Goal: Task Accomplishment & Management: Use online tool/utility

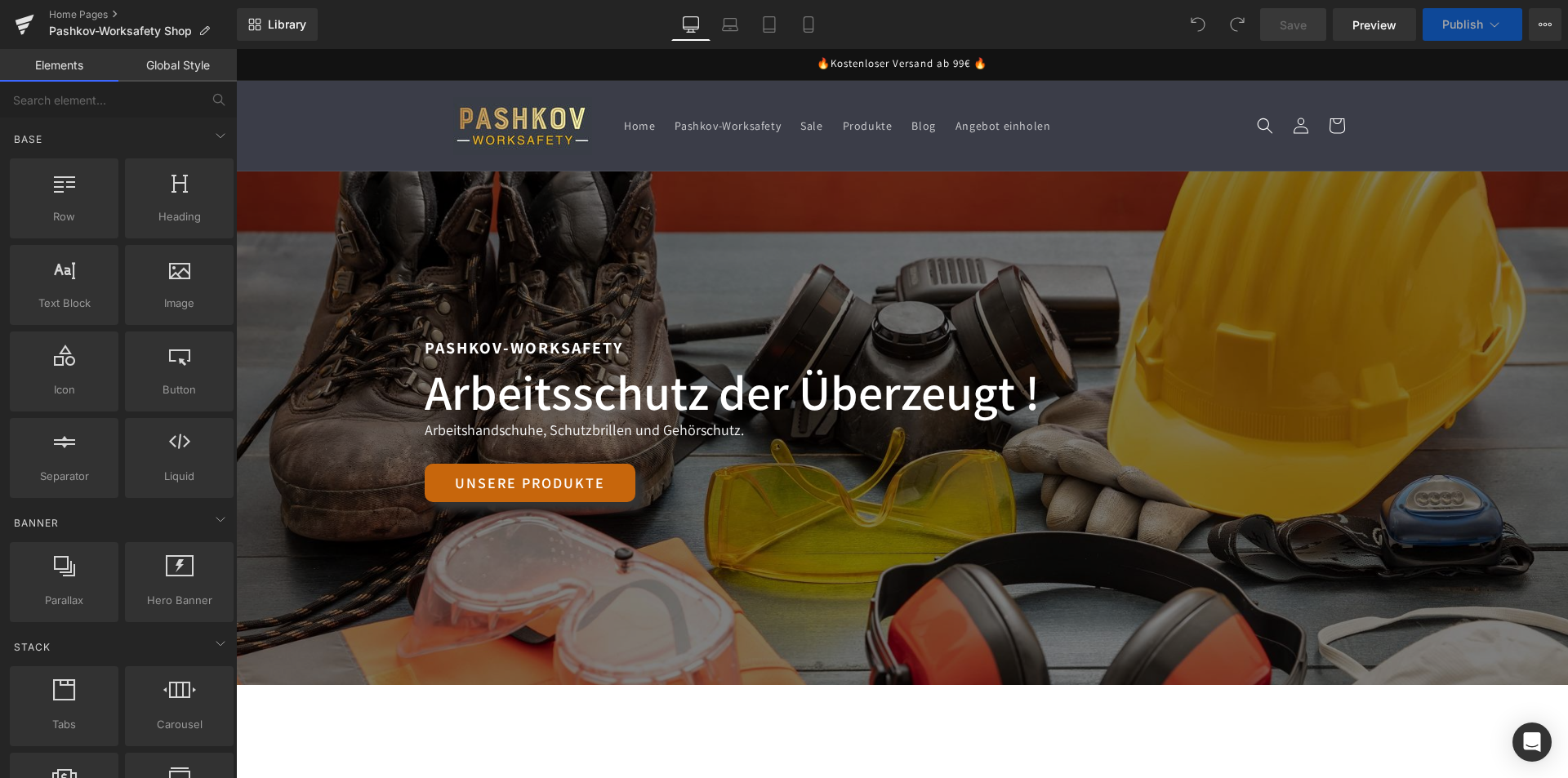
click at [774, 493] on div "Unsere Produkte" at bounding box center [902, 482] width 955 height 38
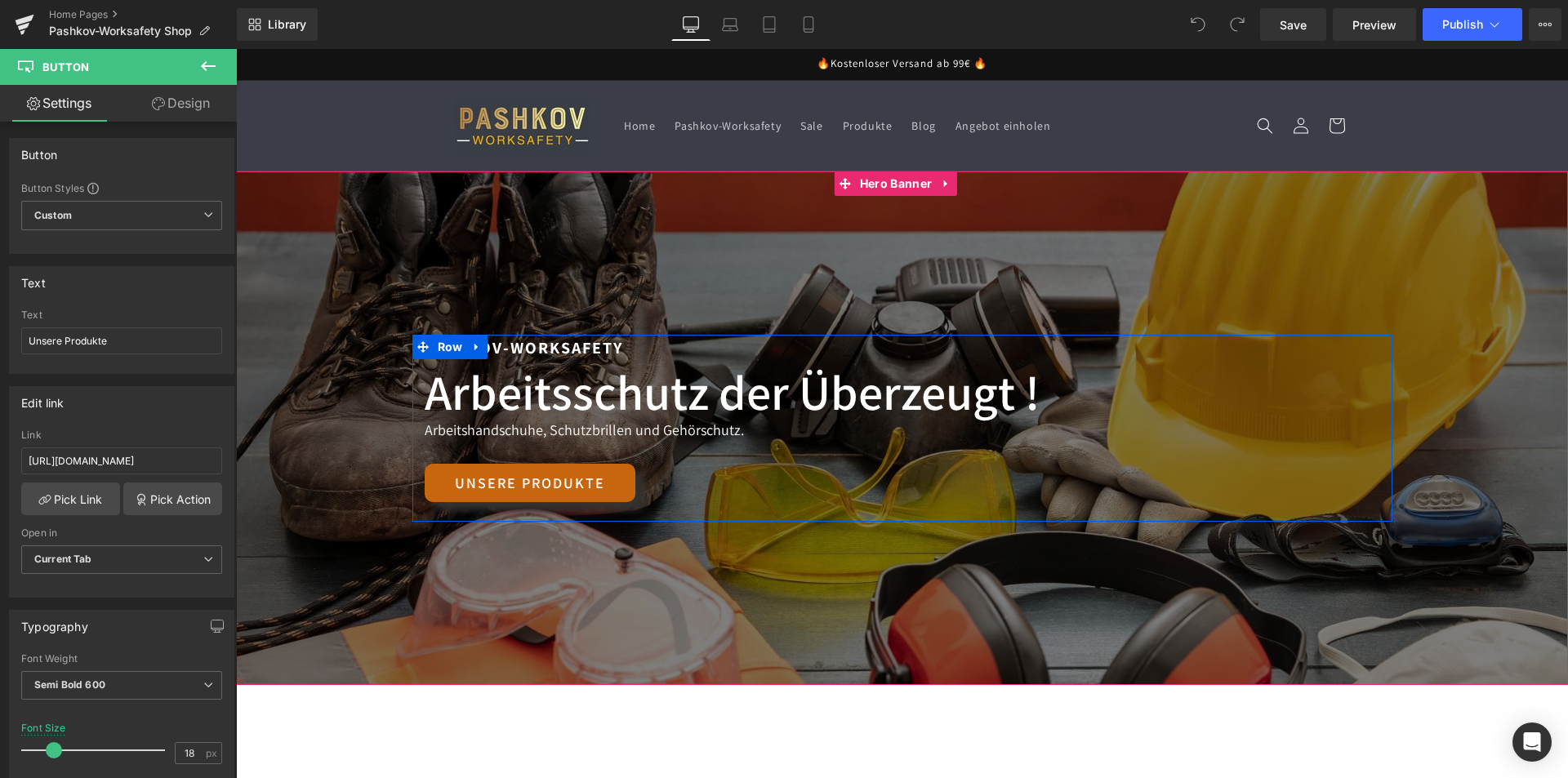
click at [755, 461] on div "Pashkov-Worksafety Text Block Arbeitsschutz der Überzeugt ! Heading Arbeitsschu…" at bounding box center [902, 428] width 979 height 187
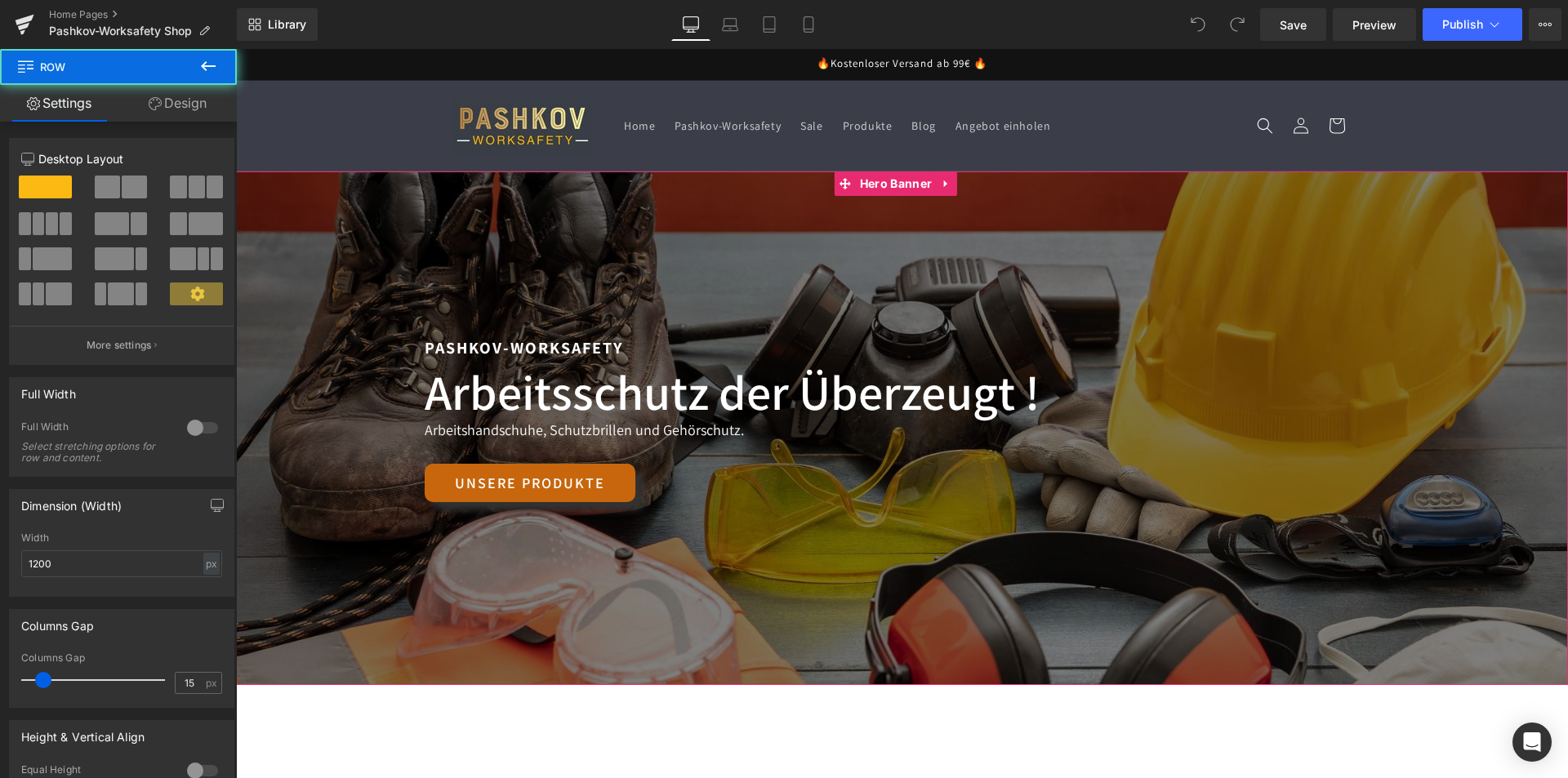
click at [812, 612] on div at bounding box center [902, 427] width 1332 height 513
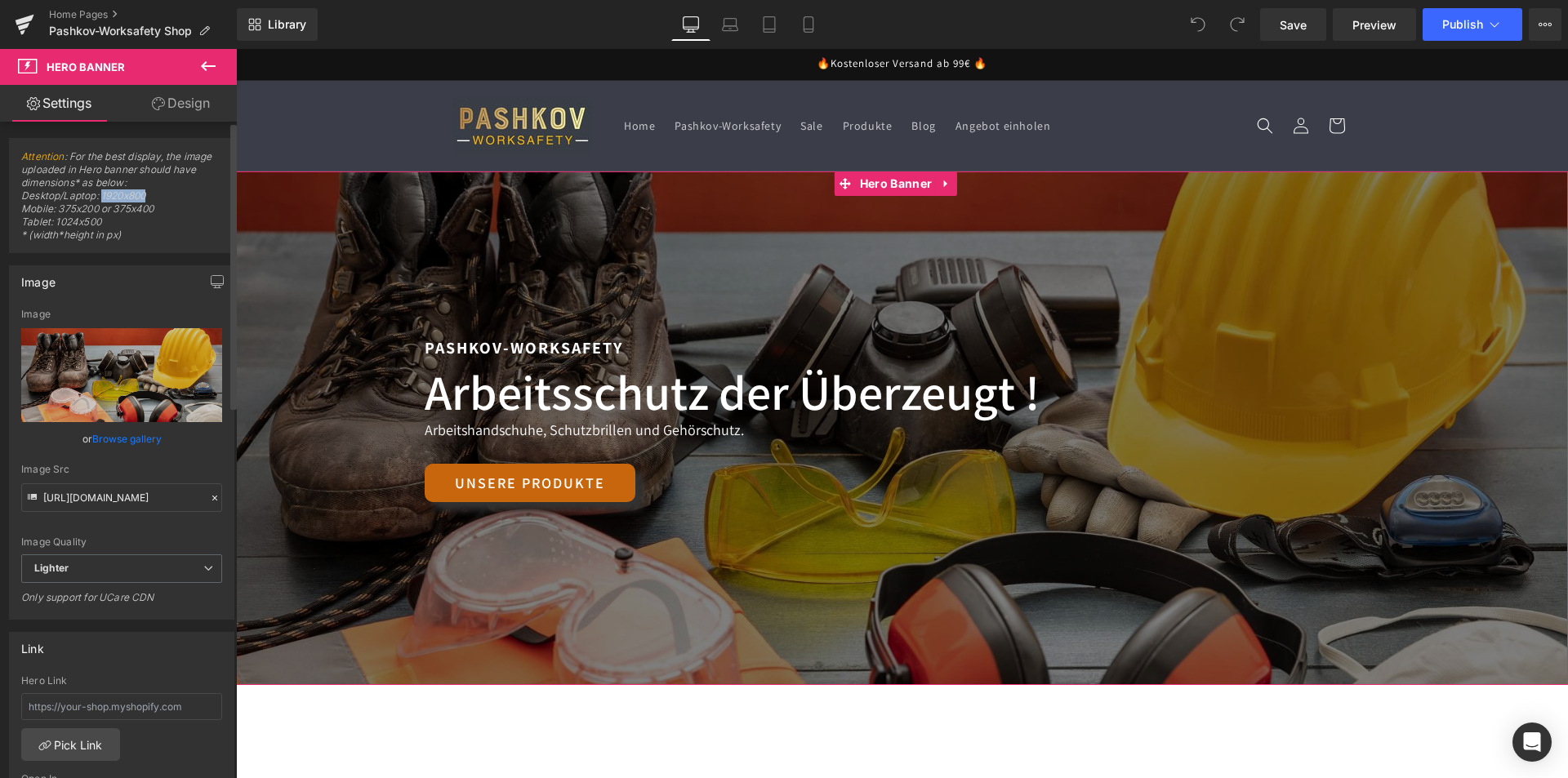
drag, startPoint x: 102, startPoint y: 193, endPoint x: 166, endPoint y: 194, distance: 64.0
click at [166, 194] on span "Attention : For the best display, the image uploaded in Hero banner should have…" at bounding box center [121, 201] width 201 height 102
copy span "1920x800"
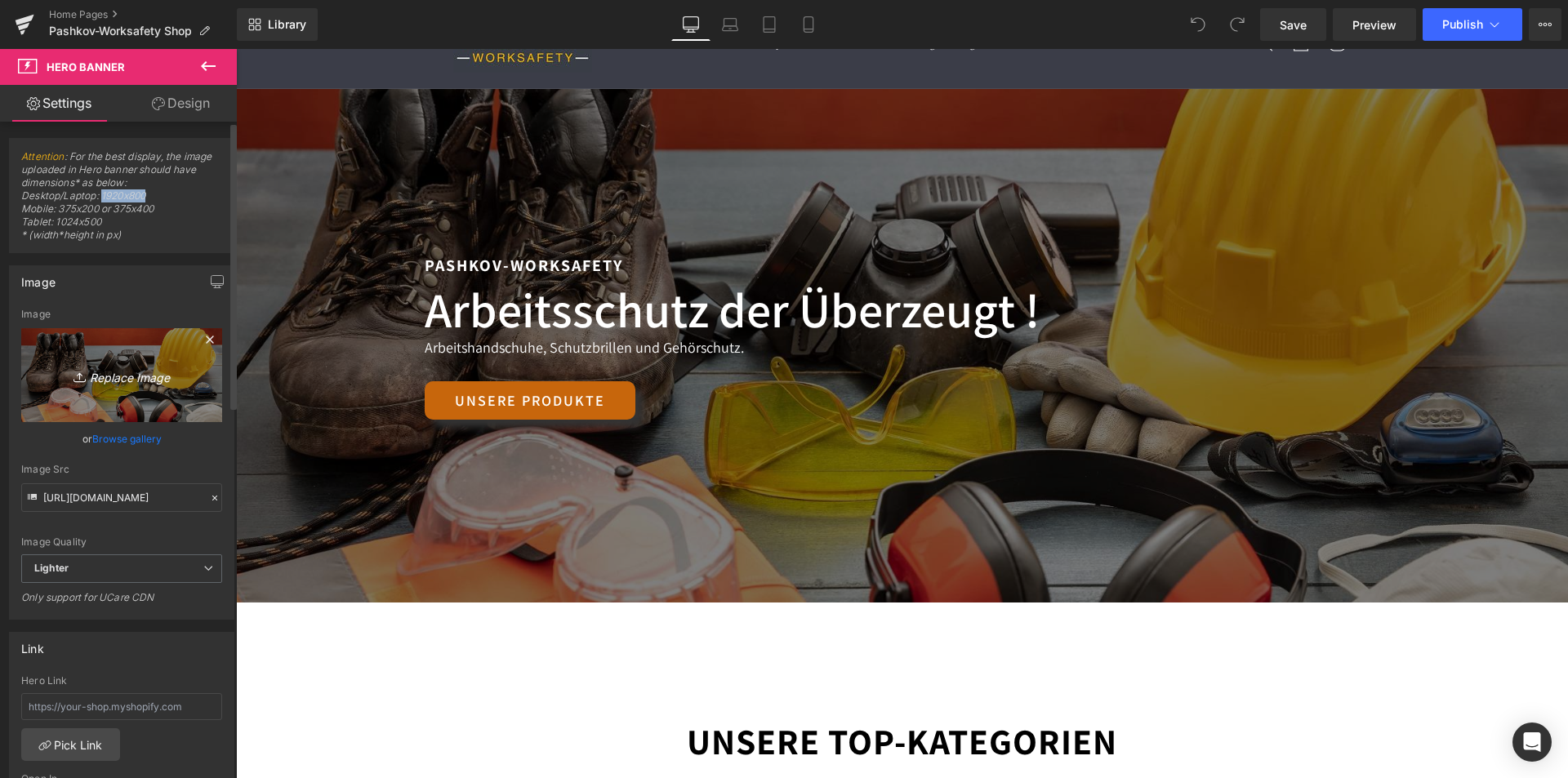
scroll to position [82, 0]
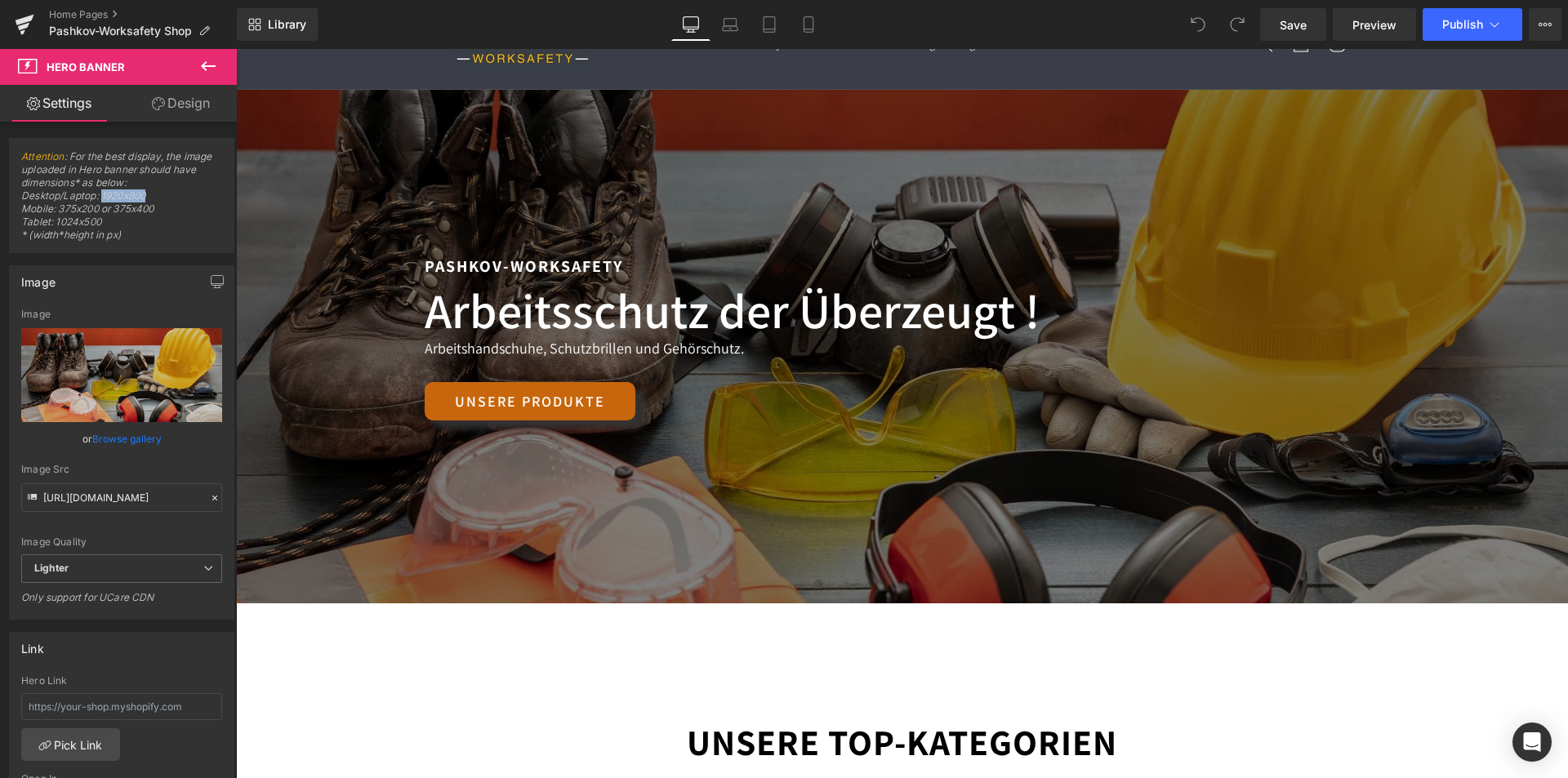
click at [197, 77] on button at bounding box center [208, 67] width 57 height 36
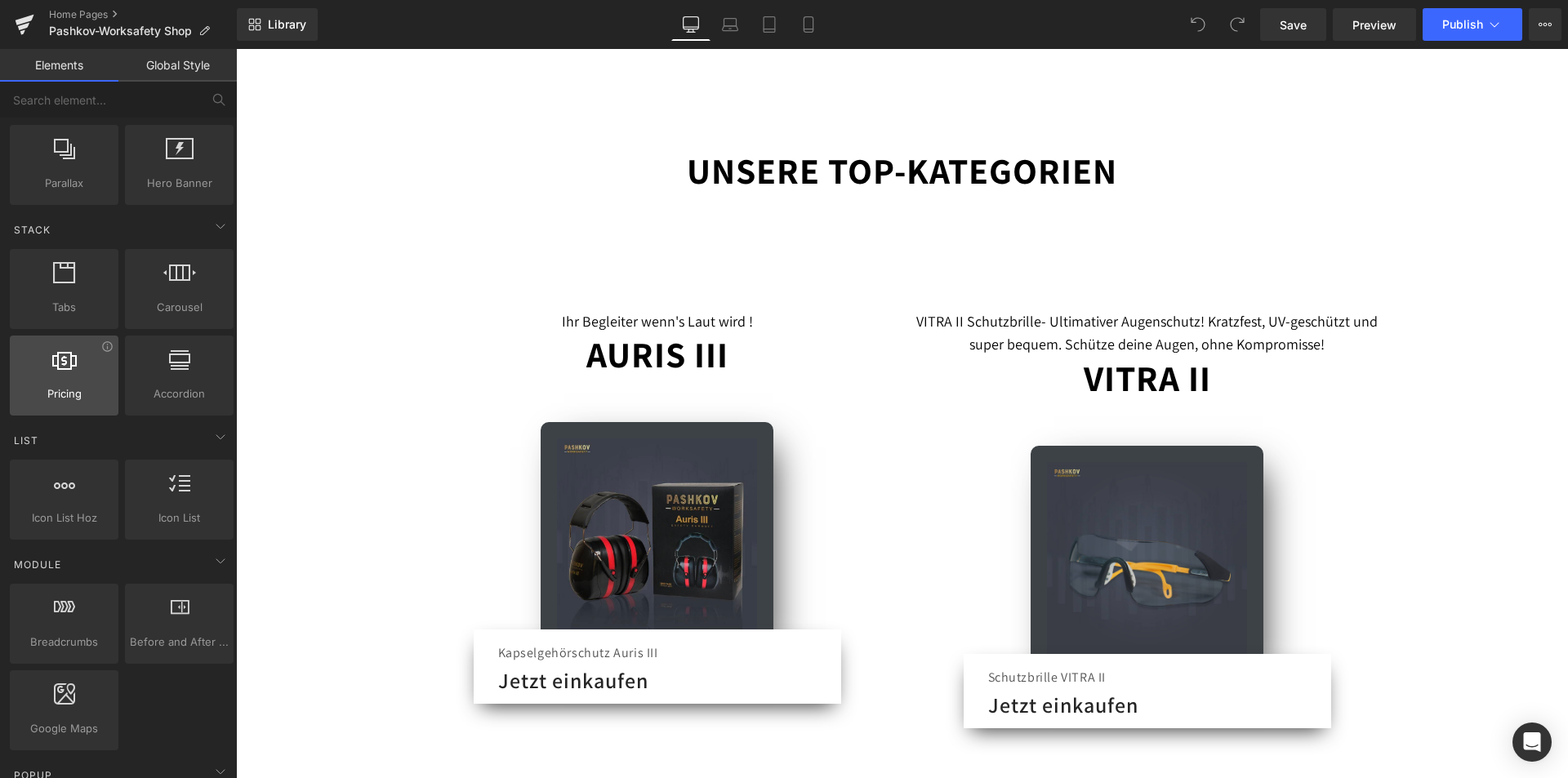
scroll to position [408, 0]
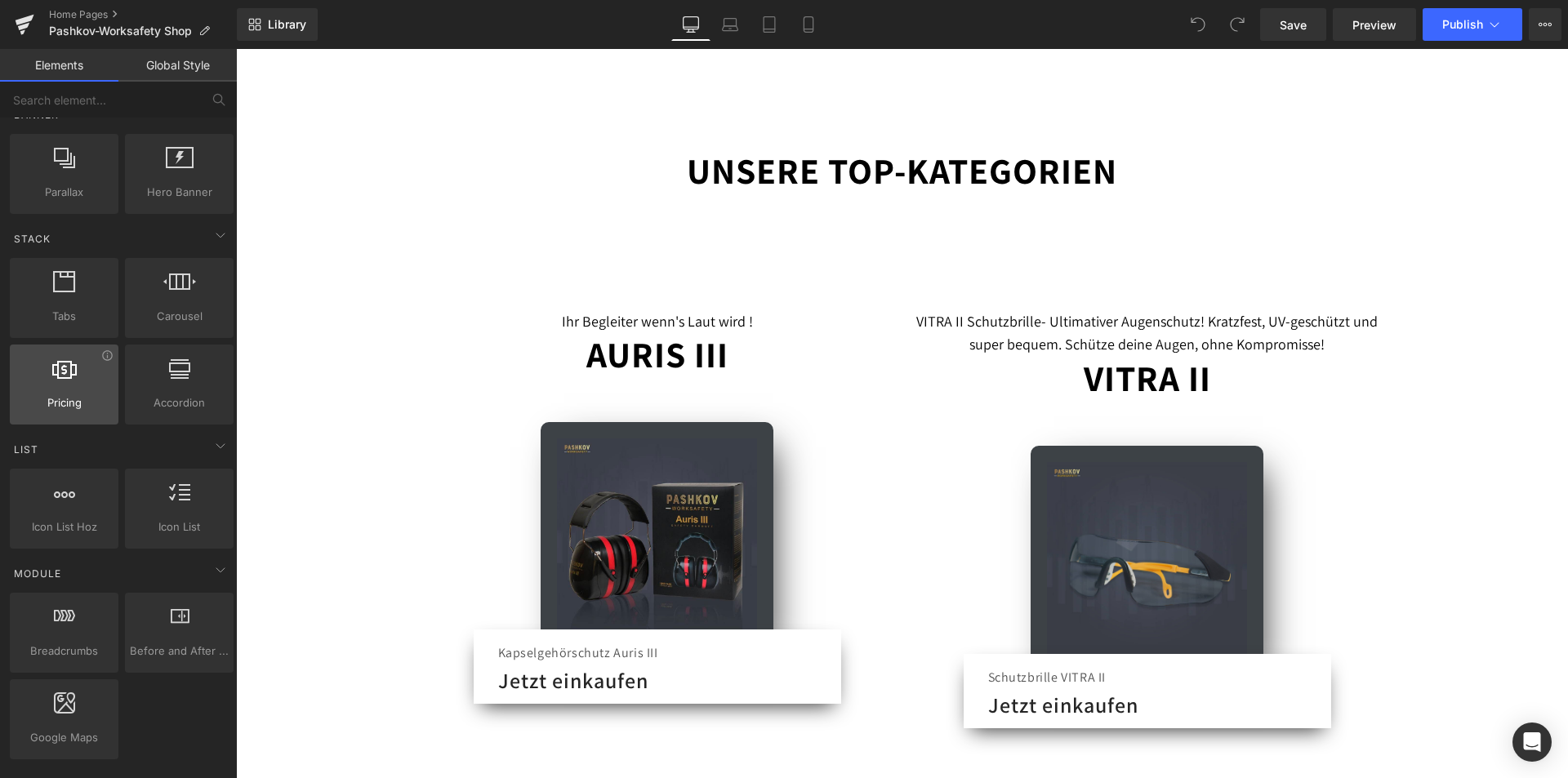
click at [65, 384] on div at bounding box center [64, 376] width 99 height 37
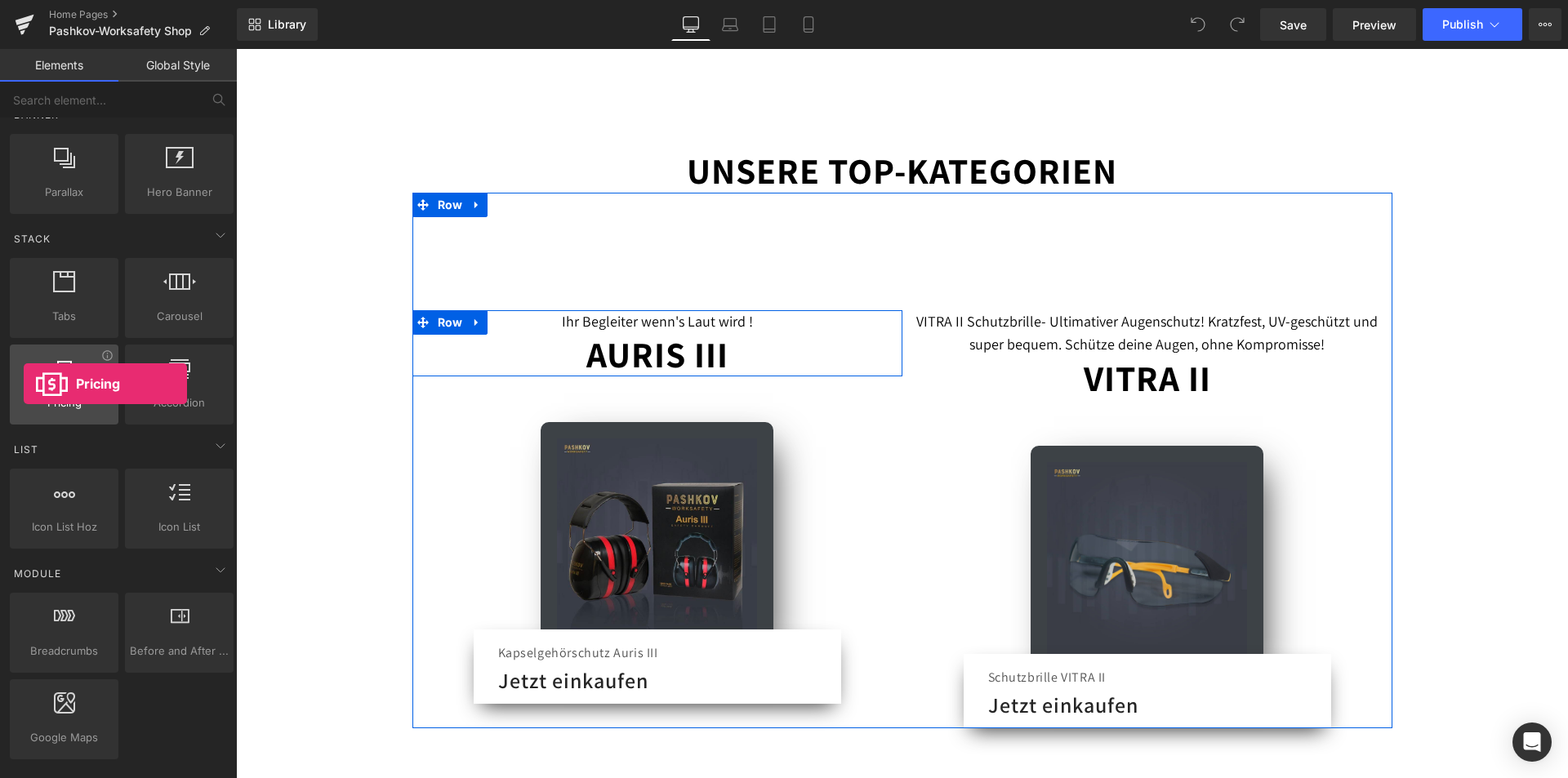
drag, startPoint x: 64, startPoint y: 393, endPoint x: 23, endPoint y: 384, distance: 42.0
click at [23, 384] on div at bounding box center [64, 376] width 99 height 37
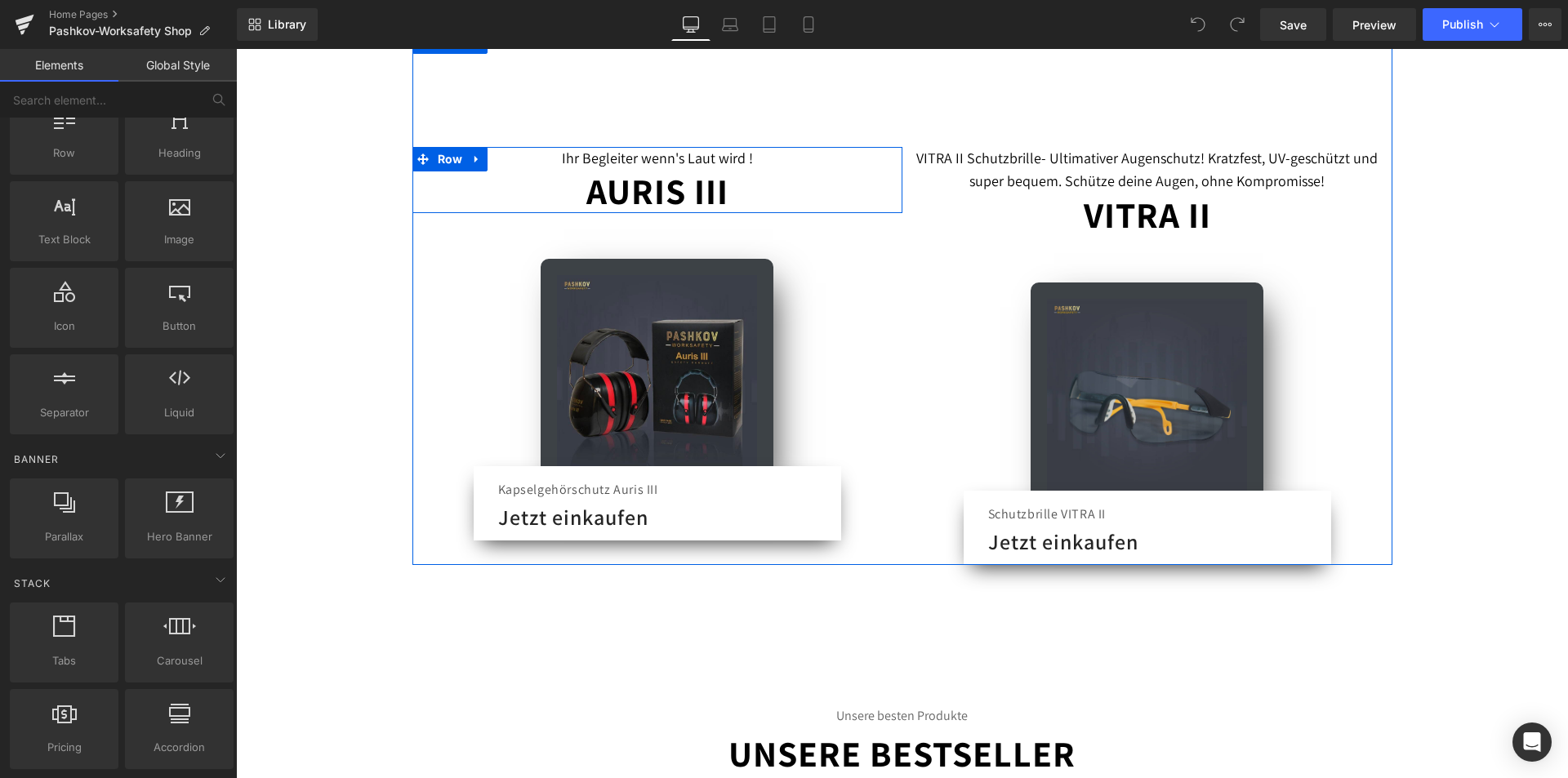
scroll to position [0, 0]
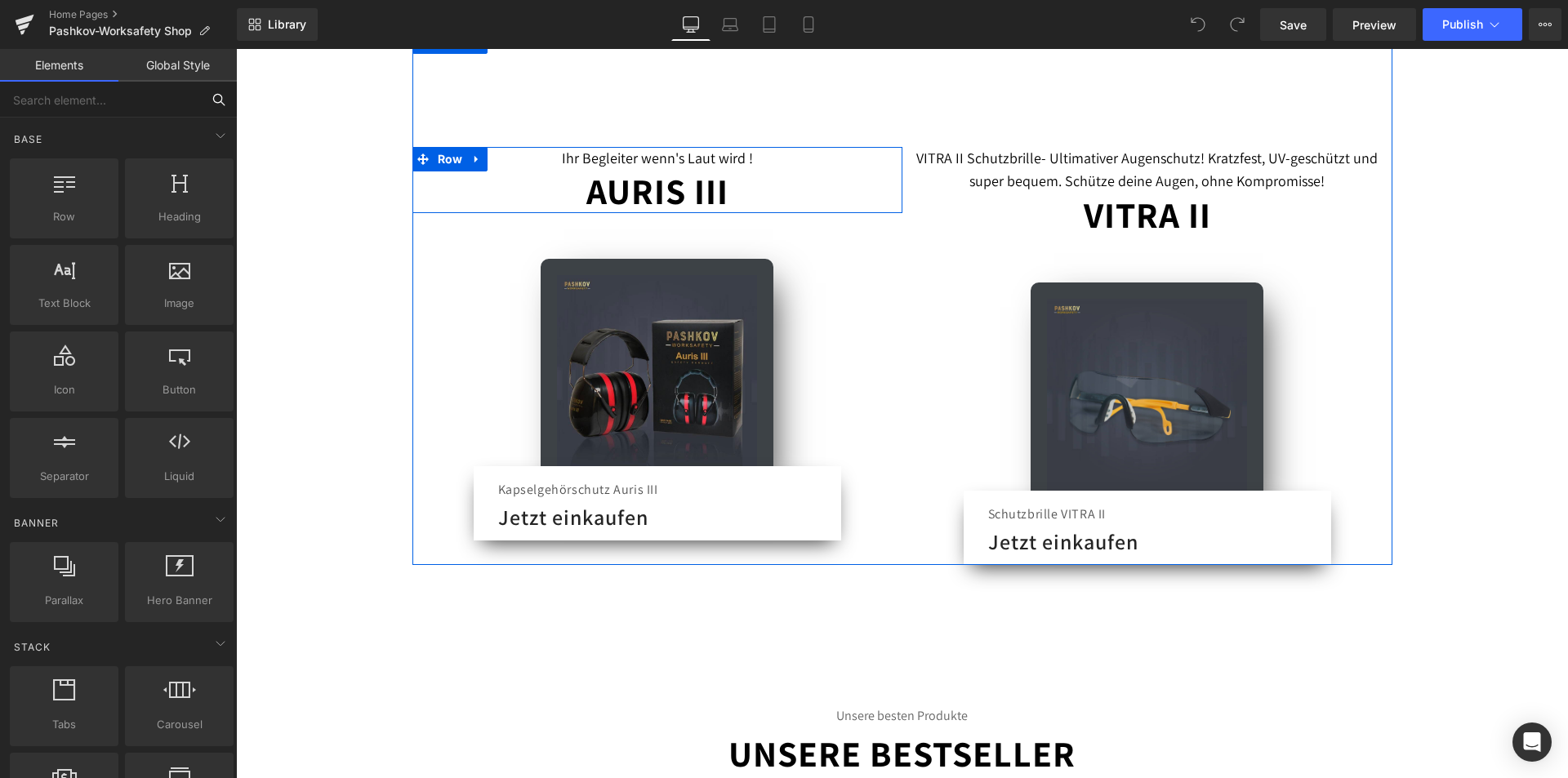
click at [114, 91] on input "text" at bounding box center [100, 99] width 201 height 36
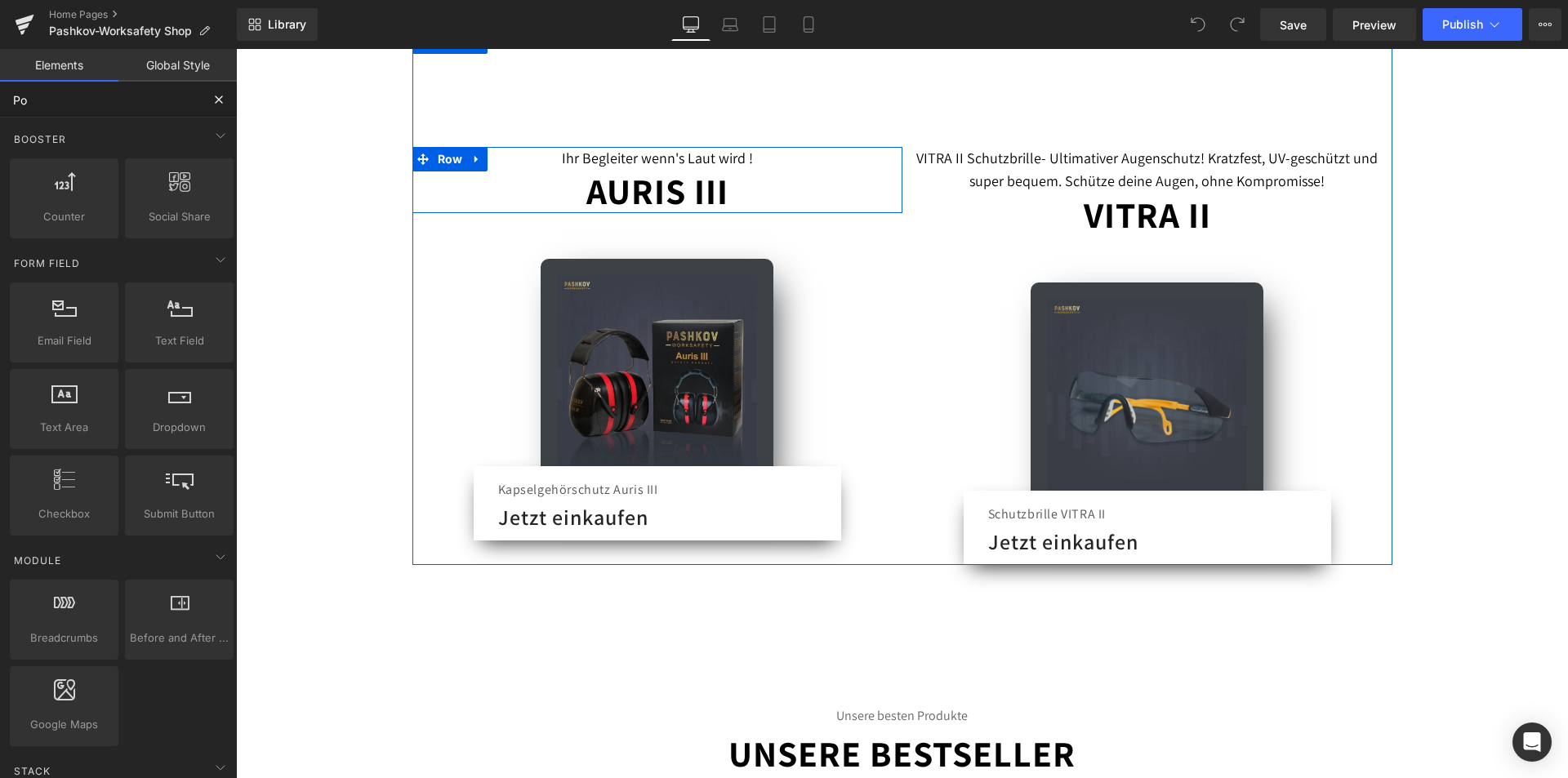
type input "Pop"
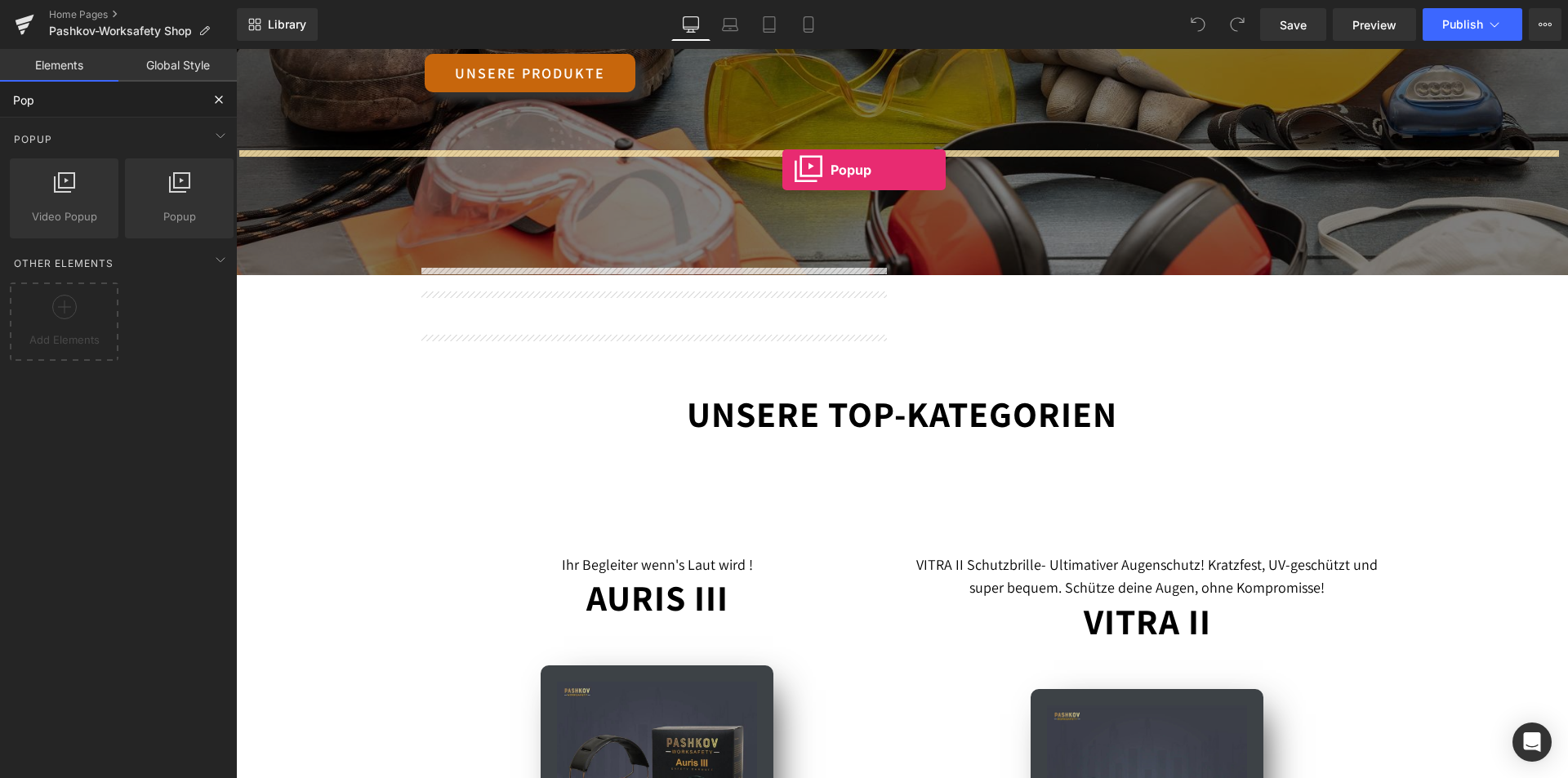
scroll to position [408, 0]
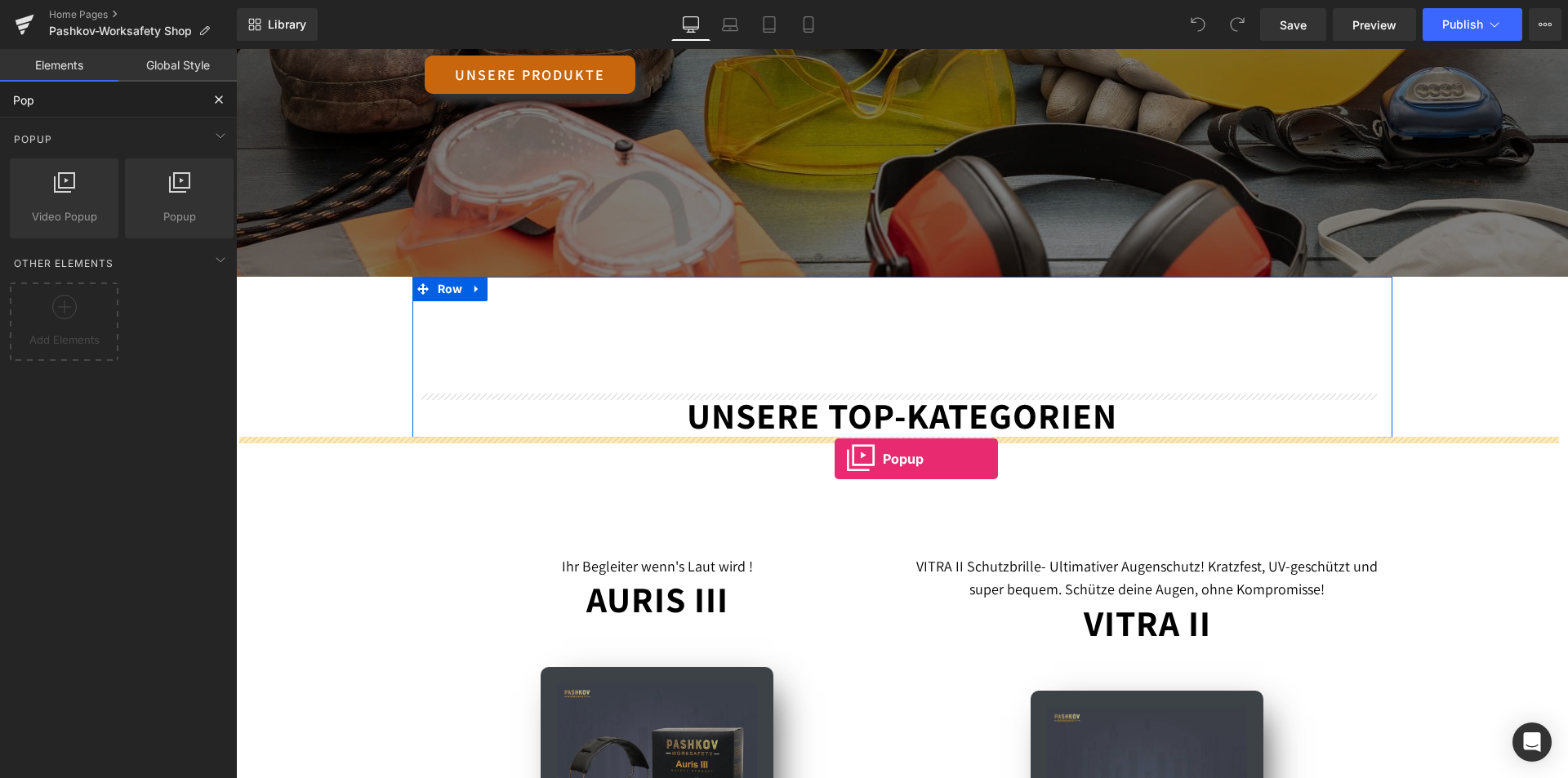
drag, startPoint x: 400, startPoint y: 246, endPoint x: 834, endPoint y: 459, distance: 483.5
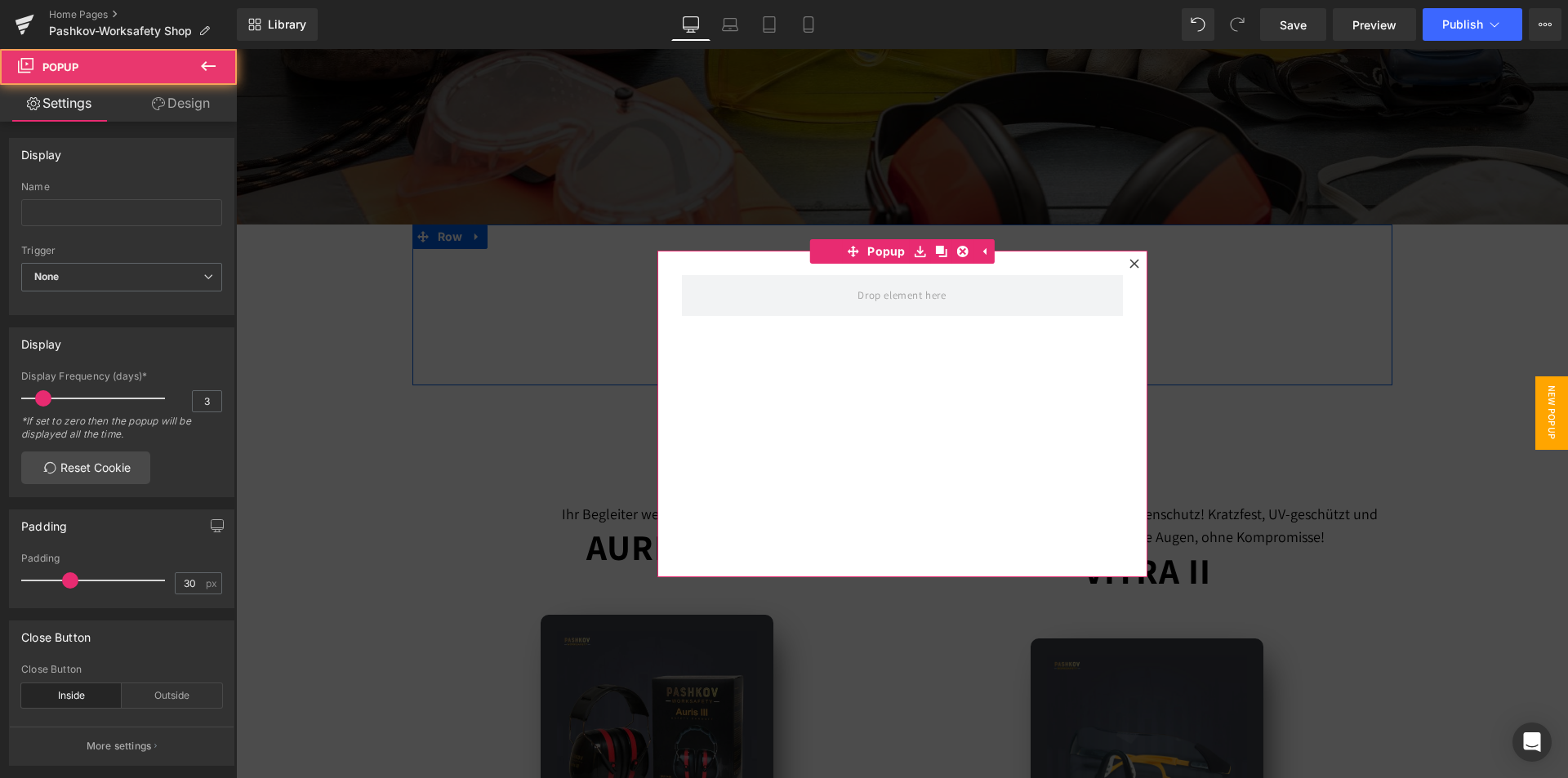
scroll to position [490, 0]
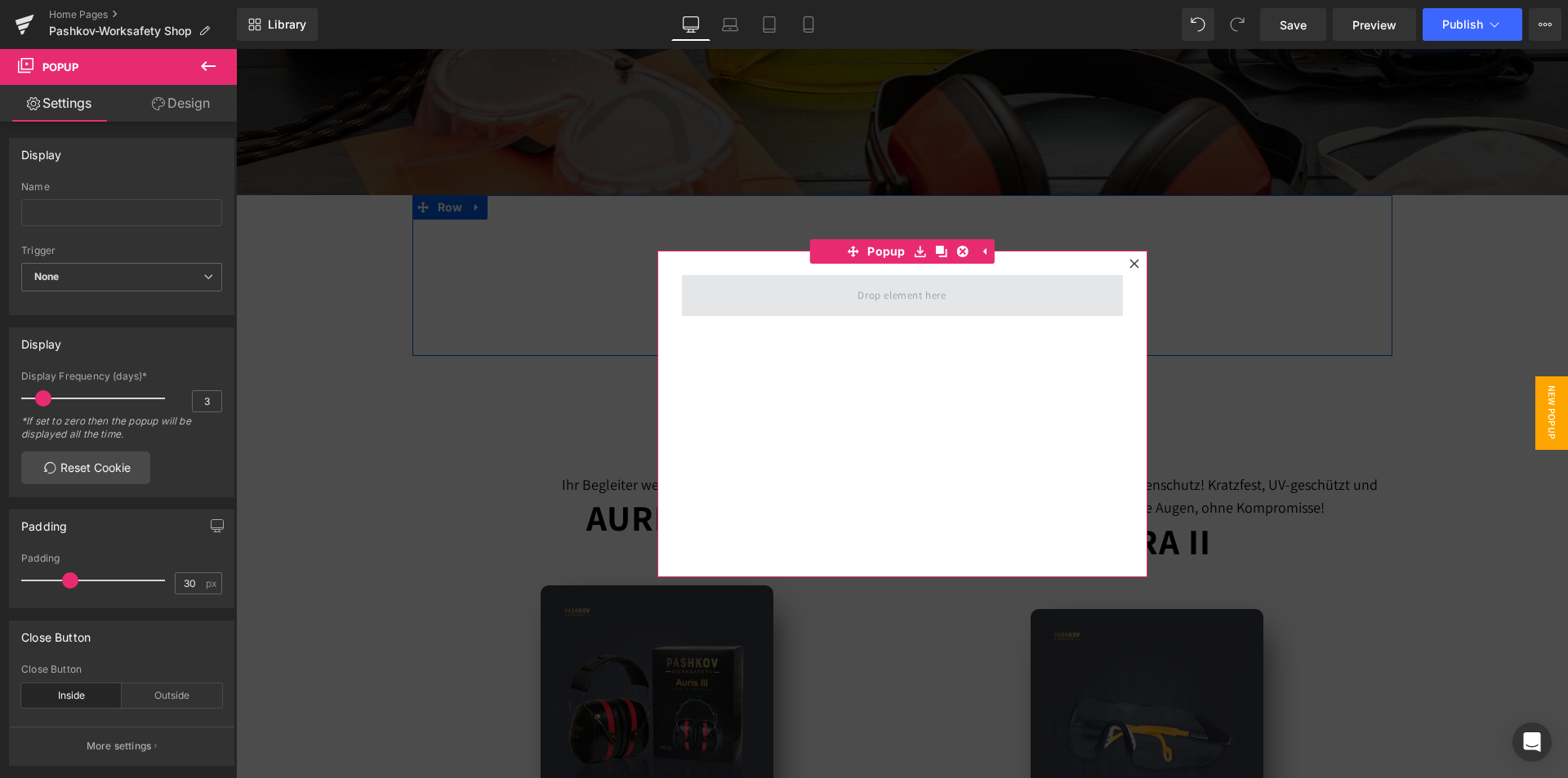
click at [958, 285] on span at bounding box center [903, 296] width 441 height 41
click at [85, 229] on div "Name" at bounding box center [121, 213] width 201 height 63
click at [85, 222] on input "text" at bounding box center [121, 213] width 201 height 27
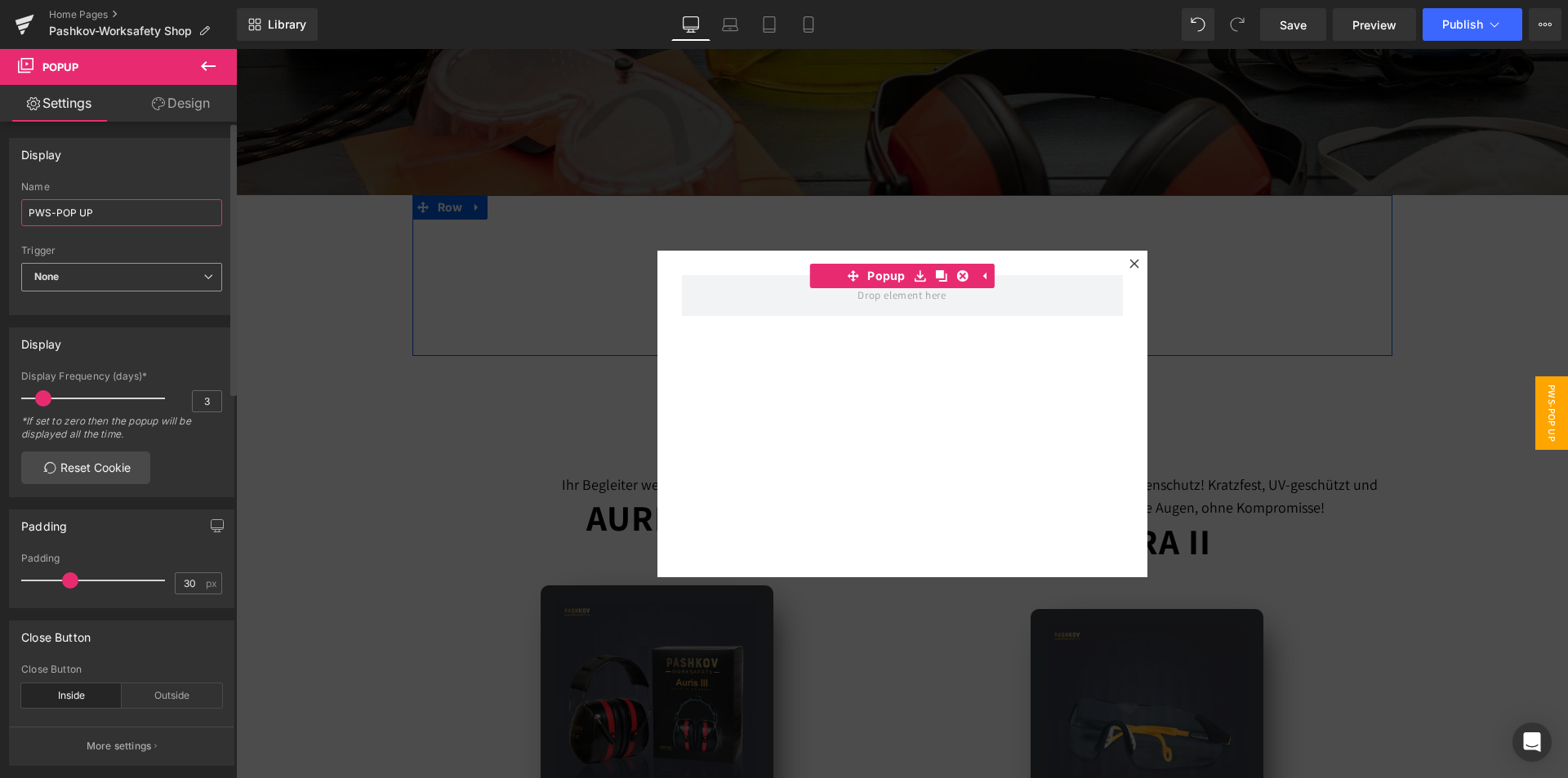
type input "PWS-POP UP"
click at [147, 272] on span "None" at bounding box center [121, 277] width 201 height 28
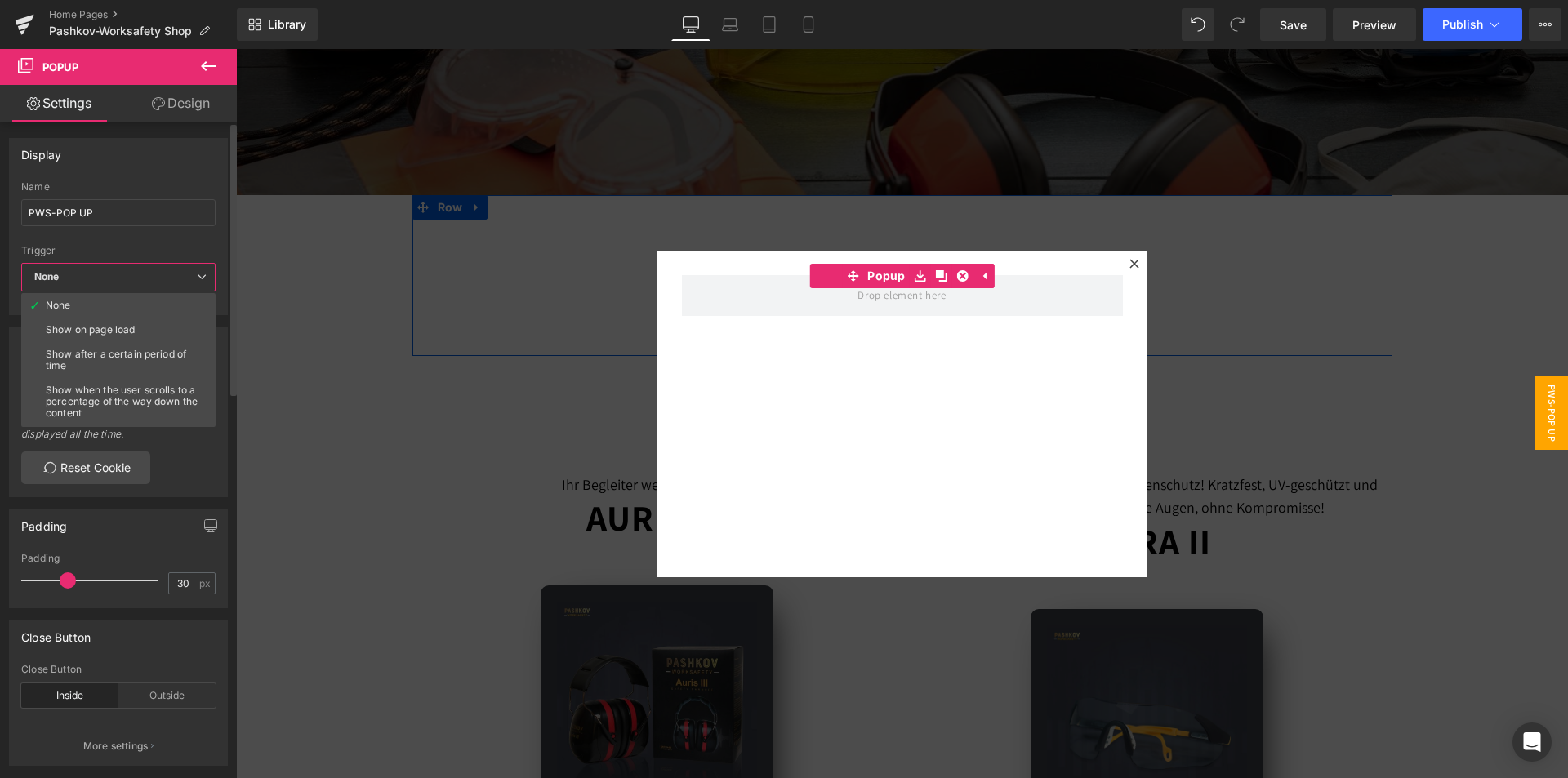
click at [163, 275] on span "None" at bounding box center [118, 277] width 195 height 28
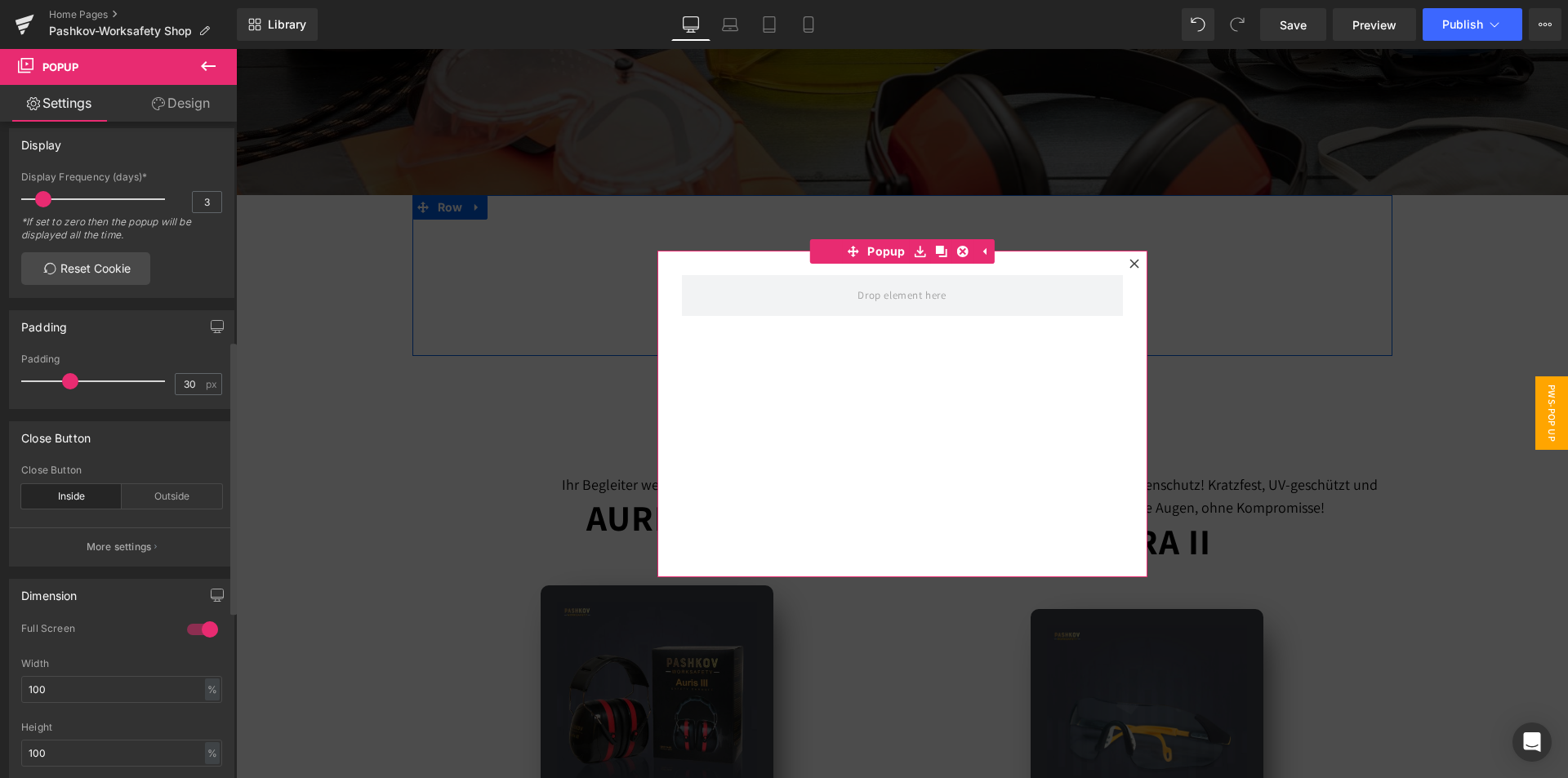
scroll to position [194, 0]
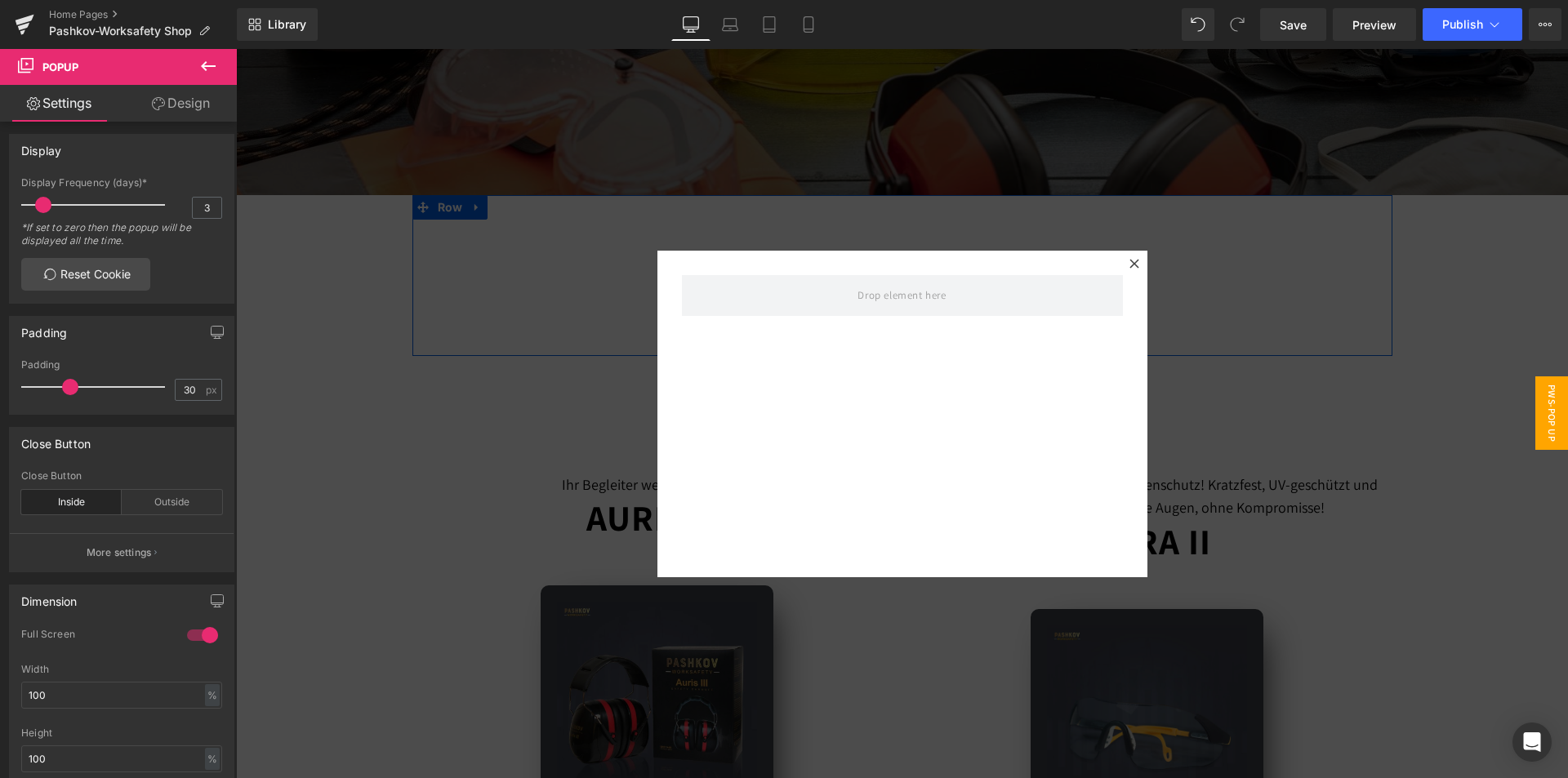
click at [217, 55] on button at bounding box center [208, 67] width 57 height 36
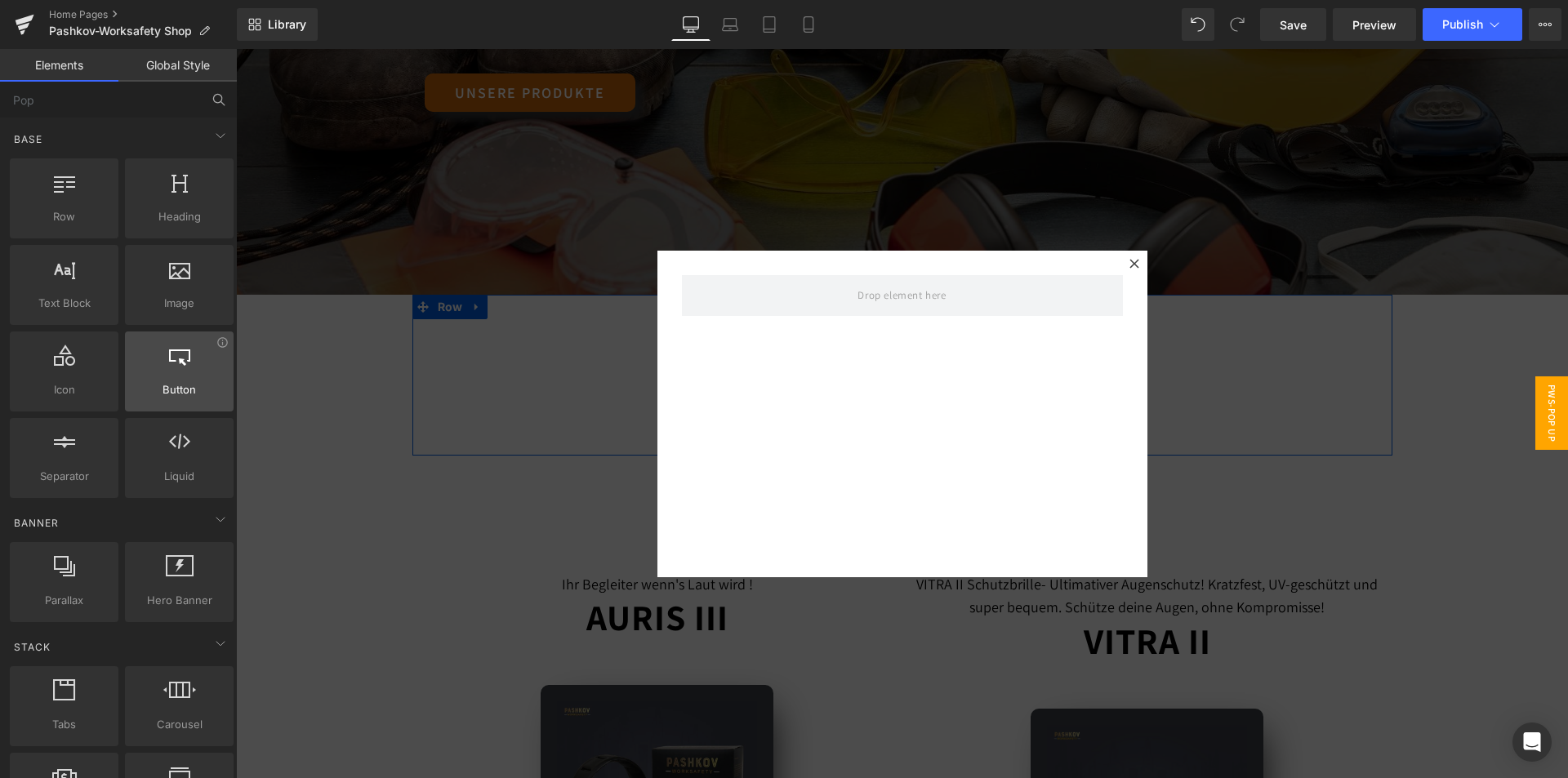
scroll to position [408, 0]
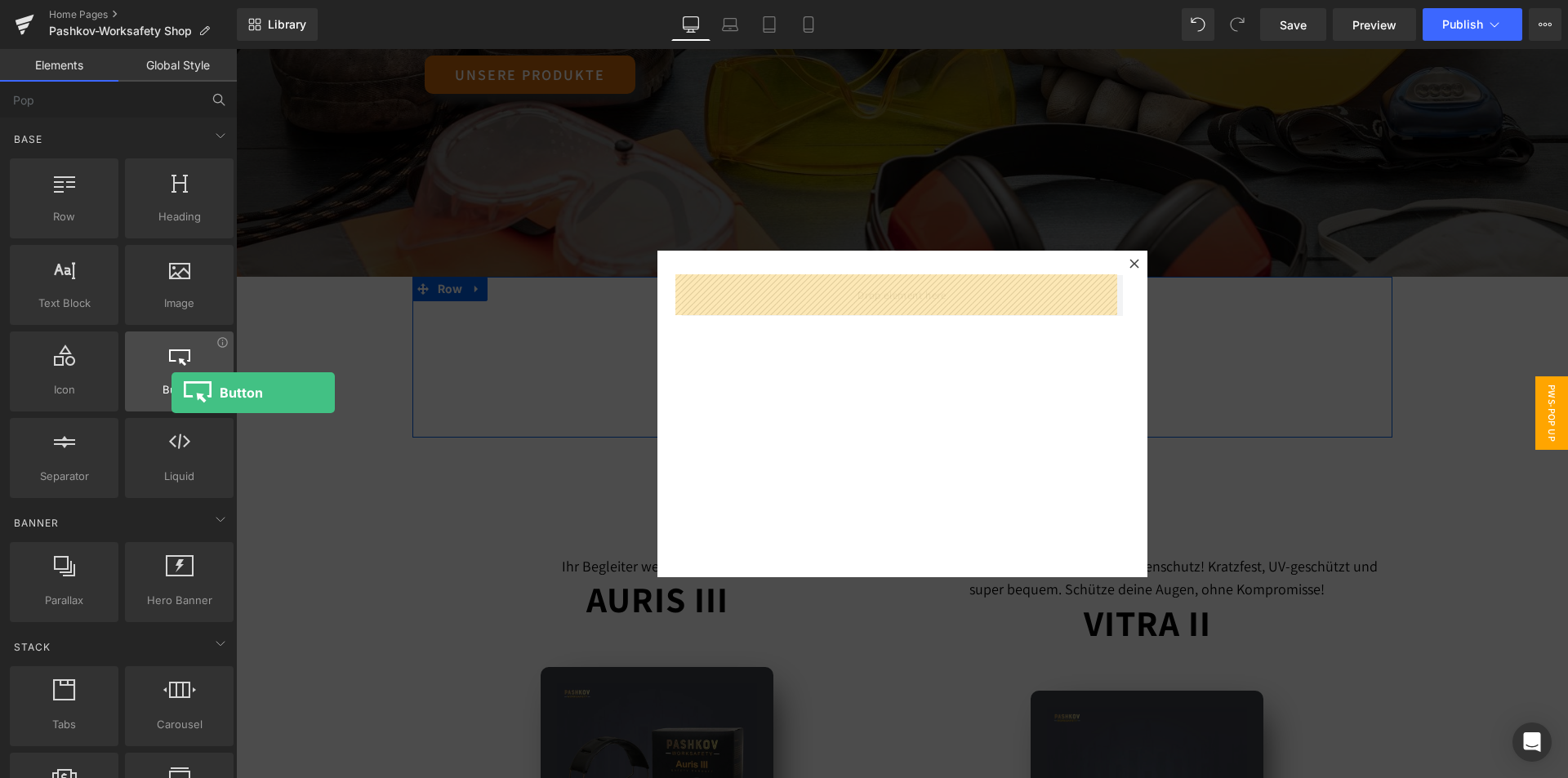
drag, startPoint x: 158, startPoint y: 333, endPoint x: 171, endPoint y: 392, distance: 60.4
click at [171, 392] on div "Button button, call to action, cta" at bounding box center [180, 371] width 109 height 80
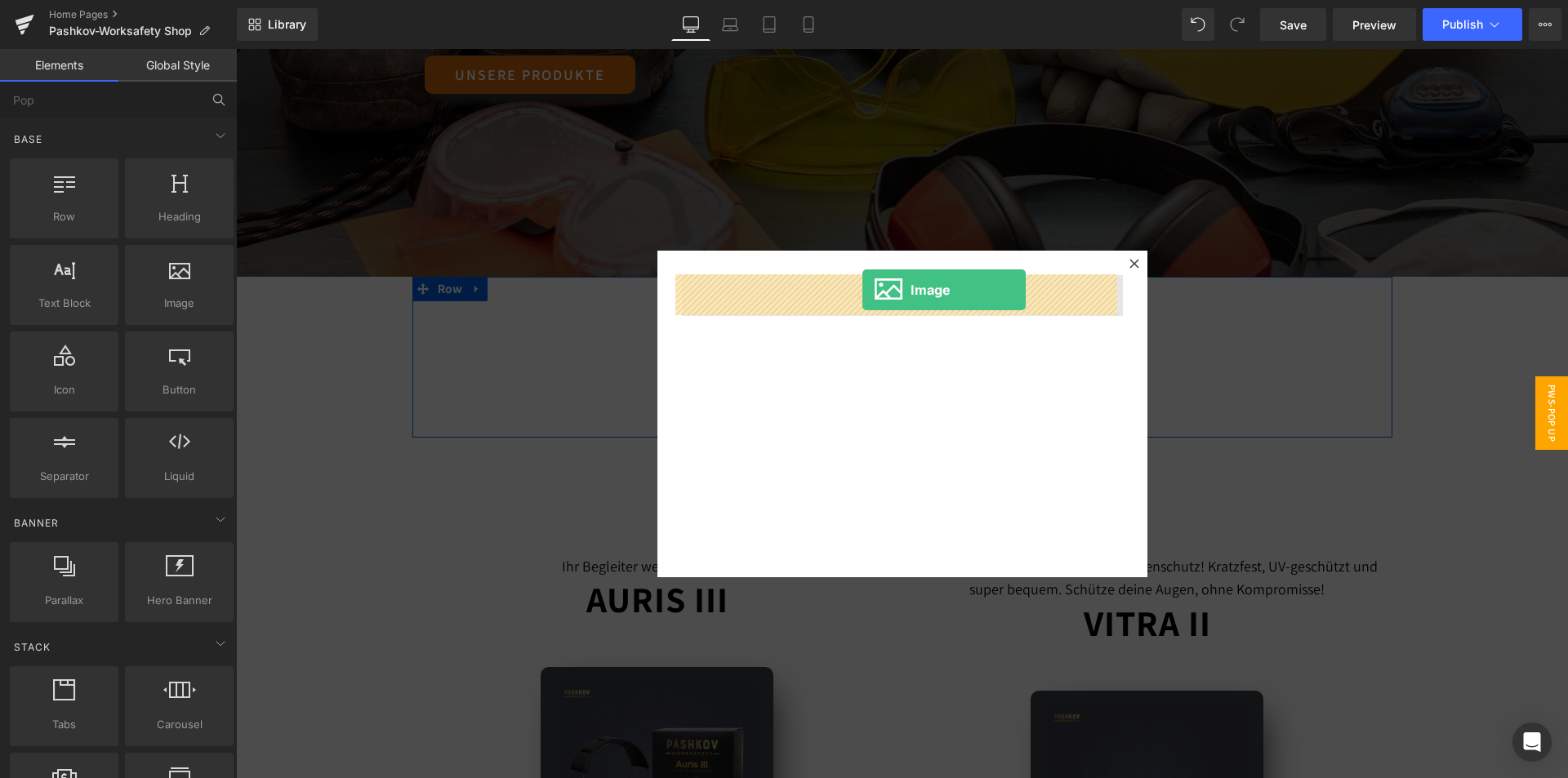
drag, startPoint x: 412, startPoint y: 351, endPoint x: 862, endPoint y: 290, distance: 454.1
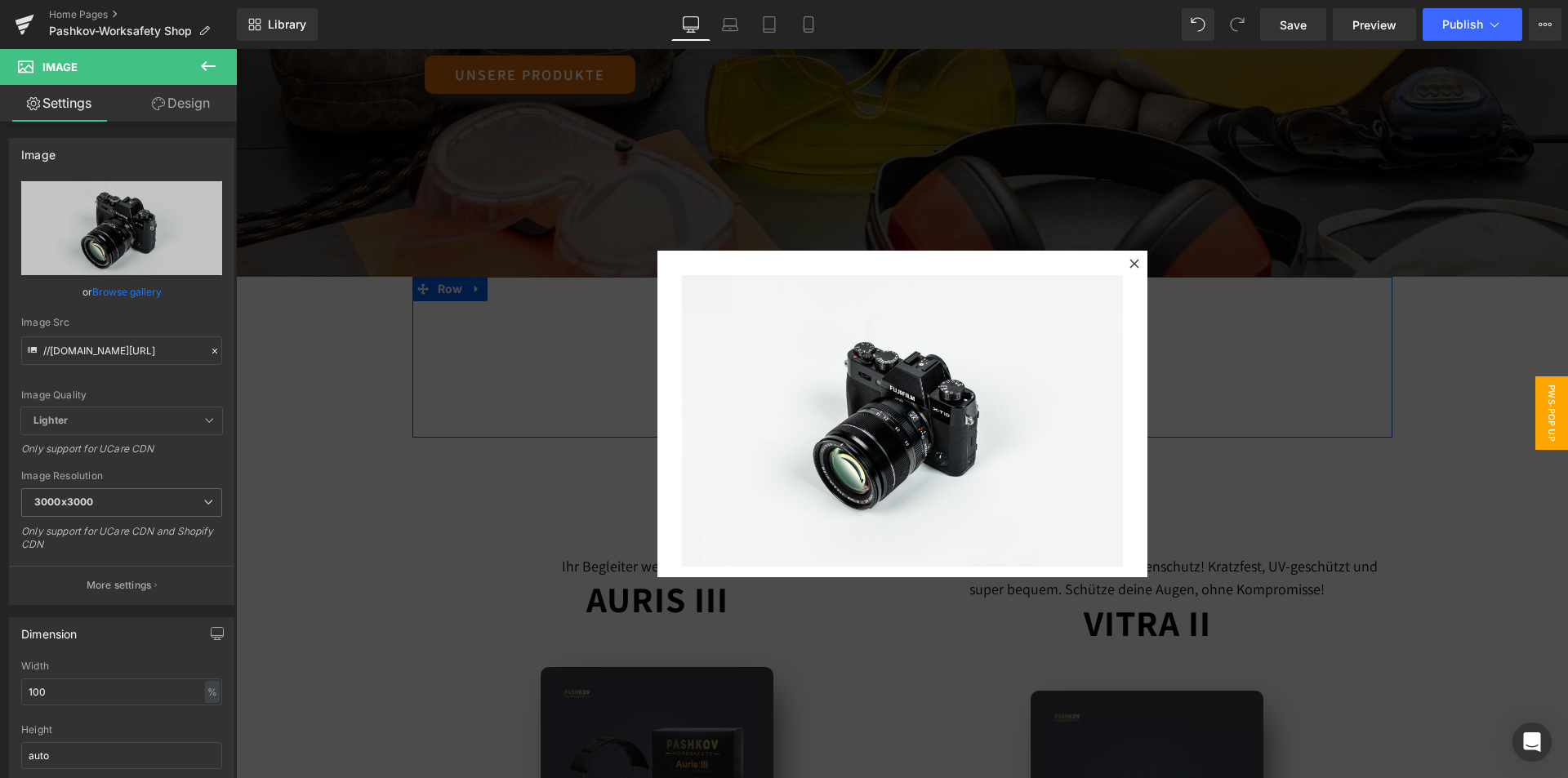
click at [210, 53] on button at bounding box center [208, 67] width 57 height 36
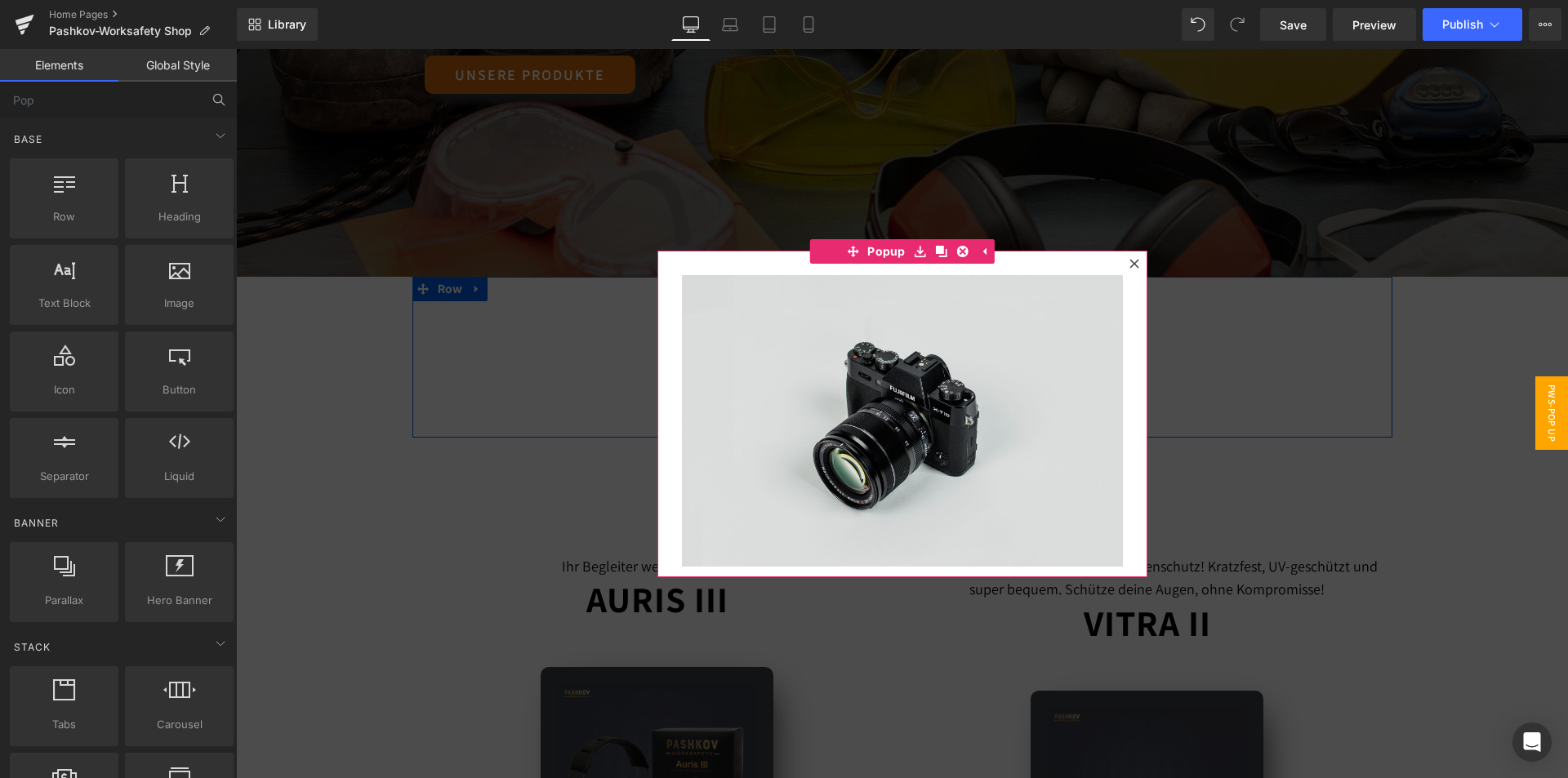
click at [969, 386] on img at bounding box center [903, 422] width 441 height 292
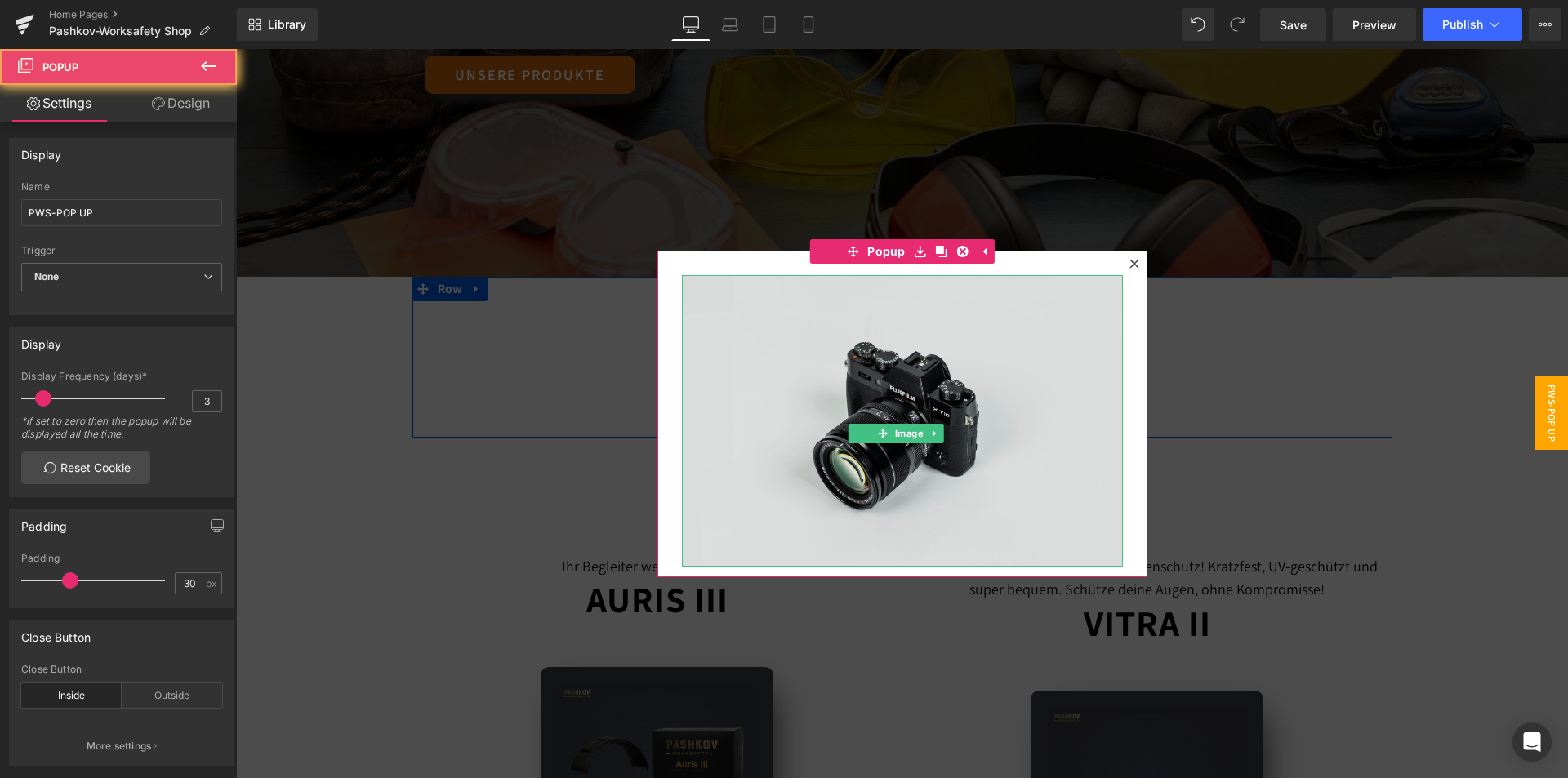
drag, startPoint x: 1098, startPoint y: 545, endPoint x: 873, endPoint y: 402, distance: 266.6
click at [878, 403] on div "Image" at bounding box center [902, 413] width 490 height 326
click at [938, 545] on img at bounding box center [903, 422] width 441 height 292
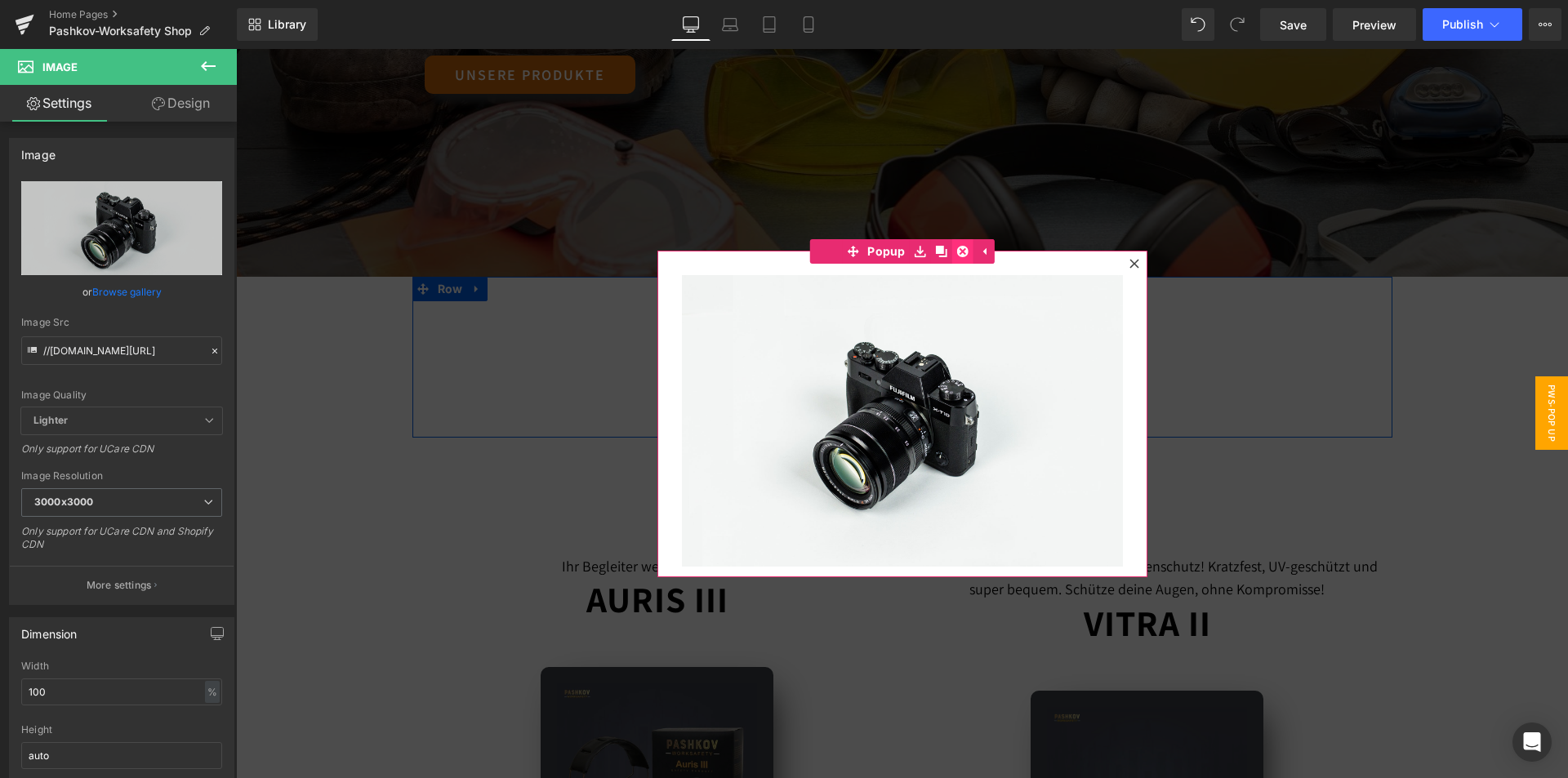
click at [959, 254] on icon at bounding box center [963, 251] width 12 height 12
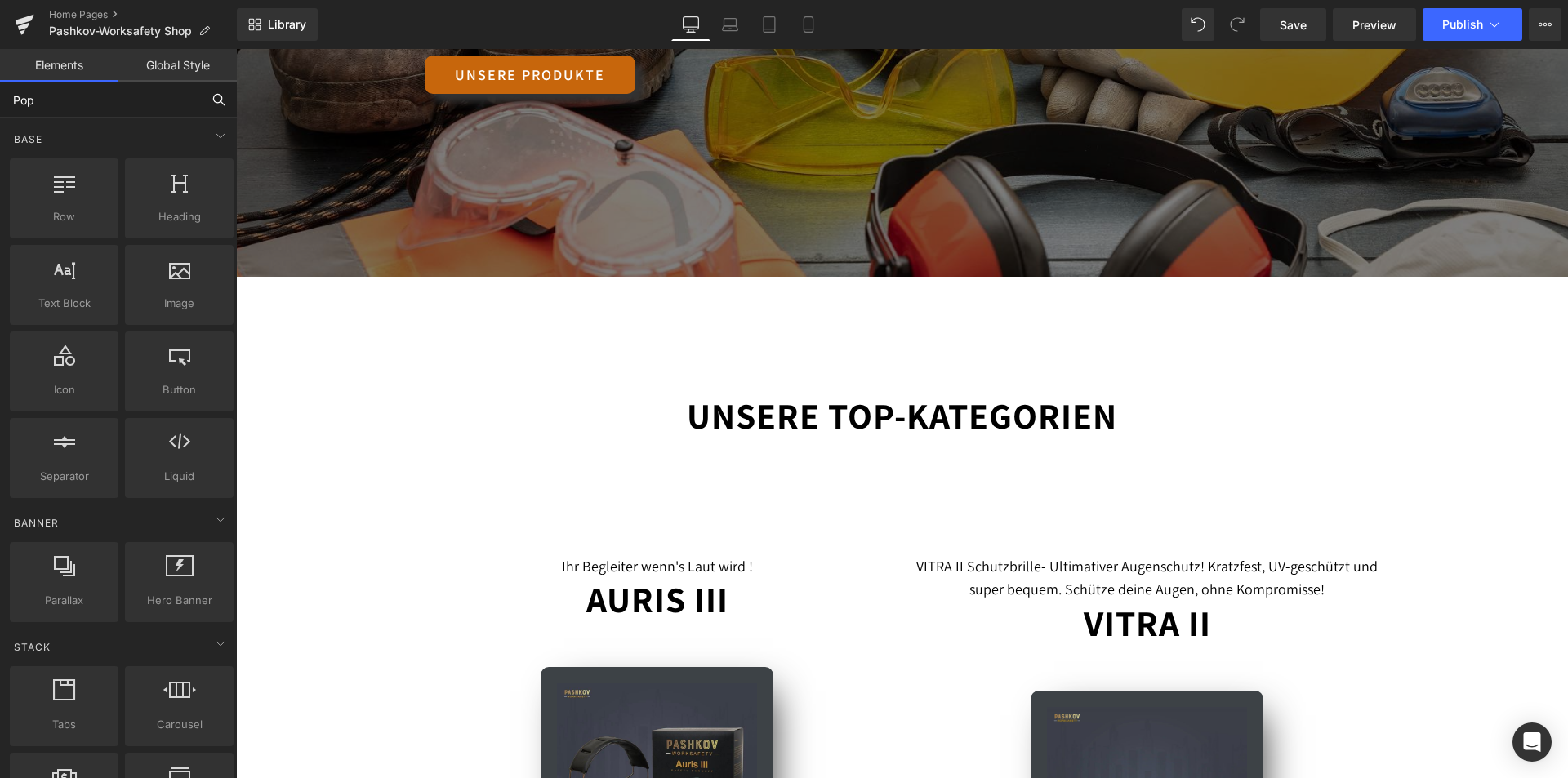
click at [132, 98] on input "Pop" at bounding box center [100, 99] width 201 height 36
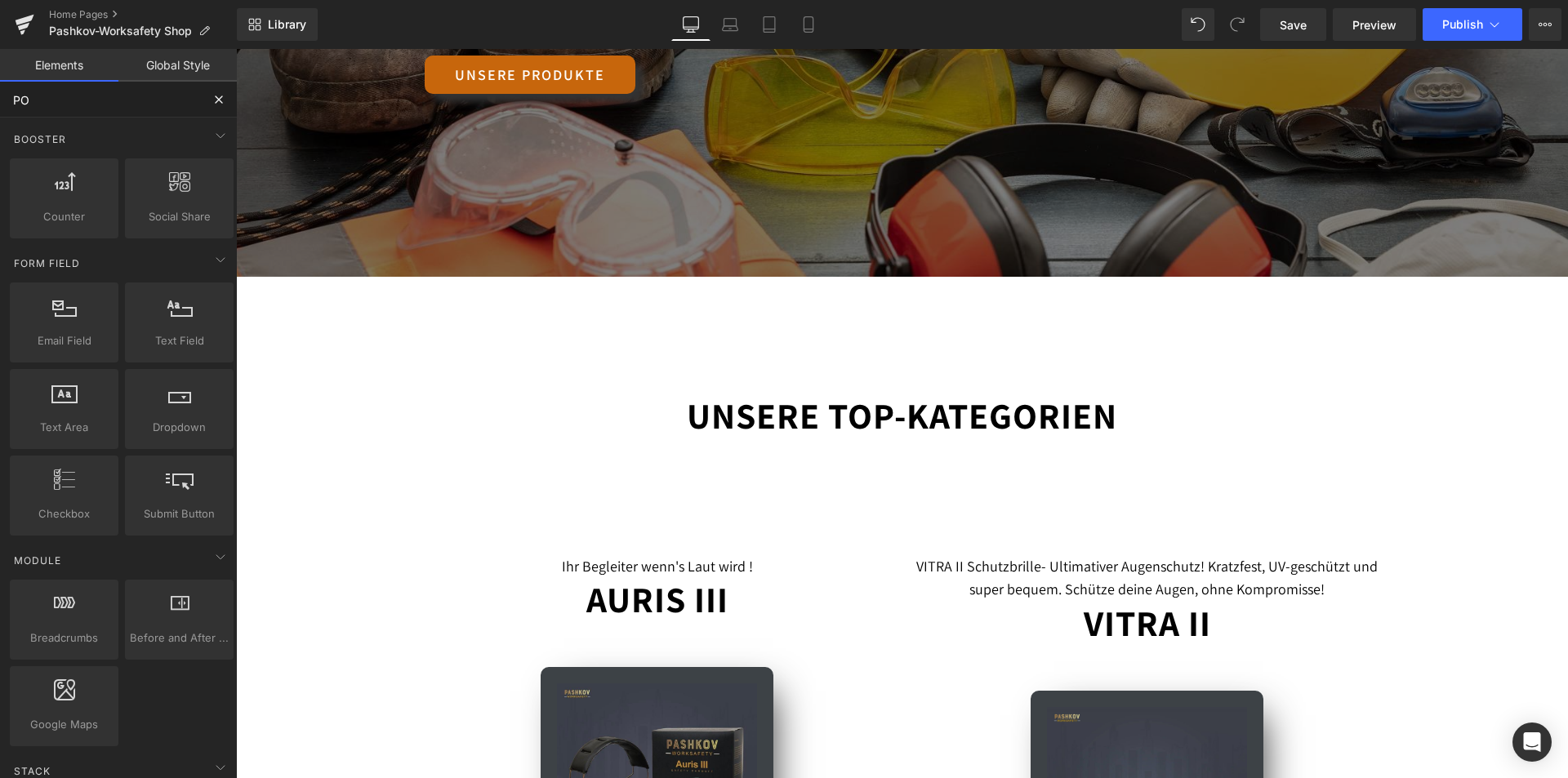
type input "POP"
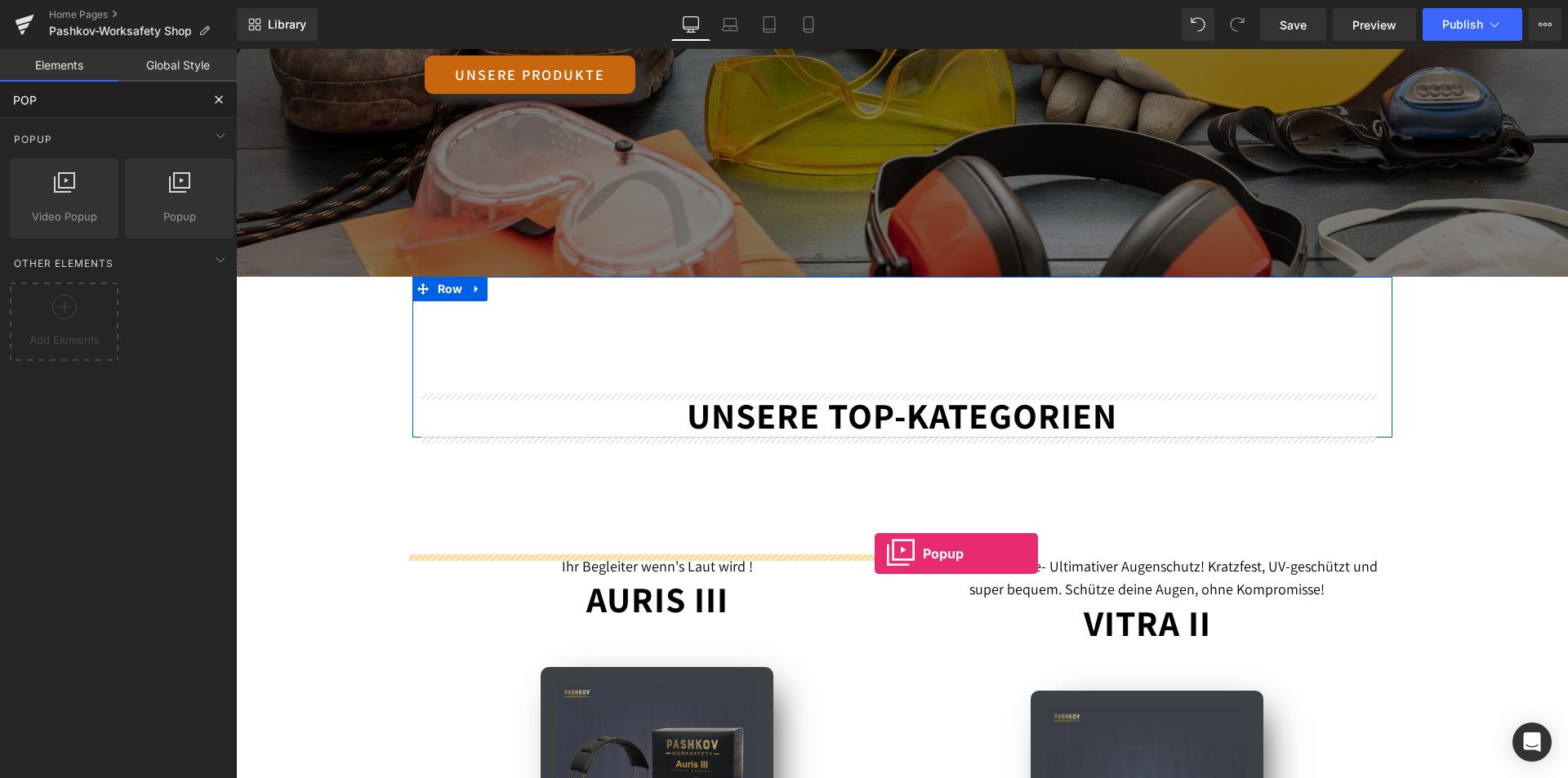
drag, startPoint x: 397, startPoint y: 240, endPoint x: 874, endPoint y: 553, distance: 570.5
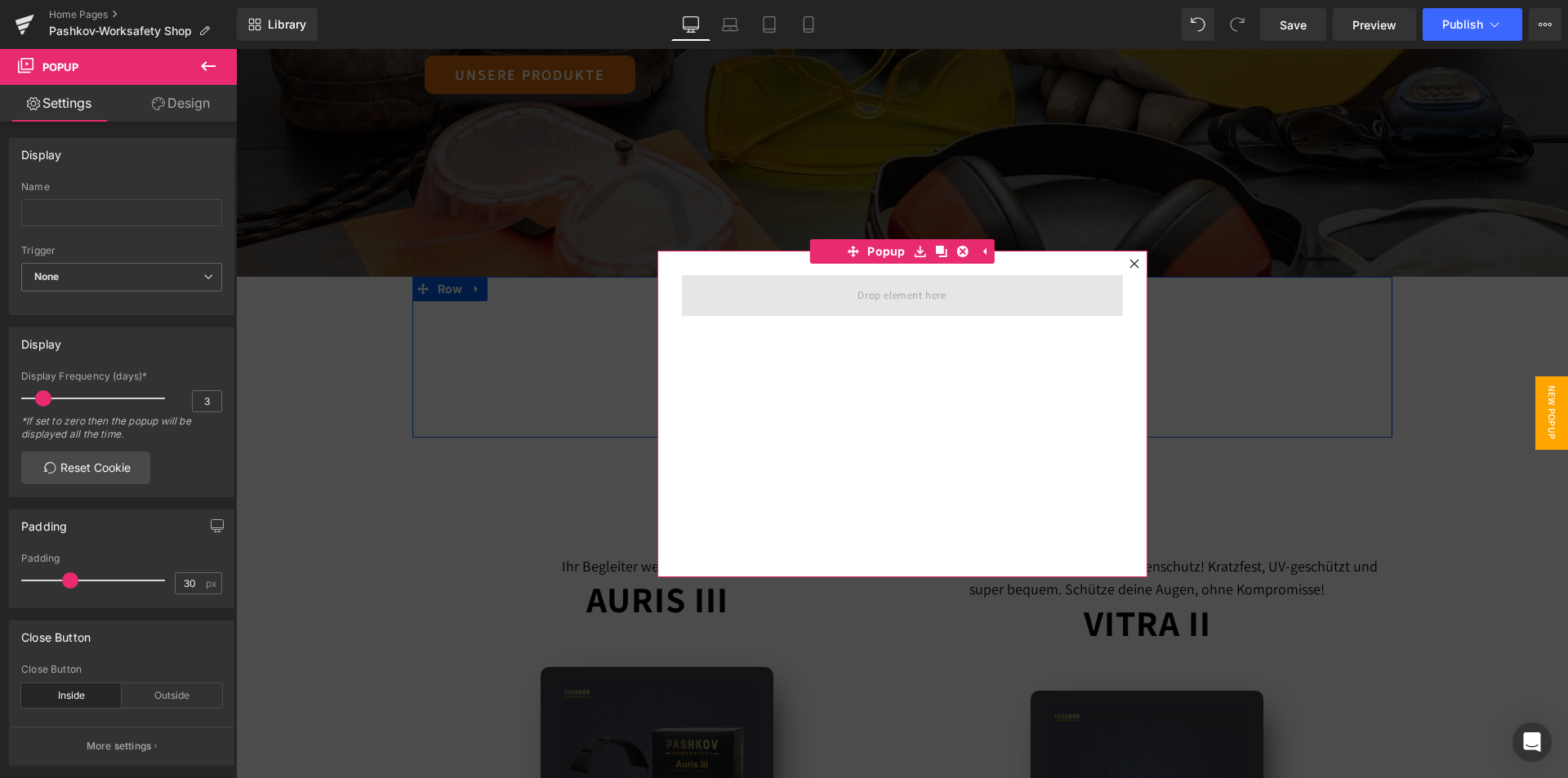
click at [897, 294] on span at bounding box center [901, 295] width 99 height 27
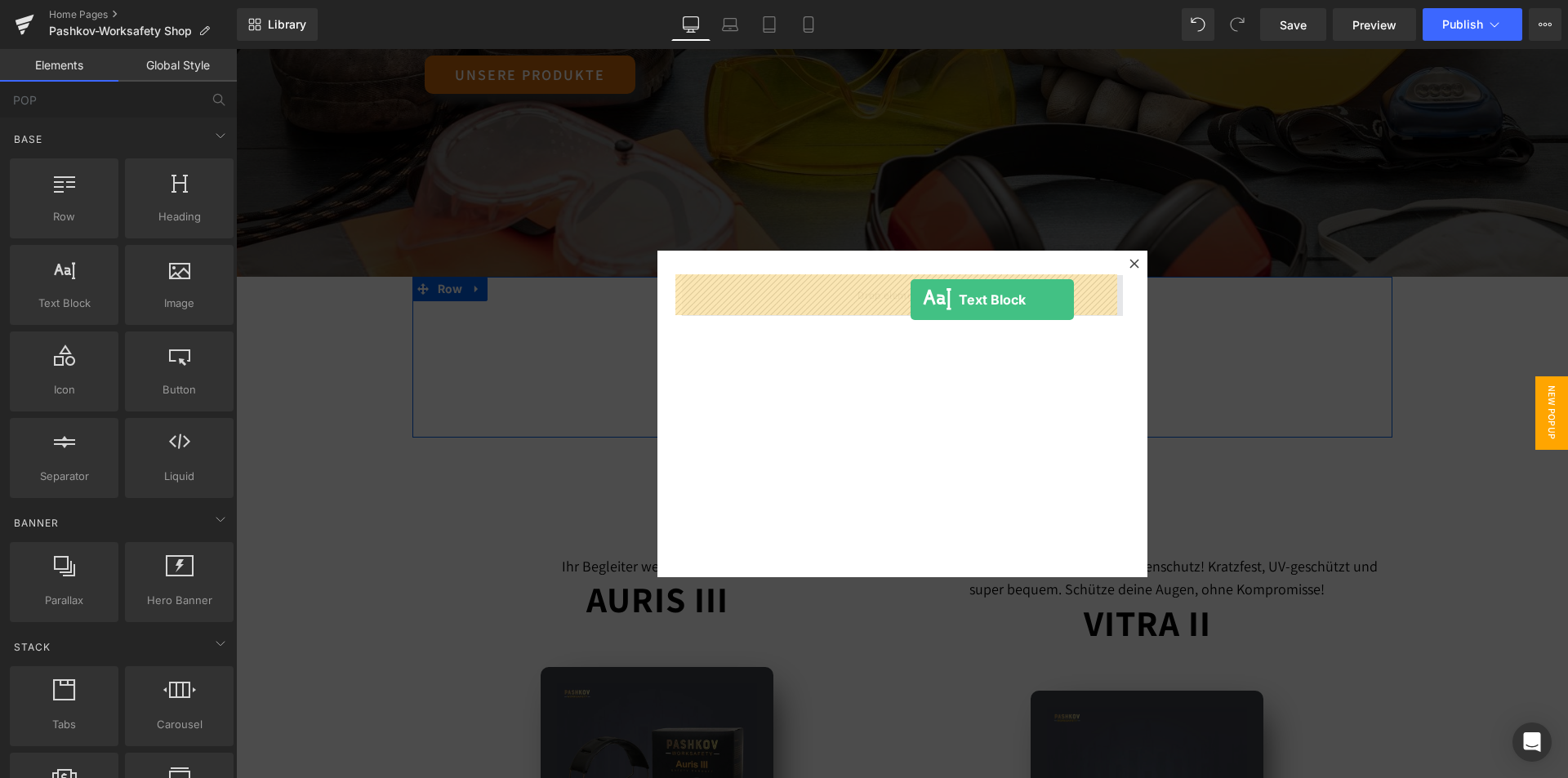
drag, startPoint x: 301, startPoint y: 335, endPoint x: 895, endPoint y: 282, distance: 596.4
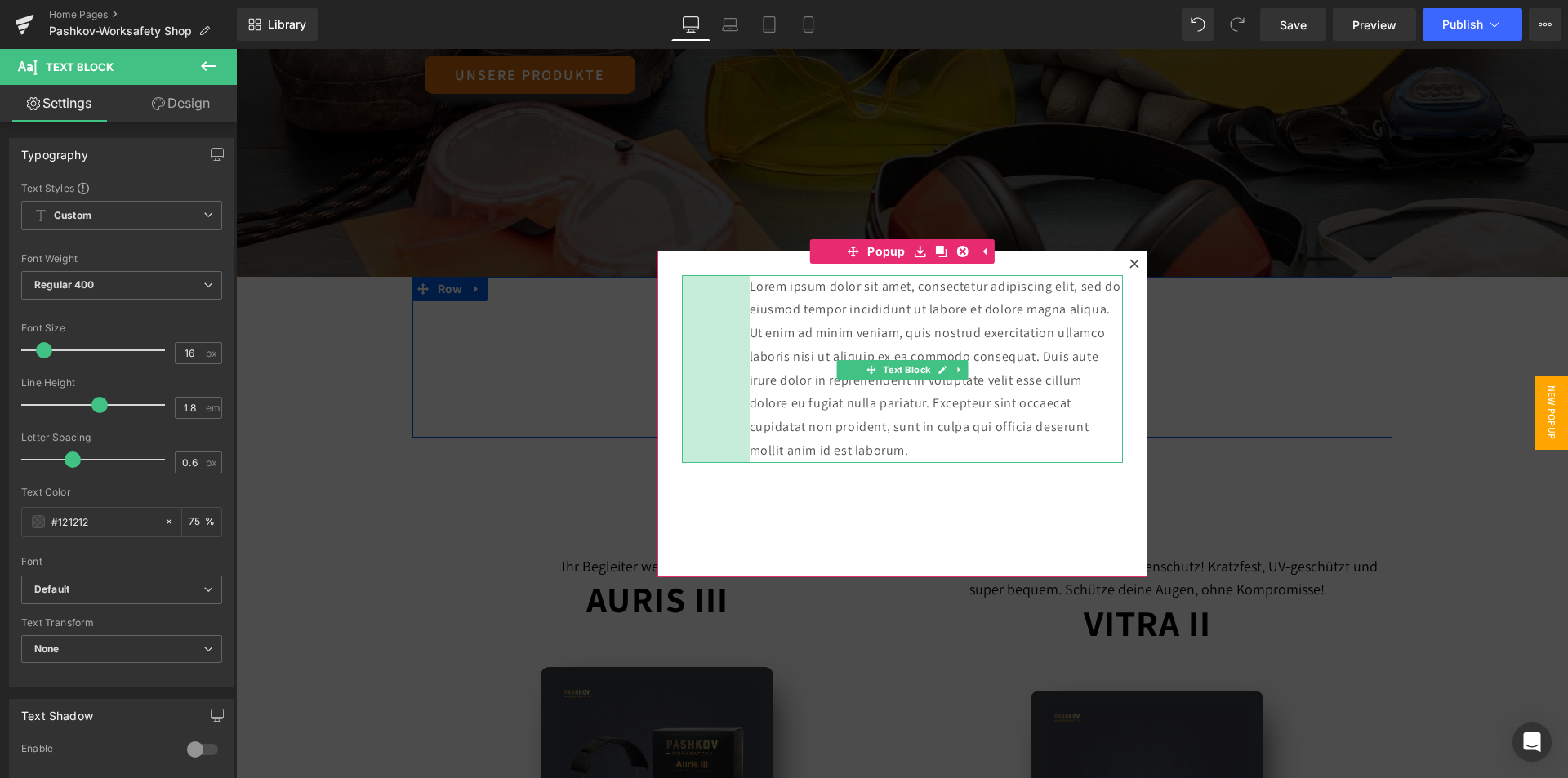
drag, startPoint x: 676, startPoint y: 280, endPoint x: 738, endPoint y: 314, distance: 70.7
click at [745, 320] on div "Lorem ipsum dolor sit amet, consectetur adipiscing elit, sed do eiusmod tempor …" at bounding box center [903, 369] width 441 height 188
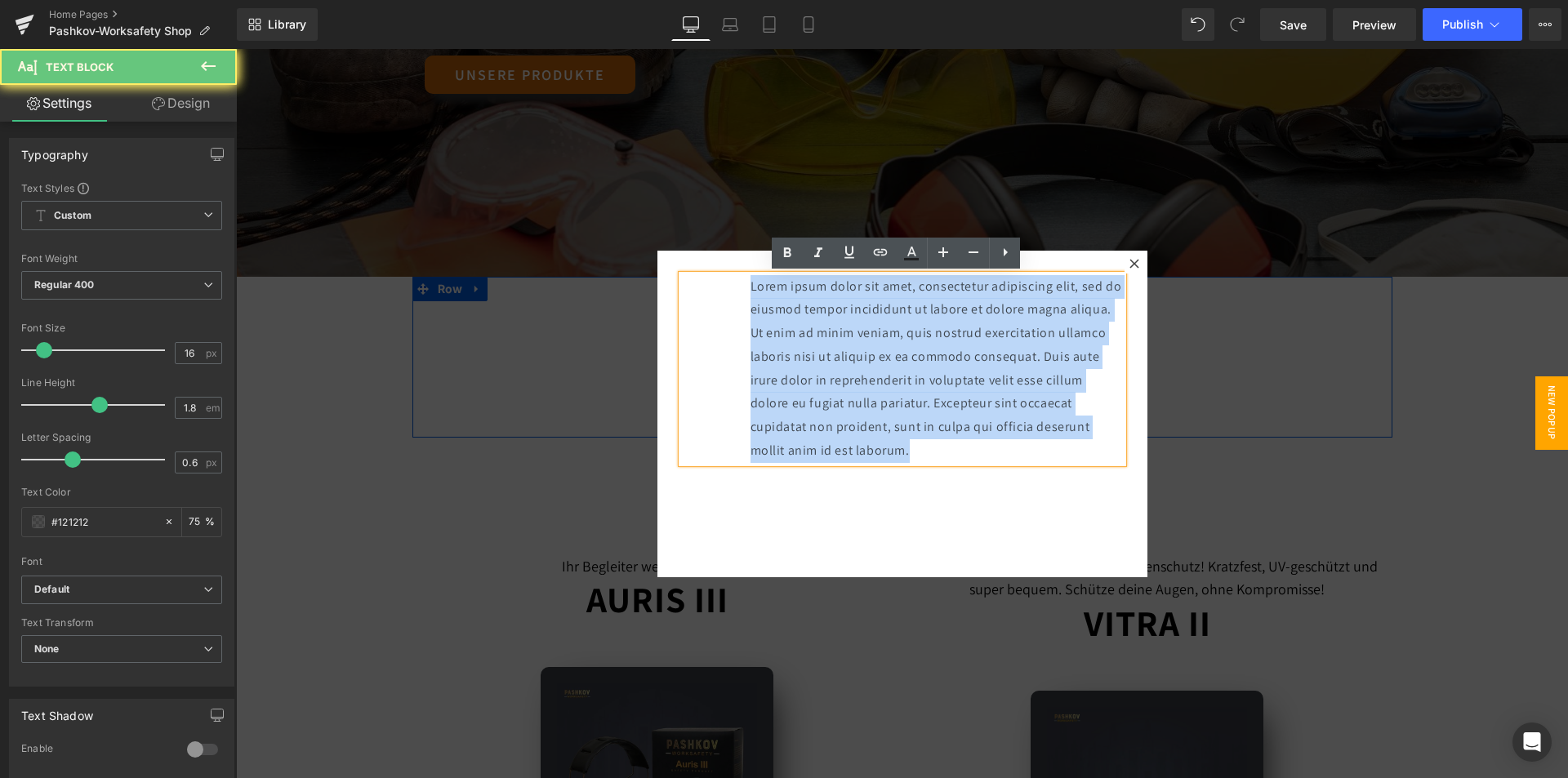
drag, startPoint x: 741, startPoint y: 286, endPoint x: 1001, endPoint y: 450, distance: 307.4
click at [1001, 450] on div "Lorem ipsum dolor sit amet, consectetur adipiscing elit, sed do eiusmod tempor …" at bounding box center [903, 369] width 441 height 188
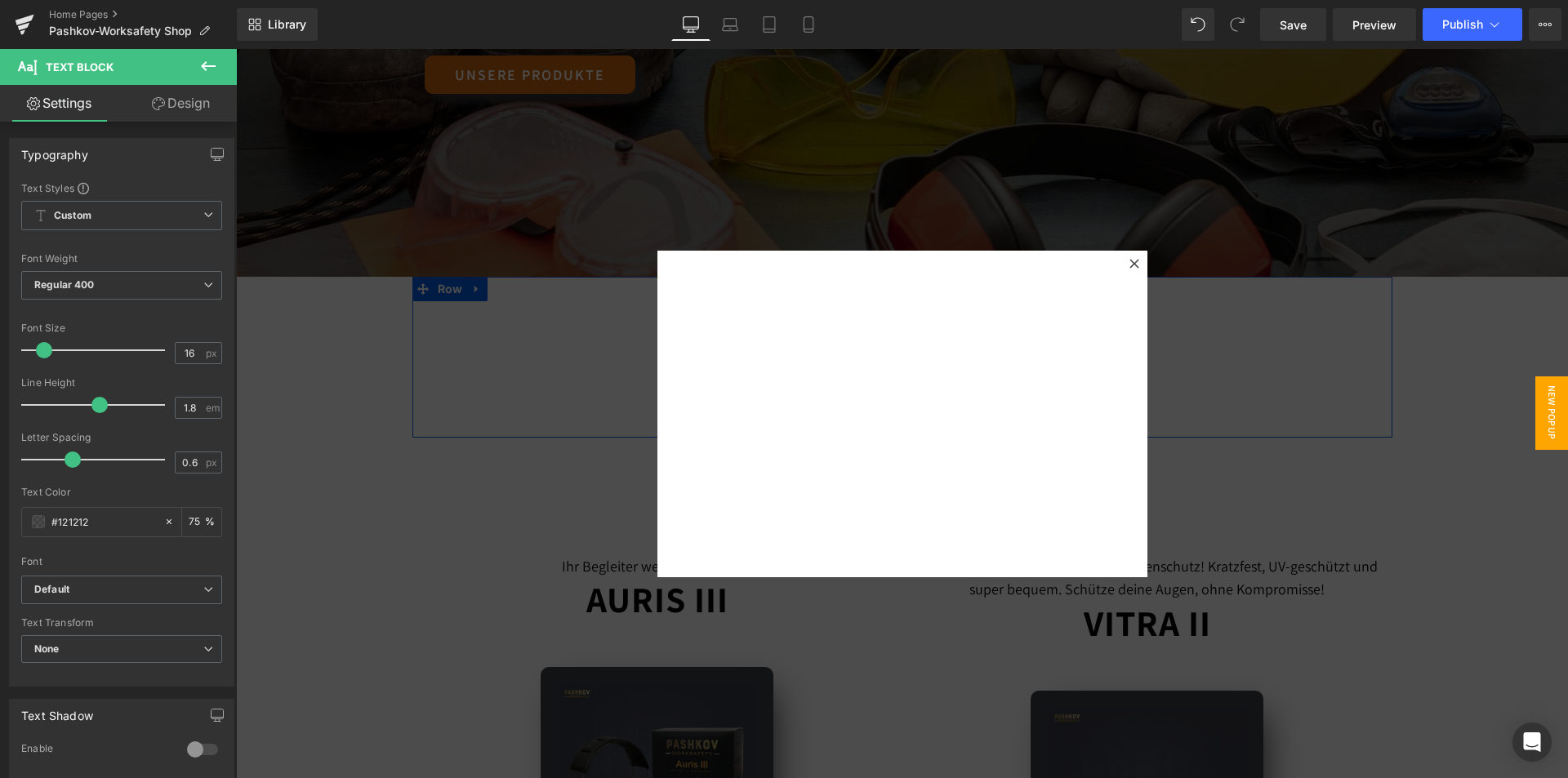
click at [213, 66] on icon at bounding box center [209, 66] width 15 height 10
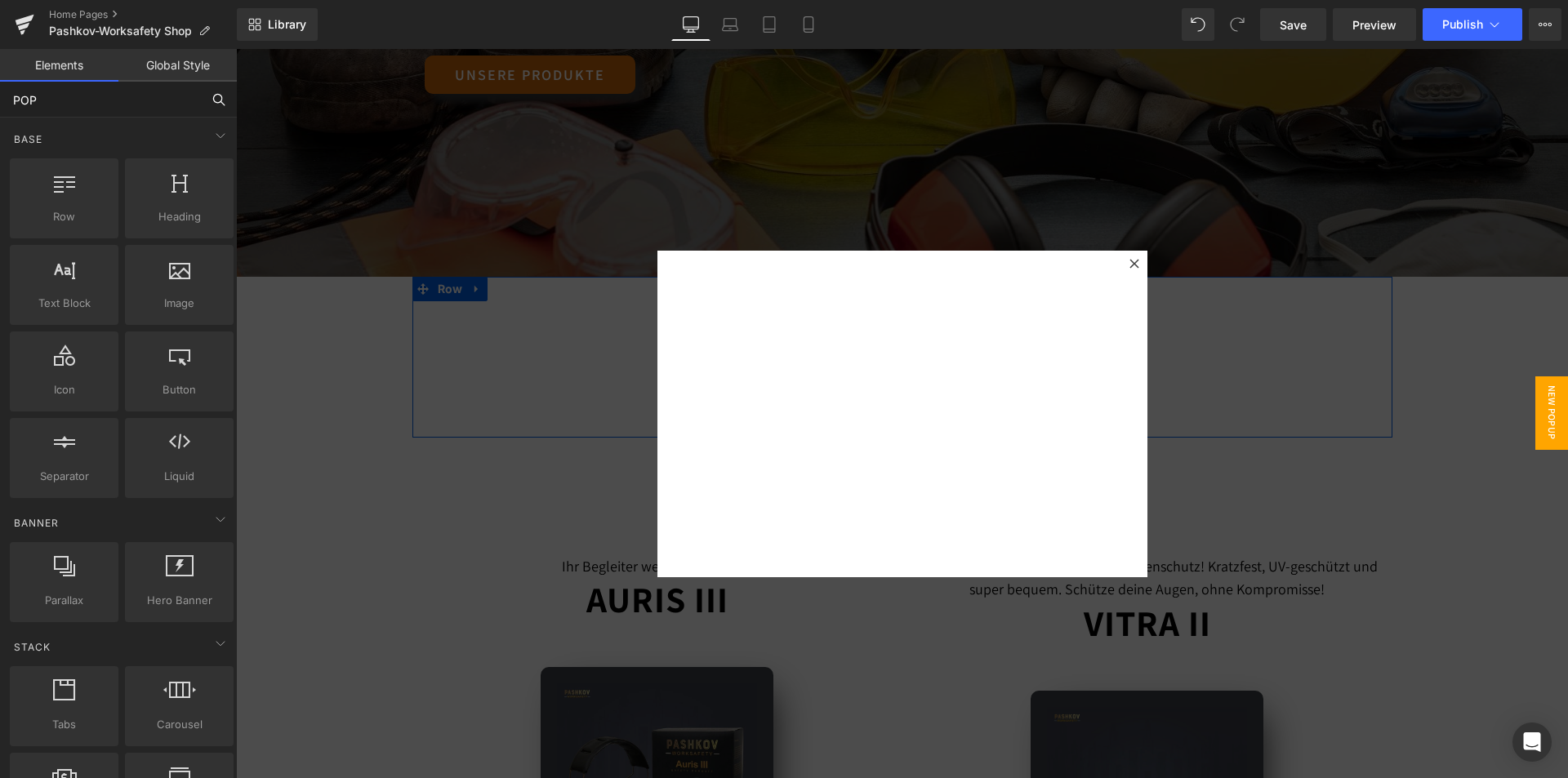
click at [93, 114] on input "POP" at bounding box center [100, 99] width 201 height 36
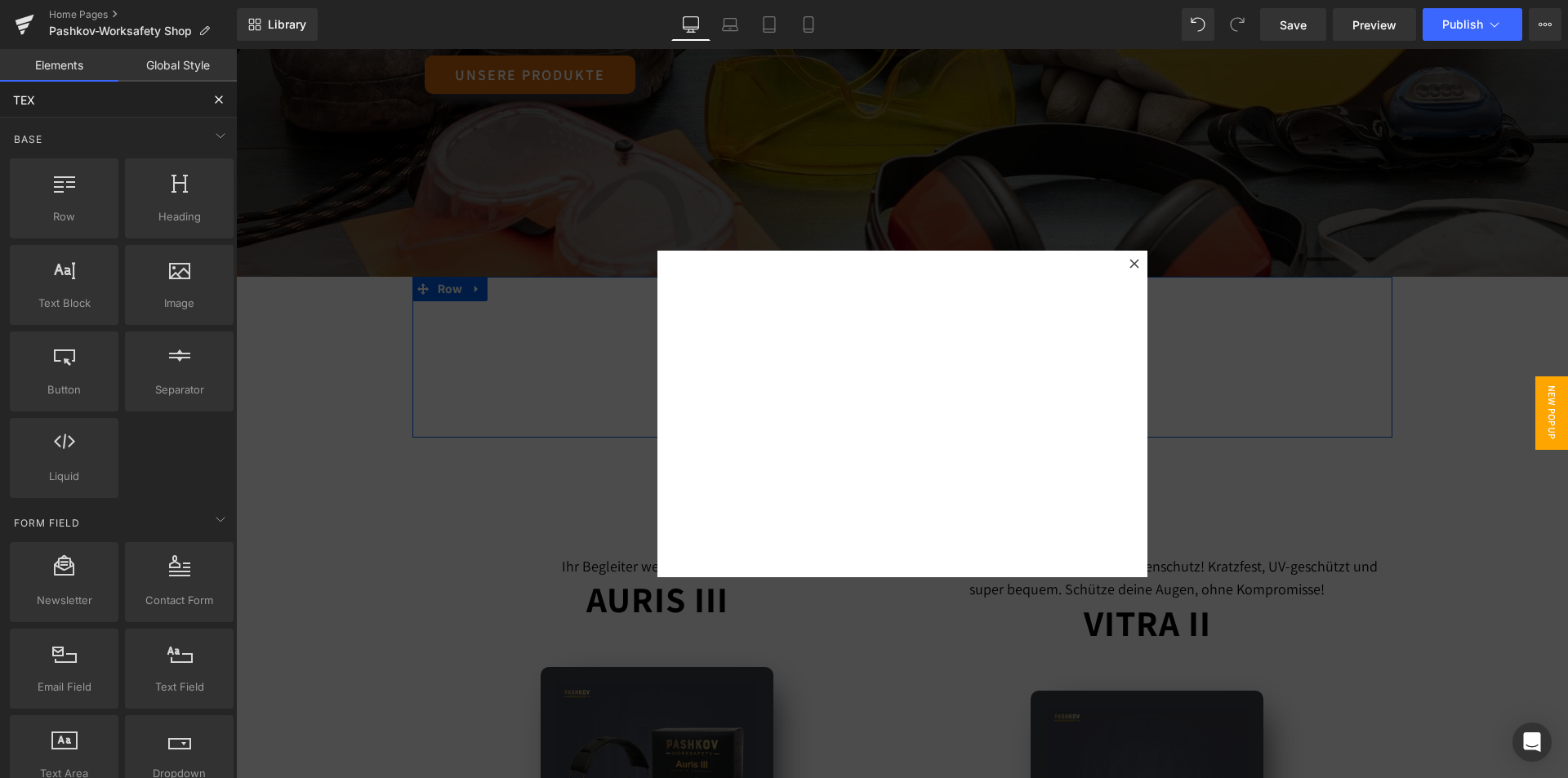
type input "TEXD"
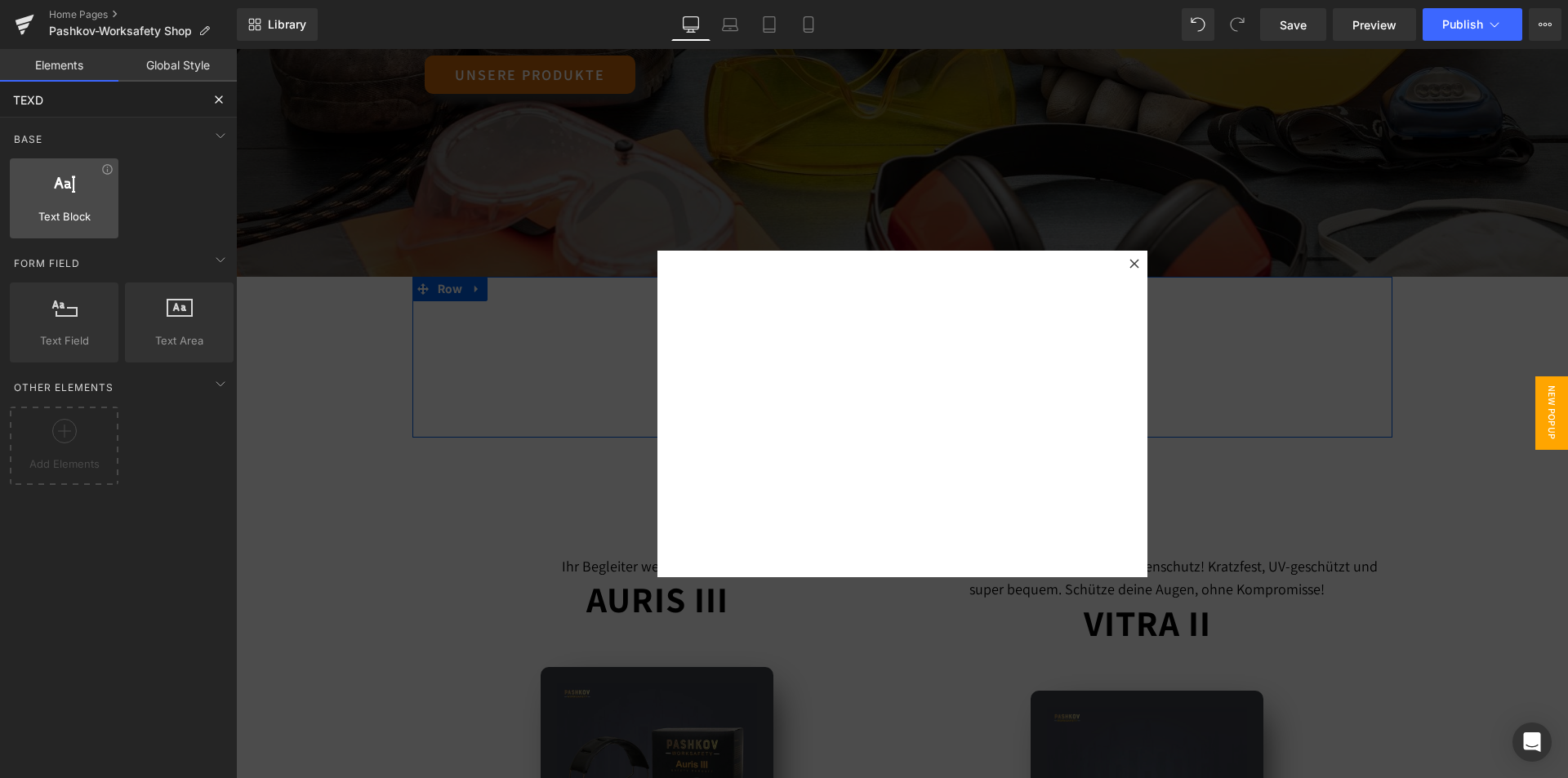
click at [78, 197] on div at bounding box center [64, 189] width 99 height 37
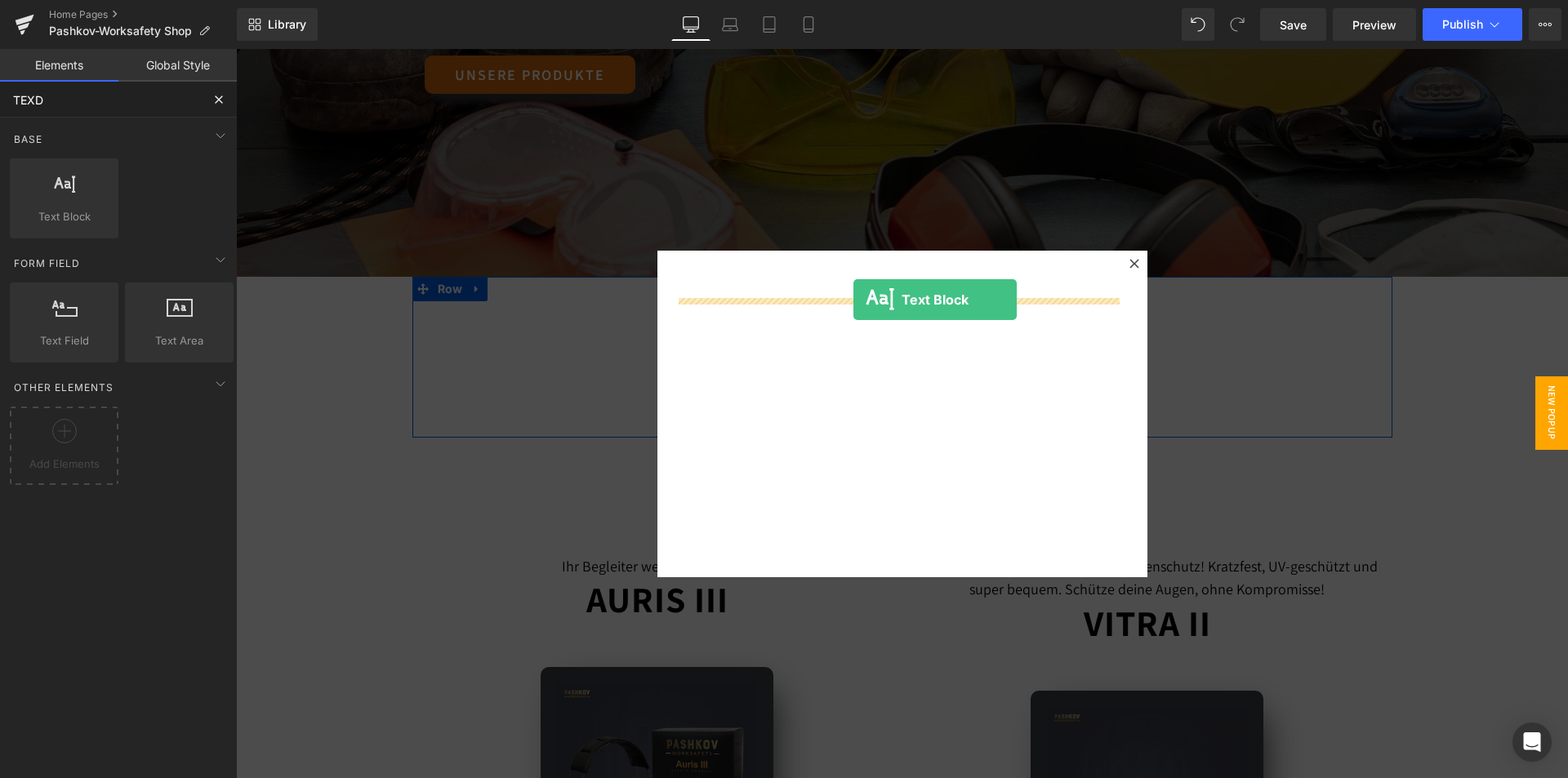
drag, startPoint x: 316, startPoint y: 240, endPoint x: 850, endPoint y: 306, distance: 538.1
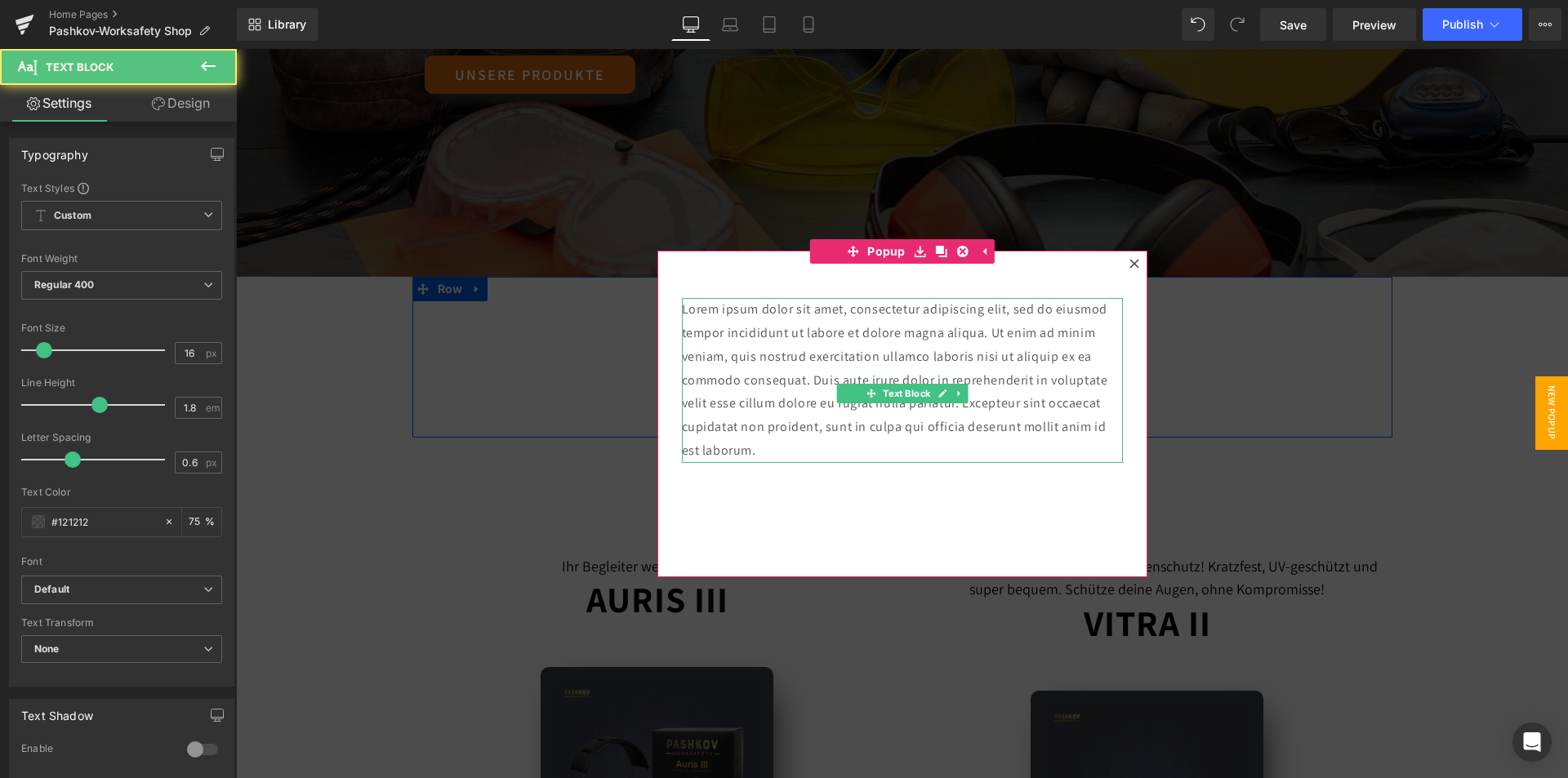
click at [1031, 425] on p "Lorem ipsum dolor sit amet, consectetur adipiscing elit, sed do eiusmod tempor …" at bounding box center [903, 381] width 441 height 165
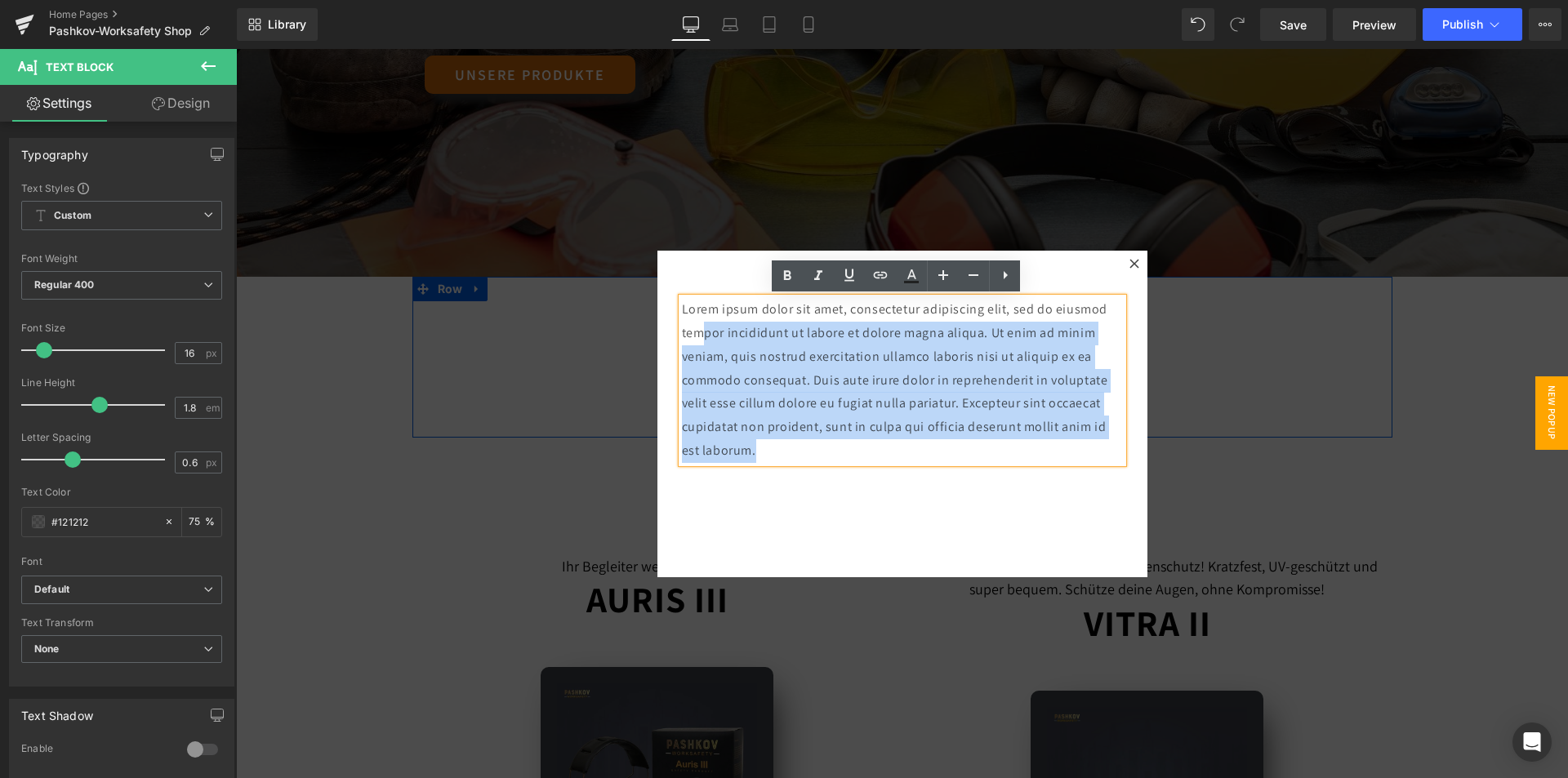
drag, startPoint x: 754, startPoint y: 452, endPoint x: 700, endPoint y: 333, distance: 130.7
click at [700, 333] on p "Lorem ipsum dolor sit amet, consectetur adipiscing elit, sed do eiusmod tempor …" at bounding box center [903, 381] width 441 height 165
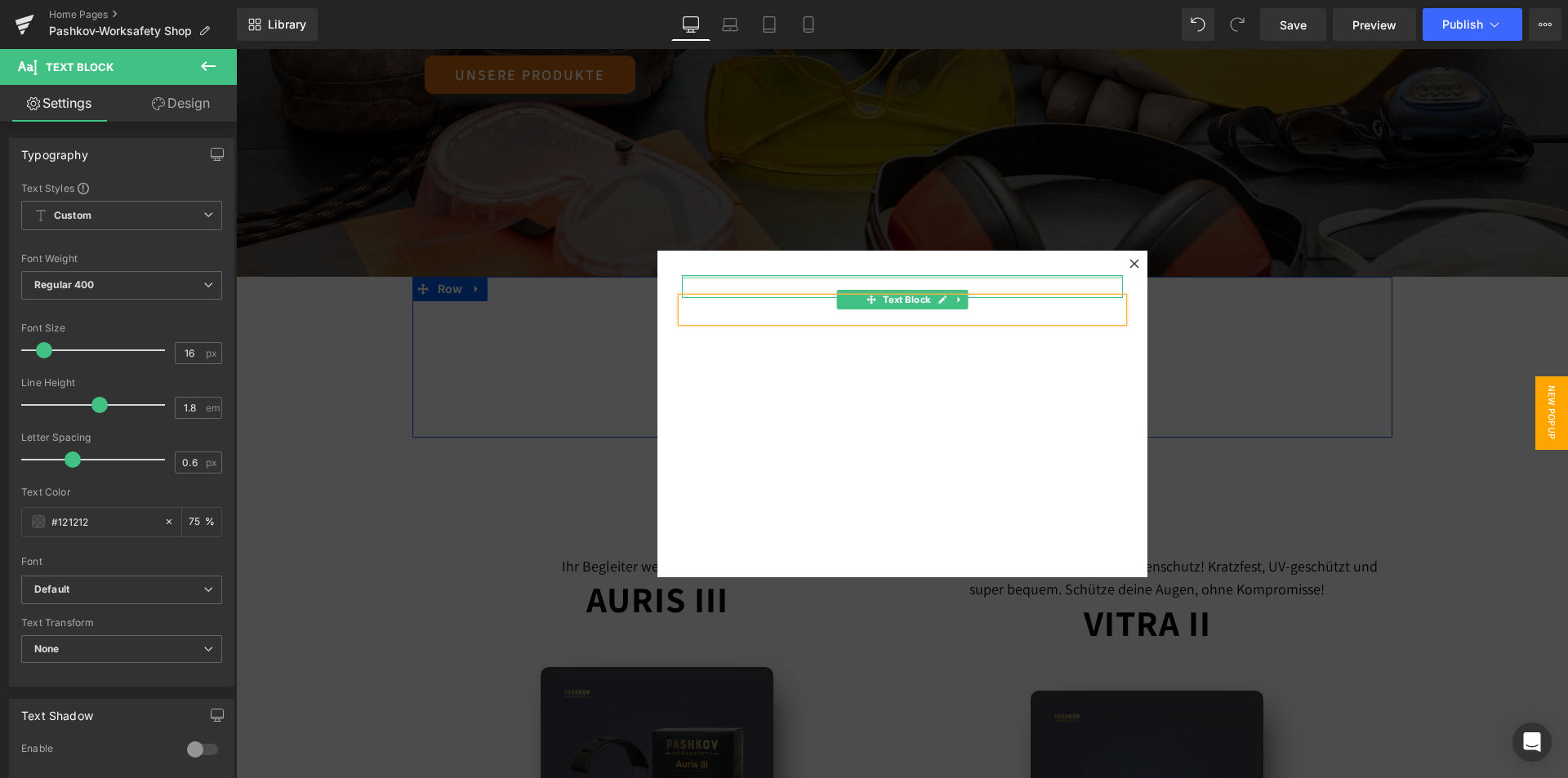
click at [880, 275] on div at bounding box center [903, 277] width 441 height 4
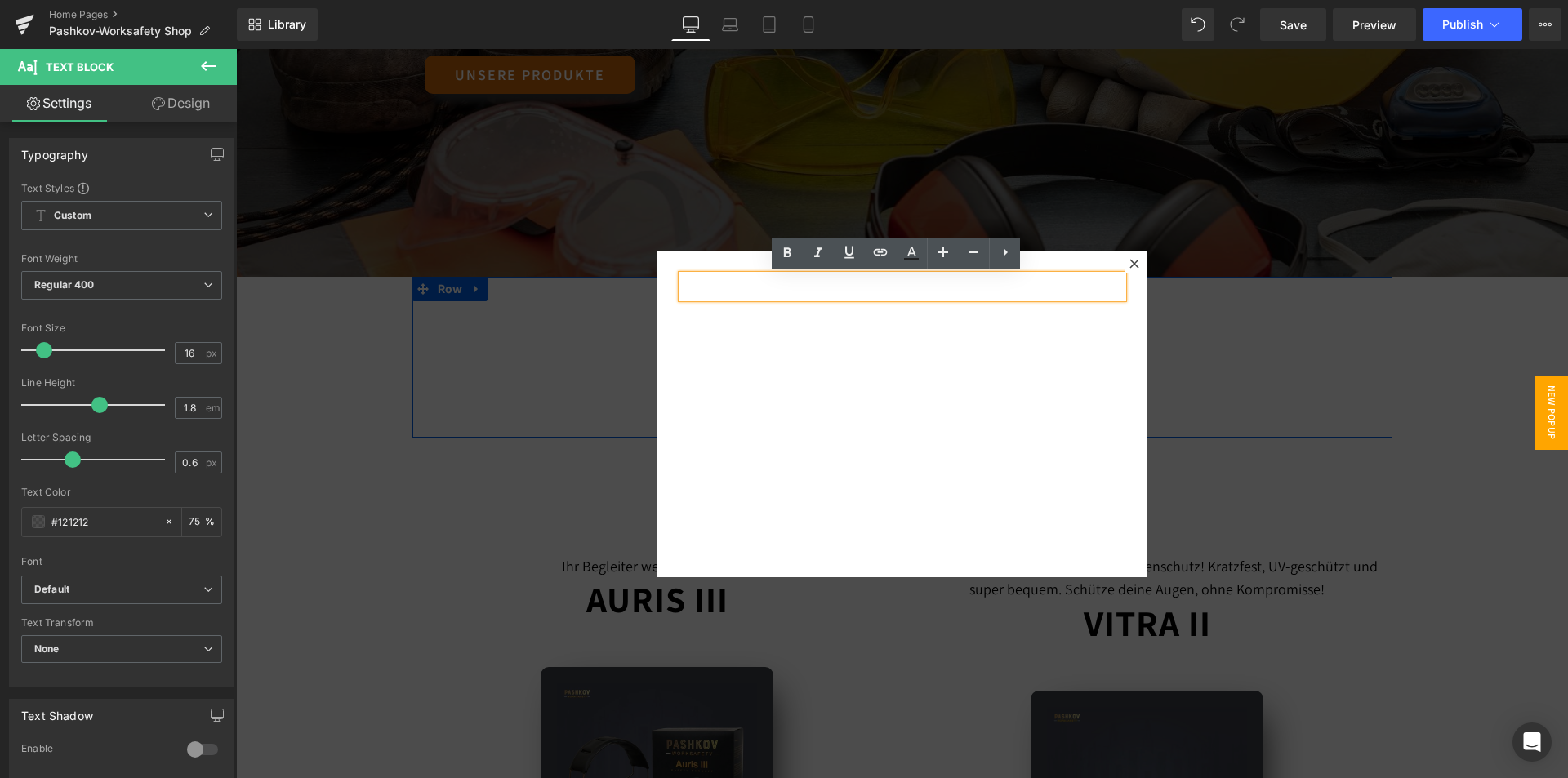
click at [975, 287] on p at bounding box center [937, 287] width 372 height 23
click at [1009, 447] on div "Text Block 84px Text Block" at bounding box center [902, 413] width 490 height 326
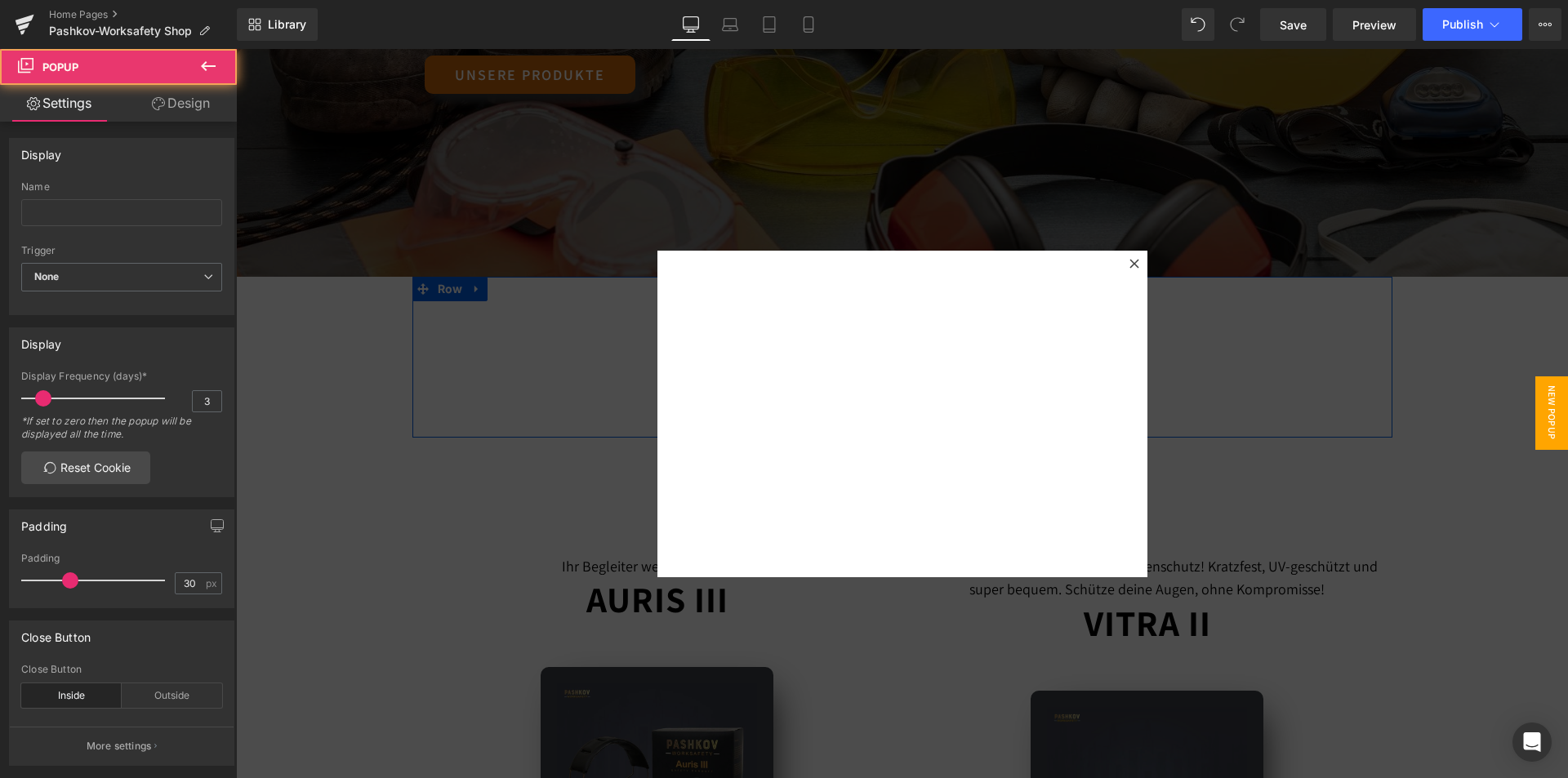
click at [963, 281] on p at bounding box center [937, 287] width 372 height 23
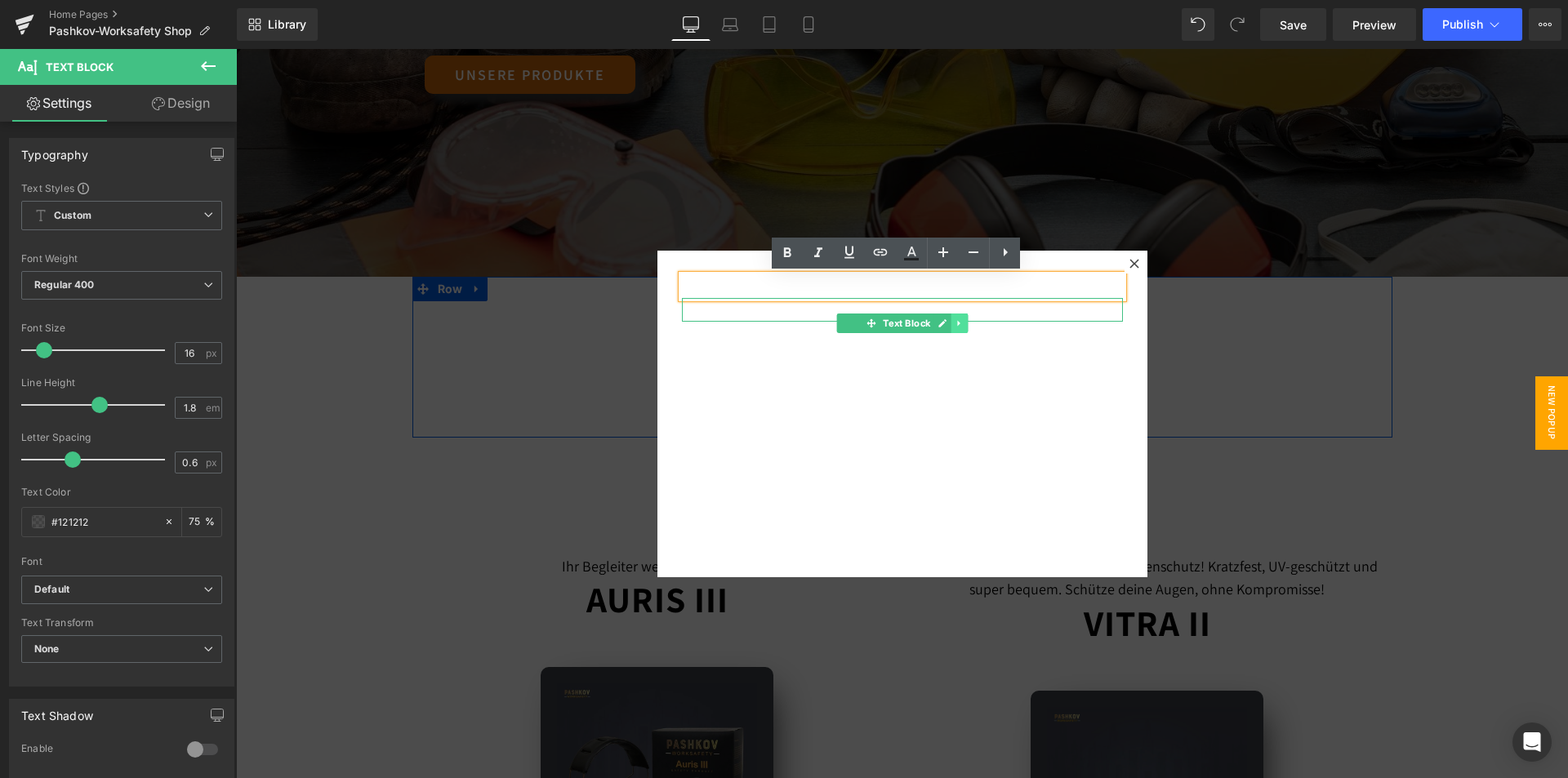
click at [954, 326] on icon at bounding box center [959, 323] width 9 height 10
click at [988, 313] on p at bounding box center [903, 310] width 441 height 23
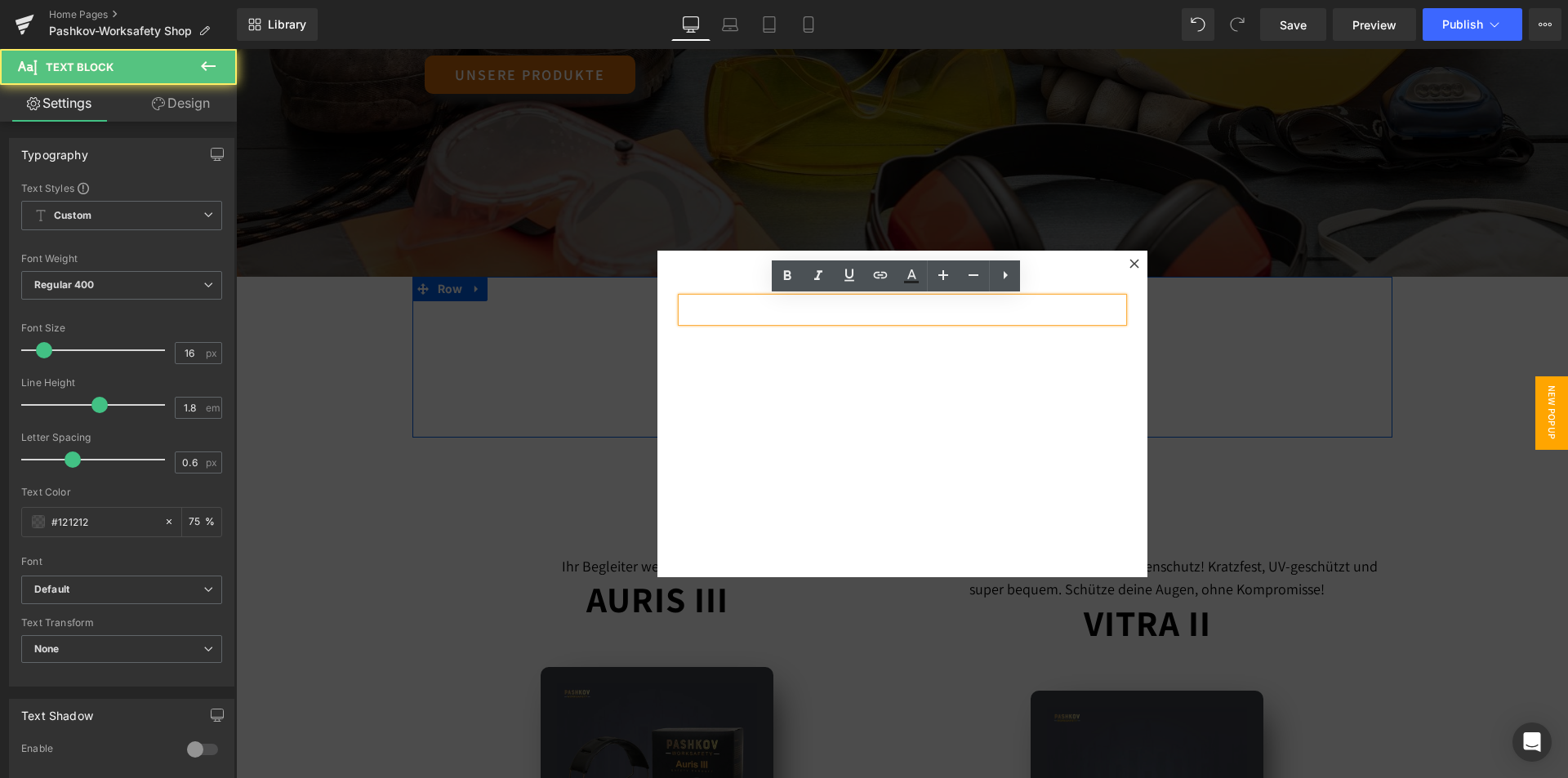
click at [973, 344] on div "Text Block 84px Text Block" at bounding box center [902, 413] width 490 height 326
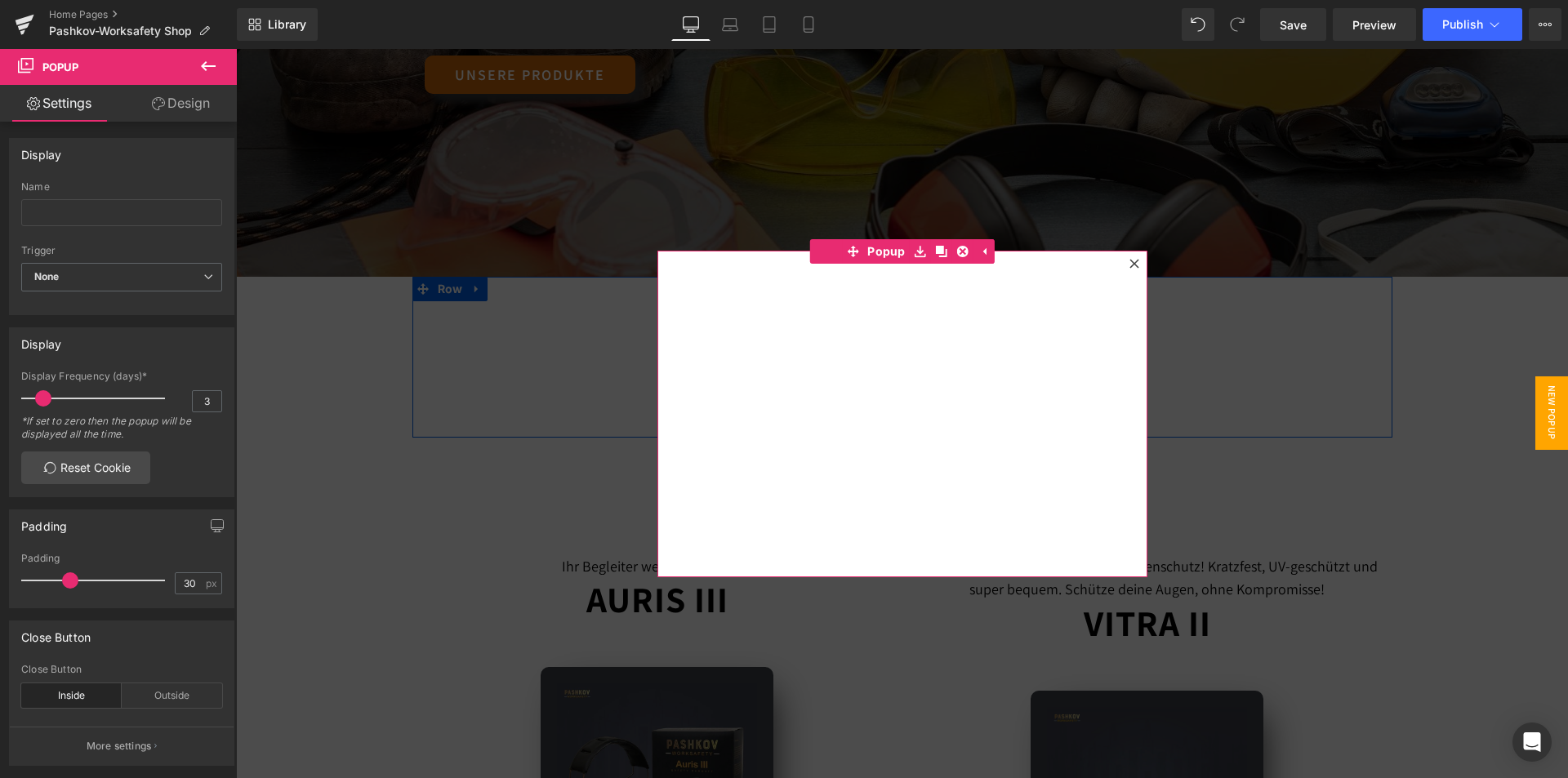
click at [936, 314] on div "Text Block" at bounding box center [903, 310] width 441 height 23
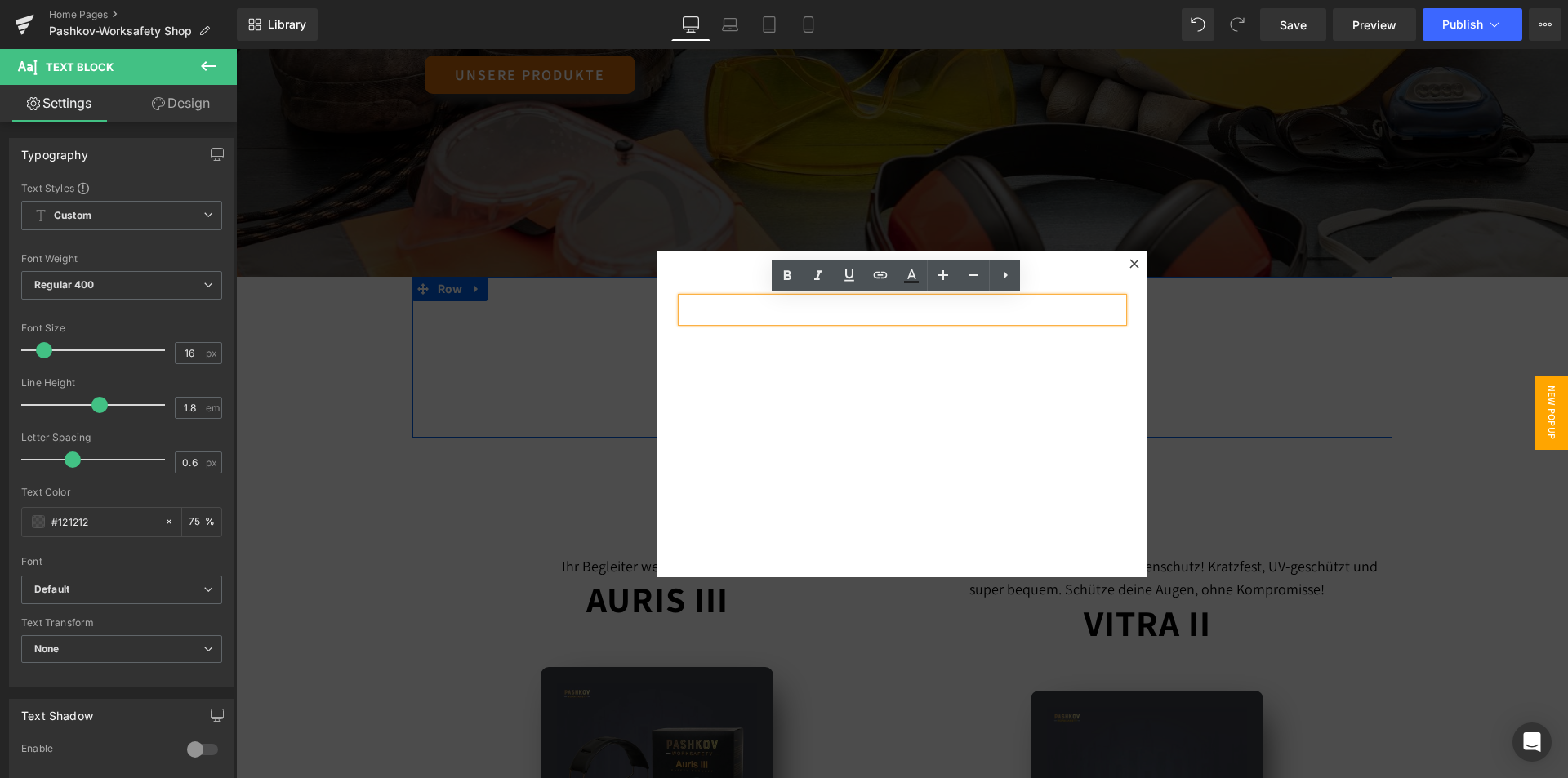
click at [951, 328] on div "Text Block 84px Text Block" at bounding box center [902, 413] width 490 height 326
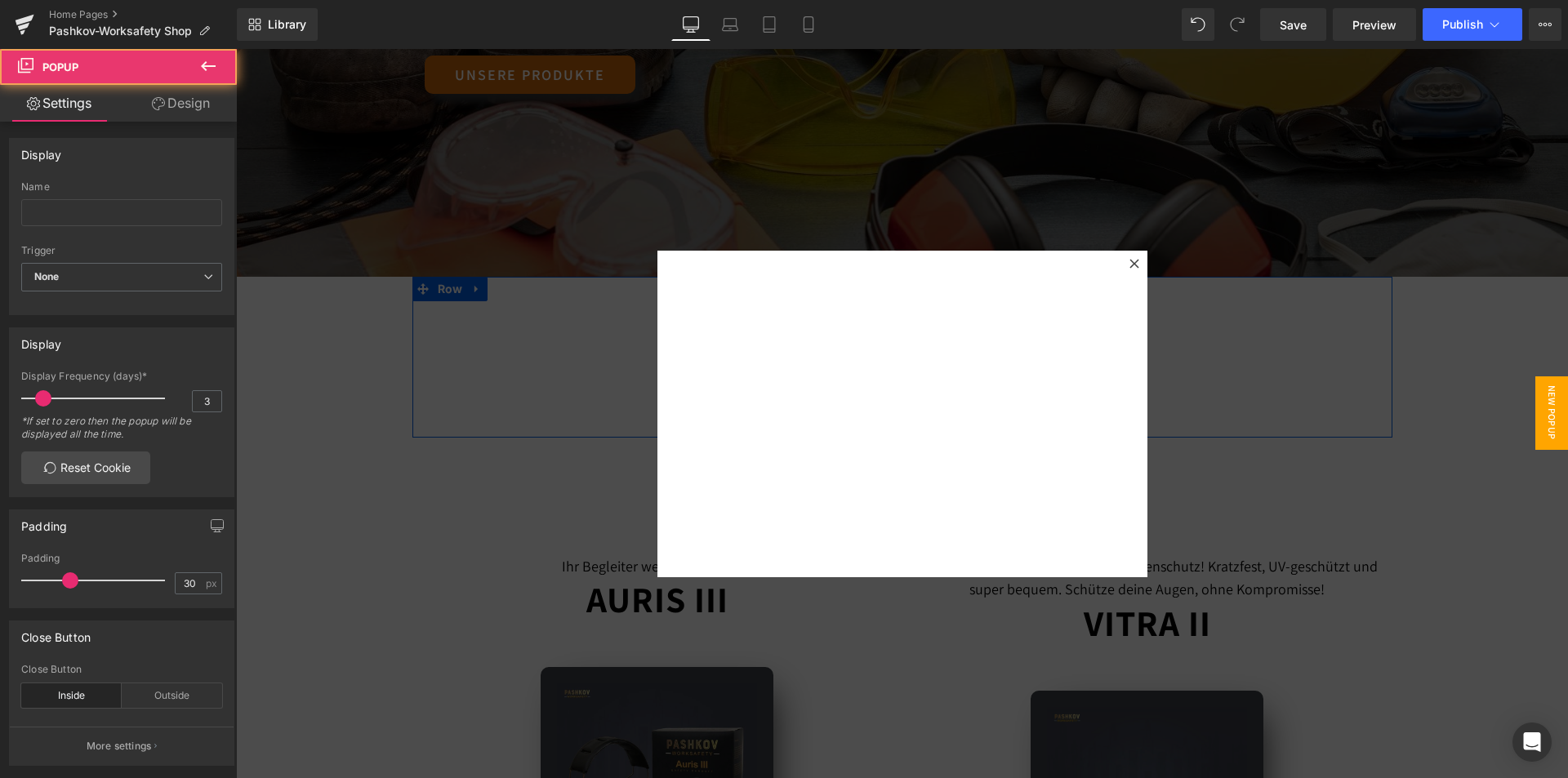
click at [941, 321] on div "Text Block" at bounding box center [903, 310] width 441 height 23
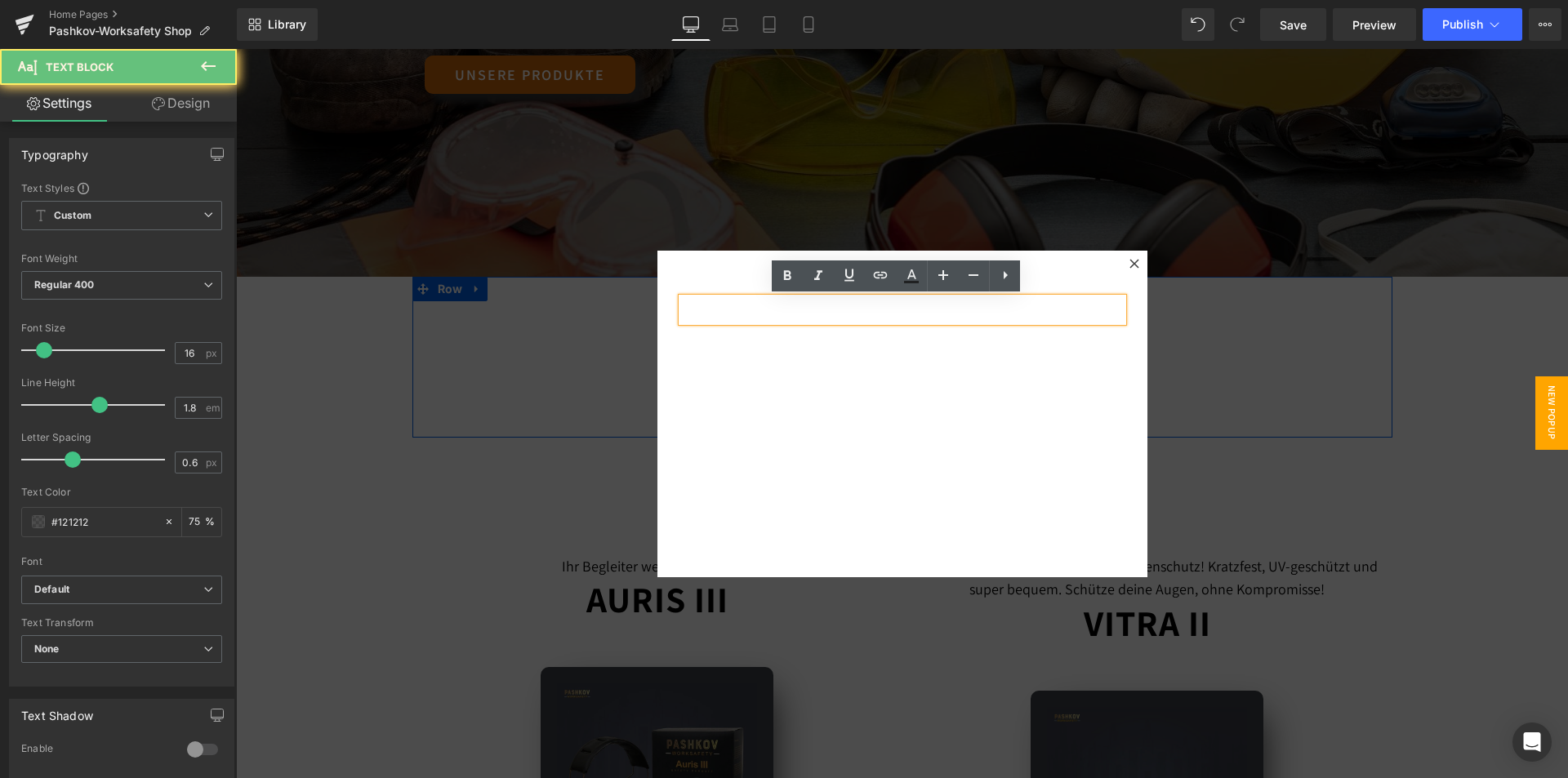
click at [916, 301] on p at bounding box center [903, 310] width 441 height 23
click at [784, 370] on div "Text Block 84px Text Block" at bounding box center [902, 413] width 490 height 326
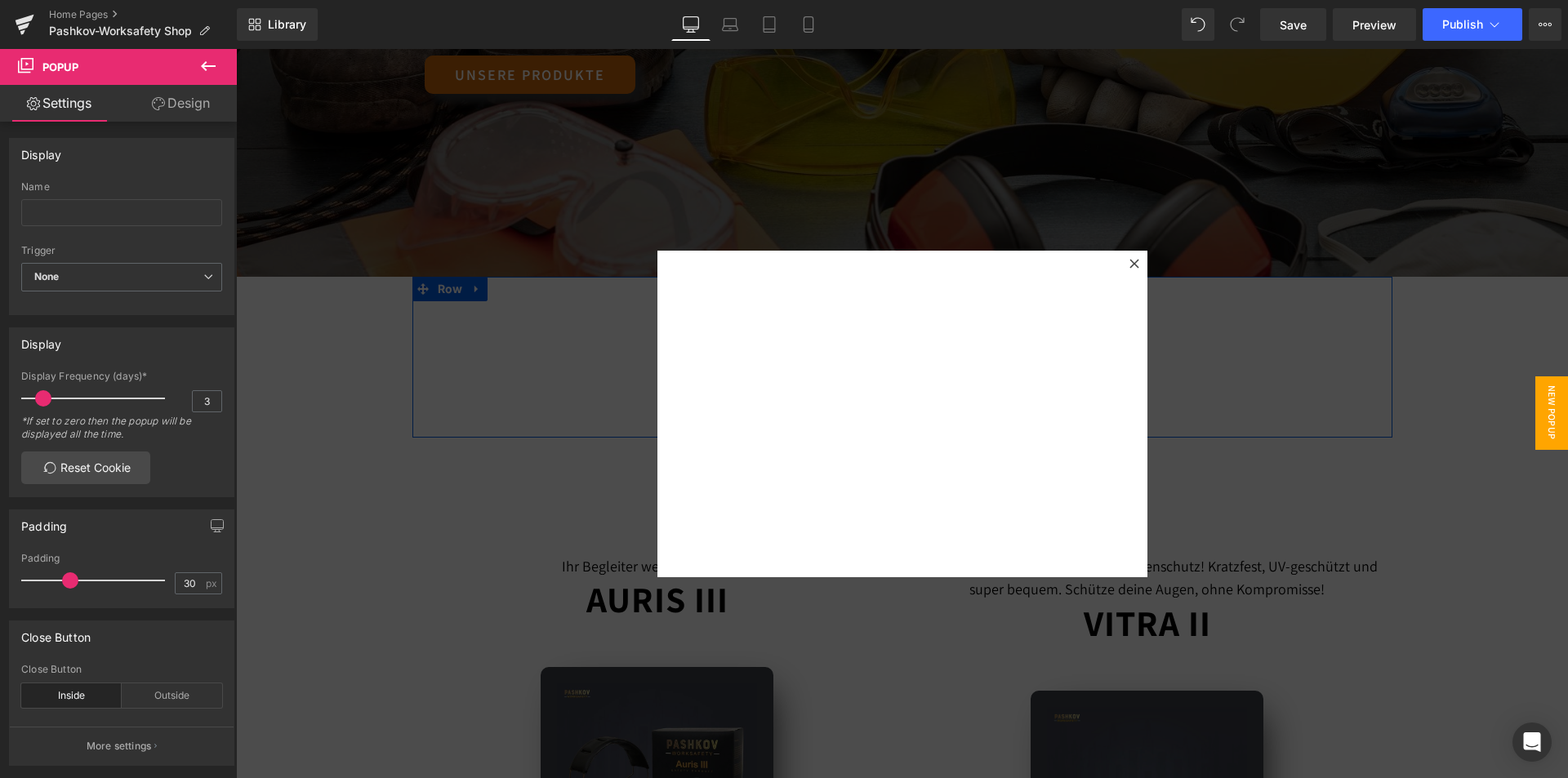
click at [200, 75] on button at bounding box center [208, 67] width 57 height 36
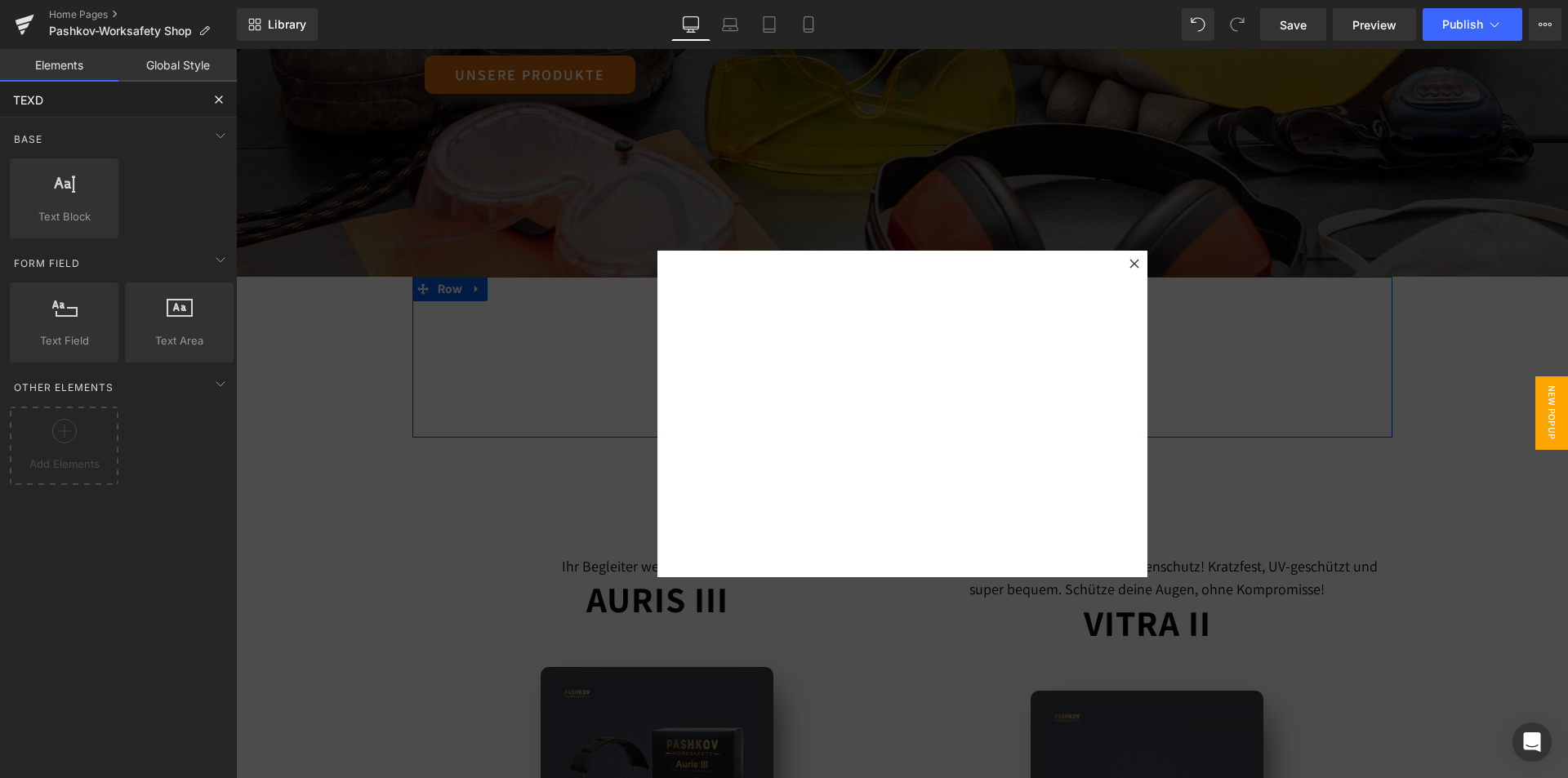
drag, startPoint x: 104, startPoint y: 104, endPoint x: 0, endPoint y: 93, distance: 104.6
click at [0, 93] on input "TEXD" at bounding box center [100, 99] width 201 height 36
type input "a"
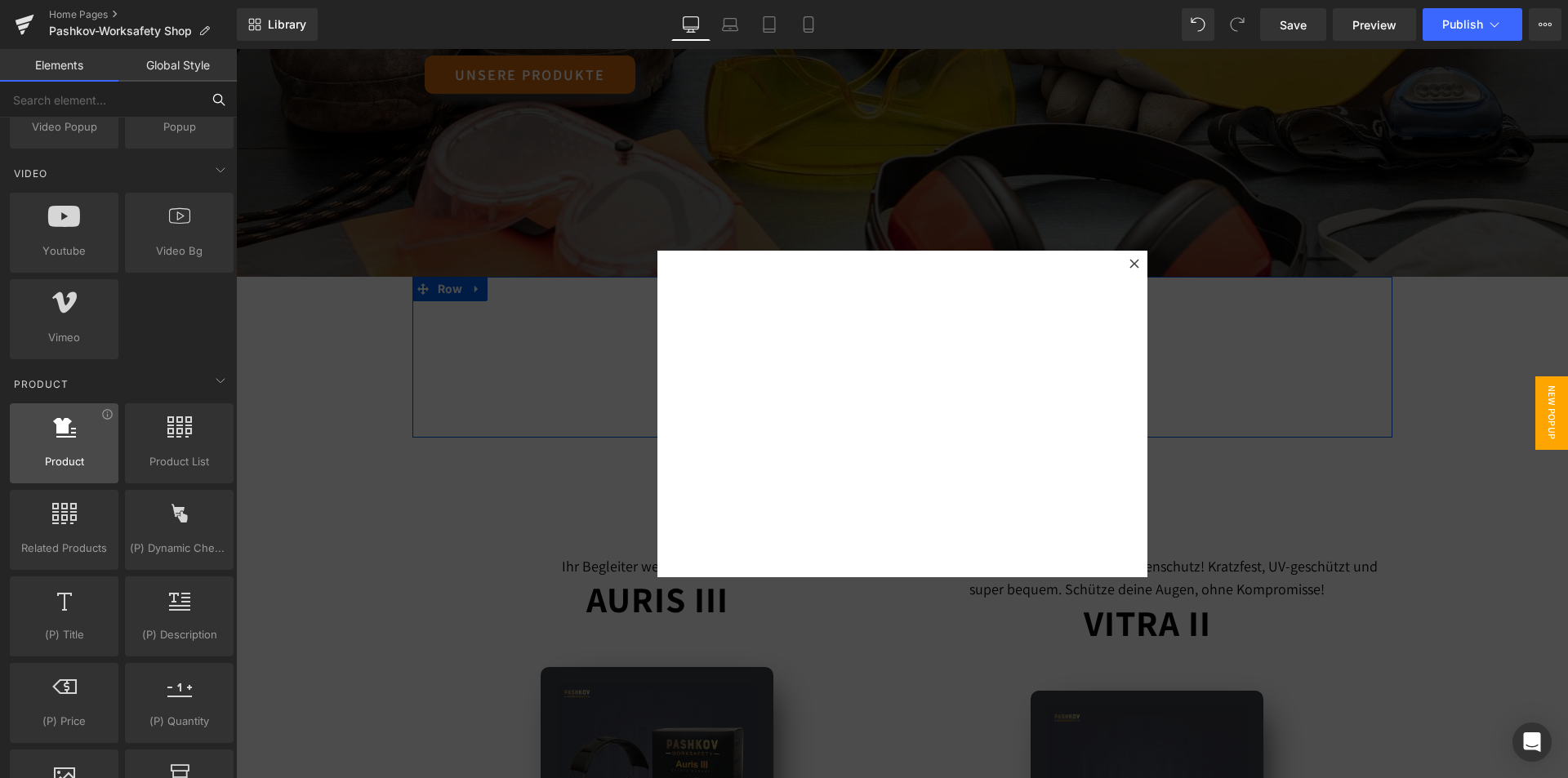
scroll to position [1306, 0]
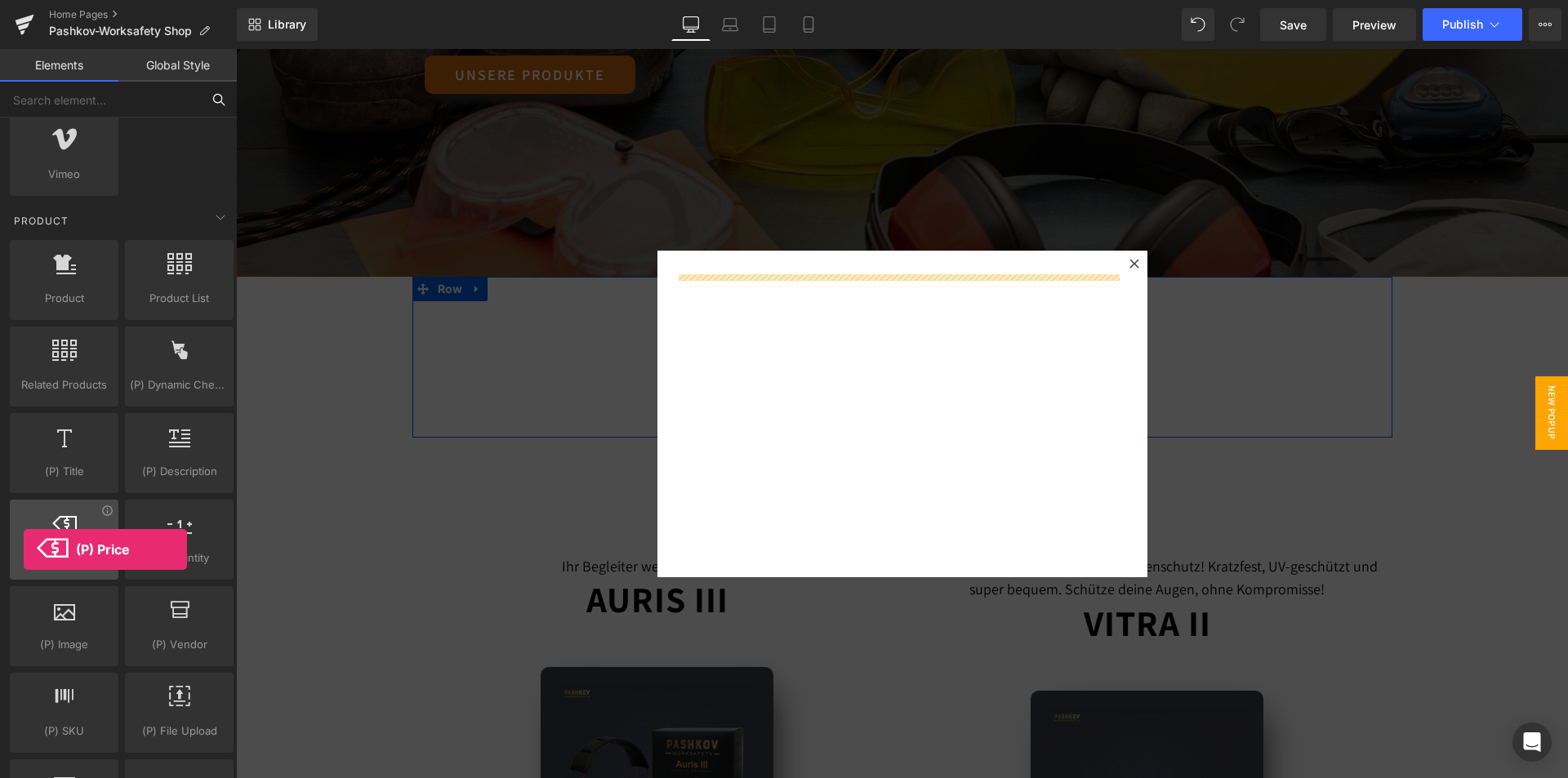
drag, startPoint x: 57, startPoint y: 560, endPoint x: 40, endPoint y: 549, distance: 20.2
click at [40, 549] on span "(P) Price" at bounding box center [64, 558] width 99 height 18
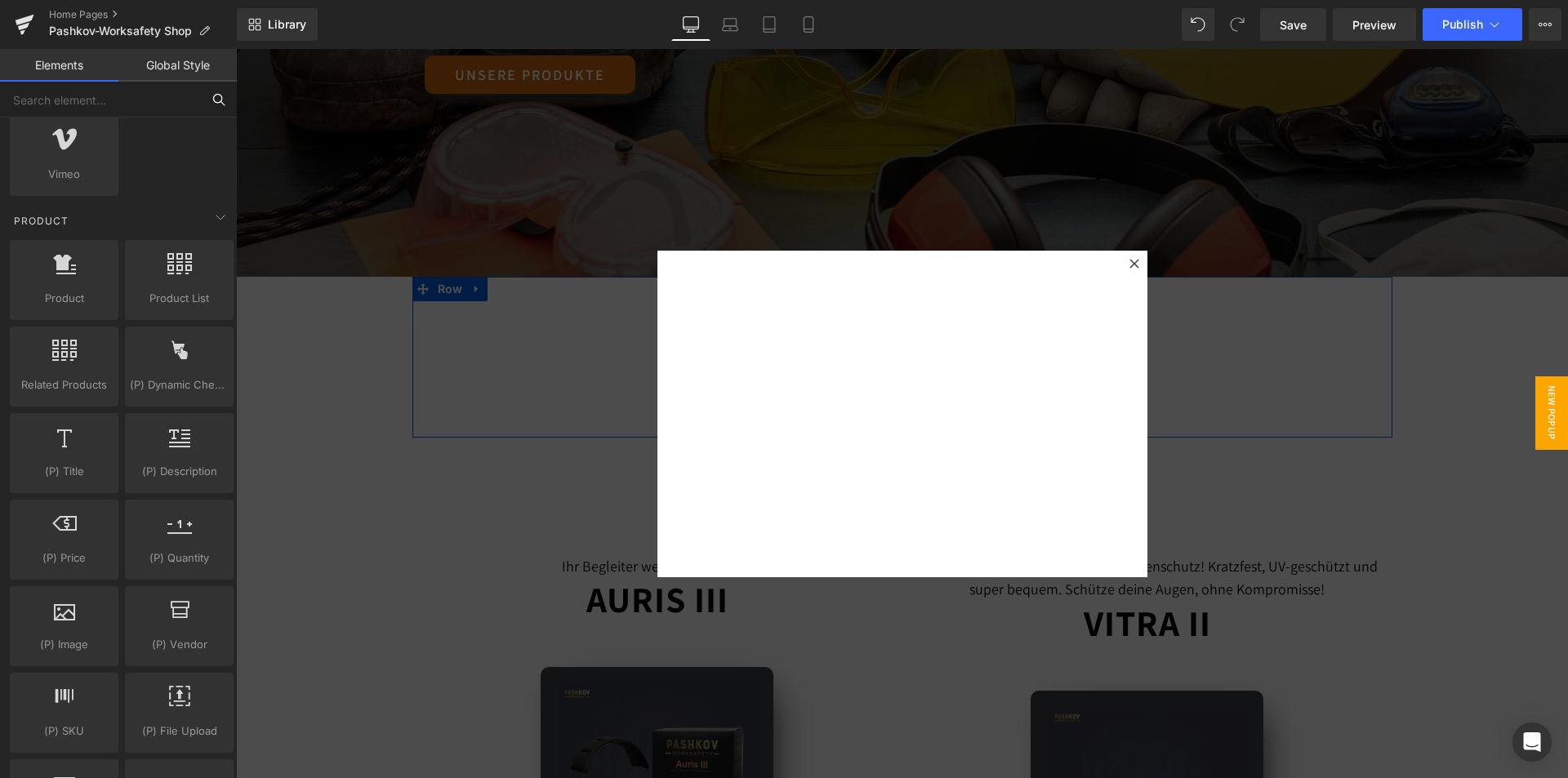
click at [163, 93] on input "text" at bounding box center [100, 99] width 201 height 36
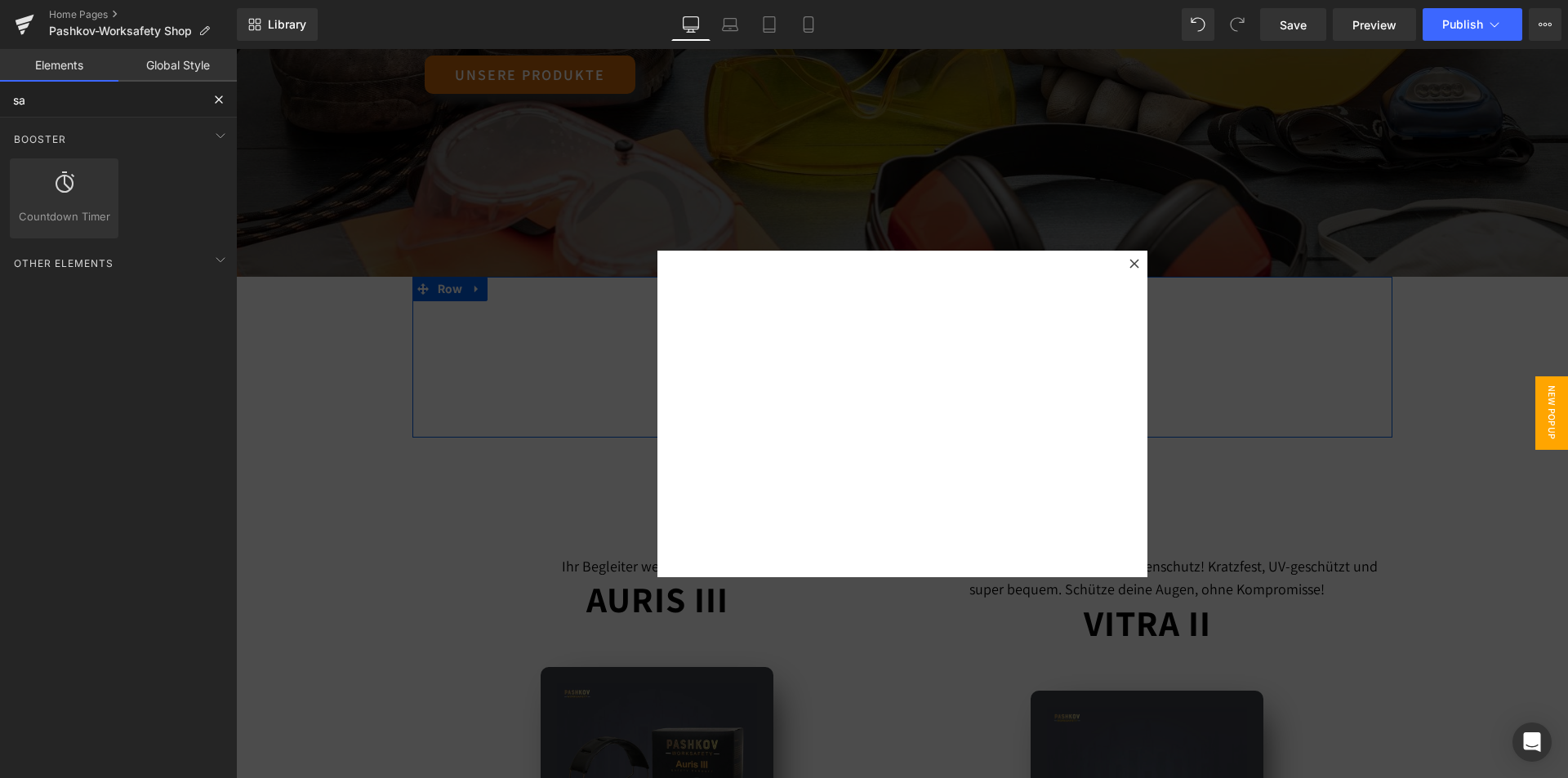
type input "s"
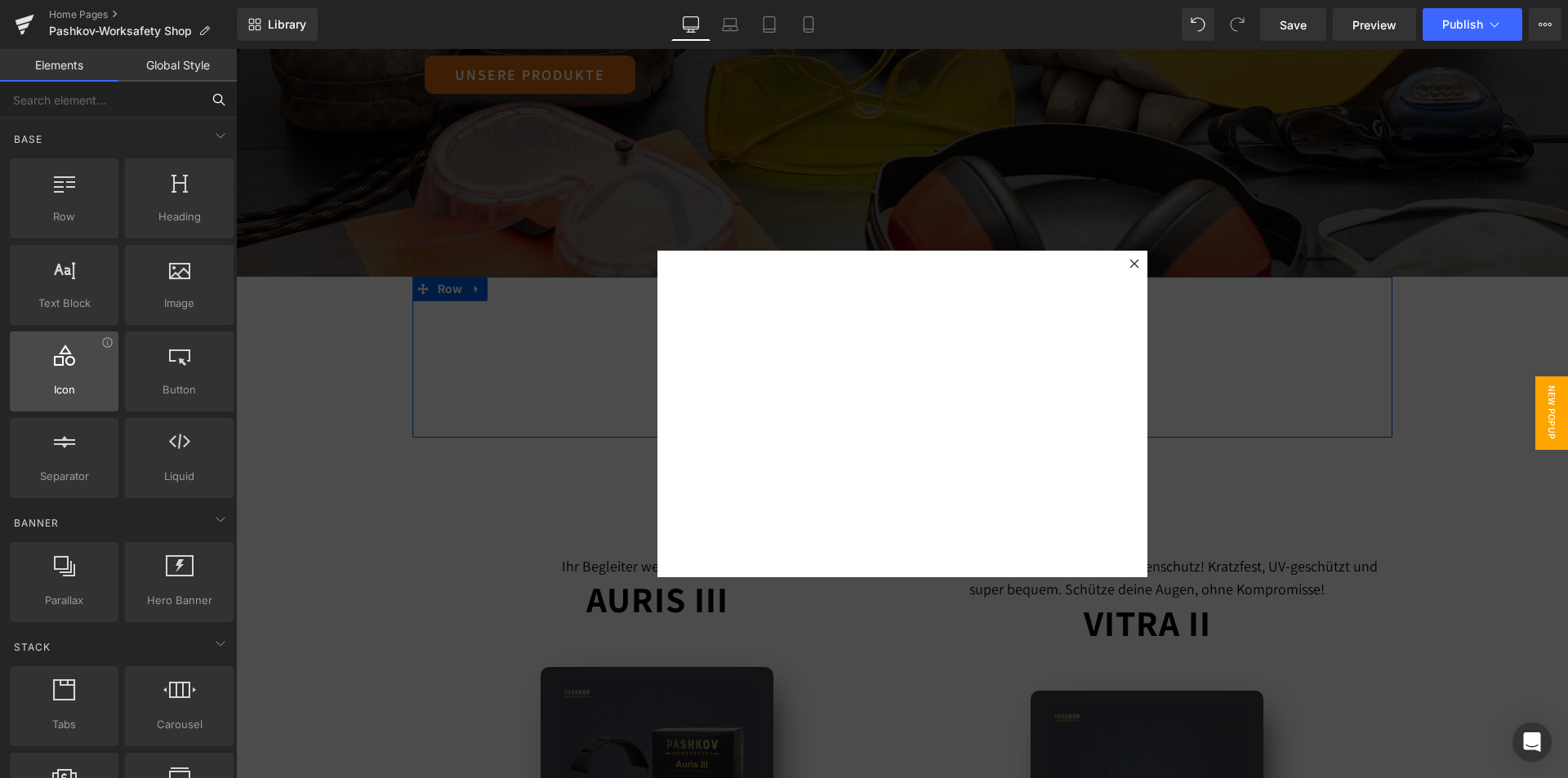
click at [69, 396] on span "Icon" at bounding box center [64, 390] width 99 height 18
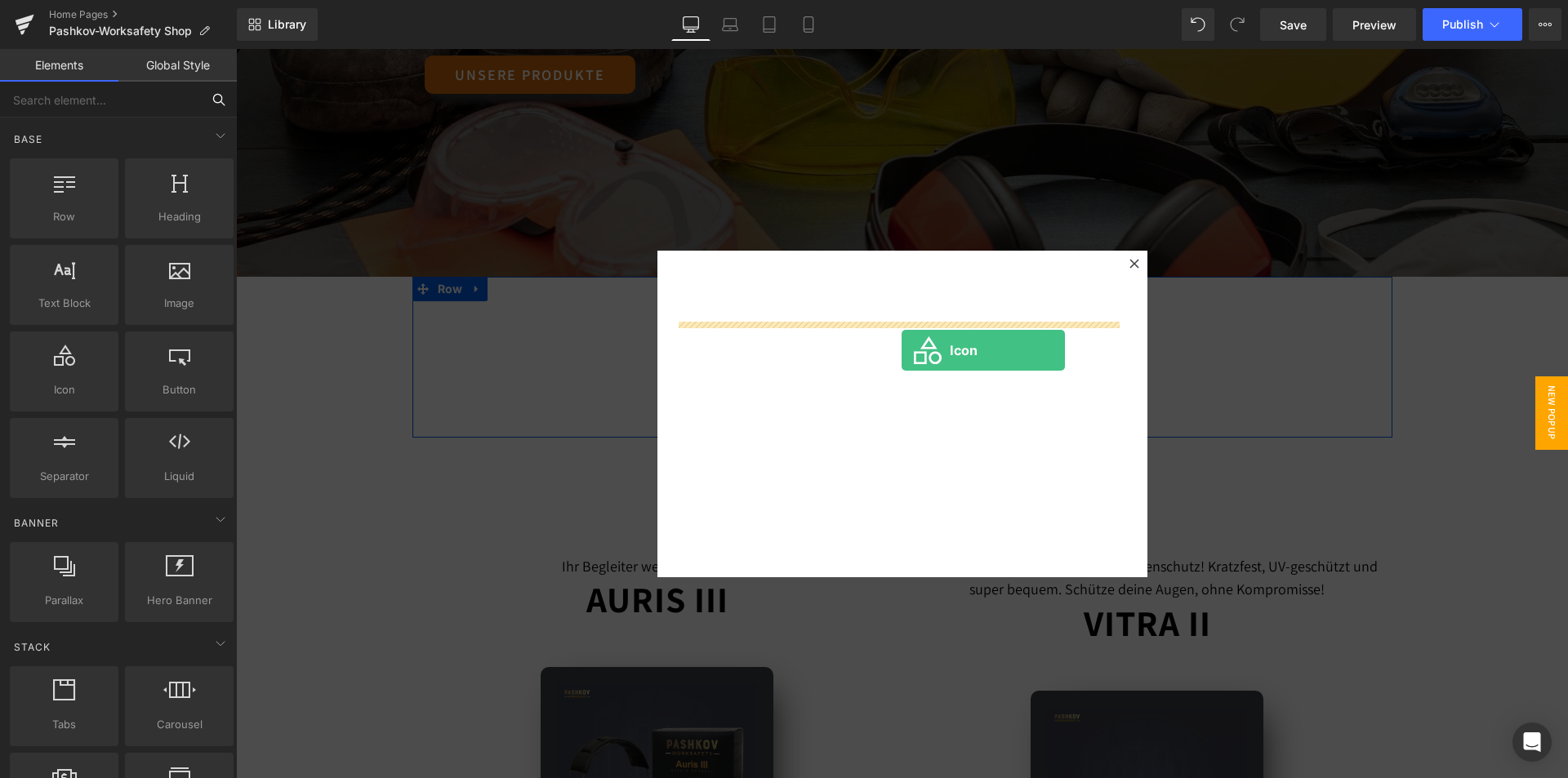
drag, startPoint x: 325, startPoint y: 412, endPoint x: 902, endPoint y: 351, distance: 580.2
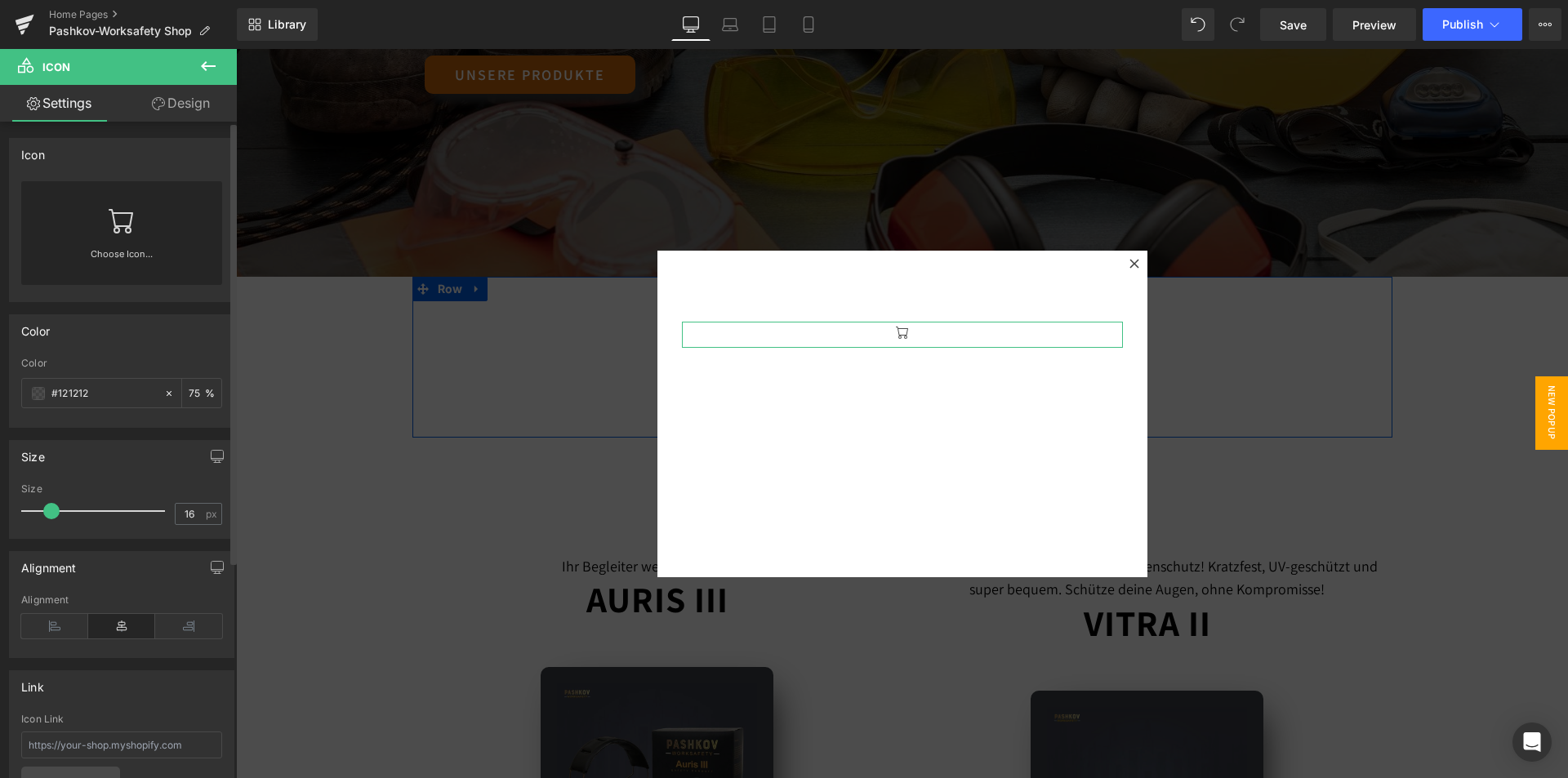
click at [134, 245] on div "Choose Icon..." at bounding box center [121, 233] width 201 height 104
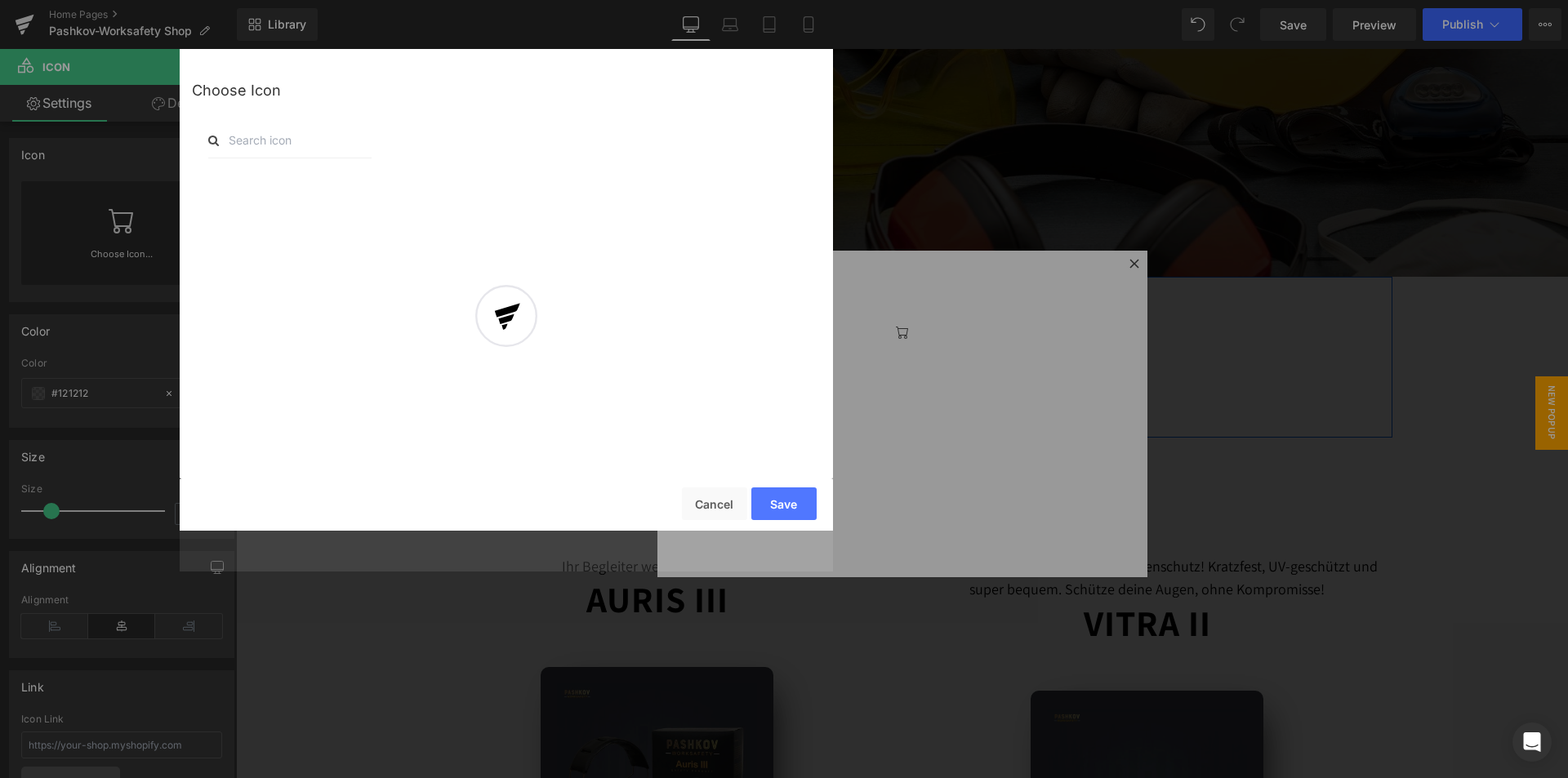
click at [277, 137] on input "text" at bounding box center [290, 140] width 164 height 36
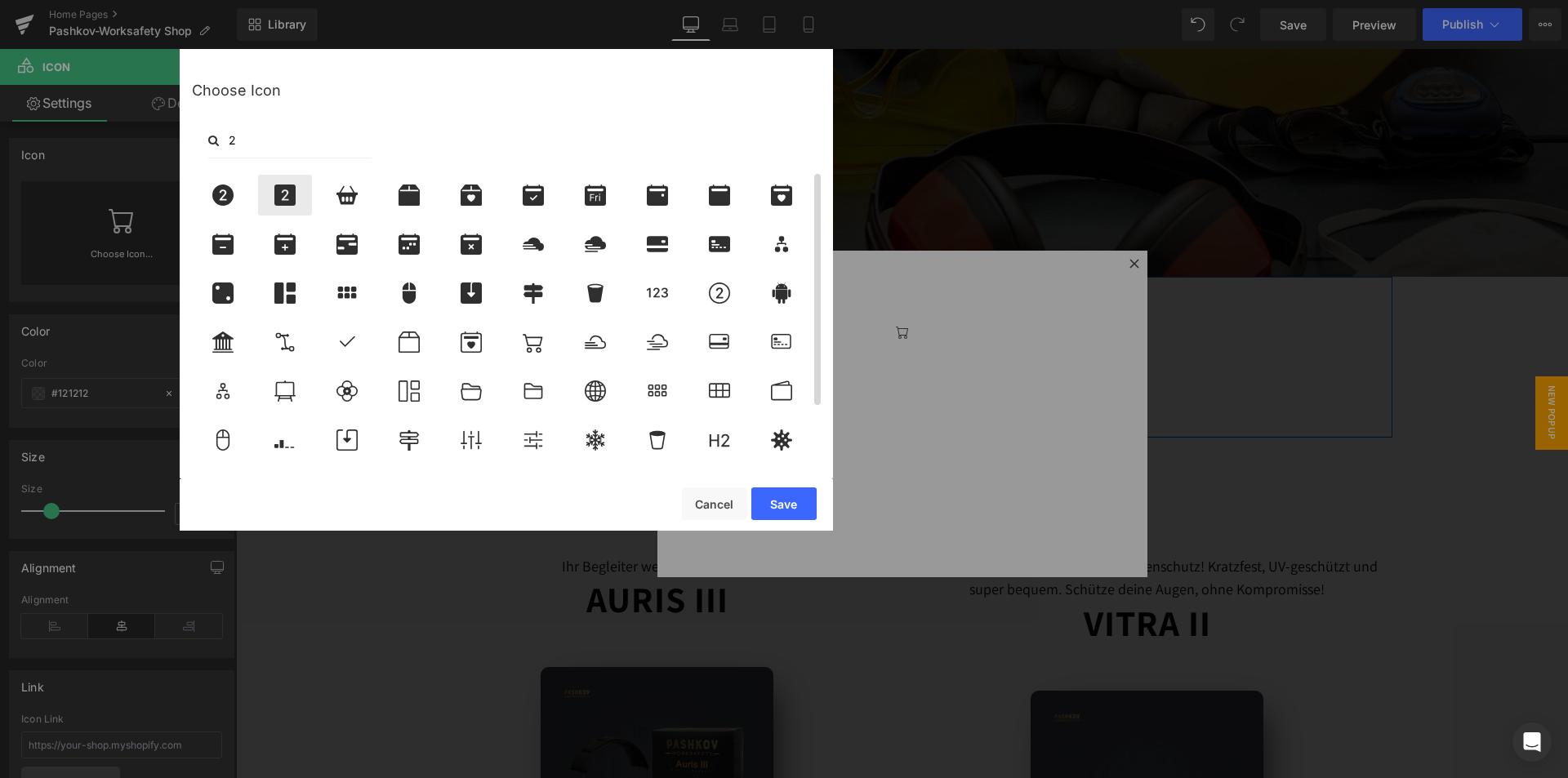
type input "2"
click at [282, 192] on icon at bounding box center [285, 194] width 34 height 21
click at [269, 144] on input "2" at bounding box center [290, 140] width 164 height 36
click at [792, 516] on button "Save" at bounding box center [784, 503] width 65 height 33
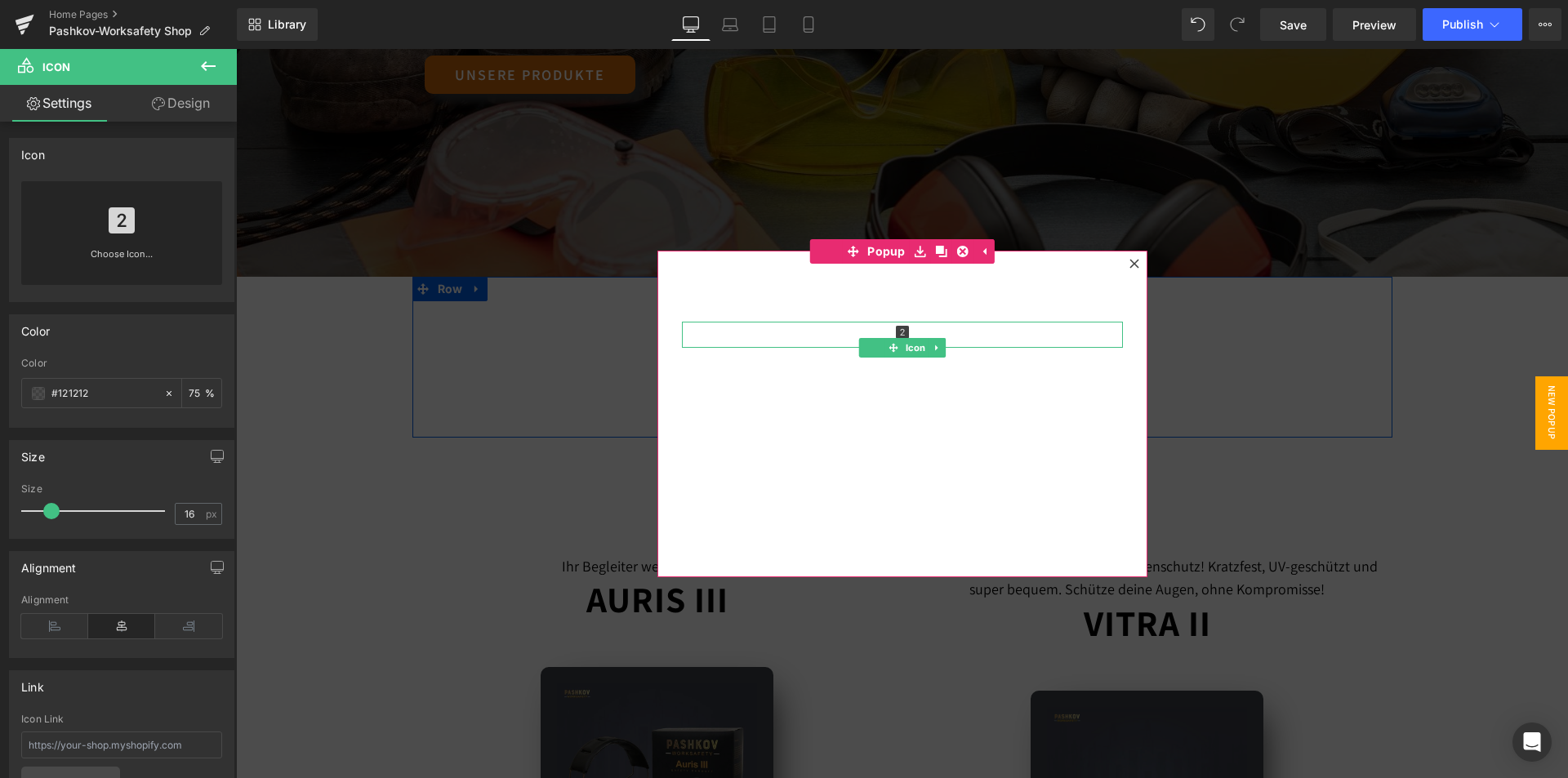
click at [896, 330] on icon at bounding box center [903, 332] width 13 height 13
click at [907, 336] on div at bounding box center [903, 334] width 441 height 26
click at [910, 331] on div at bounding box center [903, 334] width 441 height 26
drag, startPoint x: 896, startPoint y: 332, endPoint x: 790, endPoint y: 328, distance: 106.1
click at [790, 328] on div at bounding box center [903, 334] width 441 height 26
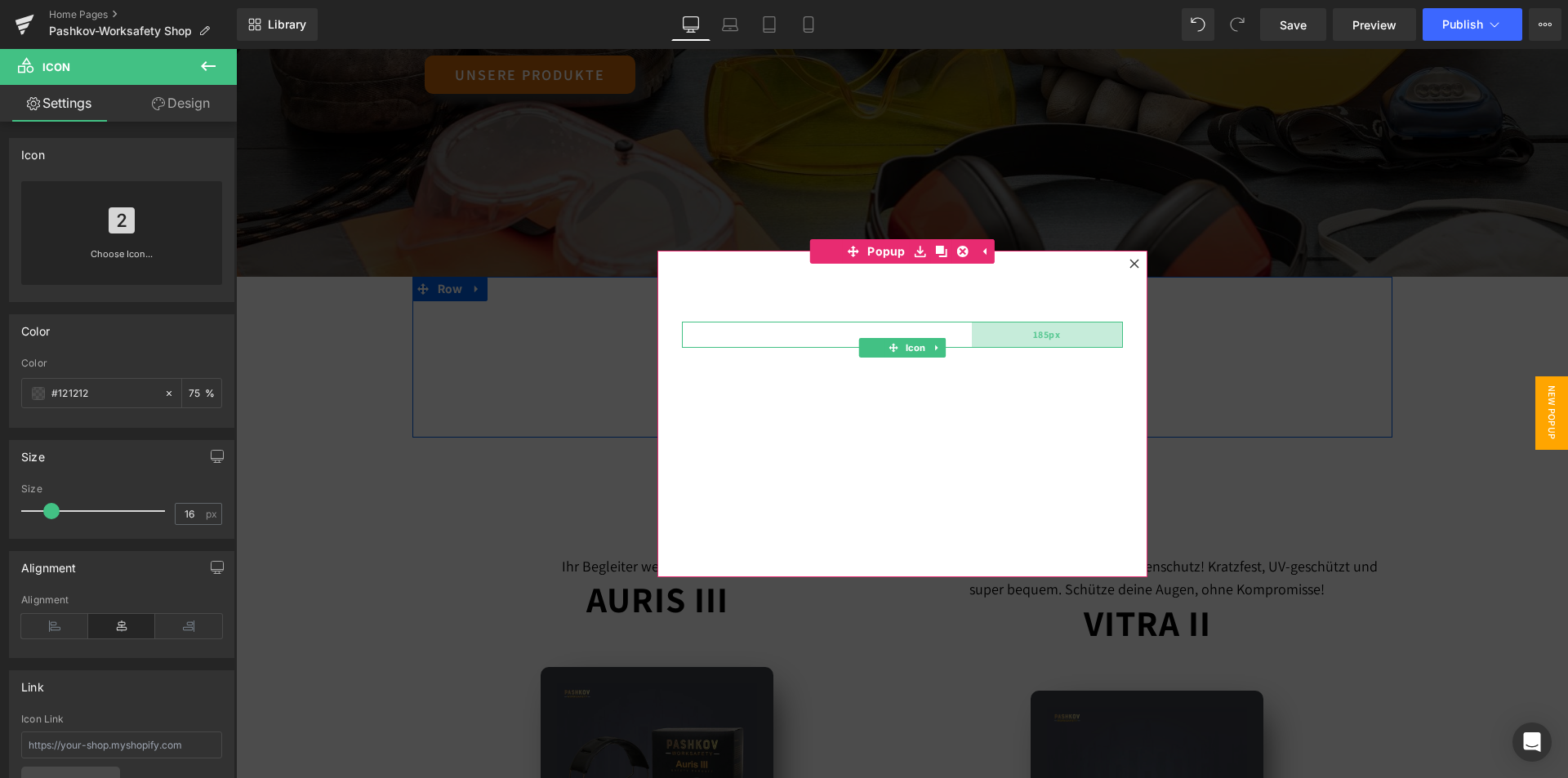
drag, startPoint x: 1114, startPoint y: 336, endPoint x: 966, endPoint y: 333, distance: 148.0
click at [953, 339] on div "Icon 185px" at bounding box center [903, 334] width 441 height 26
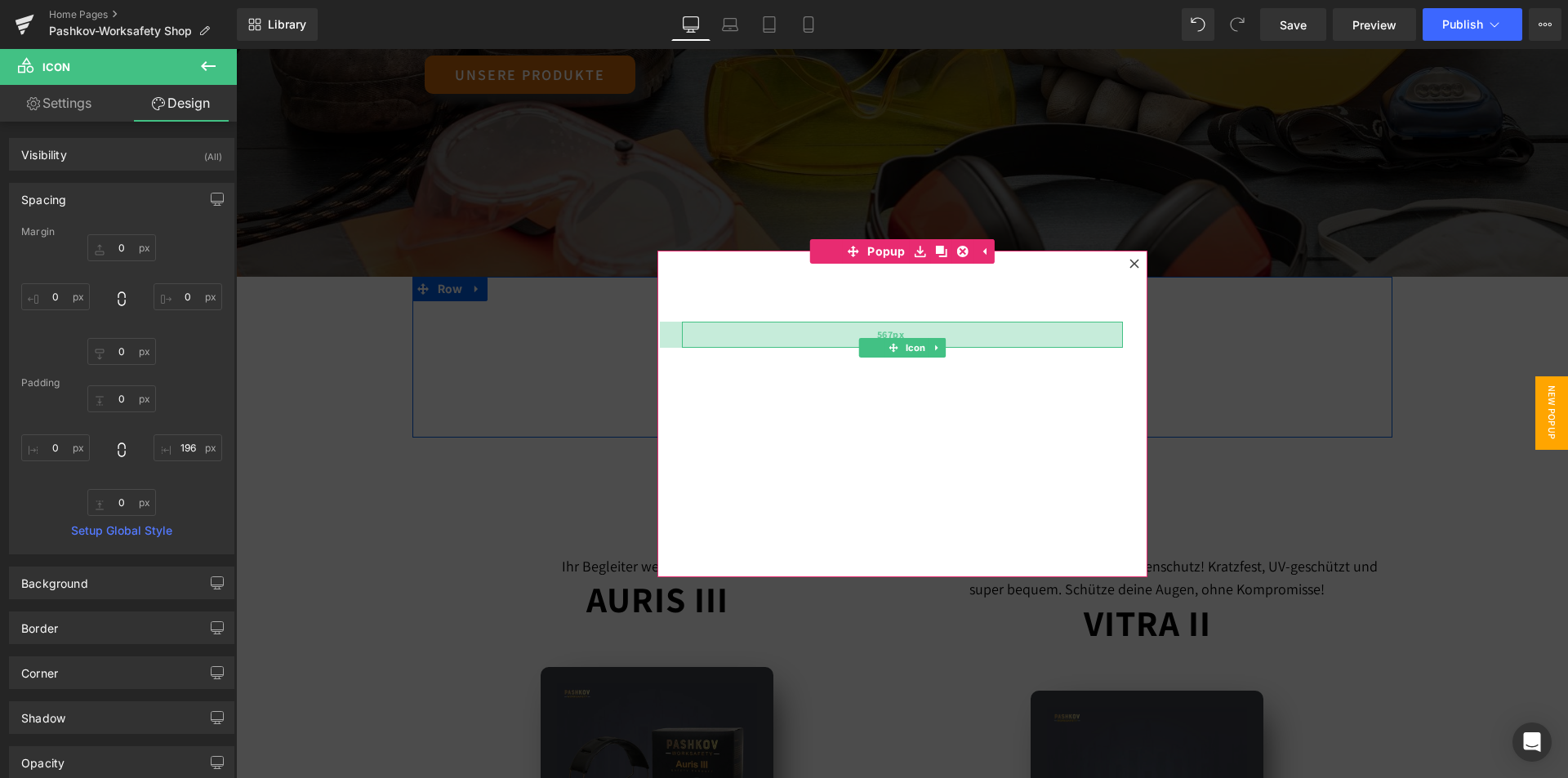
drag, startPoint x: 1106, startPoint y: 329, endPoint x: 789, endPoint y: 334, distance: 317.0
click at [789, 334] on div "567px" at bounding box center [891, 334] width 463 height 26
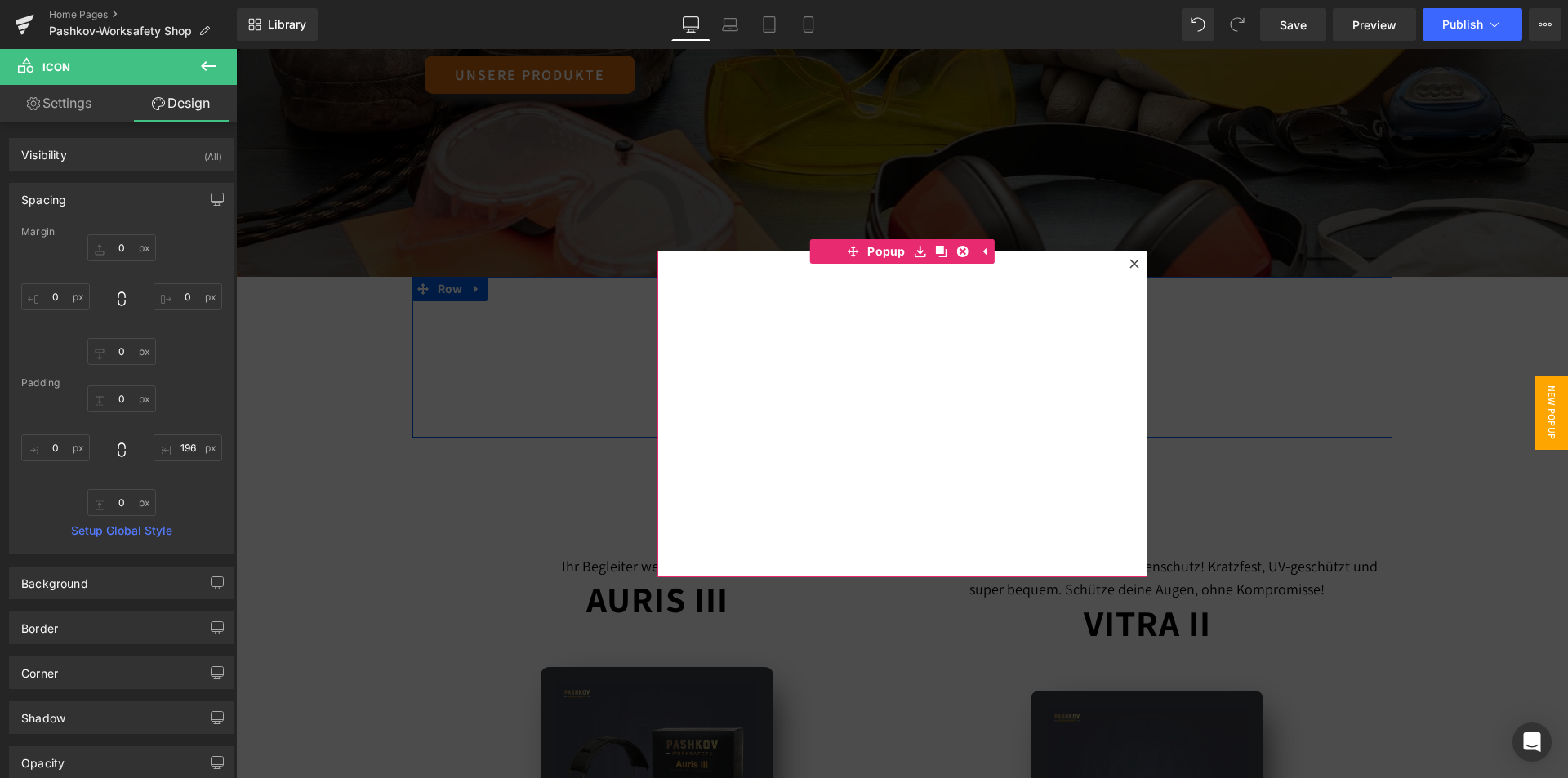
drag, startPoint x: 850, startPoint y: 386, endPoint x: 784, endPoint y: 325, distance: 89.9
click at [849, 386] on div "Text Block 84px Text Block Icon 585px" at bounding box center [902, 413] width 490 height 326
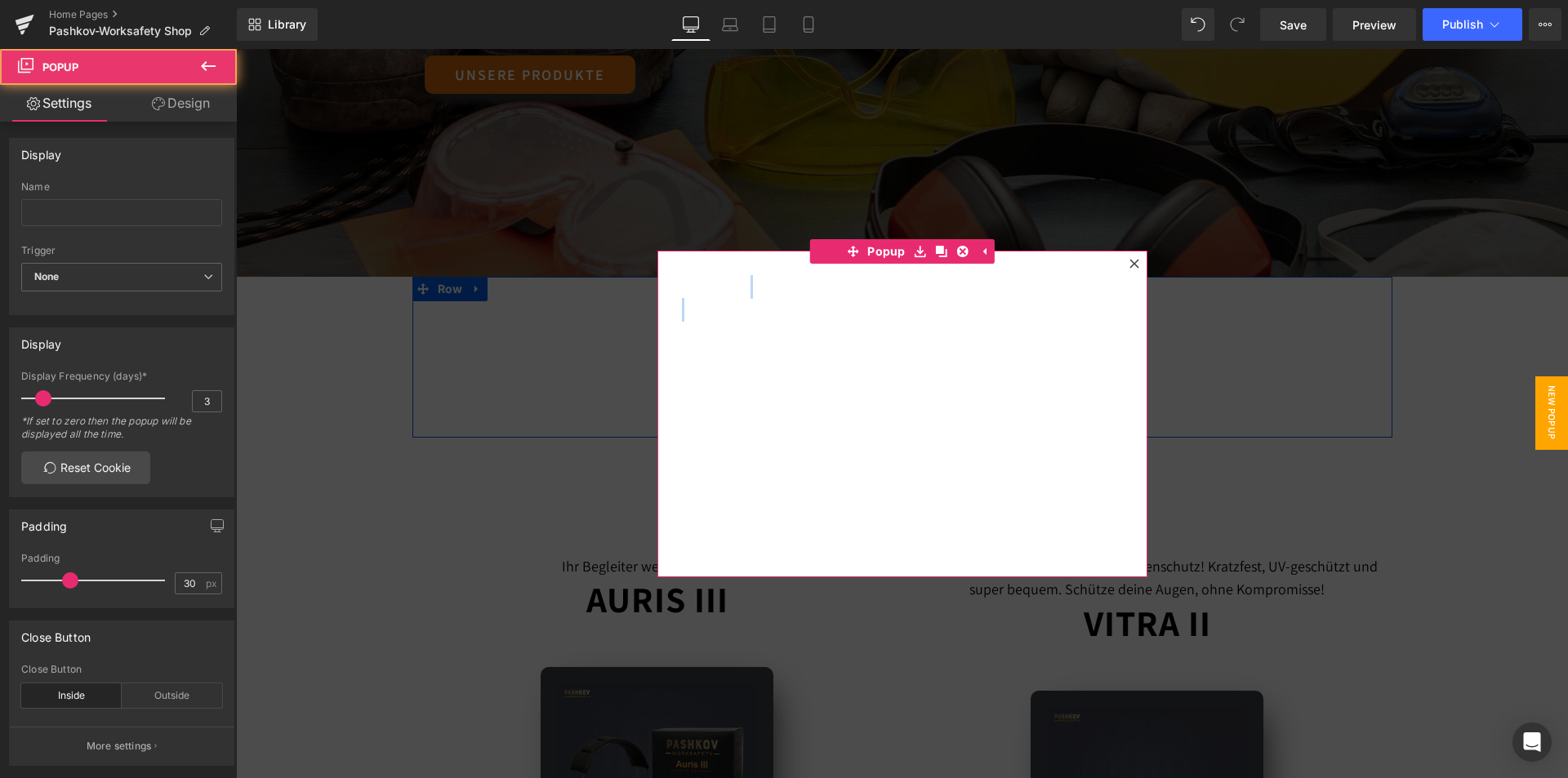
drag, startPoint x: 676, startPoint y: 255, endPoint x: 1059, endPoint y: 383, distance: 403.8
click at [1059, 383] on div "Text Block 84px Text Block Icon 585px" at bounding box center [902, 413] width 490 height 326
click at [913, 294] on div "Text Block 84px" at bounding box center [903, 287] width 441 height 23
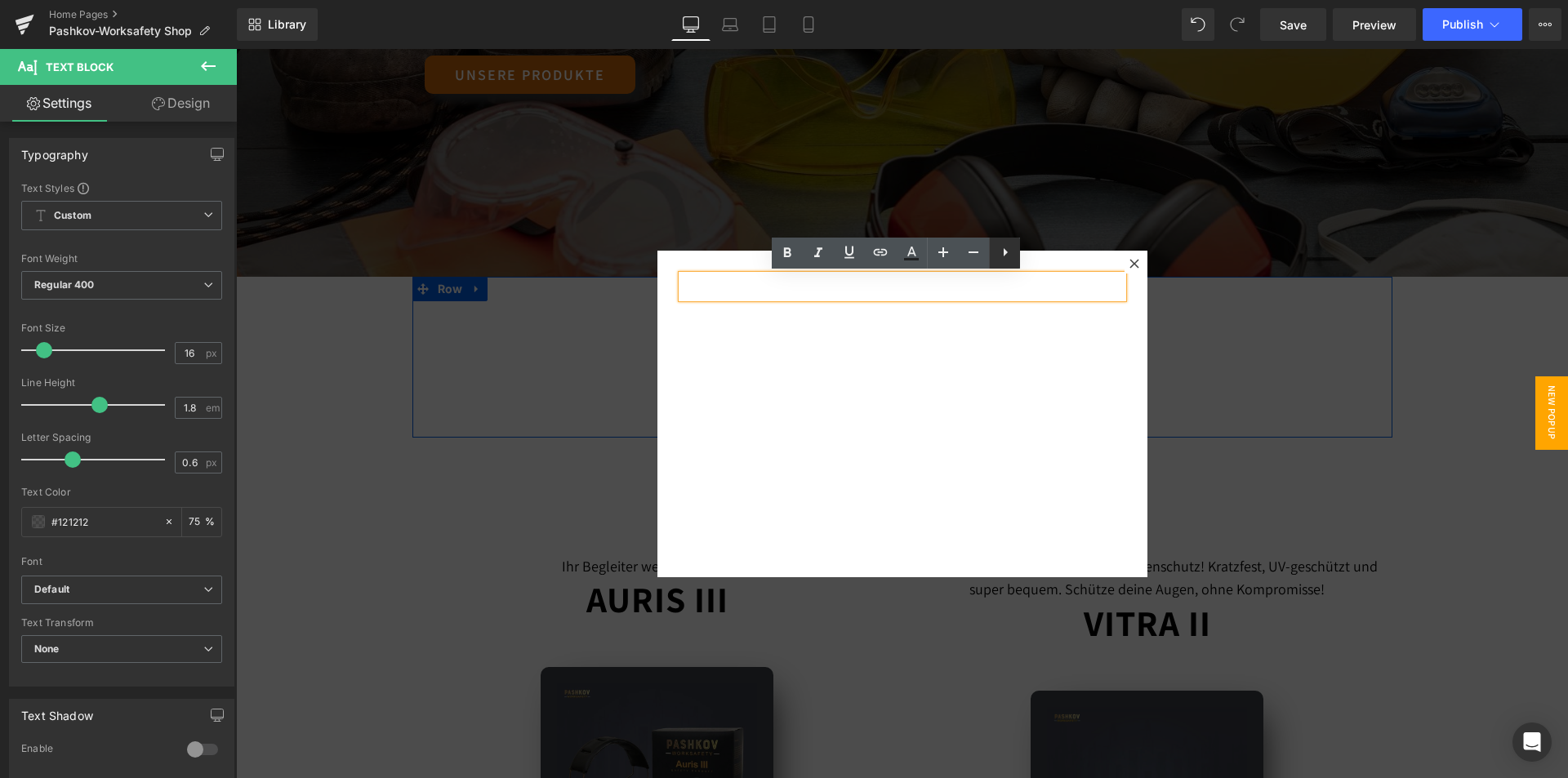
click at [1003, 250] on icon at bounding box center [1004, 251] width 19 height 19
click at [1078, 368] on div "Text Block 84px Text Block Icon 585px" at bounding box center [902, 413] width 490 height 326
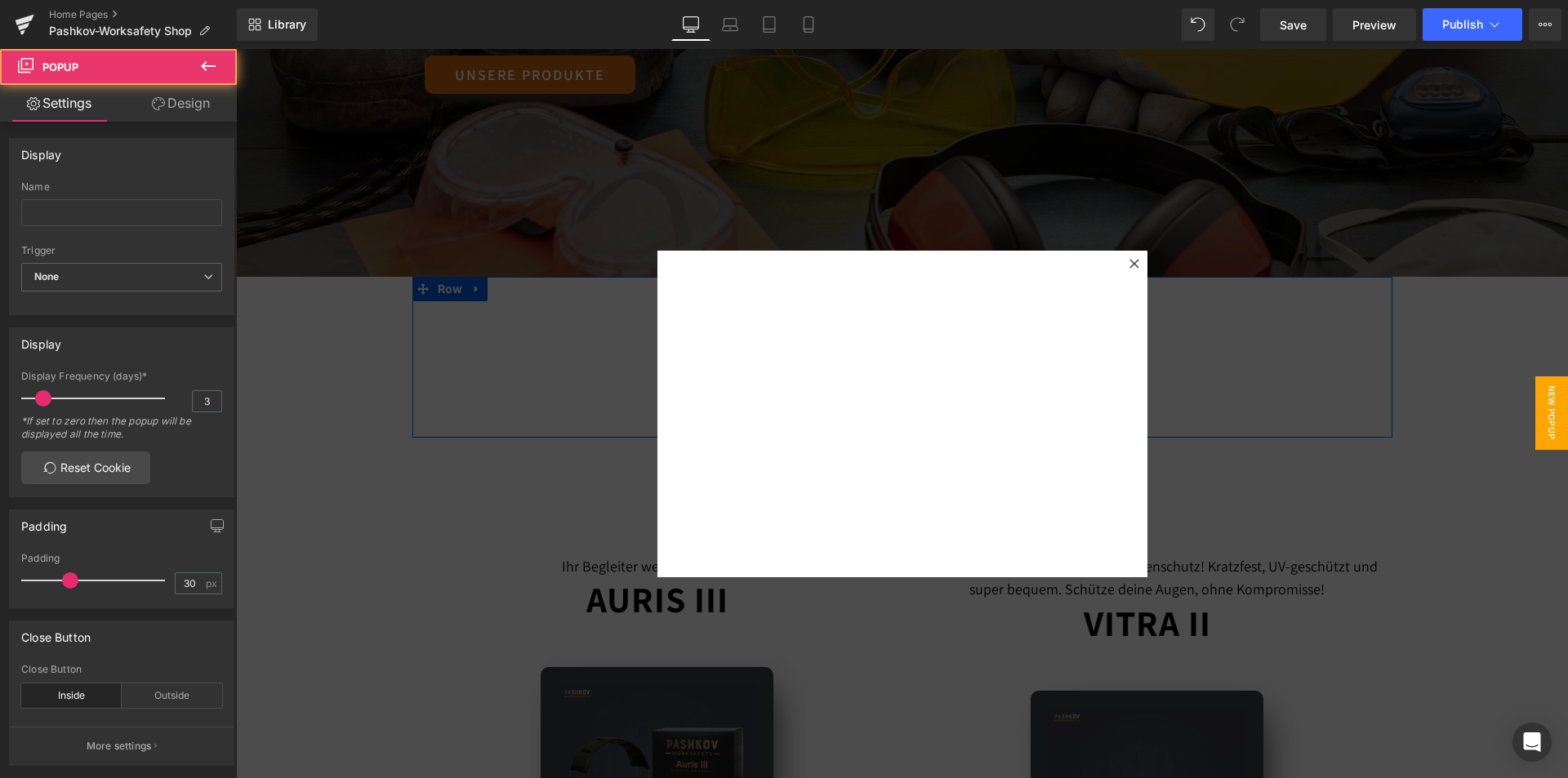
click at [1032, 288] on p at bounding box center [937, 287] width 372 height 23
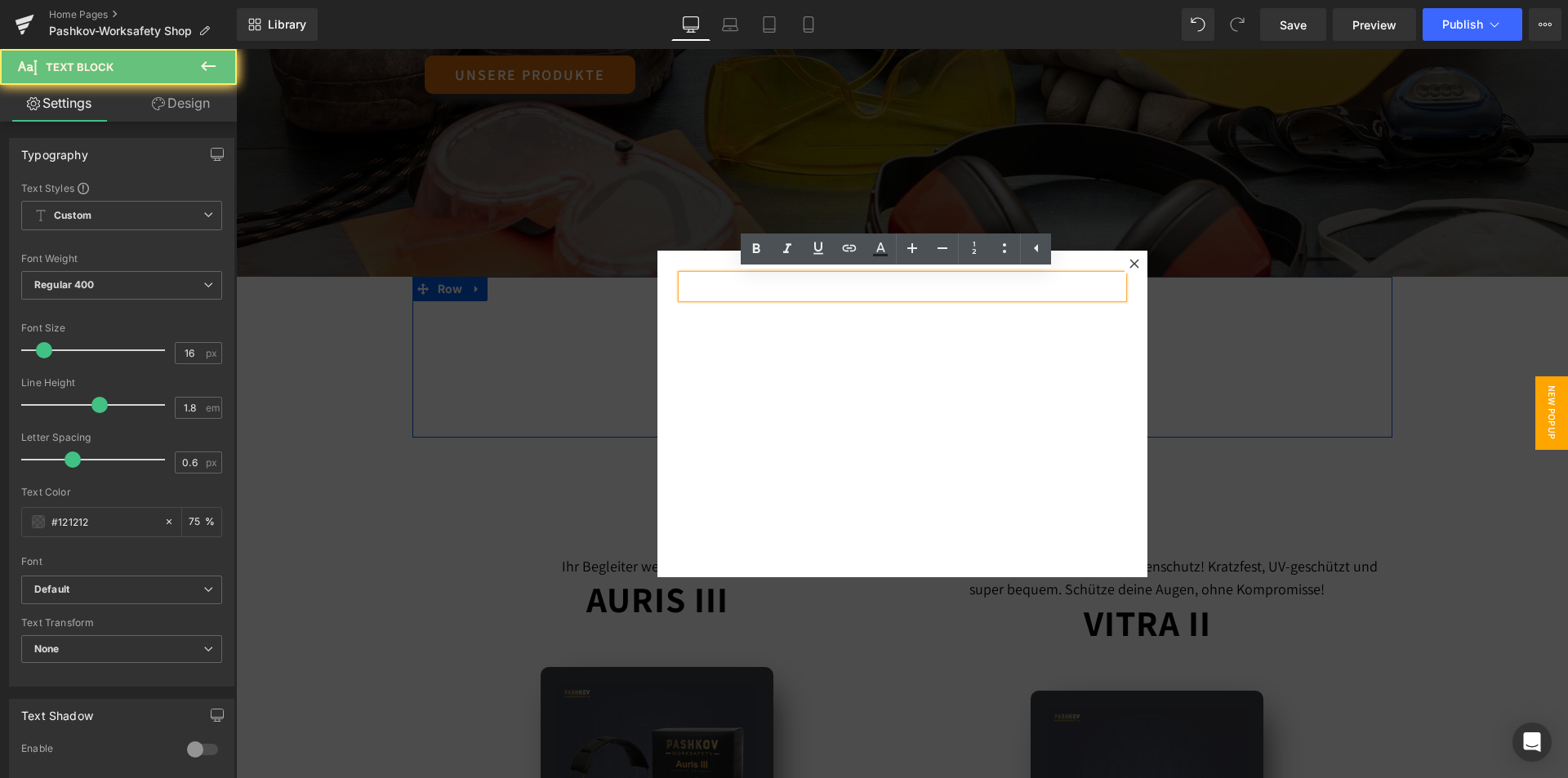
click at [995, 350] on div "Text Block 84px Text Block Icon 585px" at bounding box center [902, 413] width 490 height 326
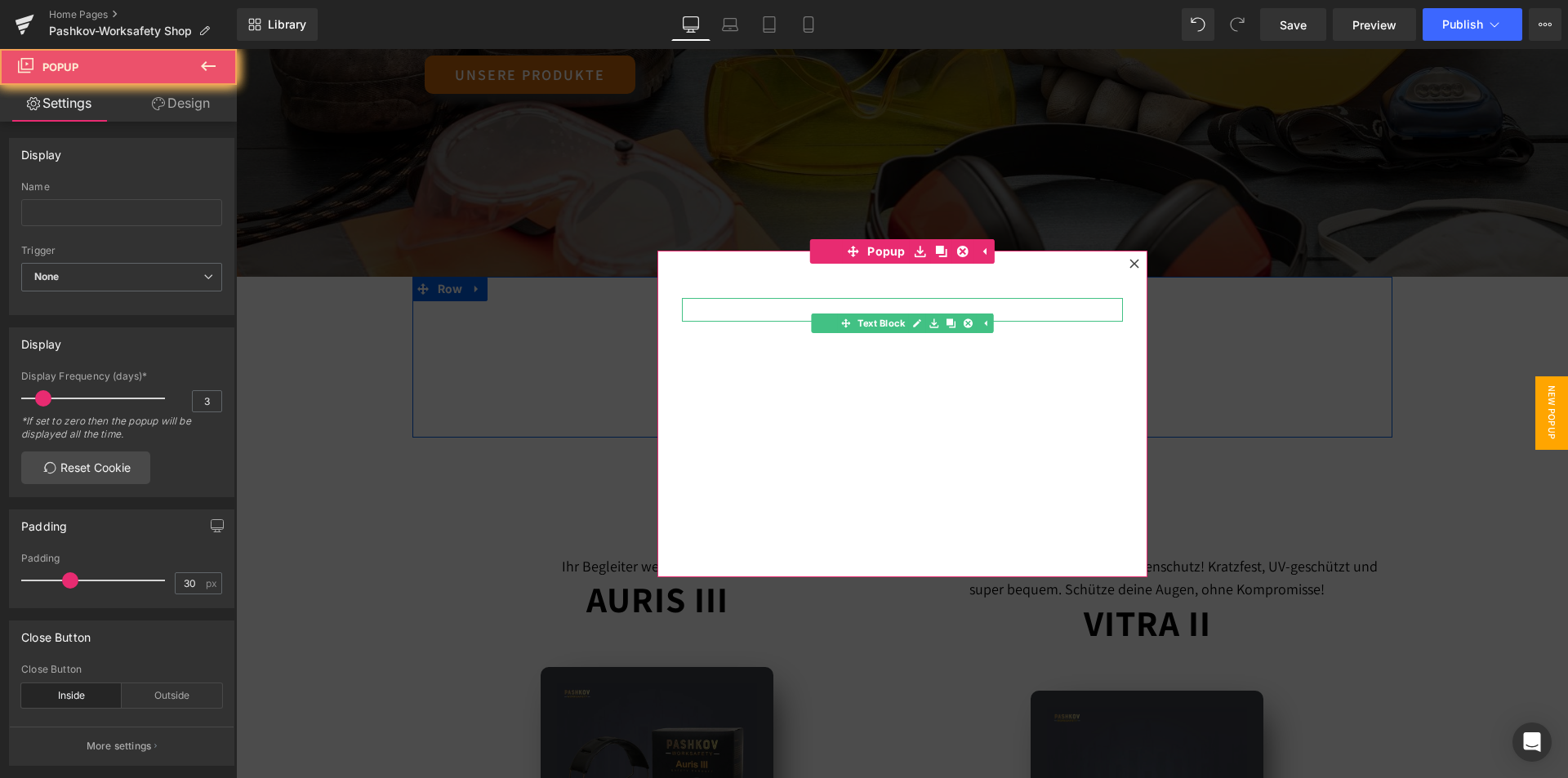
click at [908, 316] on link at bounding box center [916, 323] width 18 height 19
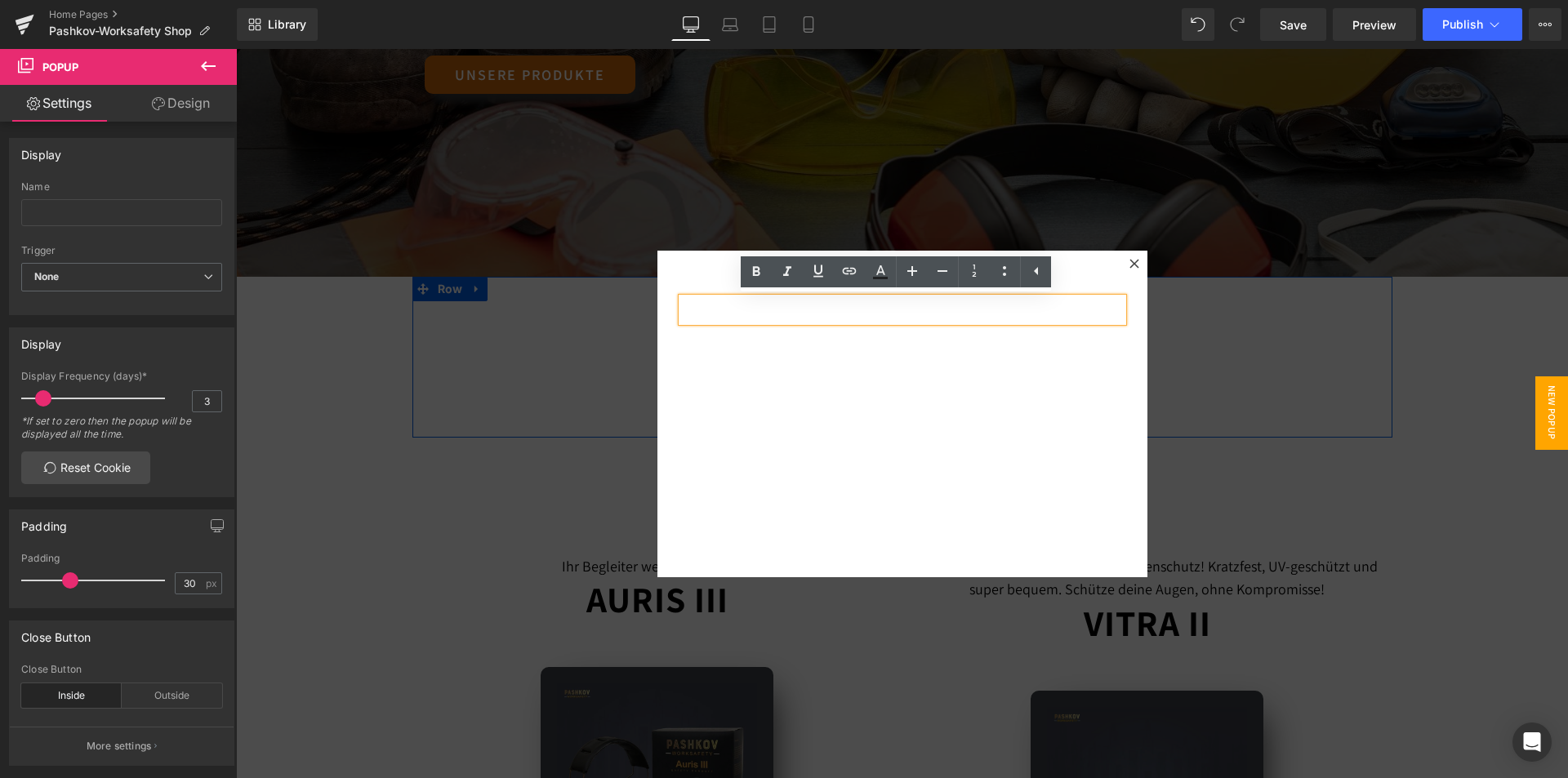
drag, startPoint x: 984, startPoint y: 359, endPoint x: 973, endPoint y: 359, distance: 11.0
click at [984, 359] on div "Text Block 84px Text Block Icon 585px" at bounding box center [902, 413] width 490 height 326
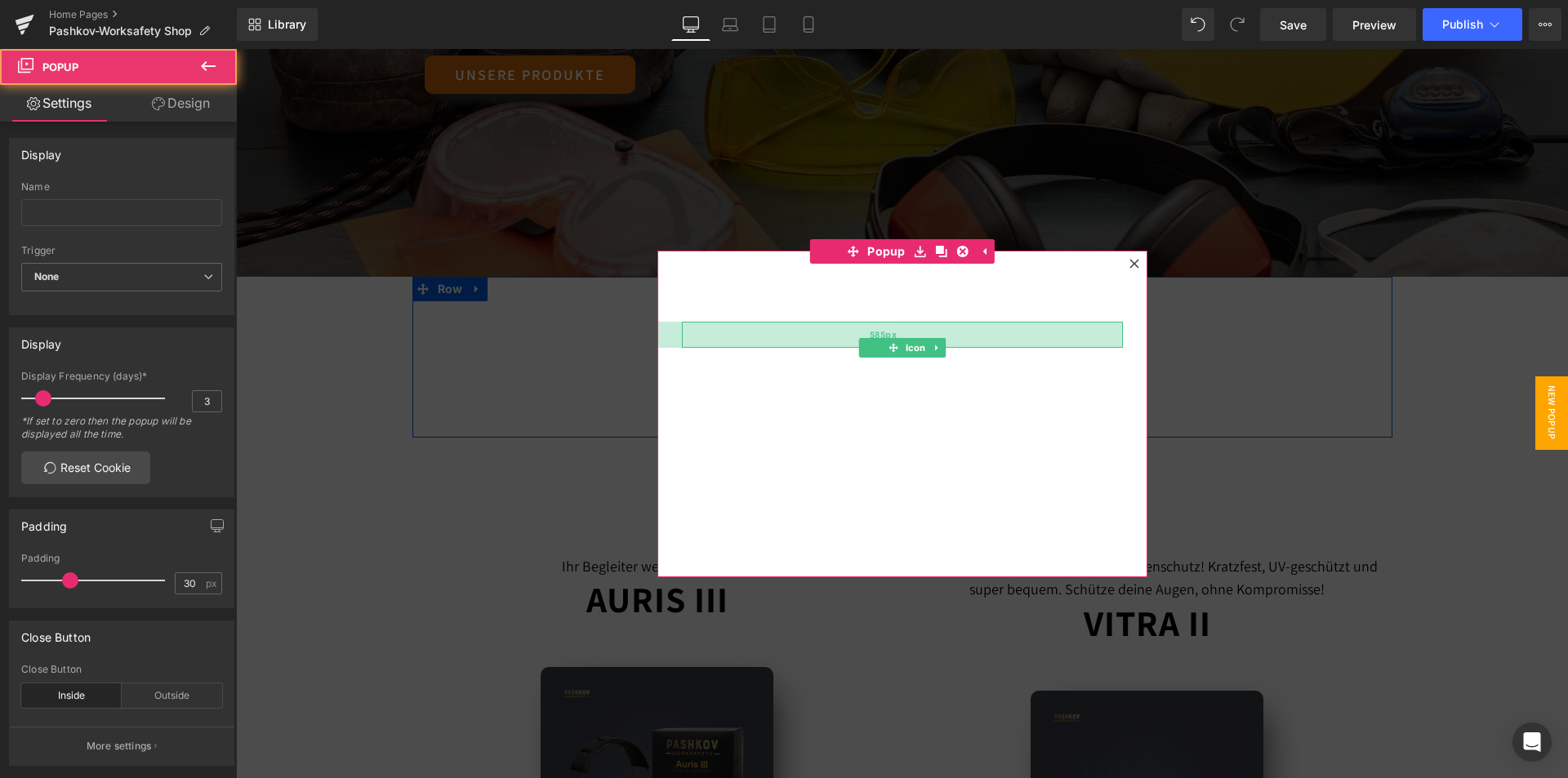
click at [941, 324] on div "585px" at bounding box center [884, 334] width 478 height 26
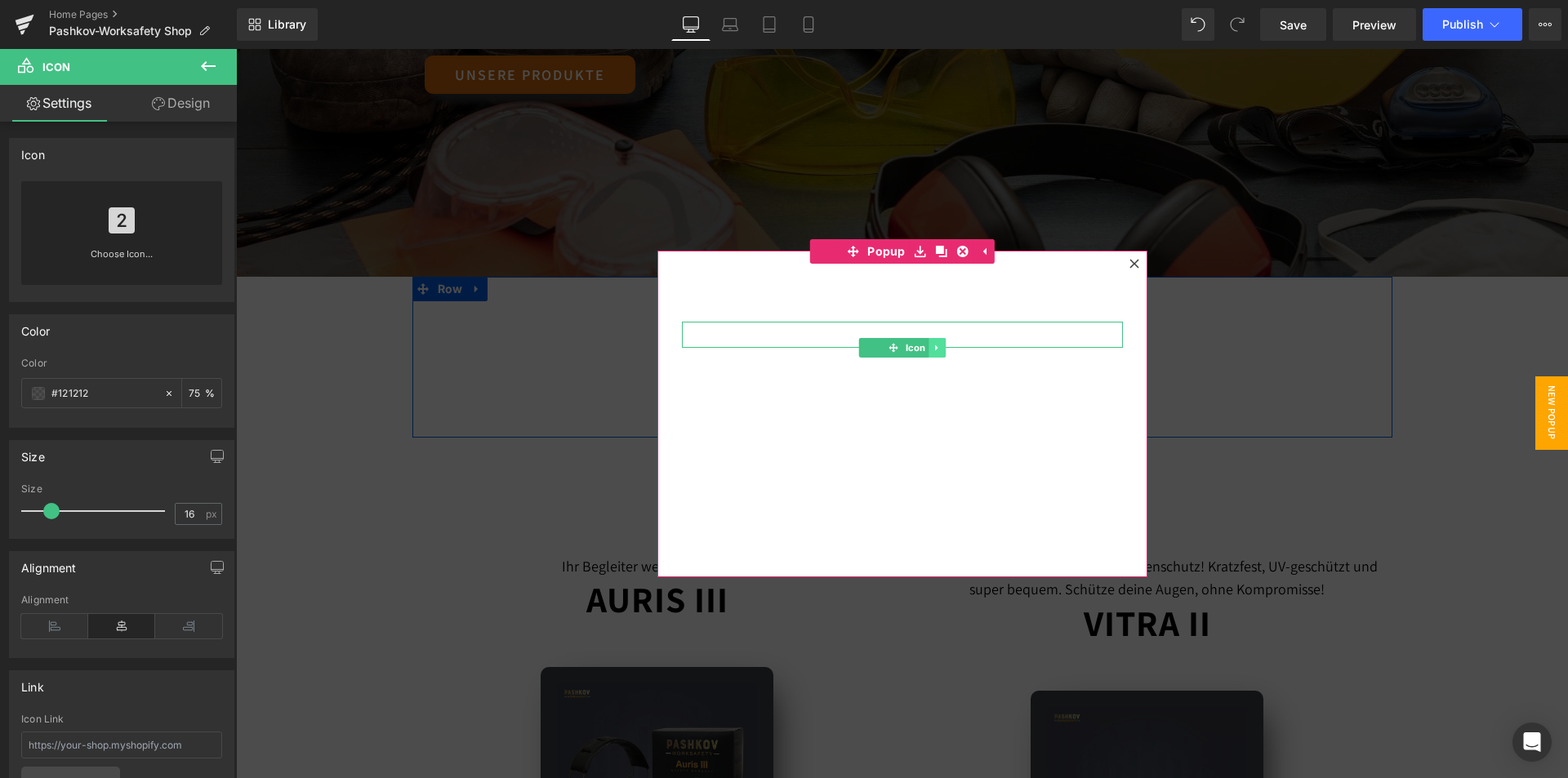
click at [934, 346] on icon at bounding box center [937, 348] width 9 height 10
click at [953, 338] on link at bounding box center [962, 347] width 18 height 19
click at [933, 351] on icon at bounding box center [937, 348] width 9 height 10
click at [941, 351] on icon at bounding box center [945, 348] width 9 height 10
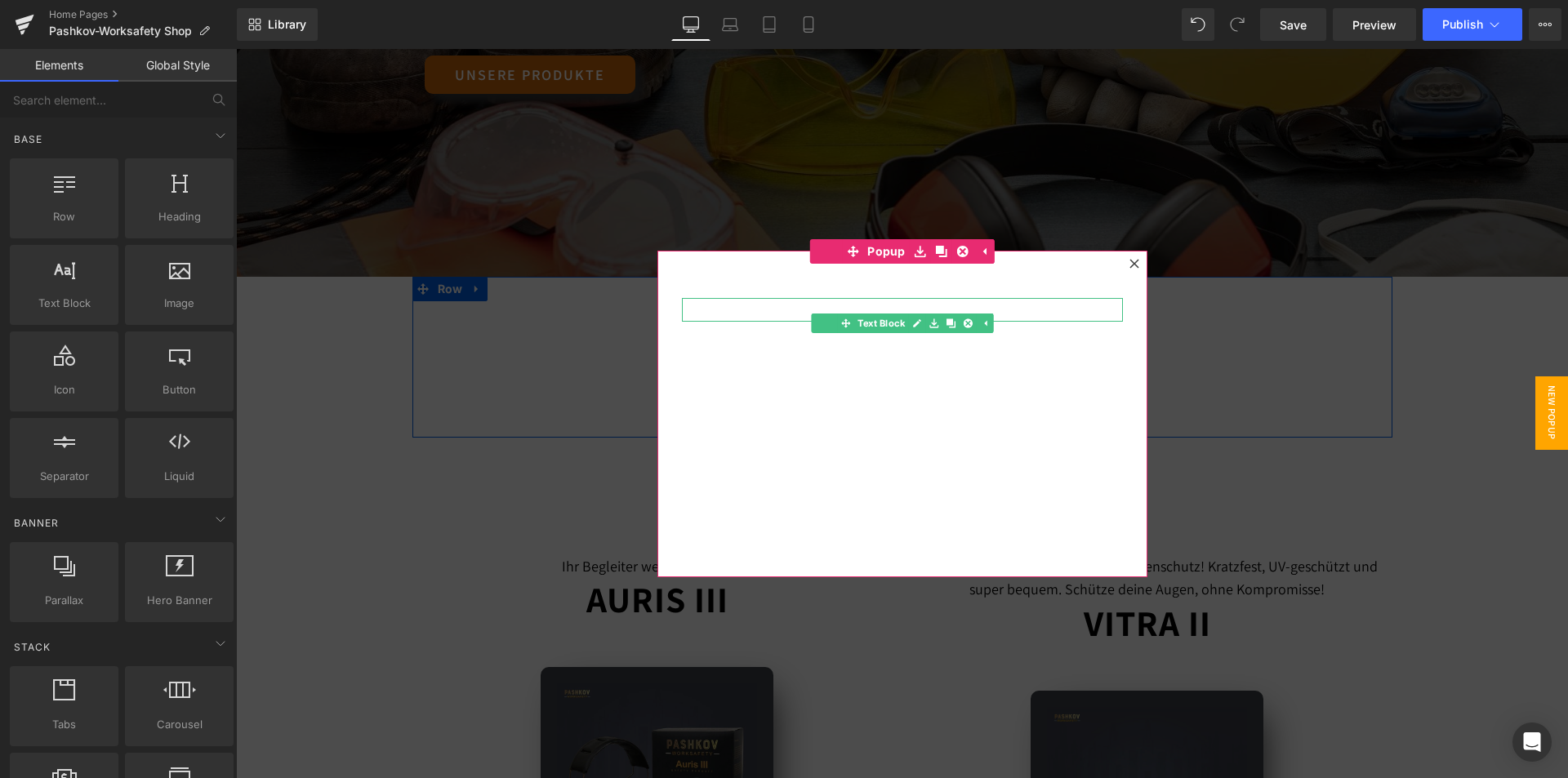
click at [934, 310] on p at bounding box center [903, 310] width 441 height 23
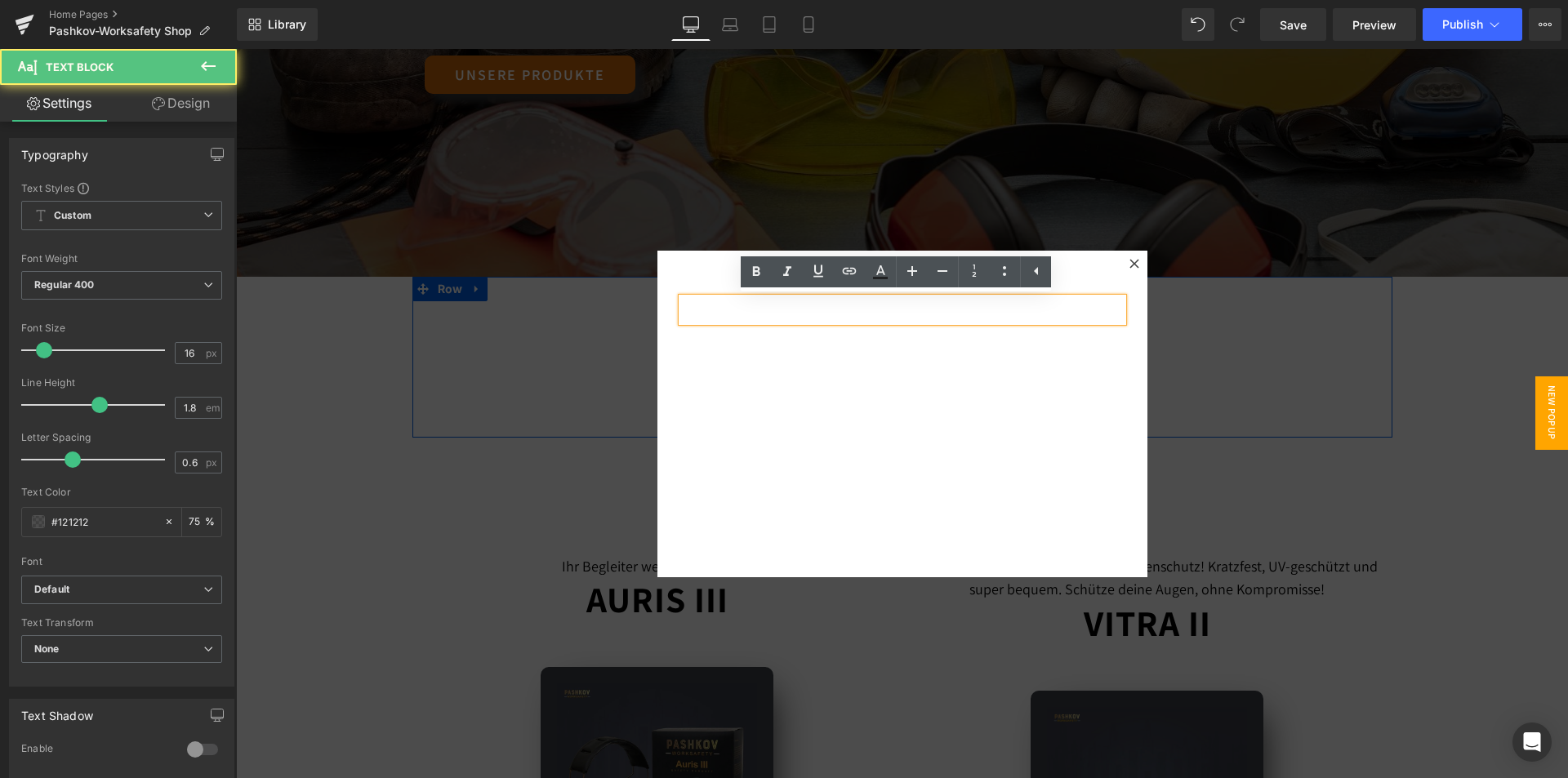
click at [954, 396] on div "Text Block 84px Text Block" at bounding box center [902, 413] width 490 height 326
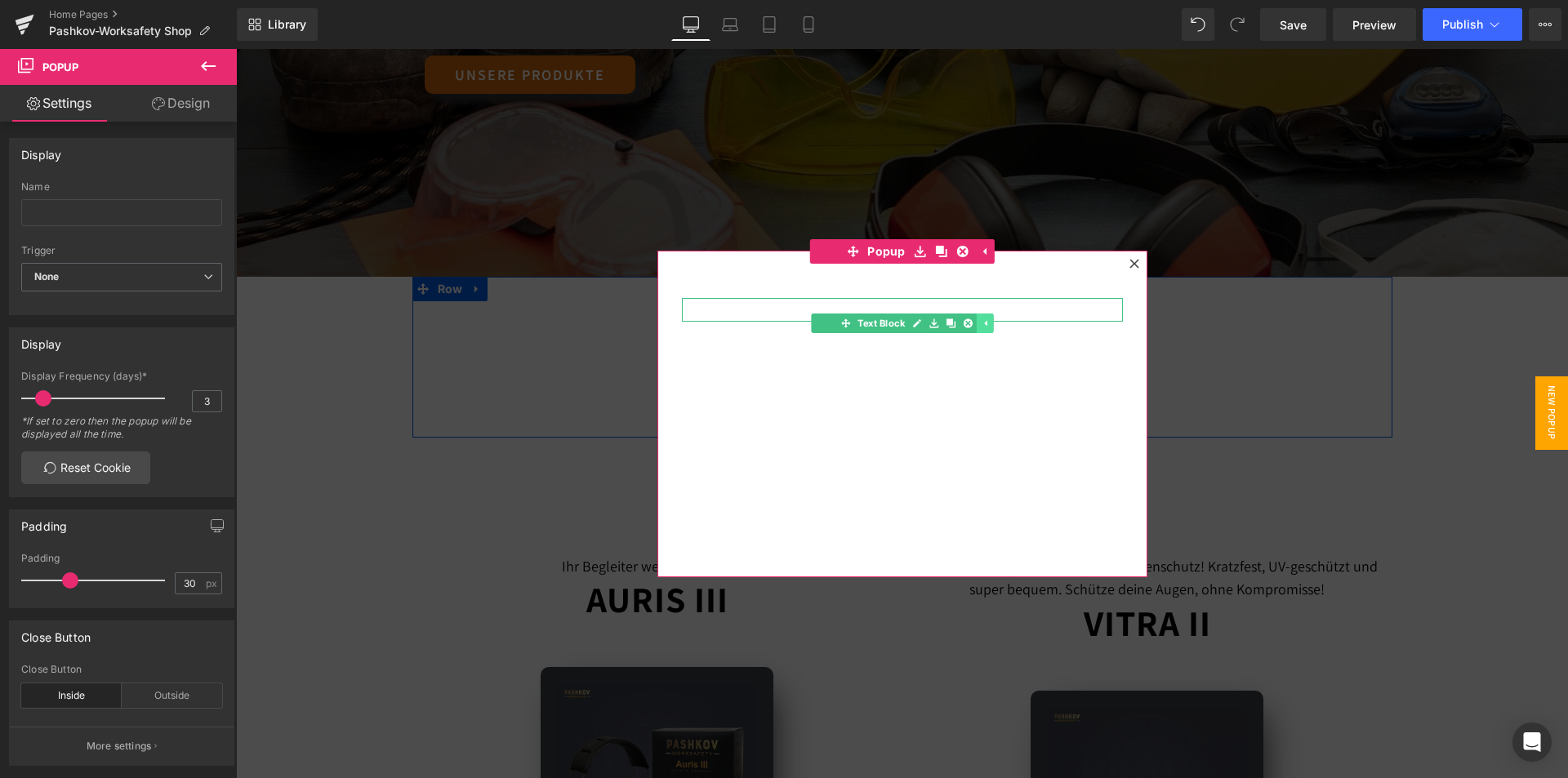
click at [979, 327] on icon at bounding box center [984, 323] width 9 height 10
click at [954, 321] on icon at bounding box center [959, 323] width 9 height 10
click at [959, 325] on link at bounding box center [968, 323] width 18 height 19
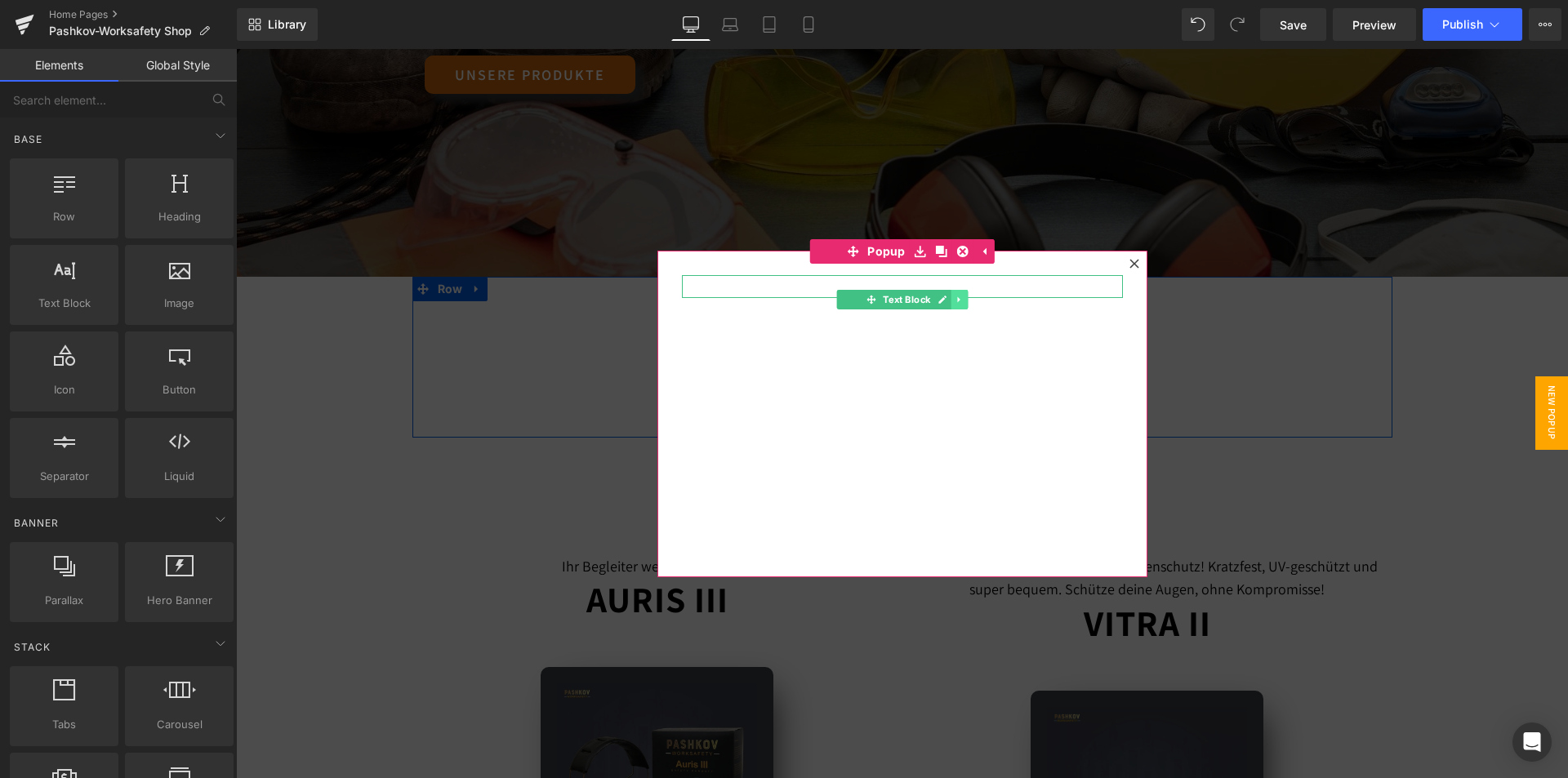
click at [954, 304] on icon at bounding box center [959, 300] width 9 height 10
click at [964, 301] on icon at bounding box center [967, 300] width 9 height 10
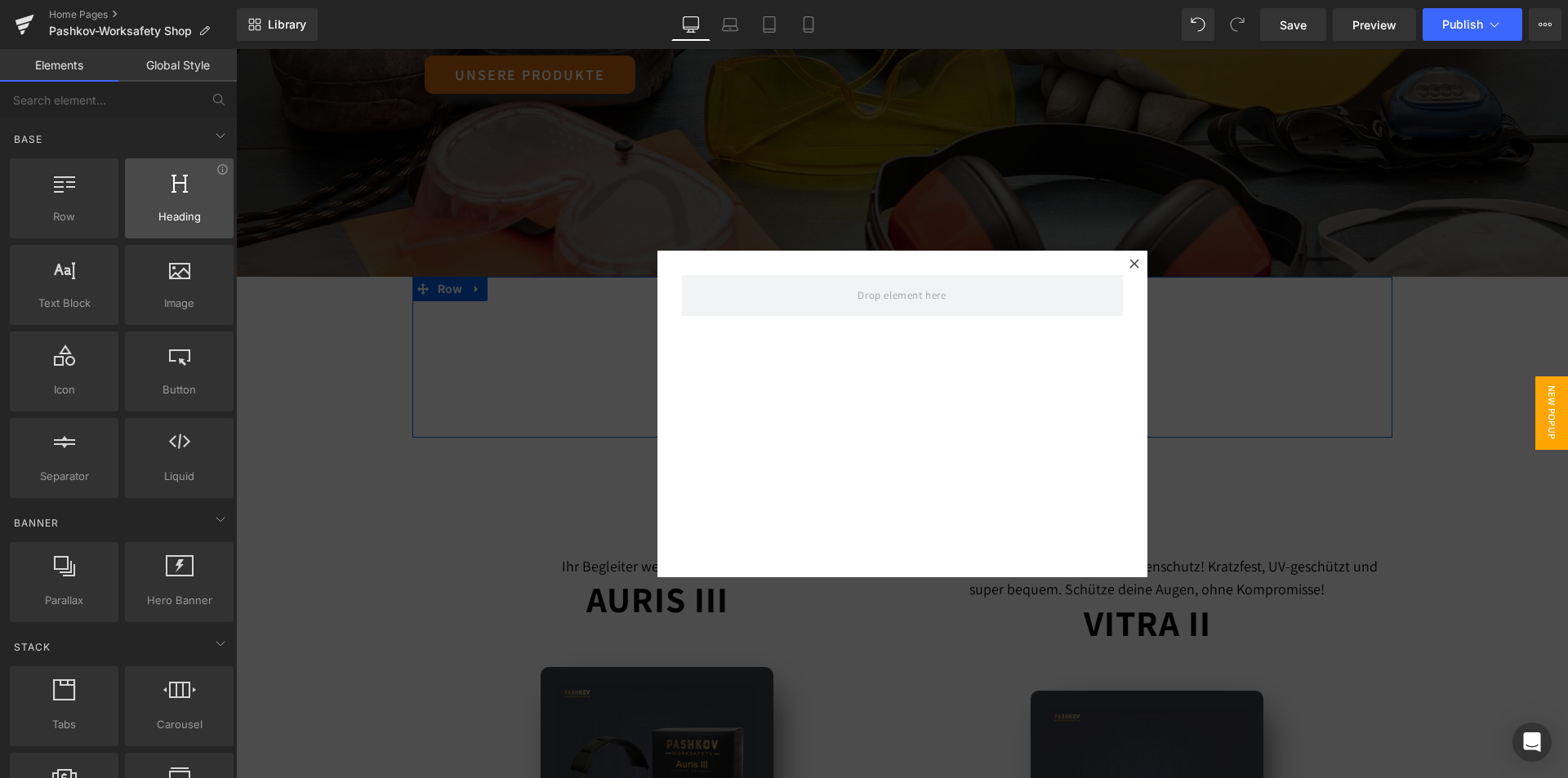
click at [169, 205] on div at bounding box center [179, 189] width 99 height 37
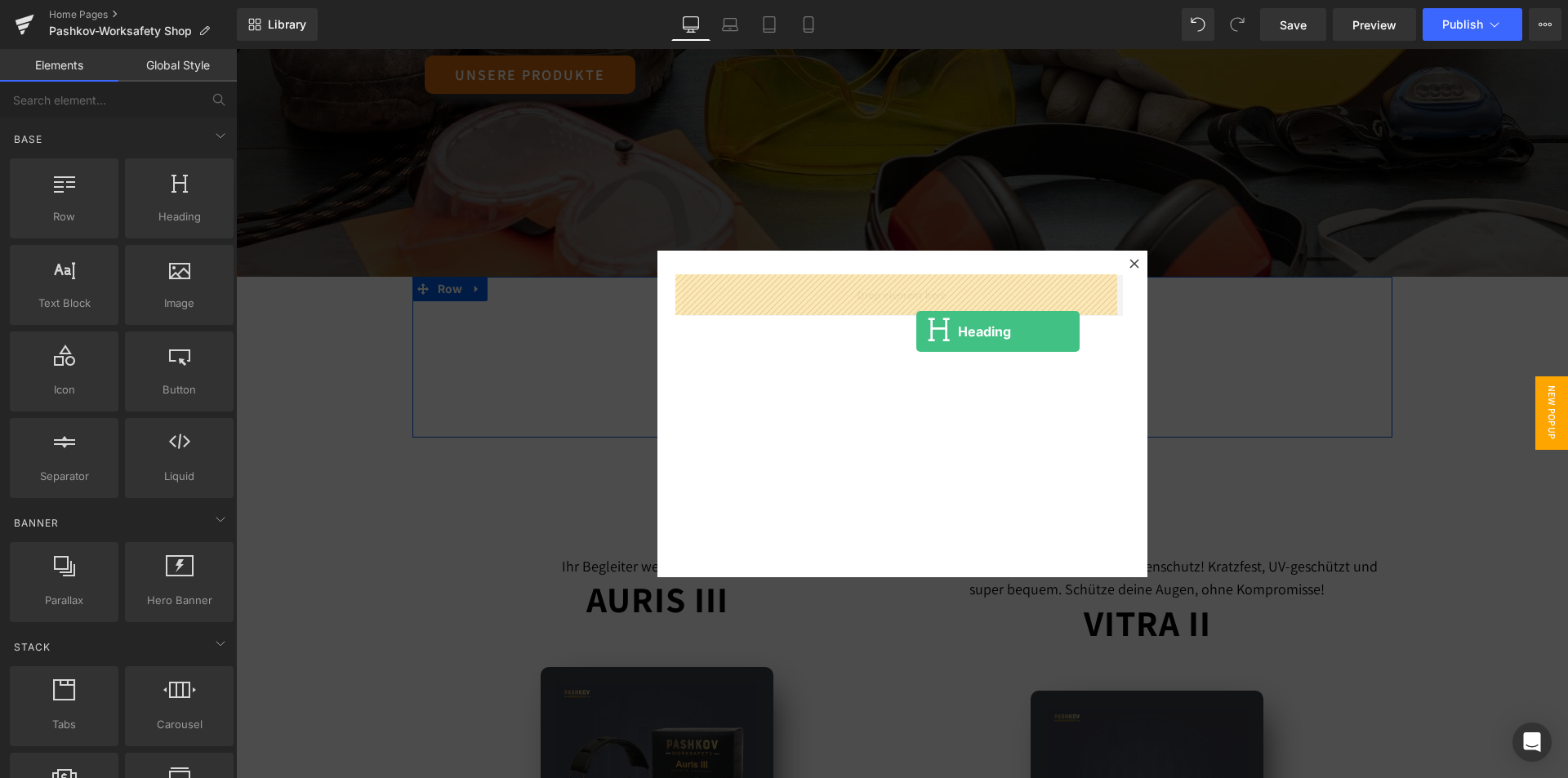
drag, startPoint x: 427, startPoint y: 250, endPoint x: 916, endPoint y: 331, distance: 495.7
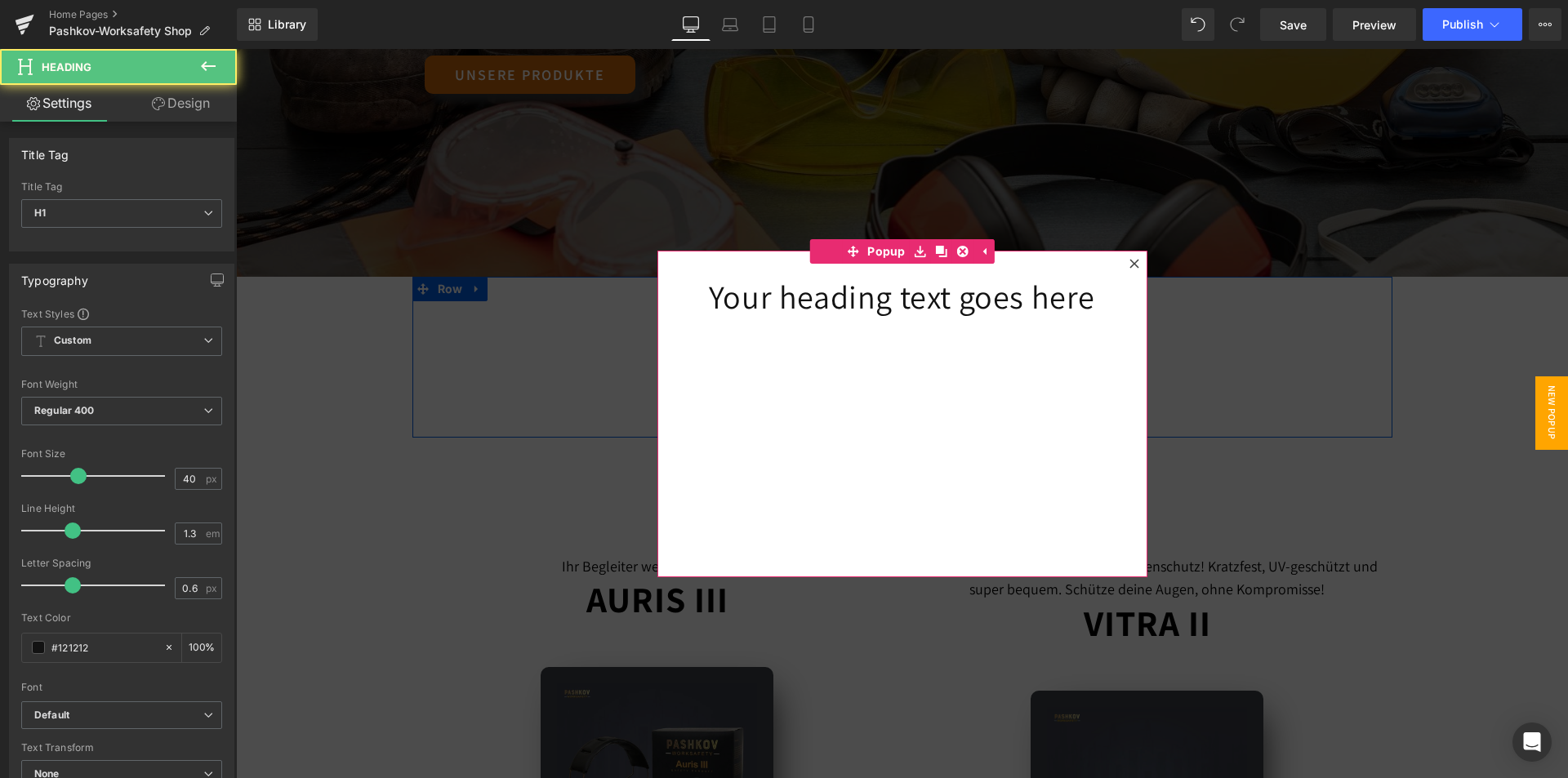
click at [975, 285] on h1 "Your heading text goes here" at bounding box center [903, 296] width 441 height 43
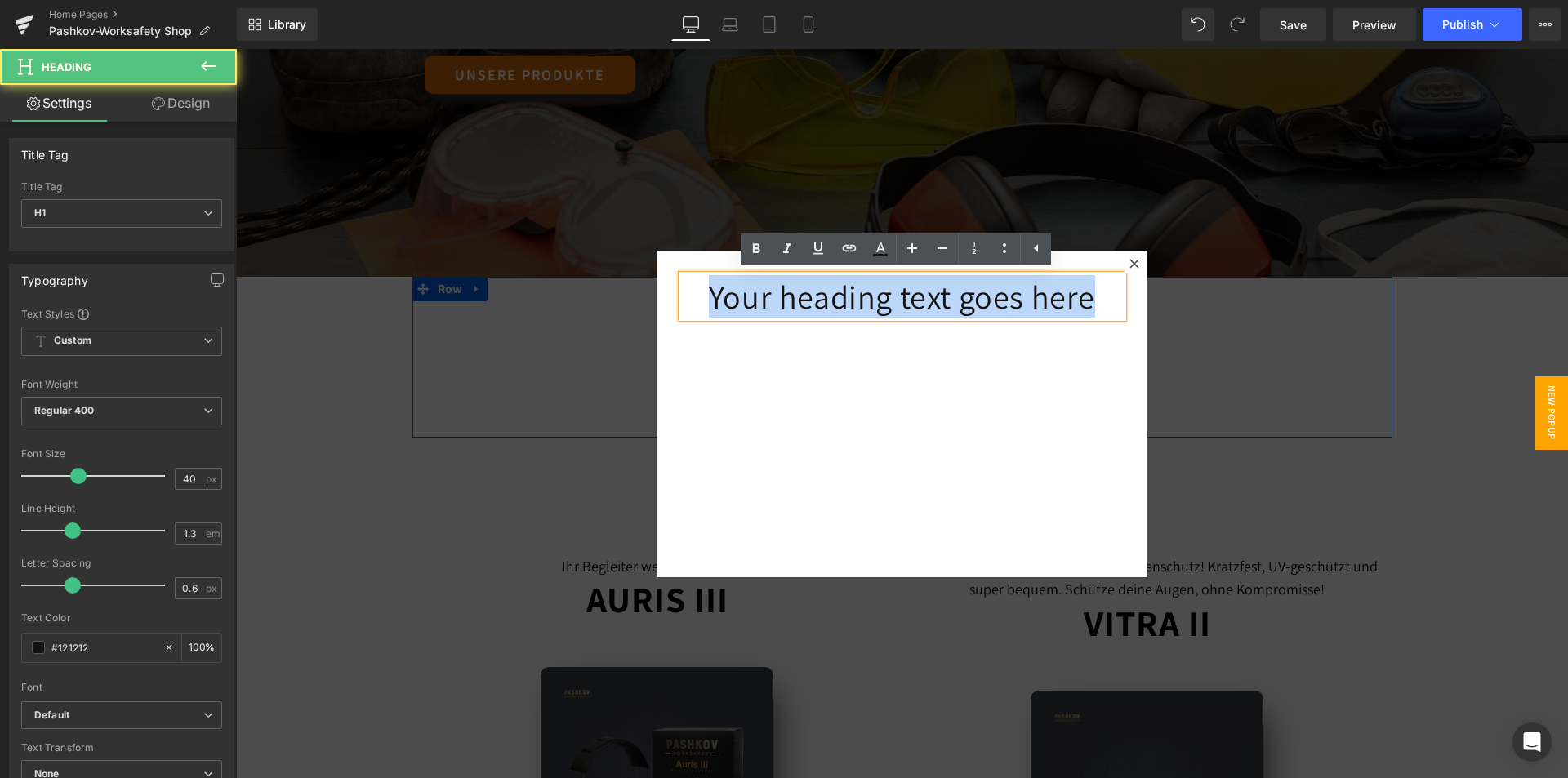
drag, startPoint x: 1091, startPoint y: 301, endPoint x: 421, endPoint y: 308, distance: 670.0
click at [1080, 301] on h1 "Your heading text goes here" at bounding box center [903, 296] width 441 height 43
drag, startPoint x: 1110, startPoint y: 301, endPoint x: 685, endPoint y: 285, distance: 425.3
click at [685, 285] on h1 "Your heading text goes here" at bounding box center [903, 296] width 441 height 43
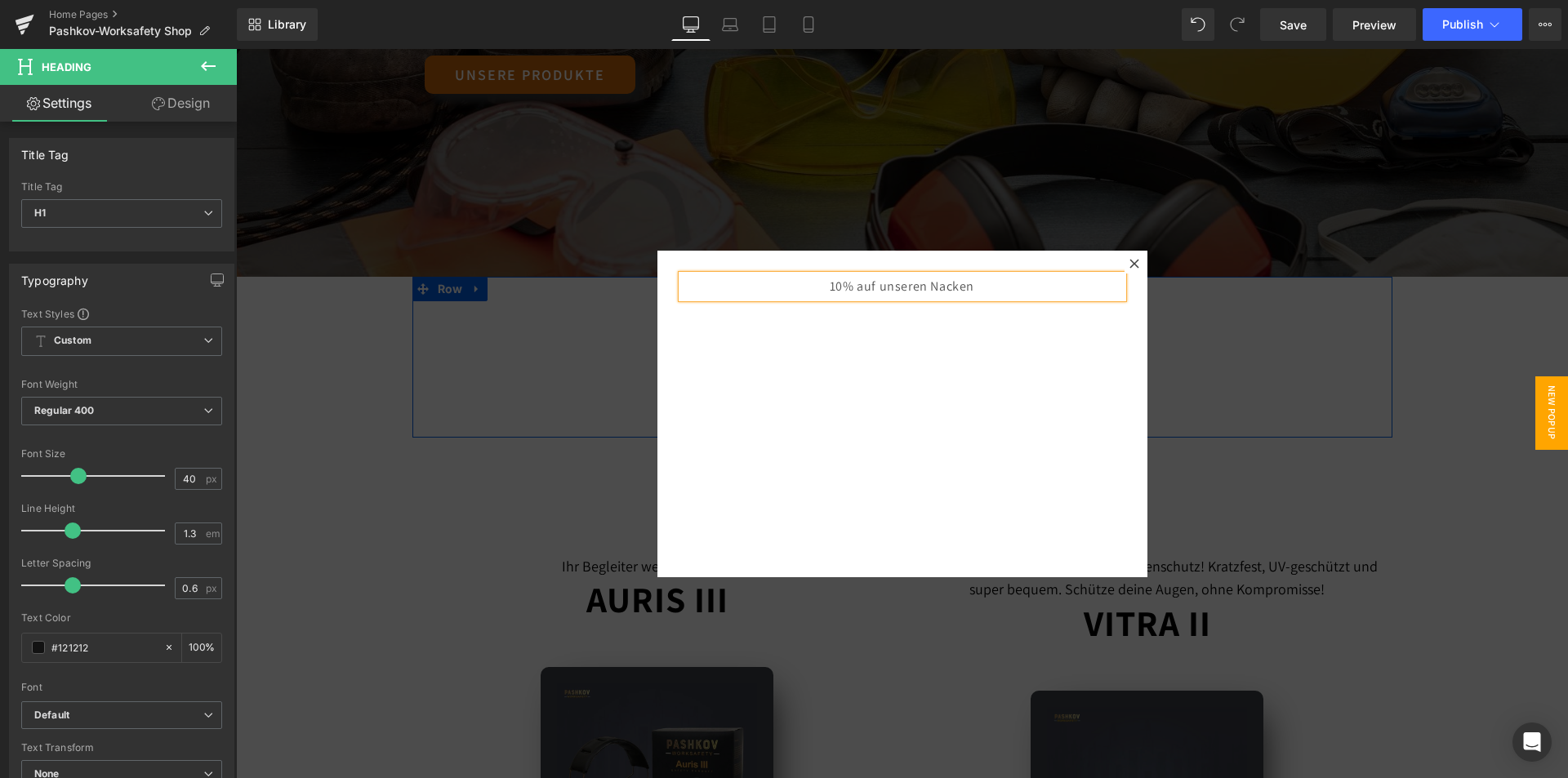
click at [812, 348] on div "10% auf unseren Nacken Heading" at bounding box center [902, 413] width 490 height 326
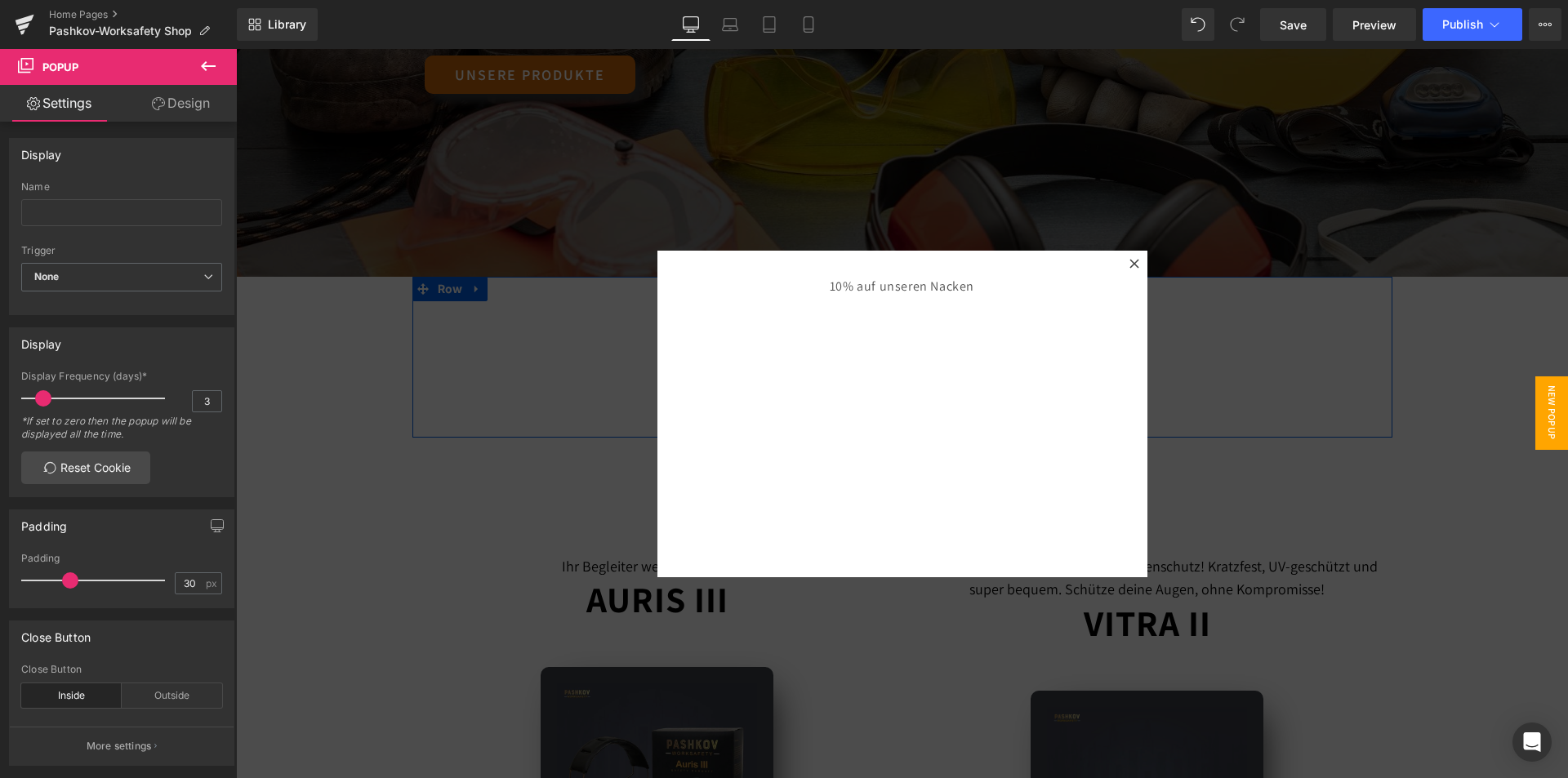
click at [211, 63] on icon at bounding box center [208, 65] width 19 height 19
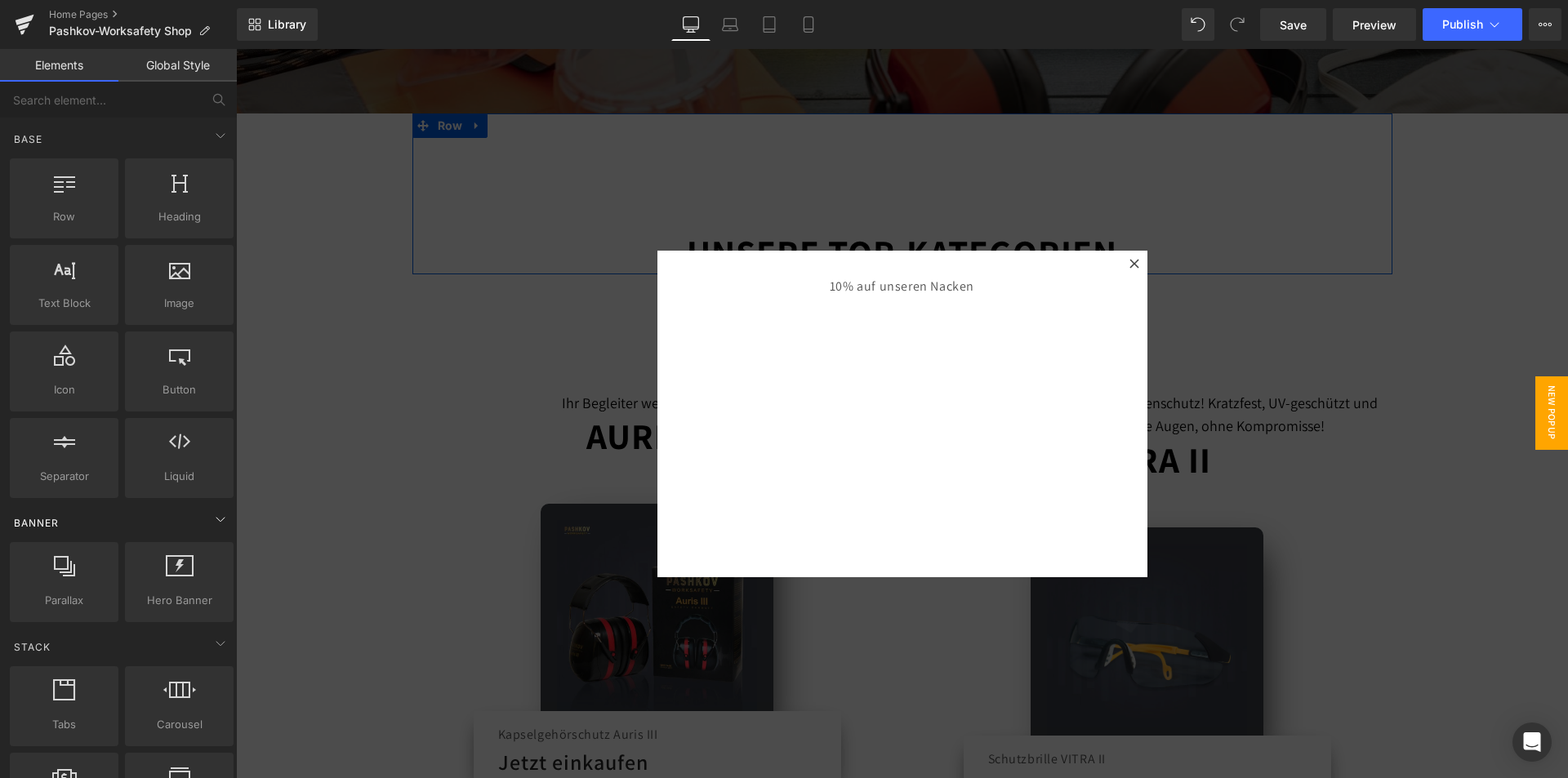
scroll to position [82, 0]
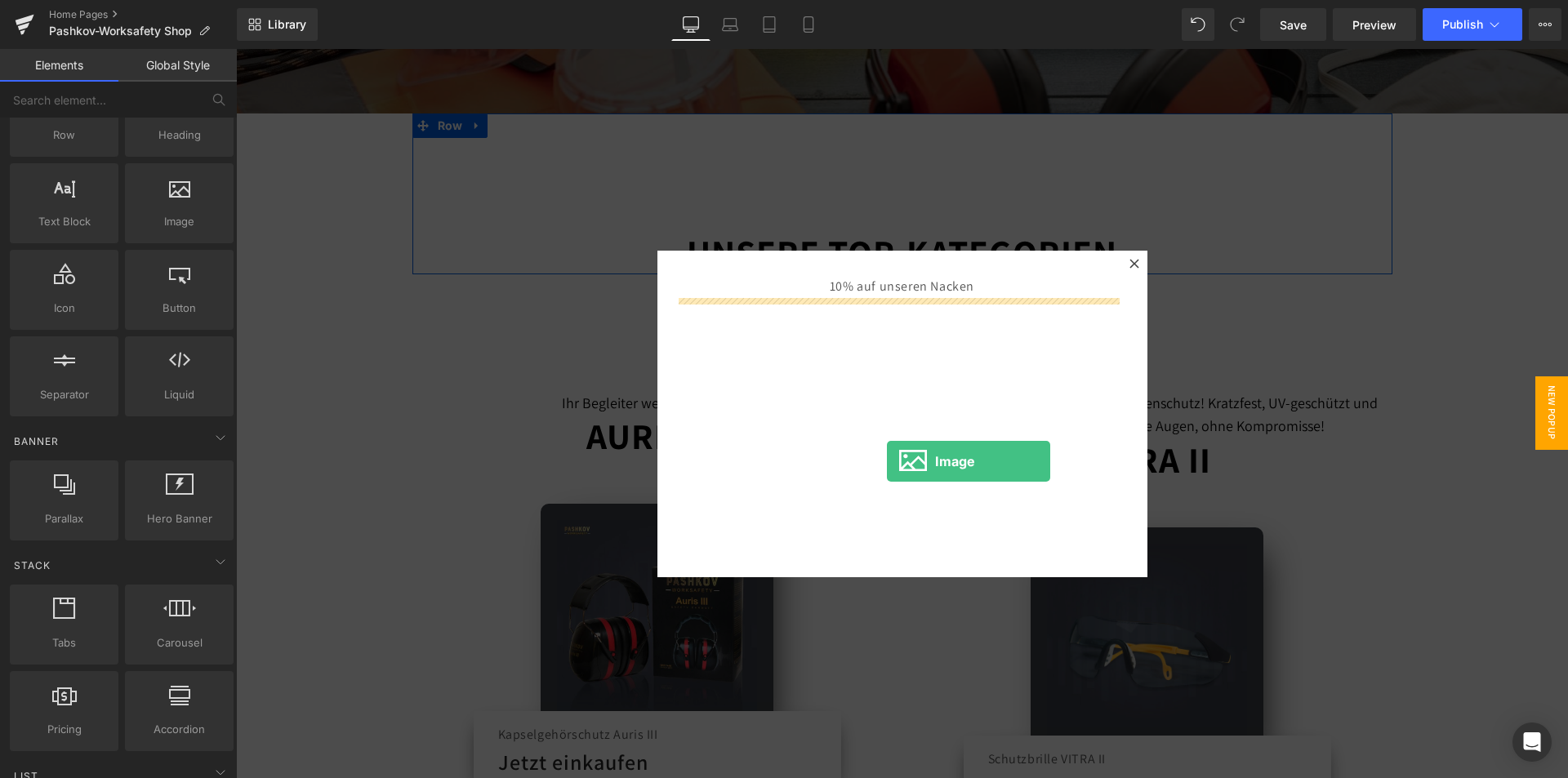
drag, startPoint x: 405, startPoint y: 250, endPoint x: 887, endPoint y: 462, distance: 526.6
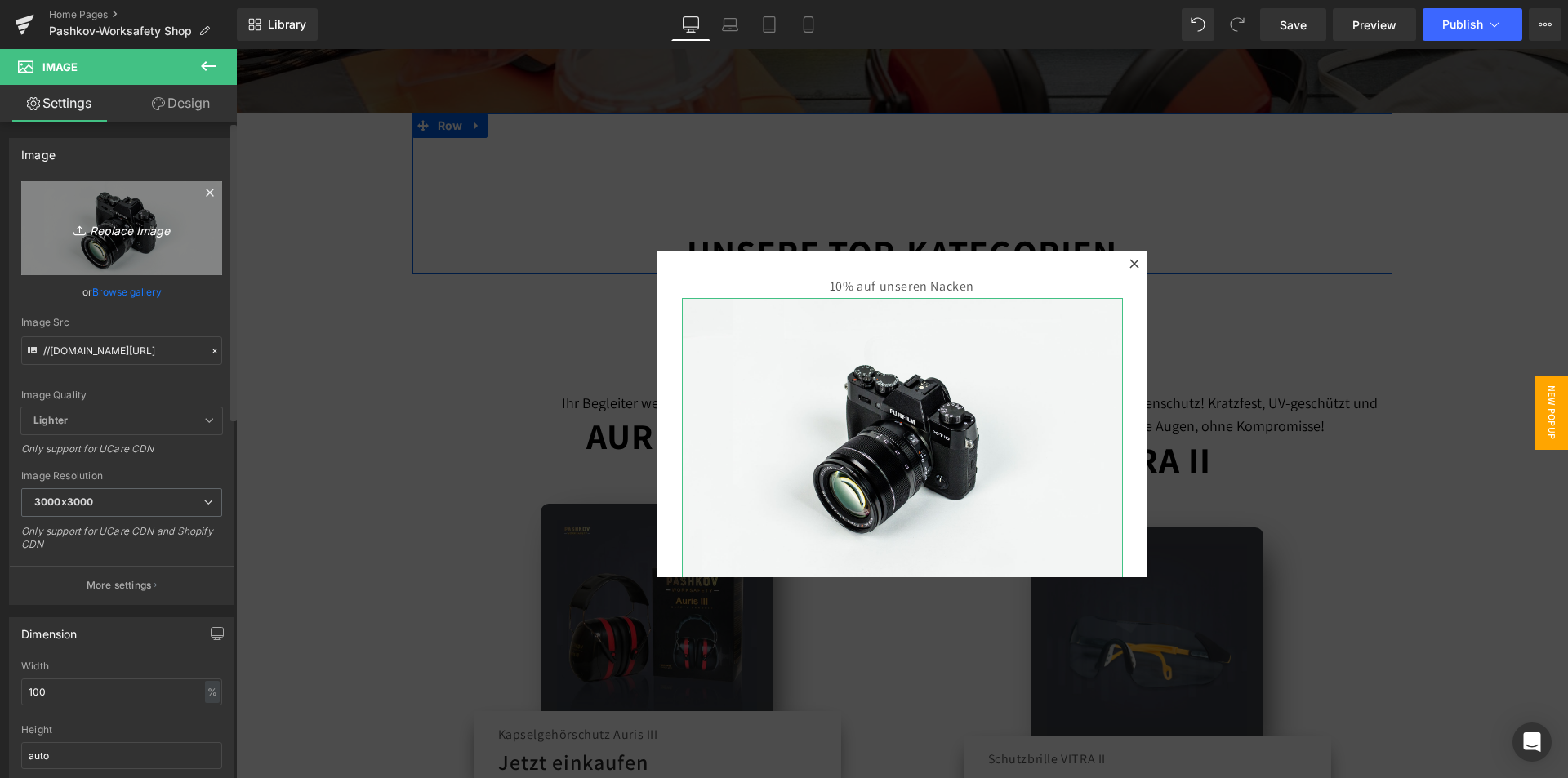
click at [119, 225] on icon "Replace Image" at bounding box center [121, 228] width 130 height 20
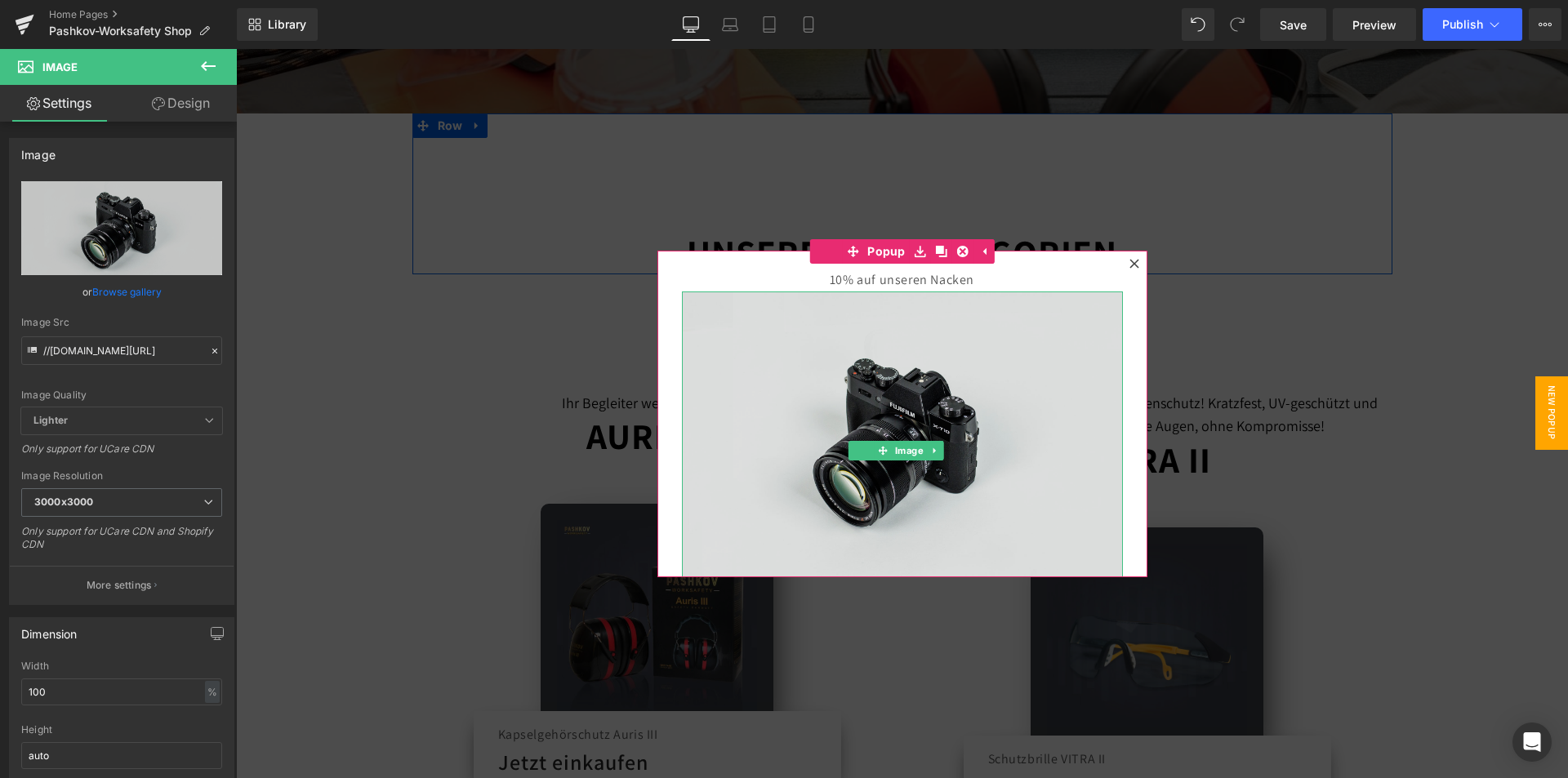
scroll to position [0, 0]
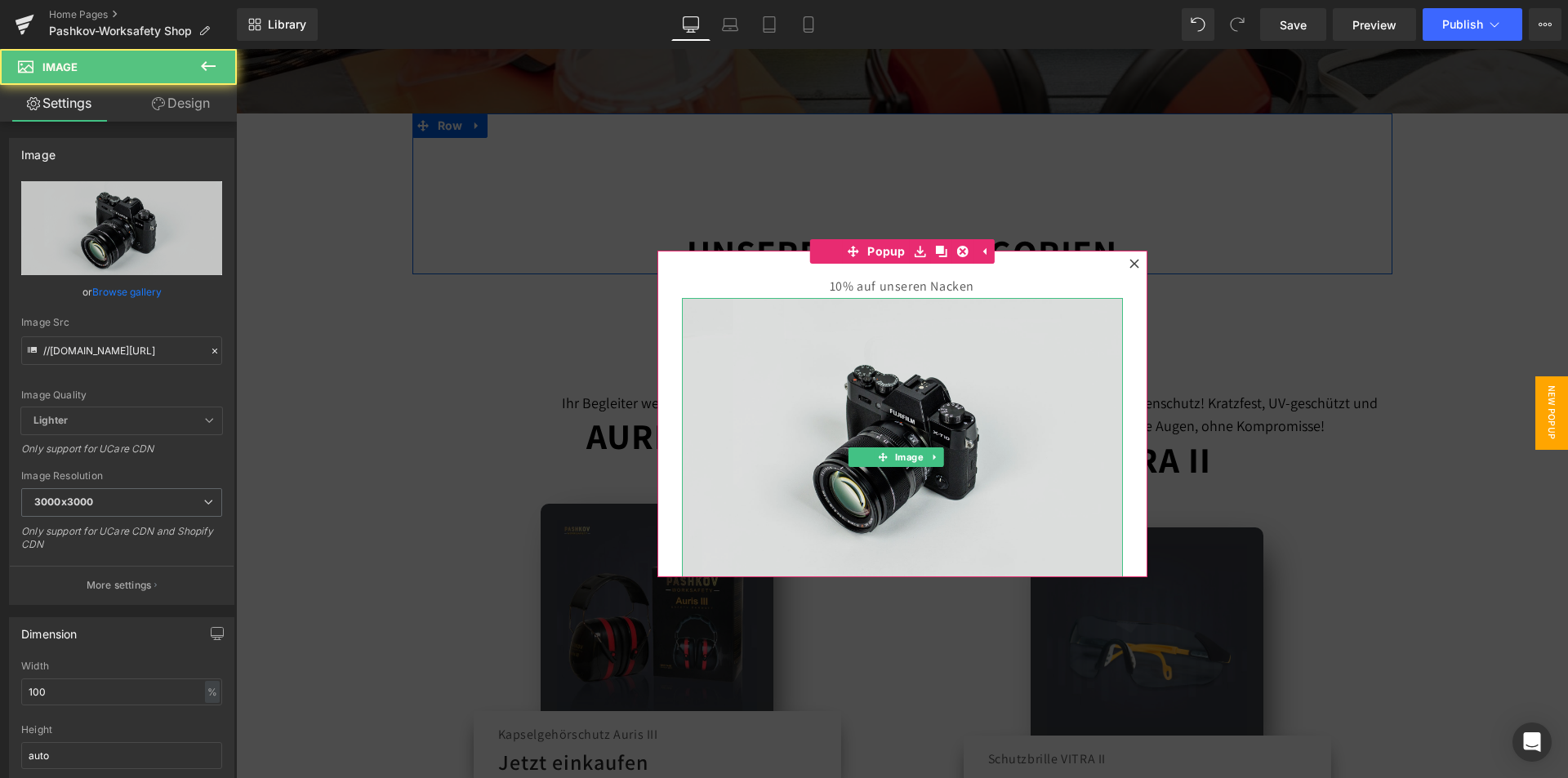
click at [979, 337] on img at bounding box center [903, 444] width 441 height 292
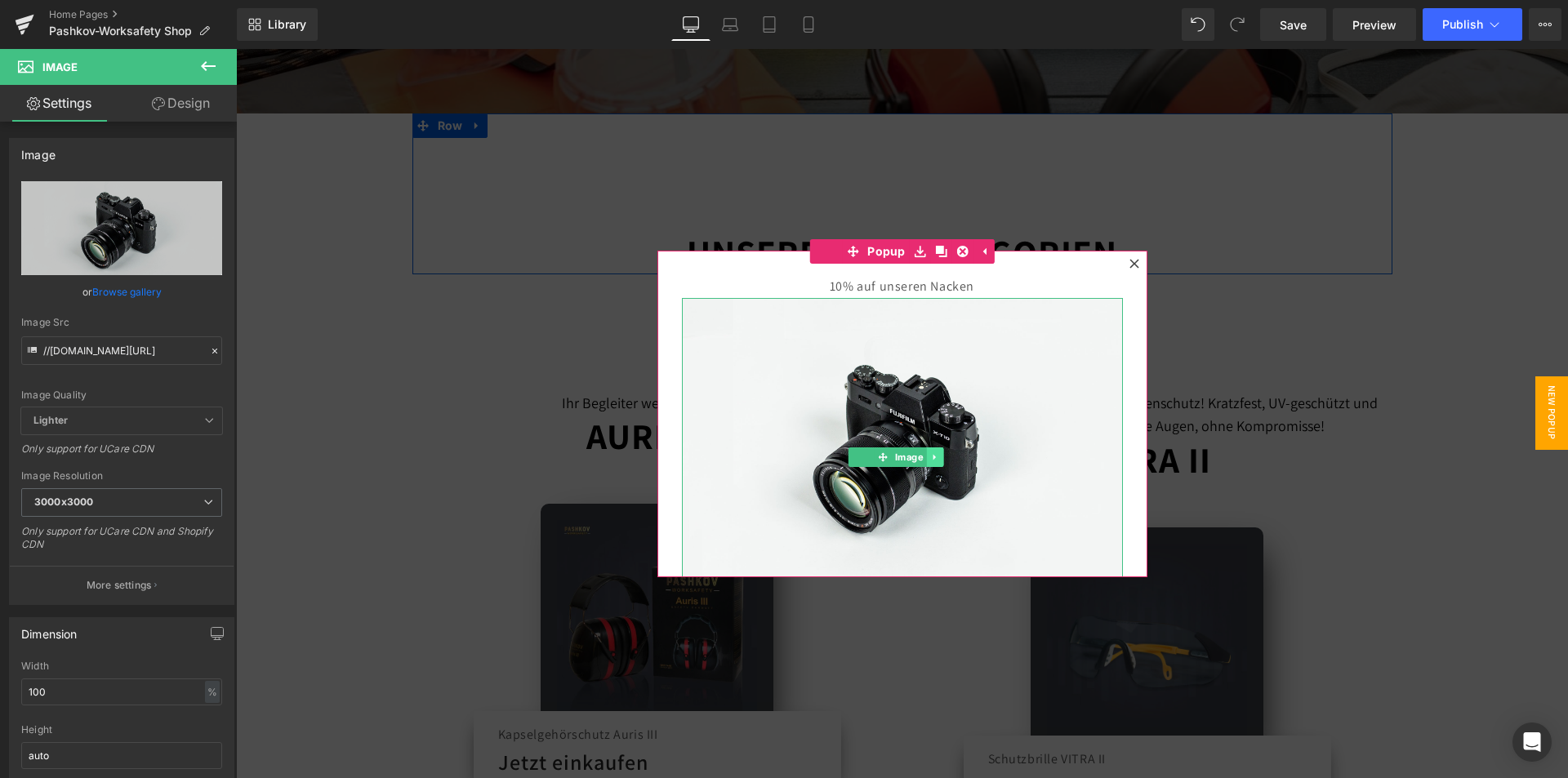
click at [929, 447] on link at bounding box center [934, 457] width 18 height 19
click at [939, 453] on icon at bounding box center [943, 457] width 9 height 9
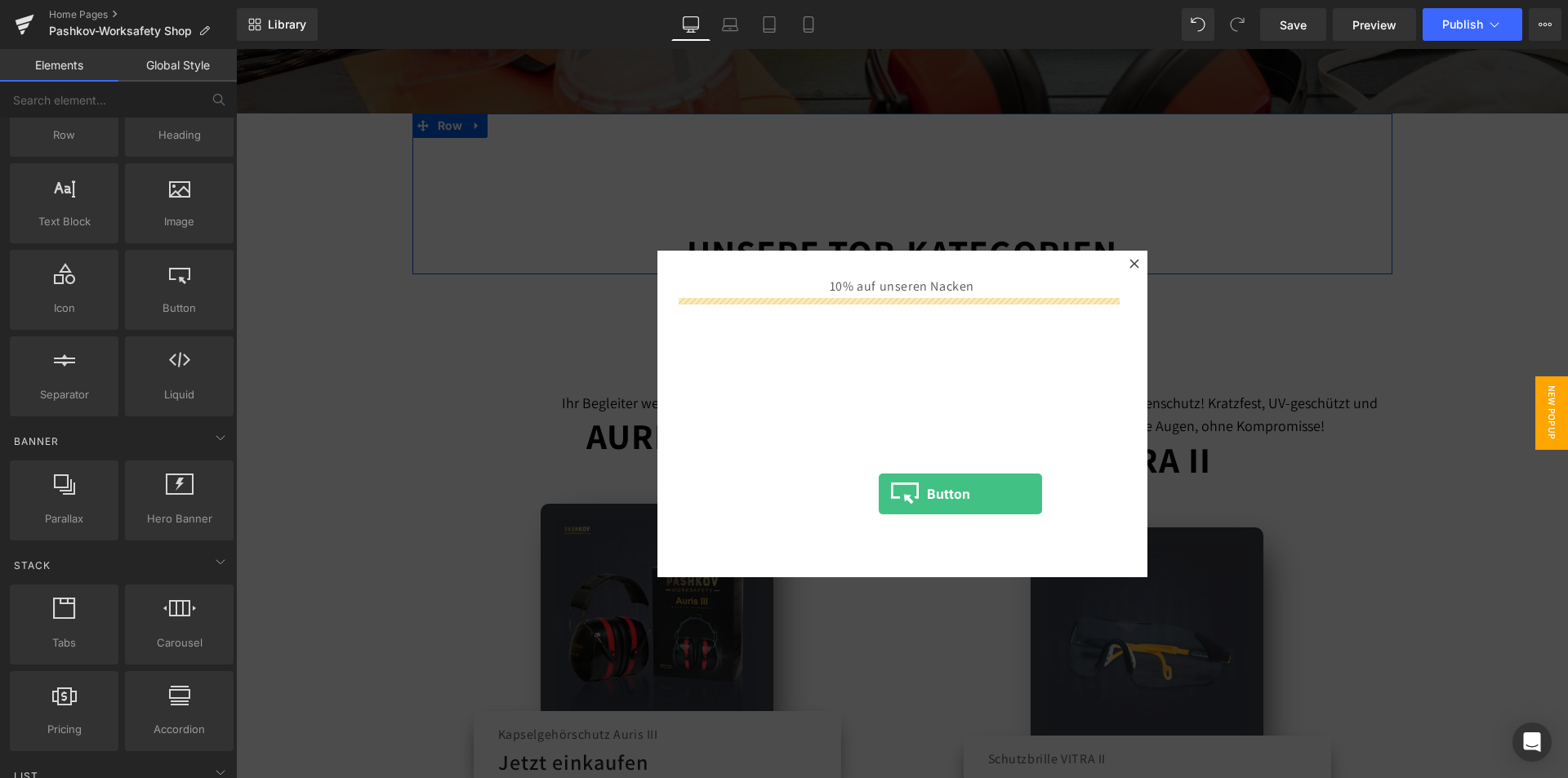
drag, startPoint x: 400, startPoint y: 351, endPoint x: 878, endPoint y: 494, distance: 498.9
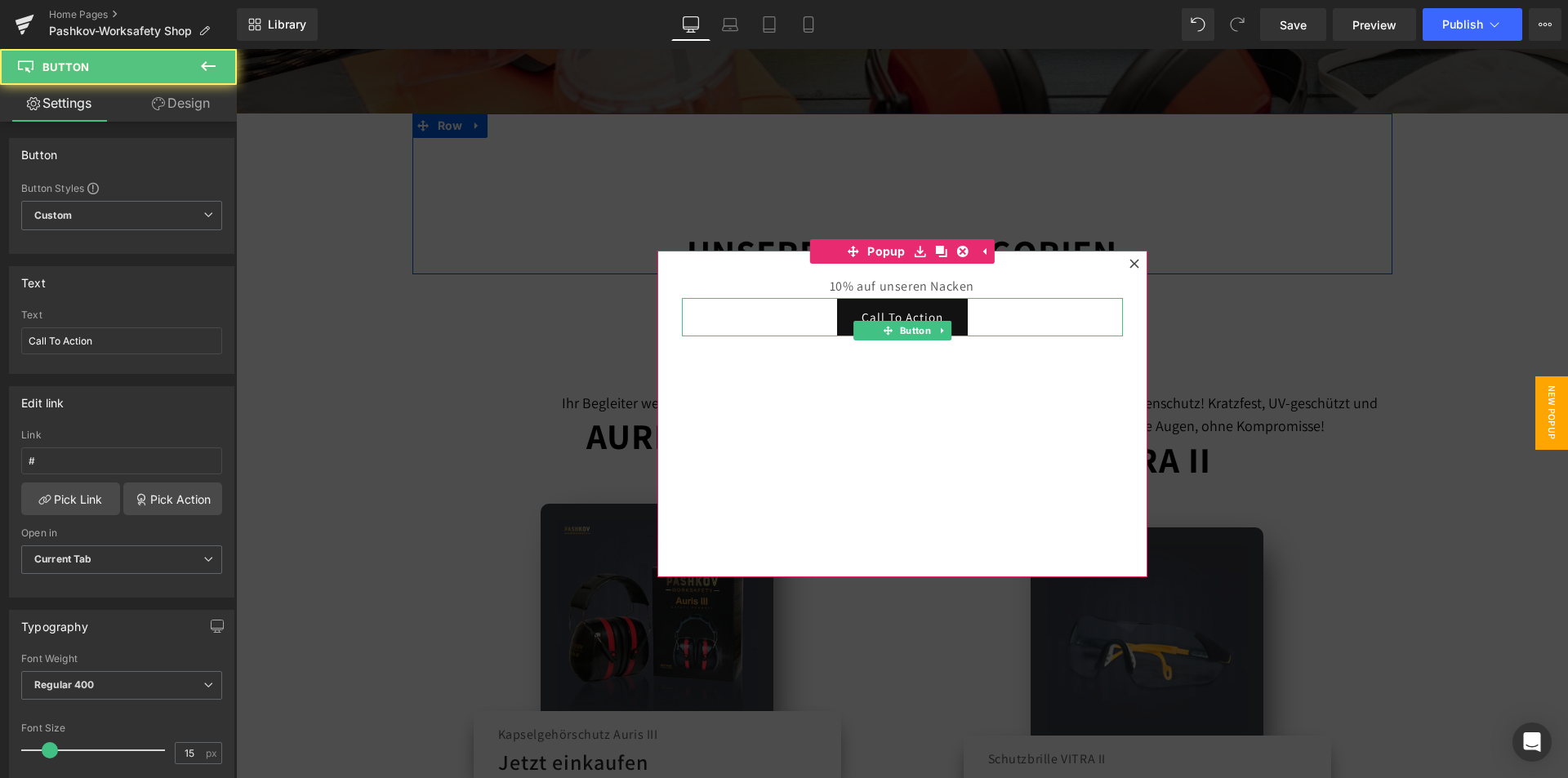
click at [979, 311] on div "Call To Action" at bounding box center [903, 317] width 441 height 38
click at [934, 336] on link at bounding box center [943, 330] width 18 height 19
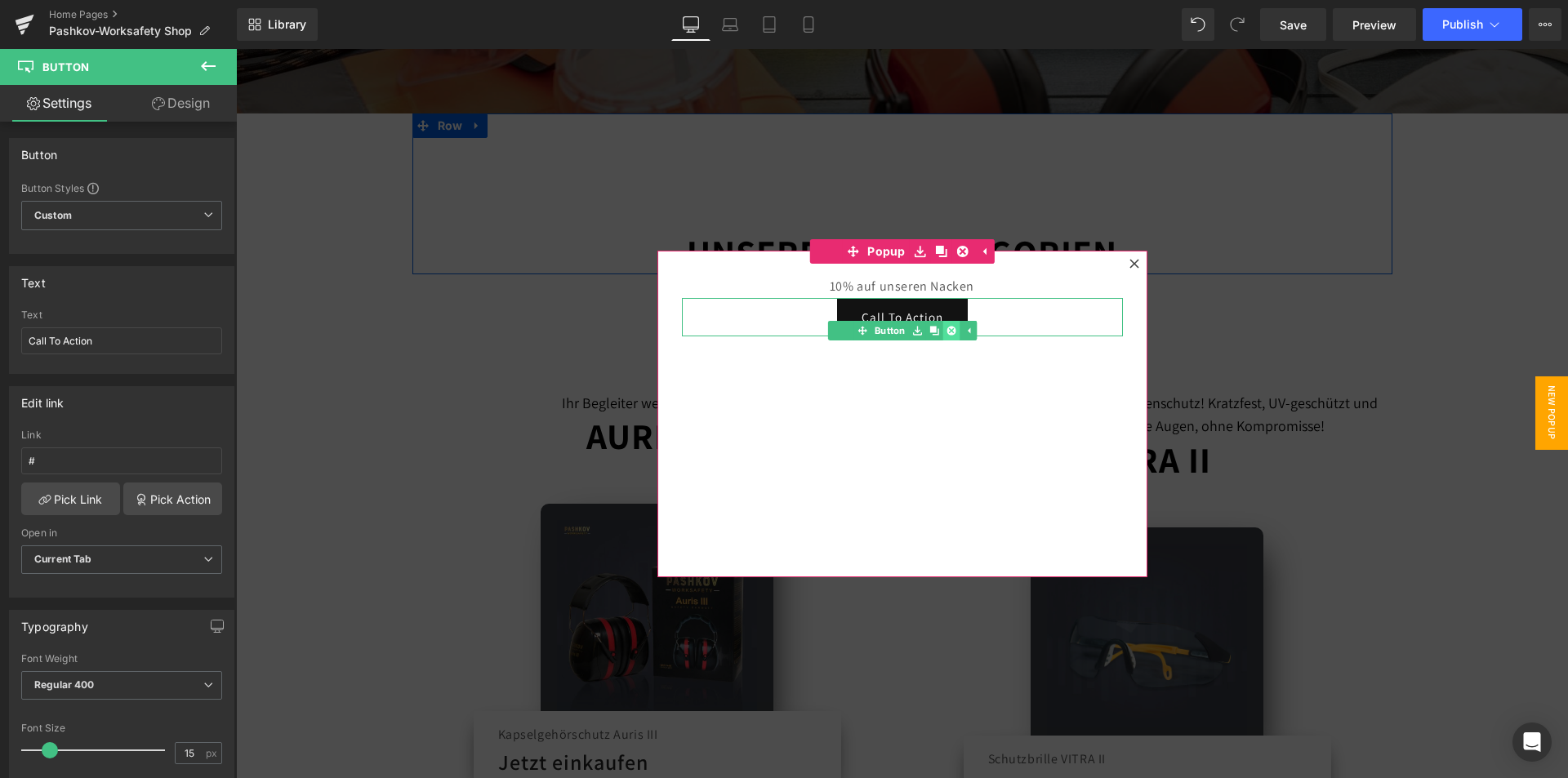
click at [946, 327] on icon at bounding box center [950, 330] width 9 height 9
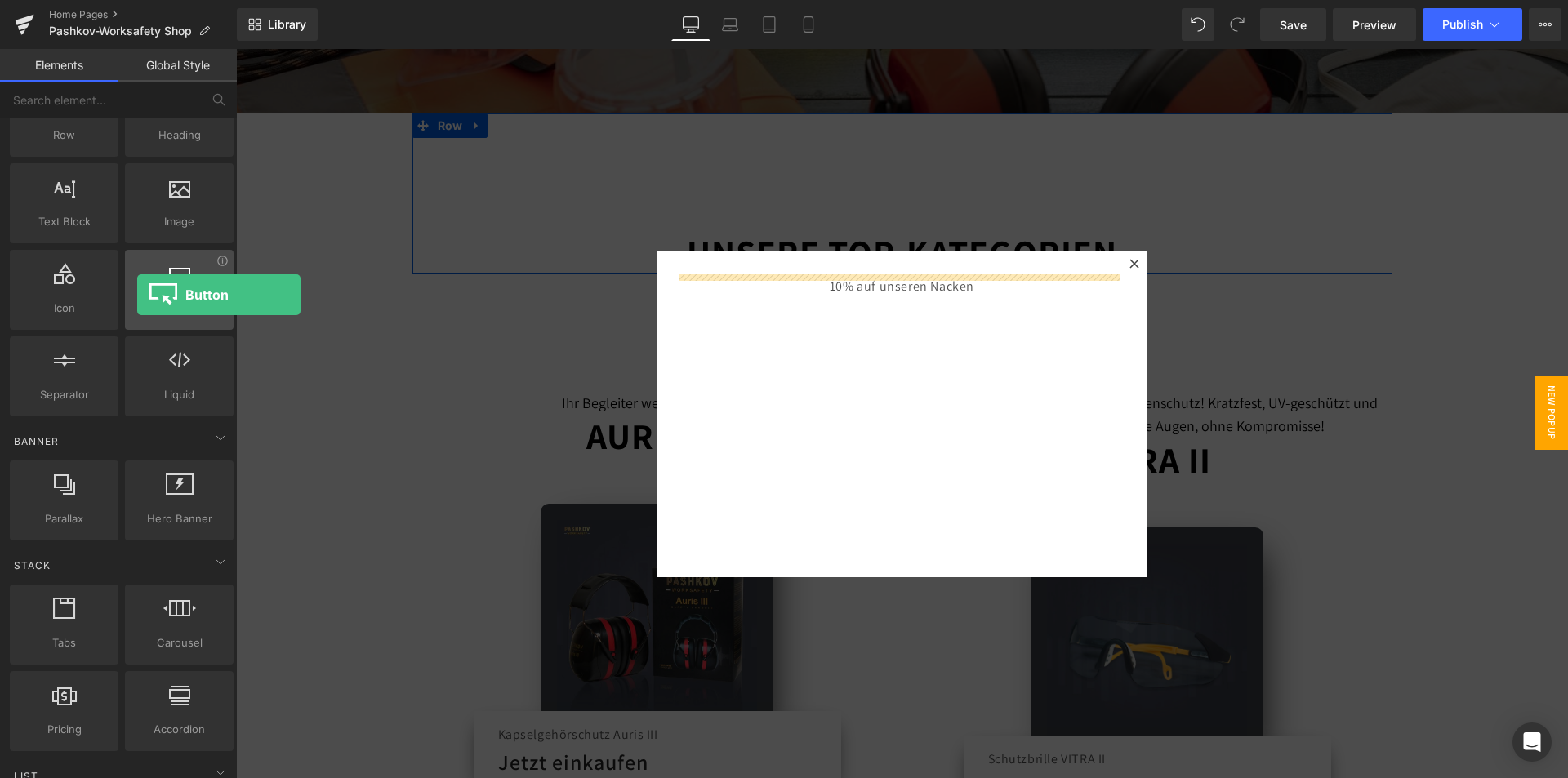
drag, startPoint x: 189, startPoint y: 313, endPoint x: 137, endPoint y: 295, distance: 55.0
click at [137, 295] on div "Button button, call to action, cta" at bounding box center [180, 290] width 109 height 80
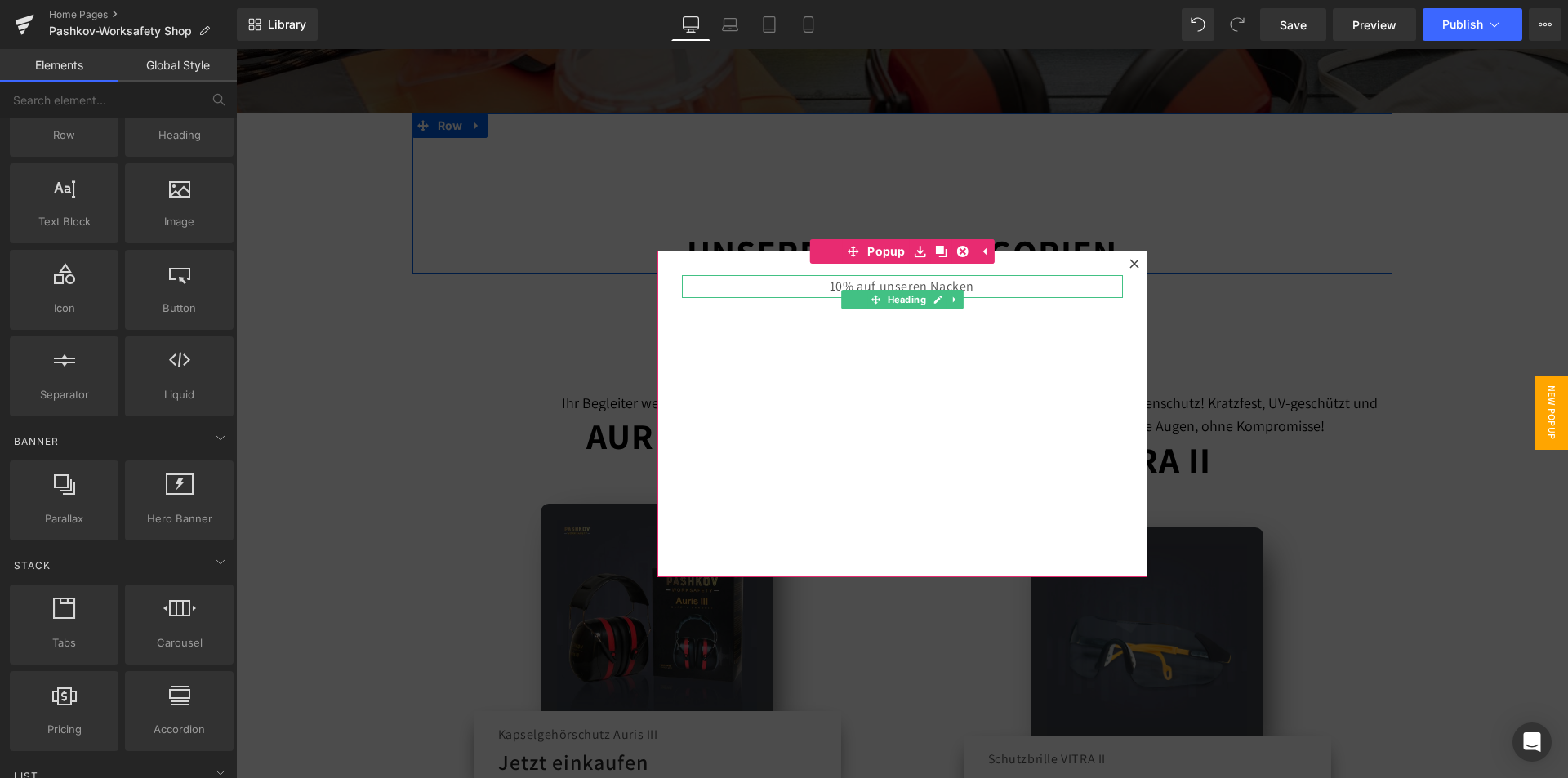
click at [891, 327] on div "10% auf unseren Nacken Heading" at bounding box center [902, 413] width 490 height 326
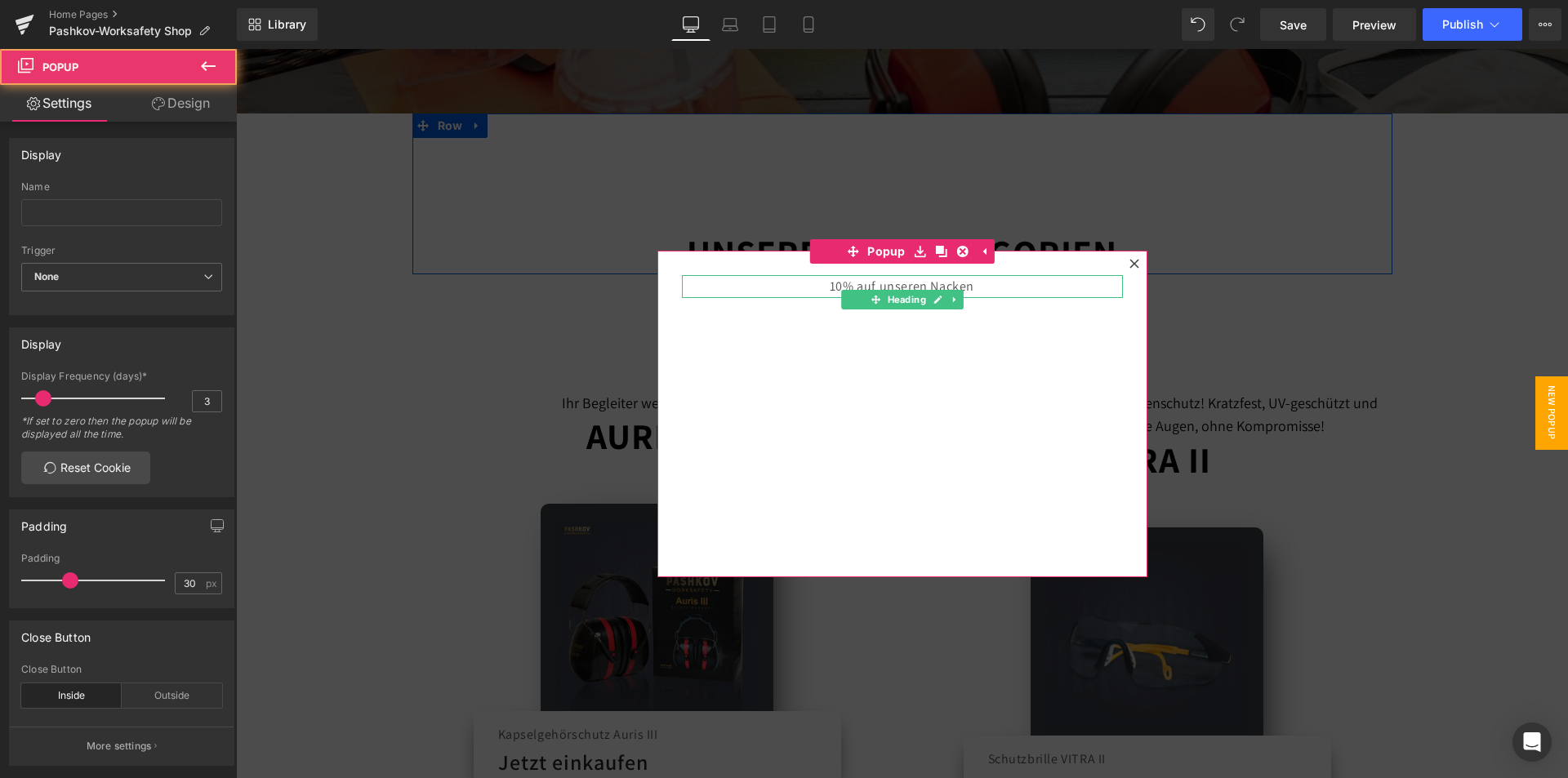
click at [994, 277] on div at bounding box center [903, 277] width 441 height 4
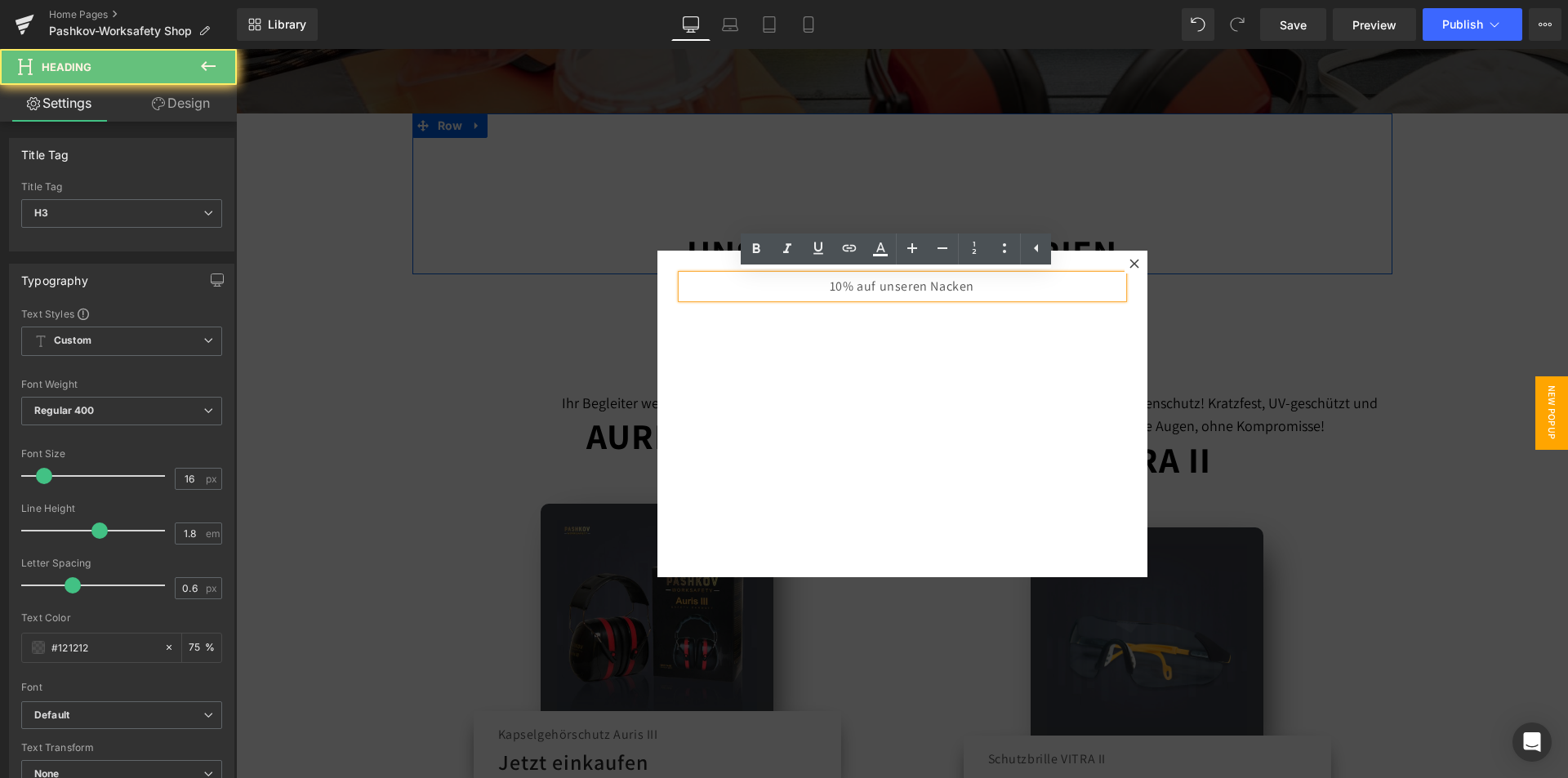
click at [963, 353] on div "10% auf unseren Nacken Heading" at bounding box center [902, 413] width 490 height 326
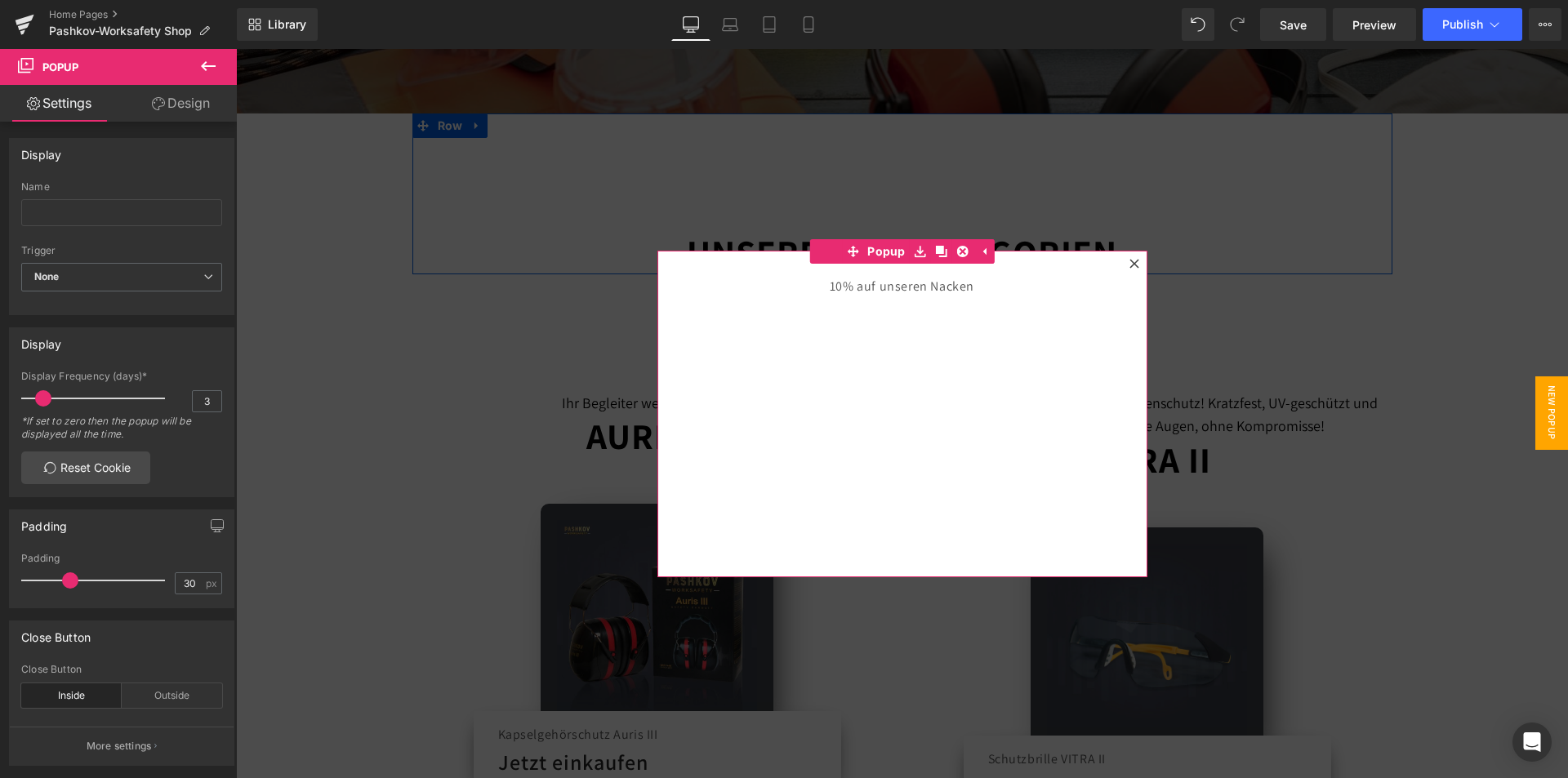
click at [933, 311] on div "10% auf unseren Nacken Heading" at bounding box center [903, 296] width 441 height 41
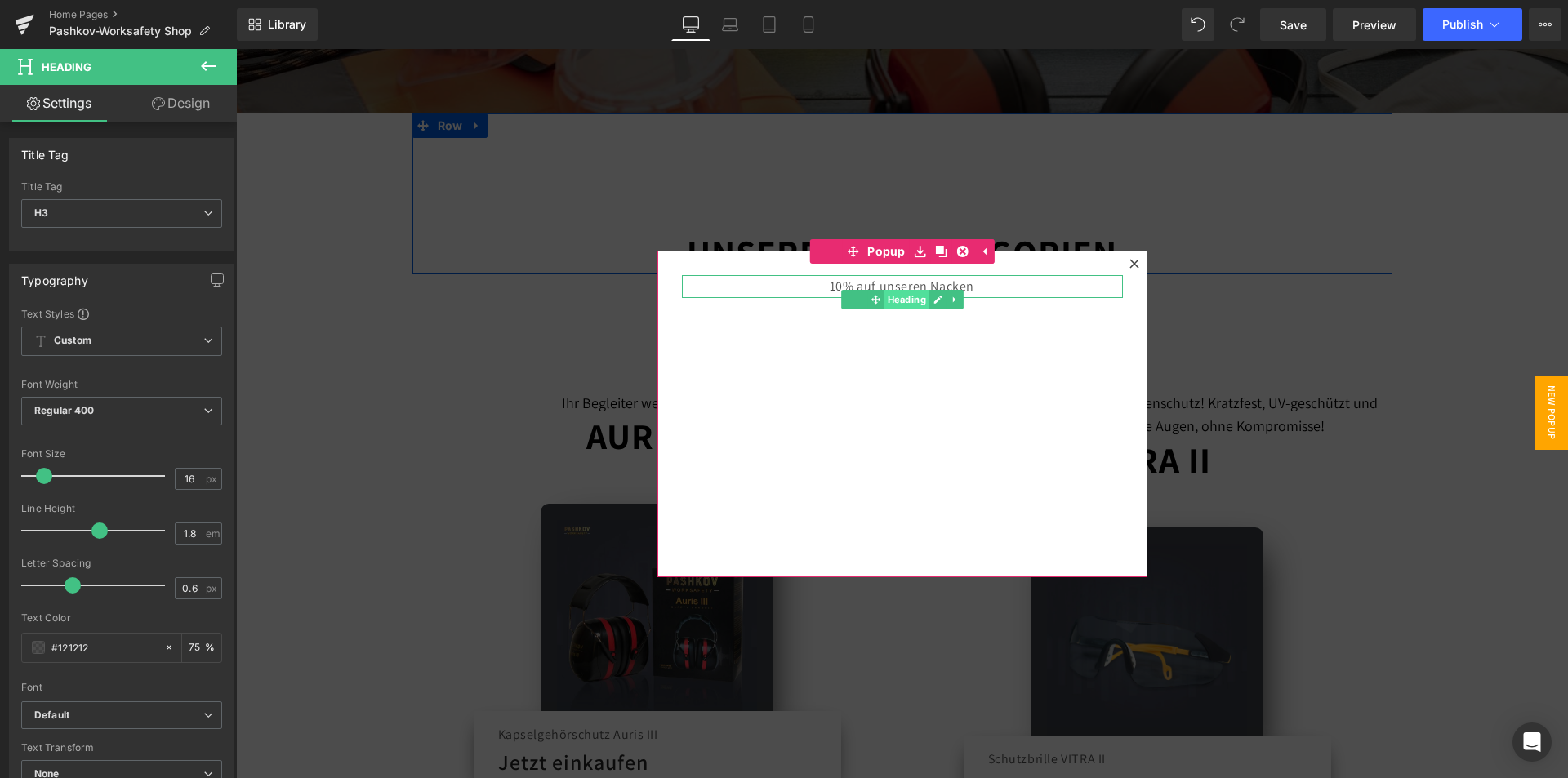
drag, startPoint x: 896, startPoint y: 289, endPoint x: 895, endPoint y: 305, distance: 16.0
click at [895, 299] on div "10% auf unseren Nacken Heading" at bounding box center [903, 287] width 441 height 23
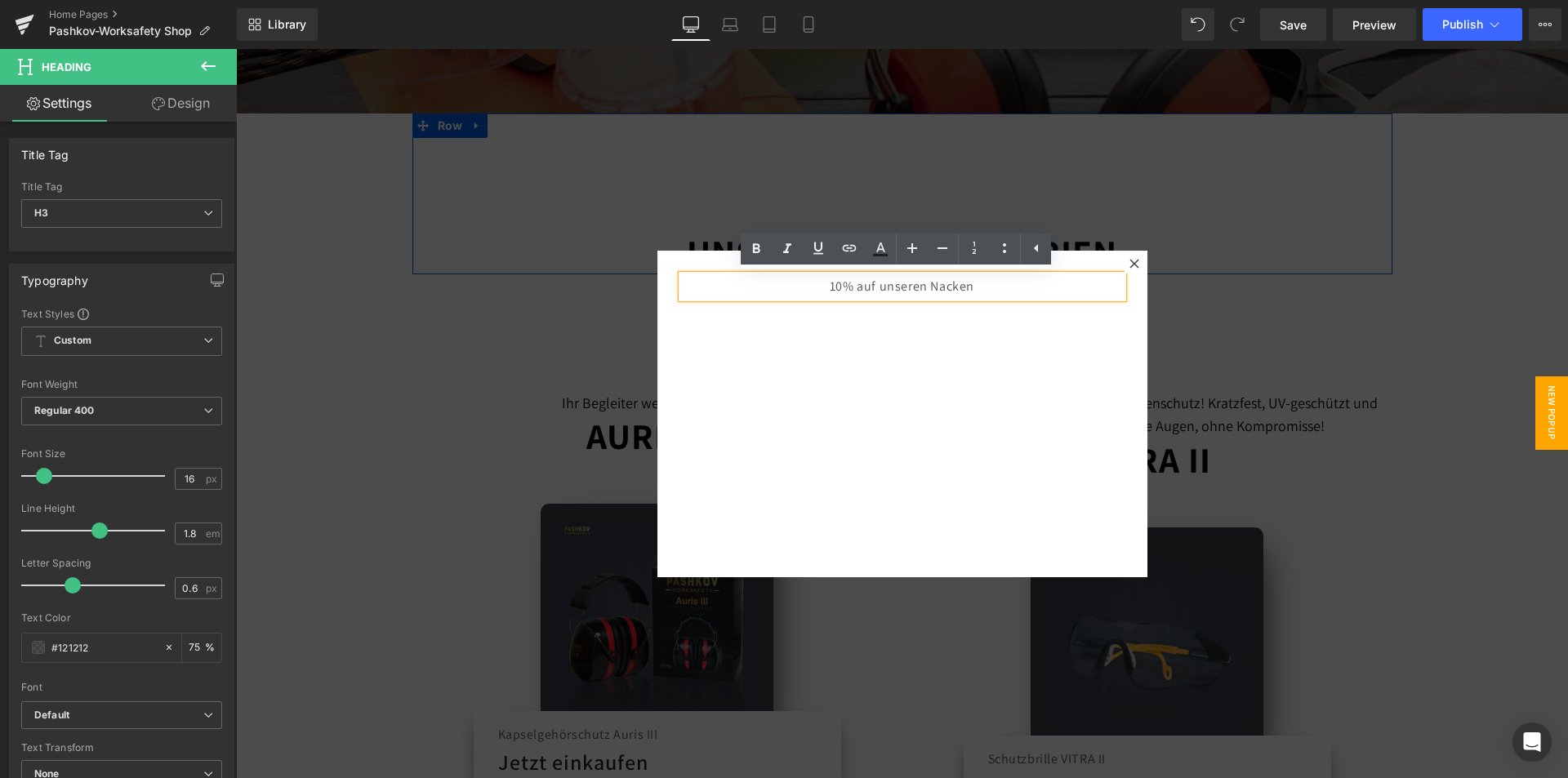
click at [928, 367] on div "10% auf unseren Nacken Heading" at bounding box center [902, 413] width 490 height 326
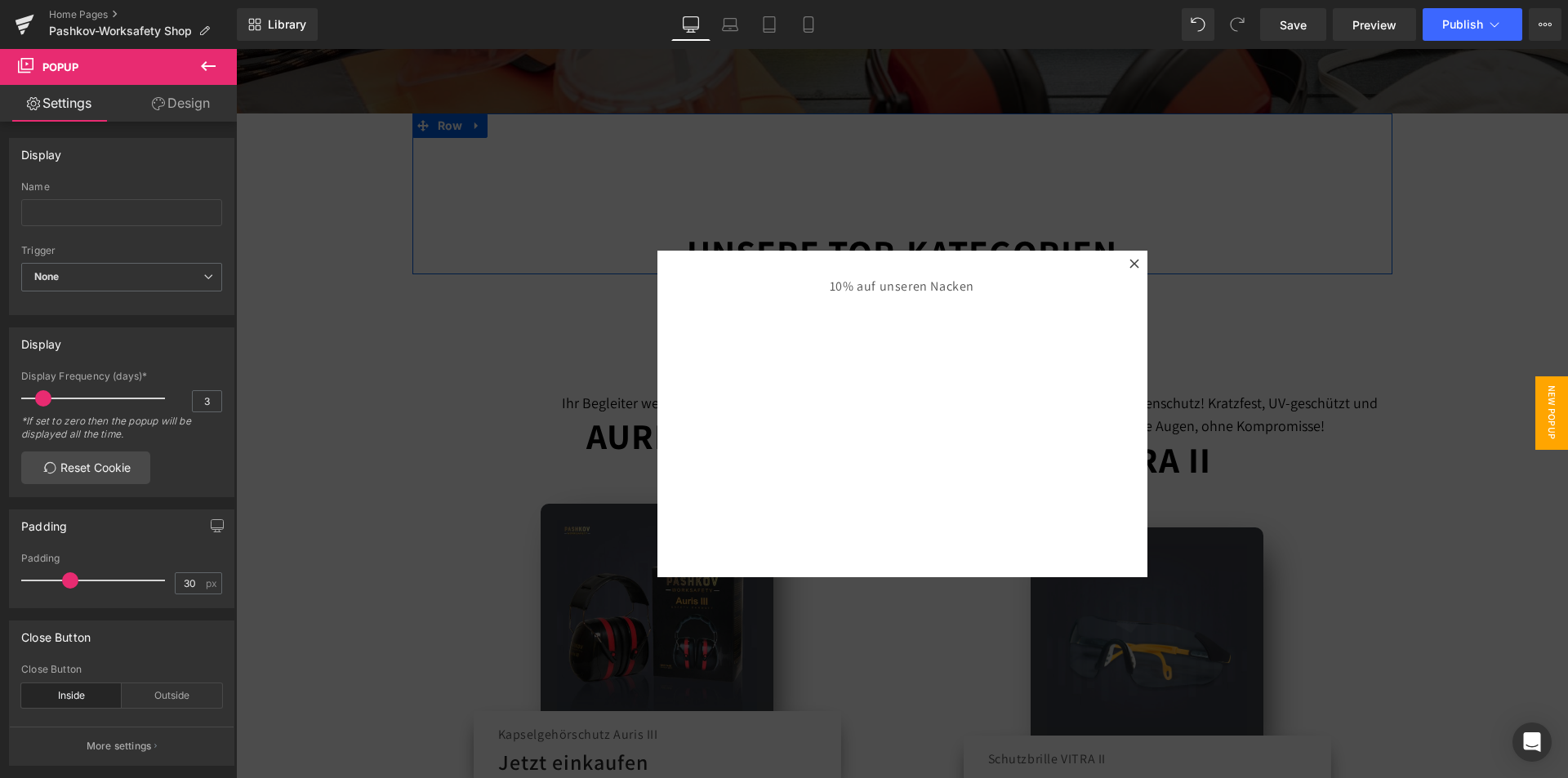
click at [225, 72] on button at bounding box center [208, 67] width 57 height 36
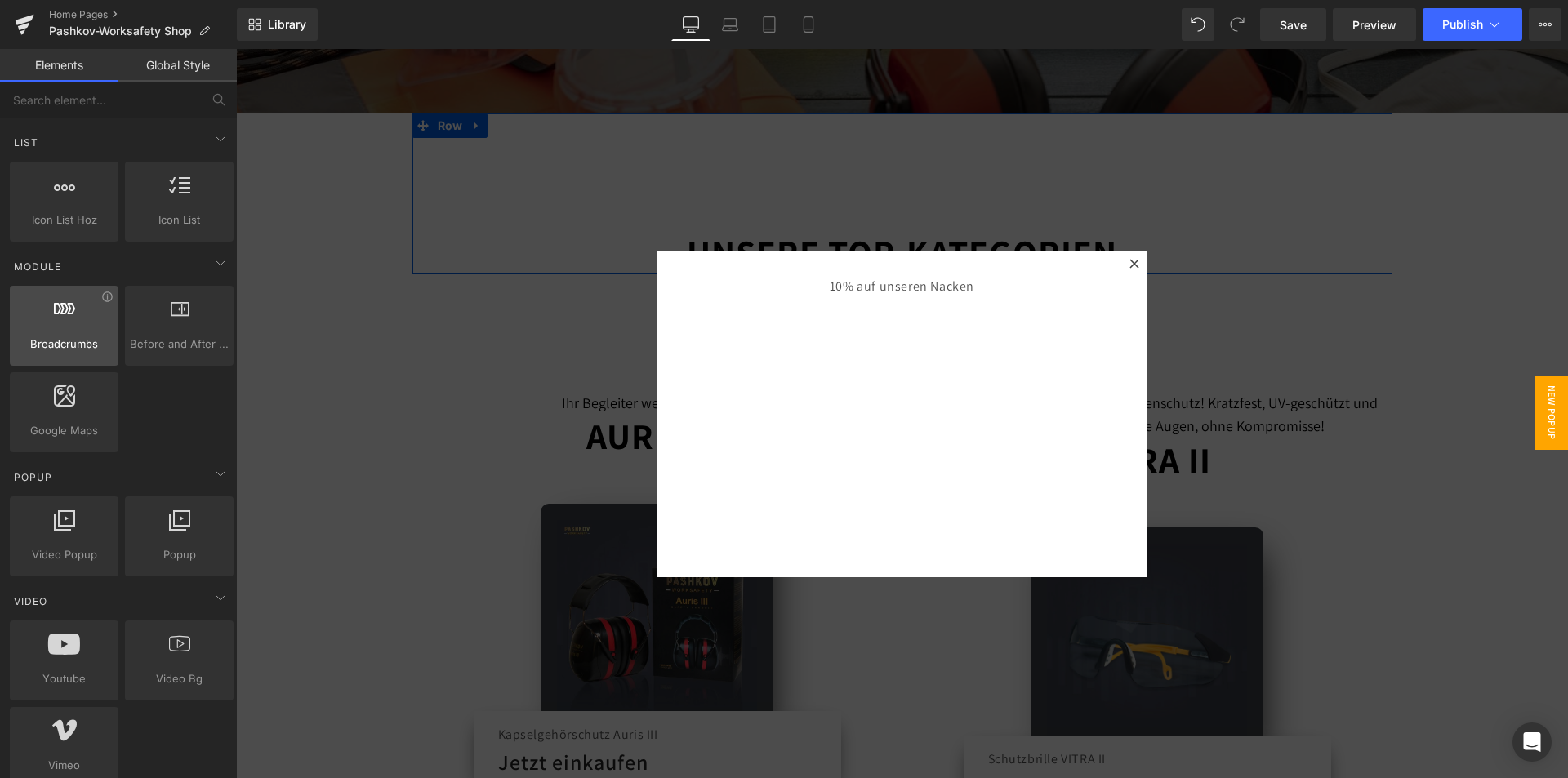
scroll to position [735, 0]
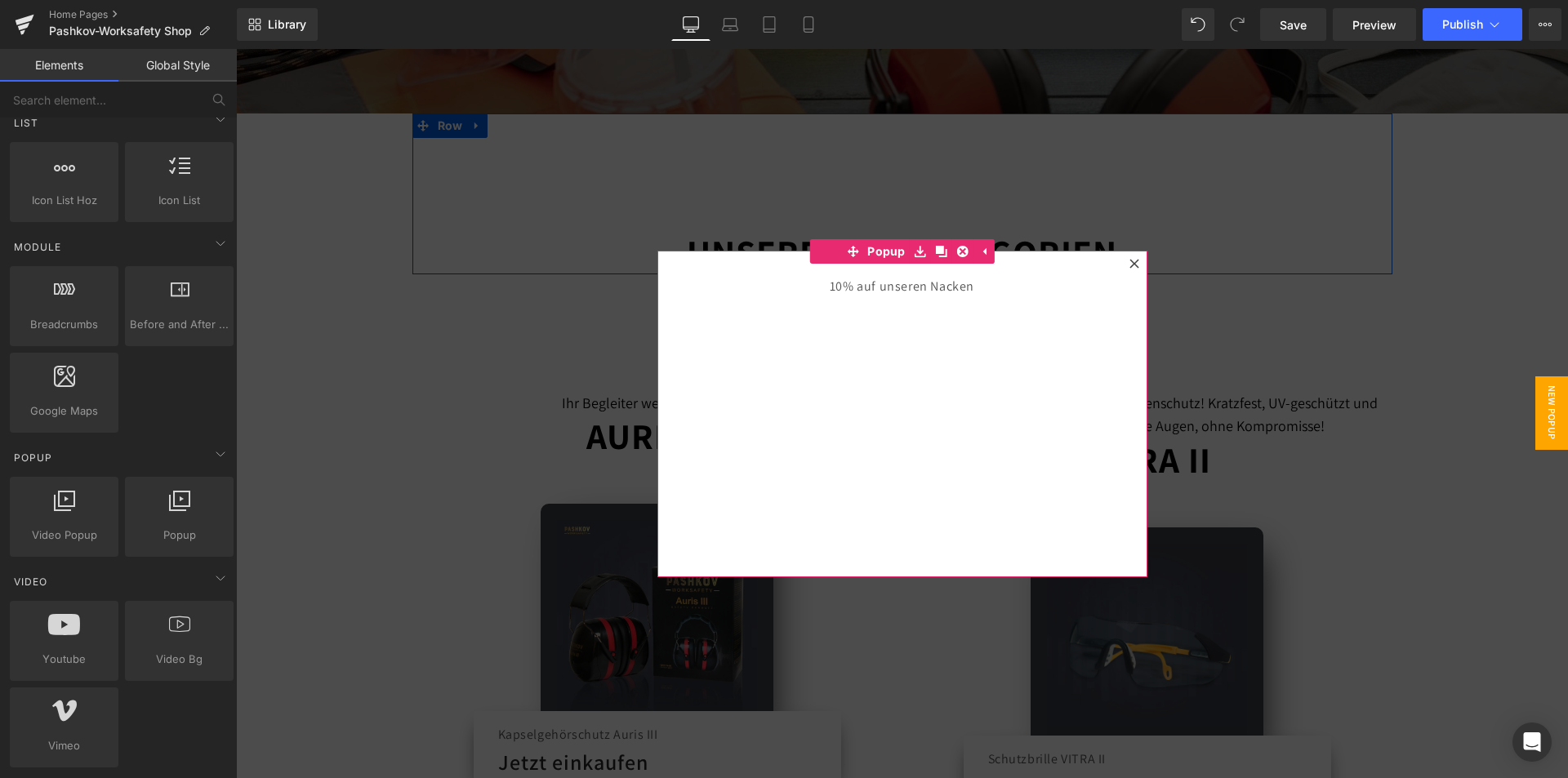
click at [1000, 390] on div "10% auf unseren Nacken Heading" at bounding box center [902, 413] width 490 height 326
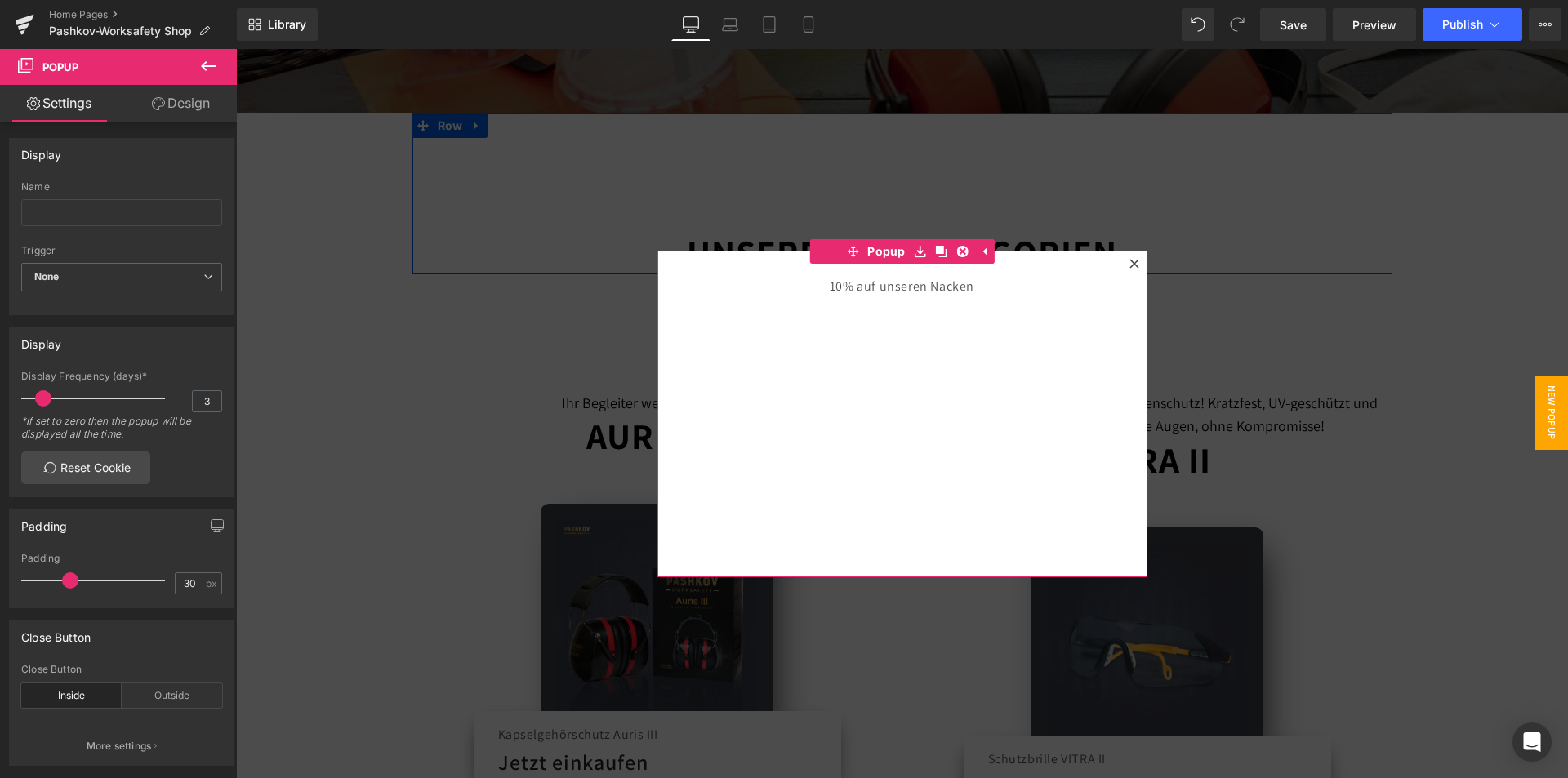
click at [883, 292] on div "10% auf unseren Nacken Heading" at bounding box center [903, 287] width 441 height 23
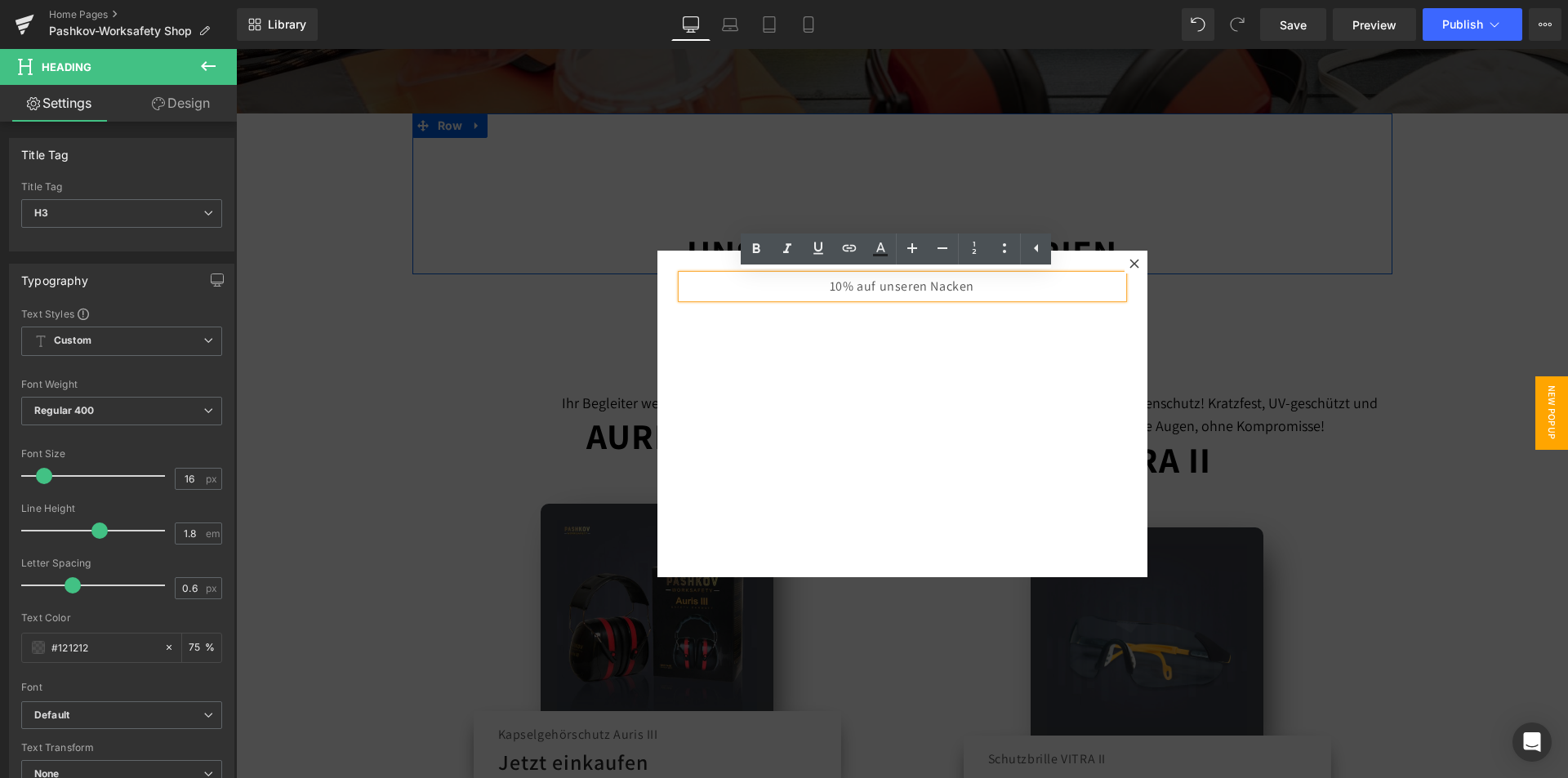
click at [1131, 263] on icon at bounding box center [1134, 264] width 10 height 10
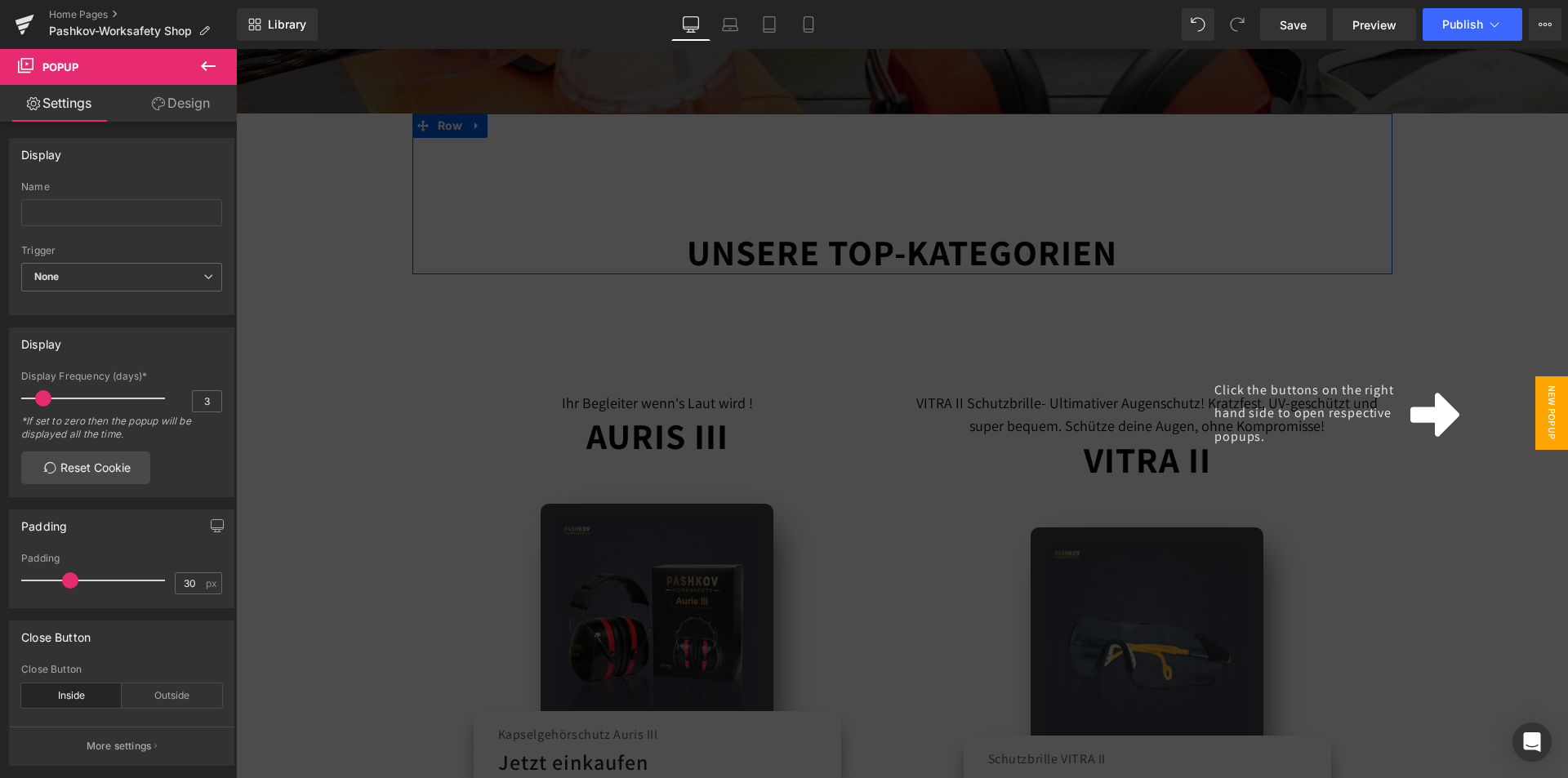
click at [1551, 412] on span "New Popup" at bounding box center [1550, 413] width 33 height 73
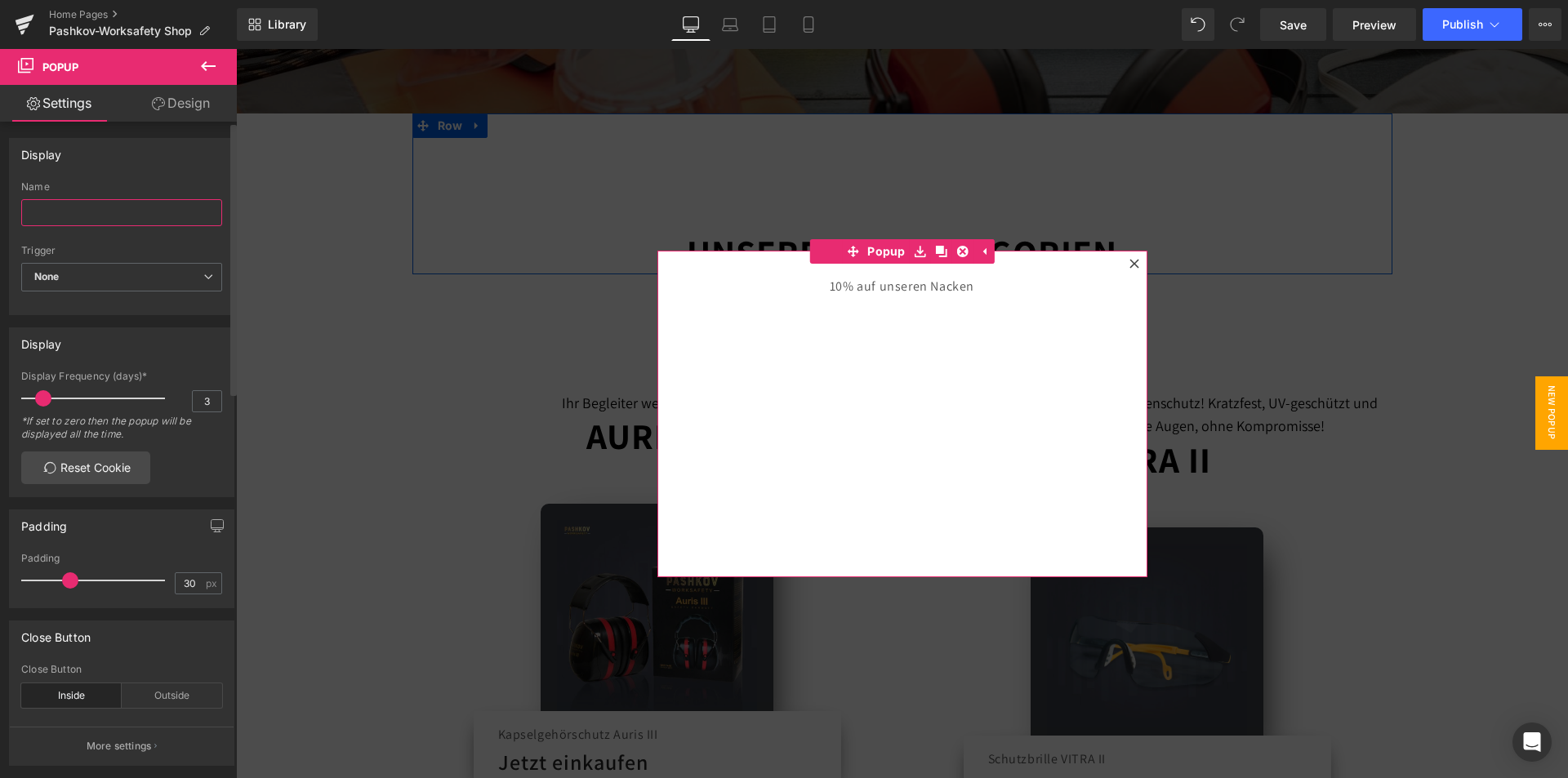
click at [78, 213] on input "text" at bounding box center [121, 213] width 201 height 27
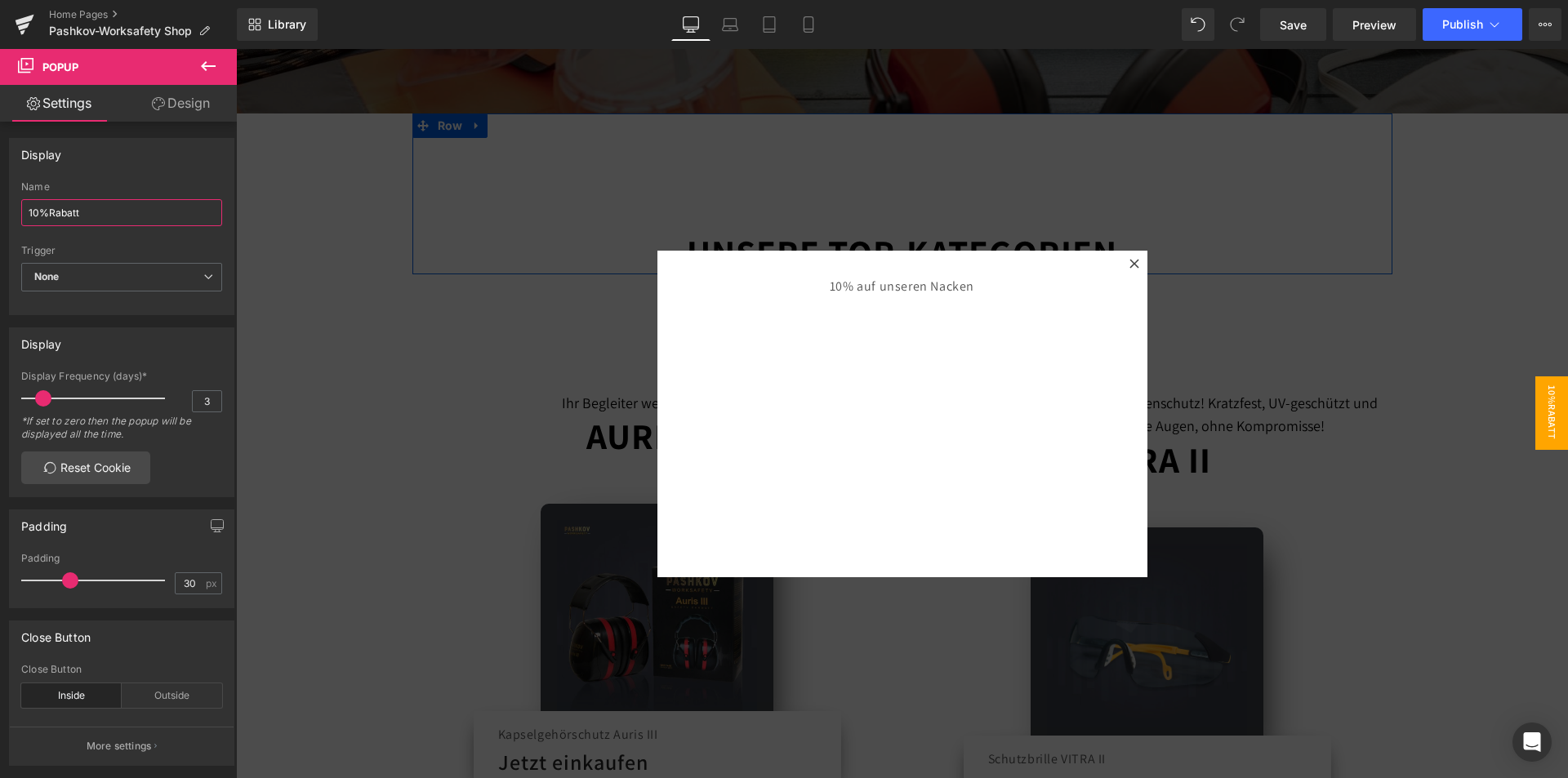
type input "10%Rabatt"
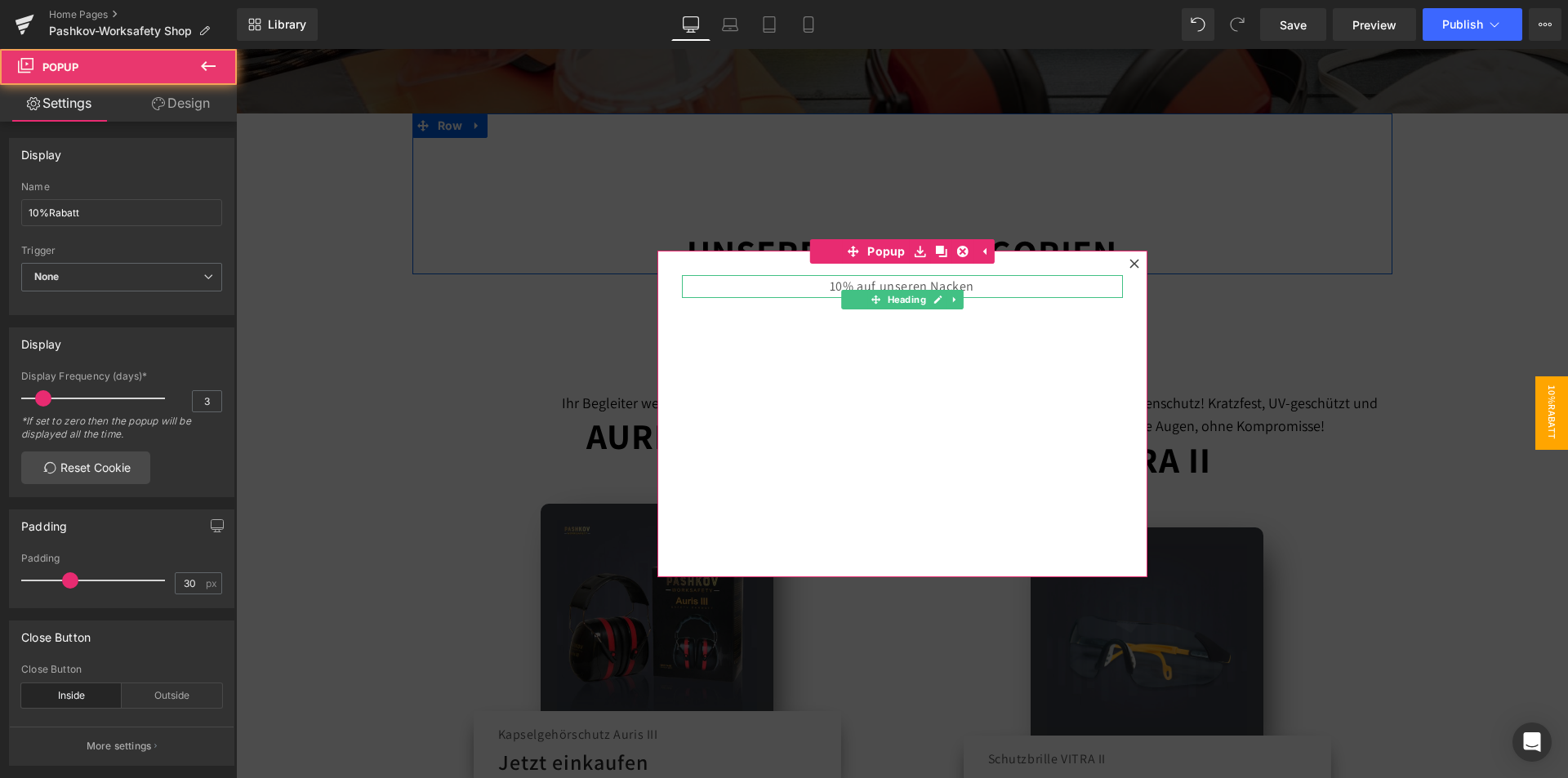
click at [871, 281] on div "10% auf unseren Nacken" at bounding box center [903, 287] width 441 height 23
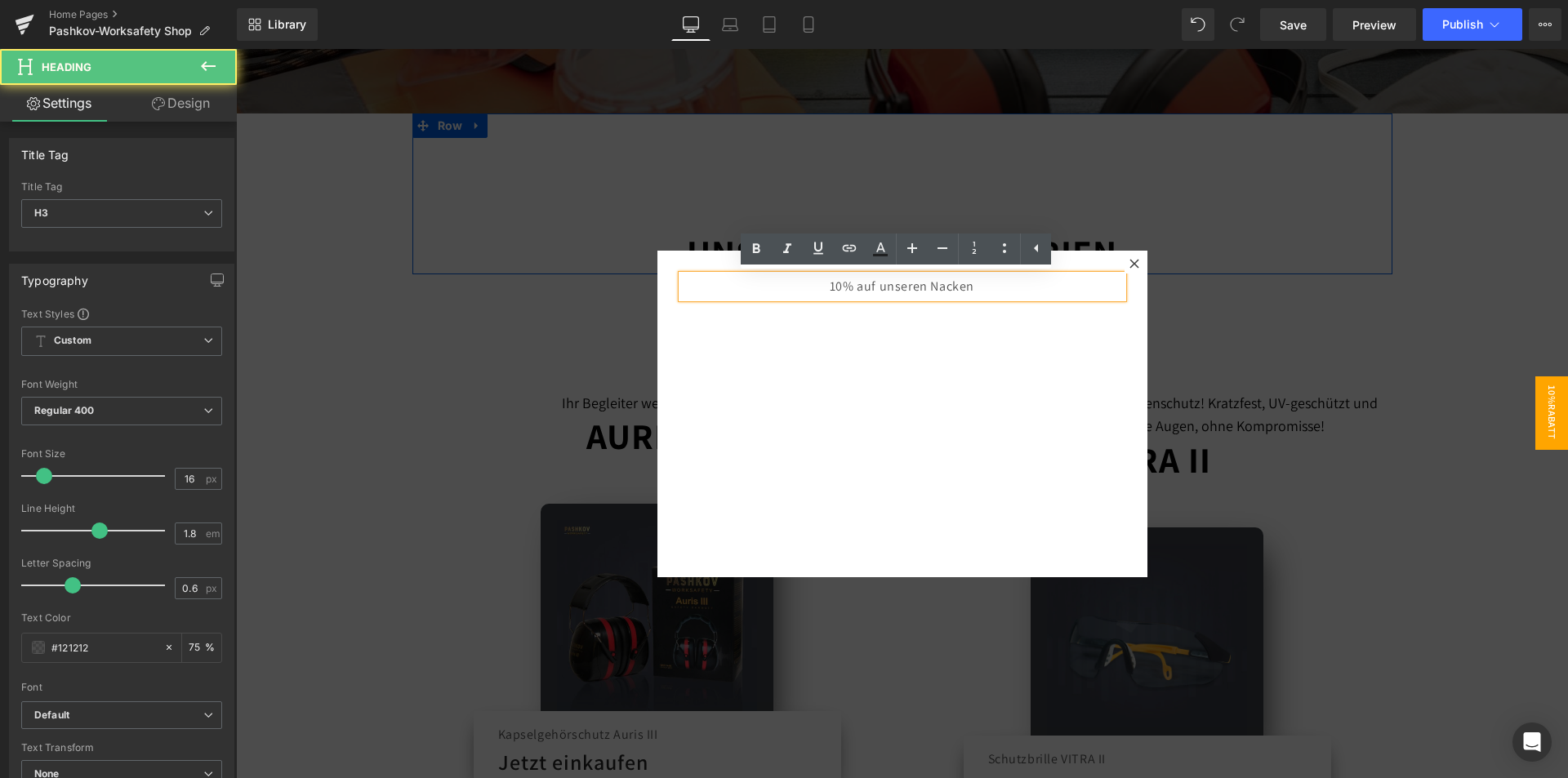
drag, startPoint x: 982, startPoint y: 280, endPoint x: 808, endPoint y: 301, distance: 175.3
click at [808, 299] on div "10% auf unseren Nacken" at bounding box center [903, 287] width 441 height 23
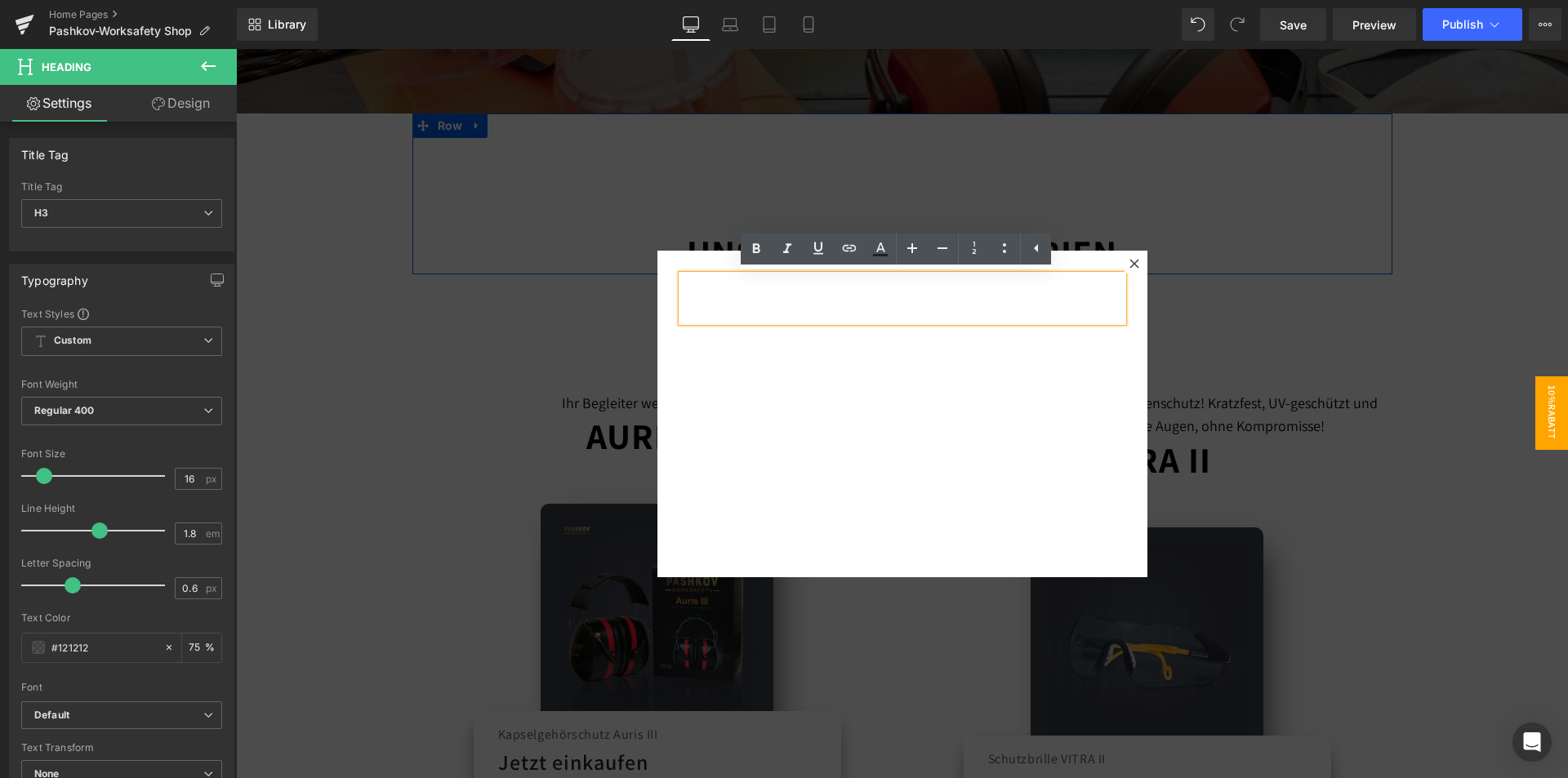
click at [969, 372] on div "Heading" at bounding box center [902, 413] width 490 height 326
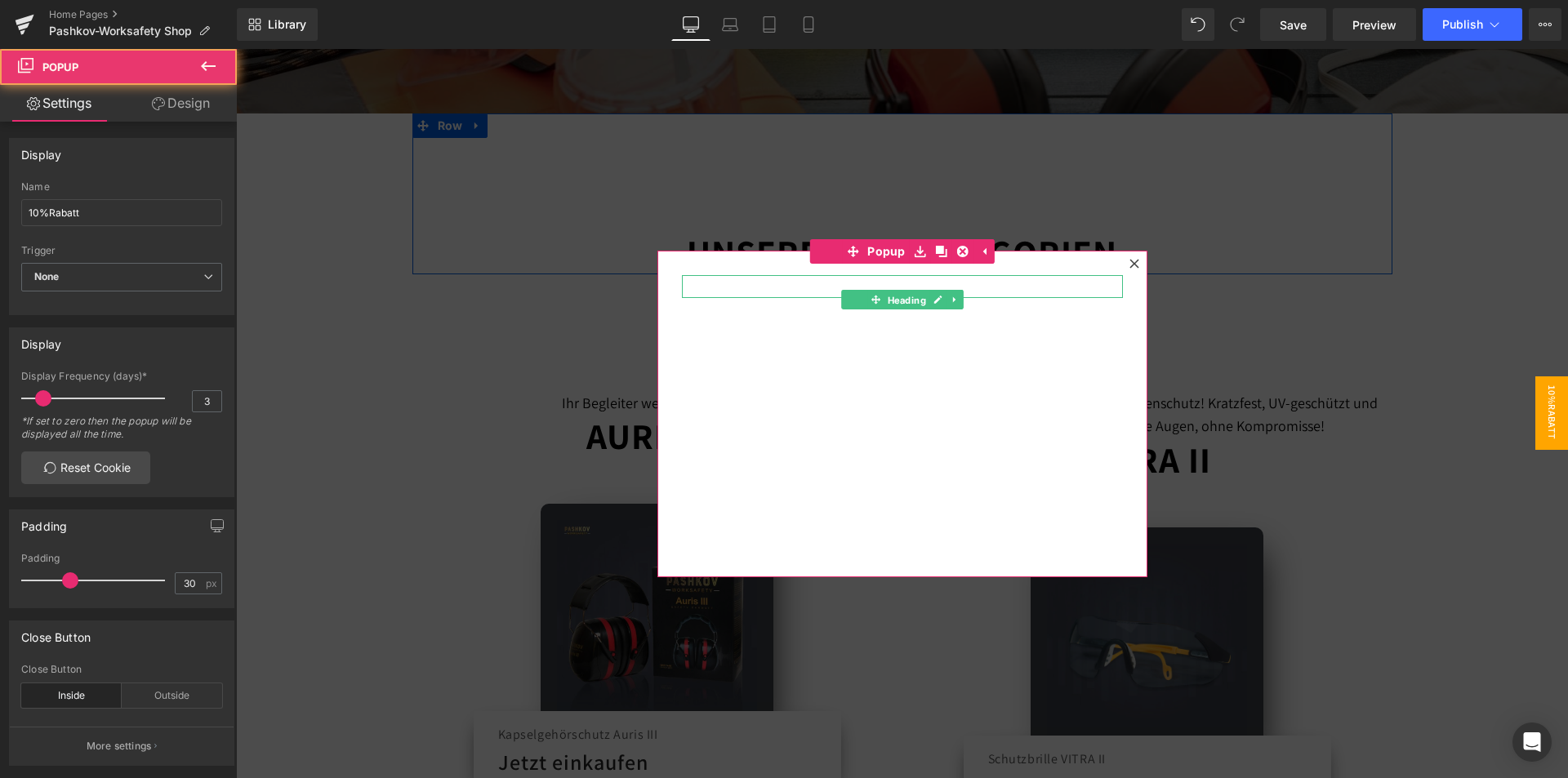
click at [902, 291] on span "Heading" at bounding box center [906, 300] width 45 height 19
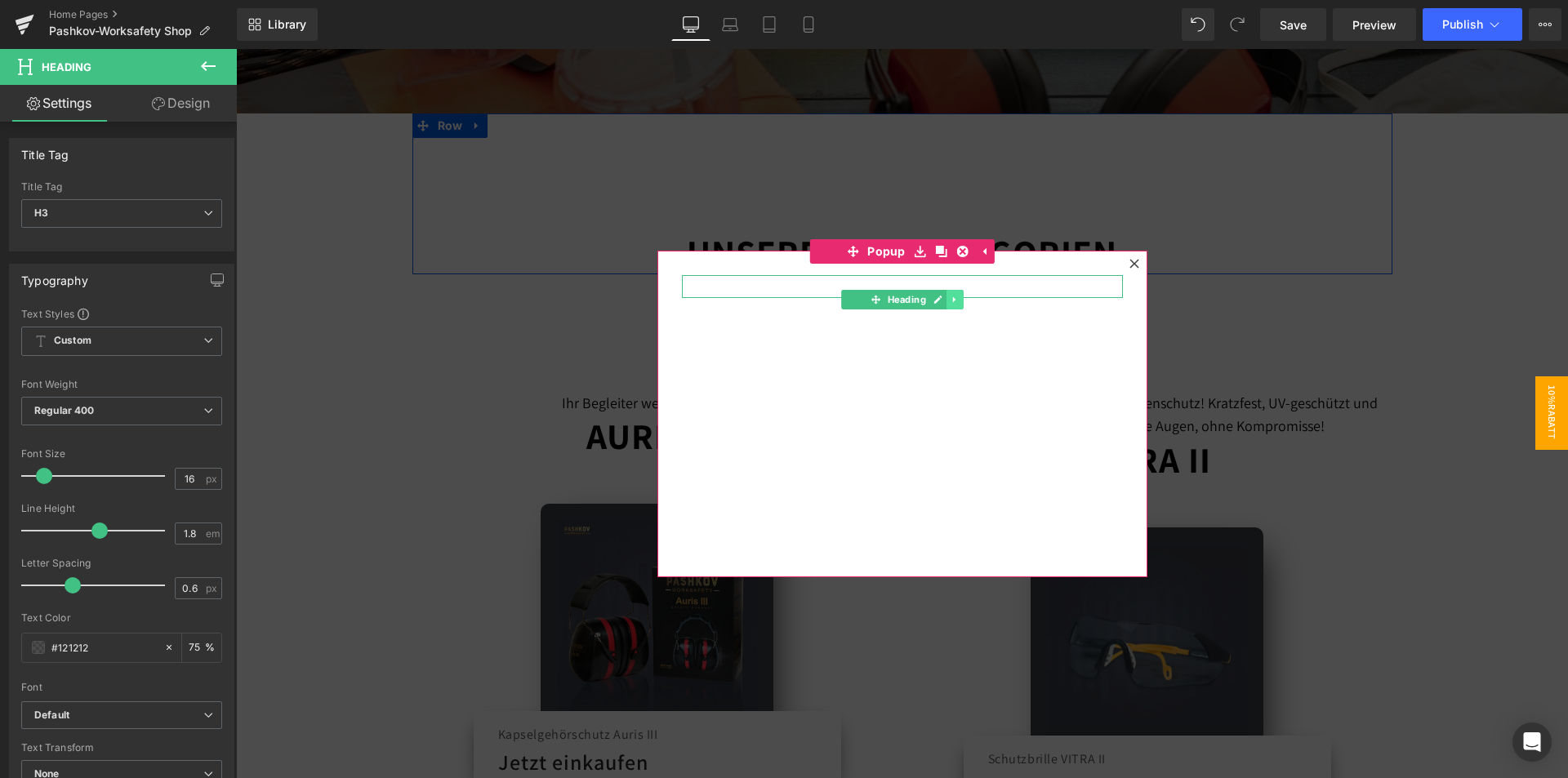
click at [951, 293] on link at bounding box center [954, 299] width 18 height 19
click at [964, 296] on link at bounding box center [963, 299] width 18 height 19
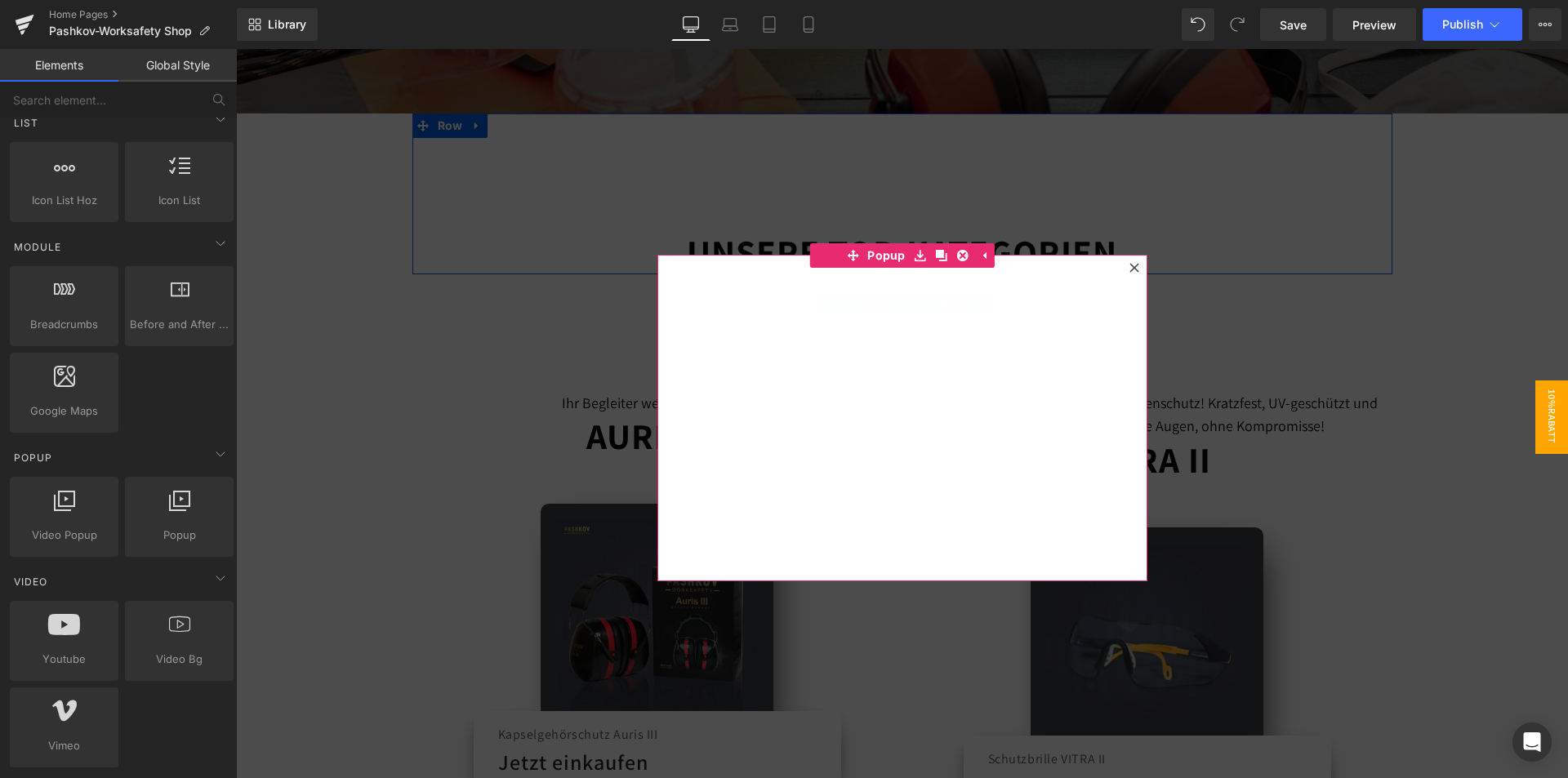
click at [920, 342] on div "Heading" at bounding box center [902, 417] width 490 height 326
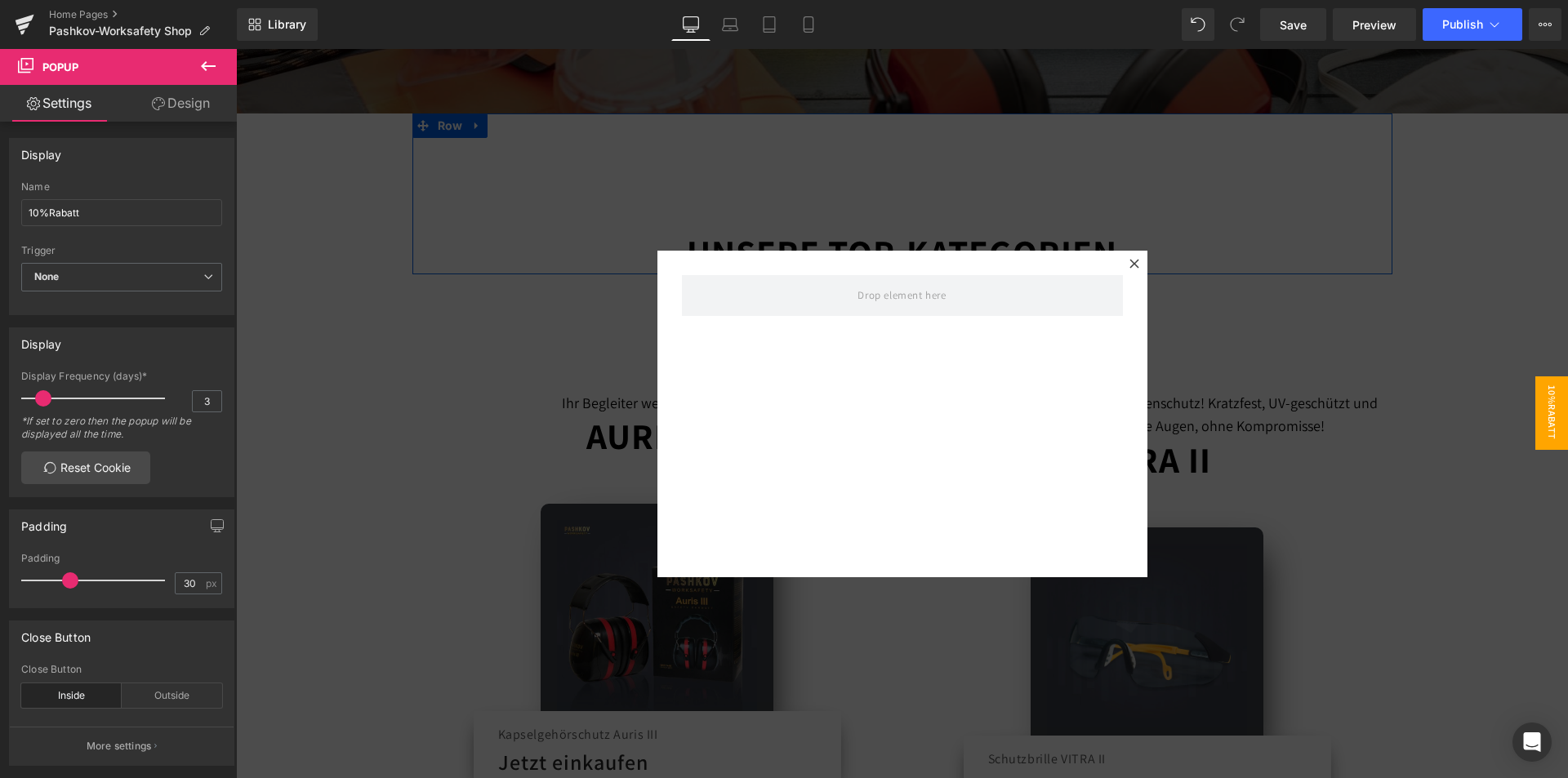
click at [215, 73] on icon at bounding box center [208, 65] width 19 height 19
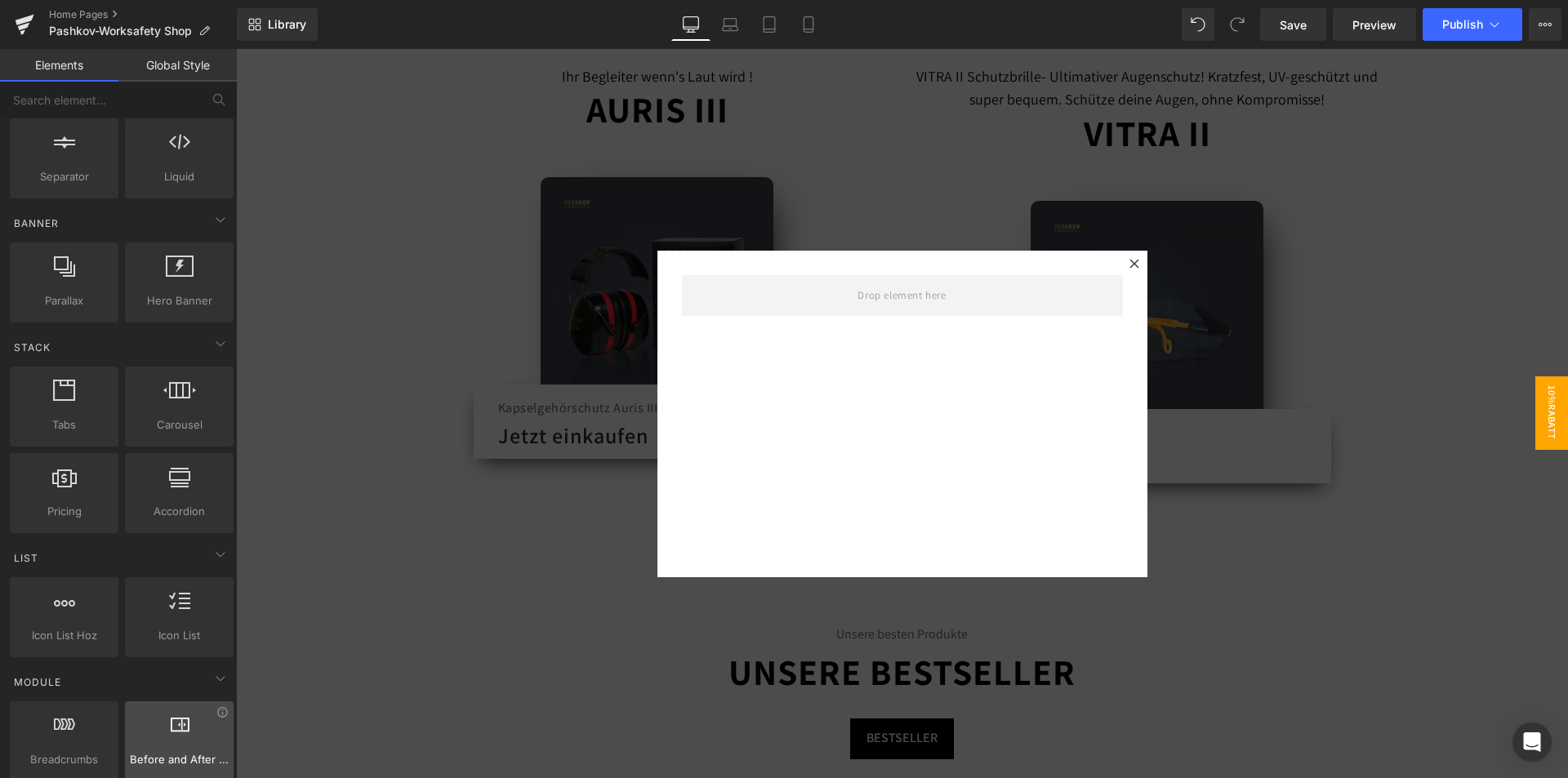
scroll to position [0, 0]
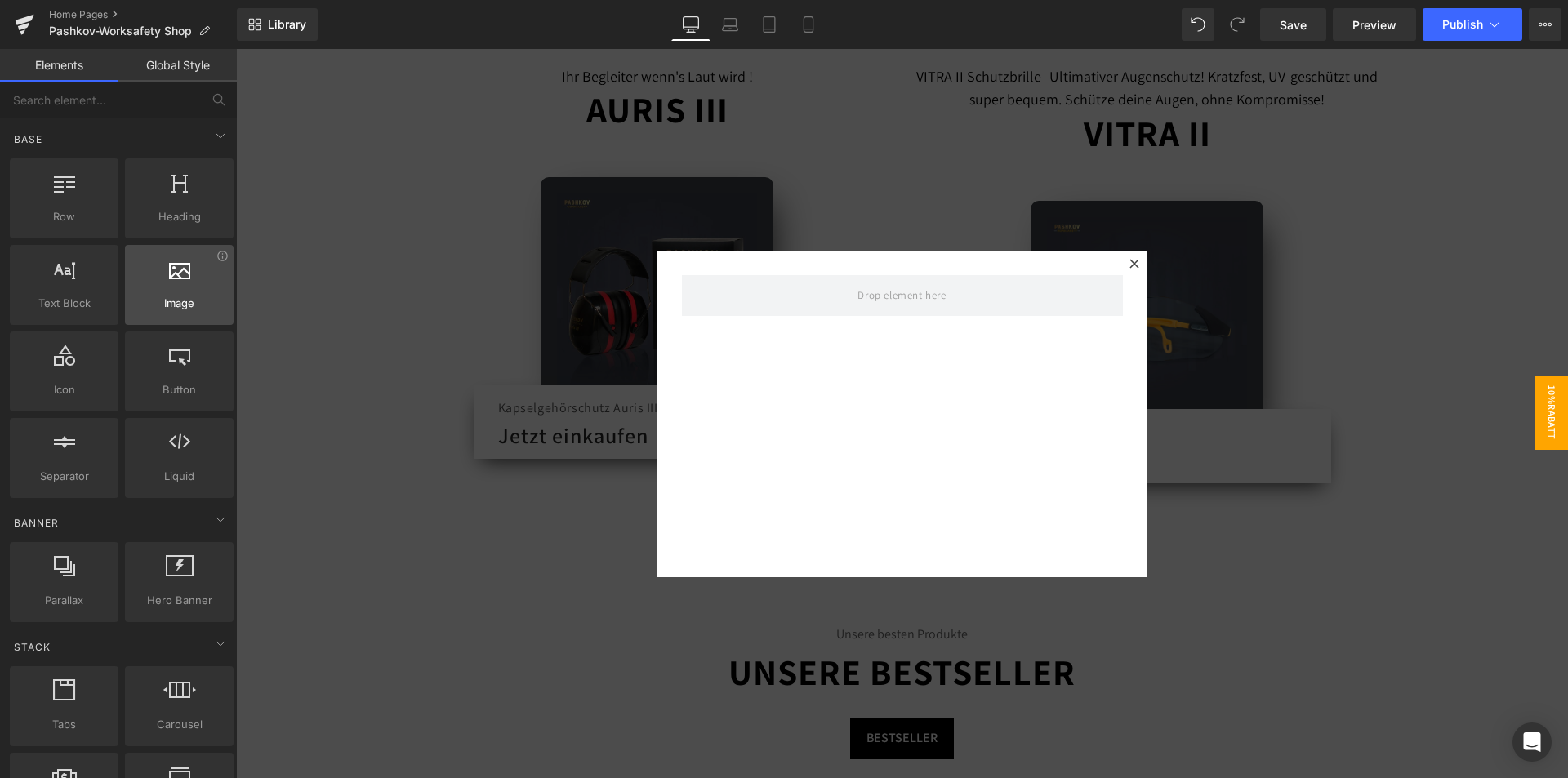
click at [168, 307] on span "Image" at bounding box center [179, 303] width 99 height 18
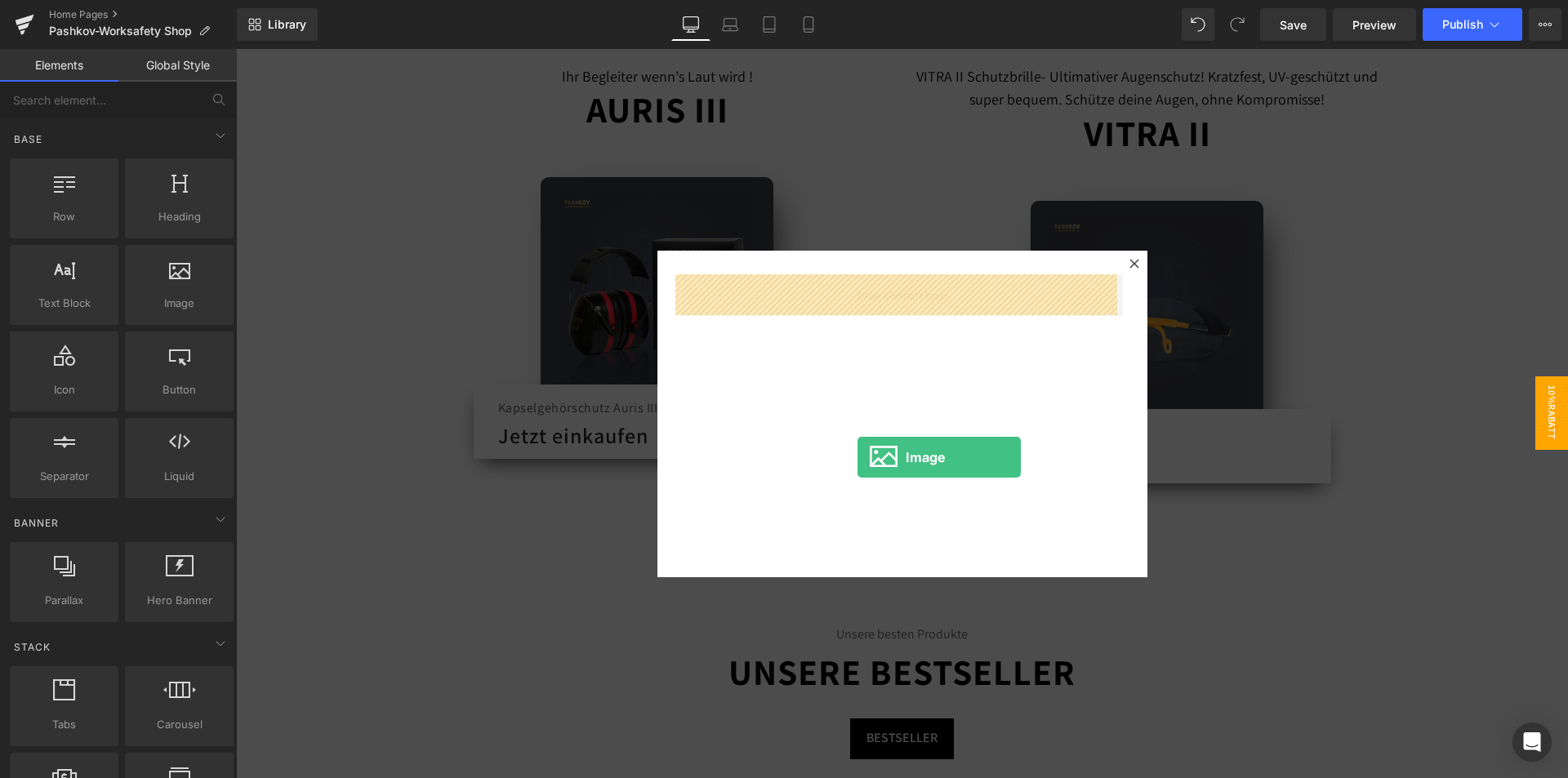
drag, startPoint x: 422, startPoint y: 346, endPoint x: 857, endPoint y: 457, distance: 448.9
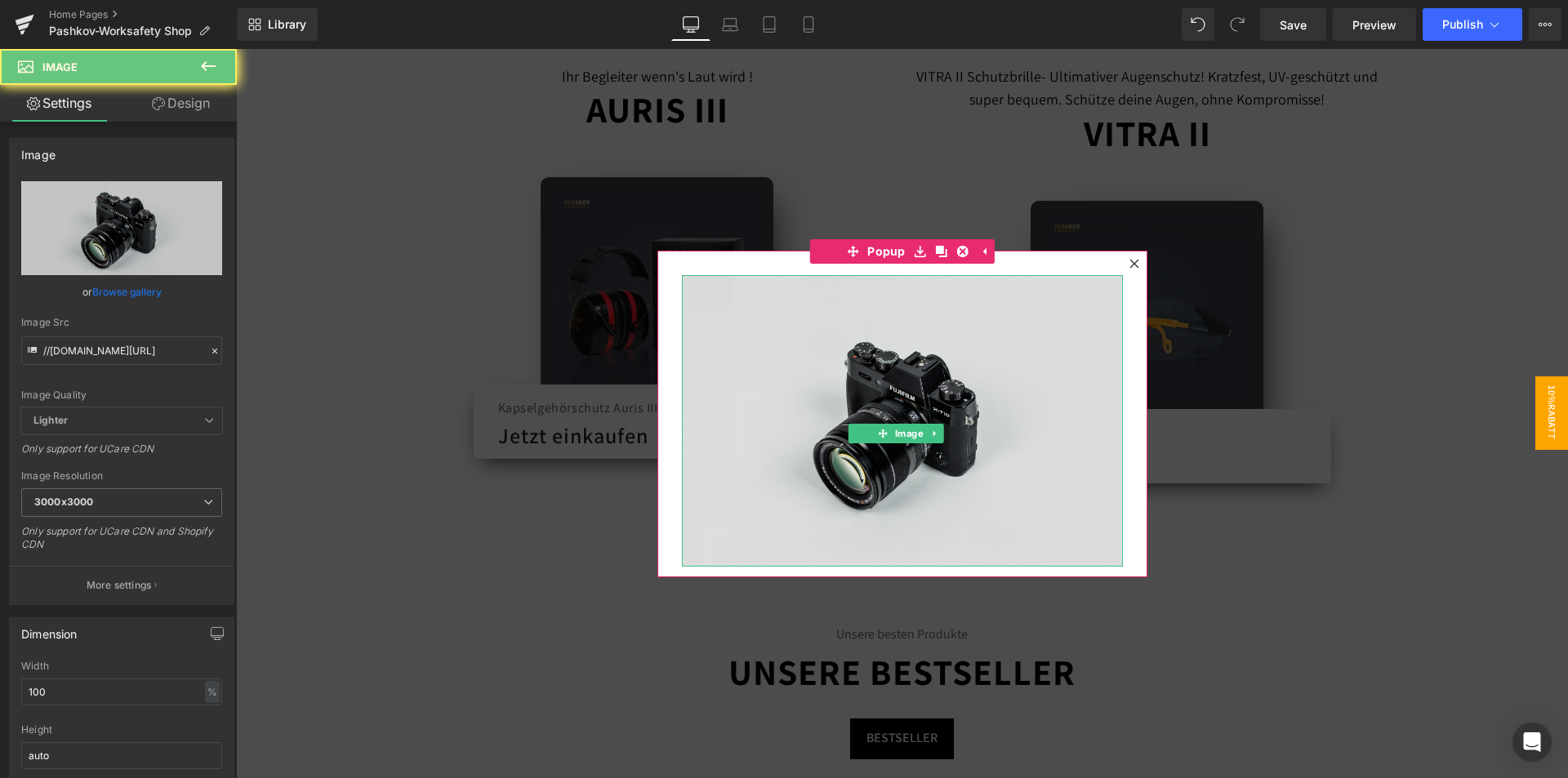
click at [891, 397] on img at bounding box center [903, 422] width 441 height 292
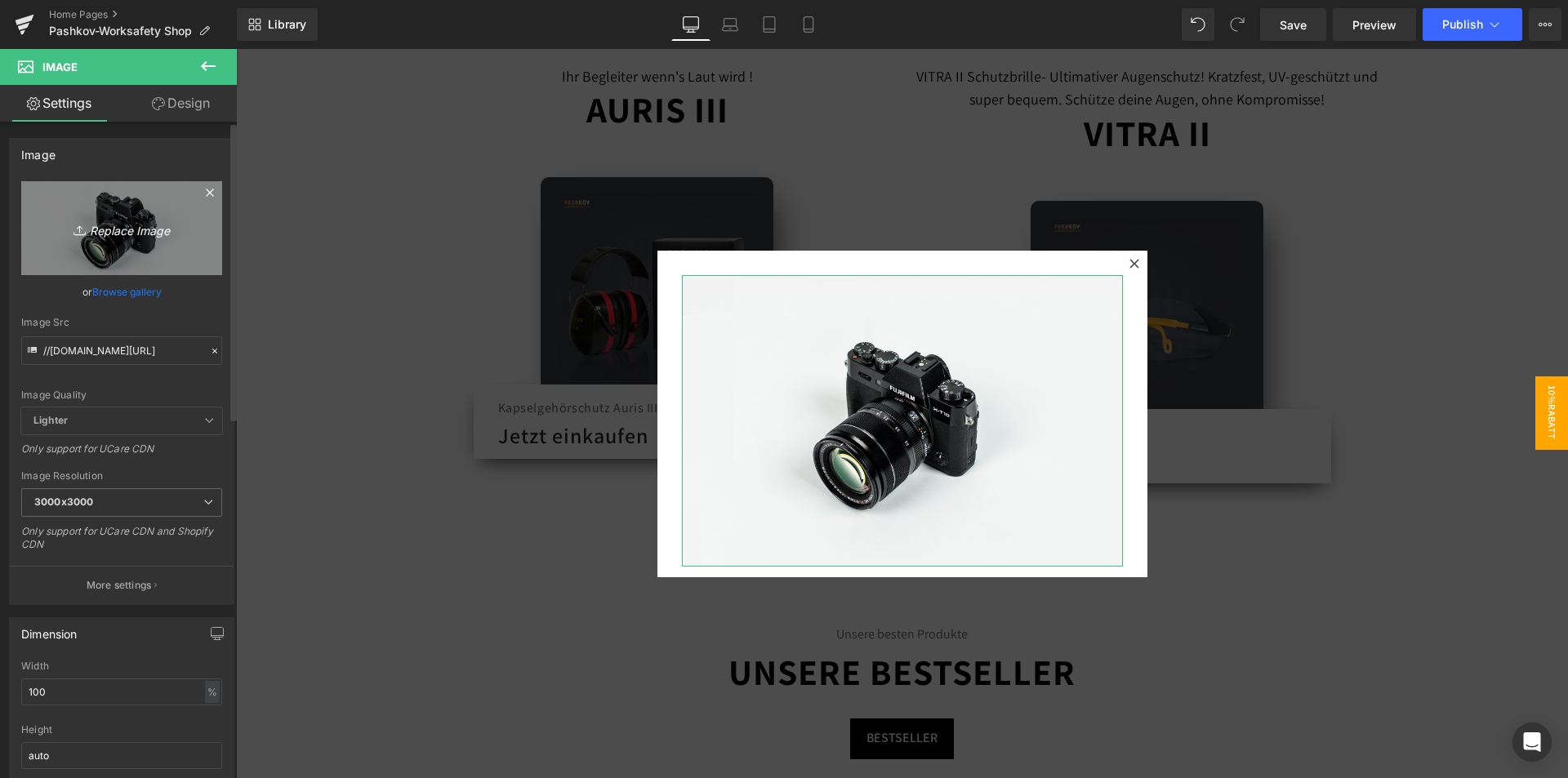
click at [99, 219] on icon "Replace Image" at bounding box center [121, 228] width 130 height 20
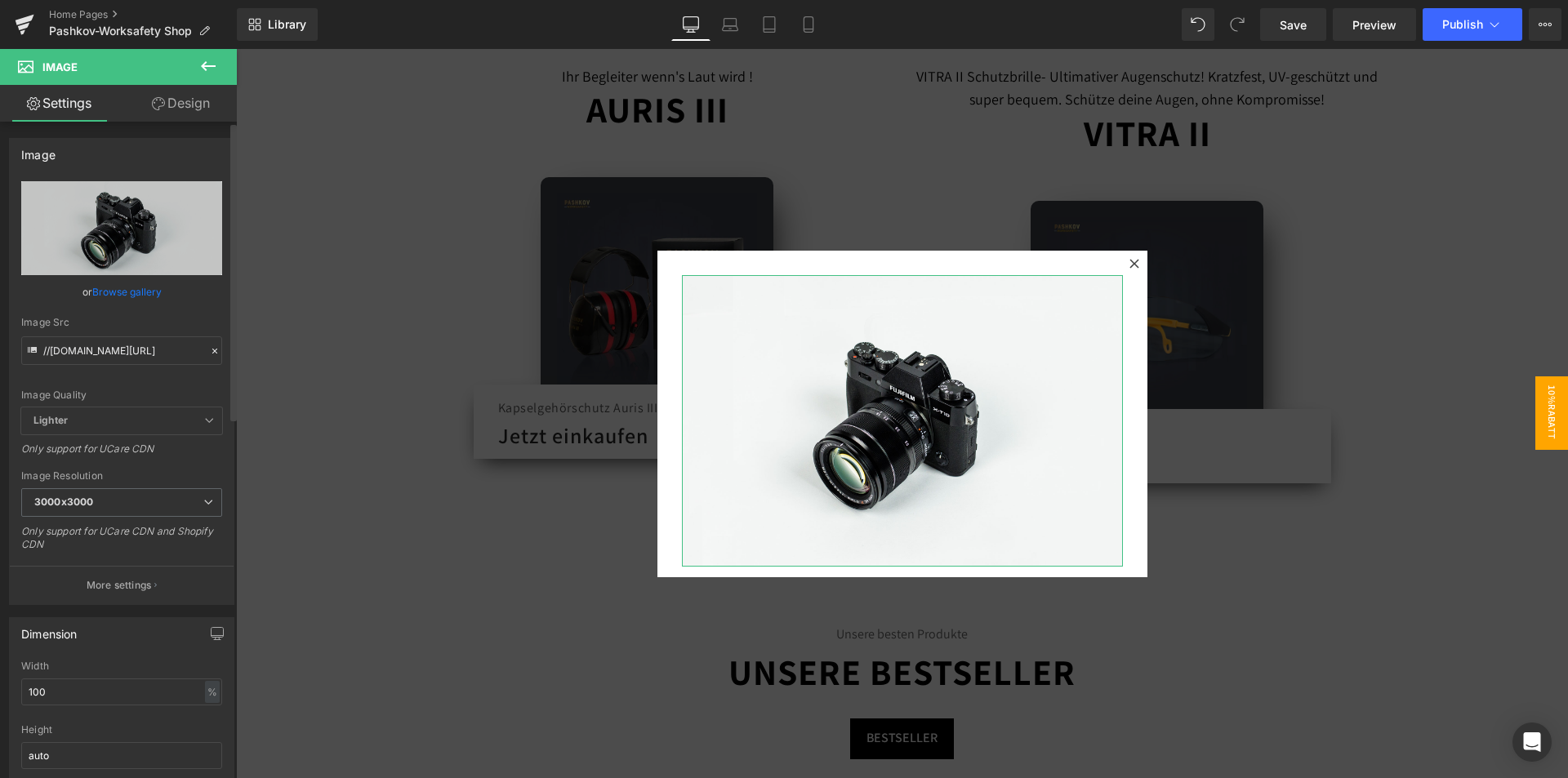
click at [140, 296] on link "Browse gallery" at bounding box center [127, 291] width 69 height 28
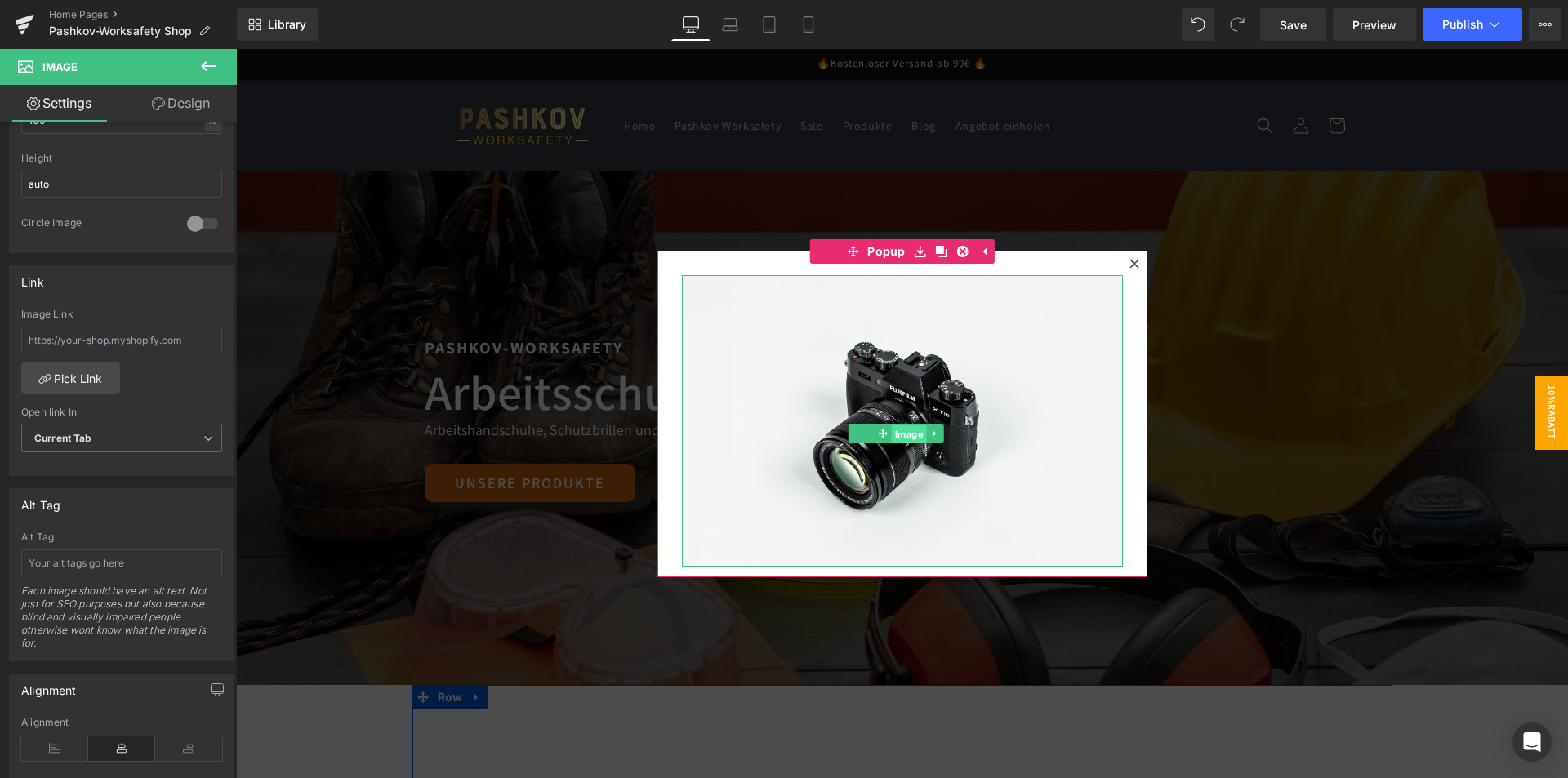
click at [902, 428] on span "Image" at bounding box center [909, 433] width 35 height 19
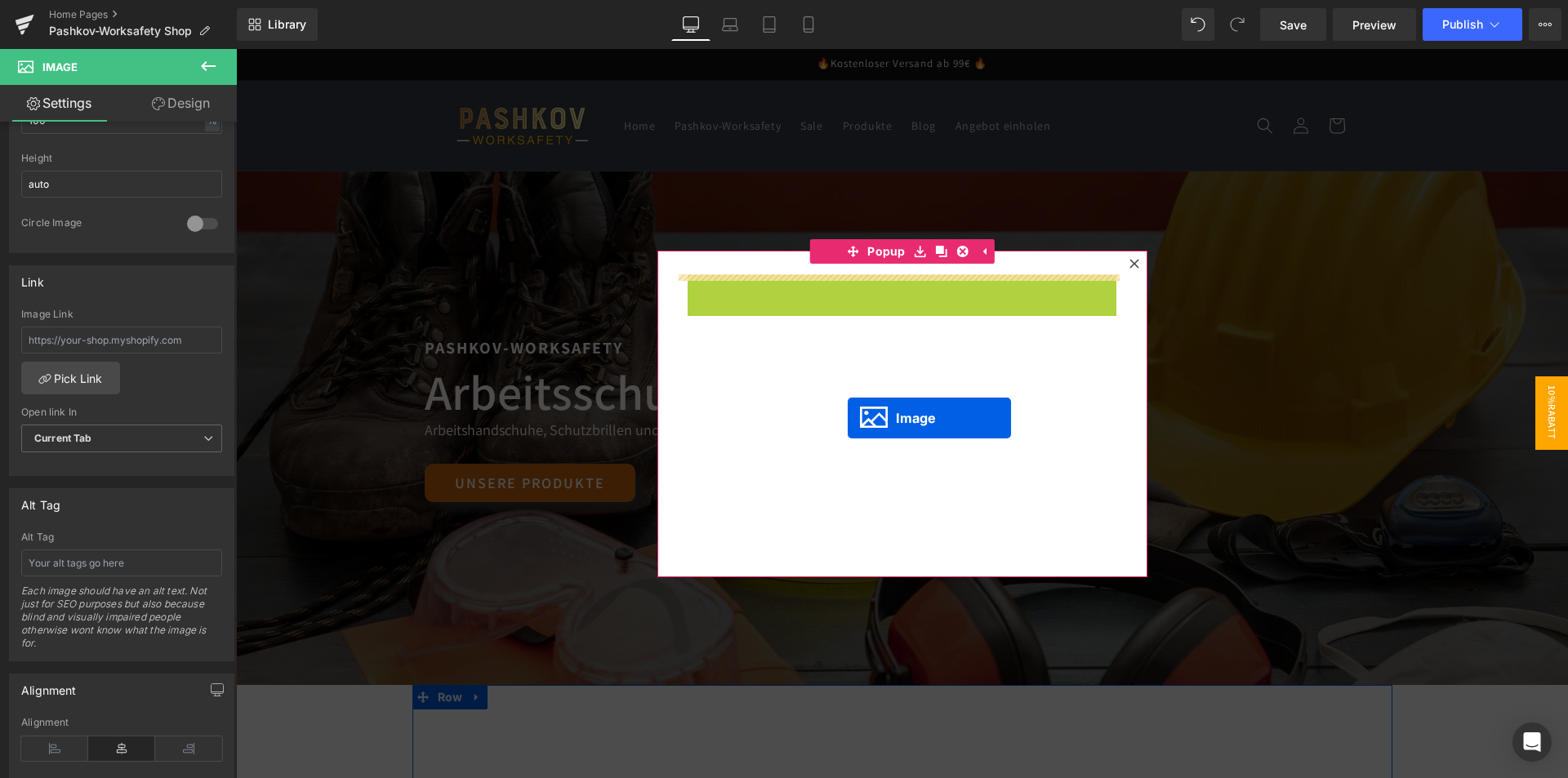
drag, startPoint x: 875, startPoint y: 432, endPoint x: 847, endPoint y: 418, distance: 31.3
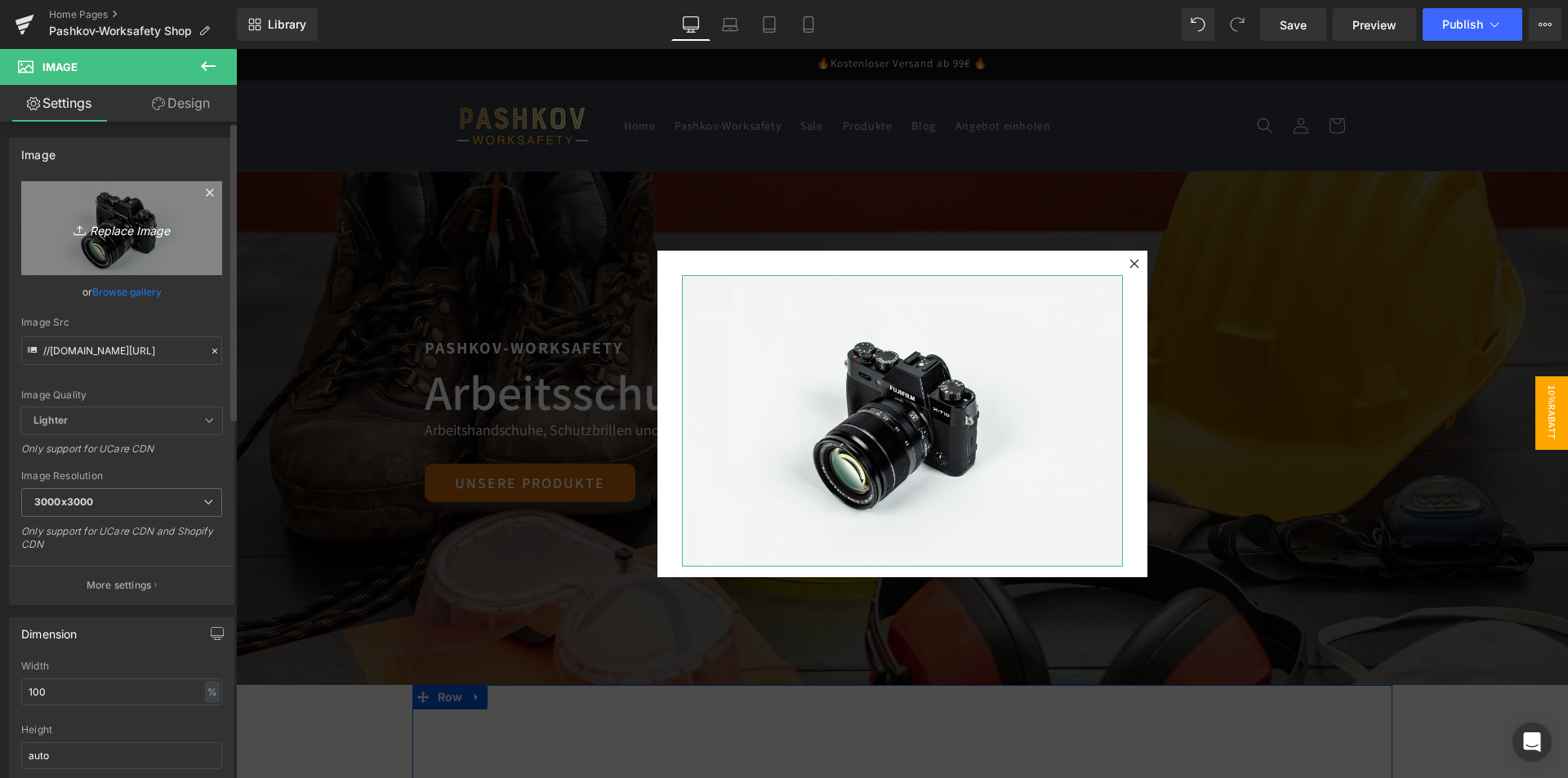
click at [56, 233] on icon "Replace Image" at bounding box center [121, 228] width 130 height 20
type input "C:\fakepath\image_6f87038f-8755-4f77-a7b8-990e82ae5f89 (2).jpg"
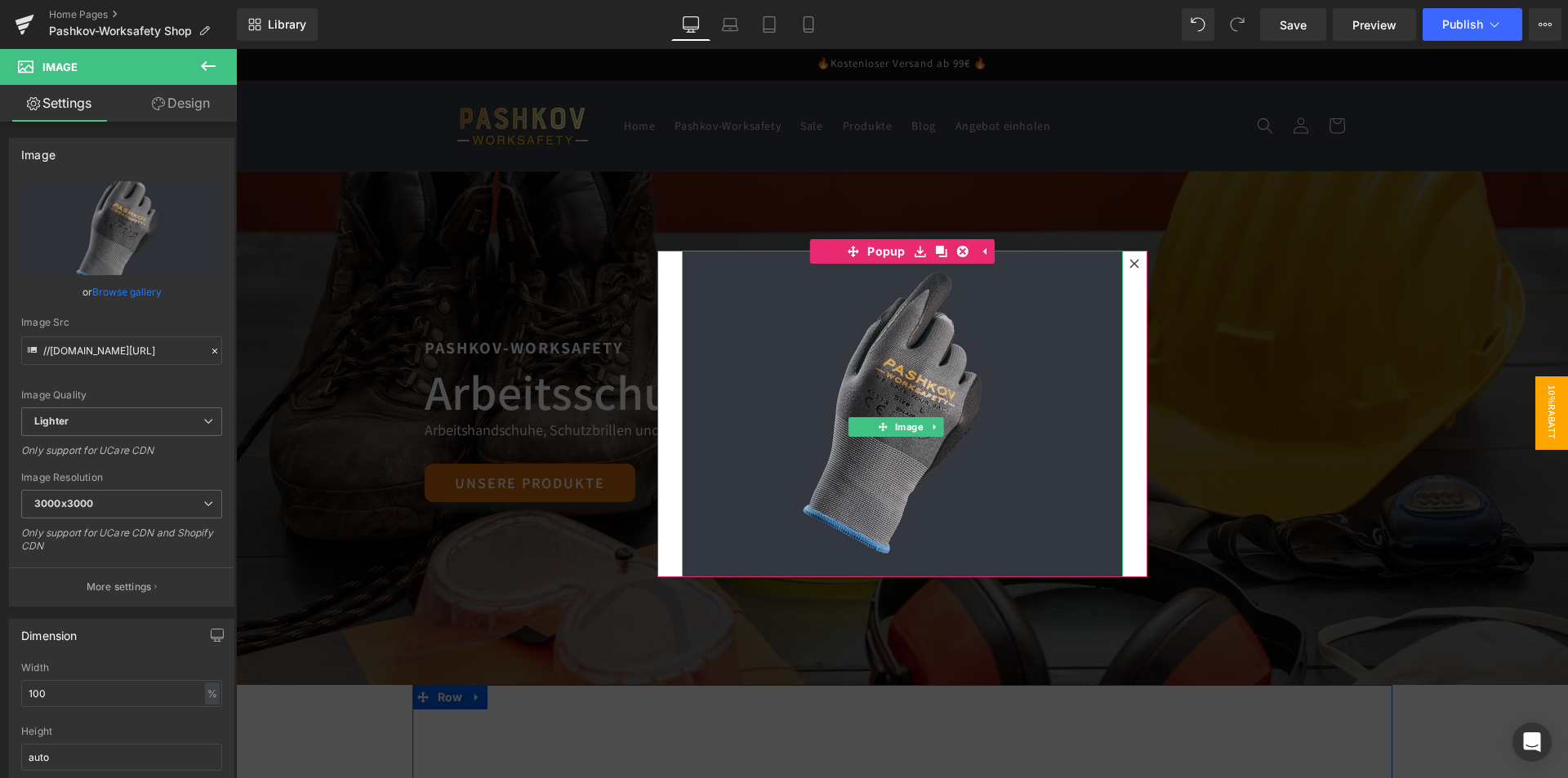
scroll to position [151, 0]
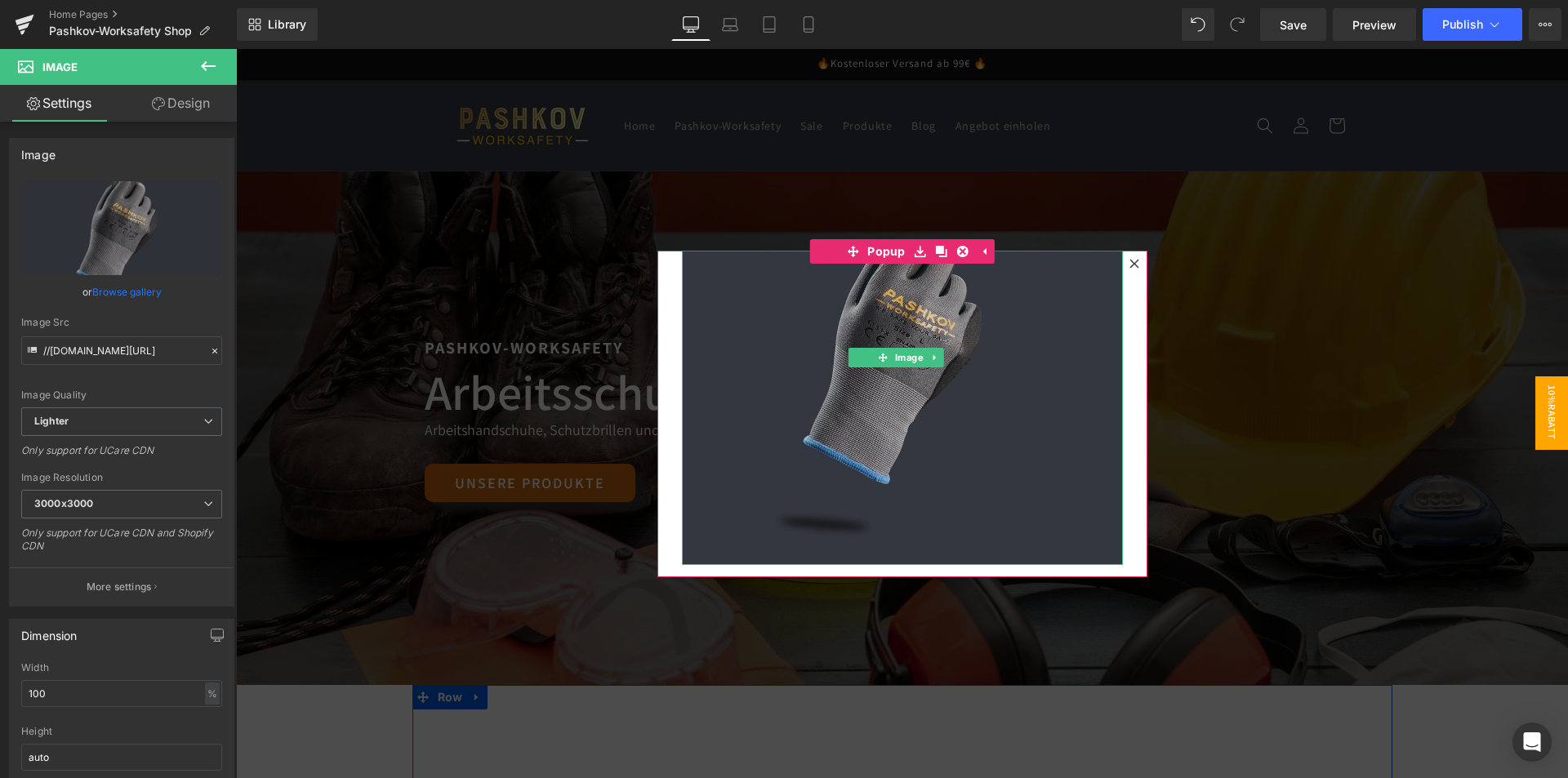
click at [1041, 397] on img at bounding box center [903, 345] width 441 height 441
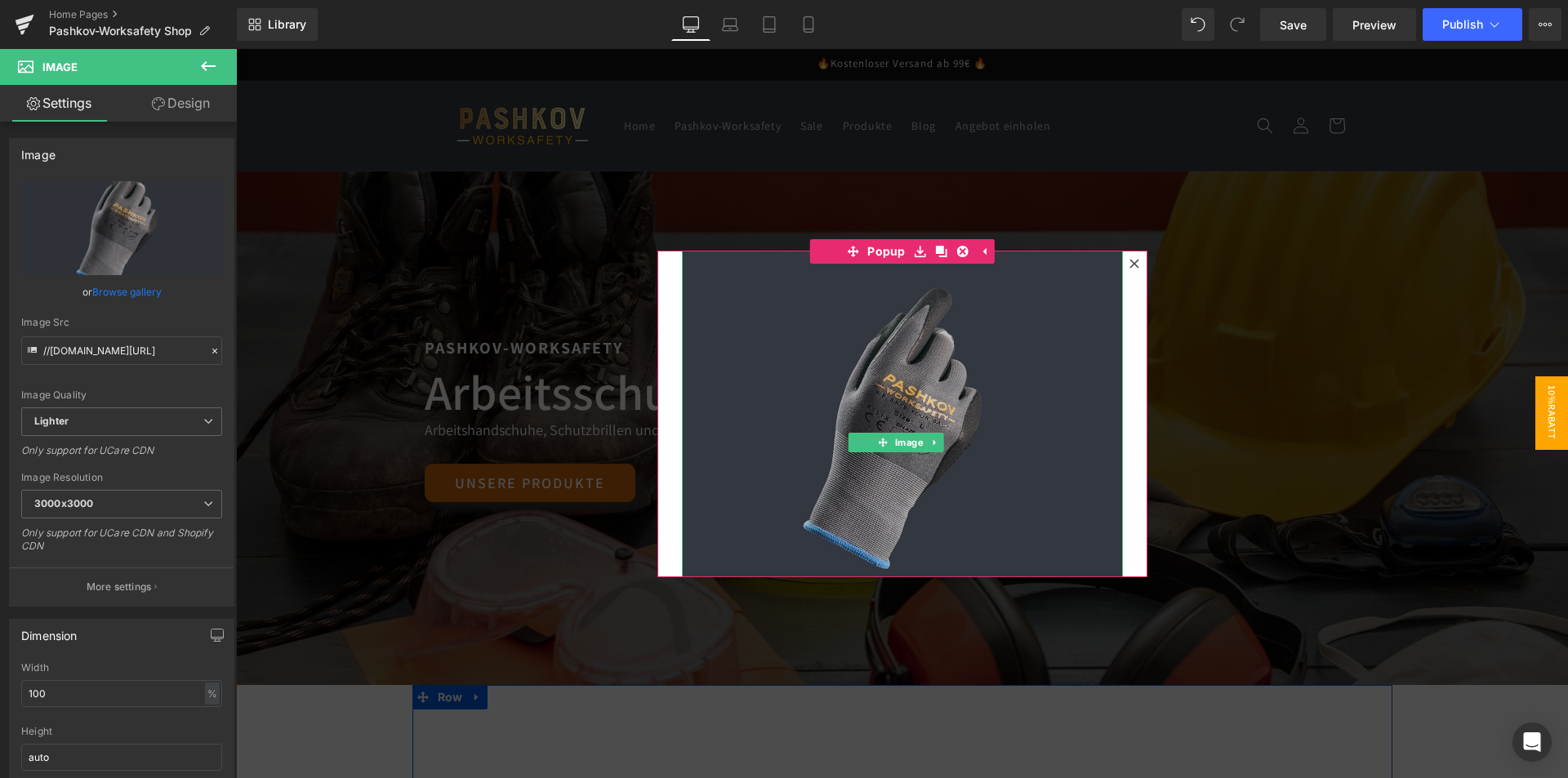
scroll to position [0, 0]
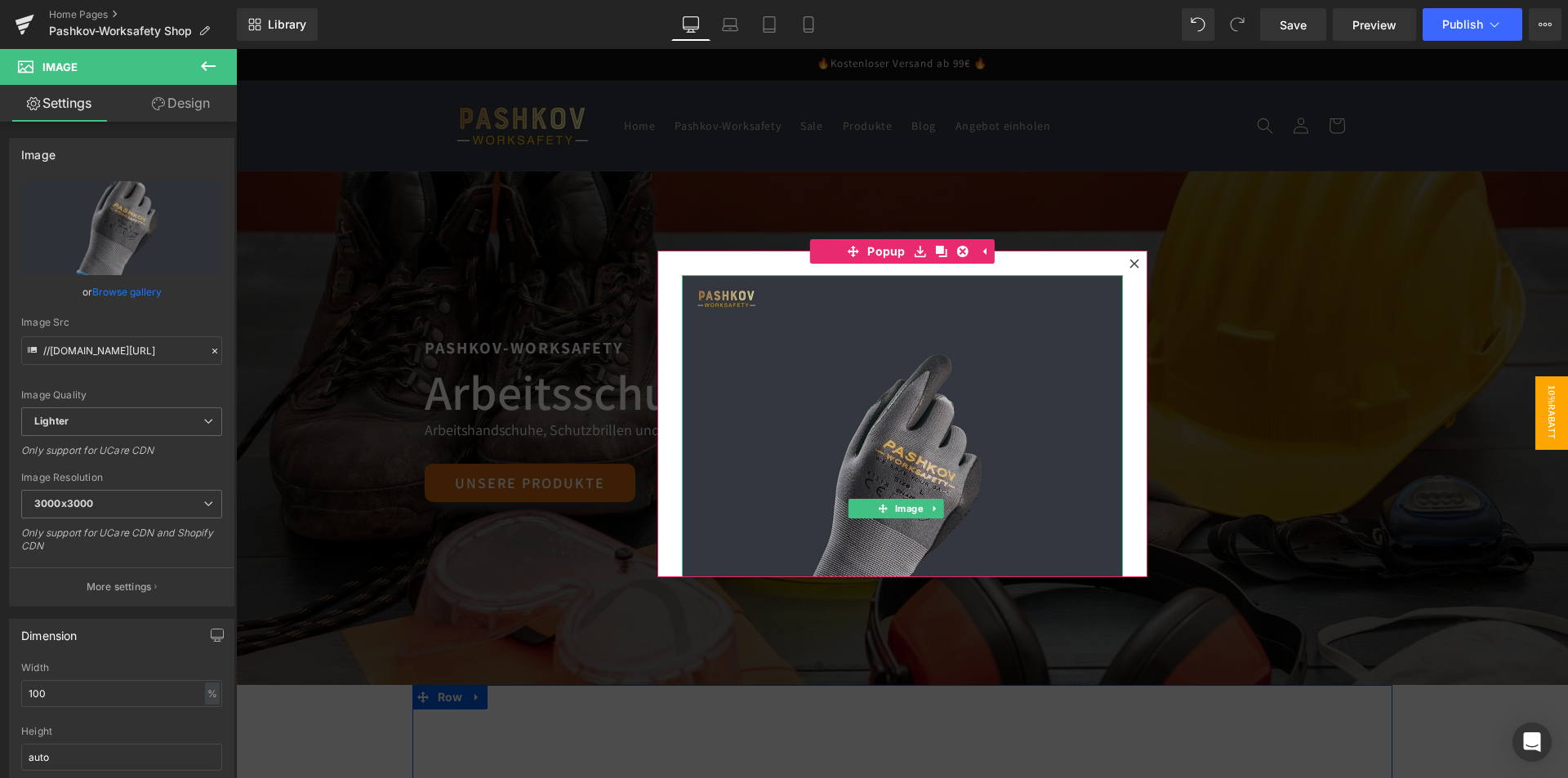
click at [960, 334] on img at bounding box center [903, 496] width 441 height 441
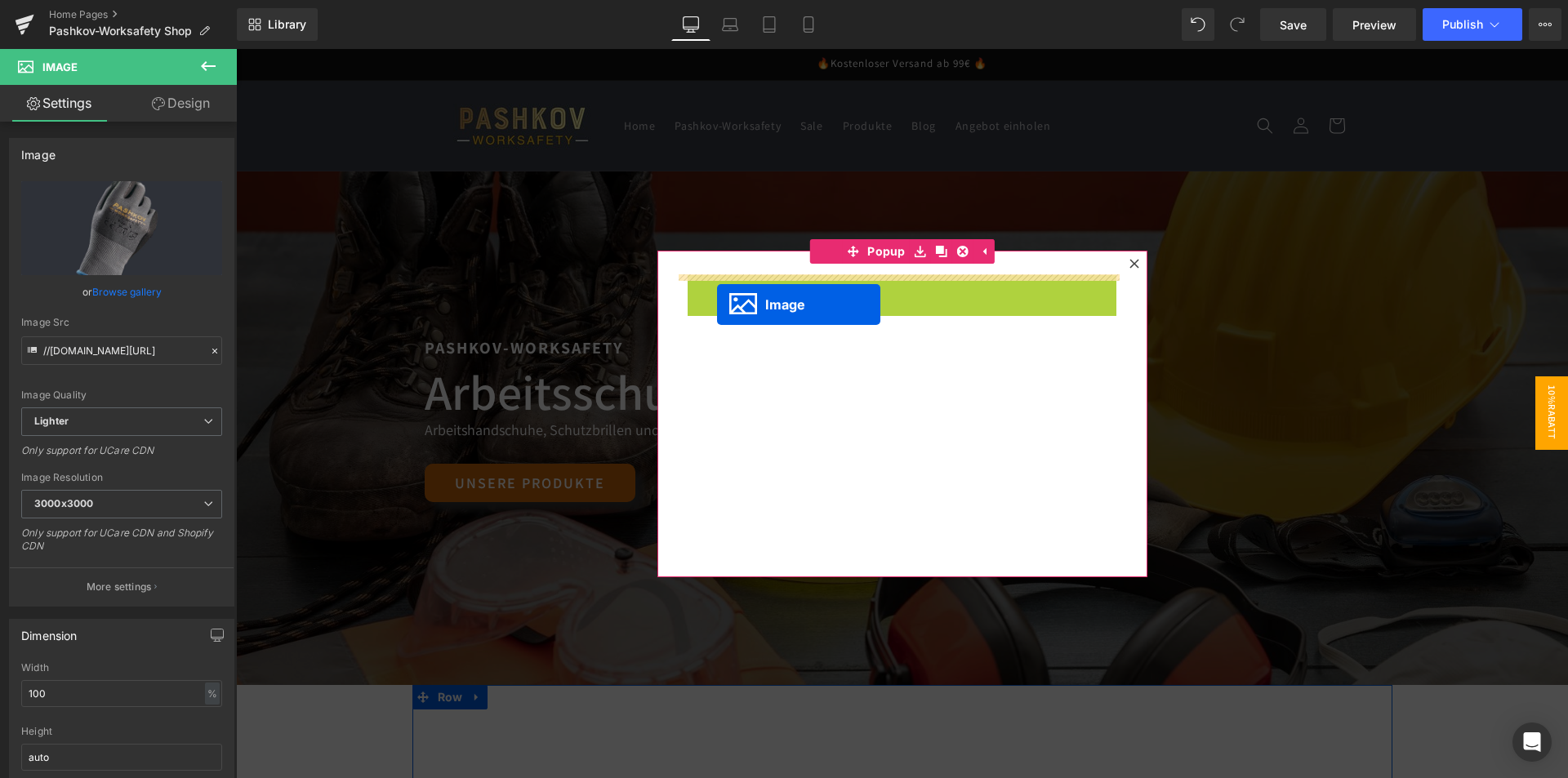
drag, startPoint x: 874, startPoint y: 501, endPoint x: 718, endPoint y: 305, distance: 250.5
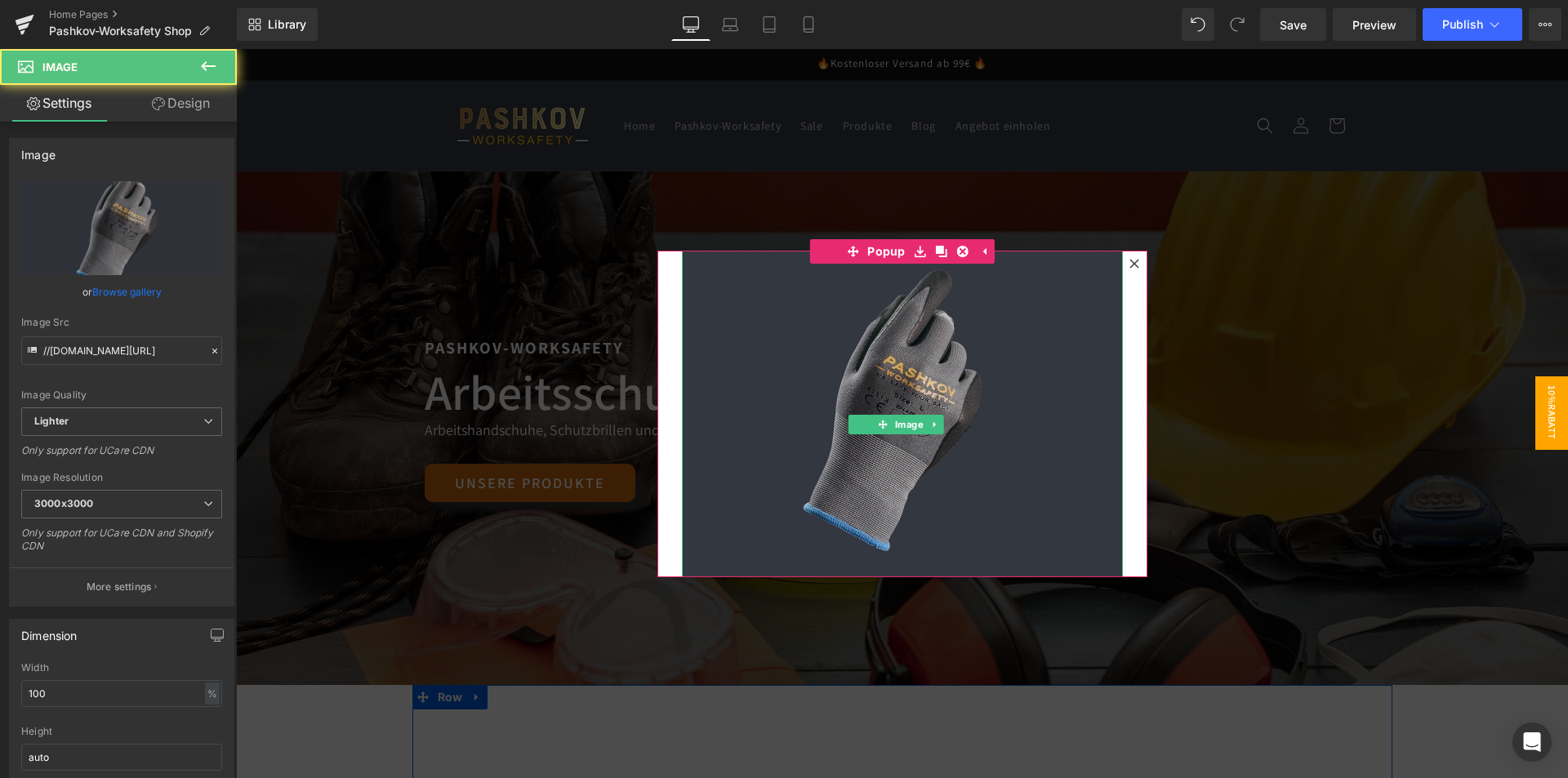
scroll to position [151, 0]
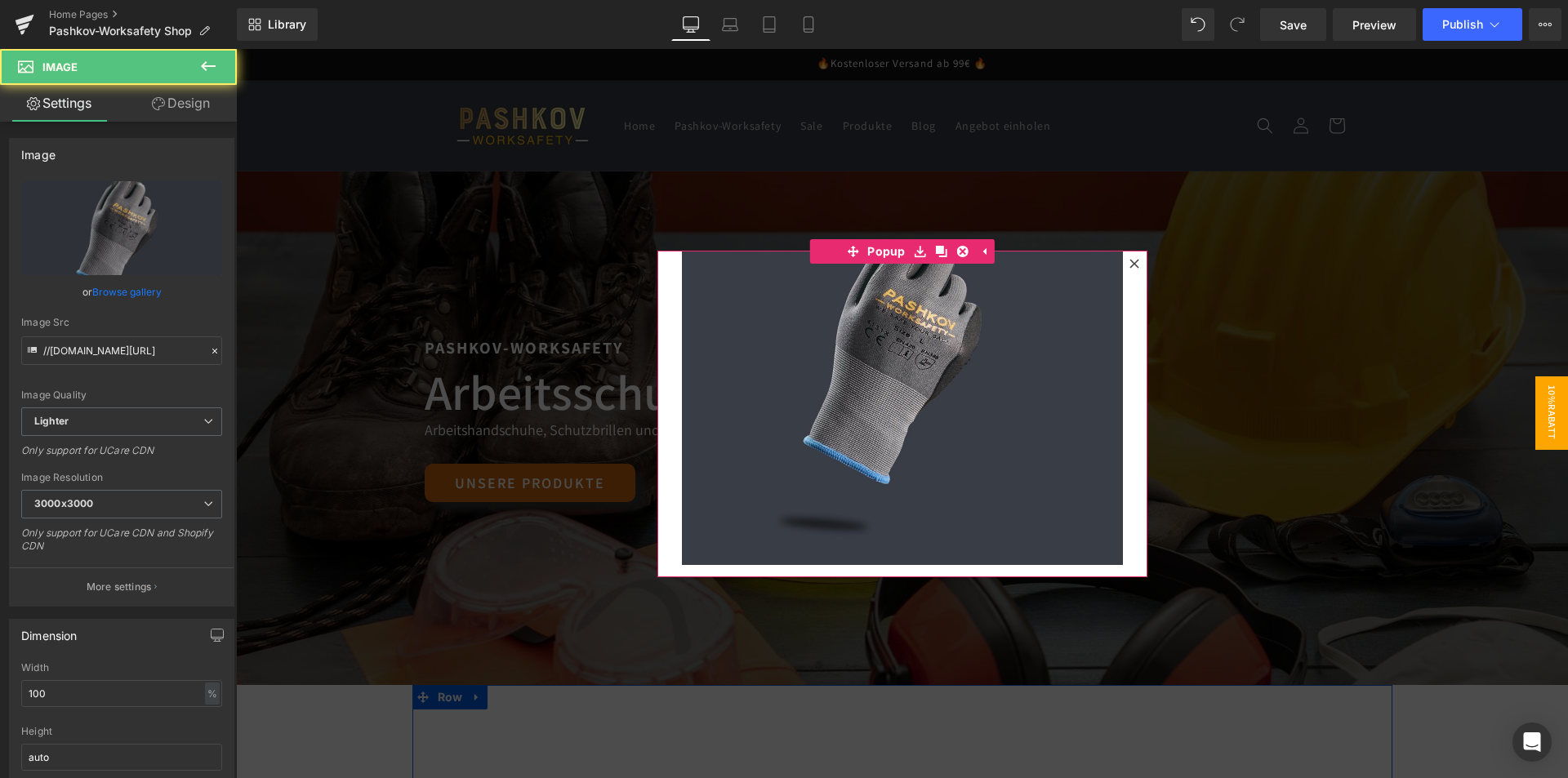
click at [1236, 374] on div at bounding box center [902, 413] width 1332 height 729
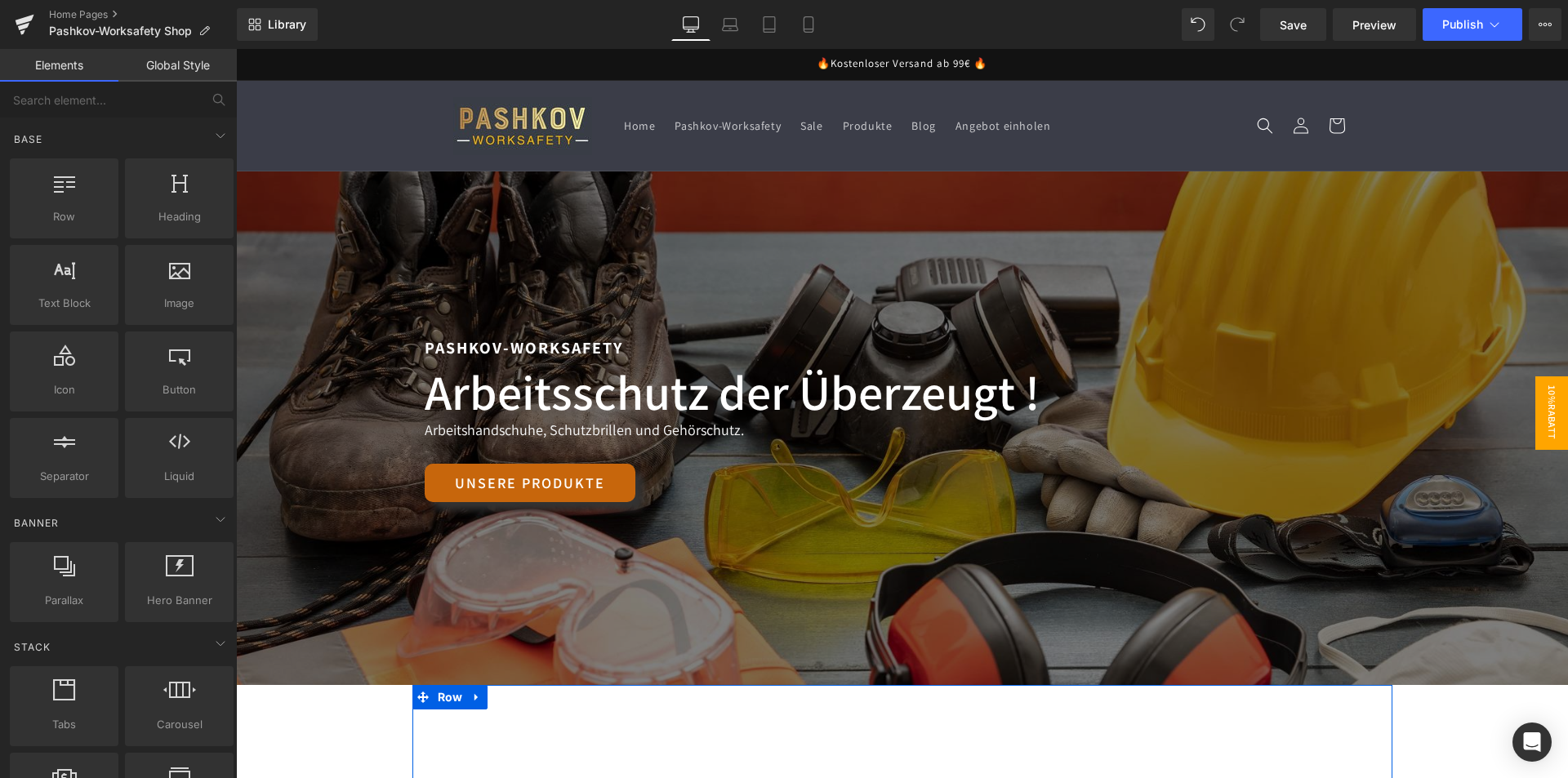
click at [1545, 403] on span "10%Rabatt" at bounding box center [1550, 413] width 33 height 73
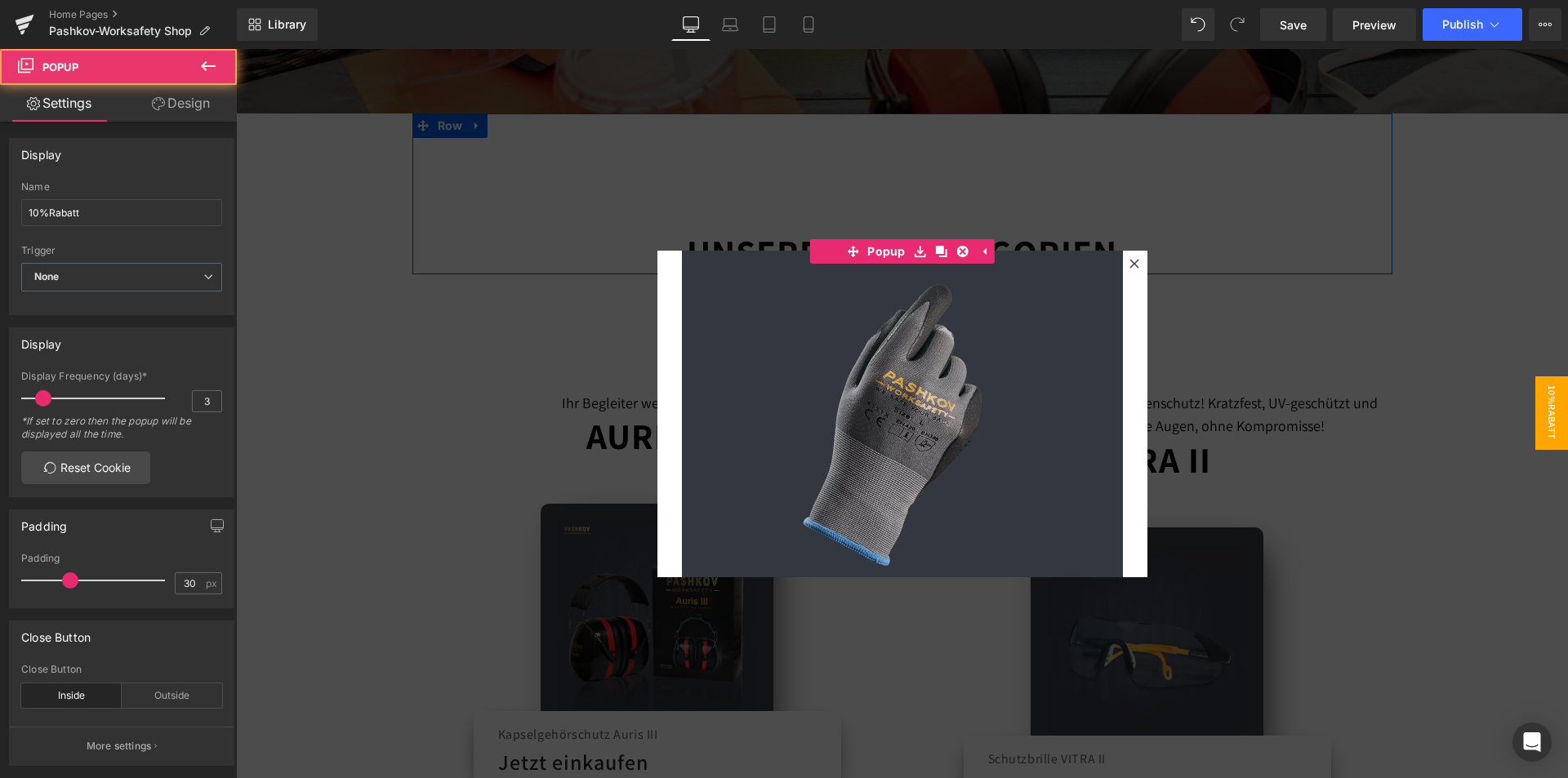
scroll to position [0, 0]
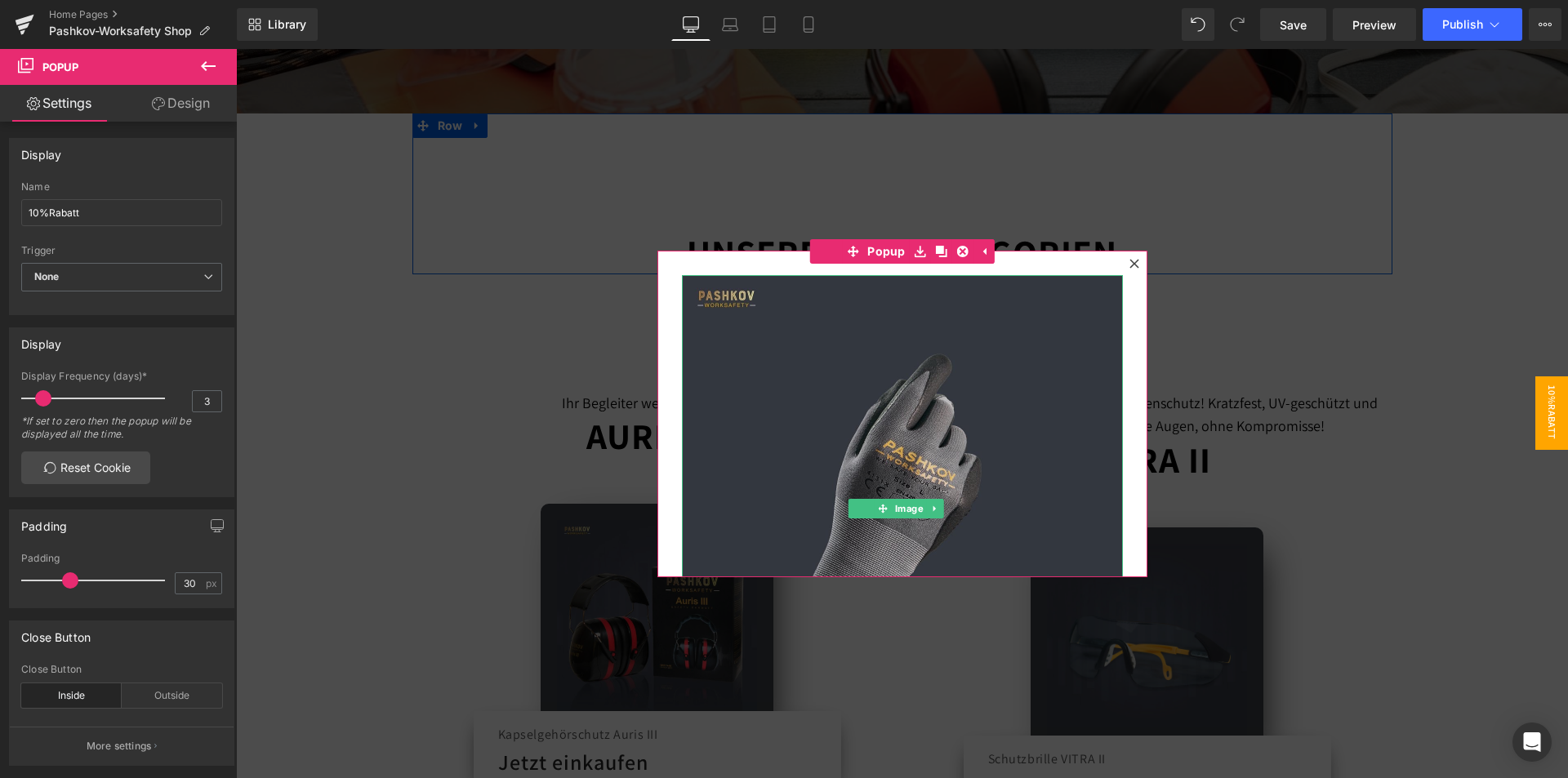
click at [1029, 331] on img at bounding box center [903, 496] width 441 height 441
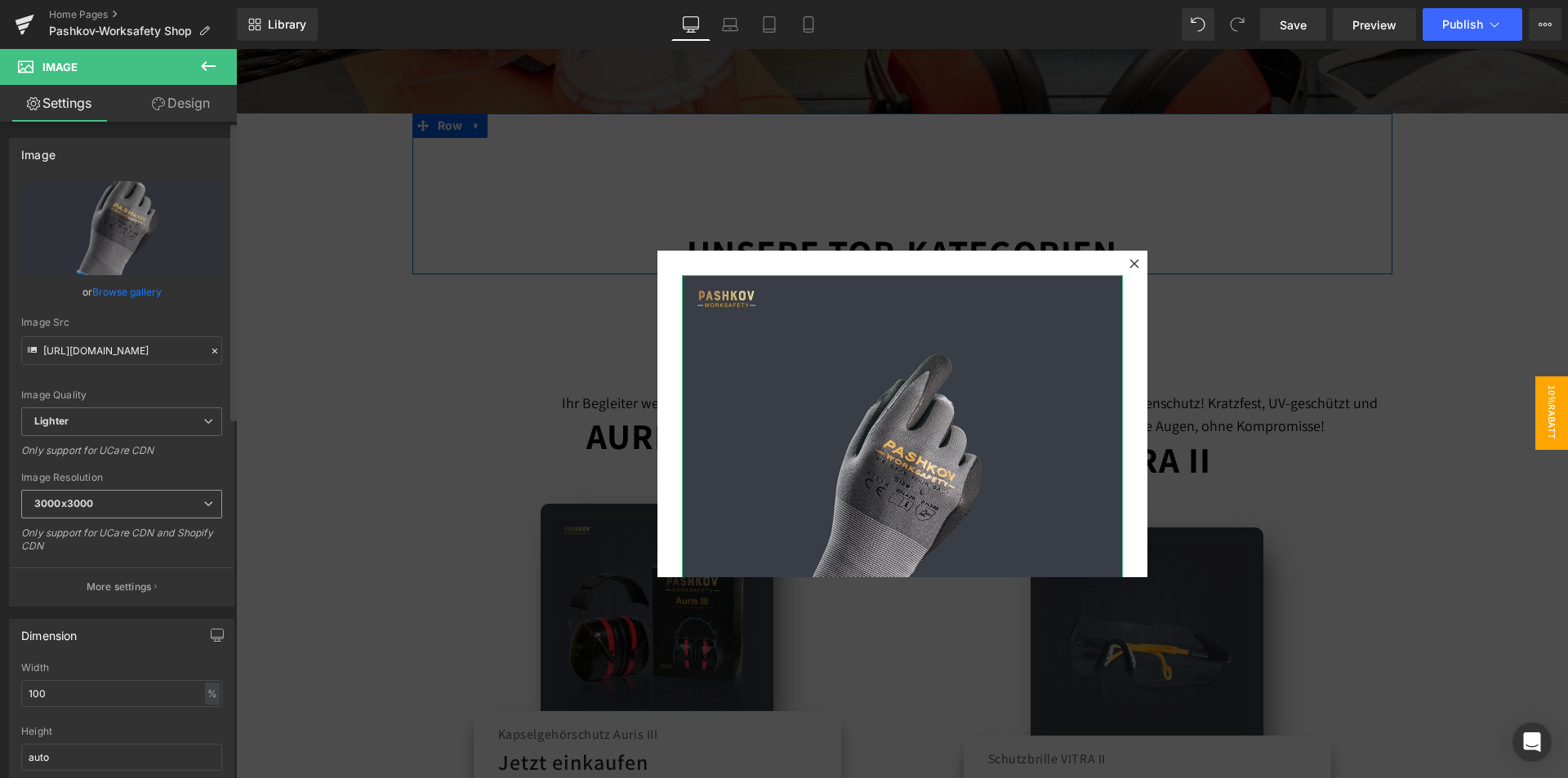
click at [144, 505] on span "3000x3000" at bounding box center [121, 504] width 201 height 28
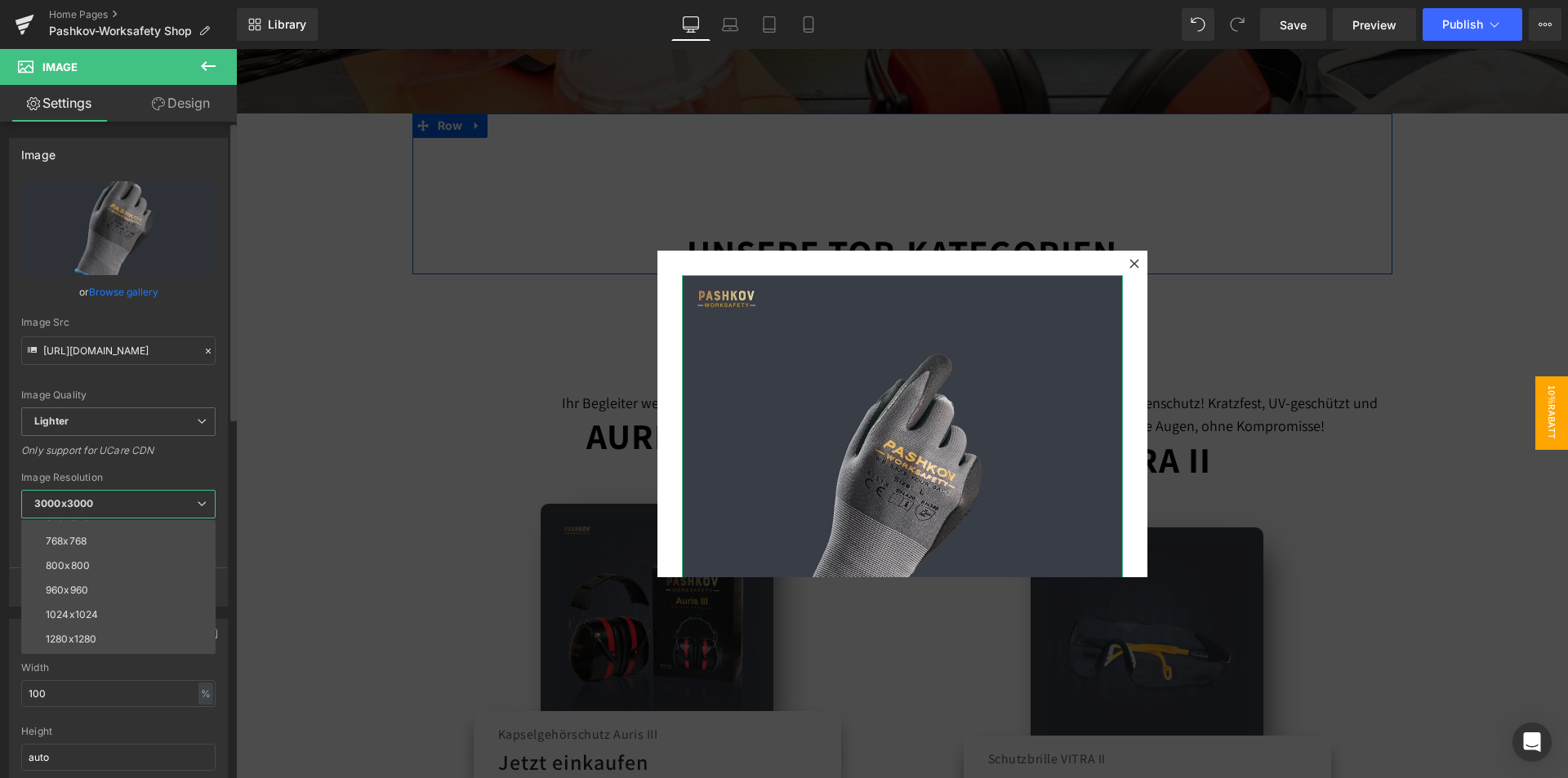
scroll to position [234, 0]
click at [89, 615] on div "2560x2560" at bounding box center [73, 617] width 54 height 12
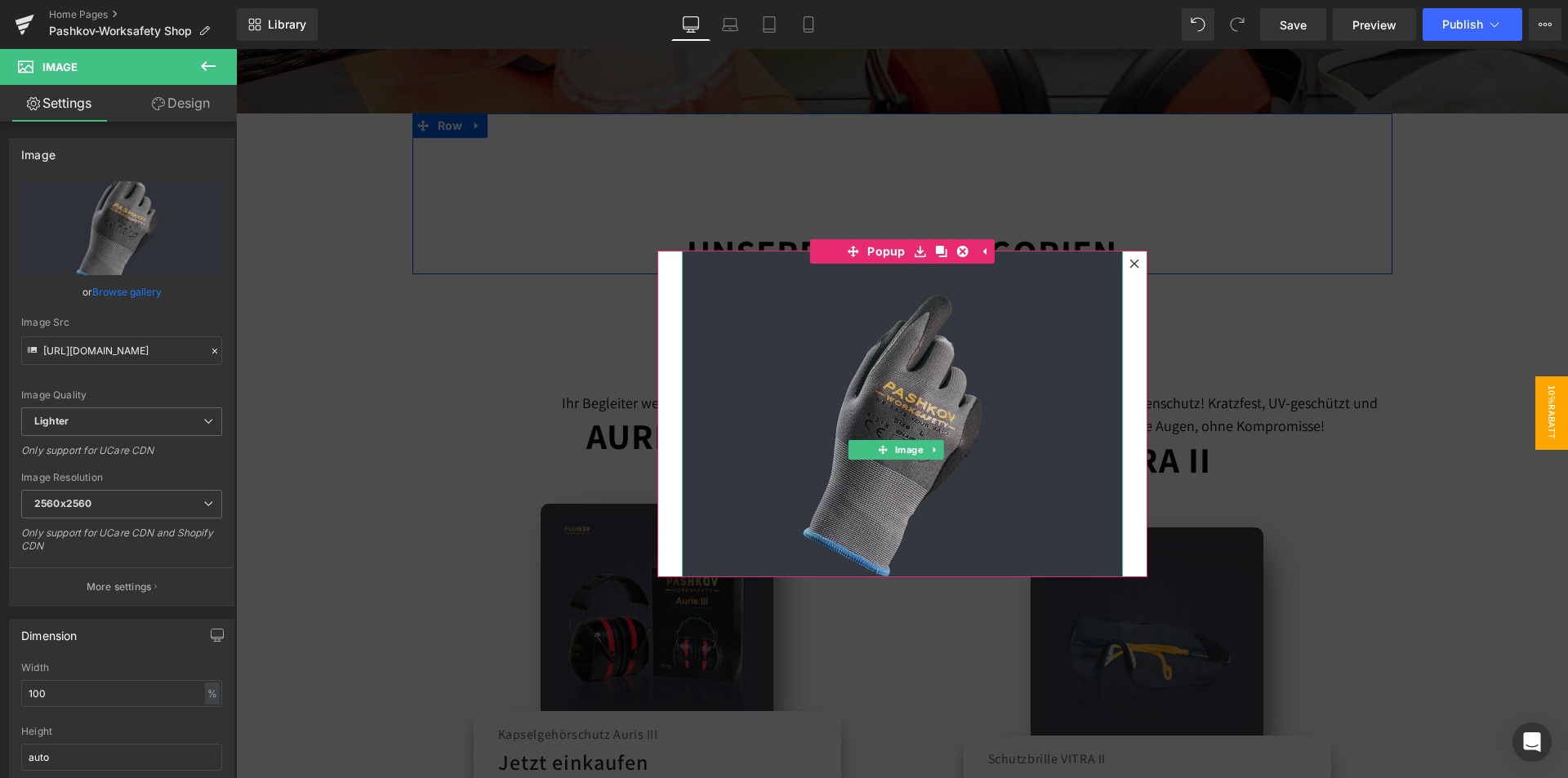
scroll to position [0, 0]
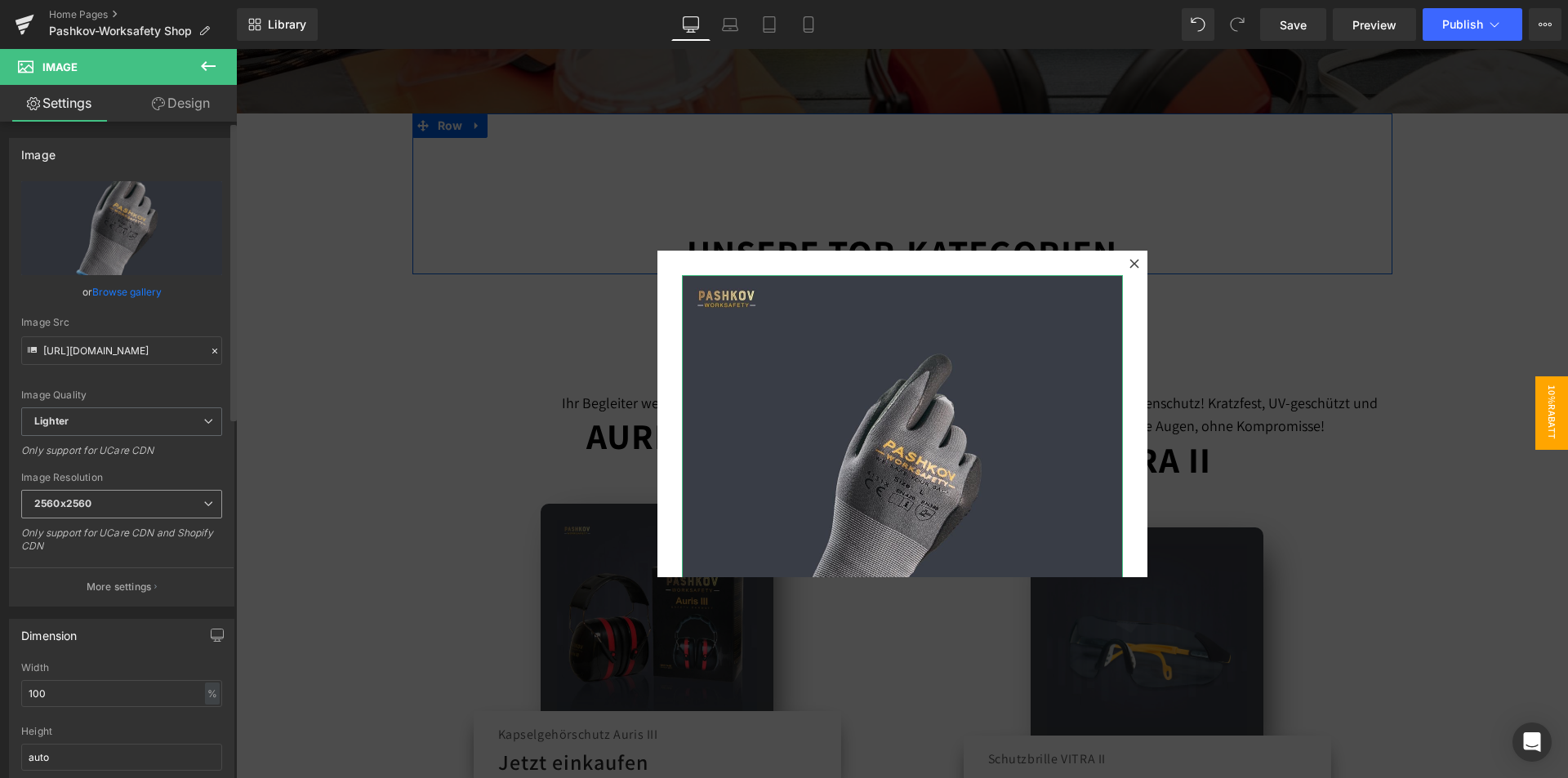
click at [110, 505] on span "2560x2560" at bounding box center [121, 504] width 201 height 28
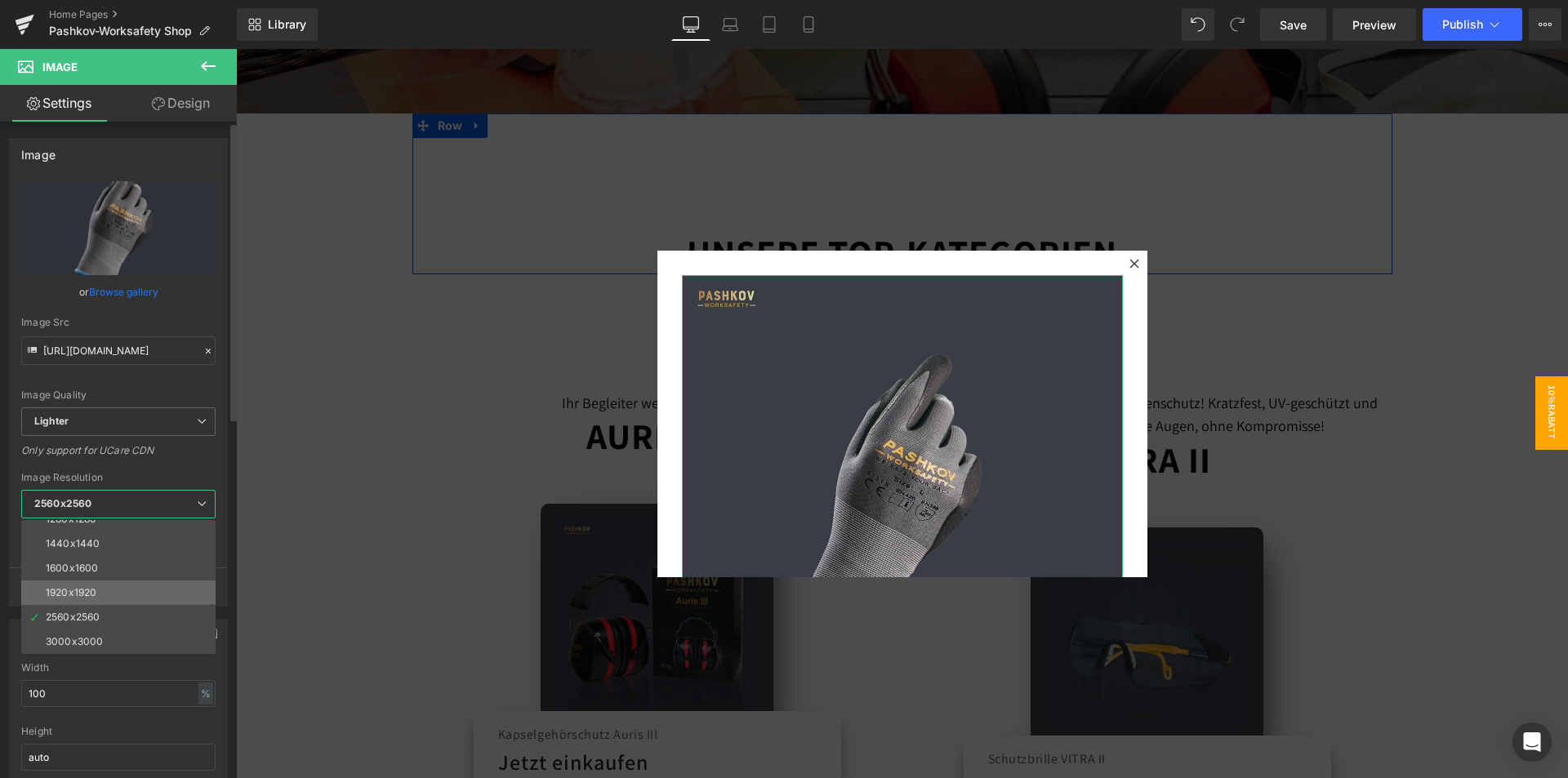
click at [106, 603] on li "1920x1920" at bounding box center [122, 592] width 202 height 24
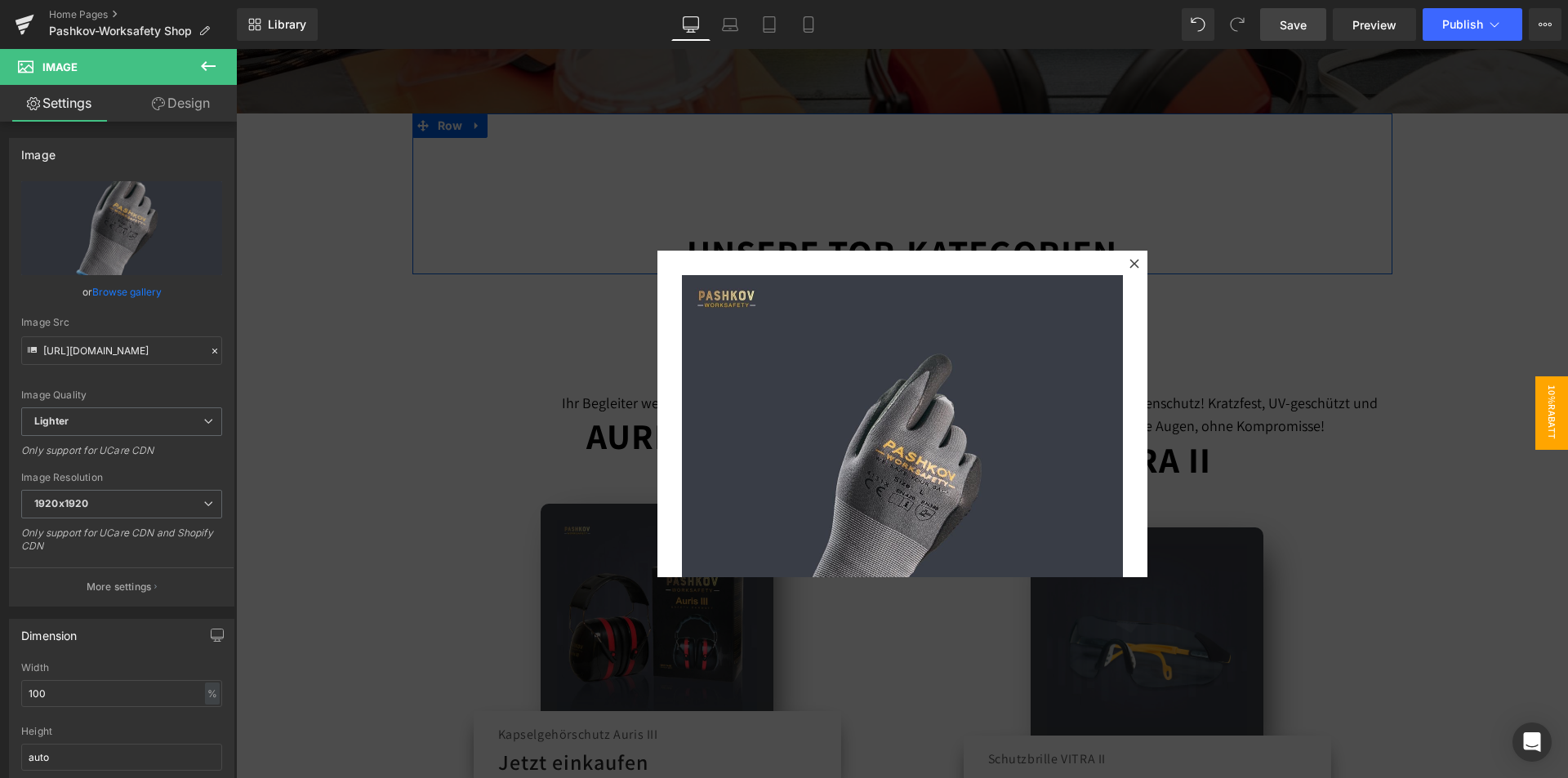
click at [1281, 21] on span "Save" at bounding box center [1292, 25] width 27 height 18
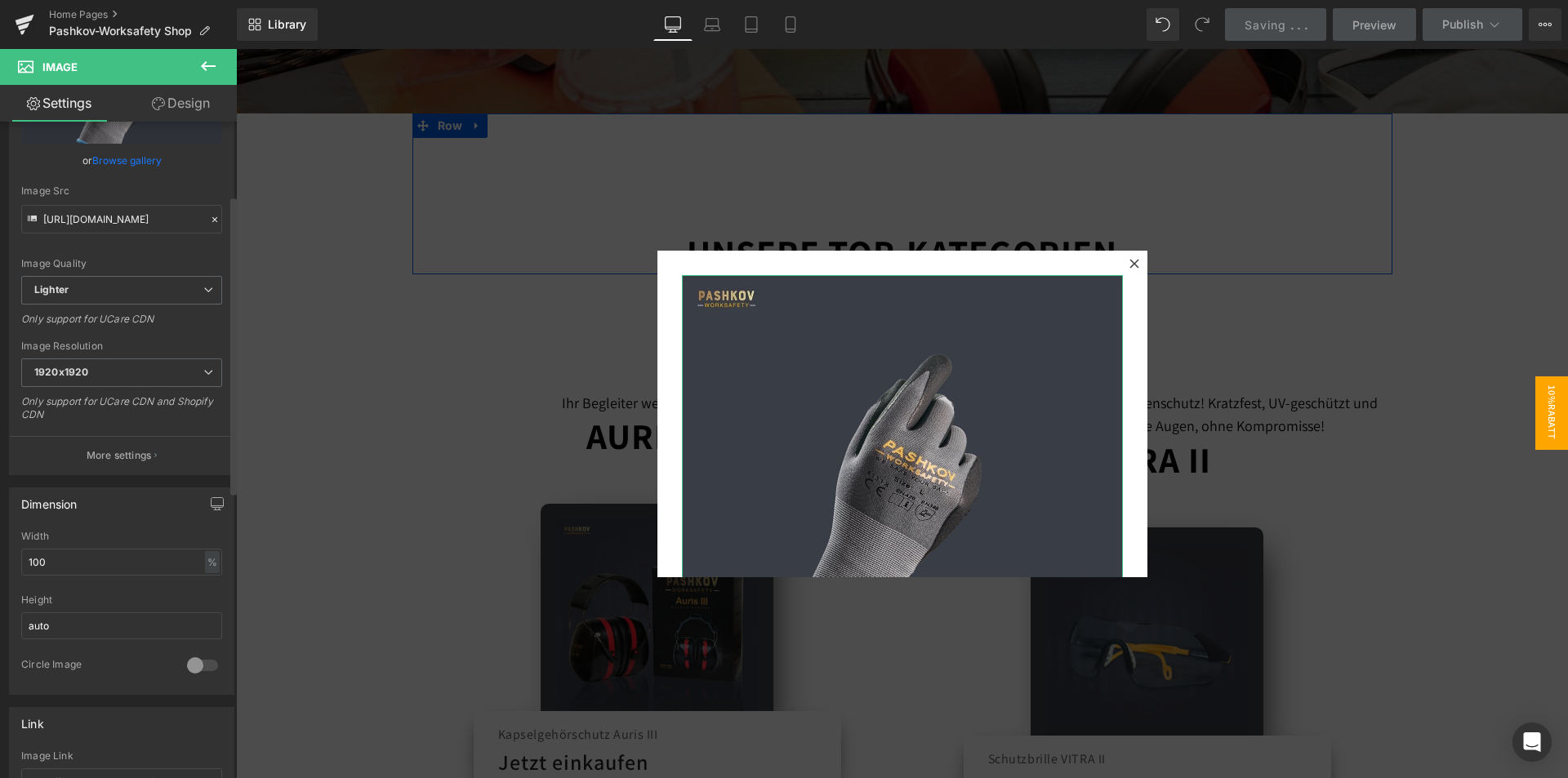
scroll to position [164, 0]
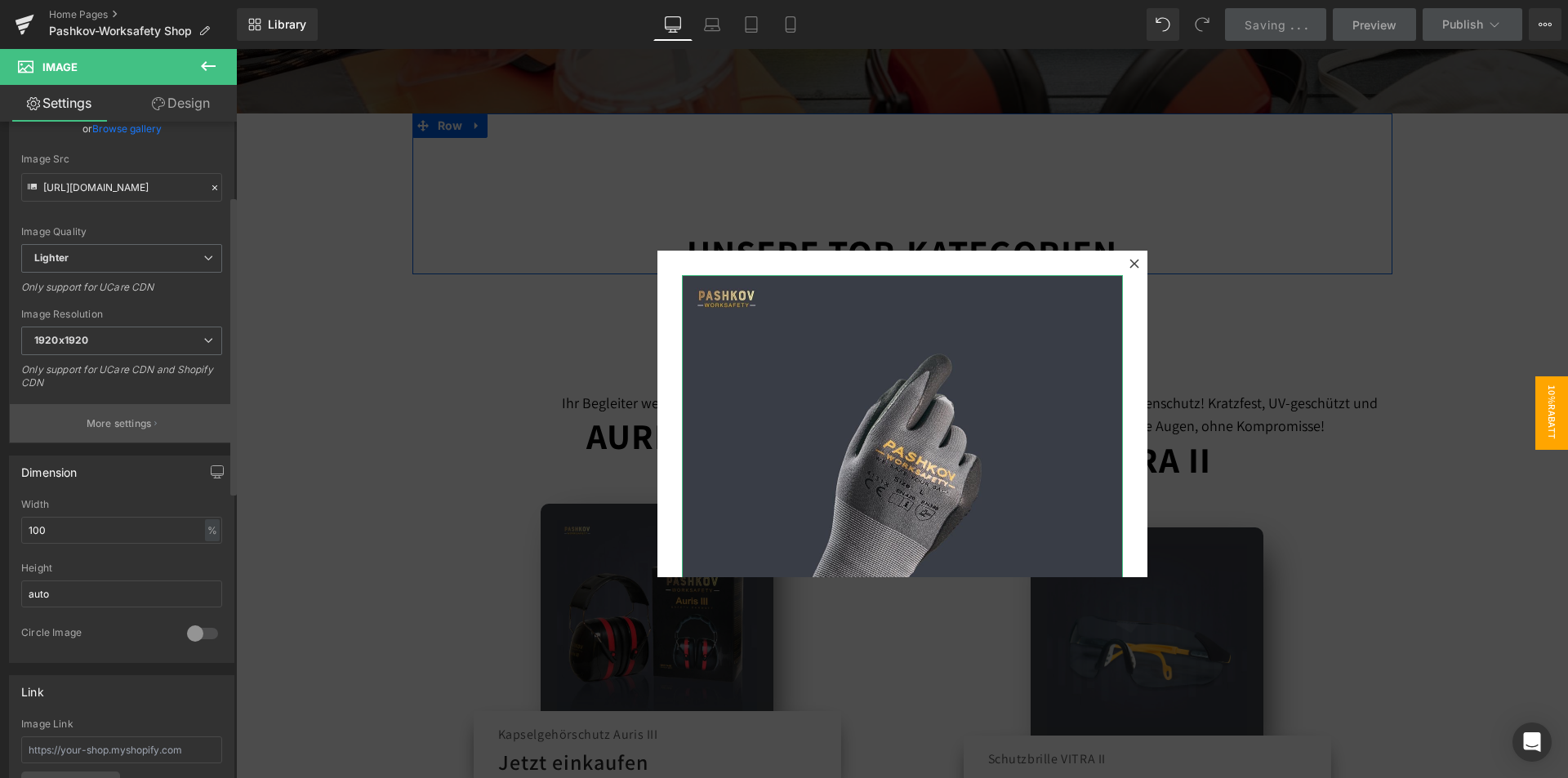
click at [127, 411] on button "More settings" at bounding box center [122, 423] width 224 height 38
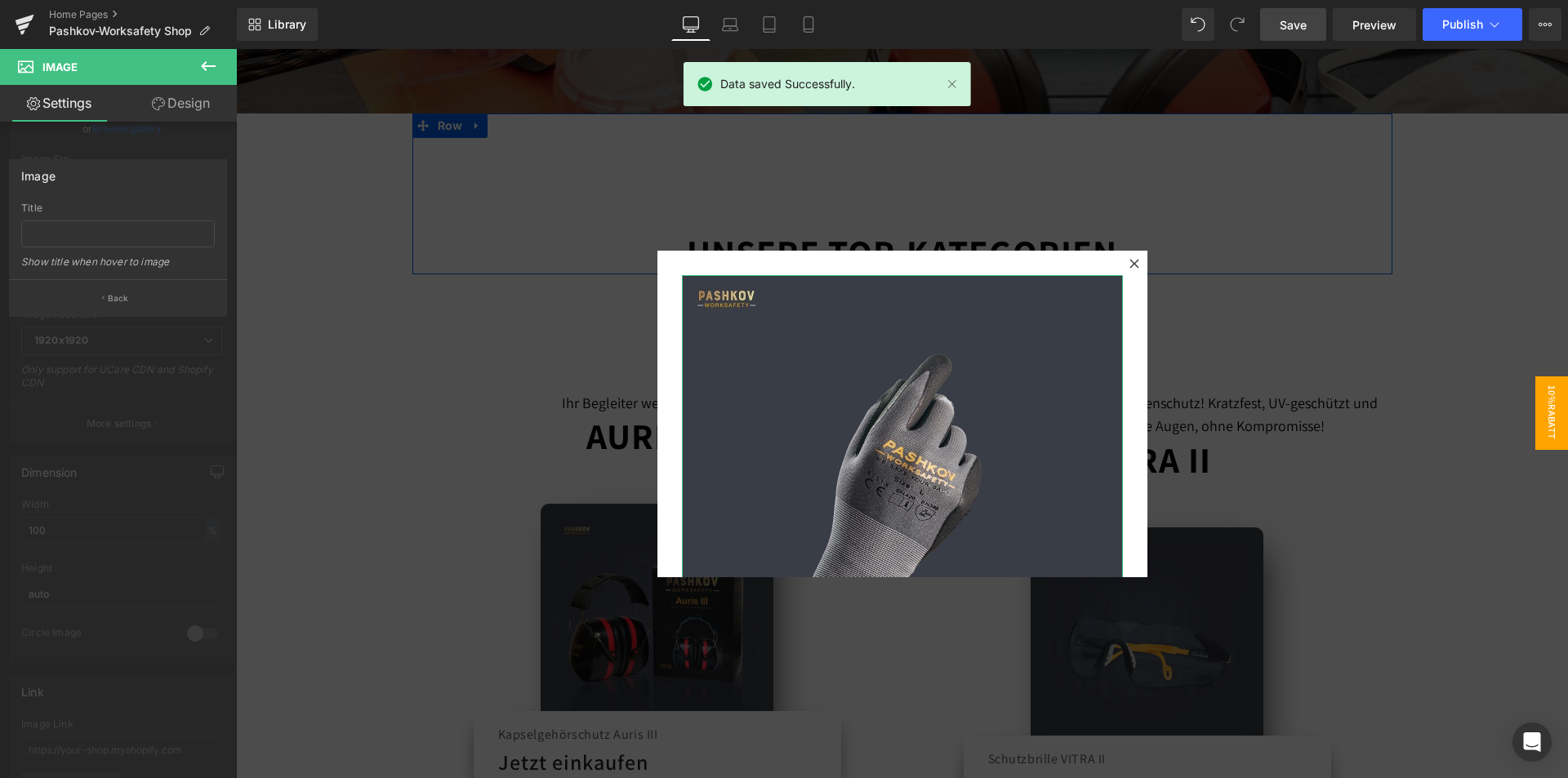
click at [175, 370] on div at bounding box center [119, 417] width 237 height 737
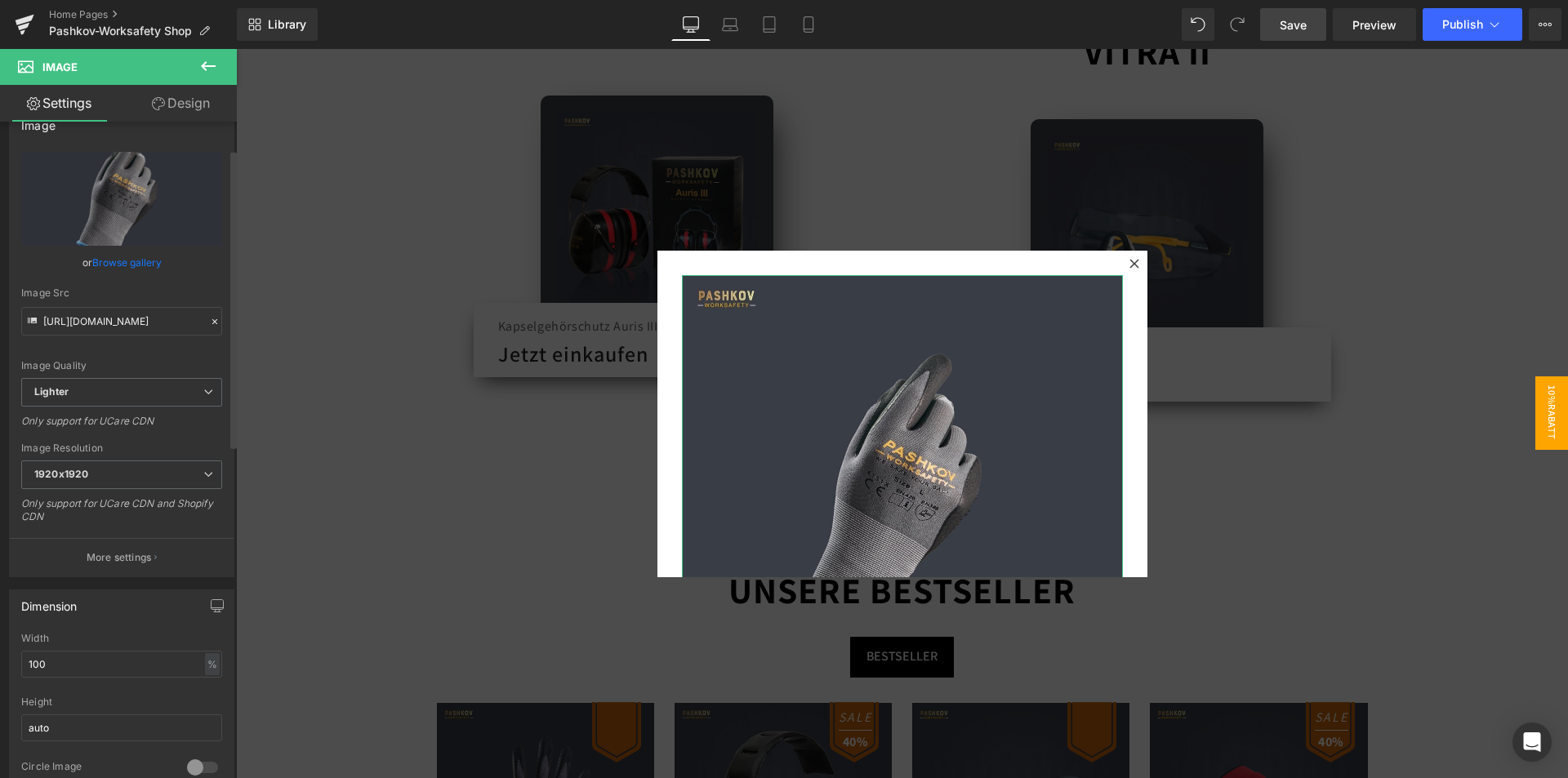
scroll to position [0, 0]
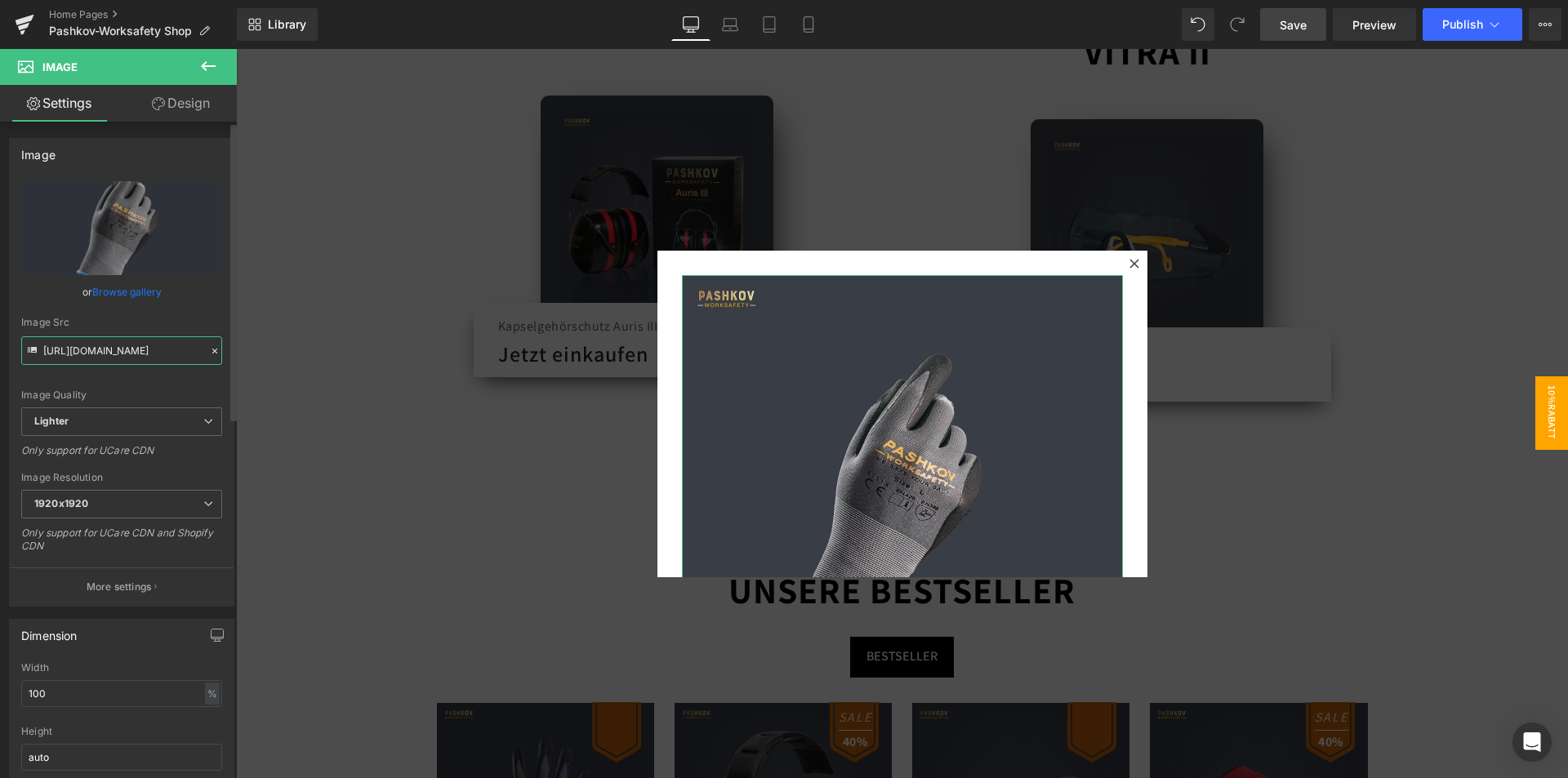
click at [157, 352] on input "[URL][DOMAIN_NAME]" at bounding box center [121, 351] width 201 height 28
click at [114, 428] on span "Lighter" at bounding box center [121, 422] width 201 height 28
click at [113, 428] on span "Lighter" at bounding box center [118, 422] width 195 height 28
click at [142, 591] on p "More settings" at bounding box center [119, 587] width 65 height 15
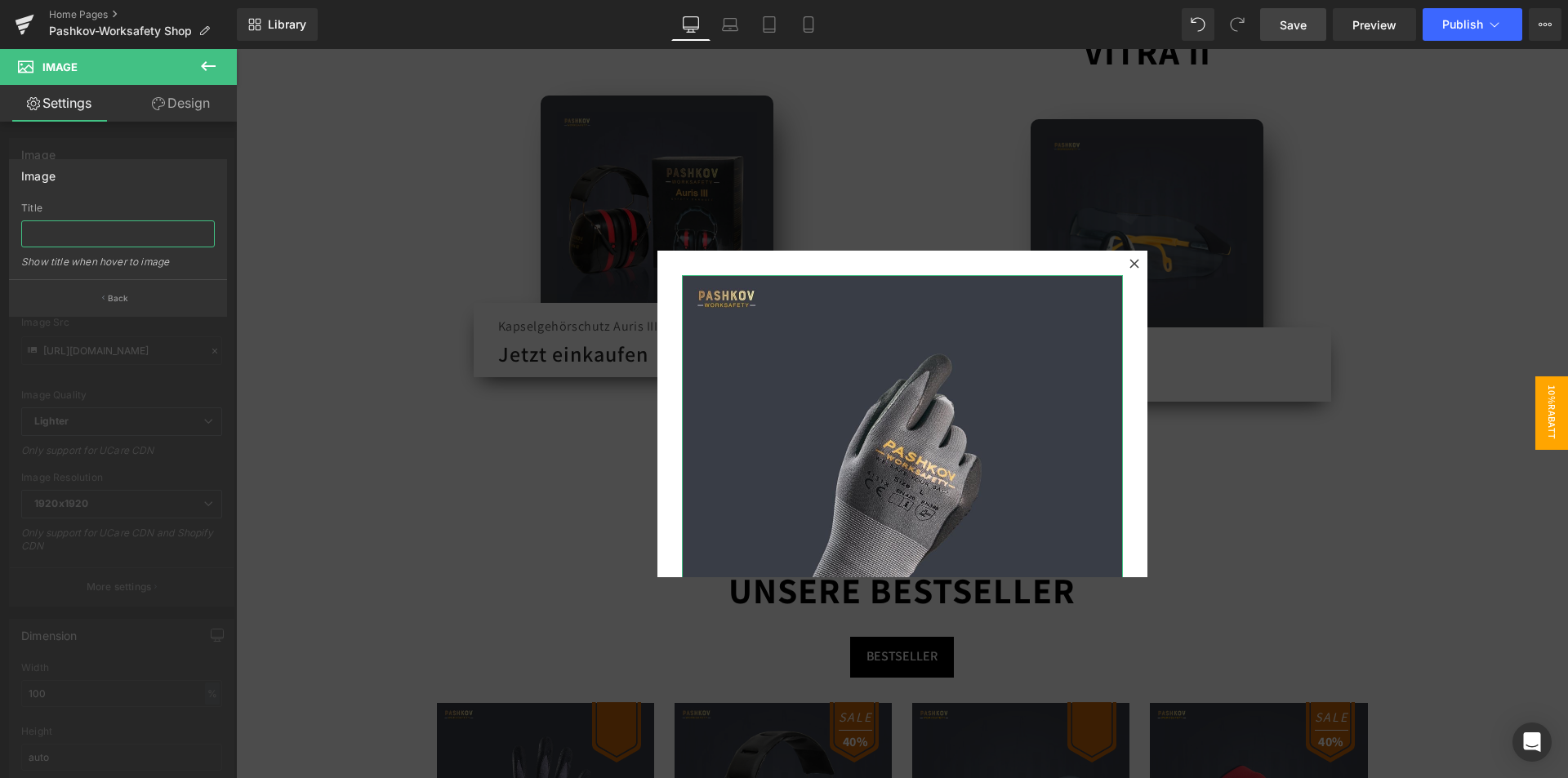
click at [89, 226] on input "text" at bounding box center [118, 234] width 194 height 27
click at [120, 303] on p "Back" at bounding box center [118, 298] width 21 height 13
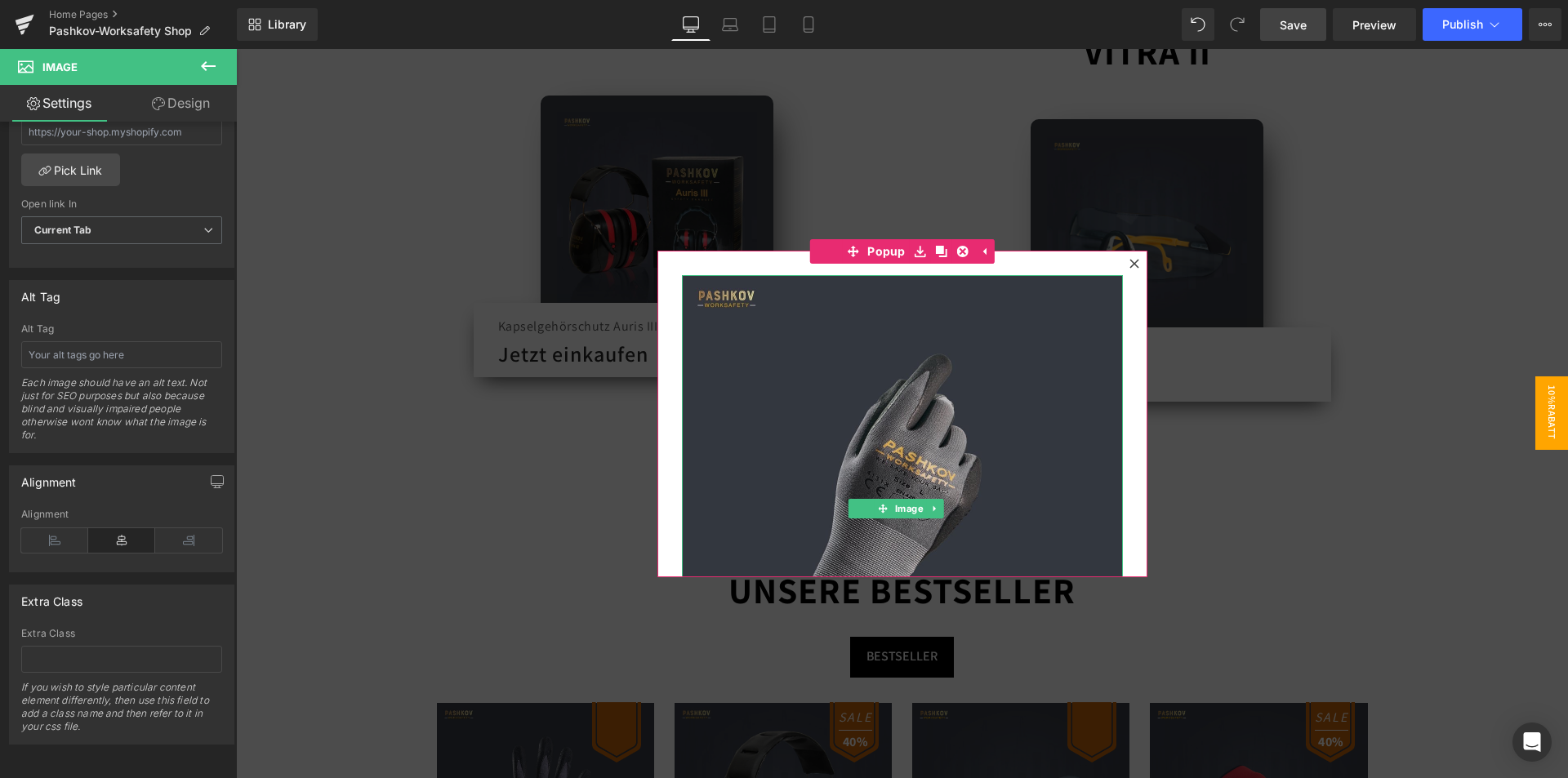
scroll to position [151, 0]
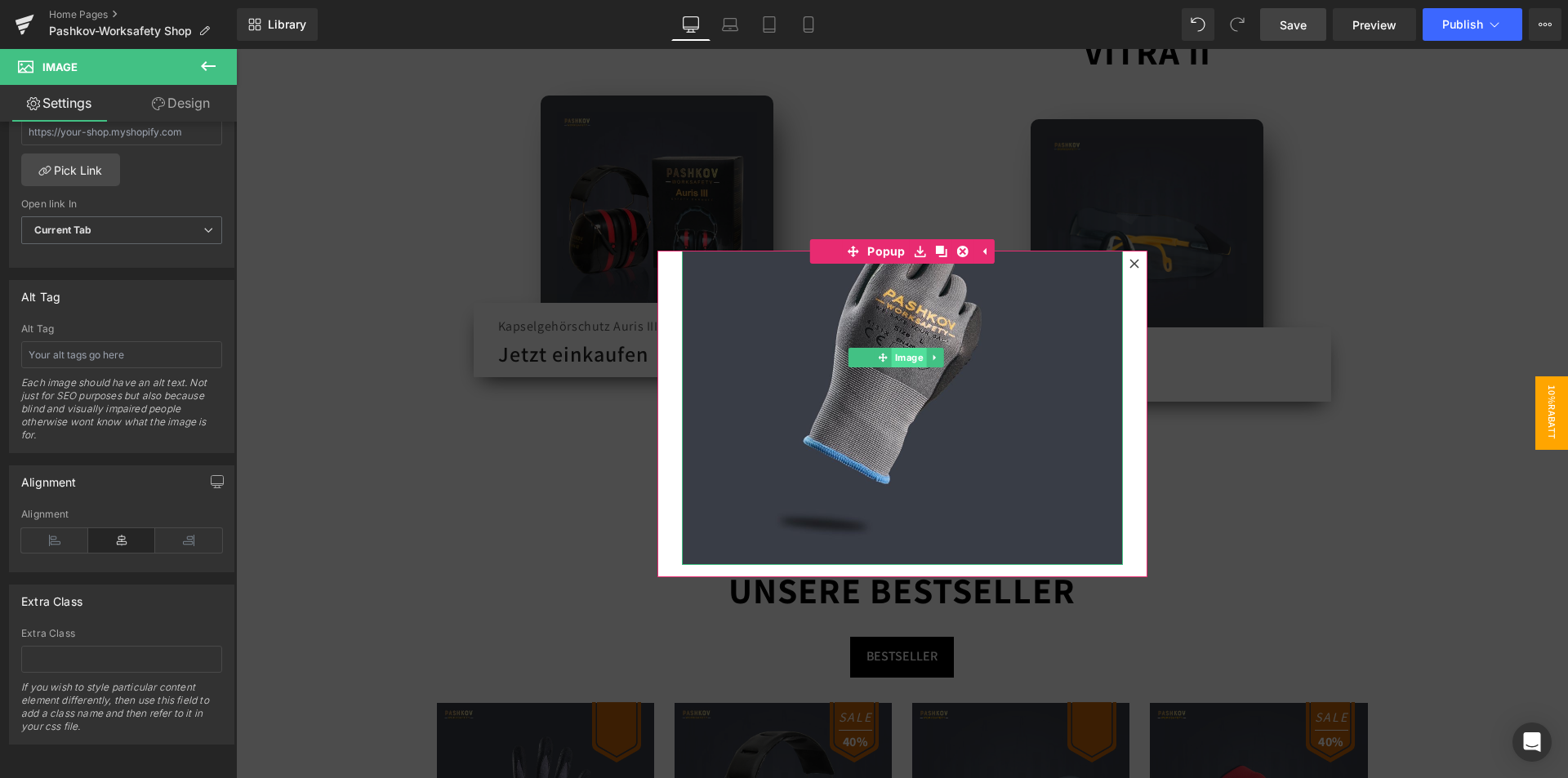
click at [899, 350] on span "Image" at bounding box center [909, 357] width 35 height 19
click at [878, 352] on icon at bounding box center [883, 356] width 9 height 9
click at [930, 352] on icon at bounding box center [934, 357] width 9 height 10
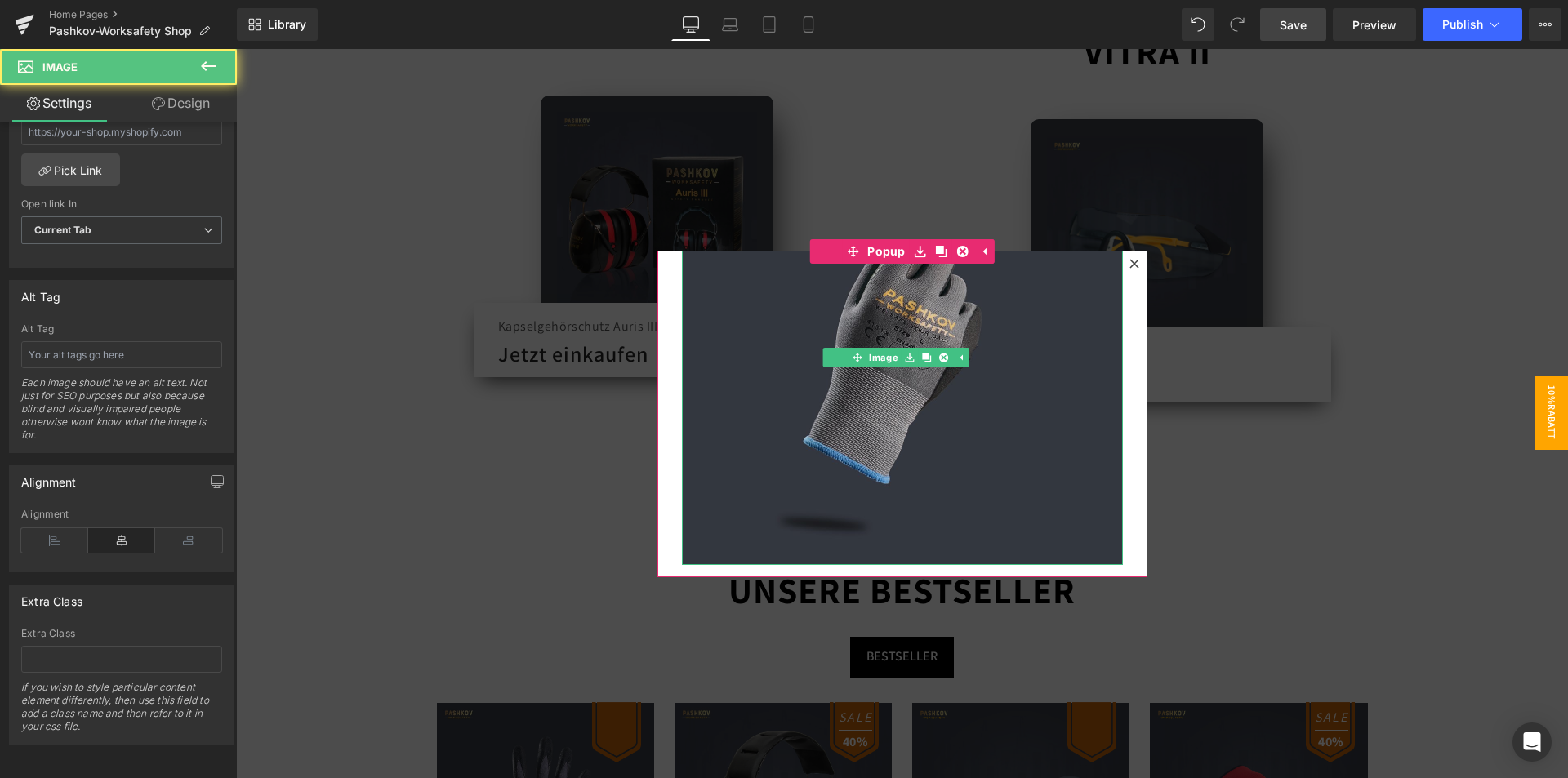
click at [817, 489] on img at bounding box center [903, 345] width 441 height 441
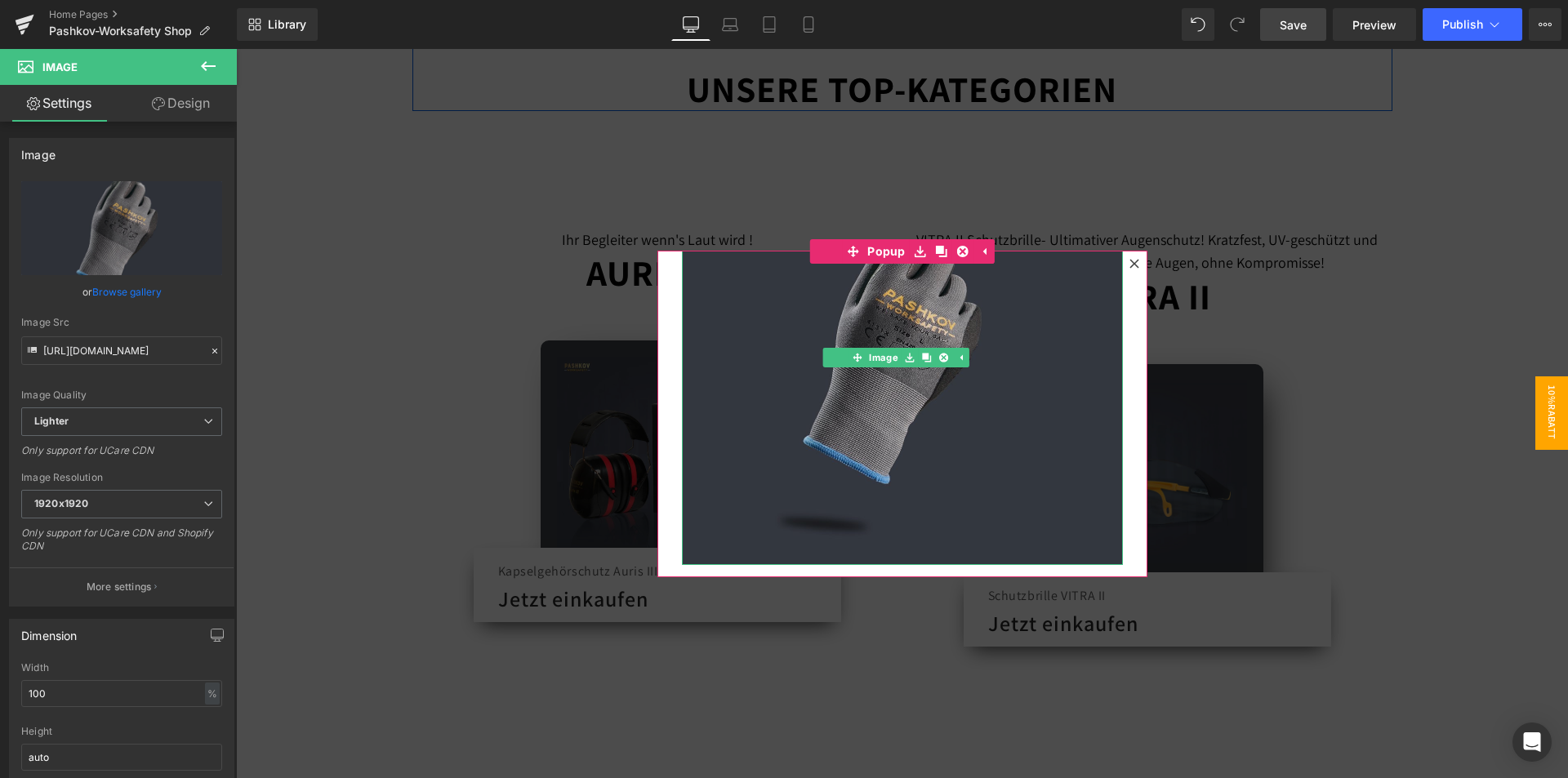
scroll to position [0, 0]
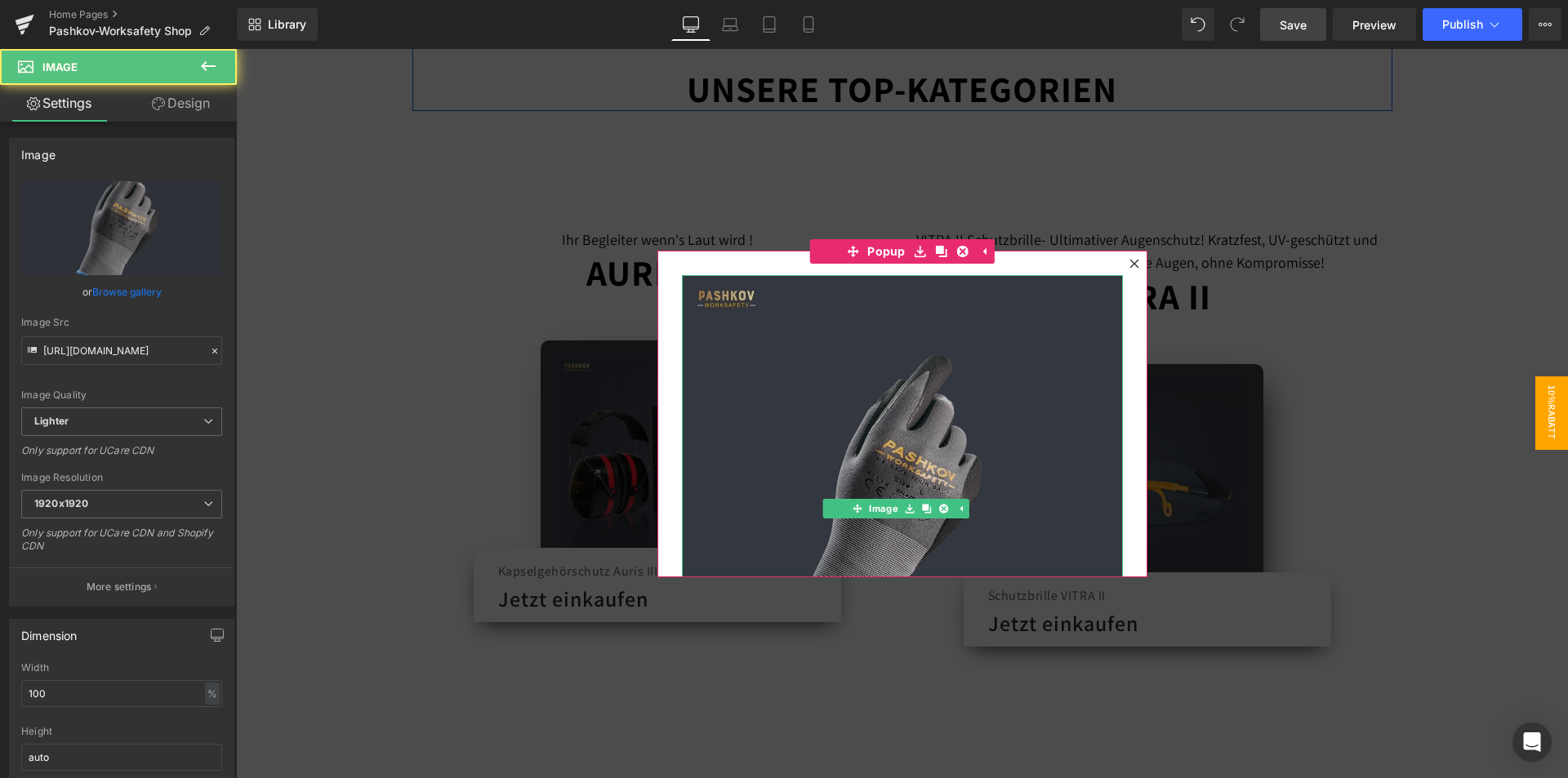
click at [938, 343] on img at bounding box center [903, 496] width 441 height 441
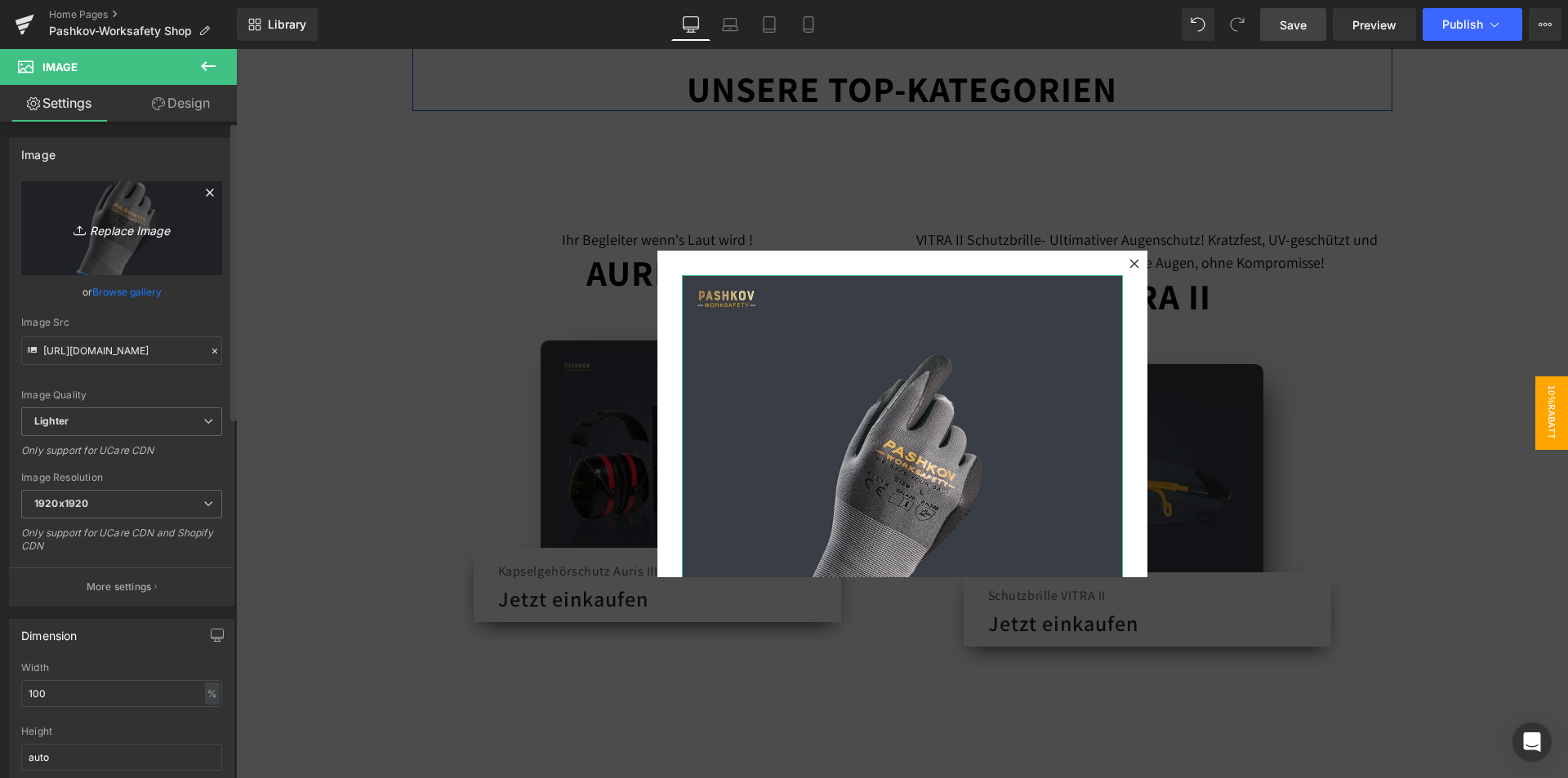
click at [135, 218] on icon "Replace Image" at bounding box center [121, 228] width 130 height 20
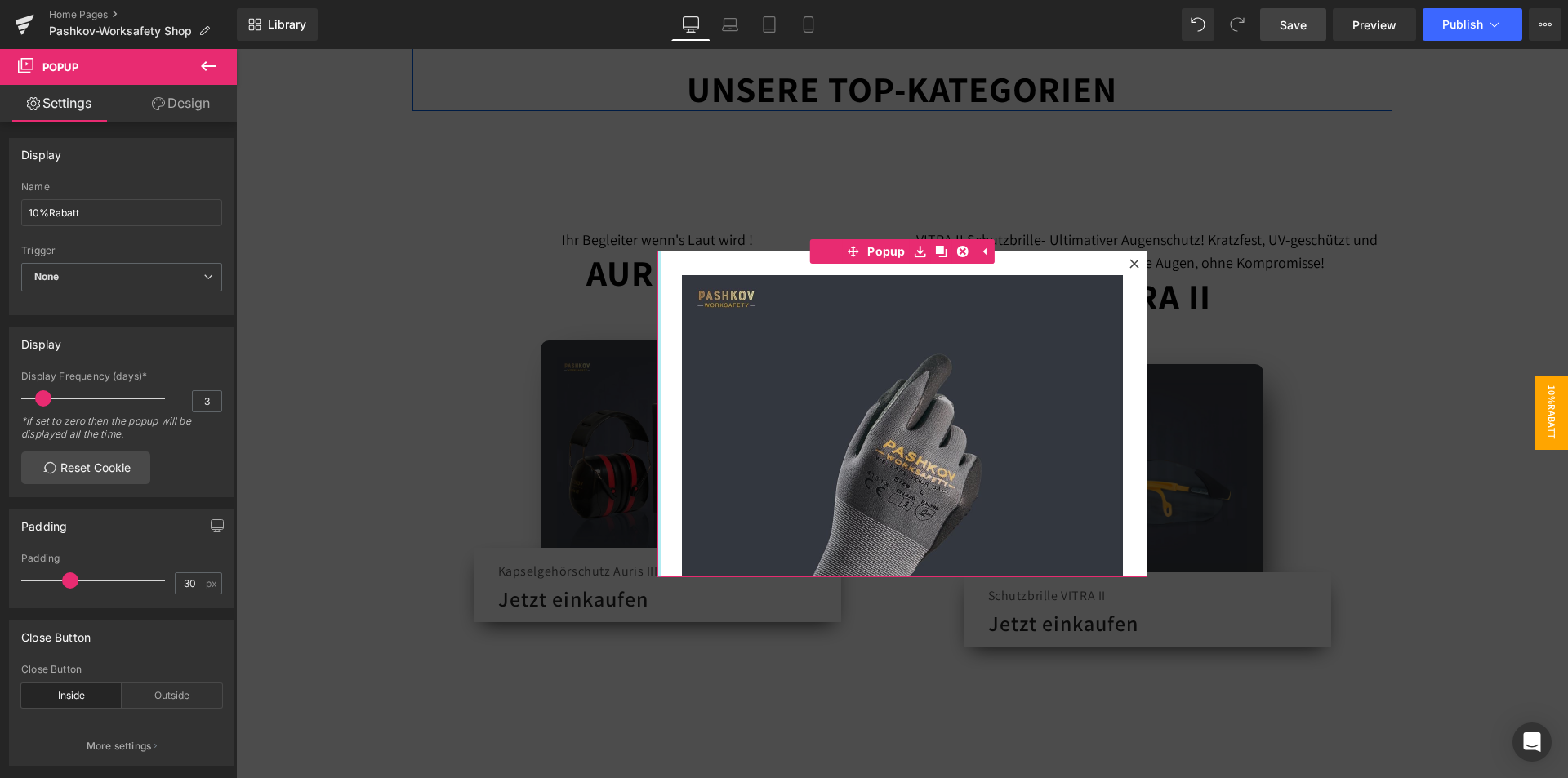
drag, startPoint x: 652, startPoint y: 255, endPoint x: 739, endPoint y: 318, distance: 107.4
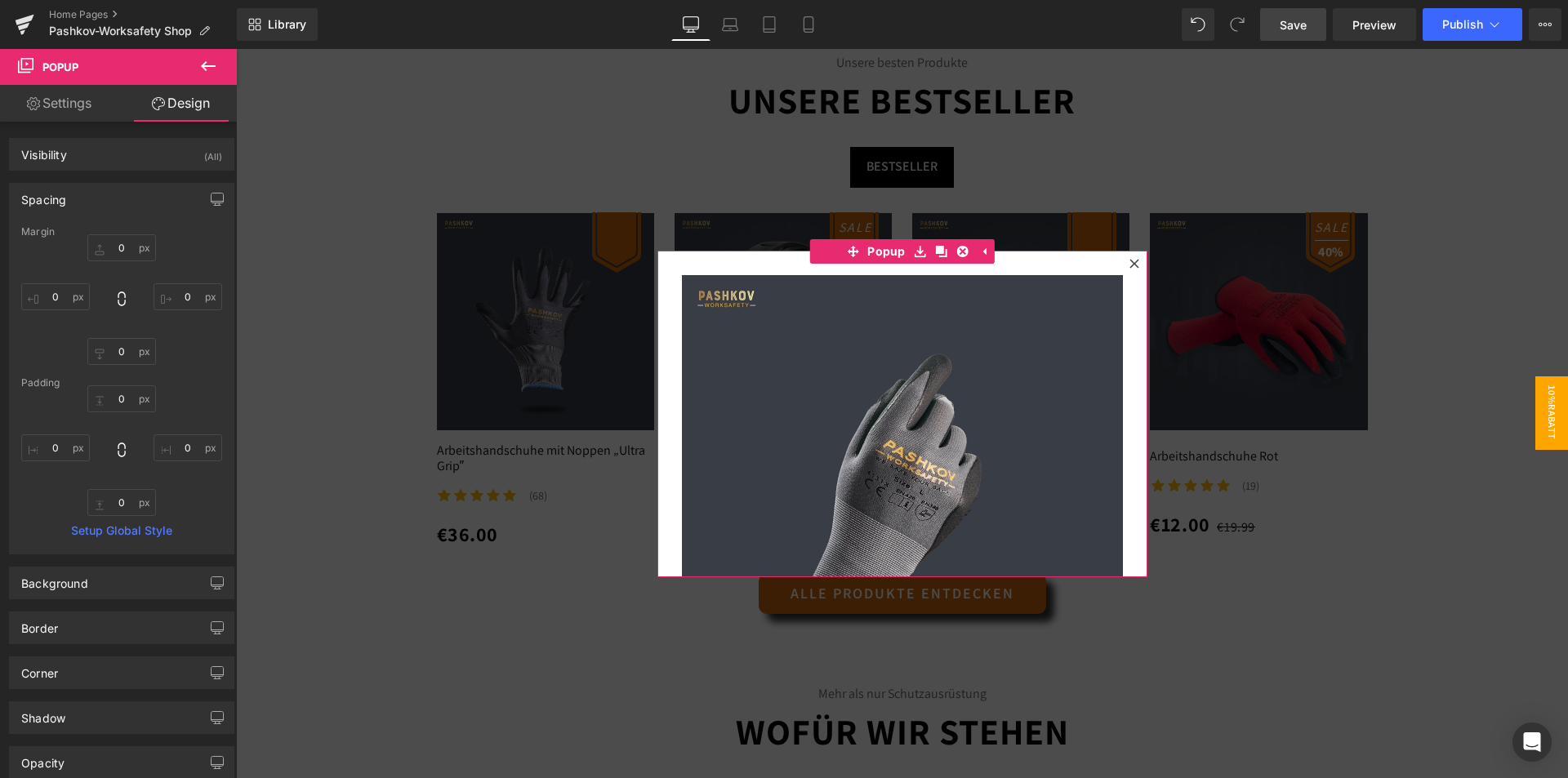
click at [75, 112] on link "Settings" at bounding box center [59, 104] width 119 height 37
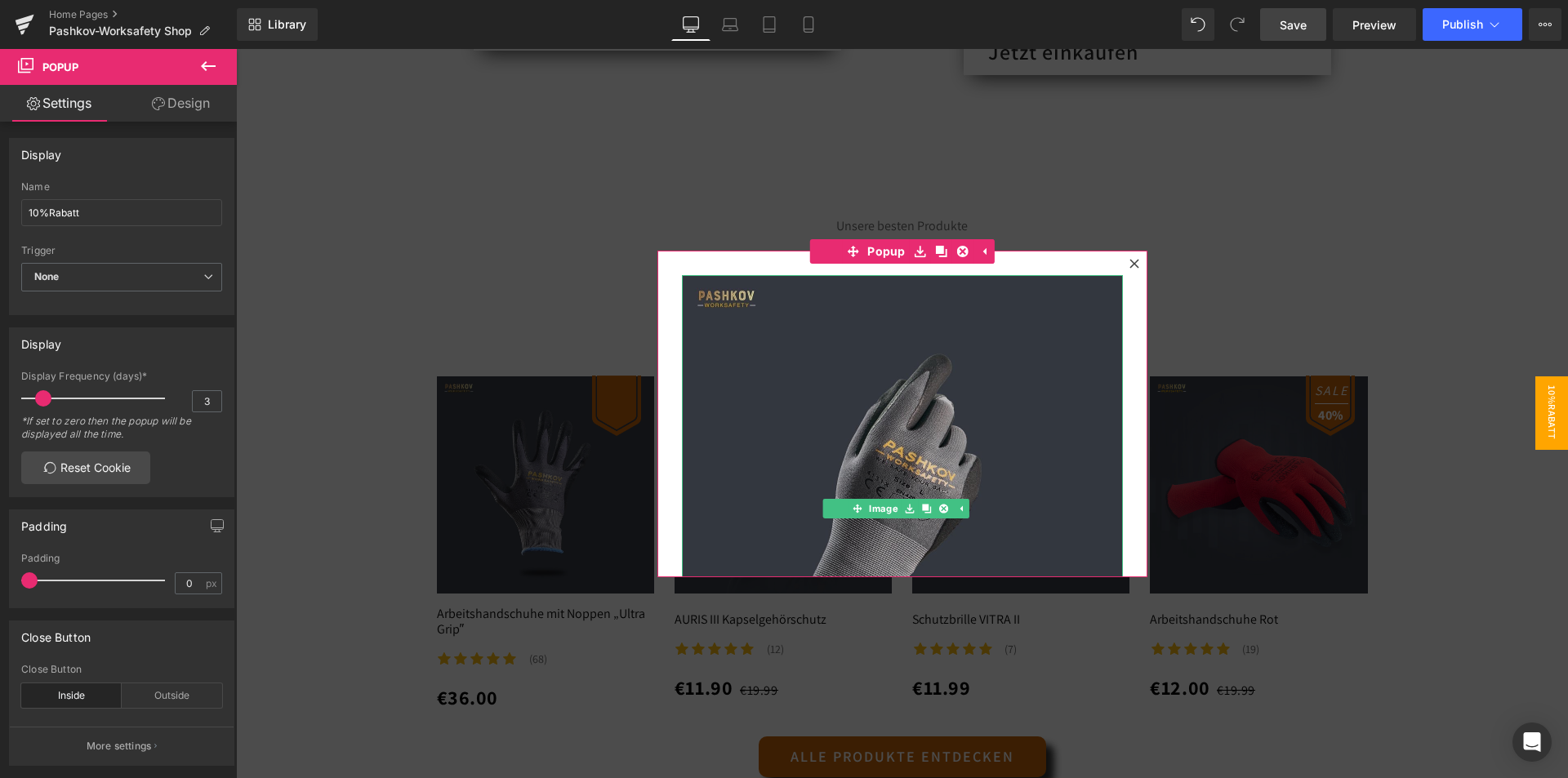
click at [867, 365] on img at bounding box center [903, 496] width 441 height 441
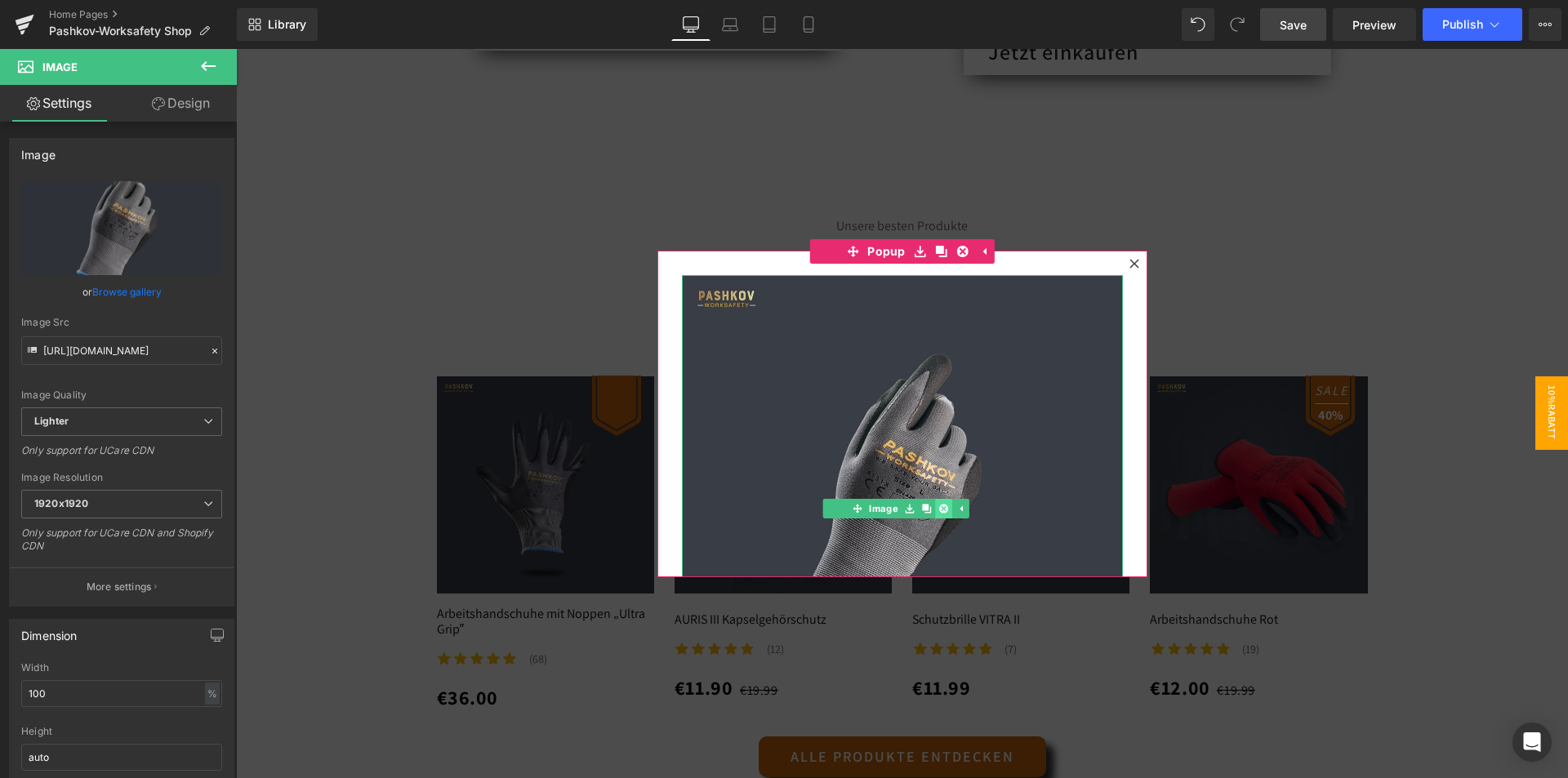
click at [940, 503] on icon at bounding box center [943, 508] width 9 height 9
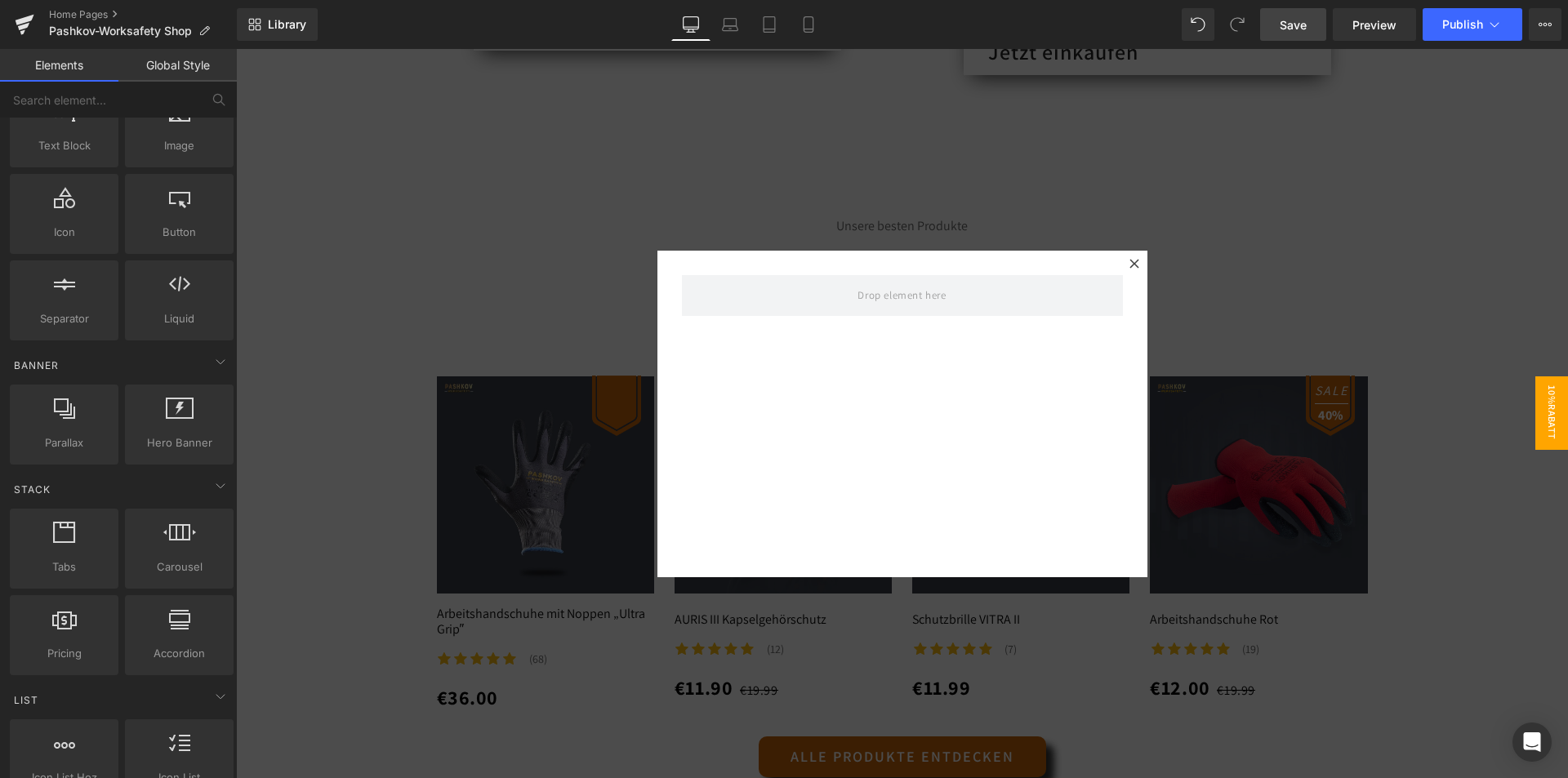
scroll to position [164, 0]
click at [891, 446] on div at bounding box center [902, 413] width 490 height 326
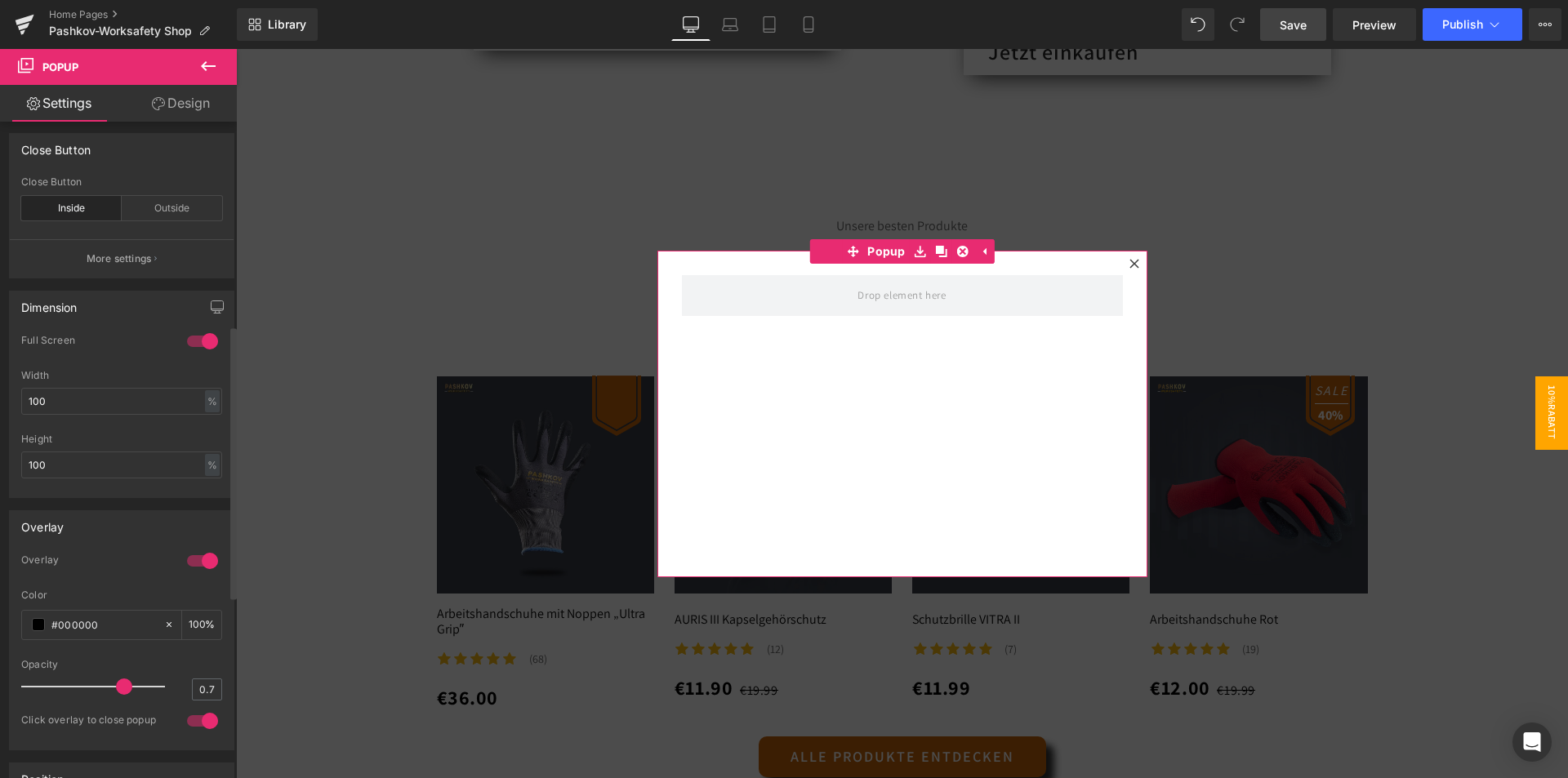
scroll to position [490, 0]
click at [146, 249] on p "More settings" at bounding box center [119, 256] width 65 height 15
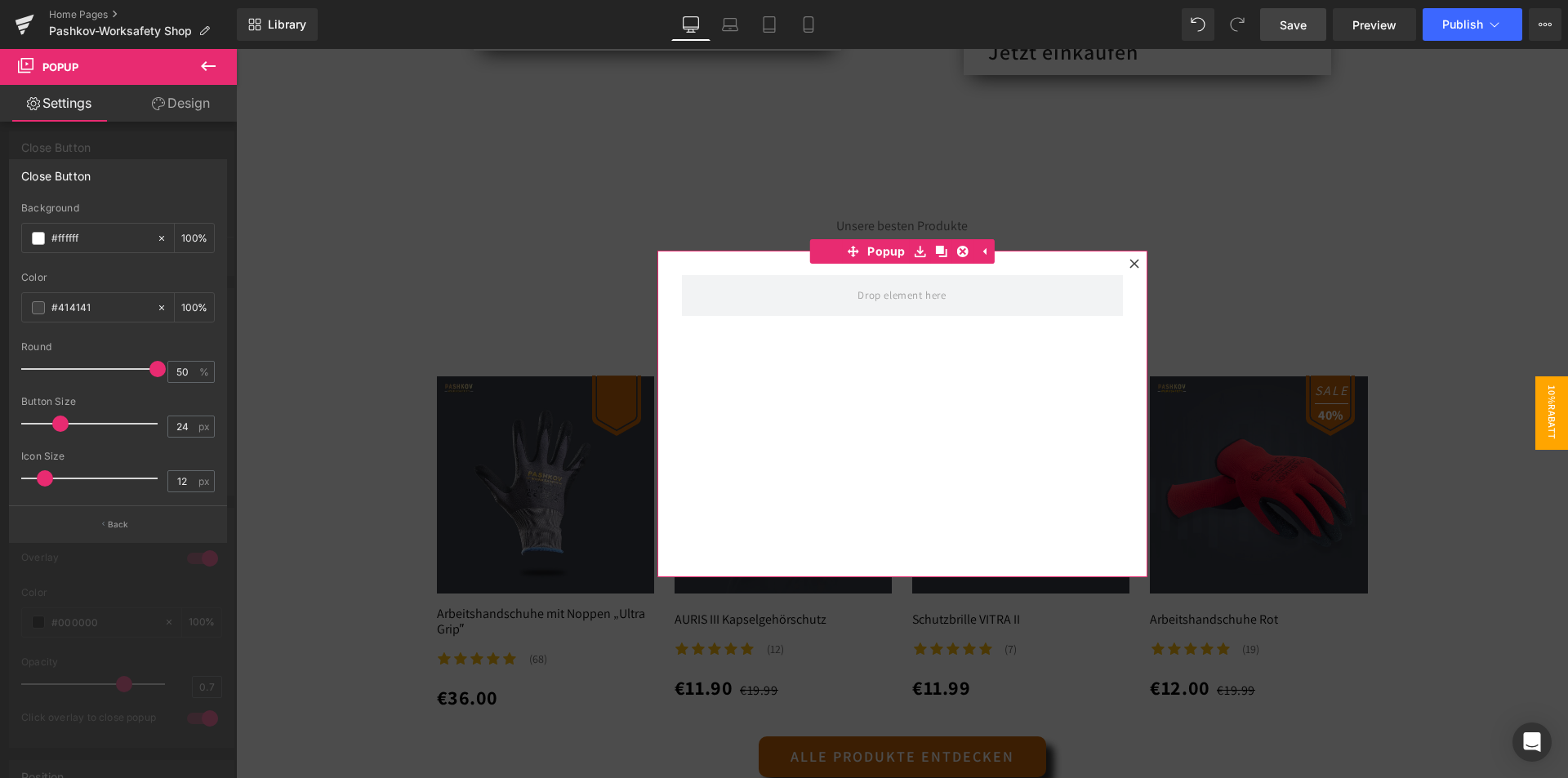
click at [118, 525] on p "Back" at bounding box center [118, 524] width 21 height 13
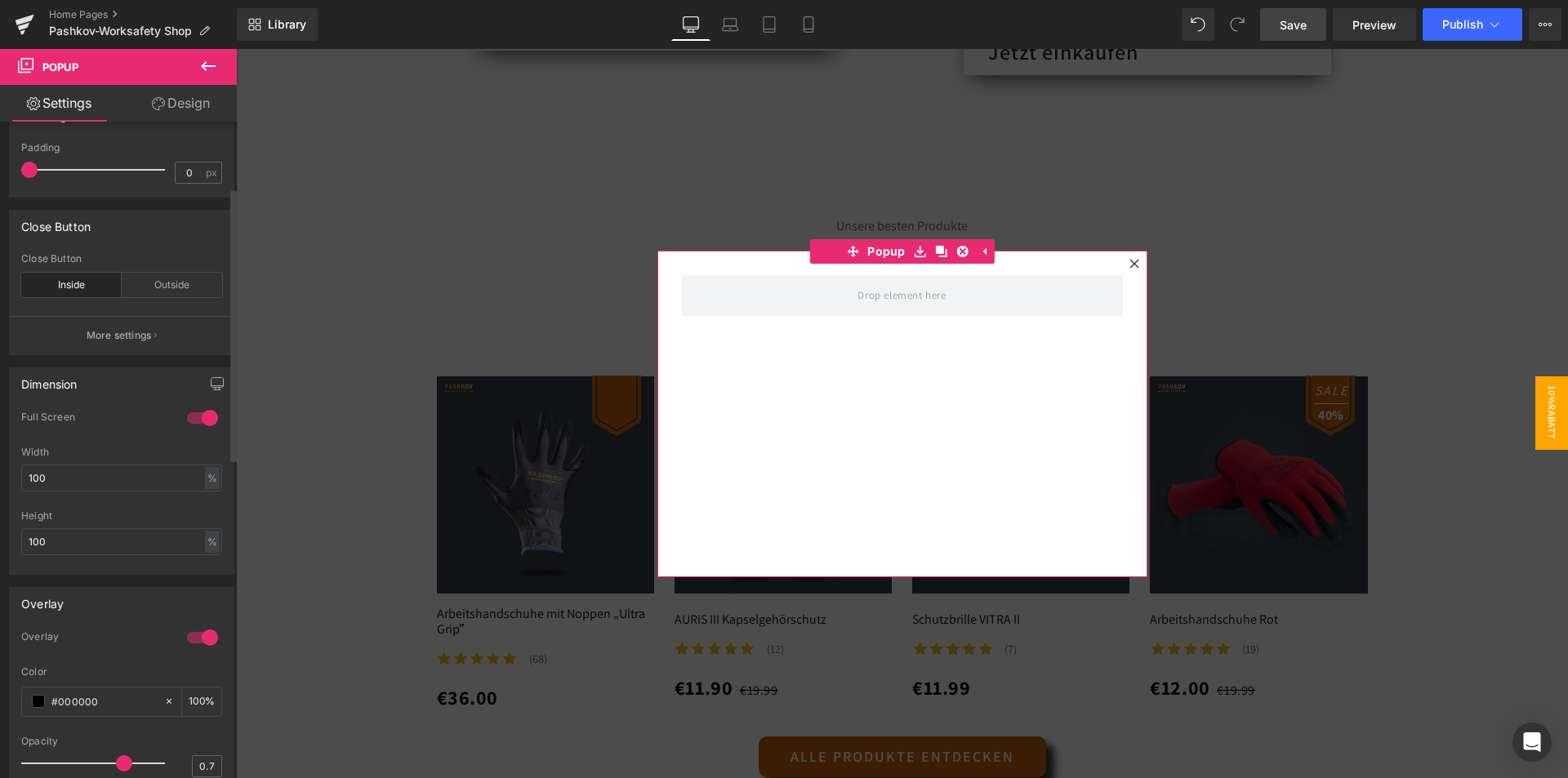
scroll to position [0, 0]
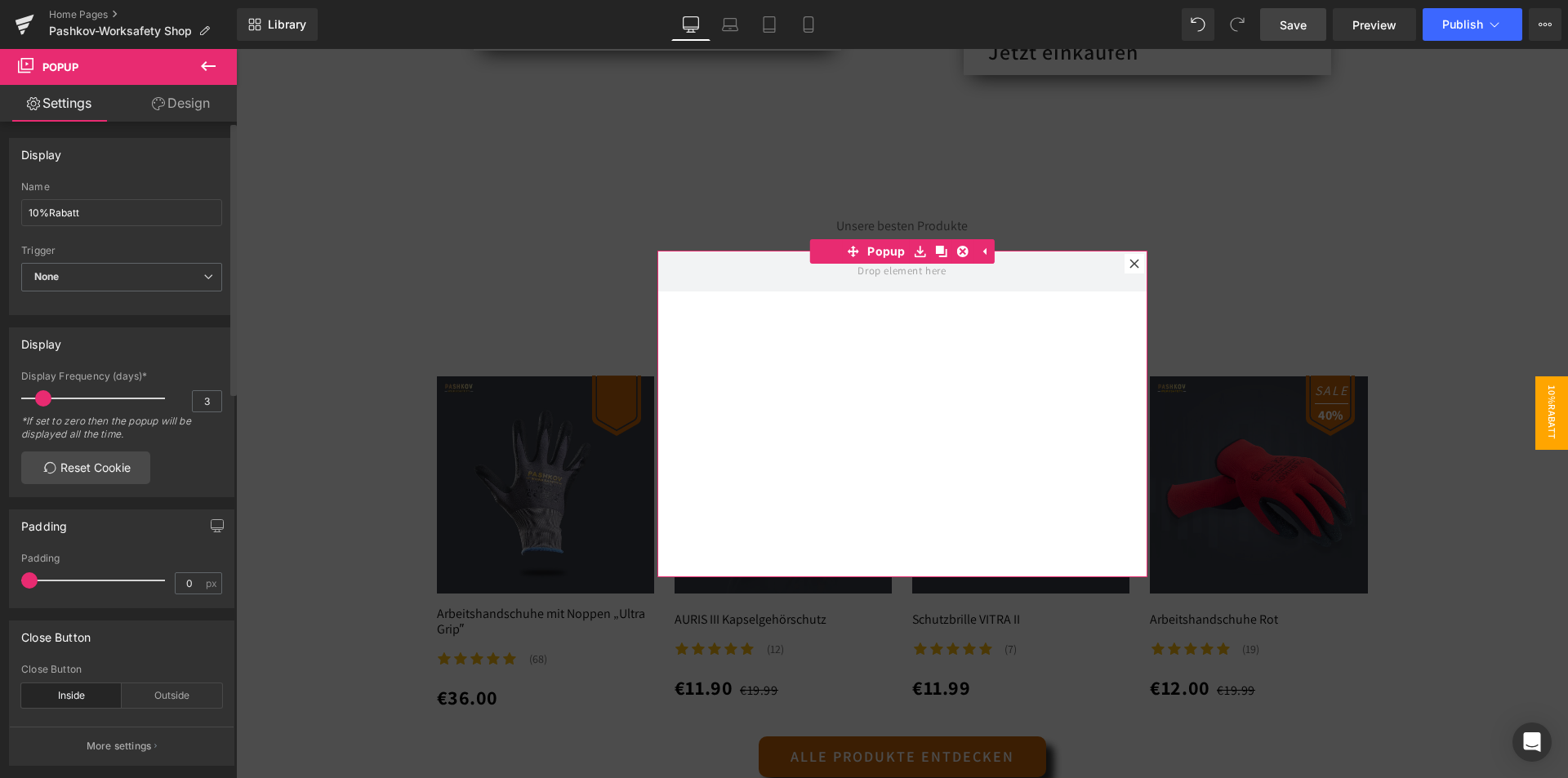
drag, startPoint x: 32, startPoint y: 580, endPoint x: 0, endPoint y: 597, distance: 36.2
click at [0, 597] on div "Padding 0px Padding 0 px" at bounding box center [122, 553] width 244 height 111
click at [195, 286] on span "None" at bounding box center [121, 277] width 201 height 28
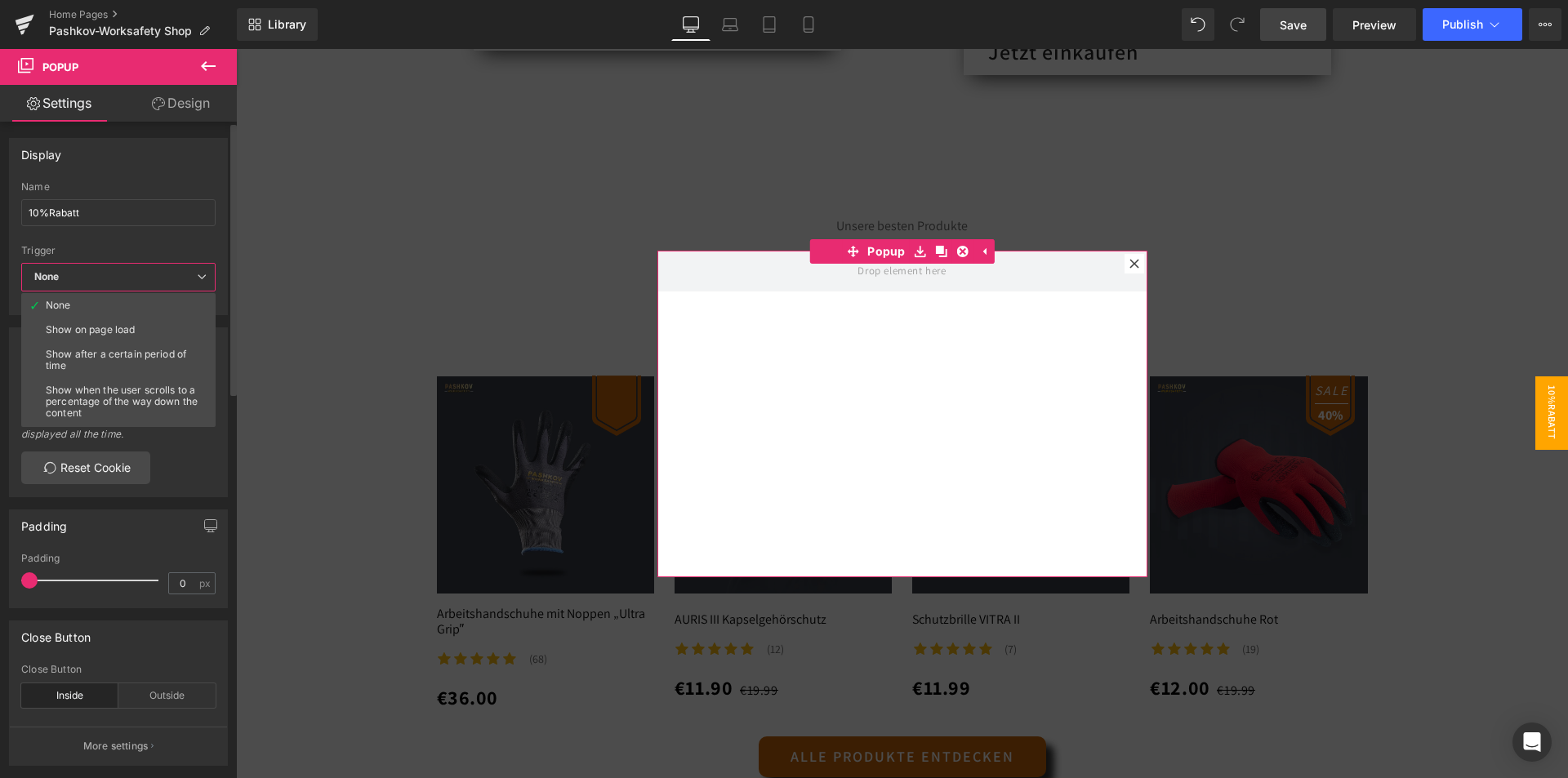
click at [195, 286] on span "None" at bounding box center [118, 277] width 195 height 28
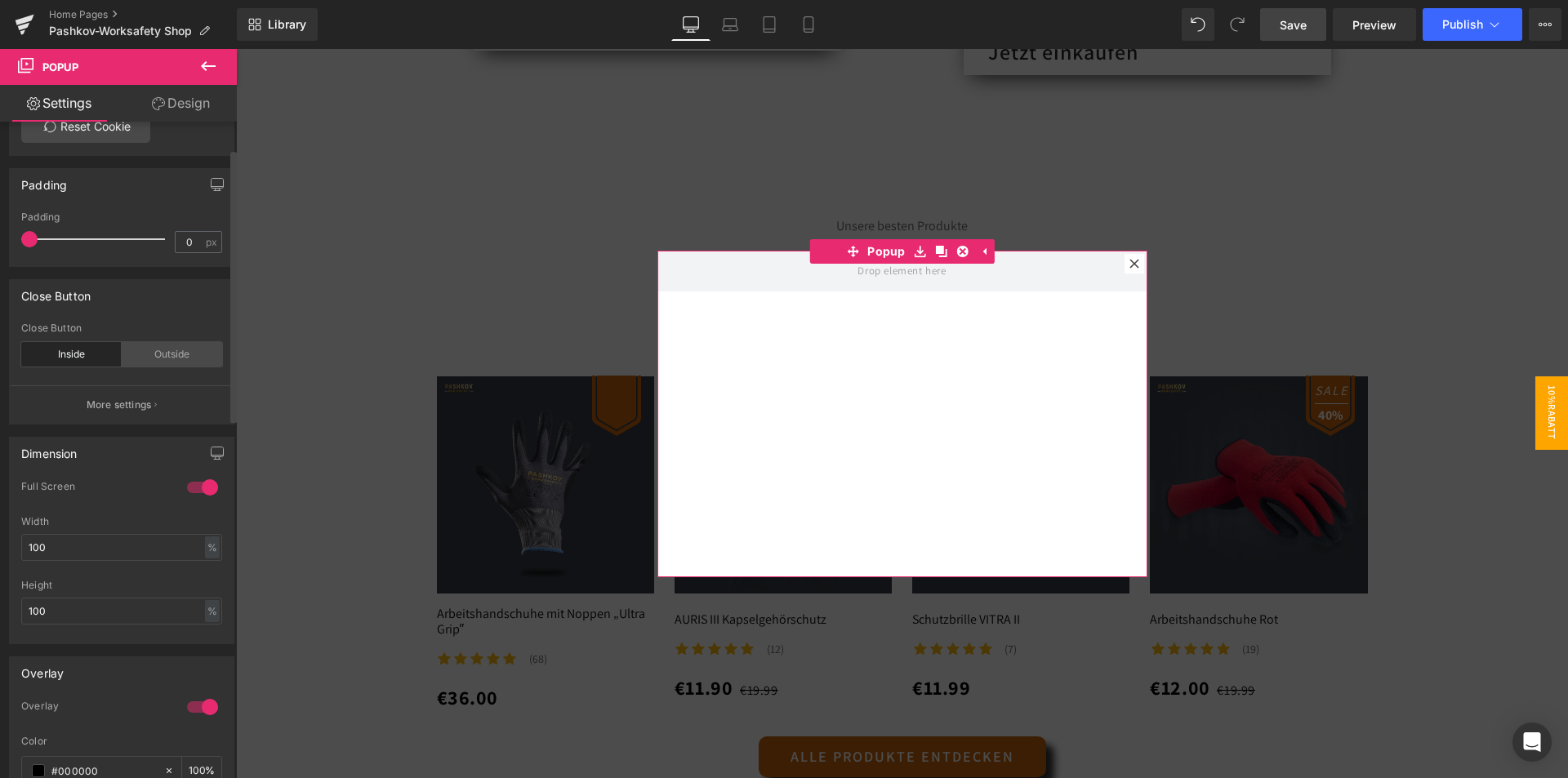
scroll to position [572, 0]
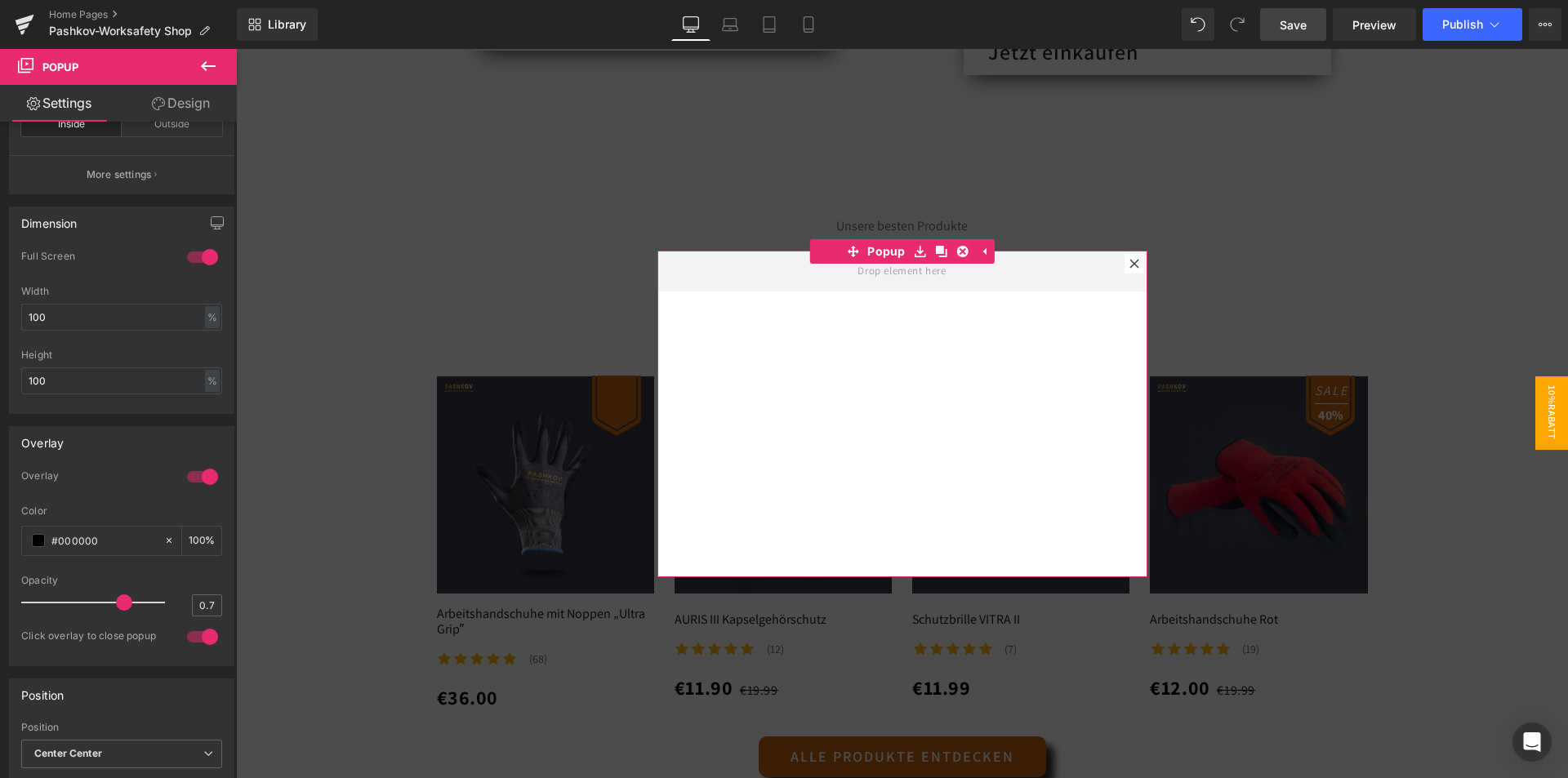
click at [180, 111] on link "Design" at bounding box center [181, 104] width 119 height 37
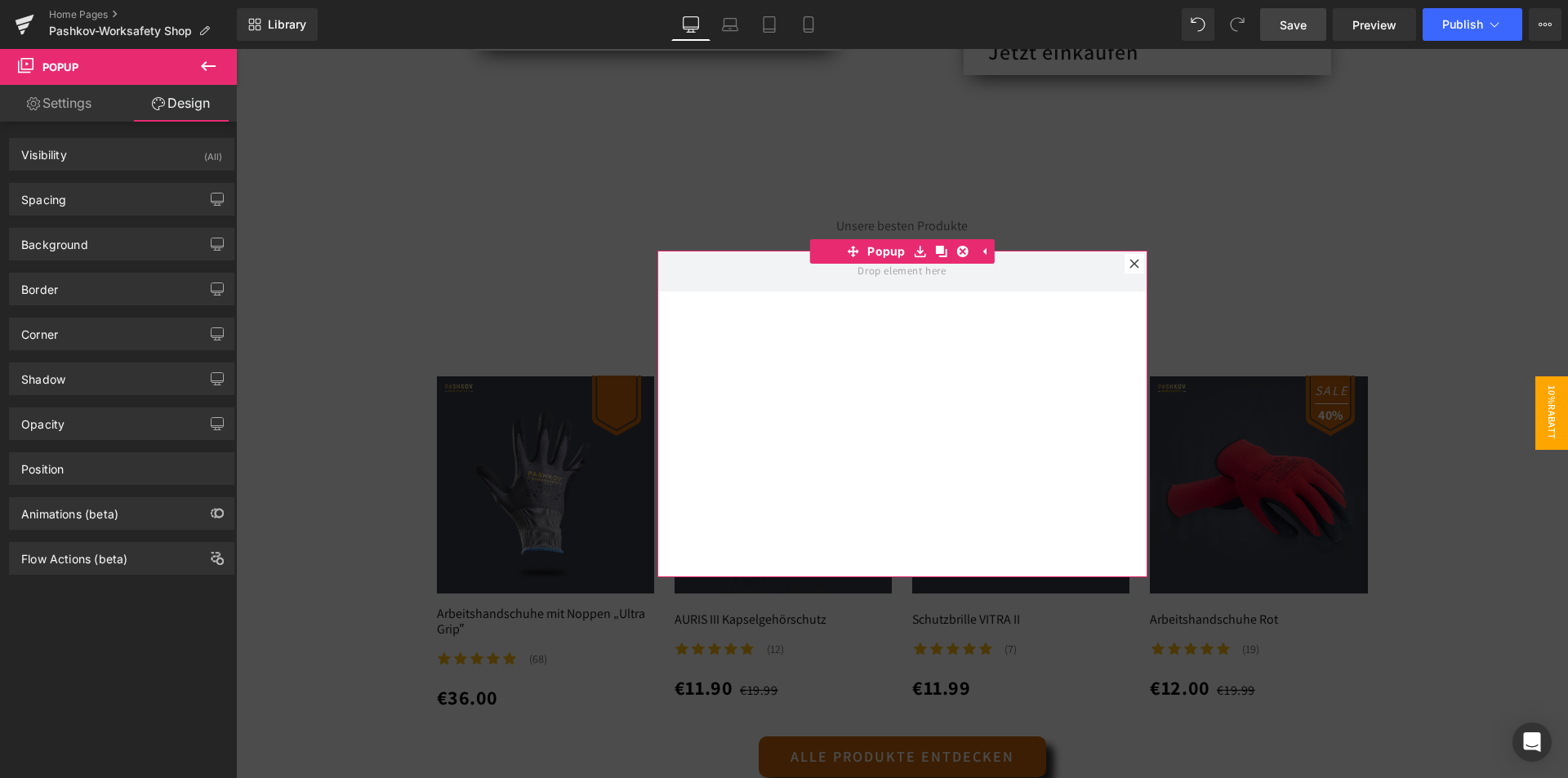
click at [82, 260] on div "Border Border Style Custom Custom Setup Global Style Custom Setup Global Style …" at bounding box center [122, 283] width 244 height 45
click at [88, 240] on div "Background" at bounding box center [54, 240] width 67 height 23
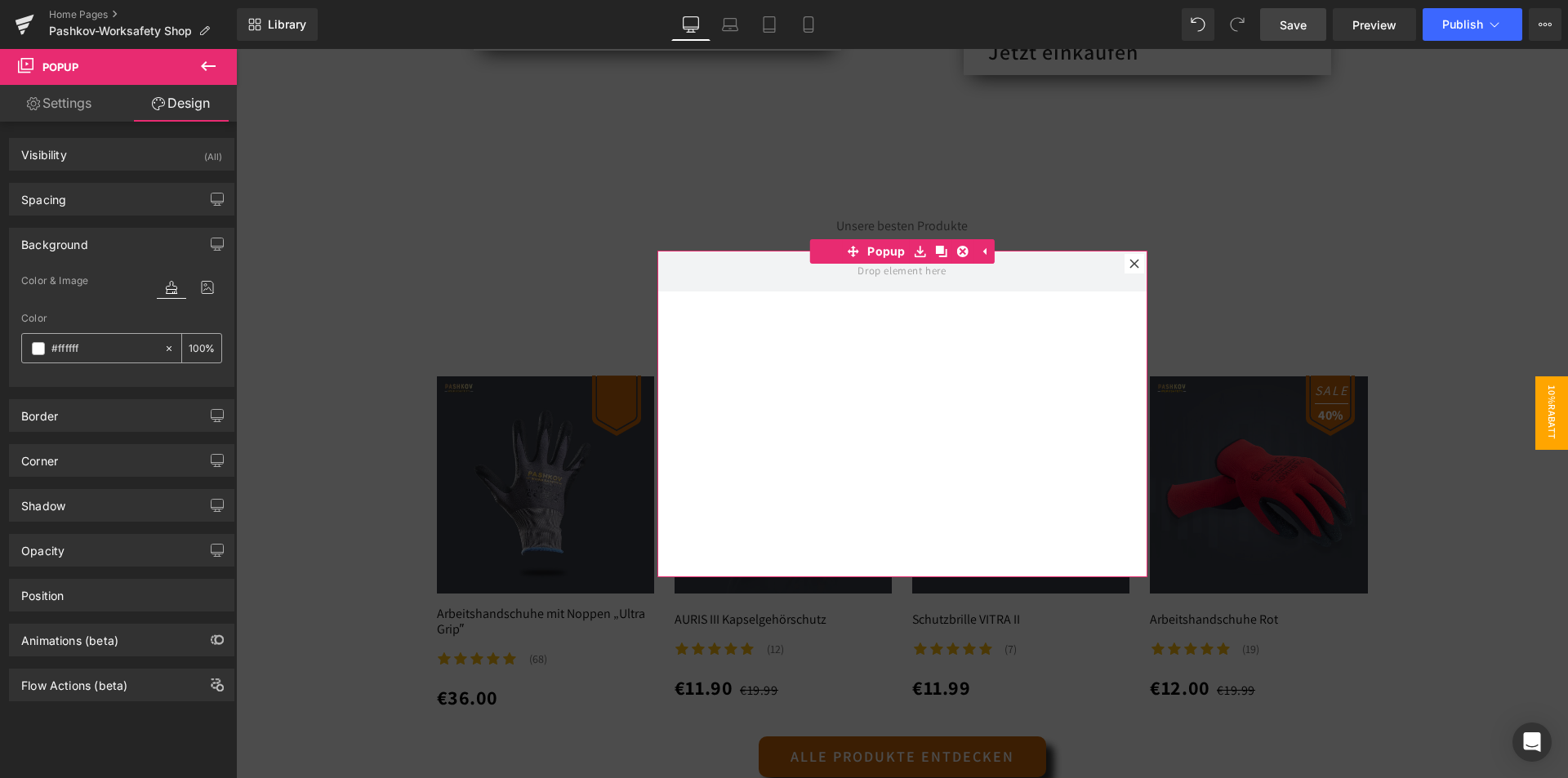
click at [78, 349] on input "#ffffff" at bounding box center [104, 349] width 104 height 18
click at [35, 344] on span at bounding box center [38, 349] width 13 height 13
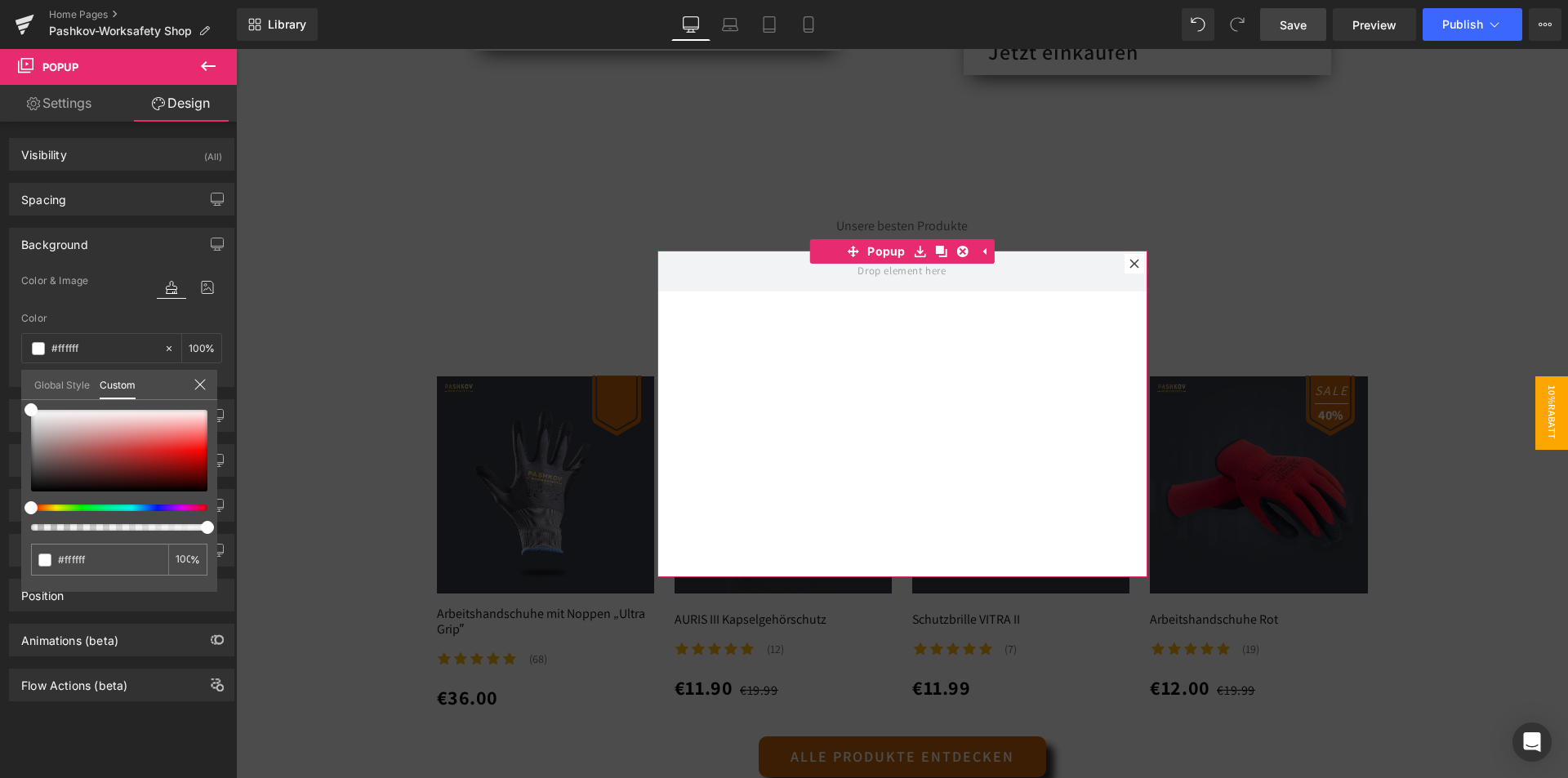
click at [167, 511] on div at bounding box center [119, 470] width 176 height 121
click at [164, 508] on div at bounding box center [112, 508] width 176 height 7
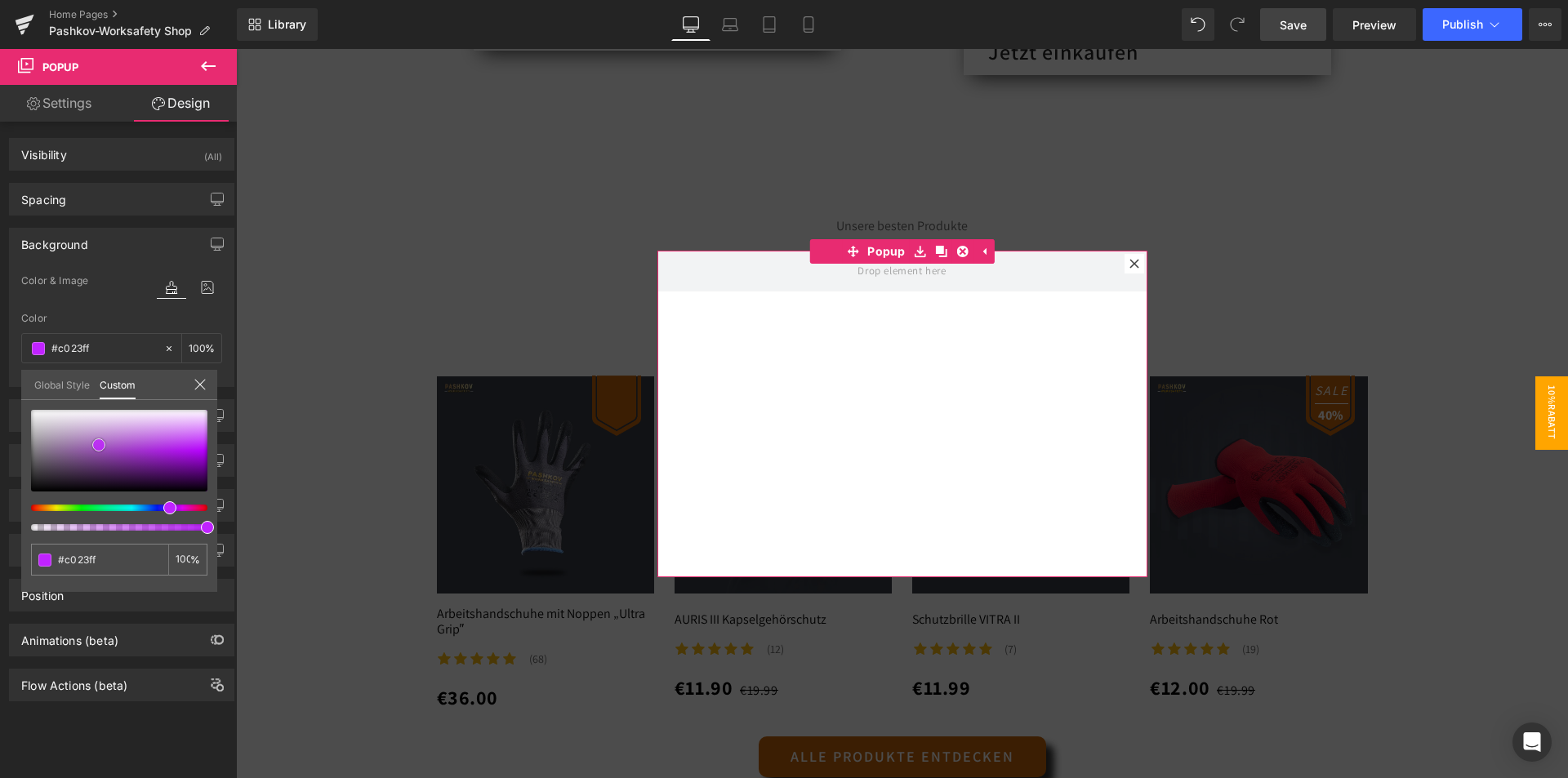
click at [99, 445] on div at bounding box center [119, 451] width 176 height 82
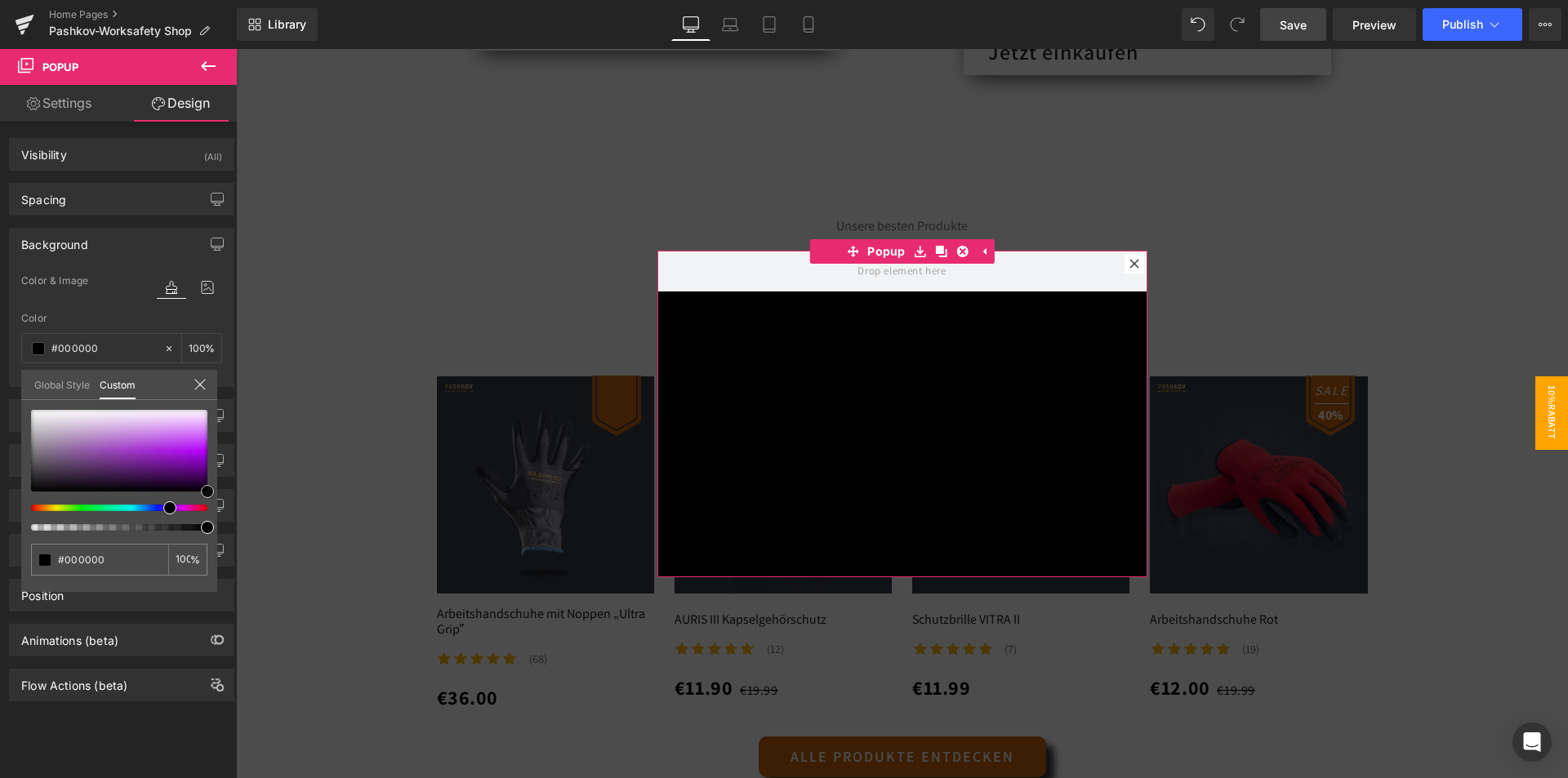
drag, startPoint x: 99, startPoint y: 445, endPoint x: 209, endPoint y: 518, distance: 132.0
click at [209, 518] on div "#ffffff 100 %" at bounding box center [119, 501] width 196 height 182
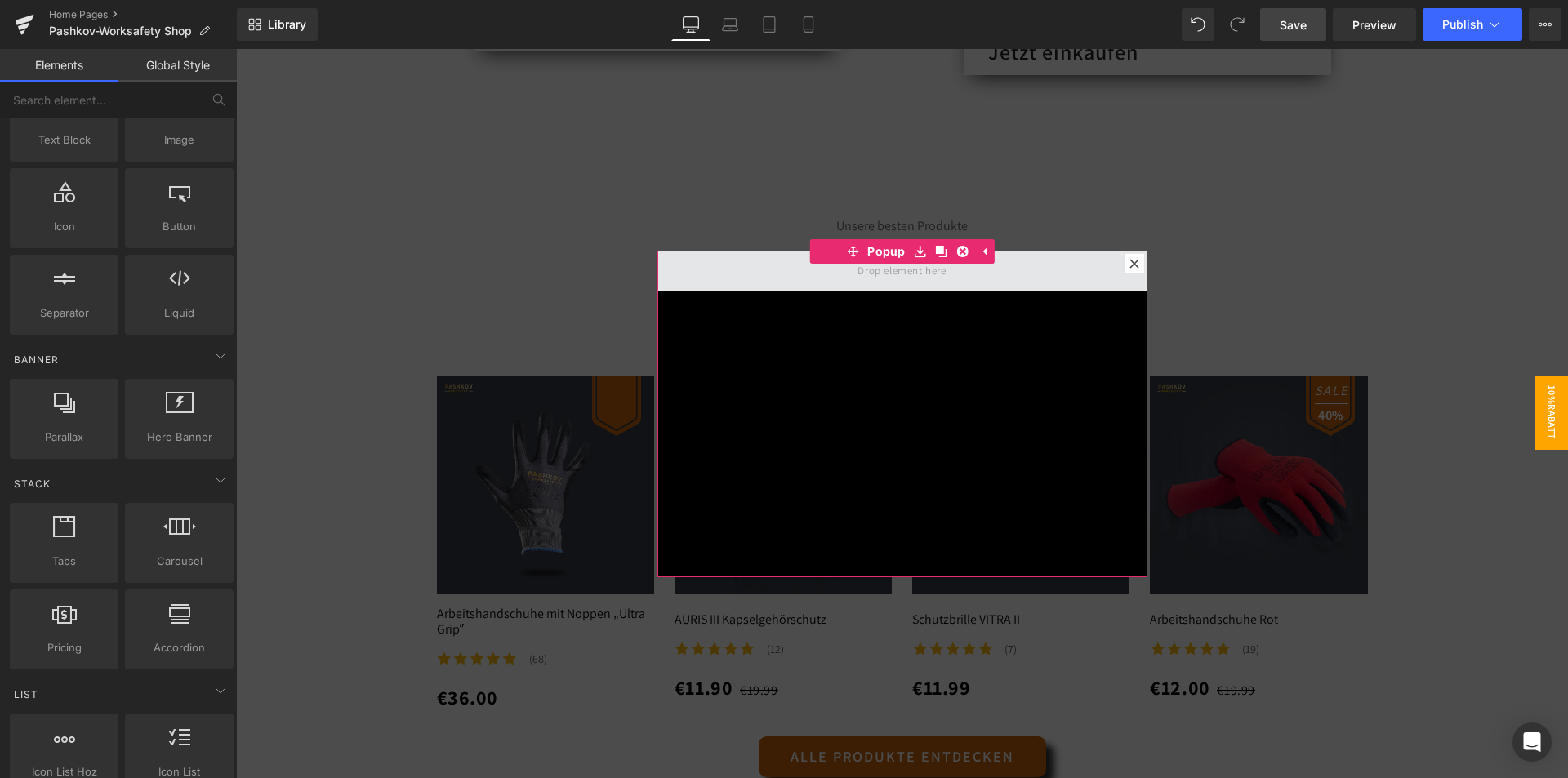
click at [872, 269] on span at bounding box center [901, 270] width 99 height 27
click at [974, 341] on div at bounding box center [902, 413] width 490 height 326
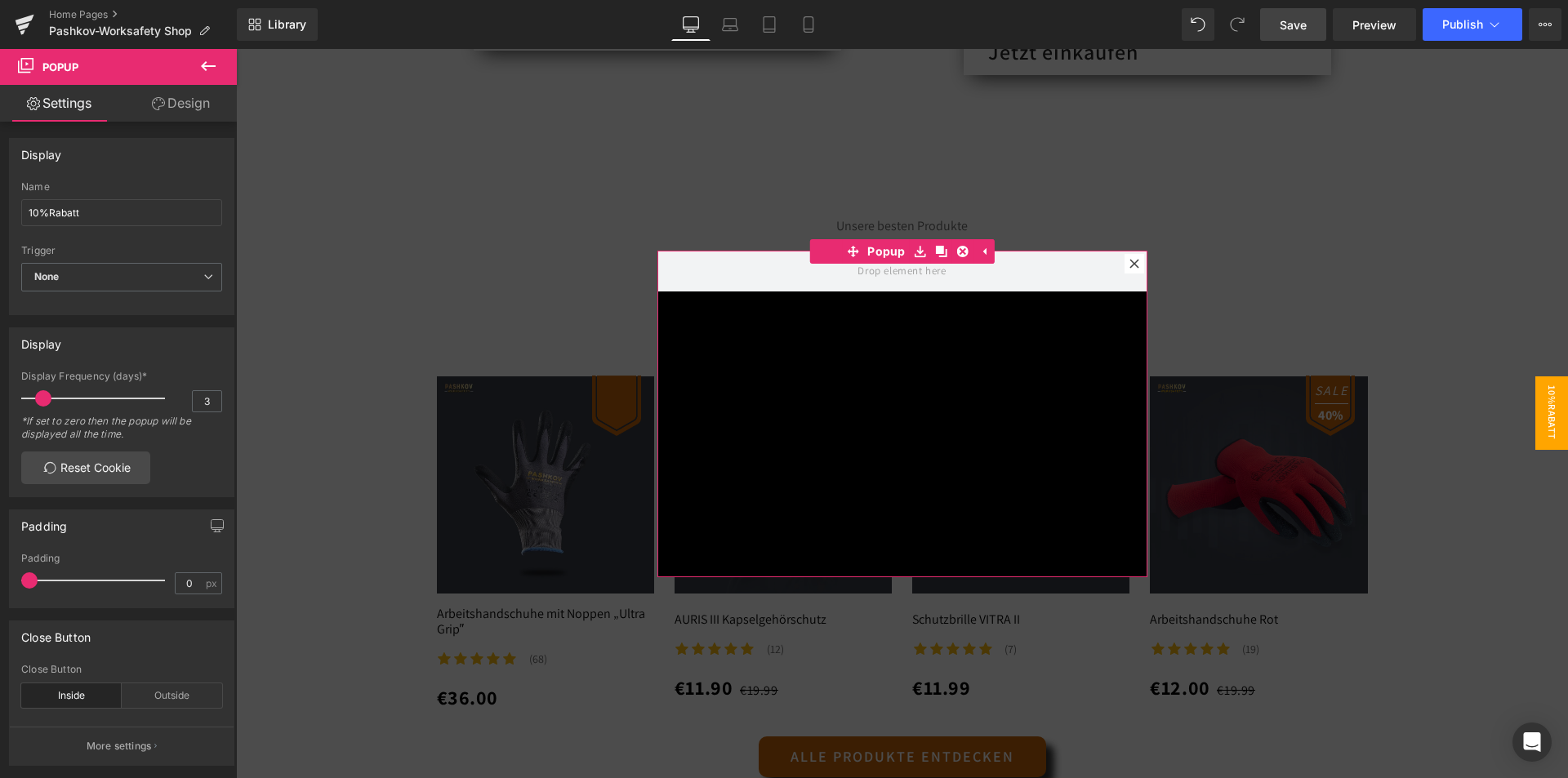
click at [175, 99] on link "Design" at bounding box center [181, 104] width 119 height 37
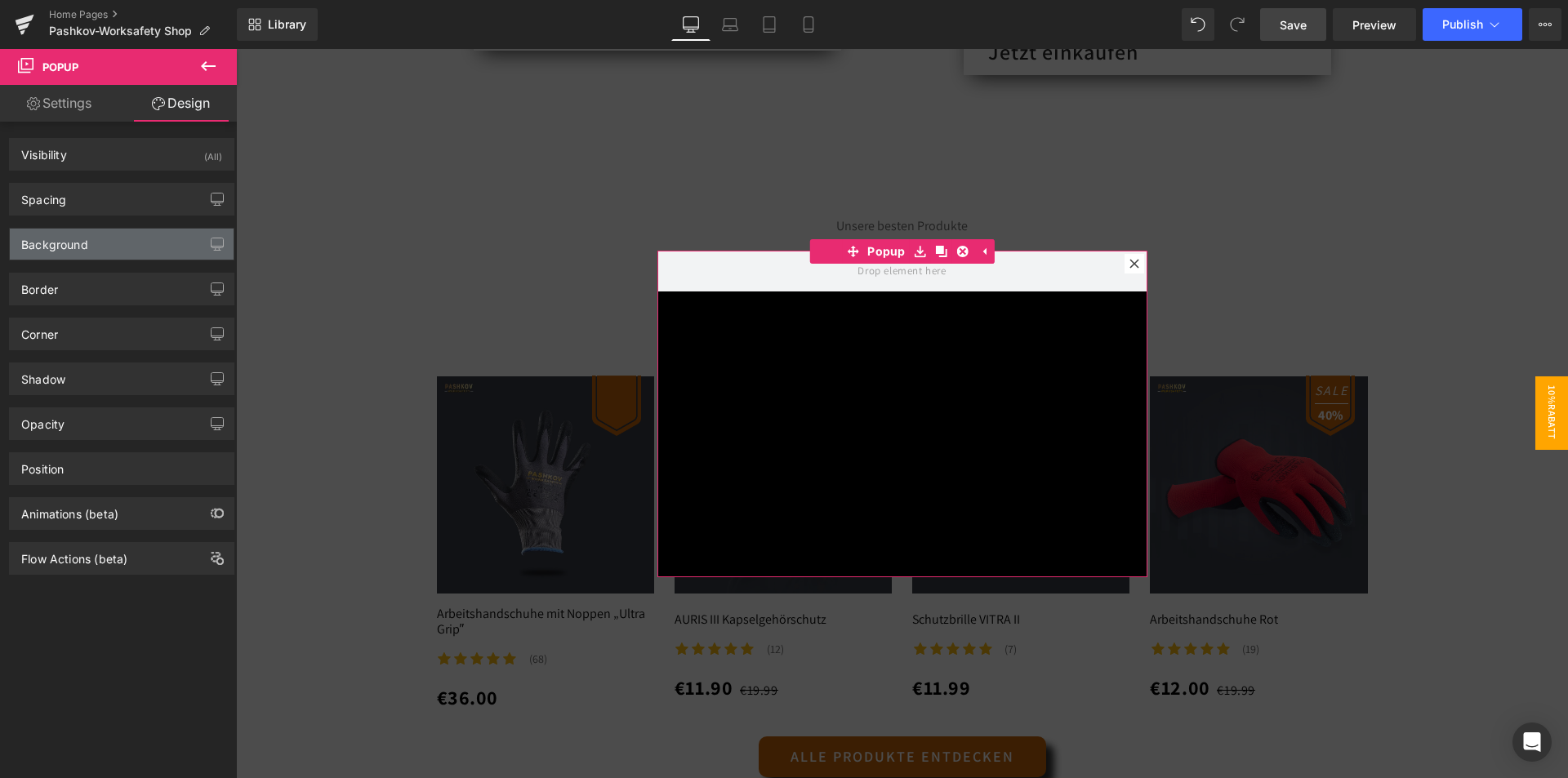
click at [81, 237] on div "Background" at bounding box center [54, 240] width 67 height 23
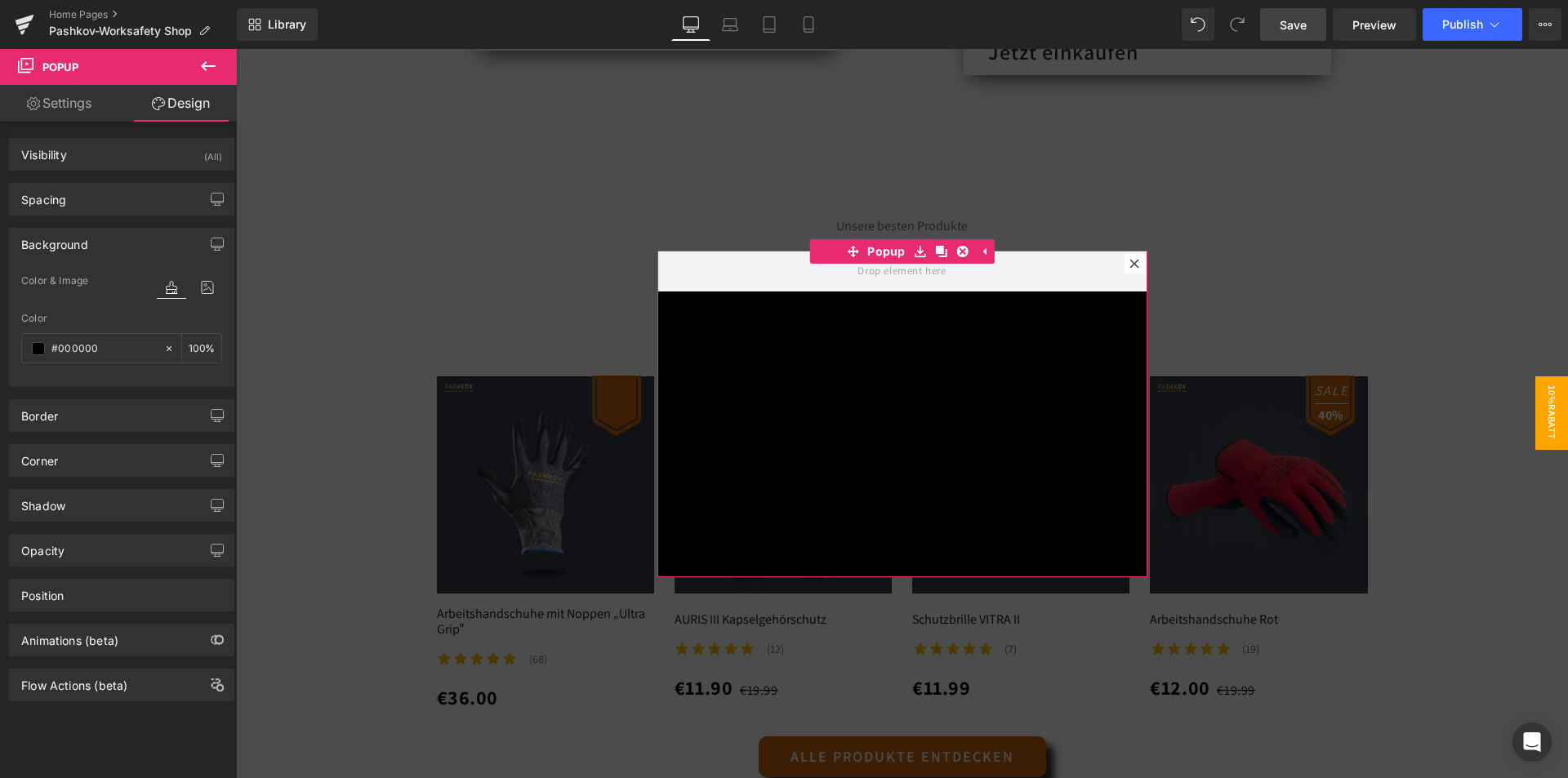
click at [90, 243] on div "Background" at bounding box center [122, 244] width 224 height 31
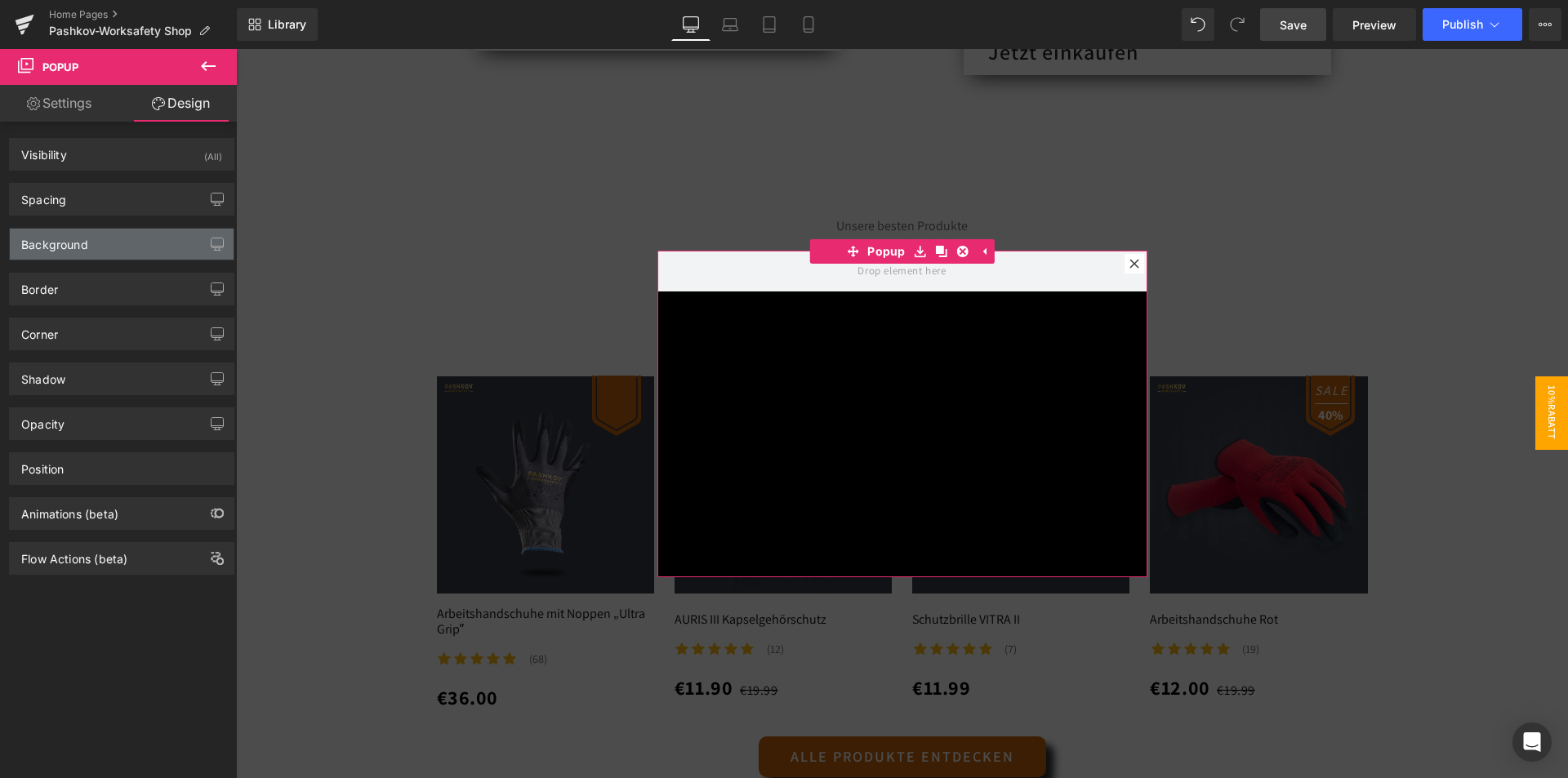
click at [103, 238] on div "Background" at bounding box center [122, 244] width 224 height 31
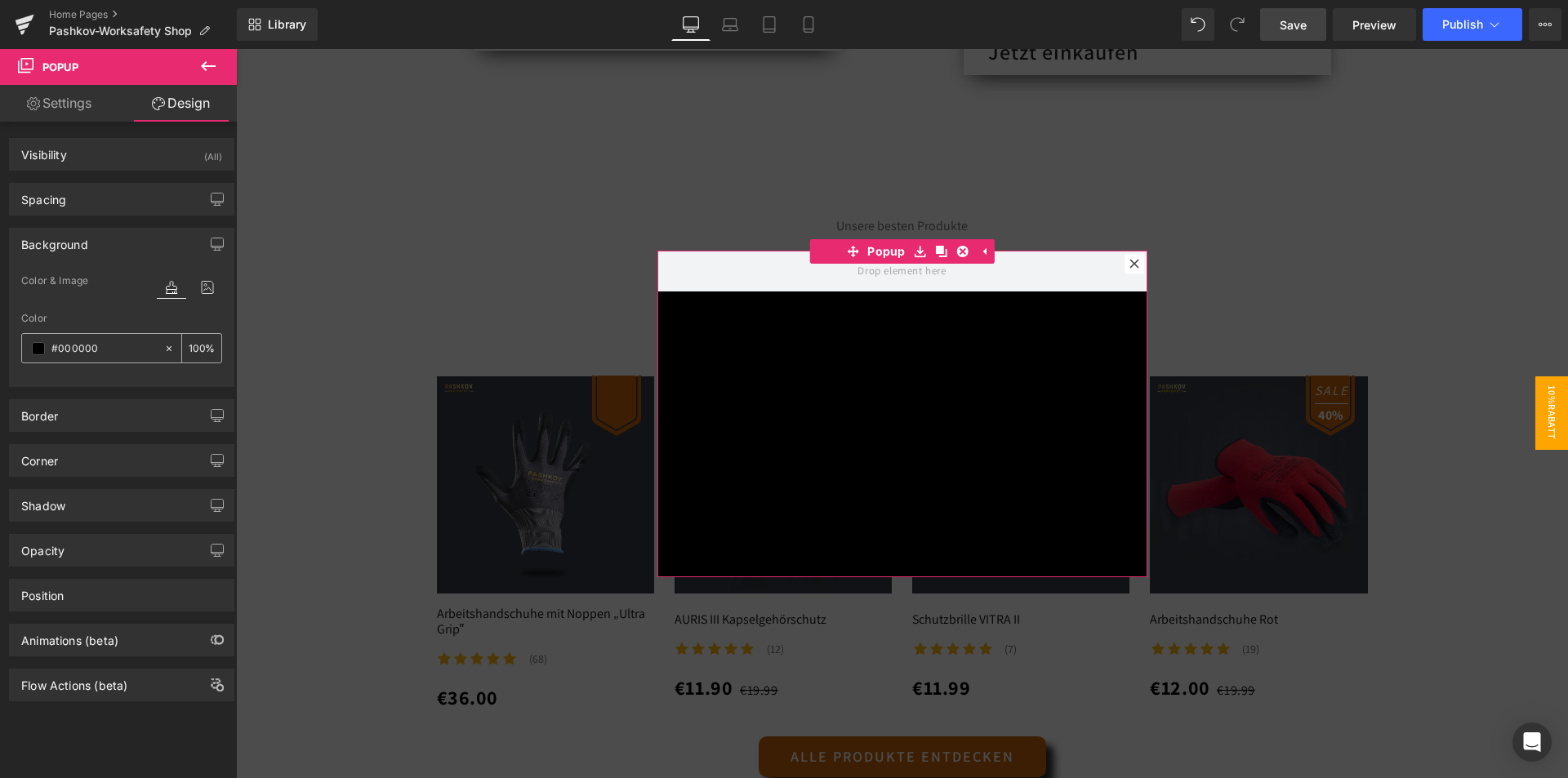
click at [119, 344] on input "text" at bounding box center [104, 349] width 104 height 18
drag, startPoint x: 119, startPoint y: 344, endPoint x: 18, endPoint y: 349, distance: 101.1
click at [18, 349] on div "Color & Image color Color % Image Replace Image Upload image or Browse gallery …" at bounding box center [122, 329] width 224 height 115
click at [87, 351] on input "text" at bounding box center [104, 349] width 104 height 18
drag, startPoint x: 108, startPoint y: 356, endPoint x: 58, endPoint y: 354, distance: 50.0
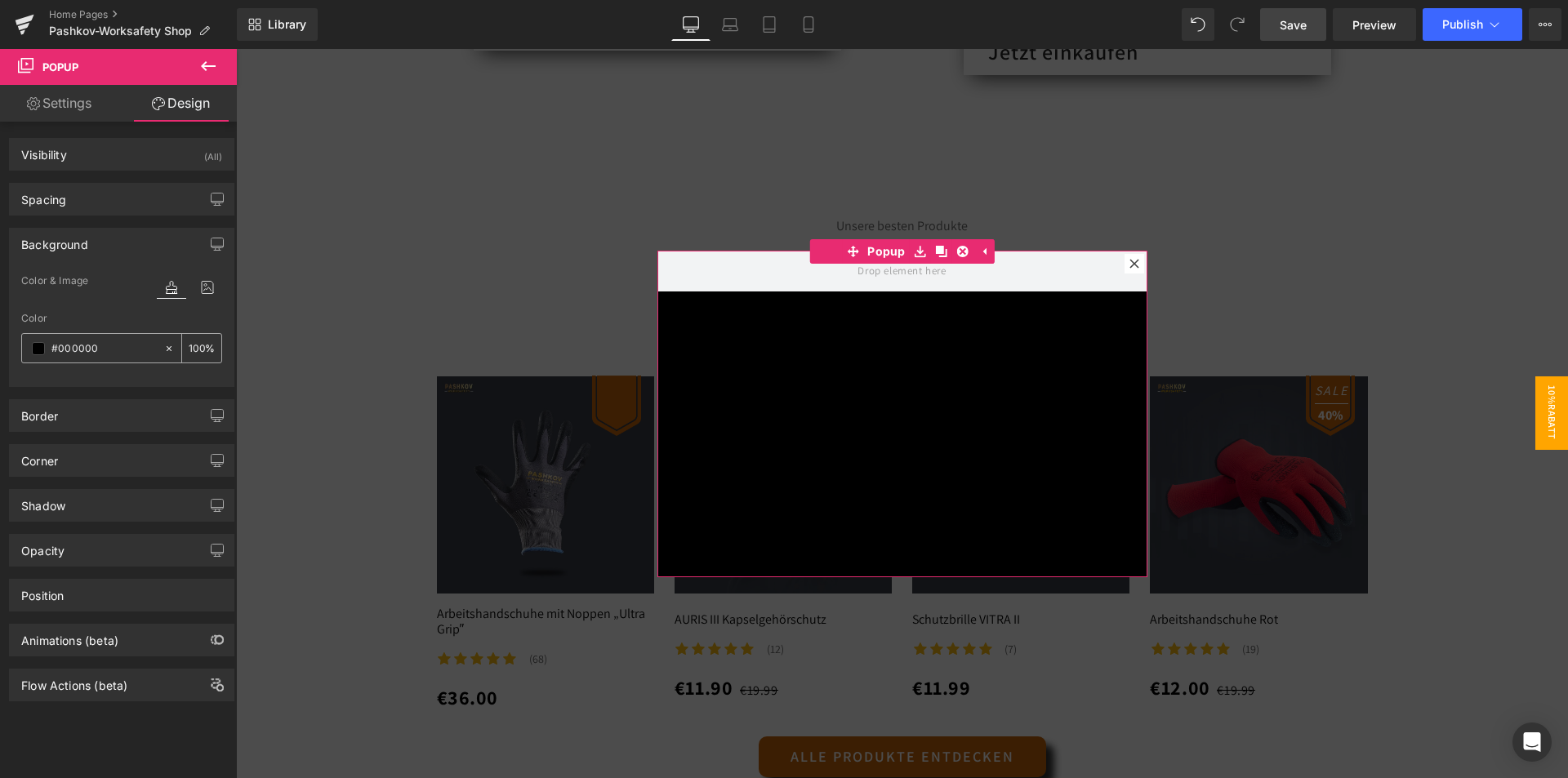
click at [58, 354] on input "text" at bounding box center [104, 349] width 104 height 18
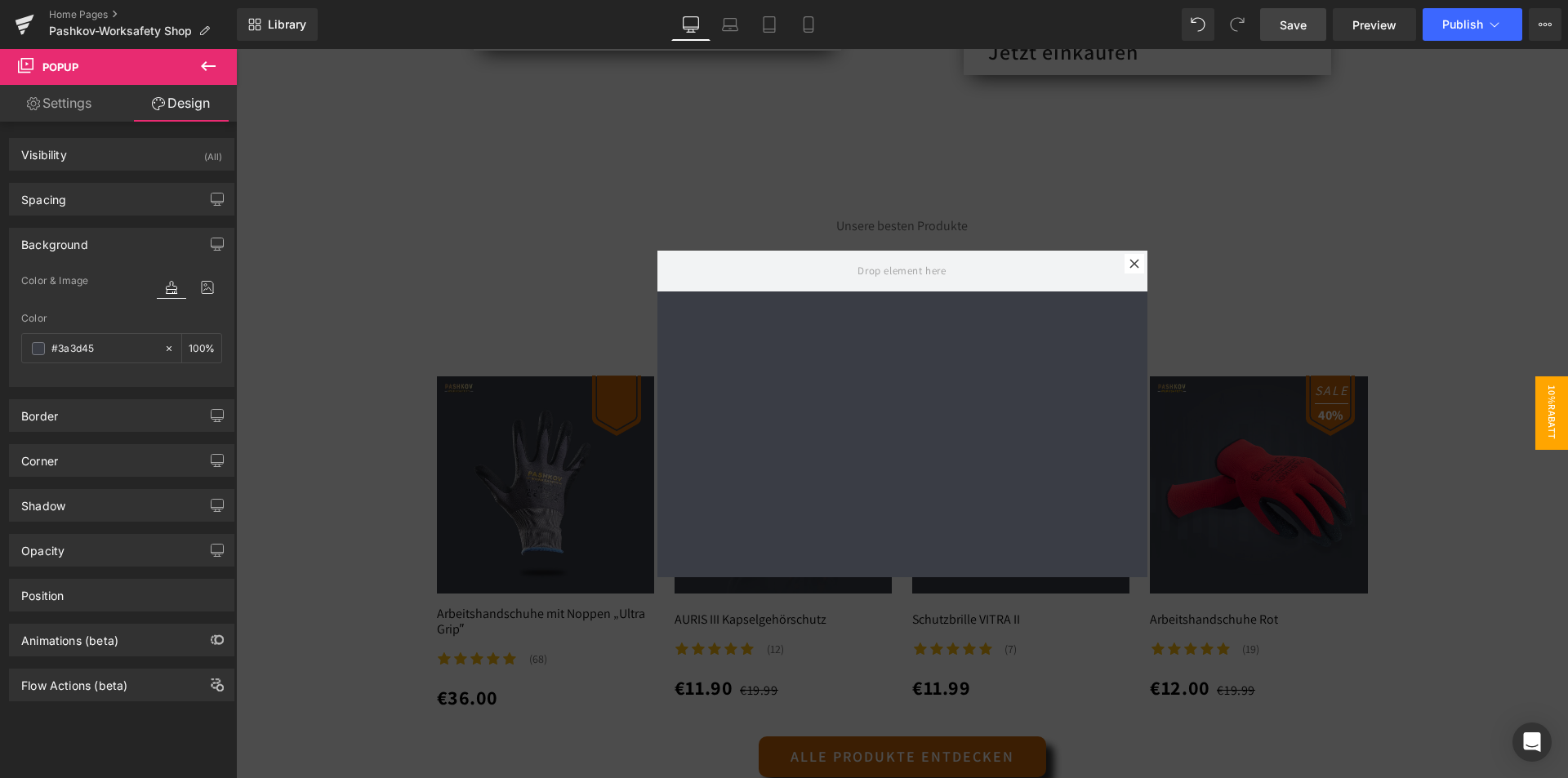
type input "#3a3d45"
click at [210, 64] on icon at bounding box center [208, 65] width 19 height 19
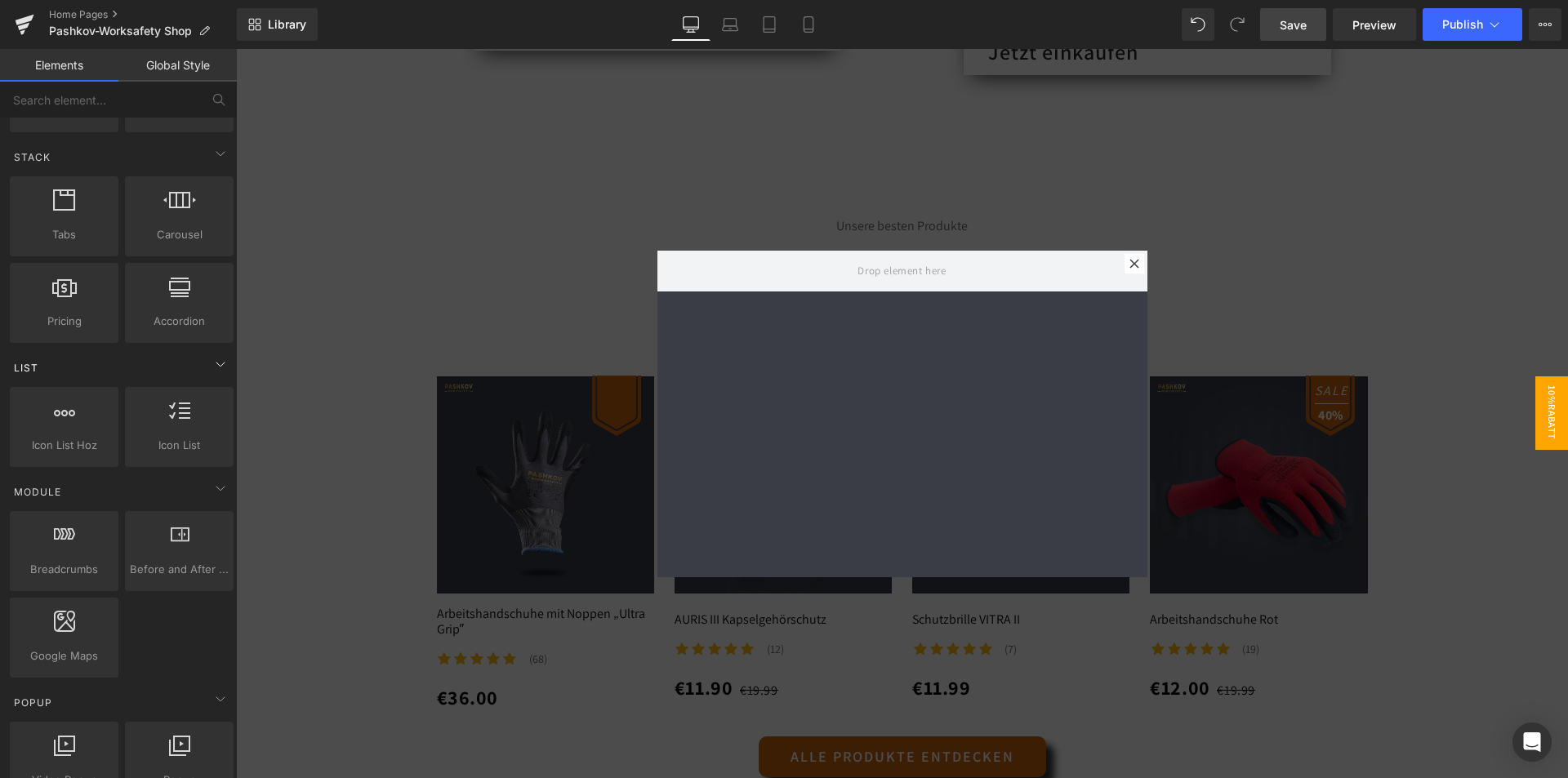
scroll to position [0, 0]
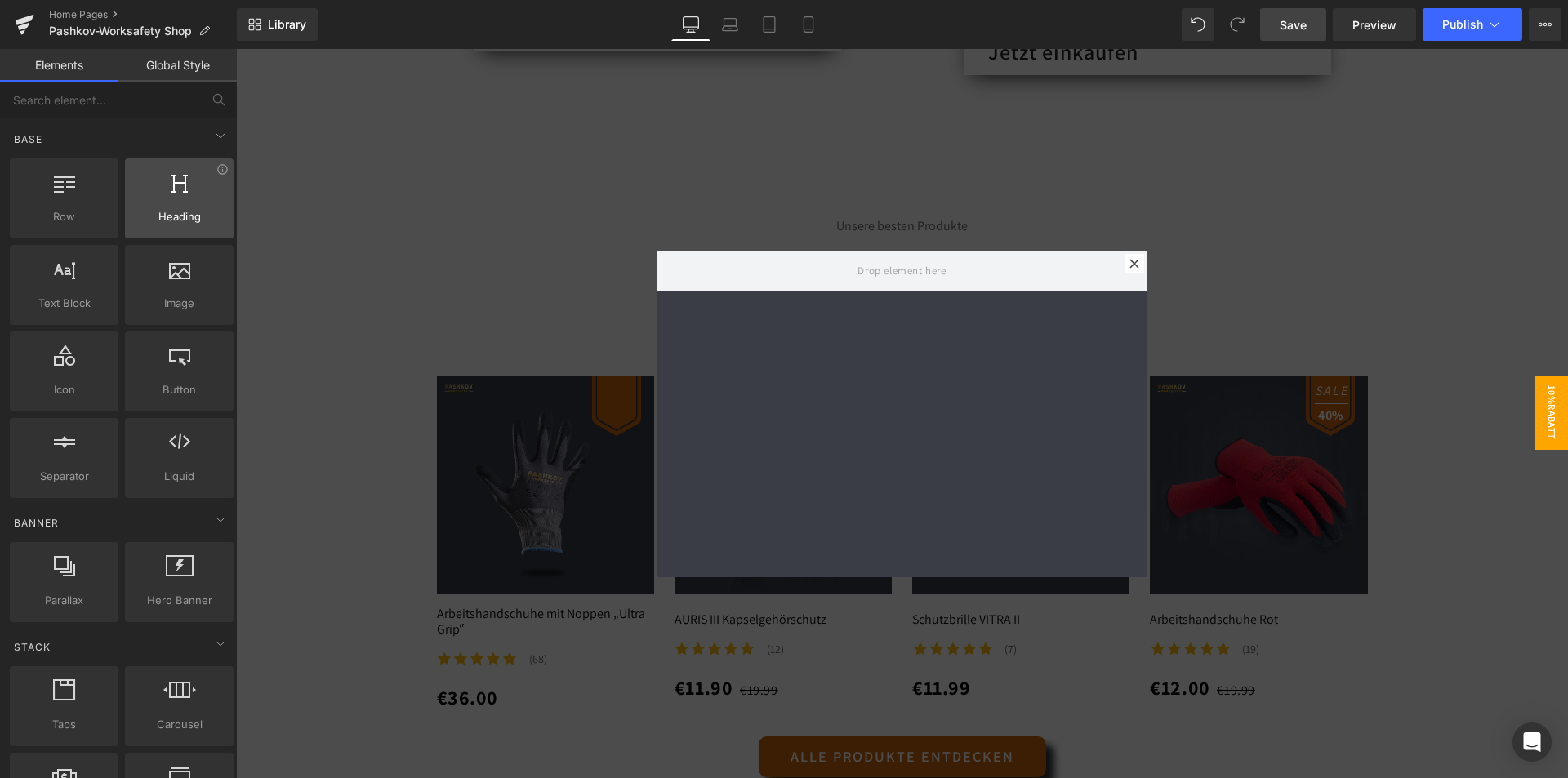
click at [175, 200] on div at bounding box center [179, 189] width 99 height 37
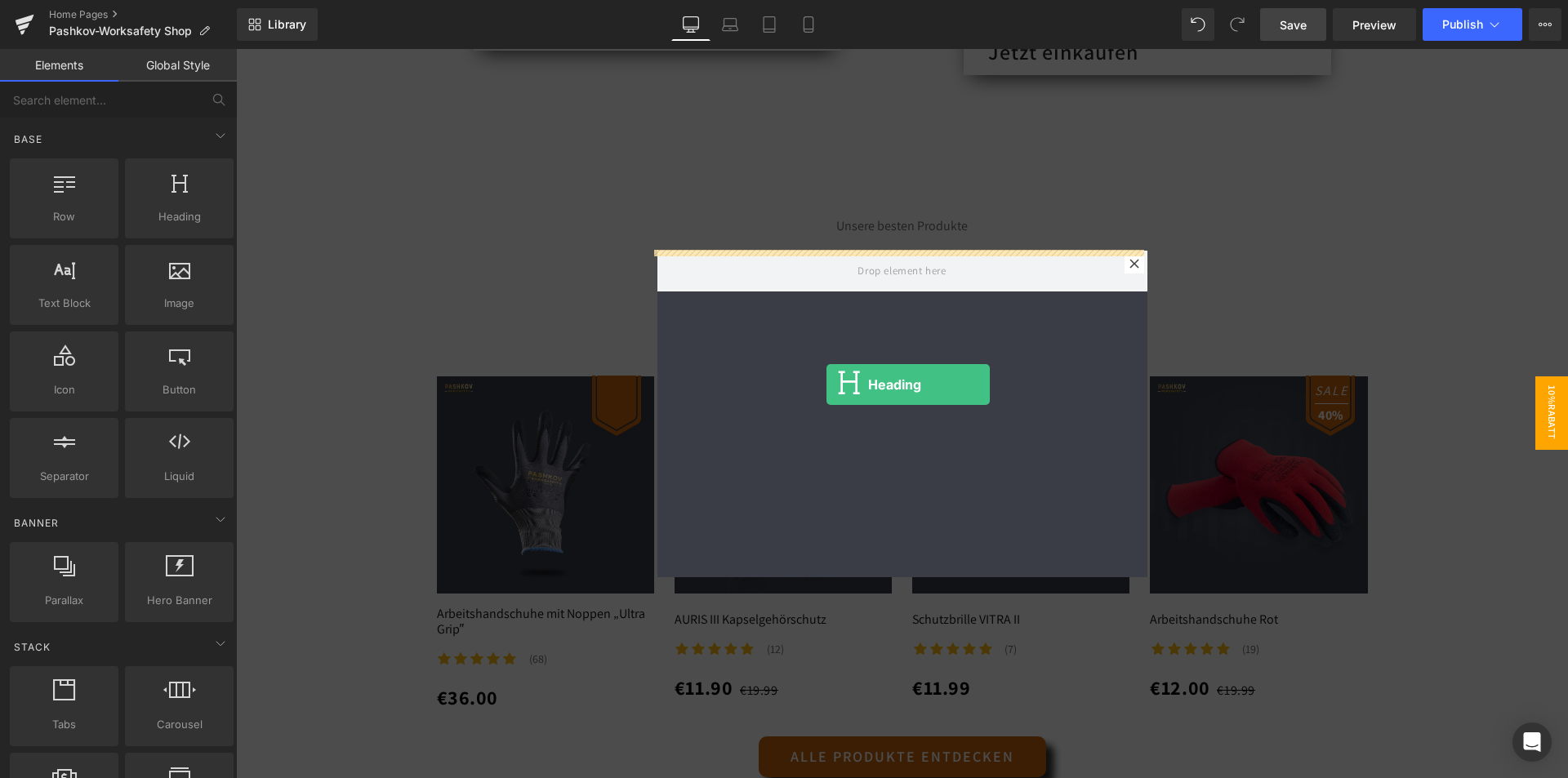
drag, startPoint x: 412, startPoint y: 249, endPoint x: 827, endPoint y: 377, distance: 434.3
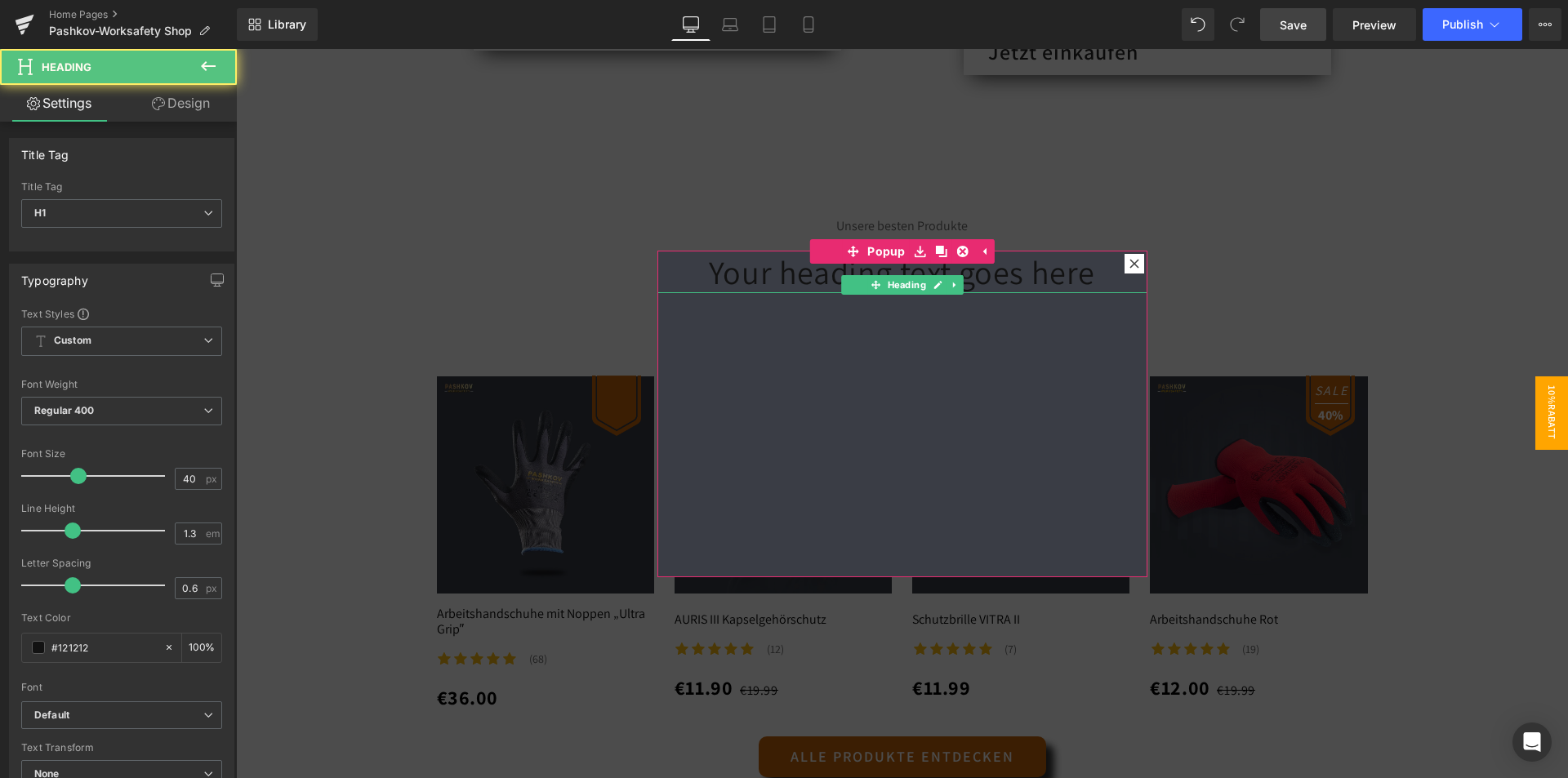
click at [861, 272] on h1 "Your heading text goes here" at bounding box center [902, 271] width 490 height 43
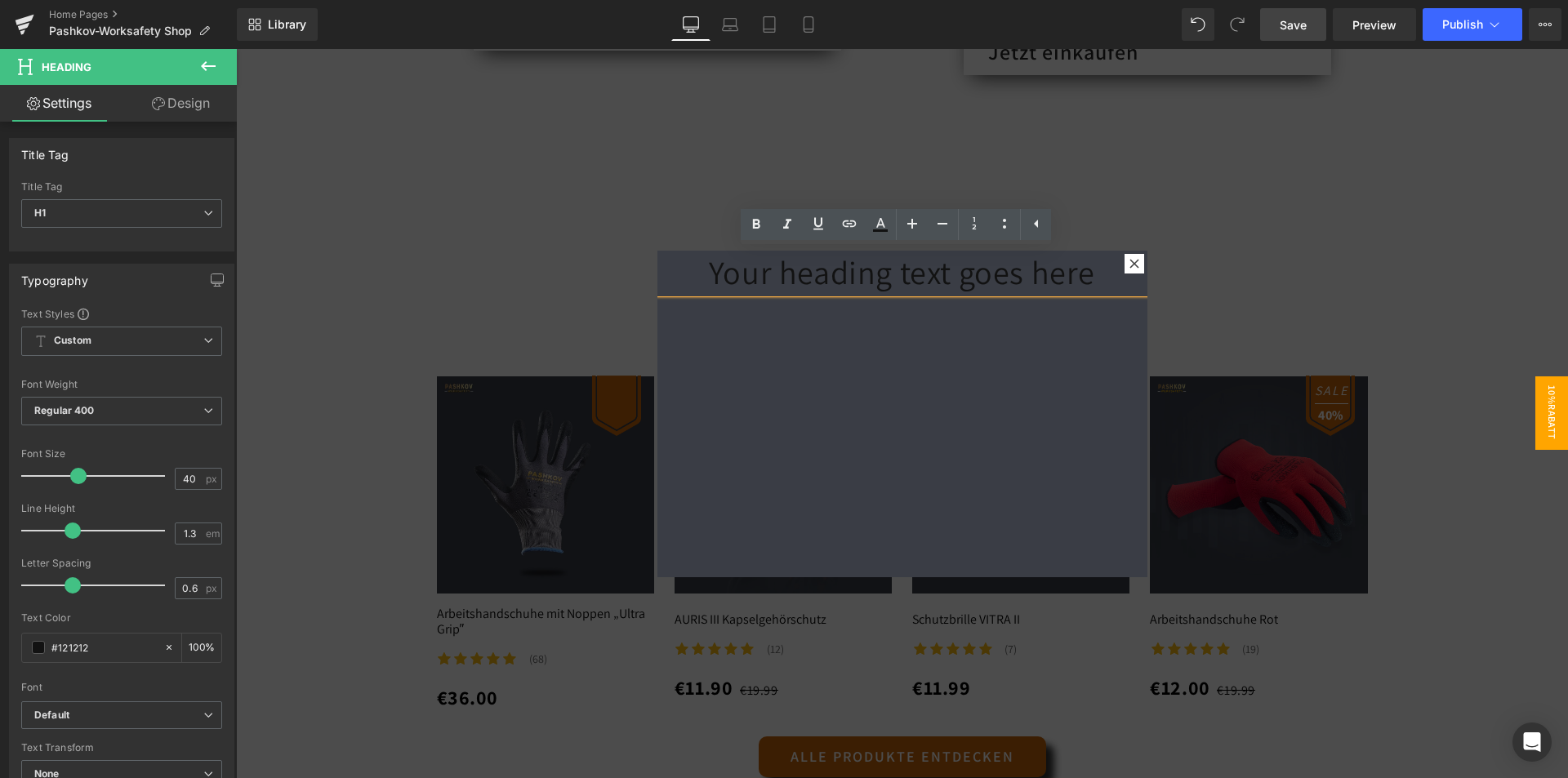
click at [715, 272] on h1 "Your heading text goes here" at bounding box center [902, 271] width 490 height 43
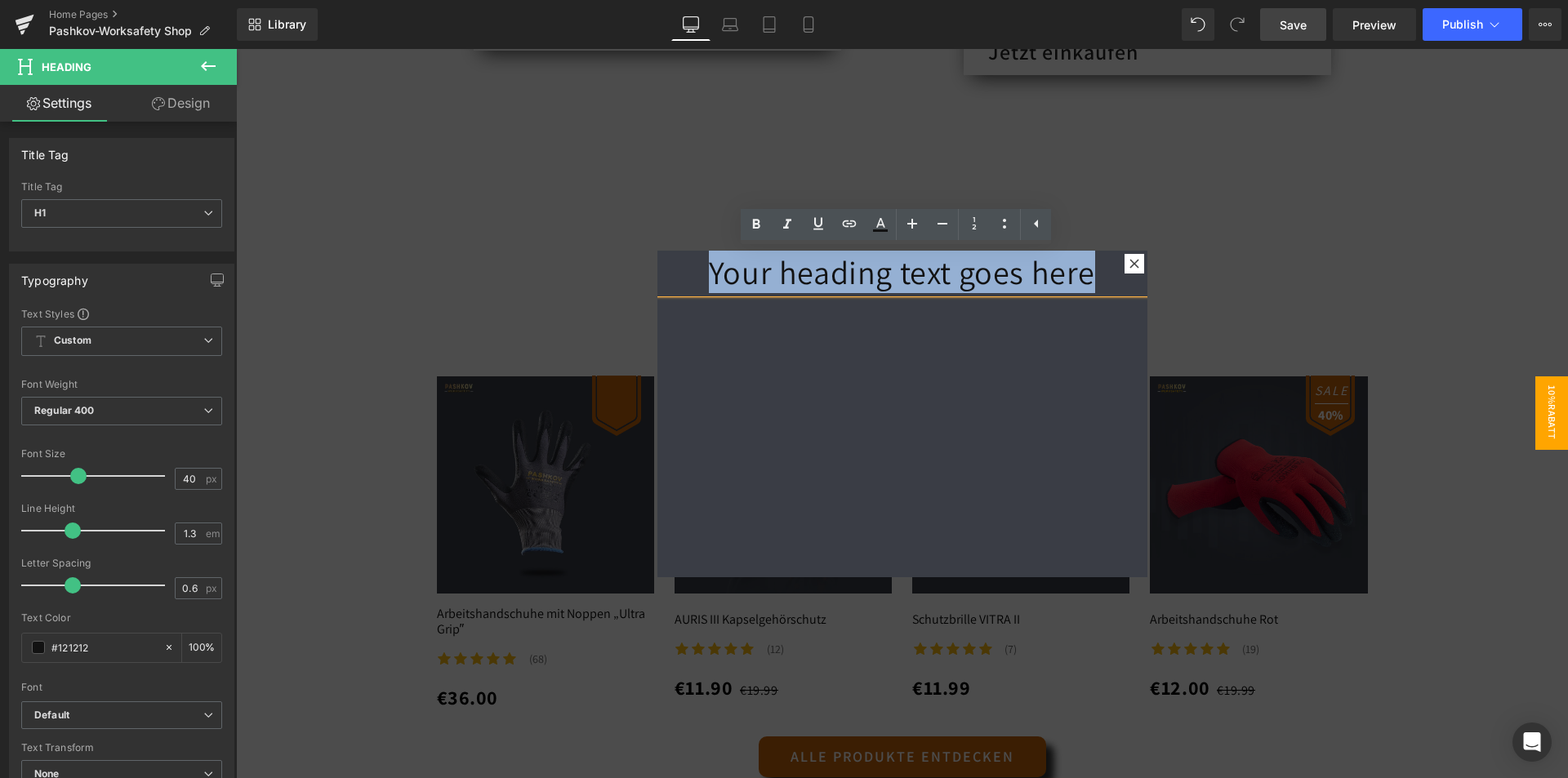
drag, startPoint x: 709, startPoint y: 272, endPoint x: 1105, endPoint y: 280, distance: 396.1
click at [1105, 280] on h1 "Your heading text goes here" at bounding box center [902, 271] width 490 height 43
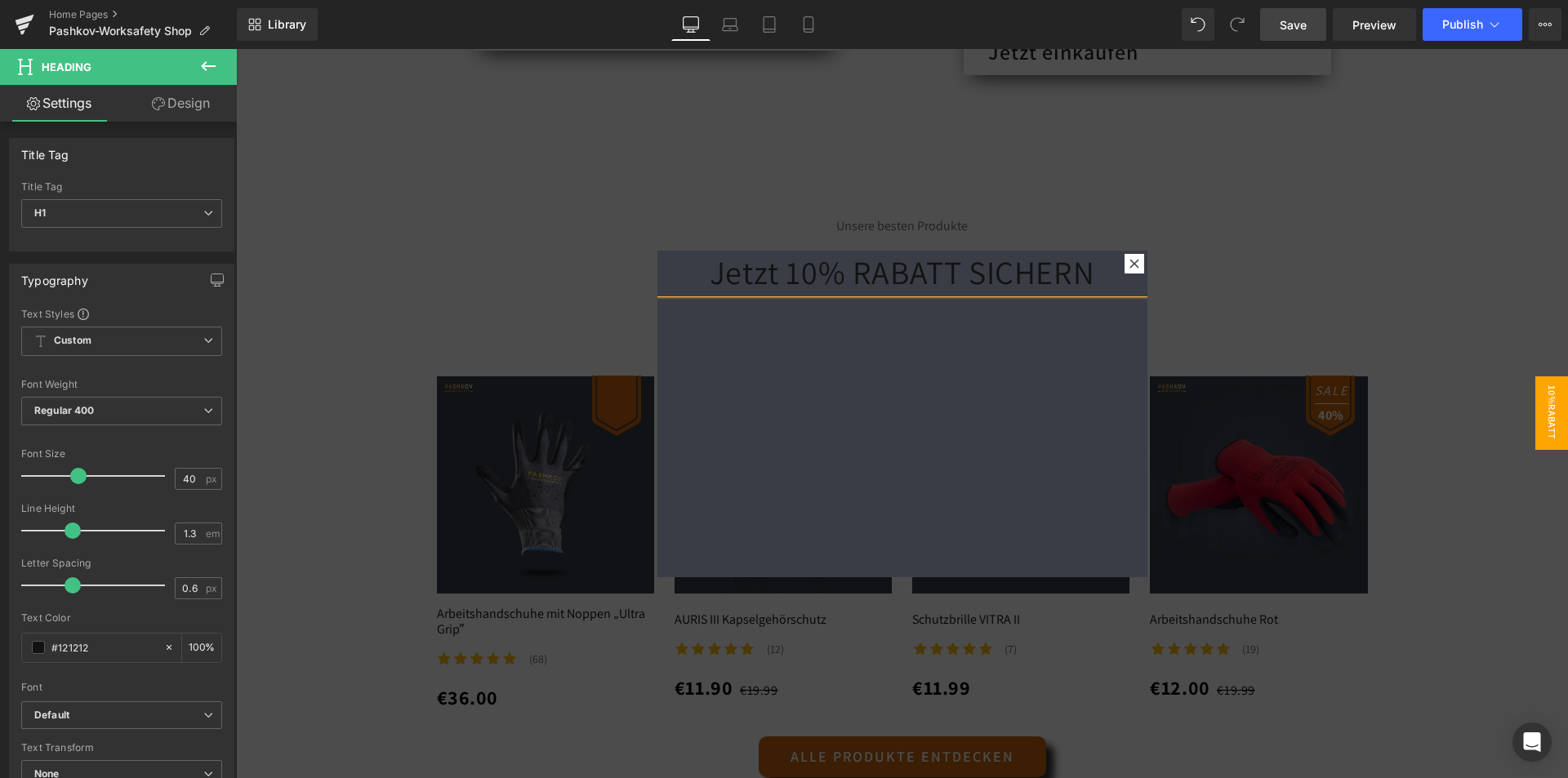
click at [870, 432] on div "Jetzt 10% RABATT SICHERN Heading" at bounding box center [902, 413] width 490 height 326
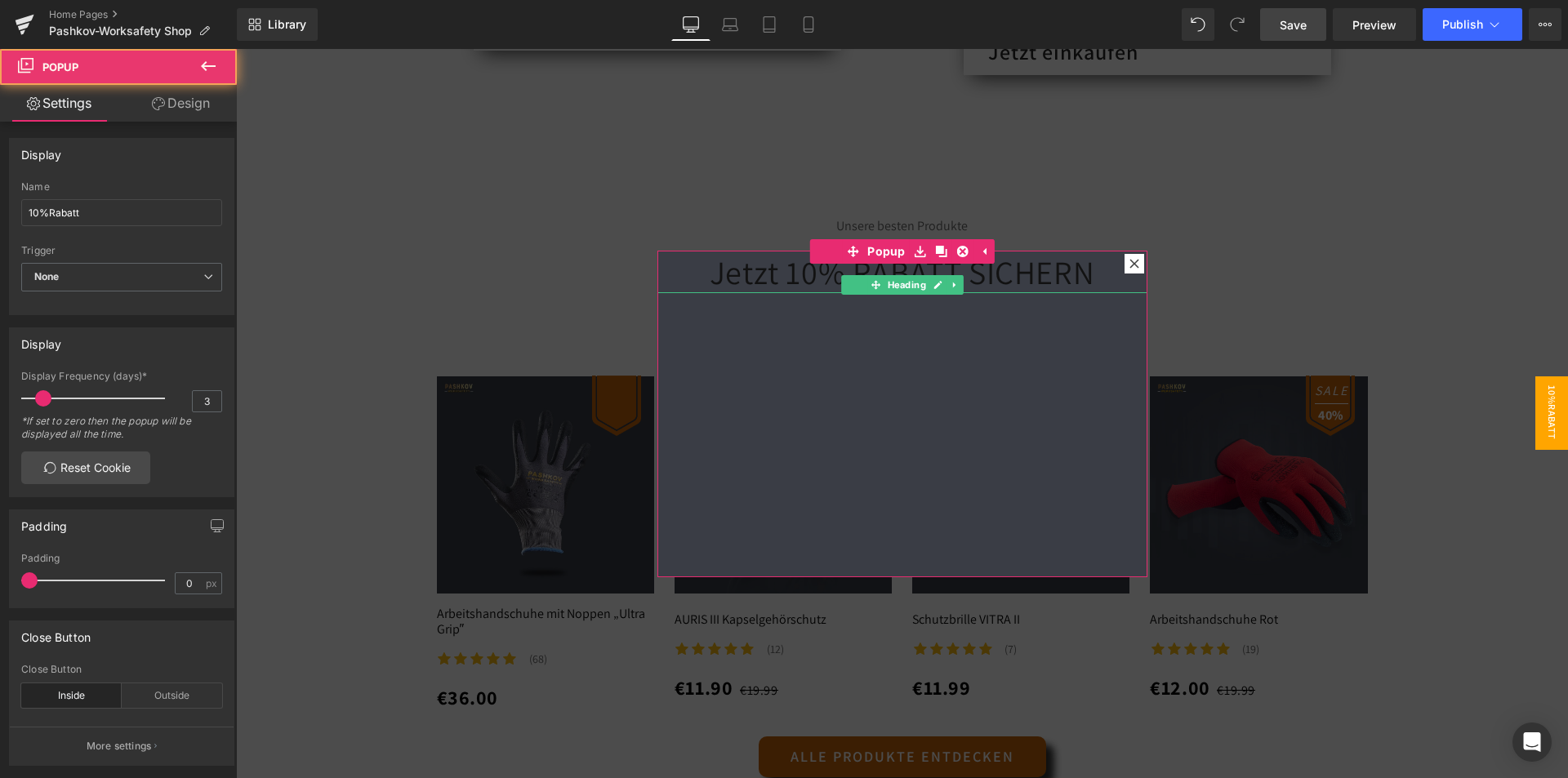
click at [1024, 276] on h1 "Jetzt 10% RABATT SICHERN" at bounding box center [902, 271] width 490 height 43
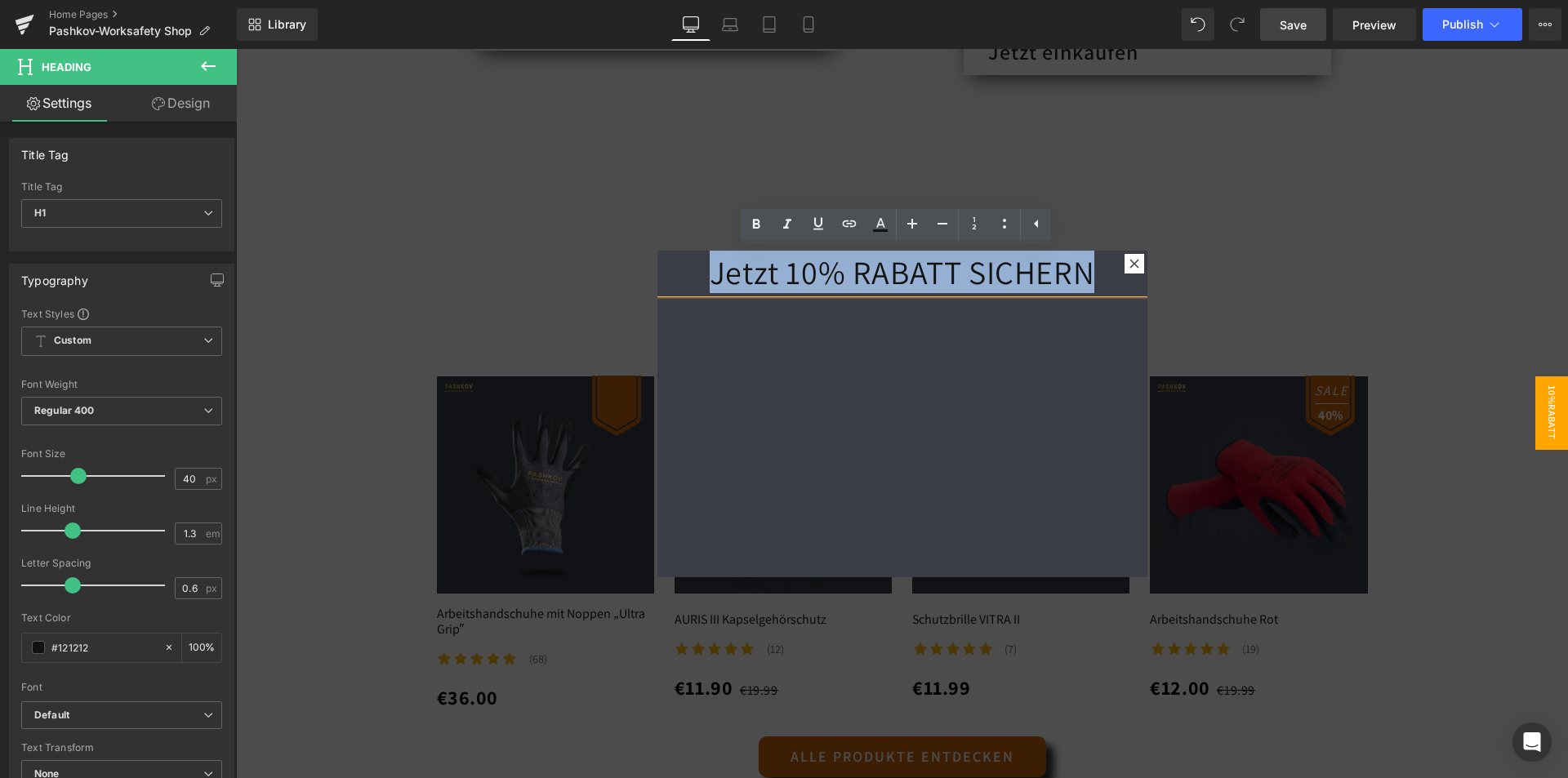
drag, startPoint x: 1086, startPoint y: 274, endPoint x: 664, endPoint y: 312, distance: 423.7
click at [665, 312] on div "Jetzt 10% RABATT SICHERN Heading" at bounding box center [902, 413] width 490 height 326
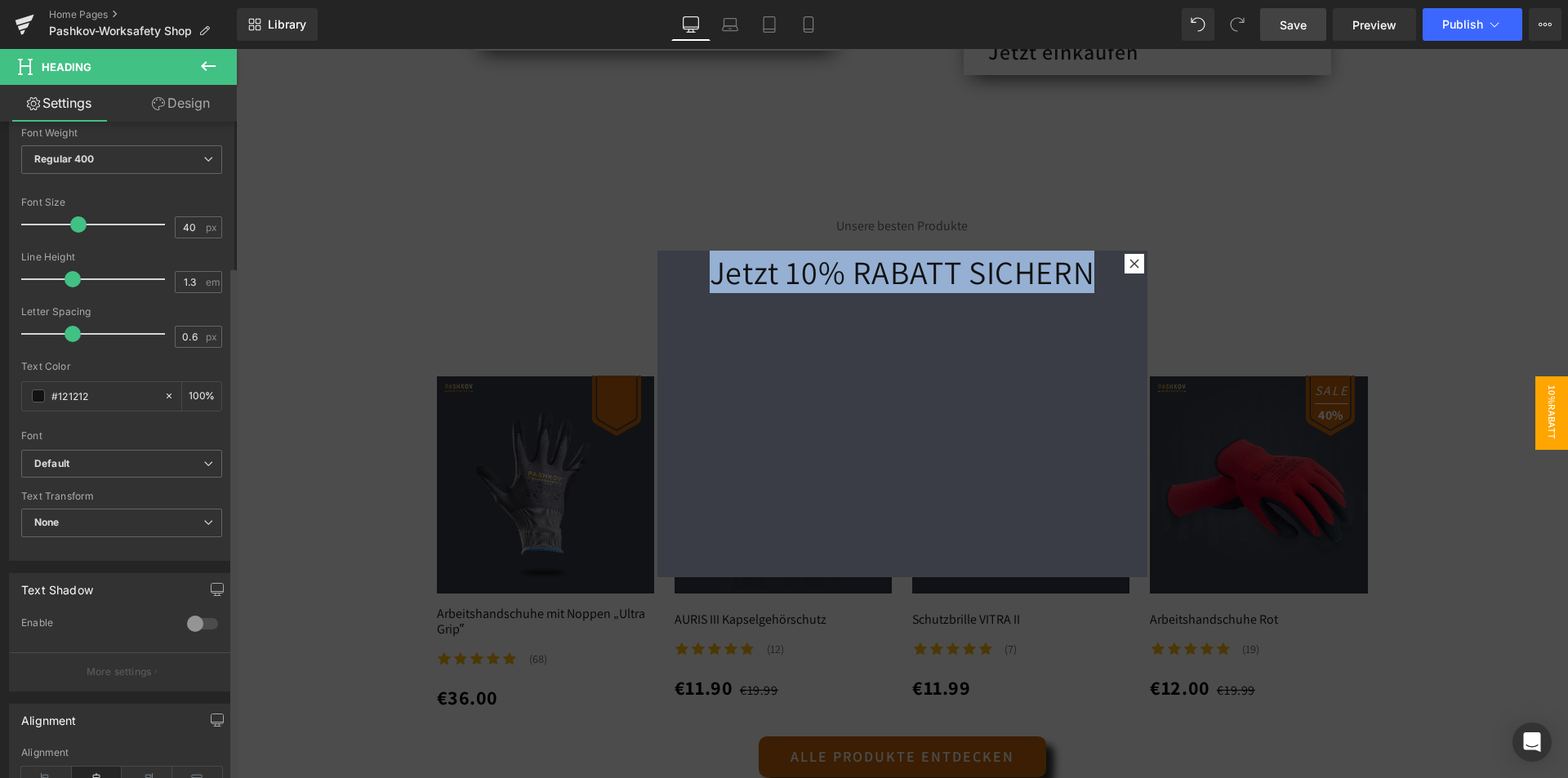
scroll to position [245, 0]
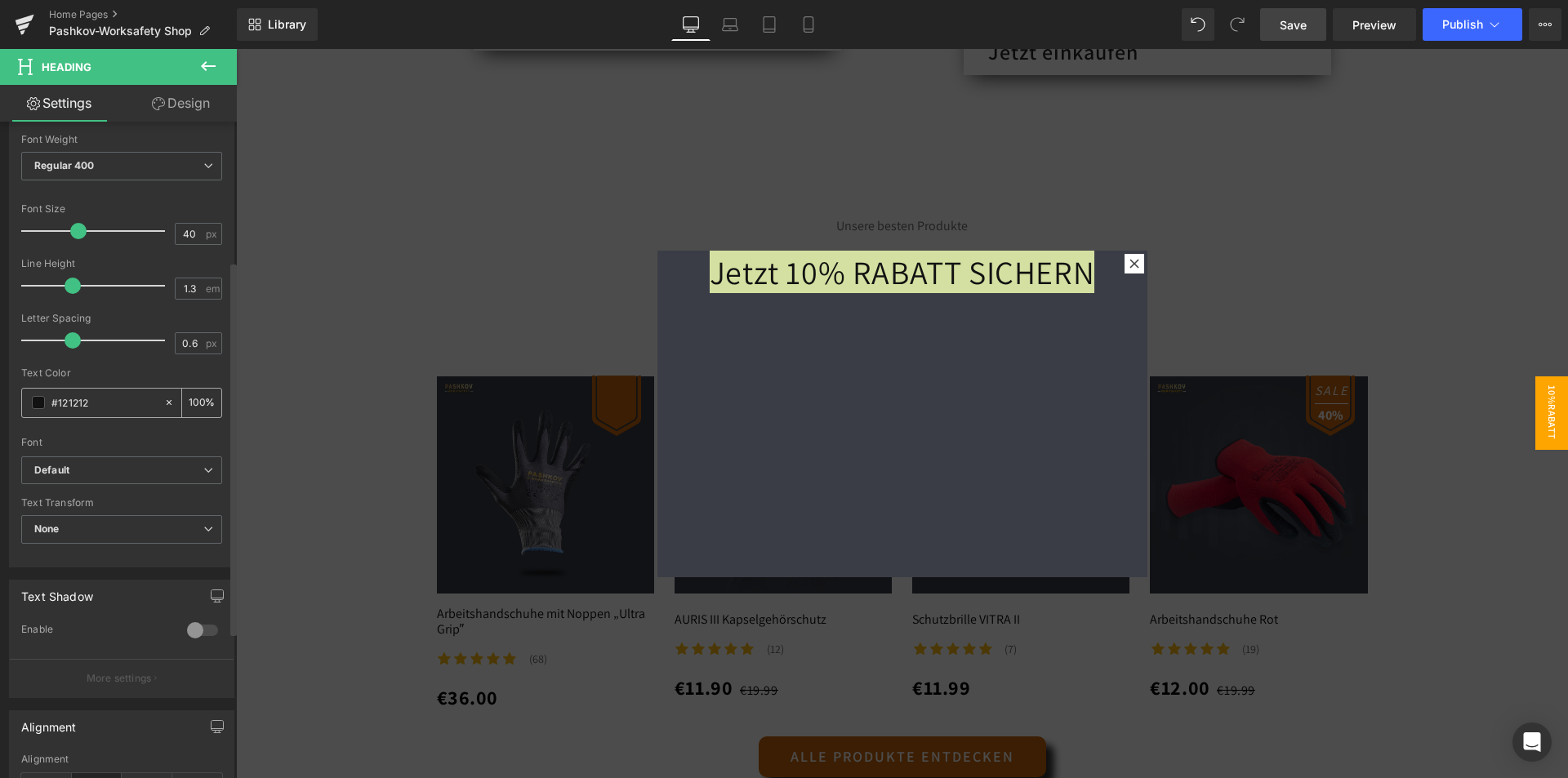
drag, startPoint x: 114, startPoint y: 399, endPoint x: 35, endPoint y: 402, distance: 79.1
click at [35, 402] on div "#121212" at bounding box center [92, 402] width 141 height 28
click at [40, 407] on span at bounding box center [38, 402] width 13 height 13
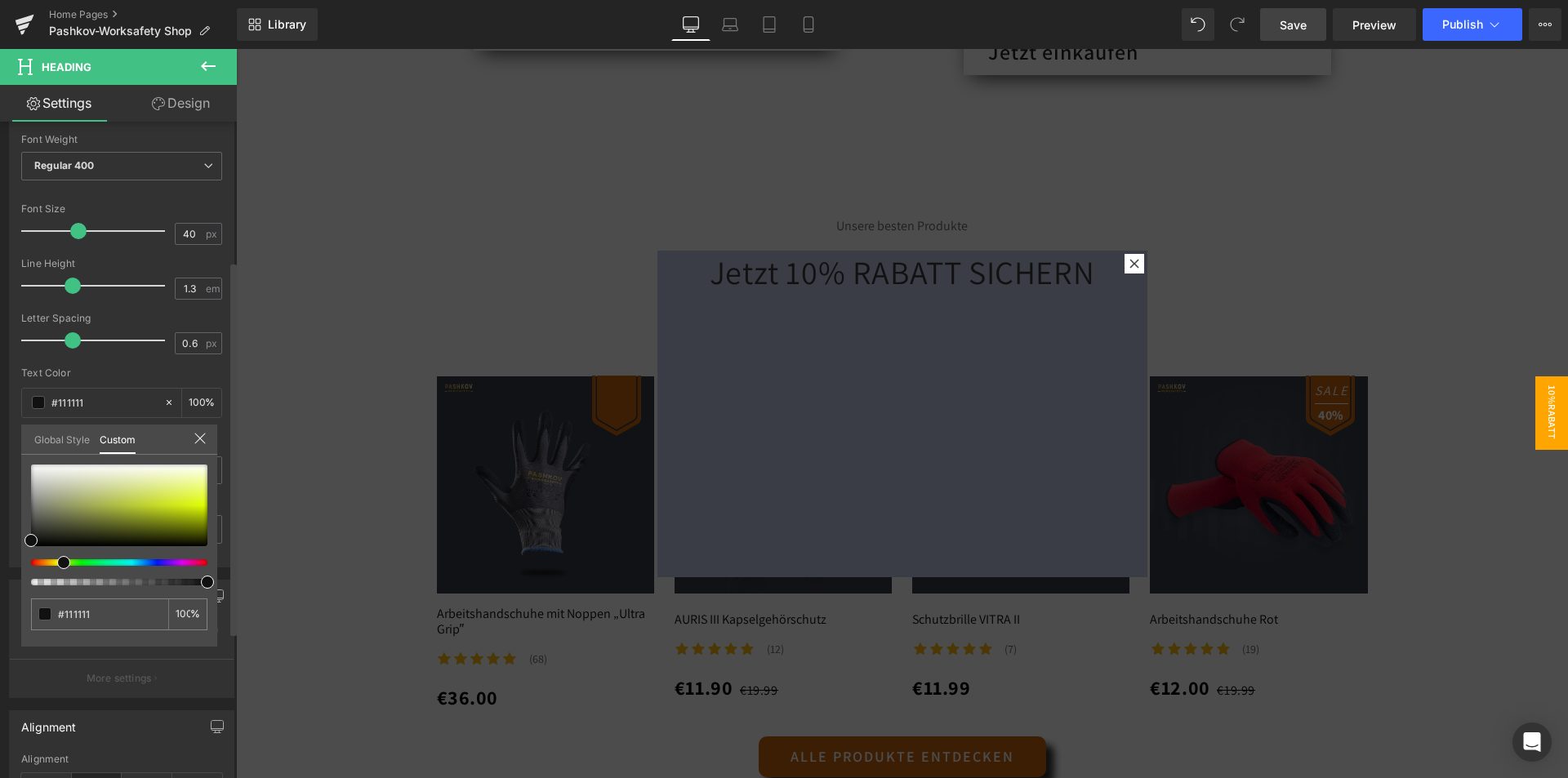
drag, startPoint x: 42, startPoint y: 569, endPoint x: 58, endPoint y: 572, distance: 16.3
click at [58, 572] on div at bounding box center [119, 524] width 176 height 121
click at [155, 508] on div at bounding box center [119, 505] width 176 height 82
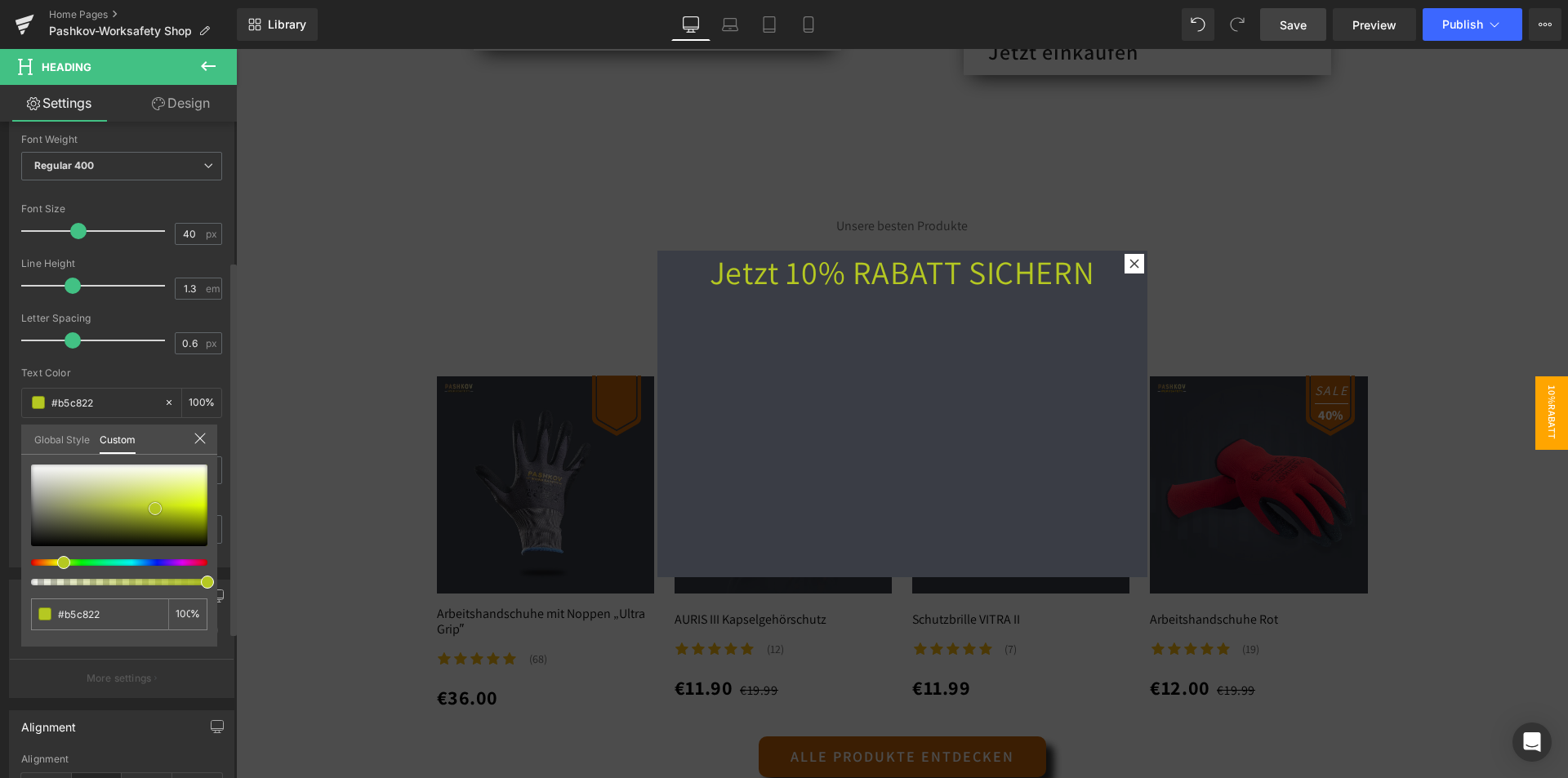
drag, startPoint x: 182, startPoint y: 503, endPoint x: 194, endPoint y: 508, distance: 13.0
click at [182, 505] on div at bounding box center [119, 505] width 176 height 82
click at [66, 567] on span at bounding box center [68, 563] width 13 height 13
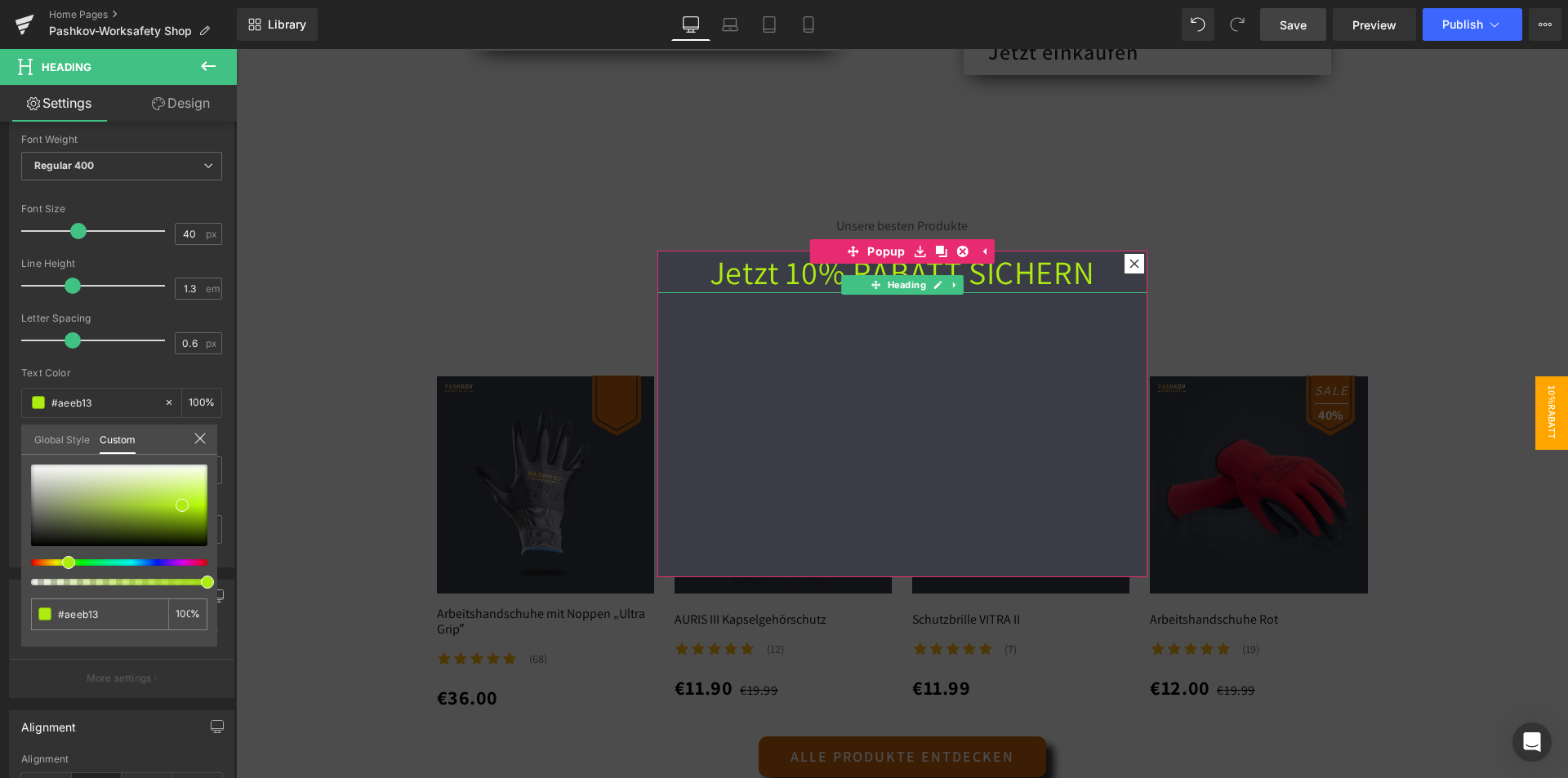
click at [1024, 281] on h1 "Jetzt 10% RABATT SICHERN" at bounding box center [902, 271] width 490 height 43
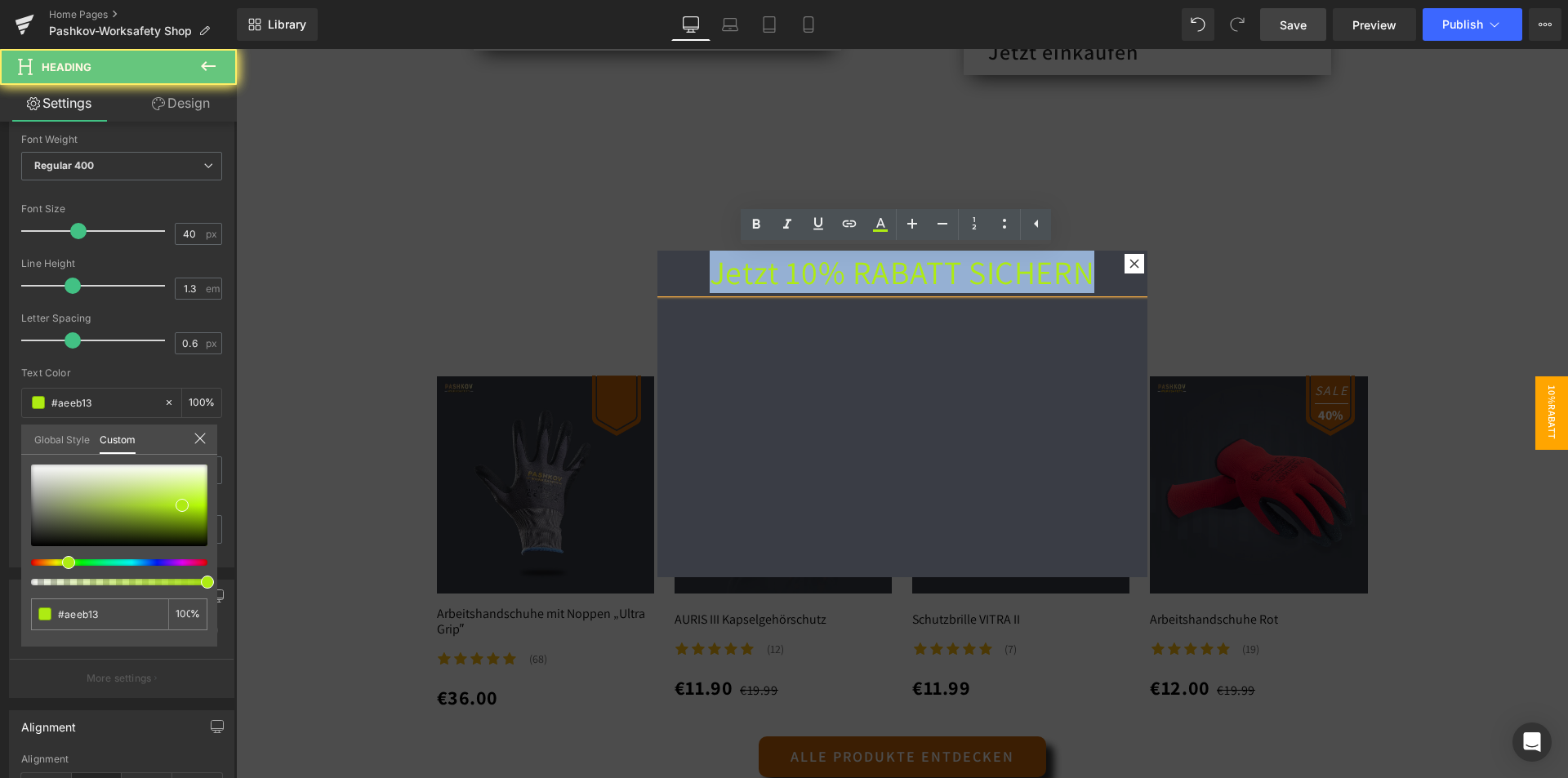
drag, startPoint x: 1077, startPoint y: 265, endPoint x: 567, endPoint y: 269, distance: 510.0
click at [567, 269] on body "Direkt zum Inhalt 🔥Kostenloser Versand ab 99€ 🔥 Home Pashkov-Worksafety Sale Pr…" at bounding box center [902, 659] width 1332 height 3832
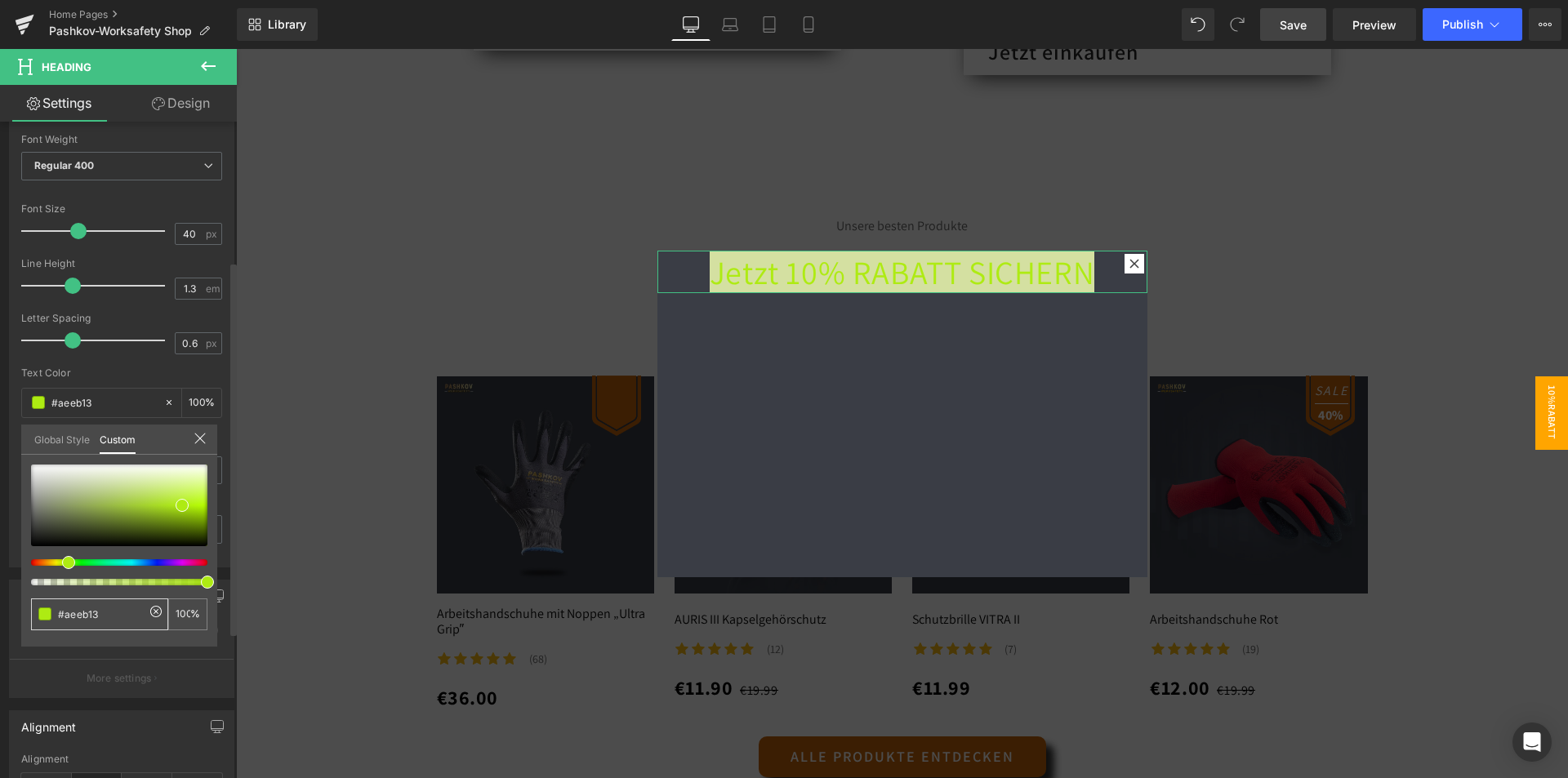
drag, startPoint x: 113, startPoint y: 612, endPoint x: 64, endPoint y: 608, distance: 49.2
click at [64, 608] on input "#121212" at bounding box center [101, 614] width 87 height 18
click at [72, 437] on link "Global Style" at bounding box center [62, 437] width 55 height 28
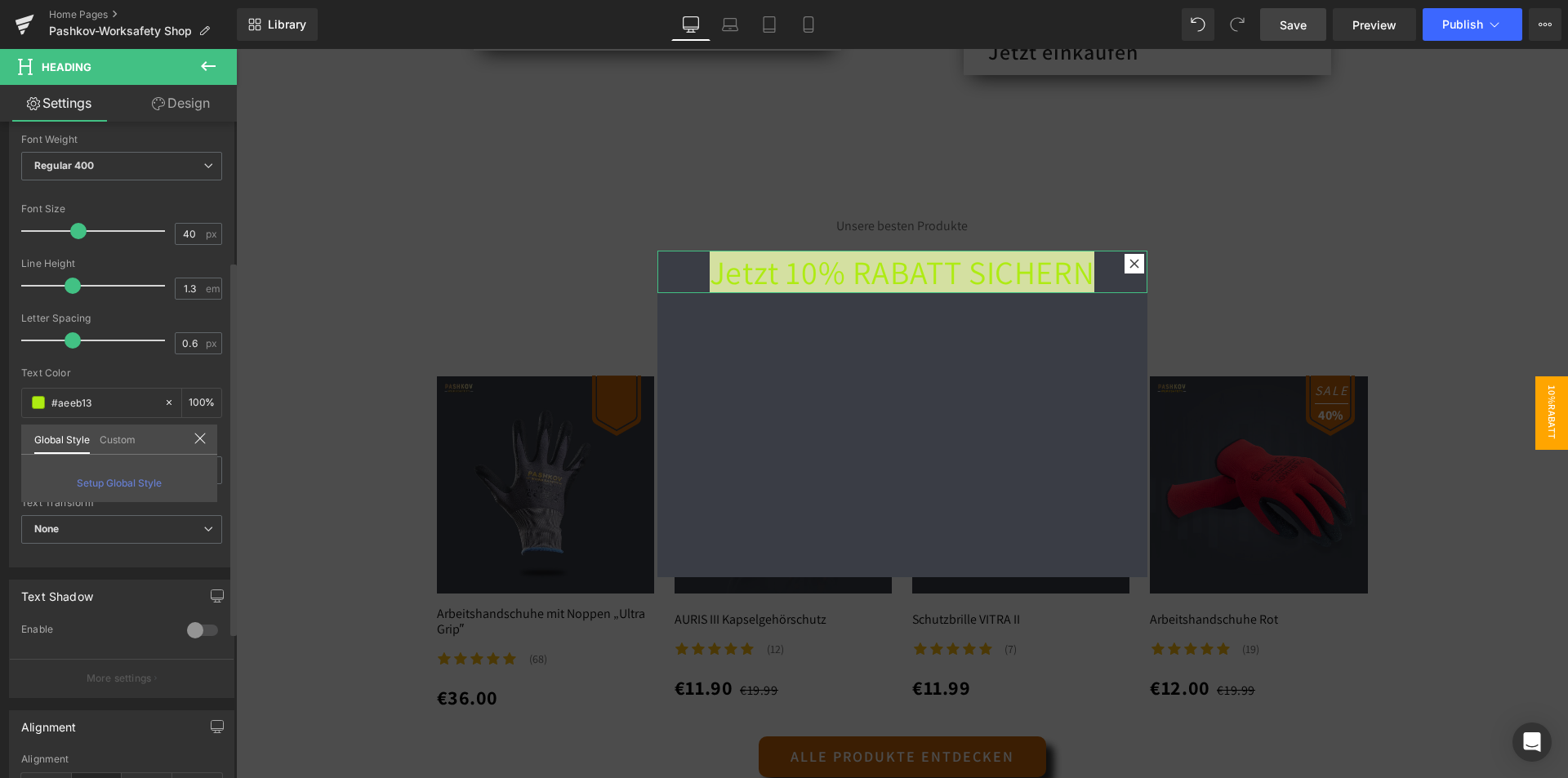
click at [114, 442] on link "Custom" at bounding box center [117, 437] width 36 height 28
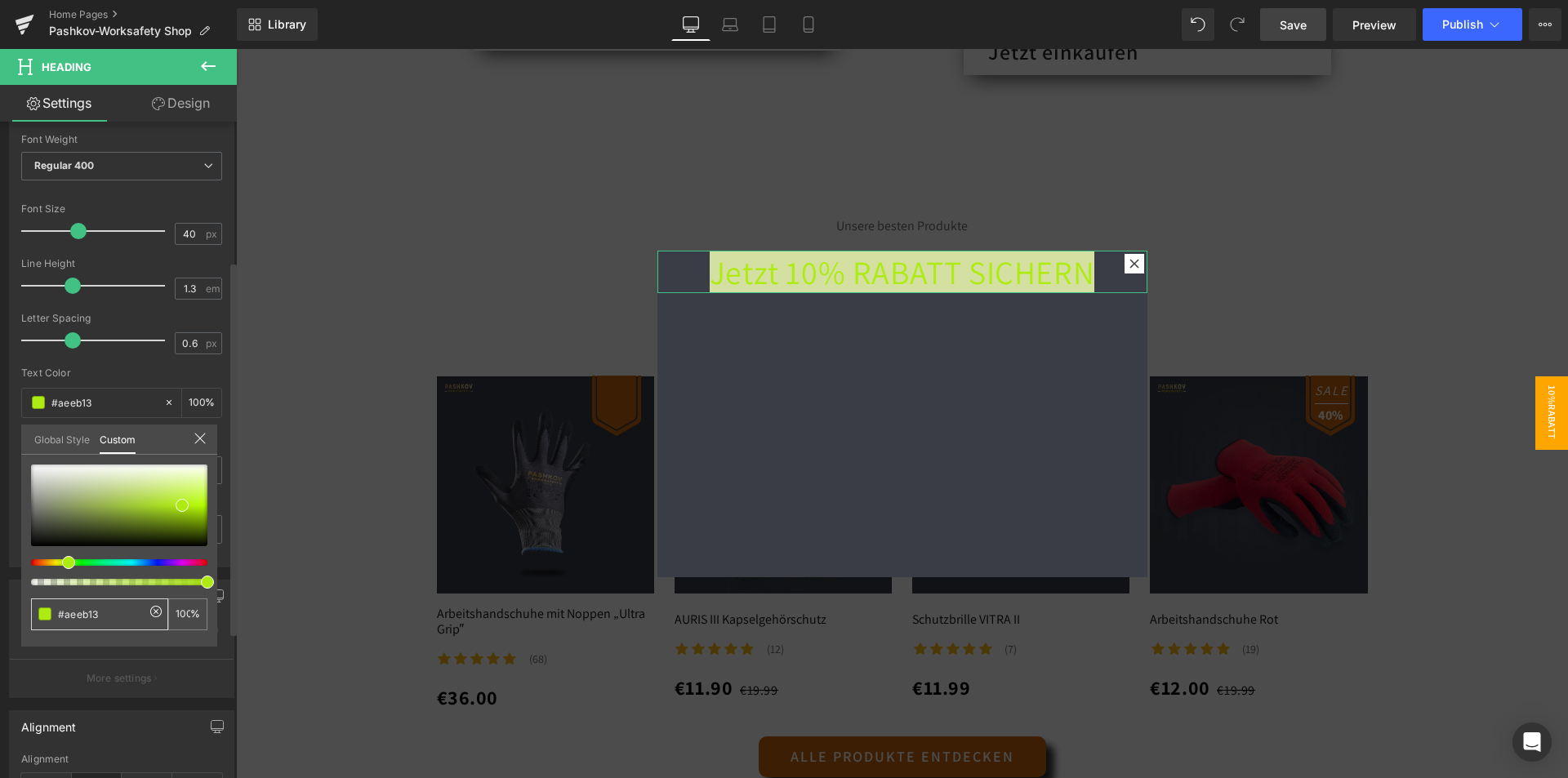
drag, startPoint x: 102, startPoint y: 618, endPoint x: 60, endPoint y: 614, distance: 42.2
click at [60, 614] on input "#121212" at bounding box center [101, 614] width 87 height 18
paste input "F2C200"
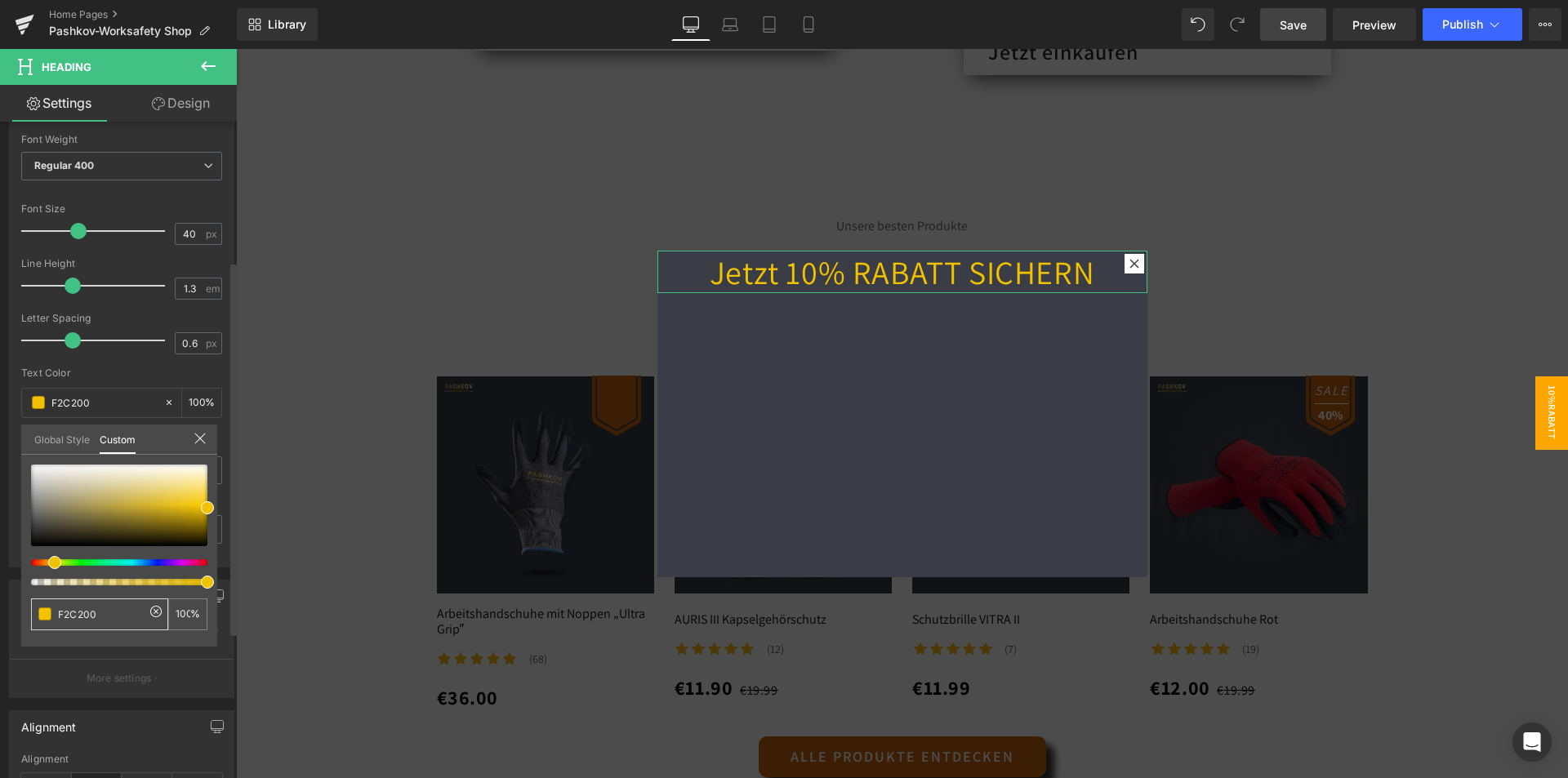
type input "F2C200"
click at [57, 613] on div "F2C200" at bounding box center [99, 614] width 137 height 32
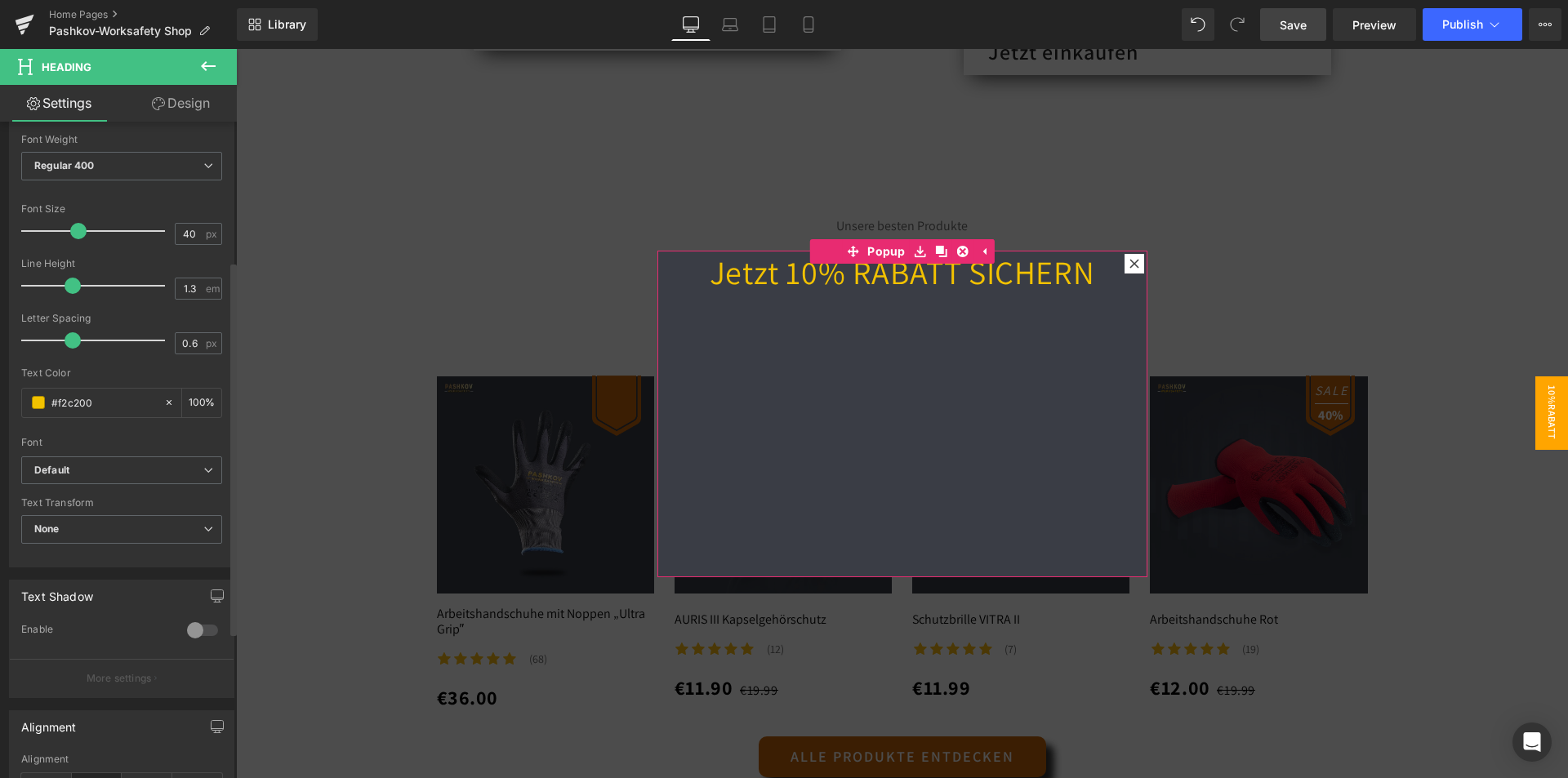
click at [983, 280] on h1 "Jetzt 10% RABATT SICHERN" at bounding box center [902, 271] width 490 height 43
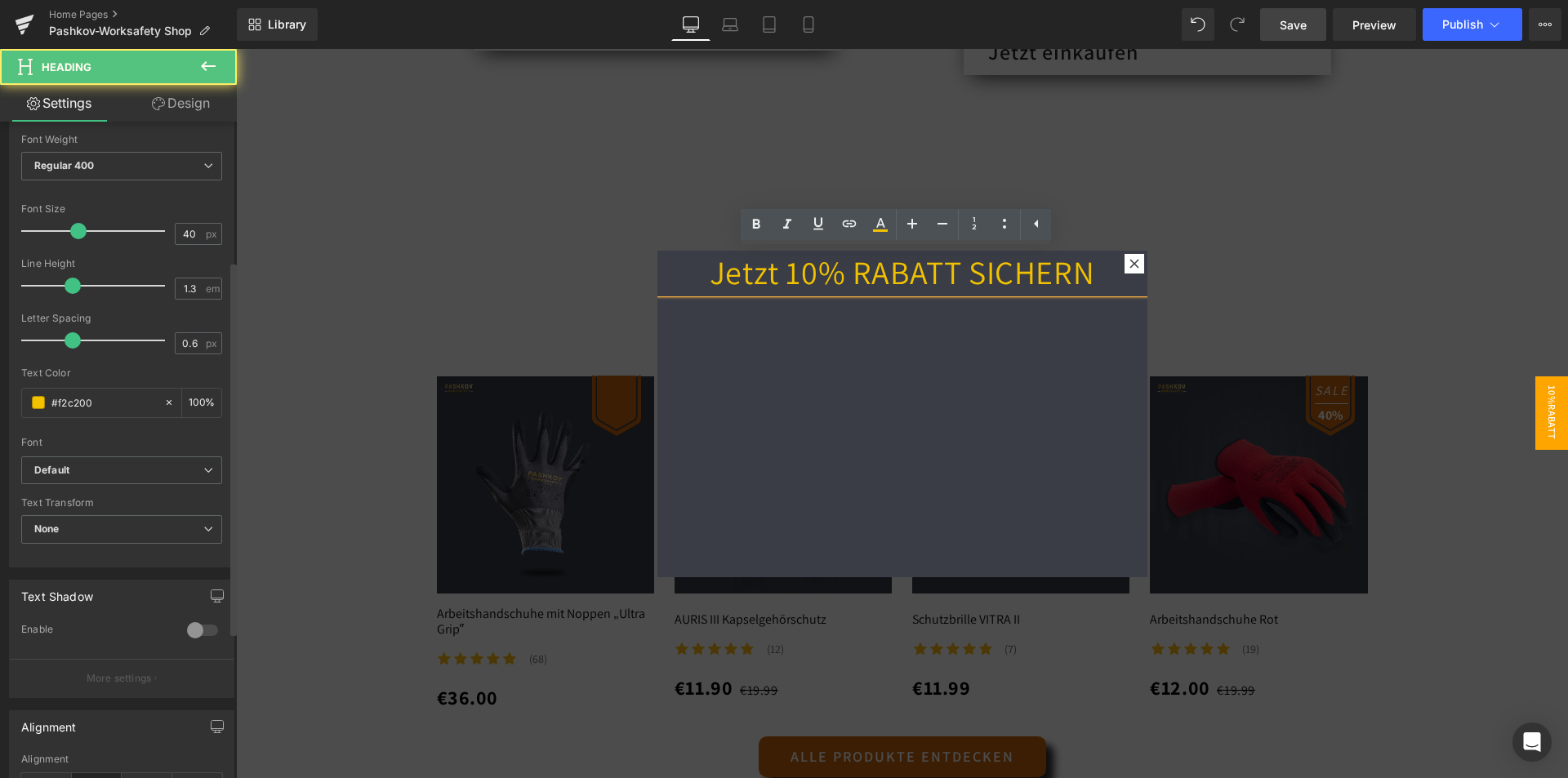
click at [1058, 287] on h1 "Jetzt 10% RABATT SICHERN" at bounding box center [902, 271] width 490 height 43
drag, startPoint x: 1075, startPoint y: 284, endPoint x: 1064, endPoint y: 283, distance: 11.0
click at [1064, 284] on h1 "Jetzt 10% RABATT SICHERN" at bounding box center [902, 271] width 490 height 43
click at [1087, 361] on div "Jetzt 10% RABATT SICHERN Heading" at bounding box center [902, 413] width 490 height 326
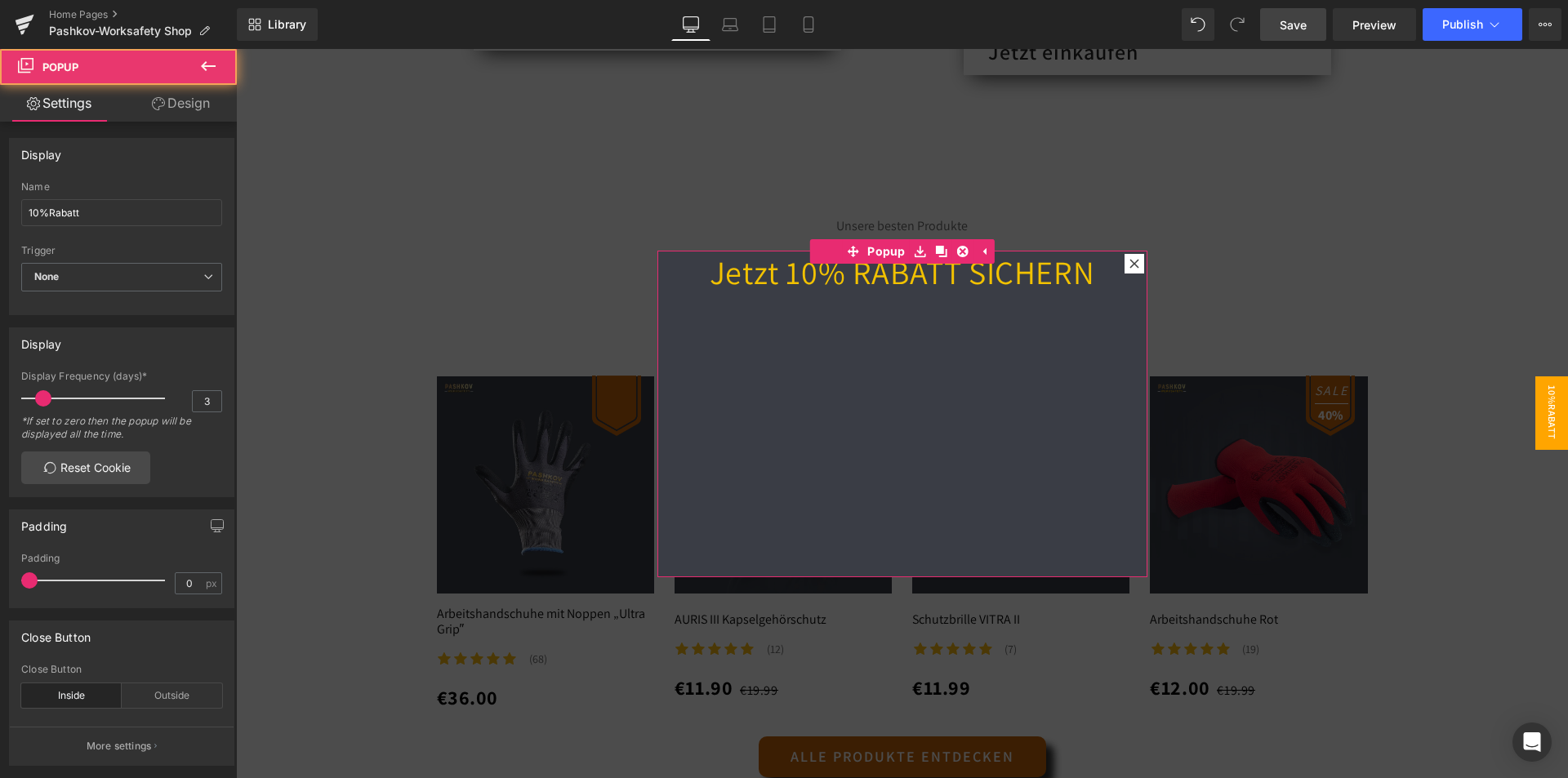
click at [959, 437] on div "Jetzt 10% RABATT SICHERN Heading" at bounding box center [902, 413] width 490 height 326
click at [165, 108] on link "Design" at bounding box center [181, 104] width 119 height 37
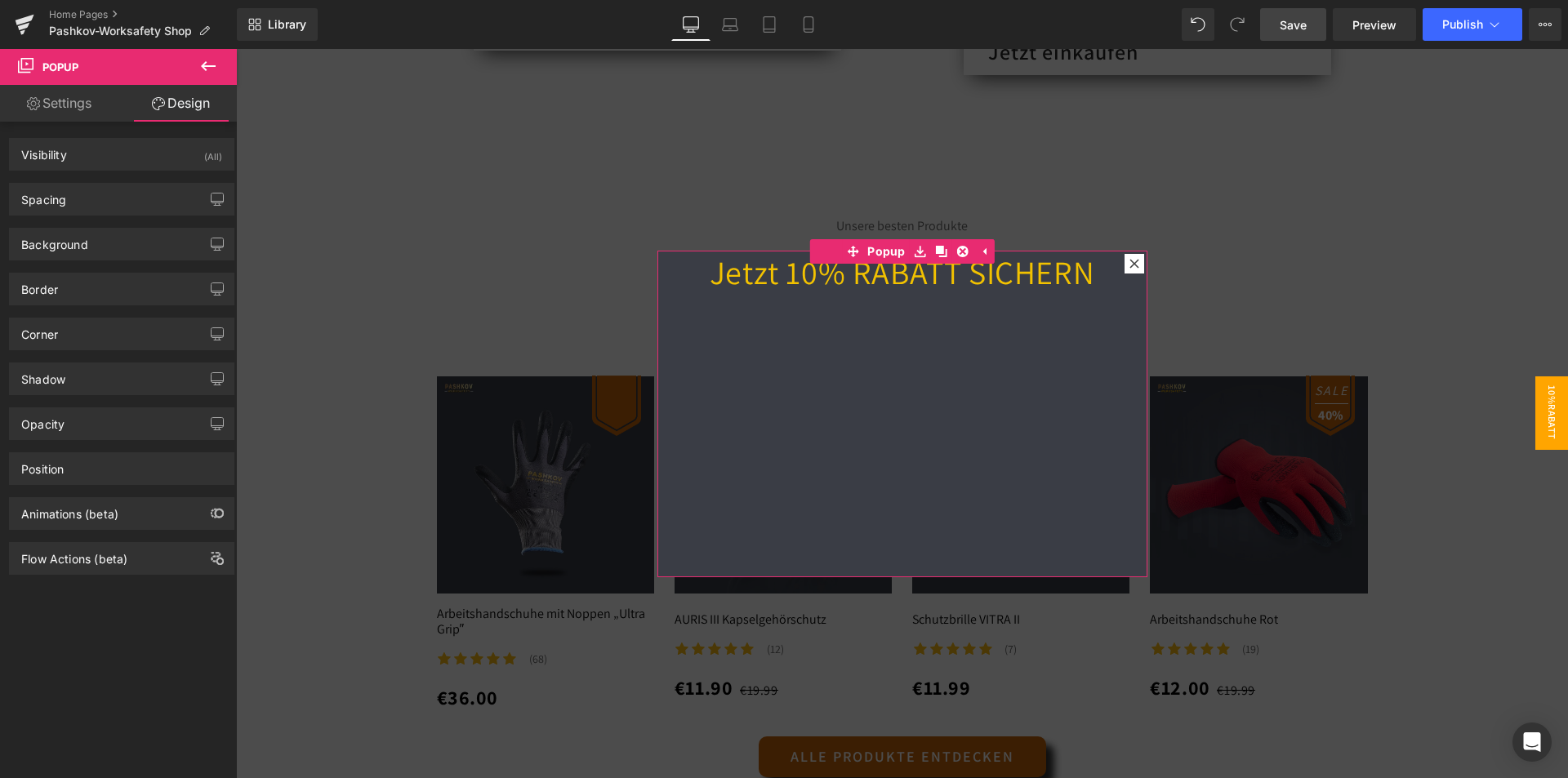
click at [58, 110] on link "Settings" at bounding box center [59, 104] width 119 height 37
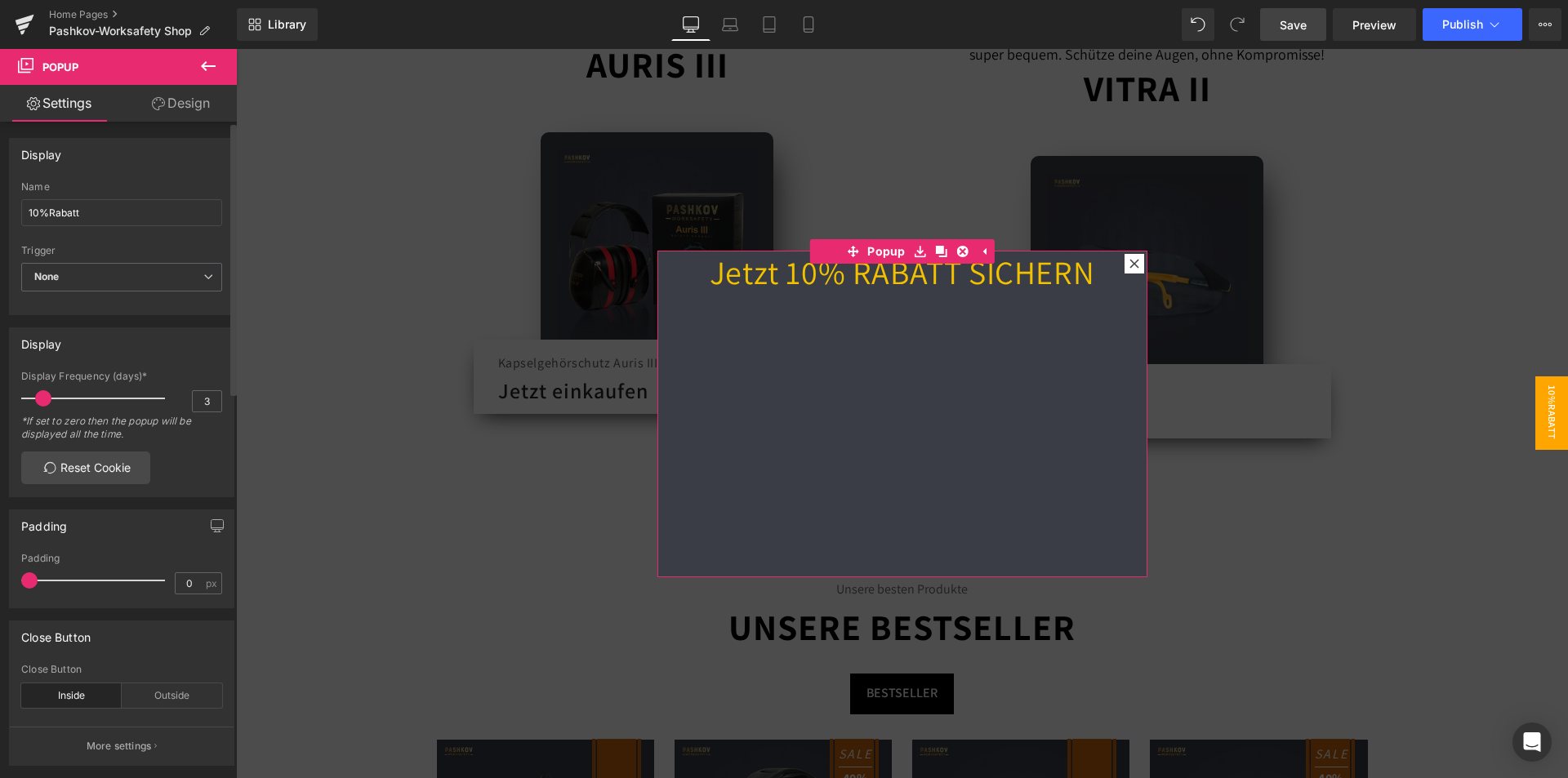
scroll to position [898, 0]
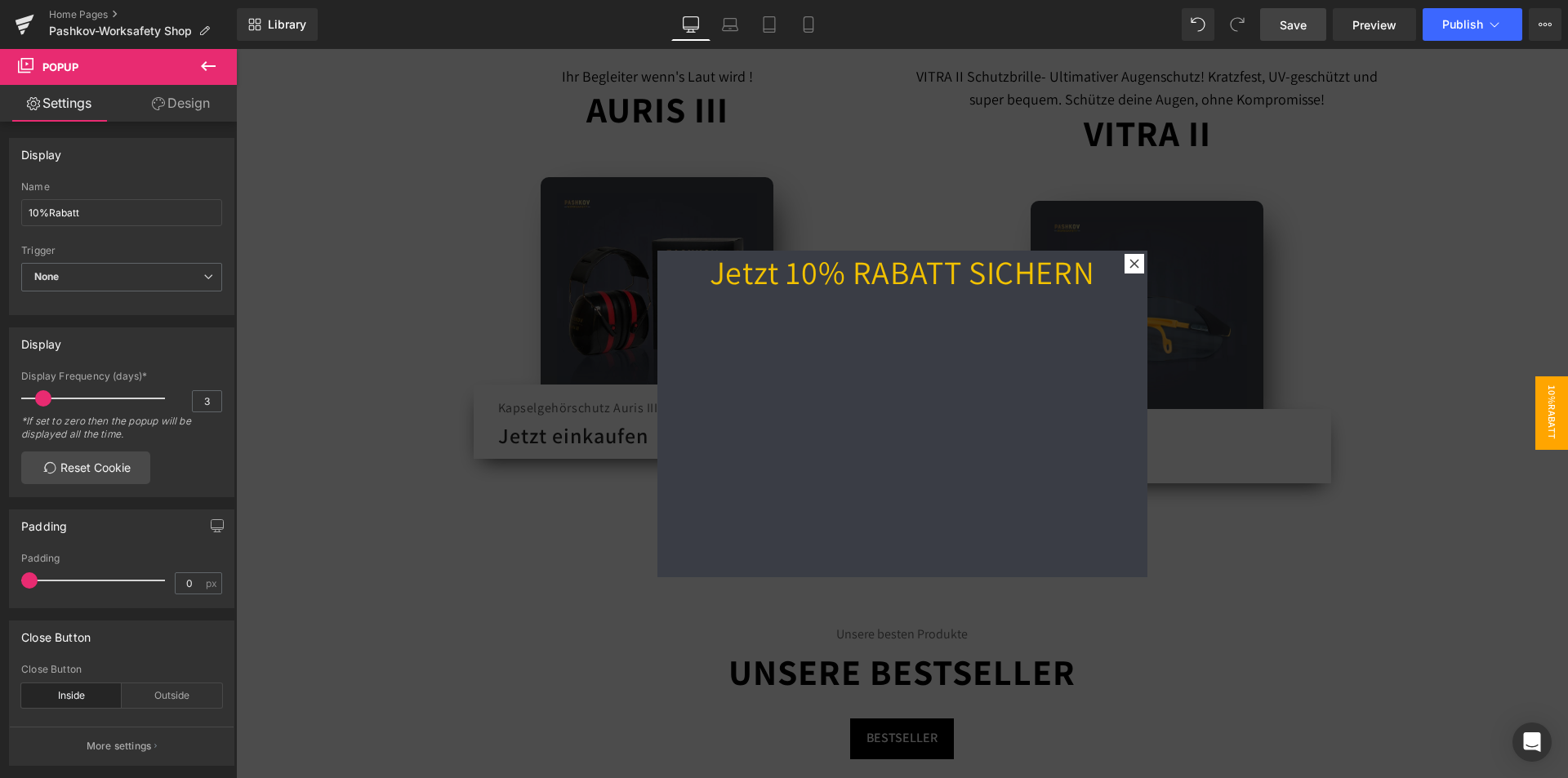
click at [205, 63] on icon at bounding box center [209, 66] width 15 height 10
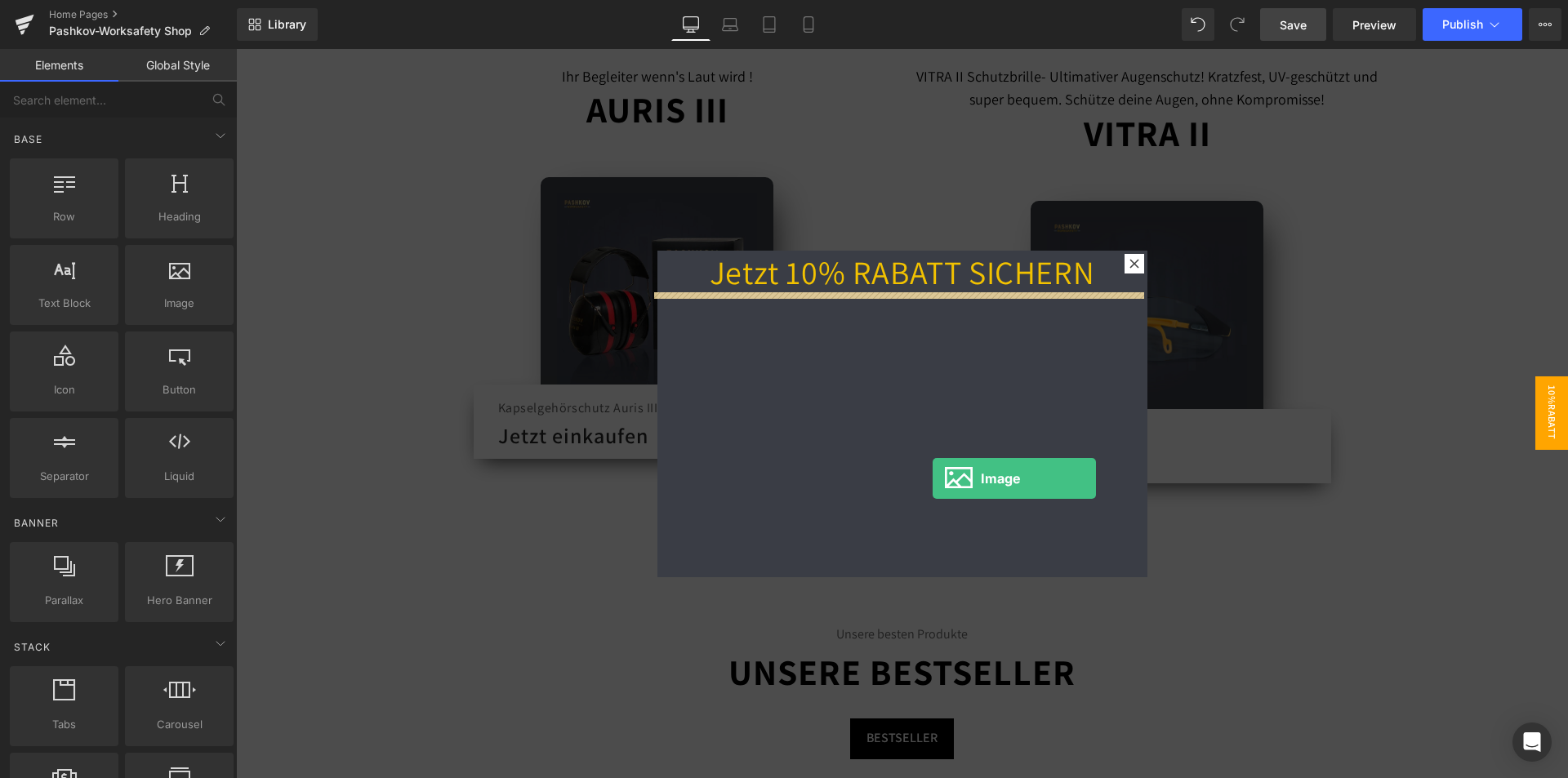
drag, startPoint x: 446, startPoint y: 382, endPoint x: 921, endPoint y: 472, distance: 483.5
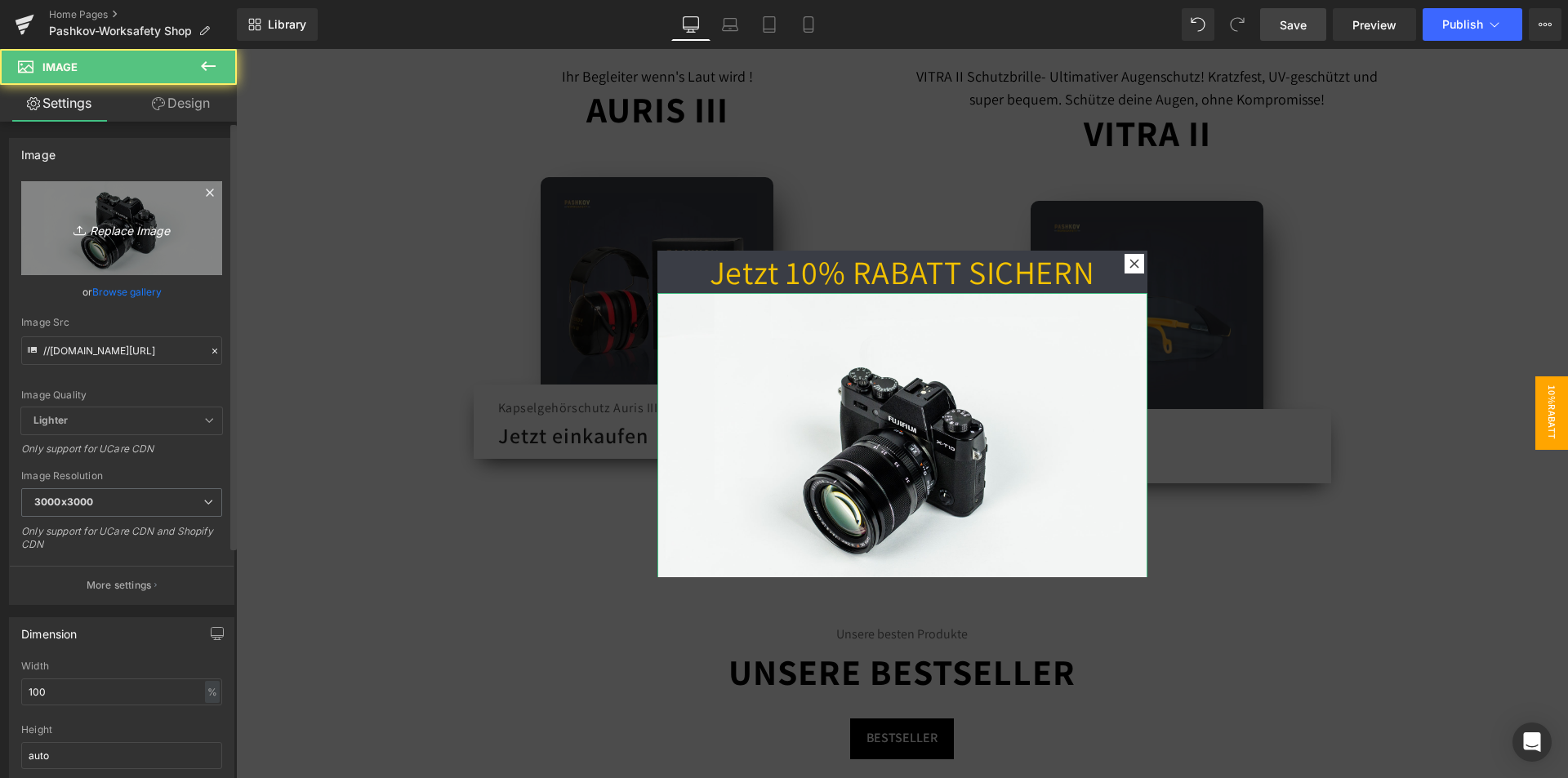
click at [74, 214] on link "Replace Image" at bounding box center [121, 228] width 201 height 93
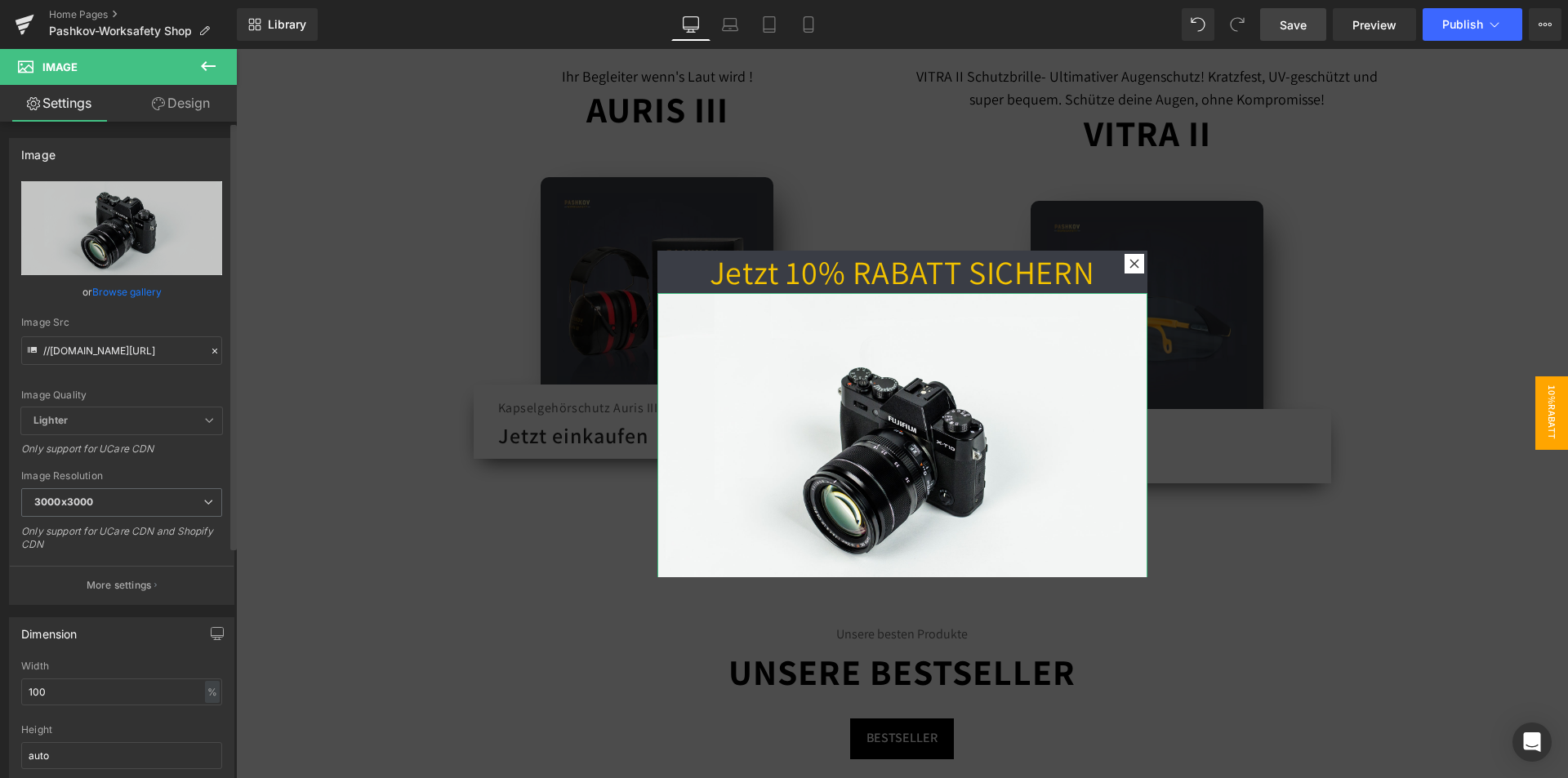
click at [136, 290] on link "Browse gallery" at bounding box center [127, 291] width 69 height 28
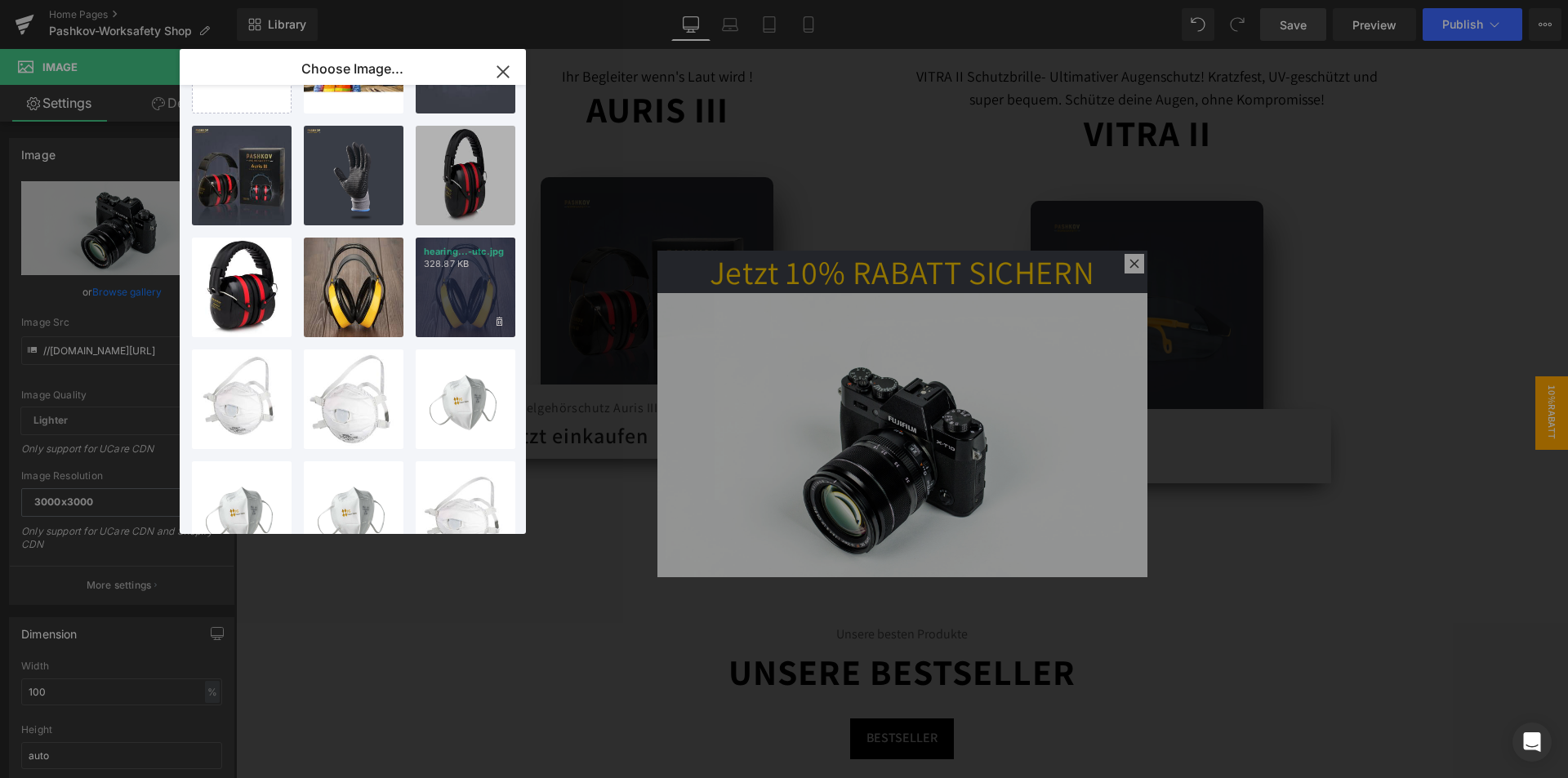
scroll to position [0, 0]
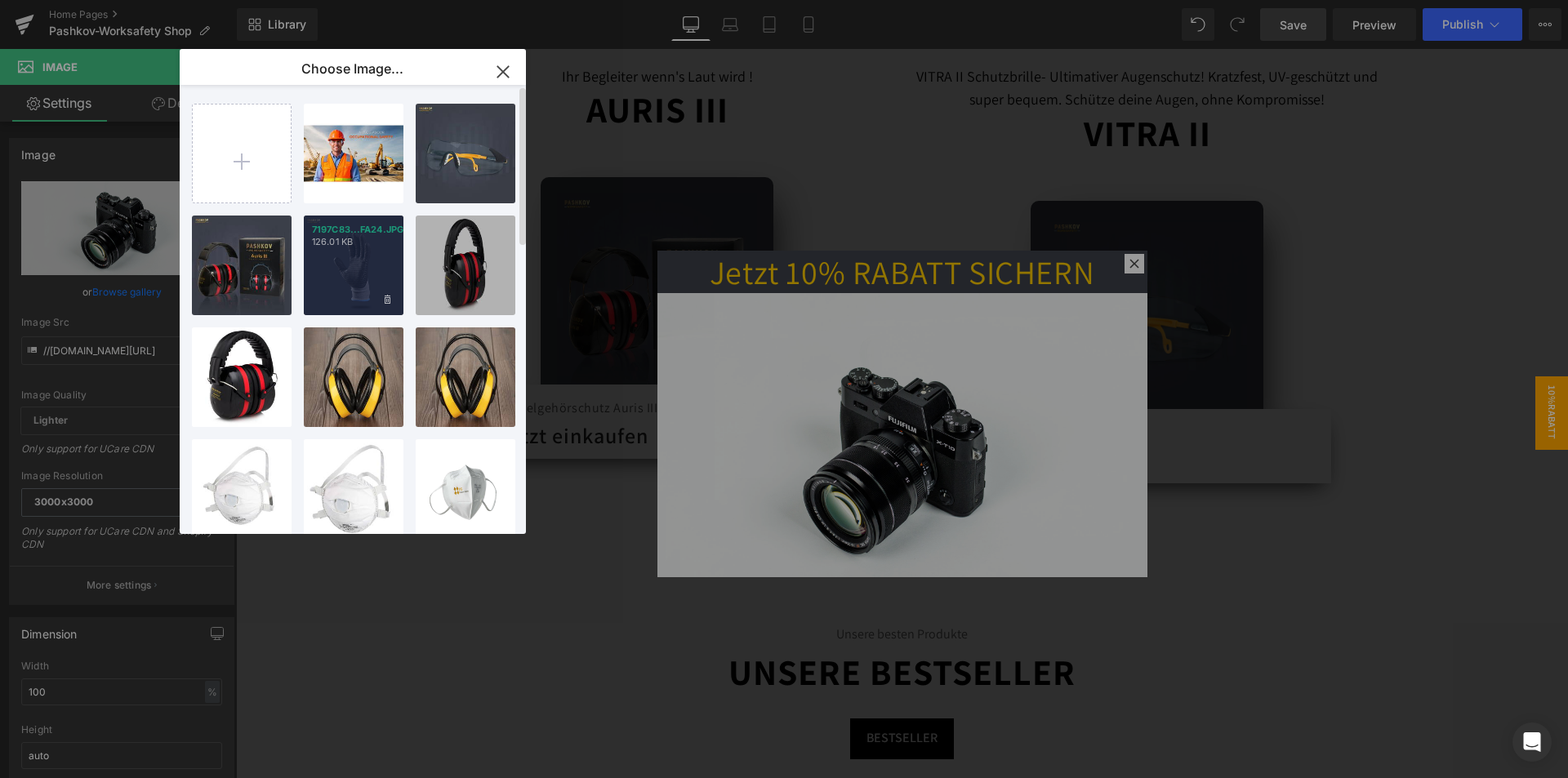
click at [371, 275] on div "7197C83...FA24.JPG 126.01 KB" at bounding box center [353, 265] width 99 height 99
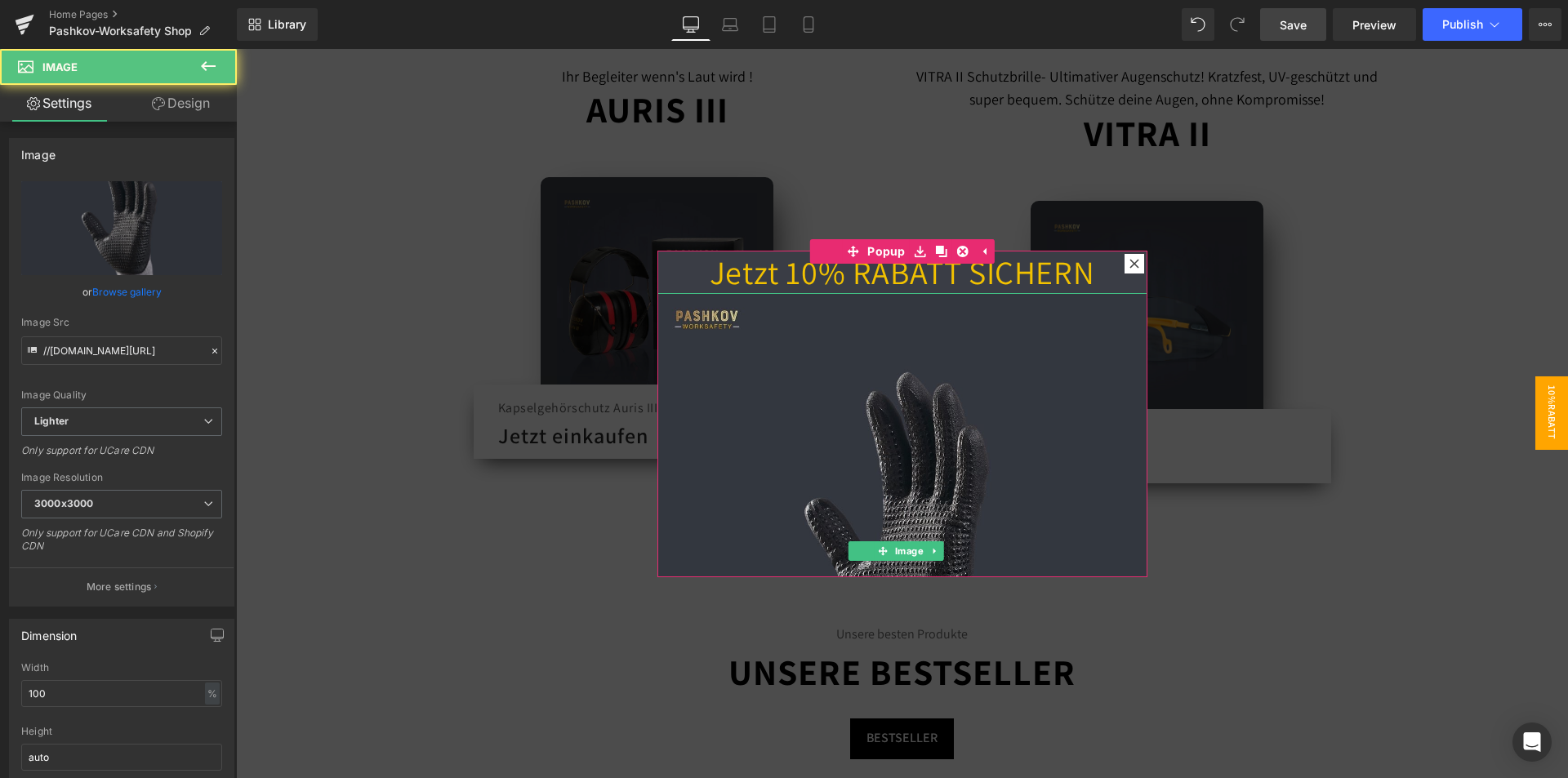
click at [908, 446] on img at bounding box center [902, 538] width 490 height 490
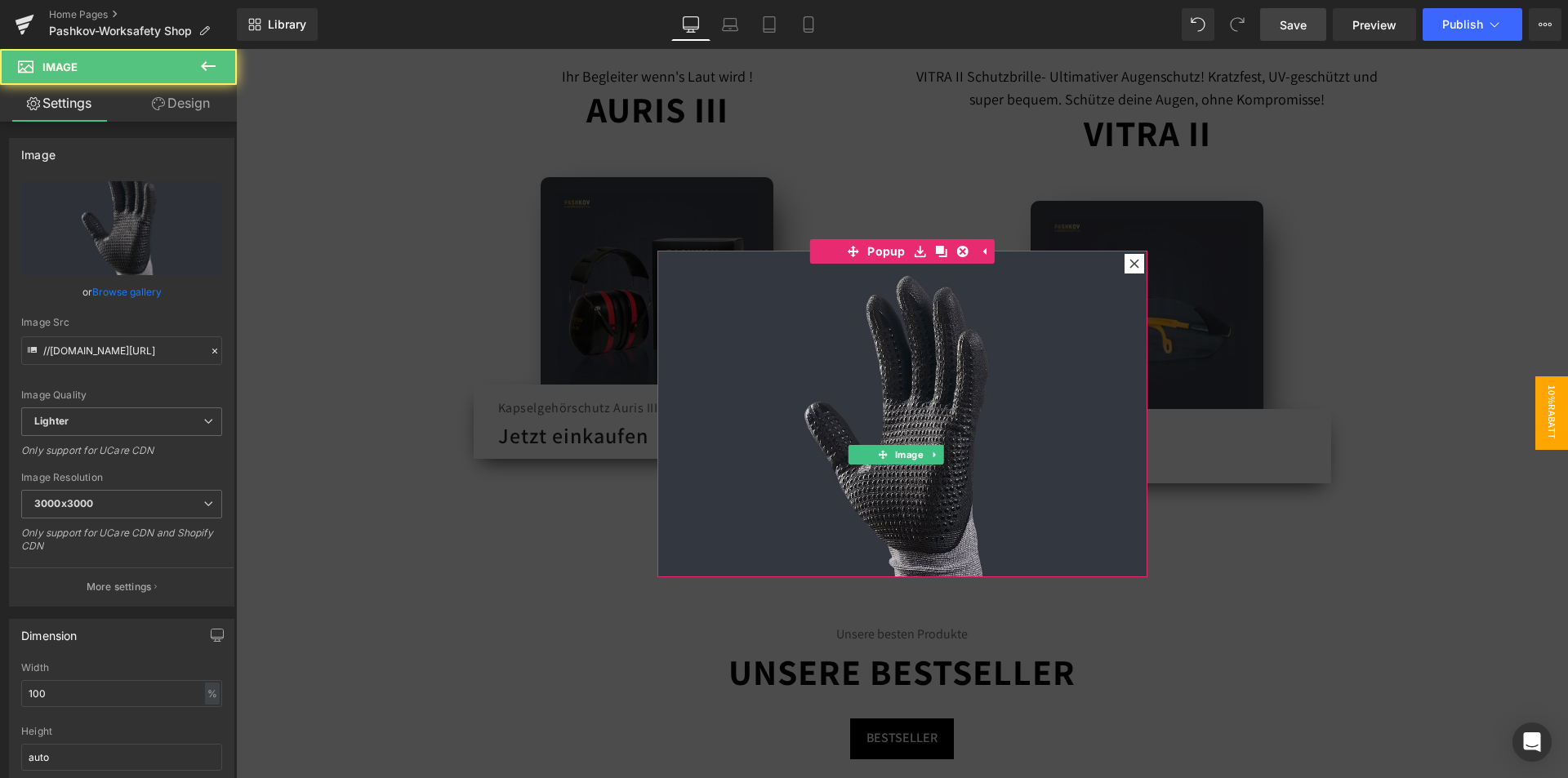
scroll to position [194, 0]
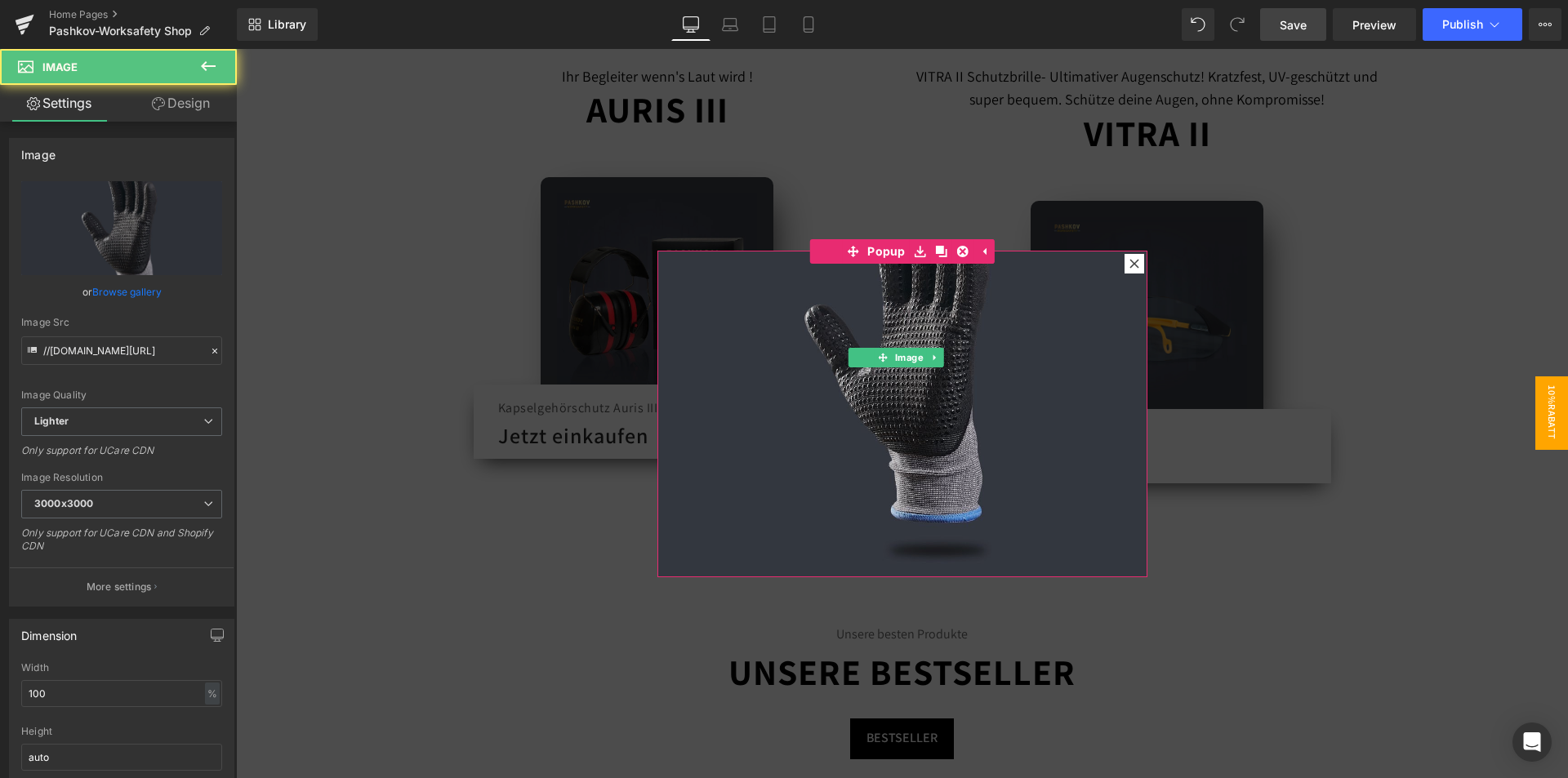
click at [1015, 418] on img at bounding box center [902, 344] width 490 height 490
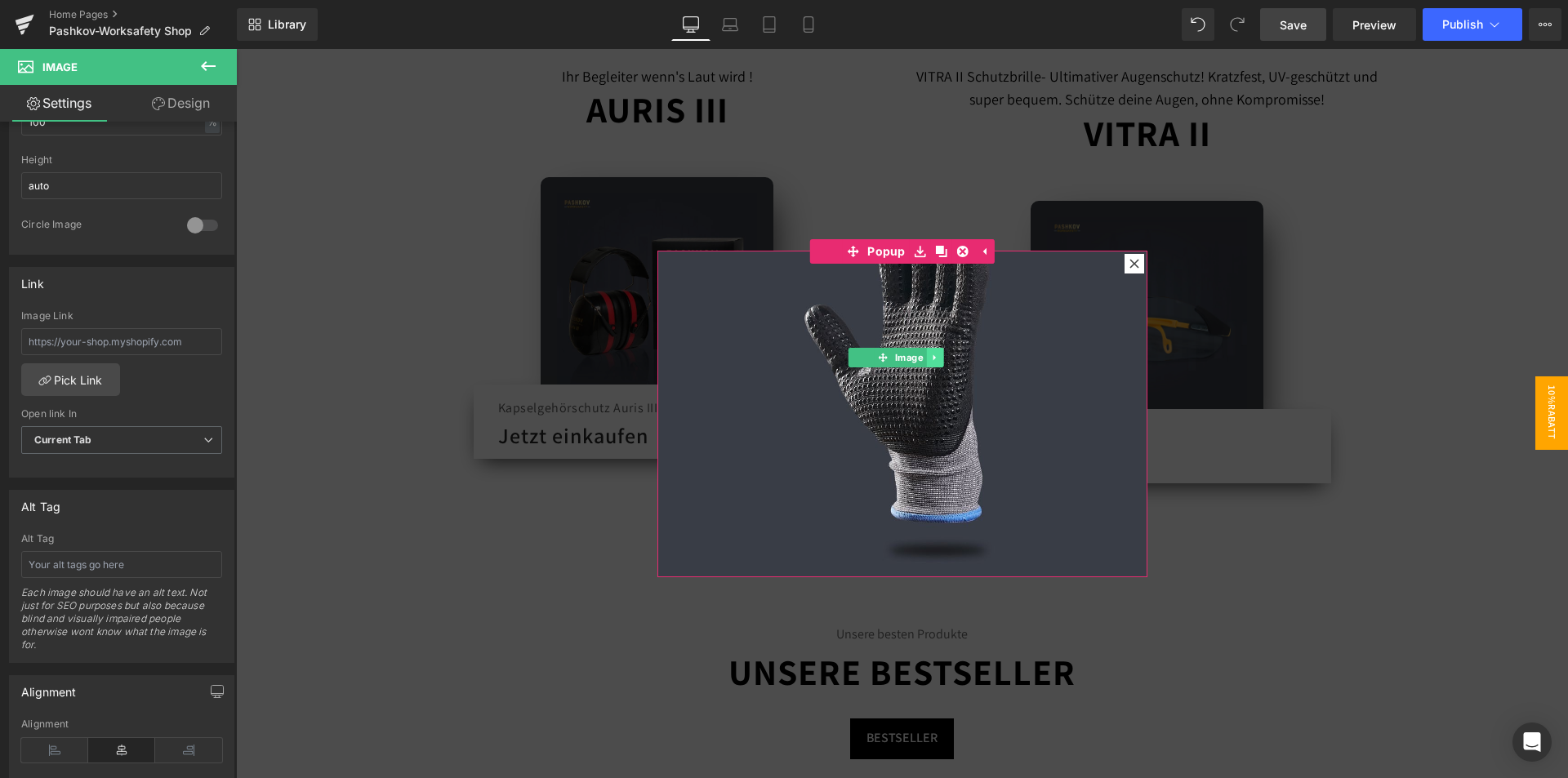
click at [930, 352] on icon at bounding box center [934, 357] width 9 height 10
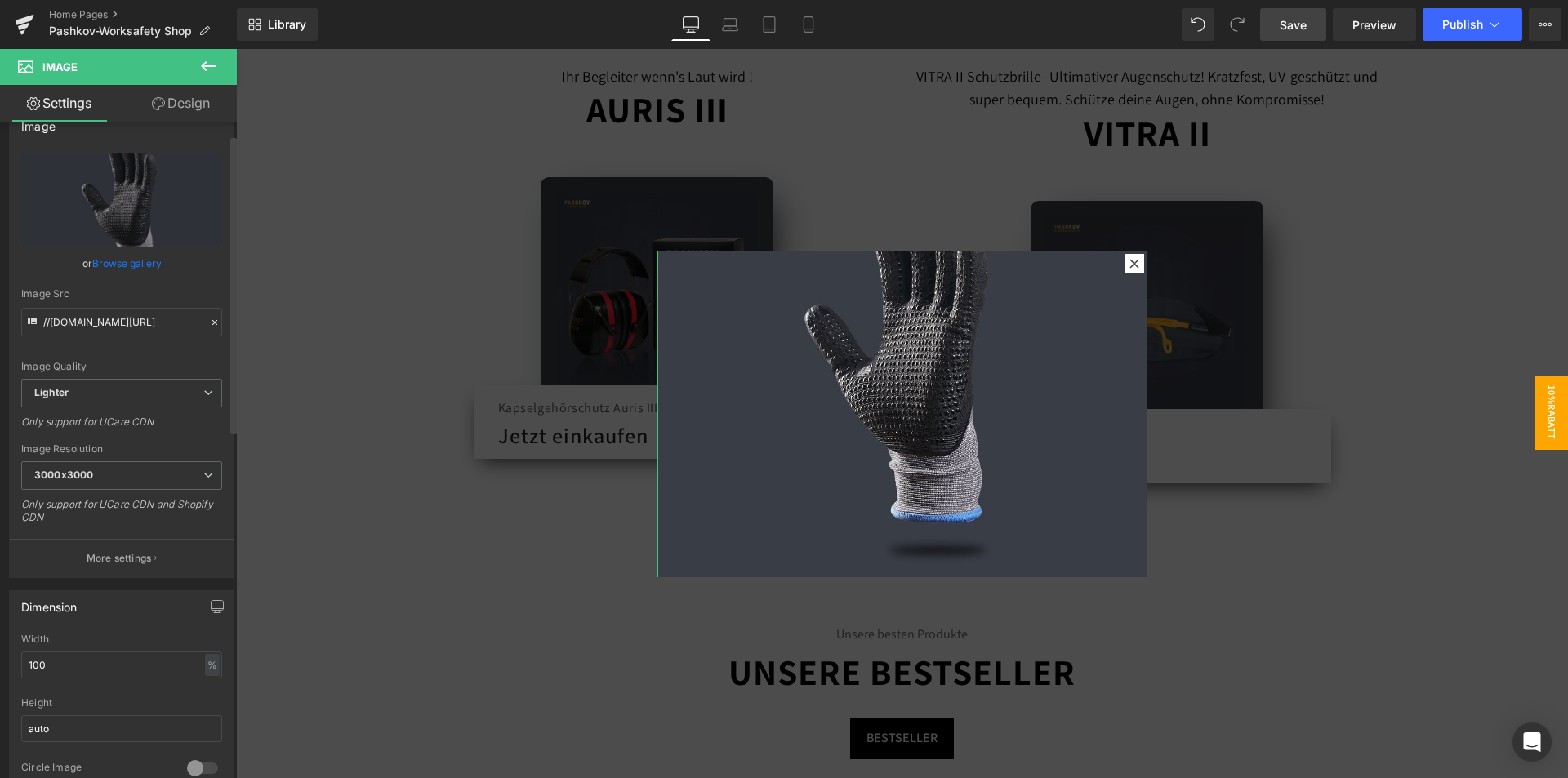
scroll to position [0, 0]
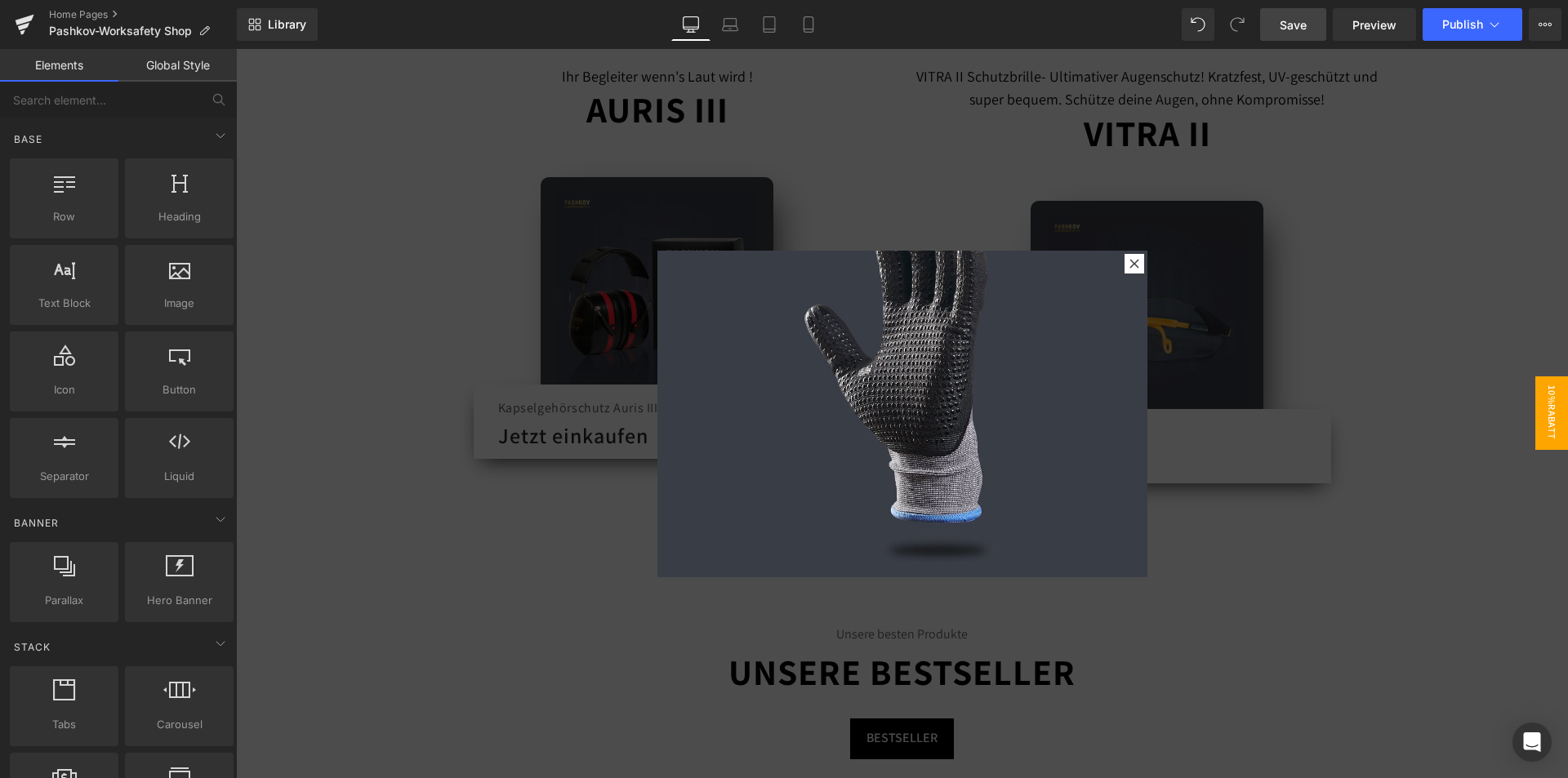
drag, startPoint x: 458, startPoint y: 565, endPoint x: 616, endPoint y: 492, distance: 174.0
click at [458, 565] on div at bounding box center [902, 413] width 1332 height 729
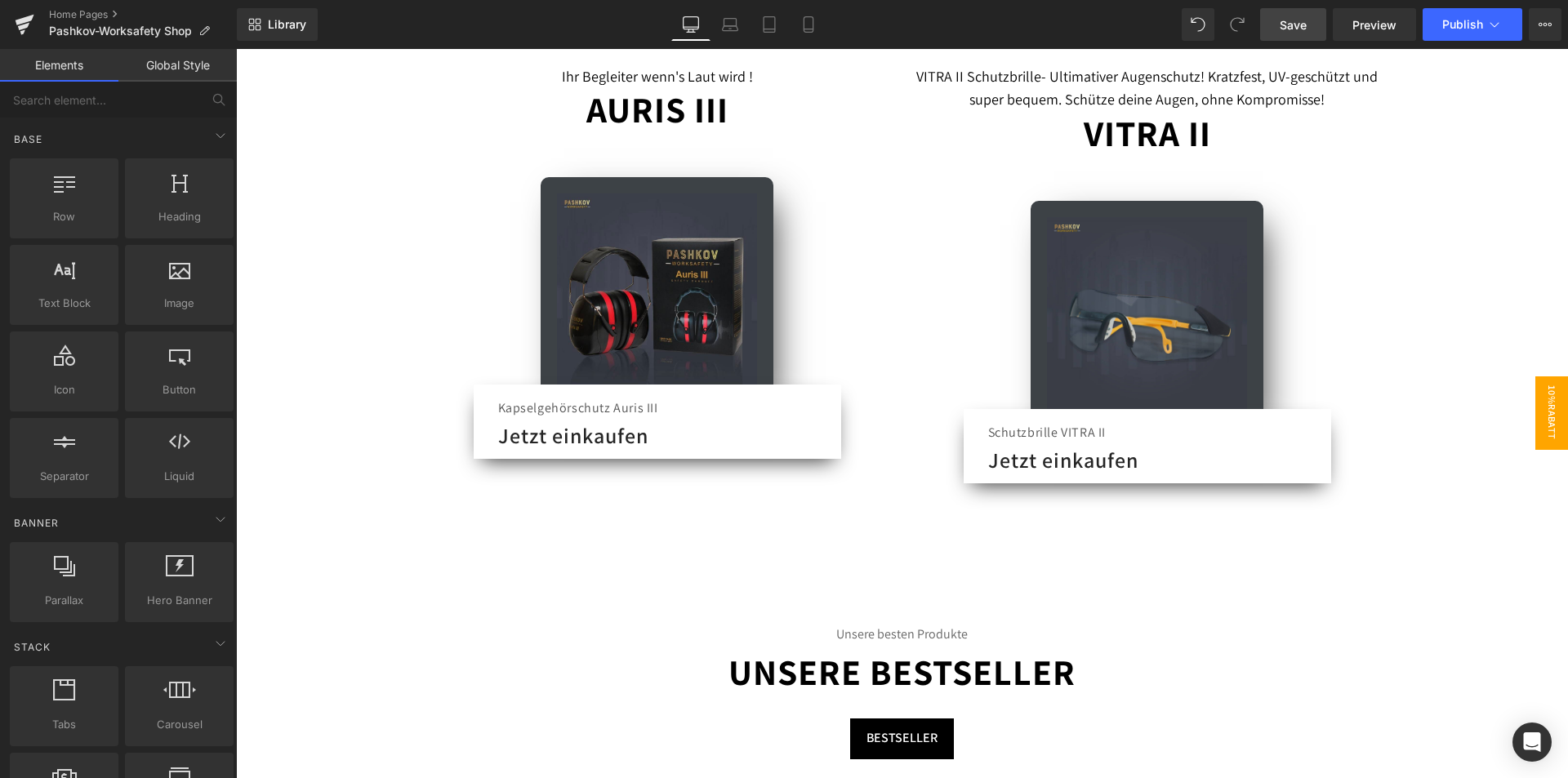
click at [1535, 395] on span "10%Rabatt" at bounding box center [1550, 413] width 33 height 73
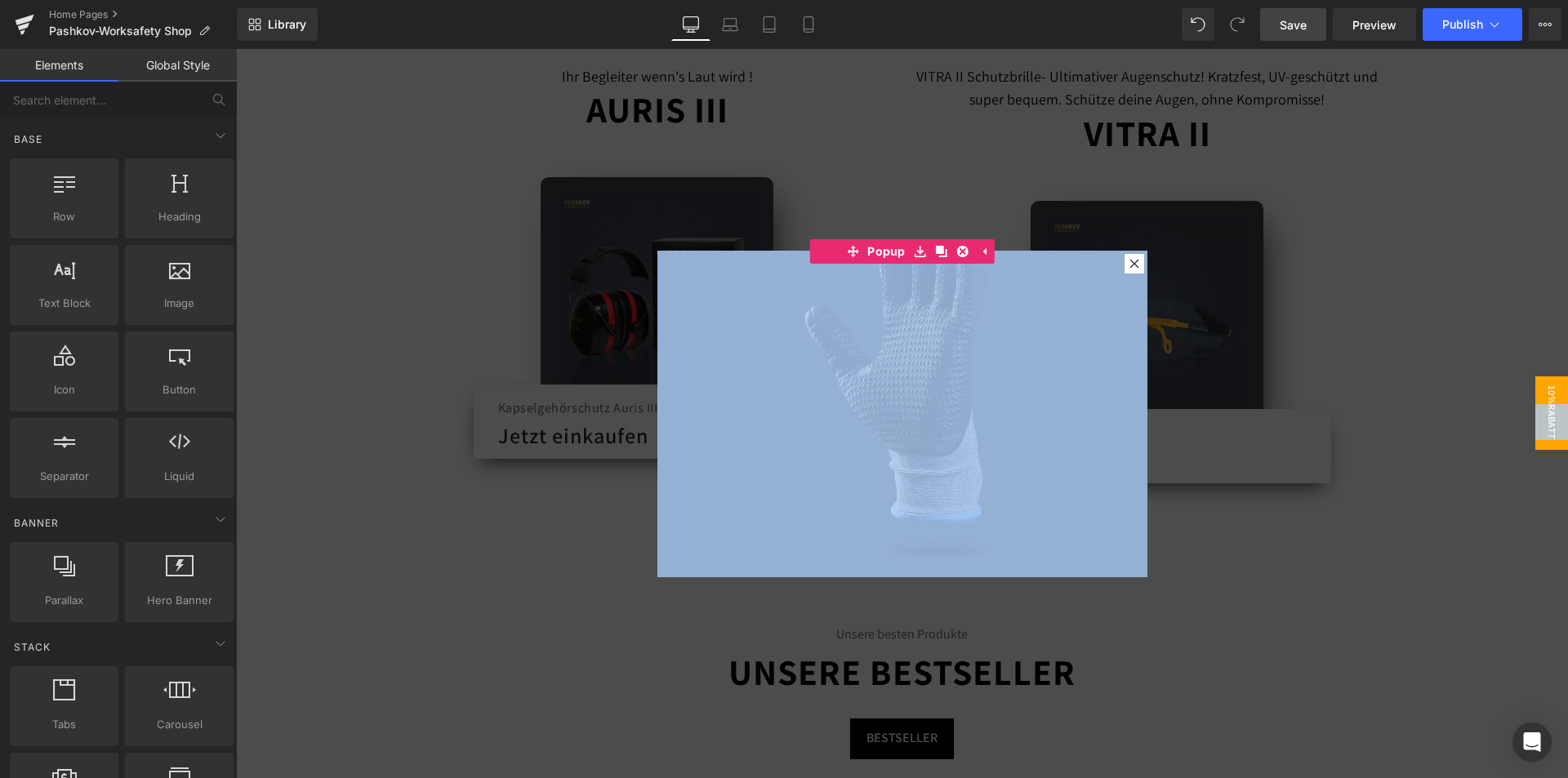
drag, startPoint x: 1543, startPoint y: 407, endPoint x: 1505, endPoint y: 210, distance: 200.6
click at [1511, 301] on div at bounding box center [902, 413] width 1332 height 729
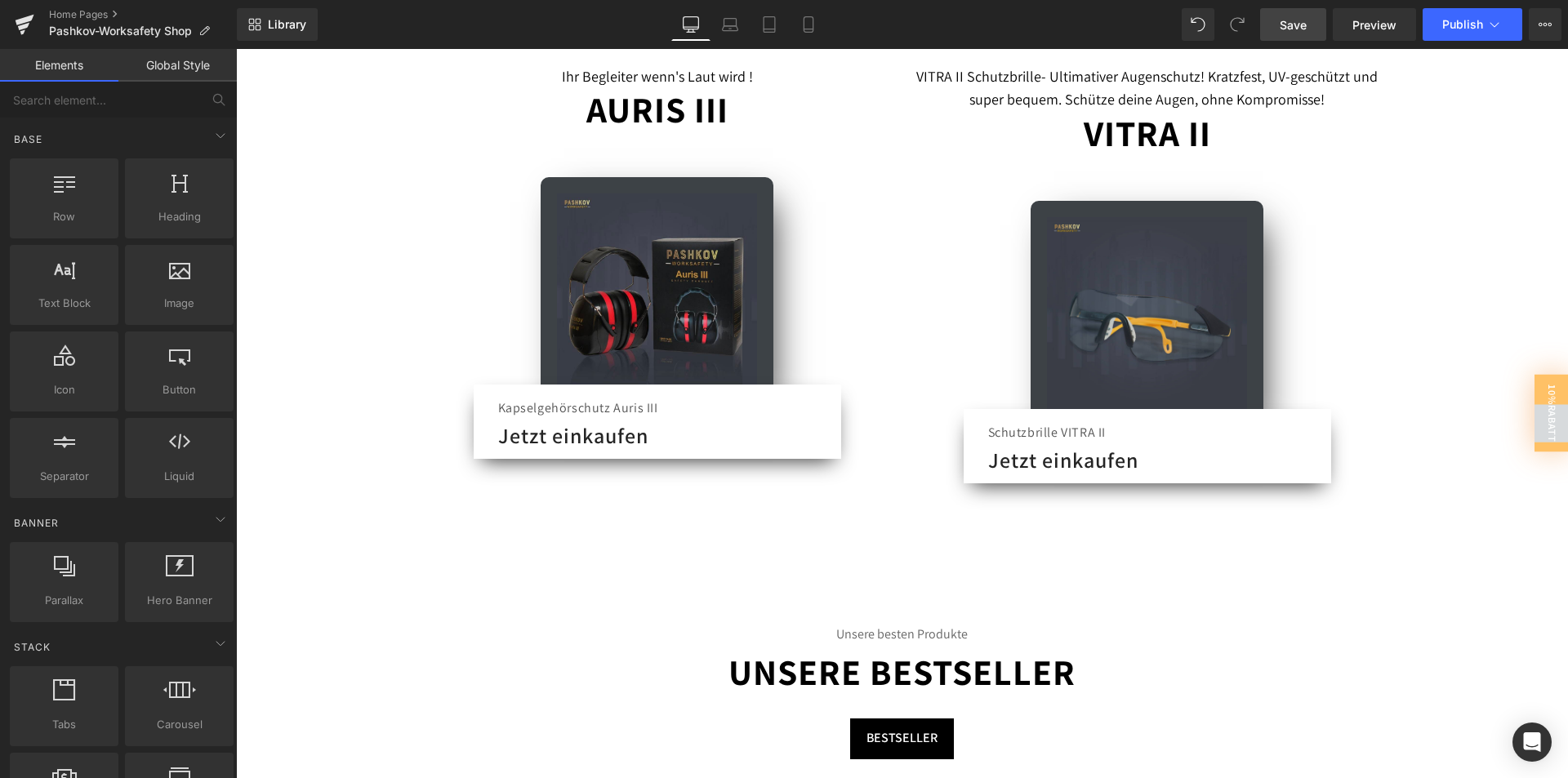
drag, startPoint x: 1546, startPoint y: 421, endPoint x: 1341, endPoint y: 464, distance: 209.5
click at [1545, 420] on span "10%Rabatt" at bounding box center [1550, 412] width 34 height 78
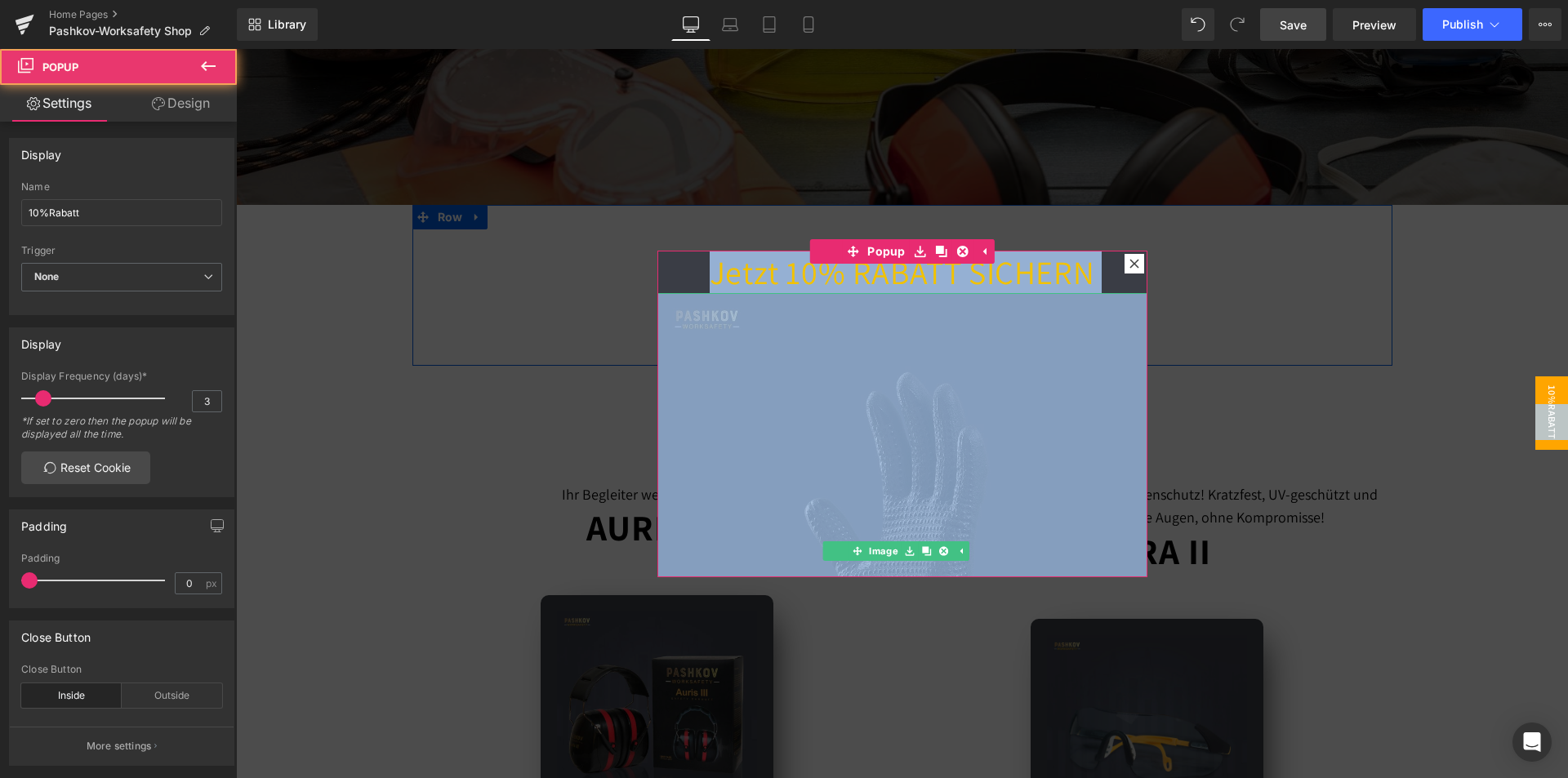
scroll to position [245, 0]
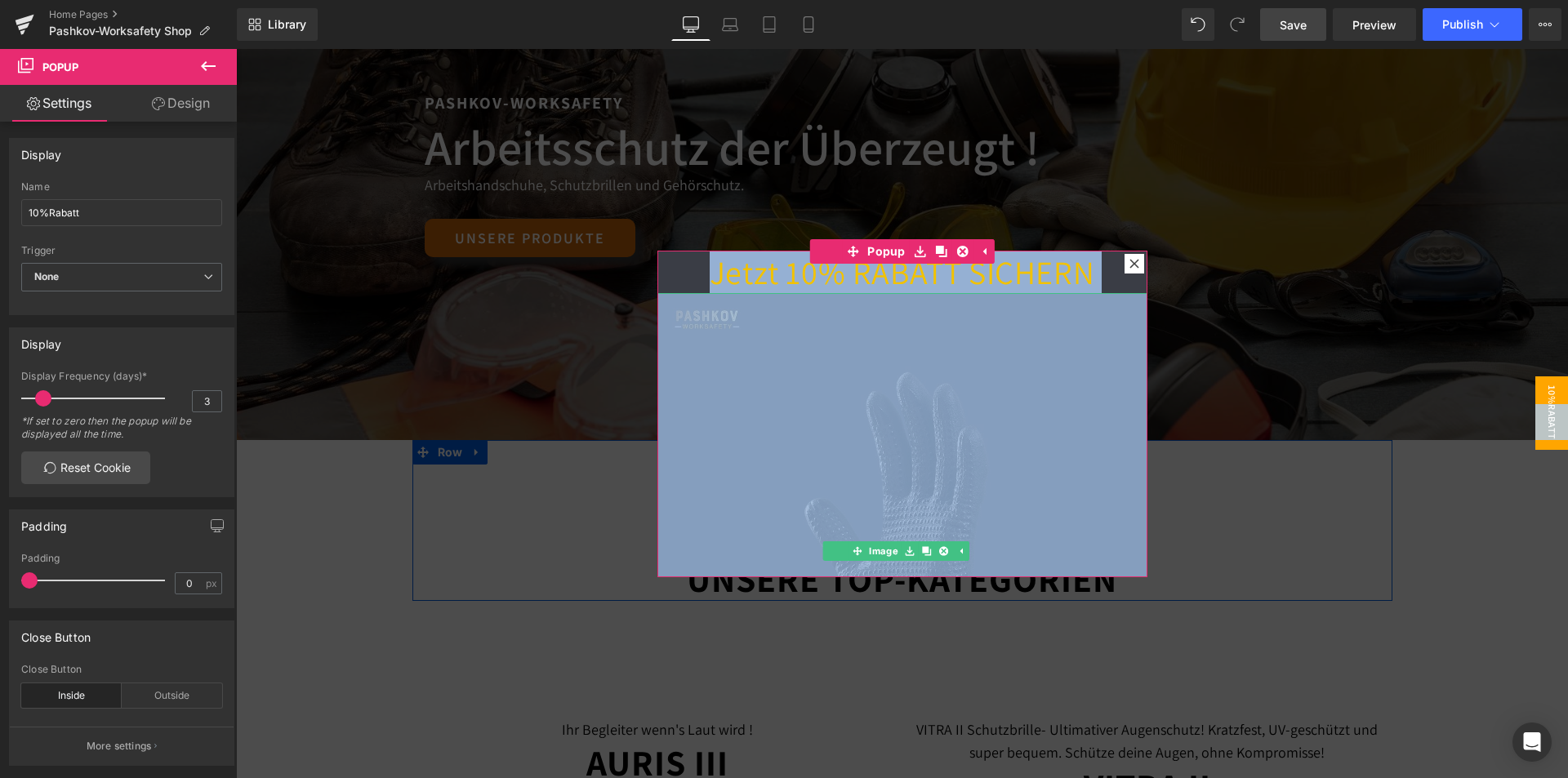
click at [1064, 330] on img at bounding box center [902, 538] width 490 height 490
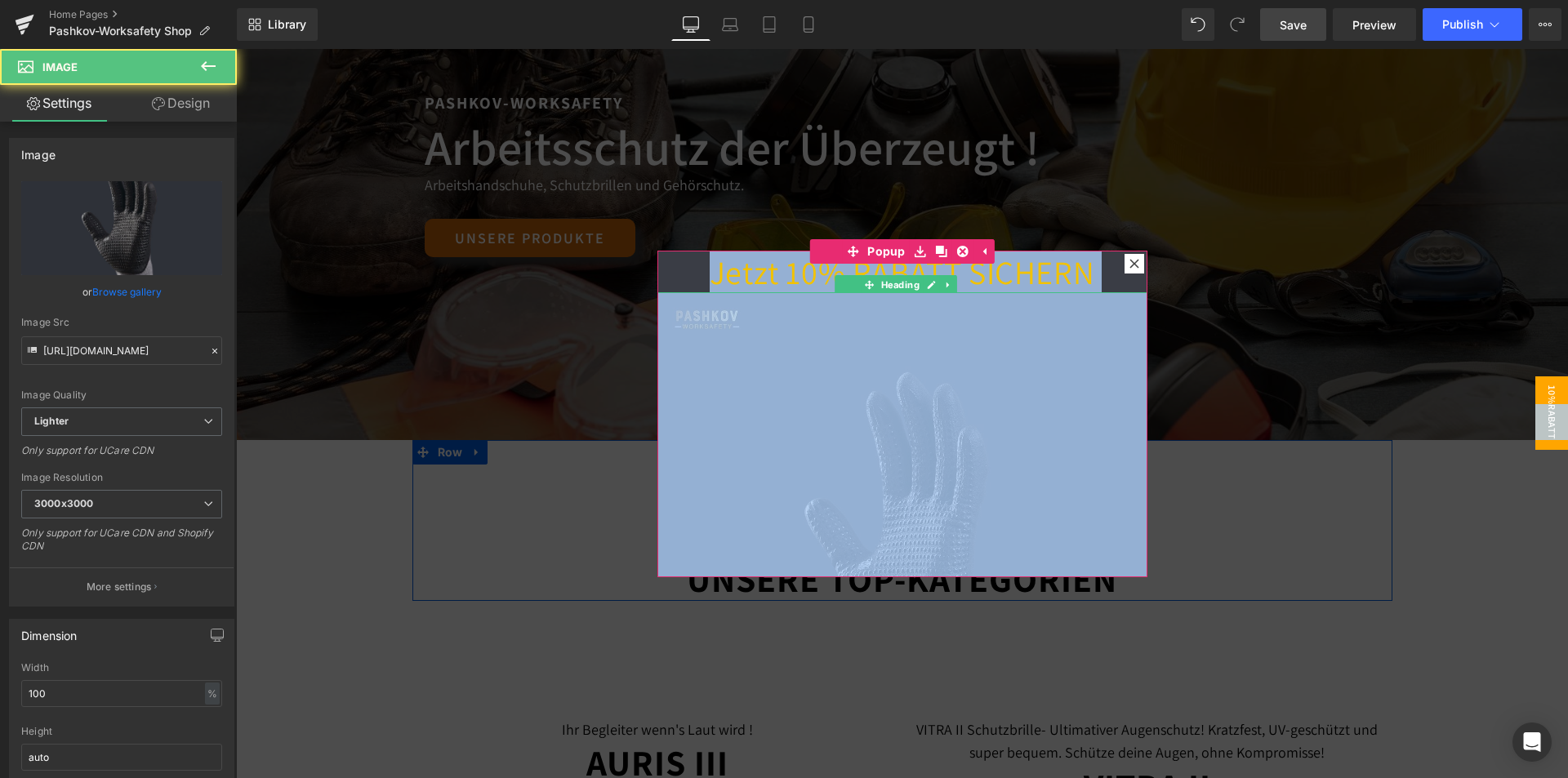
click at [726, 283] on h1 "Jetzt 10% RABATT SICHERN" at bounding box center [902, 271] width 490 height 43
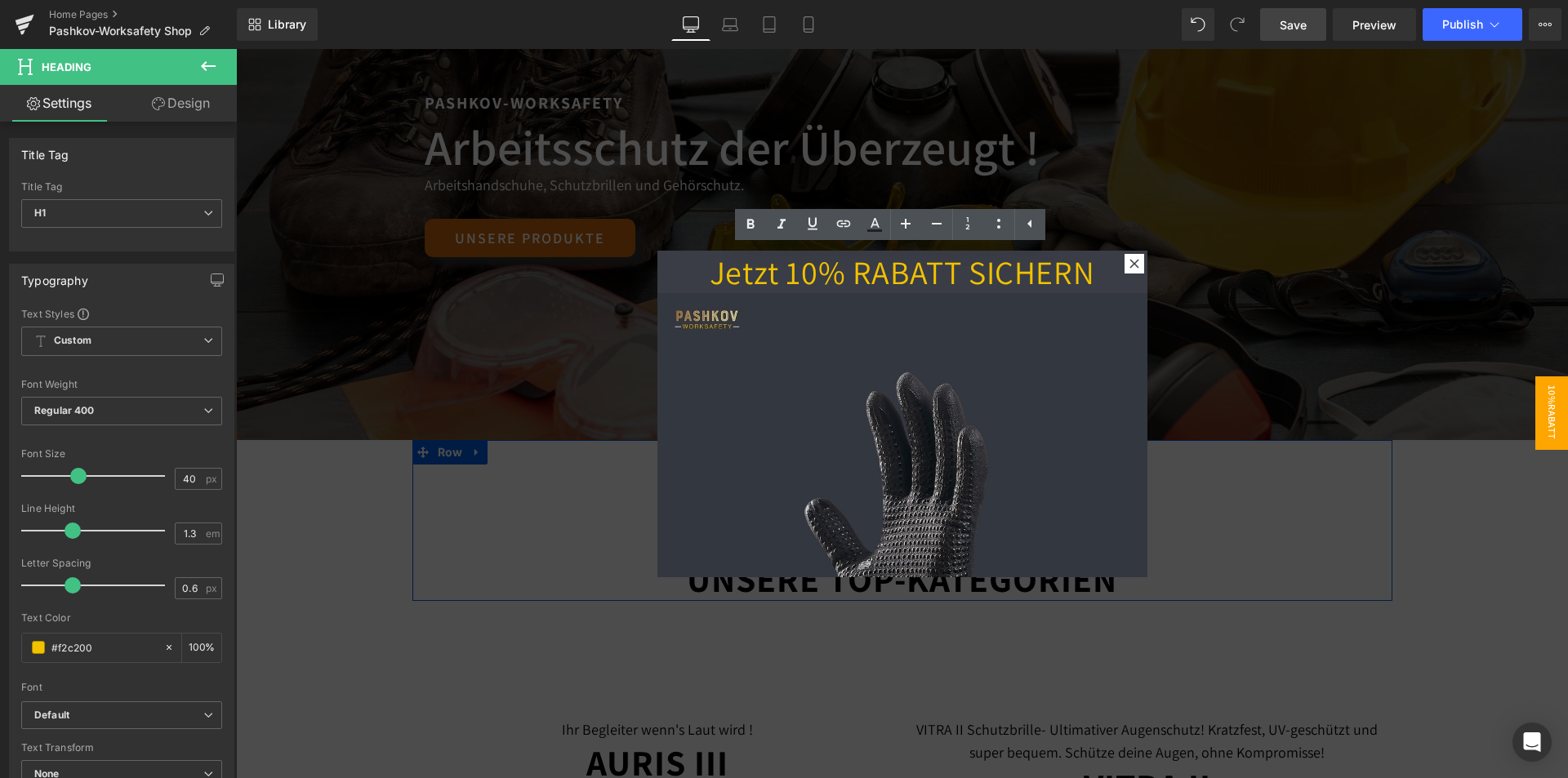
click at [862, 423] on img at bounding box center [902, 538] width 490 height 490
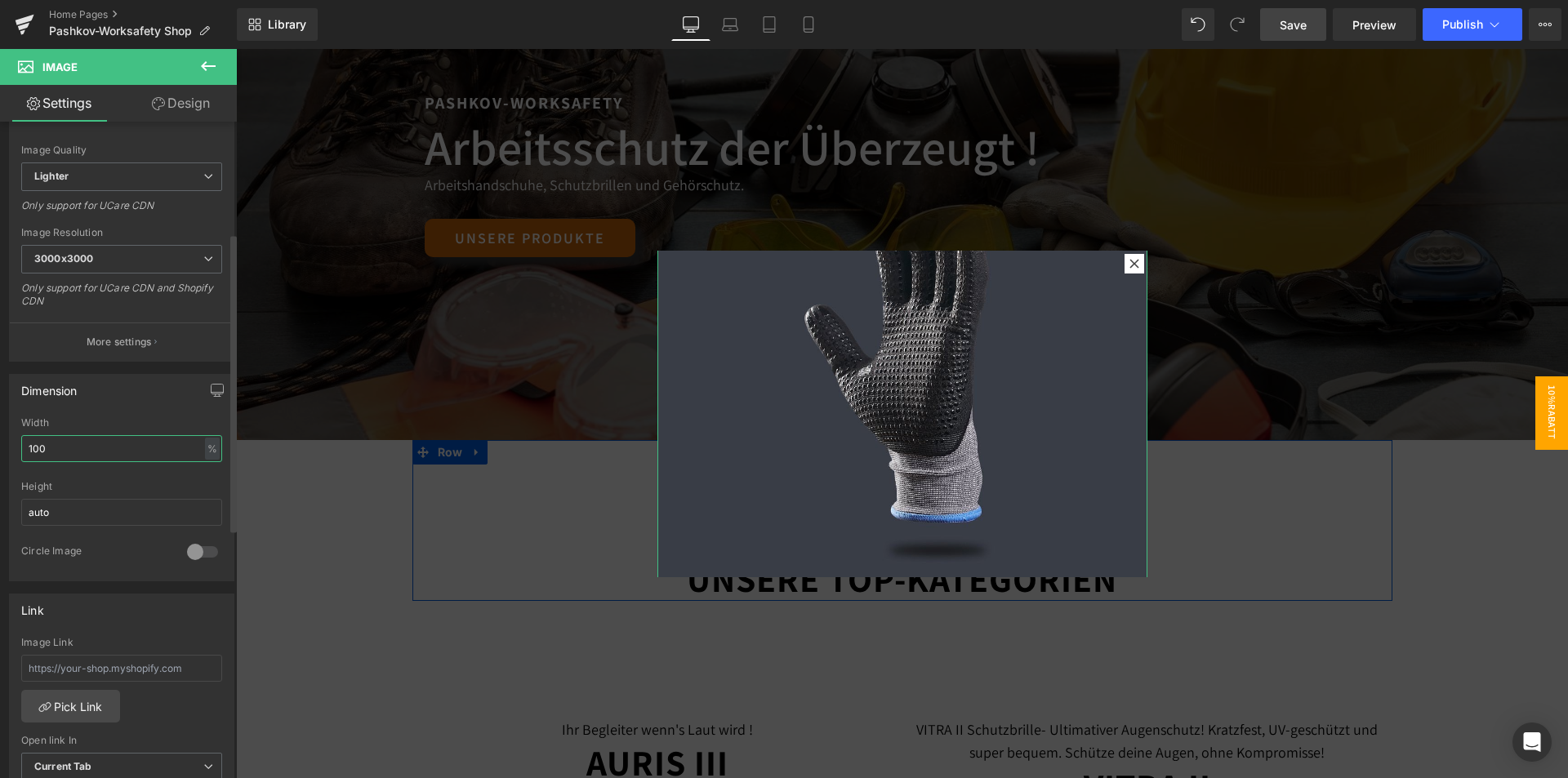
drag, startPoint x: 113, startPoint y: 451, endPoint x: 31, endPoint y: 448, distance: 82.1
click at [31, 448] on input "100" at bounding box center [121, 448] width 201 height 27
type input "1"
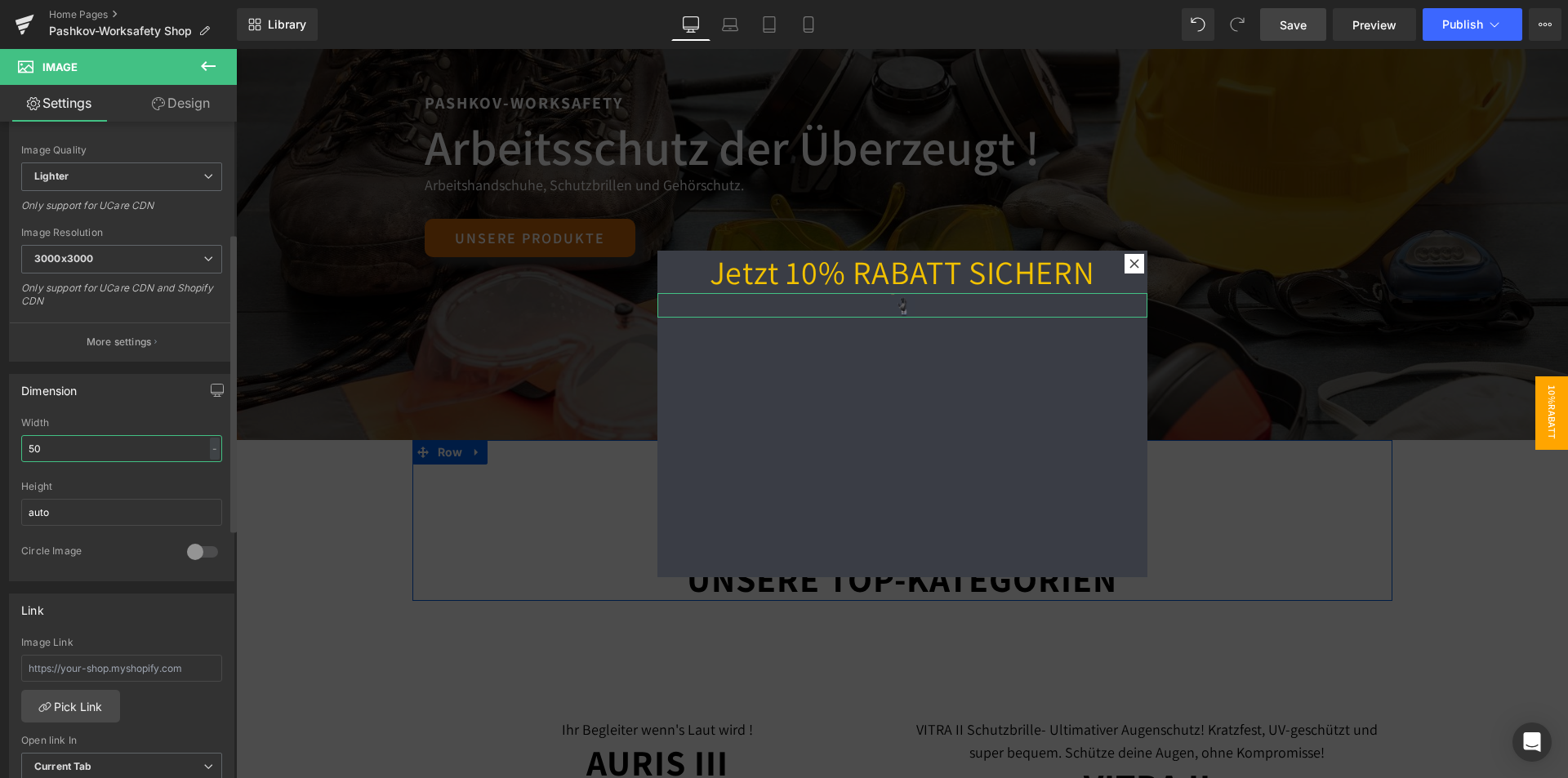
scroll to position [0, 0]
type input "50"
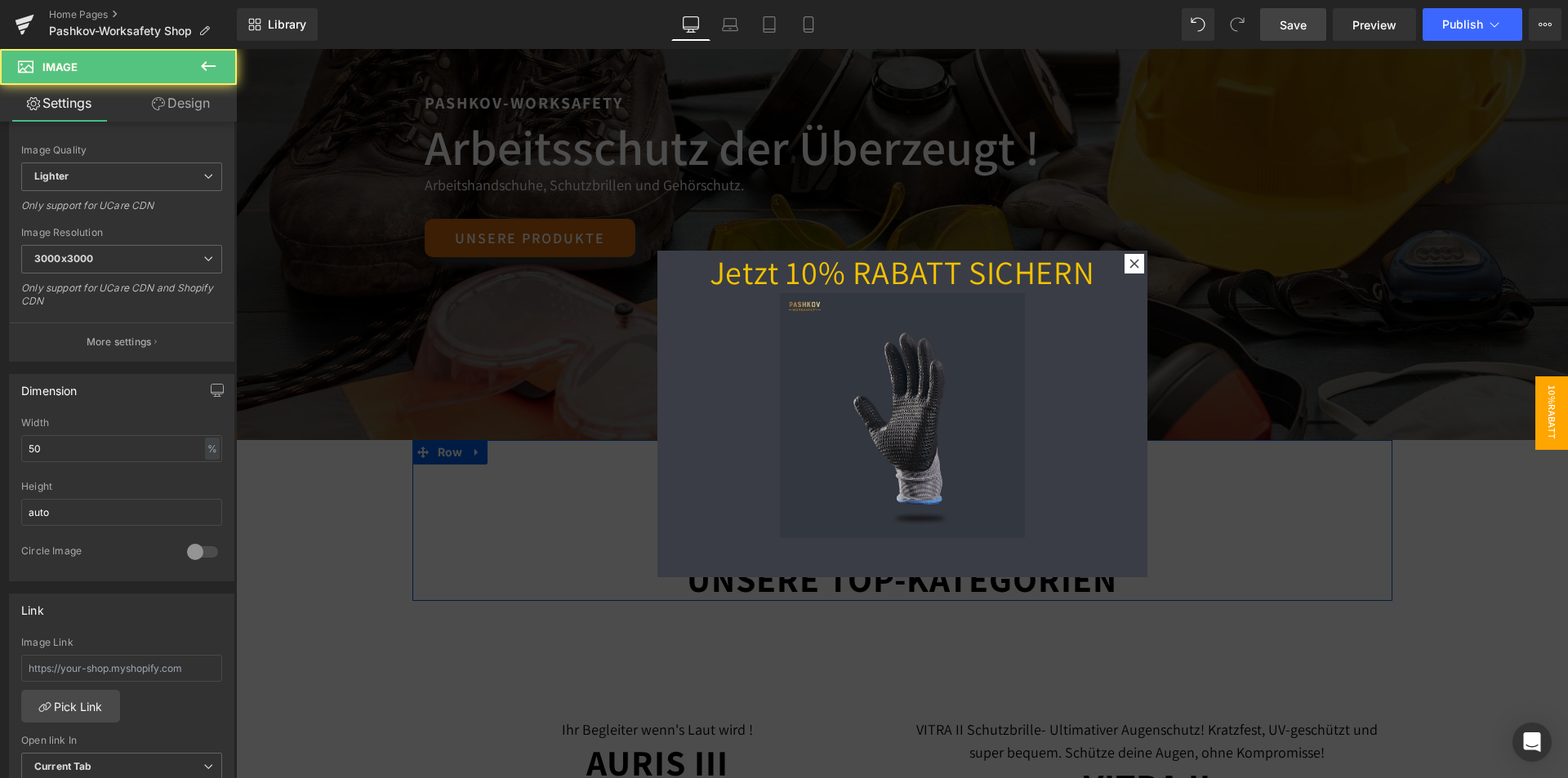
click at [948, 437] on div "Image" at bounding box center [902, 415] width 490 height 245
click at [944, 357] on img at bounding box center [902, 415] width 245 height 245
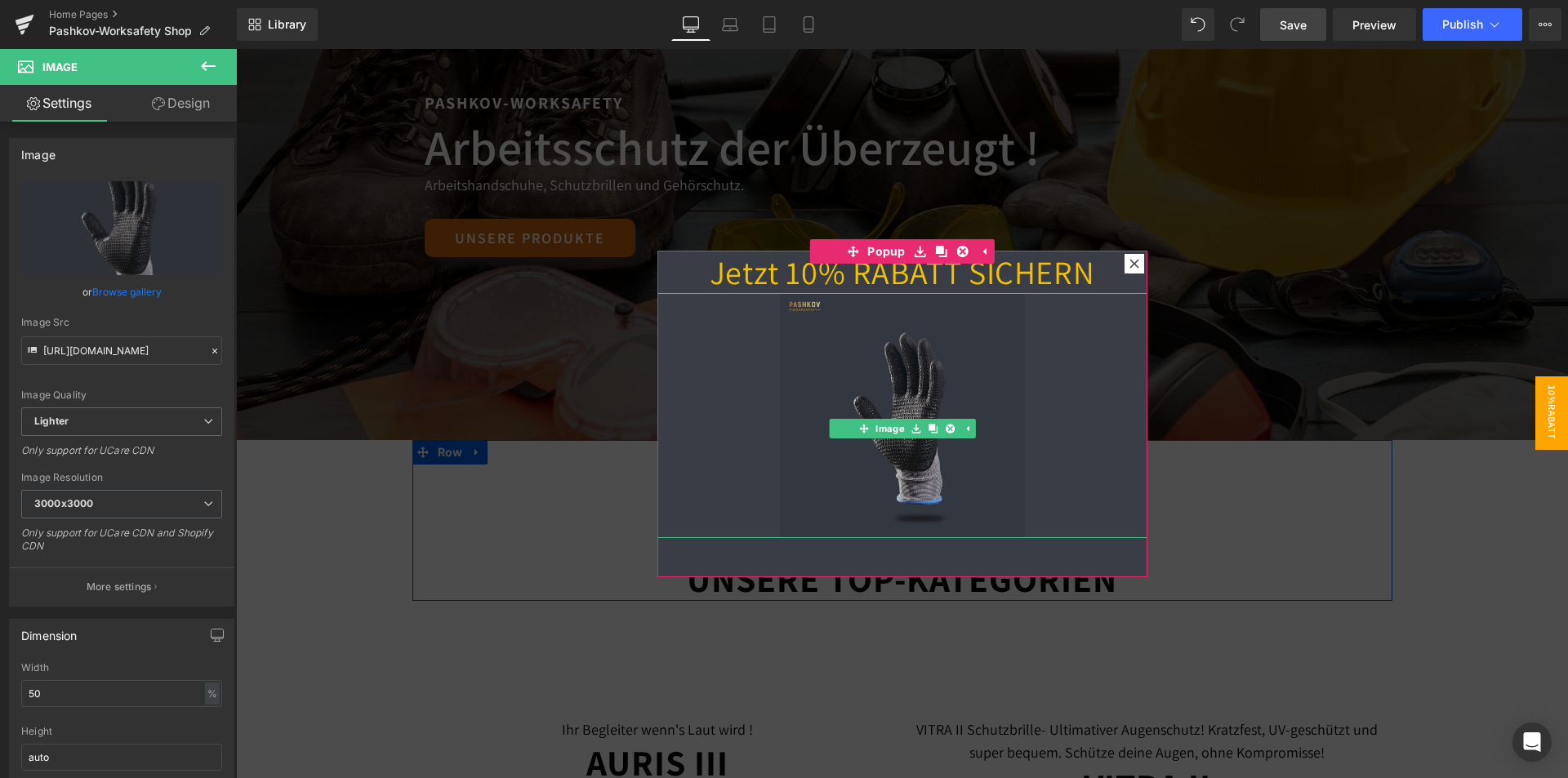
click at [940, 375] on img at bounding box center [902, 415] width 245 height 245
click at [945, 432] on icon at bounding box center [948, 428] width 9 height 9
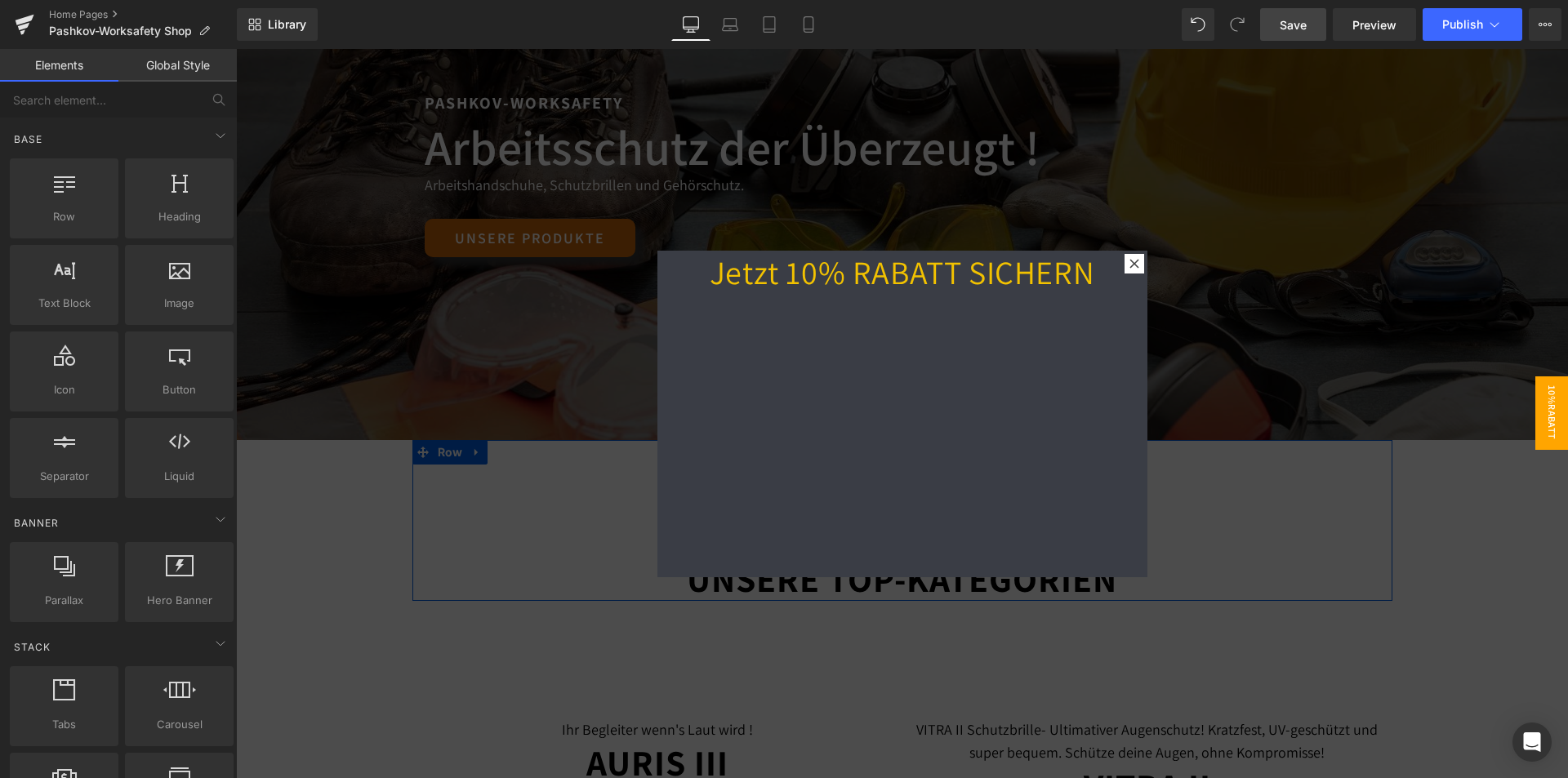
click at [978, 482] on div "Jetzt 10% RABATT SICHERN Heading" at bounding box center [902, 413] width 490 height 326
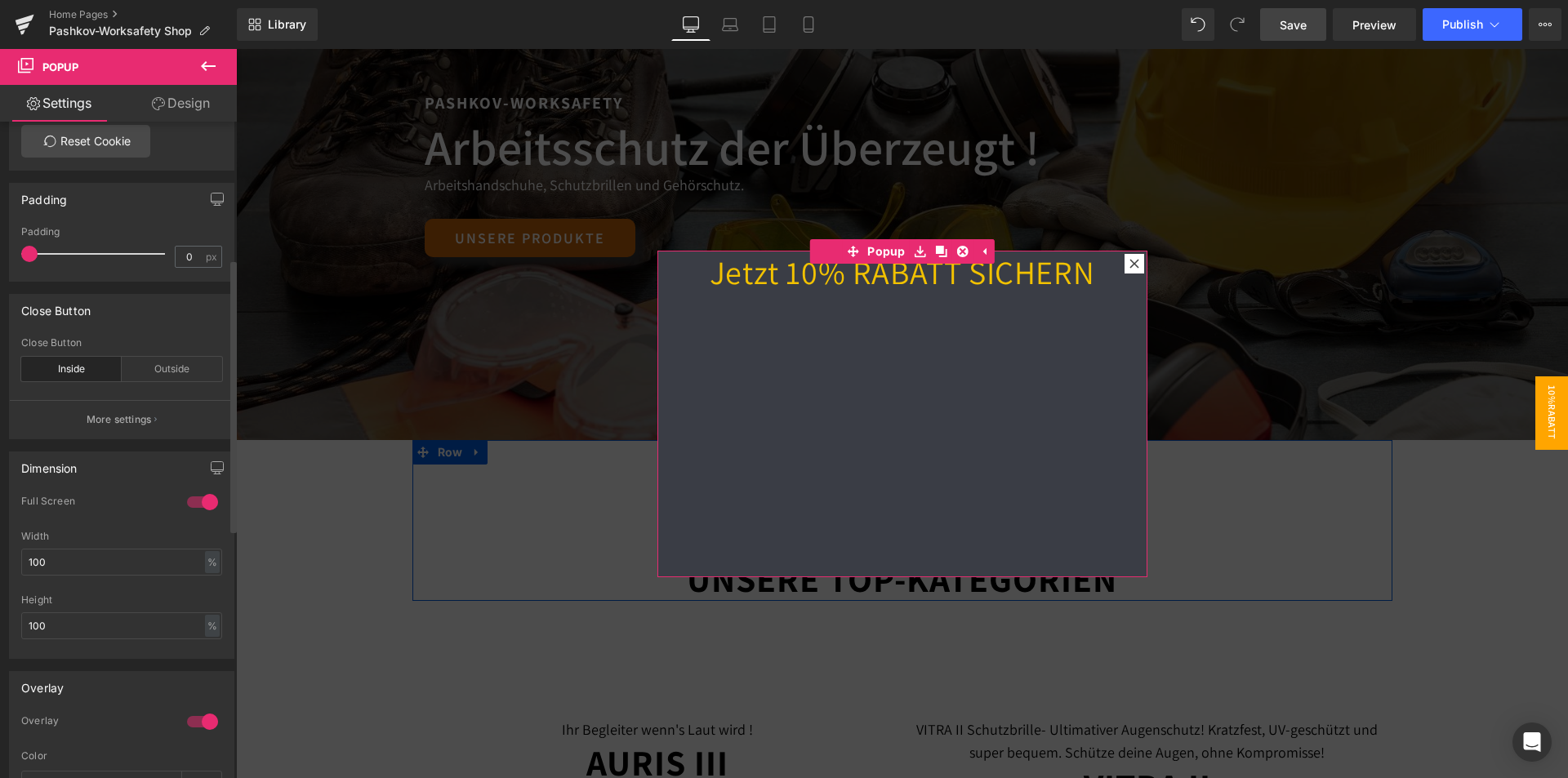
scroll to position [735, 0]
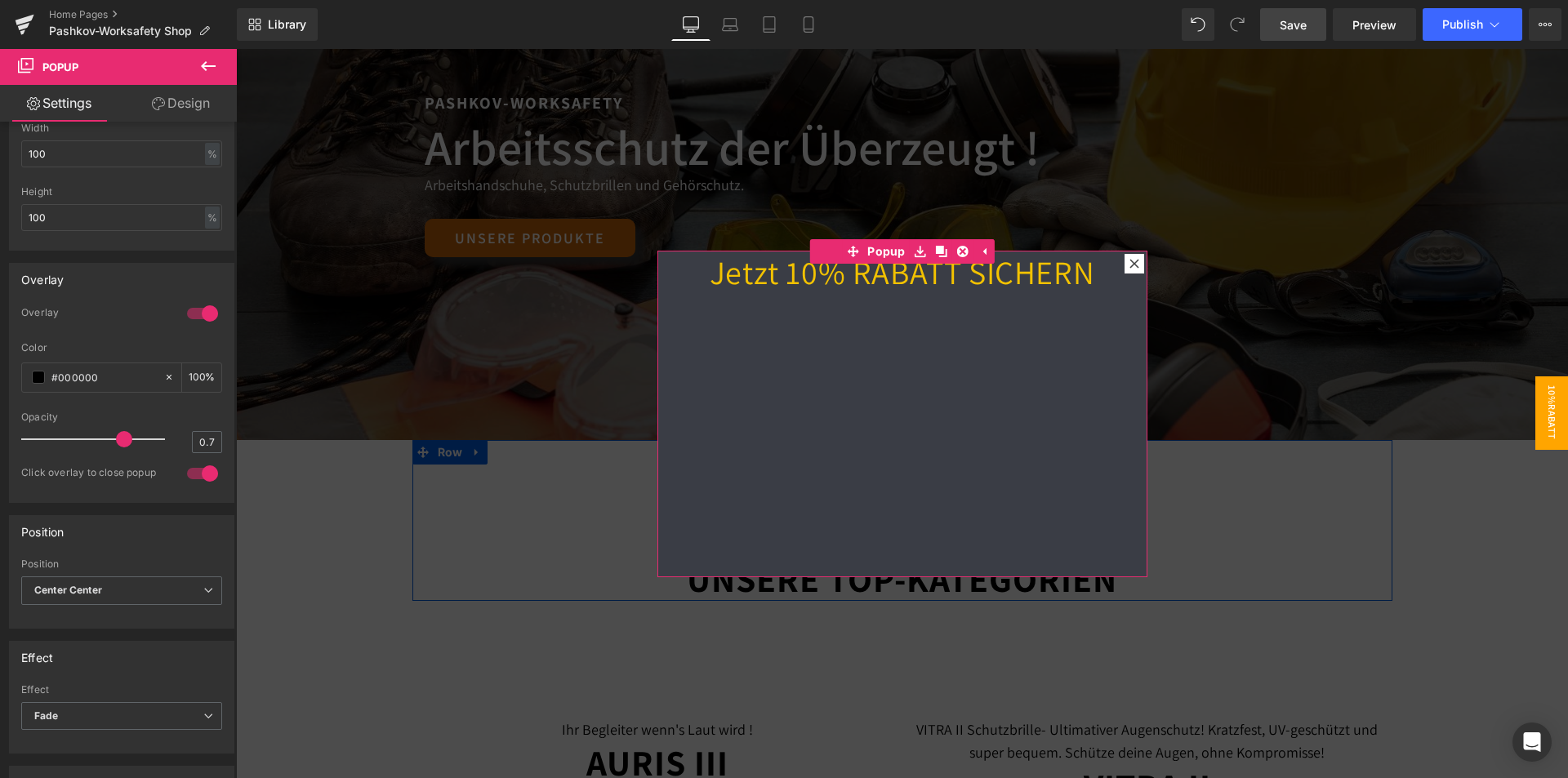
click at [756, 397] on div "Jetzt 10% RABATT SICHERN Heading" at bounding box center [902, 413] width 490 height 326
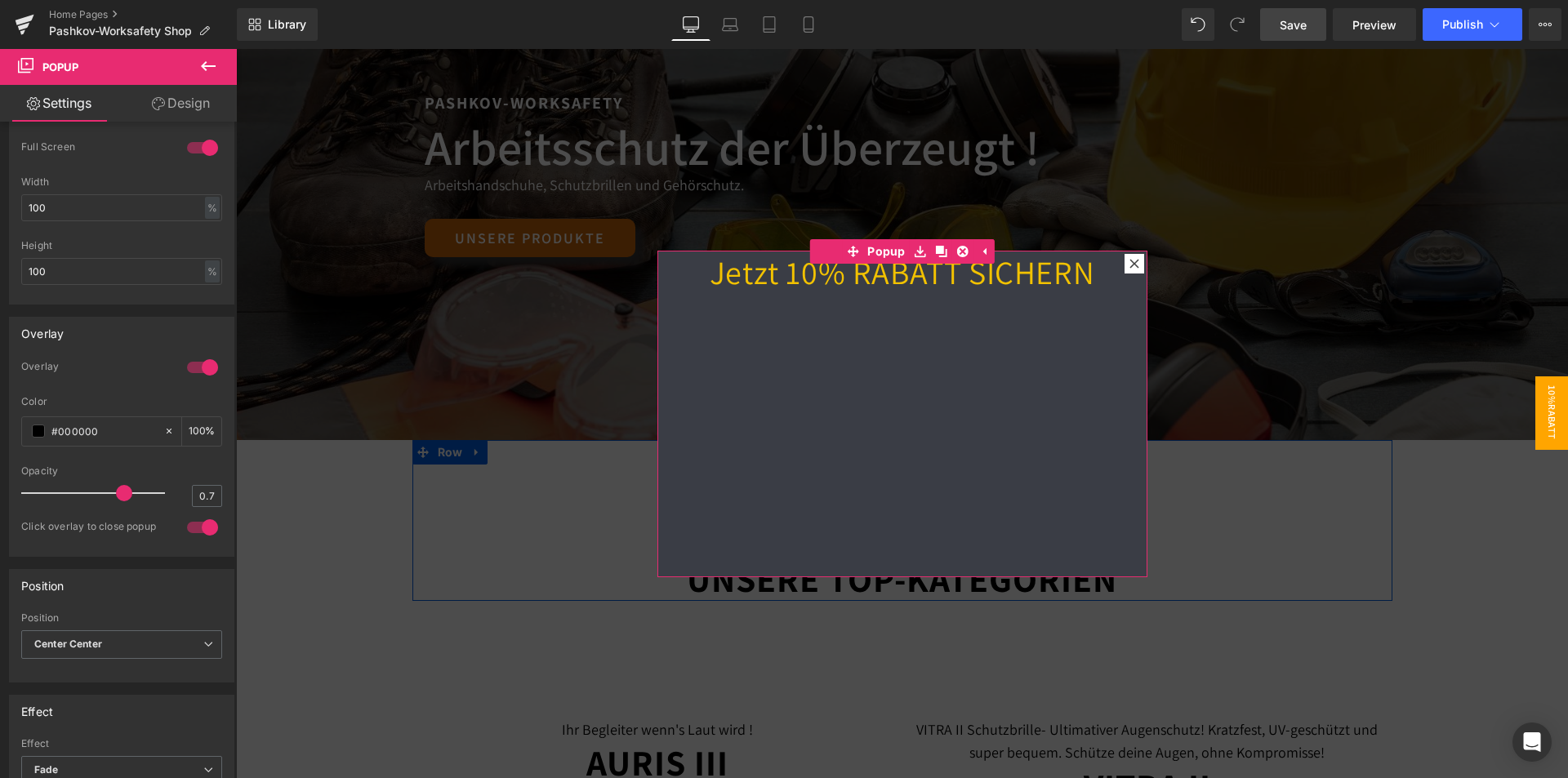
scroll to position [653, 0]
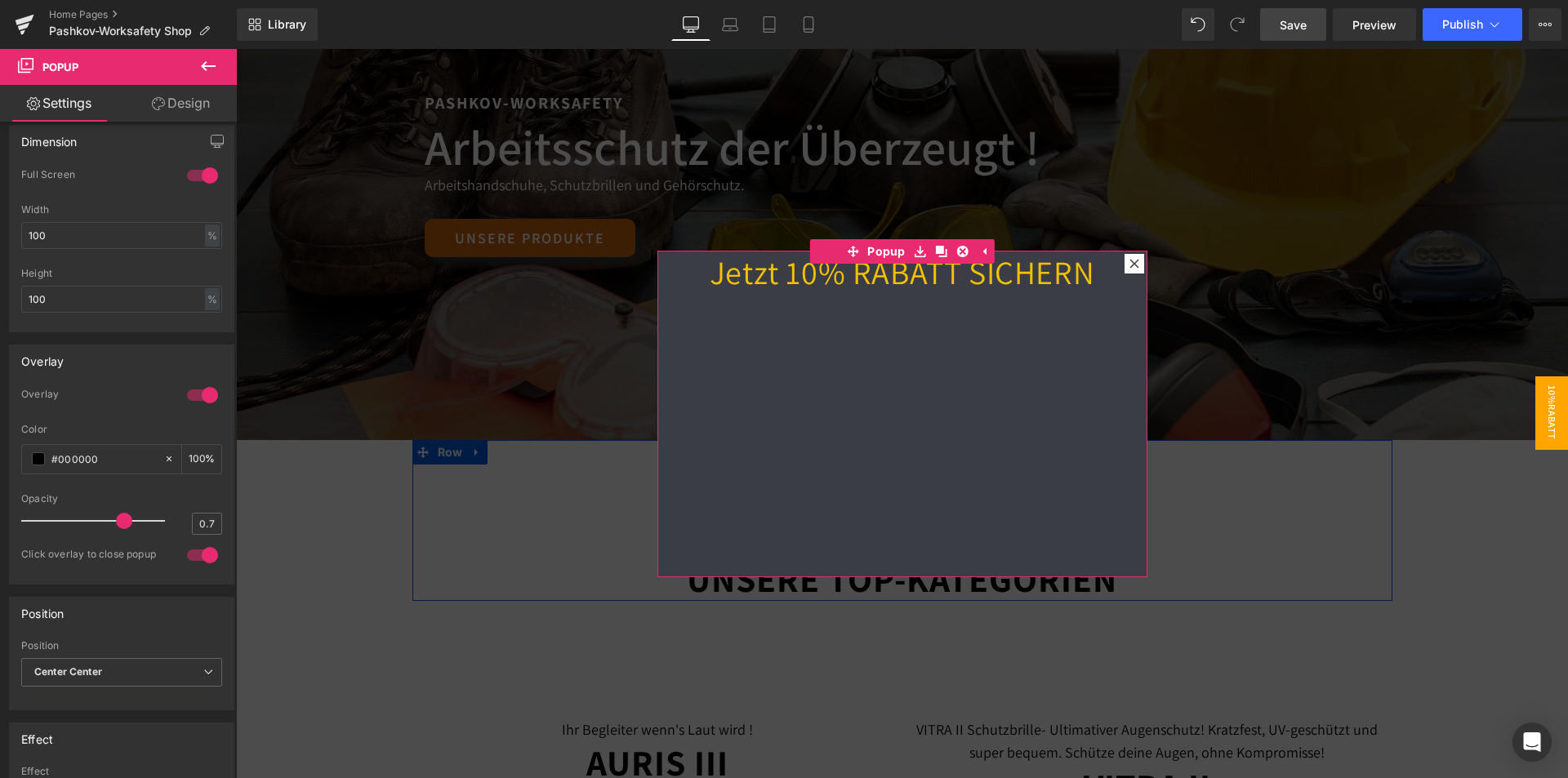
click at [167, 97] on link "Design" at bounding box center [181, 104] width 119 height 37
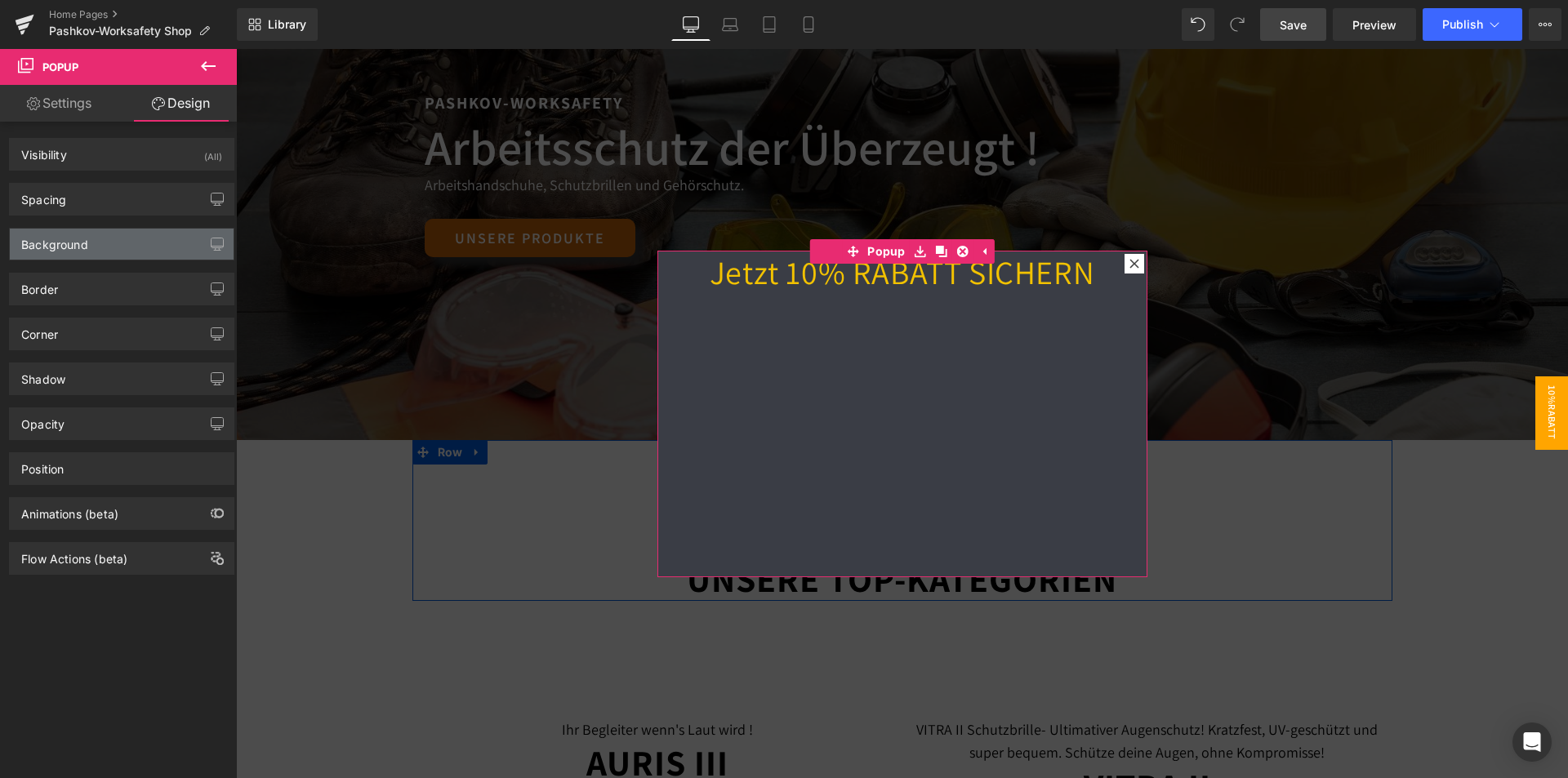
click at [116, 239] on div "Background" at bounding box center [122, 244] width 224 height 31
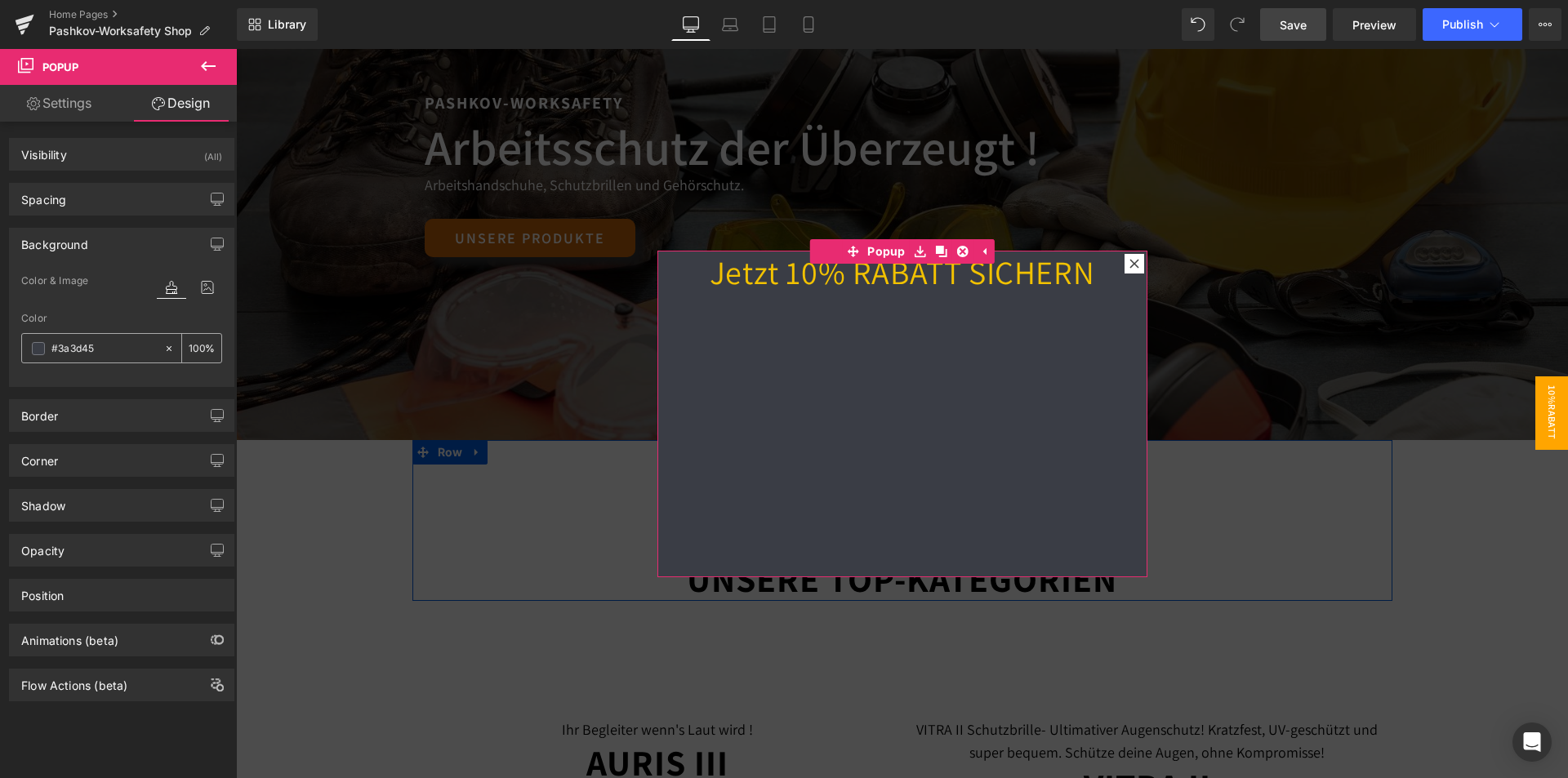
type input "#3a3d45"
click at [852, 383] on div "Jetzt 10% RABATT SICHERN Heading" at bounding box center [902, 413] width 490 height 326
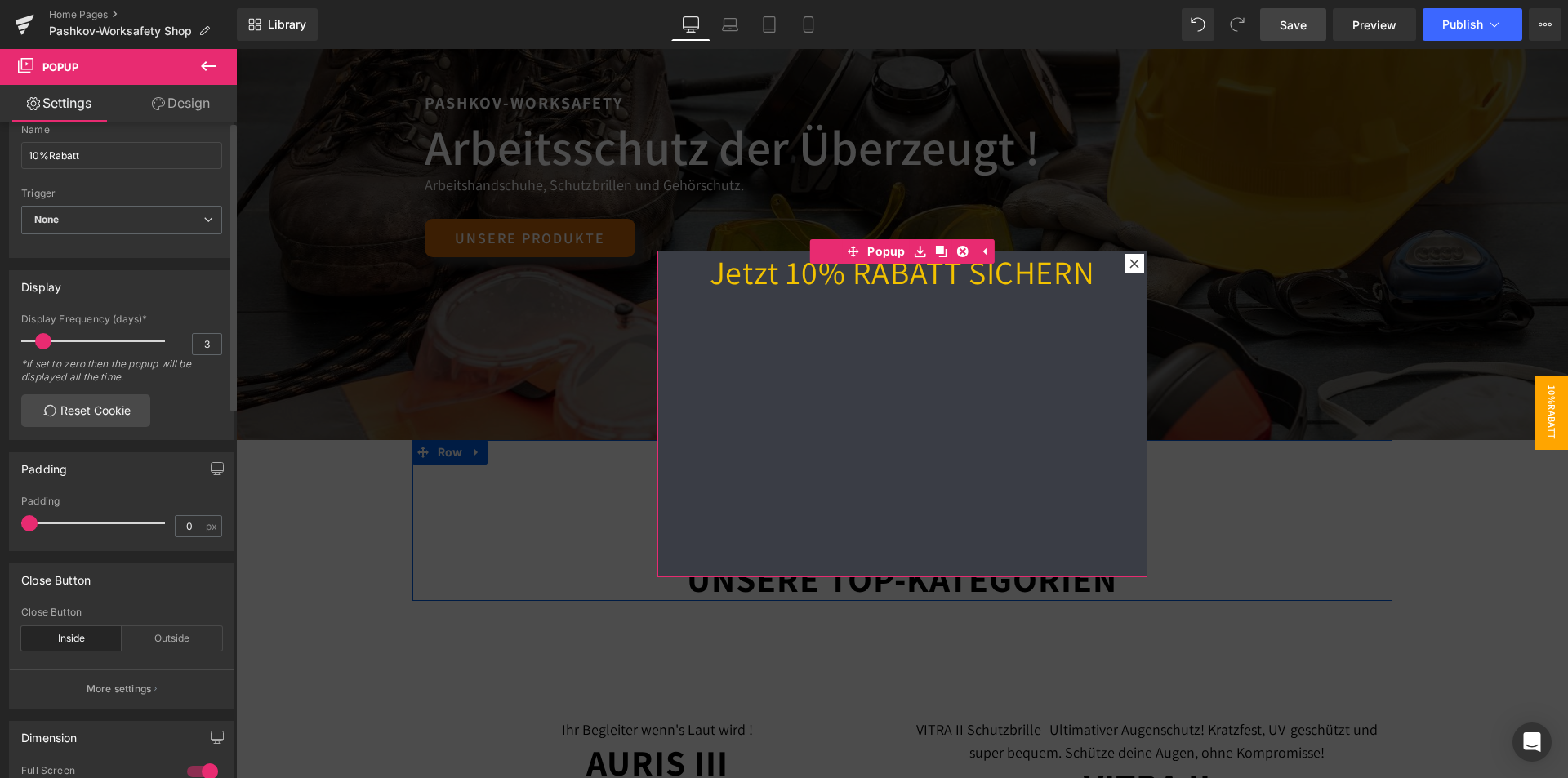
scroll to position [0, 0]
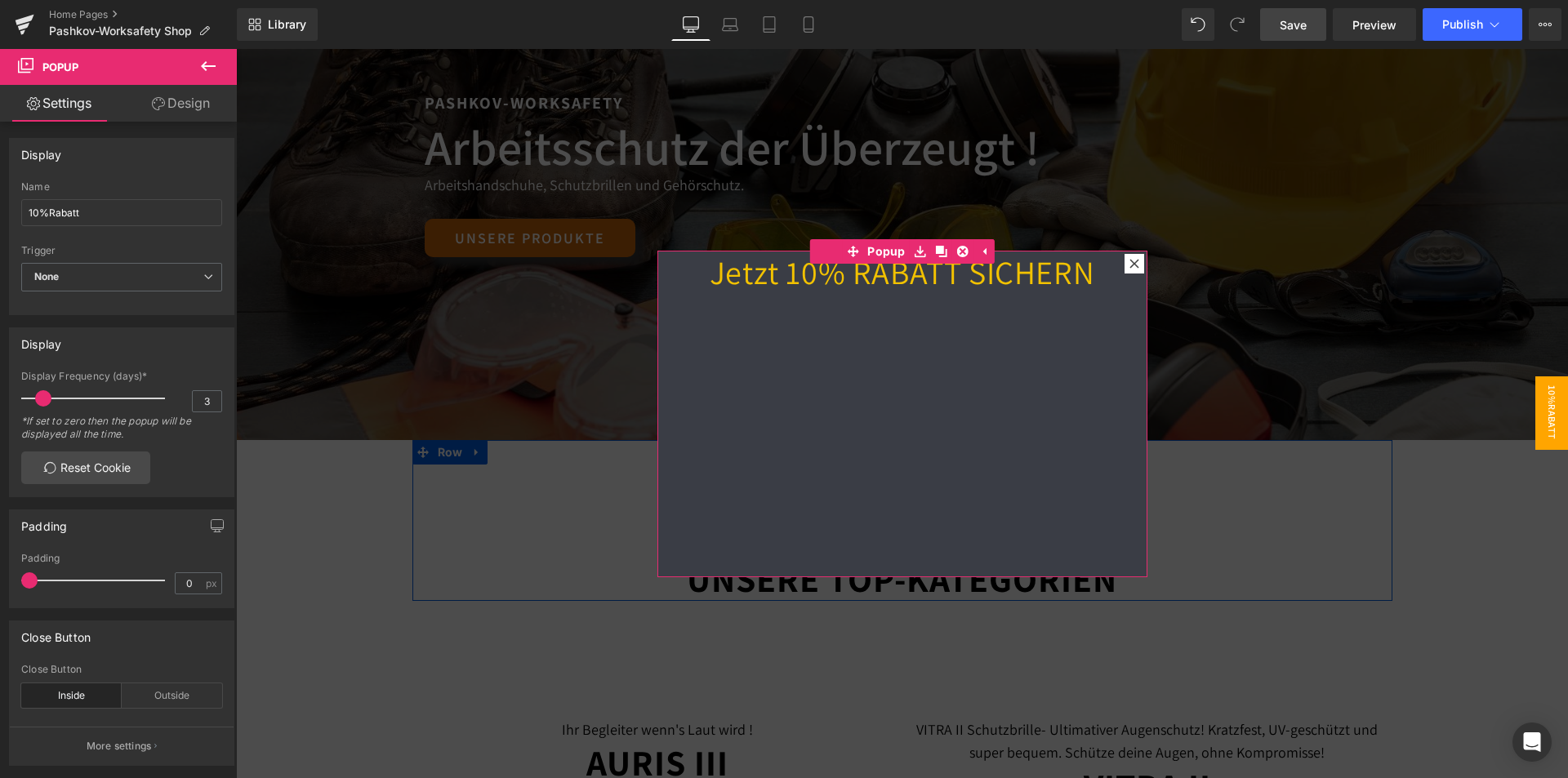
click at [178, 108] on link "Design" at bounding box center [181, 104] width 119 height 37
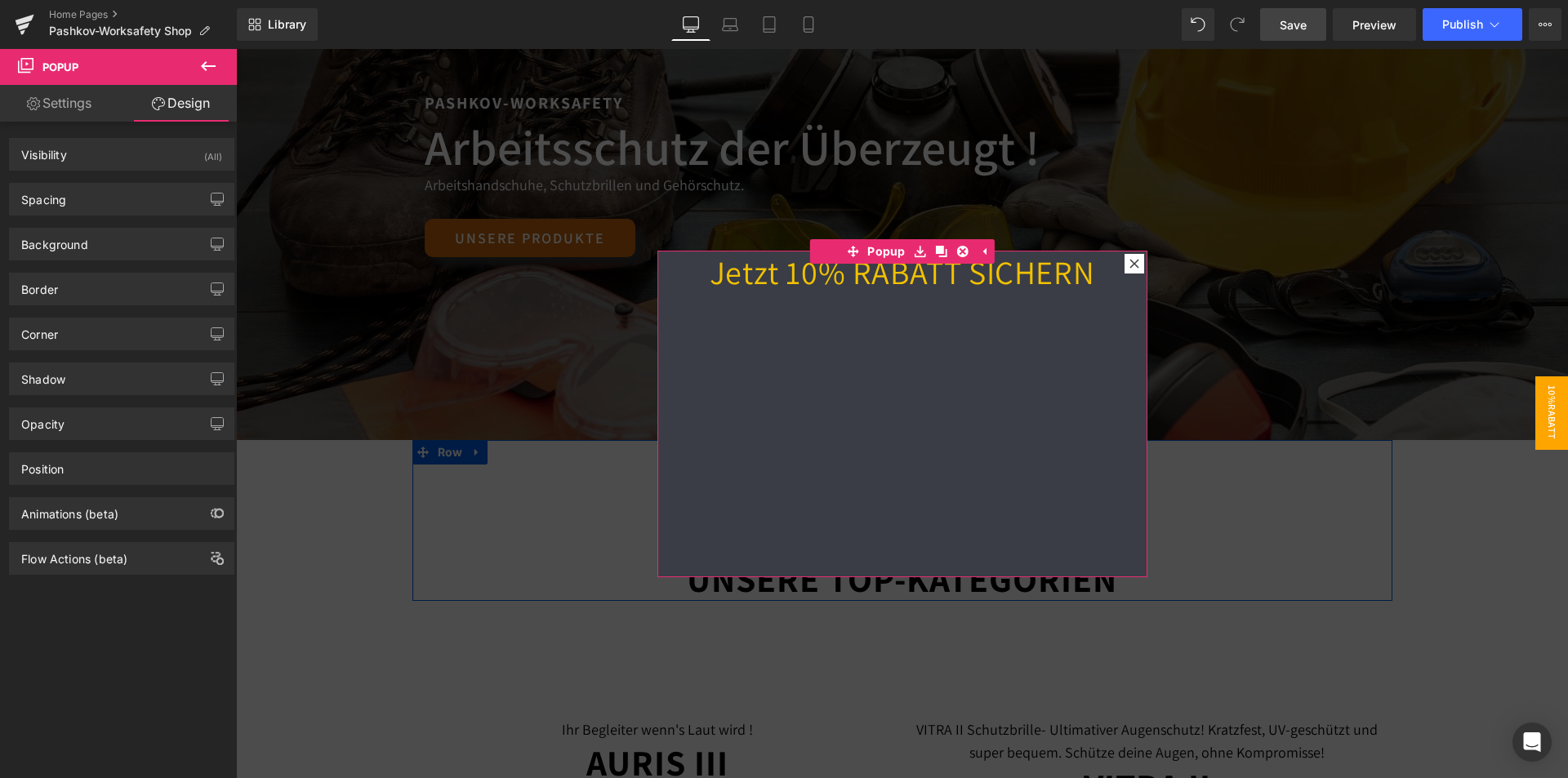
click at [86, 101] on link "Settings" at bounding box center [59, 104] width 119 height 37
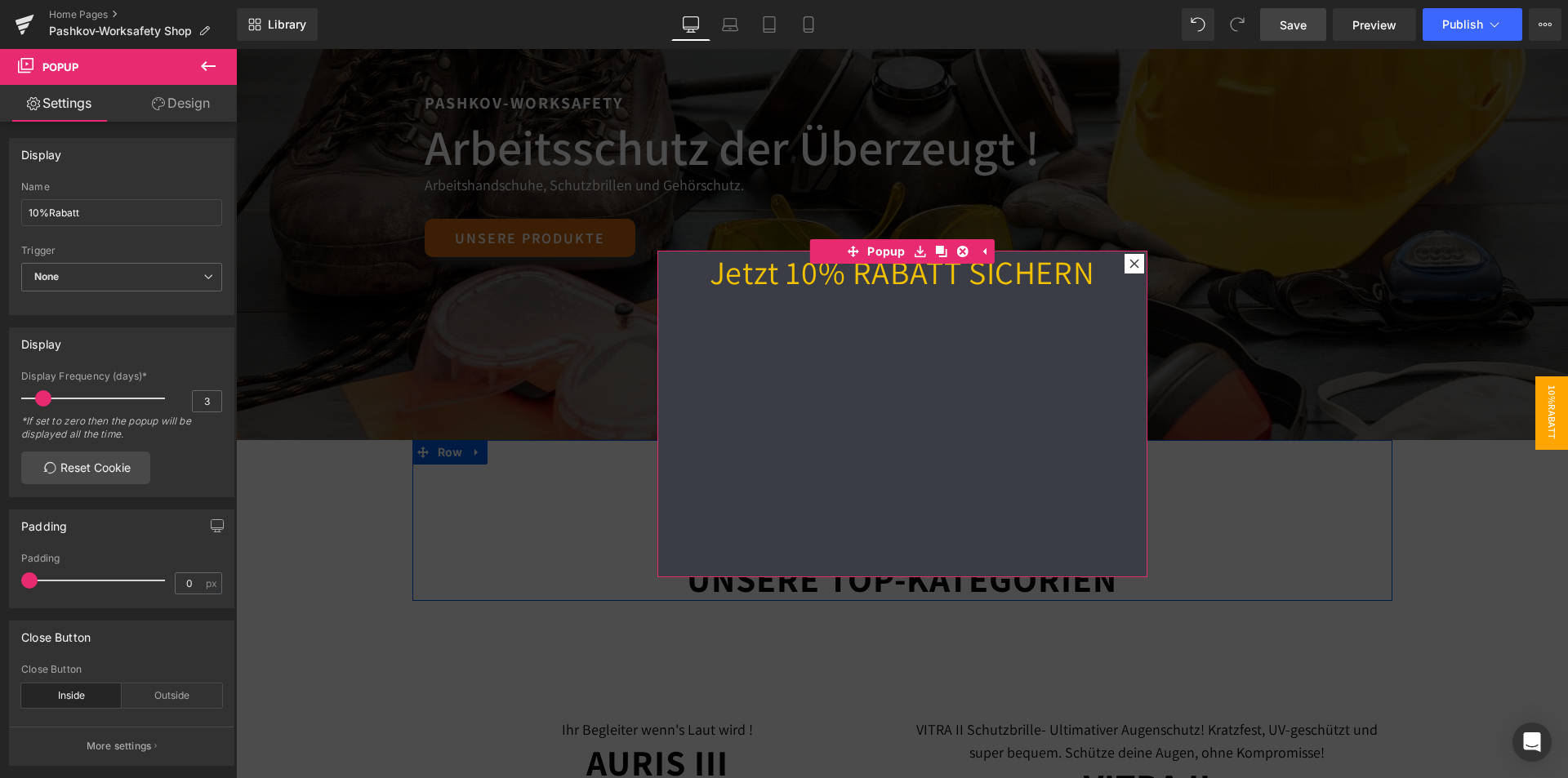
click at [194, 112] on link "Design" at bounding box center [181, 104] width 119 height 37
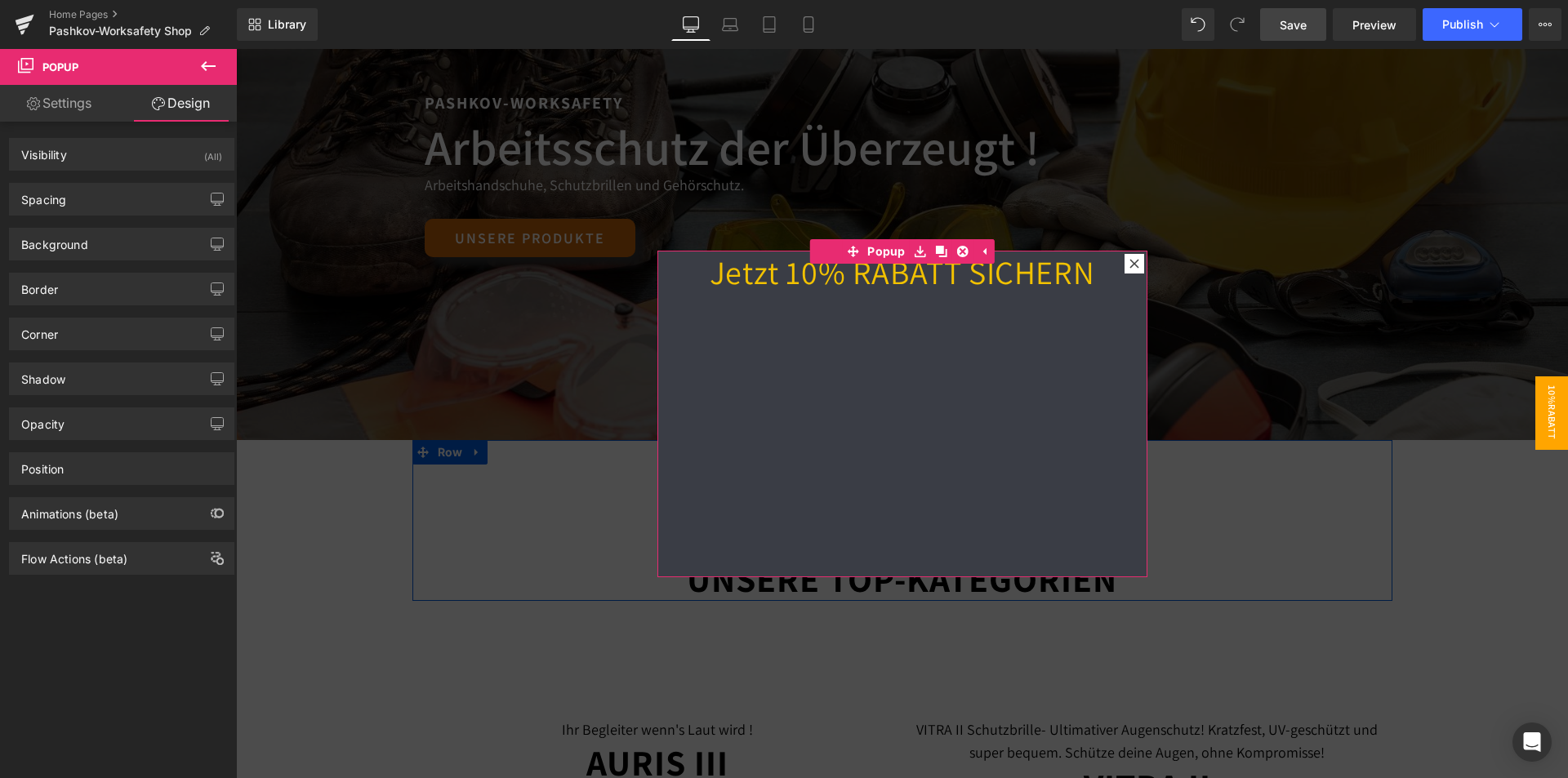
click at [79, 112] on link "Settings" at bounding box center [59, 104] width 119 height 37
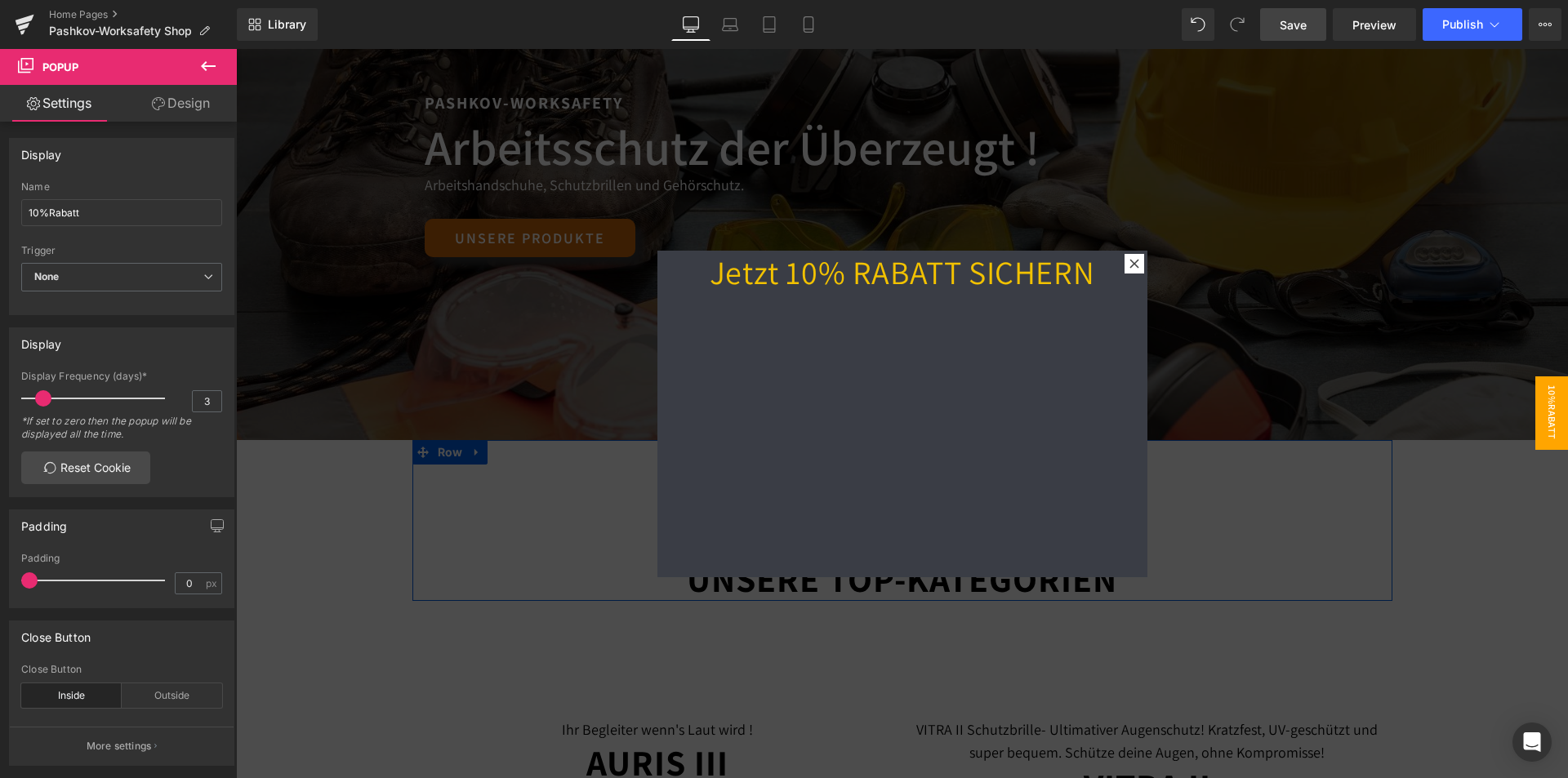
click at [223, 65] on button at bounding box center [208, 67] width 57 height 36
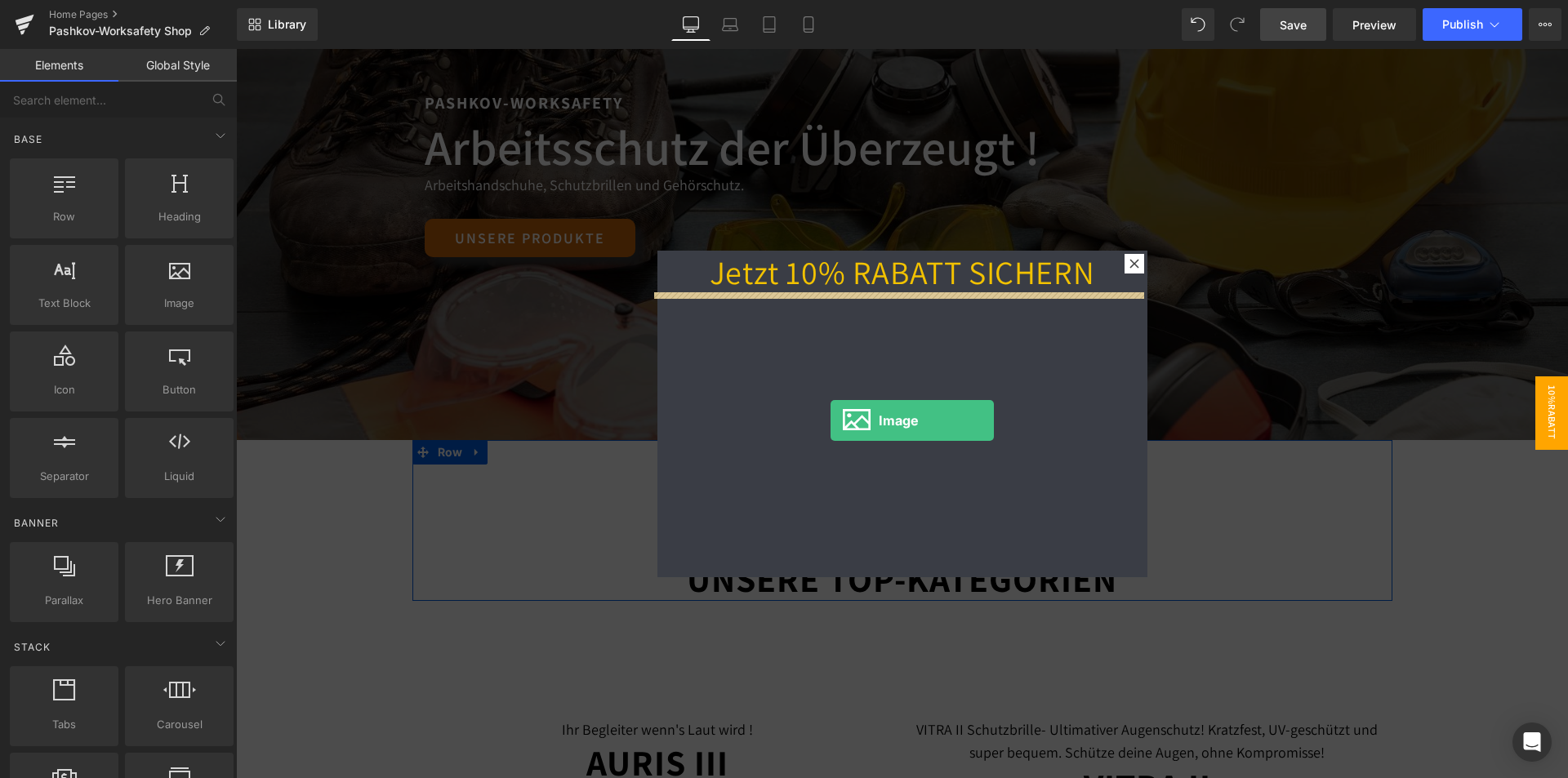
drag, startPoint x: 455, startPoint y: 356, endPoint x: 901, endPoint y: 409, distance: 449.1
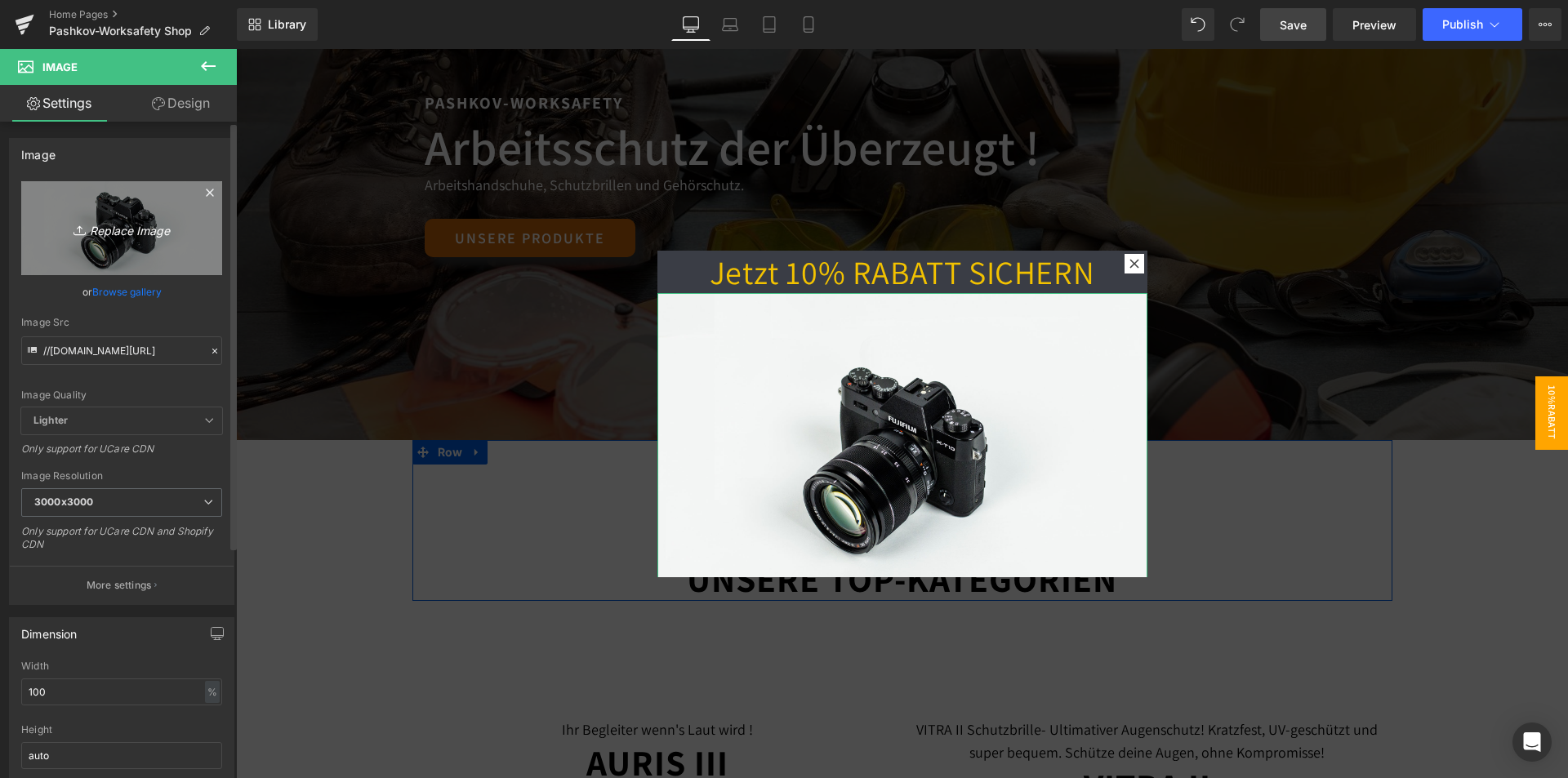
click at [117, 255] on link "Replace Image" at bounding box center [121, 228] width 201 height 93
type input "C:\fakepath\Kein Titel (1080 x 1080 px) (3).png"
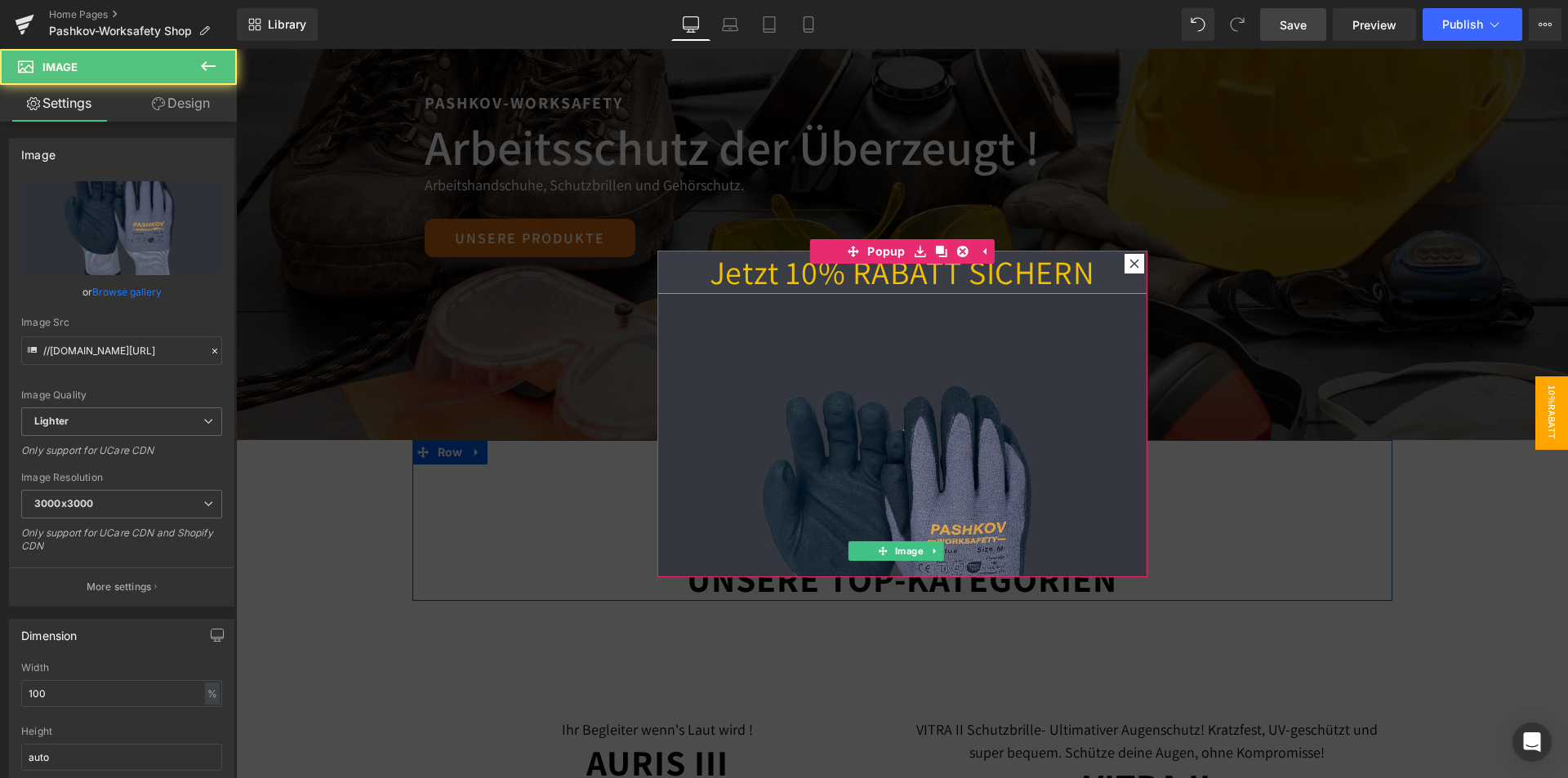
click at [897, 506] on img at bounding box center [902, 538] width 490 height 490
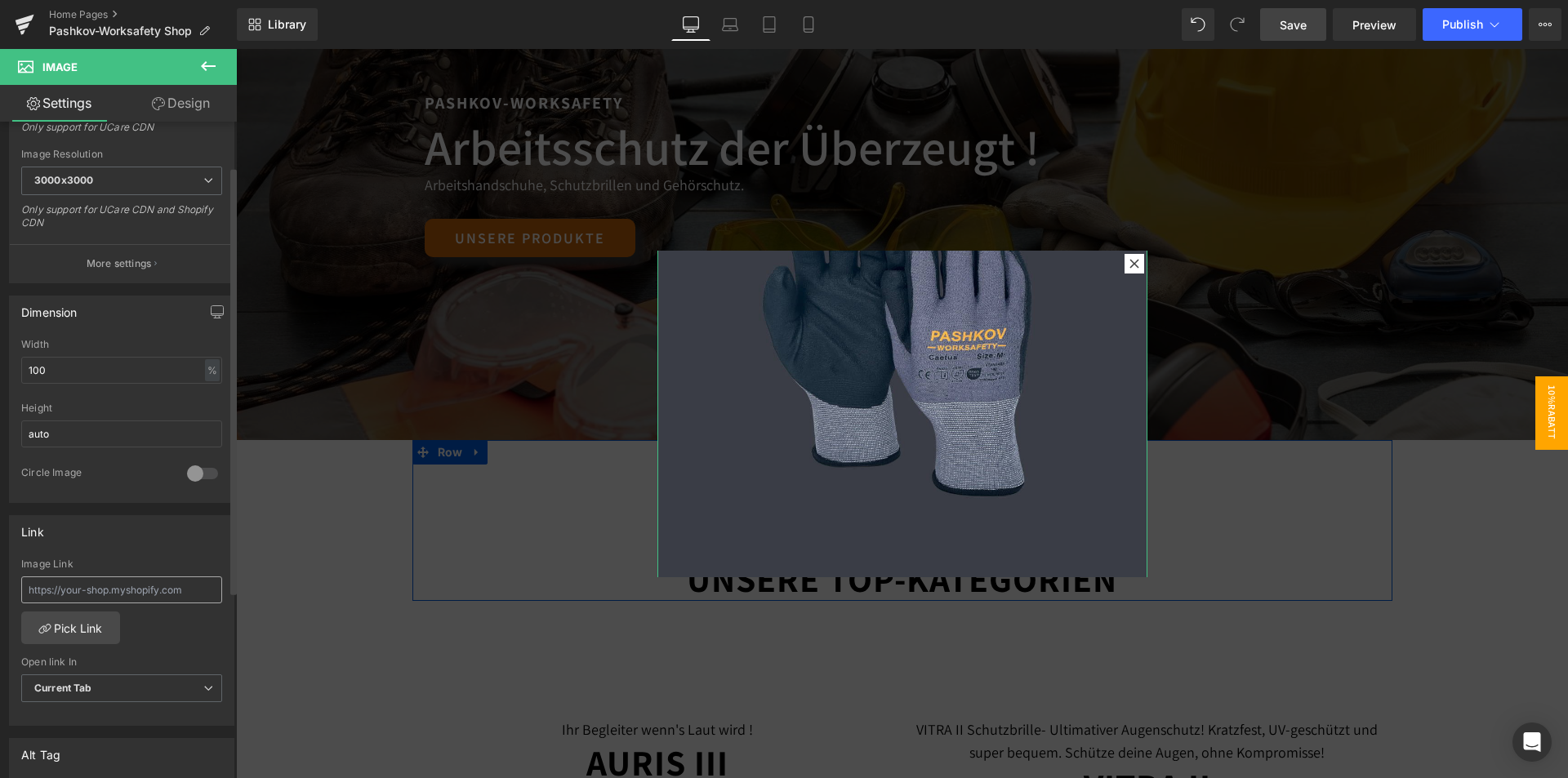
scroll to position [326, 0]
drag, startPoint x: 89, startPoint y: 365, endPoint x: 20, endPoint y: 360, distance: 69.2
click at [20, 360] on div "100% Width 100 % % px auto Height auto 0 Circle Image" at bounding box center [122, 417] width 224 height 164
click at [200, 480] on div at bounding box center [202, 470] width 39 height 26
click at [196, 471] on div at bounding box center [202, 470] width 39 height 26
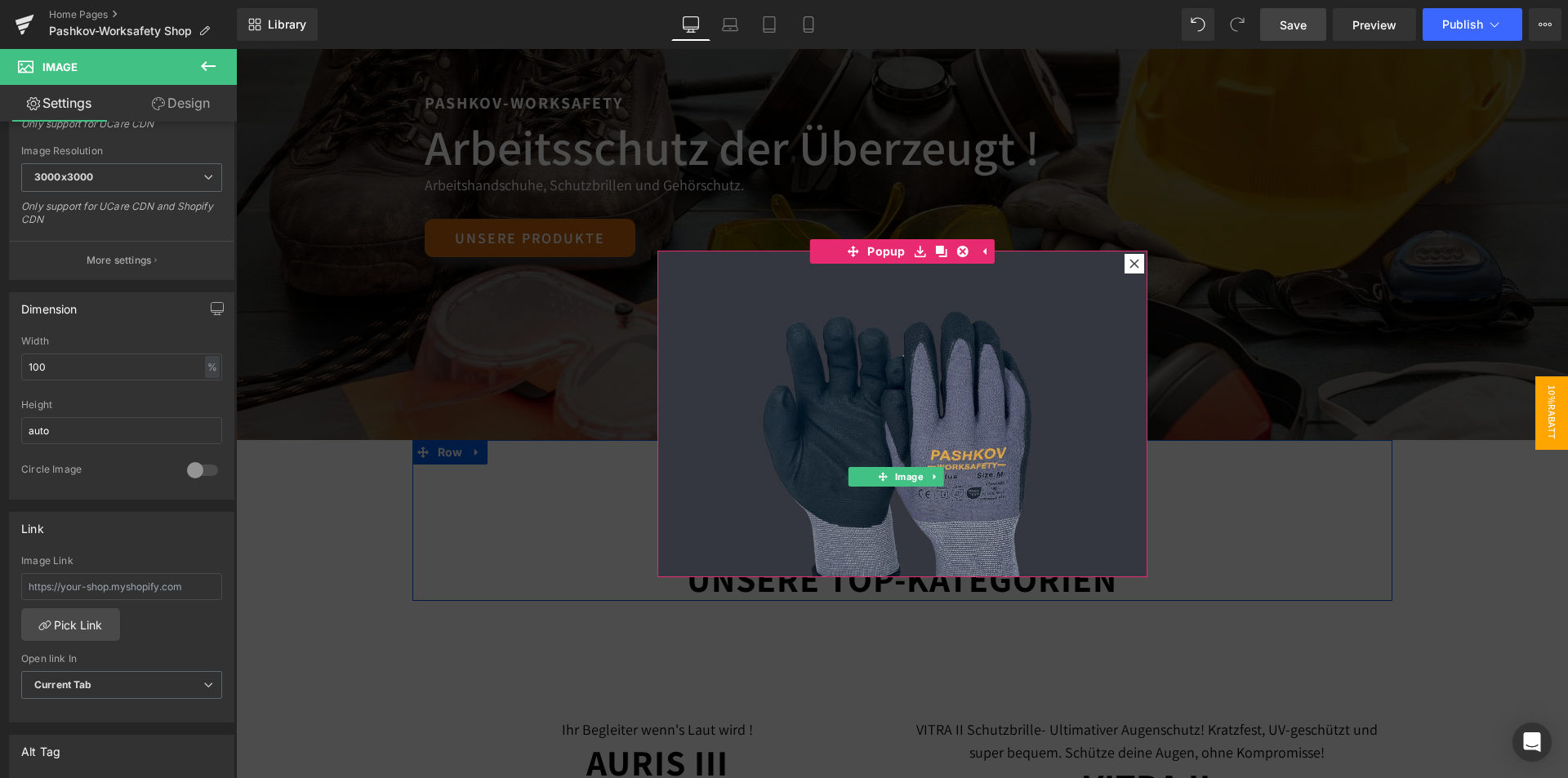
scroll to position [0, 0]
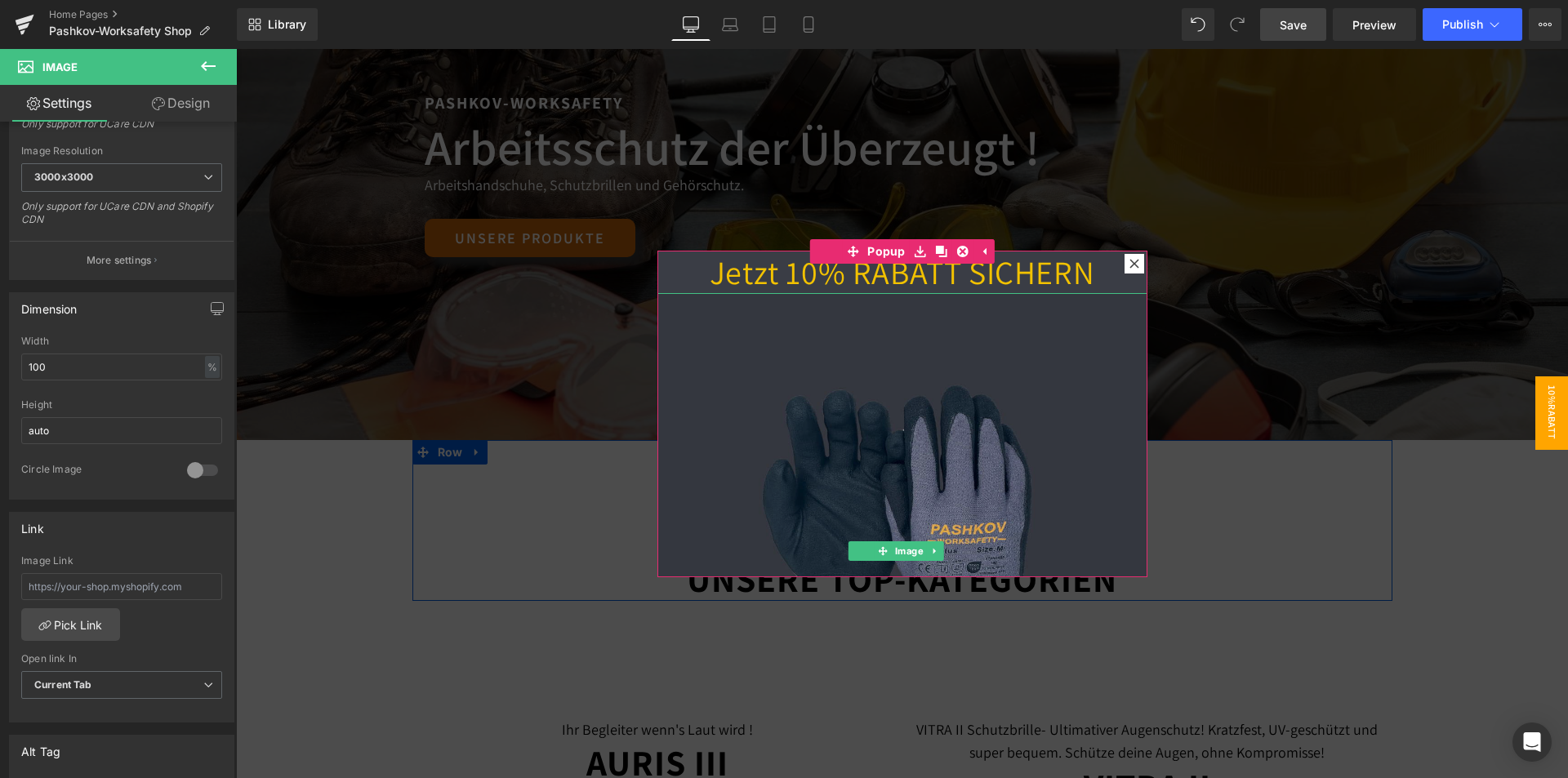
click at [917, 441] on img at bounding box center [902, 538] width 490 height 490
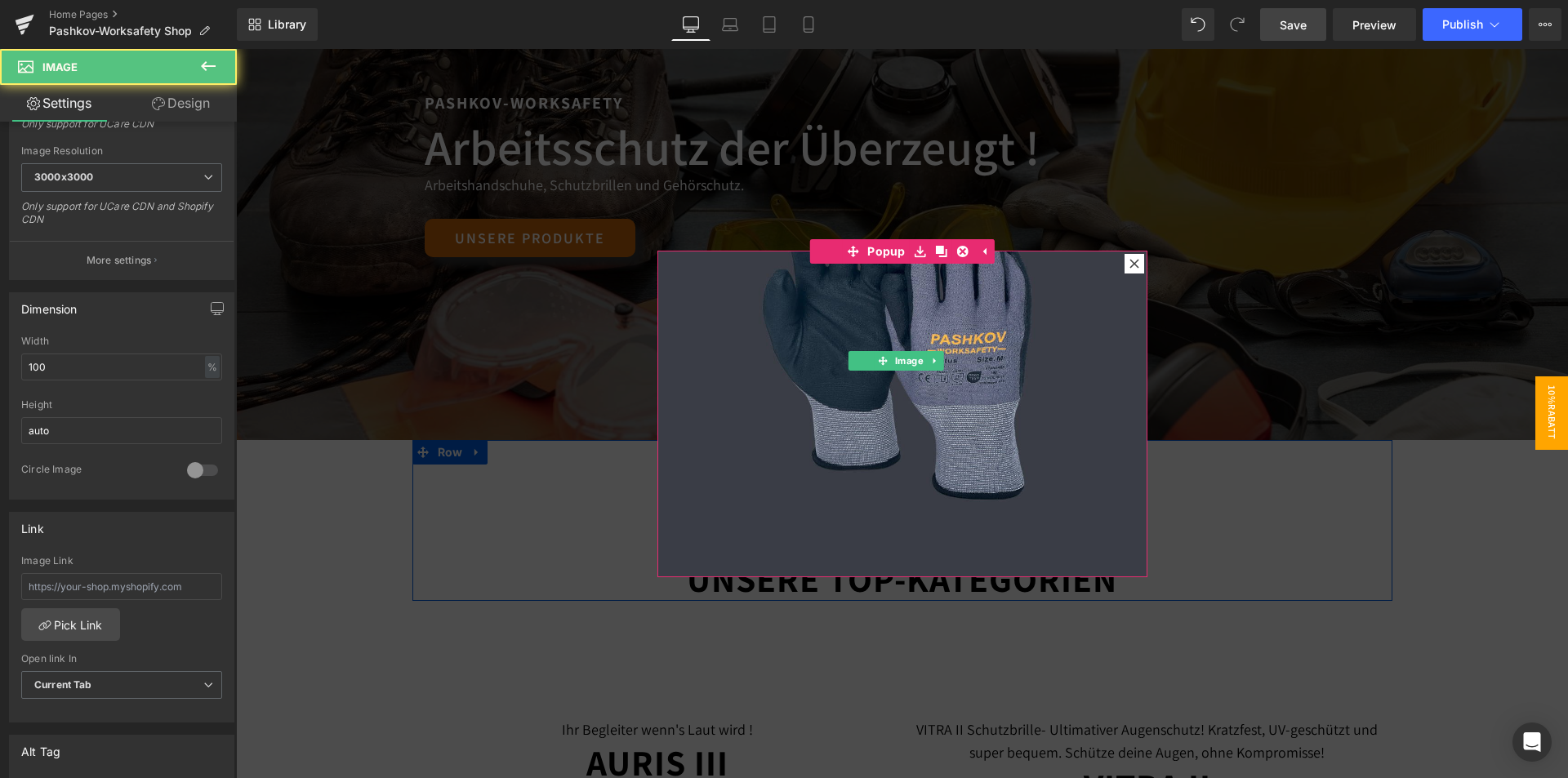
scroll to position [194, 0]
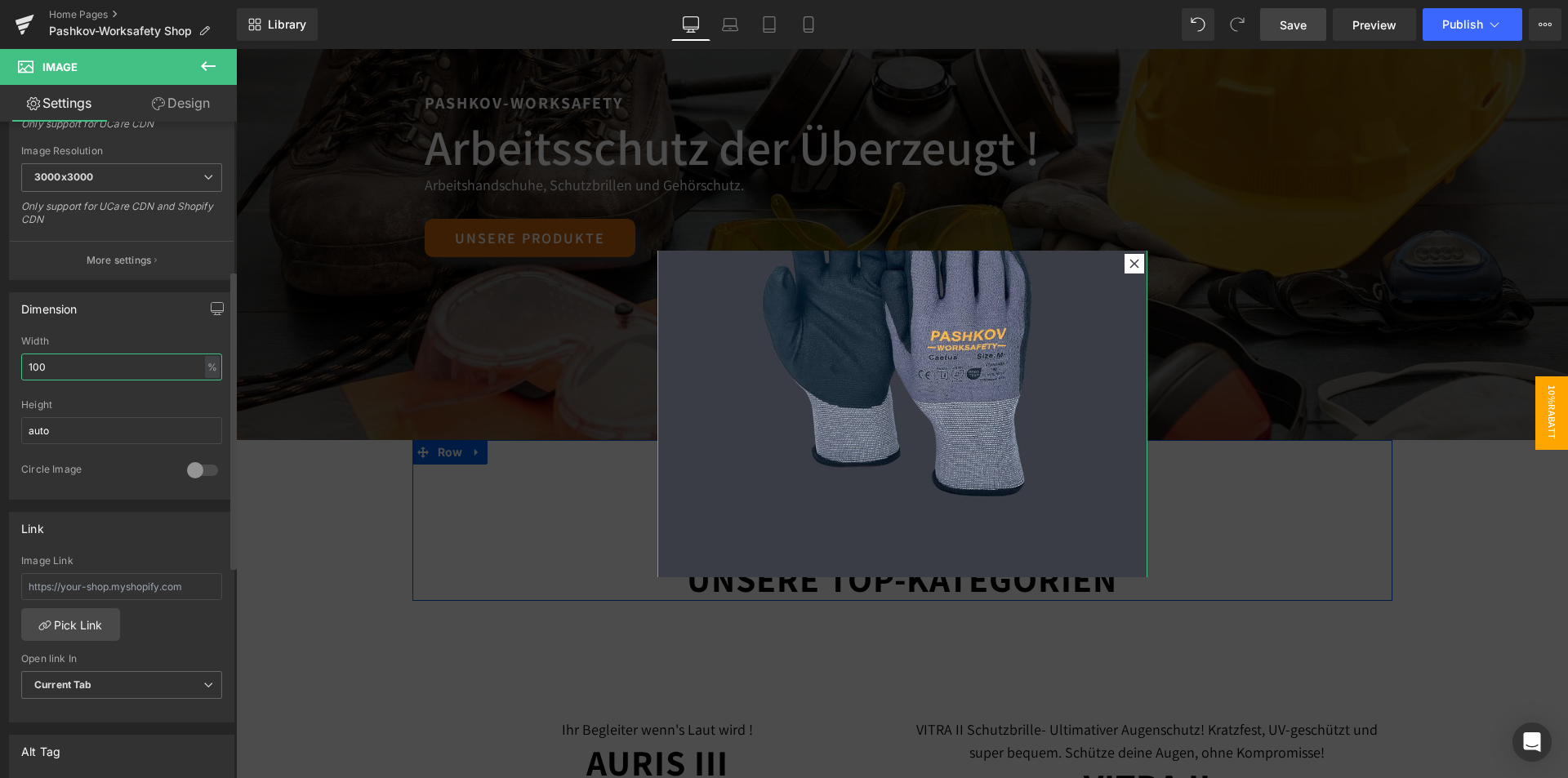
click at [88, 361] on input "100" at bounding box center [121, 366] width 201 height 27
drag, startPoint x: 88, startPoint y: 360, endPoint x: 0, endPoint y: 361, distance: 88.0
click at [0, 361] on div "Dimension 100% Width 100 % % px auto Height auto 0 Circle Image" at bounding box center [122, 389] width 244 height 220
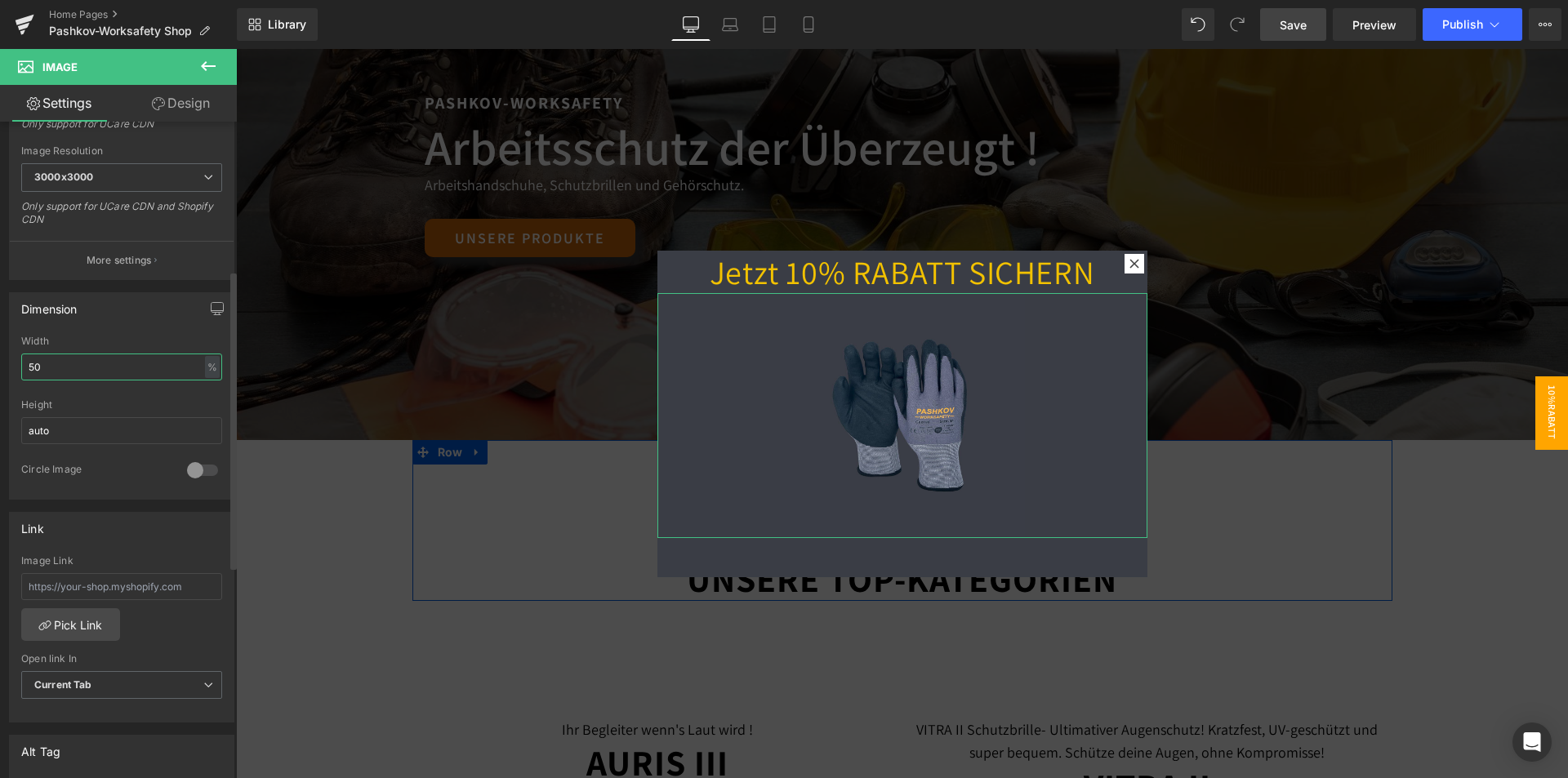
scroll to position [0, 0]
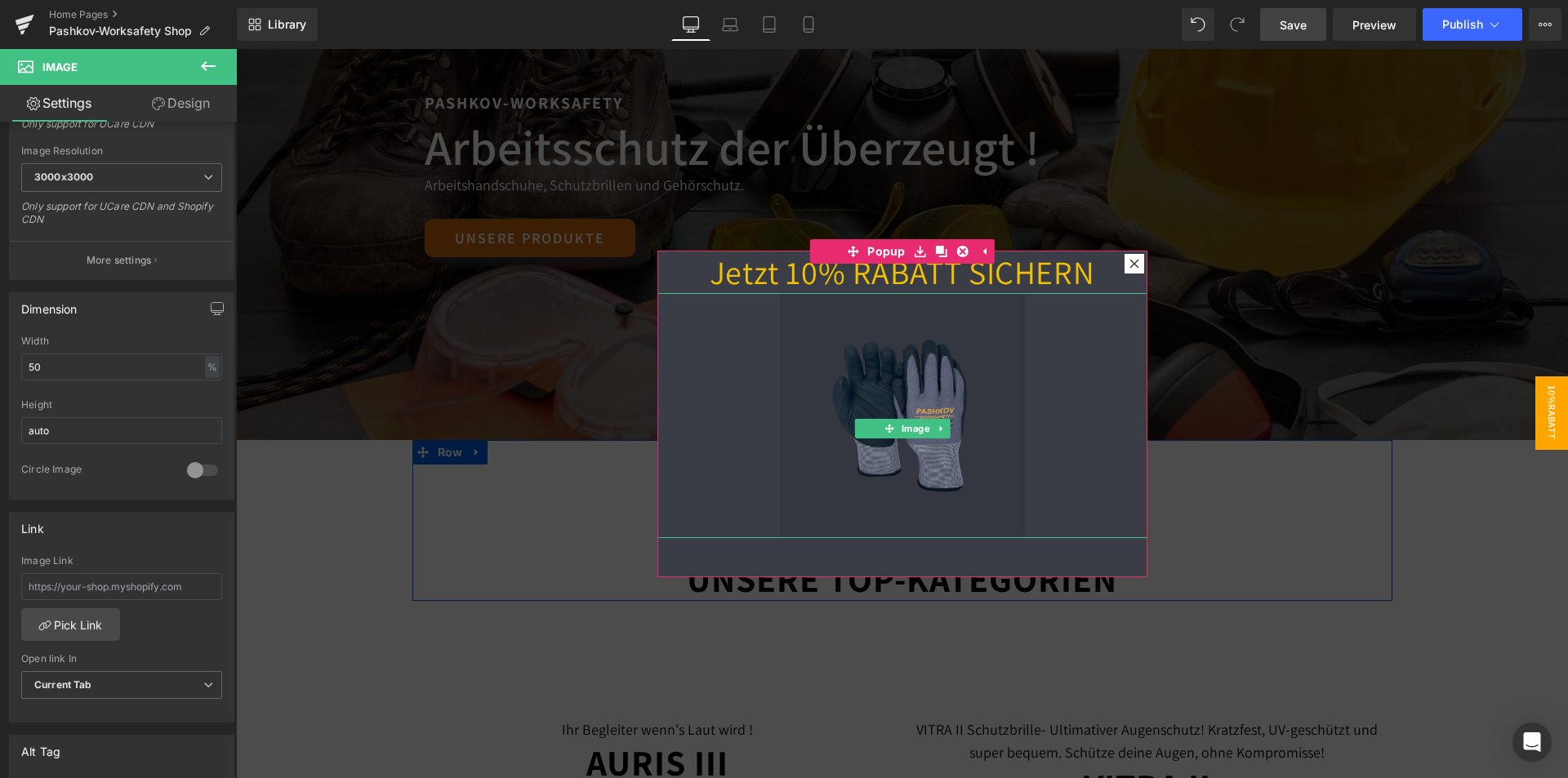
click at [924, 387] on img at bounding box center [902, 415] width 245 height 245
click at [894, 374] on img at bounding box center [902, 415] width 245 height 245
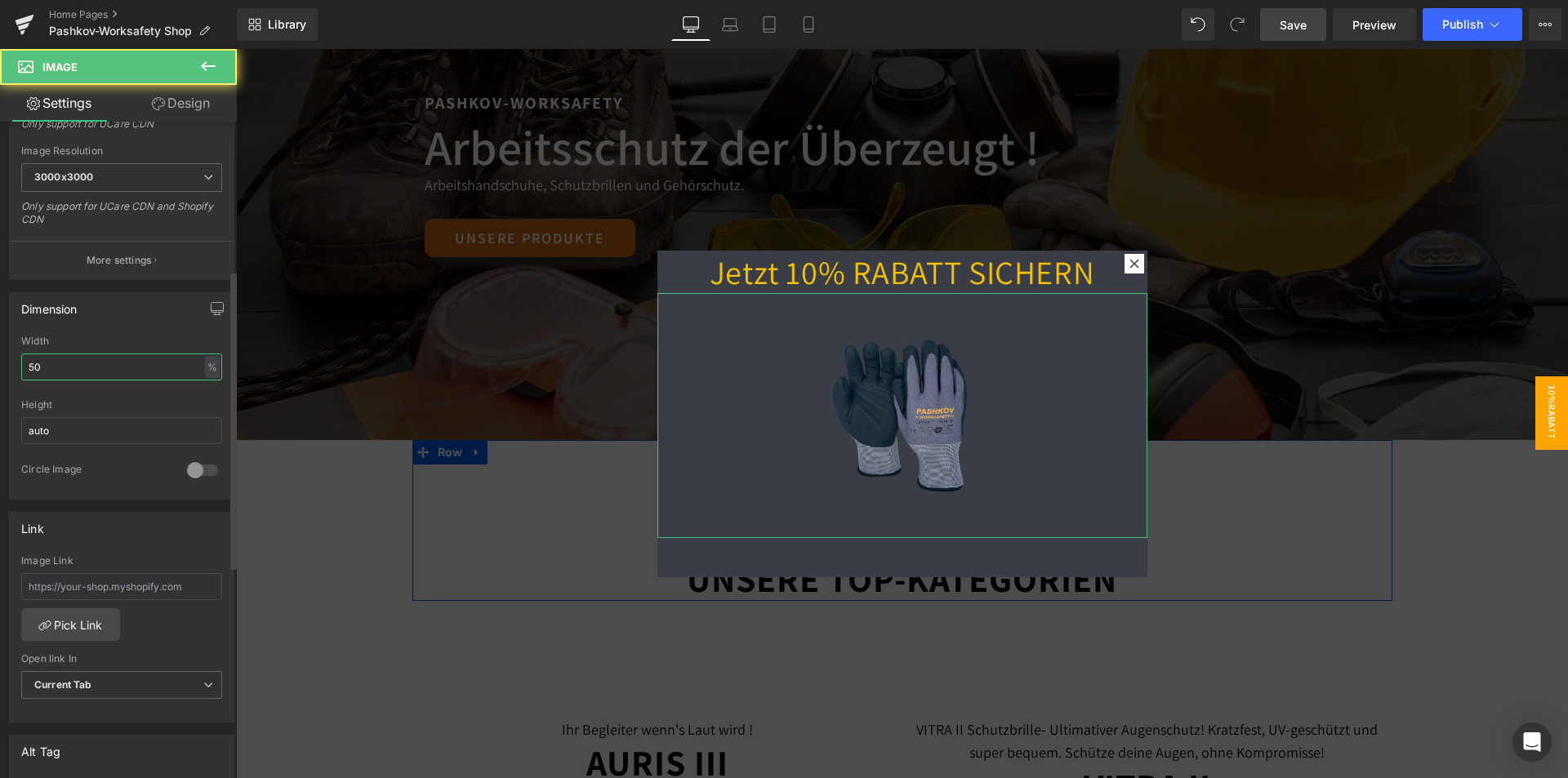
click at [82, 361] on input "50" at bounding box center [121, 366] width 201 height 27
type input "5"
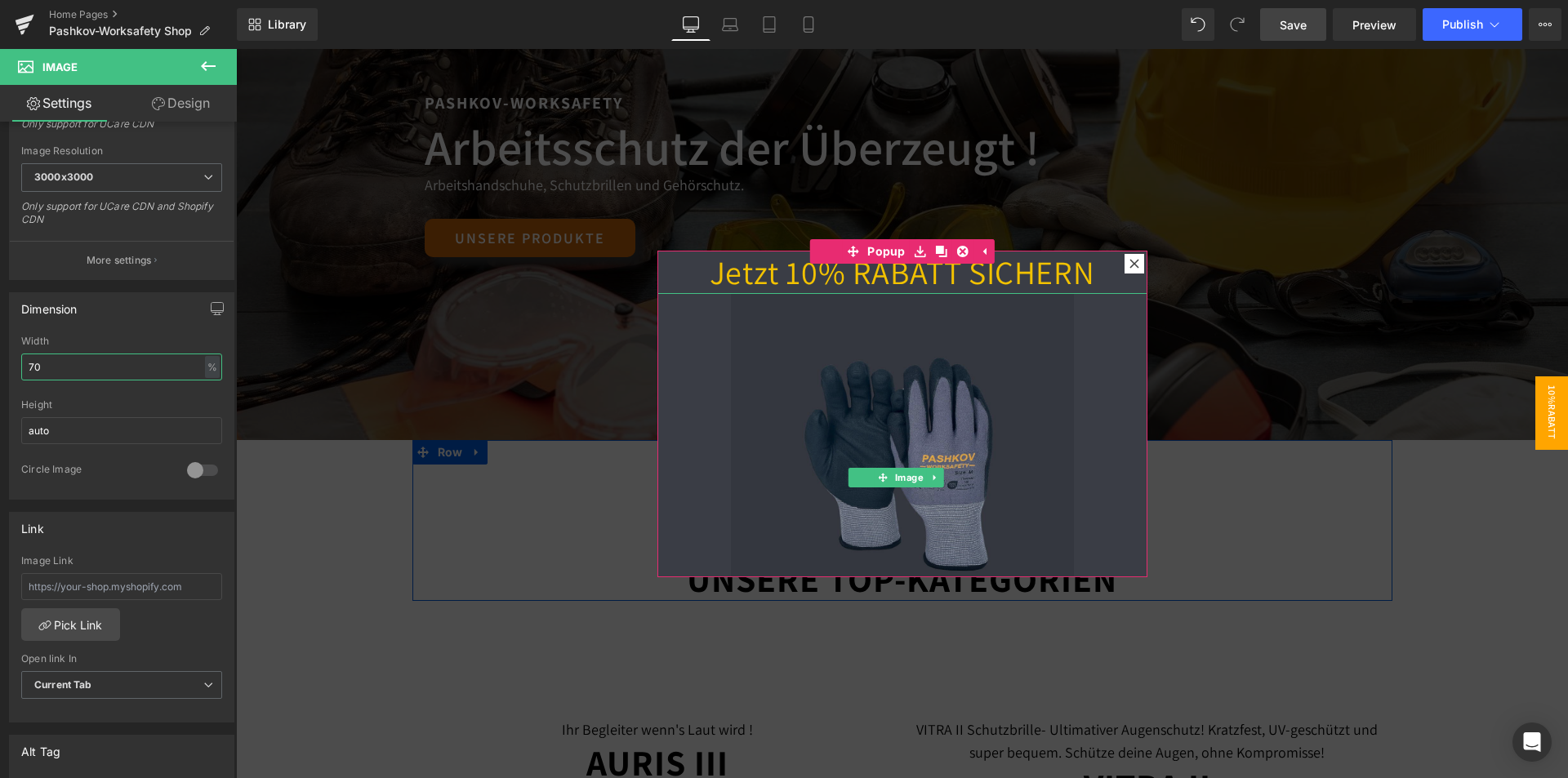
type input "70"
click at [912, 386] on img at bounding box center [902, 464] width 343 height 343
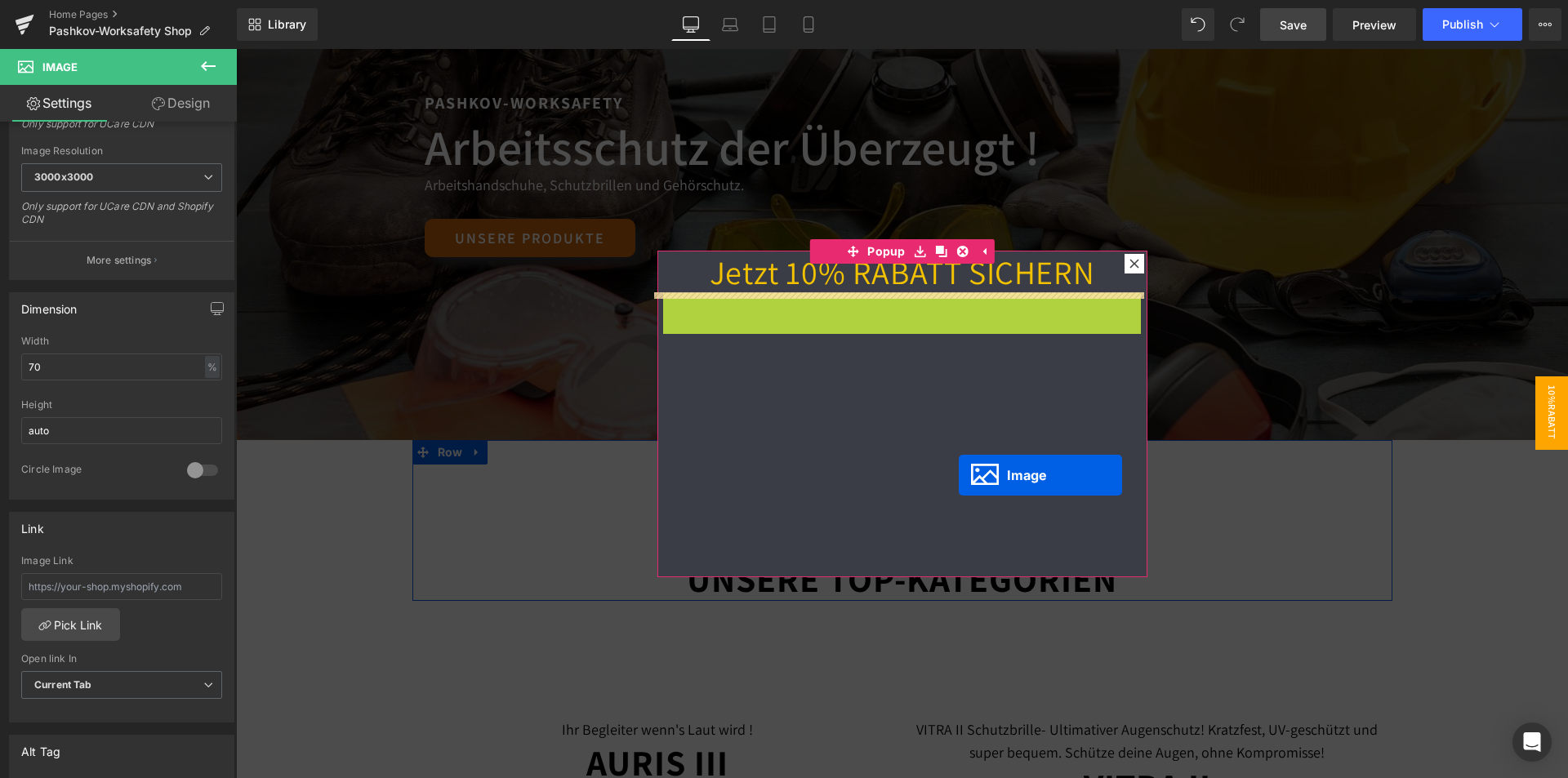
drag, startPoint x: 877, startPoint y: 472, endPoint x: 969, endPoint y: 475, distance: 92.0
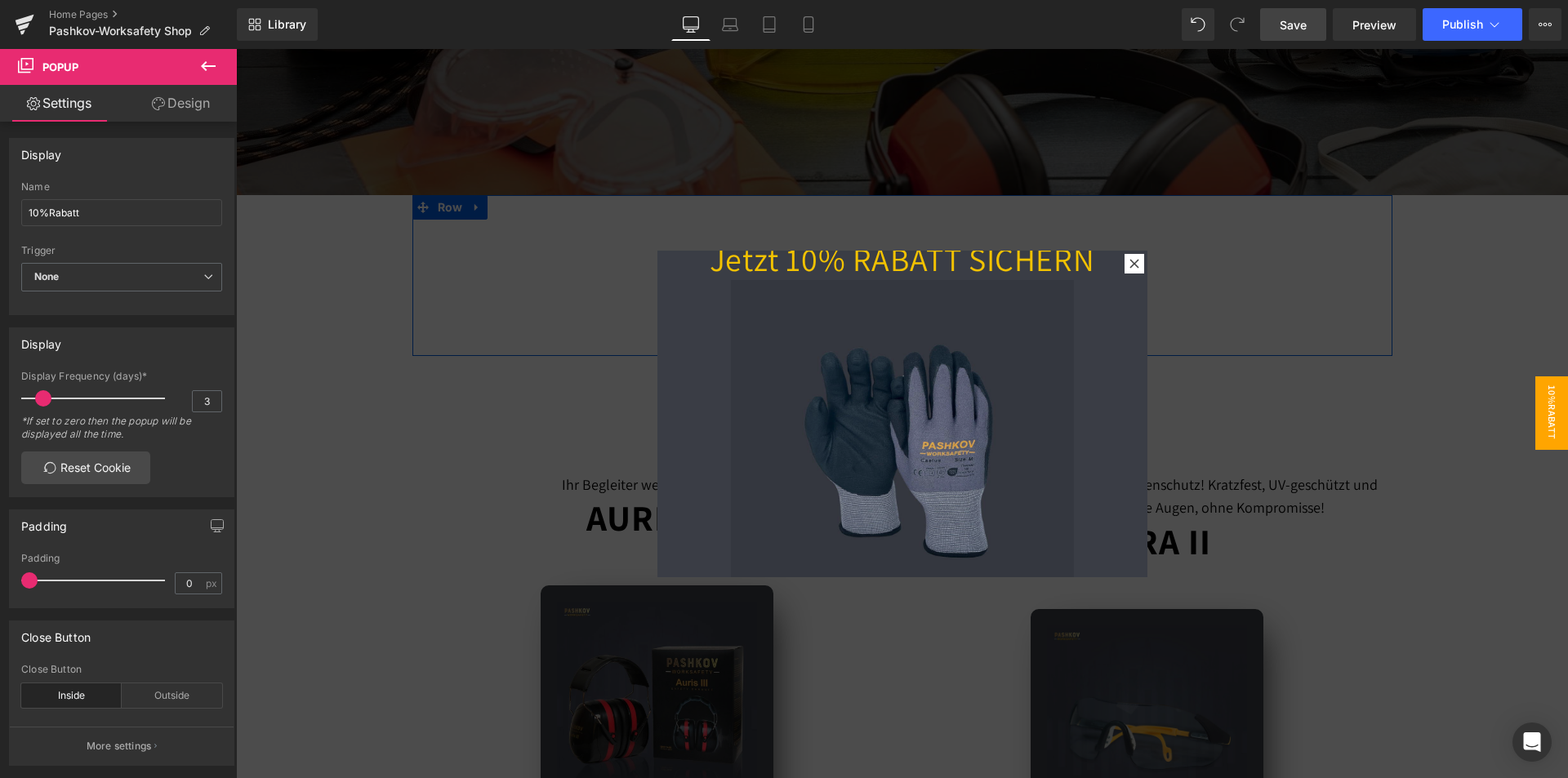
scroll to position [50, 0]
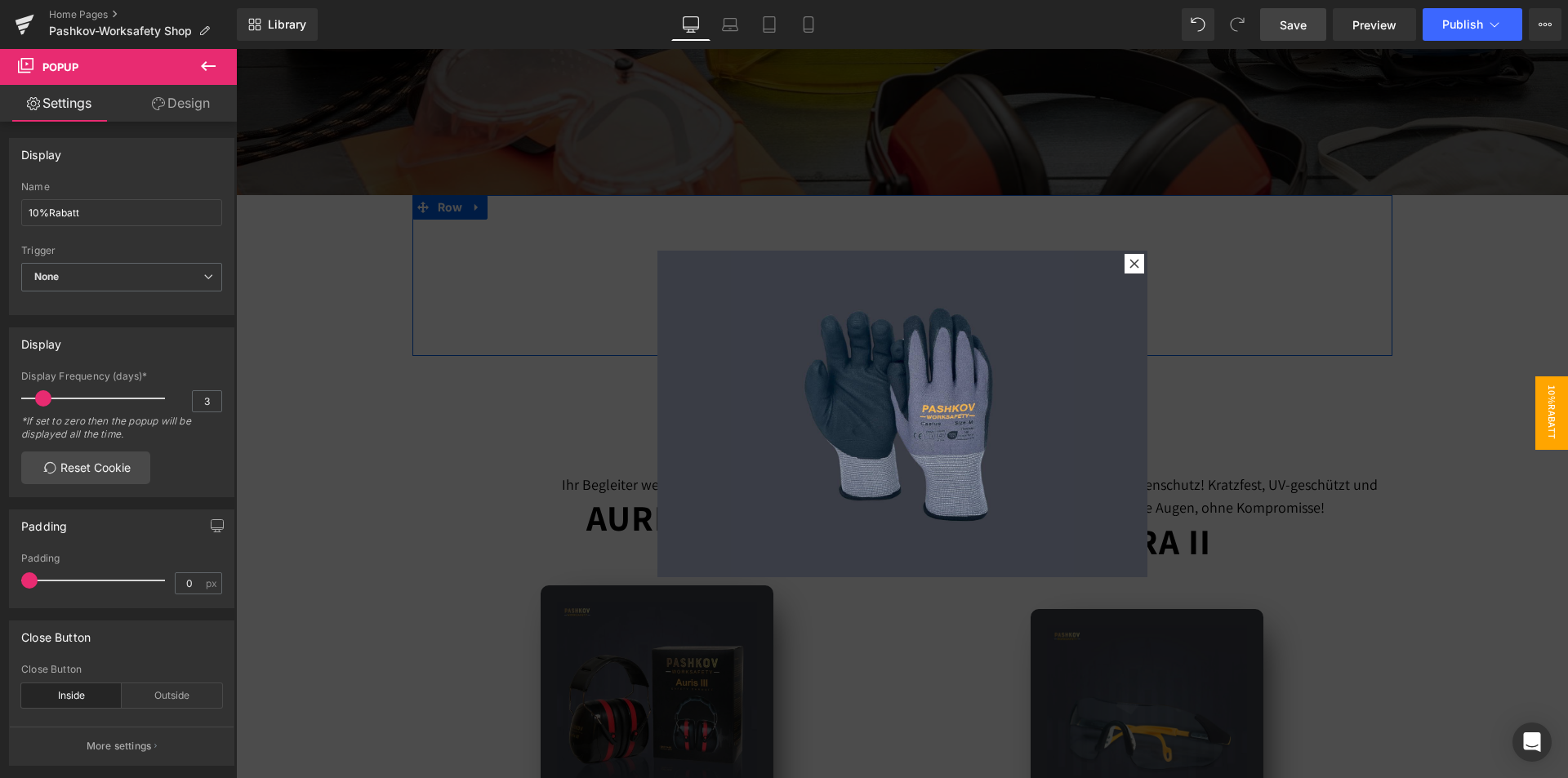
click at [204, 57] on icon at bounding box center [208, 65] width 19 height 19
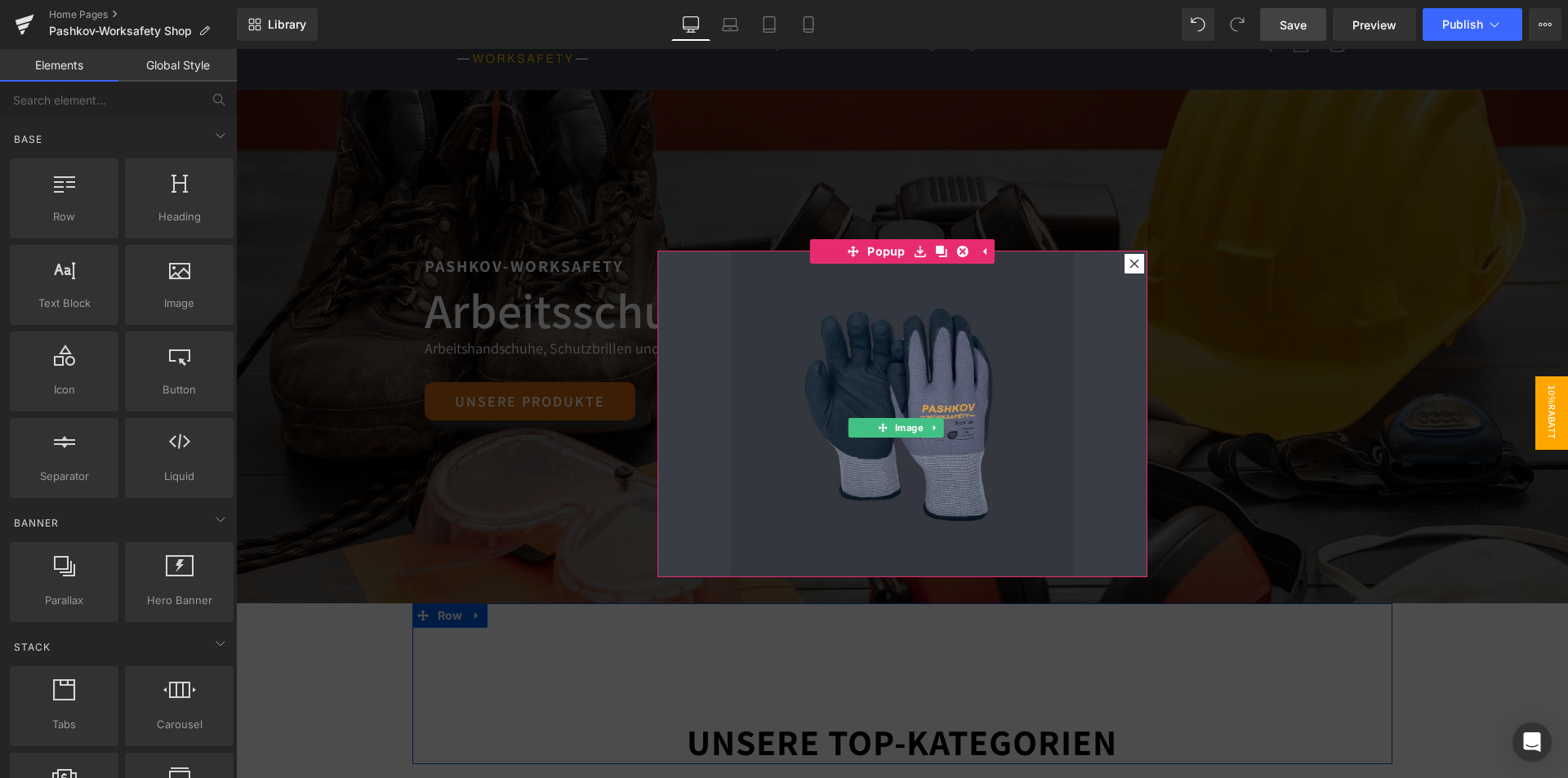
scroll to position [0, 0]
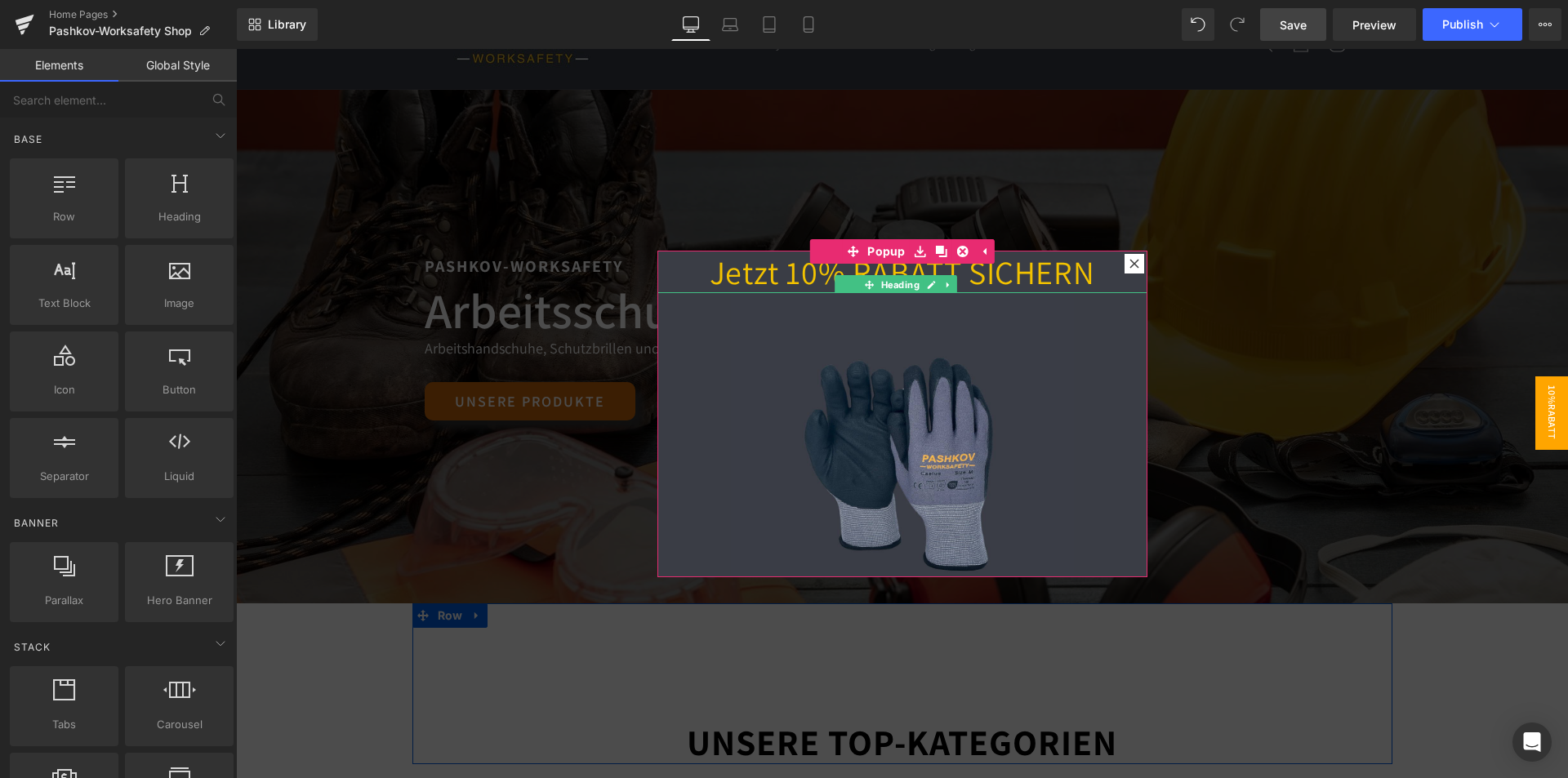
click at [1027, 280] on h1 "Jetzt 10% RABATT SICHERN" at bounding box center [902, 271] width 490 height 43
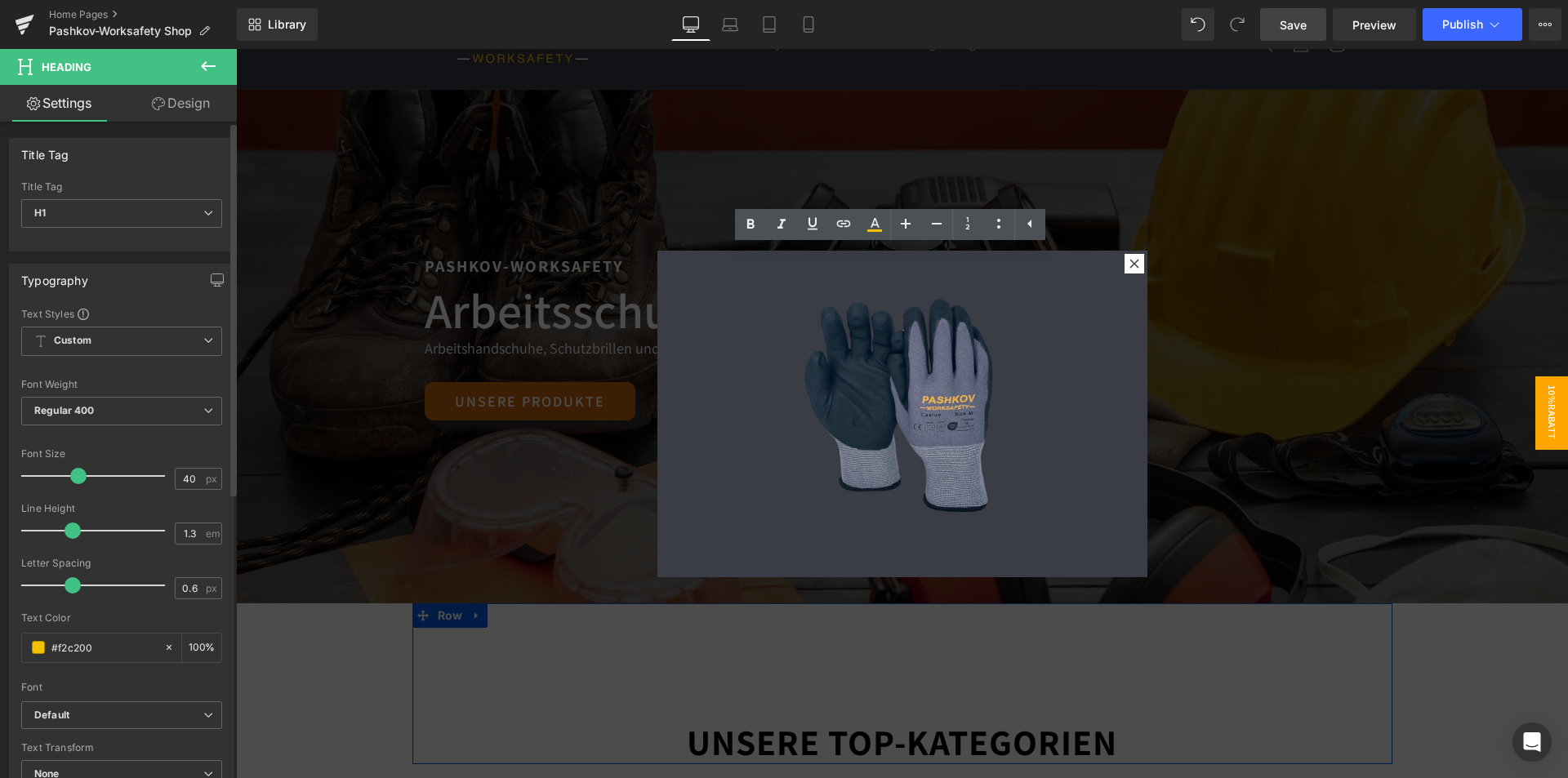
scroll to position [51, 0]
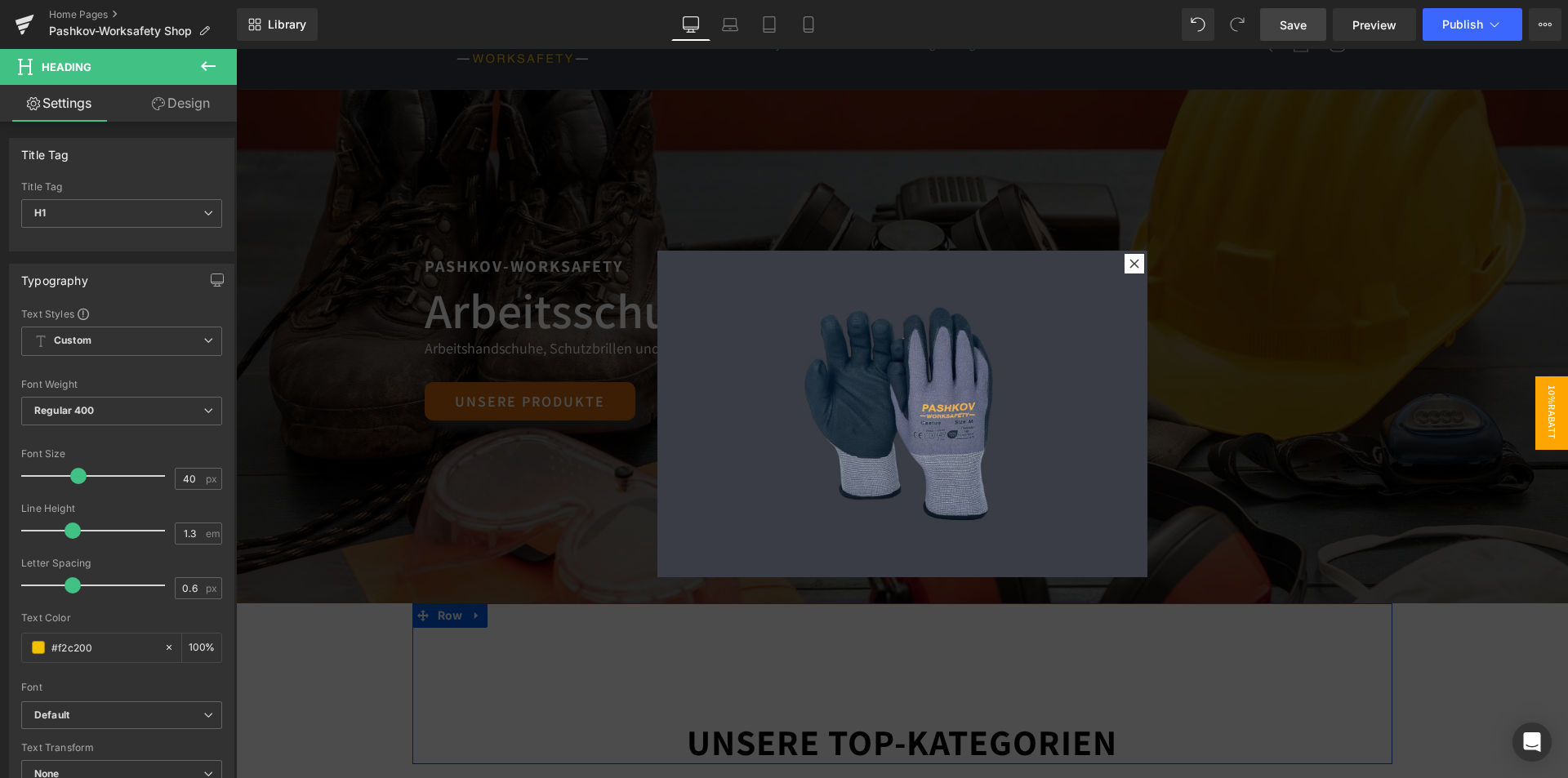
click at [200, 71] on icon at bounding box center [208, 65] width 19 height 19
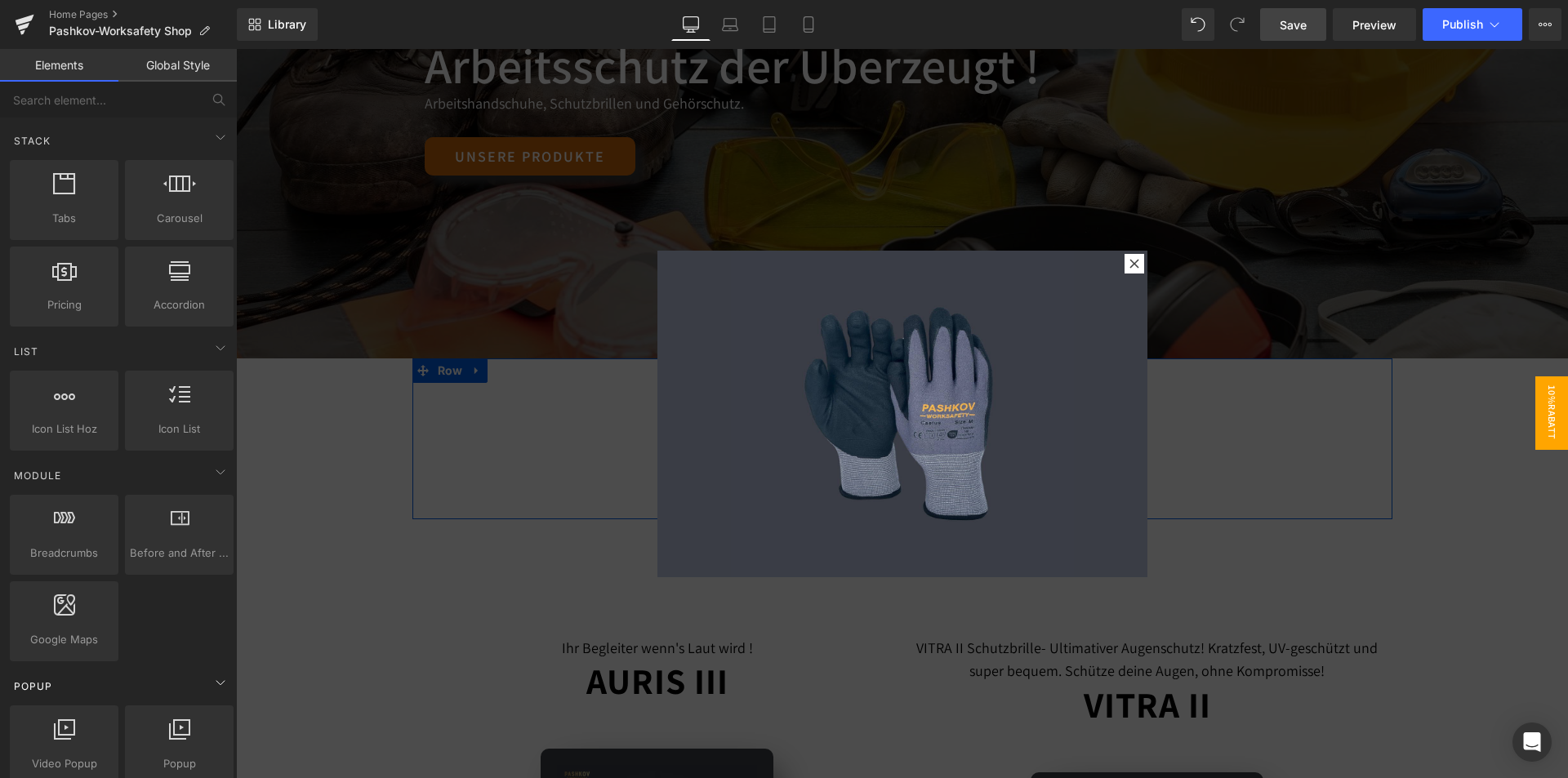
scroll to position [653, 0]
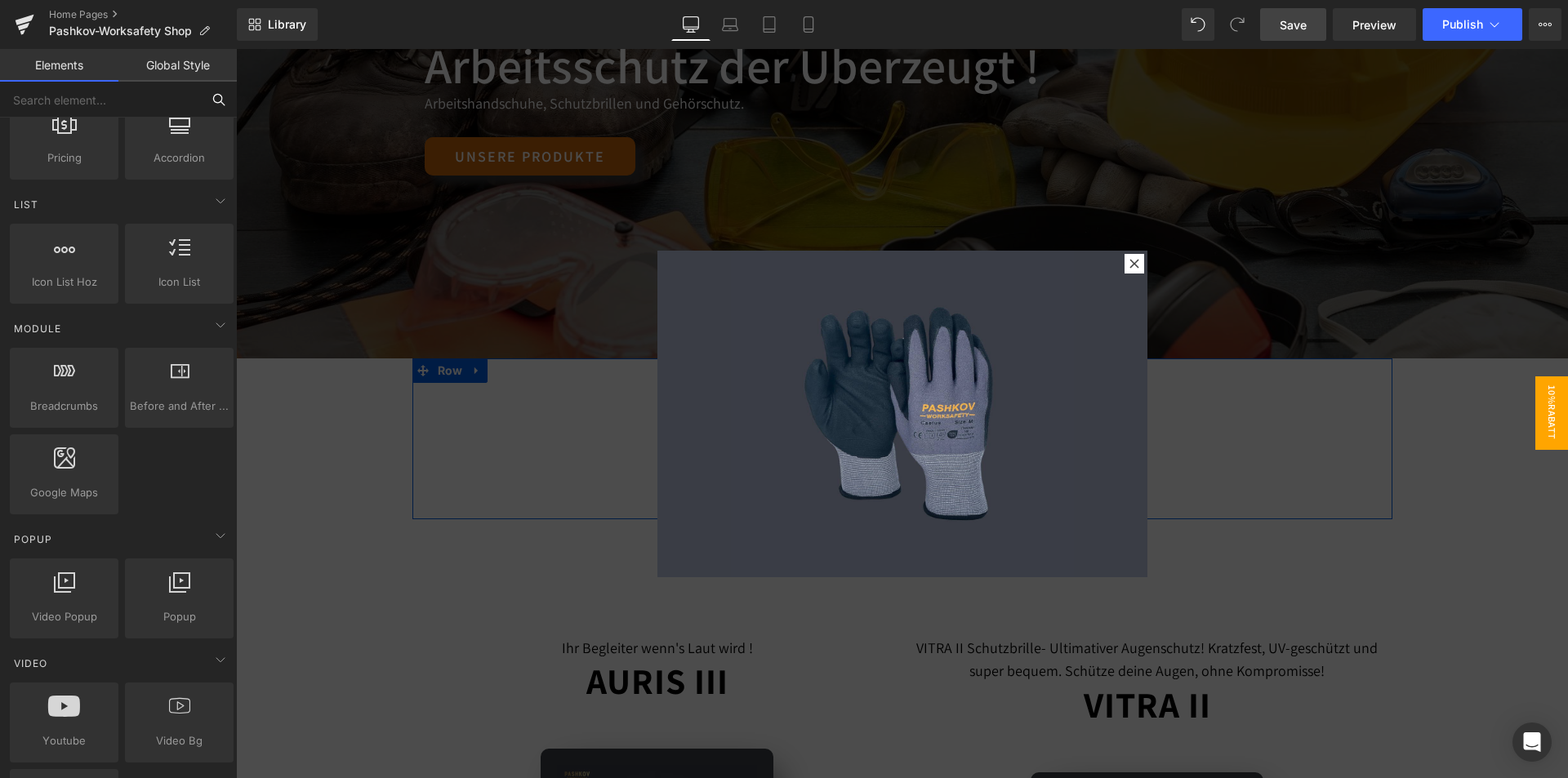
click at [175, 99] on input "text" at bounding box center [100, 99] width 201 height 36
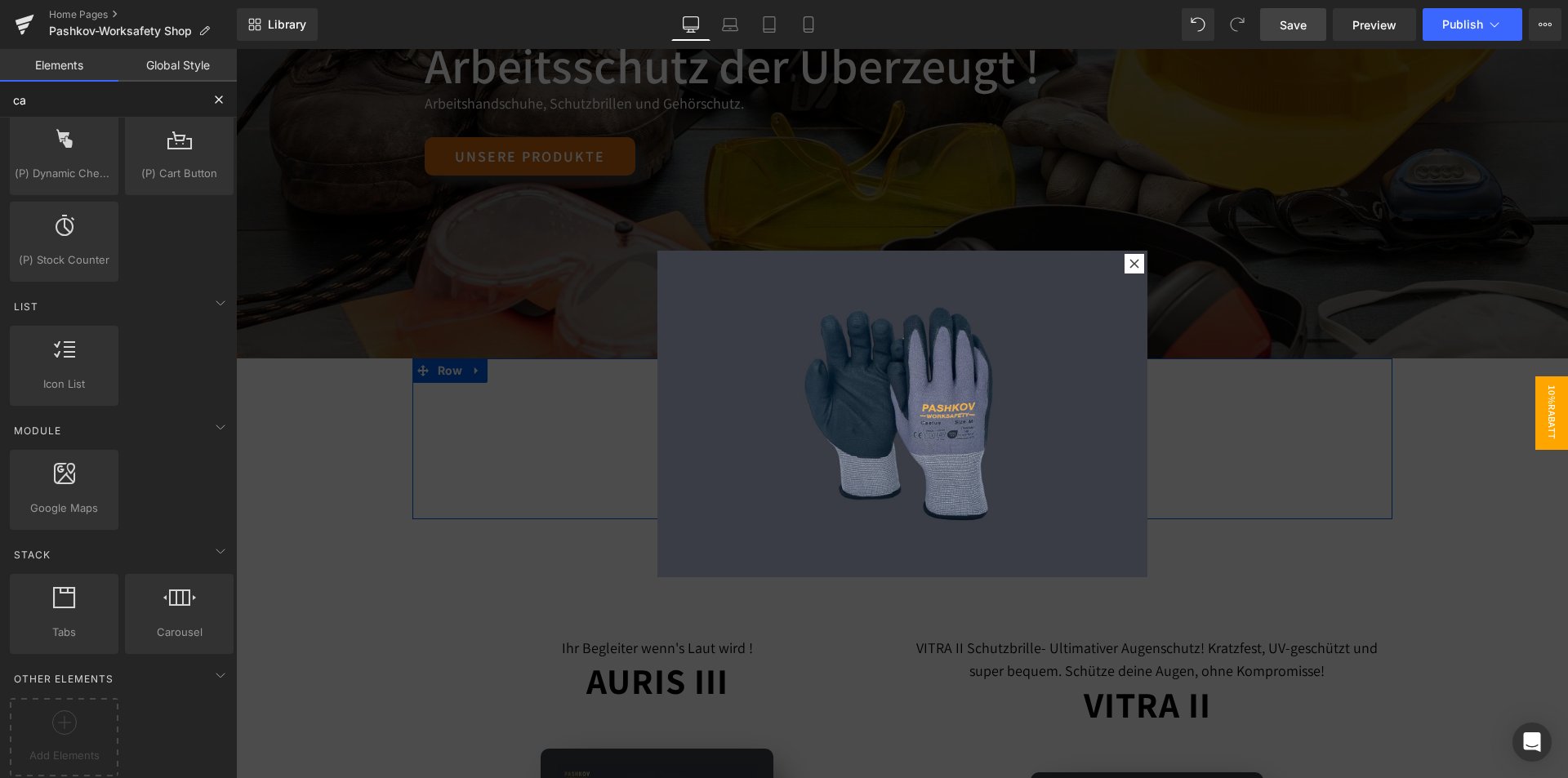
scroll to position [179, 0]
type input "call"
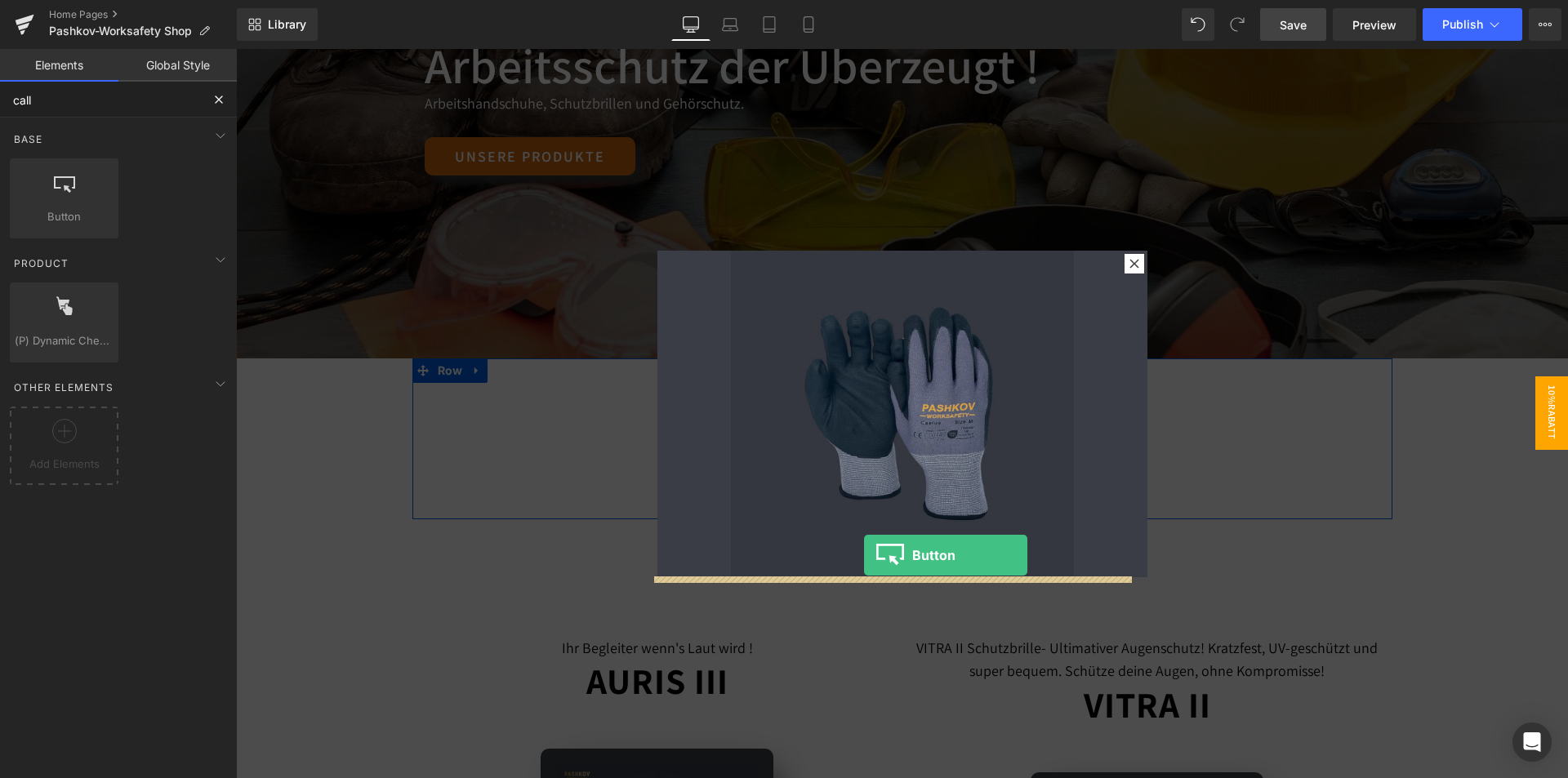
drag, startPoint x: 317, startPoint y: 256, endPoint x: 862, endPoint y: 565, distance: 626.5
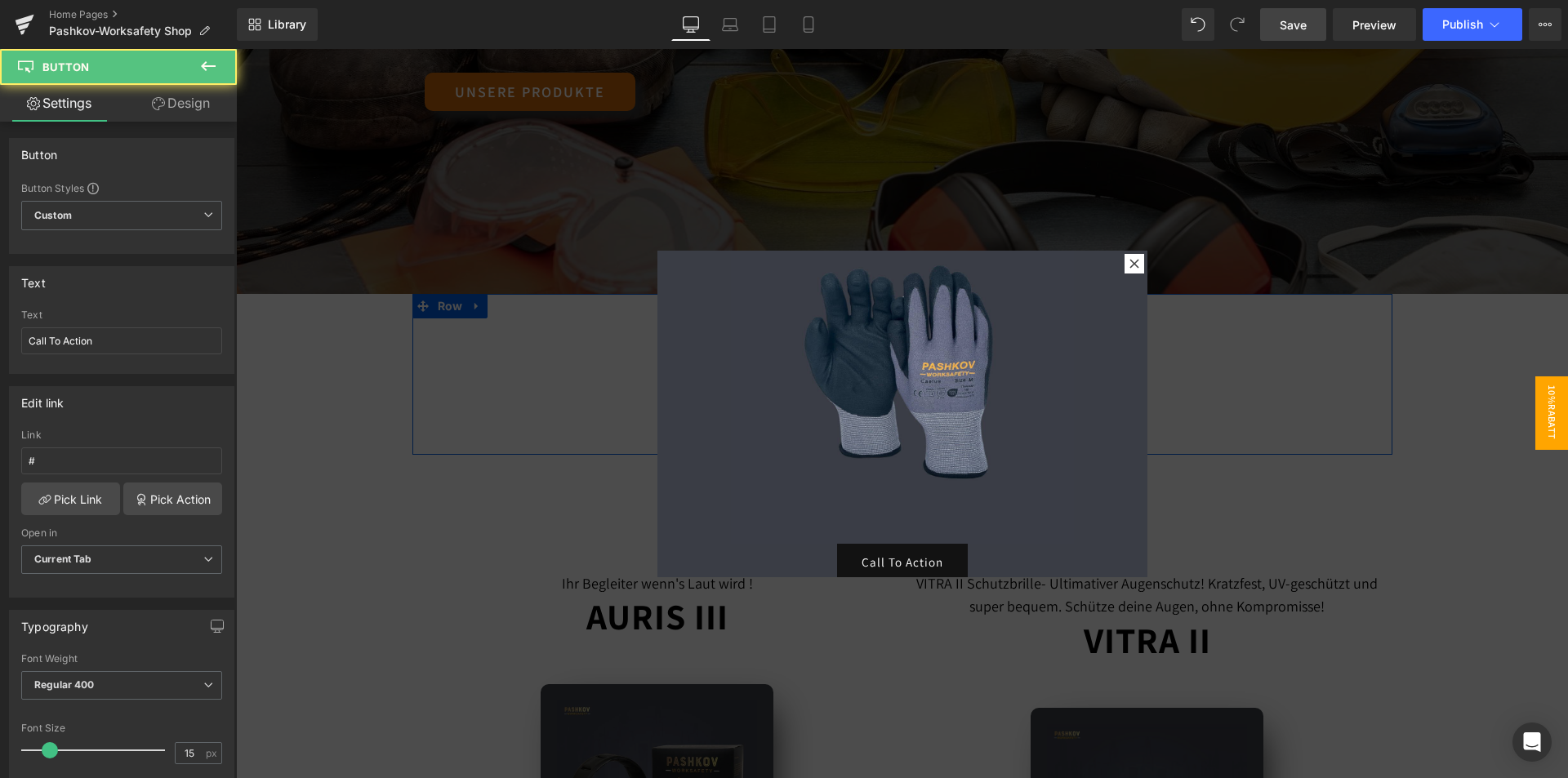
scroll to position [490, 0]
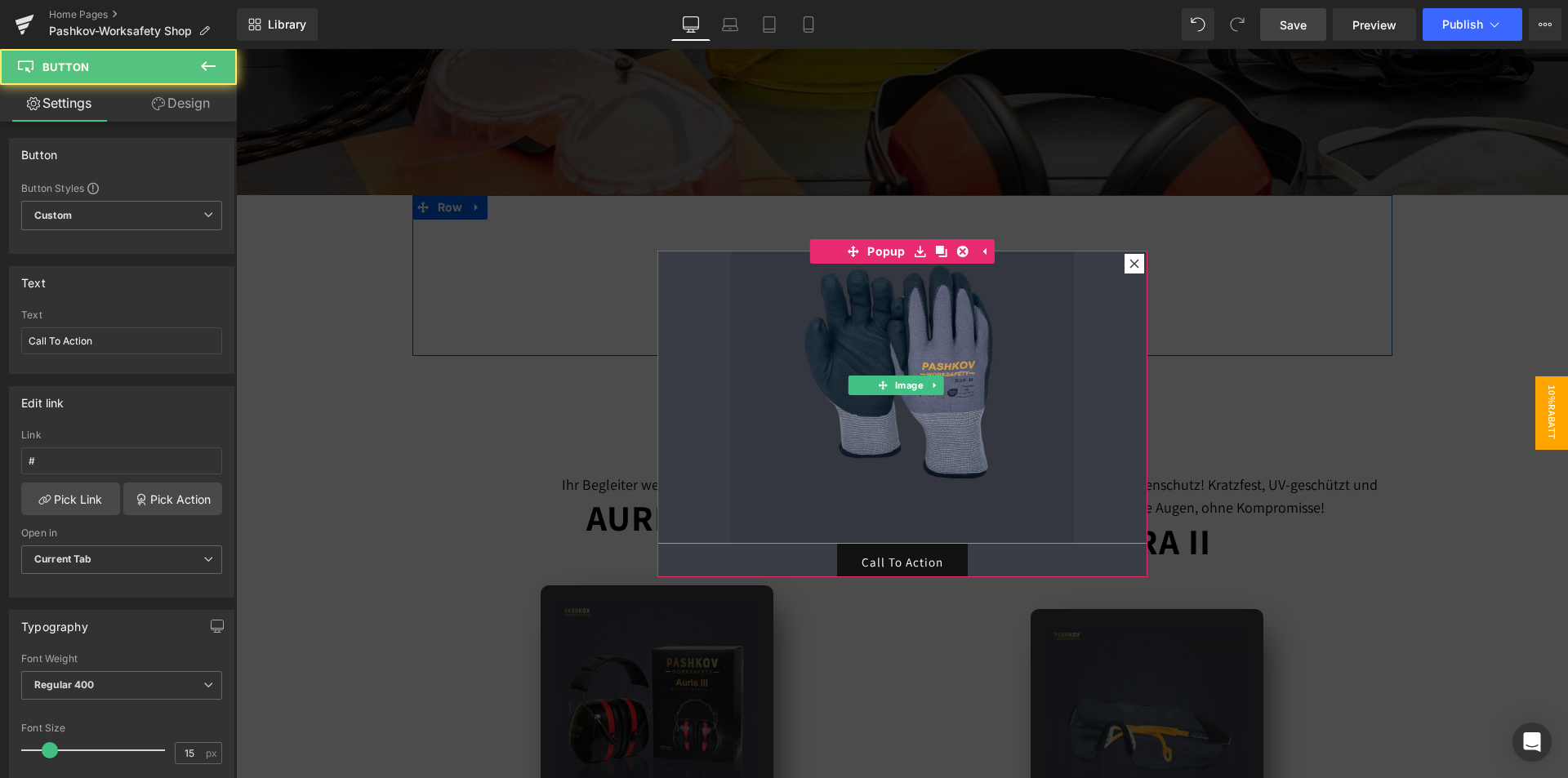
drag, startPoint x: 897, startPoint y: 558, endPoint x: 907, endPoint y: 497, distance: 61.8
click at [907, 497] on div "Jetzt 10% RABATT SICHERN Heading Image Call To Action Button" at bounding box center [902, 371] width 490 height 424
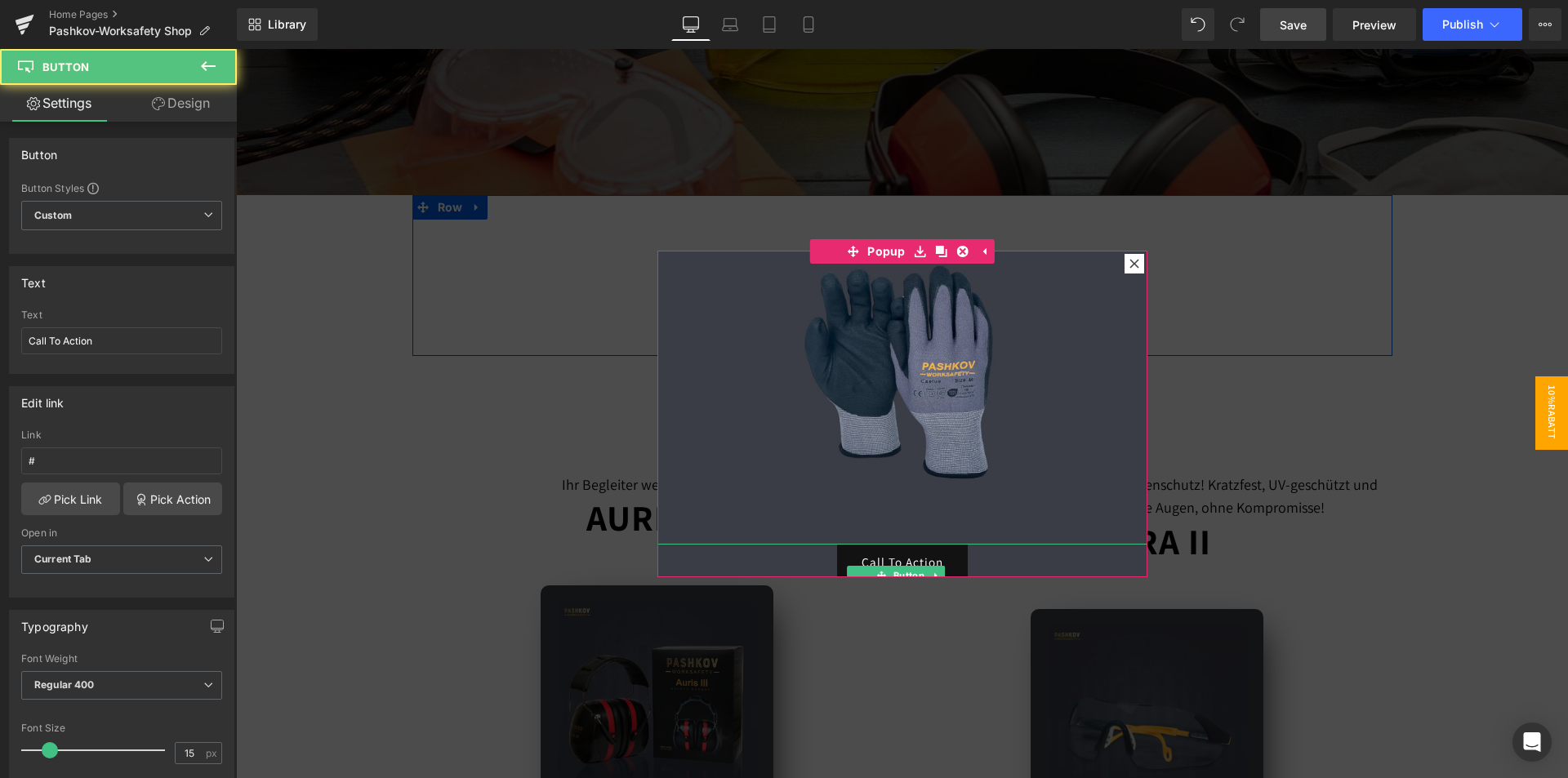
click at [881, 554] on link "Call To Action" at bounding box center [902, 563] width 130 height 38
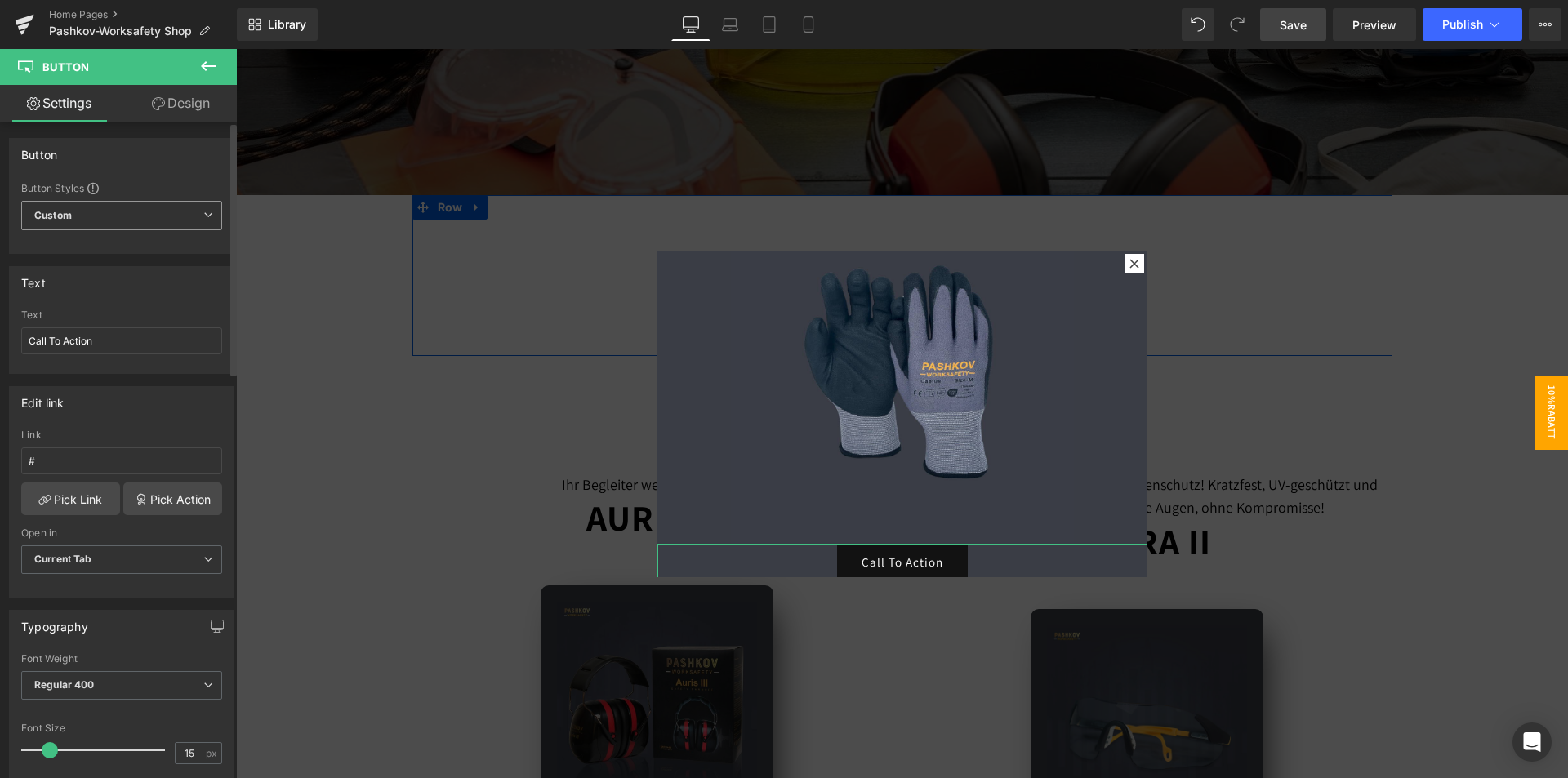
click at [109, 214] on span "Custom Setup Global Style" at bounding box center [121, 215] width 201 height 29
click at [114, 203] on span "Custom Setup Global Style" at bounding box center [118, 215] width 195 height 29
drag, startPoint x: 101, startPoint y: 369, endPoint x: 106, endPoint y: 354, distance: 15.8
click at [101, 368] on div at bounding box center [121, 367] width 201 height 11
drag, startPoint x: 112, startPoint y: 351, endPoint x: 0, endPoint y: 351, distance: 112.0
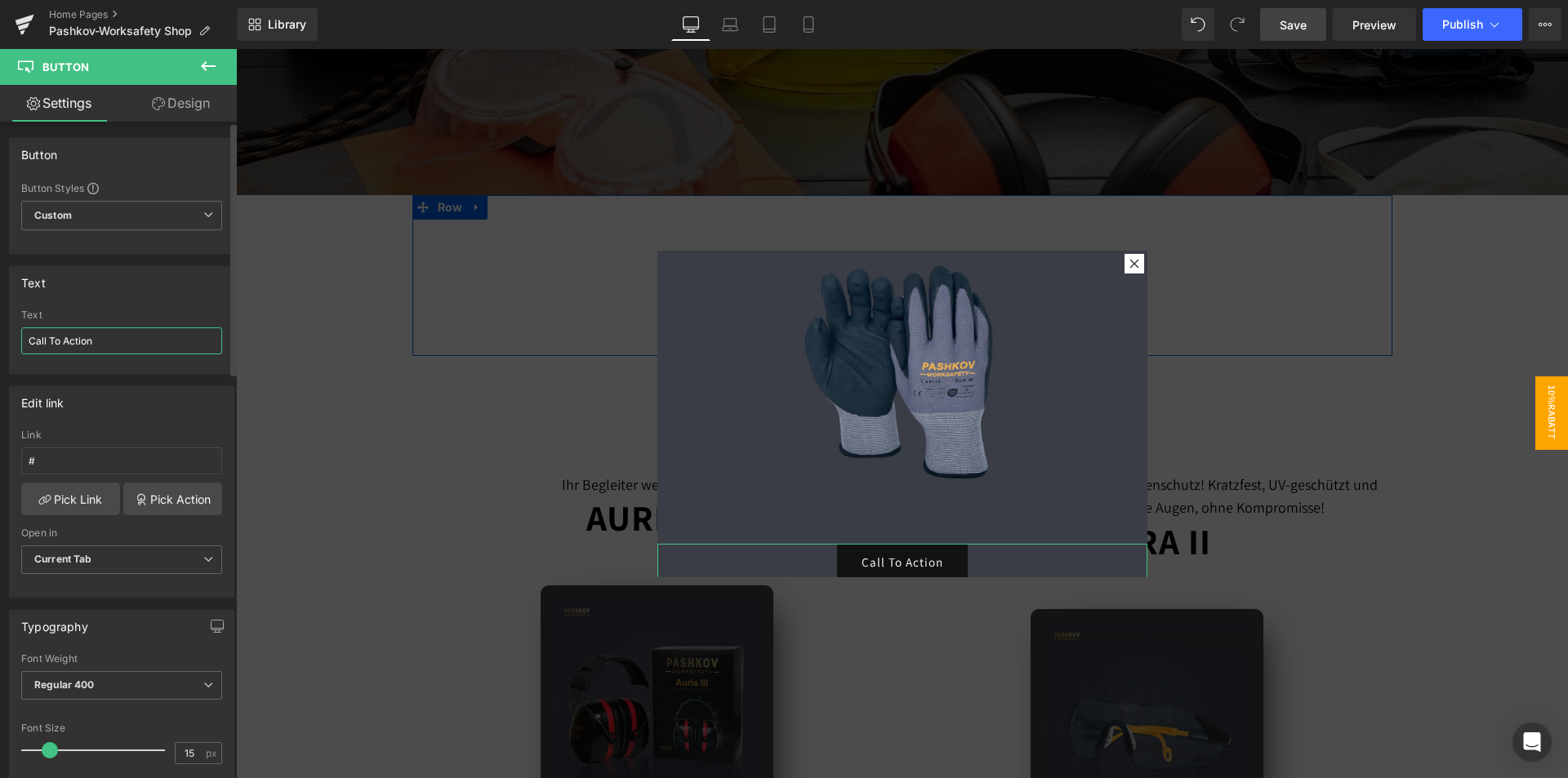
click at [0, 351] on div "Text Call To Action Text Call To Action" at bounding box center [122, 314] width 244 height 120
type input "Jetzt Anmelden !"
click at [880, 553] on link "Jetzt Anmelden !" at bounding box center [903, 563] width 145 height 38
click at [154, 504] on link "Pick Action" at bounding box center [173, 498] width 99 height 33
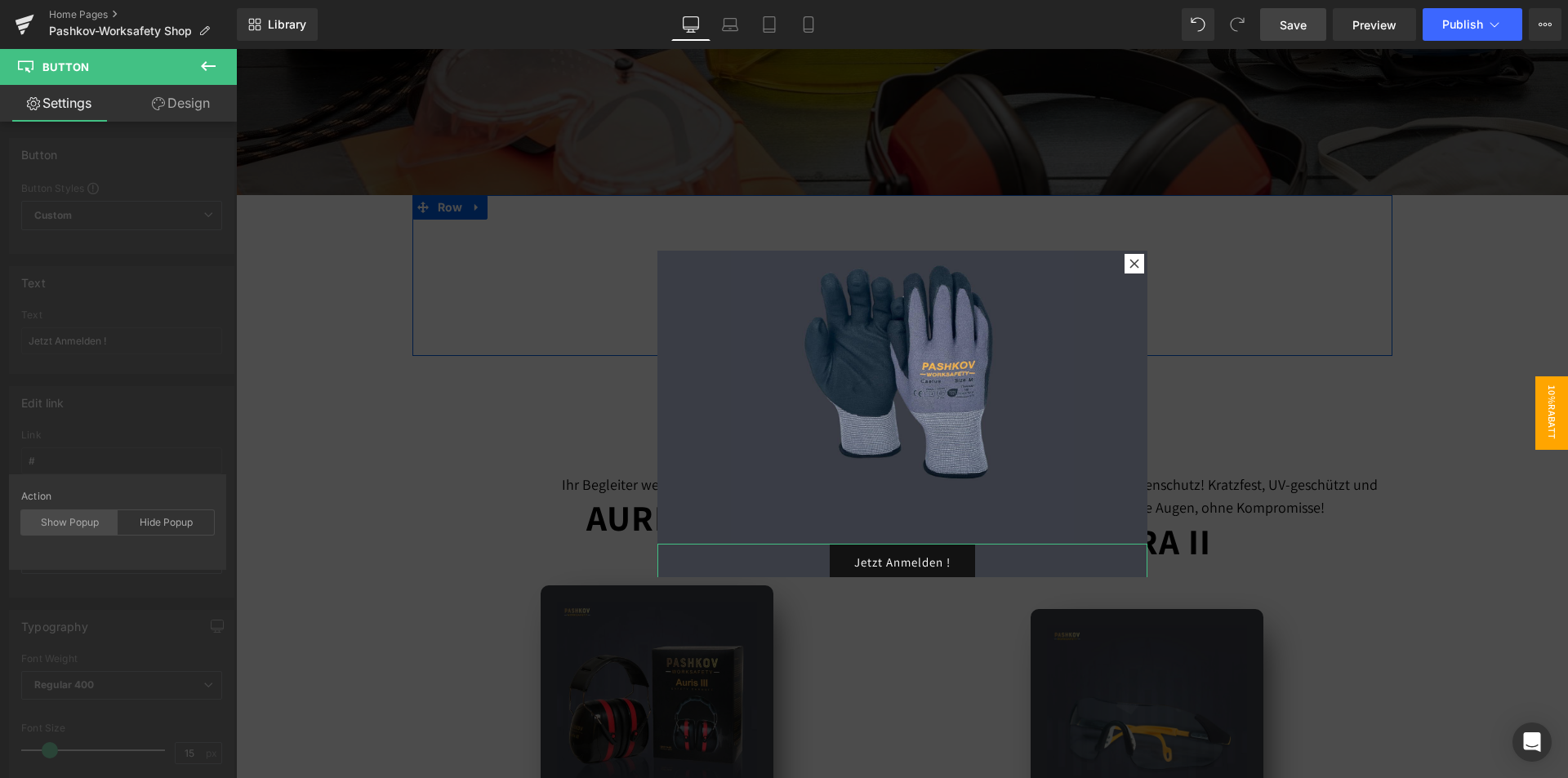
click at [83, 514] on div "Show Popup" at bounding box center [68, 522] width 96 height 24
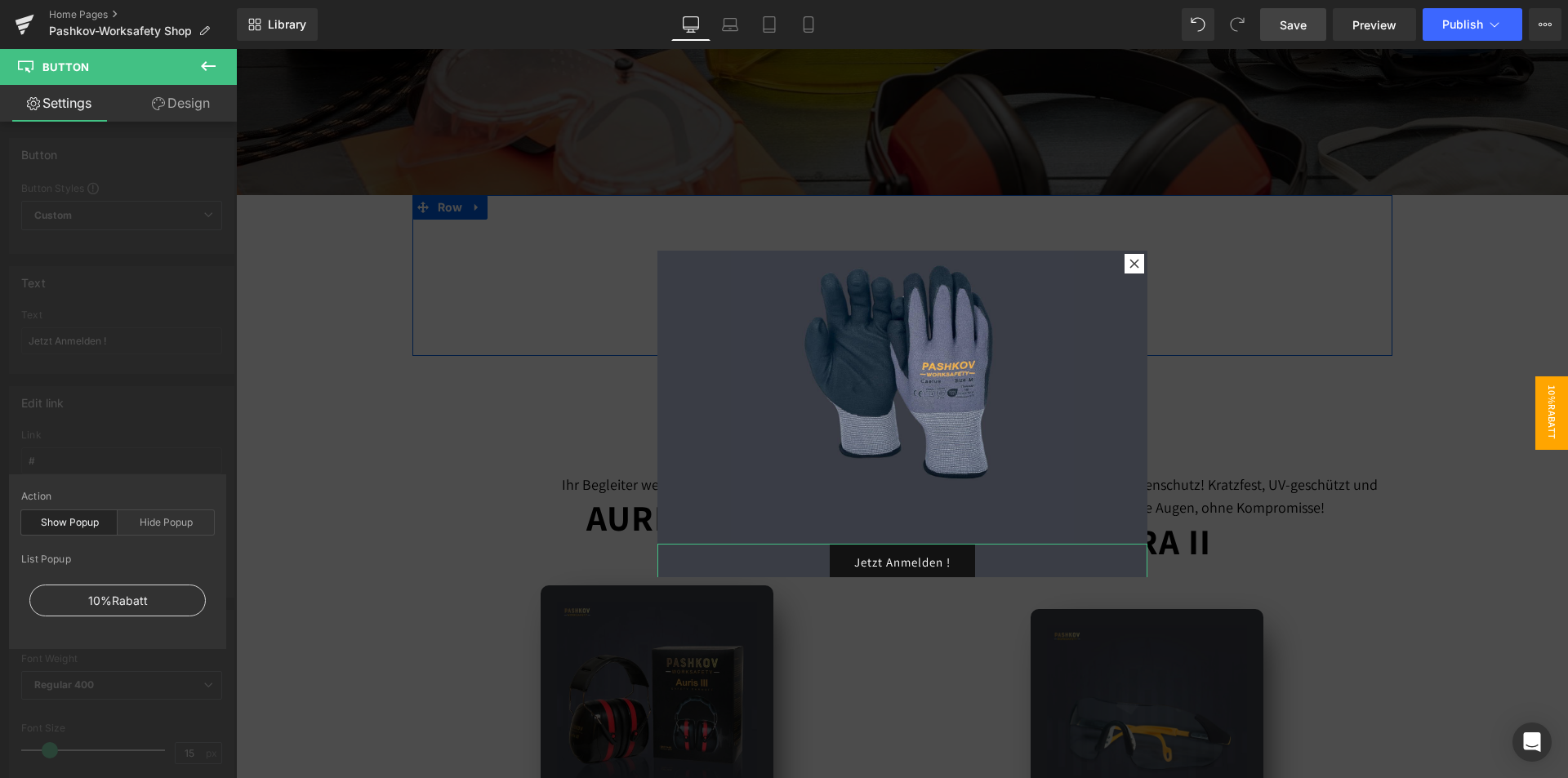
click at [129, 598] on div "10%Rabatt" at bounding box center [117, 600] width 176 height 32
drag, startPoint x: 370, startPoint y: 644, endPoint x: 707, endPoint y: 534, distance: 354.5
click at [210, 515] on div "Hide Popup" at bounding box center [165, 522] width 96 height 24
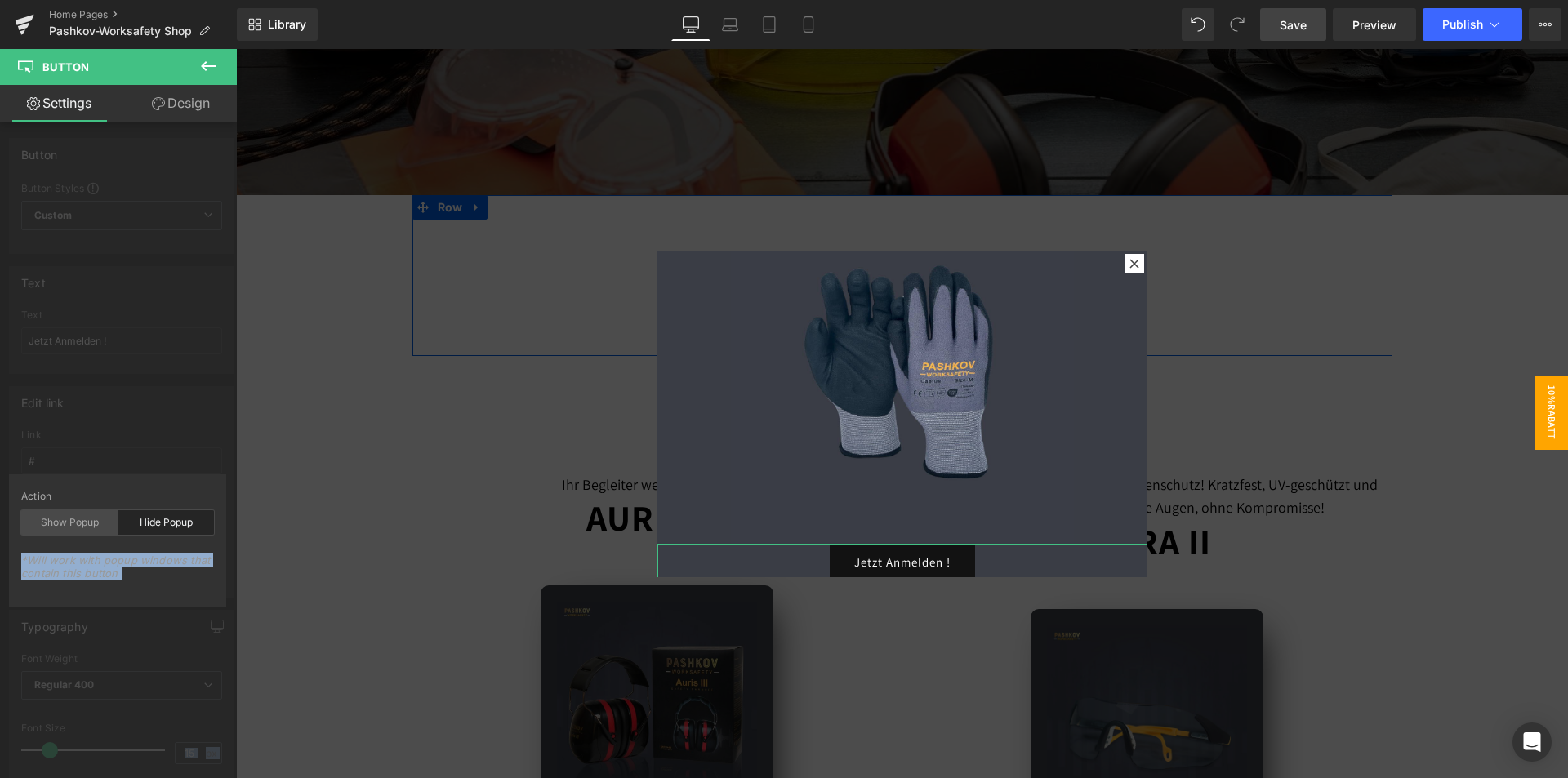
click at [78, 521] on div "Show Popup" at bounding box center [68, 522] width 96 height 24
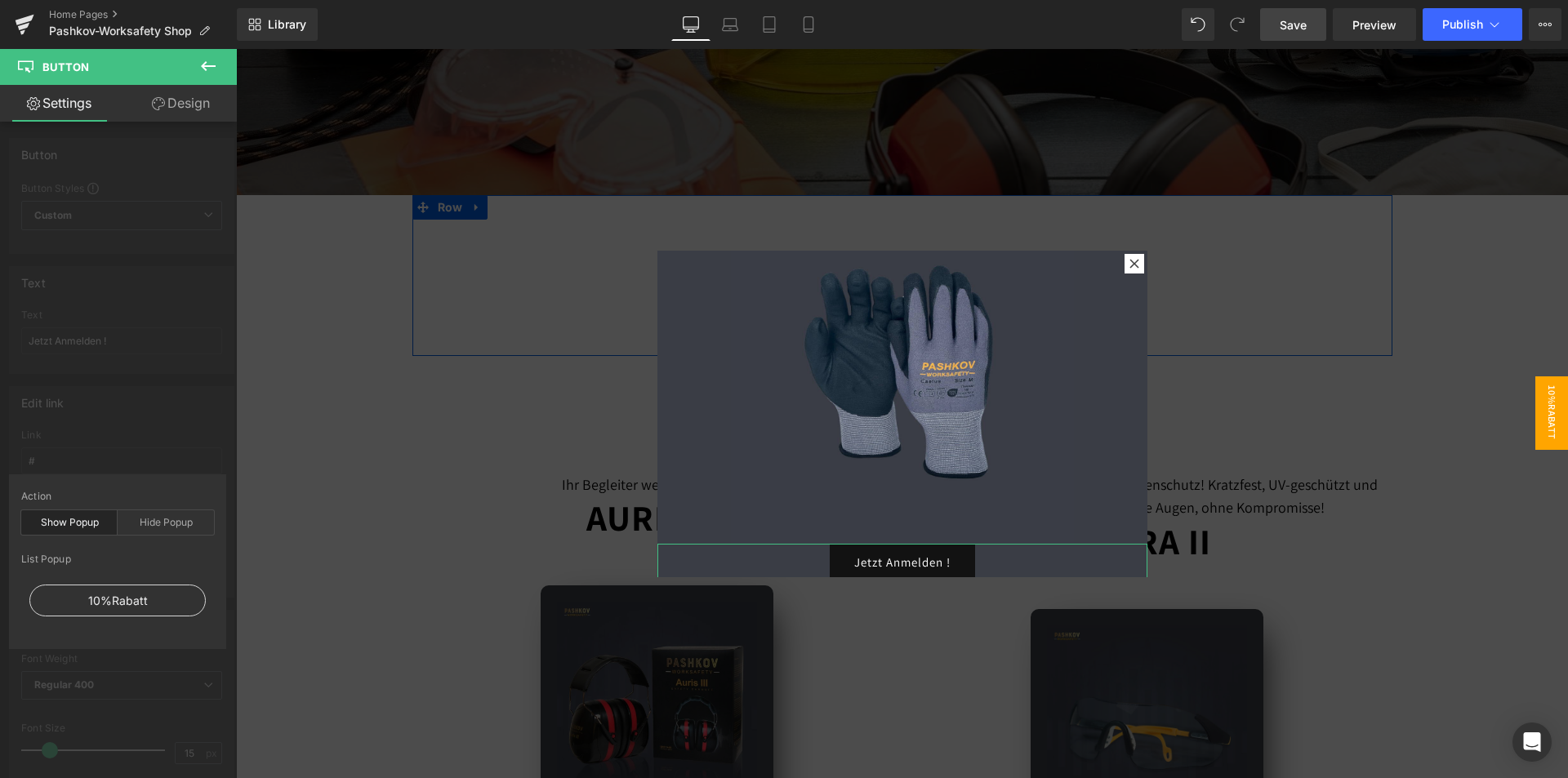
click at [128, 591] on div "10%Rabatt" at bounding box center [117, 600] width 176 height 32
click at [164, 407] on div "Edit link # Link # Pick Link Pick Action Current Tab New Tab Open in Current Ta…" at bounding box center [122, 486] width 244 height 224
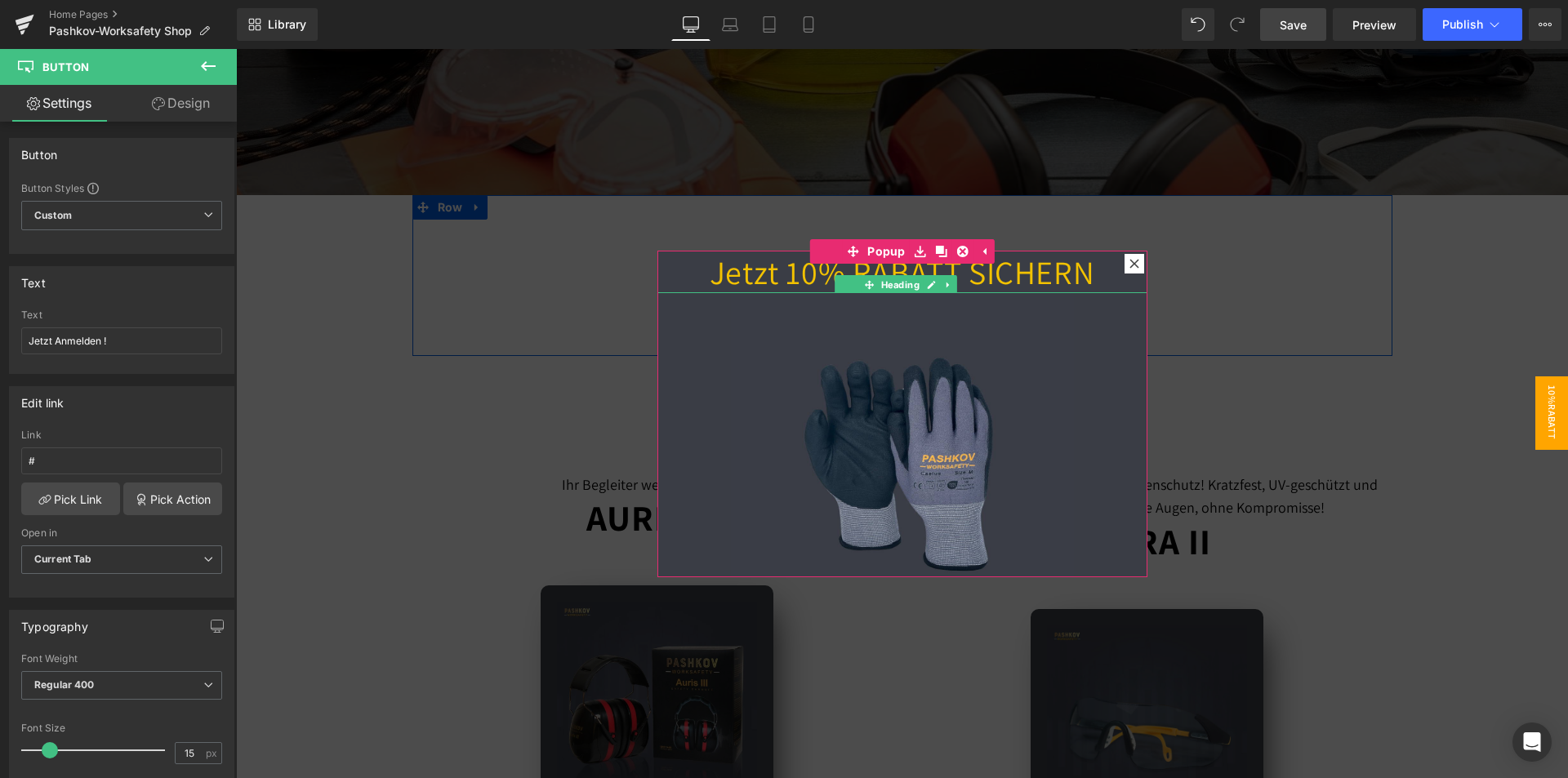
click at [991, 279] on h1 "Jetzt 10% RABATT SICHERN" at bounding box center [902, 271] width 490 height 43
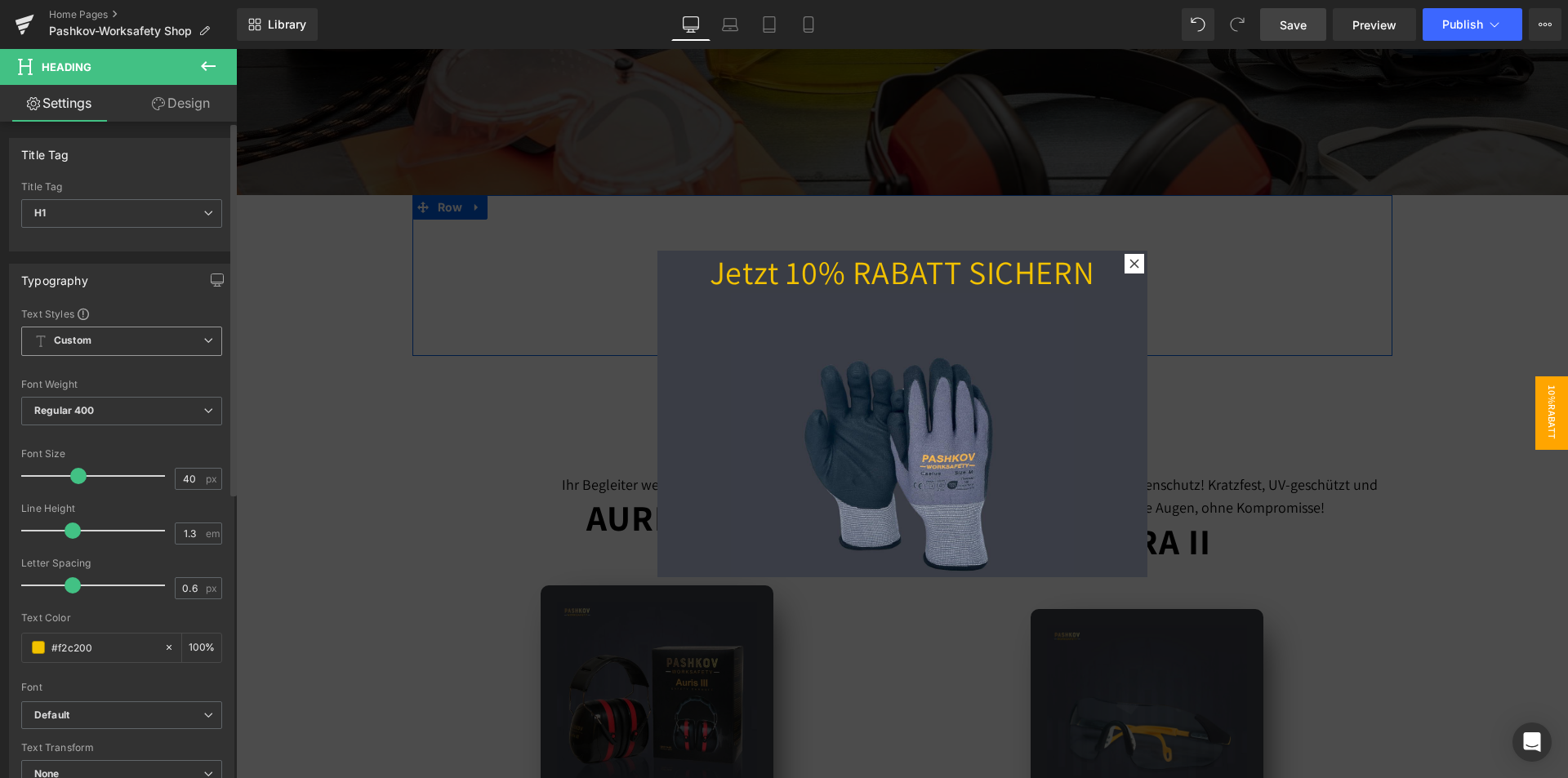
click at [118, 353] on span "Custom Setup Global Style" at bounding box center [121, 341] width 201 height 29
click at [122, 348] on span "Custom Setup Global Style" at bounding box center [118, 341] width 195 height 29
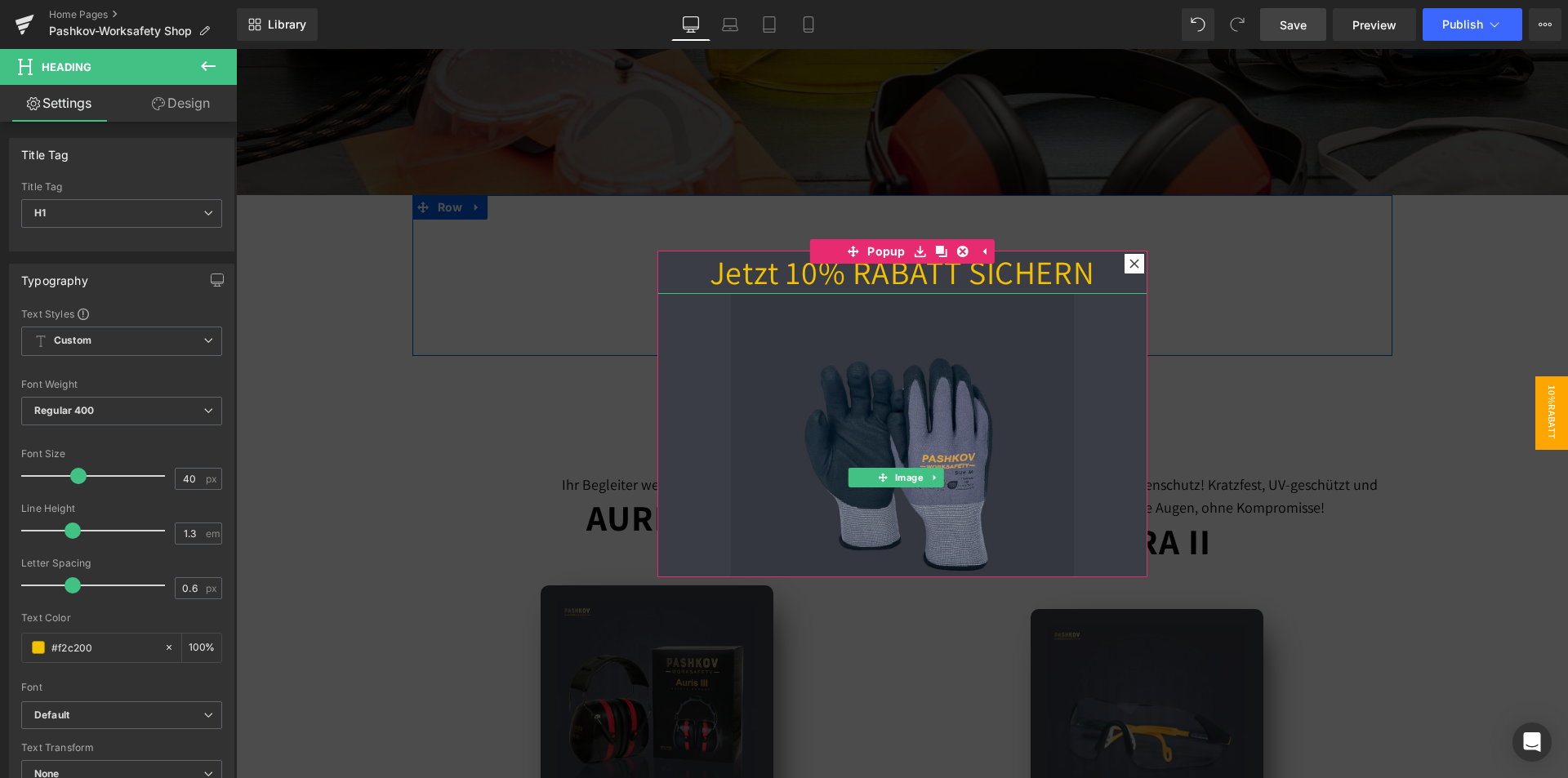
click at [855, 395] on img at bounding box center [902, 464] width 343 height 343
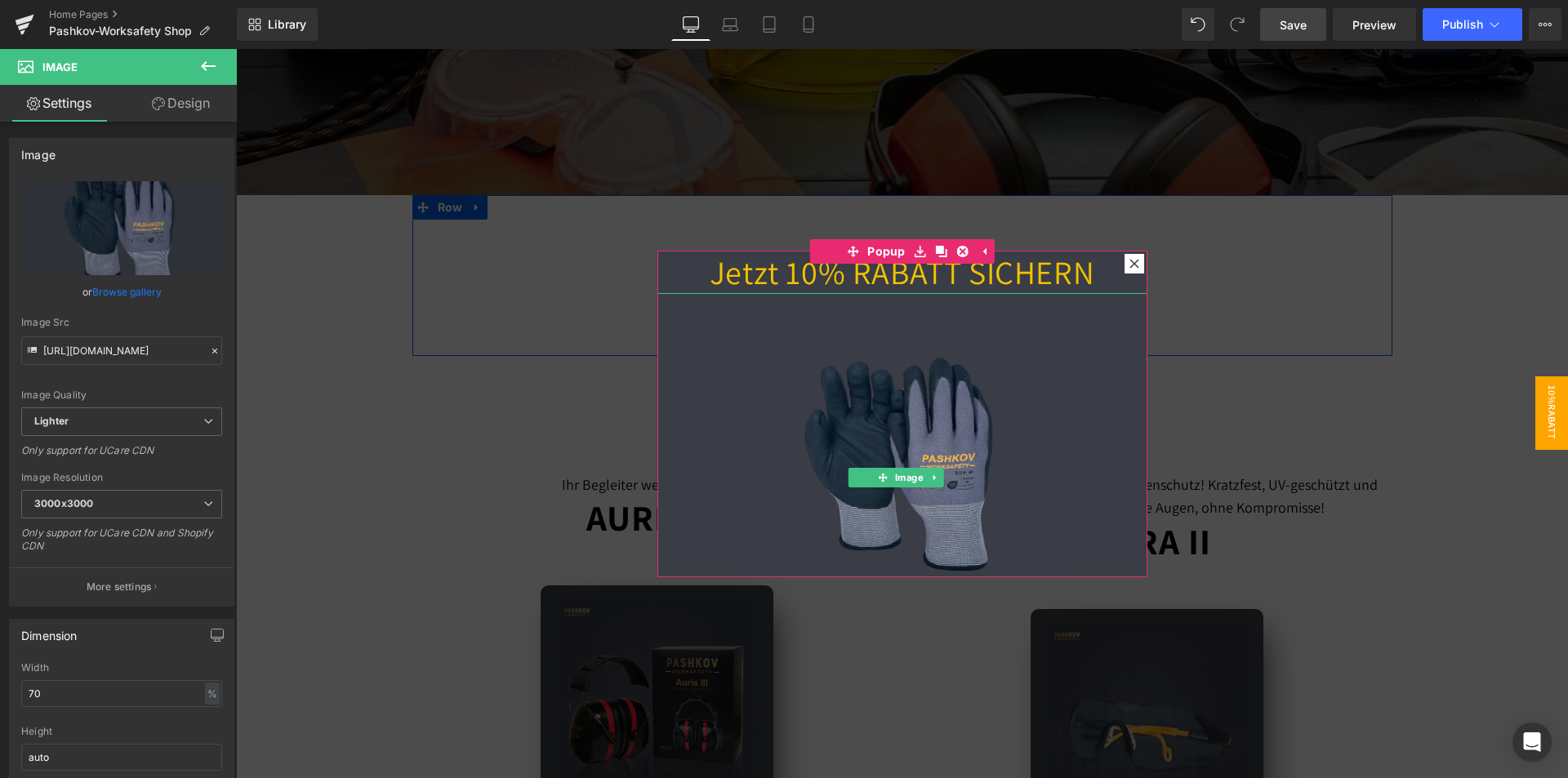
click at [695, 452] on div at bounding box center [902, 464] width 490 height 343
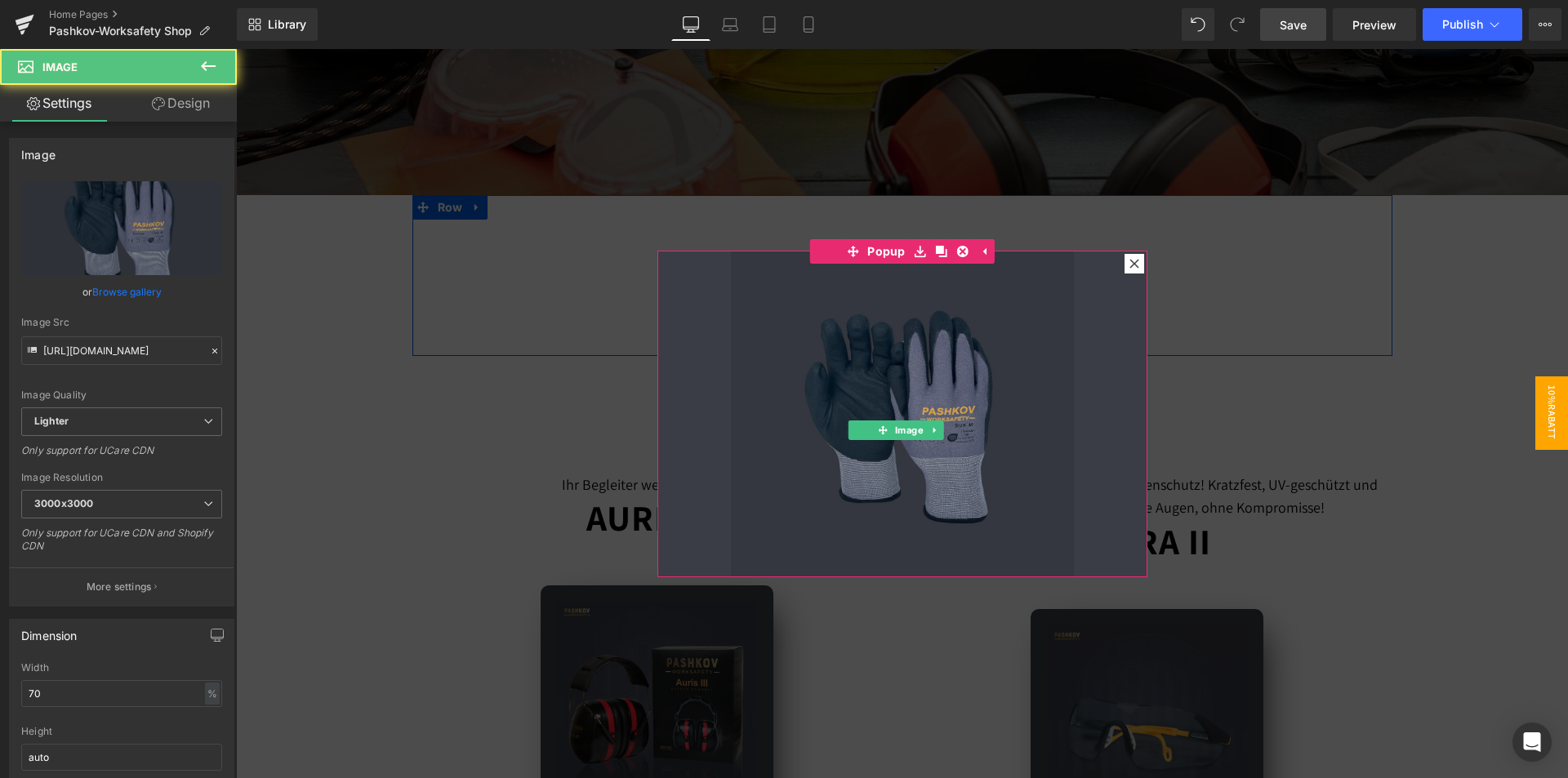
scroll to position [93, 0]
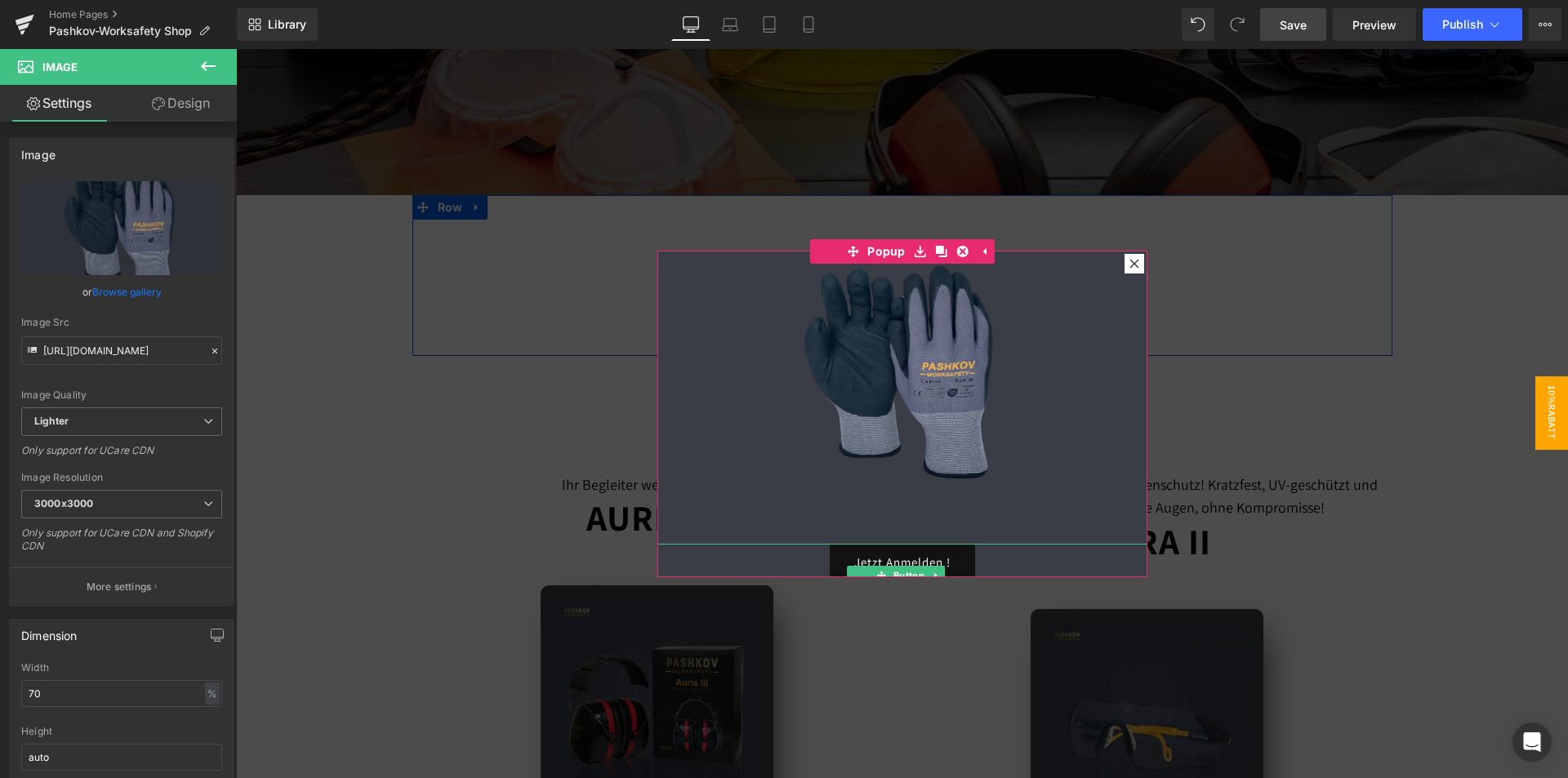
click at [874, 556] on link "Jetzt Anmelden !" at bounding box center [903, 563] width 145 height 38
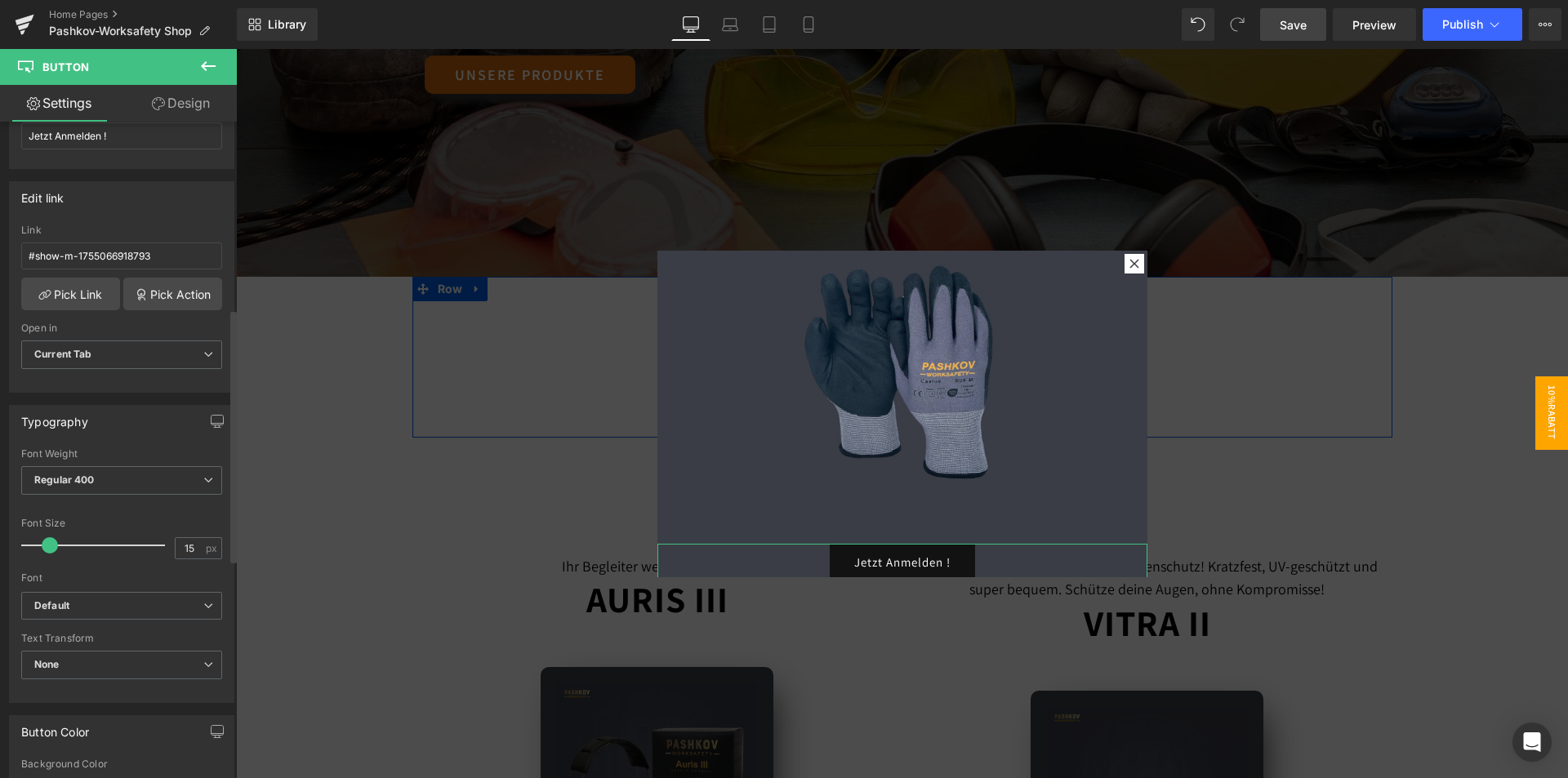
scroll to position [490, 0]
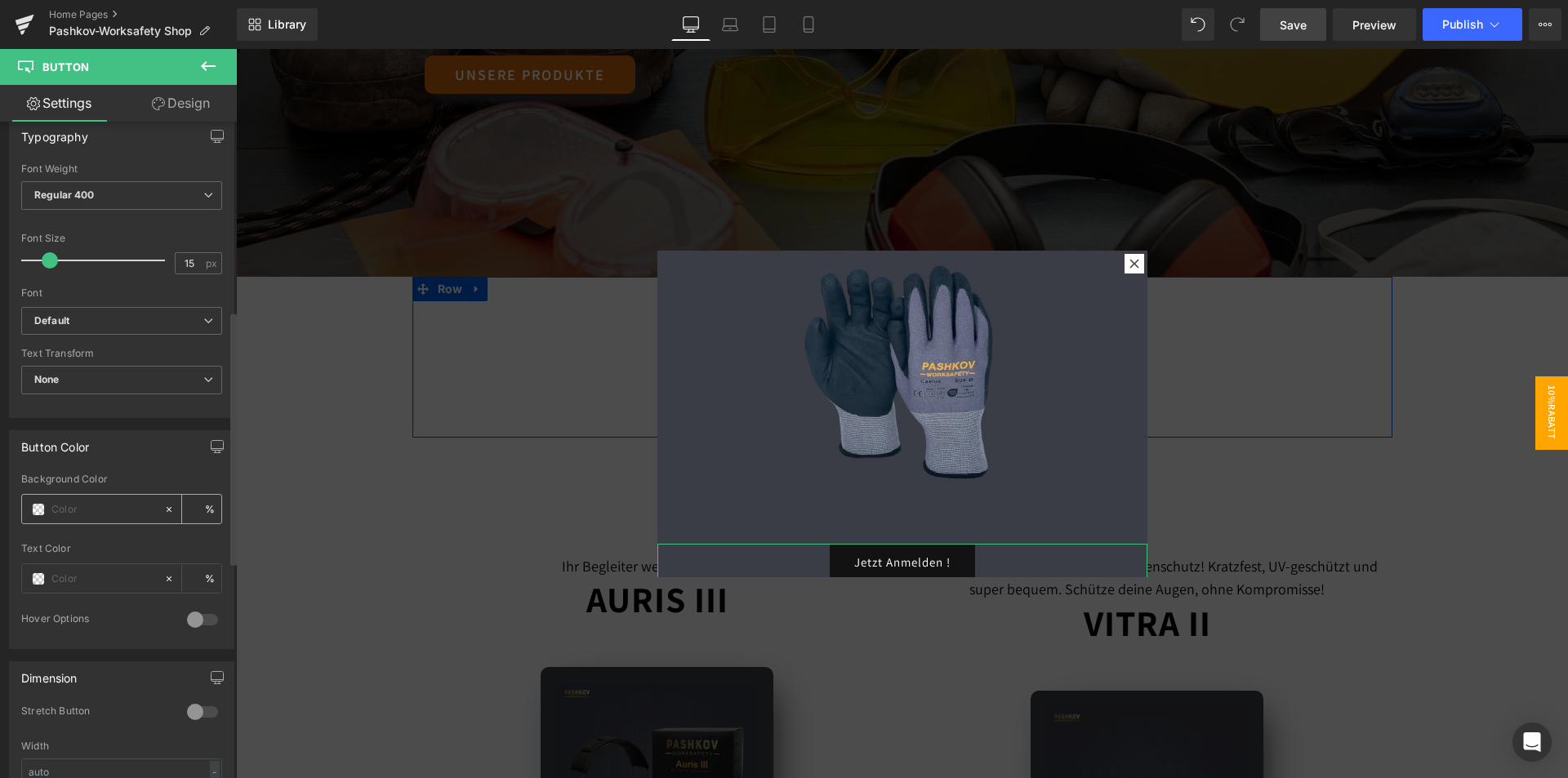
click at [107, 514] on input "text" at bounding box center [104, 509] width 104 height 18
paste input "#F2C200"
type input "#F2C200"
click at [85, 573] on input "text" at bounding box center [104, 579] width 104 height 18
paste input "#121212"
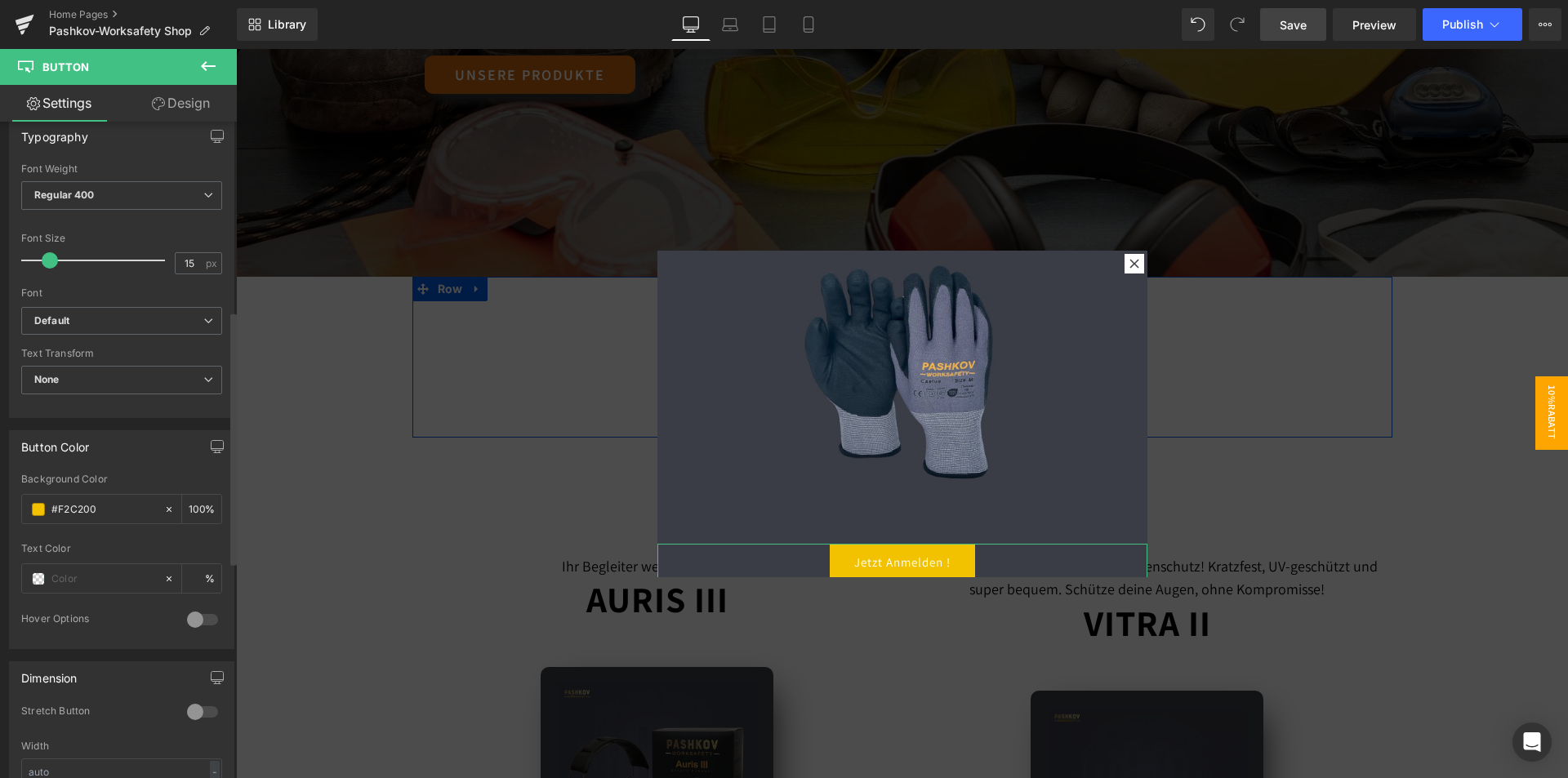
type input "#121212"
click at [336, 542] on div at bounding box center [902, 413] width 1332 height 729
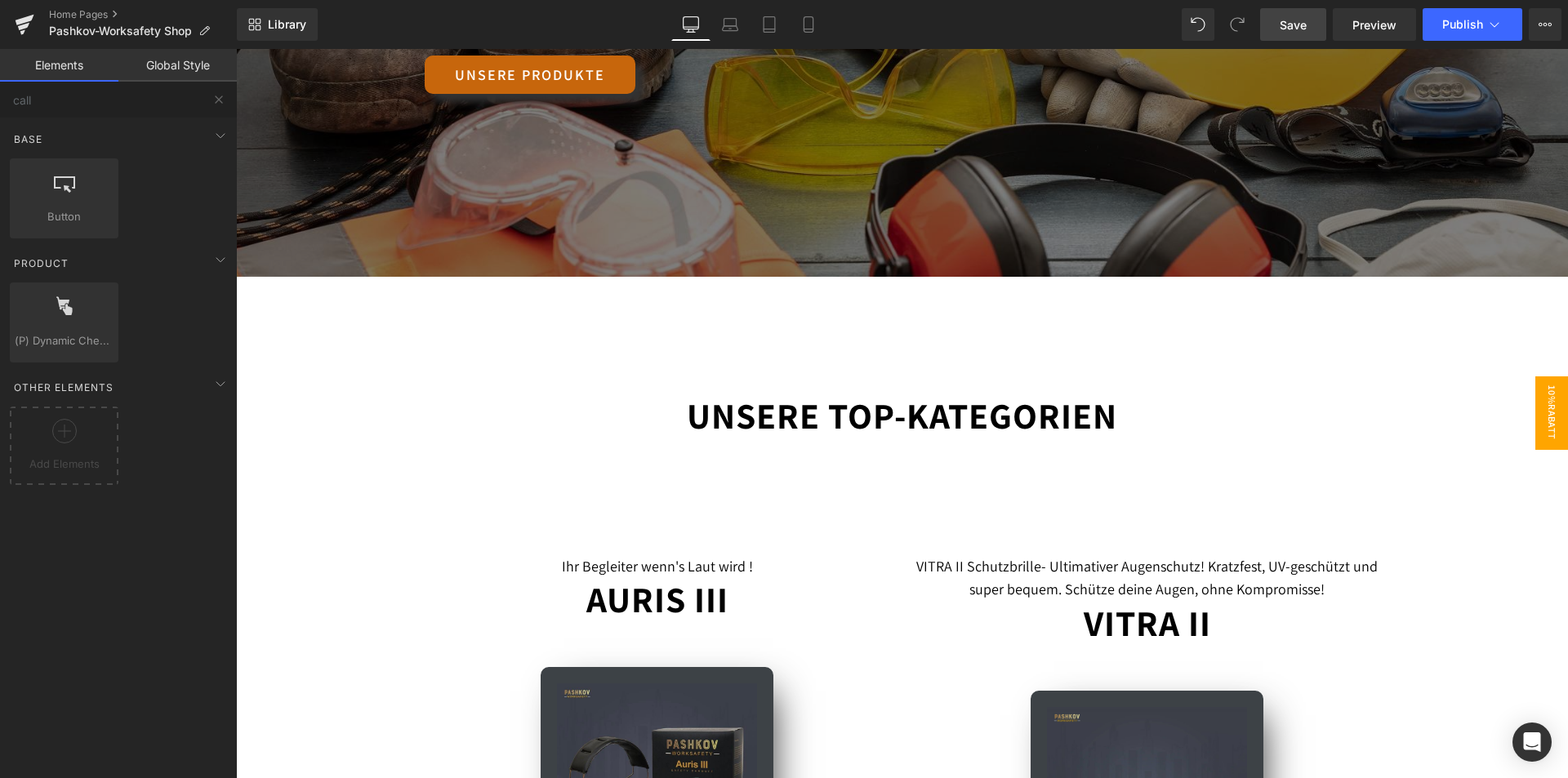
click at [1545, 426] on span "10%Rabatt" at bounding box center [1550, 413] width 33 height 73
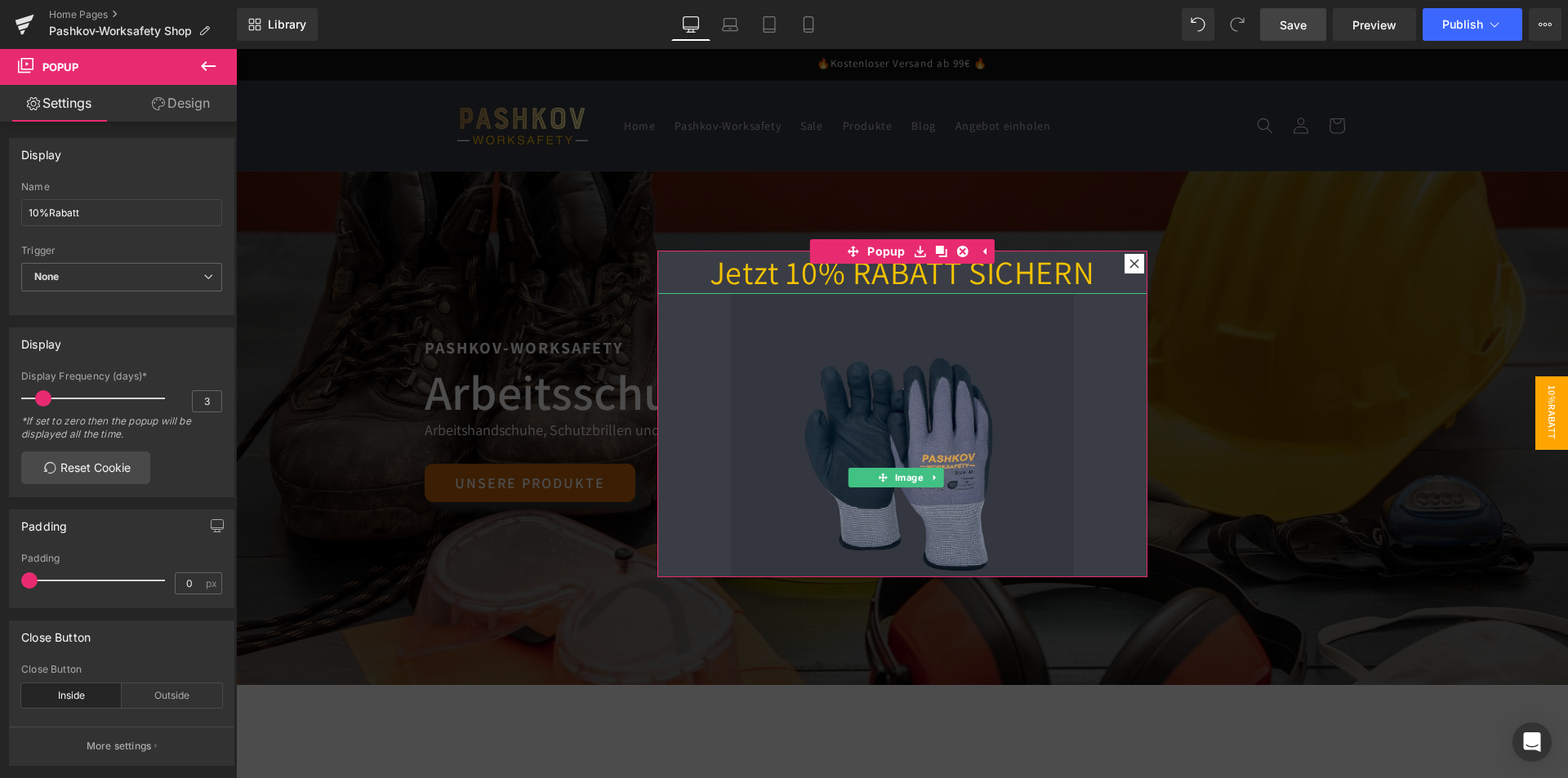
scroll to position [93, 0]
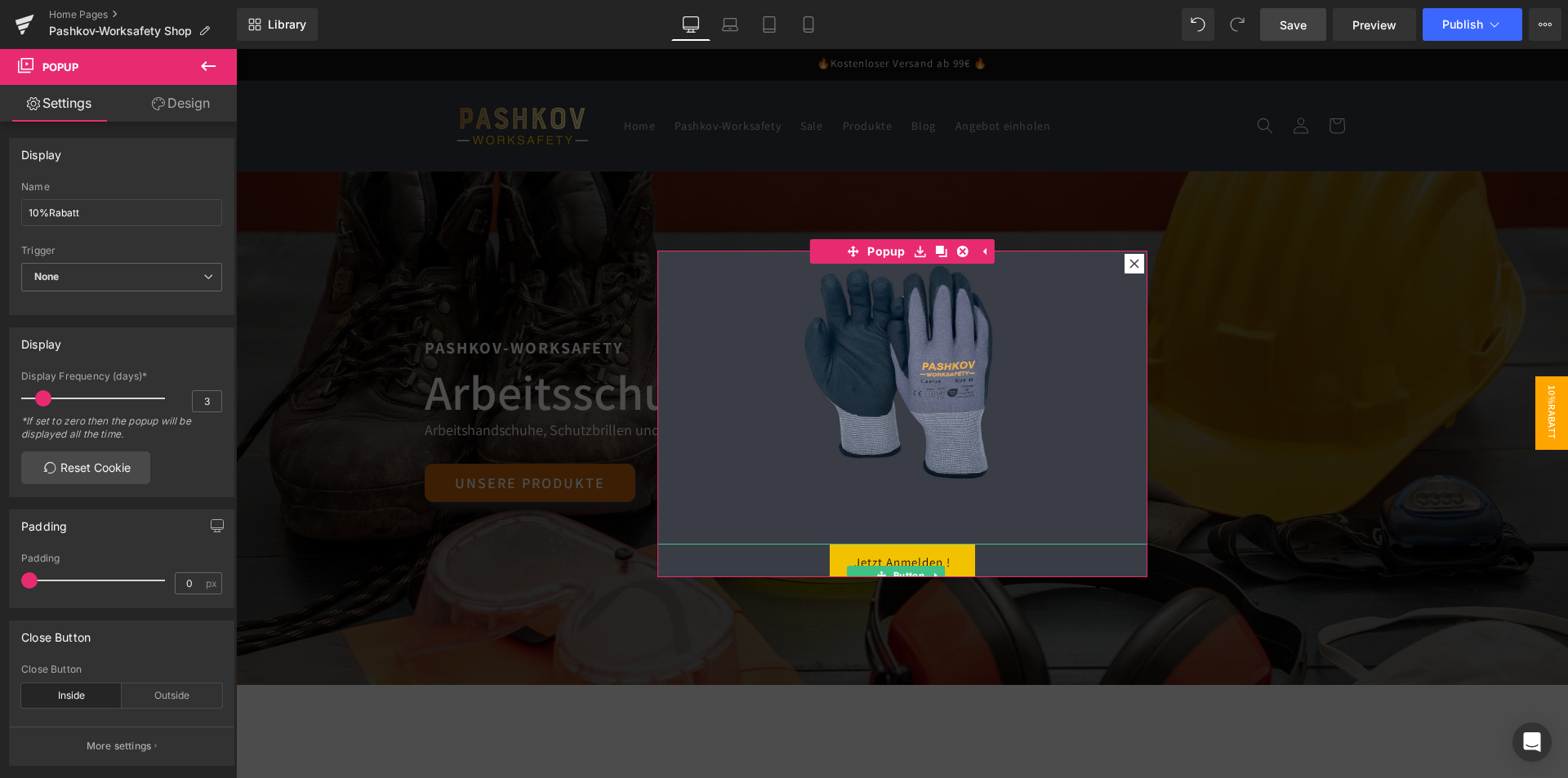
click at [961, 548] on link "Jetzt Anmelden !" at bounding box center [903, 563] width 145 height 38
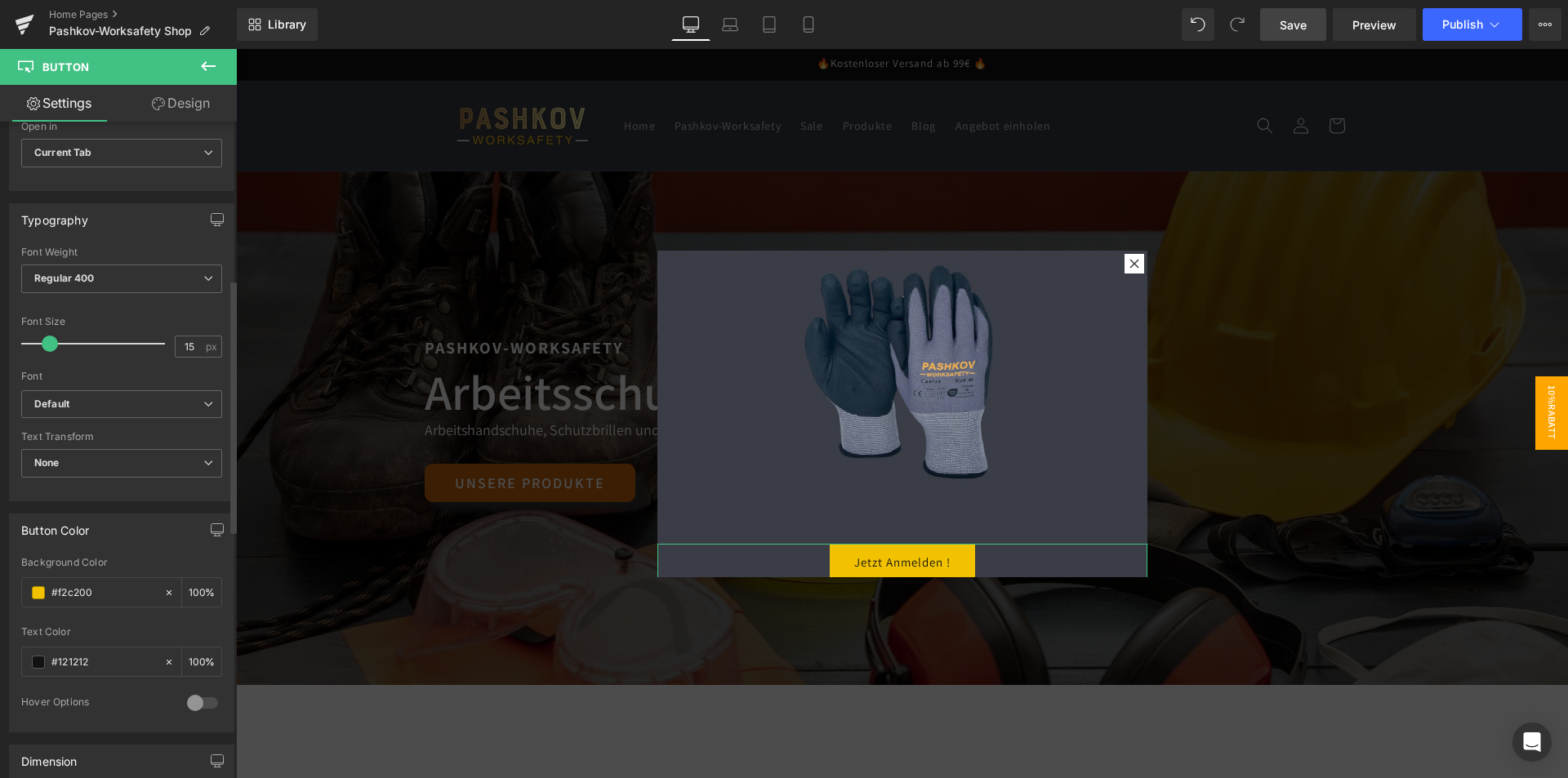
scroll to position [408, 0]
drag, startPoint x: 48, startPoint y: 346, endPoint x: 56, endPoint y: 348, distance: 8.2
click at [56, 348] on span at bounding box center [61, 342] width 17 height 17
click at [121, 409] on b "Default" at bounding box center [119, 402] width 169 height 14
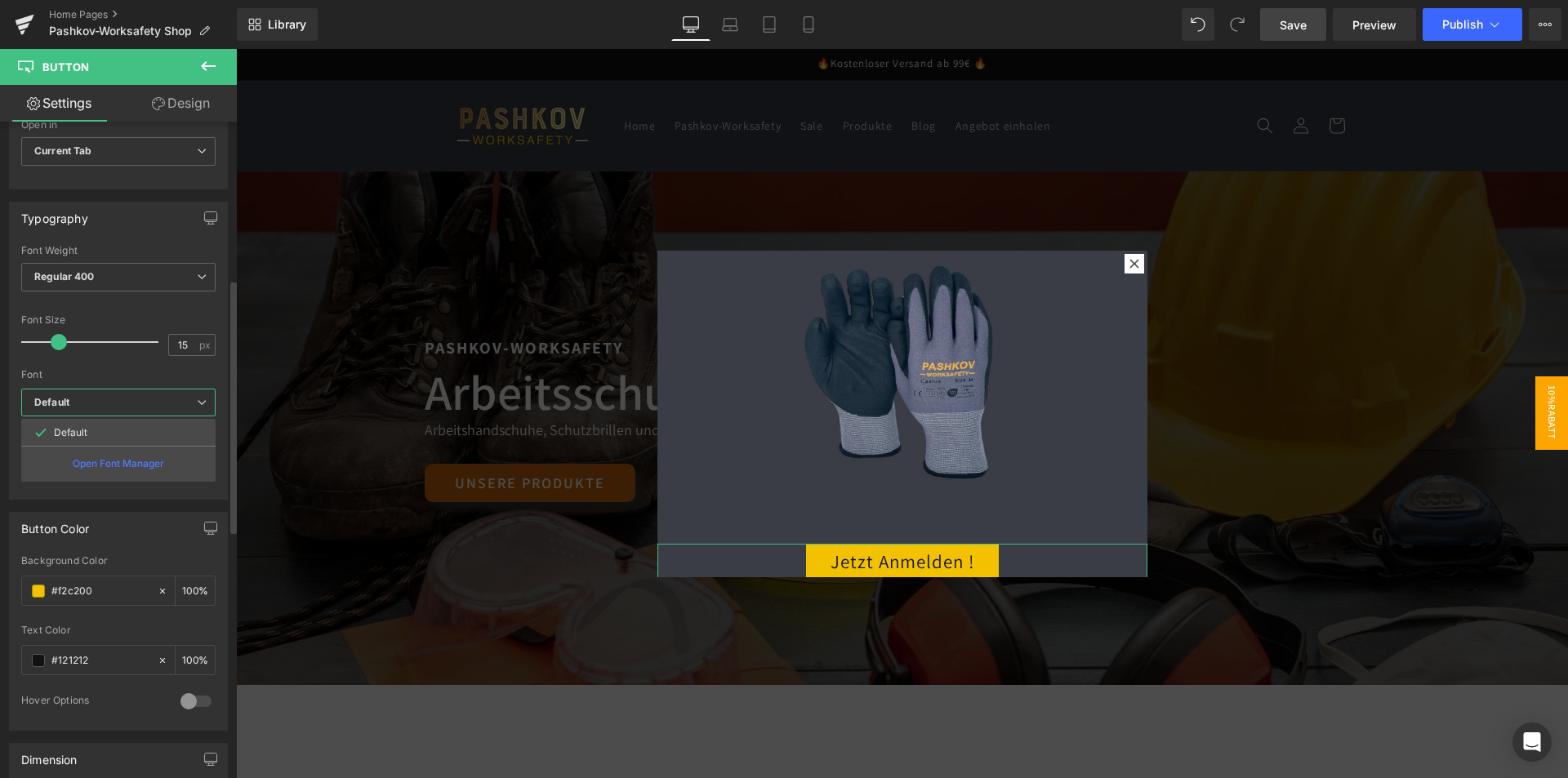
click at [115, 400] on b "Default" at bounding box center [115, 402] width 163 height 14
click at [109, 457] on span "None" at bounding box center [121, 462] width 201 height 28
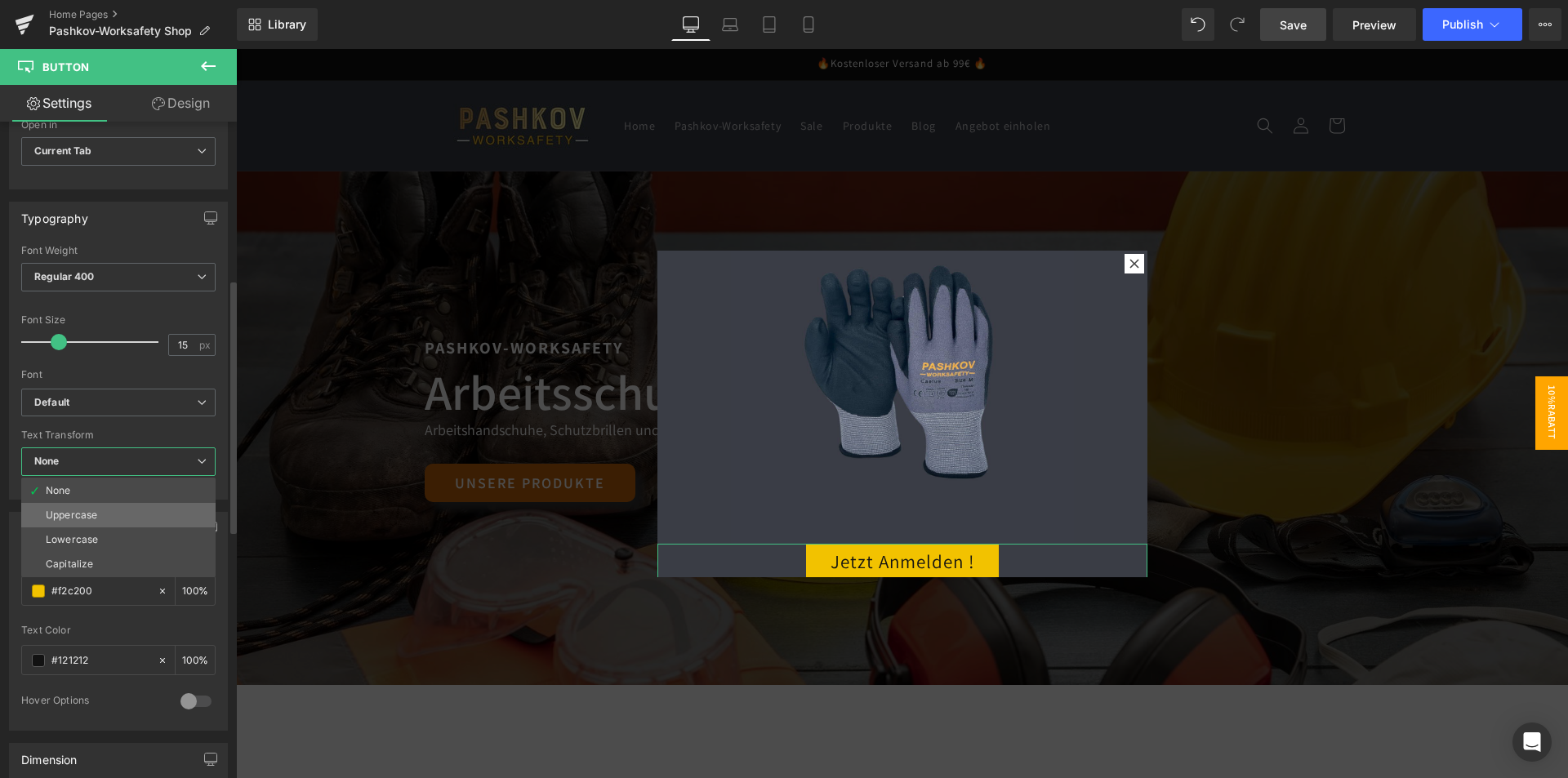
click at [104, 509] on li "Uppercase" at bounding box center [118, 514] width 195 height 24
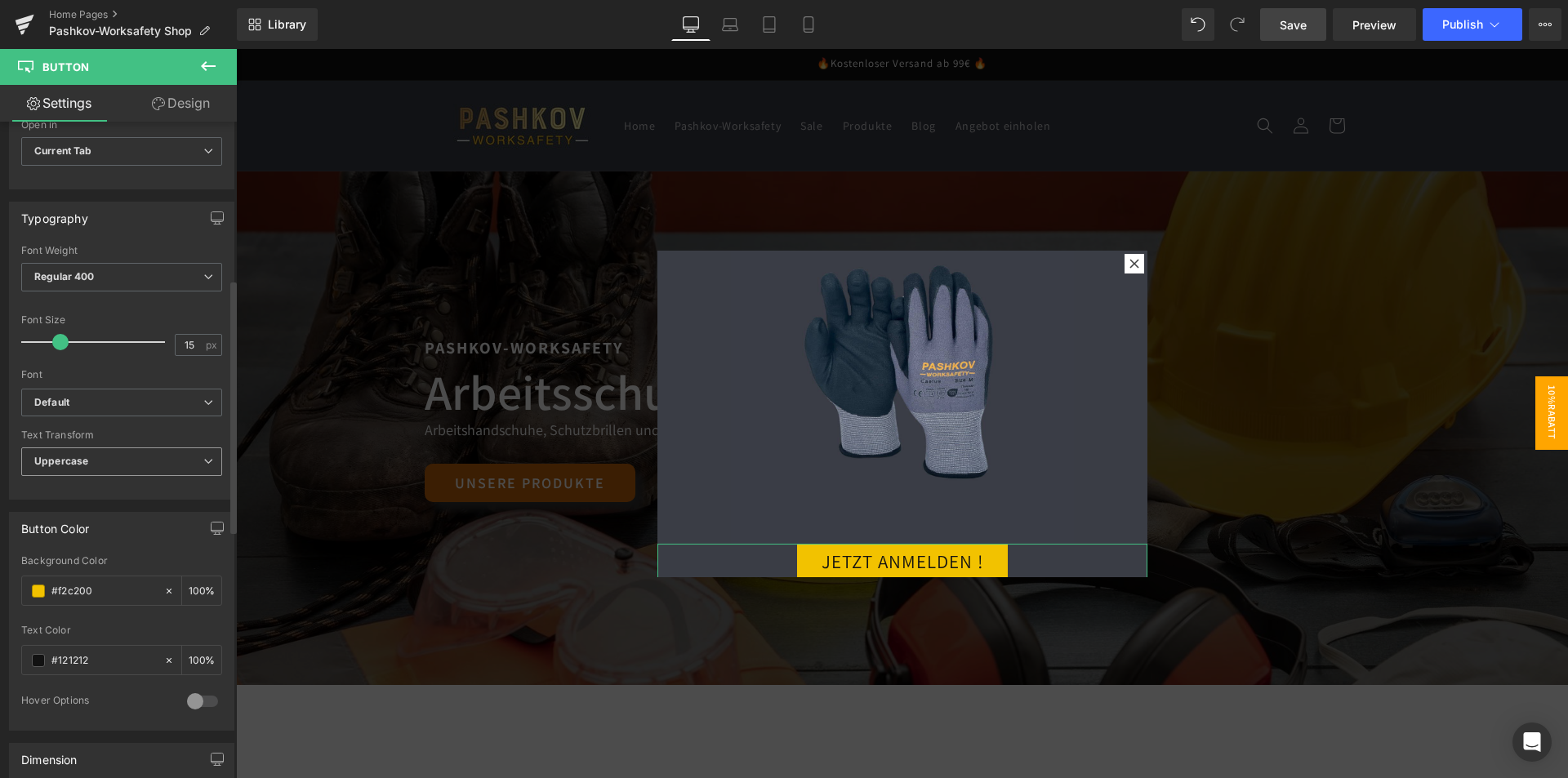
click at [119, 451] on span "Uppercase" at bounding box center [121, 462] width 201 height 28
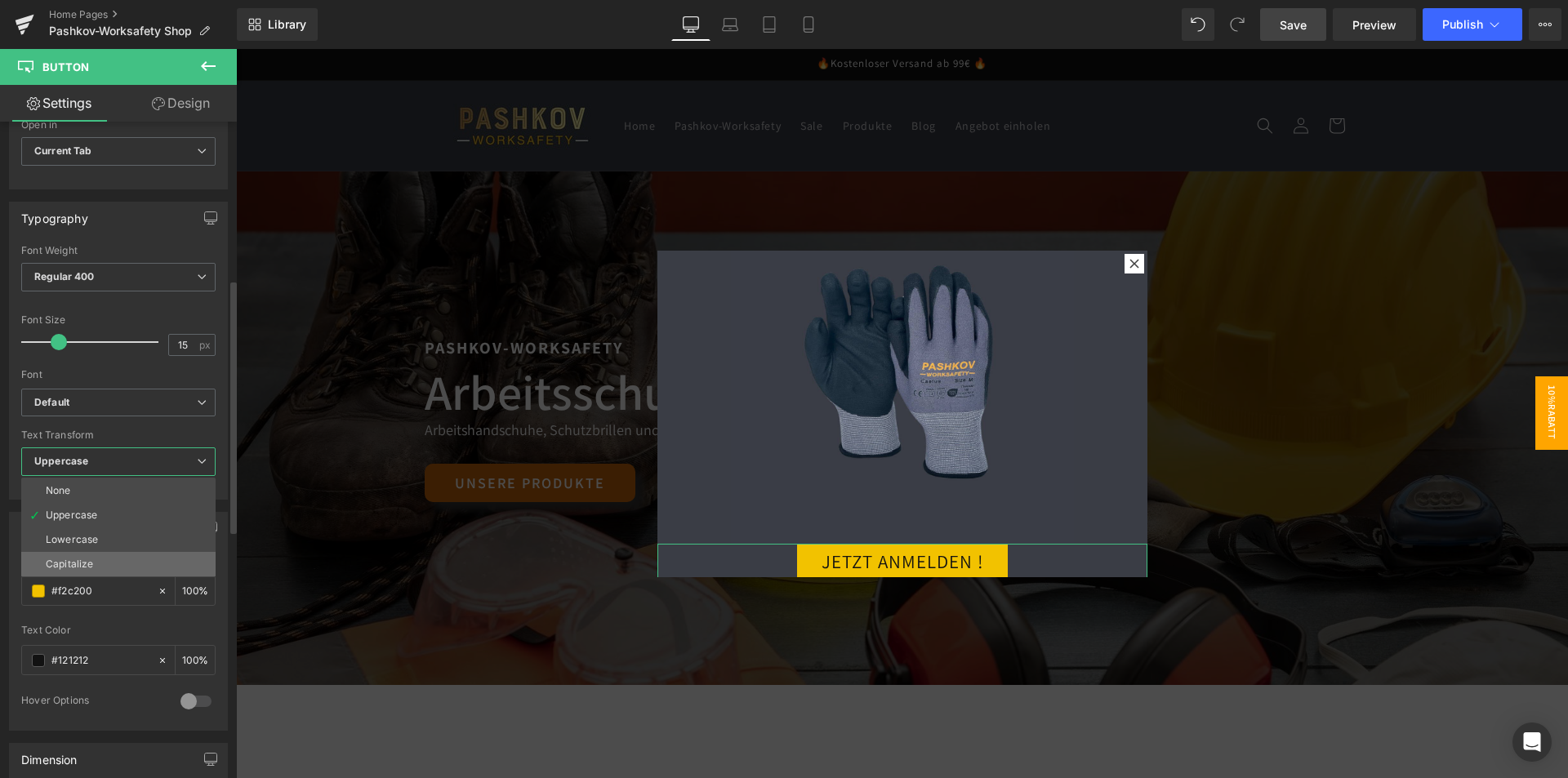
click at [89, 563] on div "Capitalize" at bounding box center [69, 564] width 48 height 12
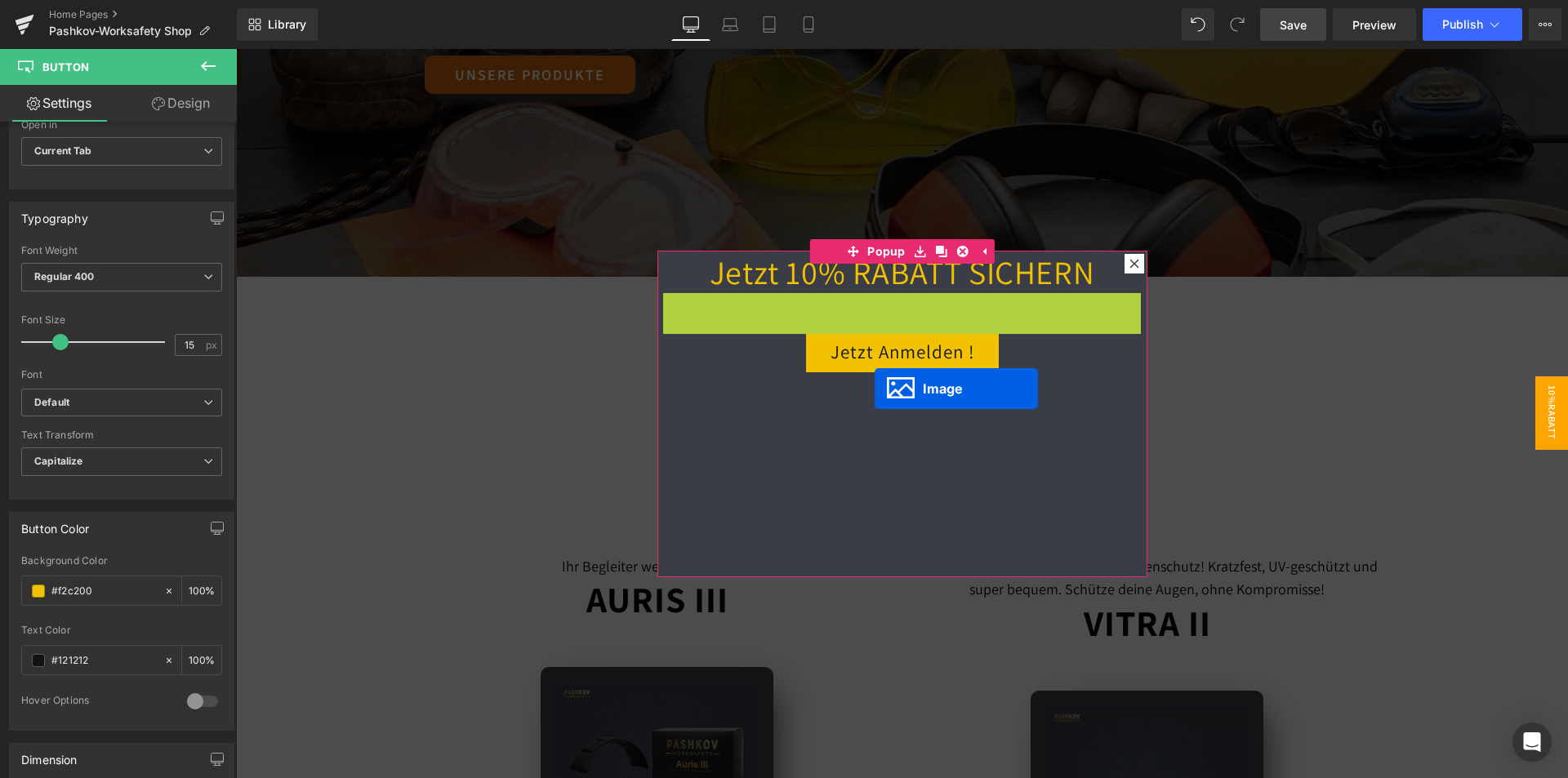
drag, startPoint x: 883, startPoint y: 381, endPoint x: 842, endPoint y: 462, distance: 90.8
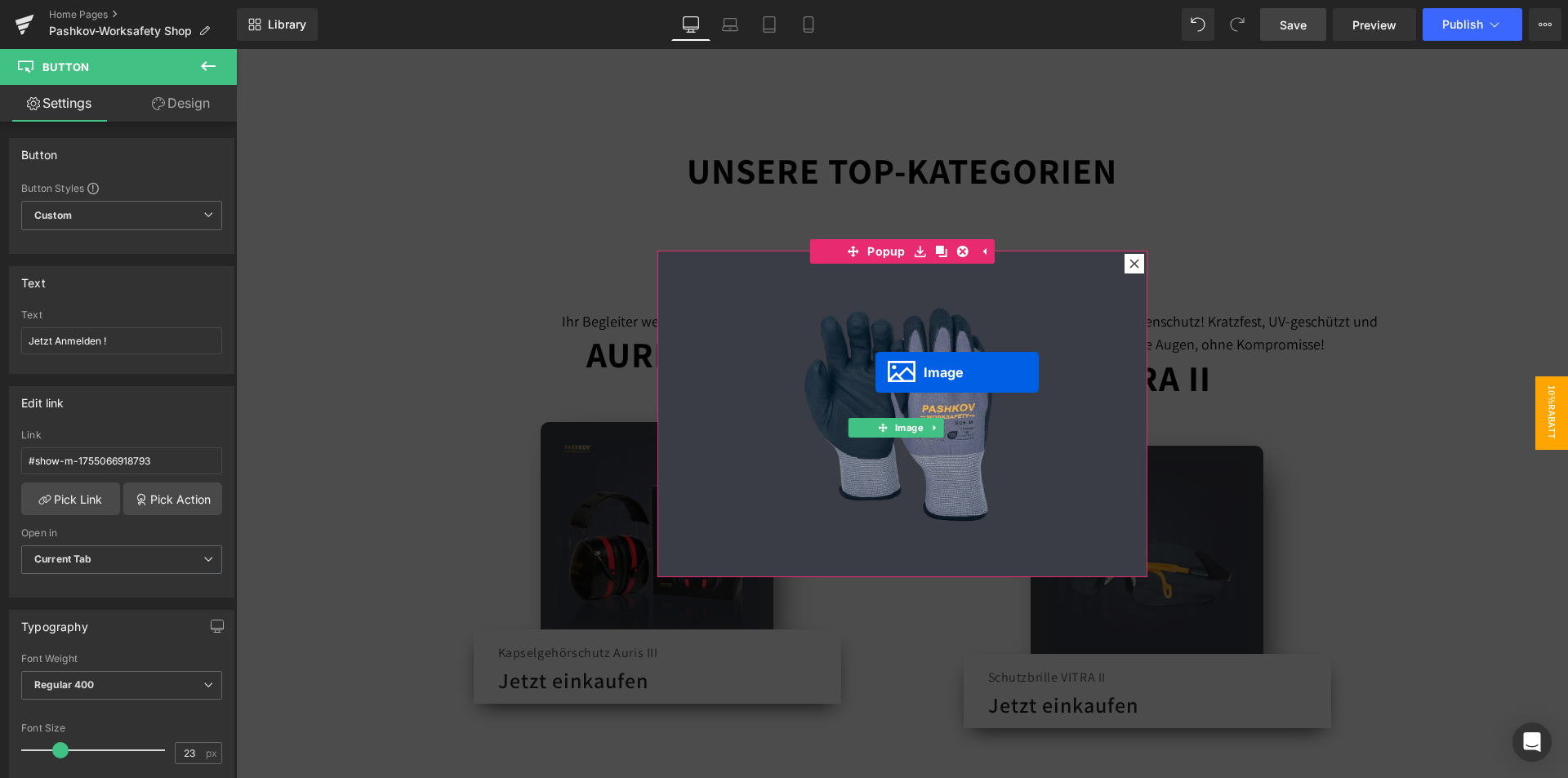
scroll to position [0, 0]
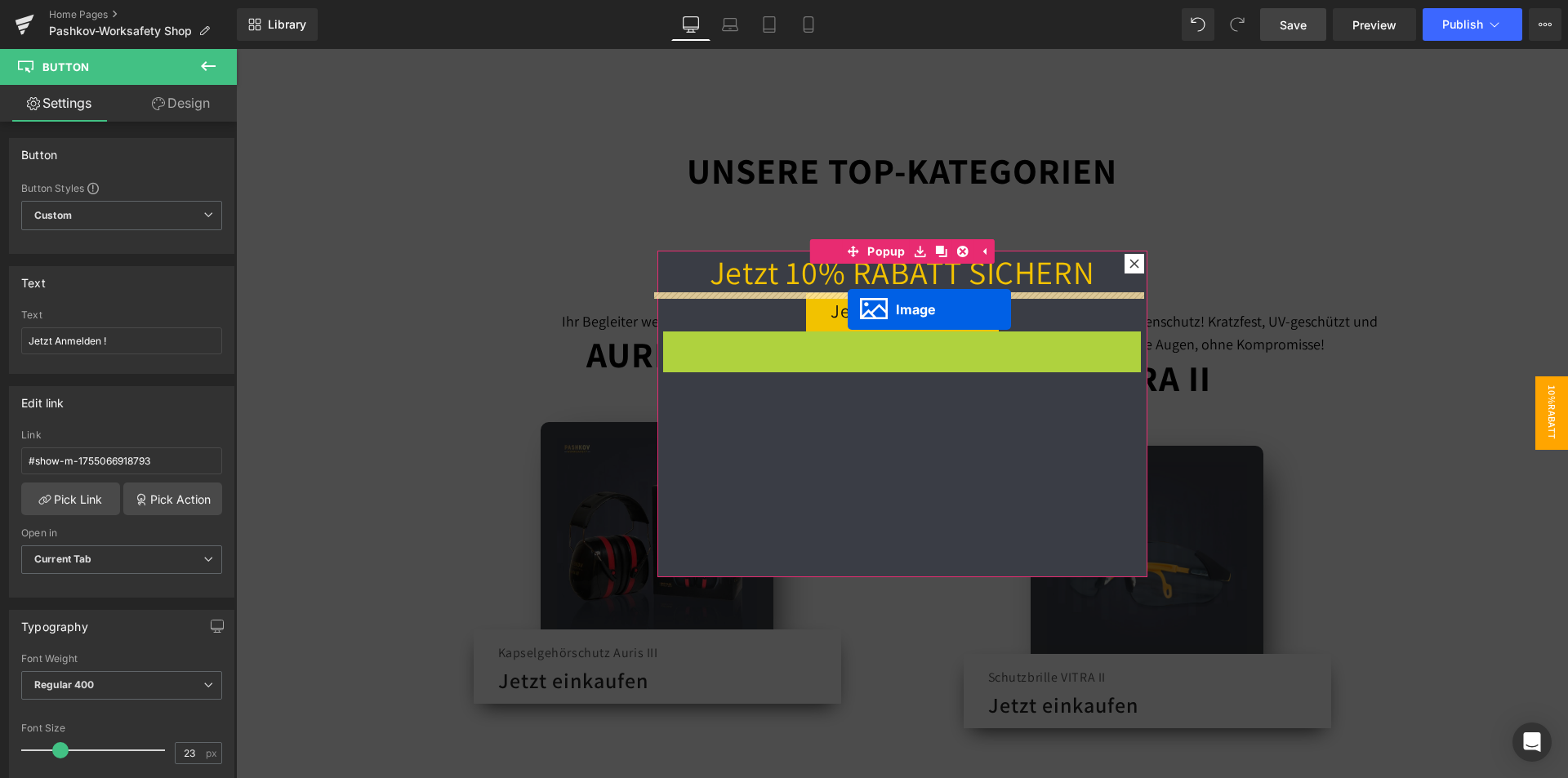
drag, startPoint x: 873, startPoint y: 420, endPoint x: 847, endPoint y: 310, distance: 113.0
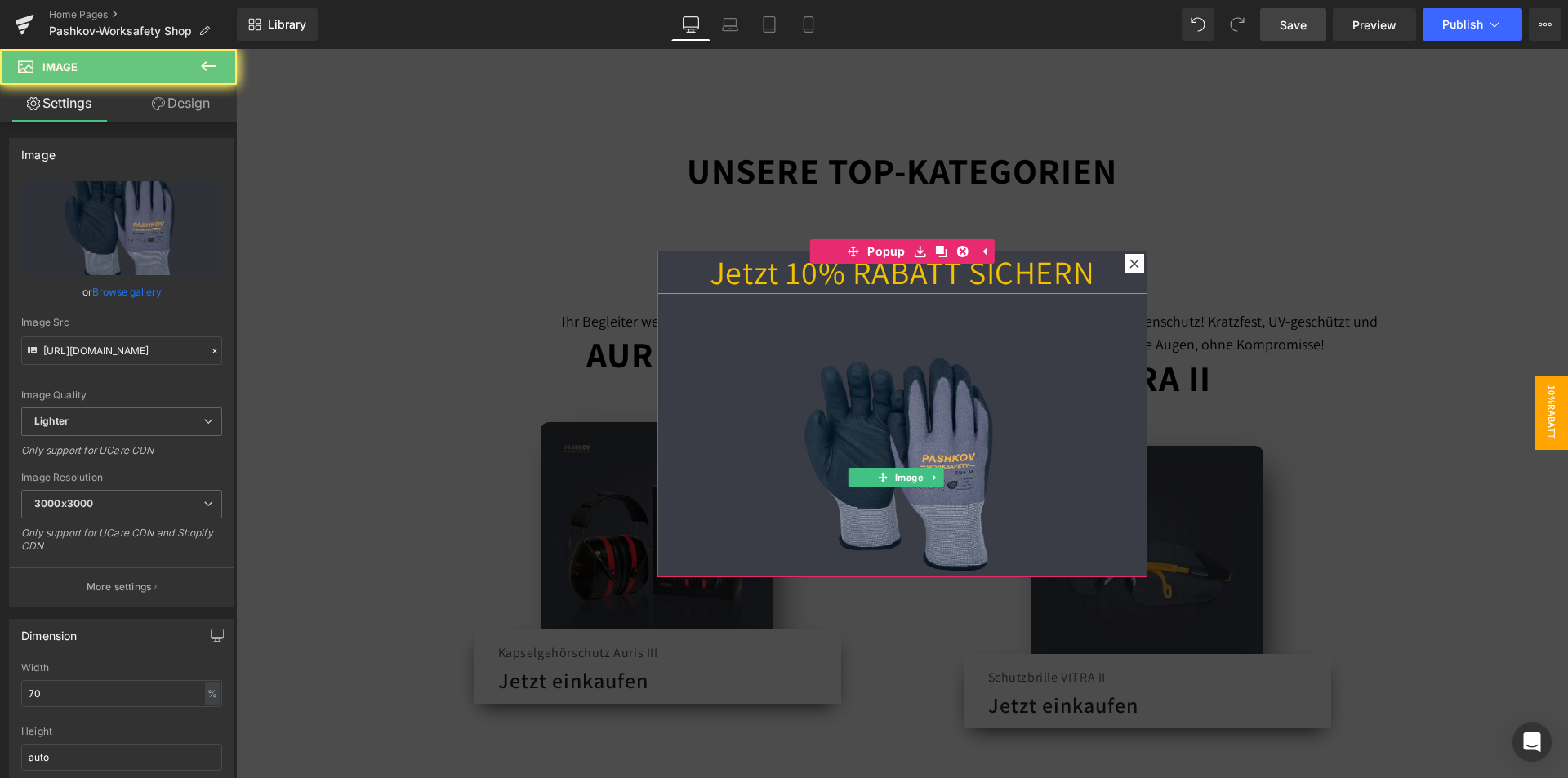
click at [847, 310] on img at bounding box center [902, 464] width 343 height 343
click at [1062, 401] on div at bounding box center [902, 464] width 490 height 343
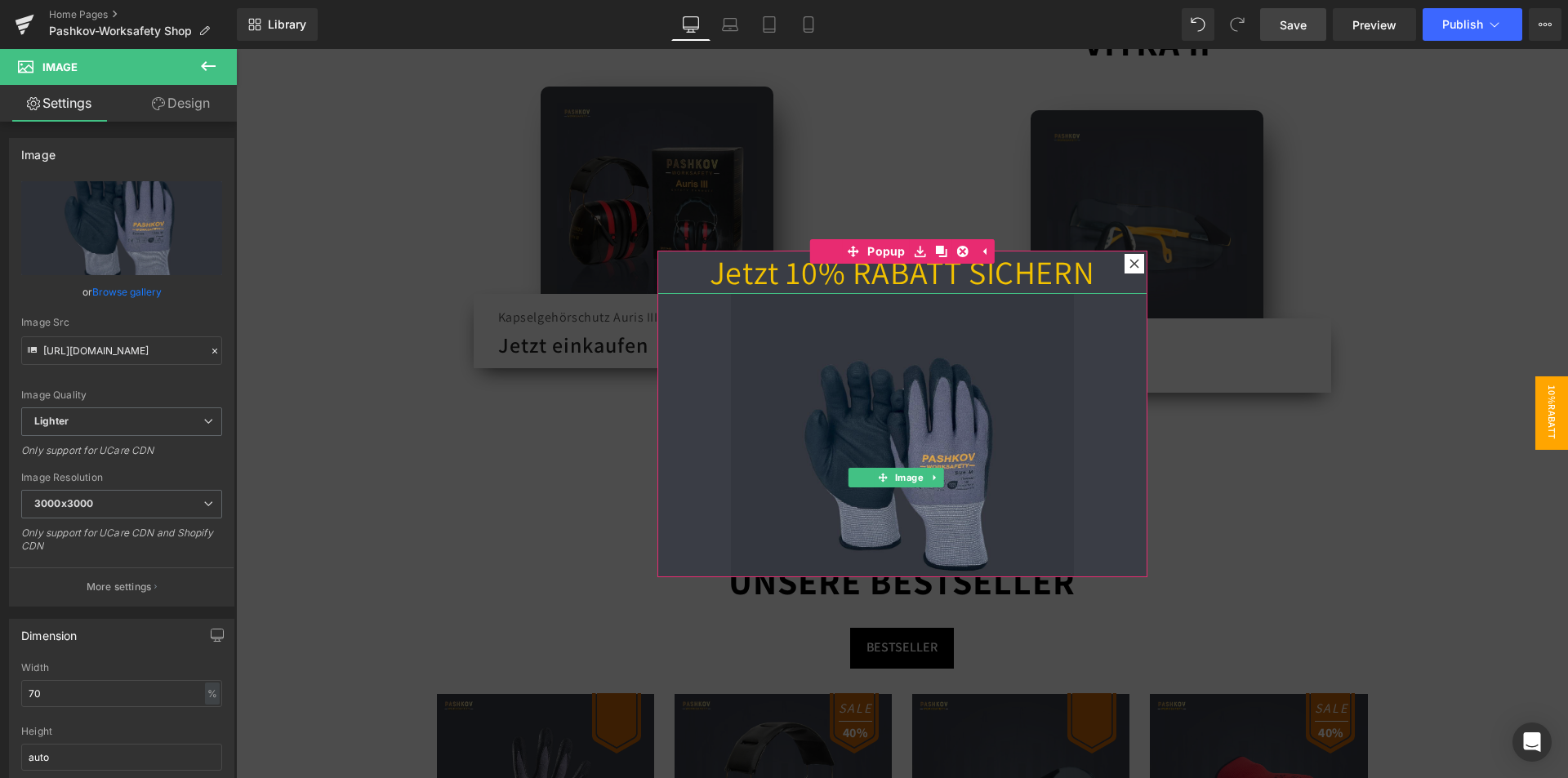
scroll to position [735, 0]
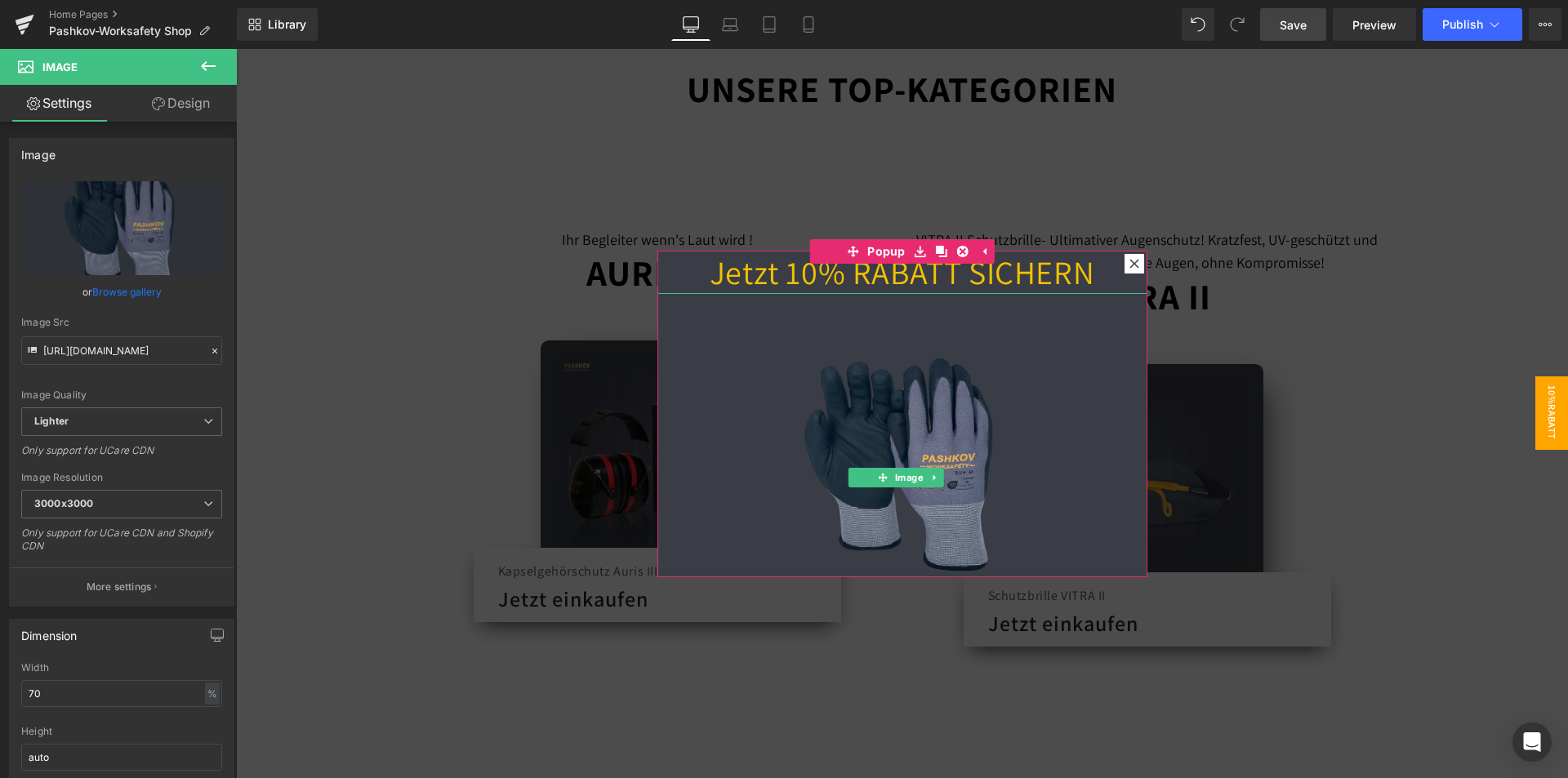
click at [1009, 281] on h1 "Jetzt 10% RABATT SICHERN" at bounding box center [902, 271] width 490 height 43
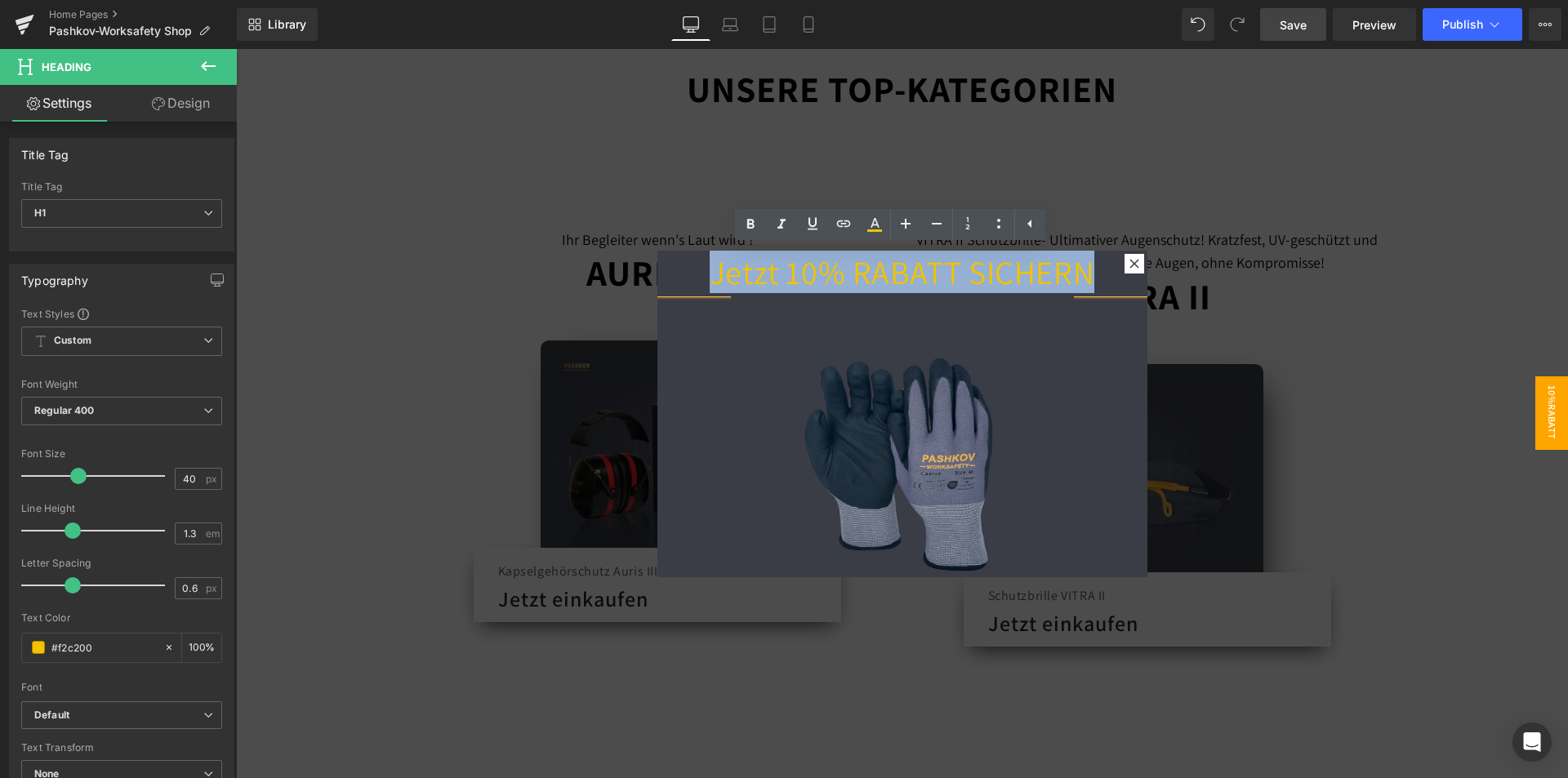
drag, startPoint x: 1083, startPoint y: 273, endPoint x: 695, endPoint y: 265, distance: 388.1
click at [698, 266] on h1 "Jetzt 10% RABATT SICHERN" at bounding box center [902, 271] width 490 height 43
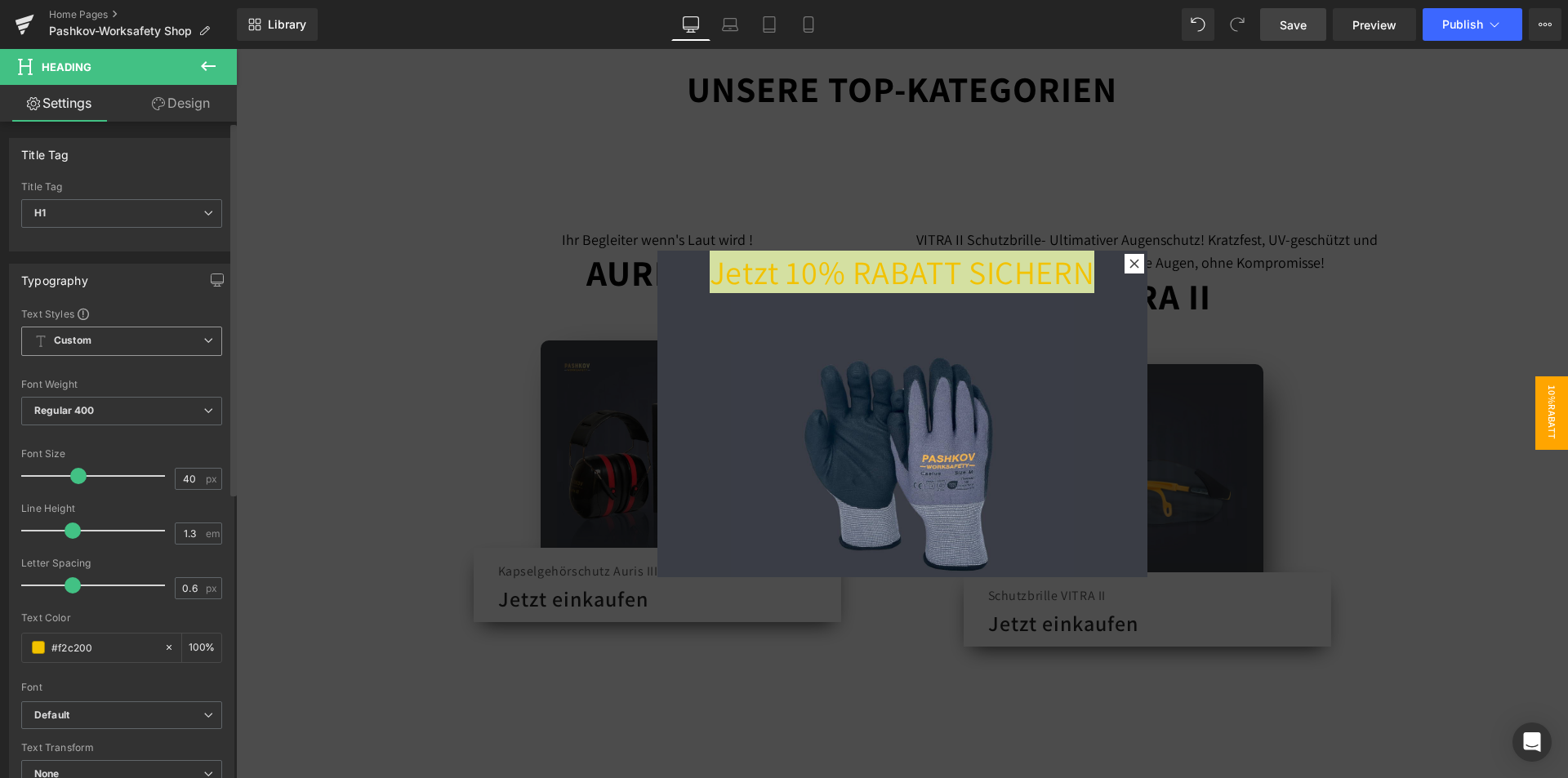
click at [148, 345] on span "Custom Setup Global Style" at bounding box center [121, 341] width 201 height 29
click at [93, 407] on div "Setup Global Style" at bounding box center [118, 407] width 195 height 38
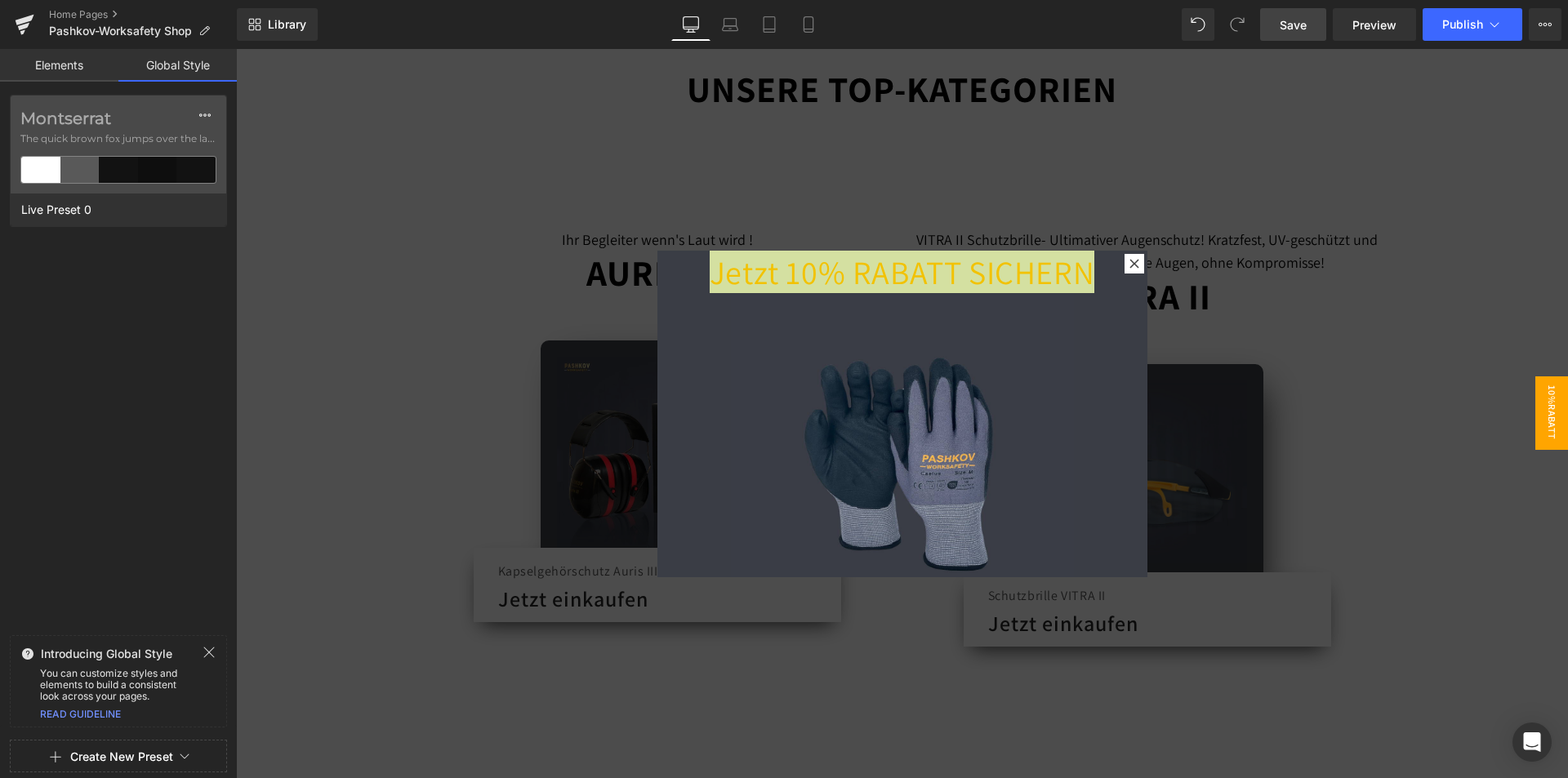
click at [100, 334] on div "Montserrat The quick brown fox jumps over the lazy... Live Preset 0" at bounding box center [119, 361] width 237 height 534
click at [70, 65] on link "Elements" at bounding box center [59, 65] width 119 height 33
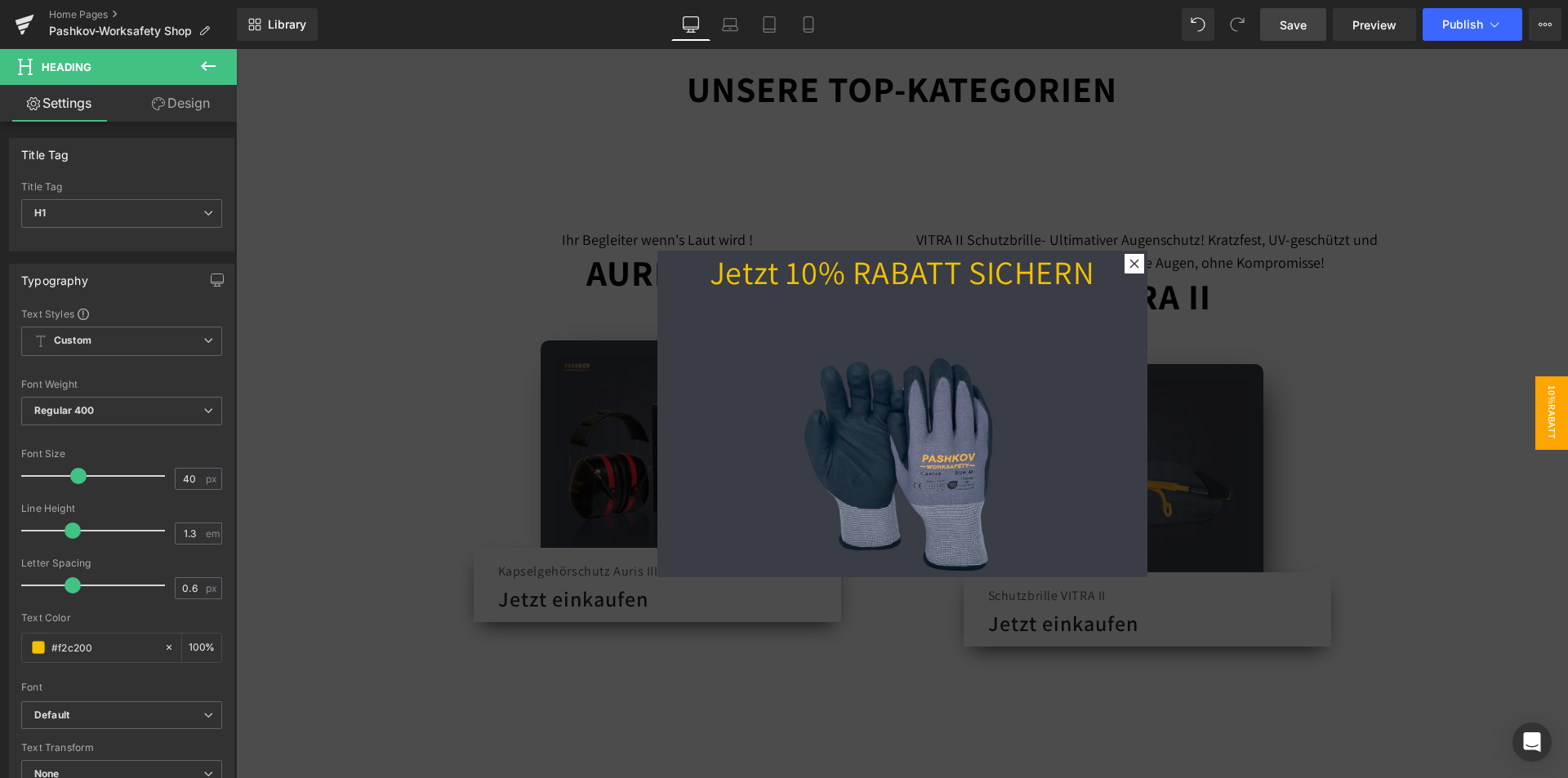
click at [536, 174] on div at bounding box center [902, 413] width 1332 height 729
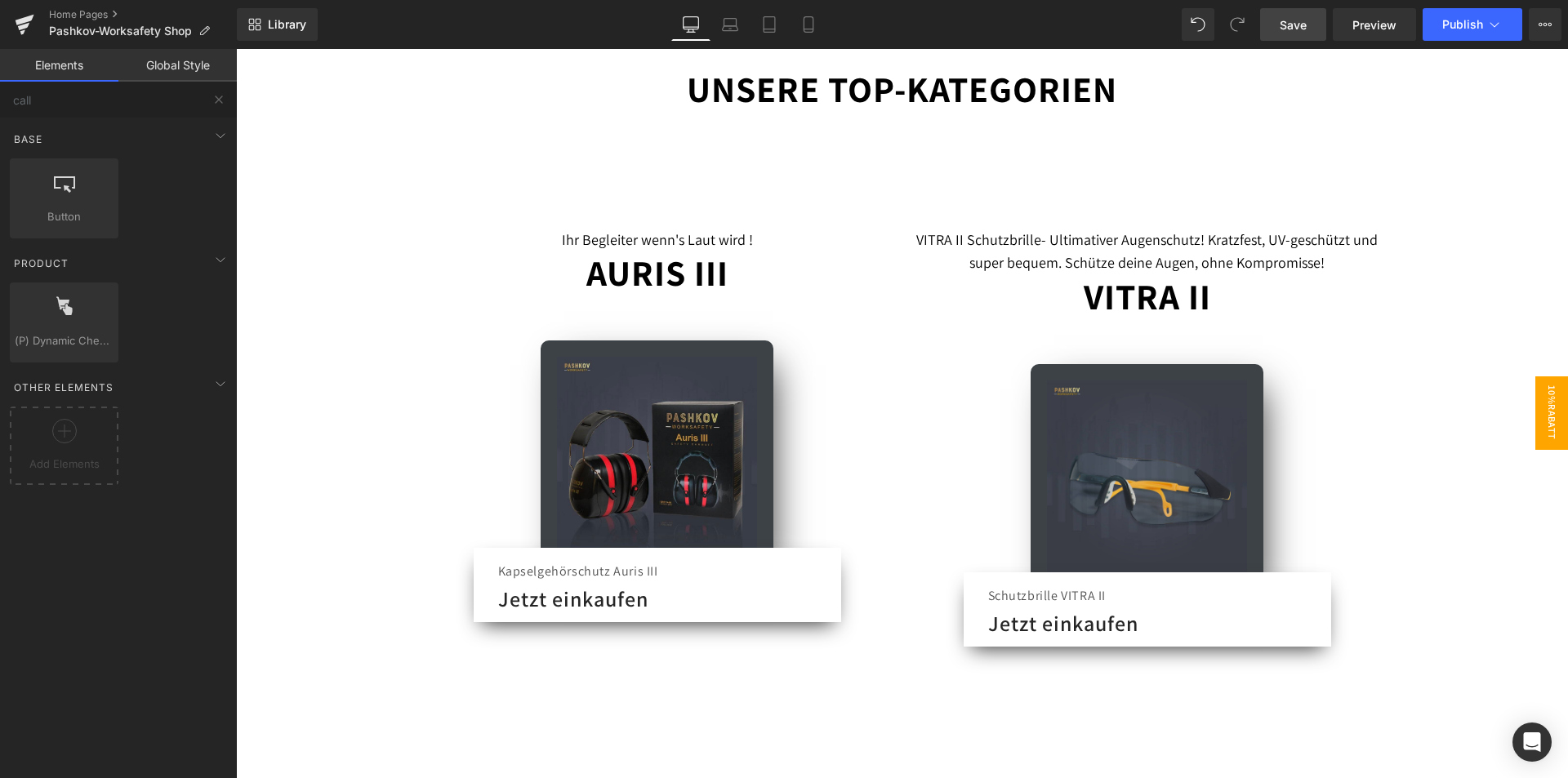
click at [1535, 389] on span "10%Rabatt" at bounding box center [1550, 413] width 33 height 73
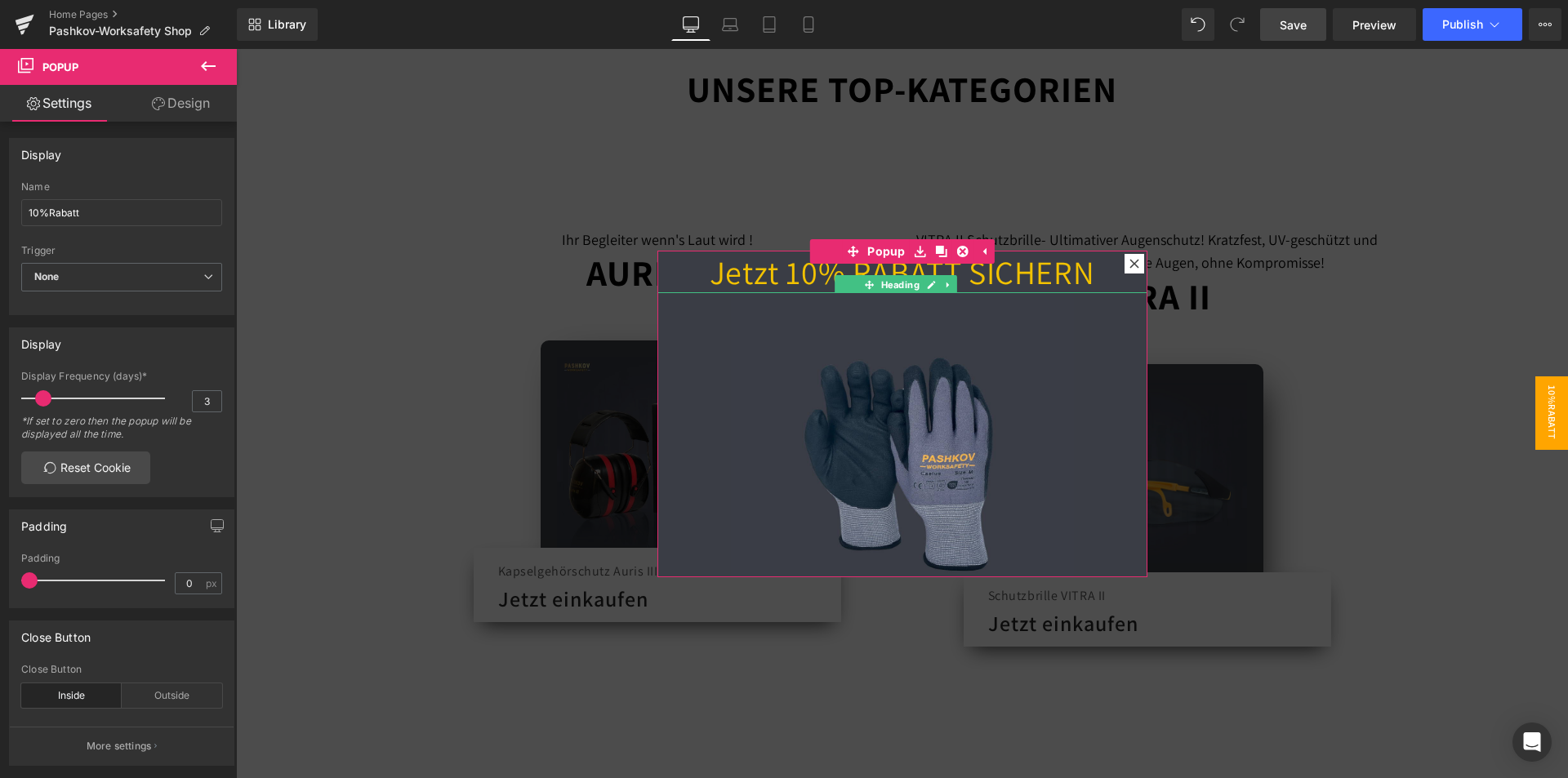
click at [843, 280] on ul "Heading" at bounding box center [895, 285] width 123 height 19
click at [771, 267] on h1 "Jetzt 10% RABATT SICHERN" at bounding box center [902, 271] width 490 height 43
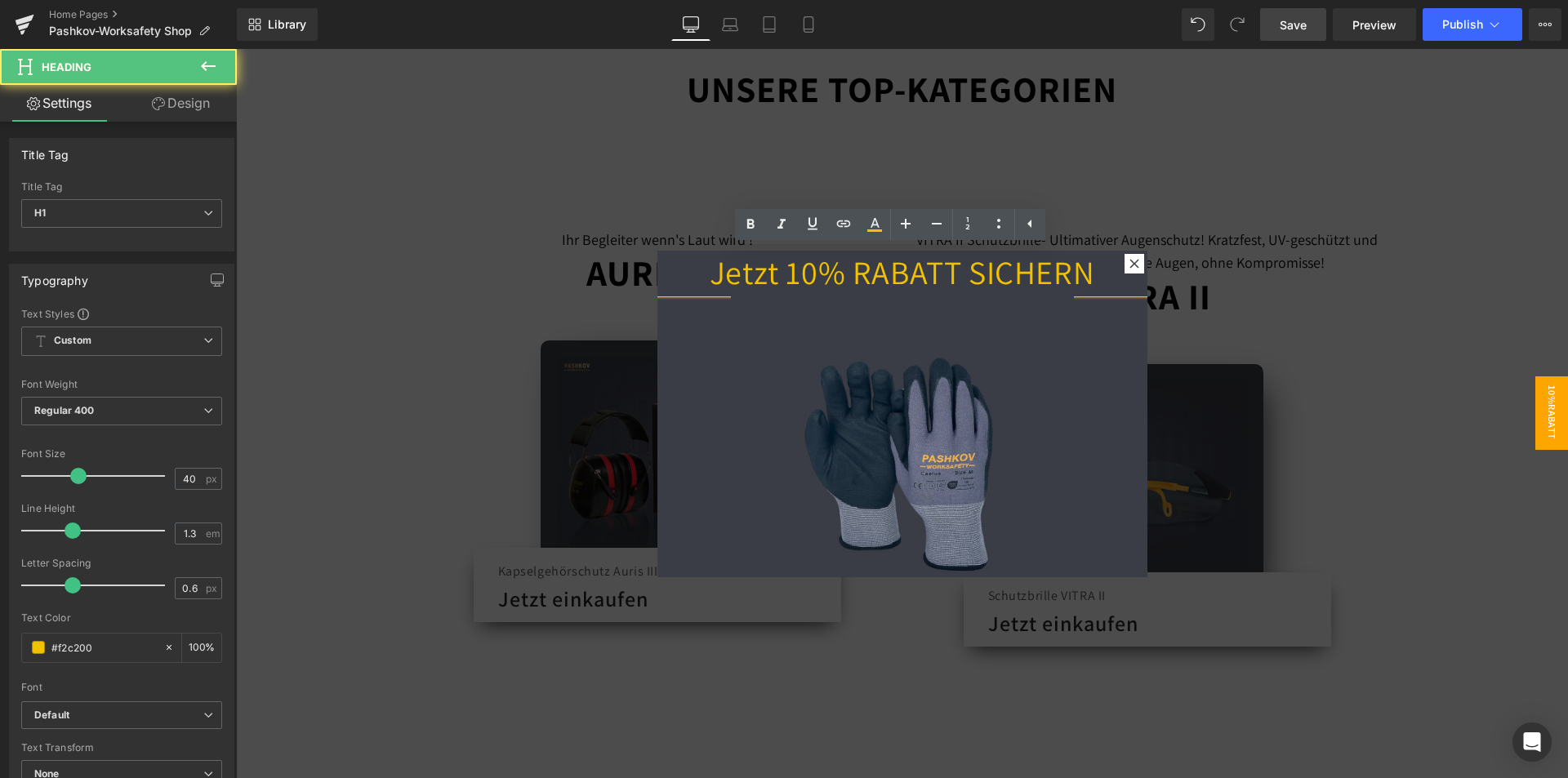
click at [1053, 265] on h1 "Jetzt 10% RABATT SICHERN" at bounding box center [902, 271] width 490 height 43
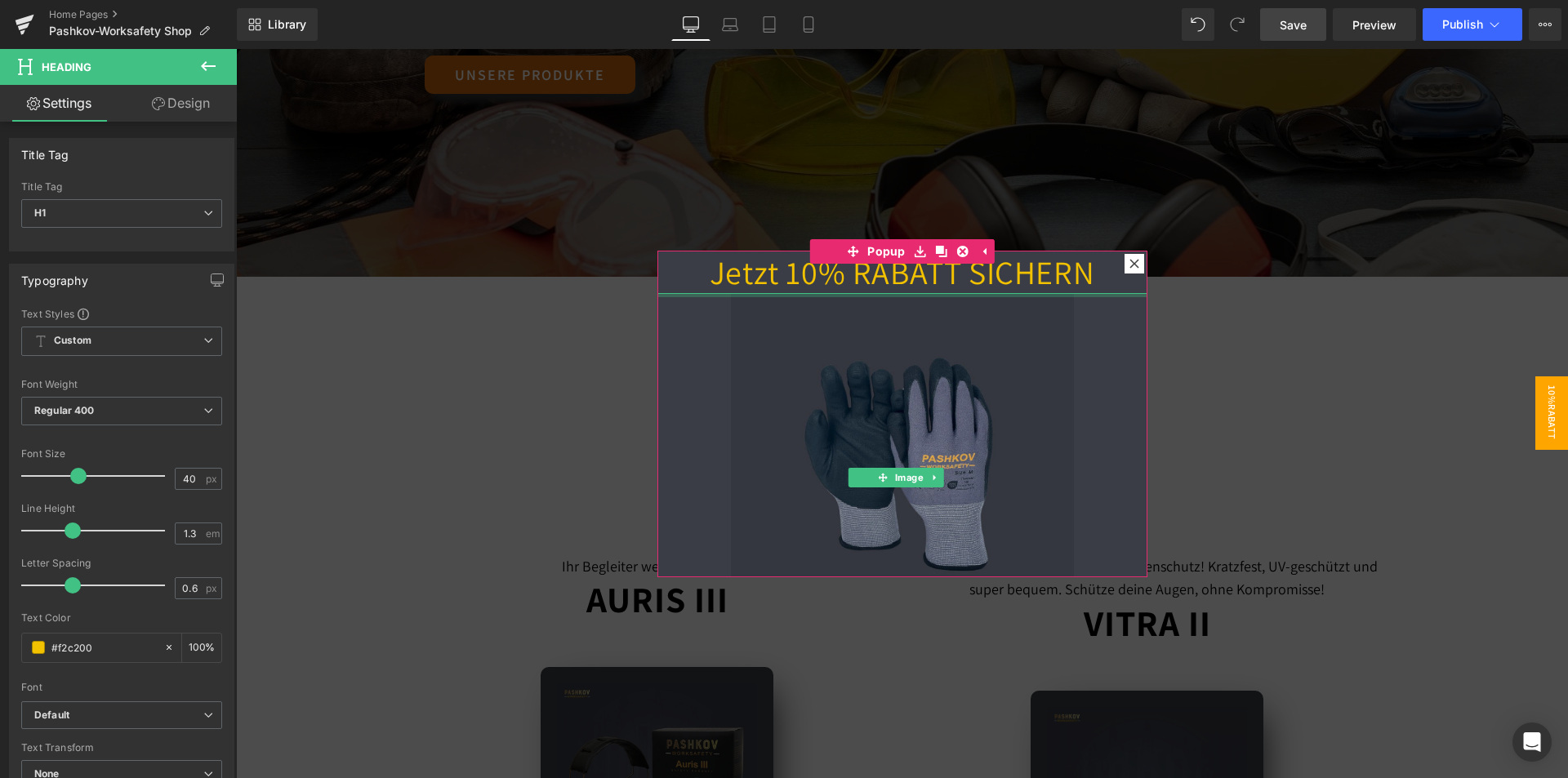
scroll to position [93, 0]
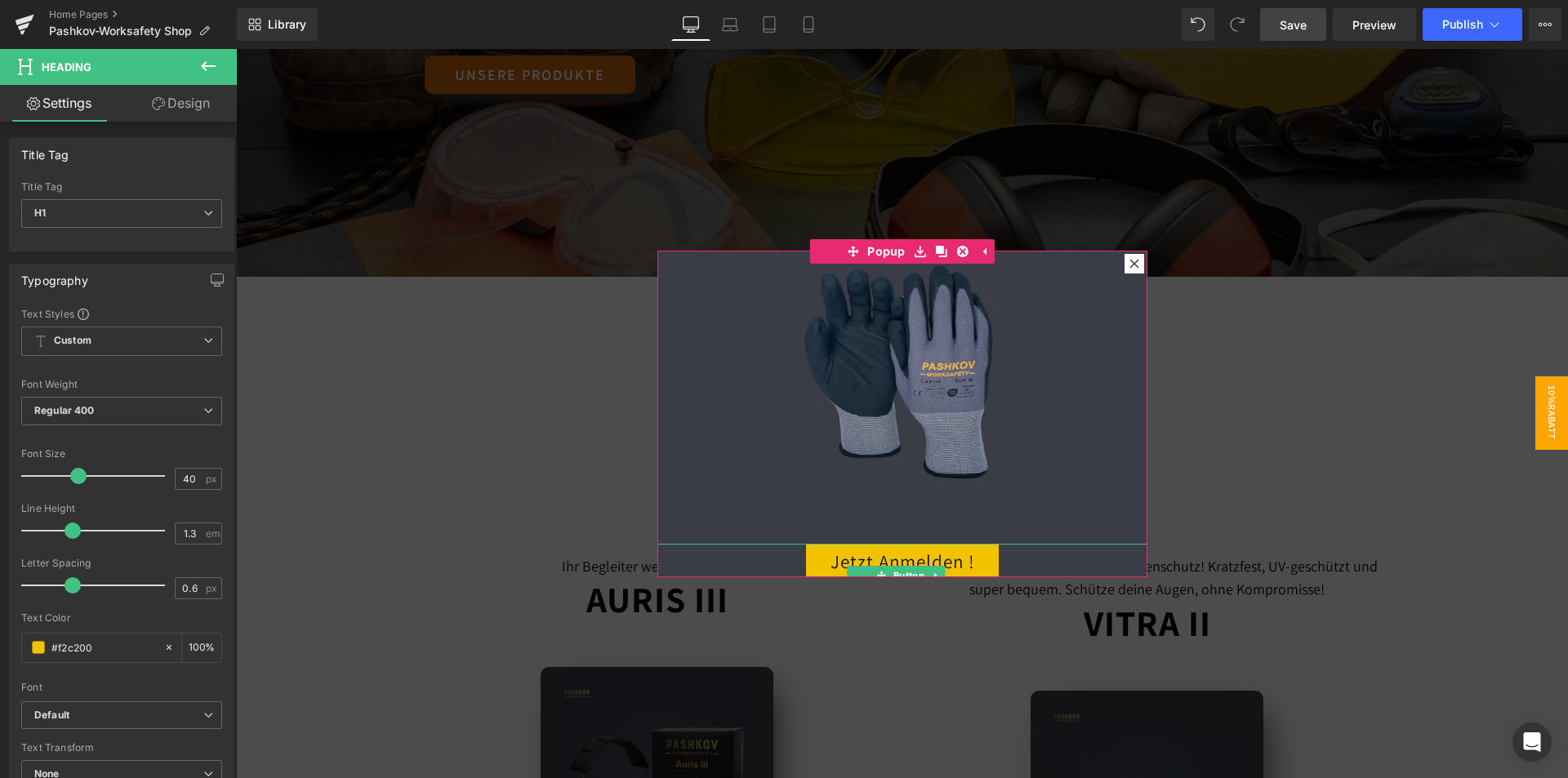
click at [949, 543] on link "Jetzt Anmelden !" at bounding box center [902, 563] width 193 height 38
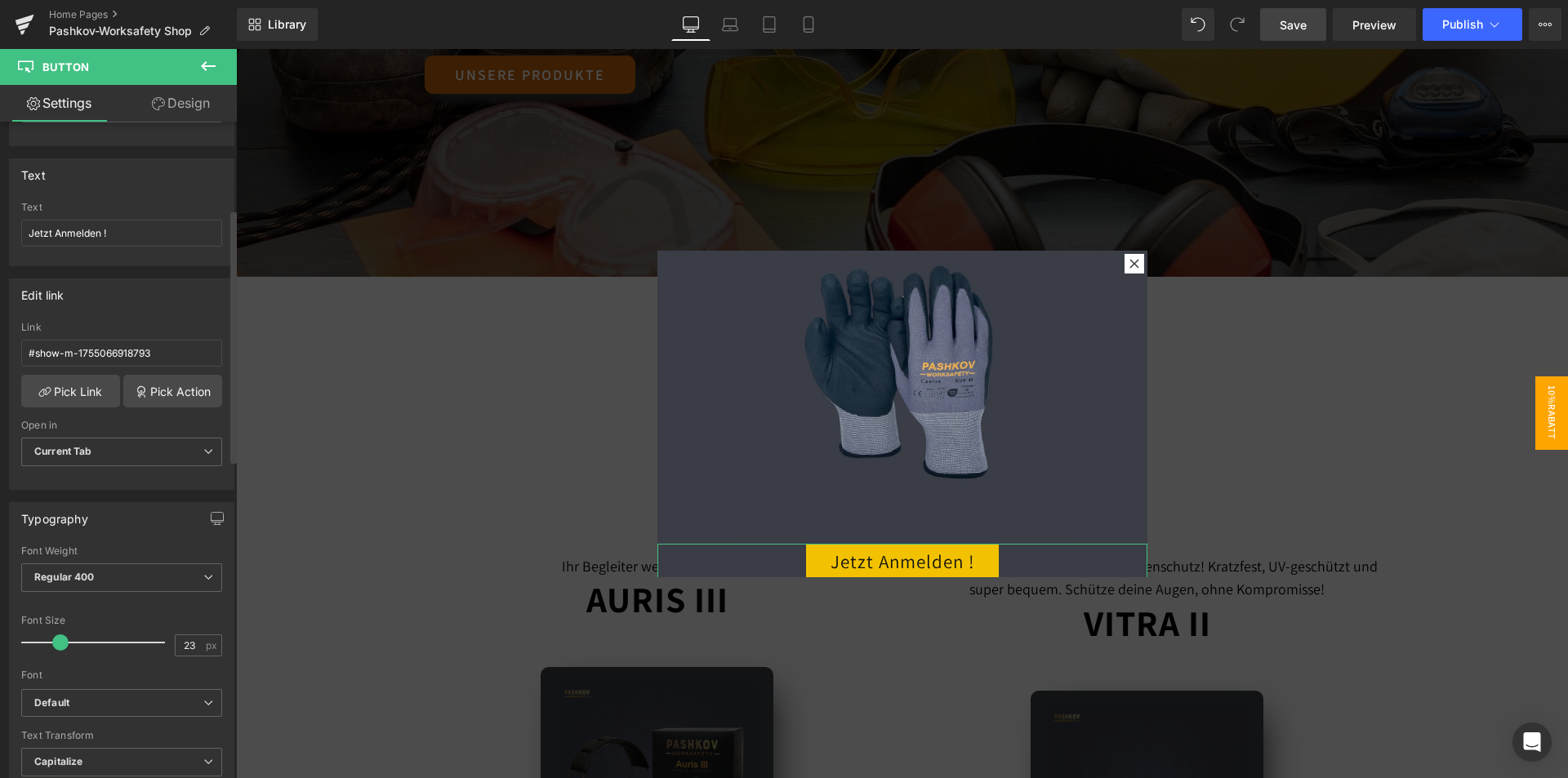
scroll to position [245, 0]
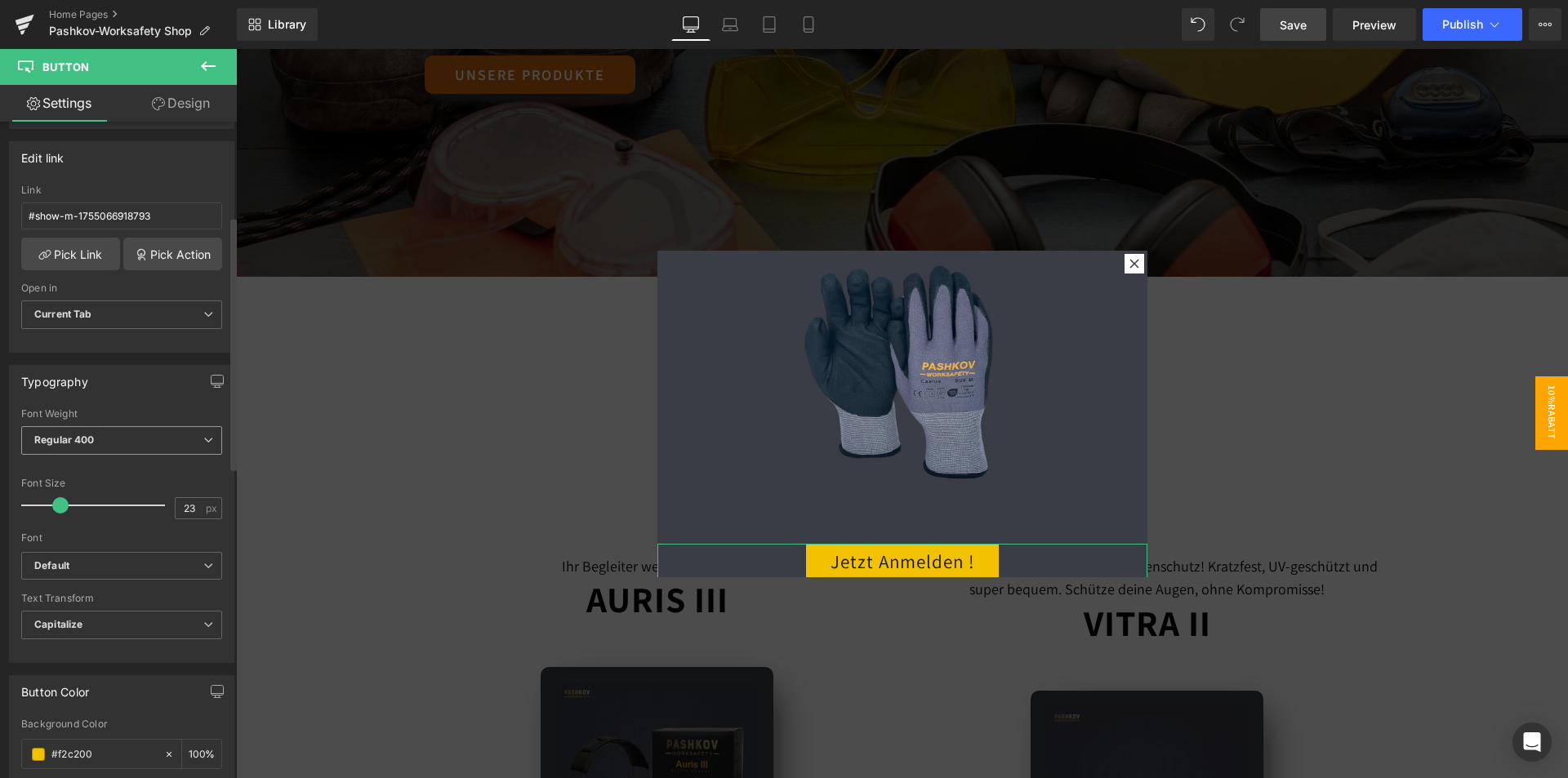
click at [98, 442] on span "Regular 400" at bounding box center [121, 440] width 201 height 28
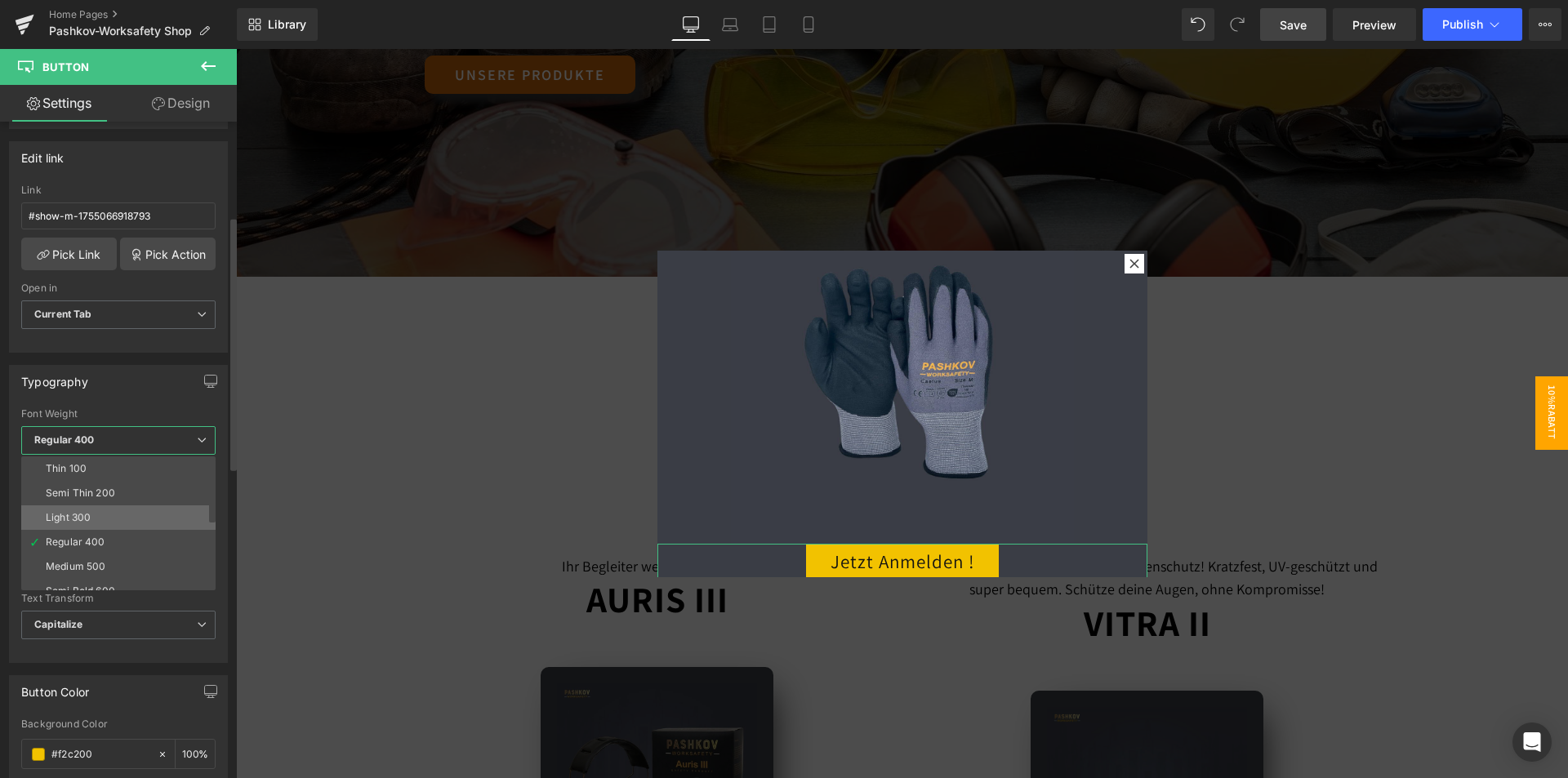
click at [105, 505] on li "Light 300" at bounding box center [122, 517] width 202 height 24
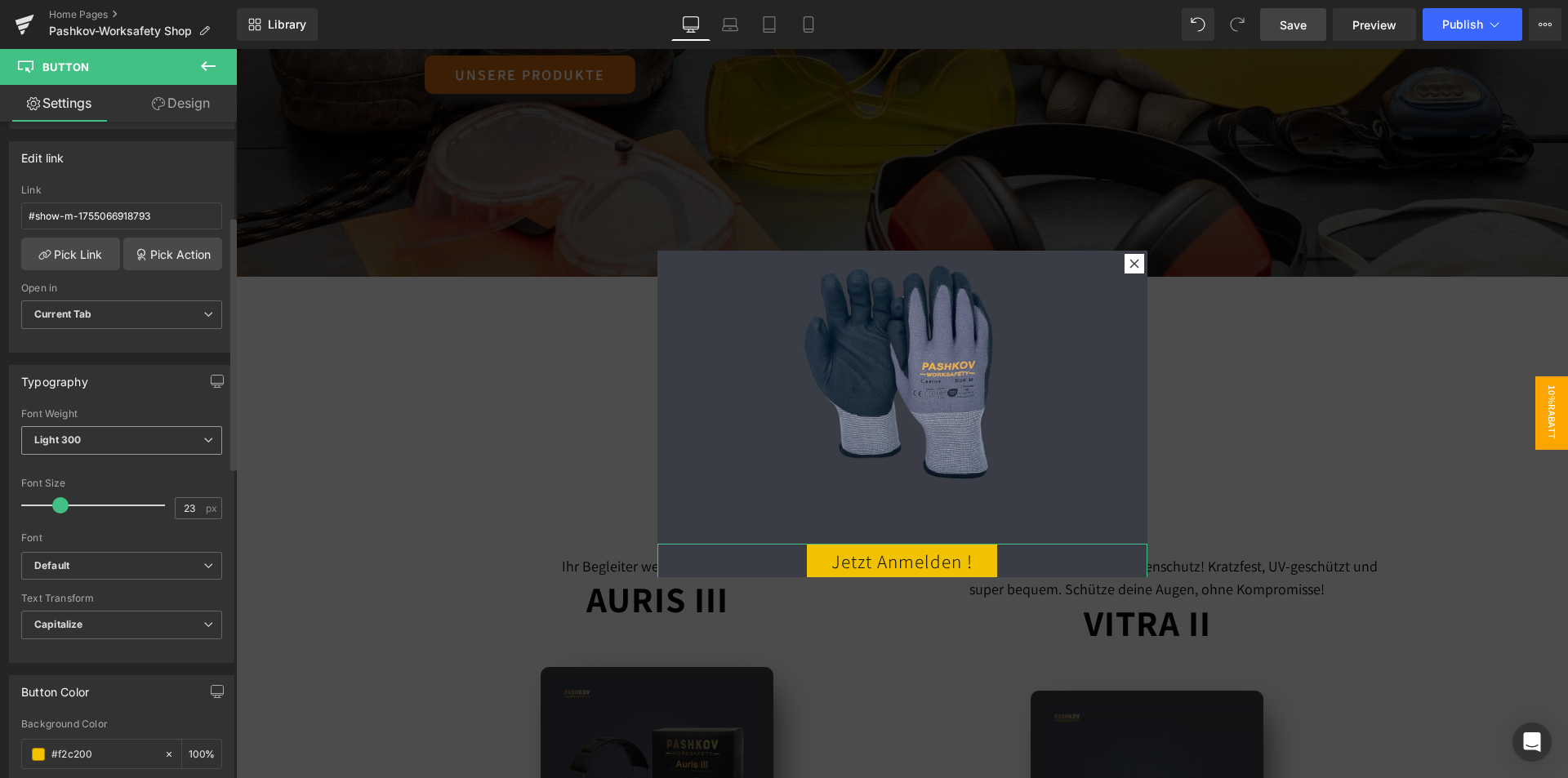
click at [115, 441] on span "Light 300" at bounding box center [121, 440] width 201 height 28
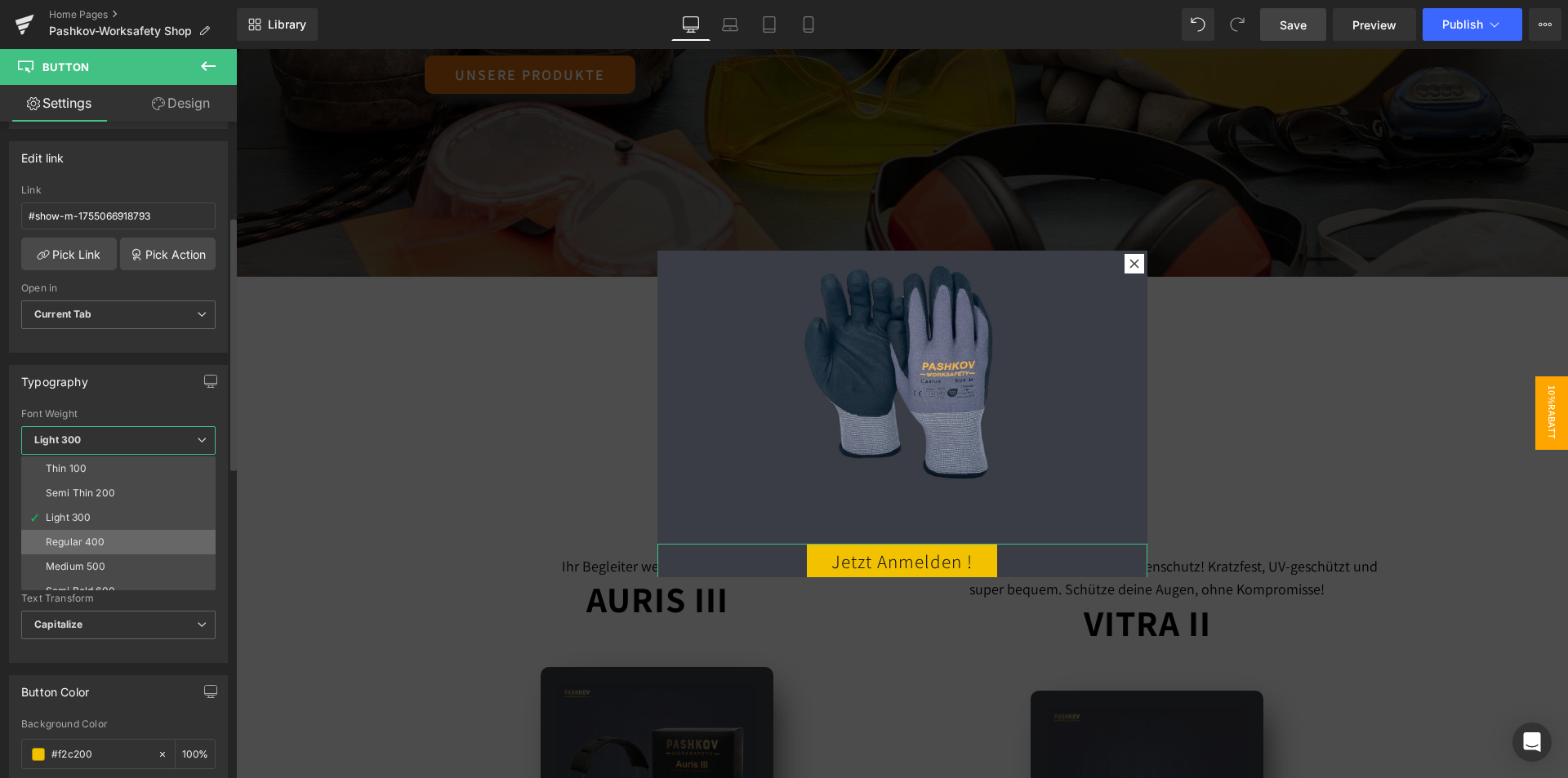
click at [94, 546] on div "Regular 400" at bounding box center [75, 542] width 59 height 12
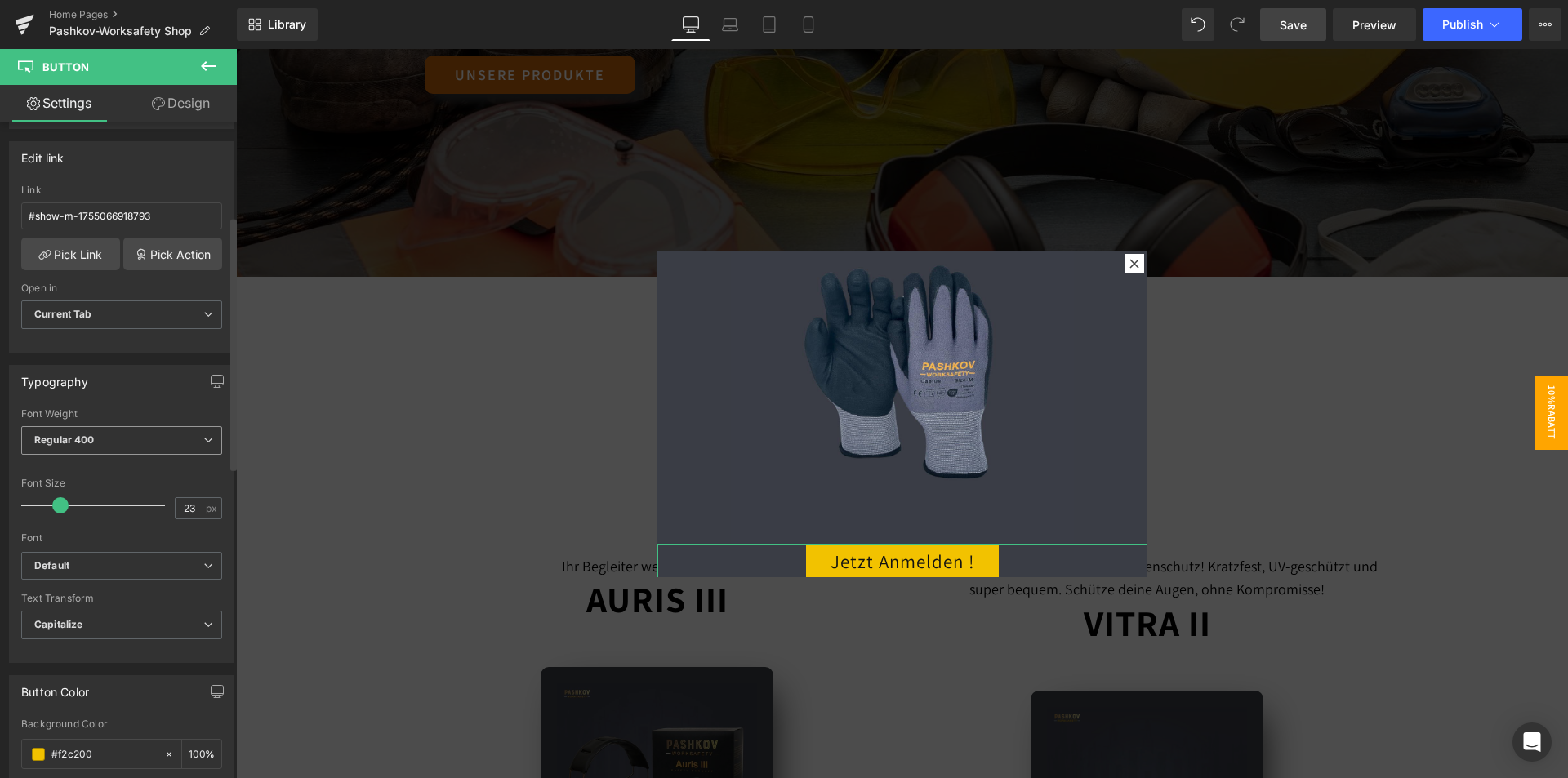
click at [134, 440] on span "Regular 400" at bounding box center [121, 440] width 201 height 28
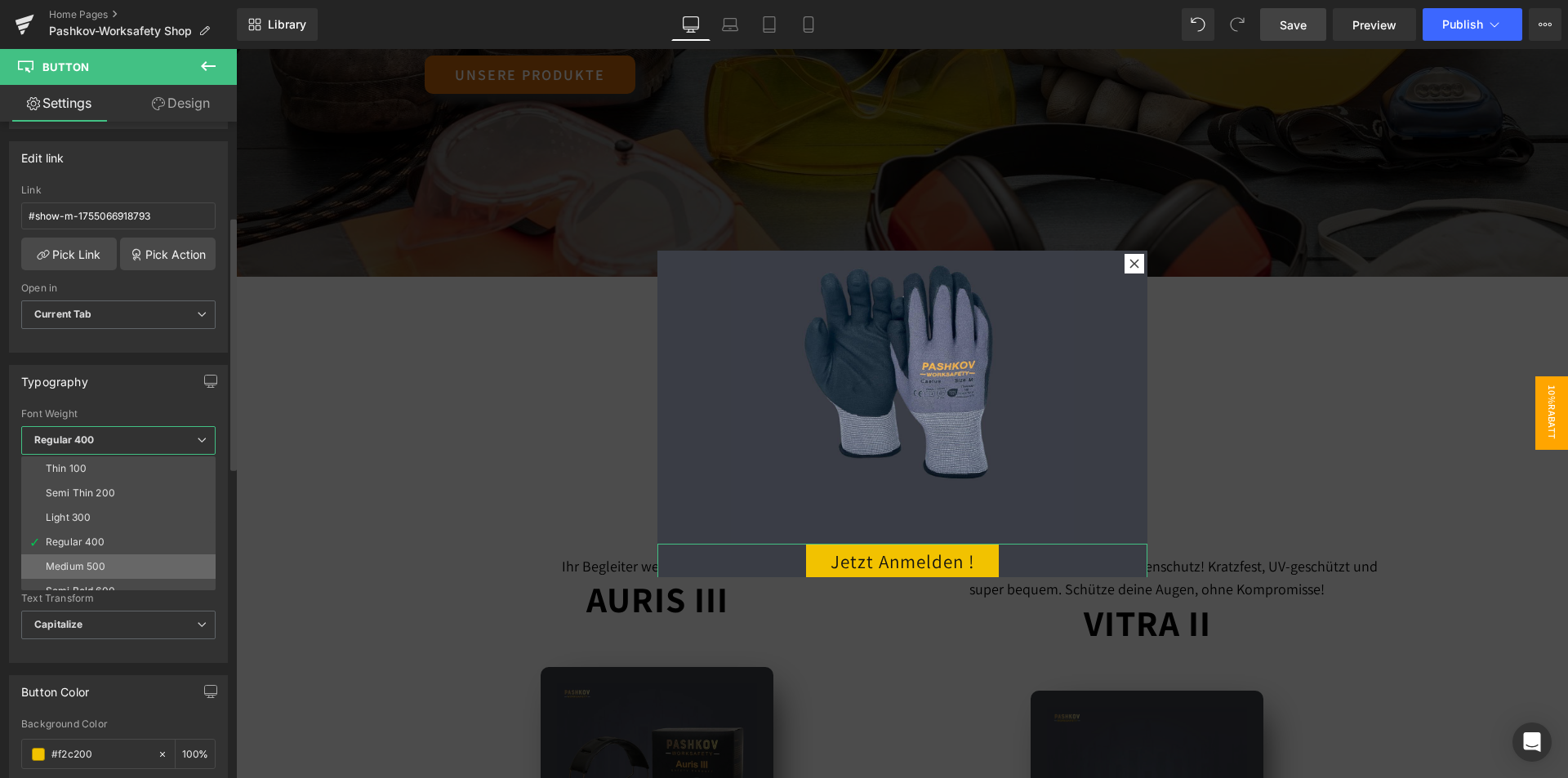
click at [104, 558] on li "Medium 500" at bounding box center [122, 566] width 202 height 24
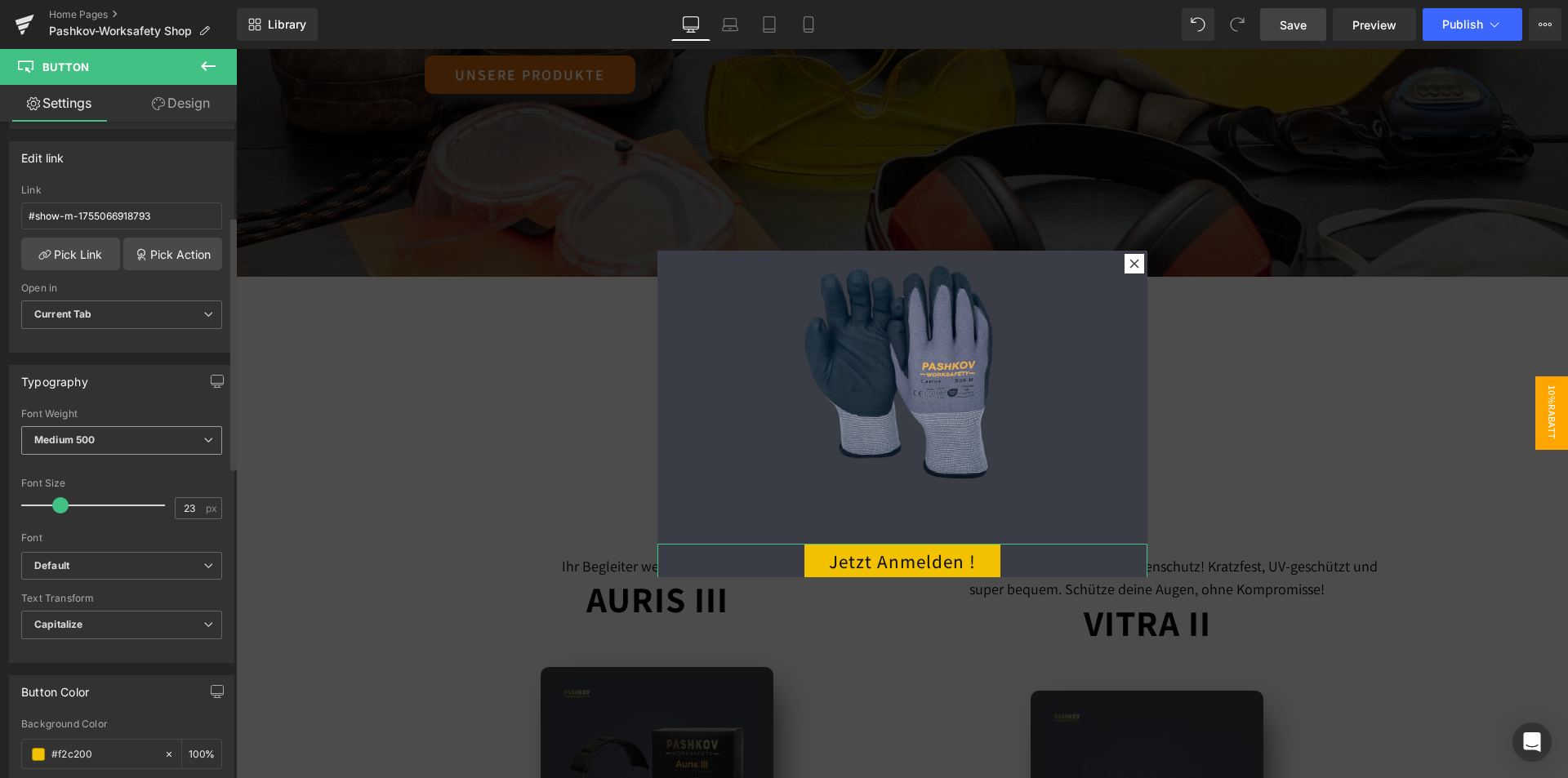
click at [122, 432] on span "Medium 500" at bounding box center [121, 440] width 201 height 28
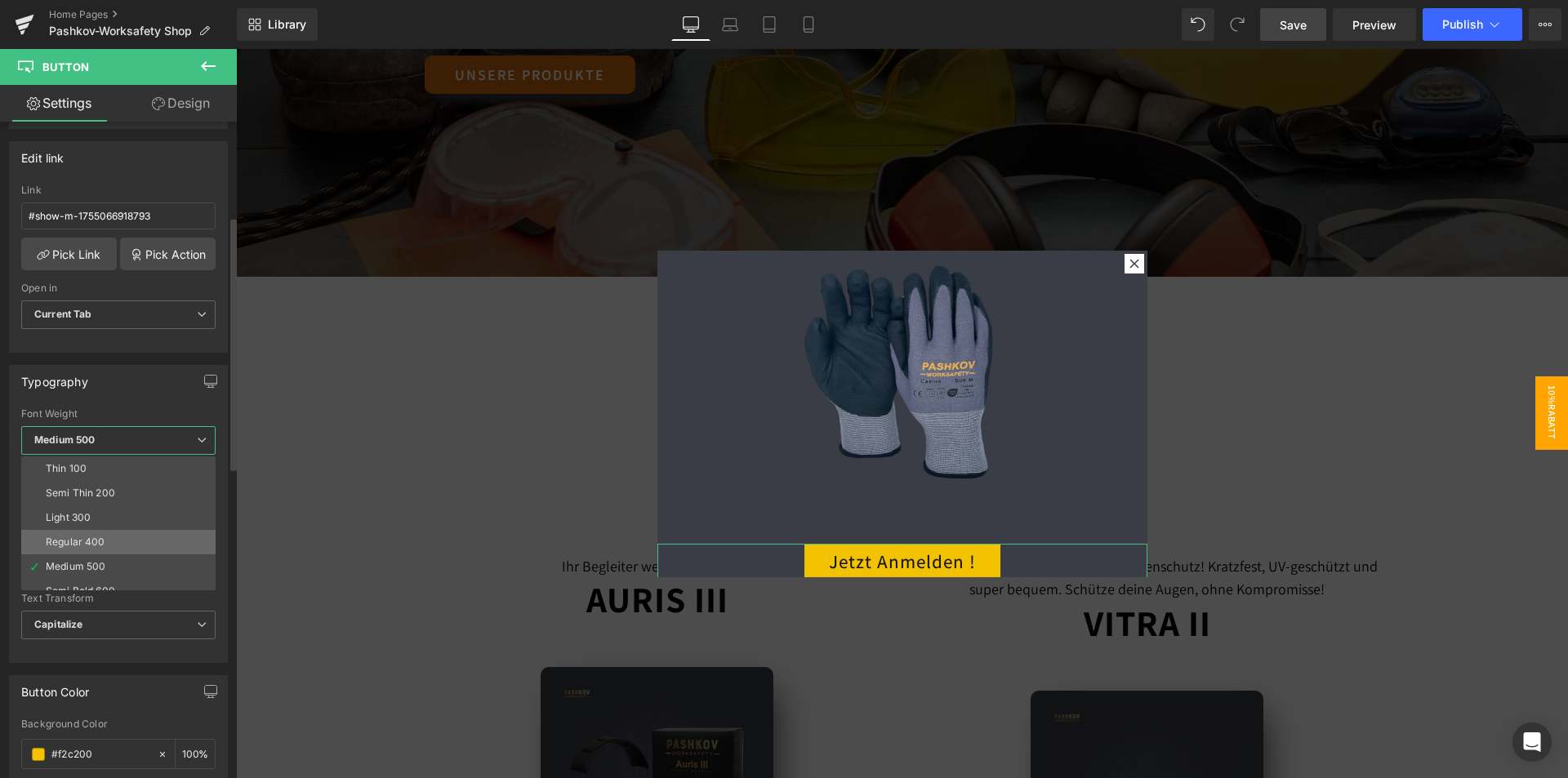
scroll to position [135, 0]
click at [91, 539] on li "Bold 700" at bounding box center [122, 528] width 202 height 24
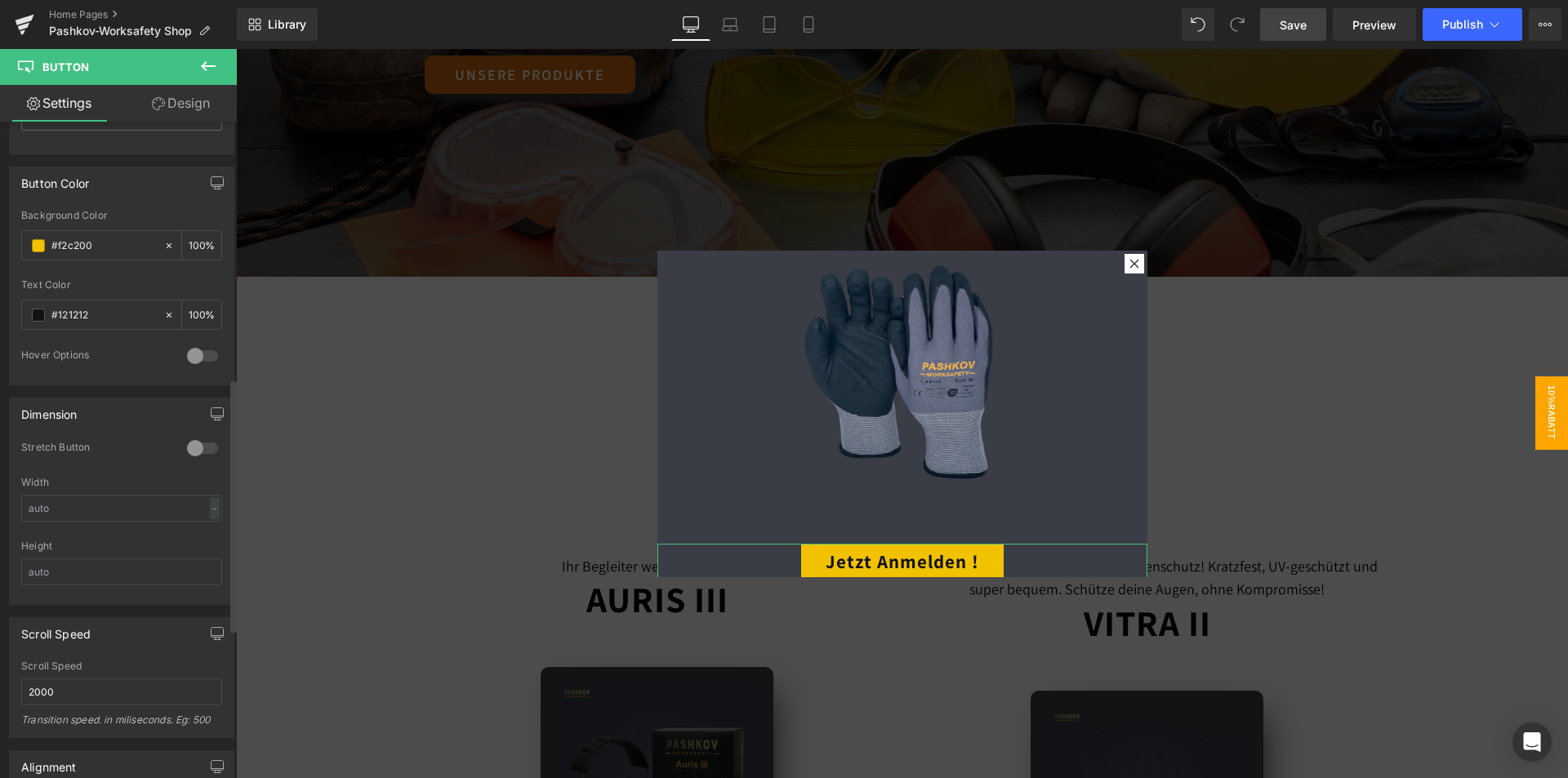
scroll to position [816, 0]
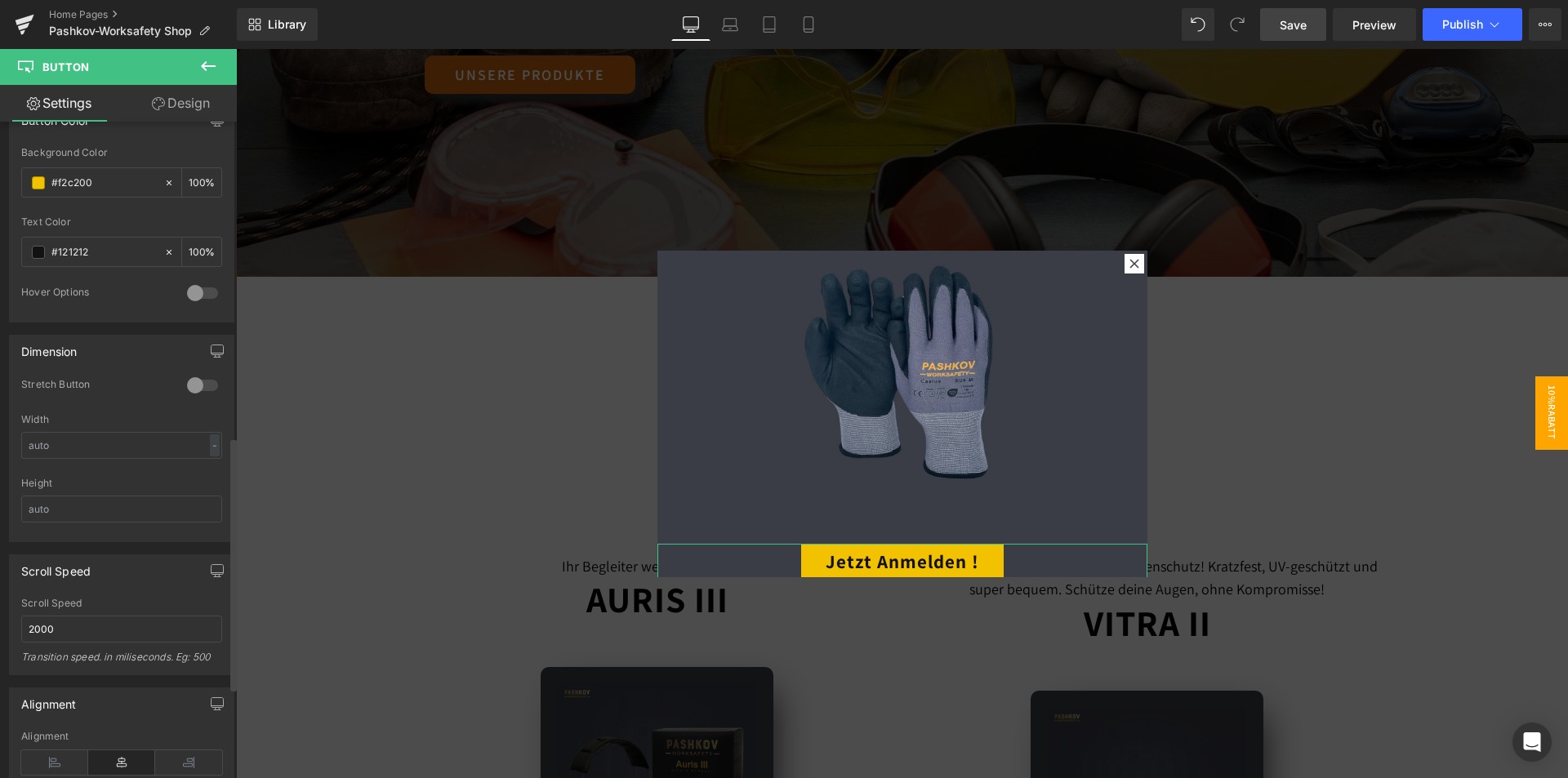
click at [202, 388] on div at bounding box center [202, 385] width 39 height 26
click at [201, 387] on div at bounding box center [202, 385] width 39 height 26
click at [129, 457] on input "text" at bounding box center [121, 445] width 201 height 27
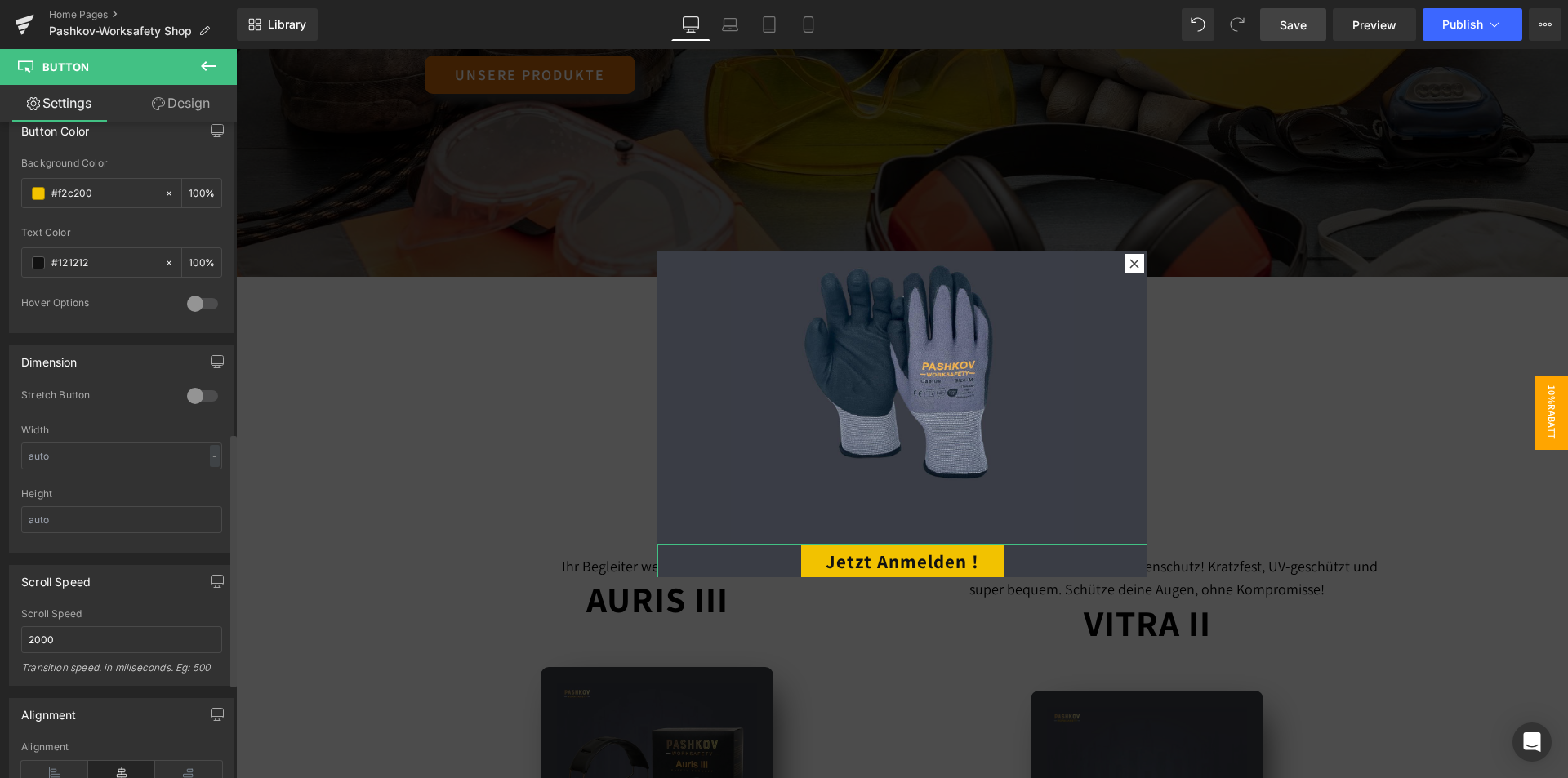
click at [87, 485] on div at bounding box center [121, 482] width 201 height 11
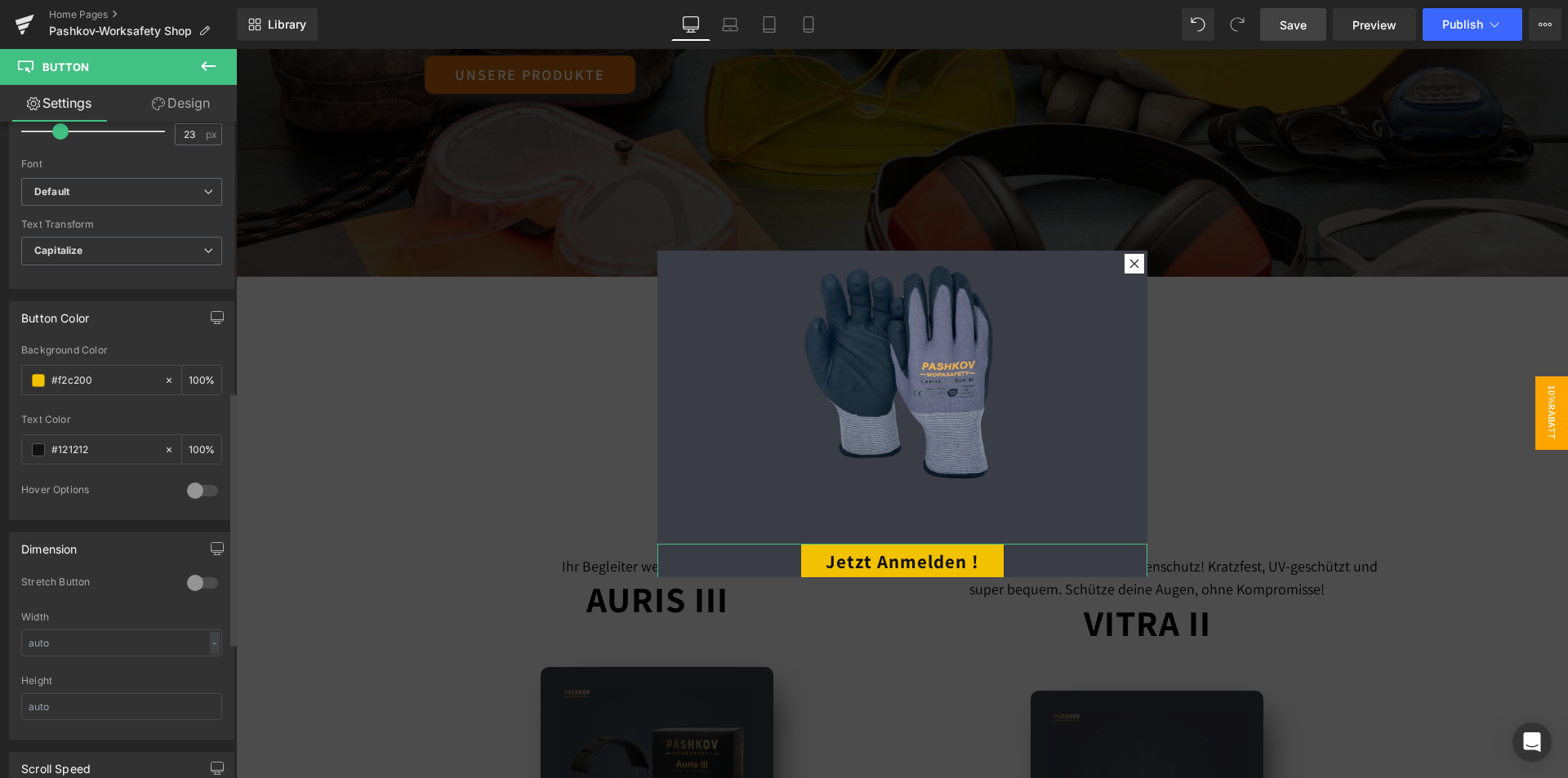
scroll to position [561, 0]
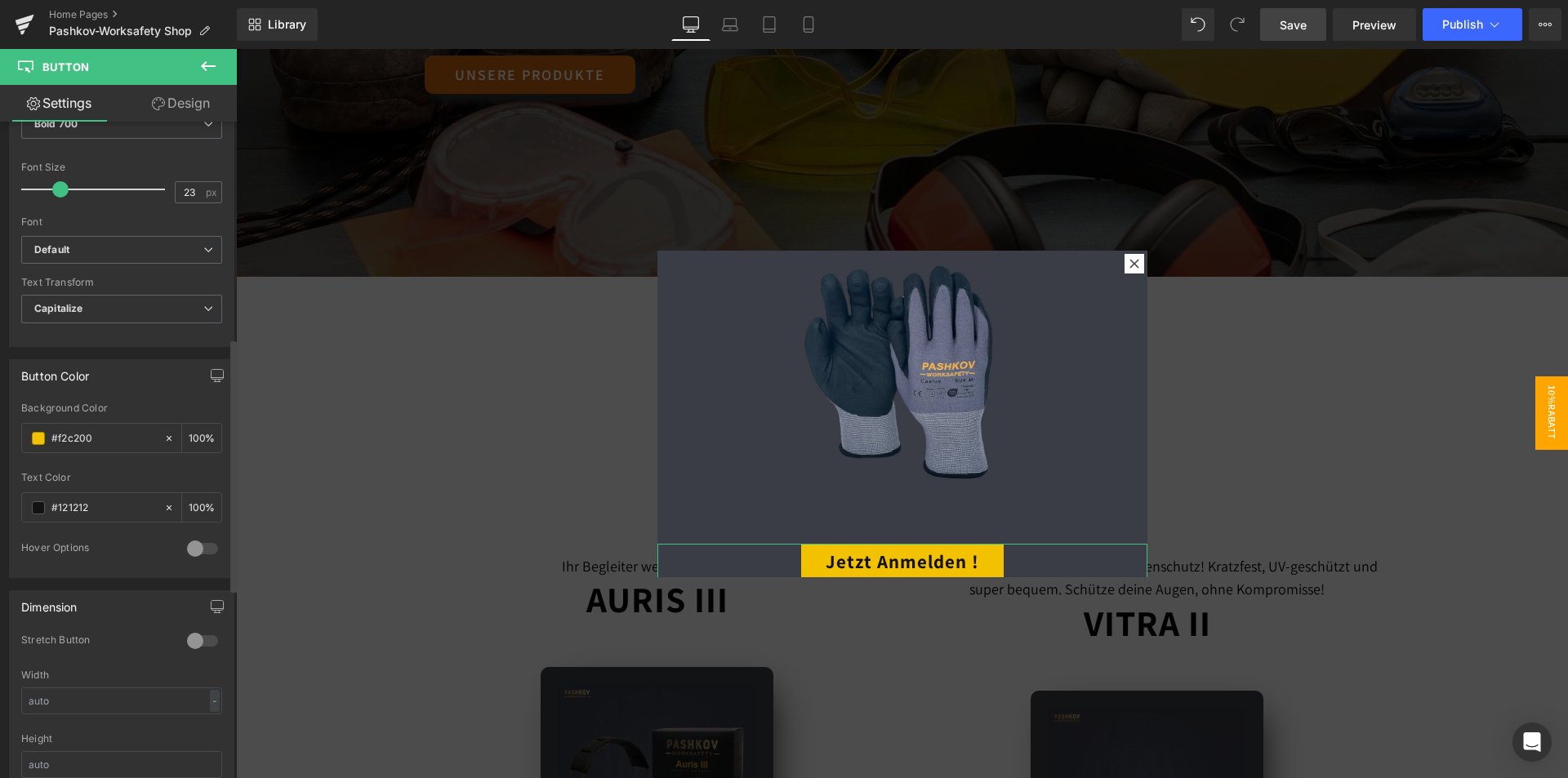
click at [186, 562] on div at bounding box center [202, 548] width 39 height 26
click at [196, 547] on div at bounding box center [202, 548] width 39 height 26
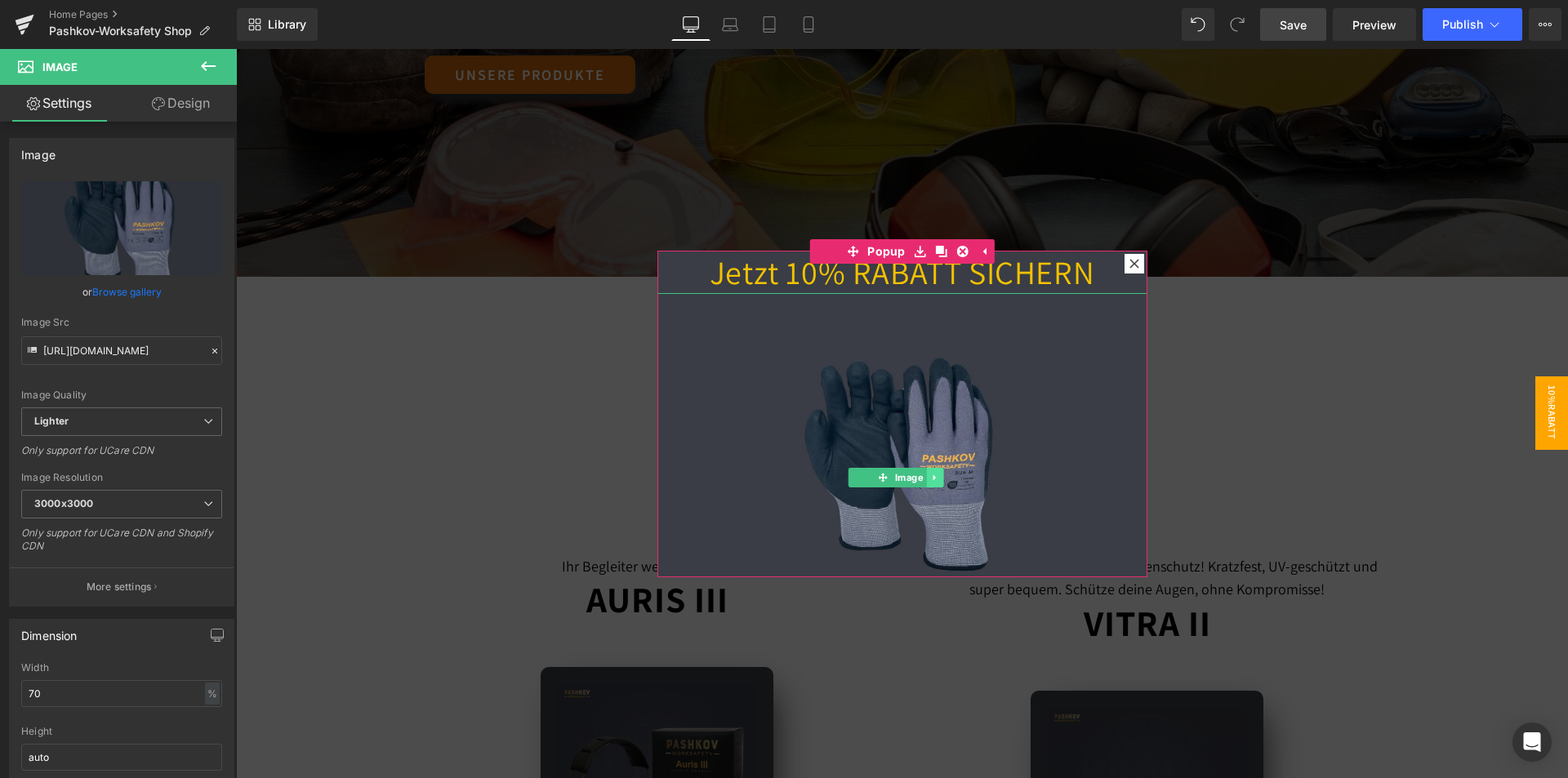
click at [932, 472] on icon at bounding box center [934, 477] width 9 height 10
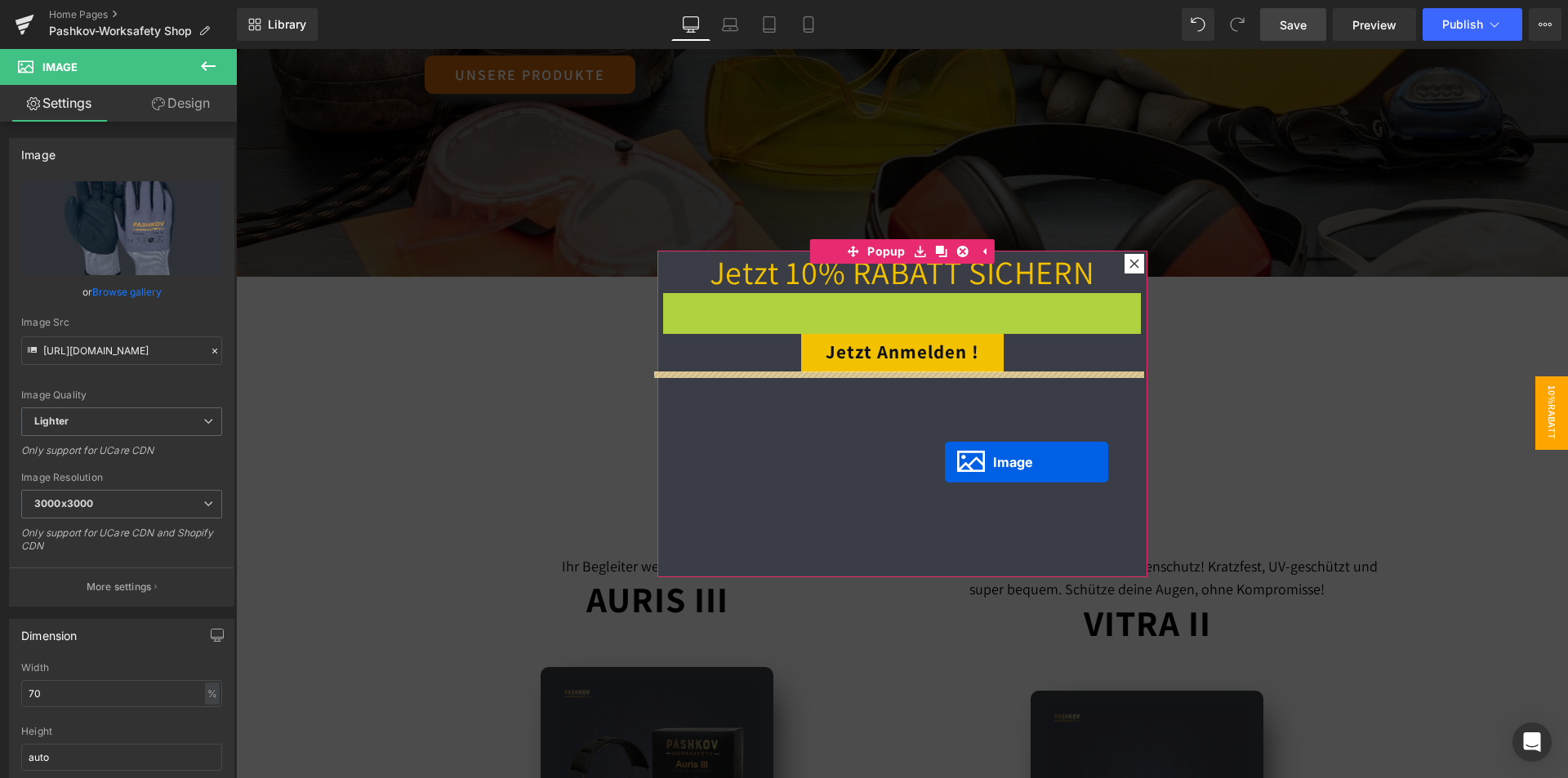
drag, startPoint x: 853, startPoint y: 474, endPoint x: 944, endPoint y: 462, distance: 91.8
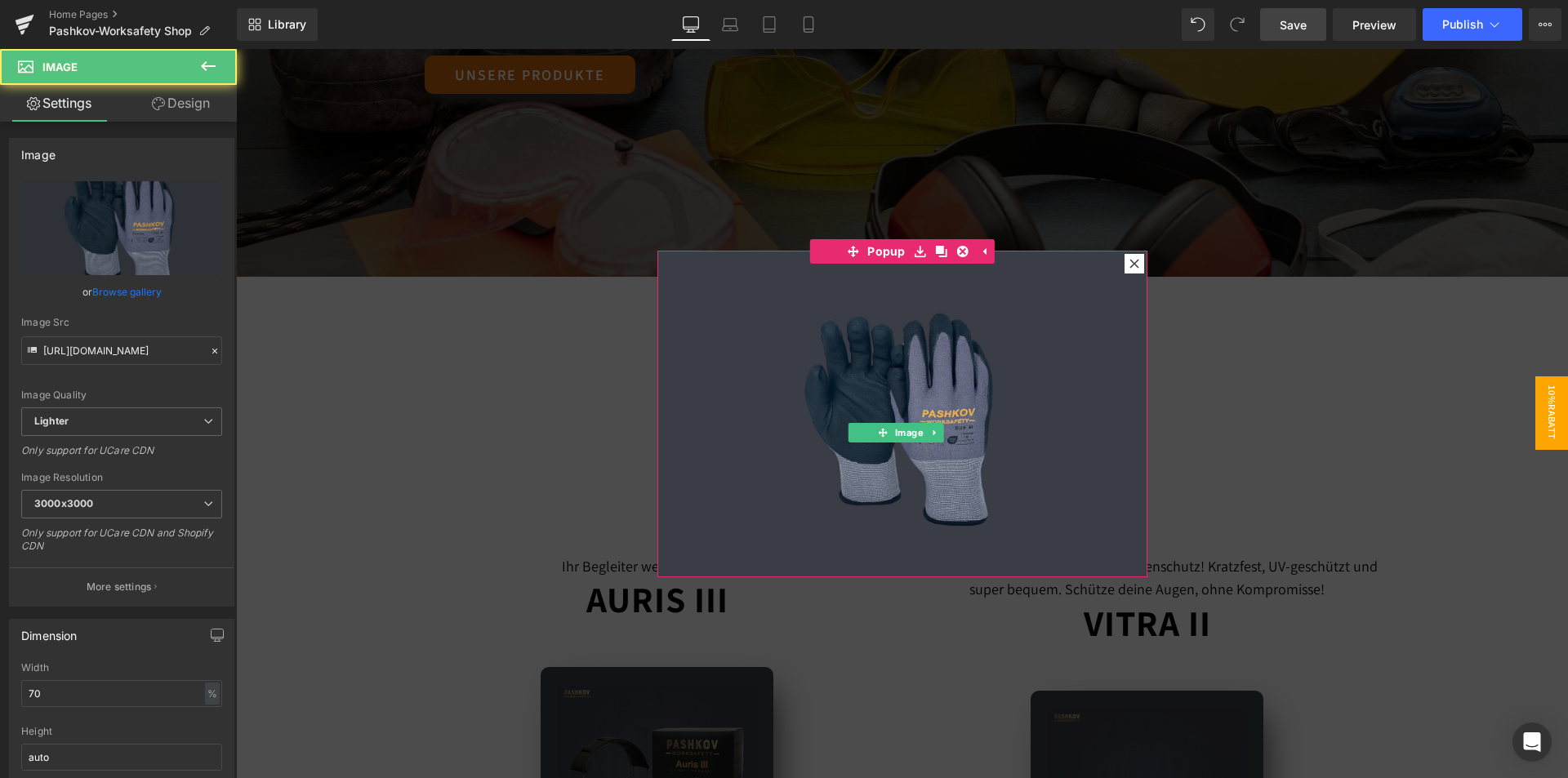
scroll to position [88, 0]
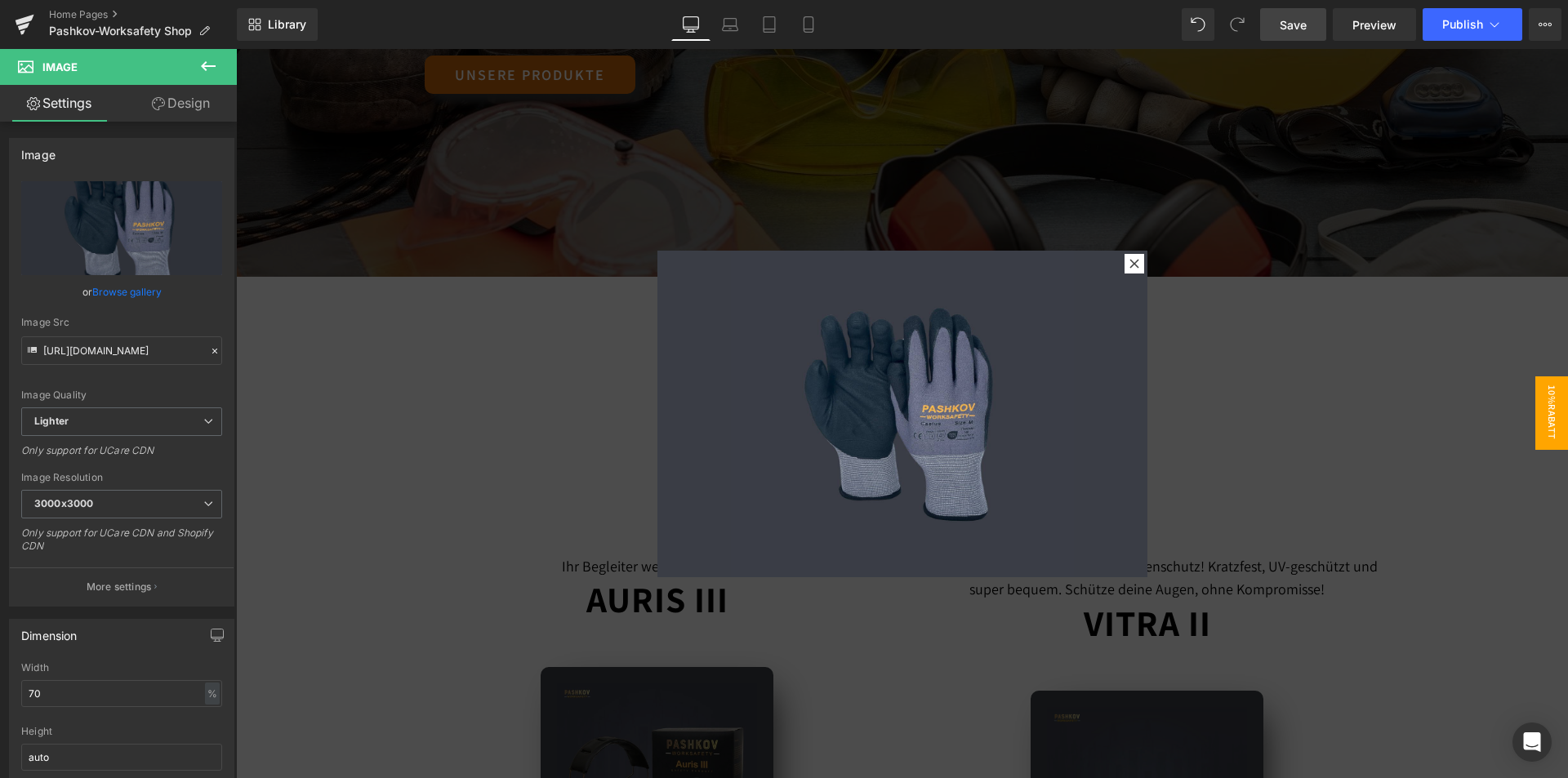
click at [1273, 337] on div at bounding box center [902, 413] width 1332 height 729
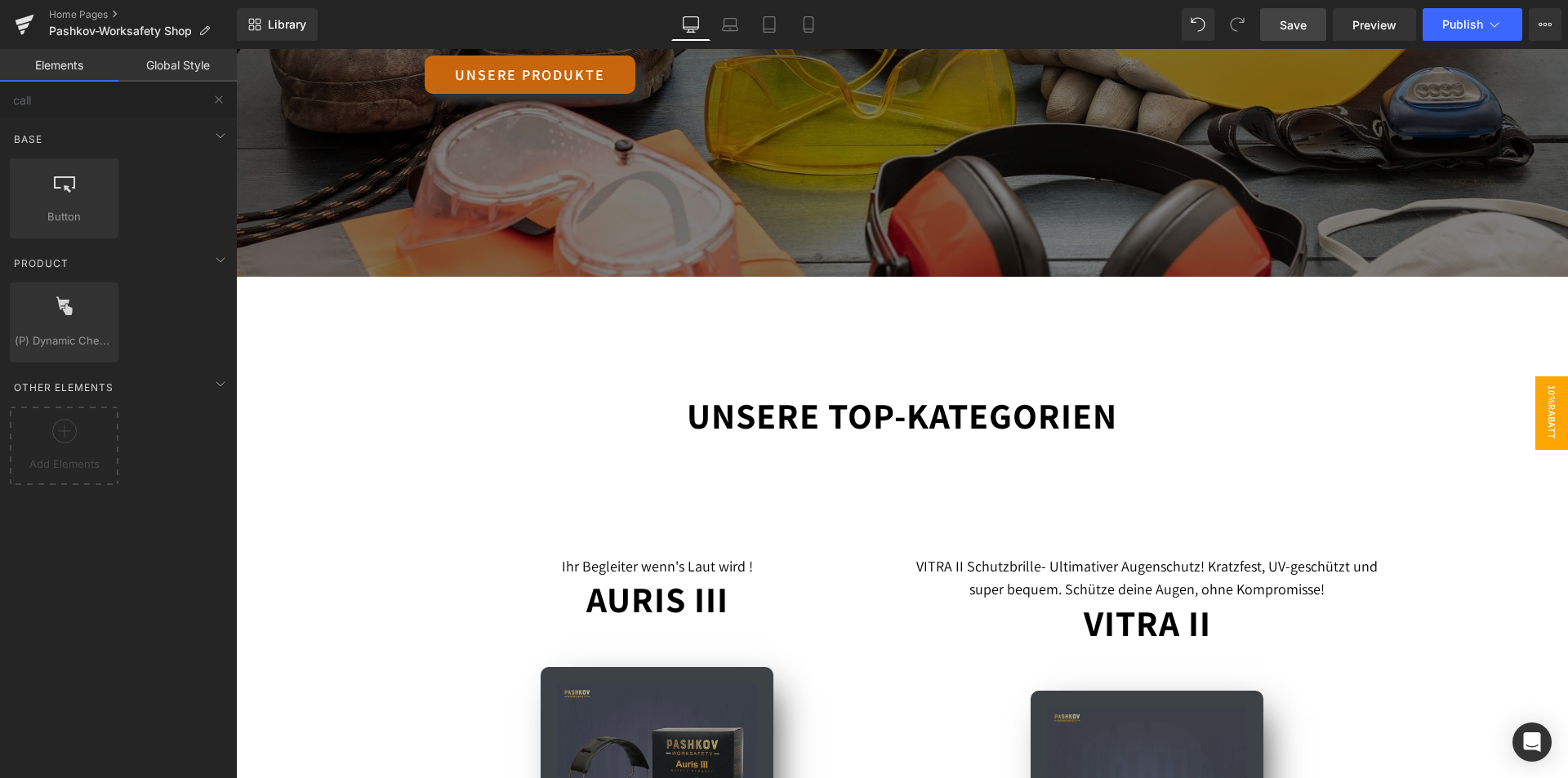
click at [1543, 402] on span "10%Rabatt" at bounding box center [1550, 413] width 33 height 73
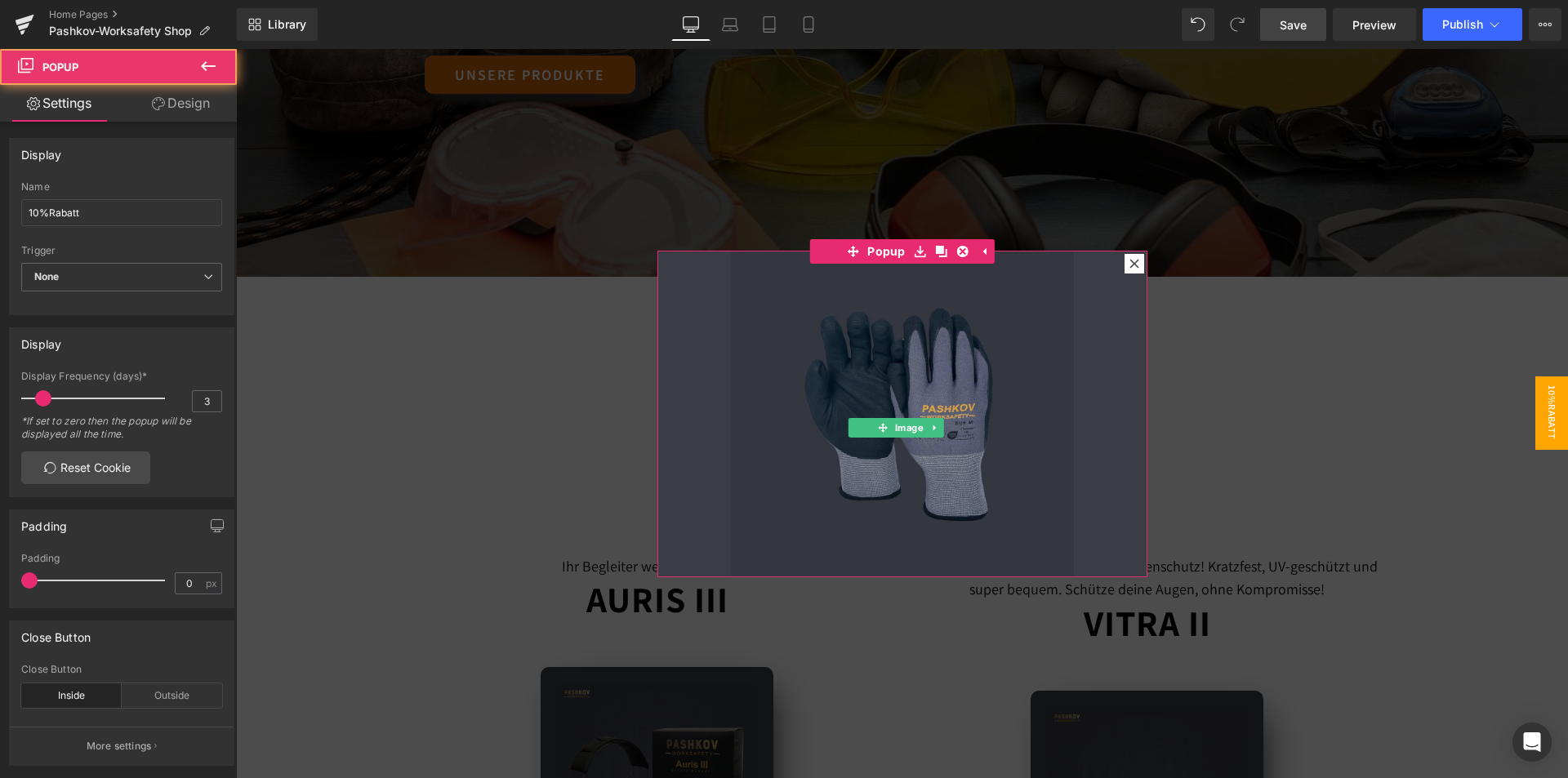
click at [893, 418] on span "Image" at bounding box center [909, 427] width 35 height 19
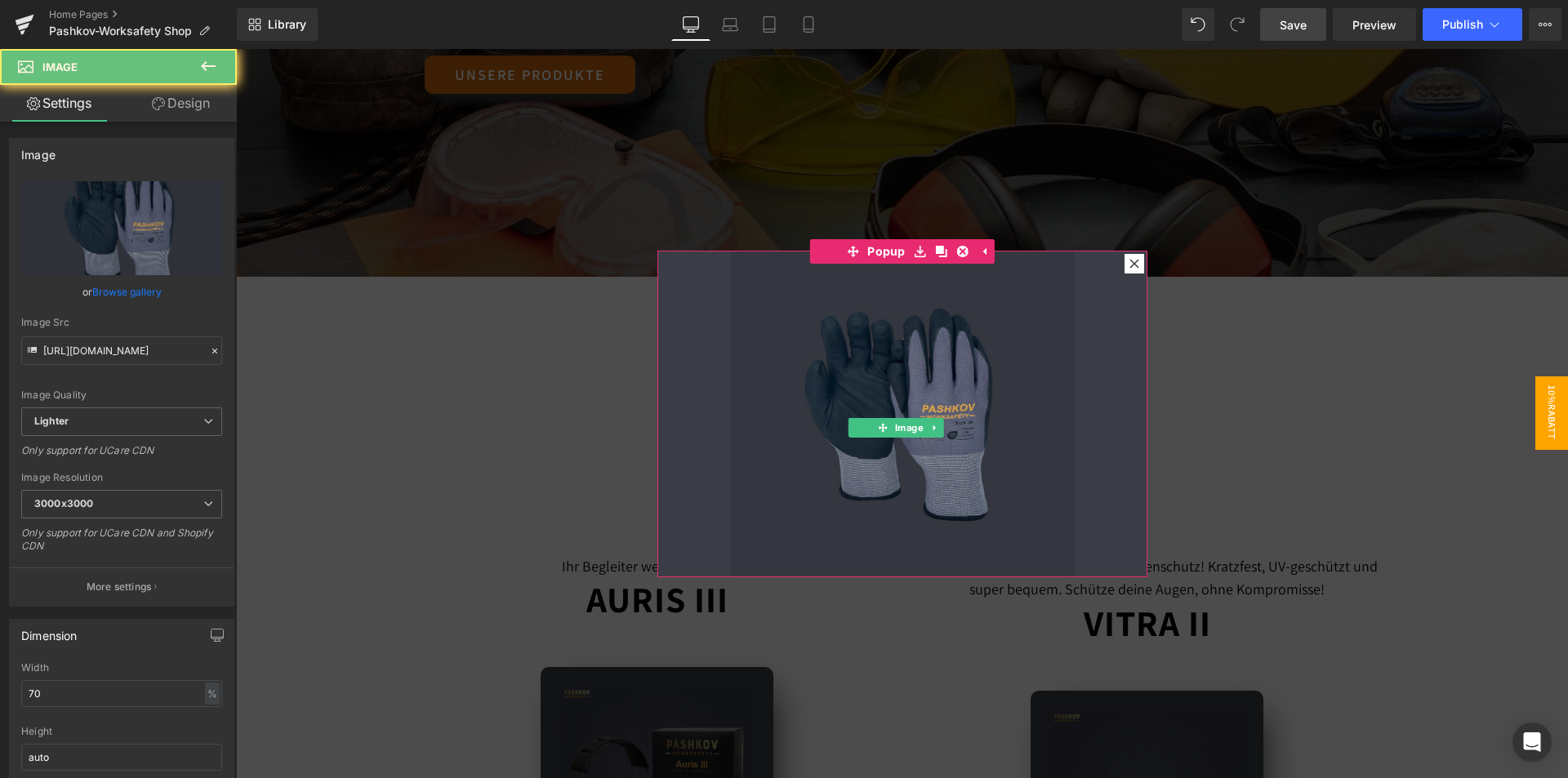
drag, startPoint x: 911, startPoint y: 361, endPoint x: 335, endPoint y: 554, distance: 607.5
click at [909, 360] on img at bounding box center [902, 414] width 343 height 343
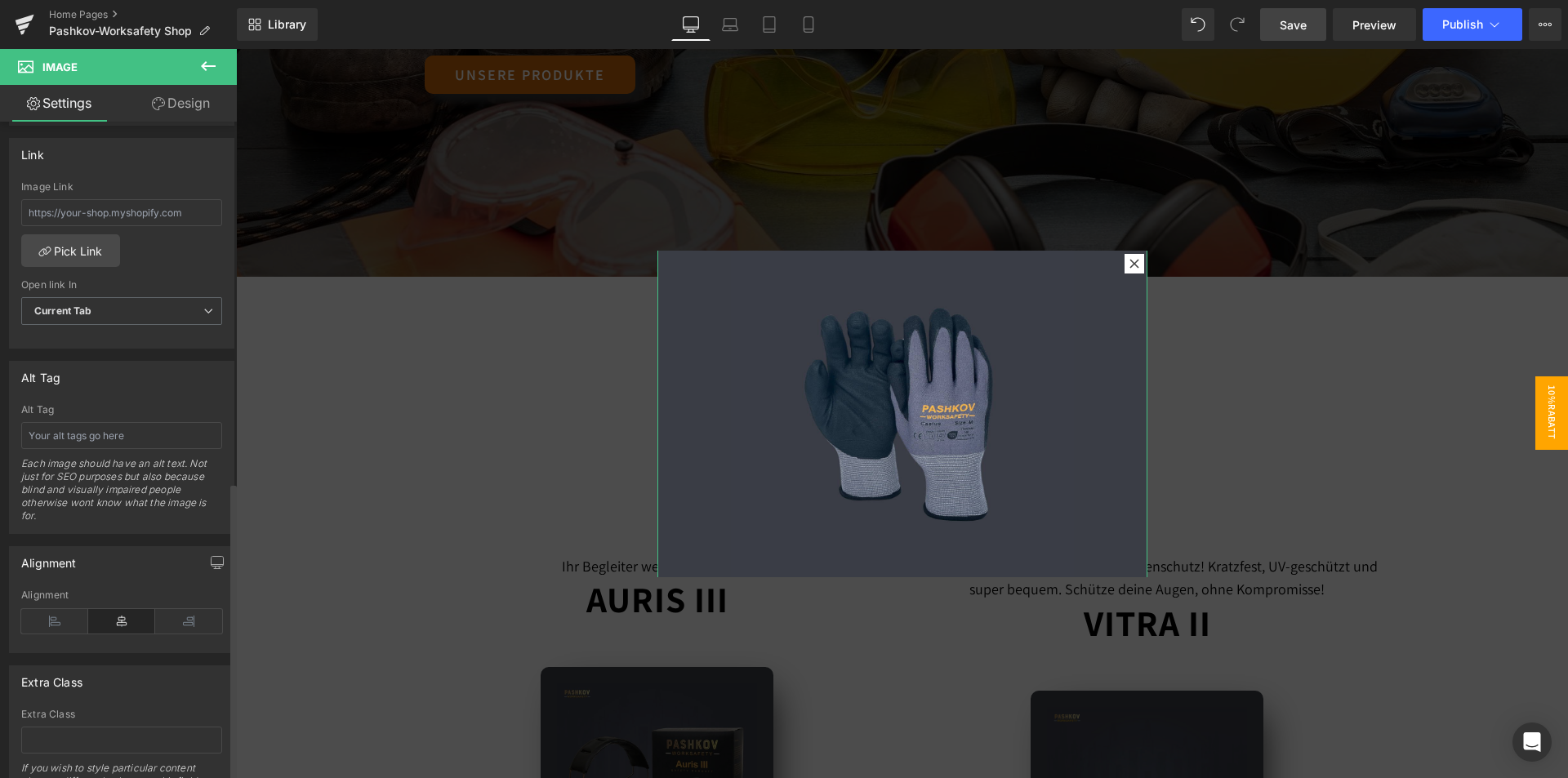
scroll to position [793, 0]
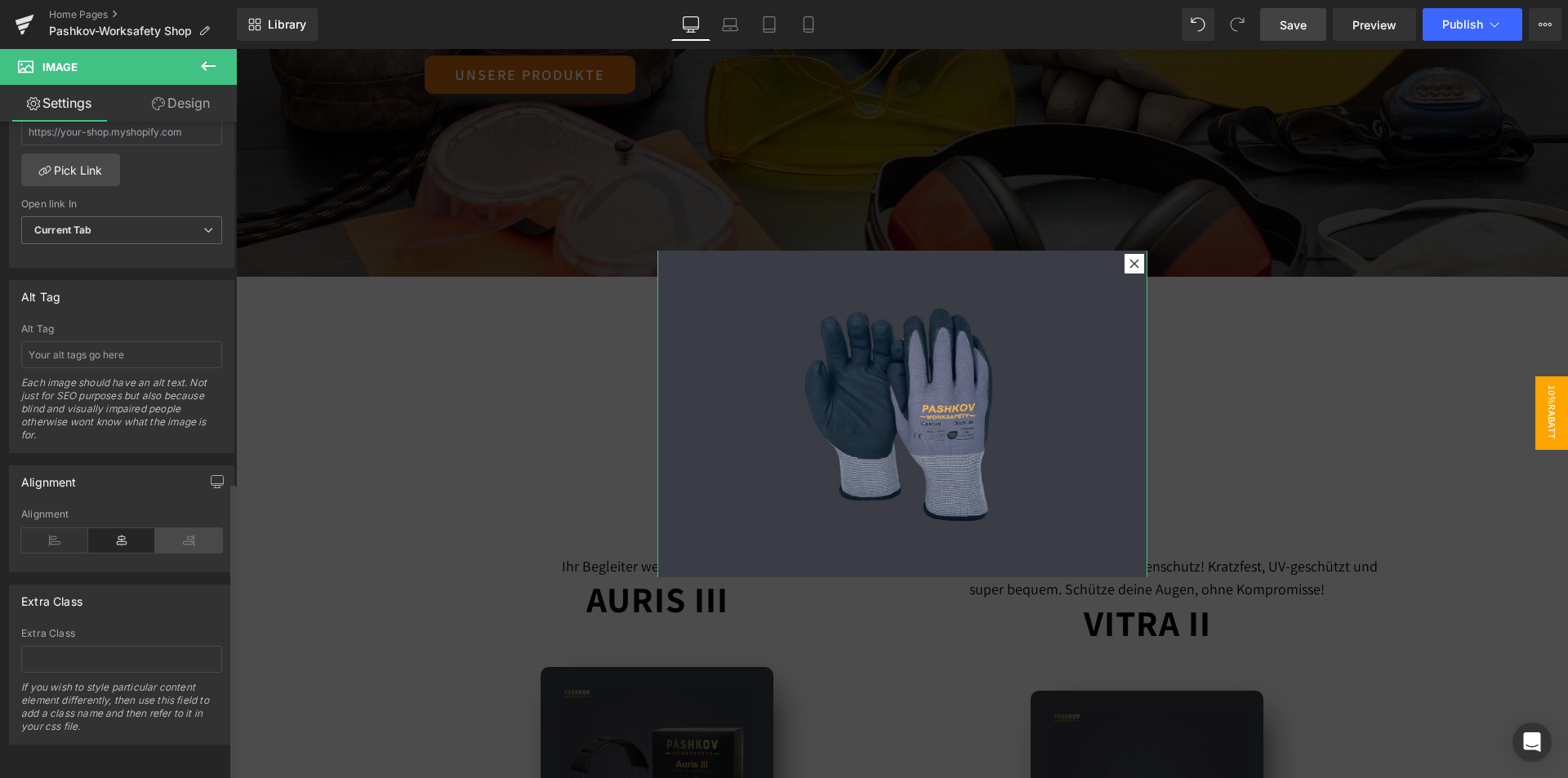
click at [183, 528] on icon at bounding box center [189, 540] width 67 height 24
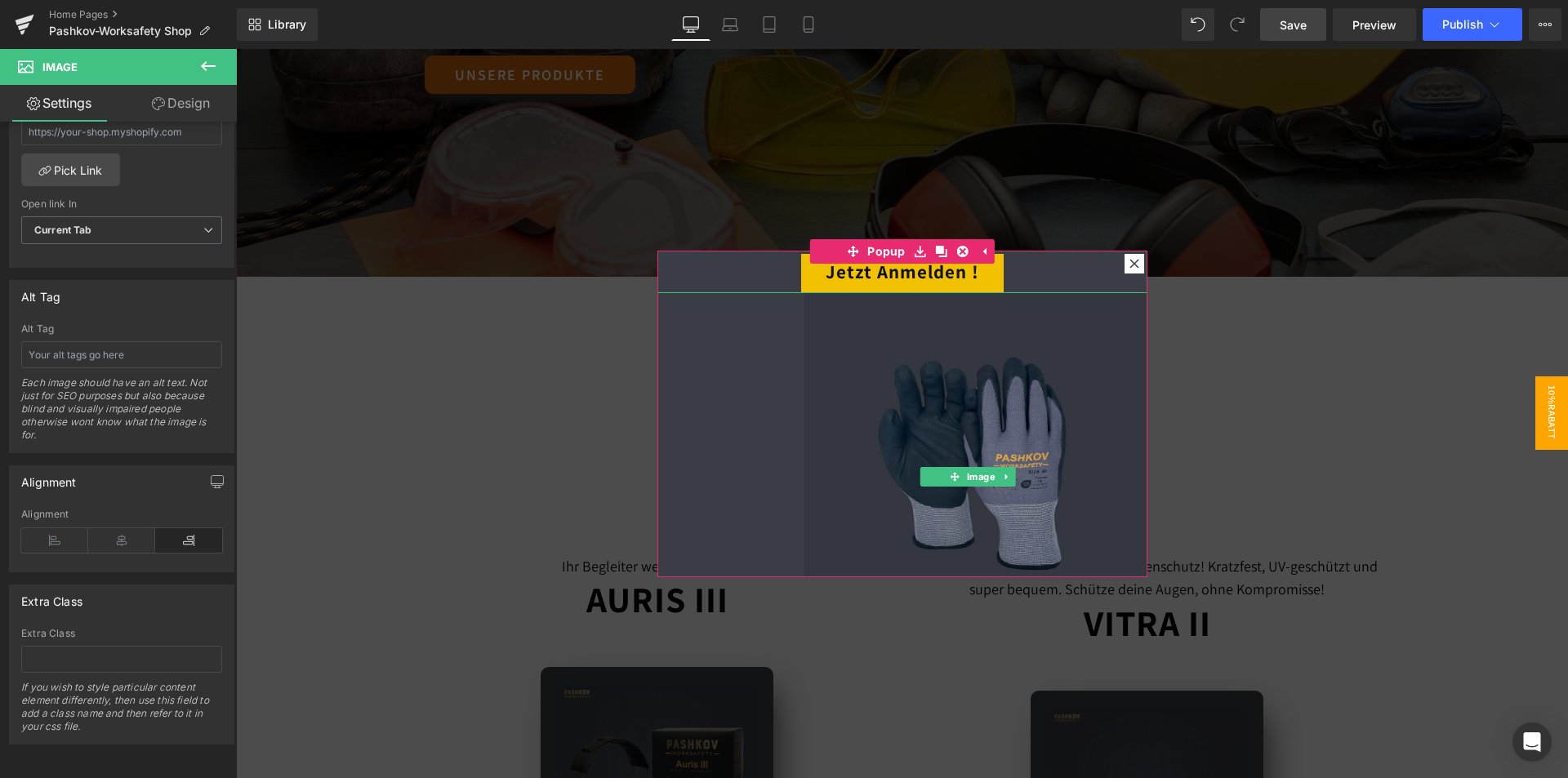
scroll to position [0, 0]
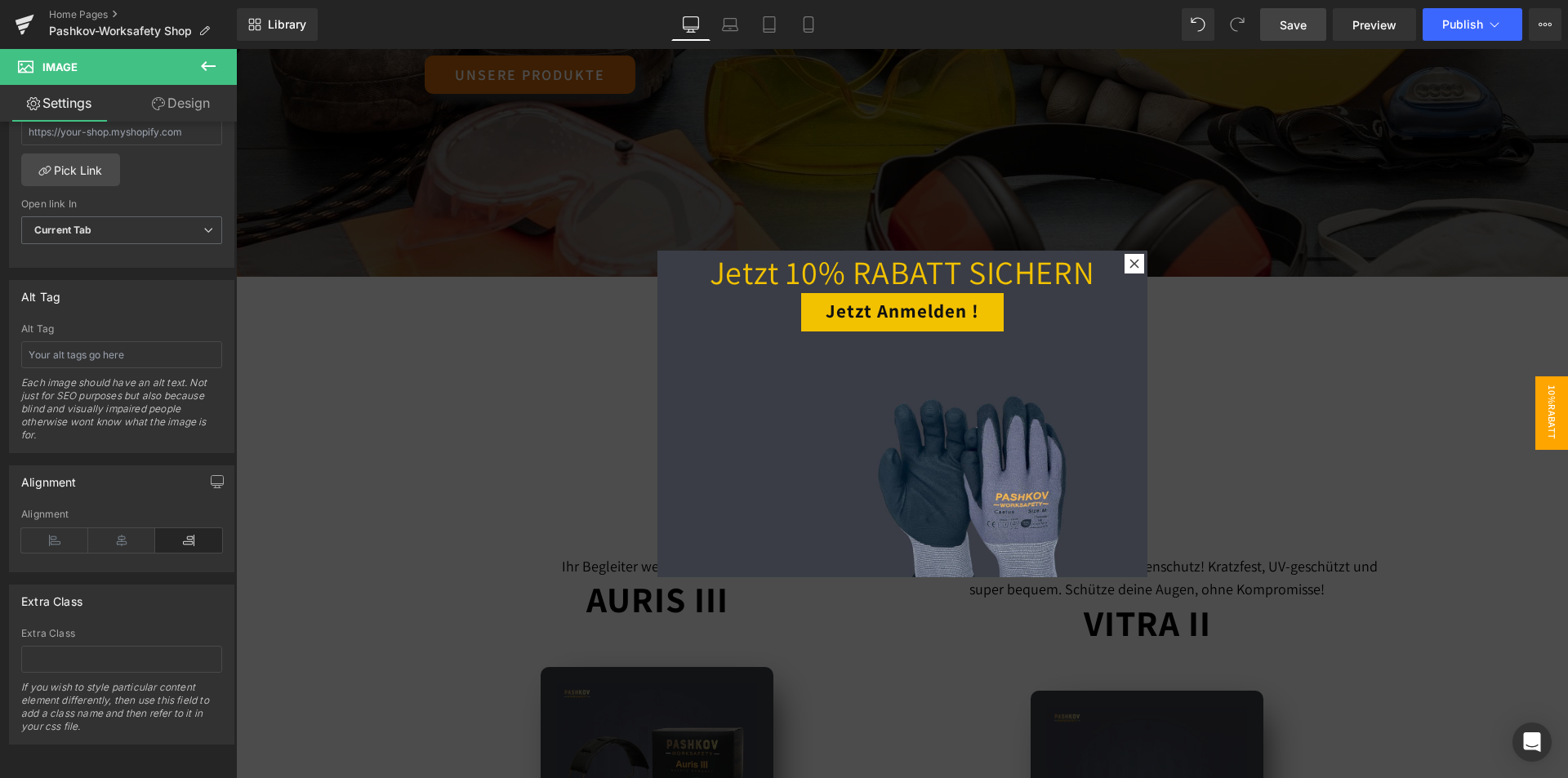
click at [1370, 424] on div at bounding box center [902, 413] width 1332 height 729
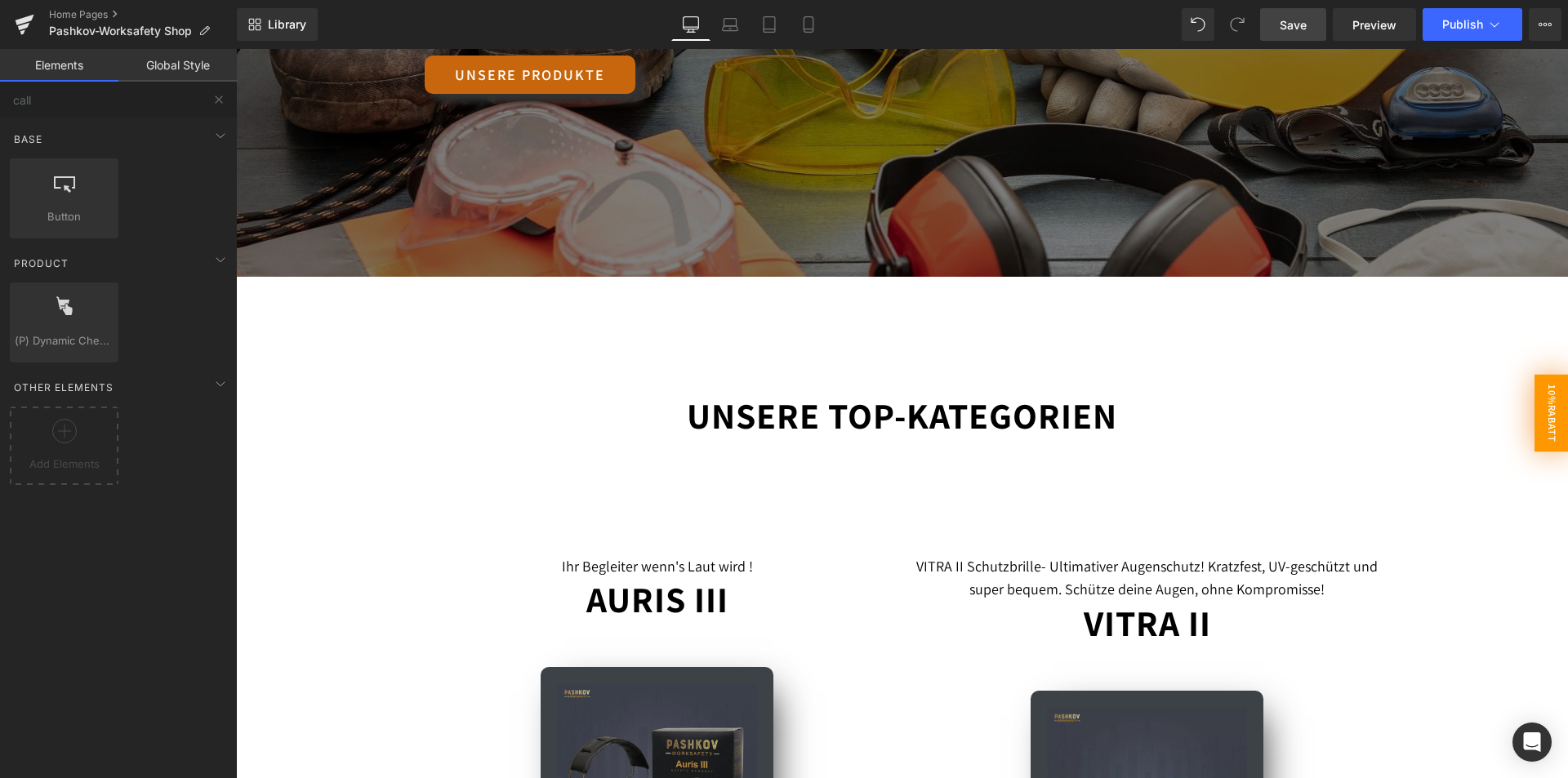
click at [1542, 383] on span "10%Rabatt" at bounding box center [1550, 412] width 34 height 78
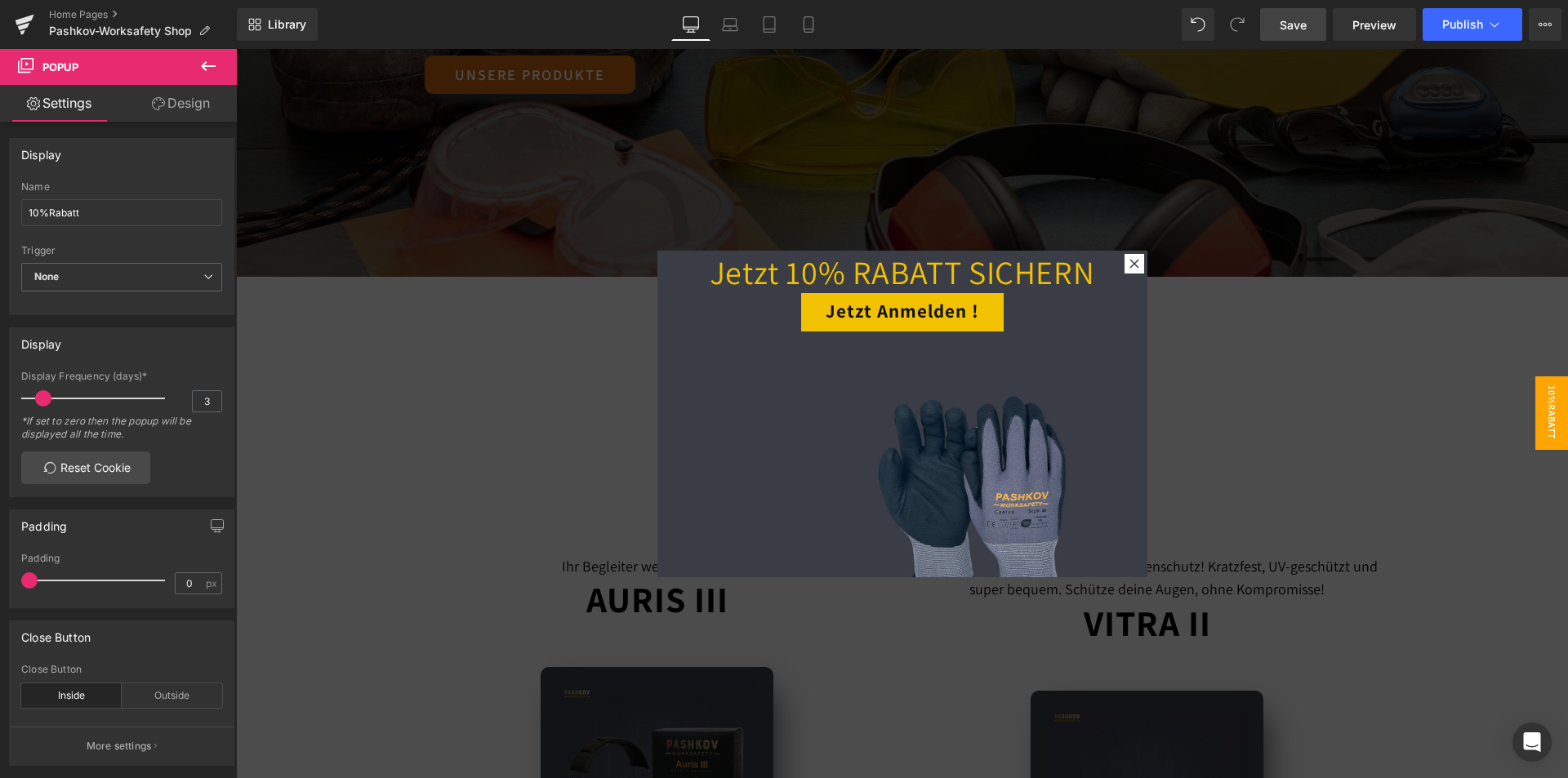
drag, startPoint x: 212, startPoint y: 63, endPoint x: 84, endPoint y: 44, distance: 129.4
click at [212, 63] on icon at bounding box center [208, 65] width 19 height 19
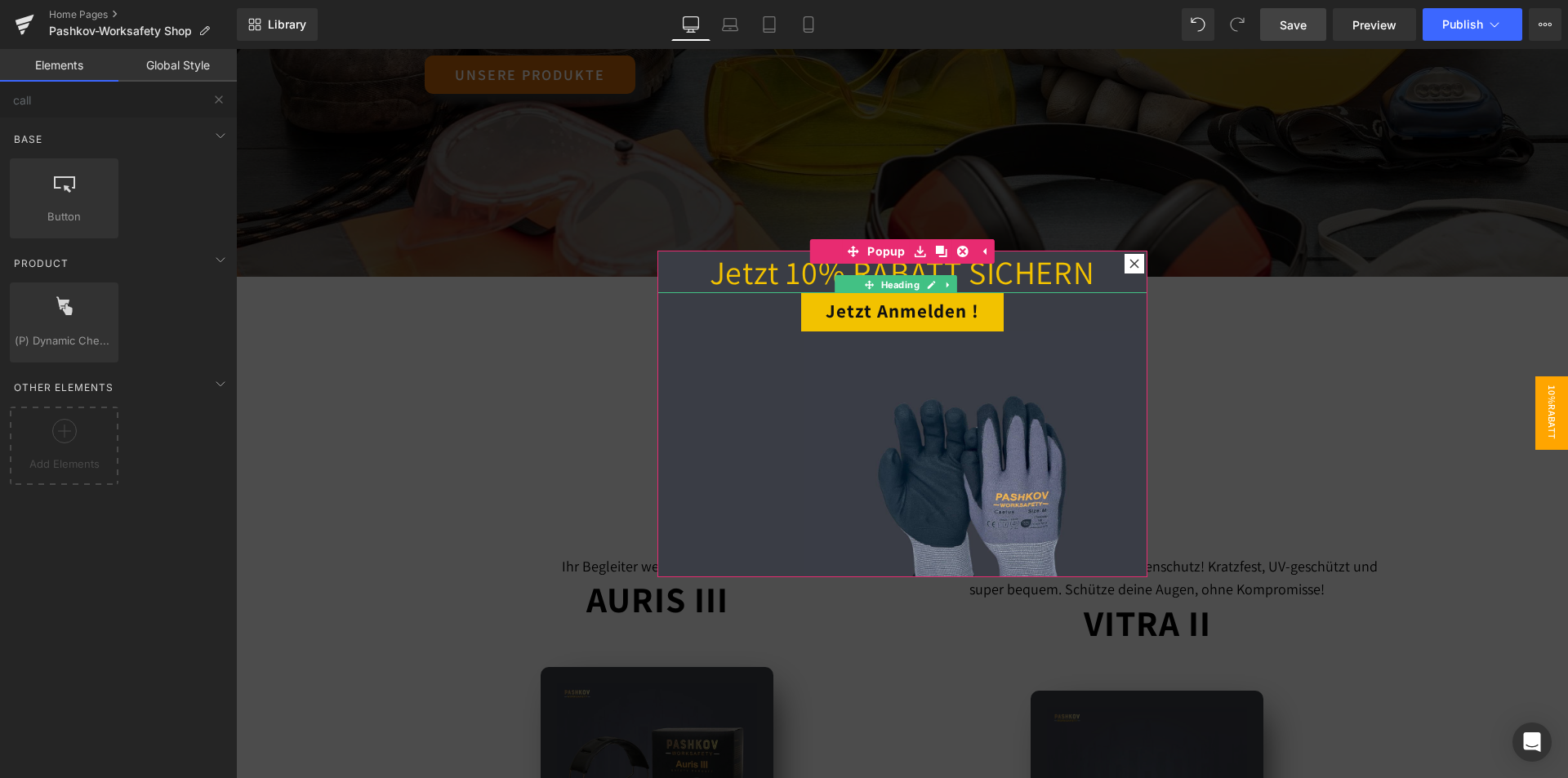
click at [805, 264] on h1 "Jetzt 10% RABATT SICHERN" at bounding box center [902, 271] width 490 height 43
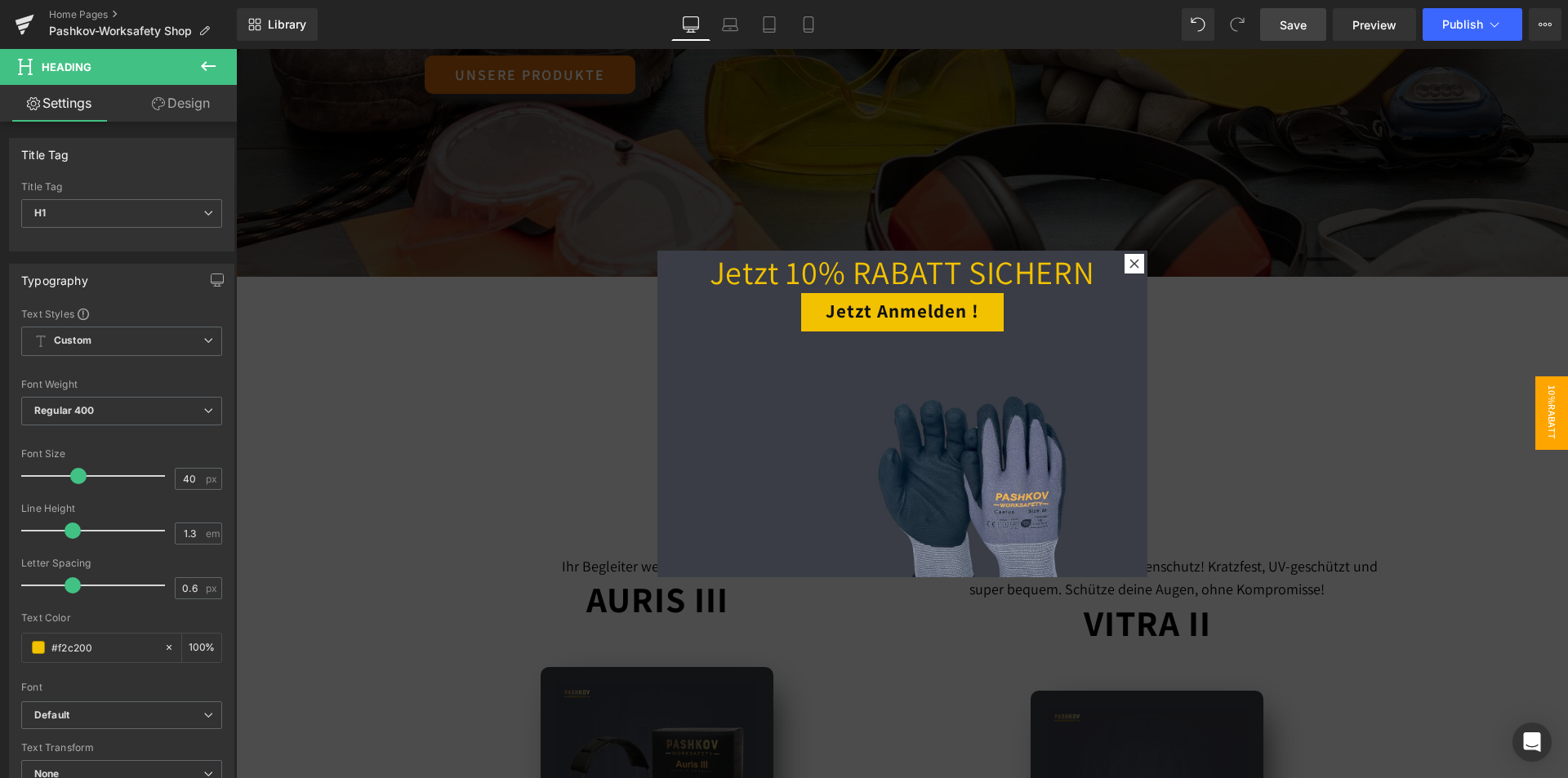
click at [194, 79] on button at bounding box center [208, 67] width 57 height 36
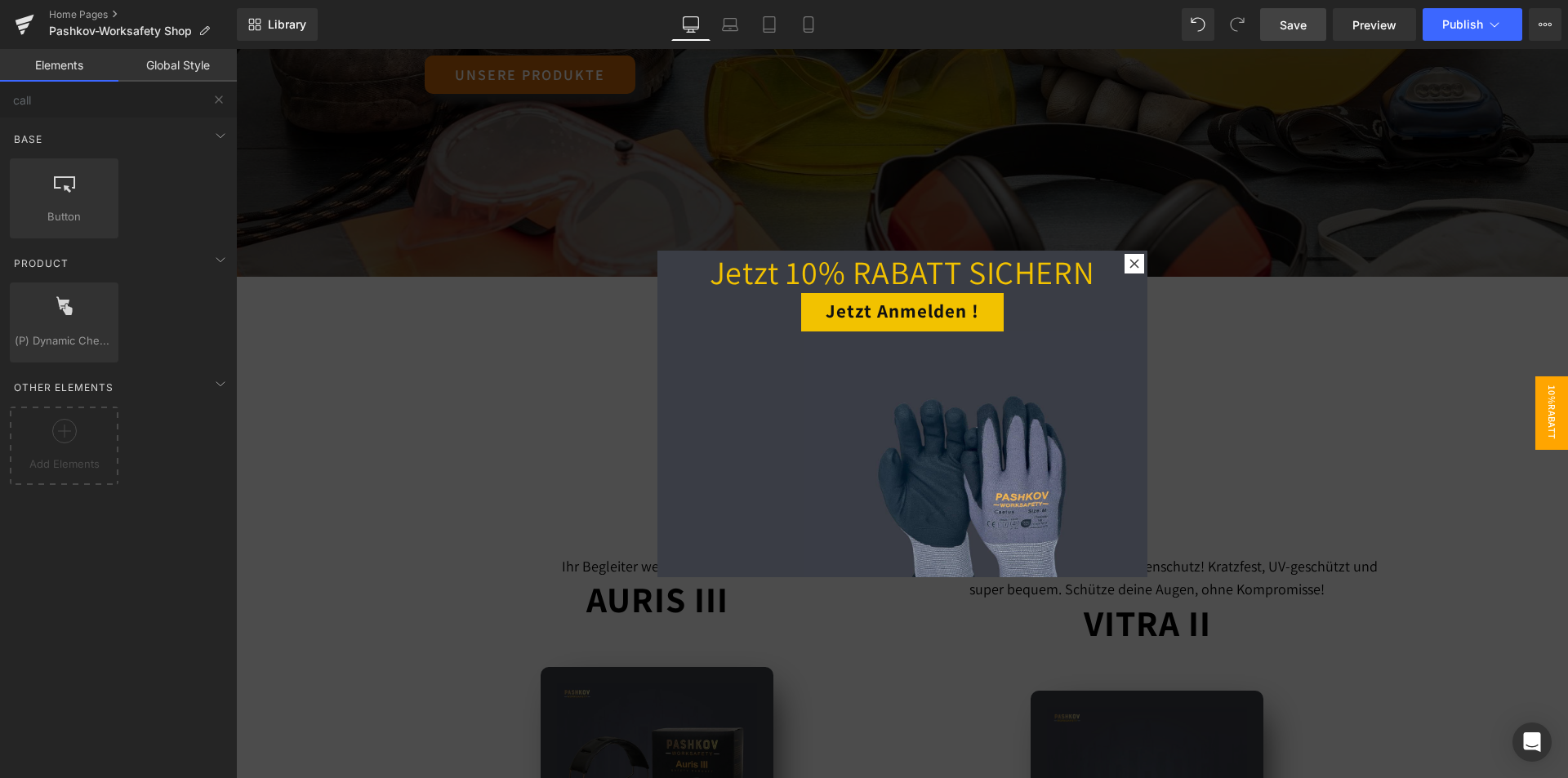
click at [206, 93] on button at bounding box center [219, 99] width 36 height 36
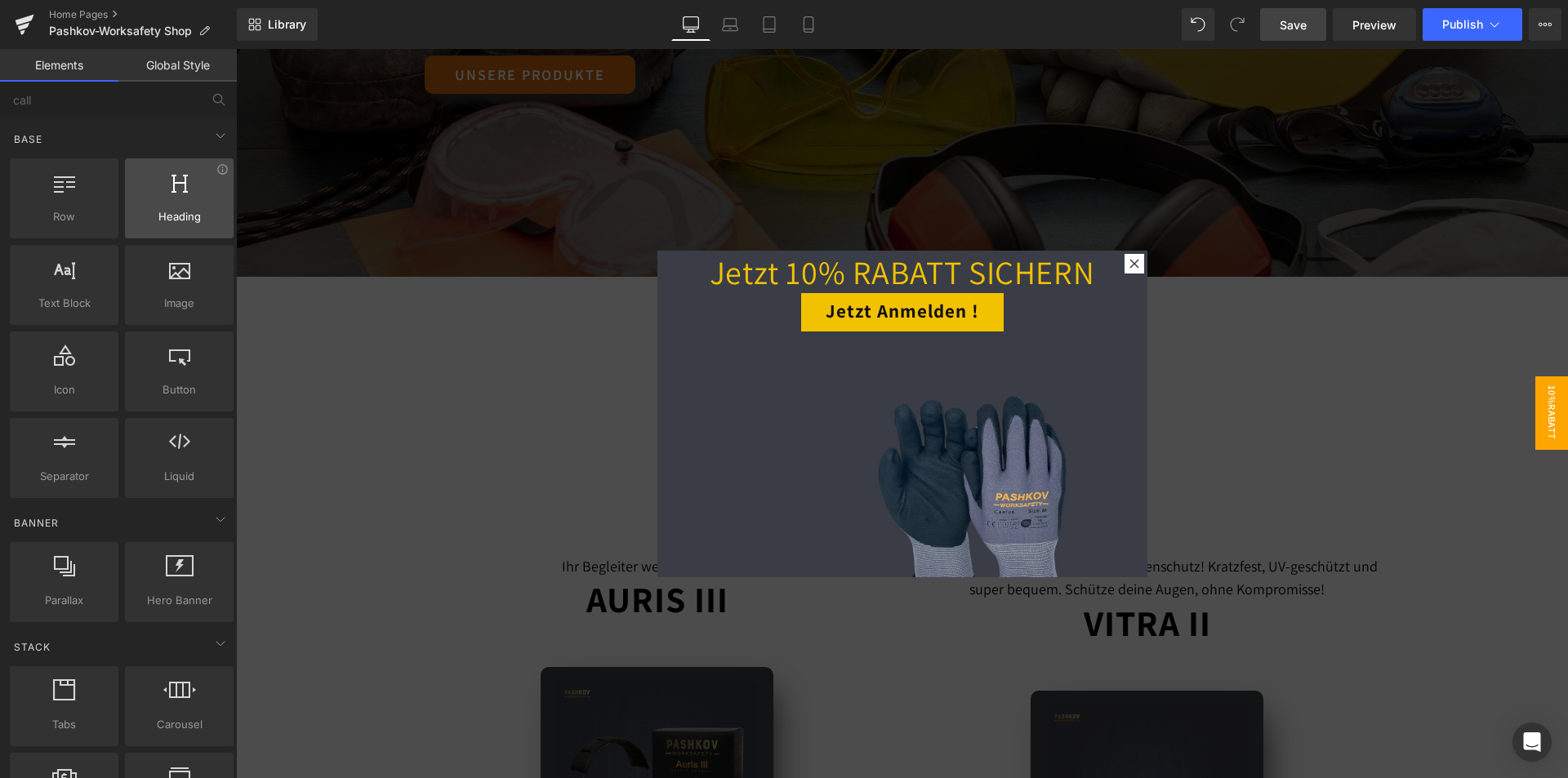
drag, startPoint x: 173, startPoint y: 202, endPoint x: 88, endPoint y: 191, distance: 85.7
click at [173, 202] on div at bounding box center [179, 189] width 99 height 37
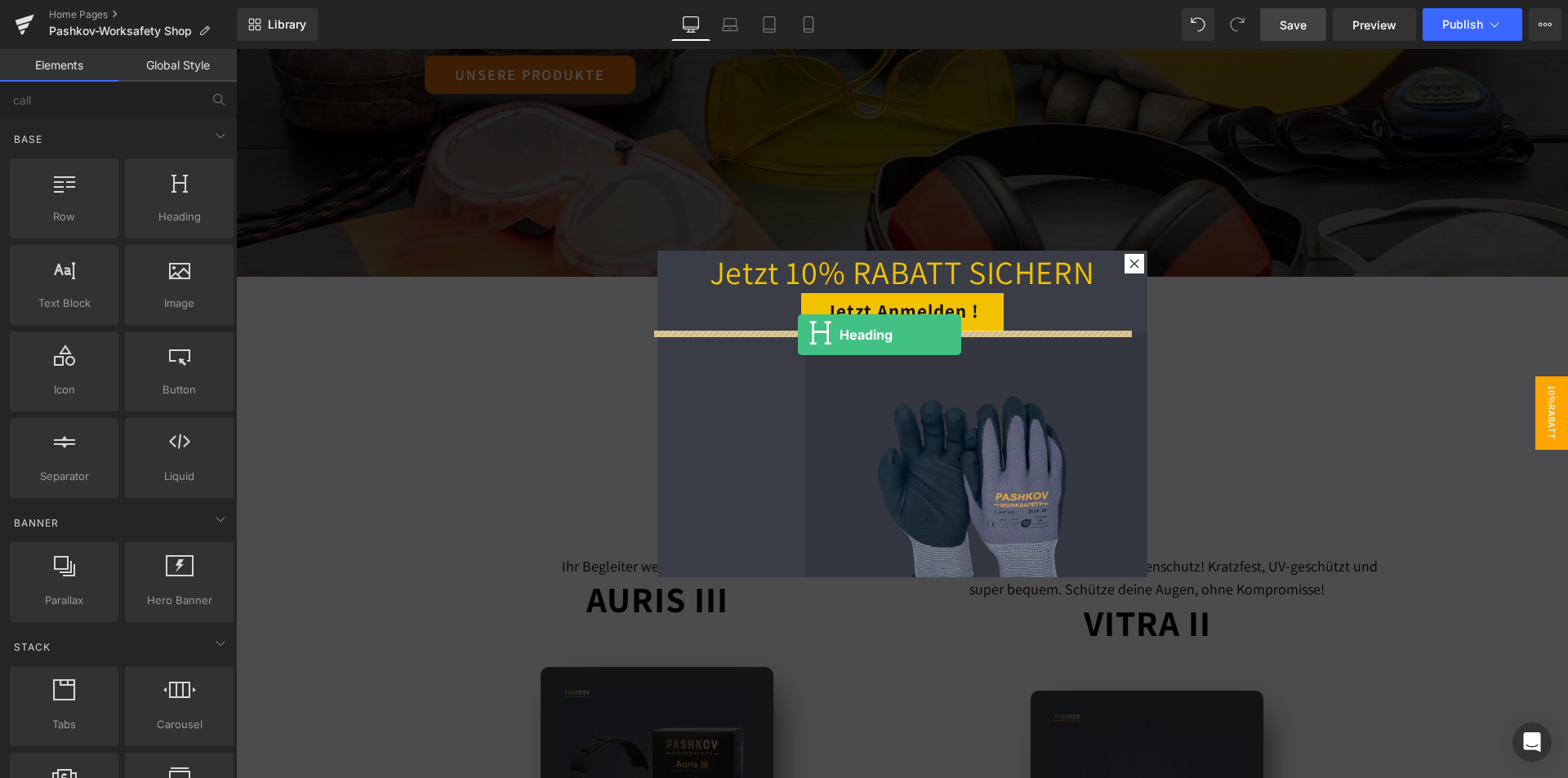
drag, startPoint x: 417, startPoint y: 265, endPoint x: 795, endPoint y: 336, distance: 384.6
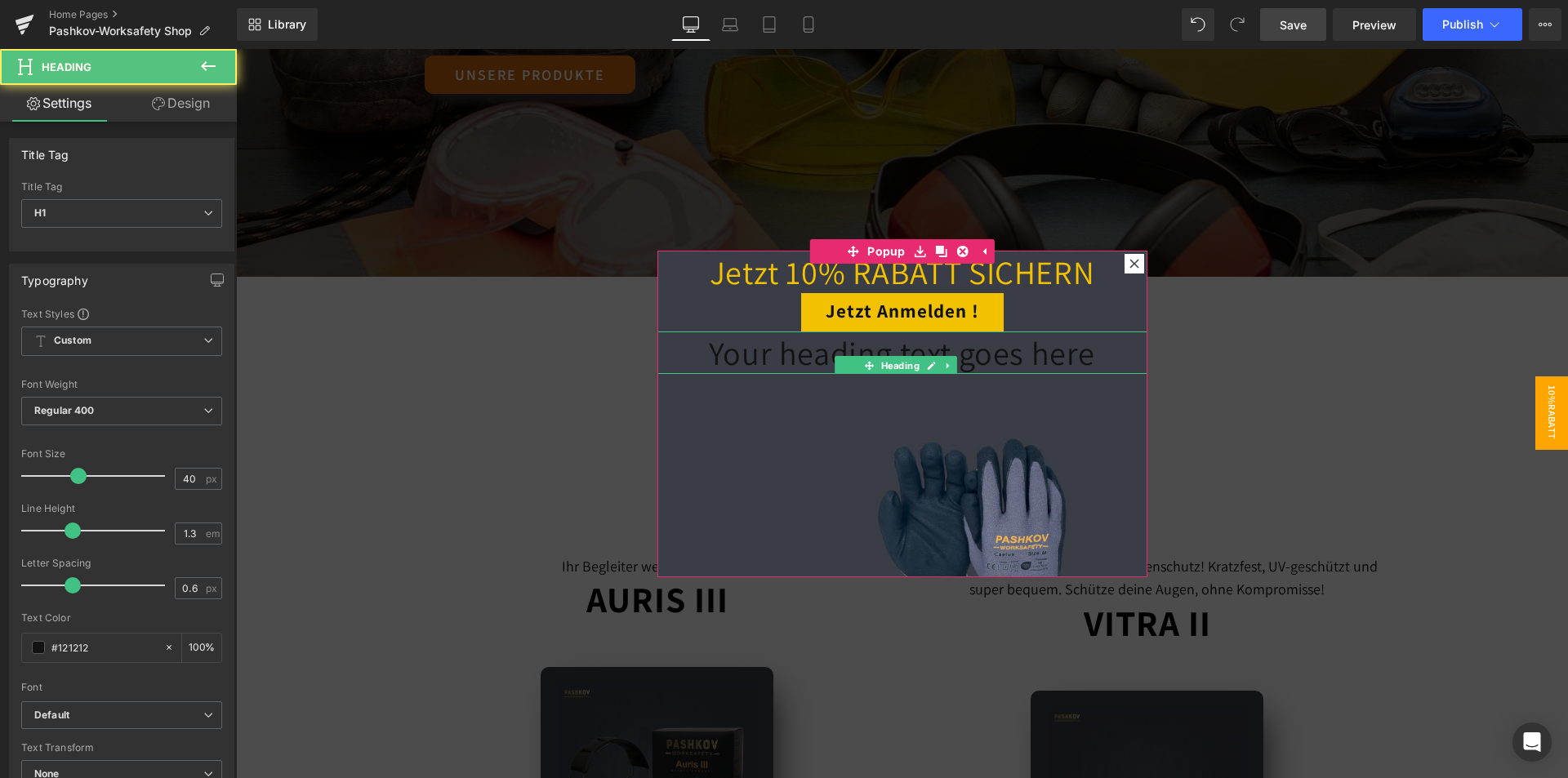
click at [1024, 361] on h1 "Your heading text goes here" at bounding box center [902, 352] width 490 height 43
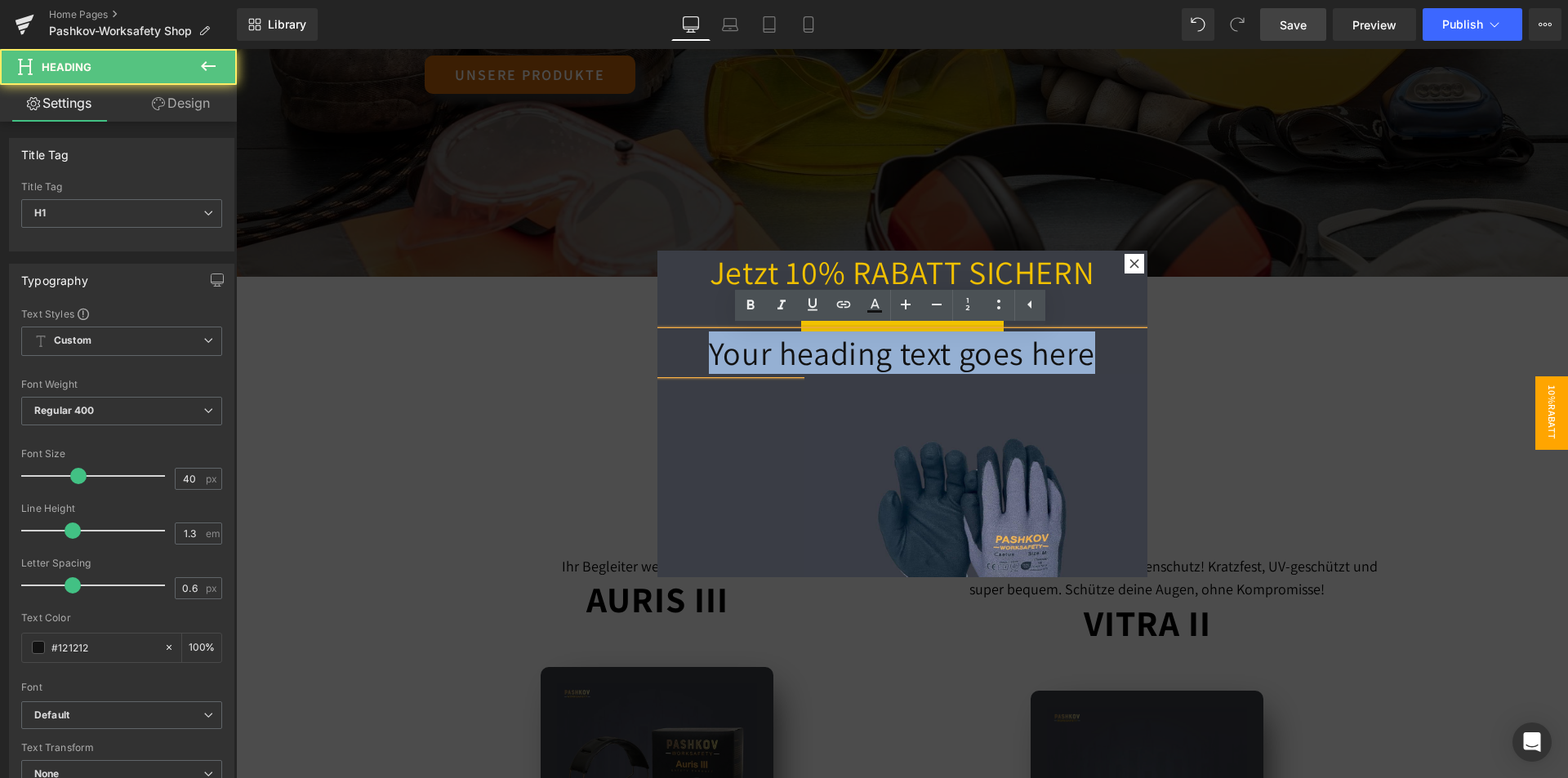
drag, startPoint x: 1088, startPoint y: 356, endPoint x: 692, endPoint y: 356, distance: 396.0
click at [692, 356] on h1 "Your heading text goes here" at bounding box center [902, 352] width 490 height 43
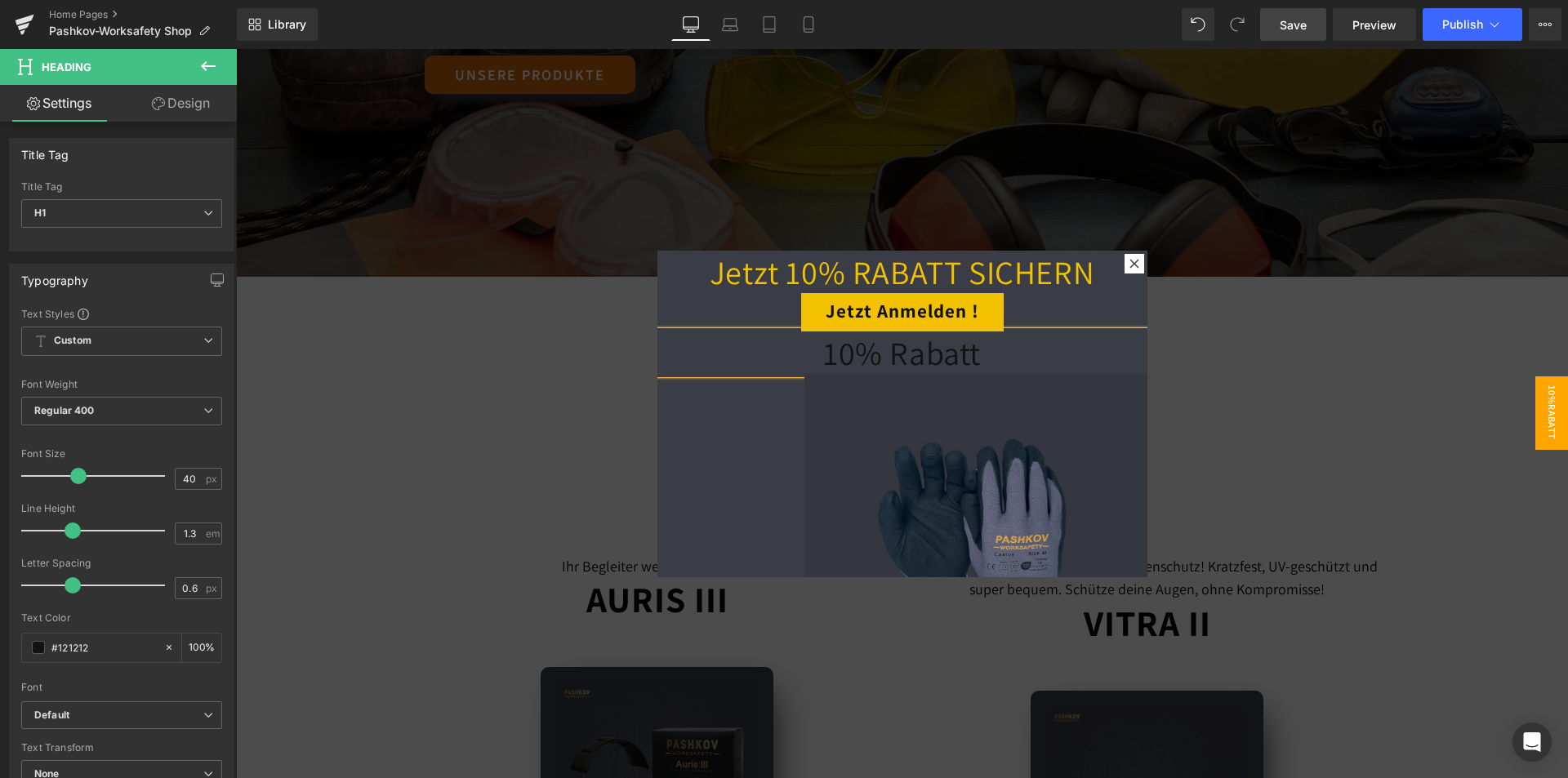
click at [856, 424] on img at bounding box center [975, 545] width 343 height 343
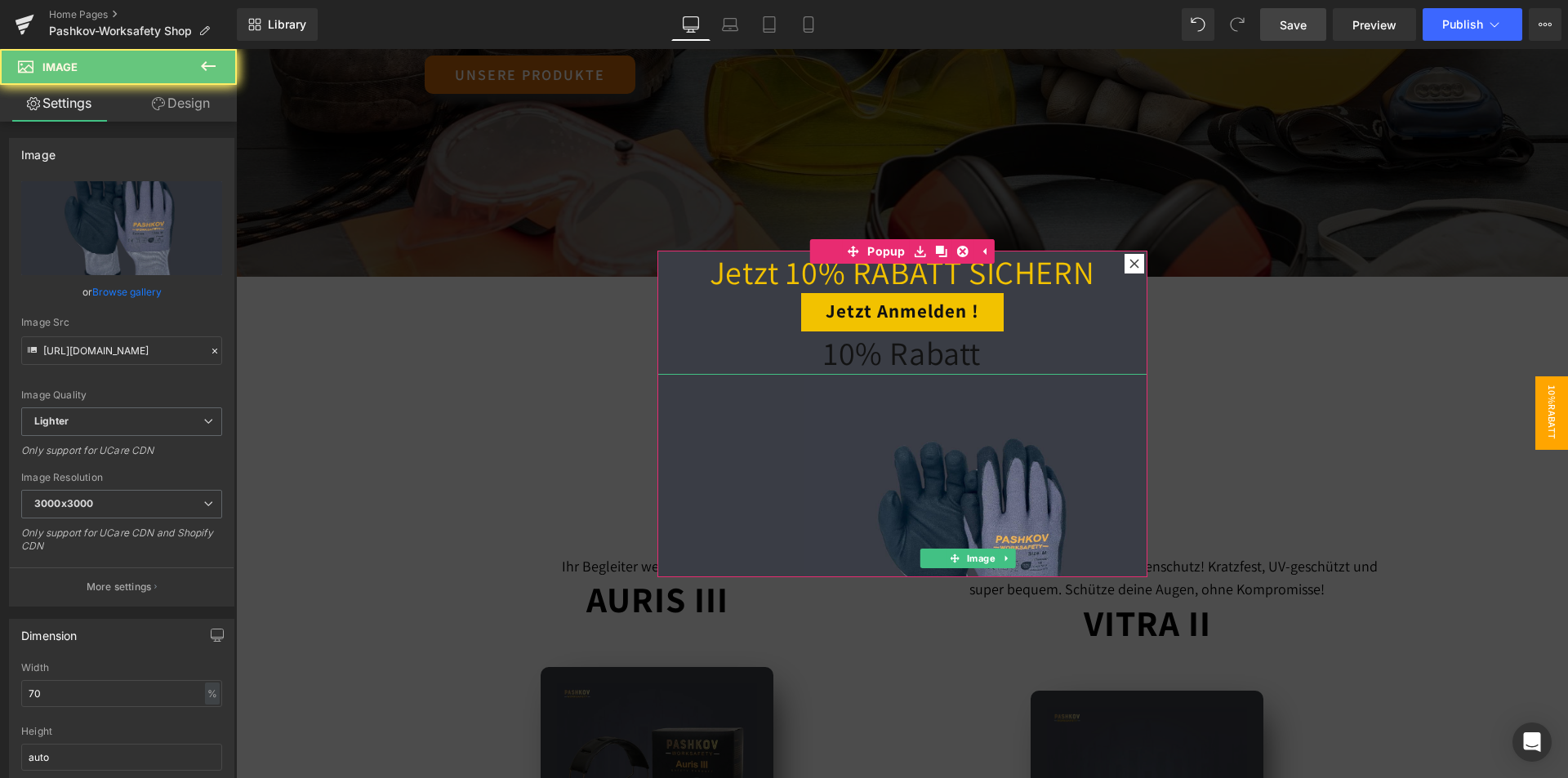
click at [746, 424] on div at bounding box center [902, 545] width 490 height 343
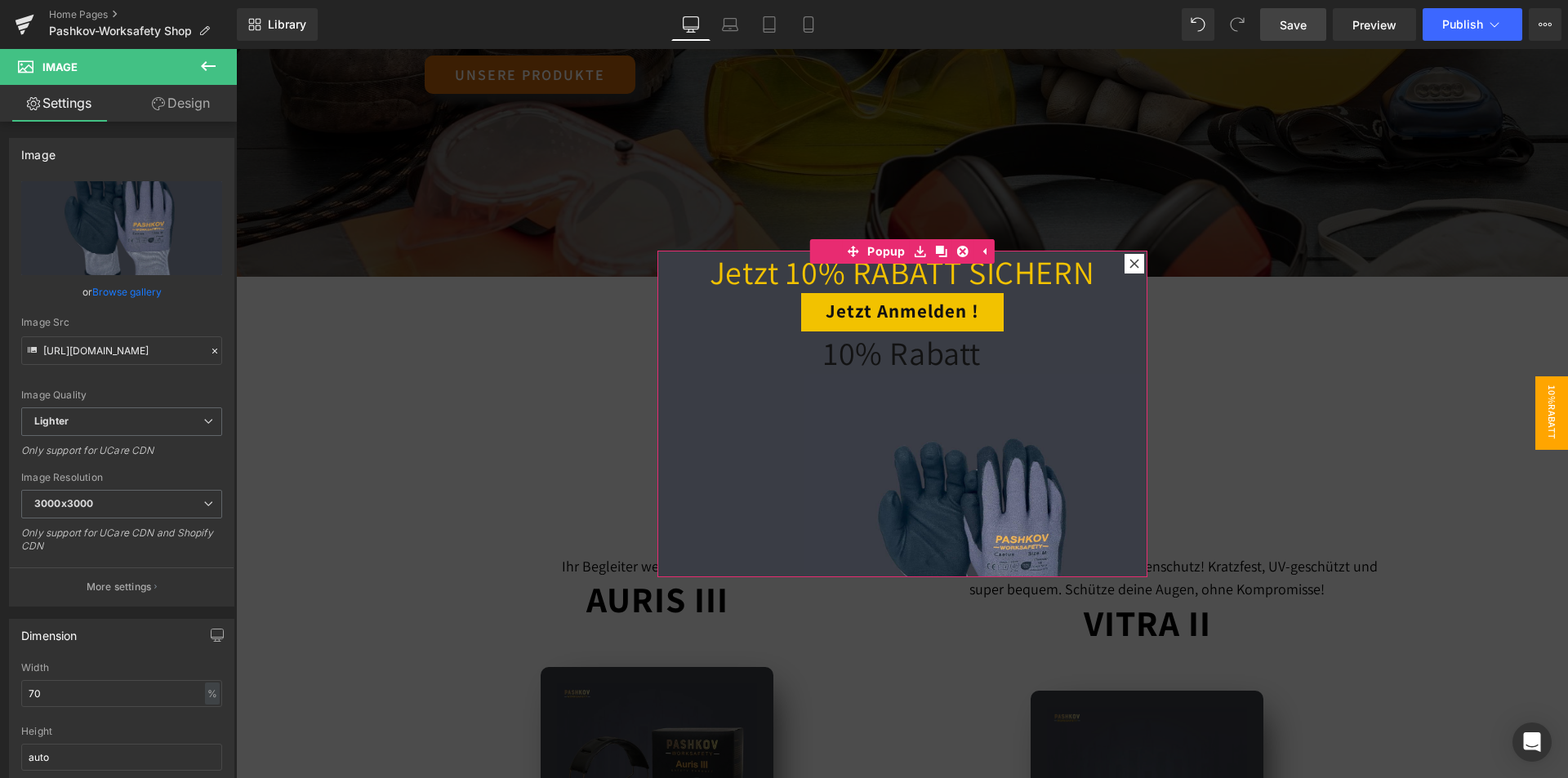
click at [906, 358] on span "Heading" at bounding box center [900, 365] width 45 height 19
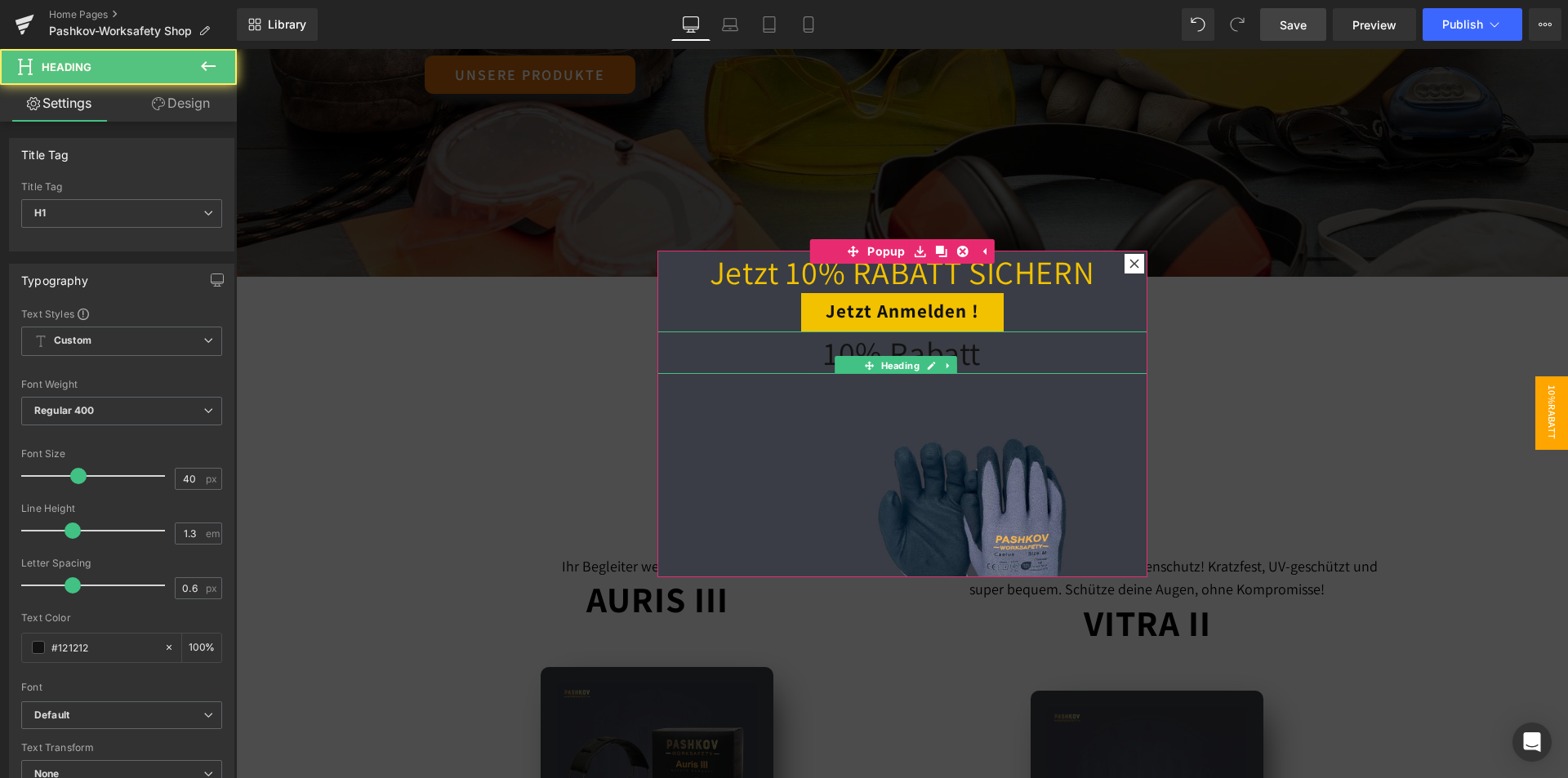
click at [994, 338] on h1 "10% Rabatt" at bounding box center [902, 352] width 490 height 43
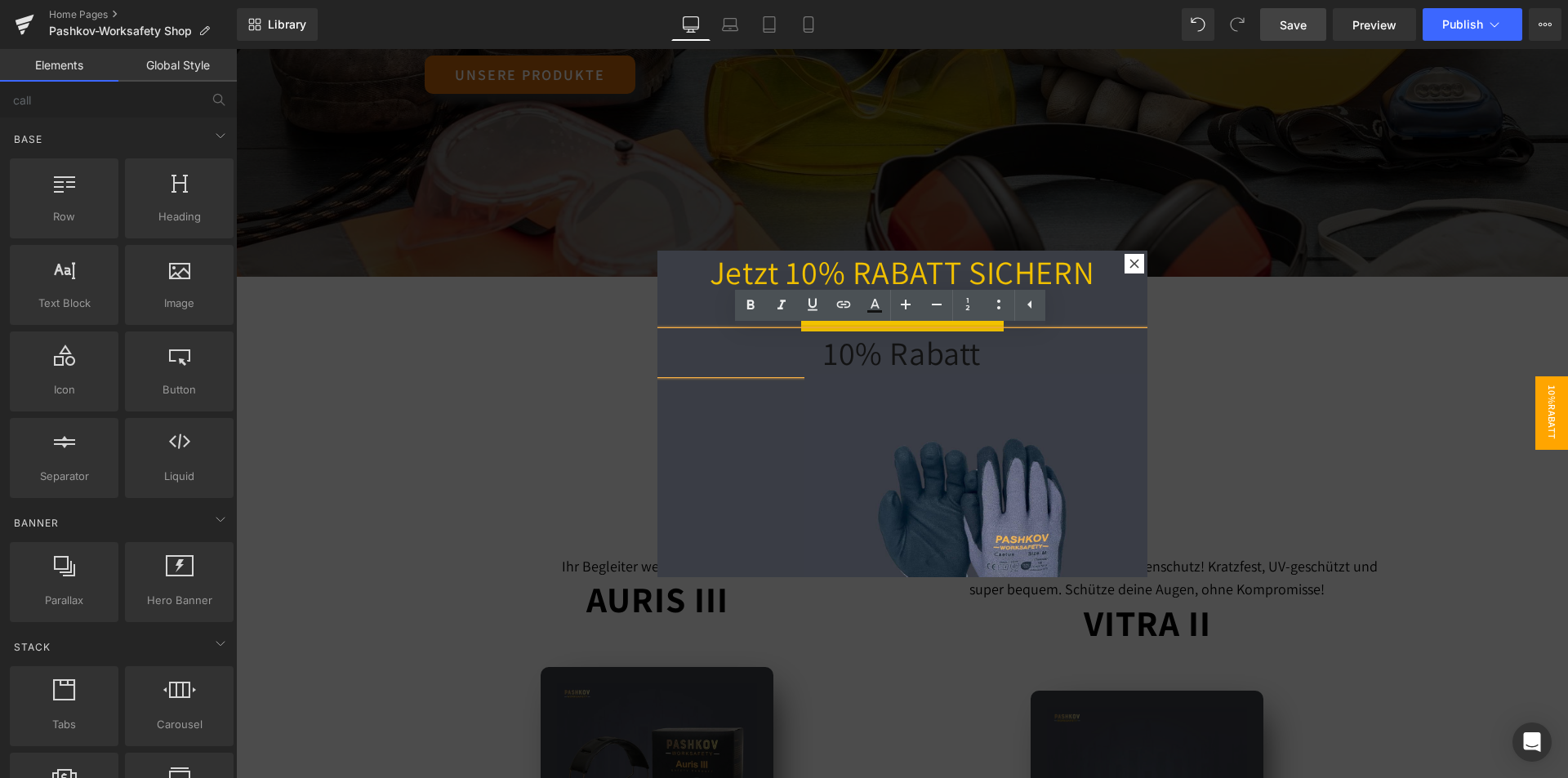
click at [1210, 310] on div at bounding box center [902, 413] width 1332 height 729
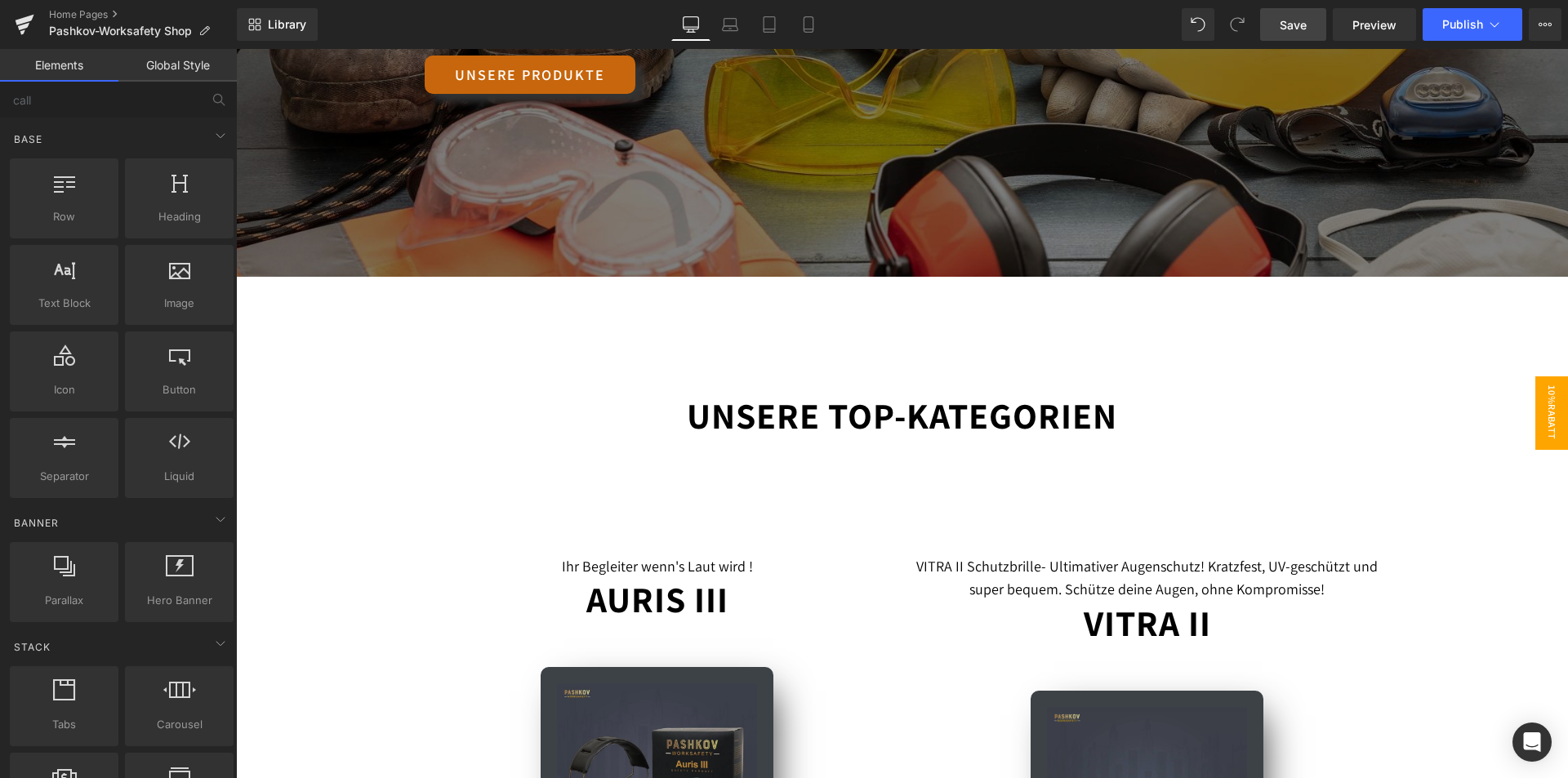
click at [1540, 381] on span "10%Rabatt" at bounding box center [1550, 413] width 33 height 73
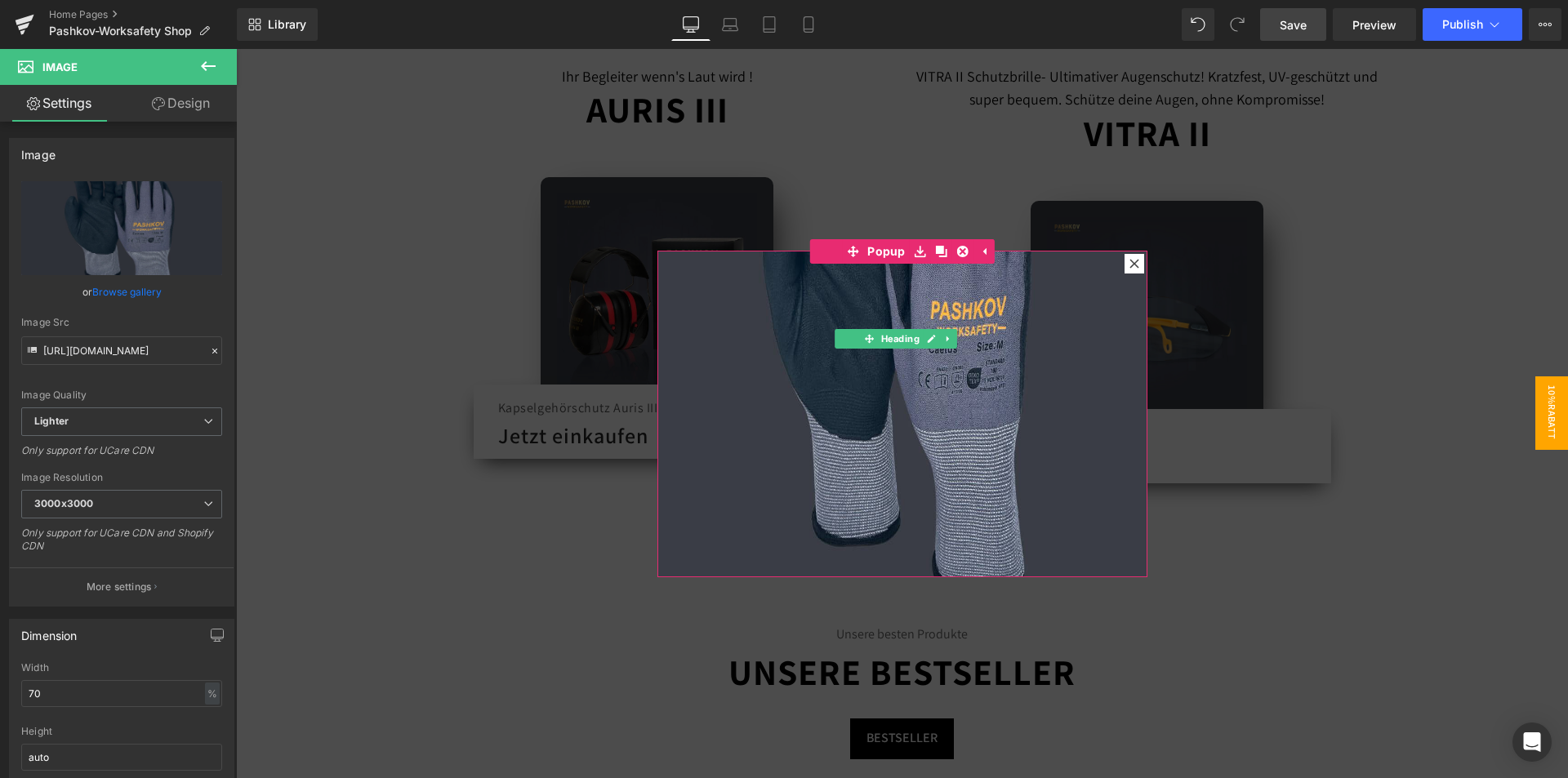
click at [1071, 437] on img at bounding box center [902, 326] width 490 height 882
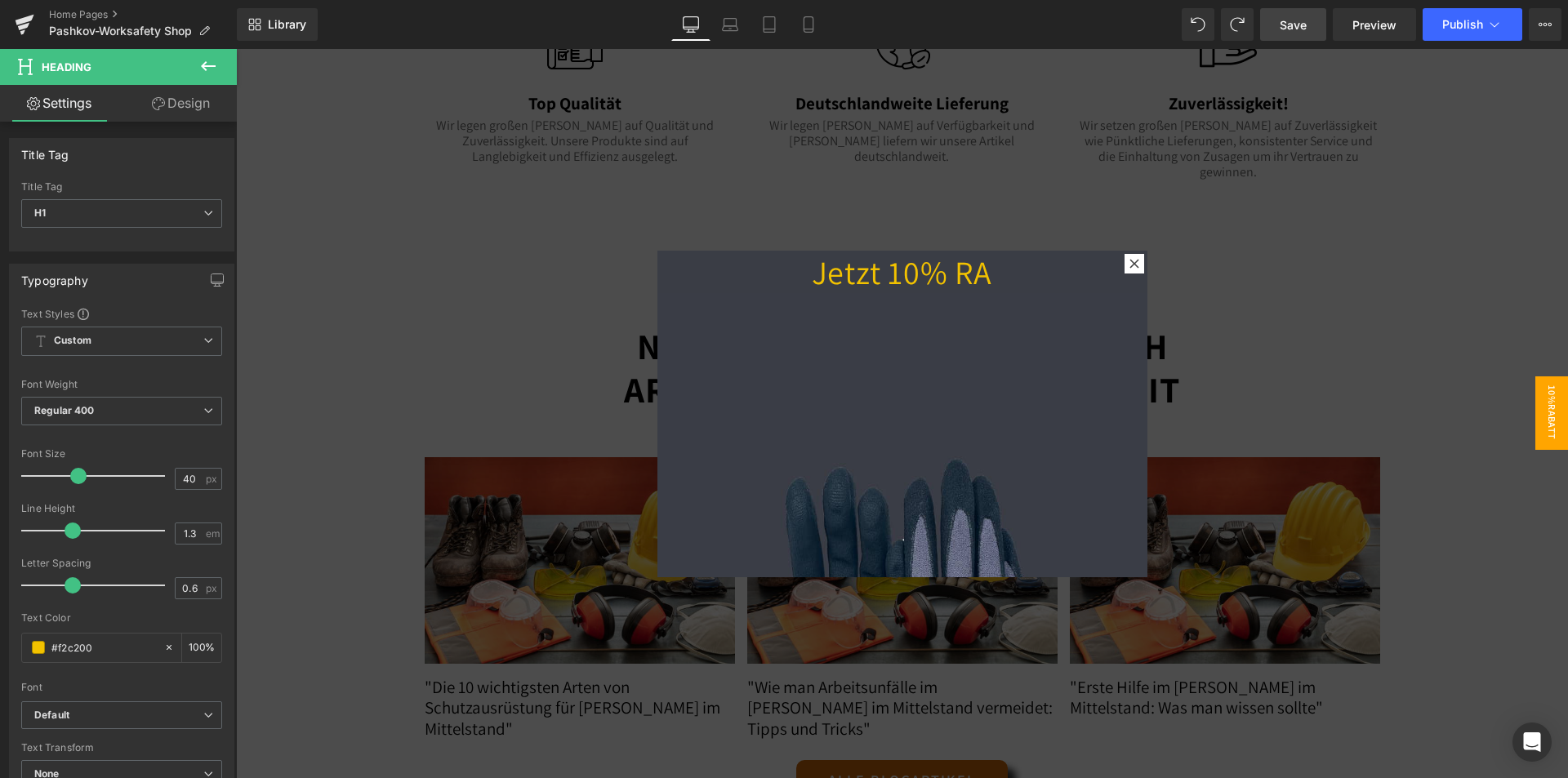
scroll to position [2330, 0]
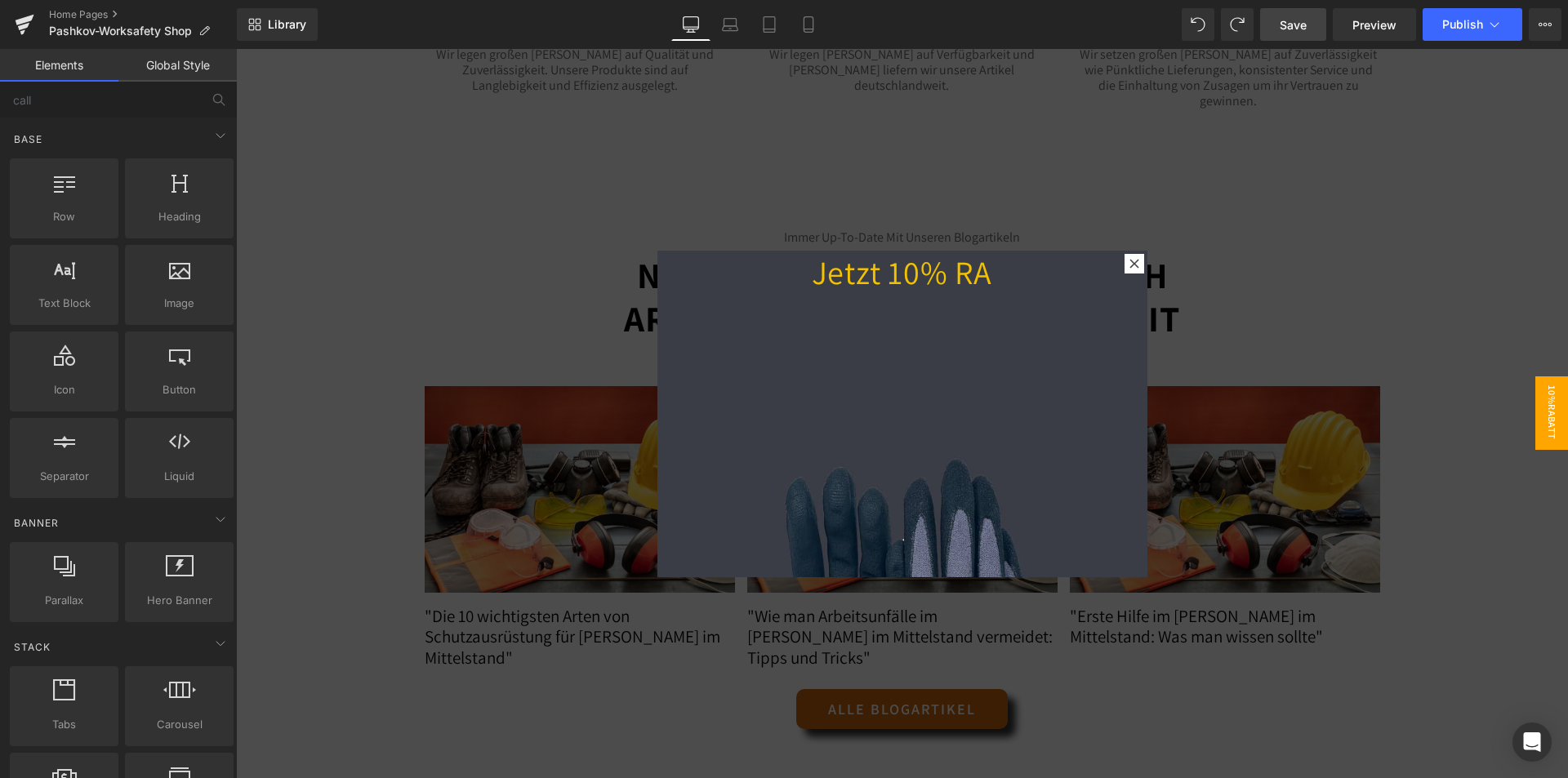
click at [861, 468] on img at bounding box center [902, 734] width 490 height 882
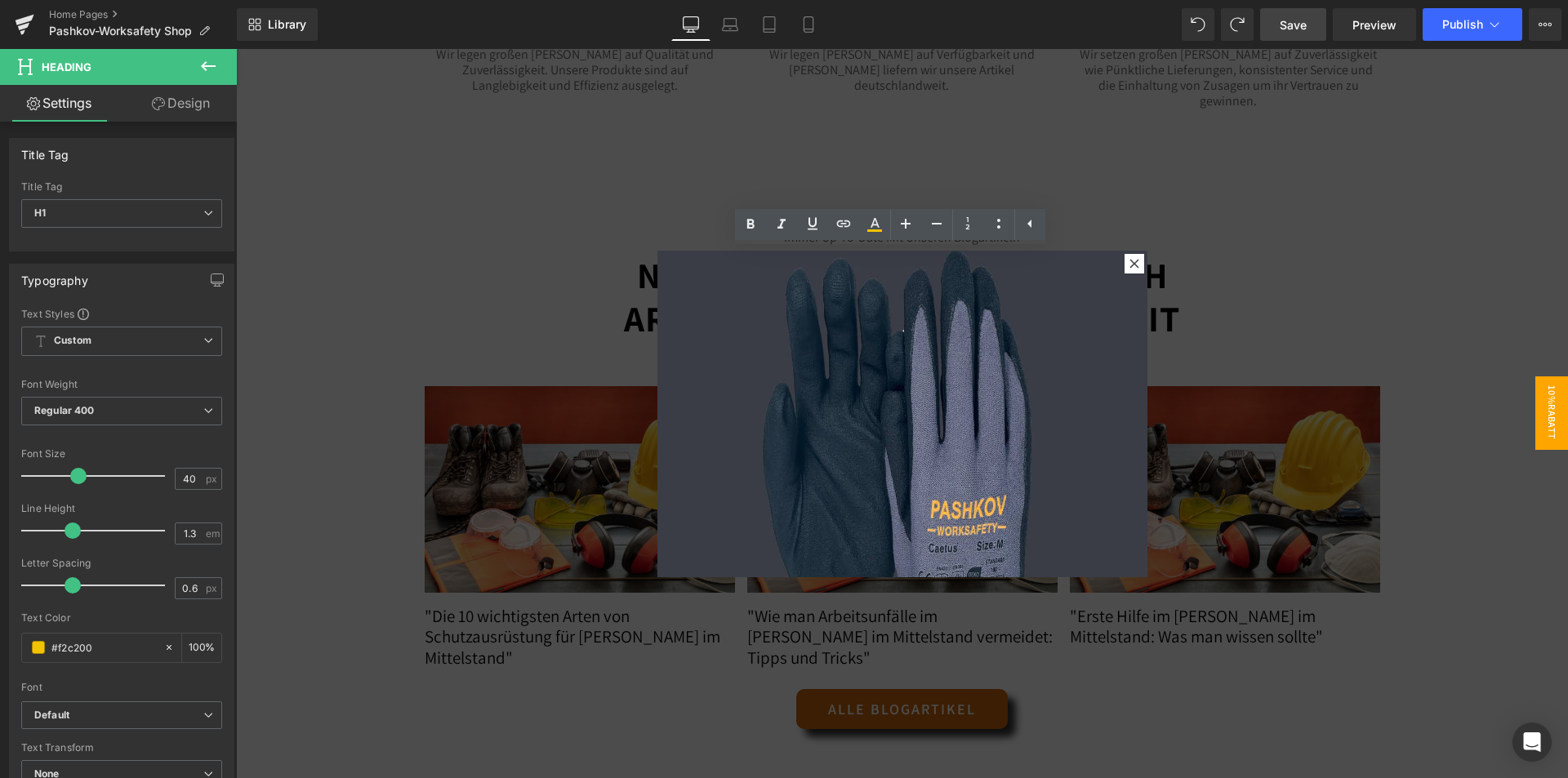
scroll to position [208, 0]
click at [1129, 261] on icon at bounding box center [1134, 264] width 10 height 10
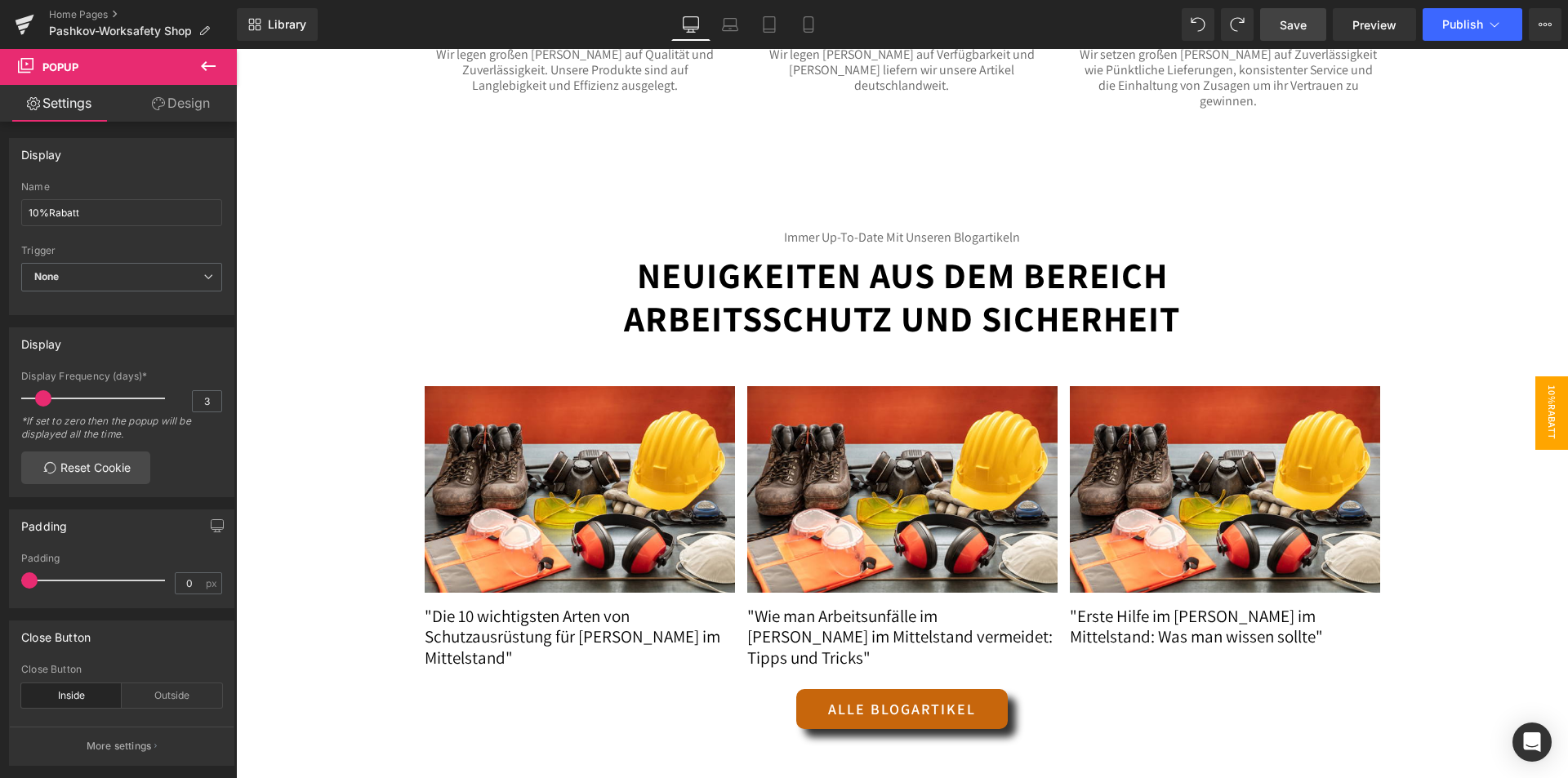
click at [1535, 405] on span "10%Rabatt" at bounding box center [1550, 413] width 33 height 73
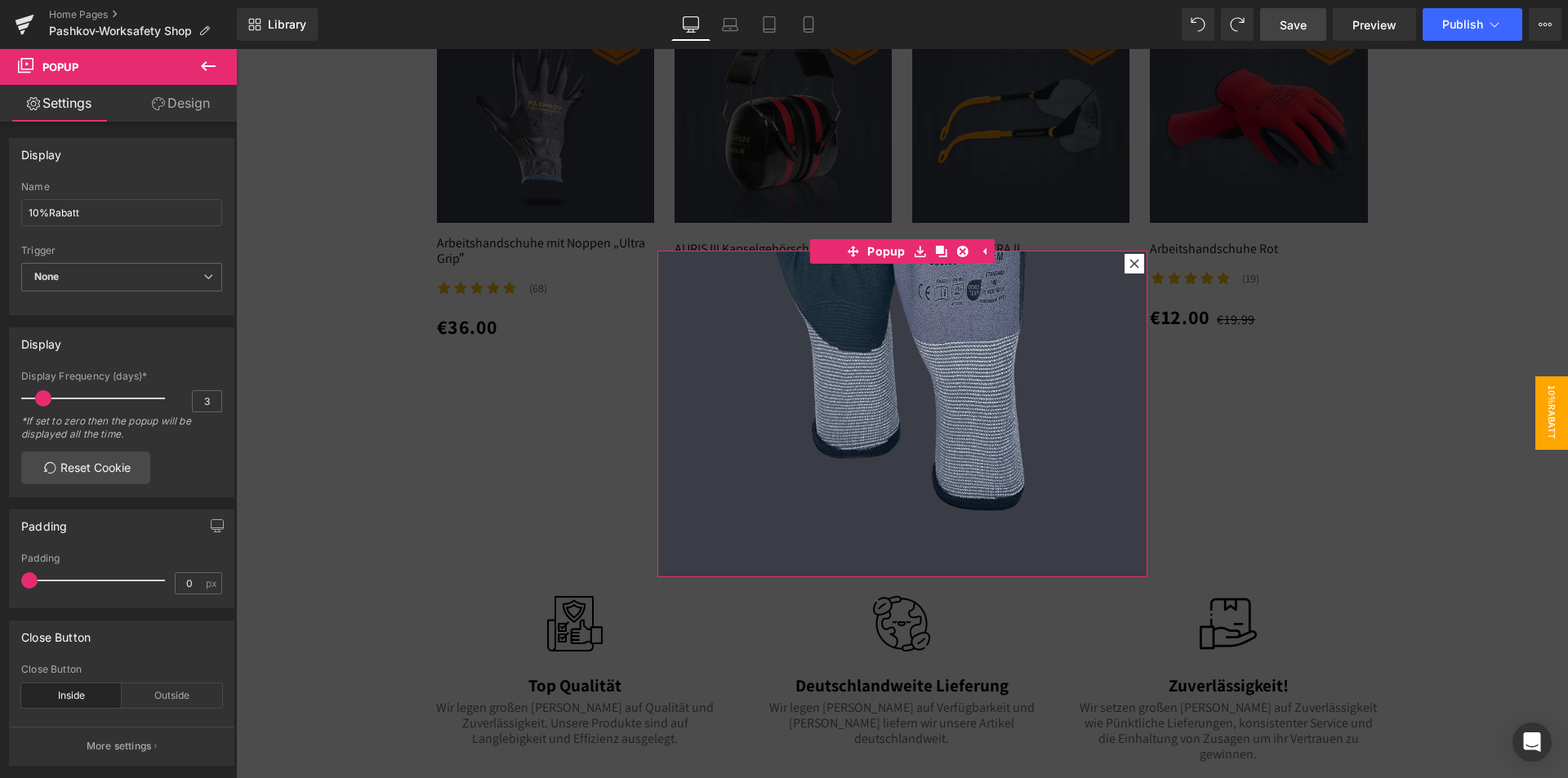
scroll to position [490, 0]
click at [959, 243] on link at bounding box center [962, 251] width 21 height 24
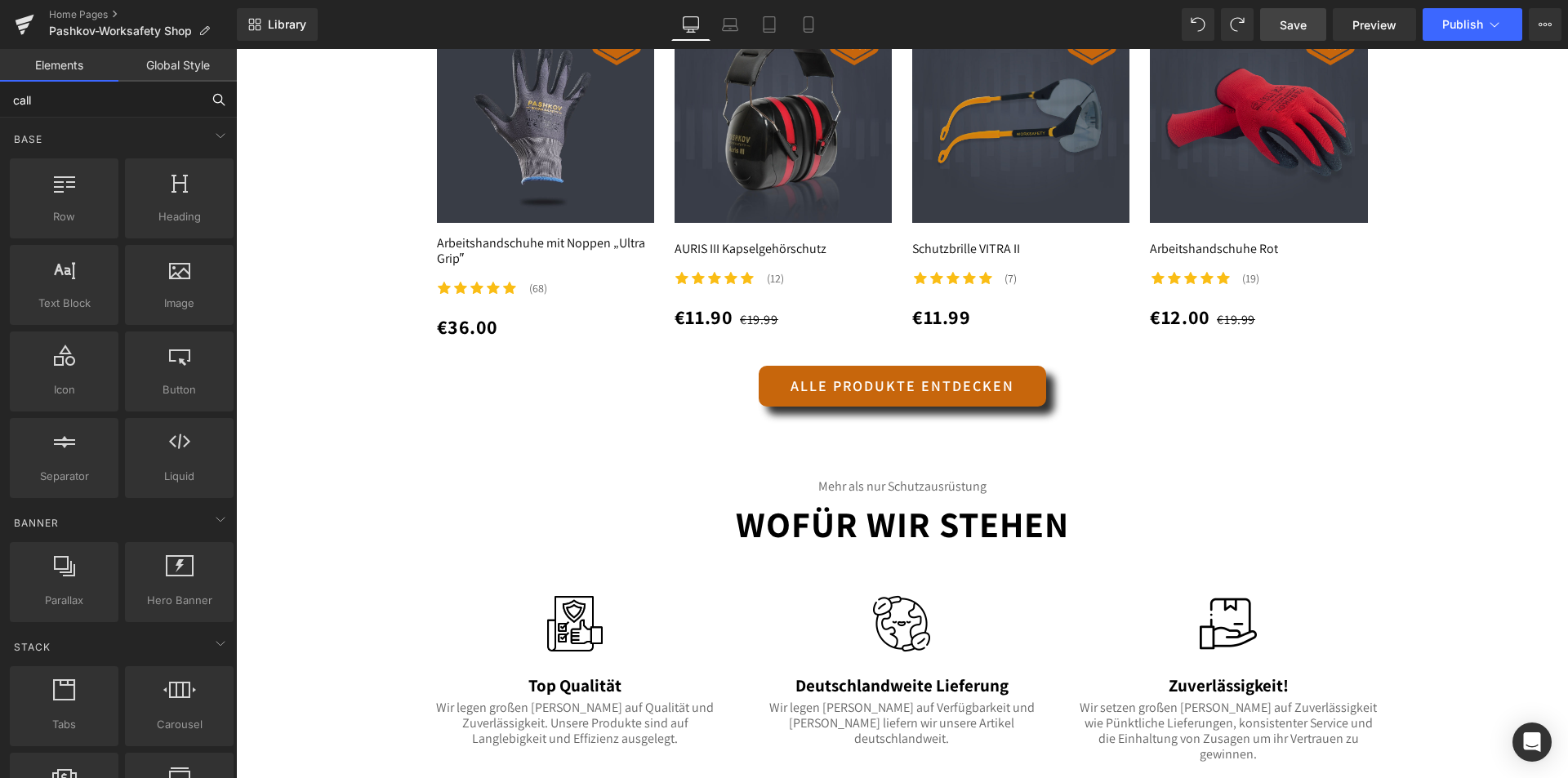
click at [148, 88] on input "call" at bounding box center [100, 99] width 201 height 36
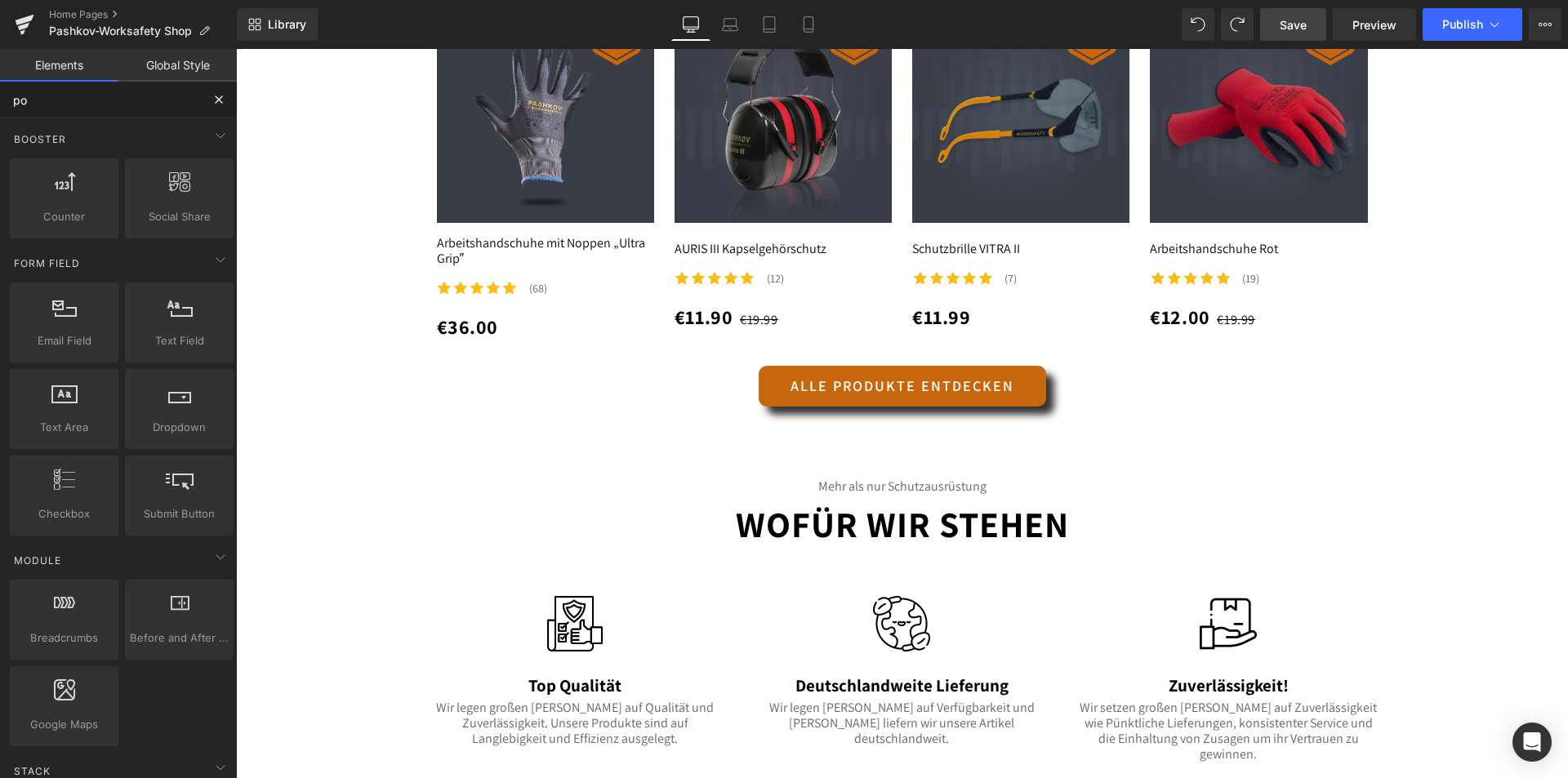
type input "pop"
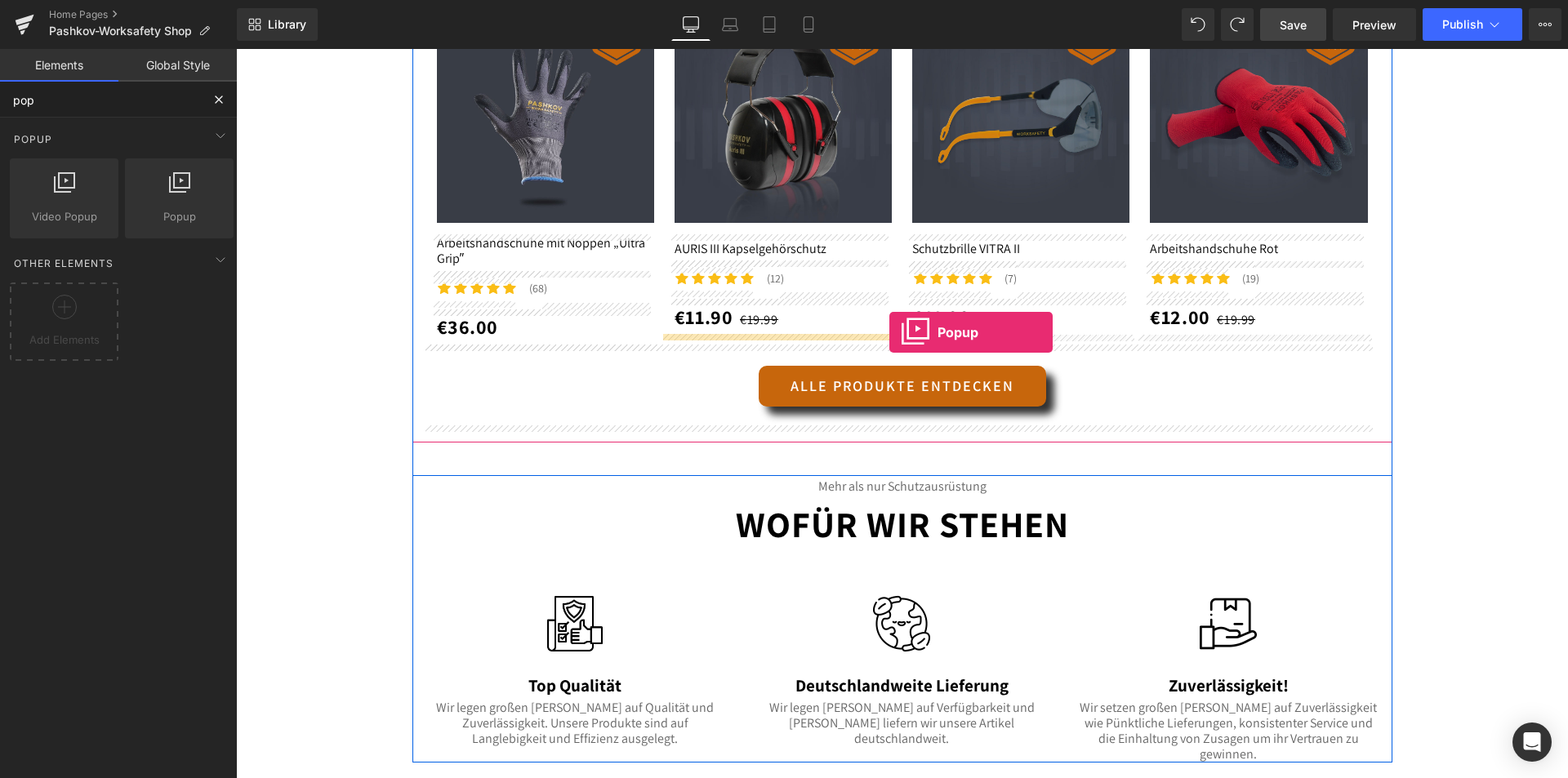
drag, startPoint x: 414, startPoint y: 240, endPoint x: 889, endPoint y: 332, distance: 483.8
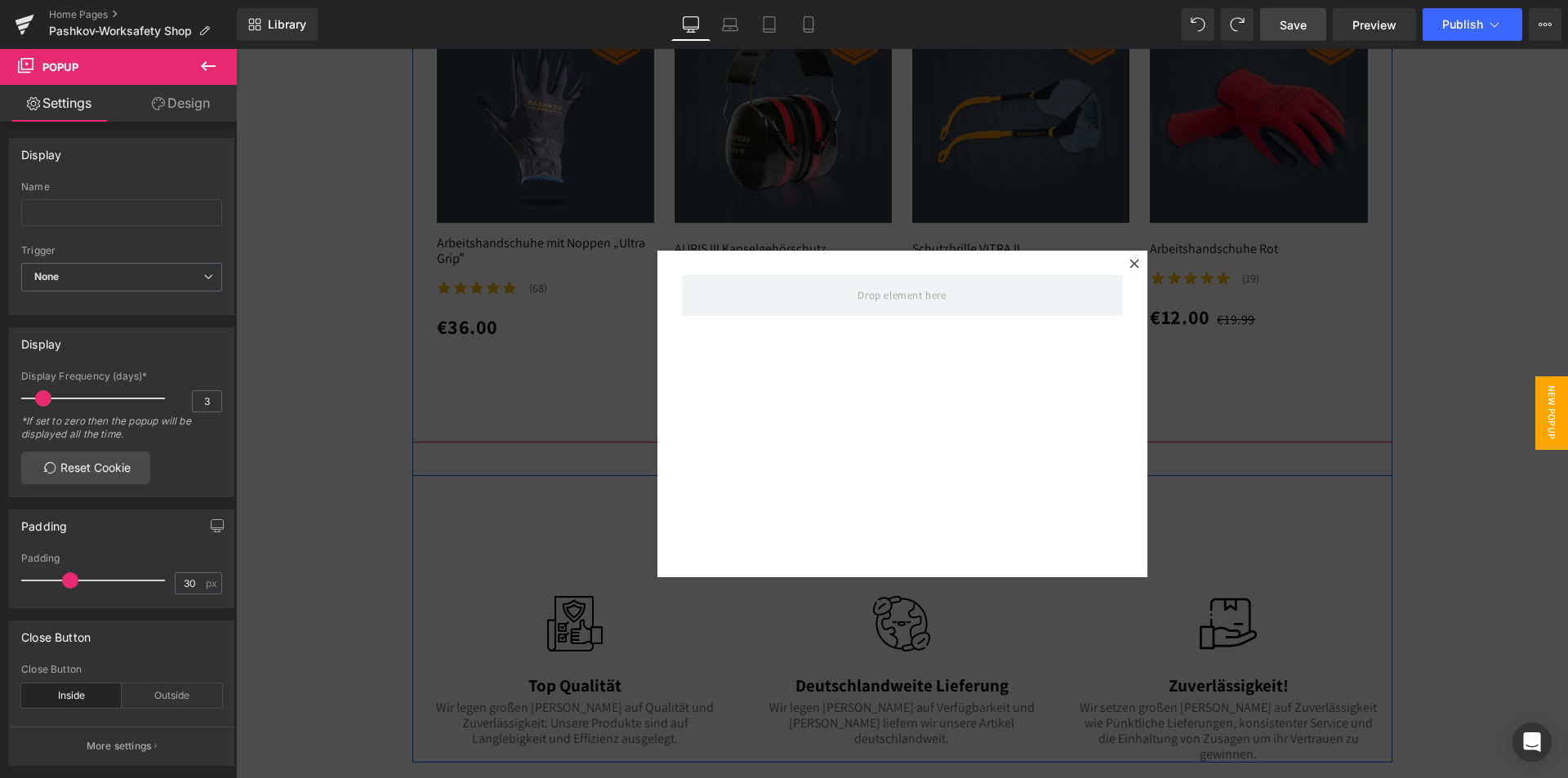
click at [1132, 261] on div at bounding box center [1134, 263] width 19 height 19
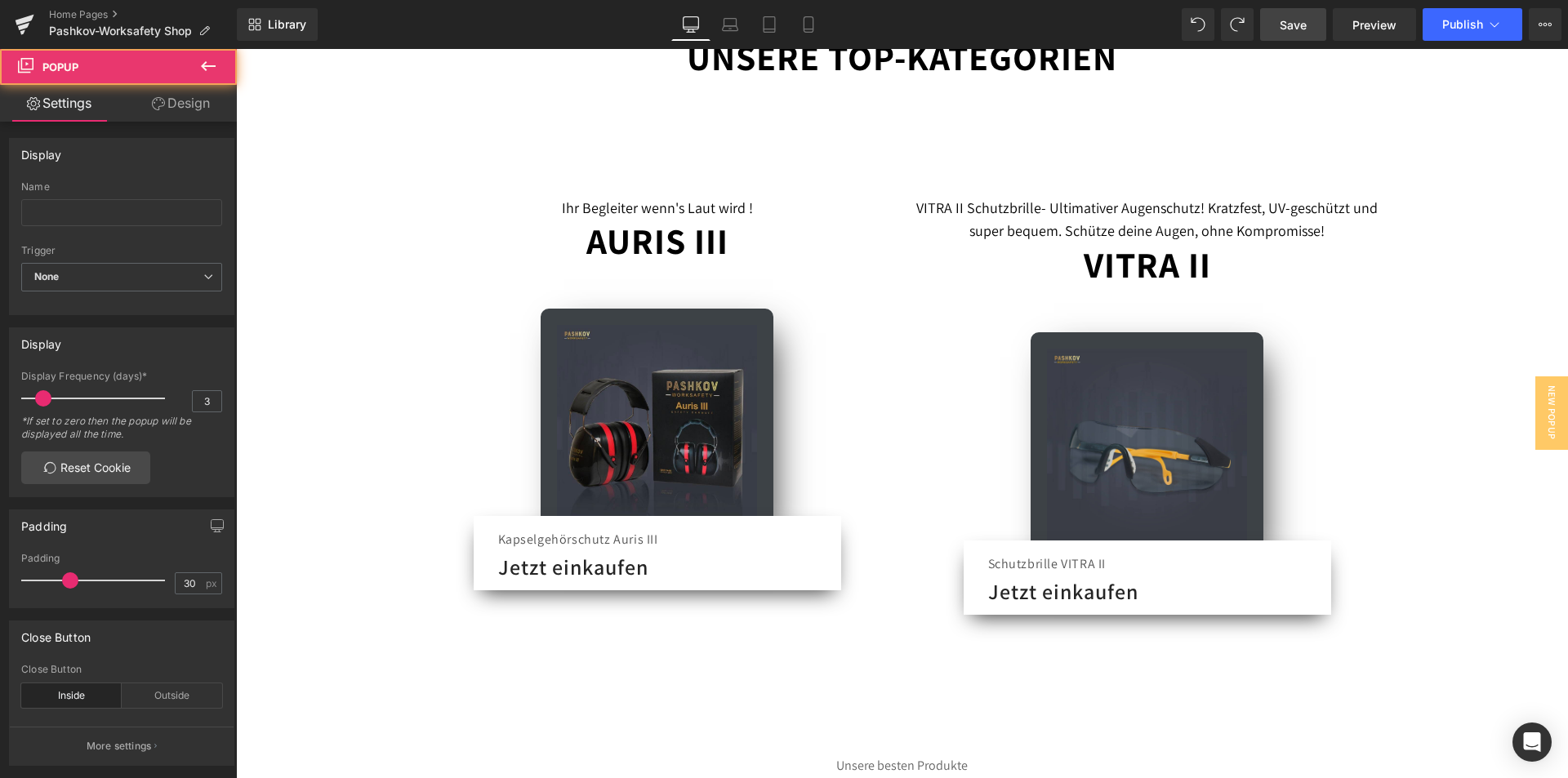
scroll to position [452, 0]
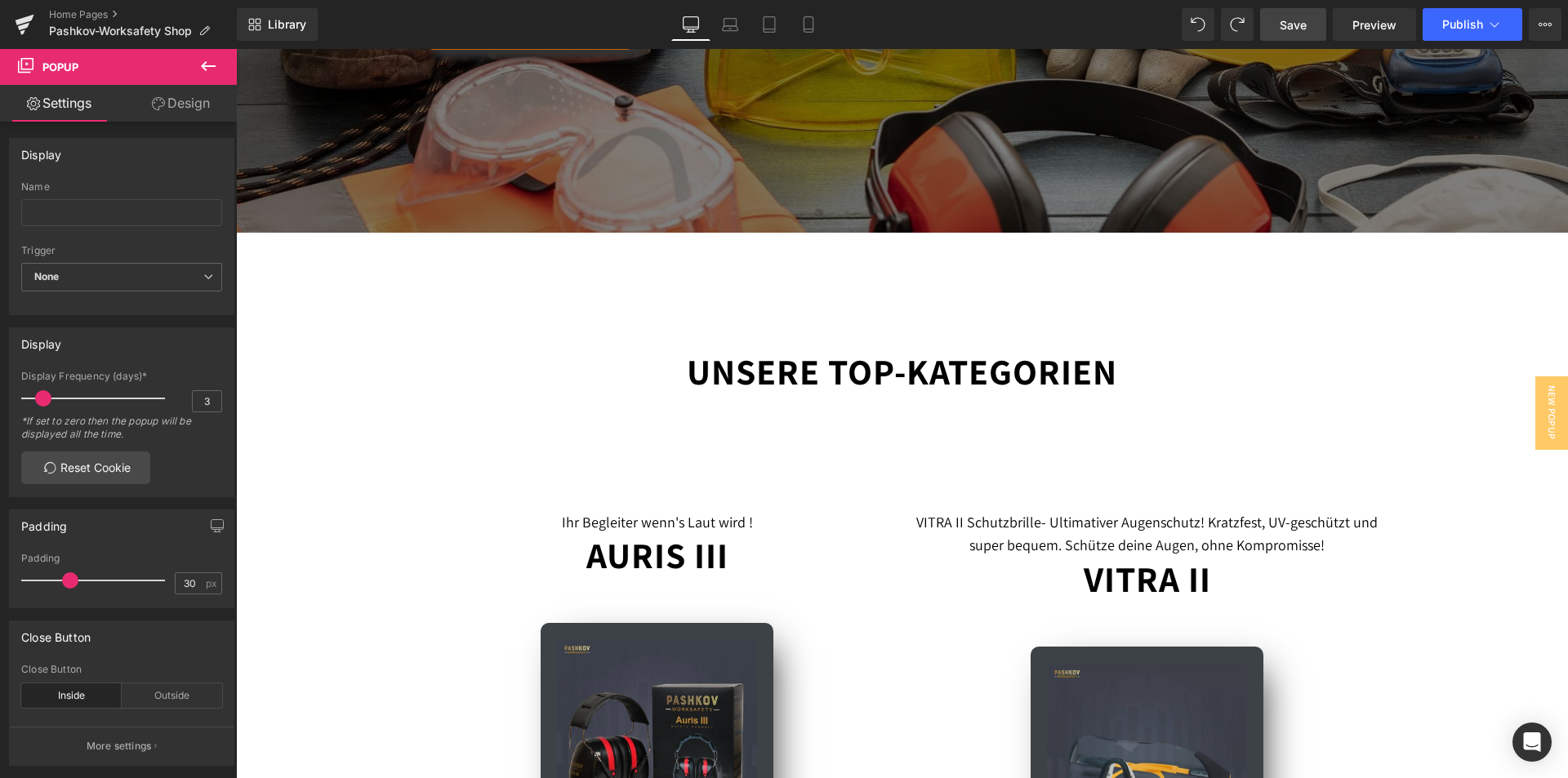
click at [210, 75] on icon at bounding box center [208, 65] width 19 height 19
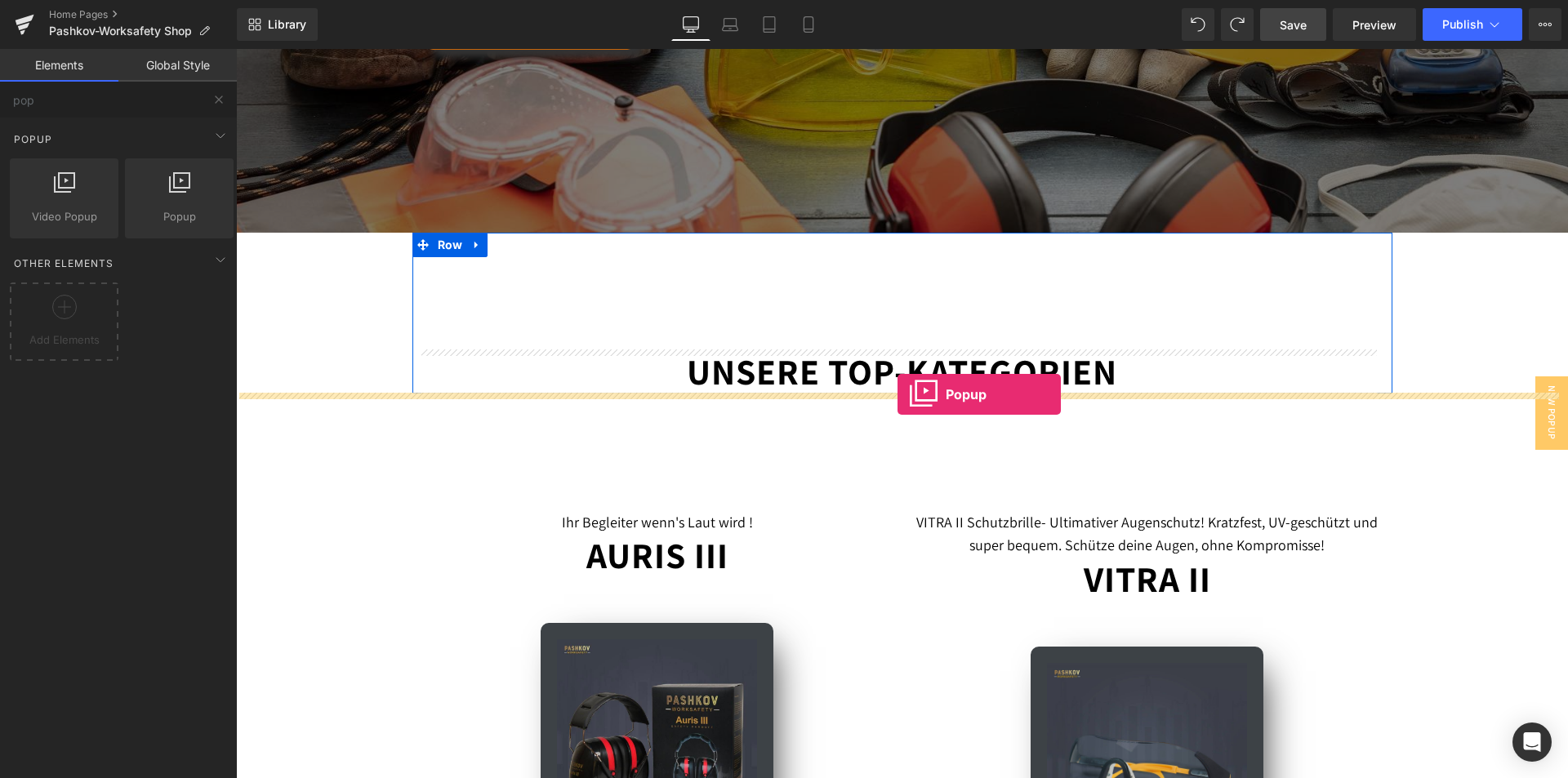
drag, startPoint x: 418, startPoint y: 246, endPoint x: 898, endPoint y: 394, distance: 502.3
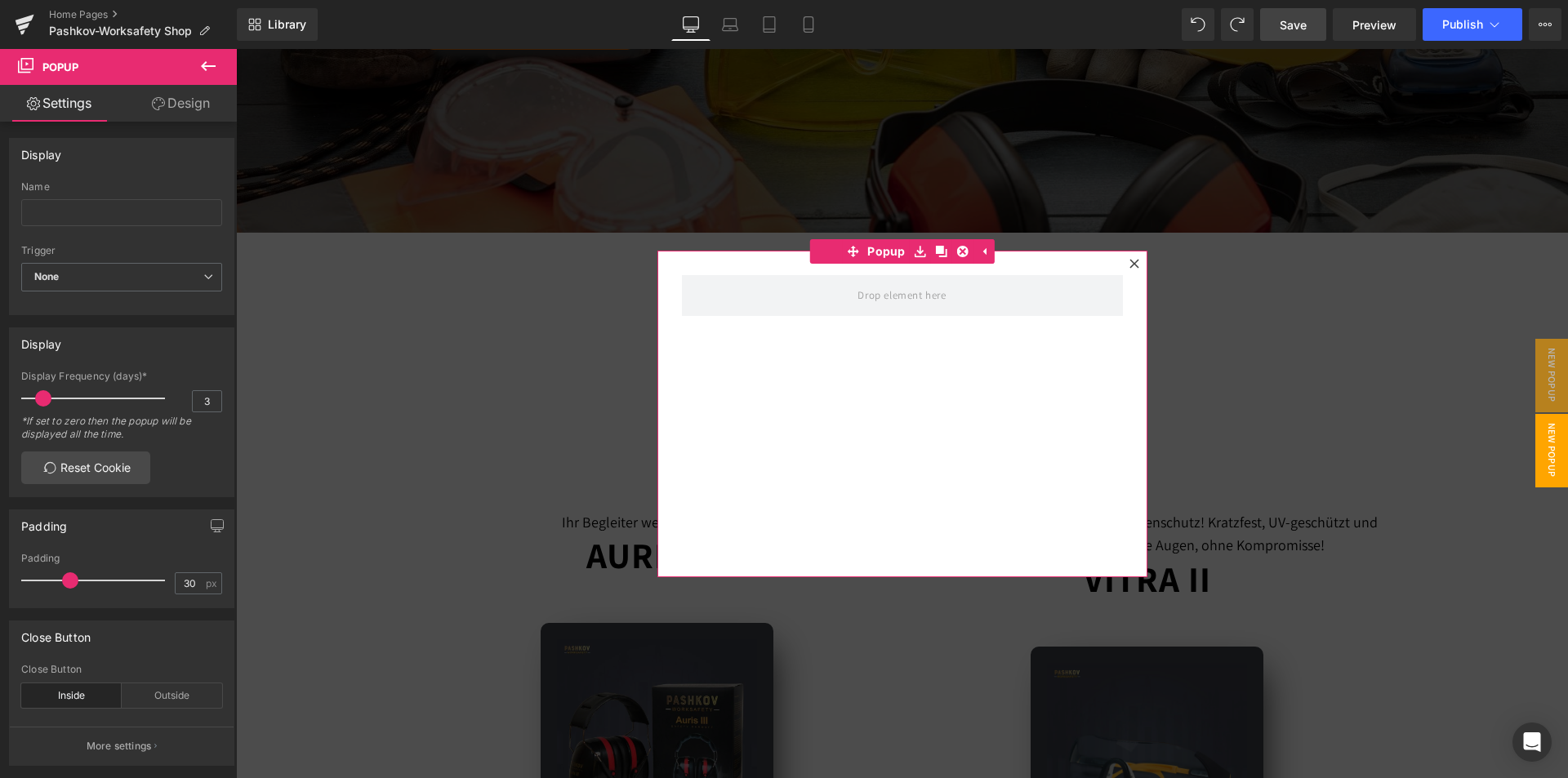
click at [774, 436] on div at bounding box center [902, 413] width 490 height 326
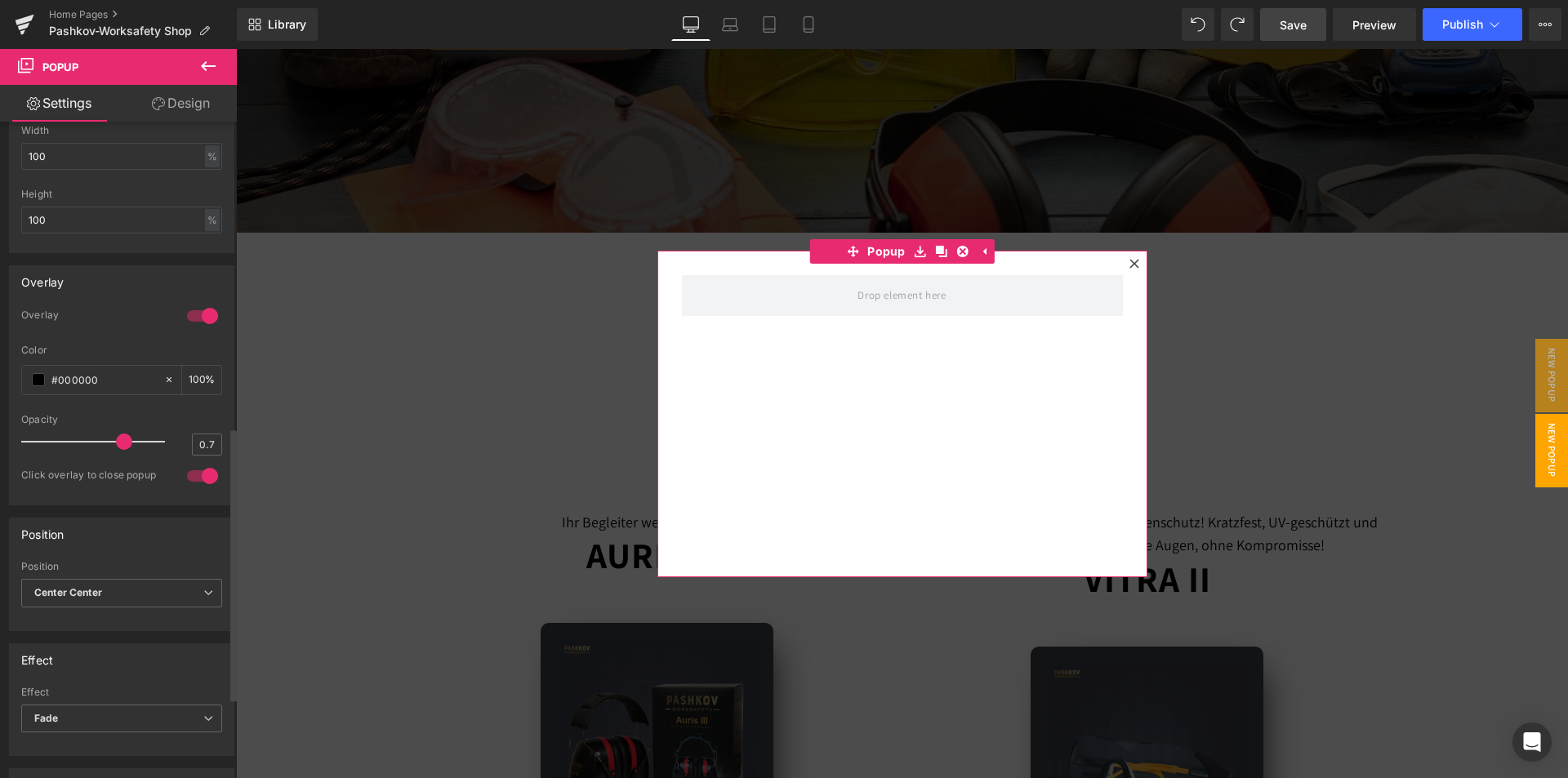
scroll to position [735, 0]
click at [127, 373] on input "#000000" at bounding box center [104, 377] width 104 height 18
drag, startPoint x: 122, startPoint y: 381, endPoint x: 57, endPoint y: 371, distance: 65.8
click at [57, 371] on input "#000000" at bounding box center [104, 377] width 104 height 18
paste input "#3a3d45"
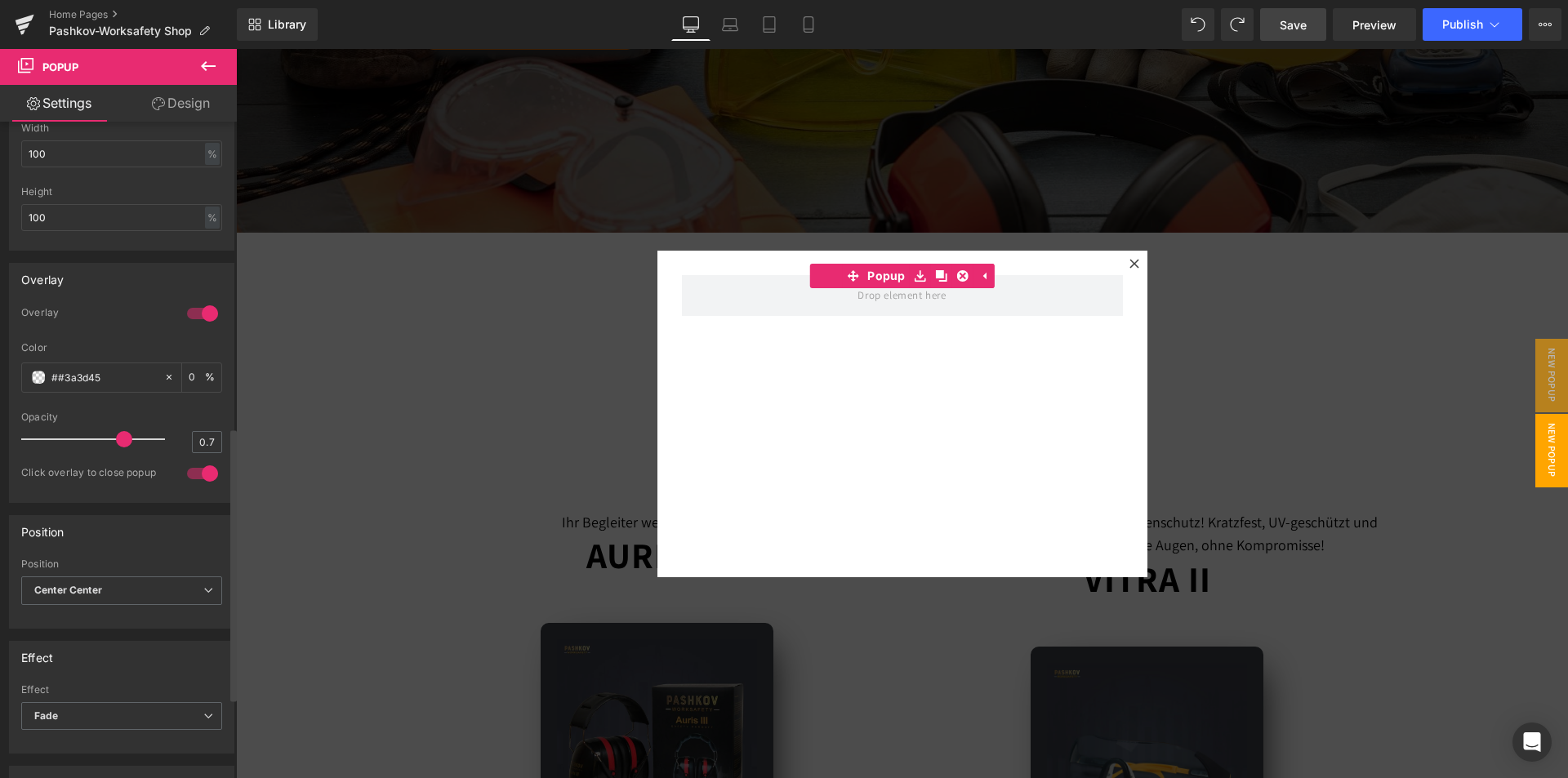
type input "##3a3d45"
click at [106, 410] on div at bounding box center [121, 406] width 201 height 11
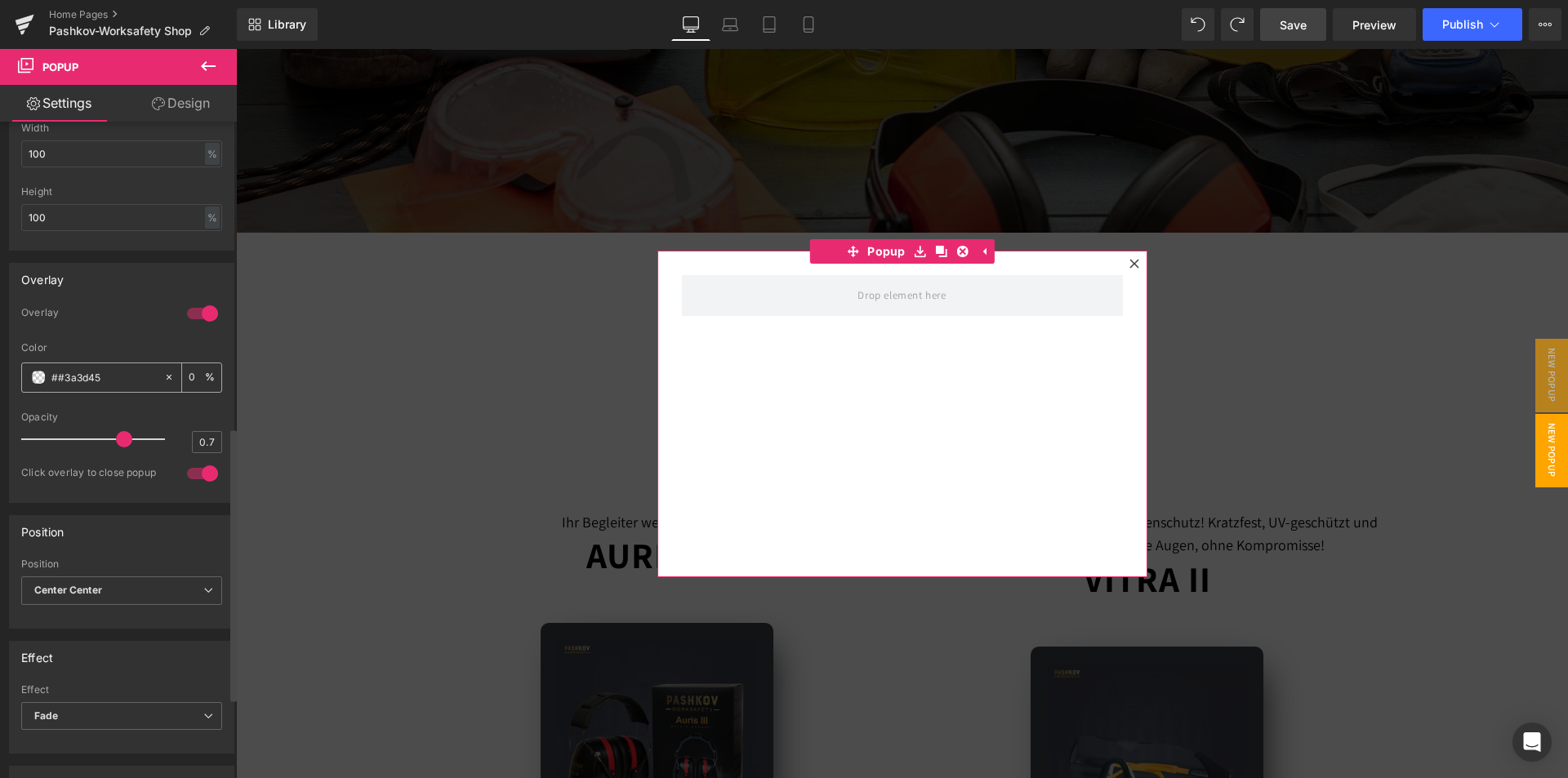
click at [121, 380] on input "##3a3d45" at bounding box center [104, 377] width 104 height 18
click at [173, 93] on link "Design" at bounding box center [181, 104] width 119 height 37
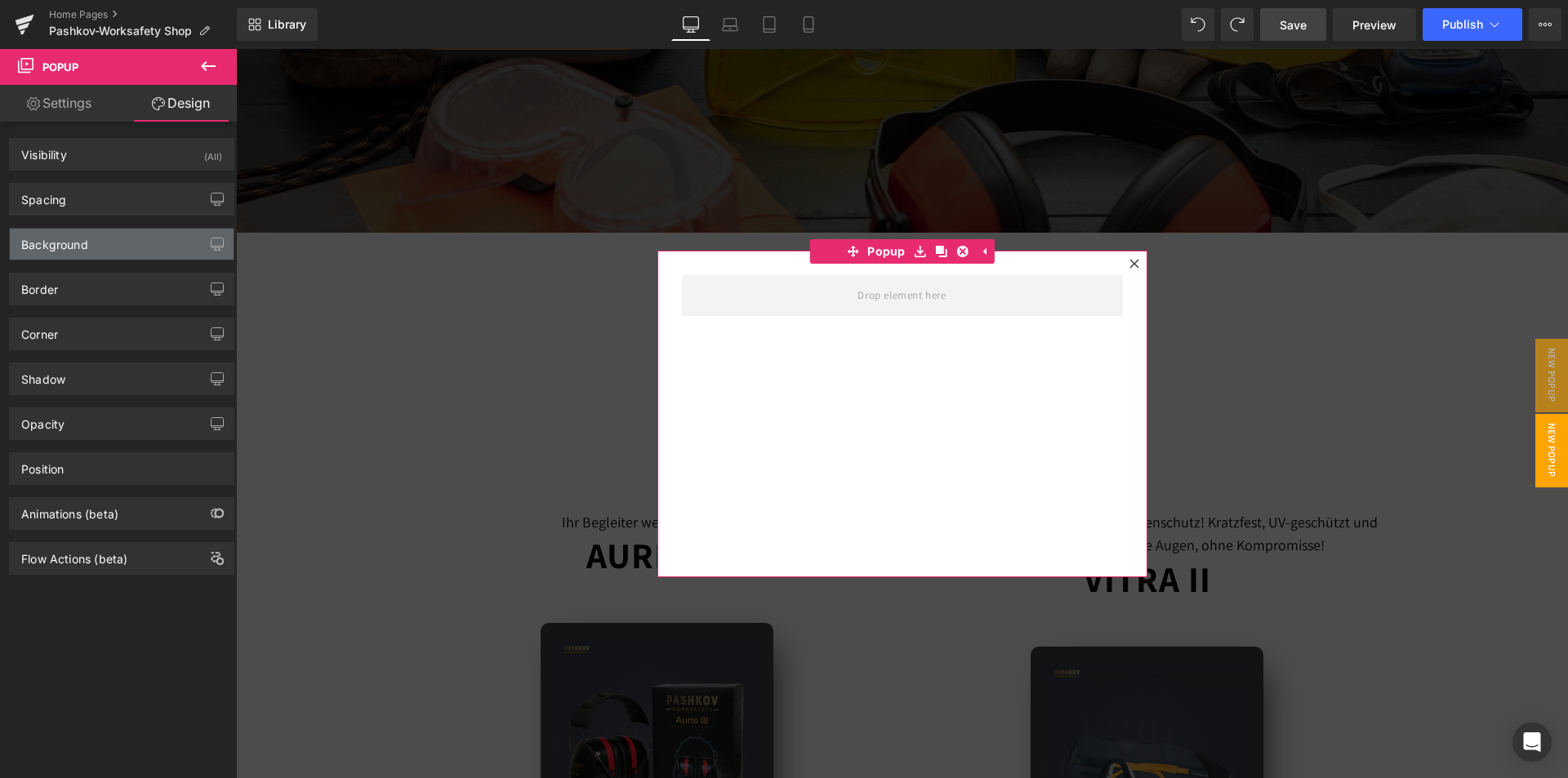
click at [140, 240] on div "Background" at bounding box center [122, 244] width 224 height 31
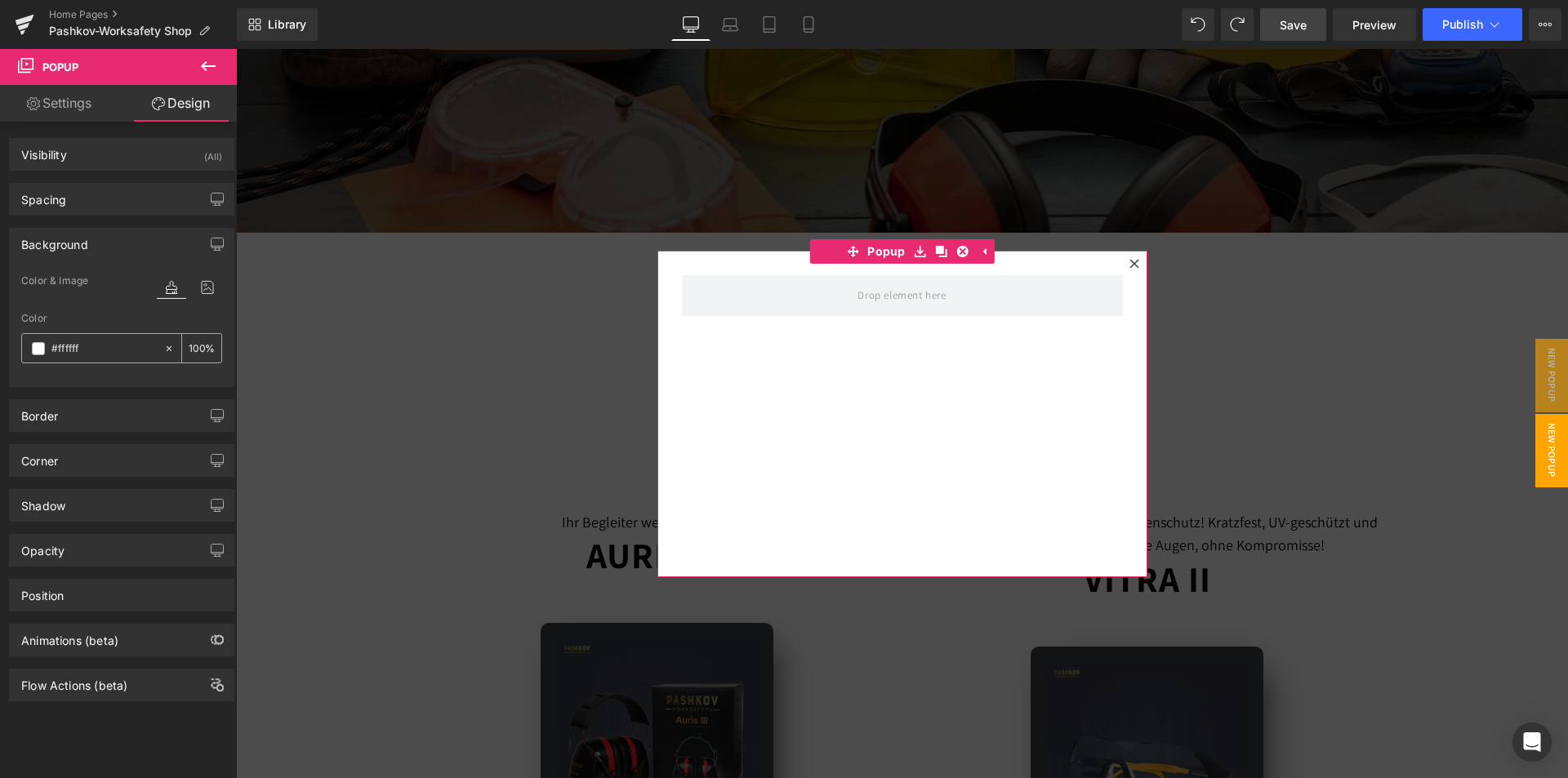
click at [86, 352] on input "#ffffff" at bounding box center [104, 349] width 104 height 18
drag, startPoint x: 90, startPoint y: 354, endPoint x: 47, endPoint y: 354, distance: 43.0
click at [47, 354] on div "#ffffff" at bounding box center [92, 348] width 141 height 28
paste input "3a3d45"
type input "#3a3d45"
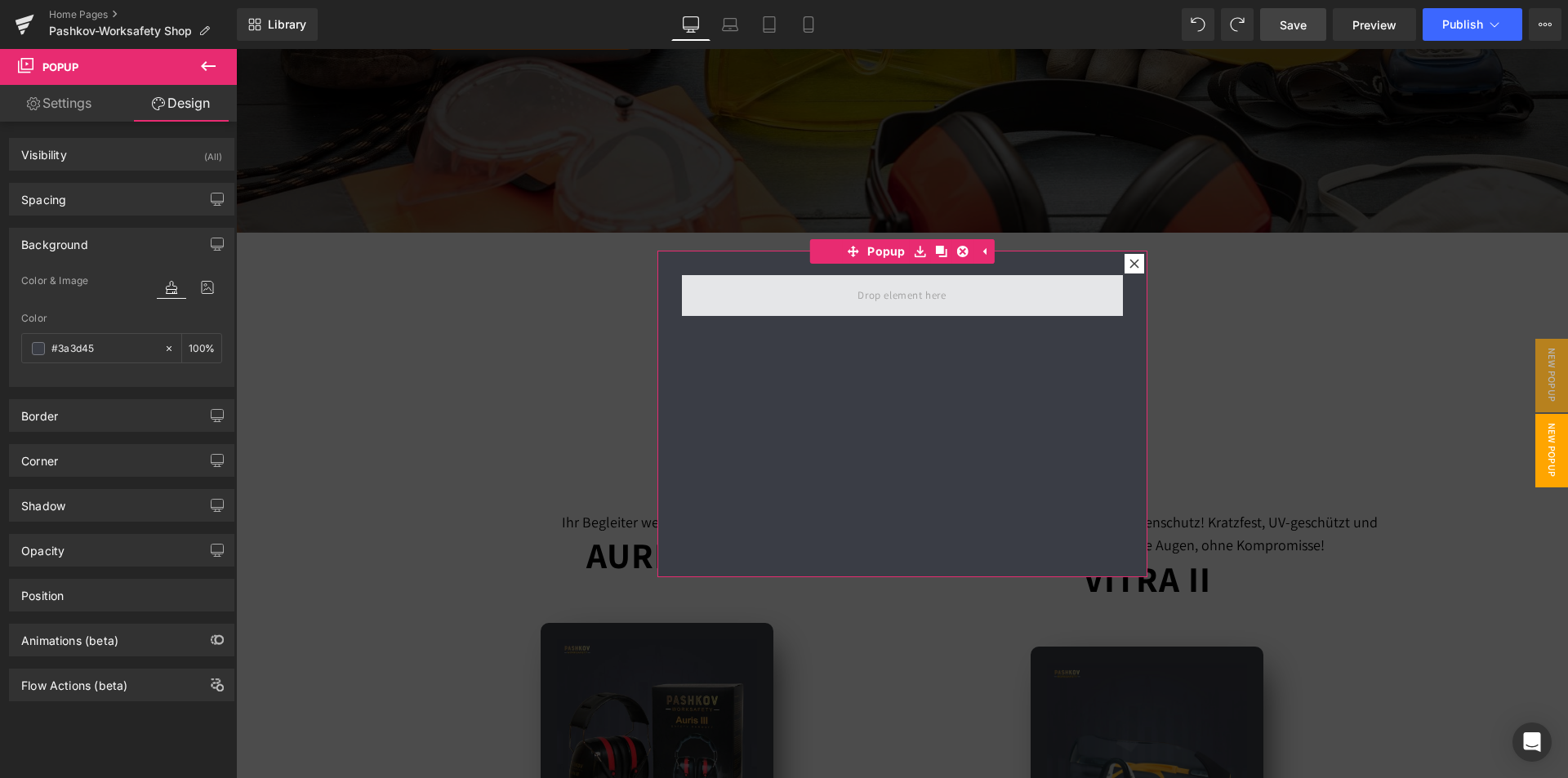
click at [913, 307] on span at bounding box center [901, 295] width 99 height 27
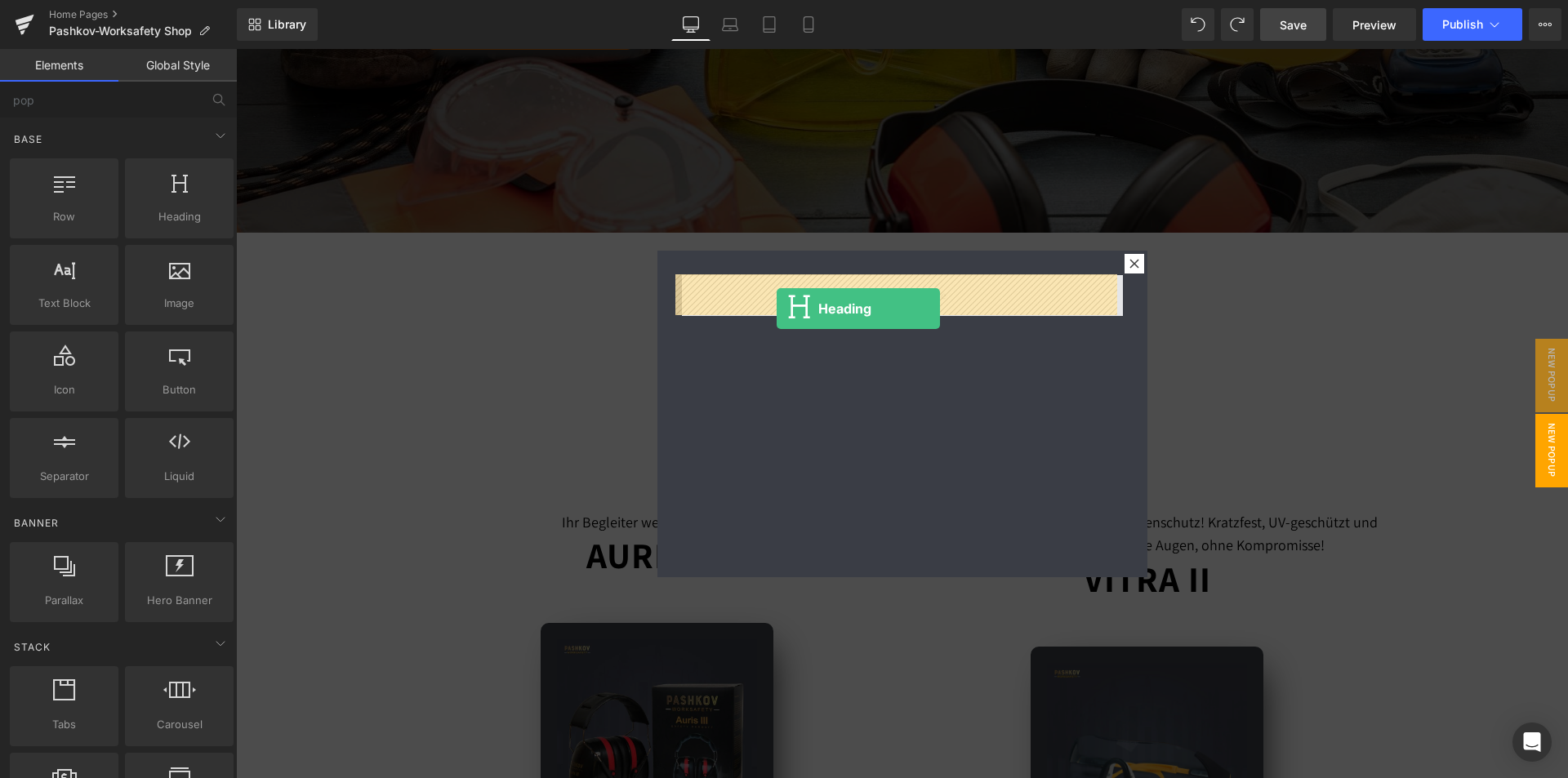
drag, startPoint x: 396, startPoint y: 245, endPoint x: 776, endPoint y: 309, distance: 385.4
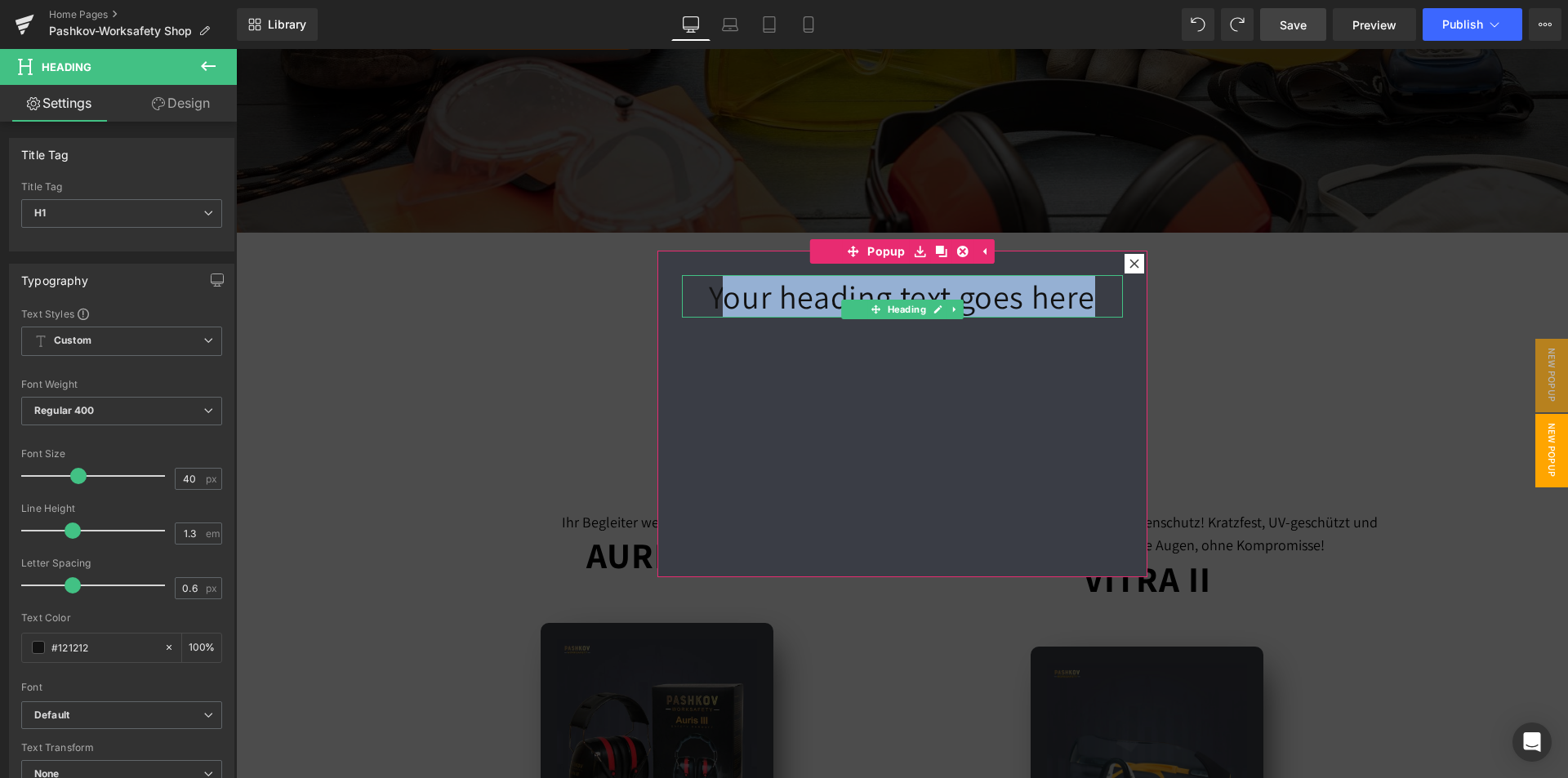
drag, startPoint x: 1050, startPoint y: 293, endPoint x: 722, endPoint y: 304, distance: 328.2
click at [722, 304] on h1 "Your heading text goes here" at bounding box center [903, 296] width 441 height 43
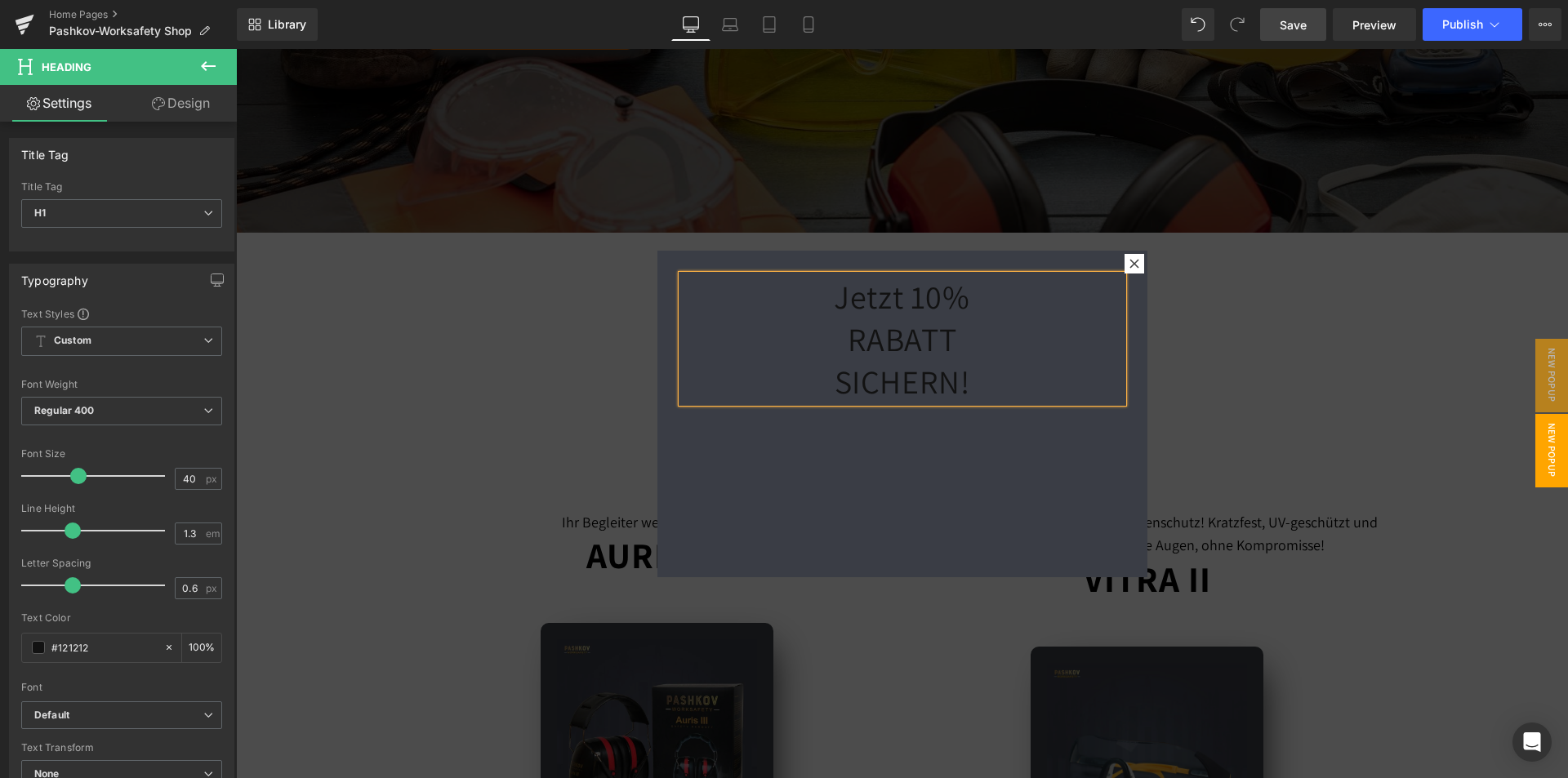
click at [875, 506] on div "Jetzt 10% RABATT SICHERN! Heading" at bounding box center [902, 413] width 490 height 326
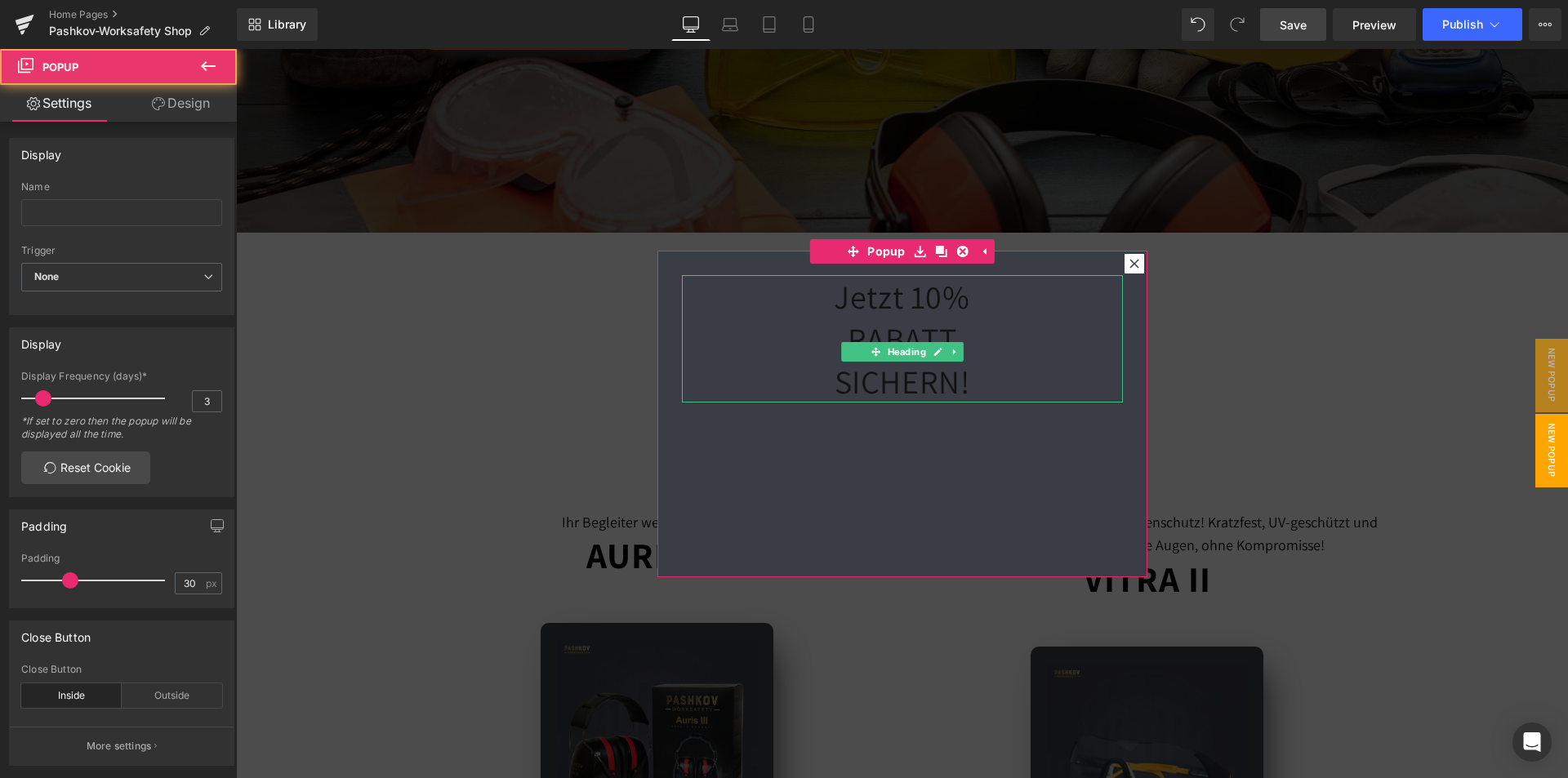
click at [910, 332] on h1 "Jetzt 10% RABATT SICHERN!" at bounding box center [903, 339] width 441 height 128
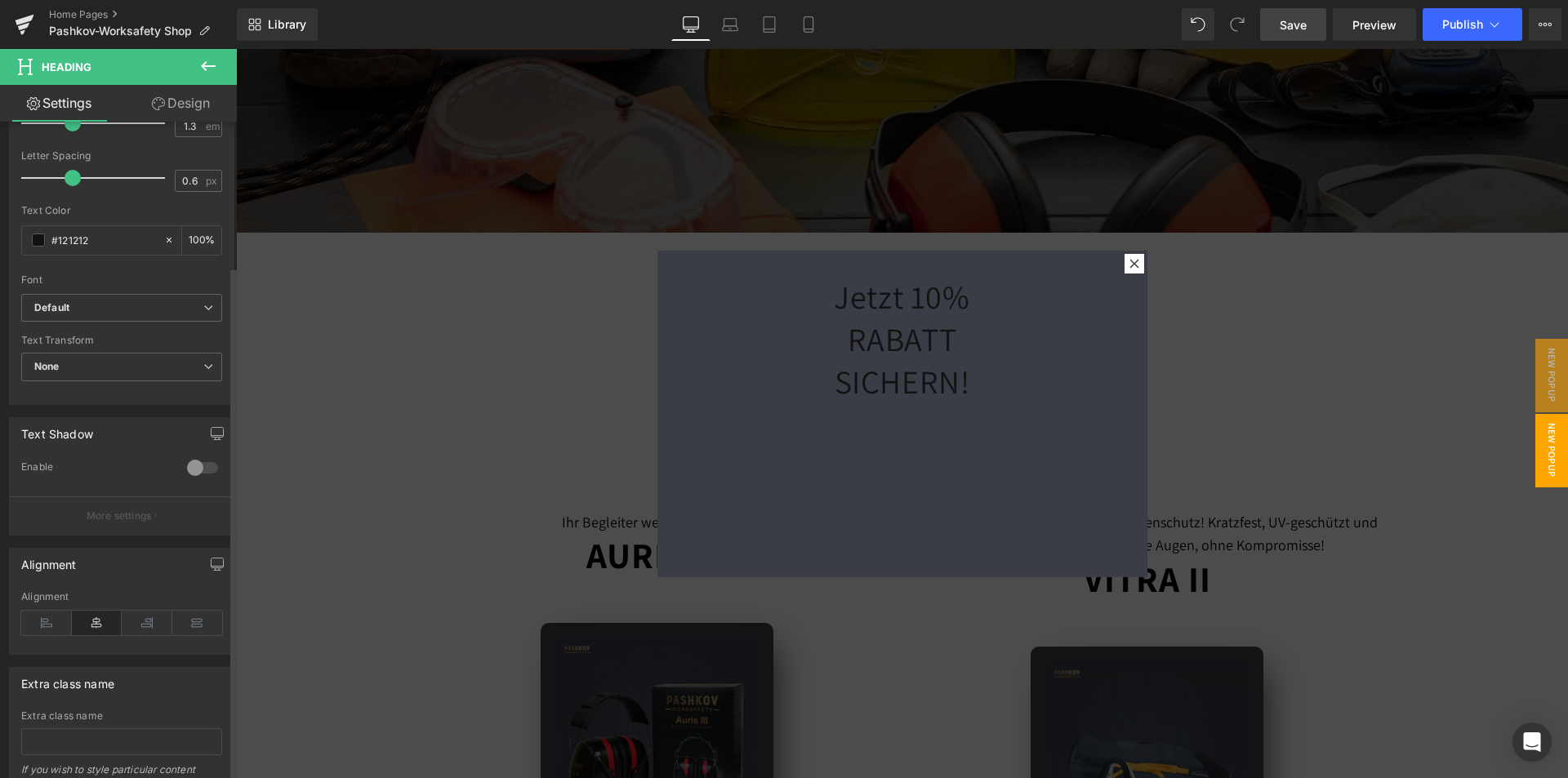
scroll to position [408, 0]
click at [63, 624] on icon at bounding box center [46, 621] width 51 height 24
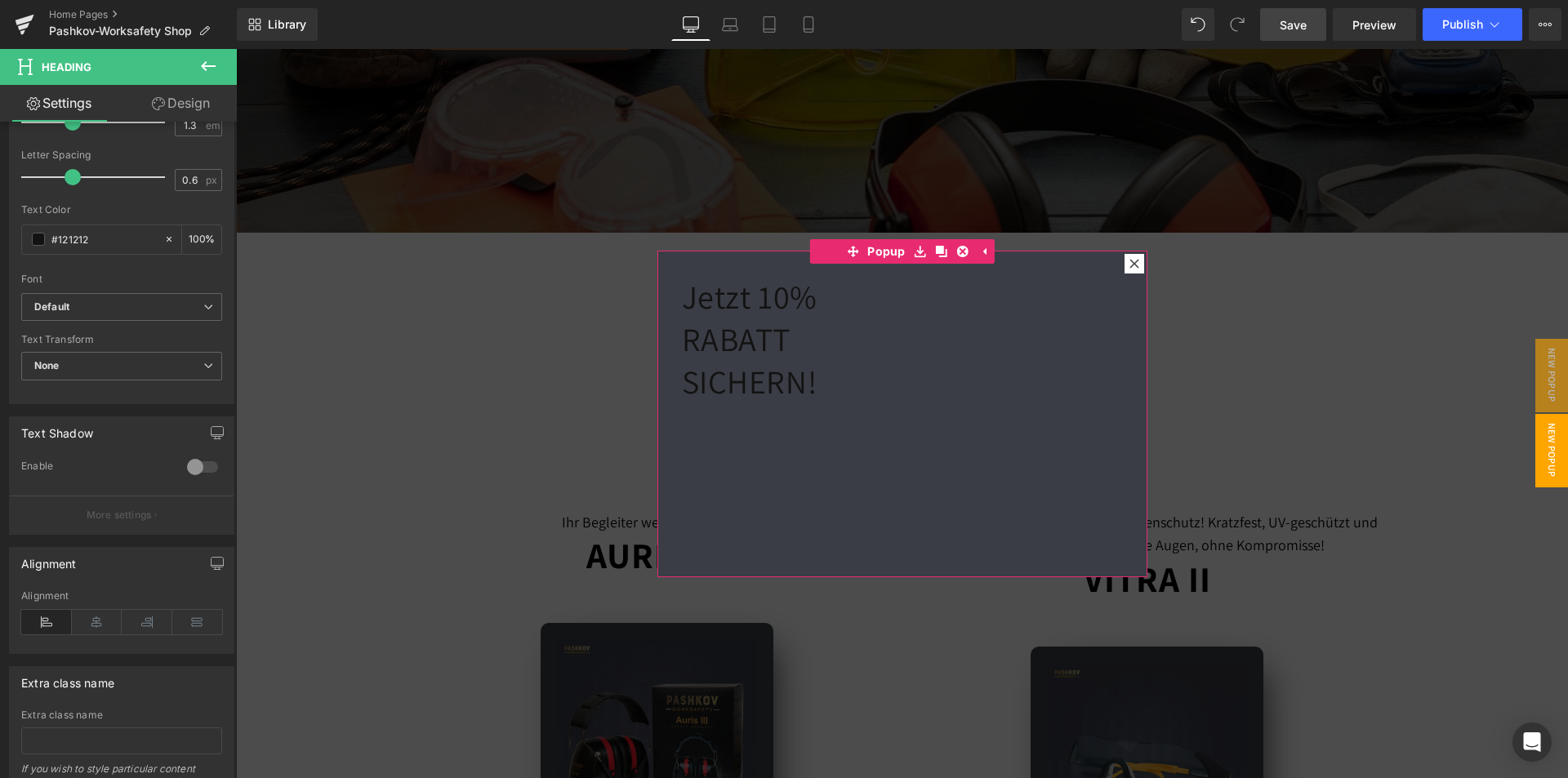
click at [751, 303] on h1 "Jetzt 10% RABATT SICHERN!" at bounding box center [903, 339] width 441 height 128
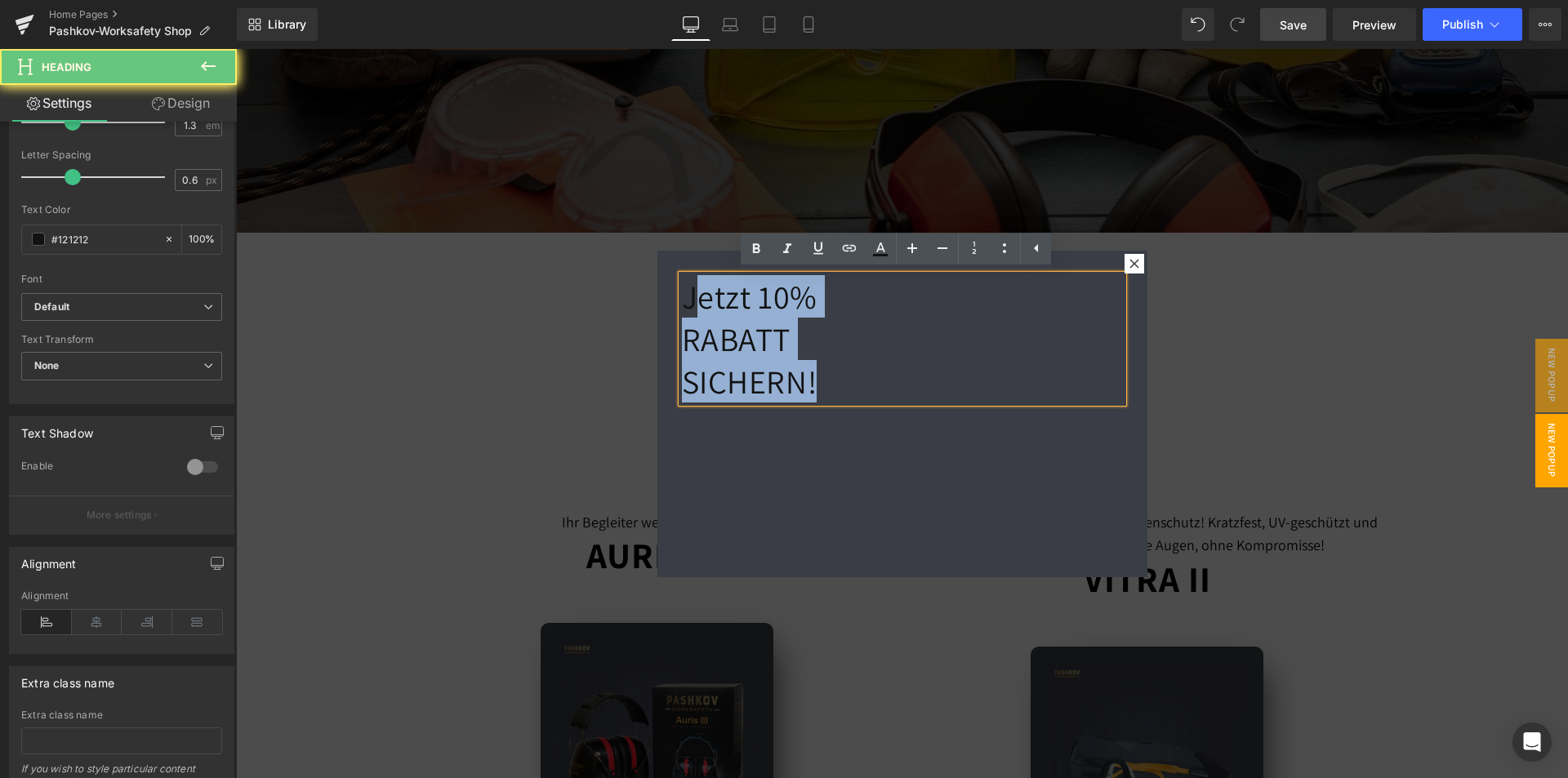
drag, startPoint x: 685, startPoint y: 295, endPoint x: 878, endPoint y: 402, distance: 220.7
click at [878, 402] on h1 "Jetzt 10% RABATT SICHERN!" at bounding box center [903, 339] width 441 height 128
click at [748, 358] on h1 "Jetzt 10% RABATT SICHERN!" at bounding box center [903, 339] width 441 height 128
drag, startPoint x: 680, startPoint y: 300, endPoint x: 837, endPoint y: 340, distance: 162.0
click at [857, 378] on h1 "Jetzt 10% RABATT SICHERN!" at bounding box center [903, 339] width 441 height 128
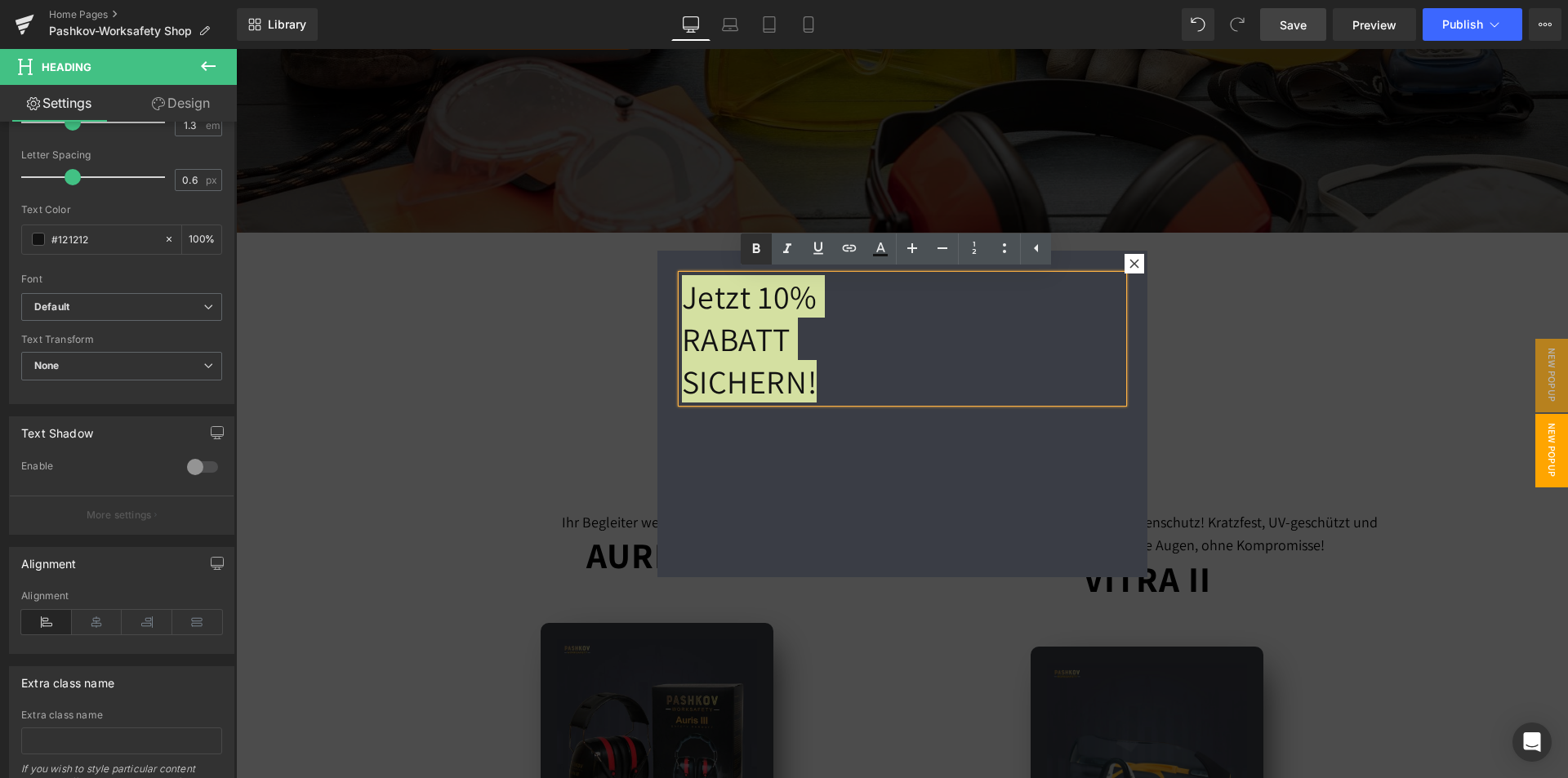
click at [756, 250] on icon at bounding box center [756, 249] width 19 height 19
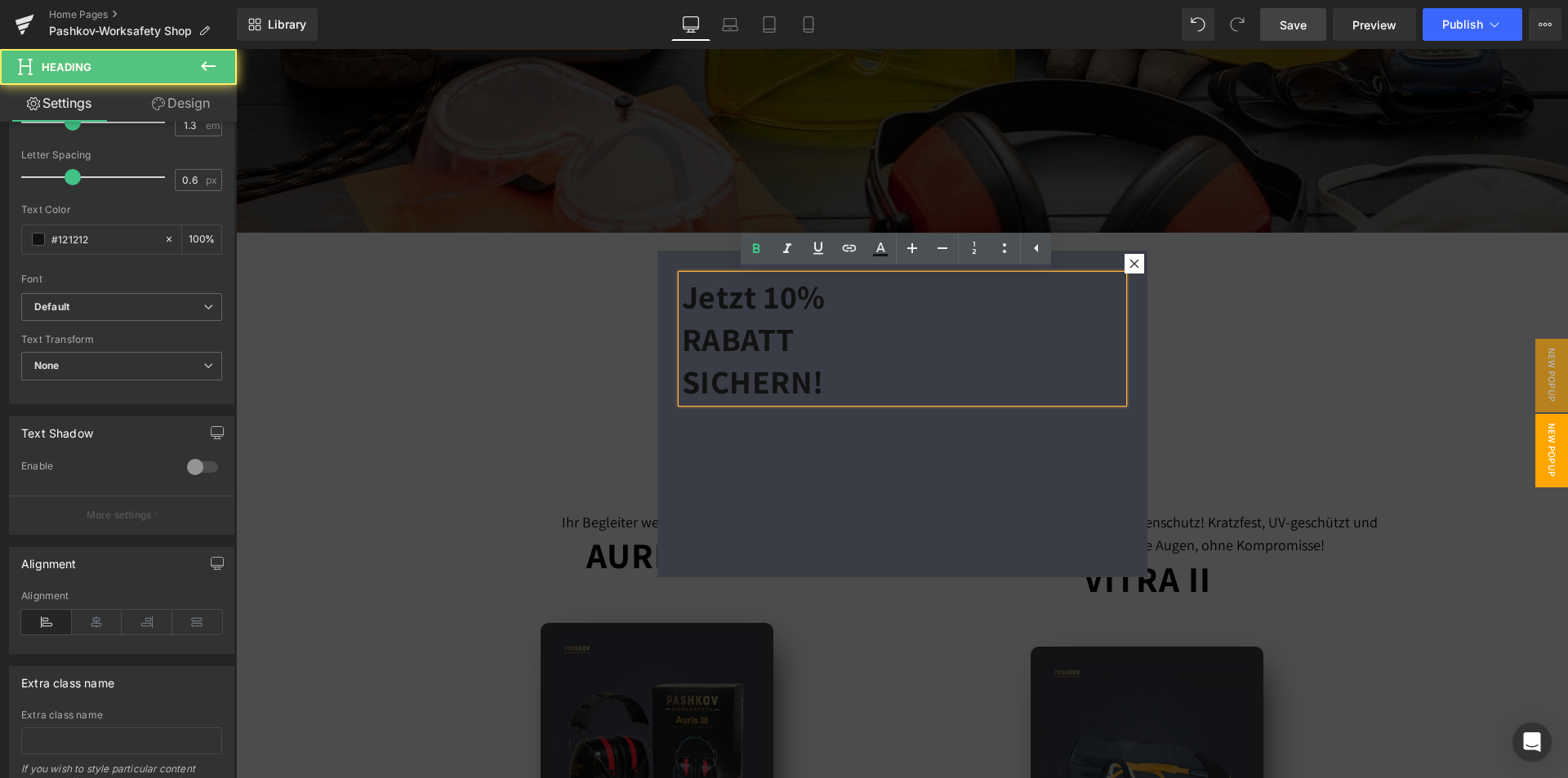
drag, startPoint x: 843, startPoint y: 295, endPoint x: 681, endPoint y: 306, distance: 162.4
click at [695, 314] on h1 "Jetzt 10% RABATT SICHERN!" at bounding box center [903, 339] width 441 height 128
click at [682, 295] on div "Jetzt 10% RABATT SICHERN!" at bounding box center [903, 339] width 441 height 128
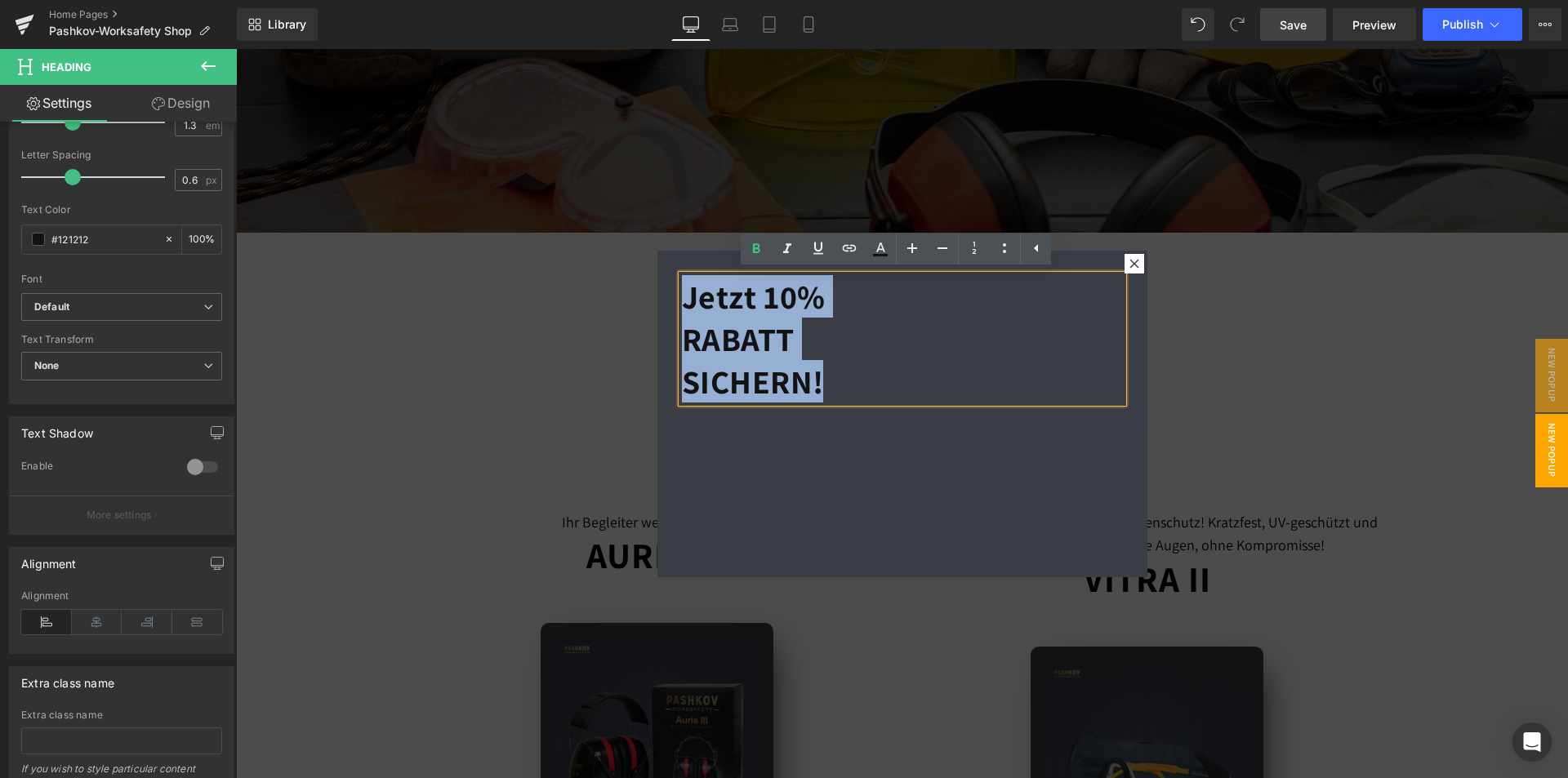
drag, startPoint x: 677, startPoint y: 292, endPoint x: 877, endPoint y: 408, distance: 231.2
click at [877, 408] on div "Jetzt 10% RABATT SICHERN! Heading" at bounding box center [902, 413] width 490 height 326
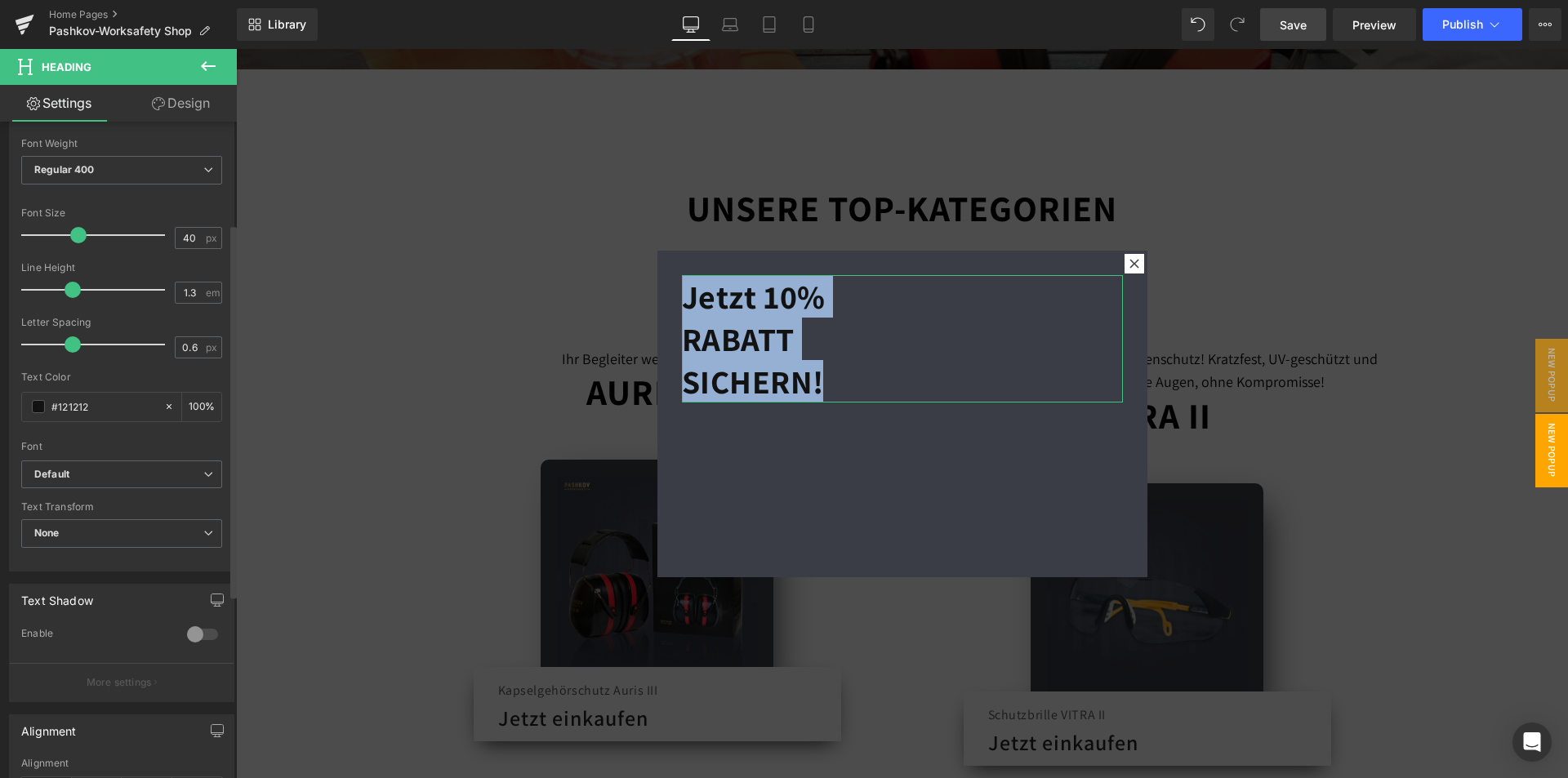
scroll to position [175, 0]
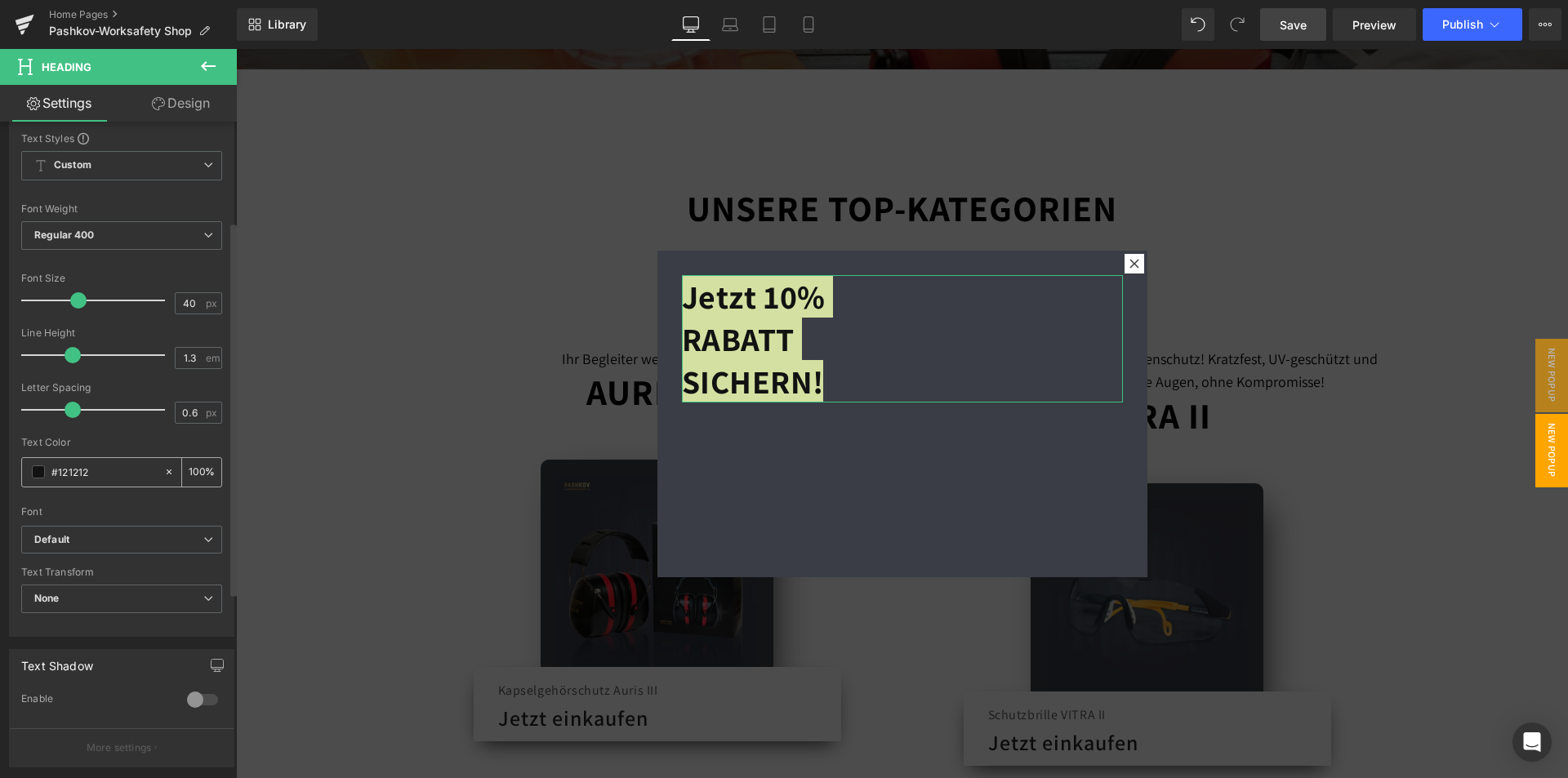
click at [105, 479] on input "#121212" at bounding box center [104, 472] width 104 height 18
click at [99, 470] on input "#121212" at bounding box center [104, 472] width 104 height 18
paste input "#F2C200"
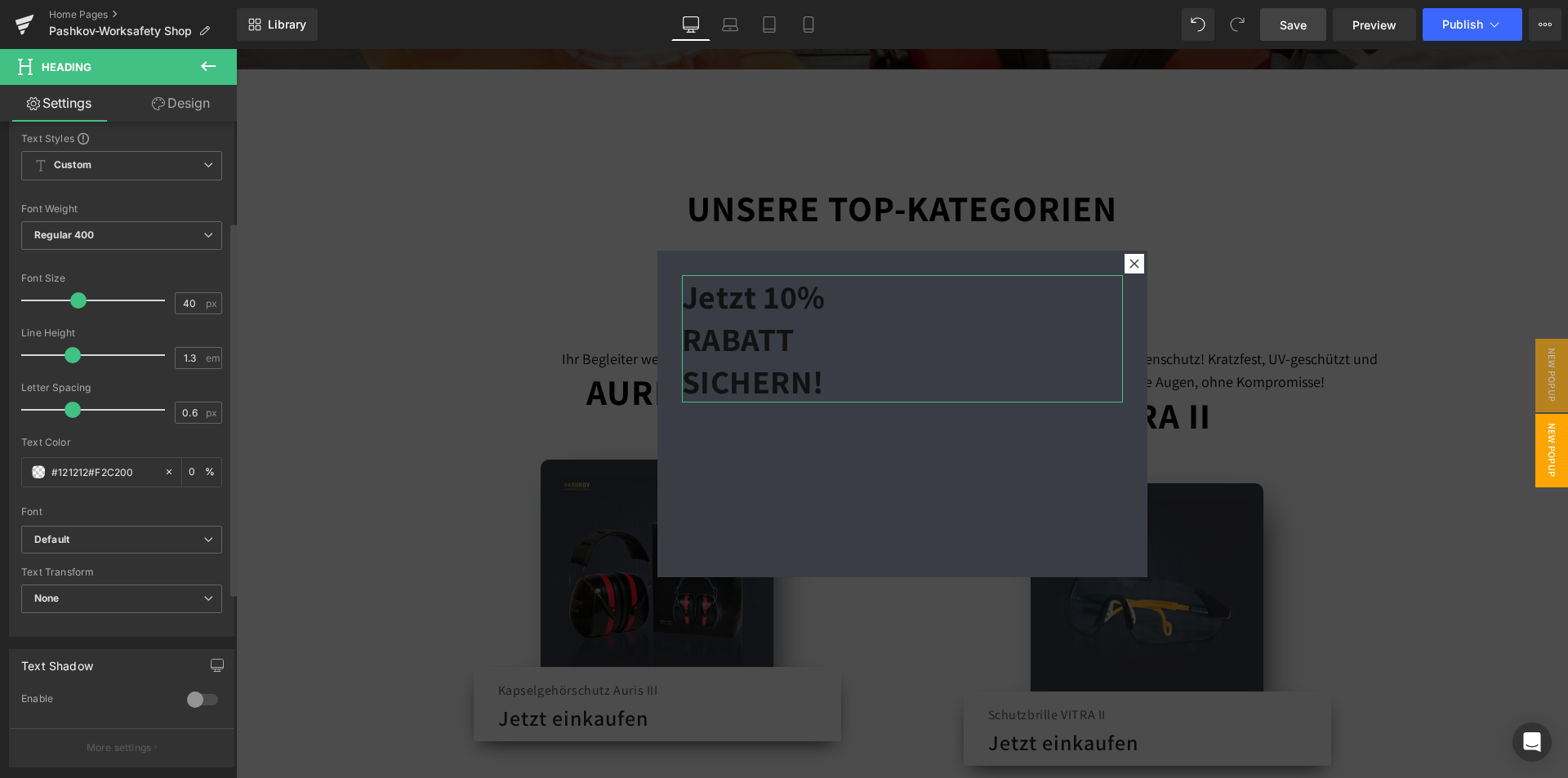
drag, startPoint x: 136, startPoint y: 472, endPoint x: 16, endPoint y: 480, distance: 120.3
click at [16, 480] on div "Text Styles Custom Custom Setup Global Style Custom Setup Global Style Thin 100…" at bounding box center [122, 383] width 224 height 504
paste input "text"
type input "#F2C200"
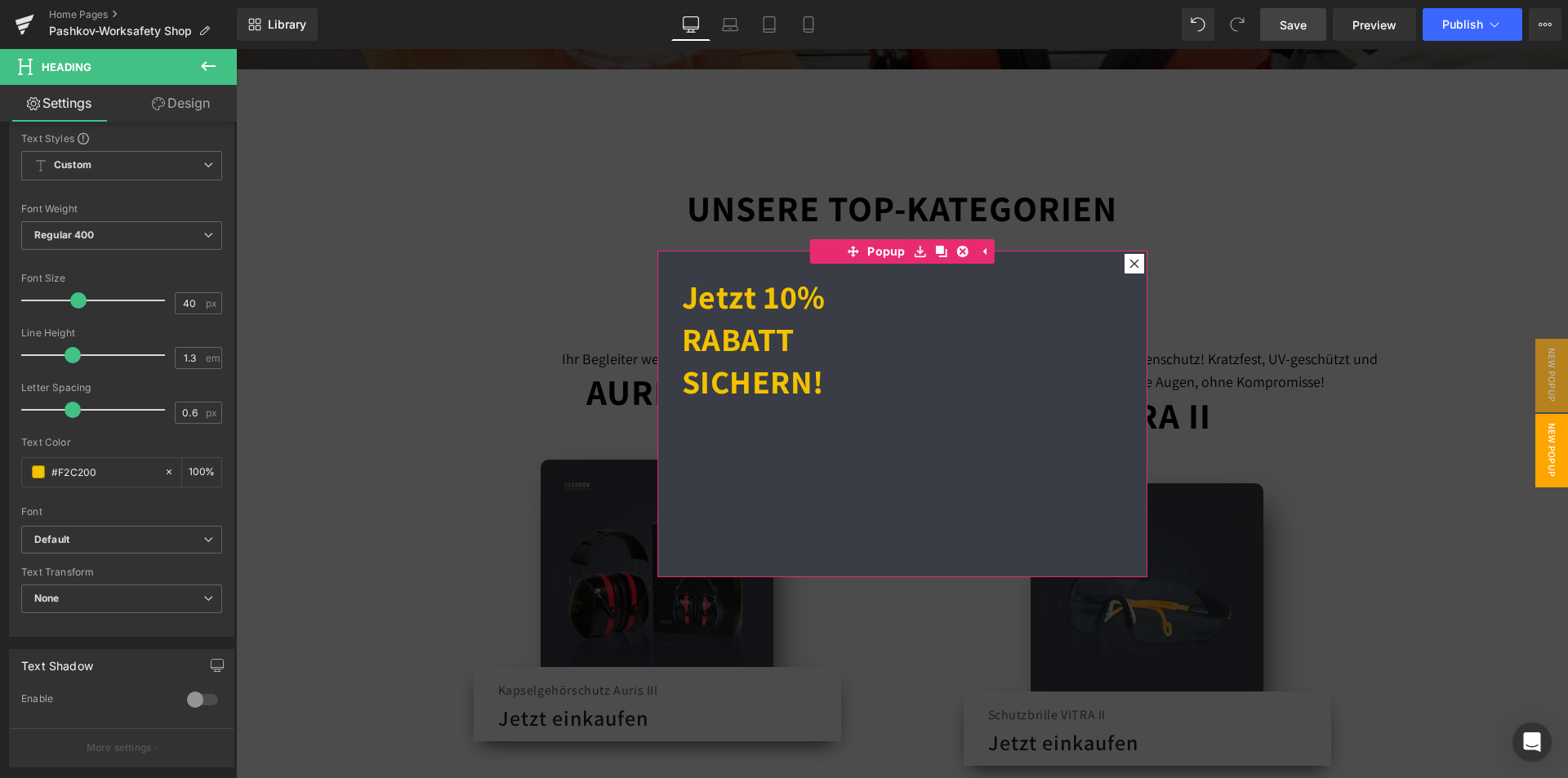
click at [823, 455] on div "Jetzt 10% RABATT SICHERN! Heading" at bounding box center [902, 413] width 490 height 326
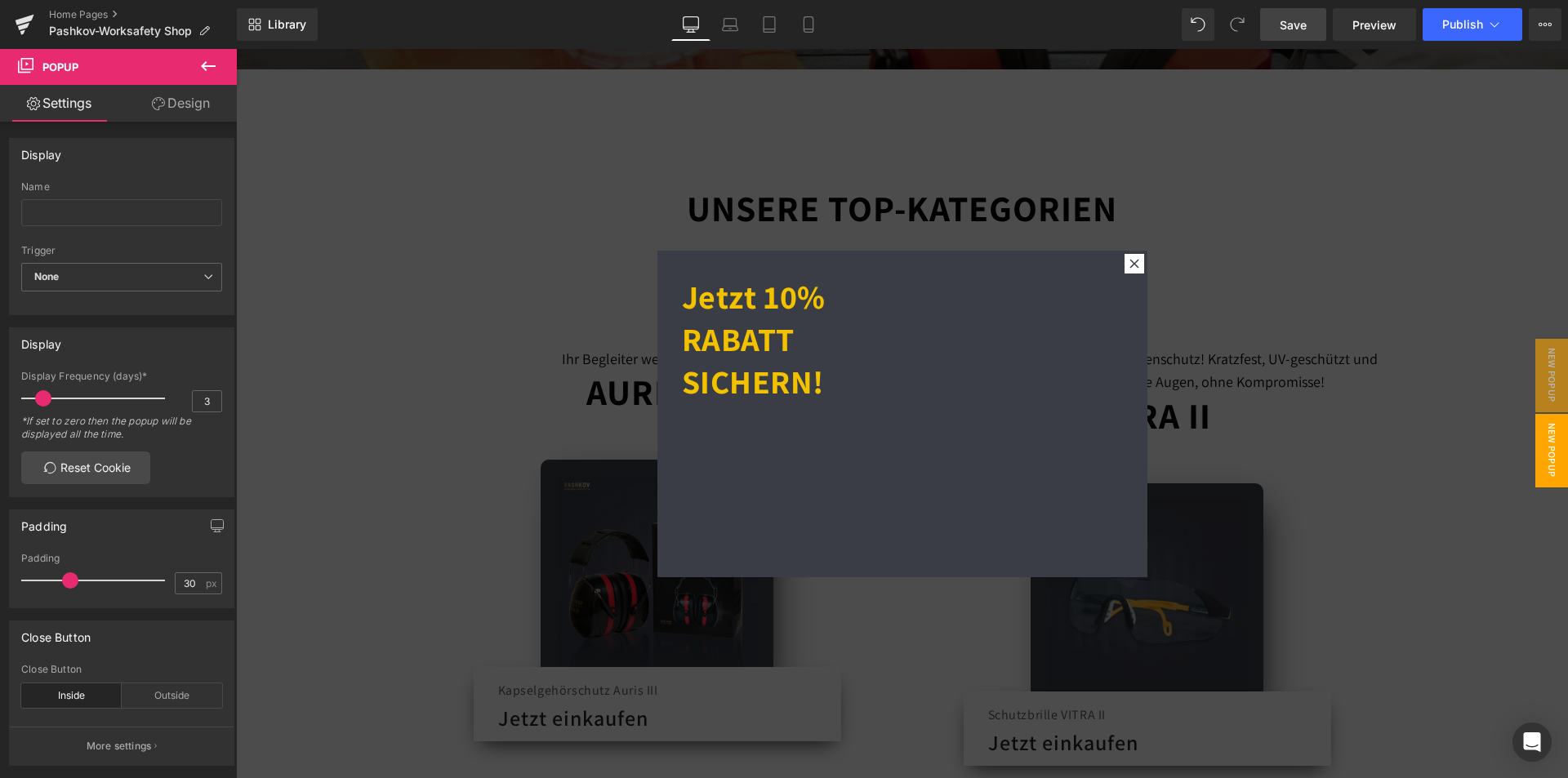
click at [215, 68] on icon at bounding box center [208, 65] width 19 height 19
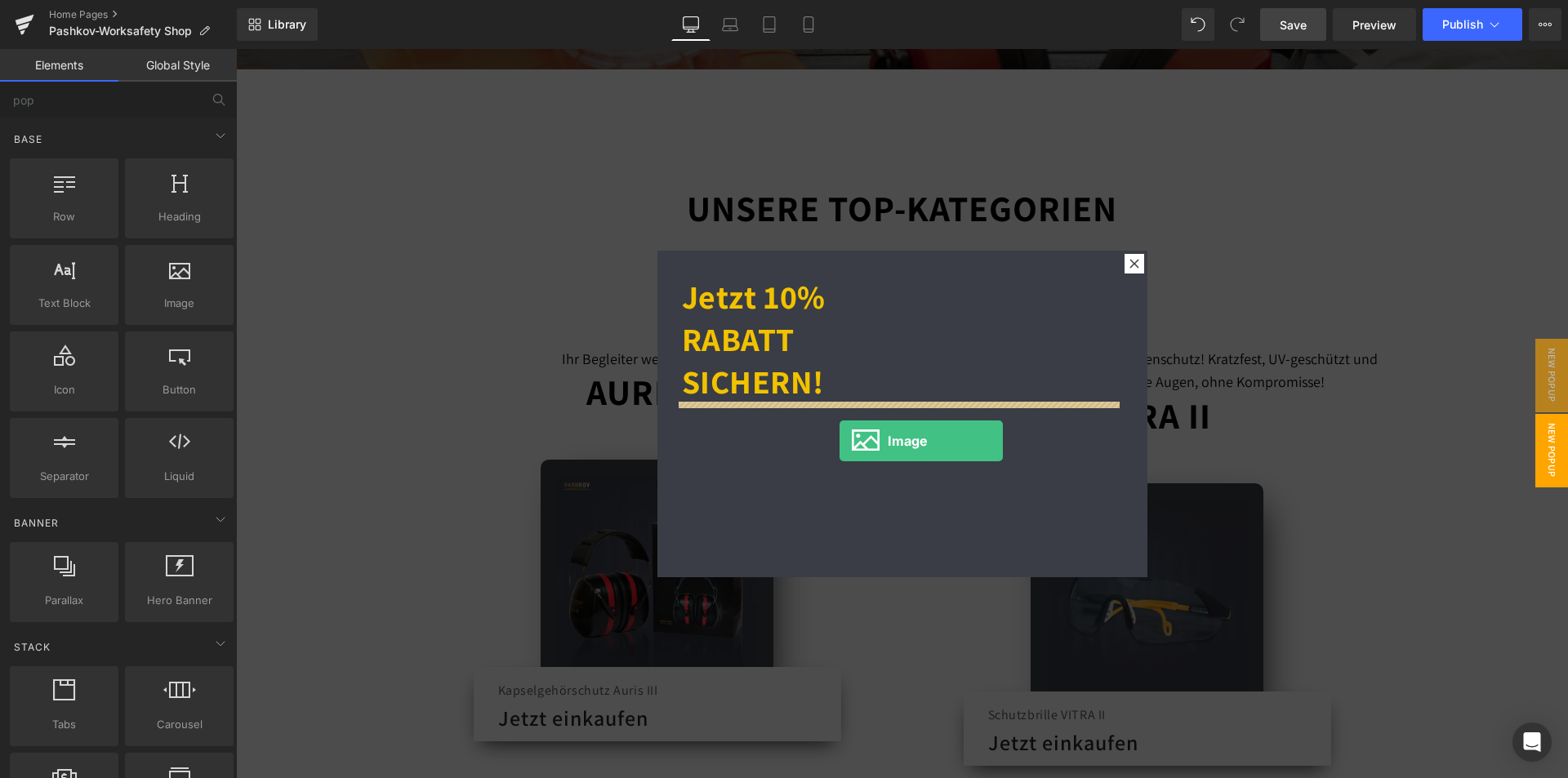
drag, startPoint x: 439, startPoint y: 351, endPoint x: 839, endPoint y: 441, distance: 410.0
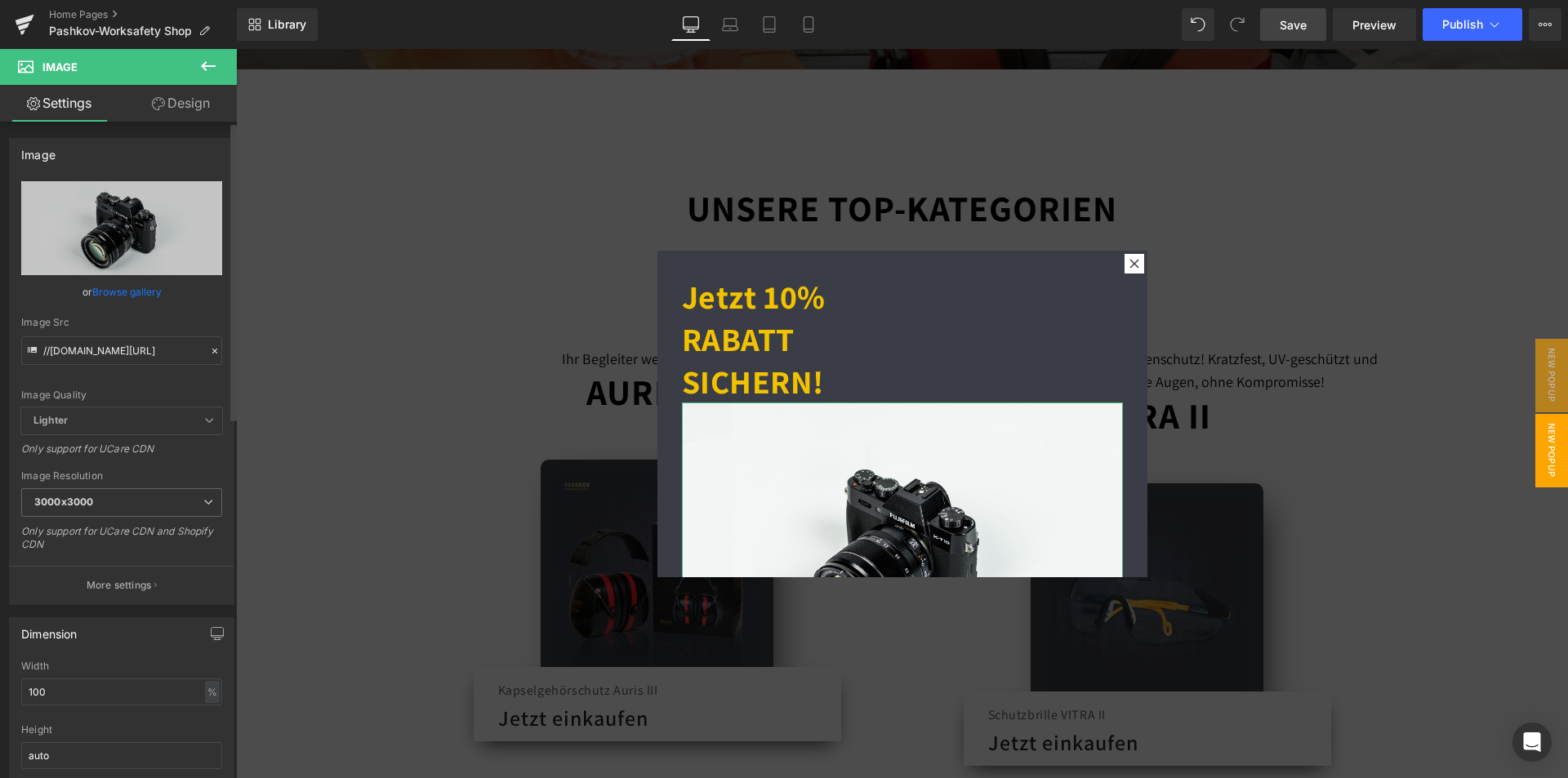
click at [131, 309] on div "Image Quality Lighter Lightest Lighter Lighter Lightest Only support for UCare …" at bounding box center [121, 294] width 201 height 226
click at [134, 292] on link "Browse gallery" at bounding box center [127, 291] width 69 height 28
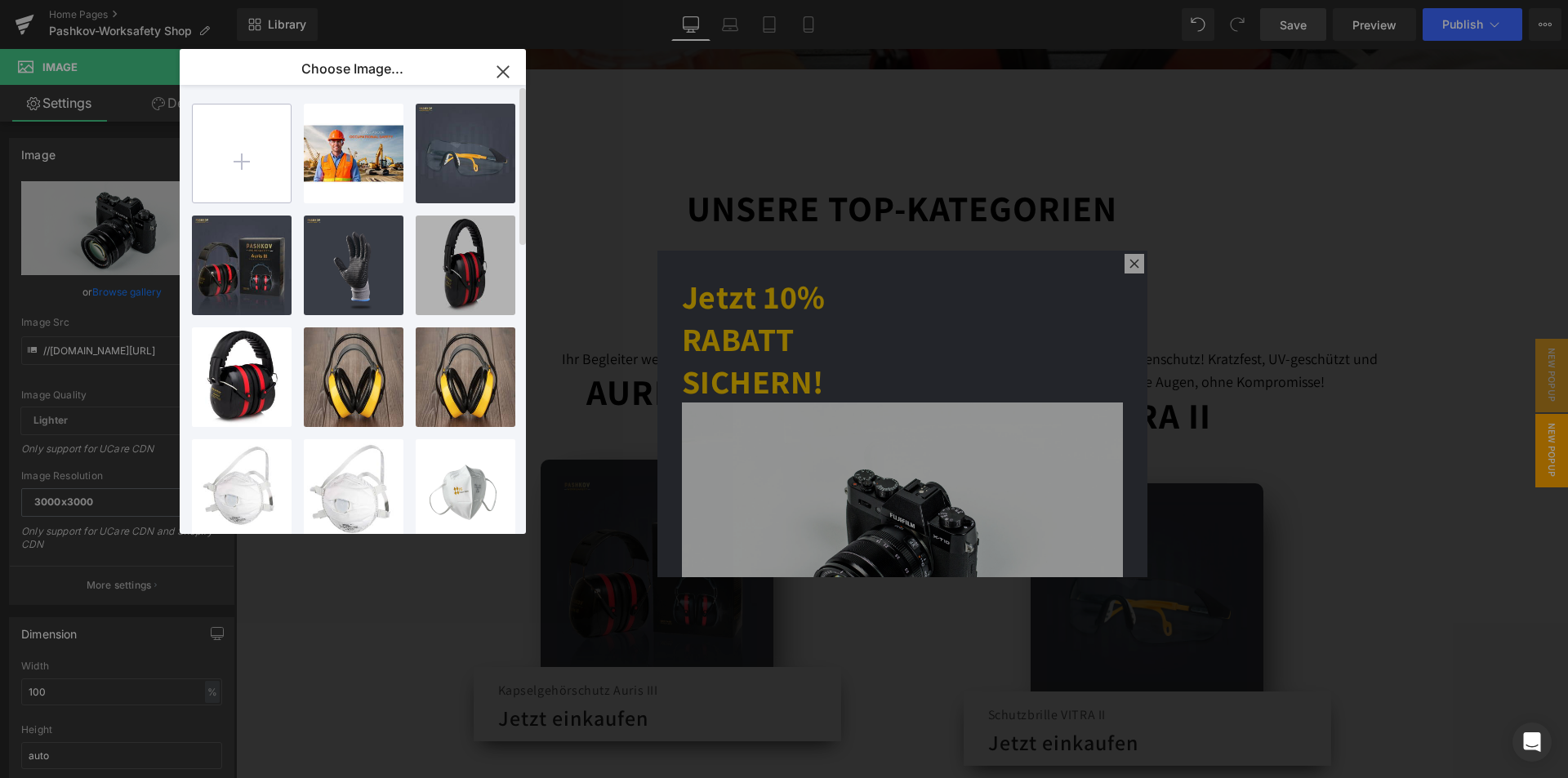
click at [234, 154] on input "file" at bounding box center [241, 153] width 98 height 98
type input "C:\fakepath\Kein Titel (1080 x 1080 px) (3).png"
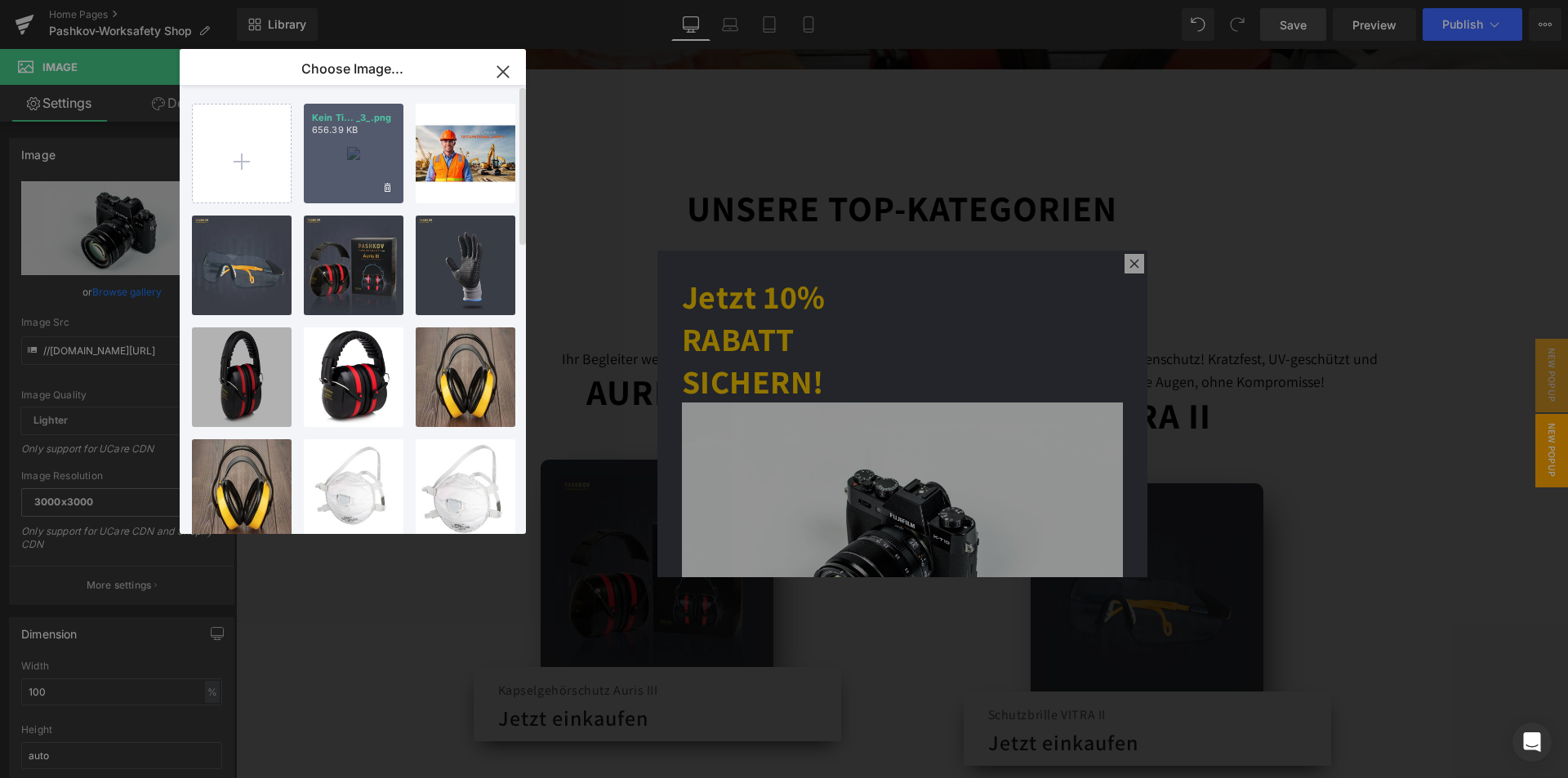
click at [362, 175] on div "Kein Ti... _3_.png 656.39 KB" at bounding box center [353, 153] width 99 height 99
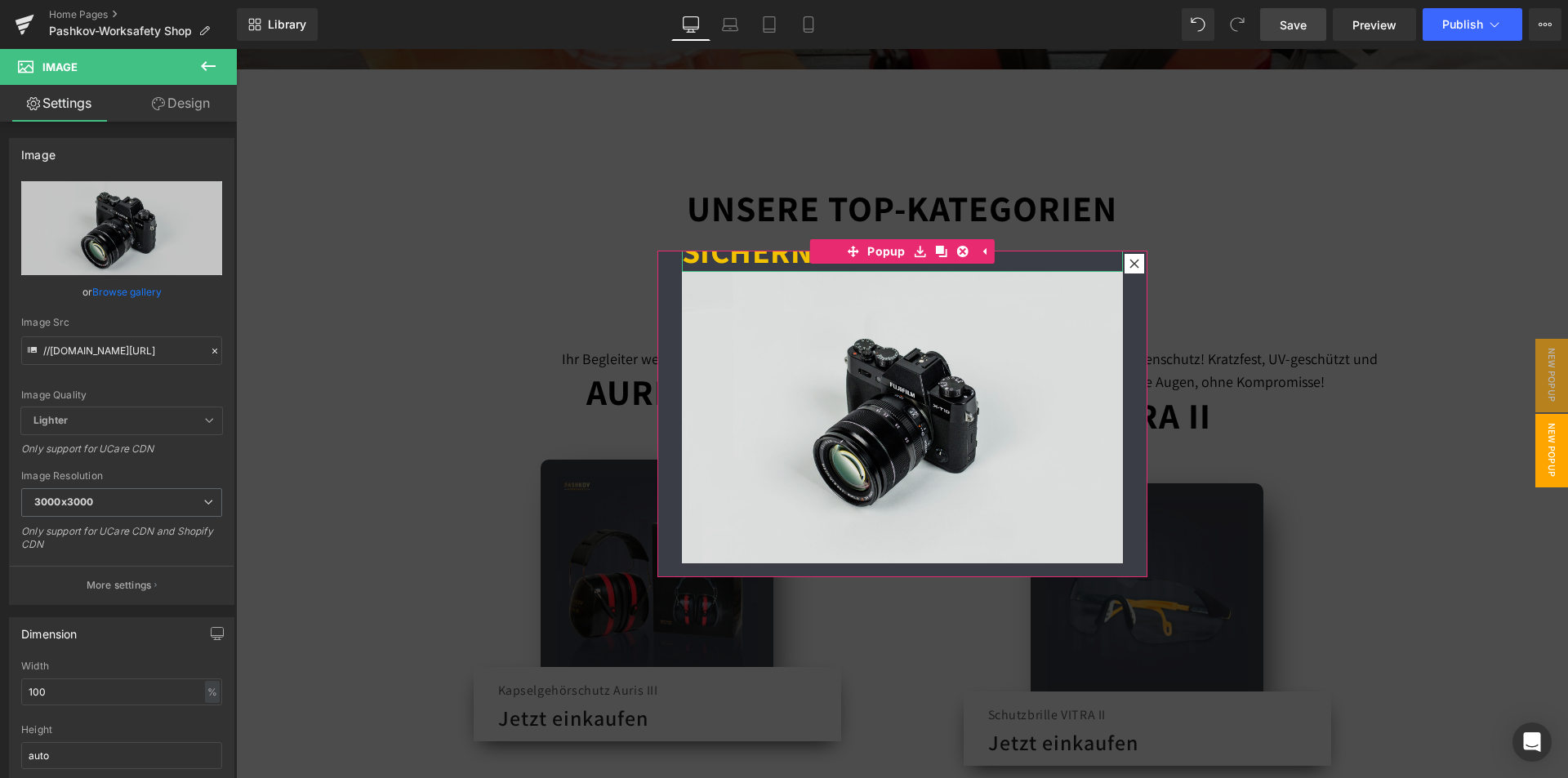
scroll to position [133, 0]
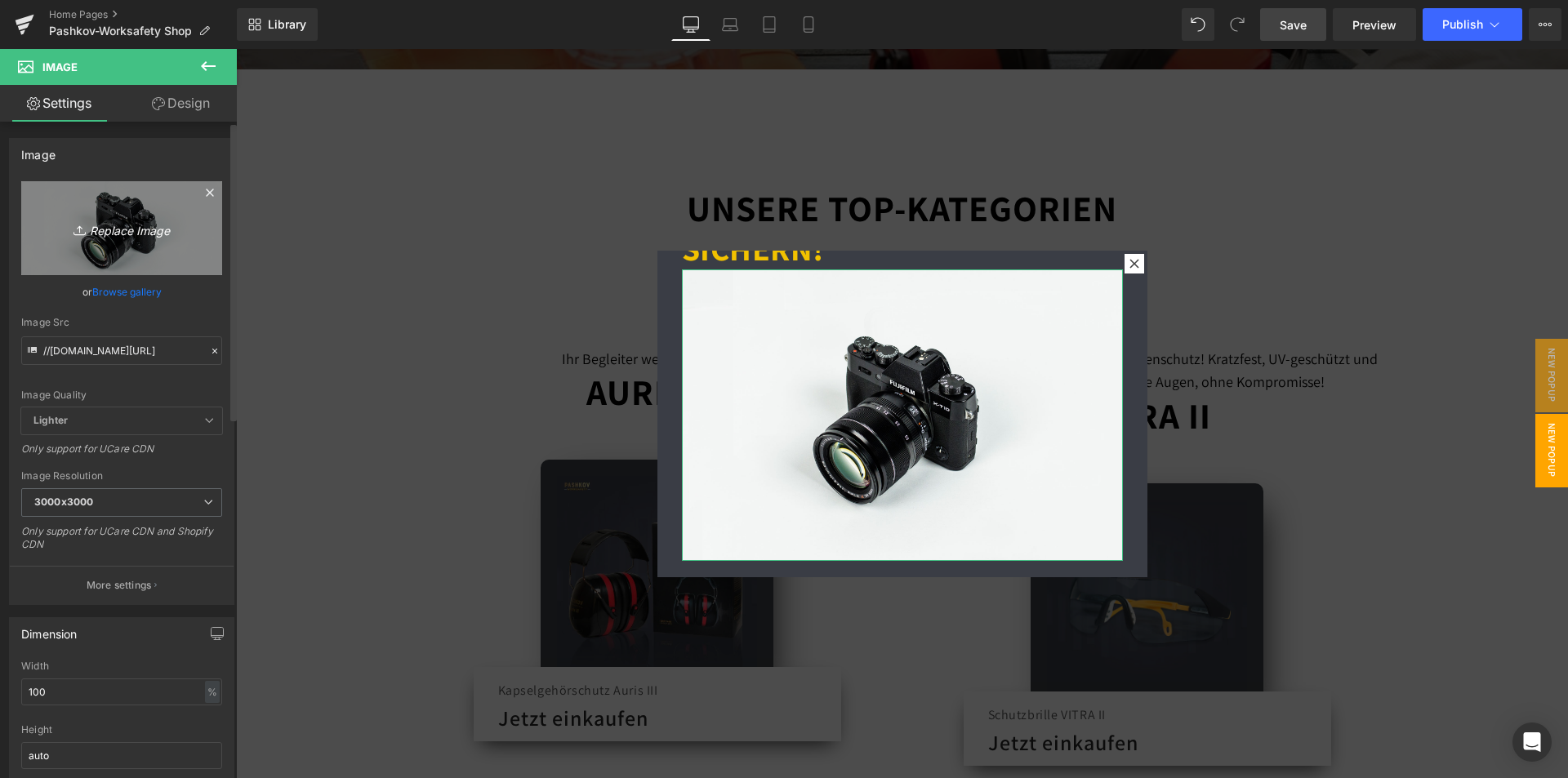
click at [120, 200] on link "Replace Image" at bounding box center [121, 228] width 201 height 93
type input "C:\fakepath\Kein Titel (1080 x 1080 px) (3).png"
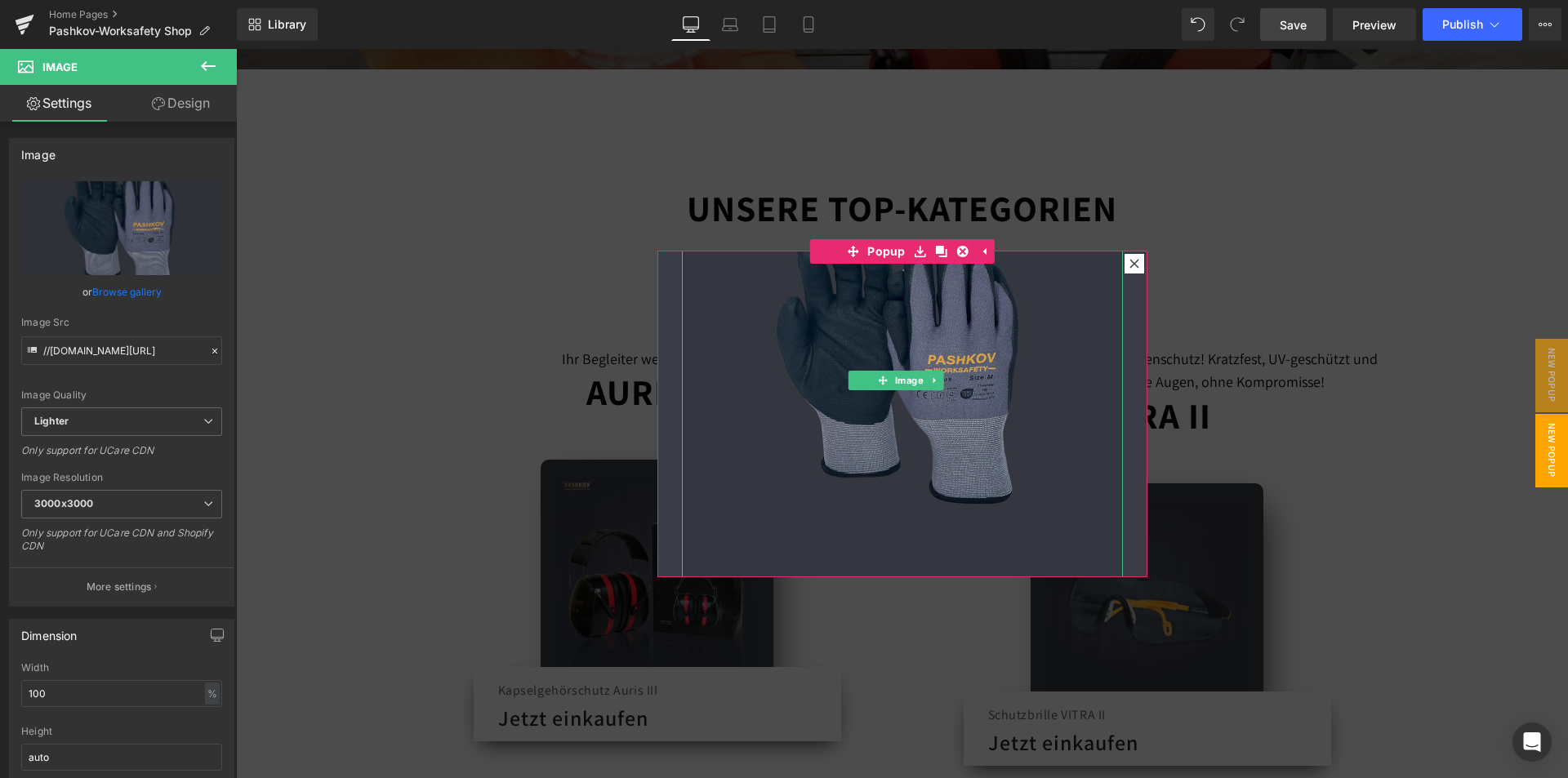
scroll to position [278, 0]
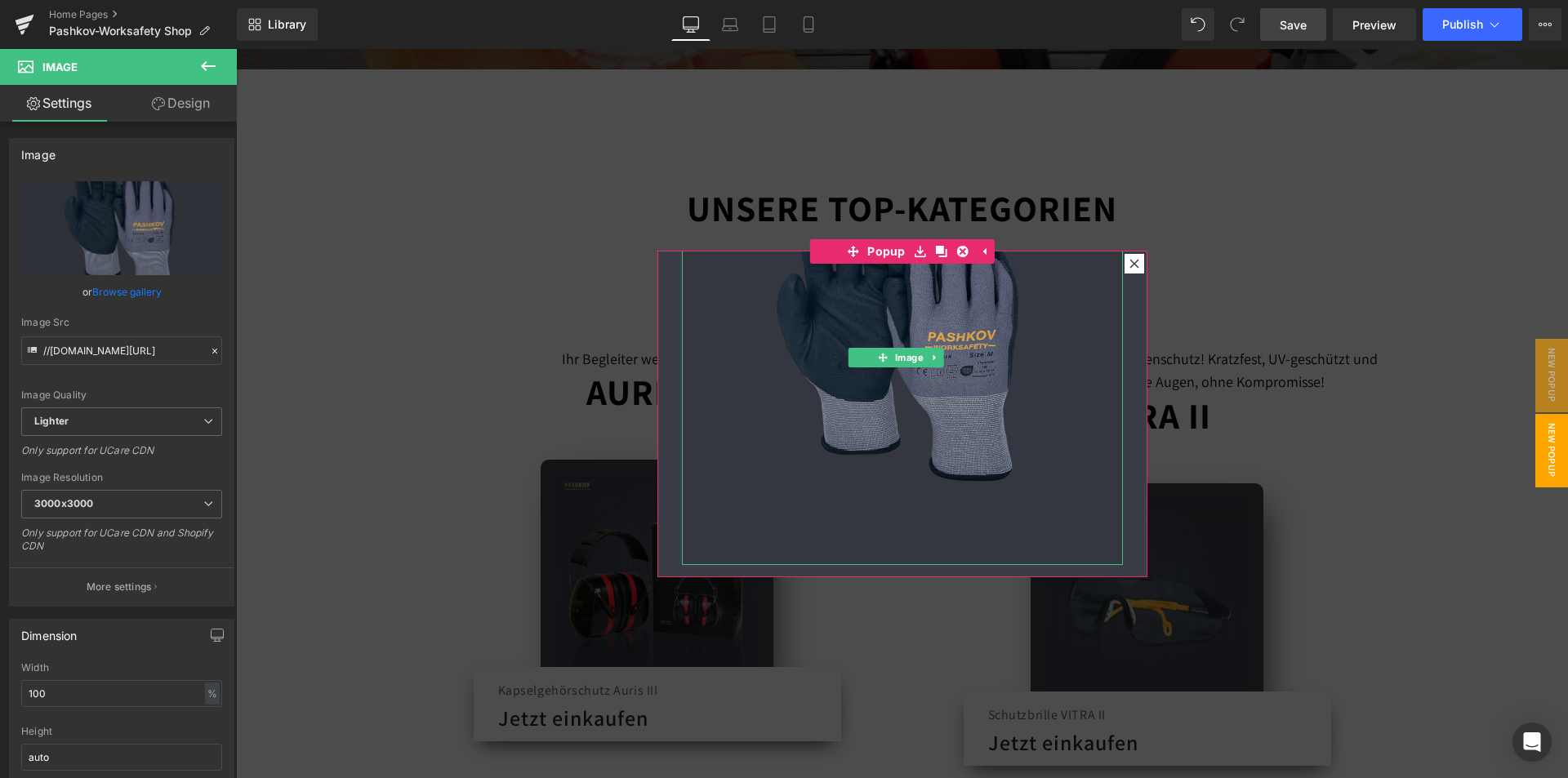
click at [950, 450] on img at bounding box center [903, 345] width 441 height 441
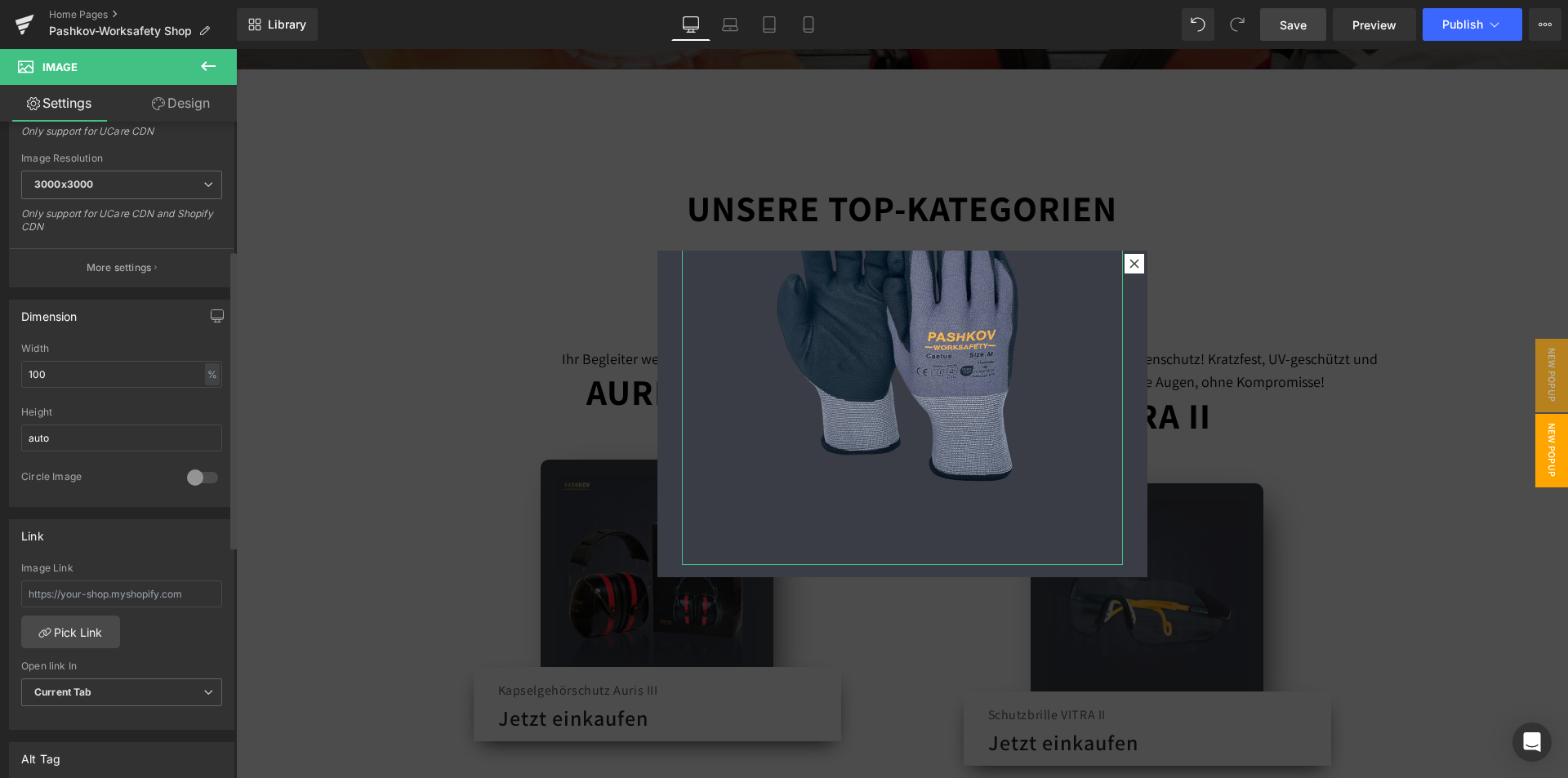
scroll to position [326, 0]
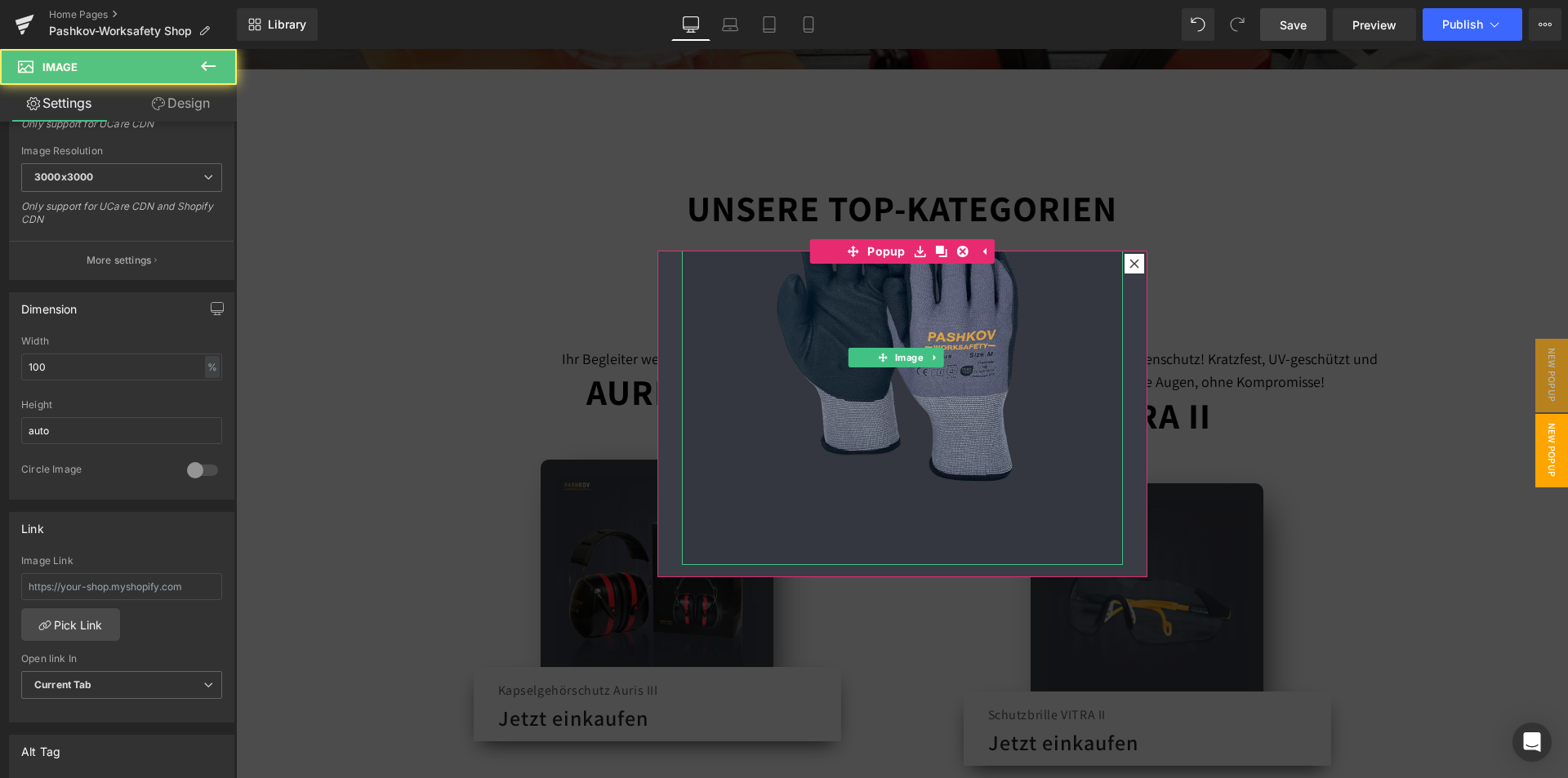
click at [768, 437] on img at bounding box center [903, 345] width 441 height 441
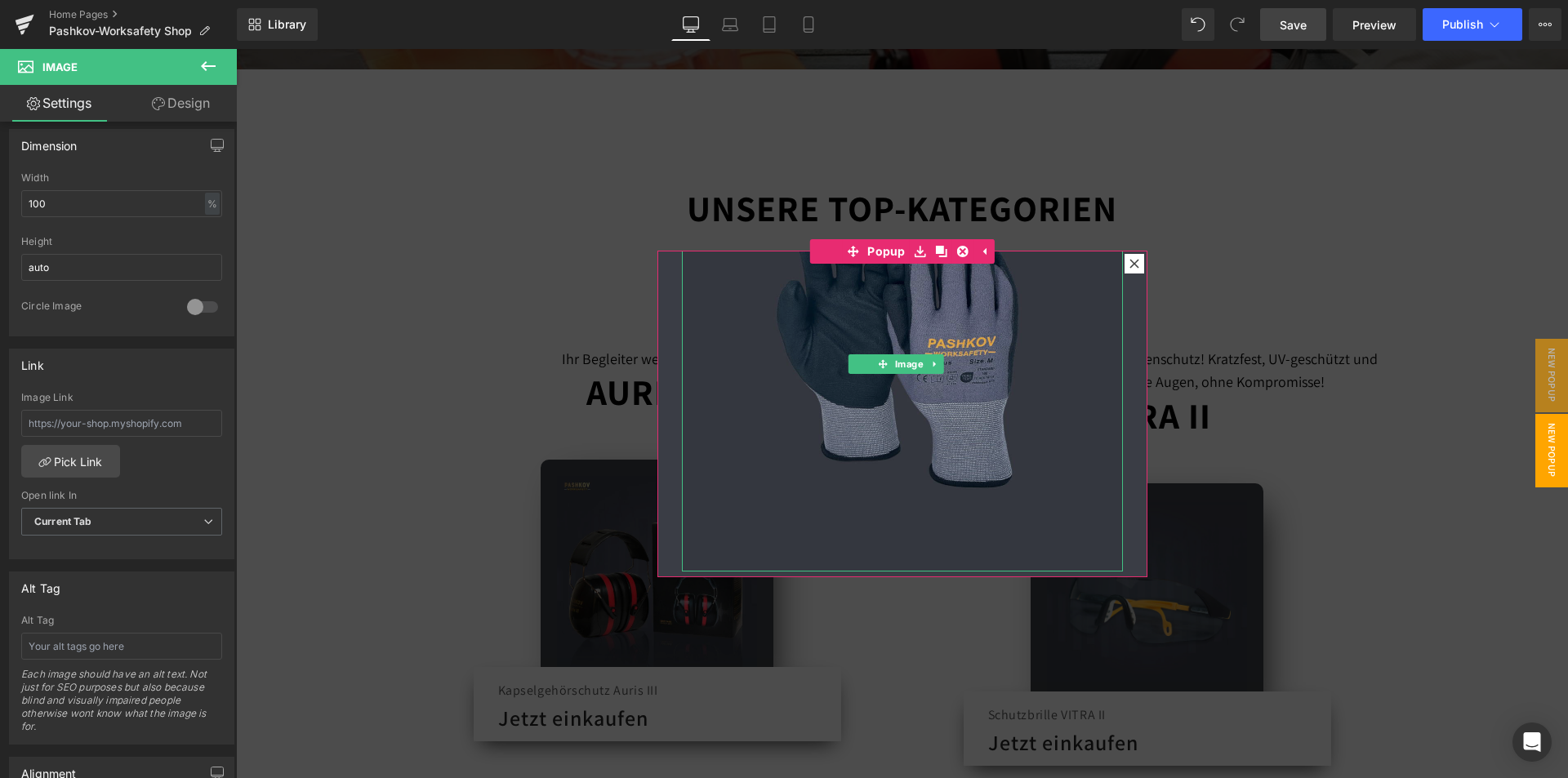
scroll to position [278, 0]
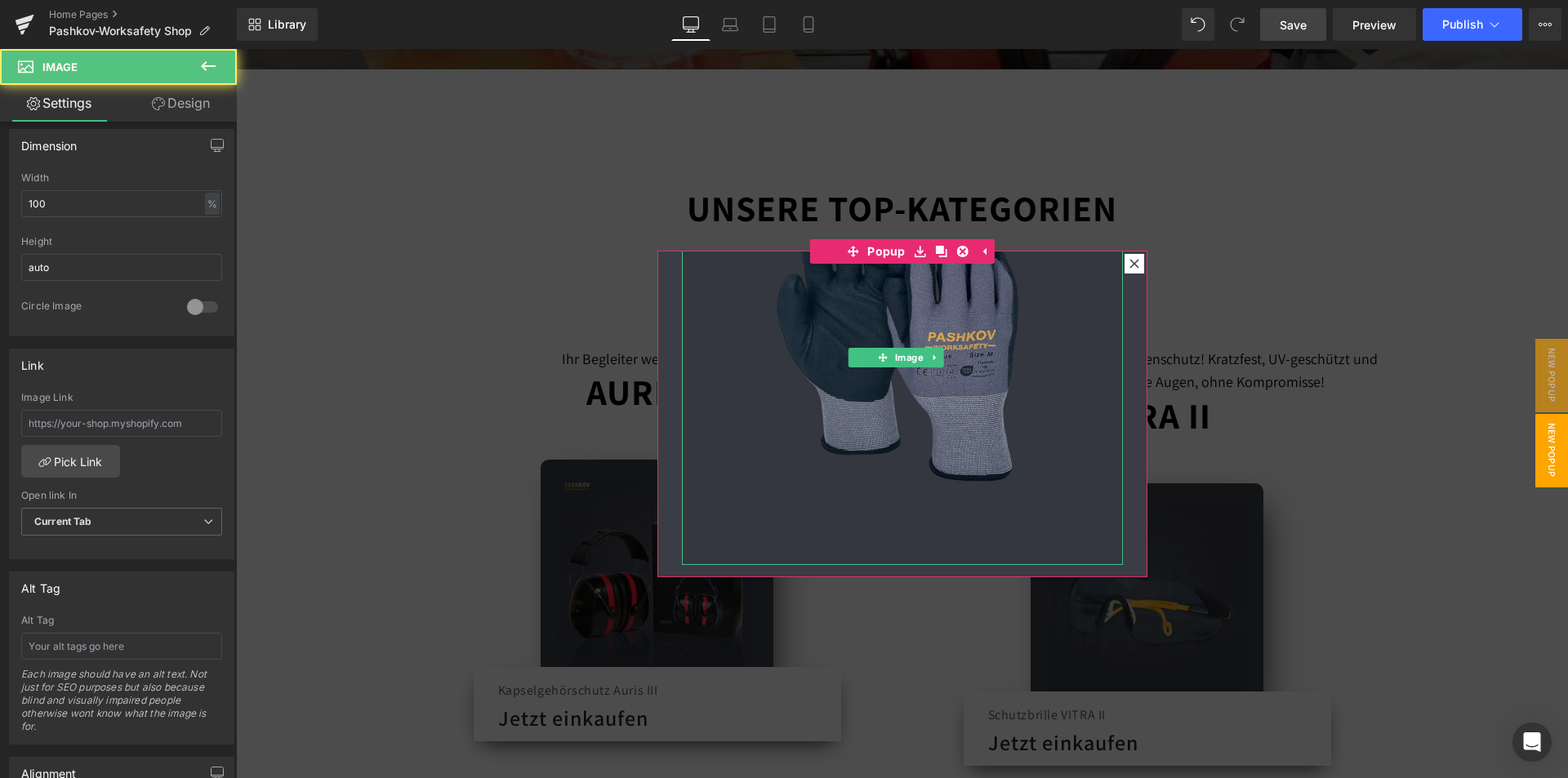
click at [903, 427] on img at bounding box center [903, 345] width 441 height 441
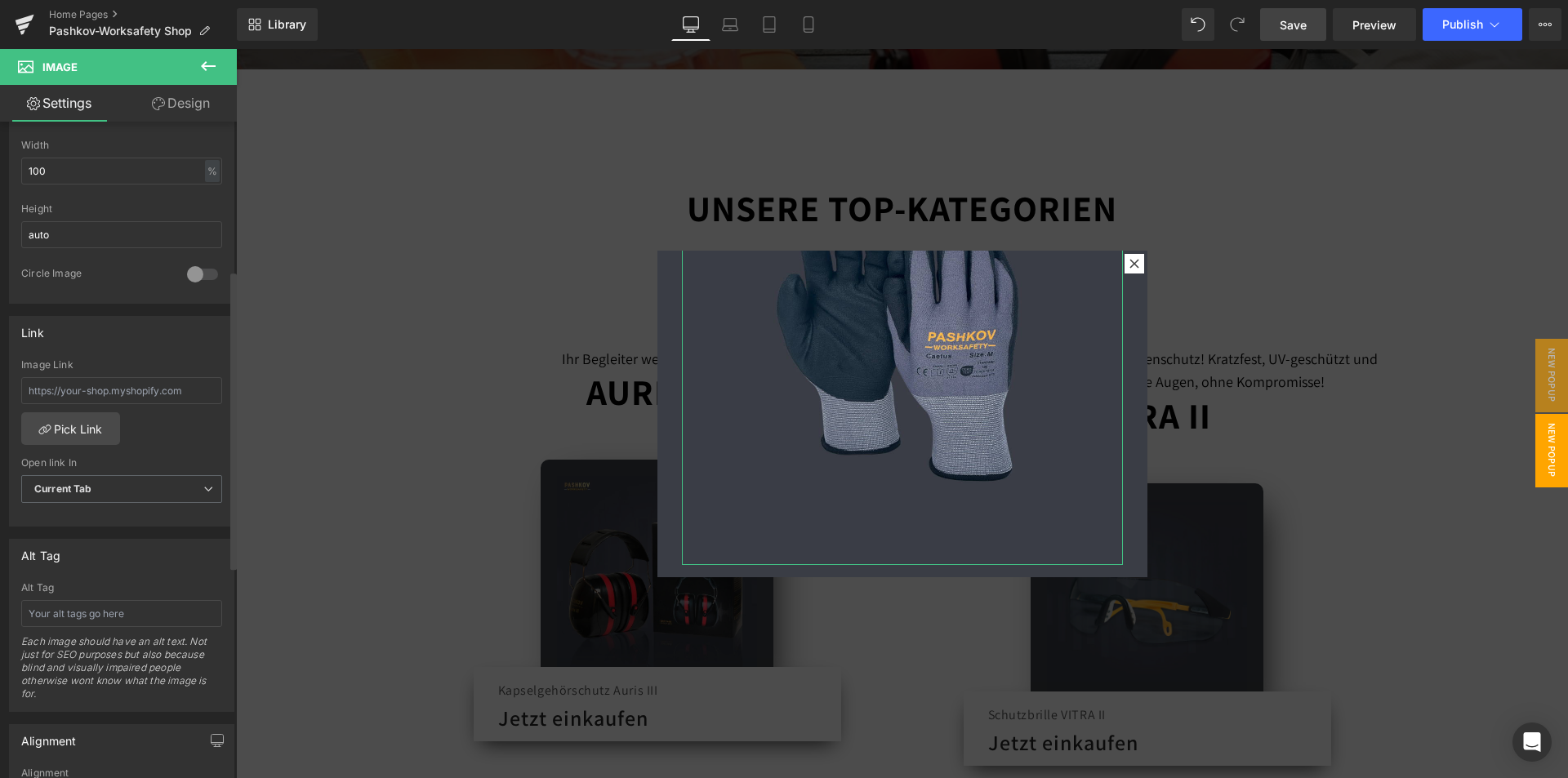
scroll to position [326, 0]
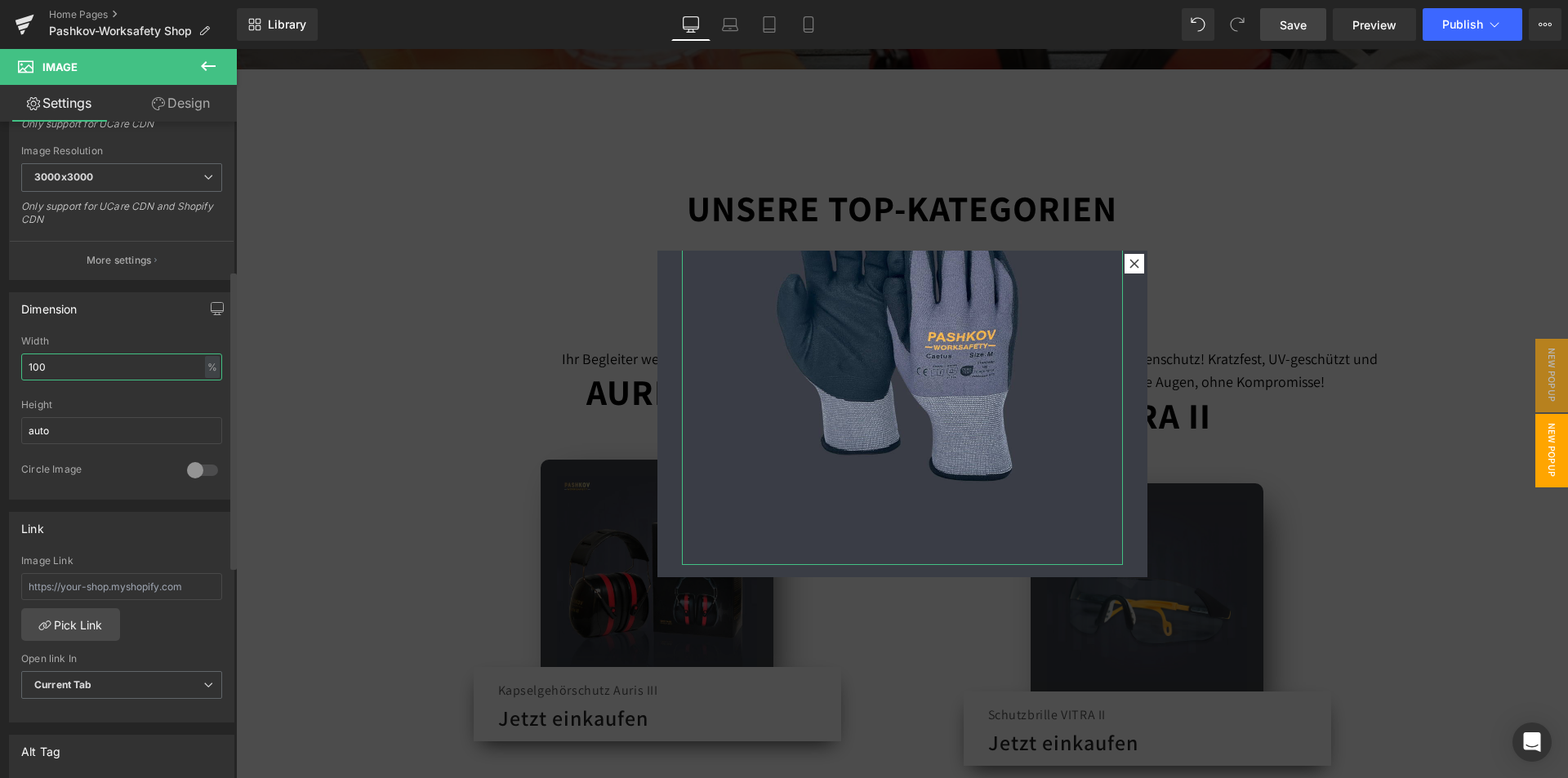
drag, startPoint x: 54, startPoint y: 358, endPoint x: 3, endPoint y: 364, distance: 51.4
click at [3, 364] on div "Dimension 100% Width 100 % % px auto Height auto 0 Circle Image" at bounding box center [122, 389] width 244 height 220
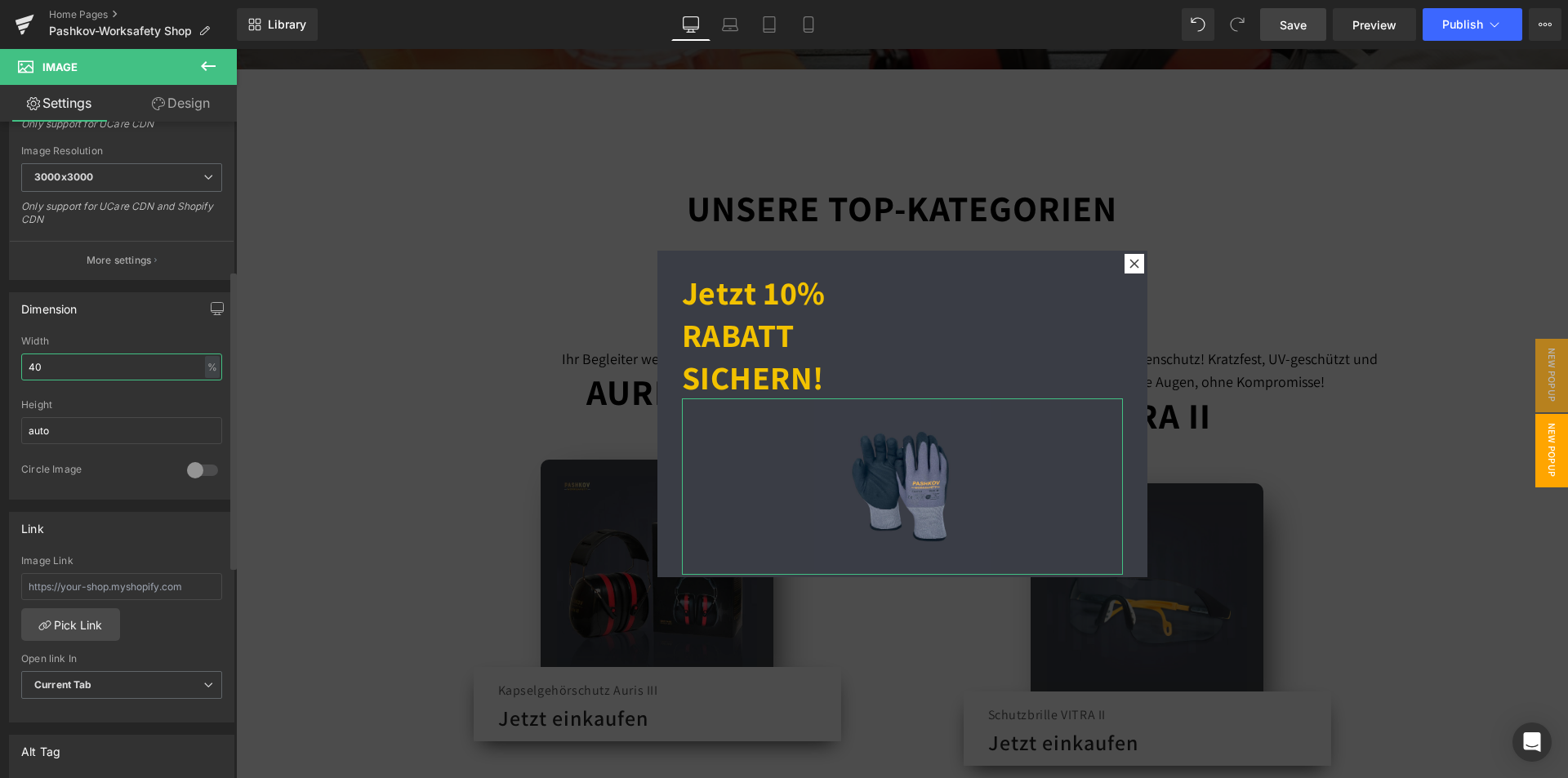
scroll to position [0, 0]
drag, startPoint x: 59, startPoint y: 375, endPoint x: 24, endPoint y: 369, distance: 35.5
click at [24, 369] on input "40" at bounding box center [121, 366] width 201 height 27
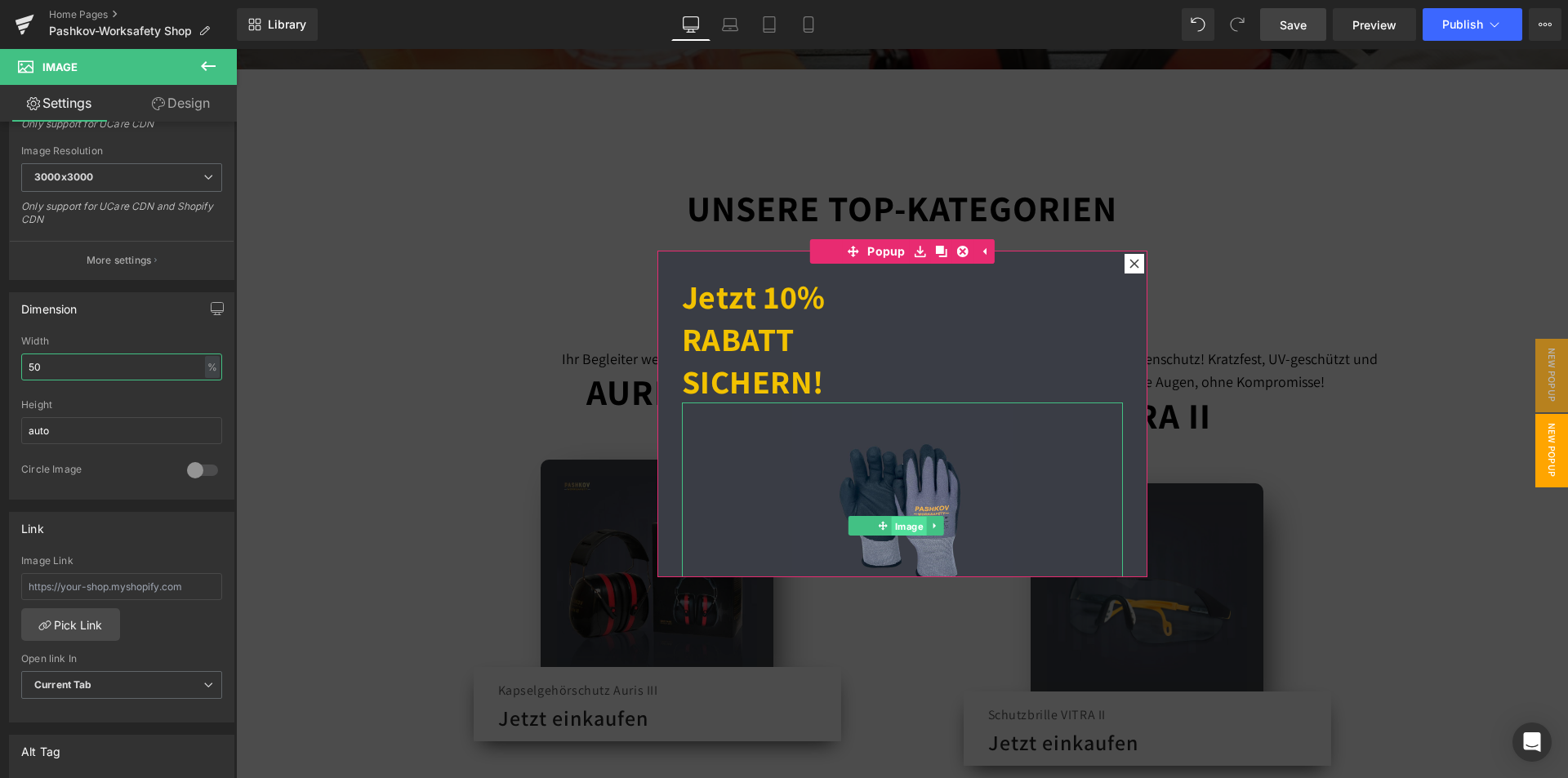
click at [892, 516] on span "Image" at bounding box center [909, 525] width 35 height 19
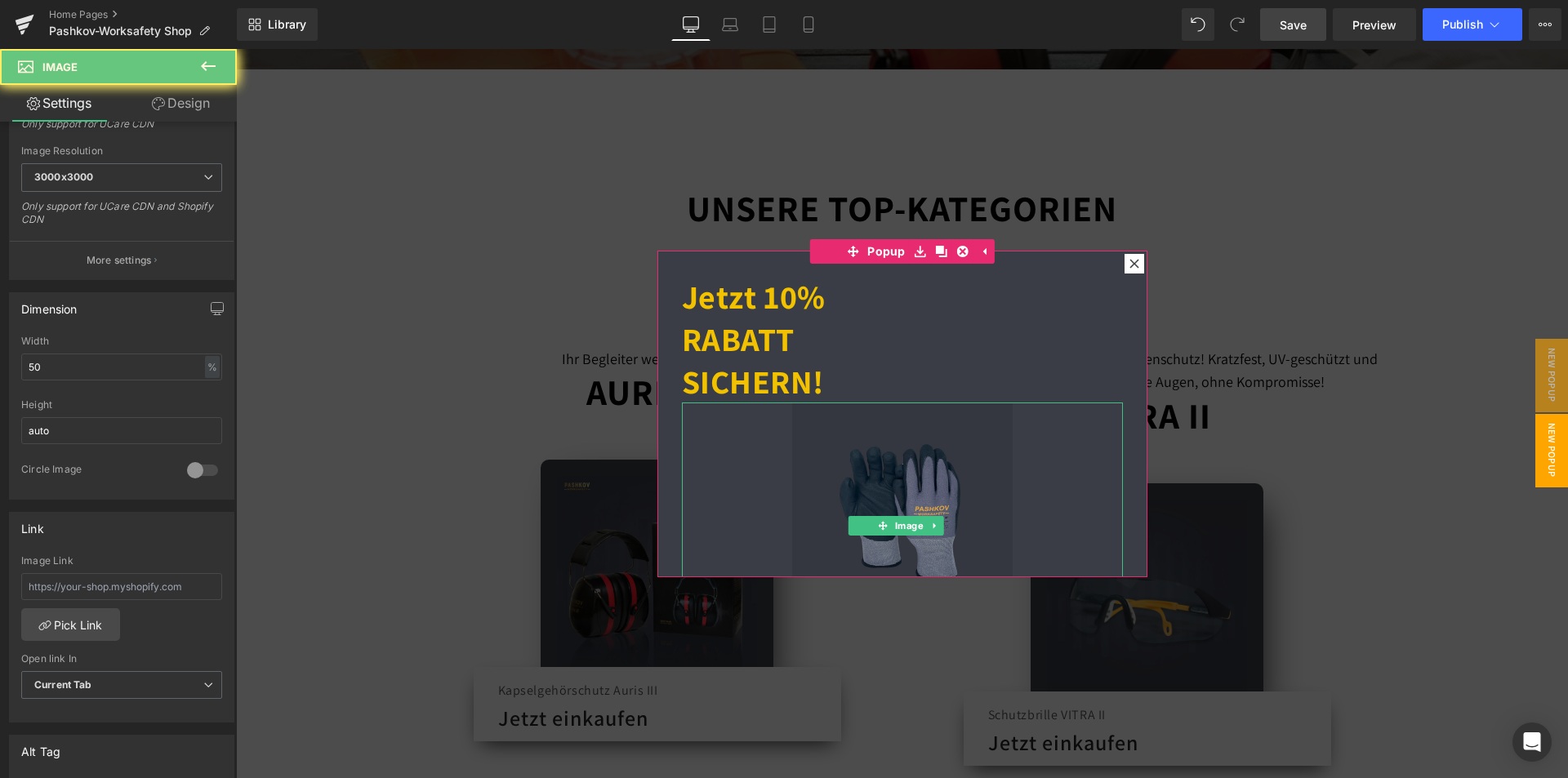
click at [945, 463] on img at bounding box center [903, 513] width 220 height 220
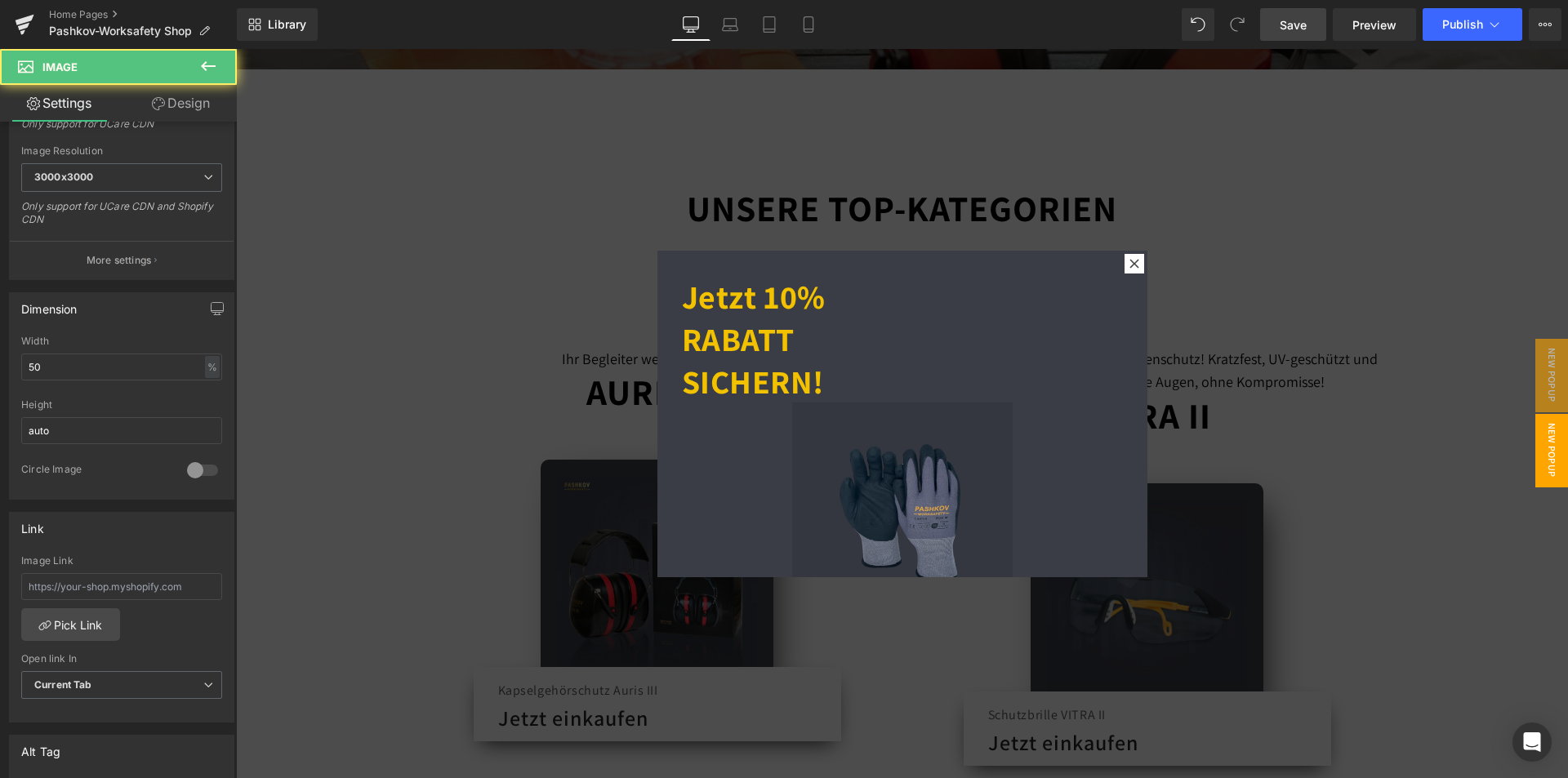
click at [792, 477] on img at bounding box center [903, 513] width 220 height 220
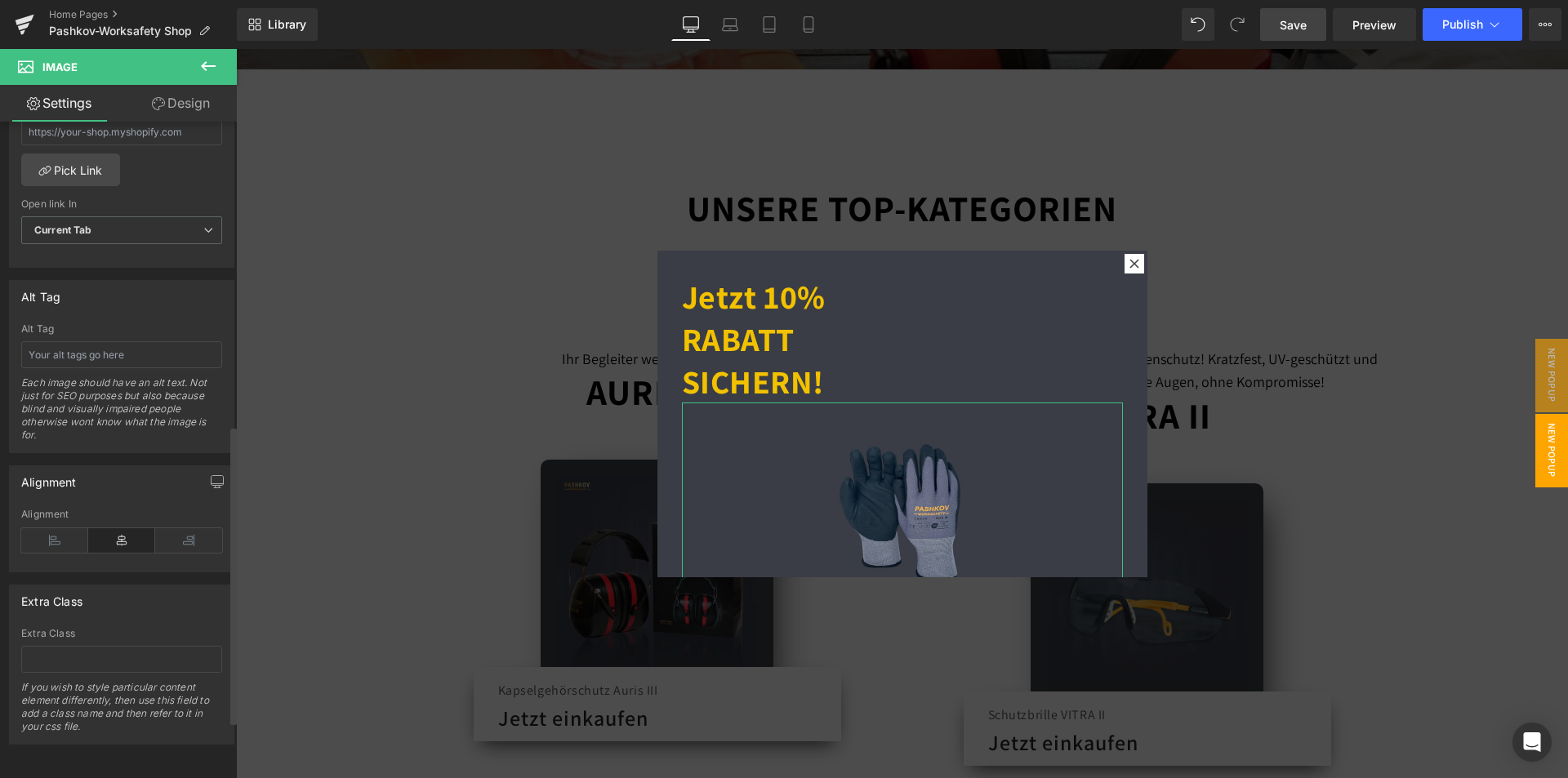
scroll to position [793, 0]
click at [174, 528] on icon at bounding box center [189, 540] width 67 height 24
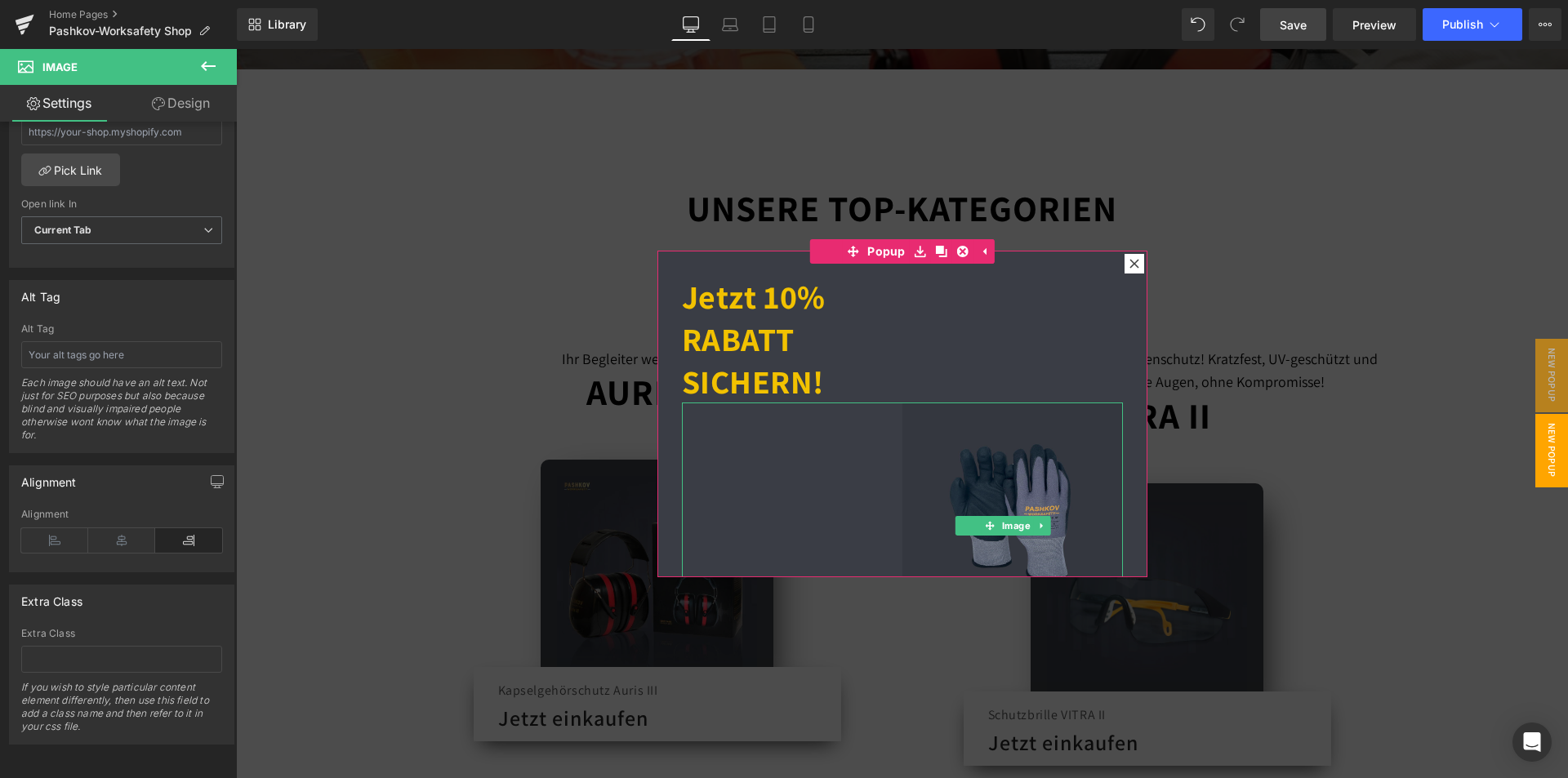
scroll to position [63, 0]
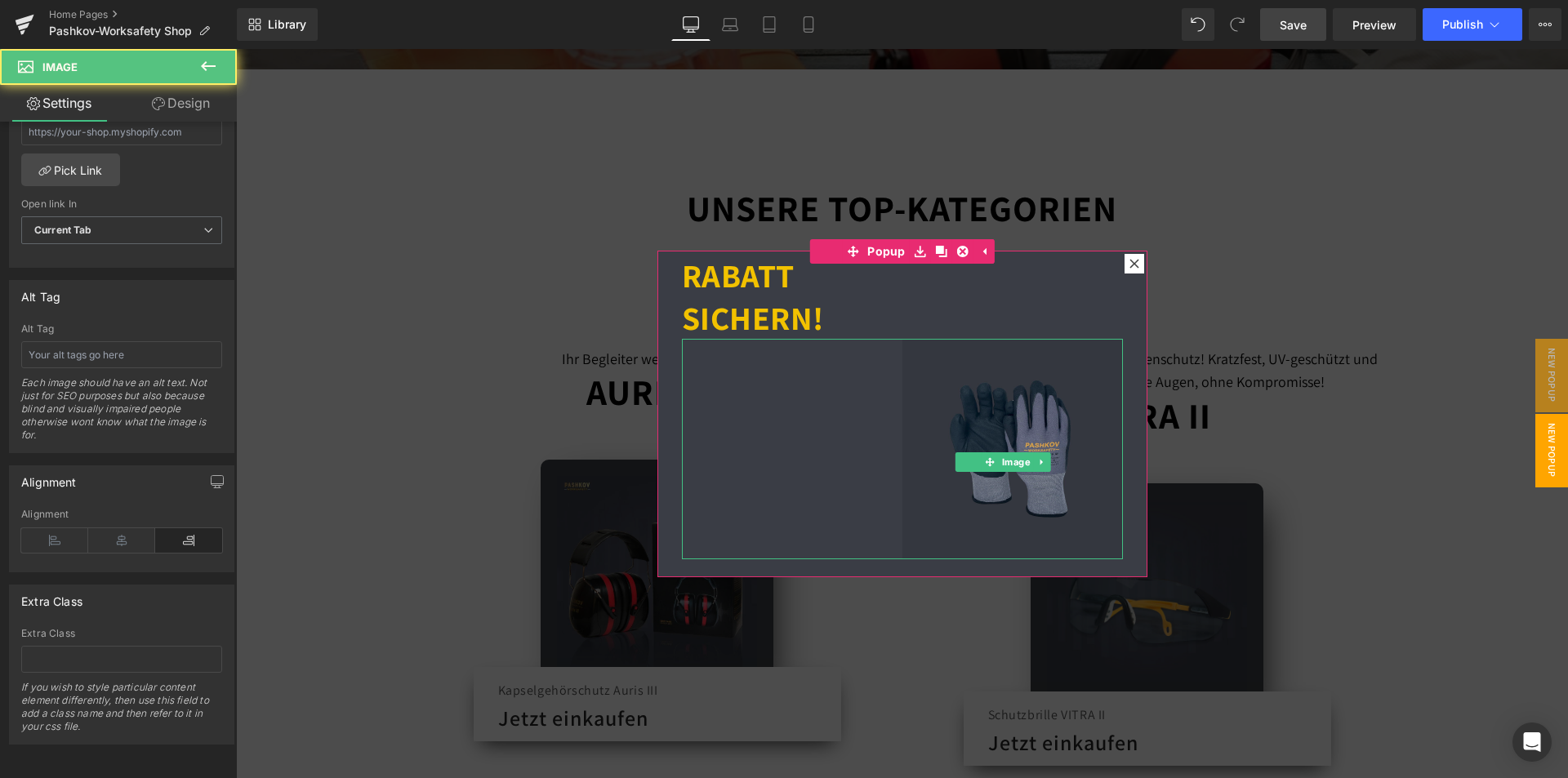
click at [987, 384] on img at bounding box center [1013, 449] width 220 height 220
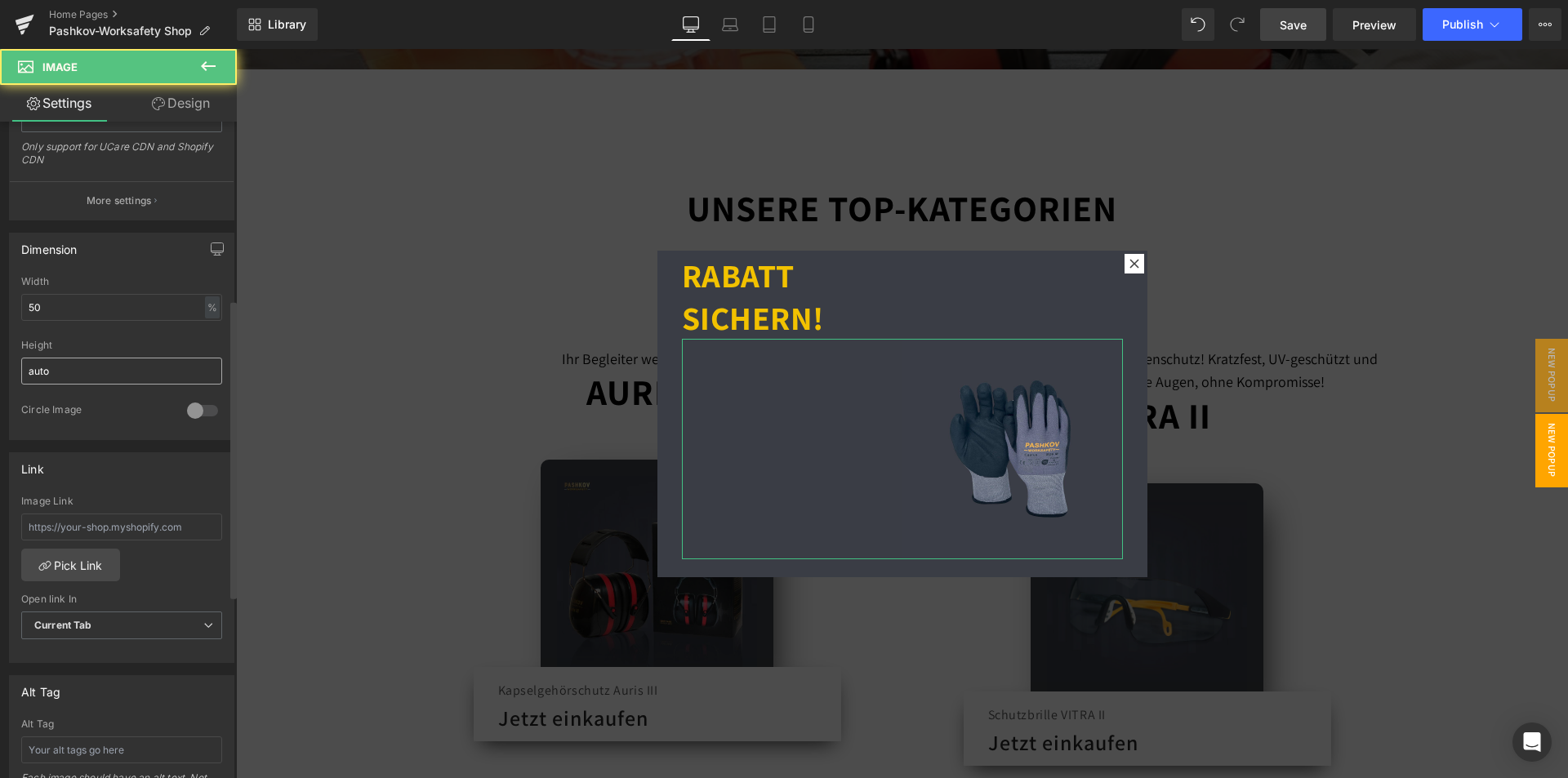
scroll to position [386, 0]
click at [81, 335] on div at bounding box center [121, 335] width 201 height 11
click at [81, 320] on input "50" at bounding box center [121, 308] width 201 height 27
drag, startPoint x: 63, startPoint y: 311, endPoint x: 25, endPoint y: 308, distance: 38.1
click at [25, 308] on input "50" at bounding box center [121, 308] width 201 height 27
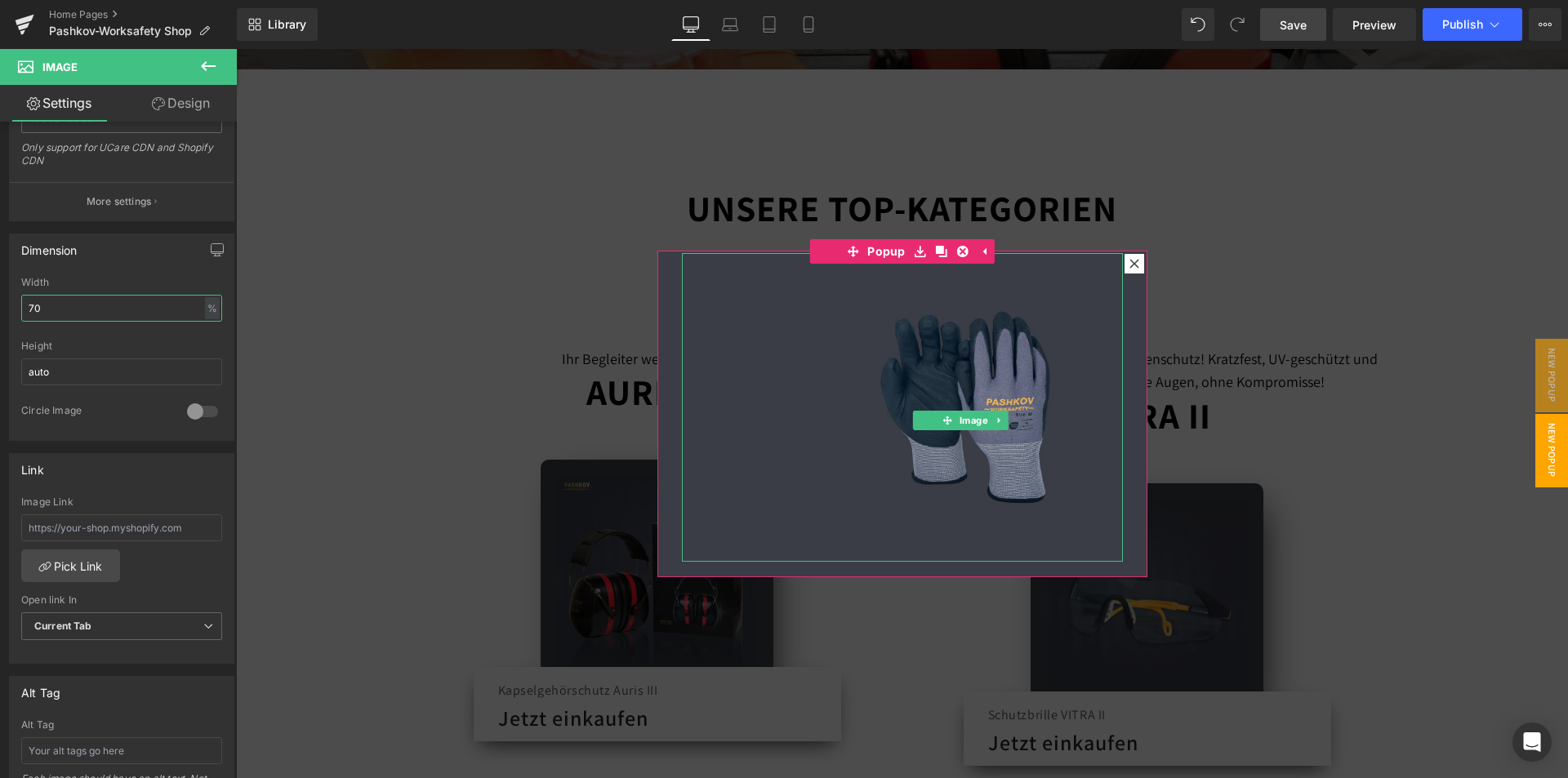
scroll to position [0, 0]
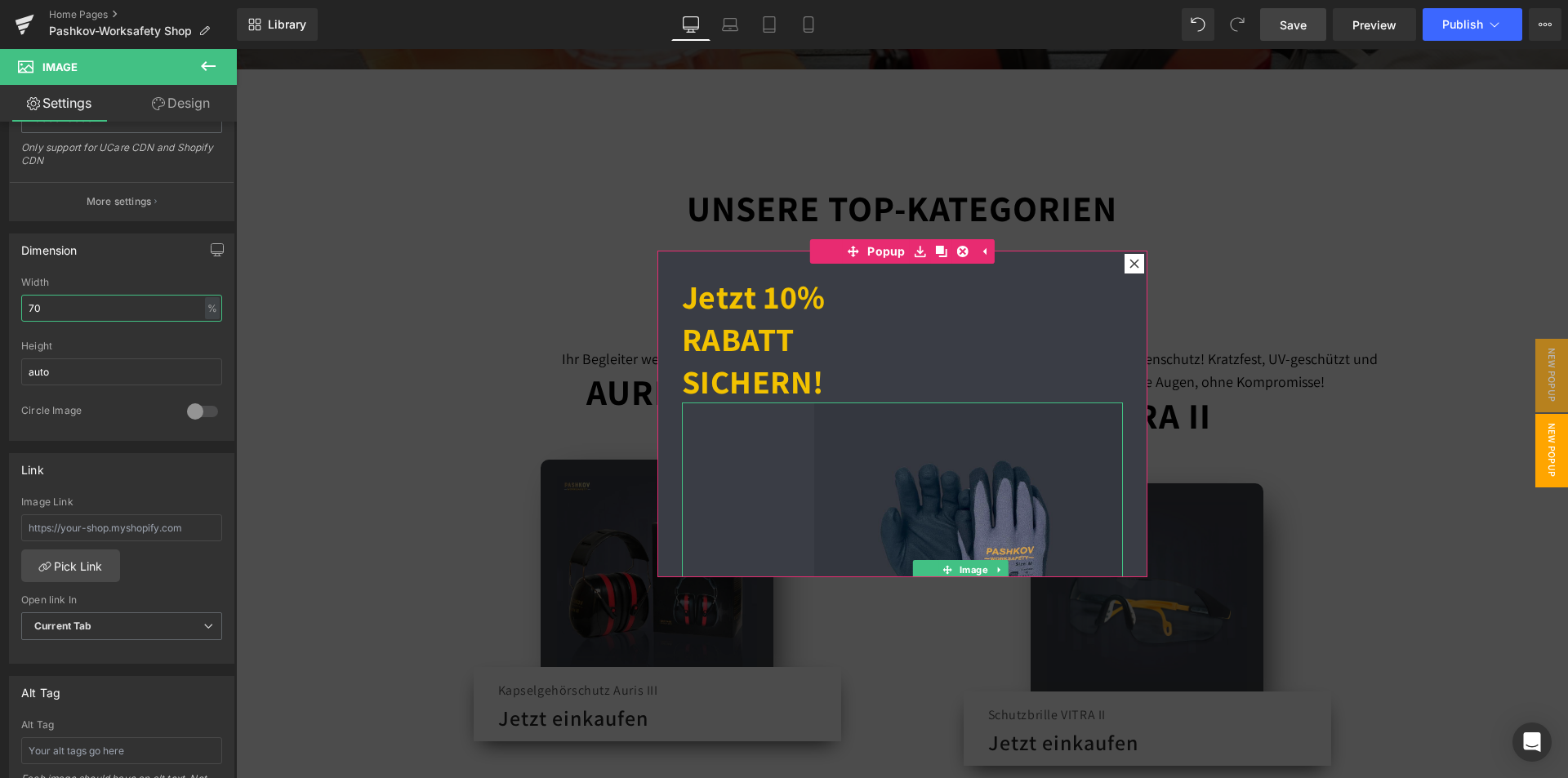
type input "70"
click at [1022, 474] on img at bounding box center [969, 557] width 309 height 309
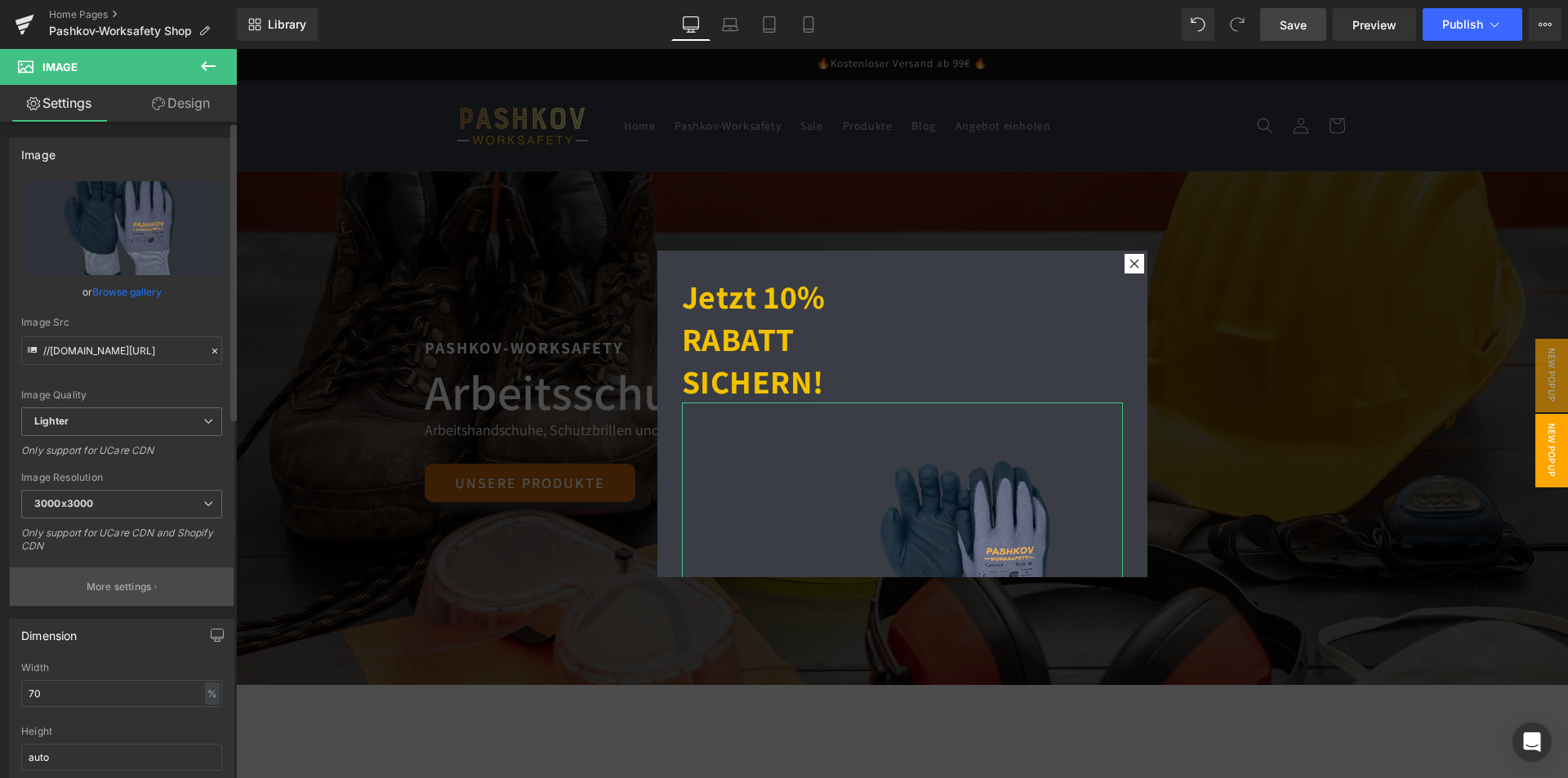
click at [129, 588] on p "More settings" at bounding box center [119, 587] width 65 height 15
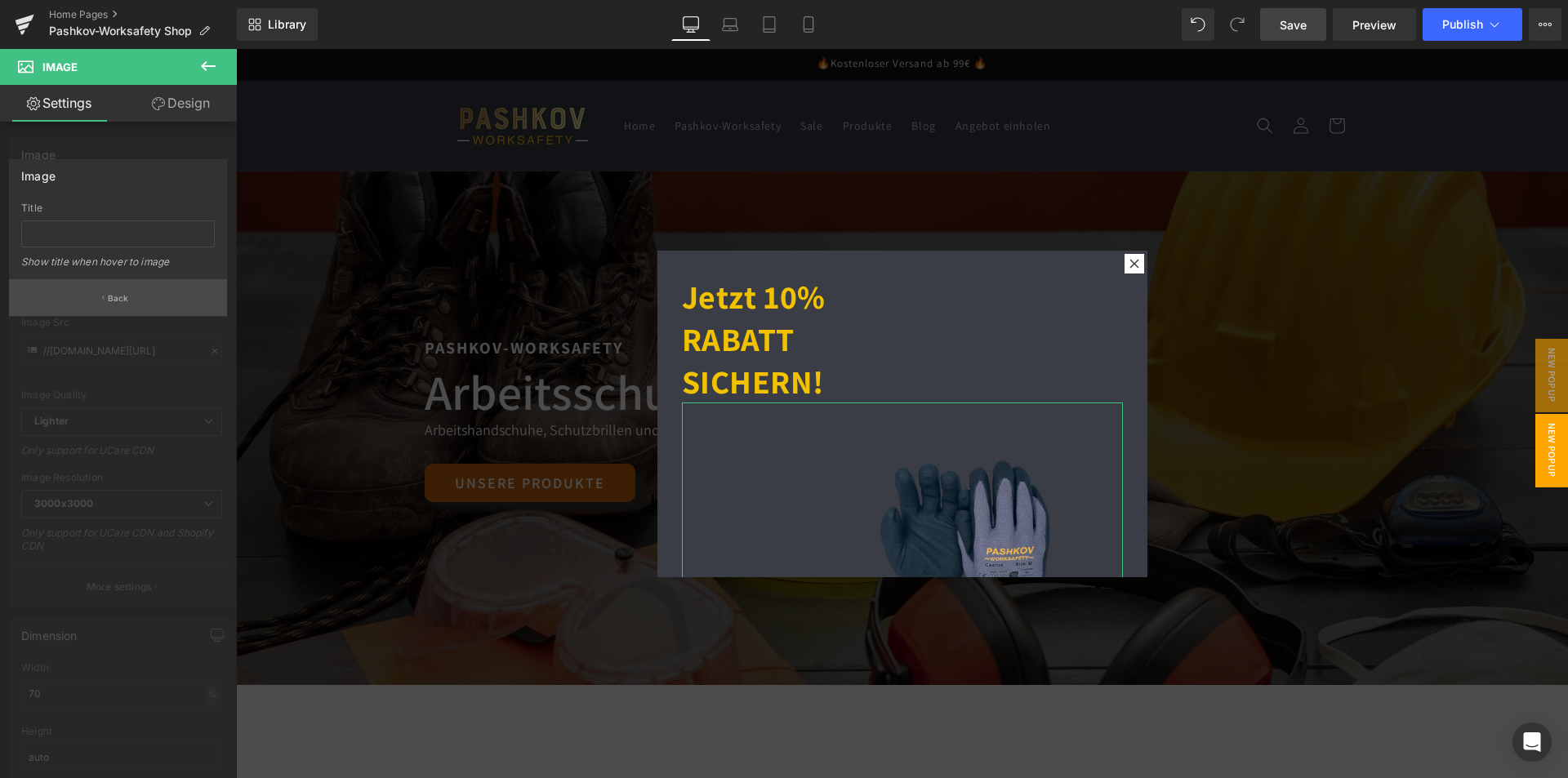
click at [103, 303] on button "Back" at bounding box center [118, 297] width 218 height 37
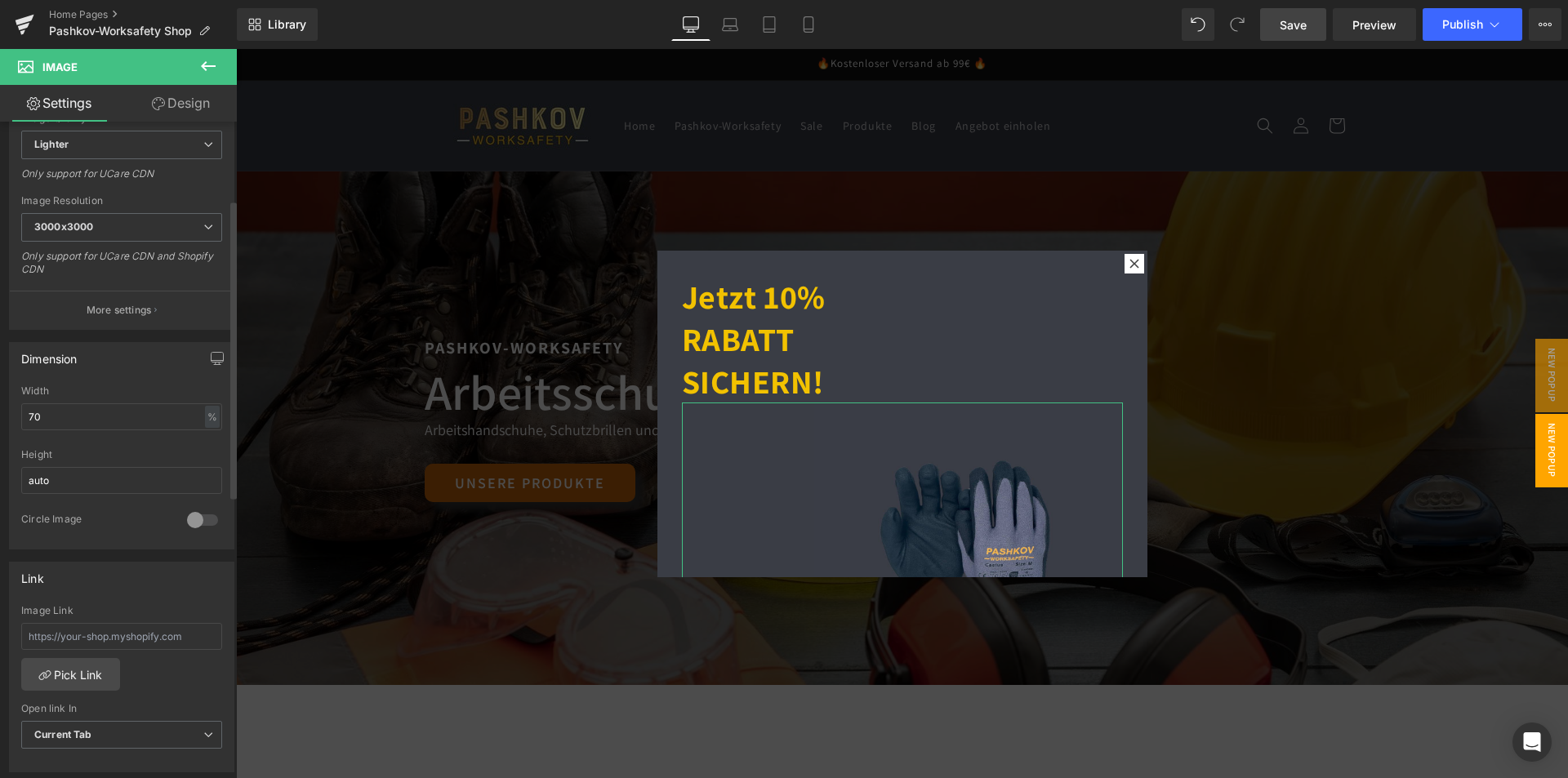
scroll to position [326, 0]
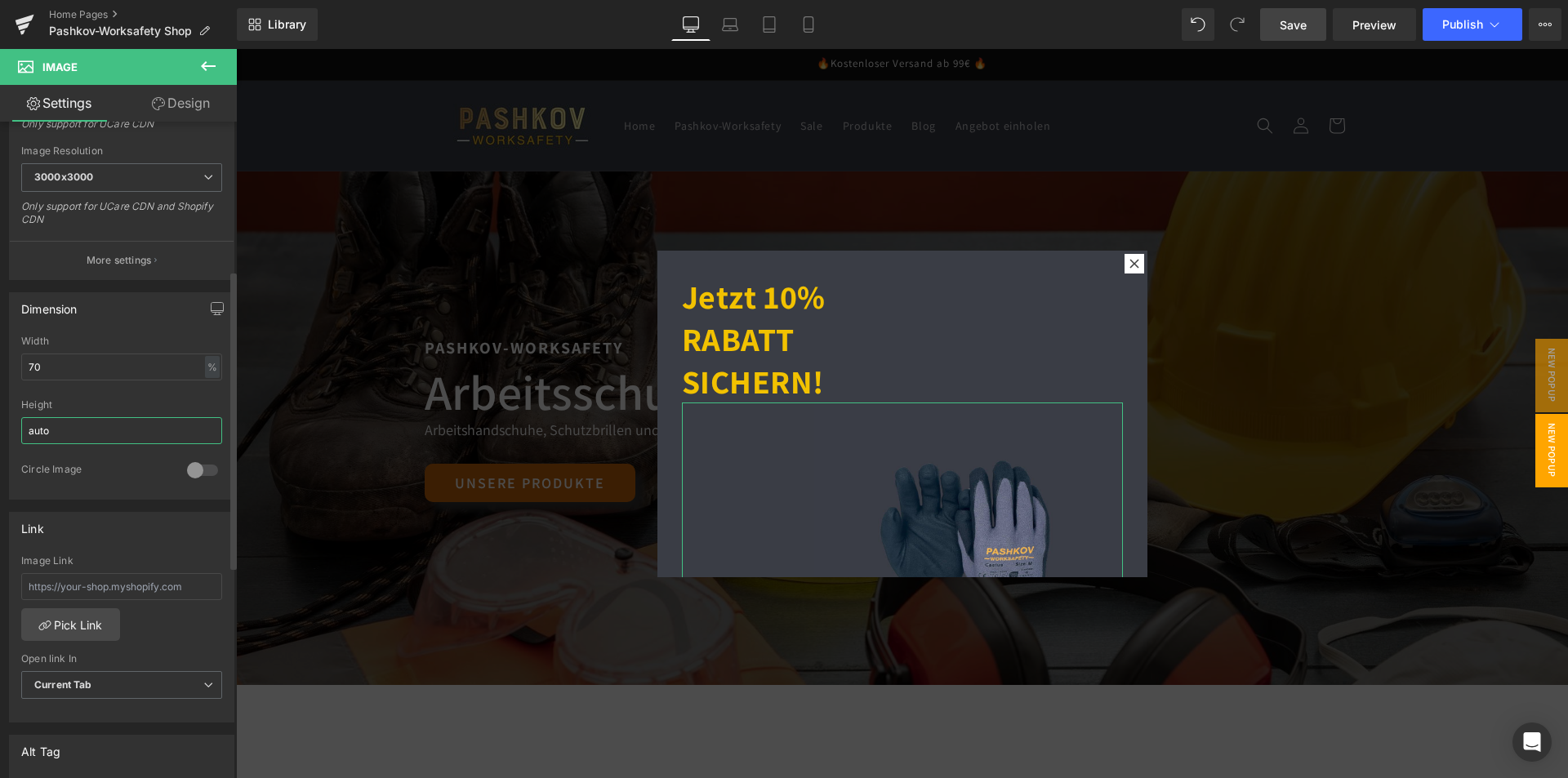
click at [121, 427] on input "auto" at bounding box center [121, 431] width 201 height 27
drag, startPoint x: 81, startPoint y: 435, endPoint x: 0, endPoint y: 438, distance: 81.1
click at [0, 438] on div "Dimension 100% Width 70 % % px auto Height auto 0 Circle Image" at bounding box center [122, 389] width 244 height 220
click at [73, 486] on div "Circle Image" at bounding box center [121, 480] width 201 height 36
click at [194, 466] on div at bounding box center [202, 470] width 39 height 26
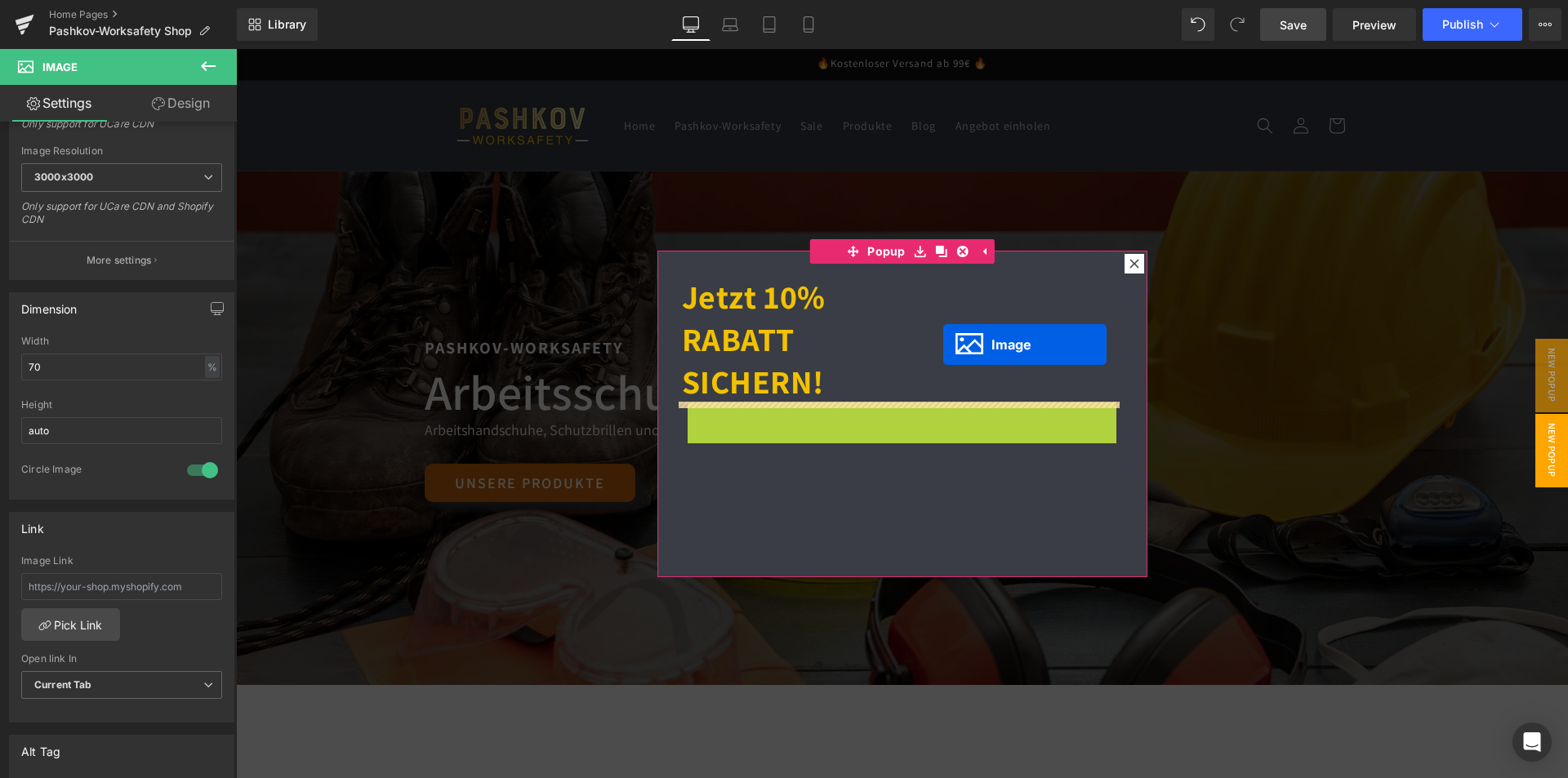
scroll to position [0, 0]
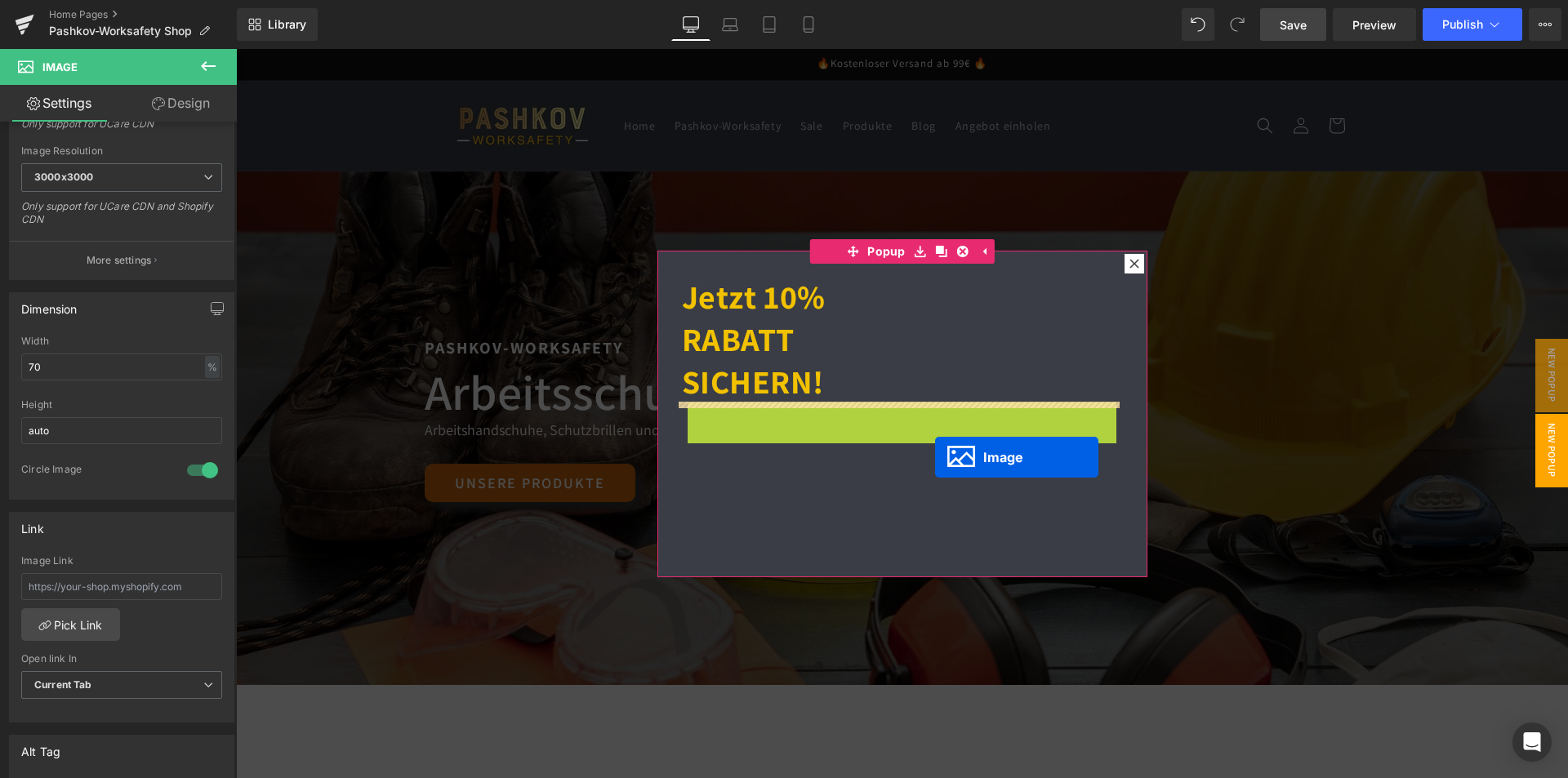
drag, startPoint x: 941, startPoint y: 419, endPoint x: 935, endPoint y: 457, distance: 38.5
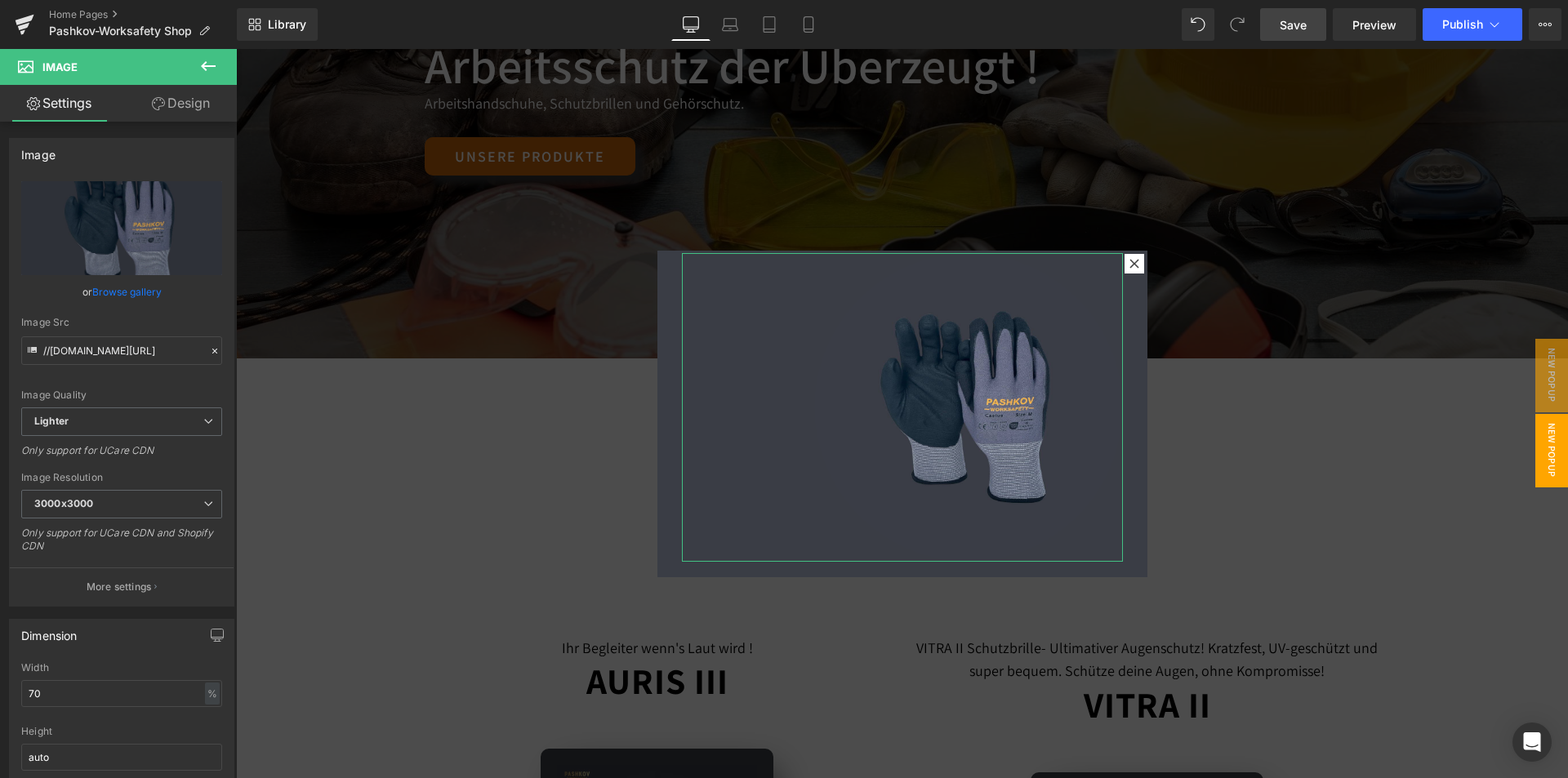
click at [186, 102] on link "Design" at bounding box center [181, 104] width 119 height 37
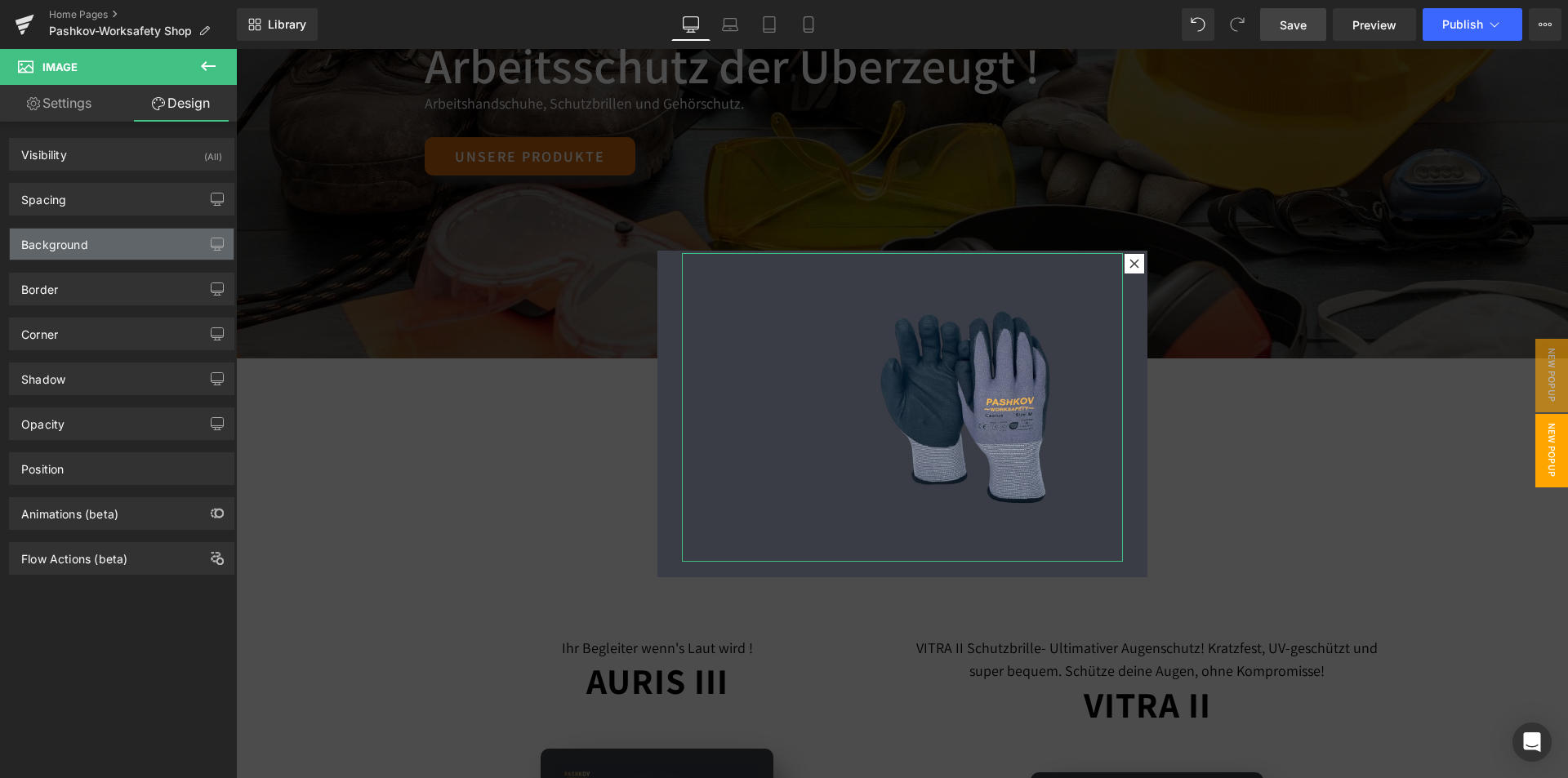
click at [129, 256] on div "Background" at bounding box center [122, 244] width 224 height 31
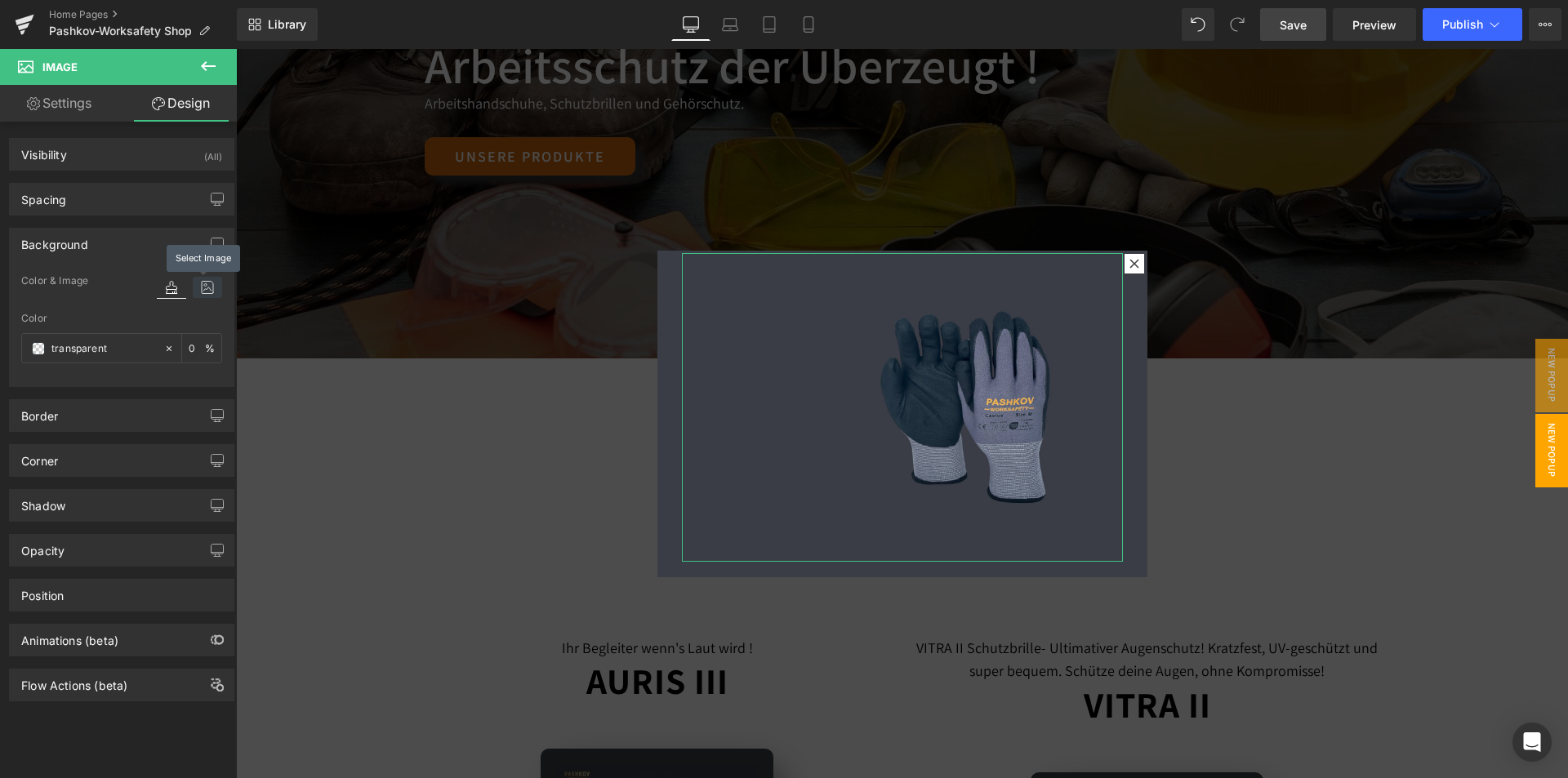
click at [196, 294] on icon at bounding box center [207, 287] width 29 height 21
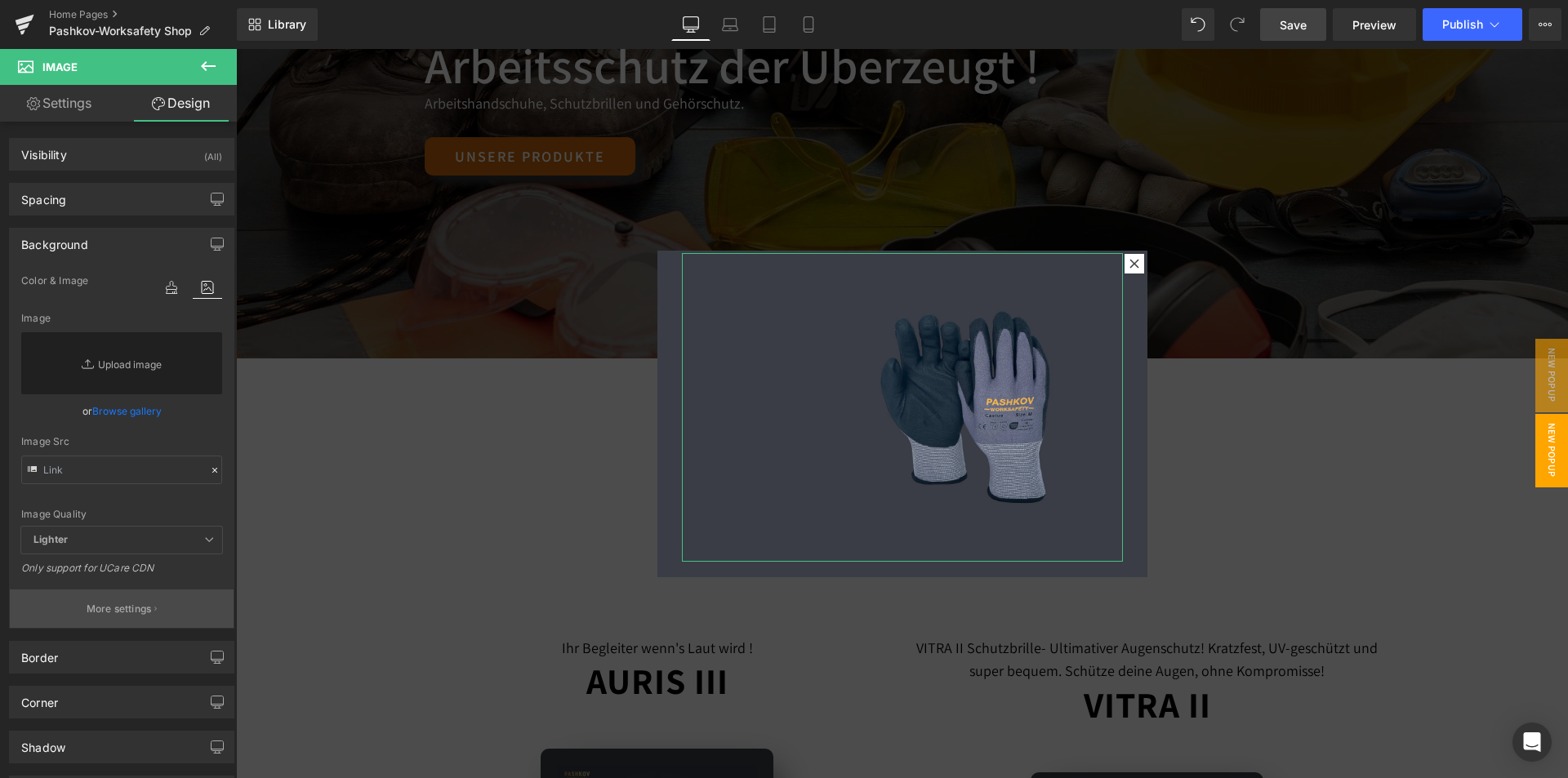
click at [124, 611] on p "More settings" at bounding box center [119, 609] width 65 height 15
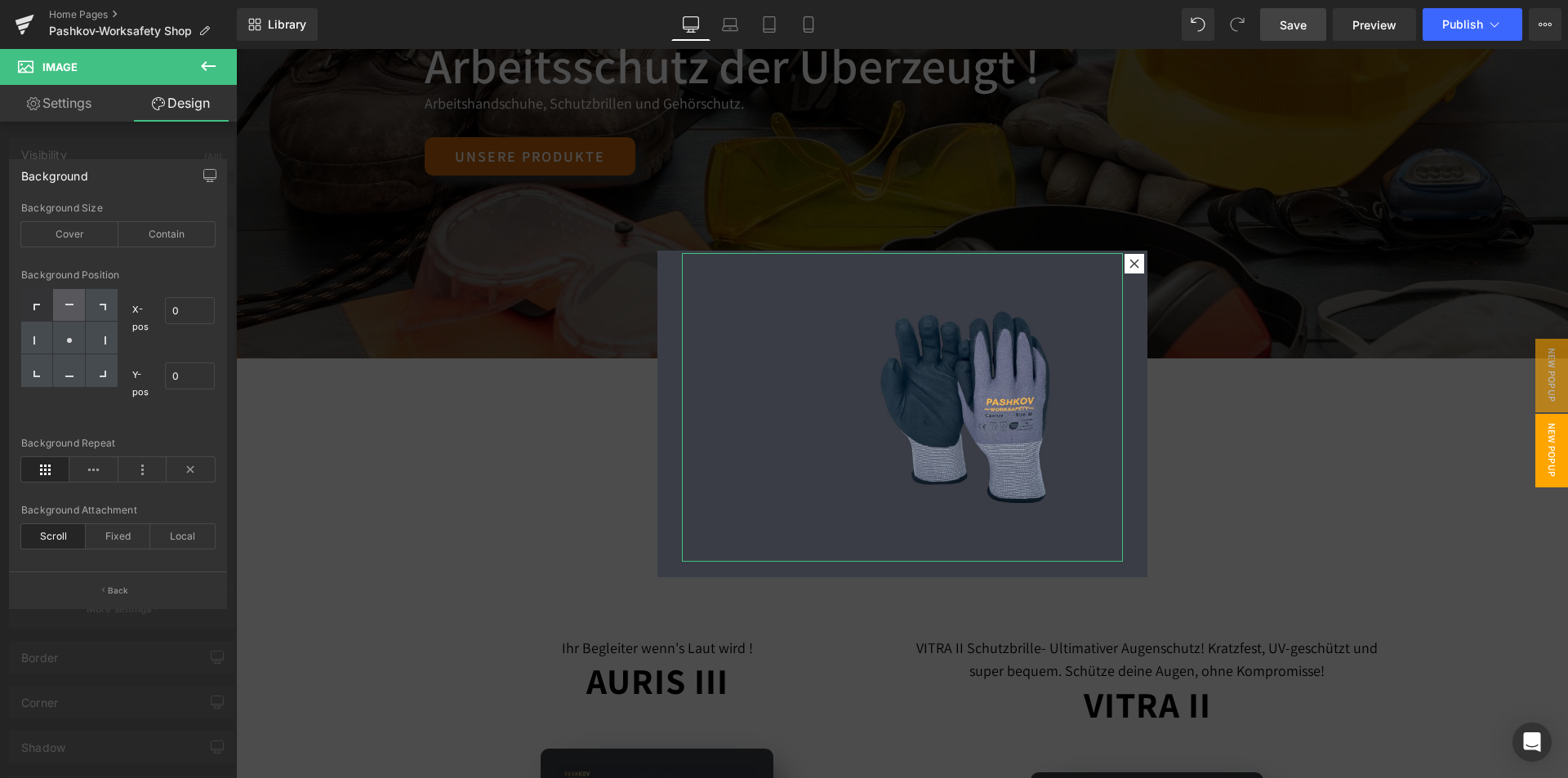
click at [70, 306] on icon at bounding box center [69, 305] width 8 height 2
click at [97, 311] on div at bounding box center [102, 305] width 32 height 33
click at [100, 341] on icon at bounding box center [102, 341] width 8 height 8
click at [73, 342] on icon at bounding box center [69, 341] width 8 height 8
click at [77, 300] on div at bounding box center [69, 305] width 32 height 33
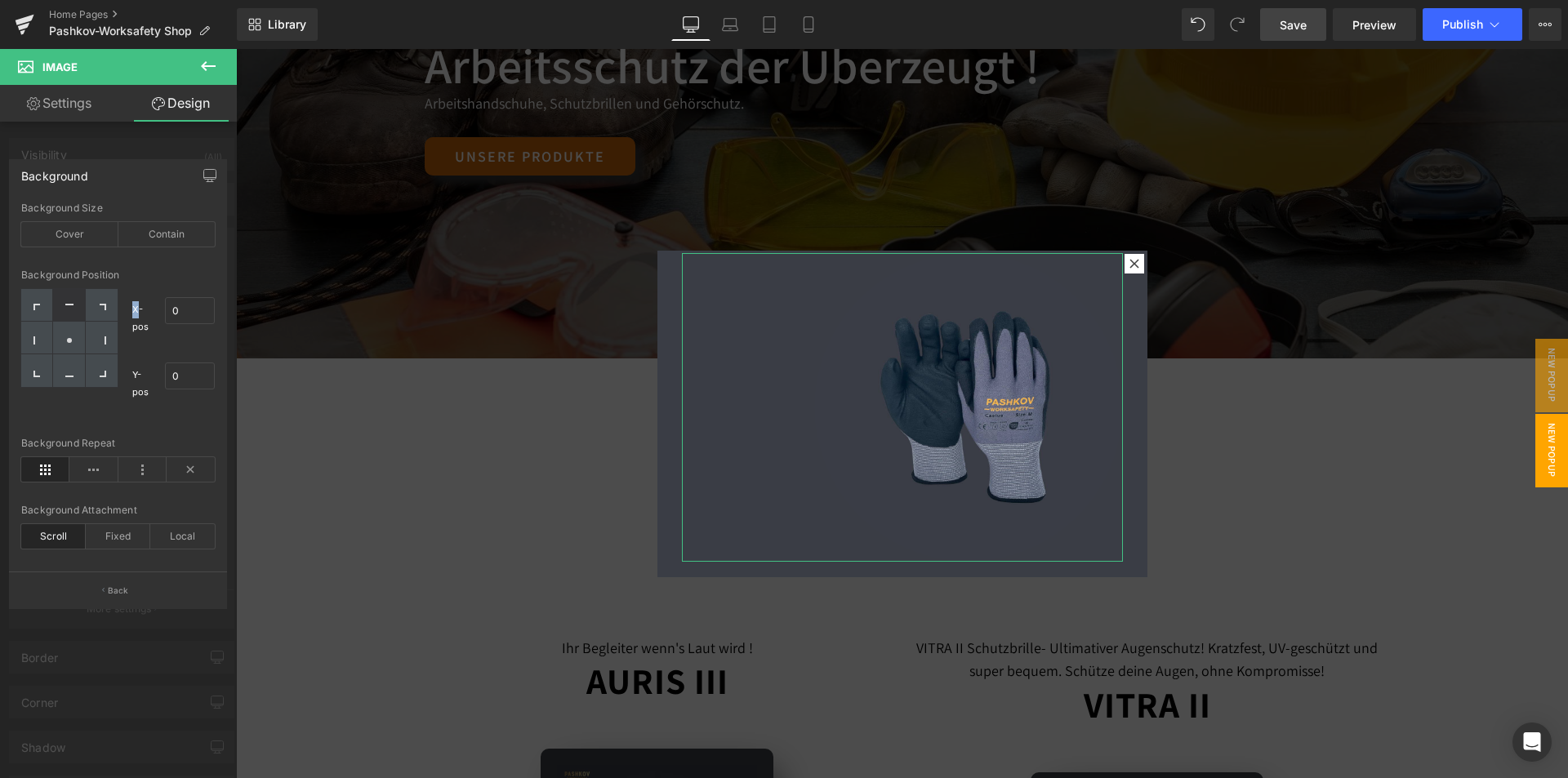
click at [77, 300] on div at bounding box center [69, 305] width 32 height 33
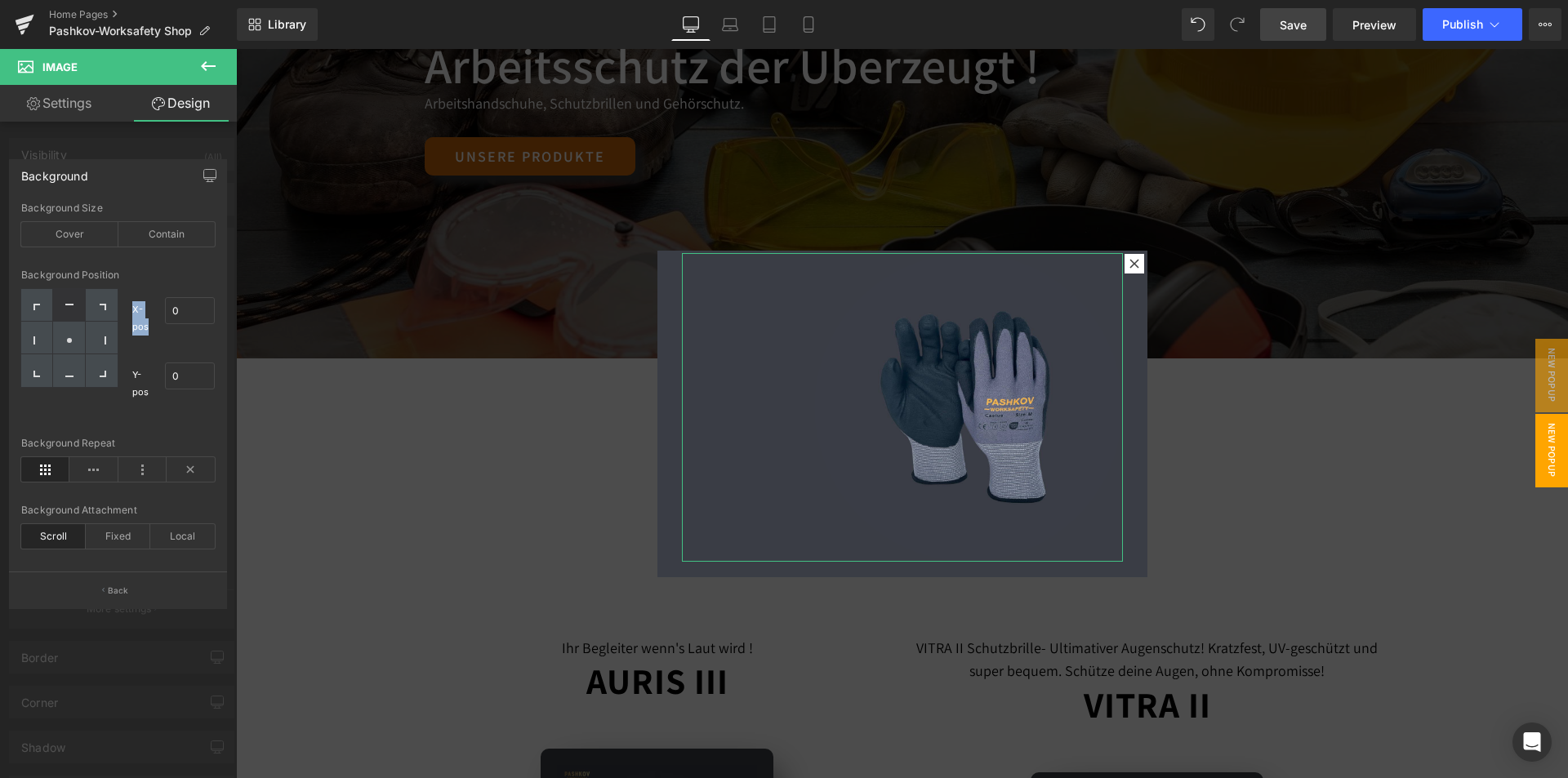
drag, startPoint x: 77, startPoint y: 300, endPoint x: 407, endPoint y: 268, distance: 331.5
click at [77, 300] on div at bounding box center [69, 305] width 32 height 33
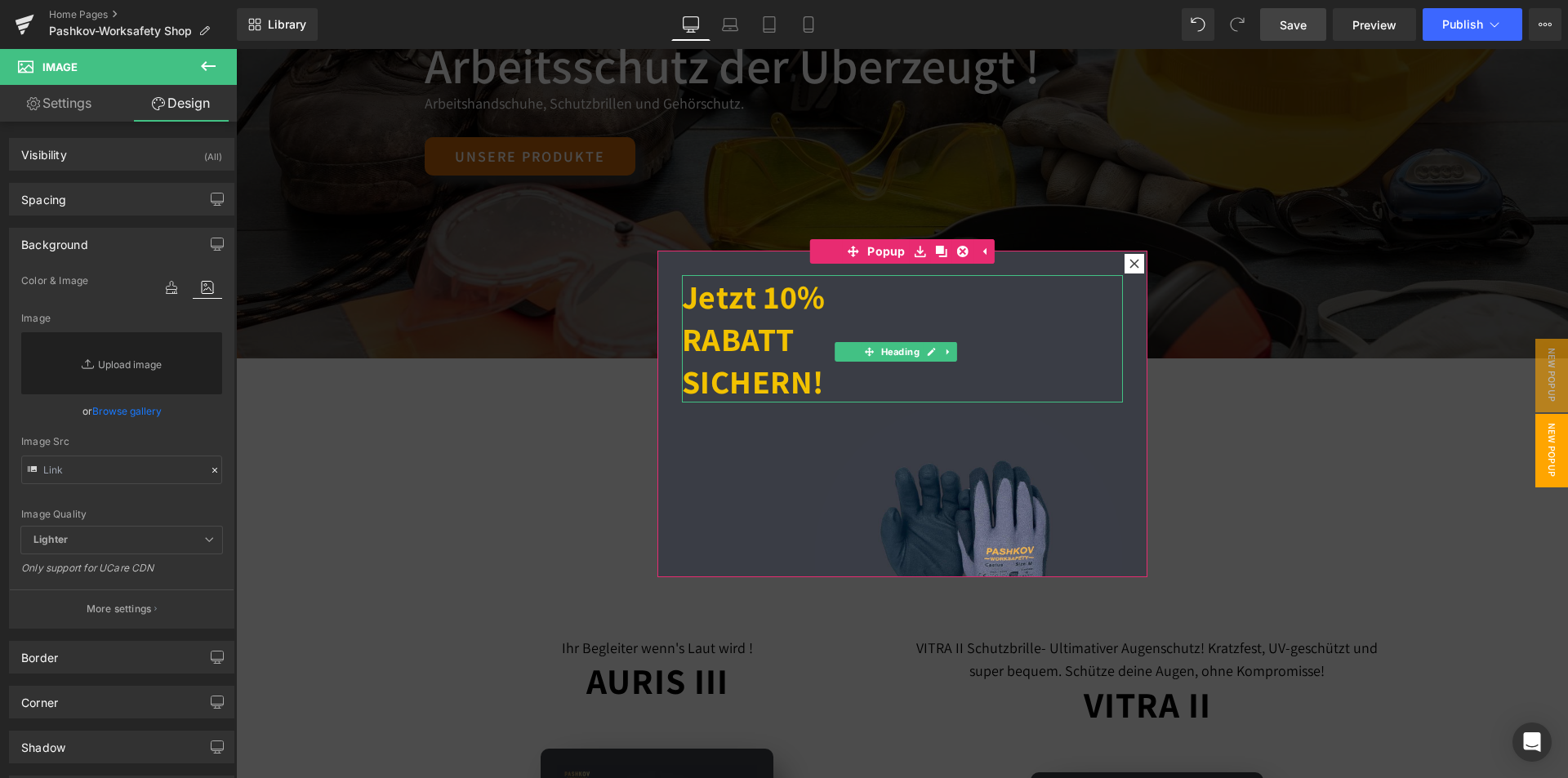
click at [777, 386] on strong "Jetzt 10% RABATT SICHERN!" at bounding box center [754, 339] width 144 height 128
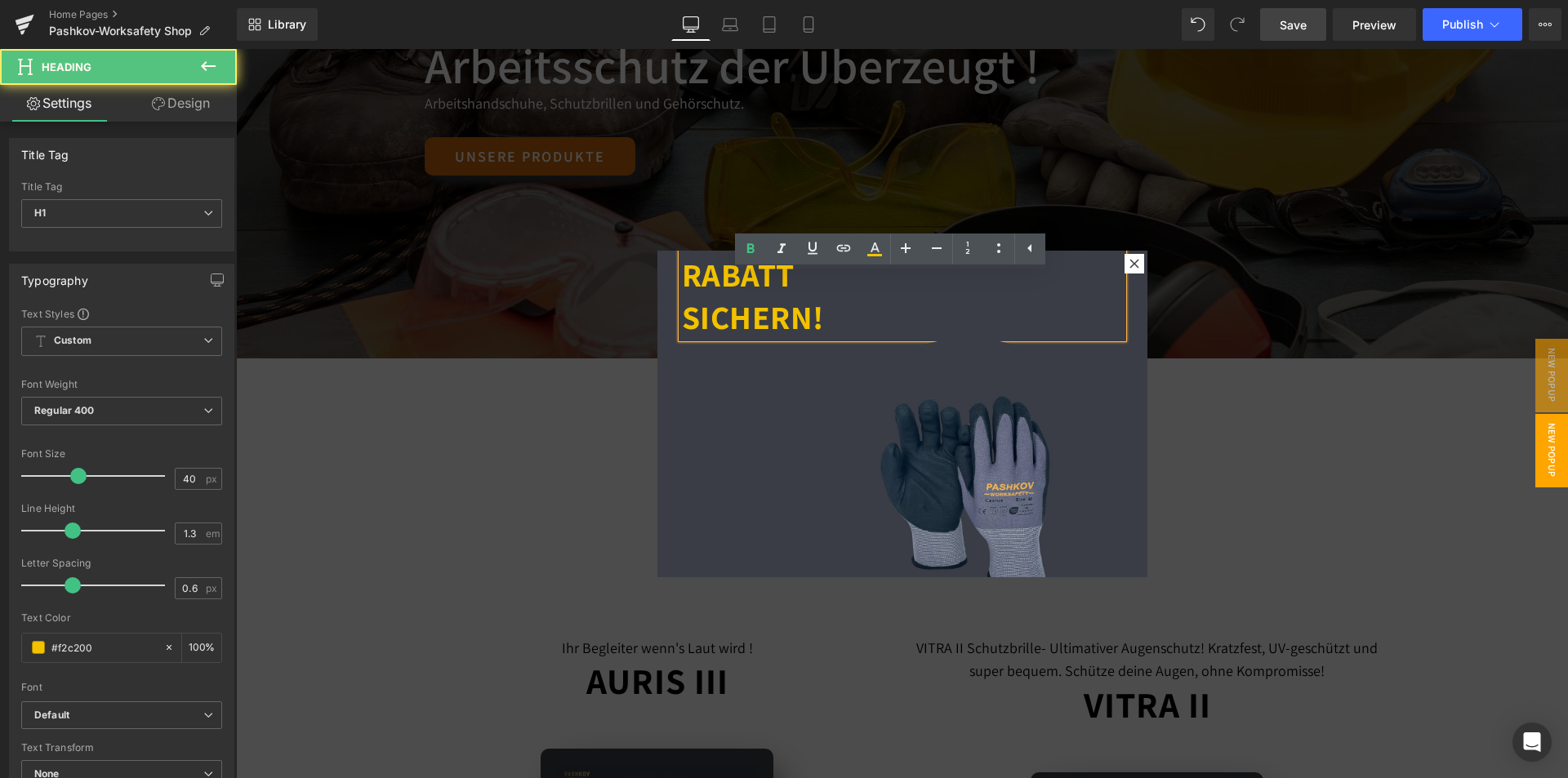
scroll to position [149, 0]
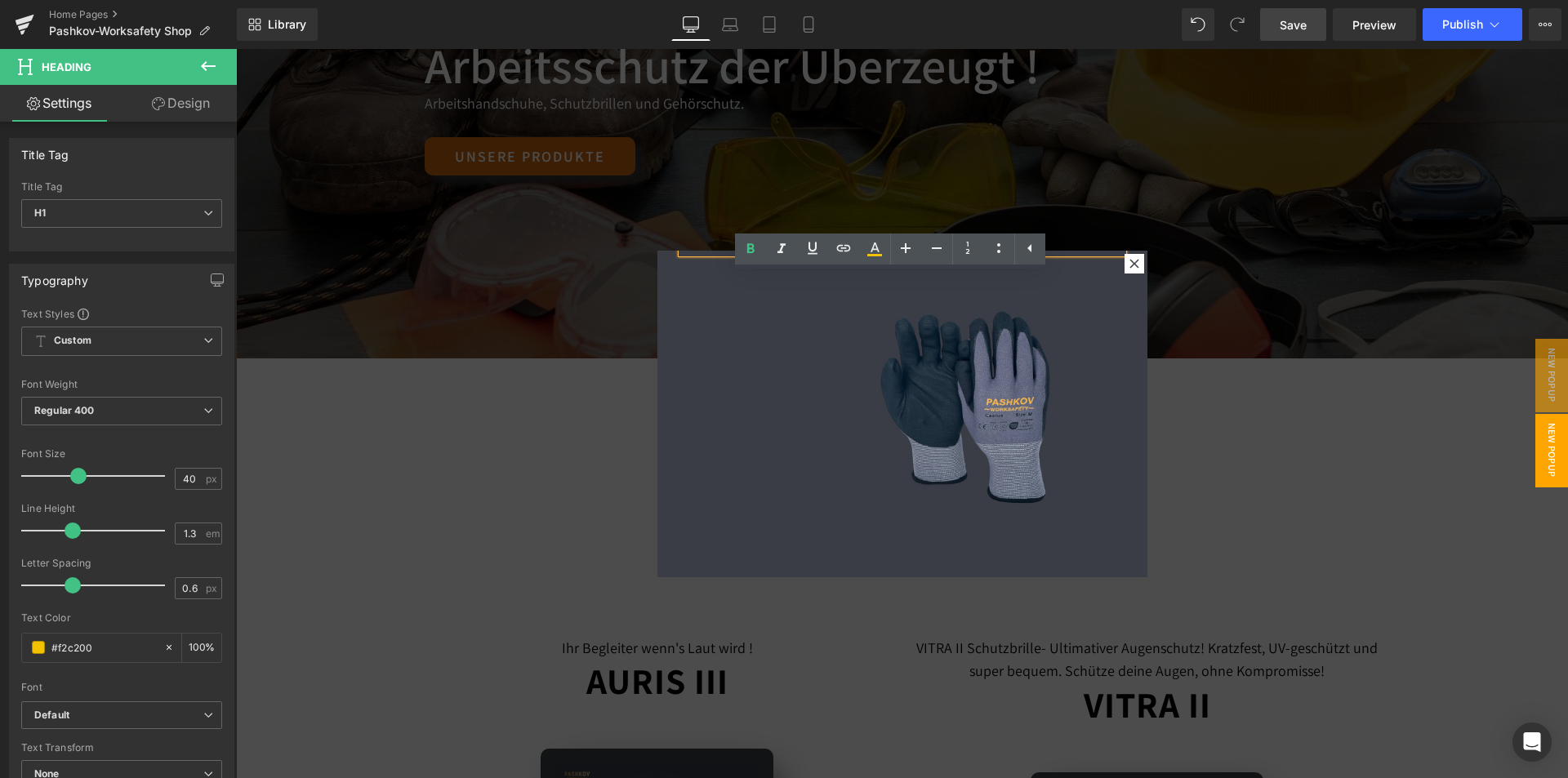
click at [1313, 421] on div at bounding box center [902, 413] width 1332 height 729
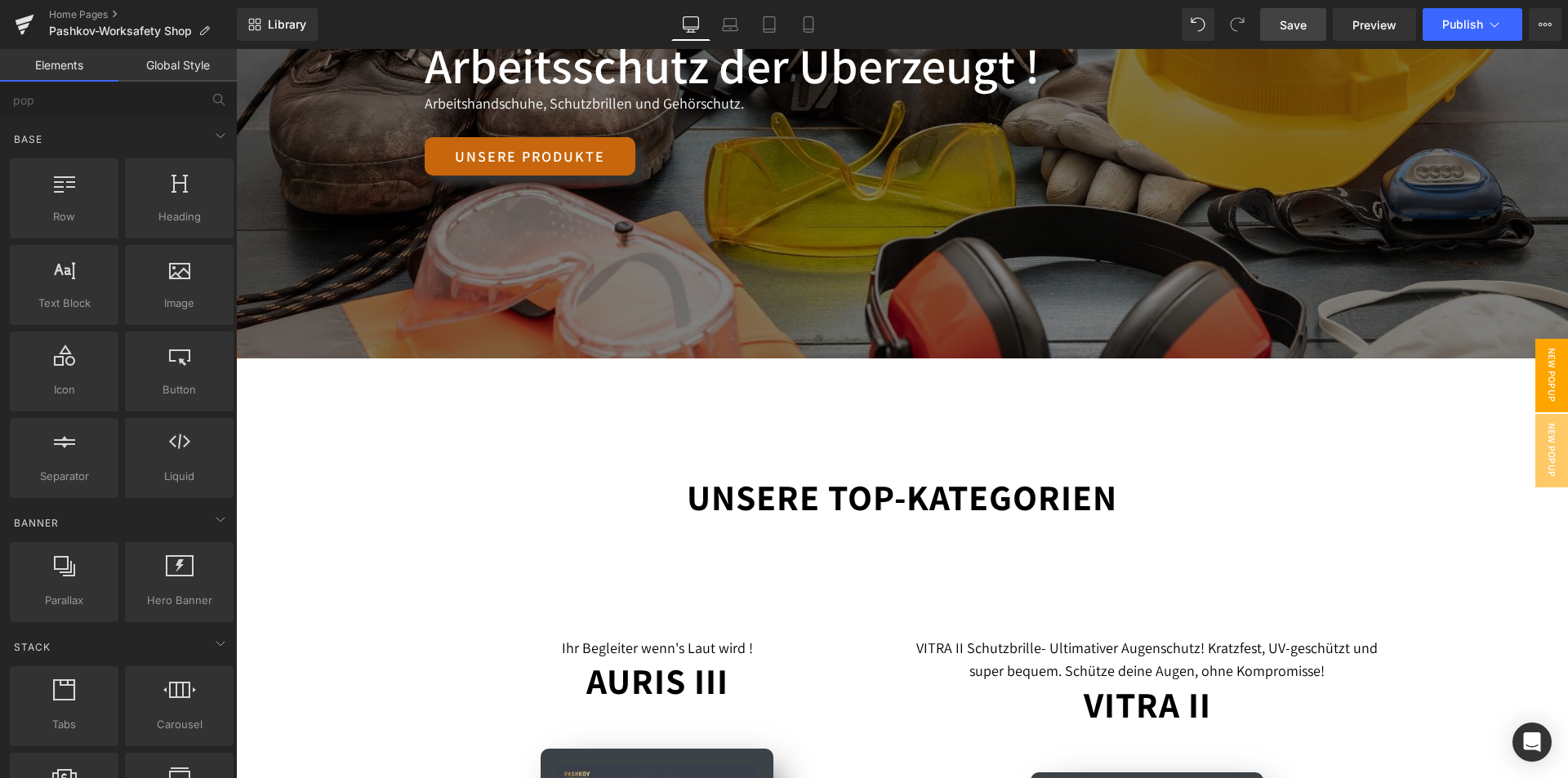
click at [1538, 359] on span "New Popup" at bounding box center [1550, 376] width 33 height 73
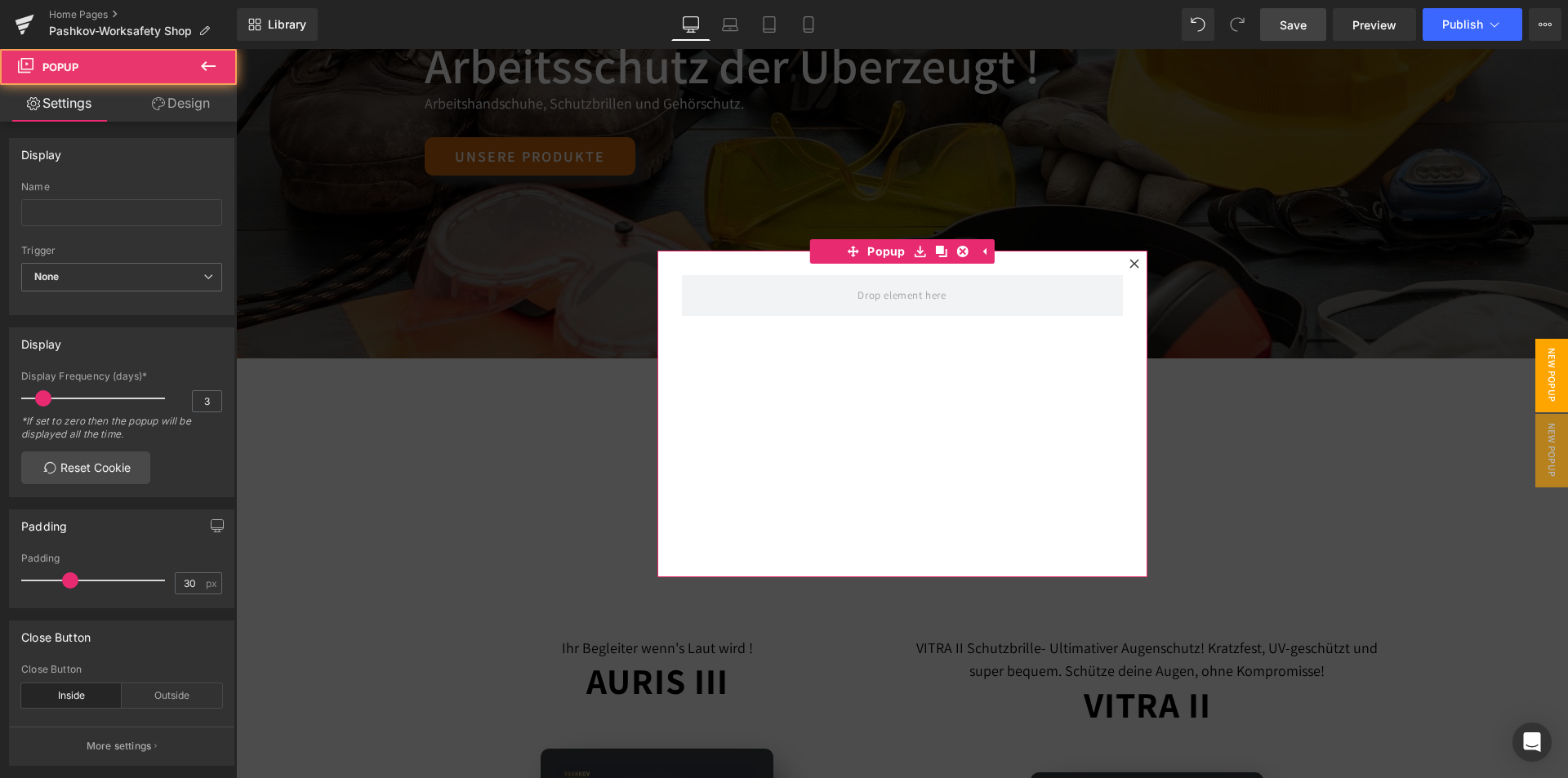
click at [1129, 265] on icon at bounding box center [1134, 264] width 10 height 10
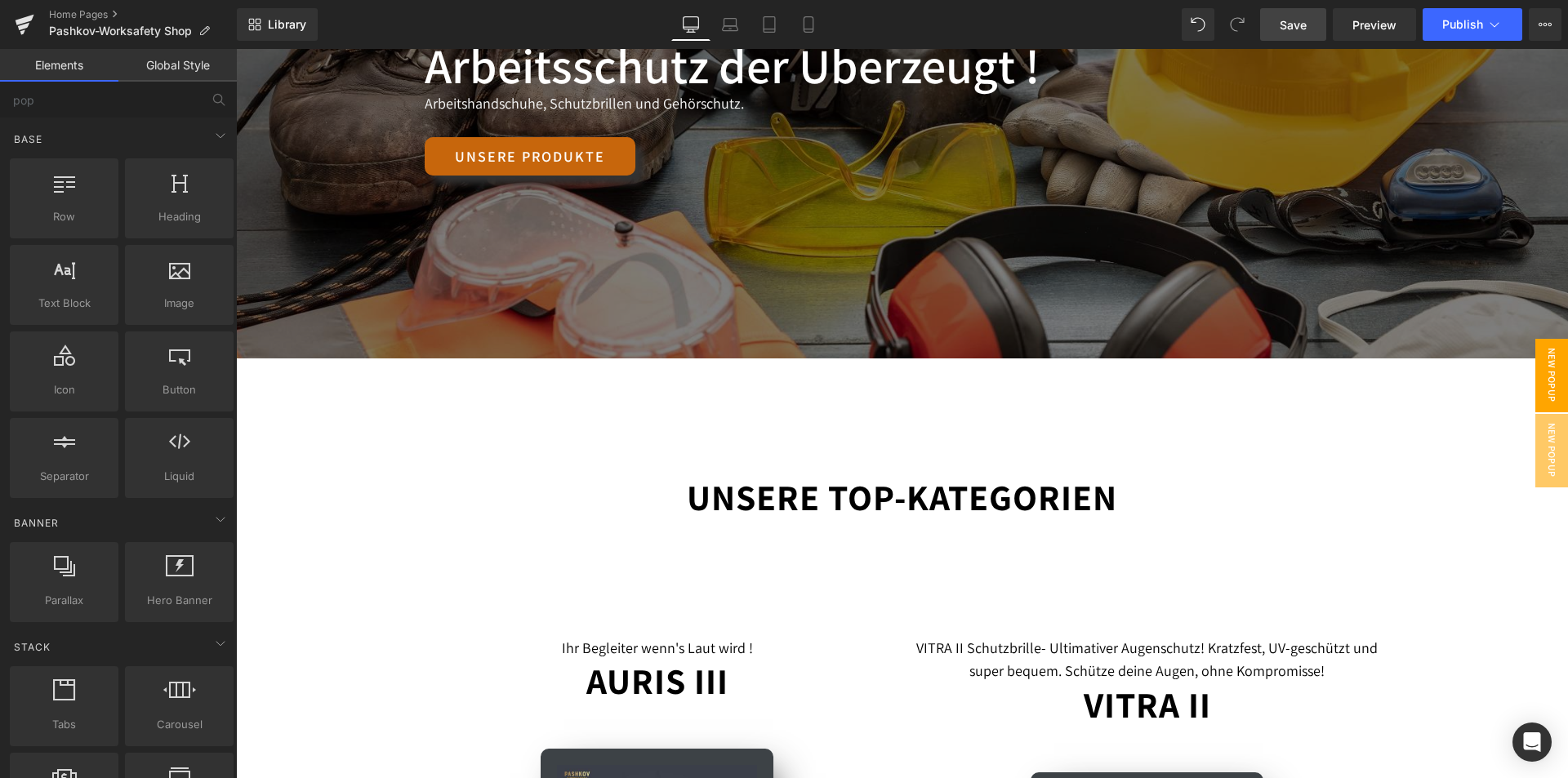
click at [1540, 361] on span "New Popup" at bounding box center [1550, 376] width 33 height 73
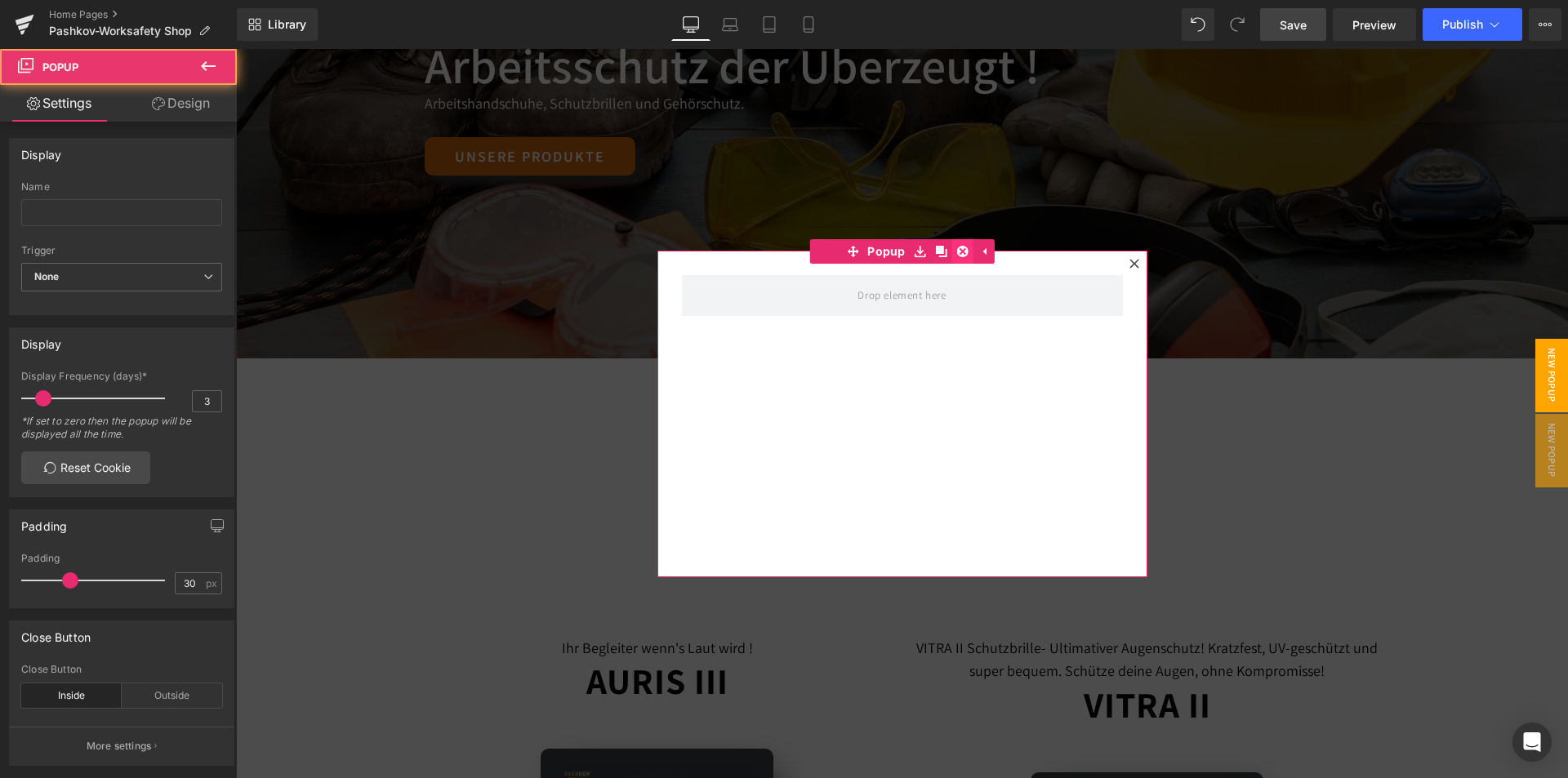
click at [957, 256] on icon at bounding box center [963, 251] width 12 height 12
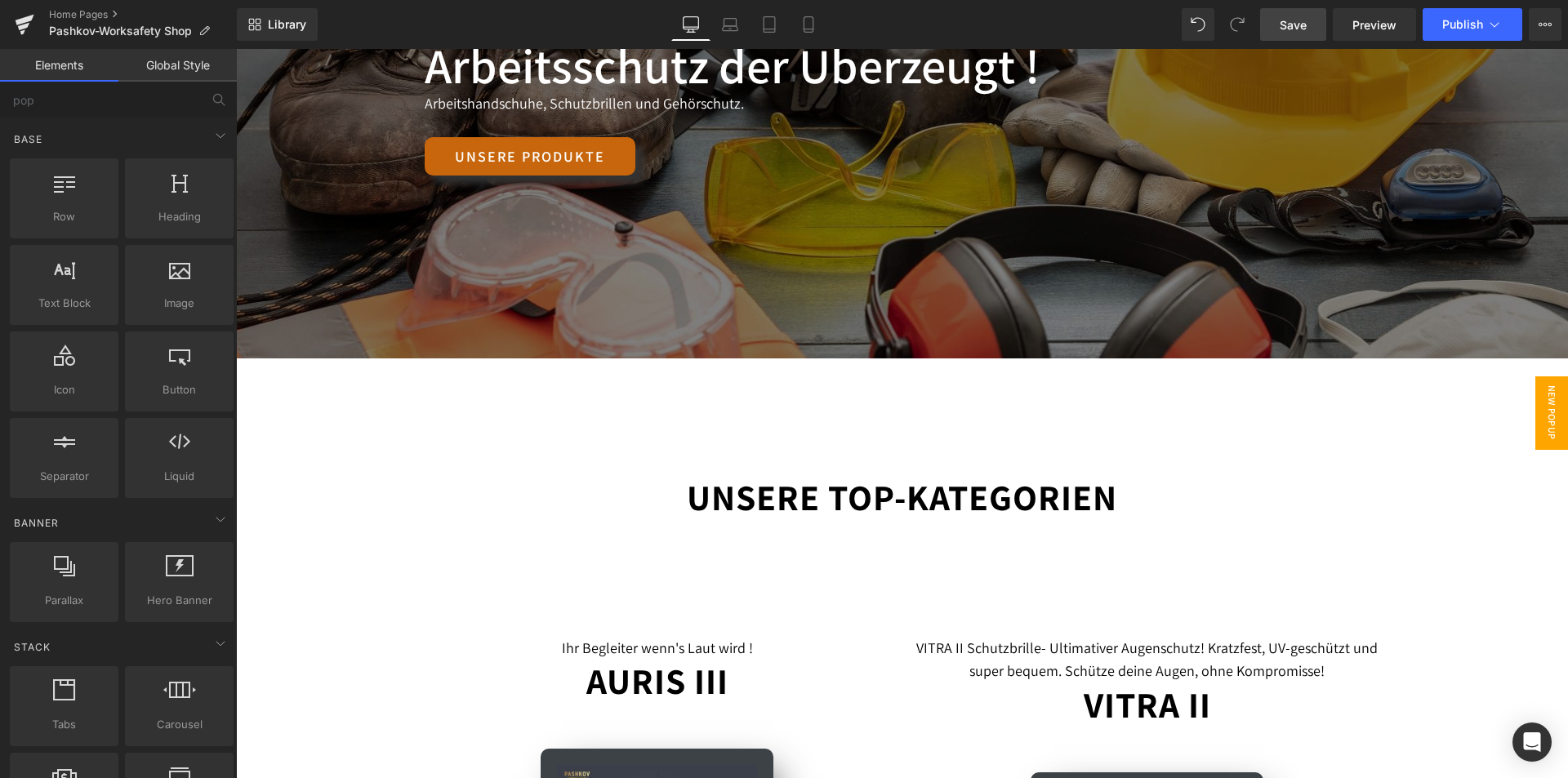
click at [1543, 403] on span "New Popup" at bounding box center [1550, 413] width 33 height 73
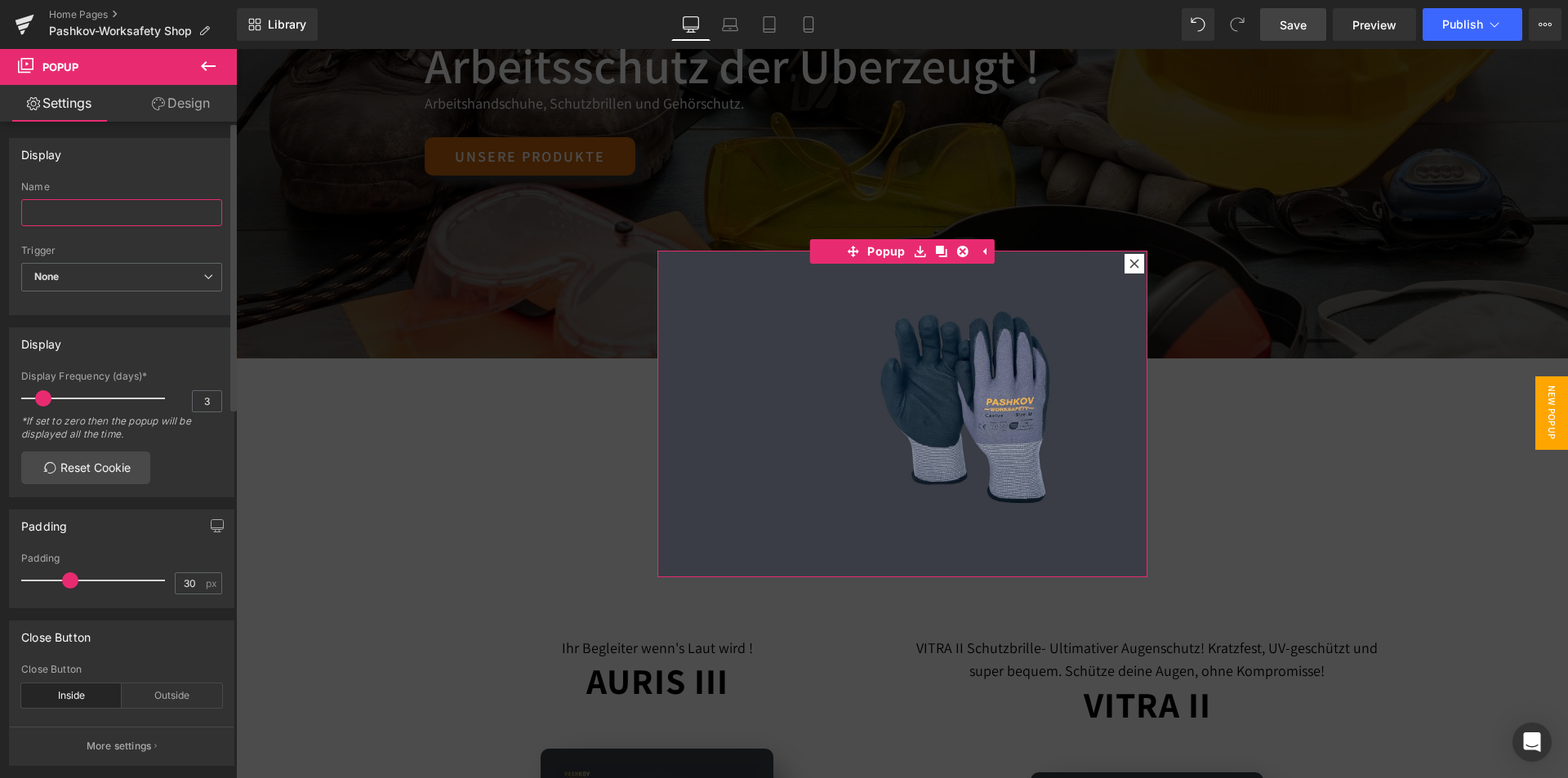
click at [93, 210] on input "text" at bounding box center [121, 213] width 201 height 27
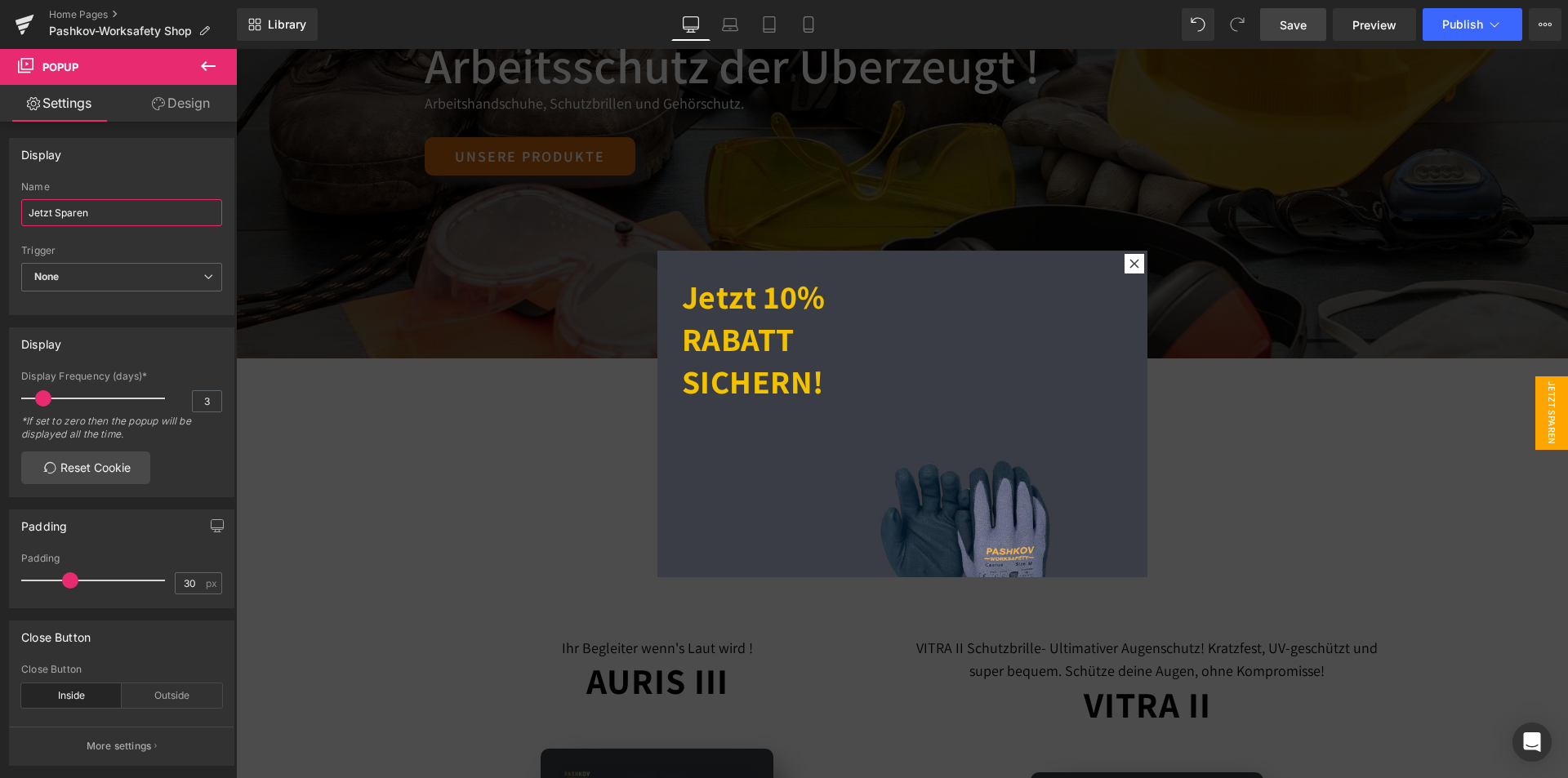
type input "Jetzt Sparen"
click at [210, 73] on icon at bounding box center [208, 65] width 19 height 19
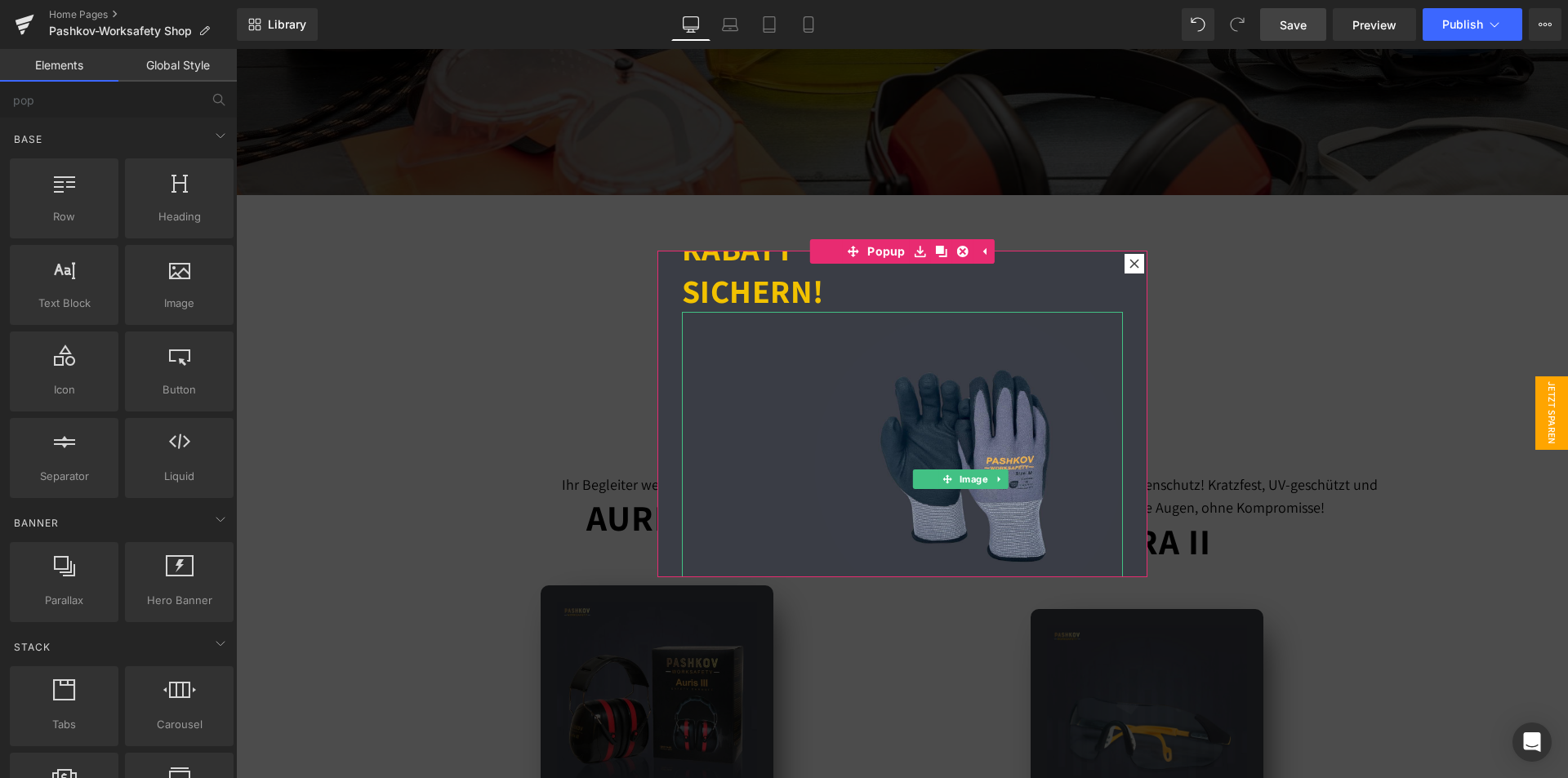
scroll to position [0, 0]
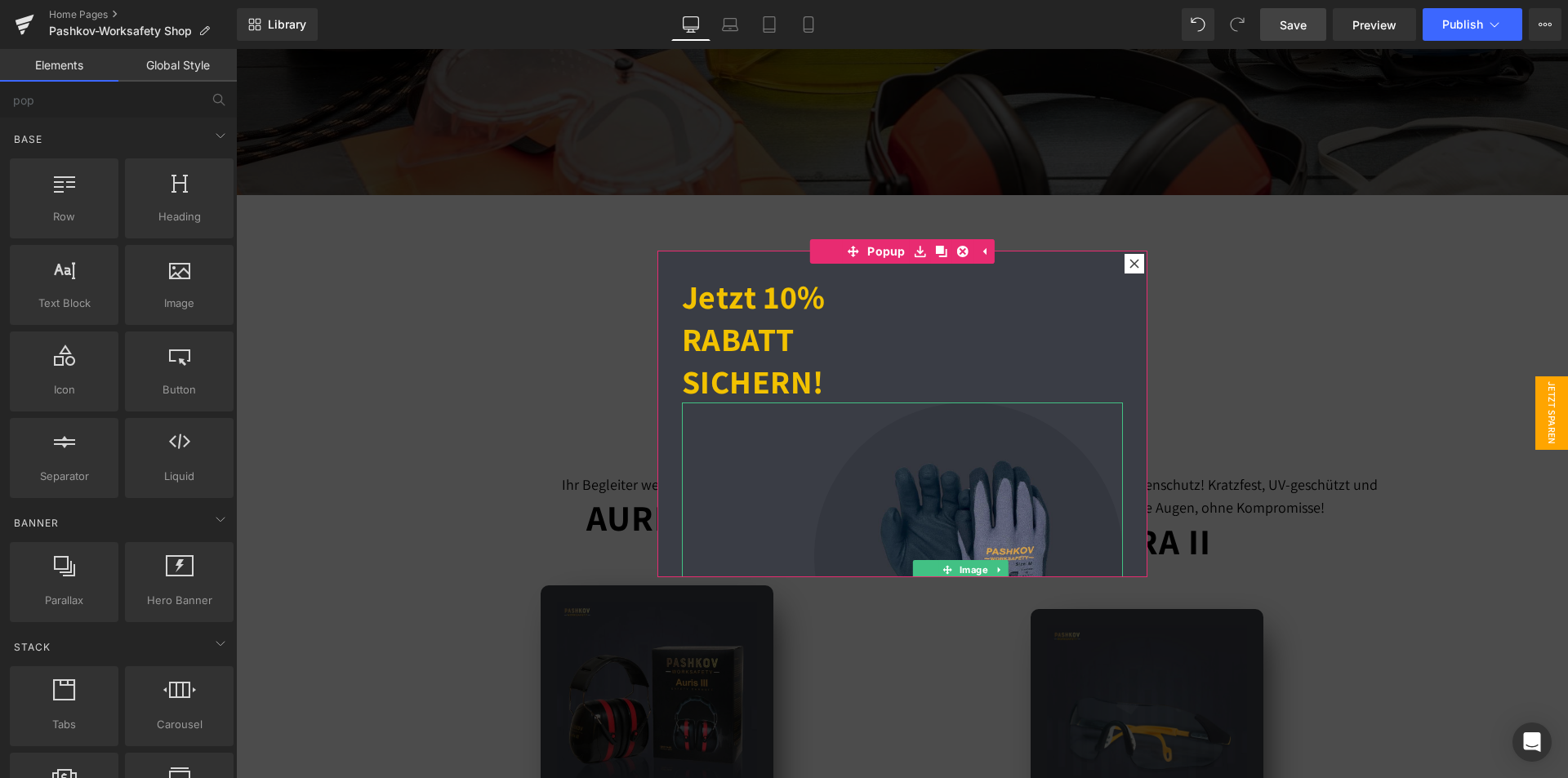
click at [989, 488] on img at bounding box center [969, 557] width 309 height 309
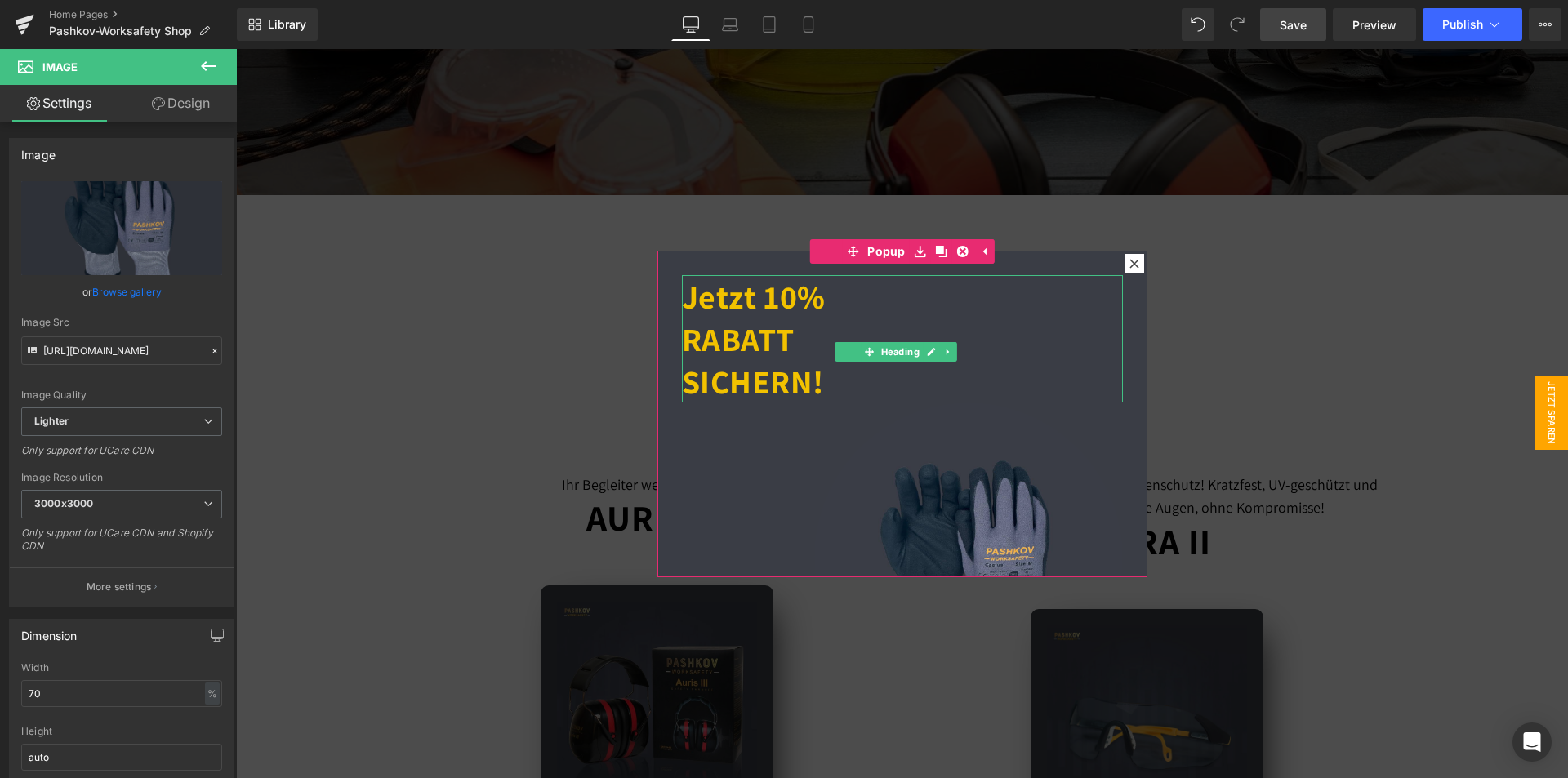
click at [1028, 322] on h1 "Jetzt 10% RABATT SICHERN!" at bounding box center [903, 339] width 441 height 128
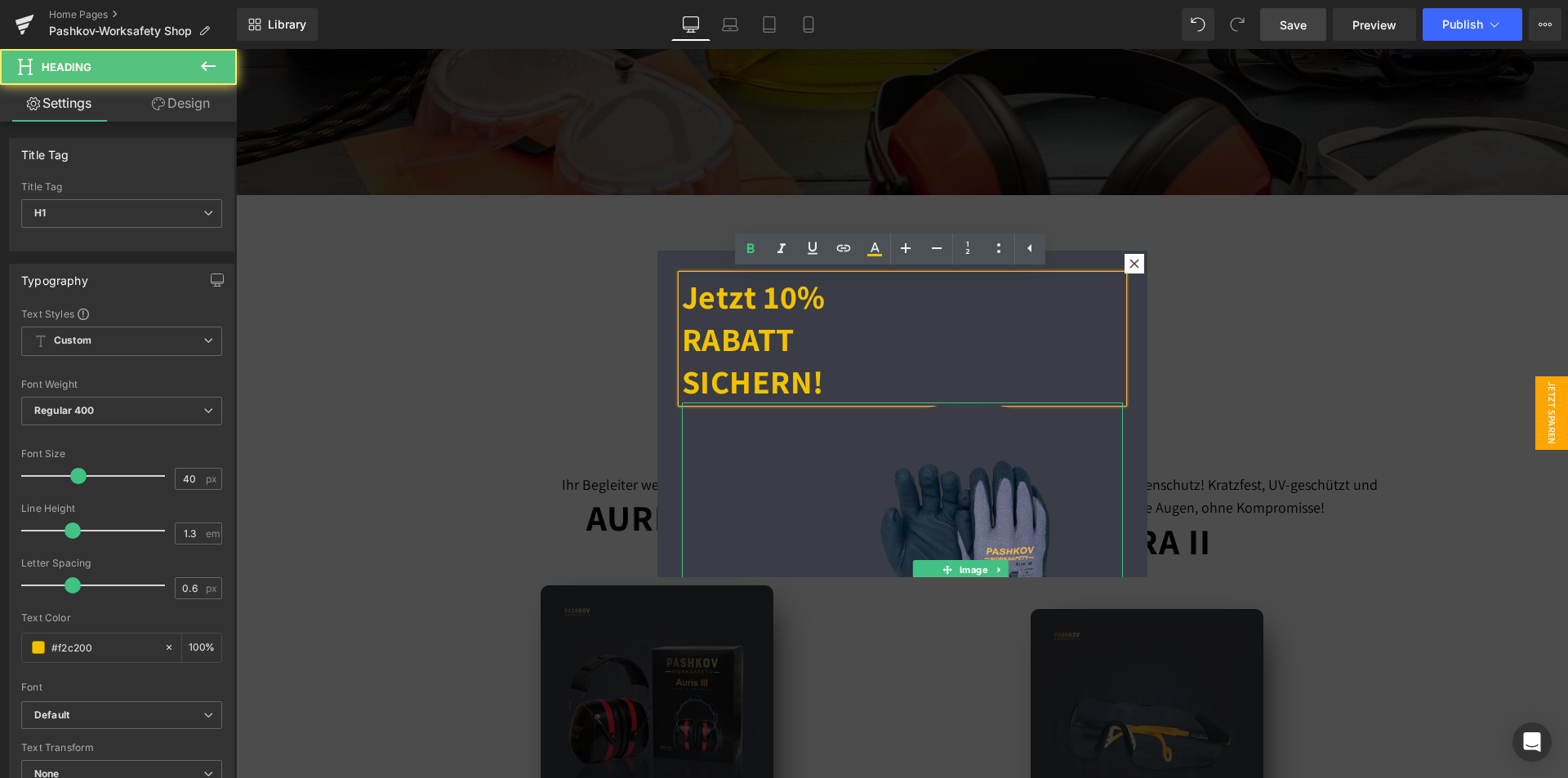
click at [808, 466] on div at bounding box center [903, 557] width 441 height 309
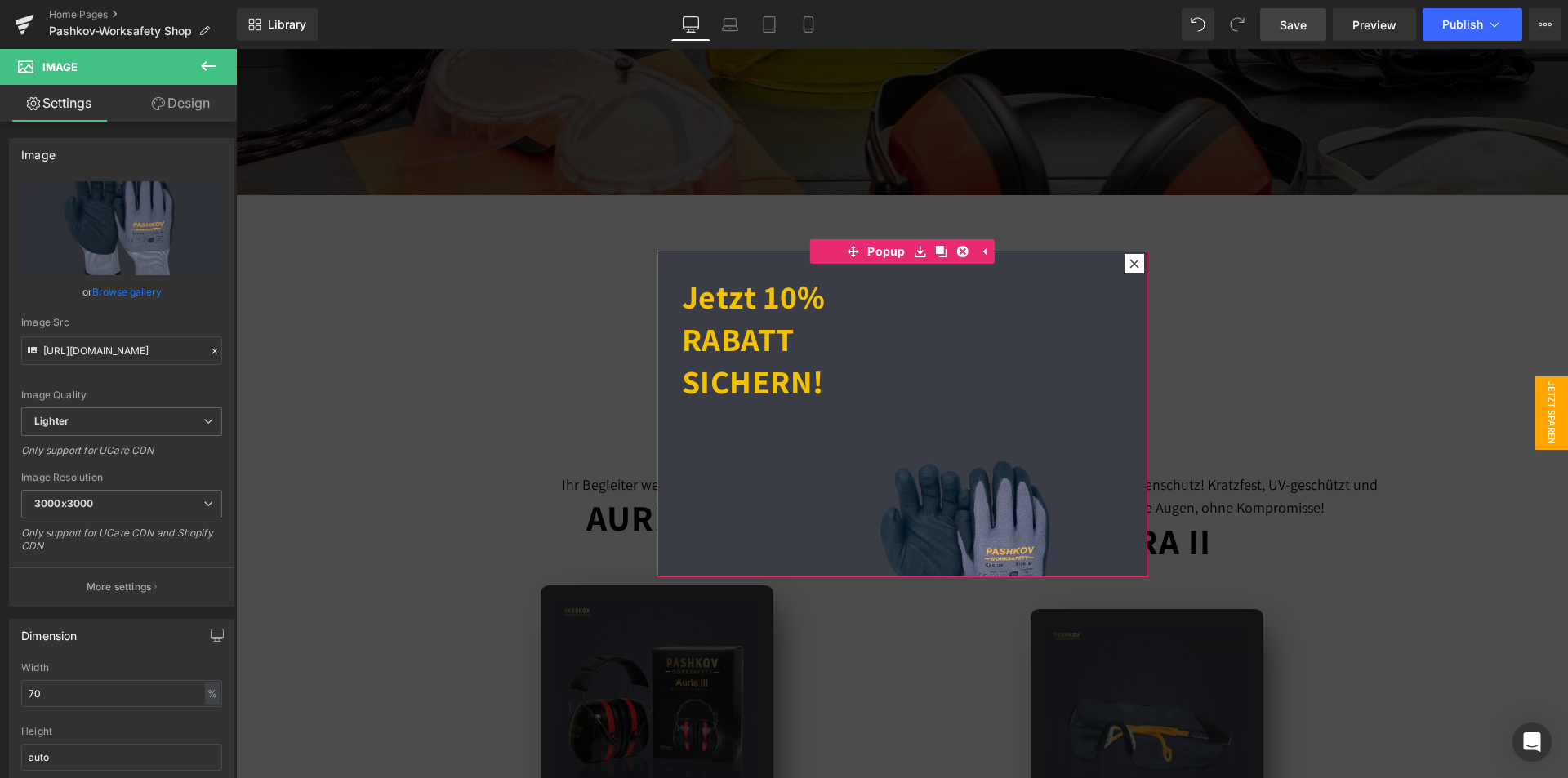
click at [660, 260] on div "Jetzt 10% RABATT SICHERN! Heading Image" at bounding box center [902, 413] width 490 height 326
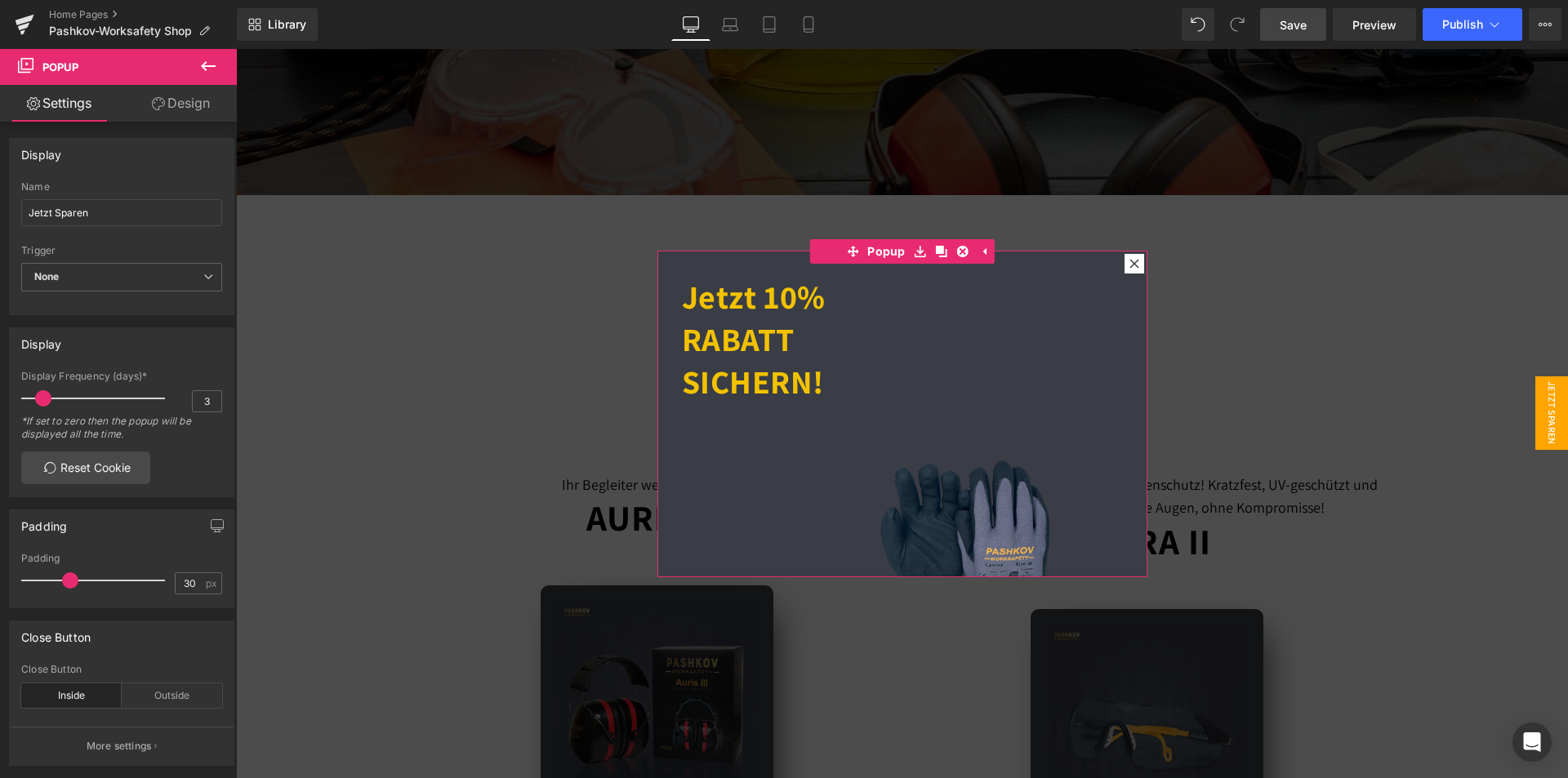
click at [181, 105] on link "Design" at bounding box center [181, 104] width 119 height 37
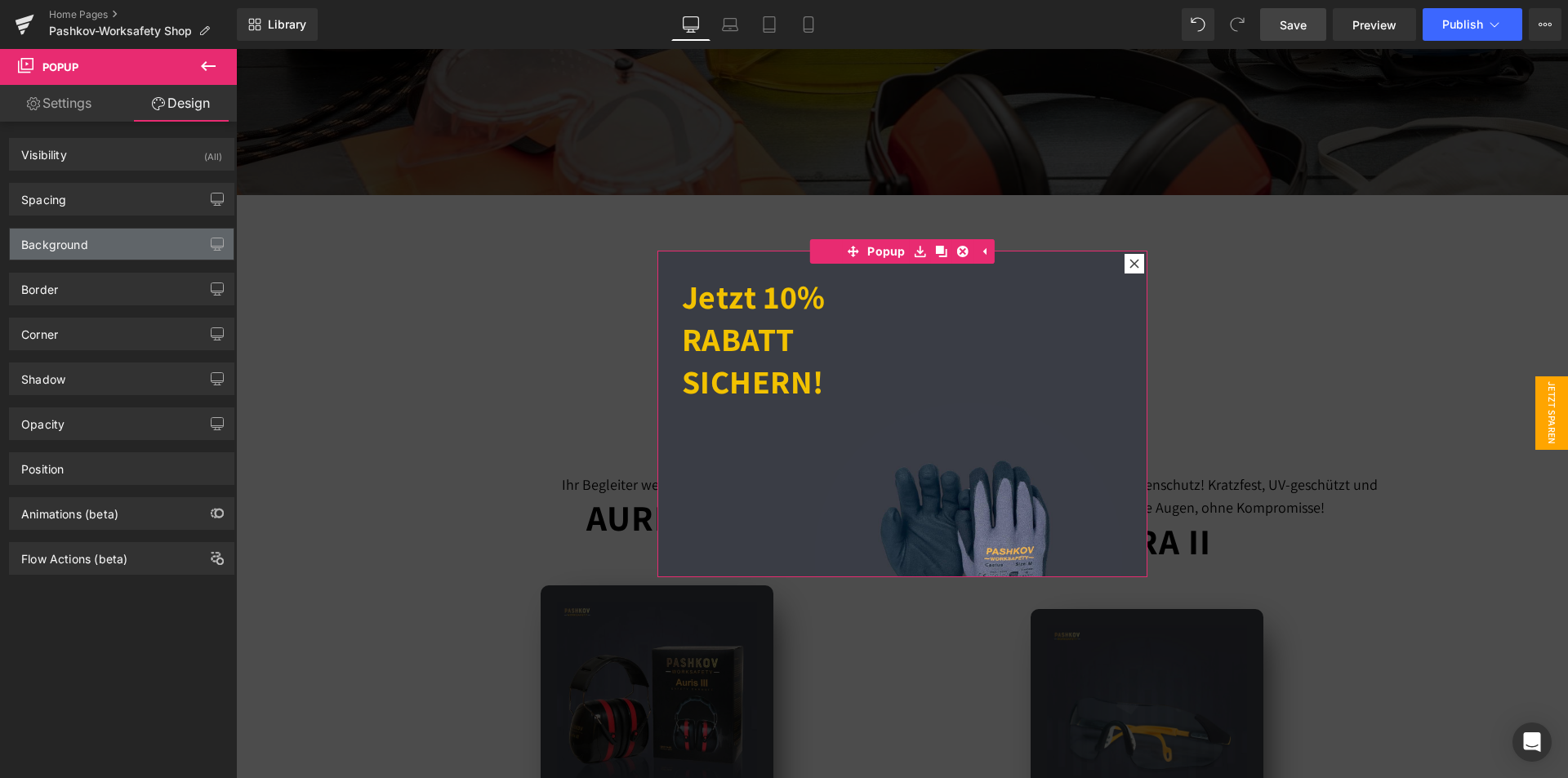
click at [109, 248] on div "Background" at bounding box center [122, 244] width 224 height 31
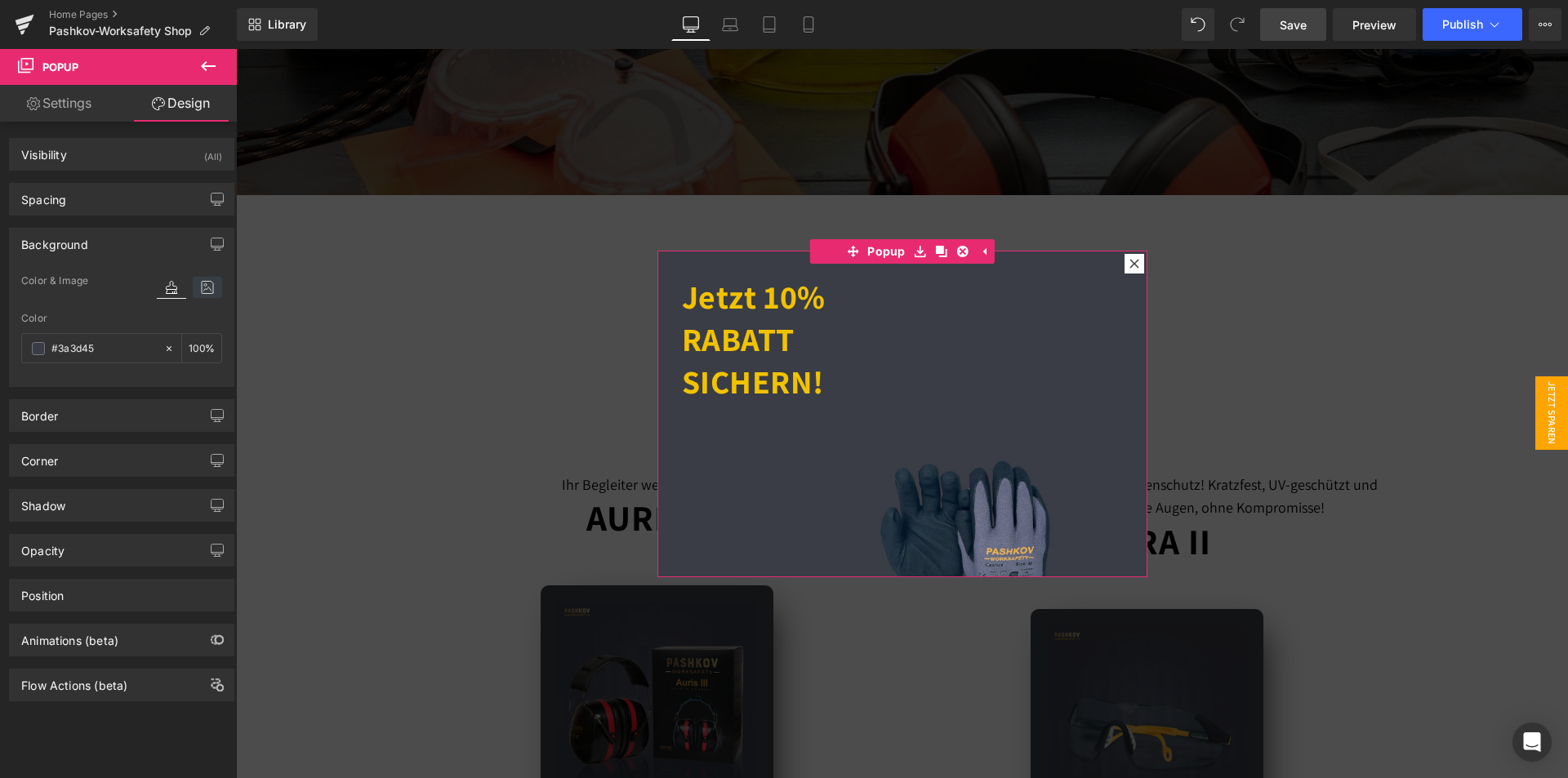
click at [205, 285] on icon at bounding box center [207, 287] width 29 height 21
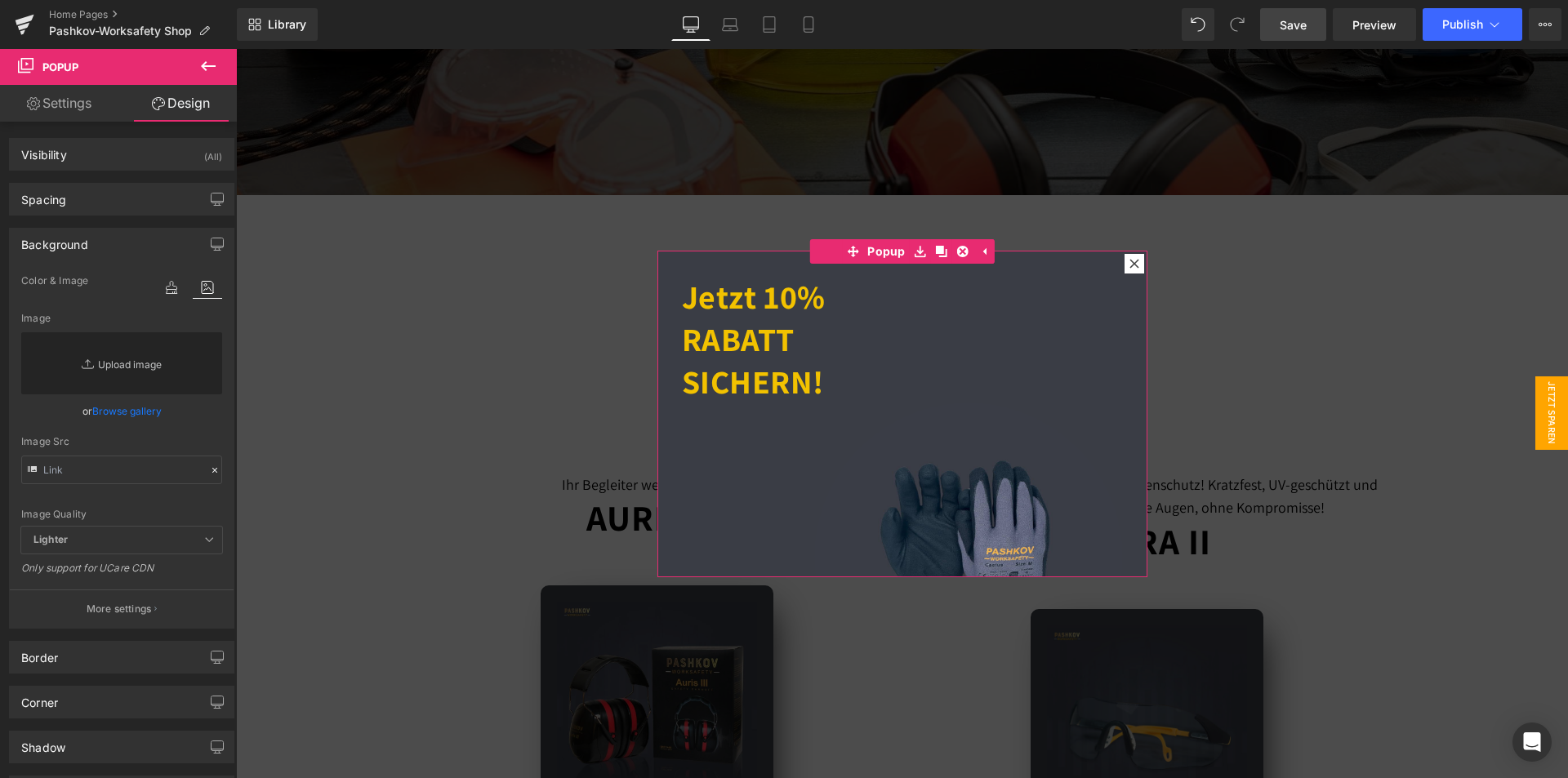
click at [129, 352] on link "Replace Image" at bounding box center [121, 363] width 201 height 62
type input "C:\fakepath\Kein Titel (1080 x 1080 px) (3).png"
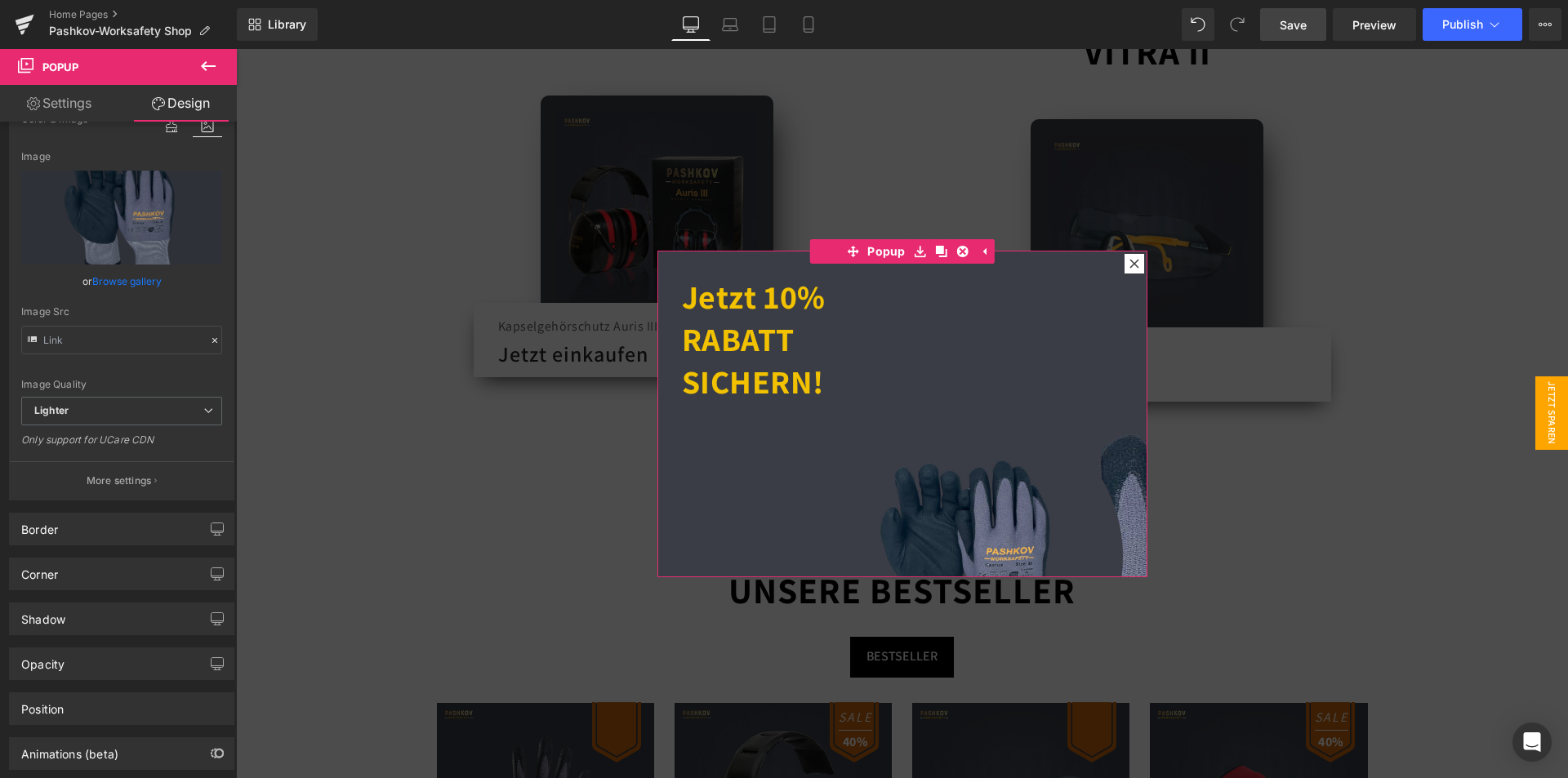
scroll to position [164, 0]
click at [126, 472] on p "More settings" at bounding box center [119, 479] width 65 height 15
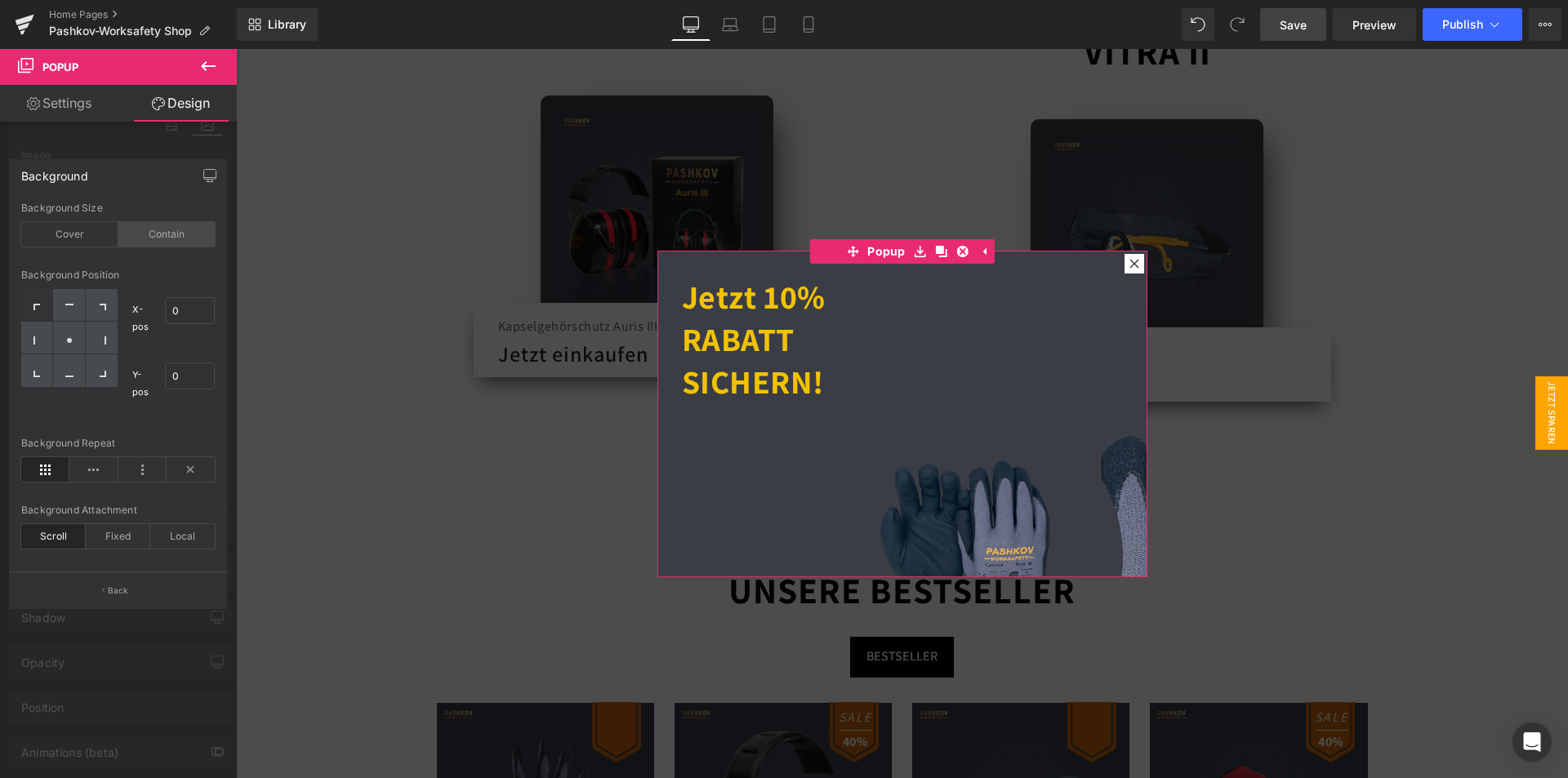
click at [149, 239] on div "Contain" at bounding box center [167, 234] width 97 height 24
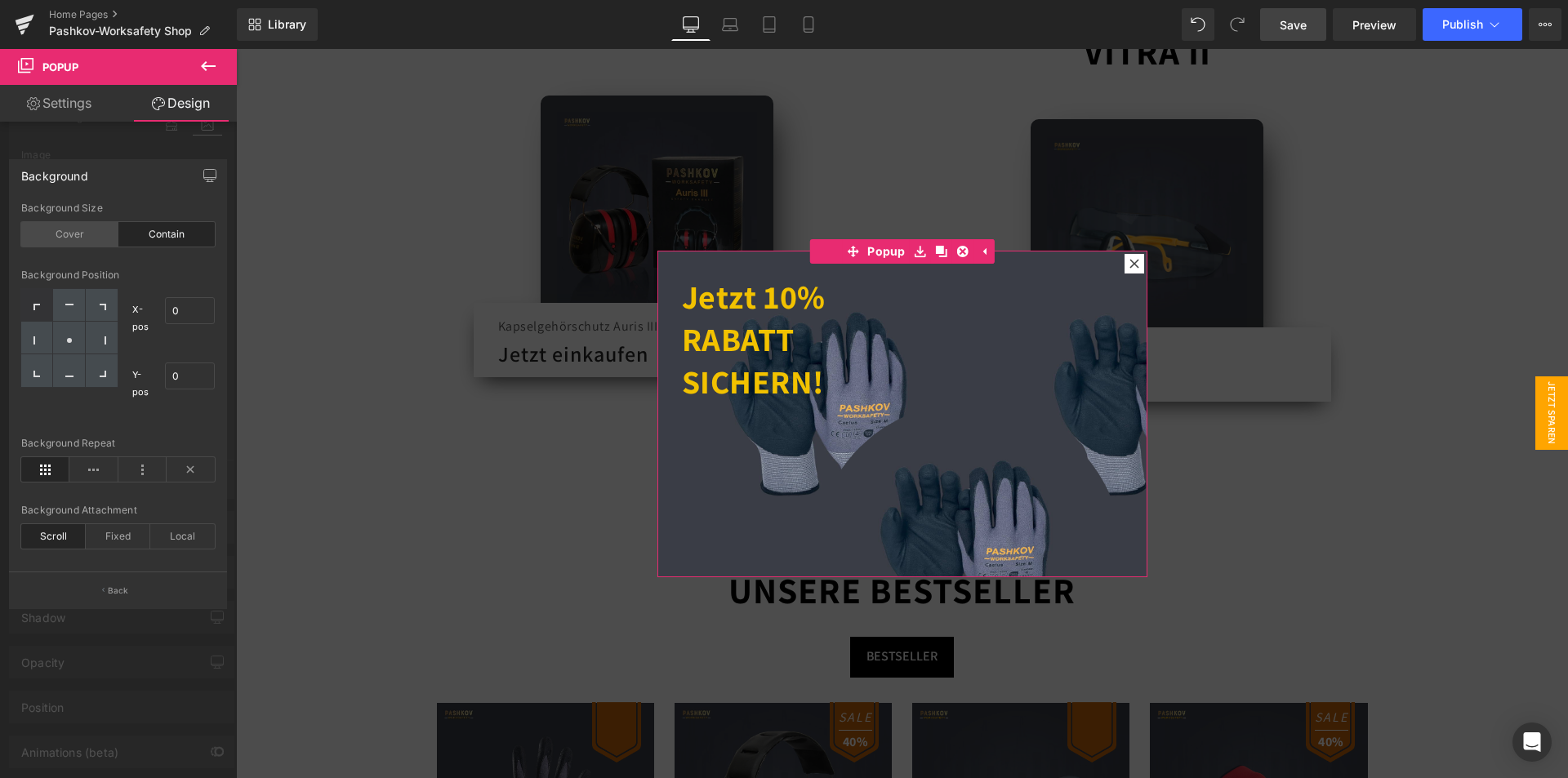
click at [76, 227] on div "Cover" at bounding box center [69, 234] width 97 height 24
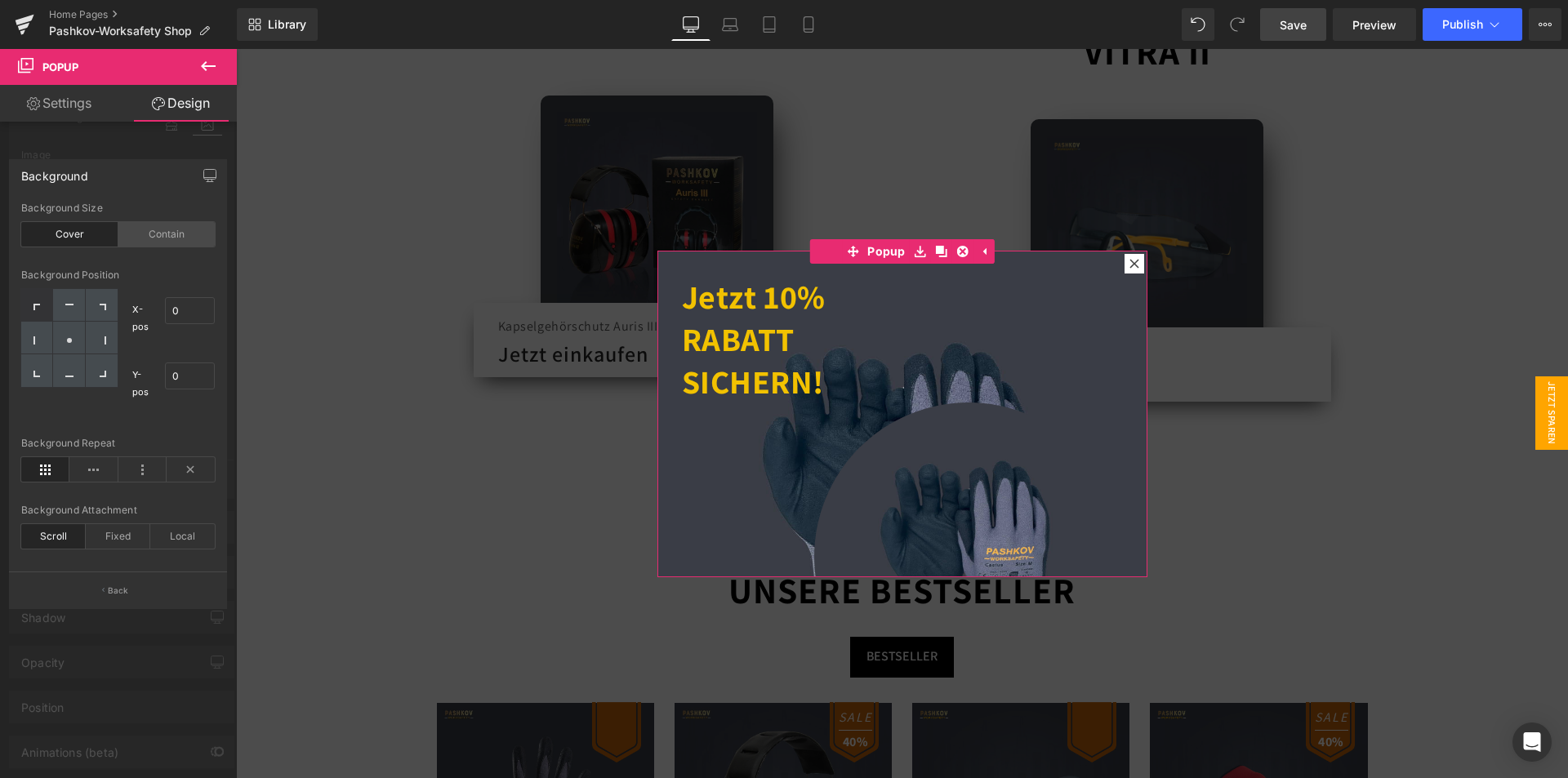
click at [152, 234] on div "Contain" at bounding box center [167, 234] width 97 height 24
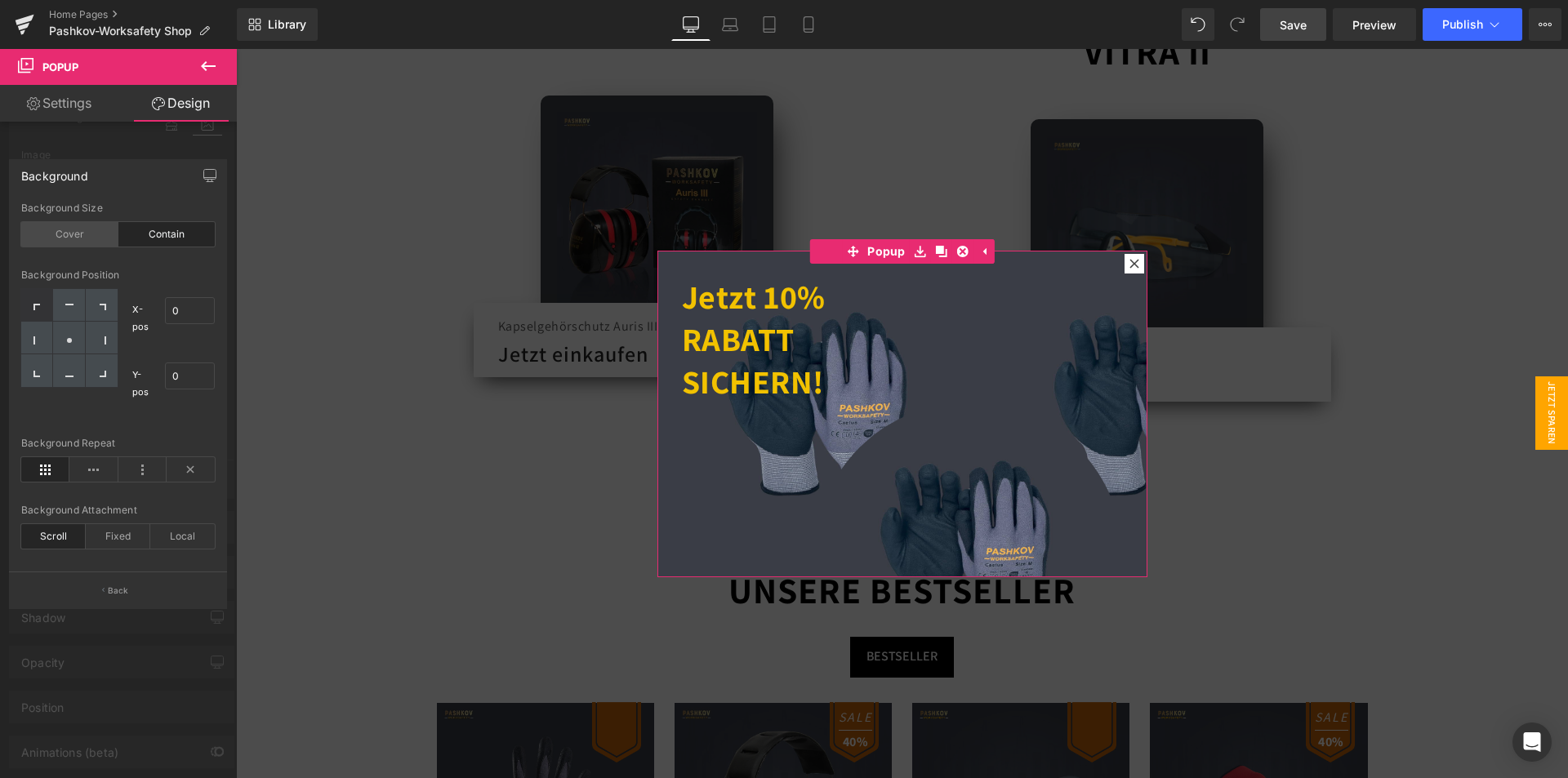
click at [71, 234] on div "Cover" at bounding box center [69, 234] width 97 height 24
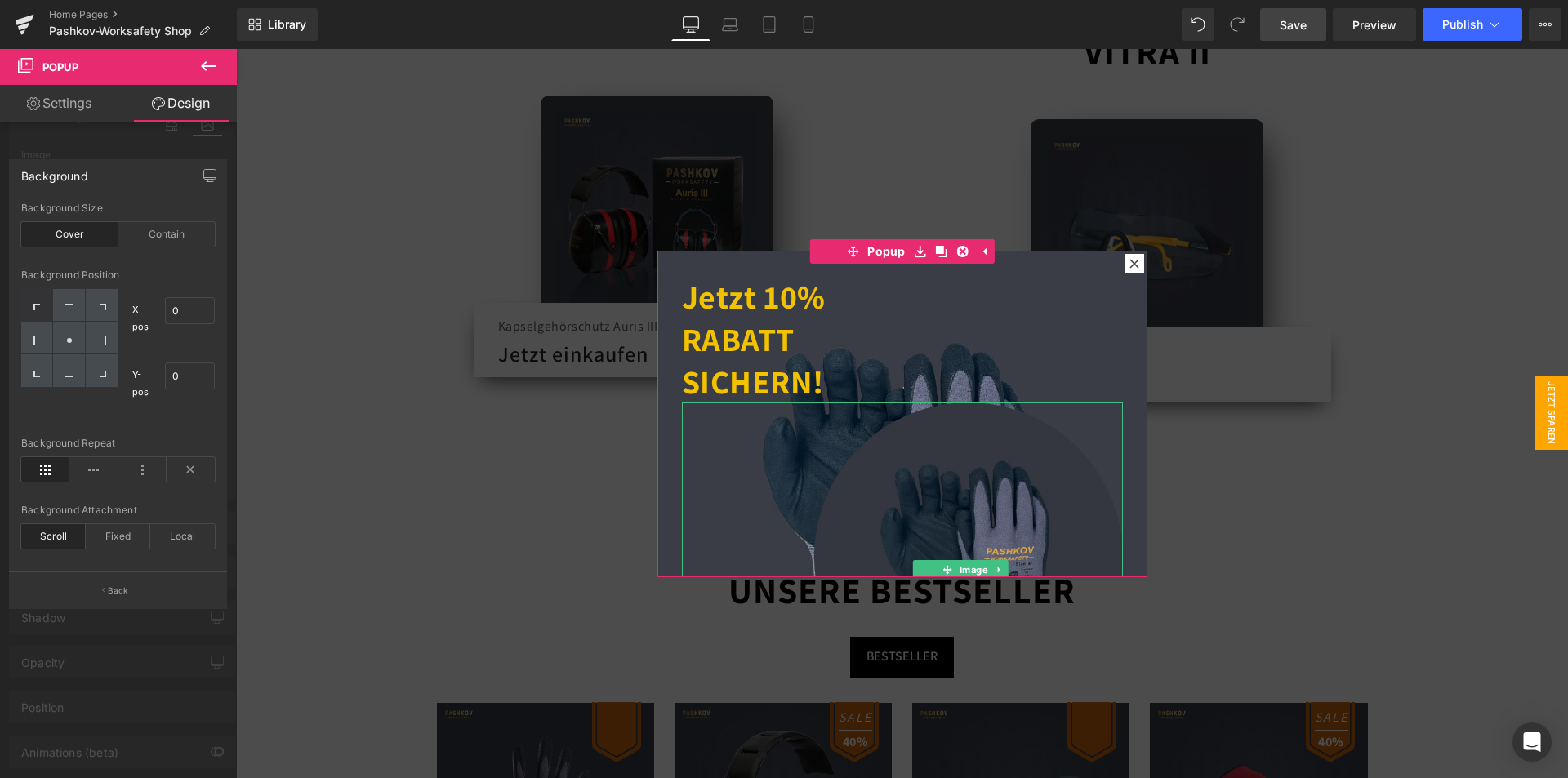
click at [903, 461] on img at bounding box center [969, 557] width 309 height 309
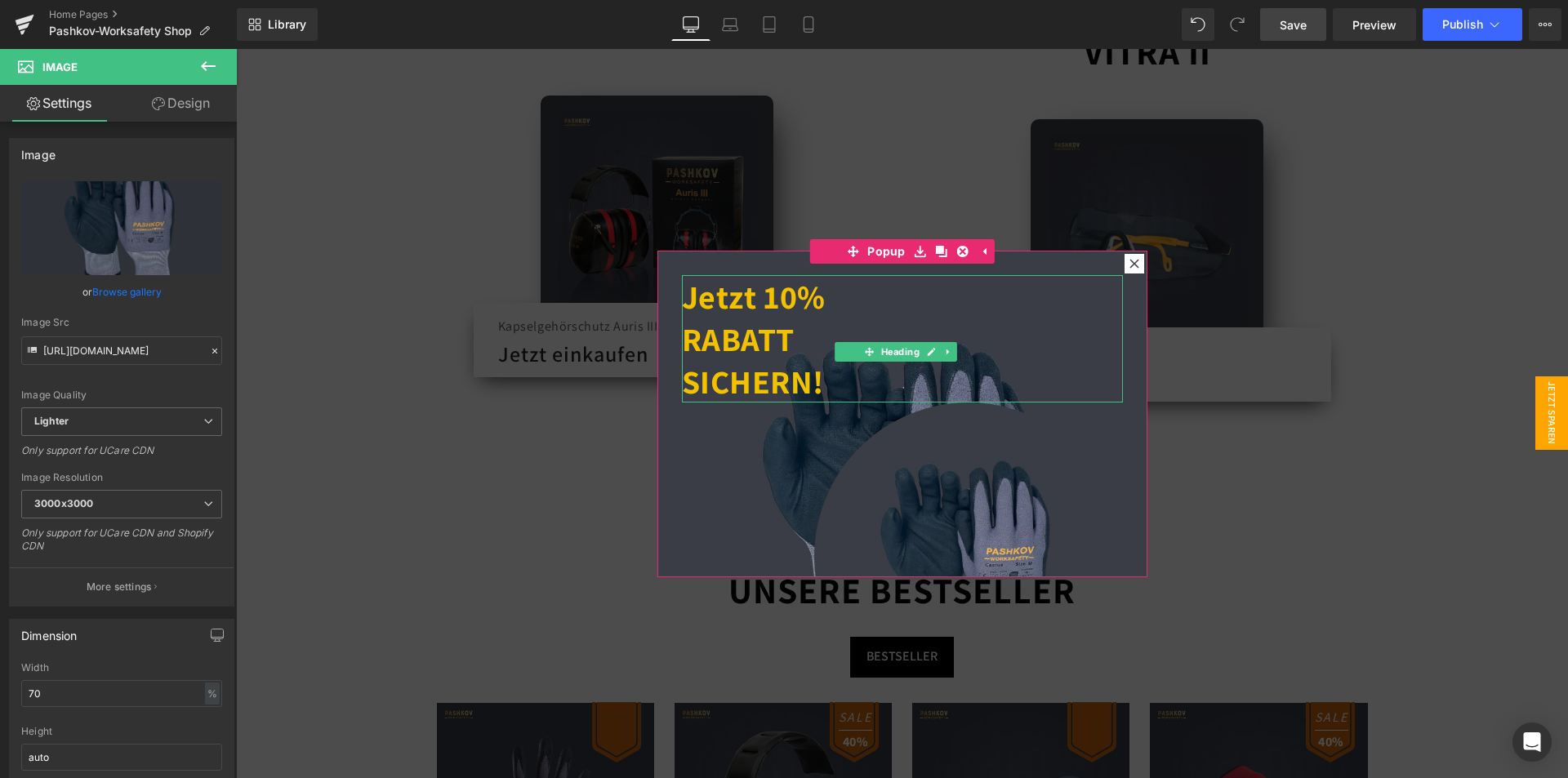
scroll to position [149, 0]
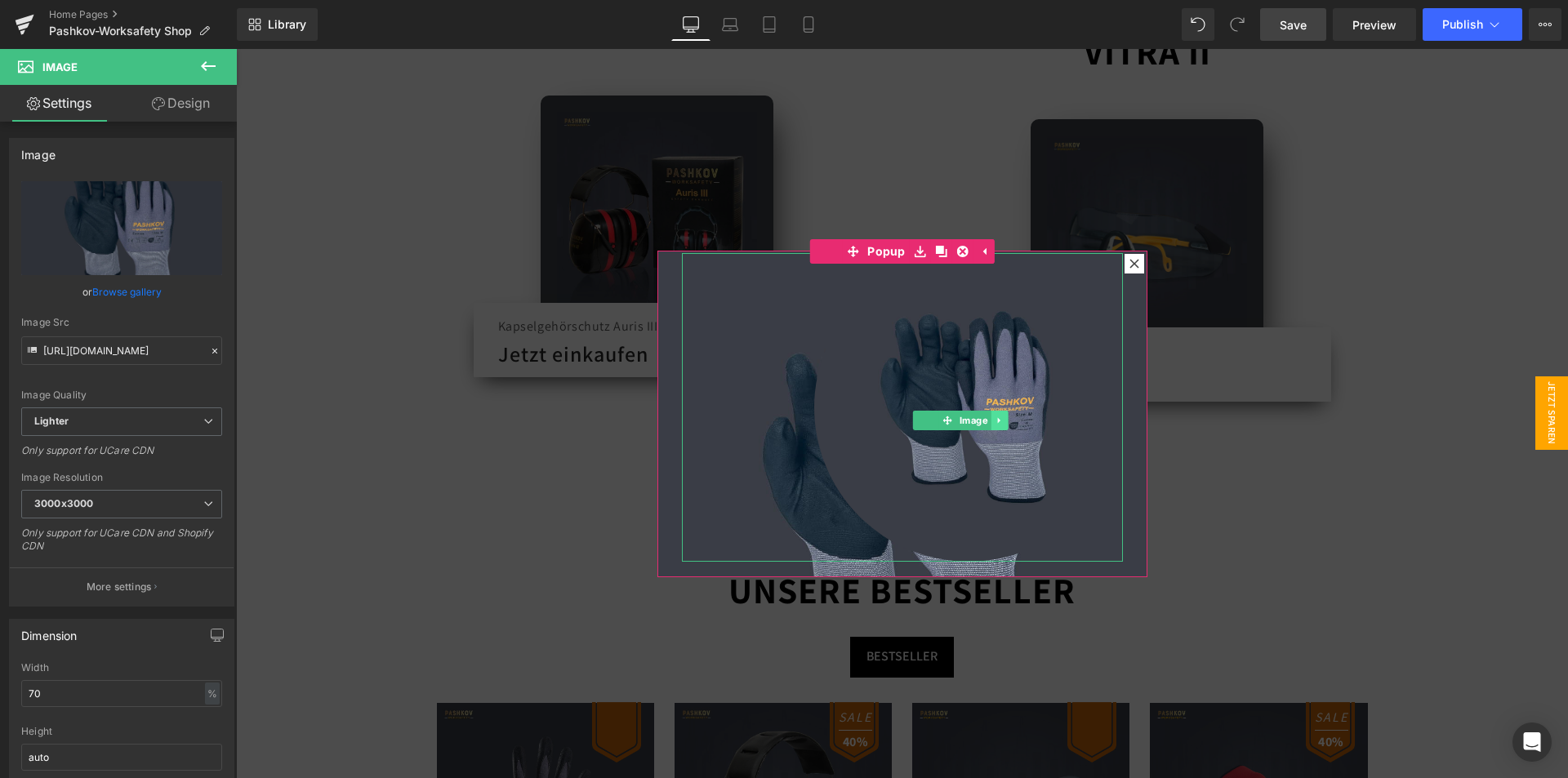
click at [990, 413] on link at bounding box center [999, 420] width 18 height 19
click at [1003, 420] on icon at bounding box center [1007, 420] width 9 height 9
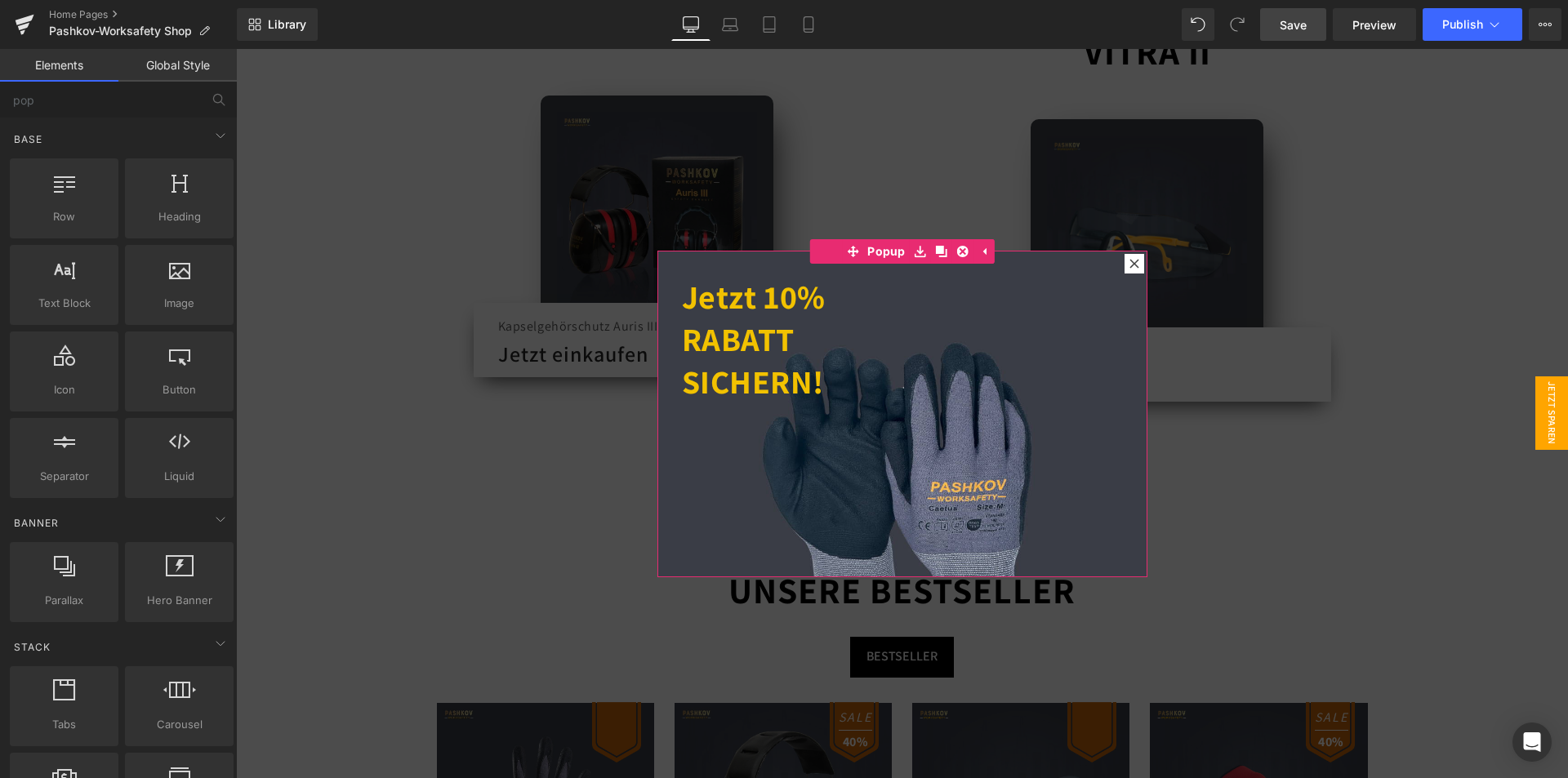
scroll to position [0, 0]
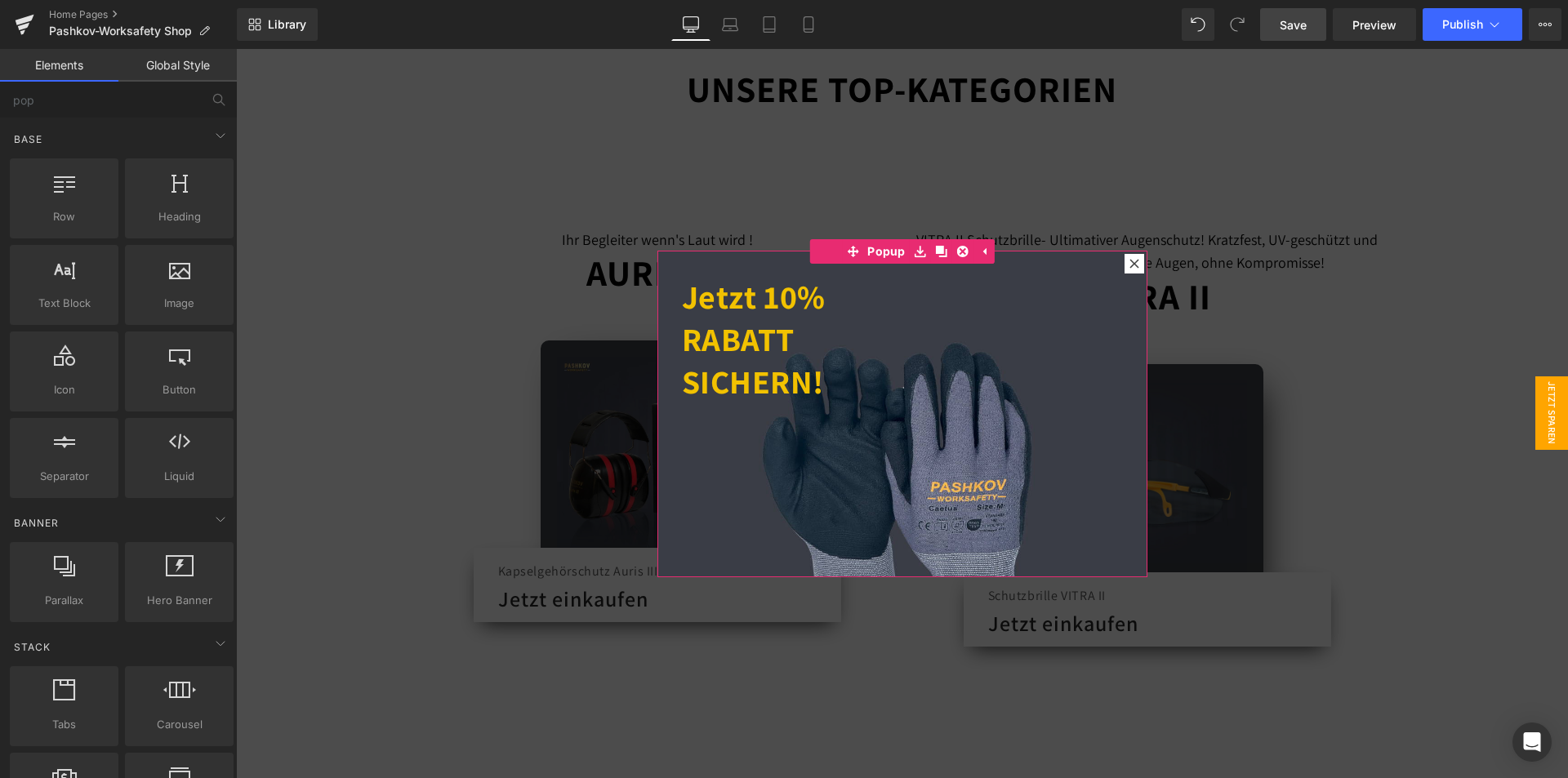
click at [886, 441] on div "Jetzt 10% RABATT SICHERN! Heading" at bounding box center [902, 413] width 490 height 326
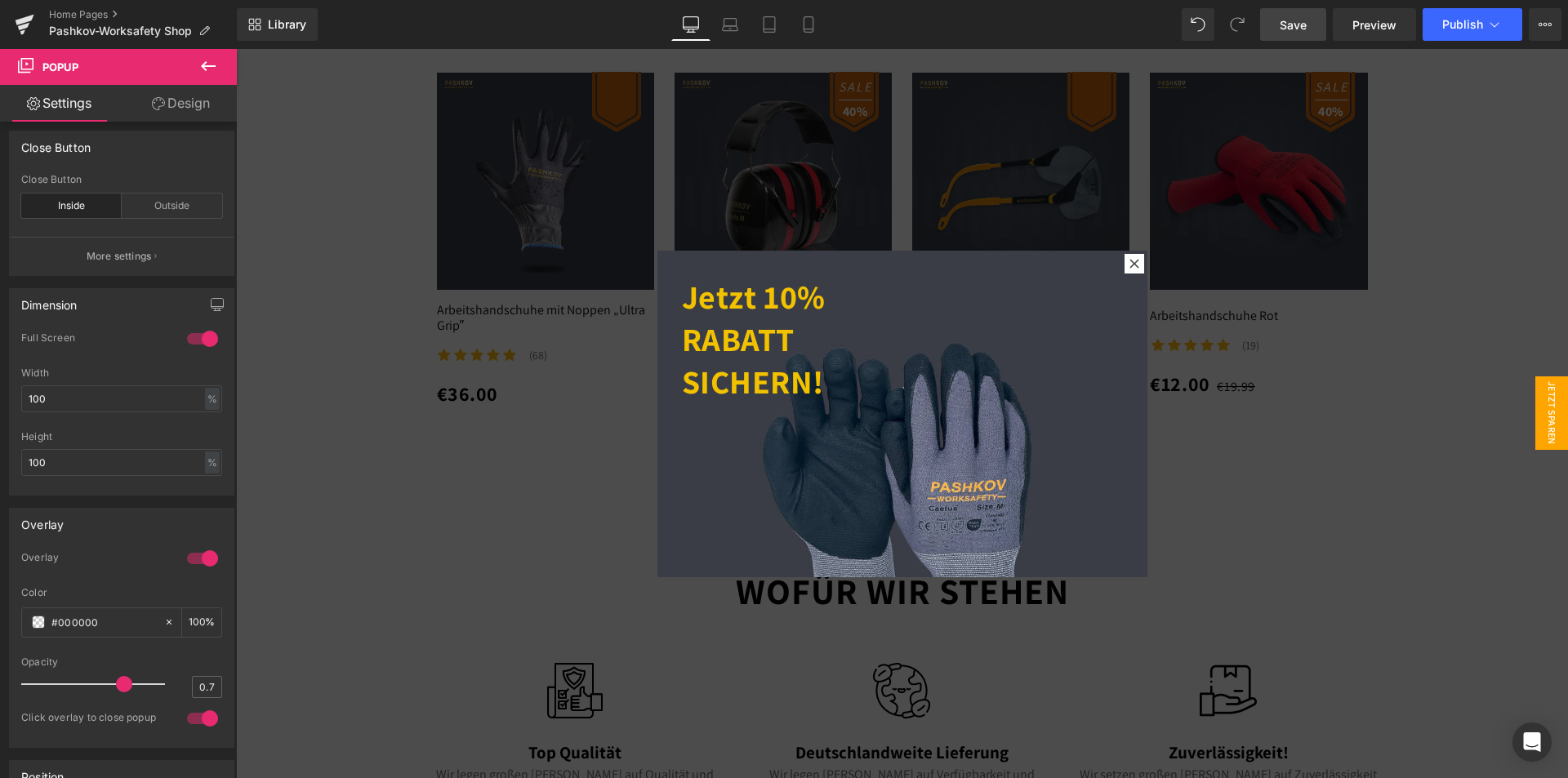
scroll to position [1633, 0]
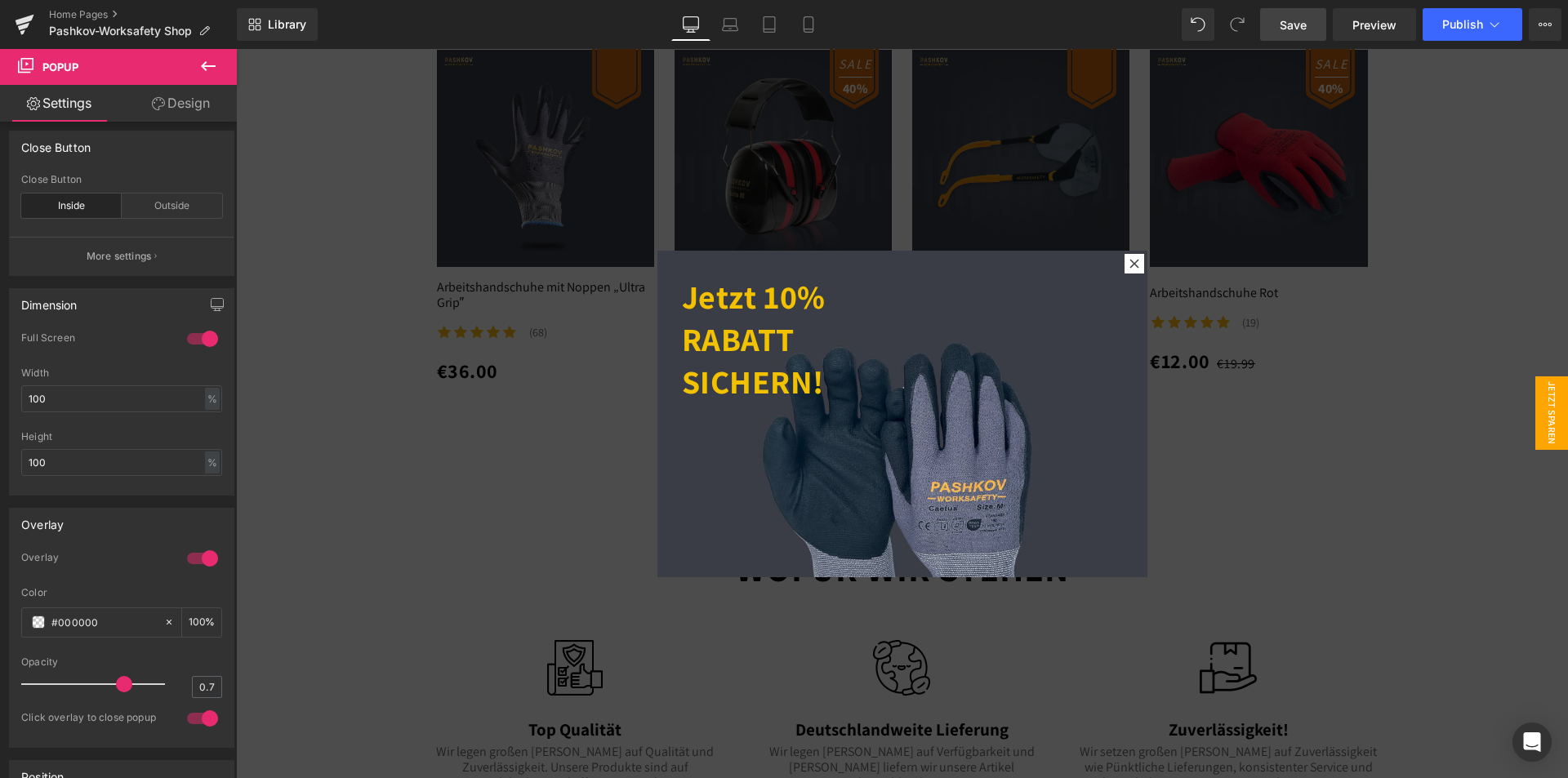
click at [969, 402] on div "Jetzt 10% RABATT SICHERN! Heading" at bounding box center [902, 413] width 490 height 326
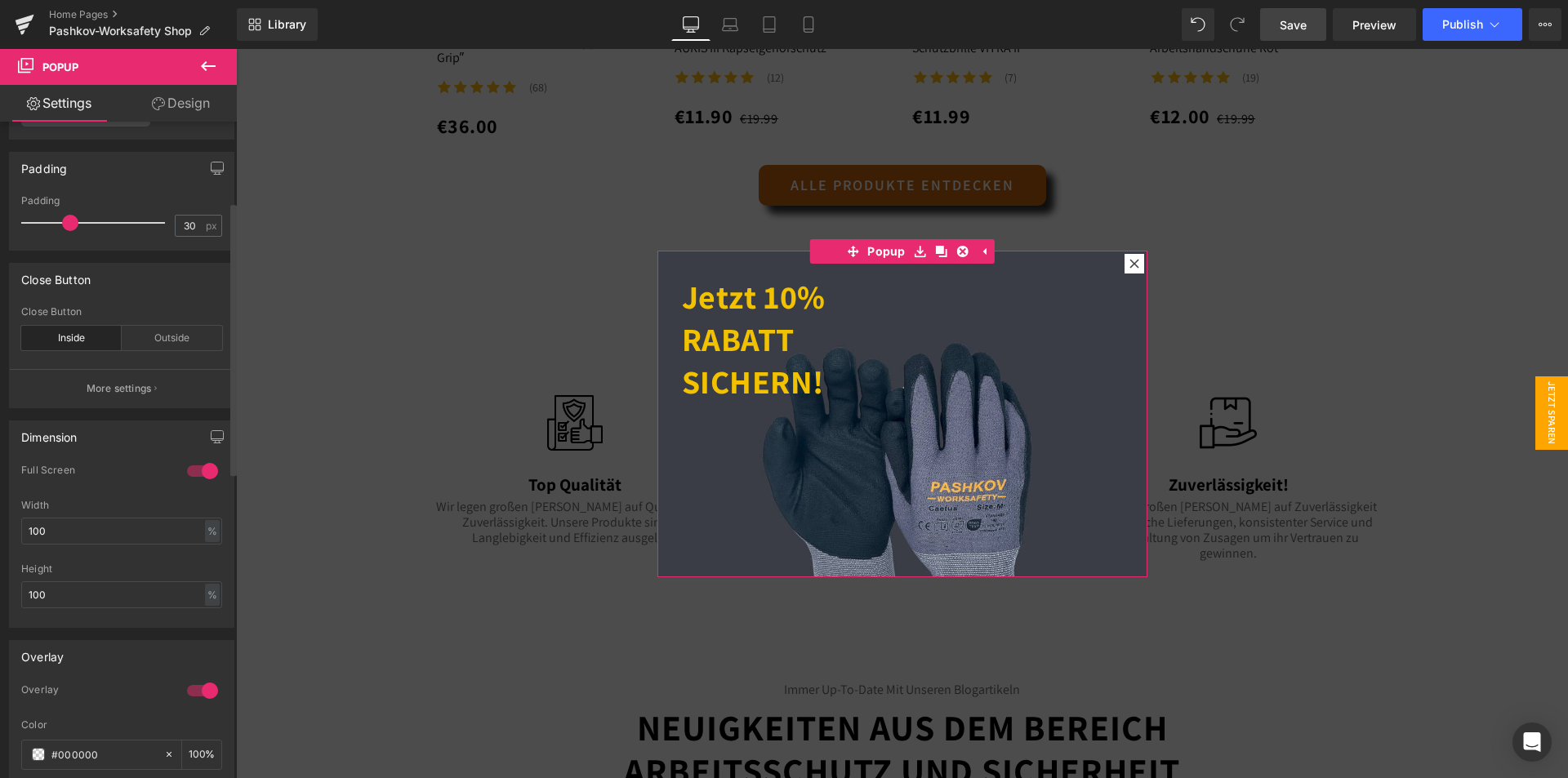
scroll to position [164, 0]
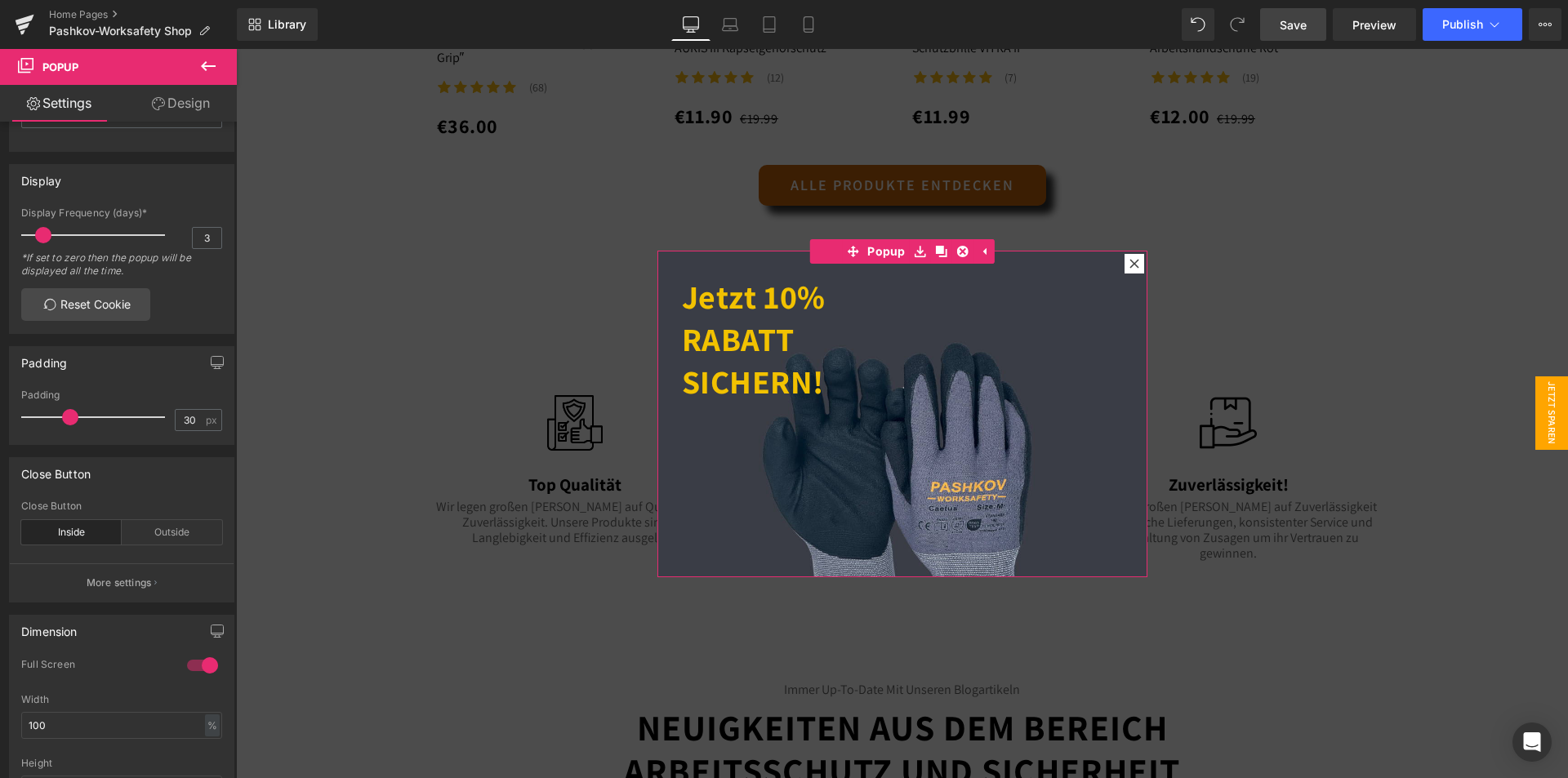
click at [179, 92] on link "Design" at bounding box center [181, 104] width 119 height 37
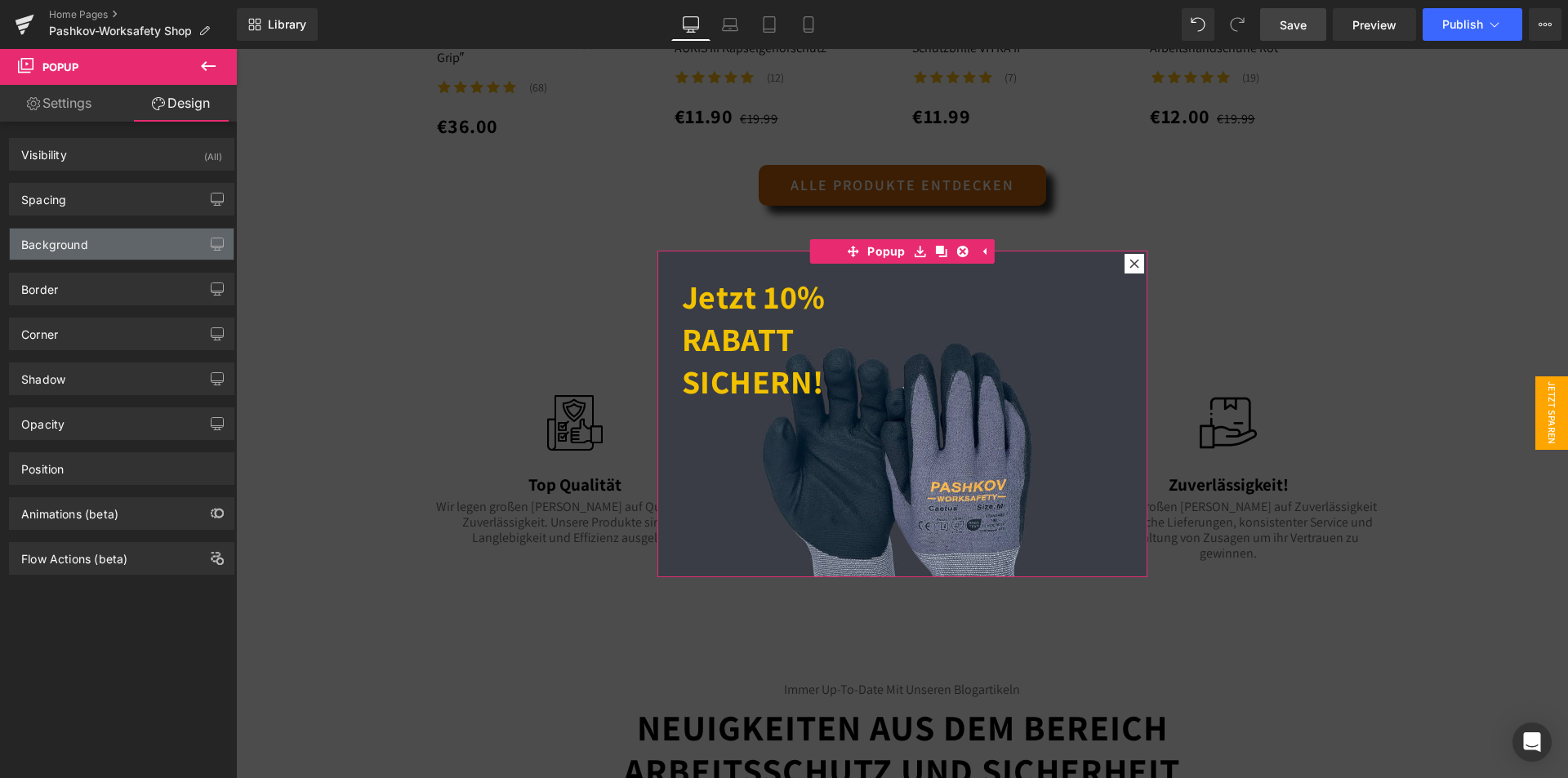
click at [93, 250] on div "Background" at bounding box center [122, 244] width 224 height 31
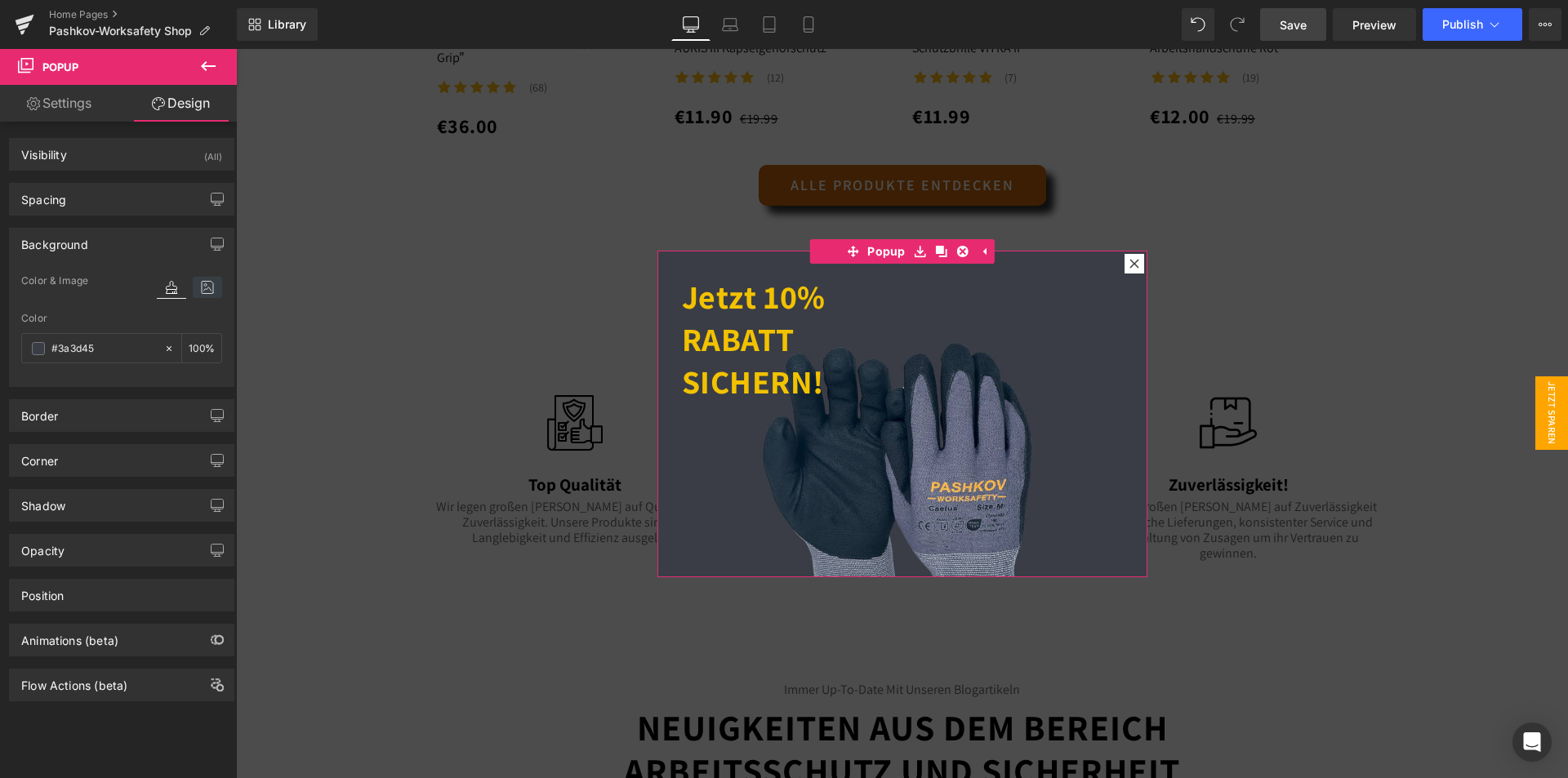
click at [193, 280] on icon at bounding box center [207, 287] width 29 height 21
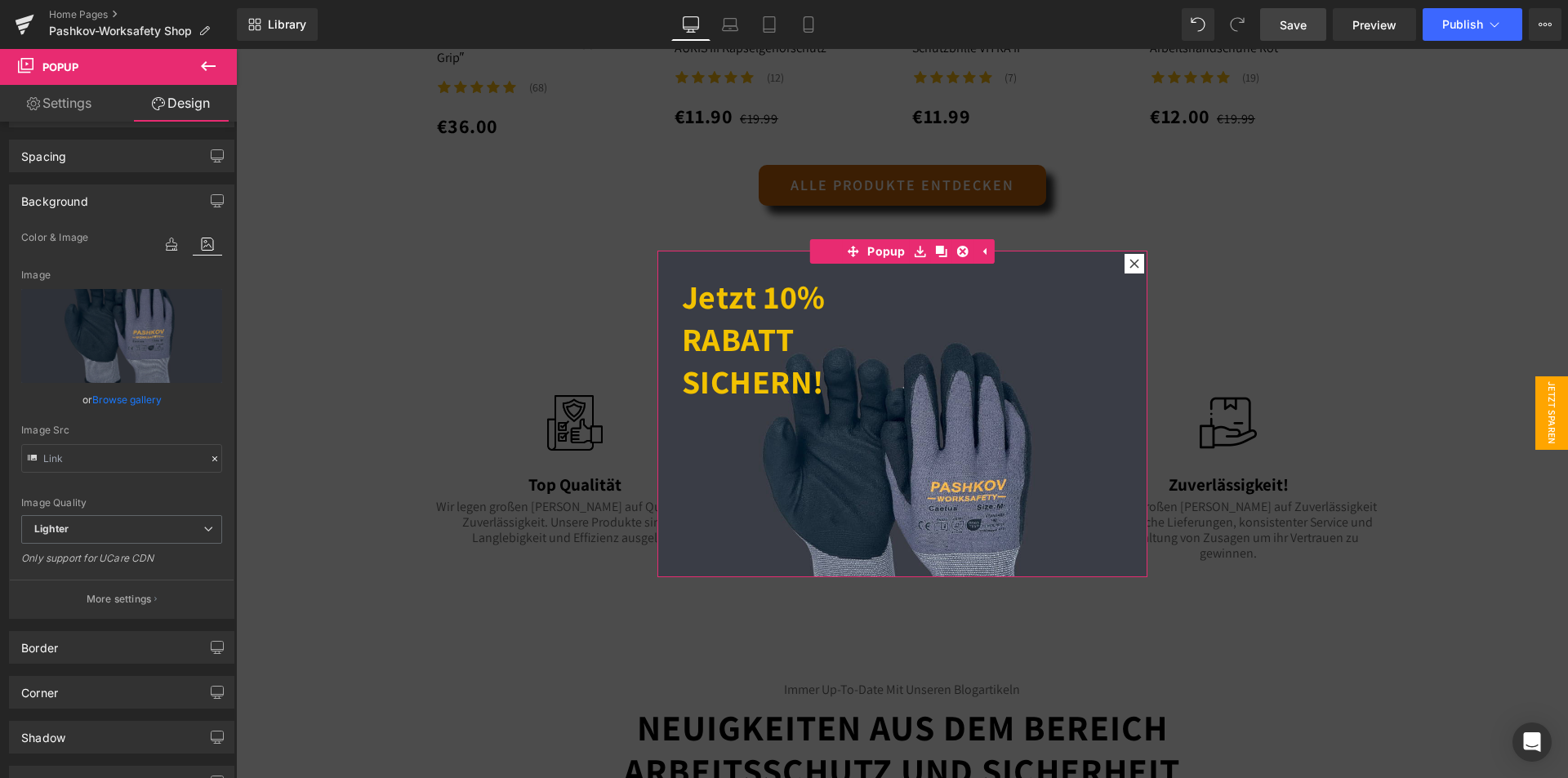
scroll to position [82, 0]
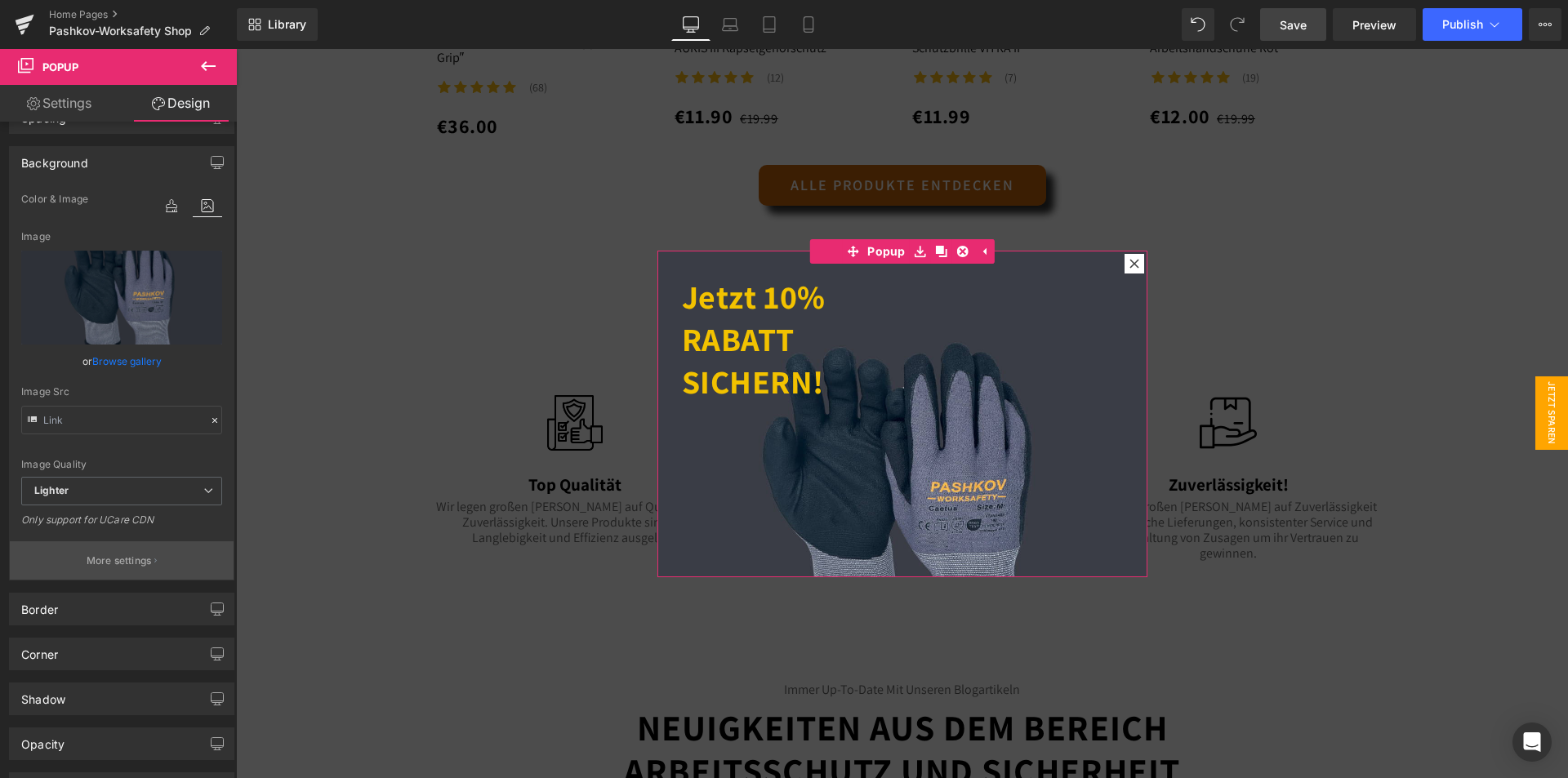
click at [119, 572] on button "More settings" at bounding box center [122, 560] width 224 height 38
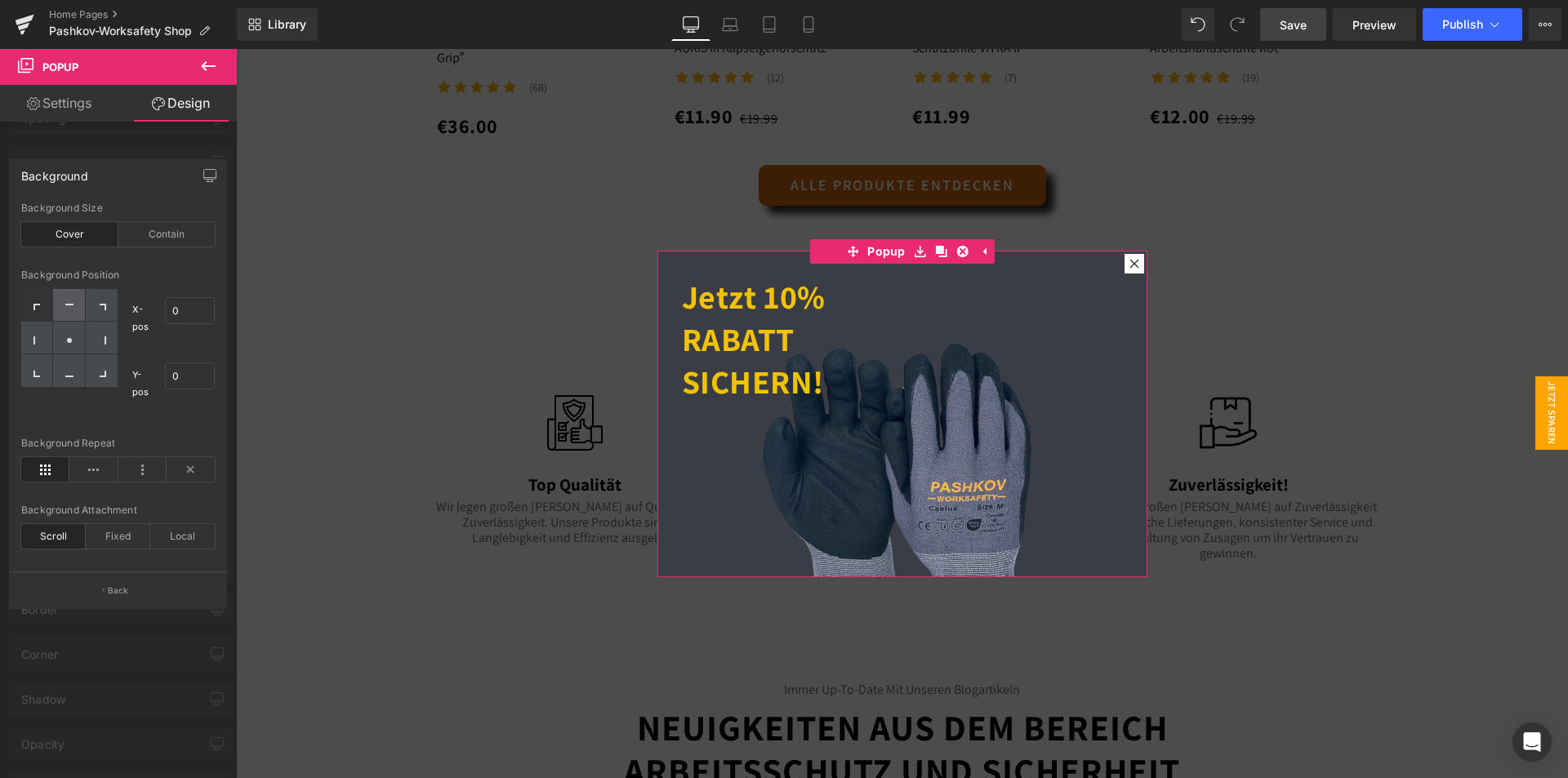
click at [78, 312] on div at bounding box center [69, 305] width 32 height 33
drag, startPoint x: 61, startPoint y: 336, endPoint x: 65, endPoint y: 304, distance: 32.2
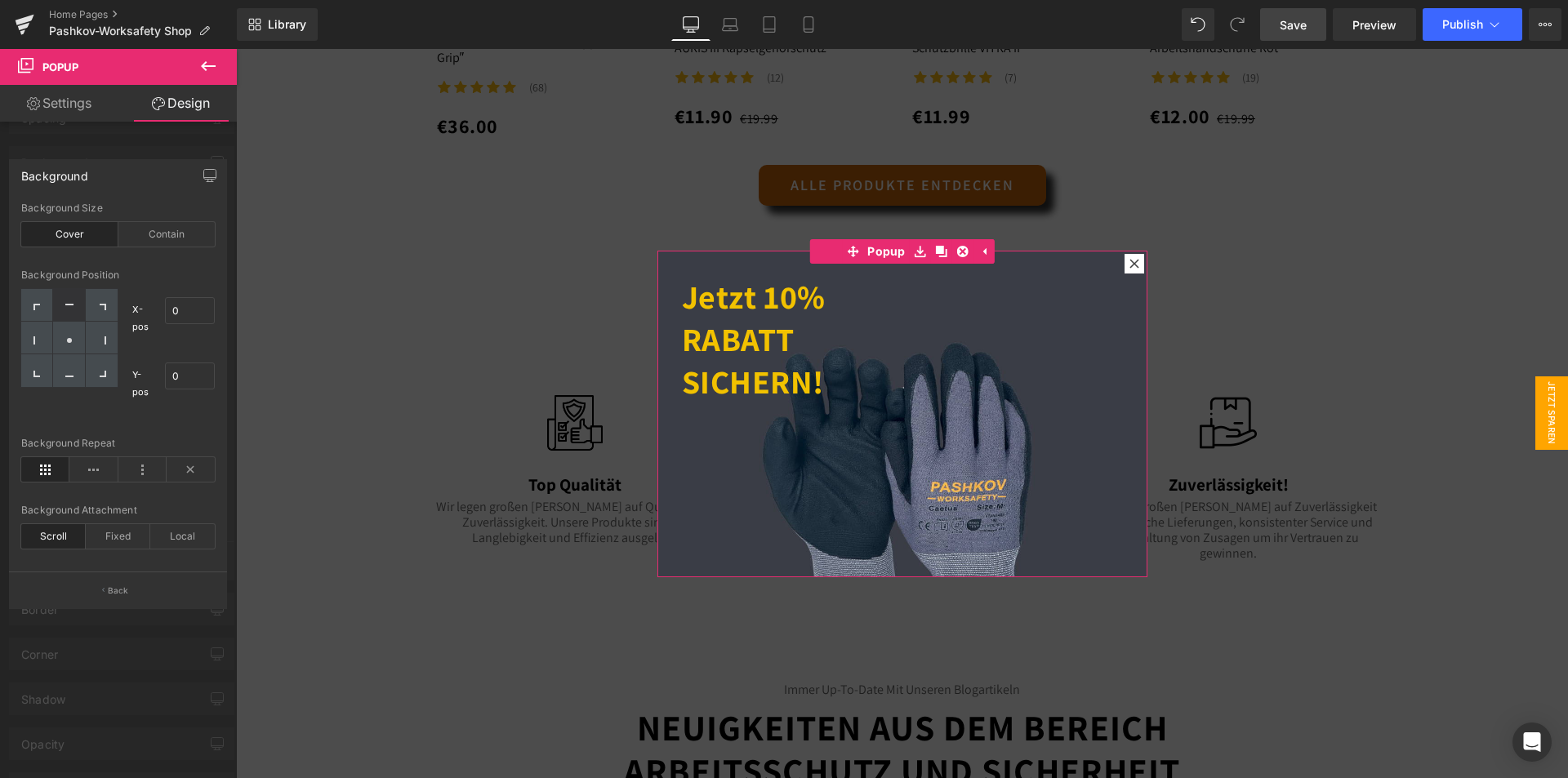
click at [65, 304] on div at bounding box center [69, 337] width 97 height 98
click at [161, 230] on div "Contain" at bounding box center [167, 234] width 97 height 24
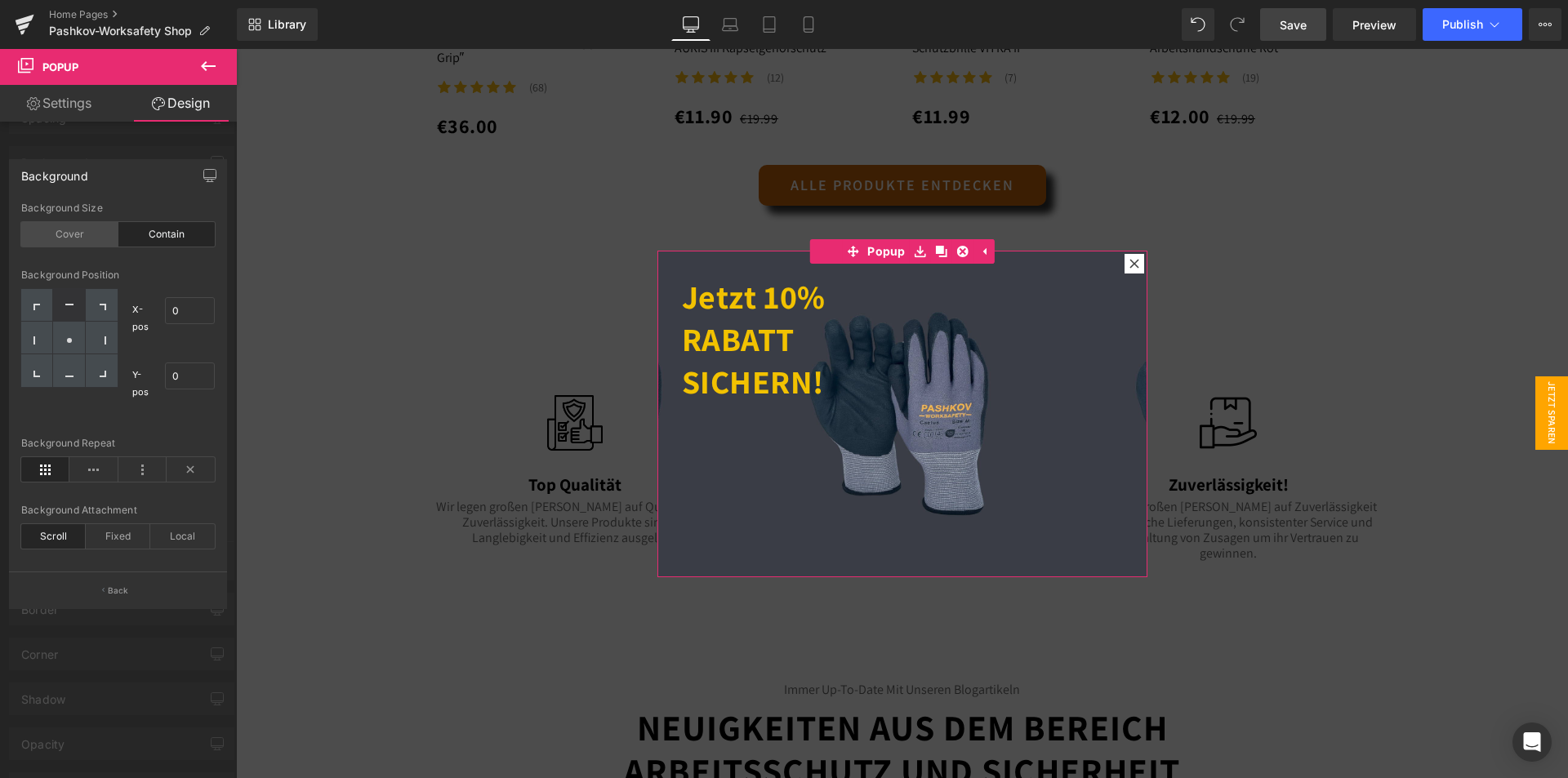
click at [80, 230] on div "Cover" at bounding box center [69, 234] width 97 height 24
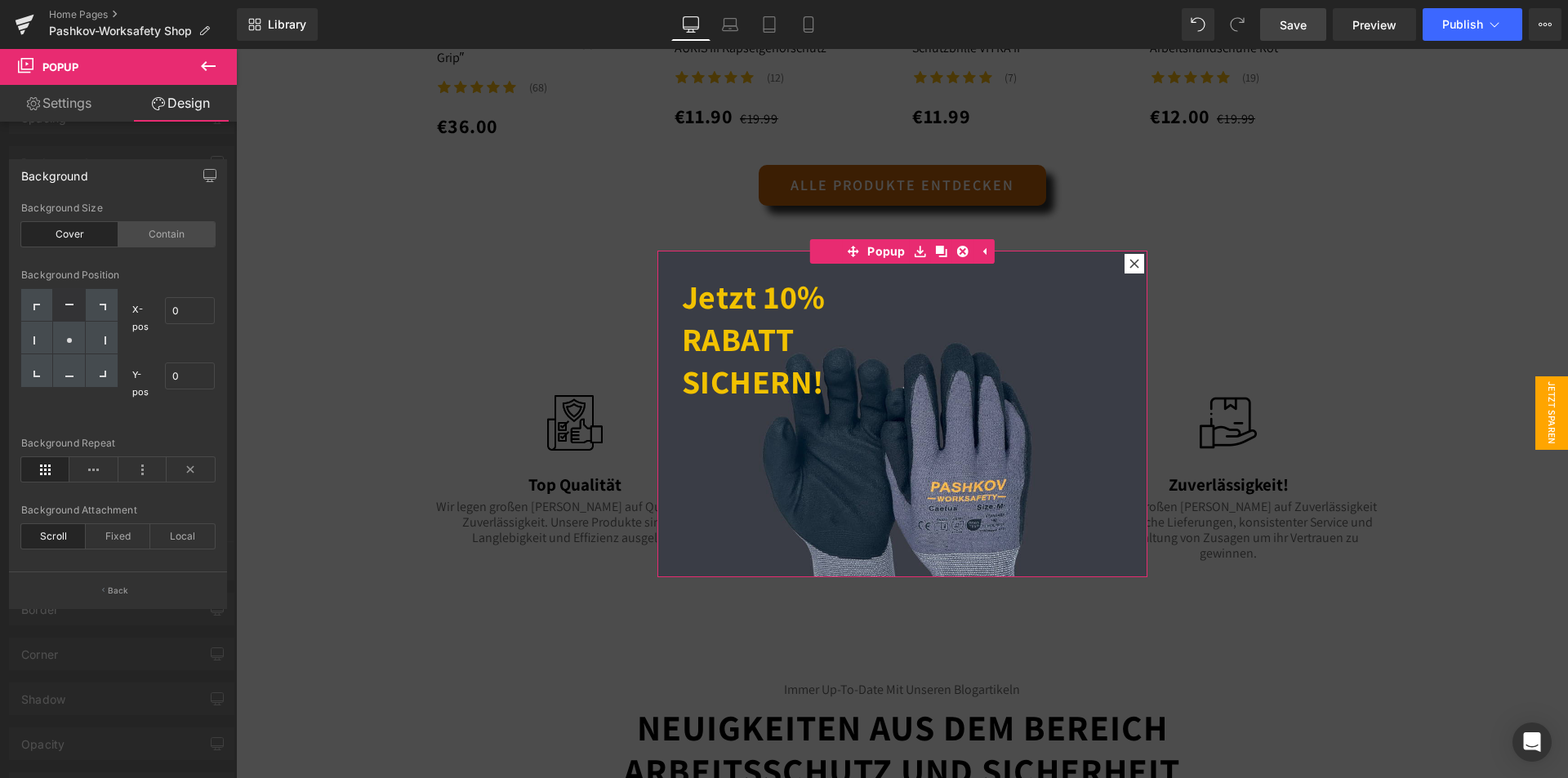
click at [171, 223] on div "Contain" at bounding box center [167, 234] width 97 height 24
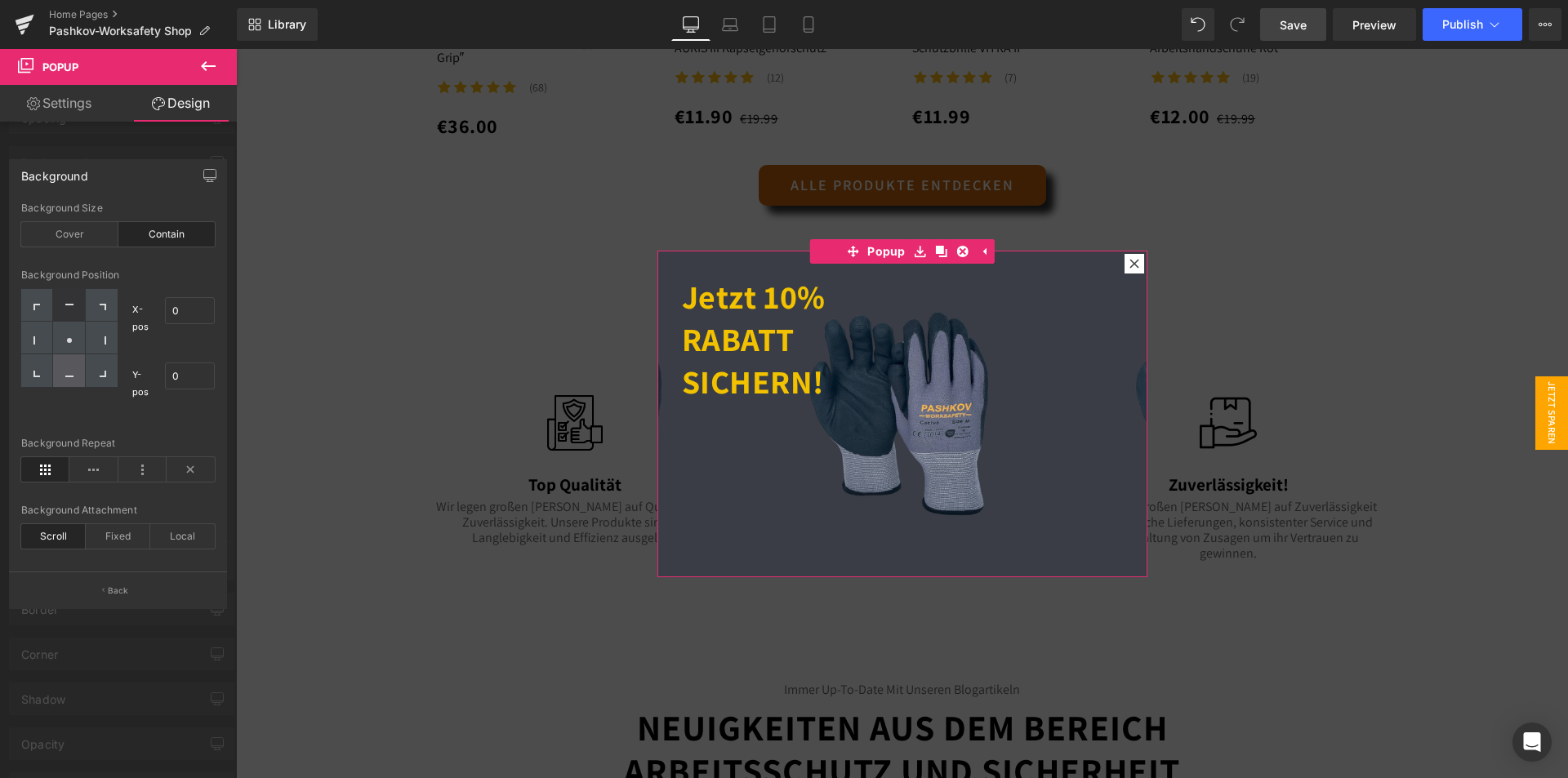
click at [68, 367] on div at bounding box center [69, 370] width 32 height 33
click at [68, 370] on icon at bounding box center [69, 373] width 8 height 8
click at [175, 341] on div at bounding box center [190, 337] width 51 height 11
click at [91, 467] on icon at bounding box center [94, 469] width 48 height 24
click at [123, 476] on icon at bounding box center [143, 469] width 48 height 24
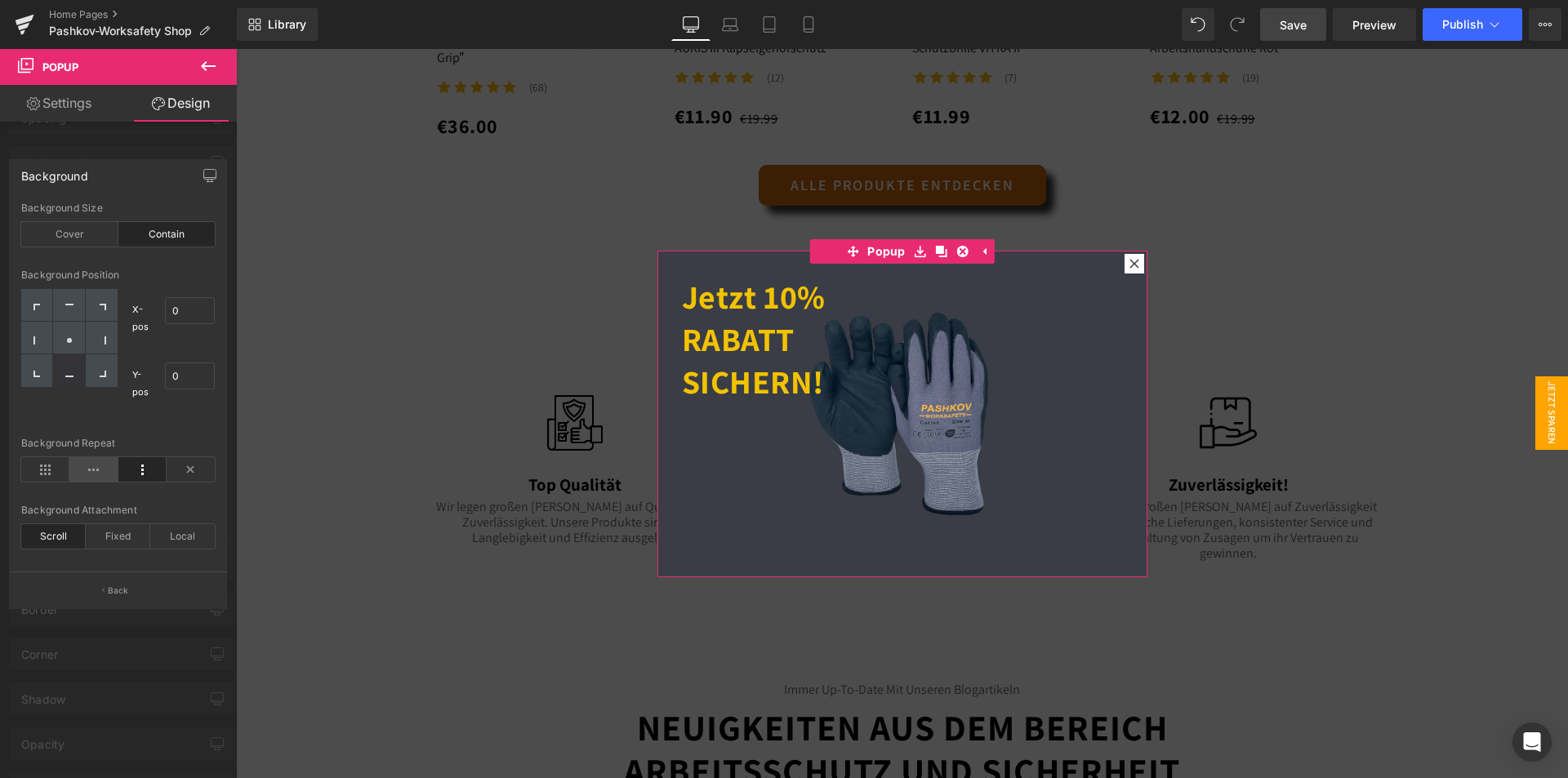
click at [86, 469] on icon at bounding box center [94, 469] width 48 height 24
click at [44, 468] on icon at bounding box center [45, 469] width 48 height 24
click at [139, 467] on icon at bounding box center [143, 469] width 48 height 24
click at [204, 63] on icon at bounding box center [209, 66] width 15 height 10
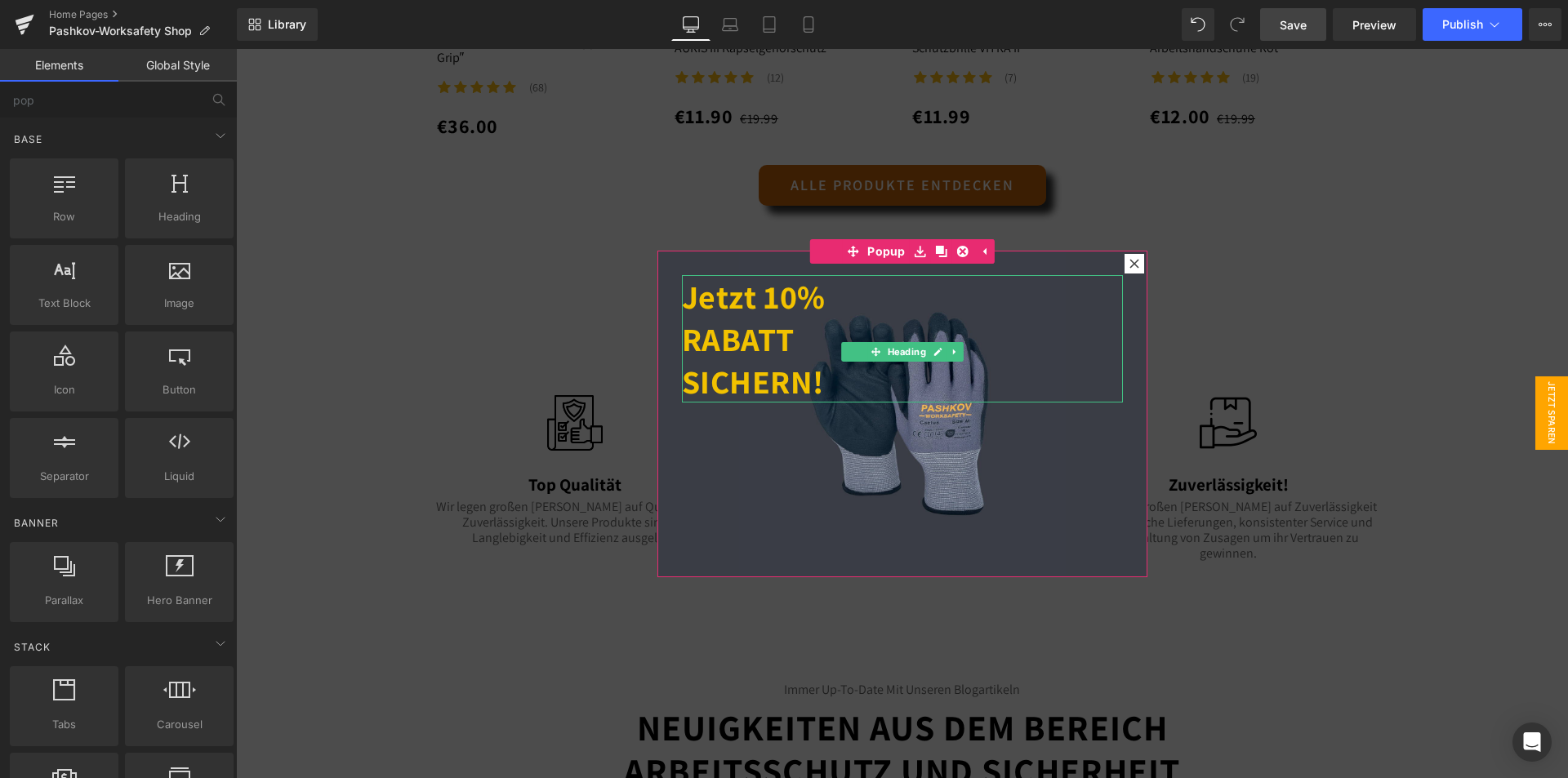
click at [763, 353] on strong "Jetzt 10% RABATT SICHERN!" at bounding box center [754, 339] width 144 height 128
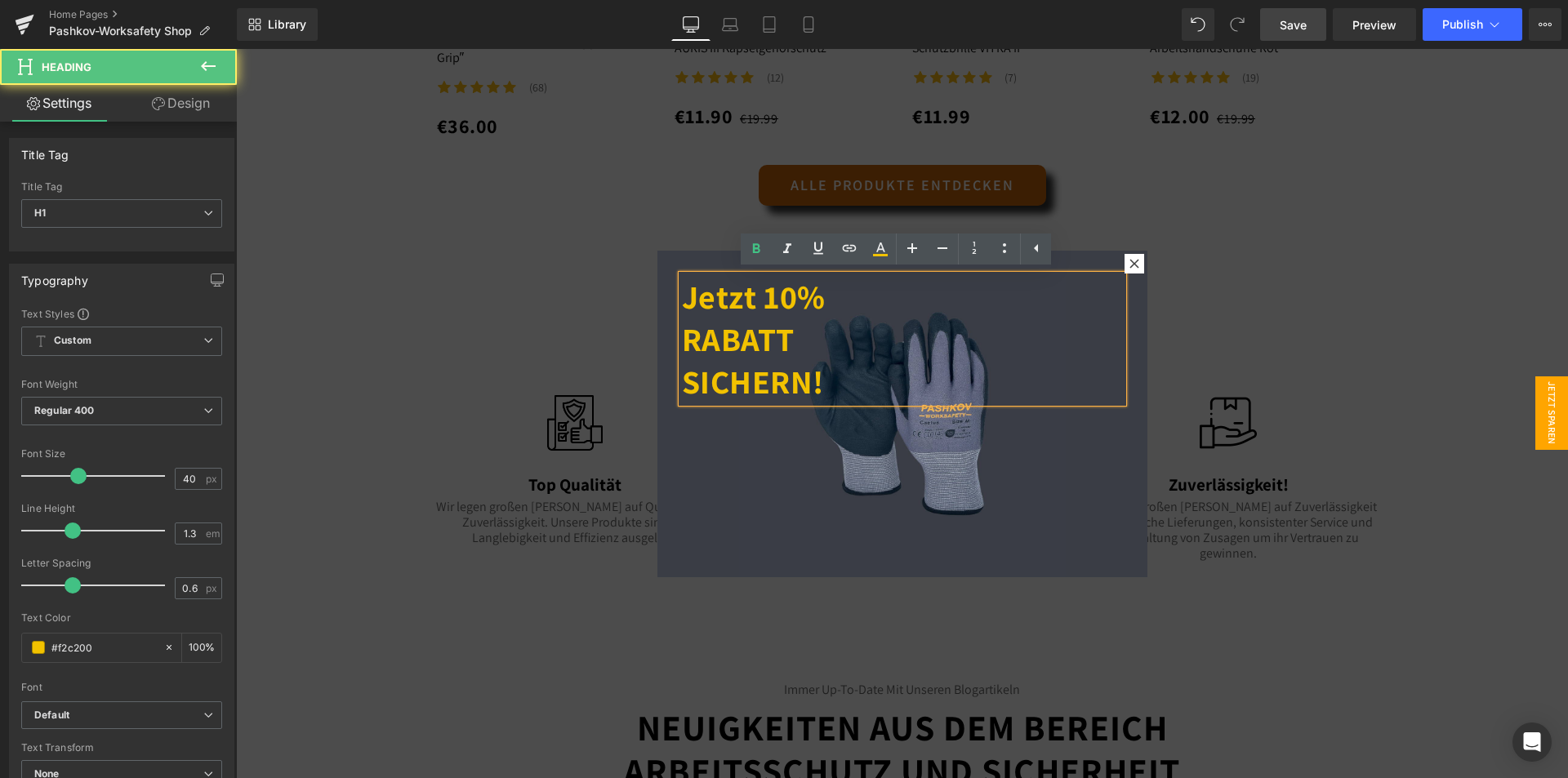
click at [791, 499] on div "Jetzt 10% RABATT SICHERN! Heading" at bounding box center [902, 413] width 490 height 326
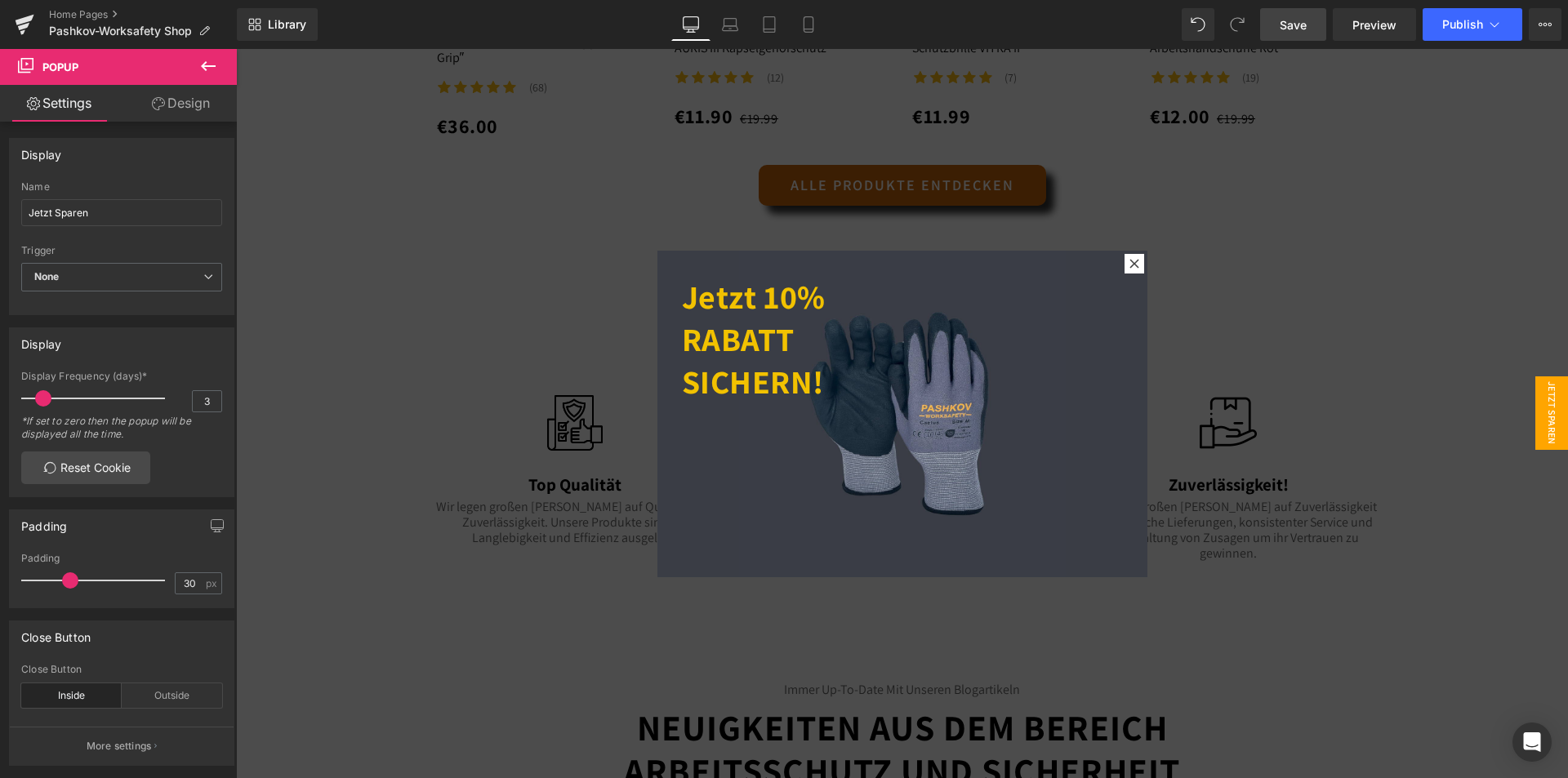
click at [213, 68] on icon at bounding box center [208, 65] width 19 height 19
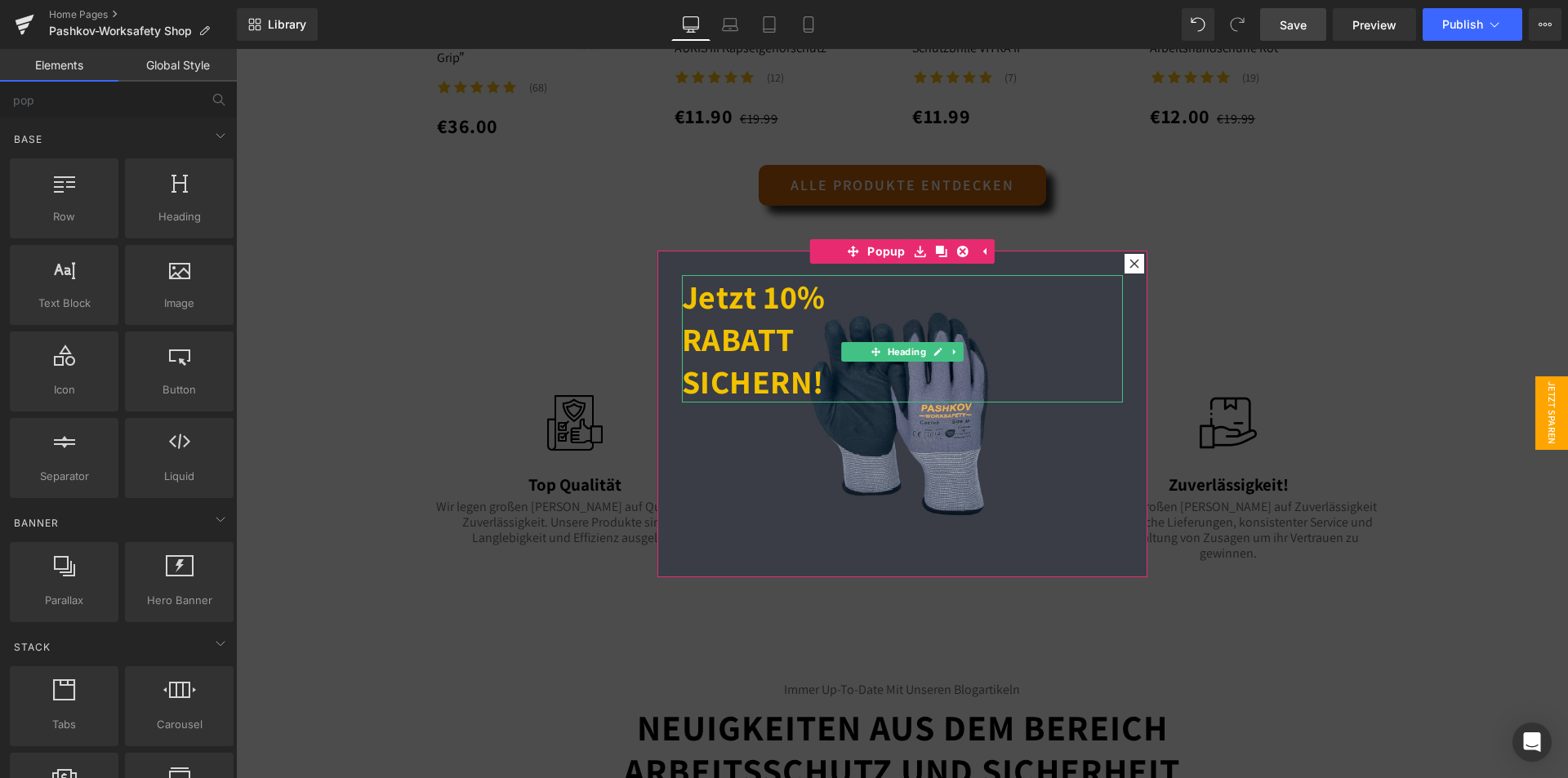
click at [781, 331] on strong "Jetzt 10% RABATT SICHERN!" at bounding box center [754, 339] width 144 height 128
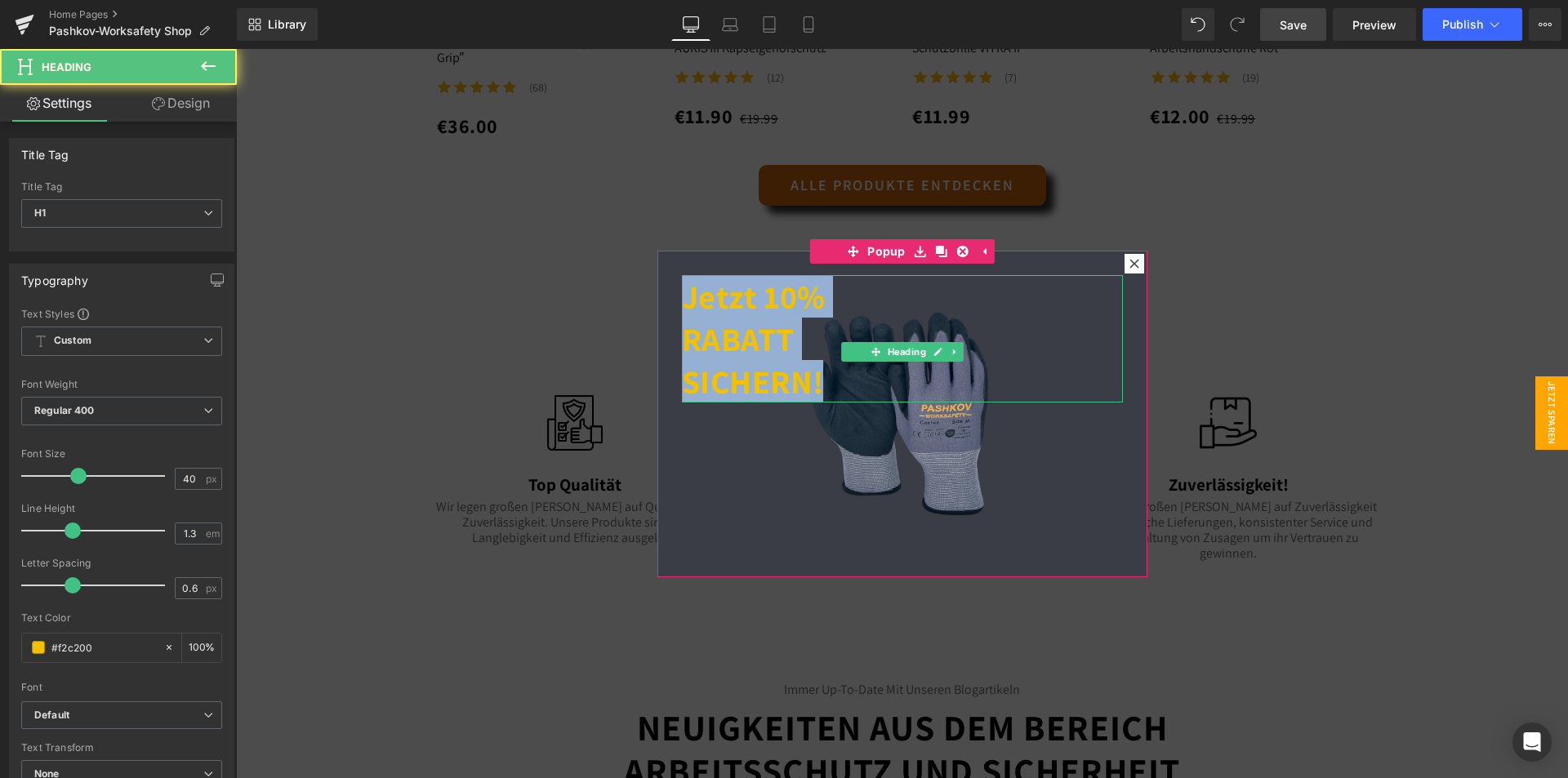
drag, startPoint x: 682, startPoint y: 301, endPoint x: 756, endPoint y: 380, distance: 108.2
click at [841, 380] on h1 "Jetzt 10% RABATT SICHERN!" at bounding box center [903, 339] width 441 height 128
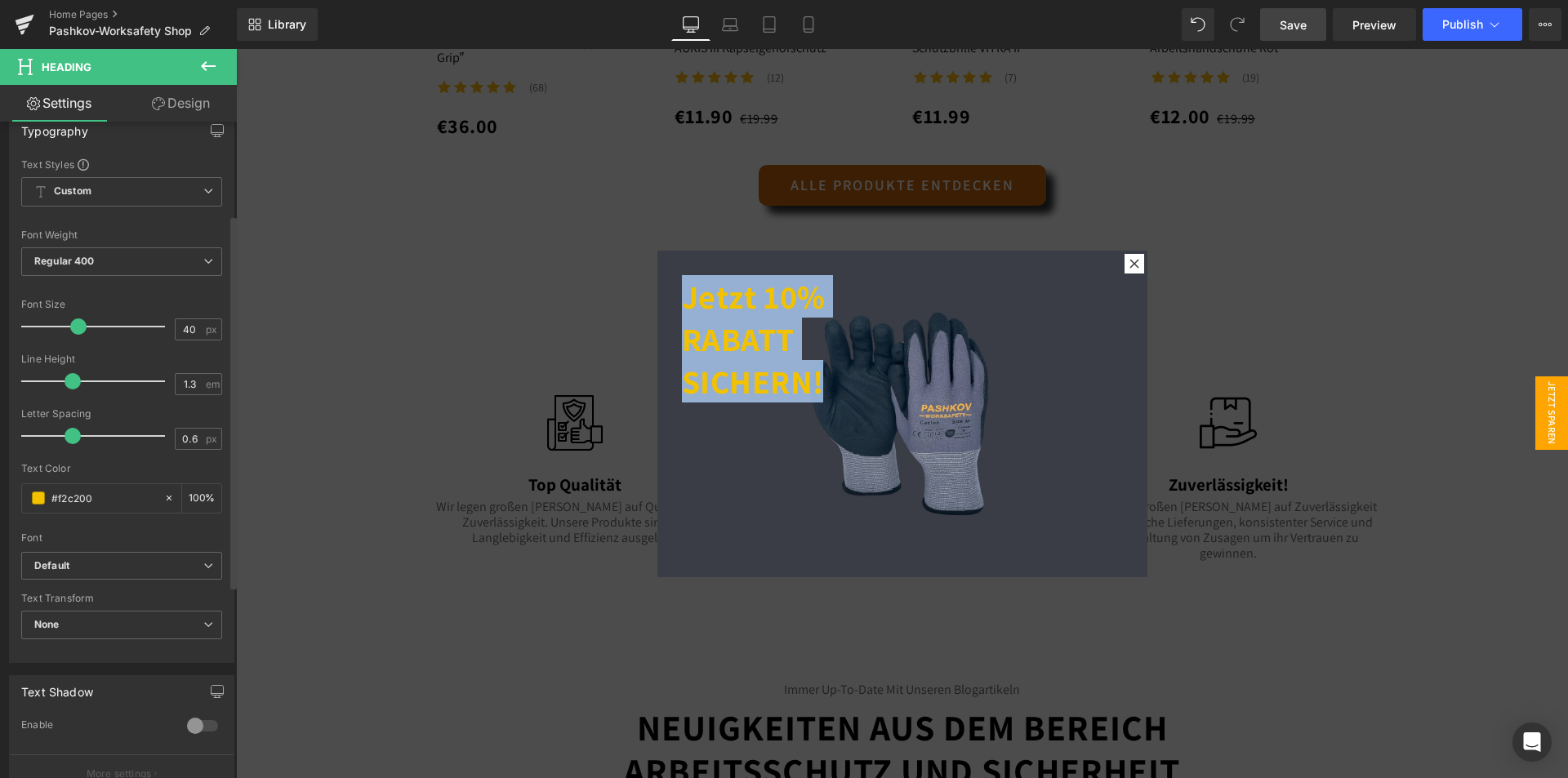
scroll to position [164, 0]
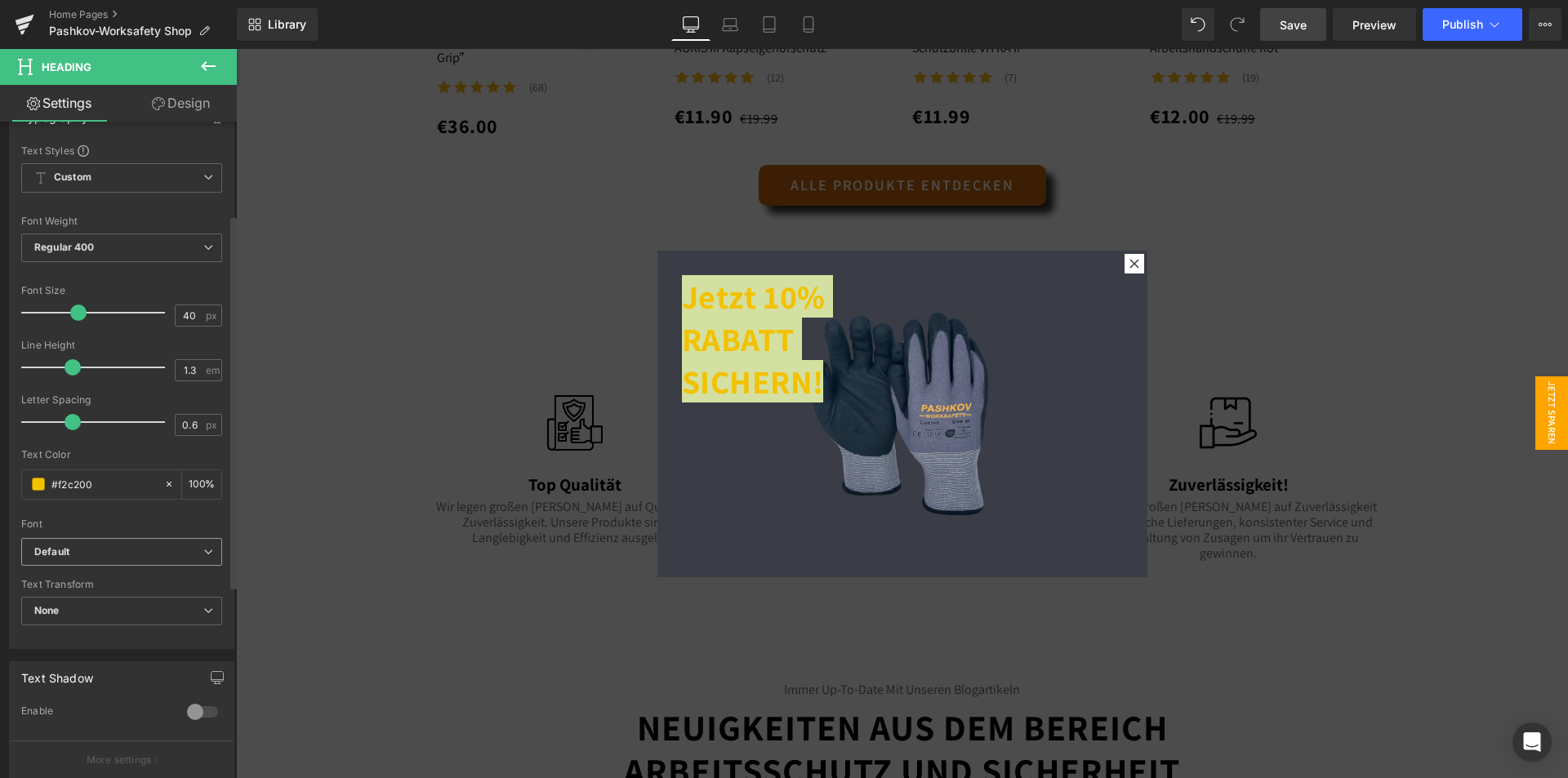
click at [94, 548] on b "Default" at bounding box center [119, 552] width 169 height 14
click at [94, 548] on b "Default" at bounding box center [115, 552] width 163 height 14
click at [190, 100] on link "Design" at bounding box center [181, 104] width 119 height 37
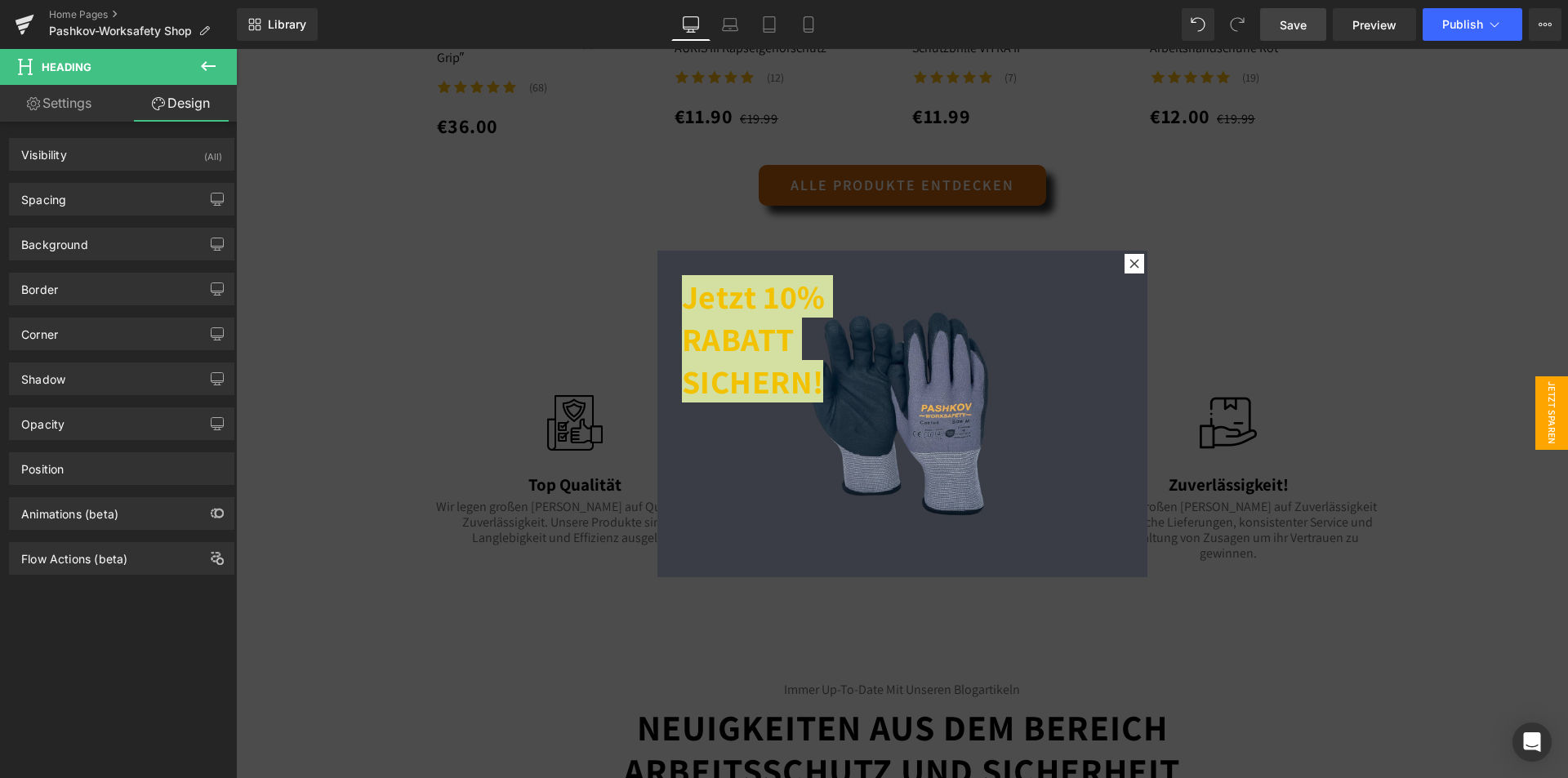
click at [203, 67] on icon at bounding box center [209, 66] width 15 height 10
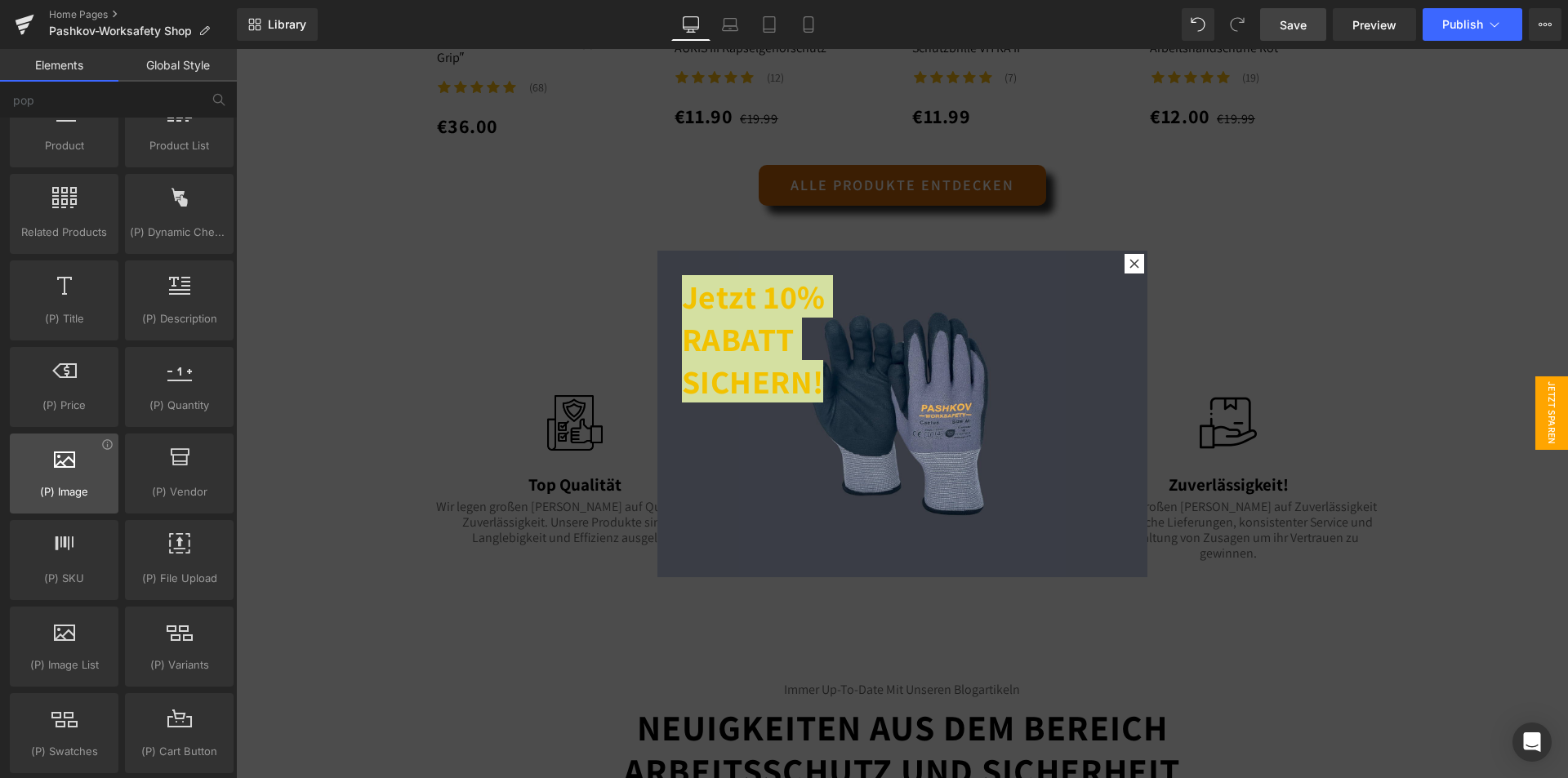
scroll to position [1469, 0]
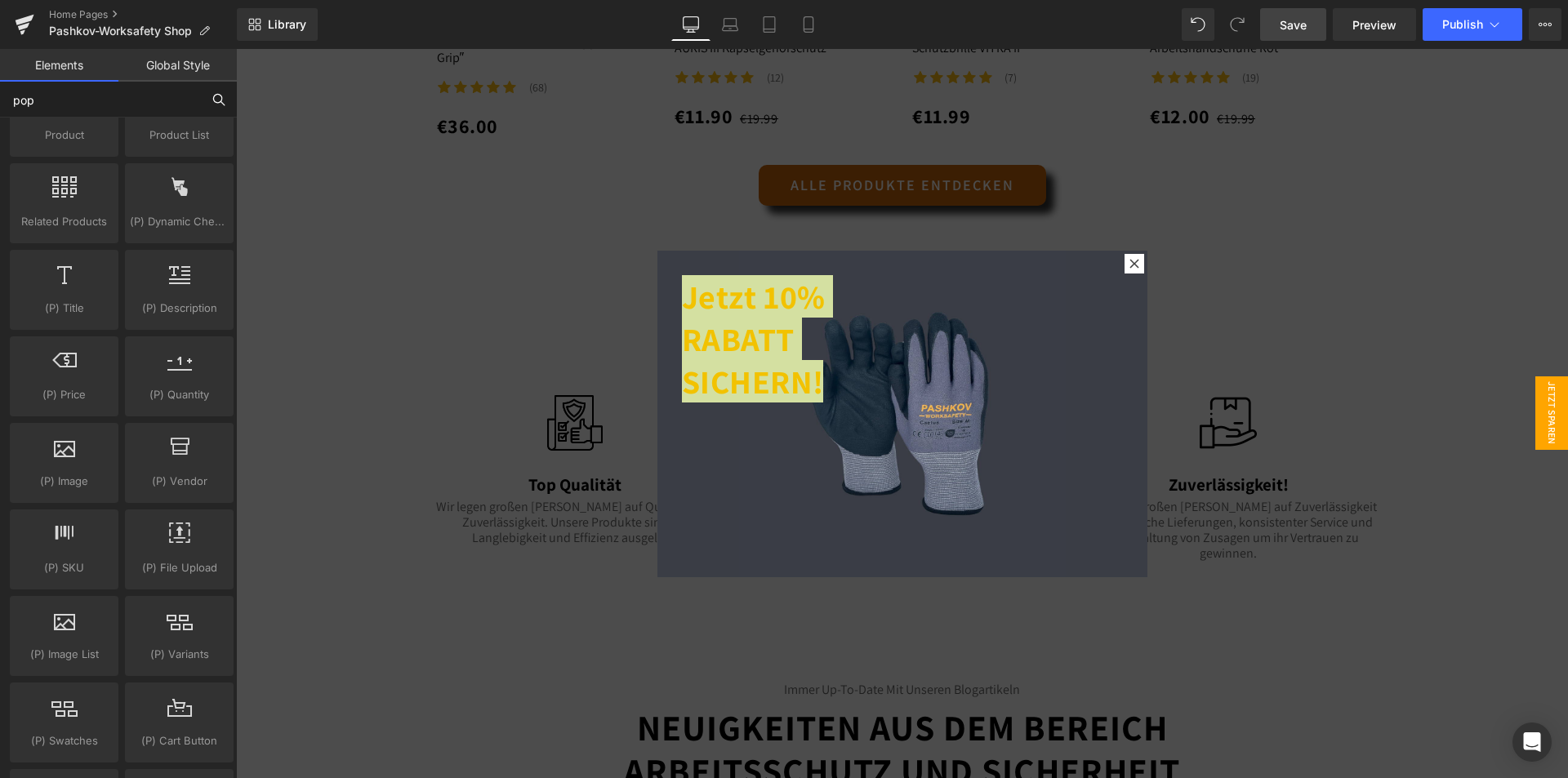
click at [139, 105] on input "pop" at bounding box center [100, 99] width 201 height 36
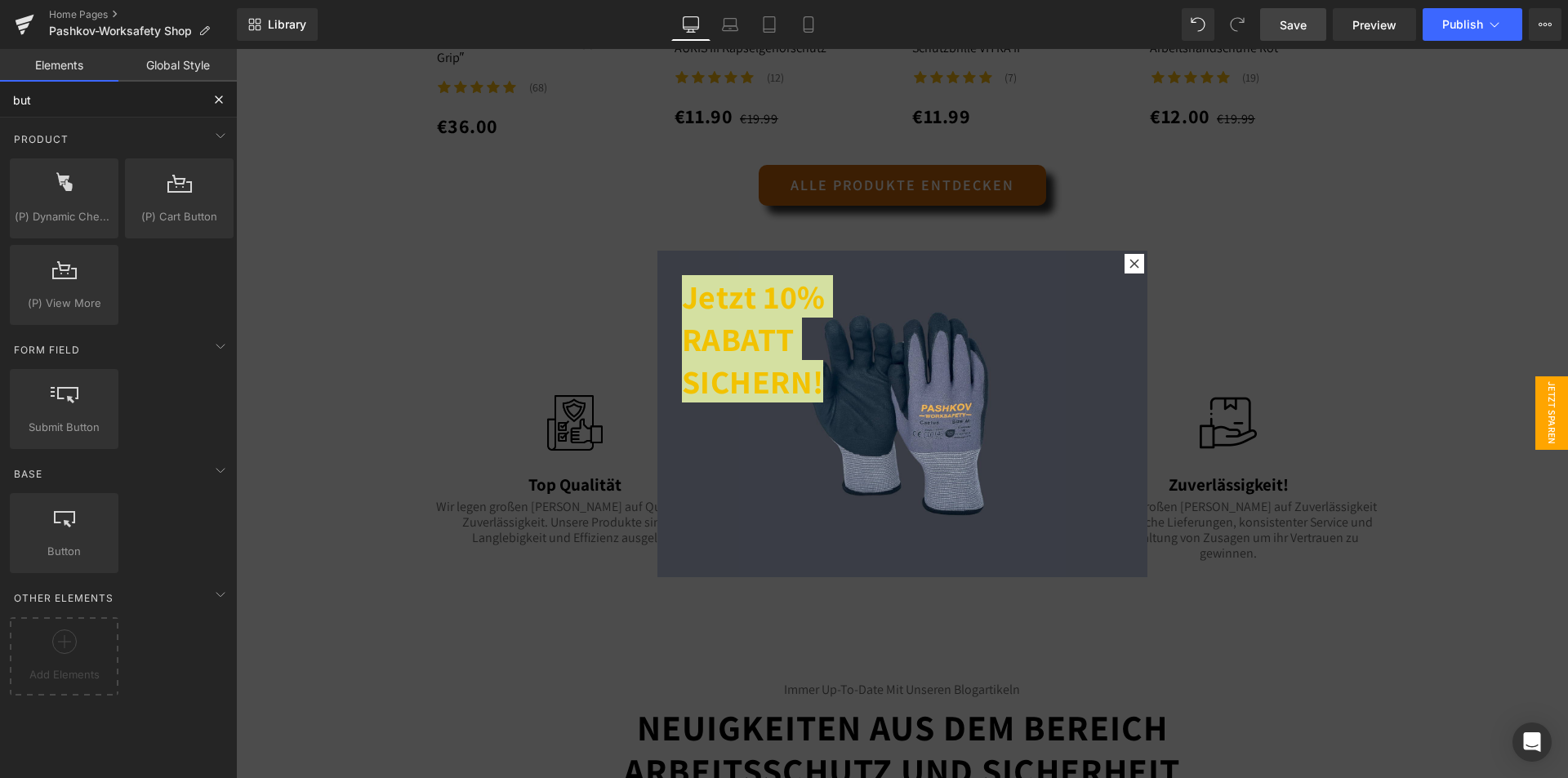
type input "butt"
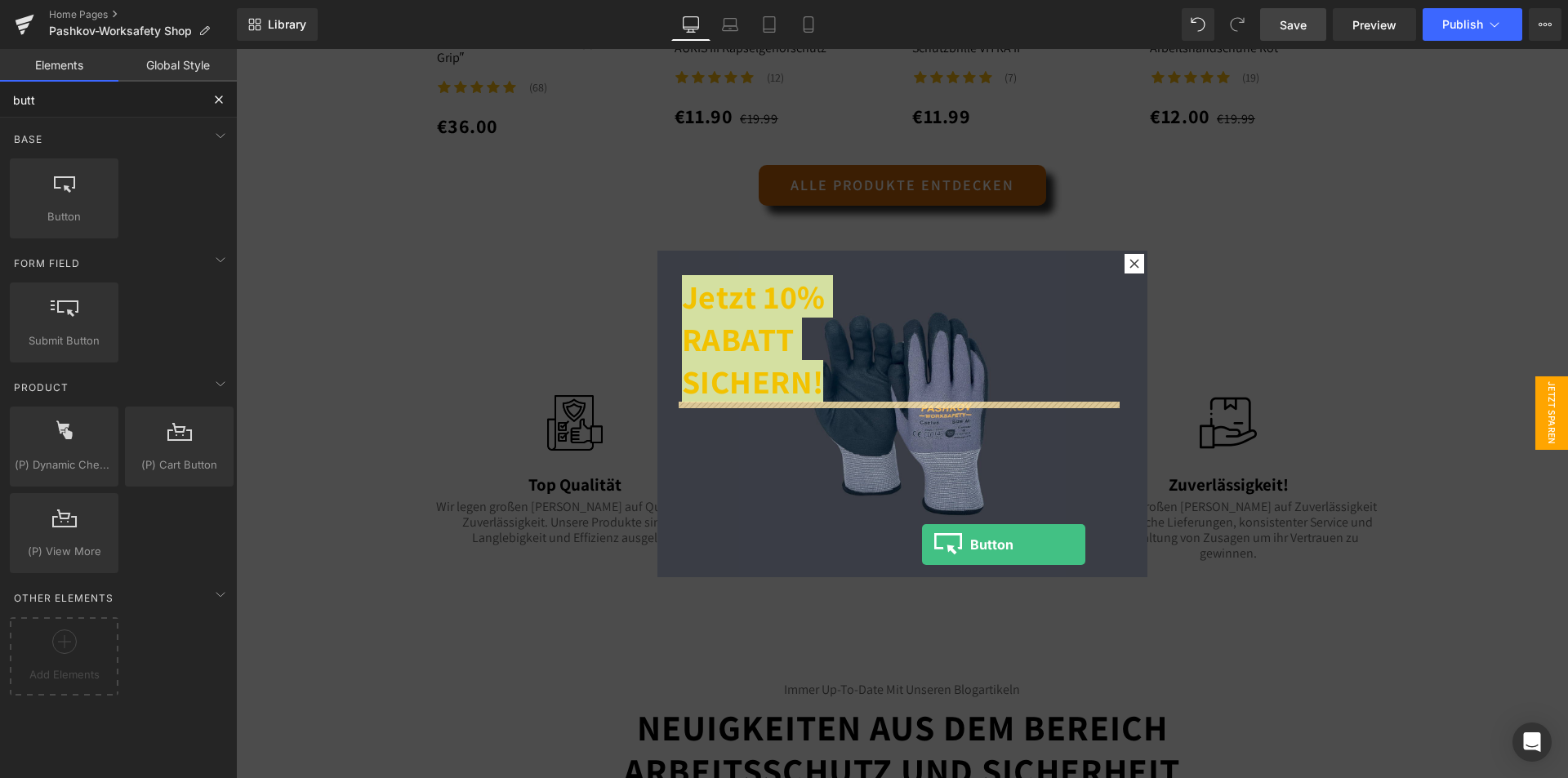
drag, startPoint x: 316, startPoint y: 271, endPoint x: 922, endPoint y: 544, distance: 664.7
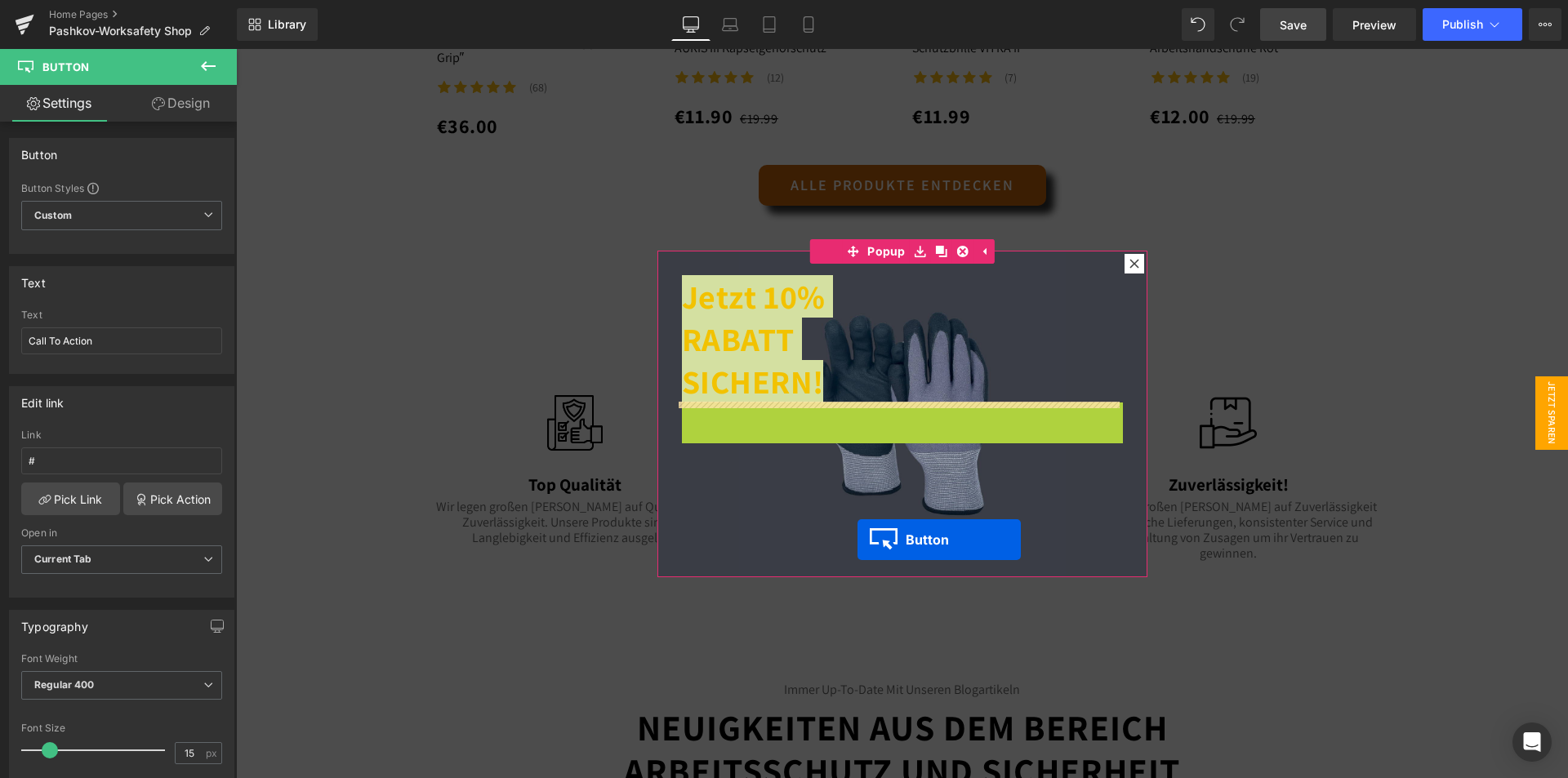
drag, startPoint x: 873, startPoint y: 437, endPoint x: 850, endPoint y: 536, distance: 101.6
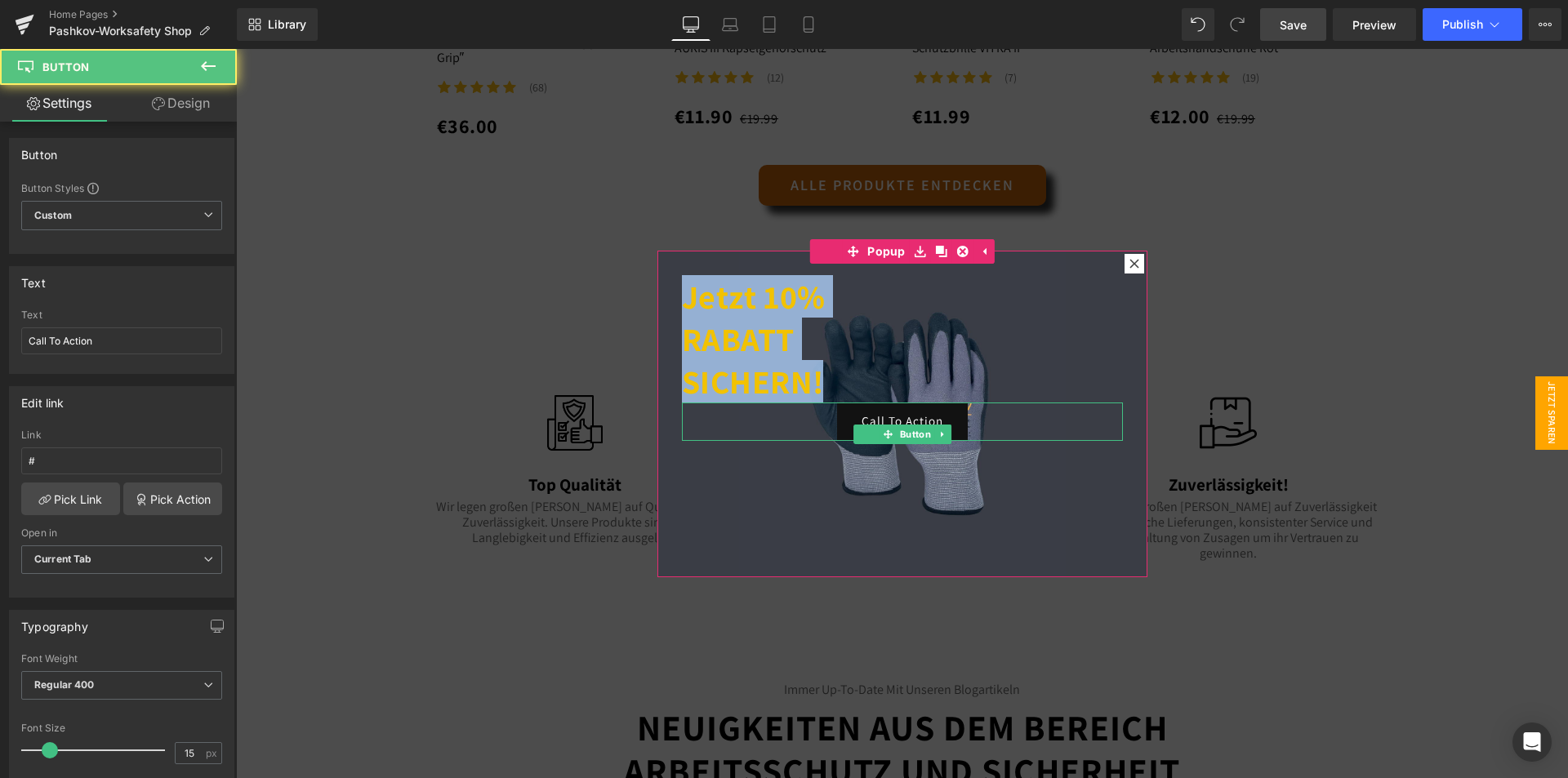
click at [893, 419] on link "Call To Action" at bounding box center [902, 422] width 130 height 38
click at [938, 433] on icon at bounding box center [942, 434] width 9 height 10
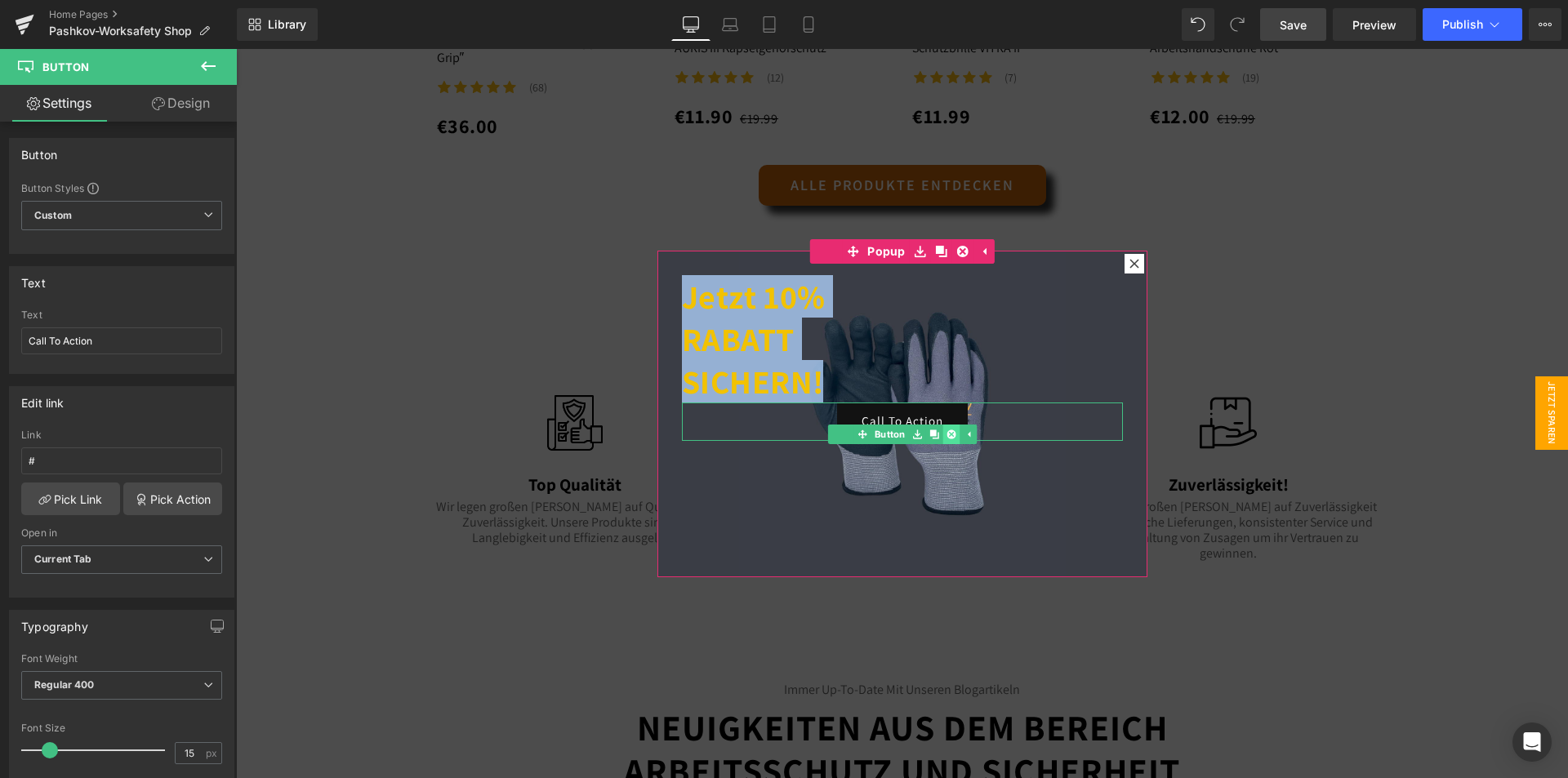
click at [946, 429] on icon at bounding box center [950, 434] width 9 height 10
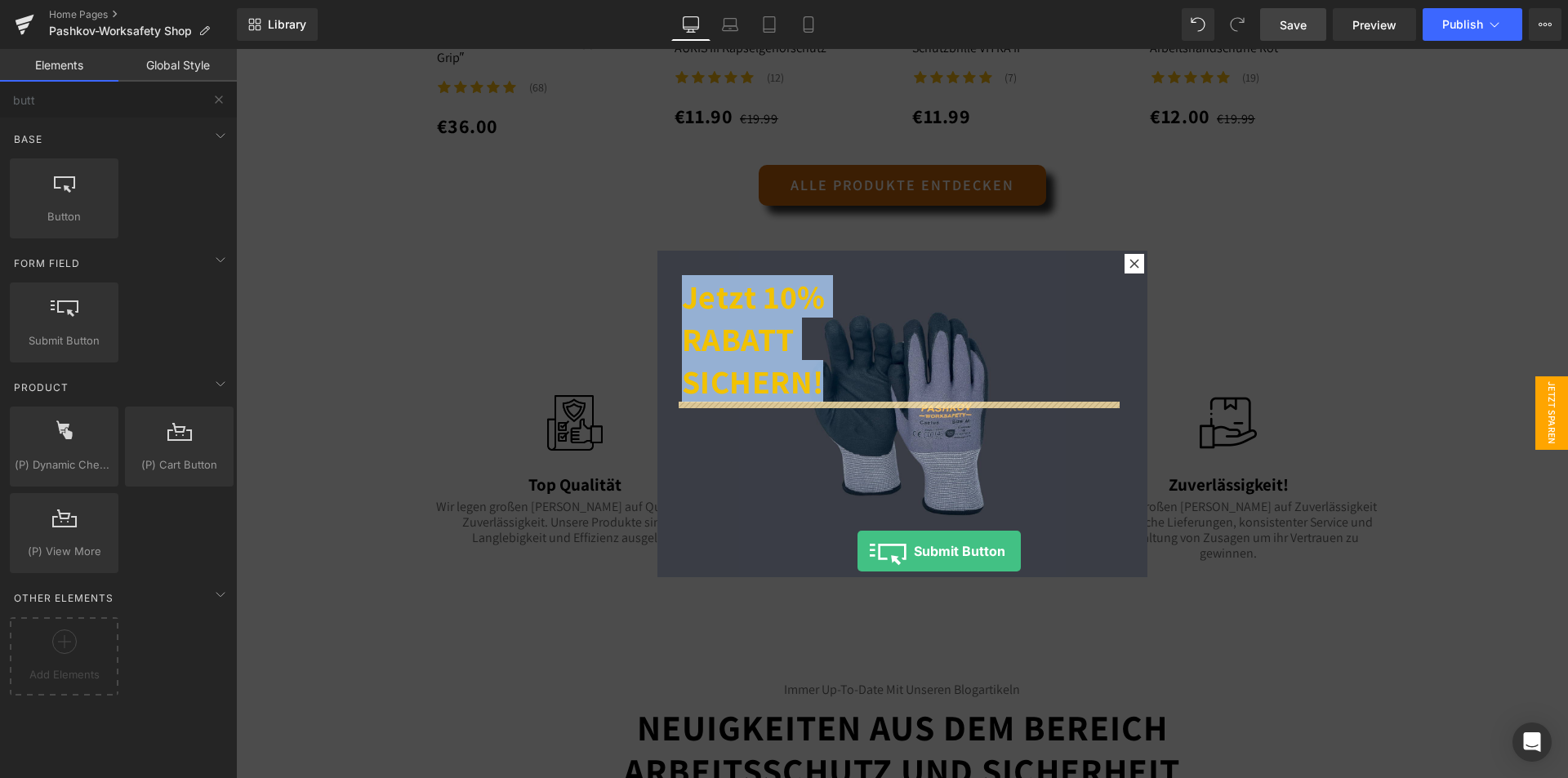
drag, startPoint x: 301, startPoint y: 389, endPoint x: 855, endPoint y: 543, distance: 575.0
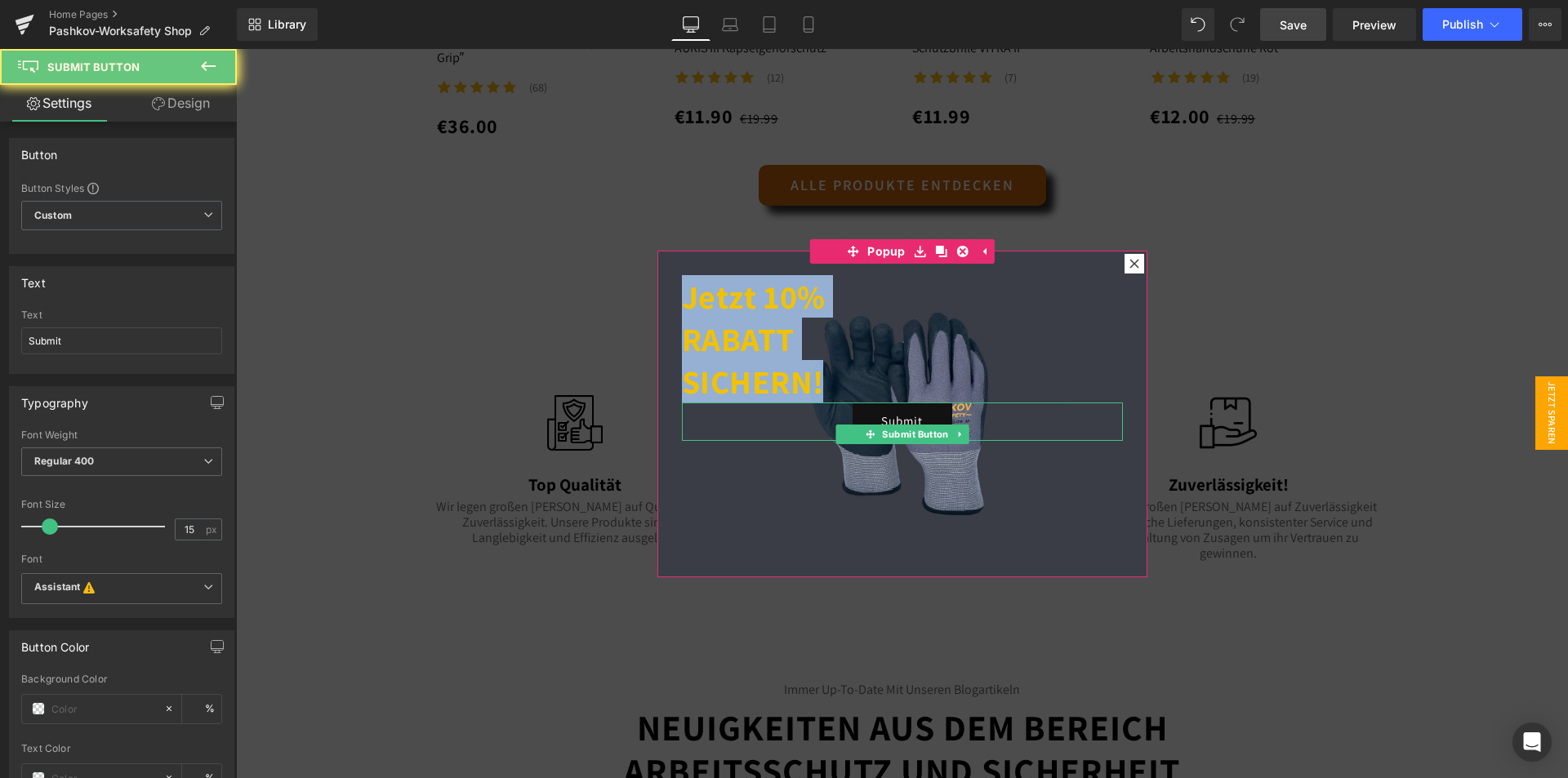
click at [901, 416] on button "Submit" at bounding box center [902, 422] width 99 height 38
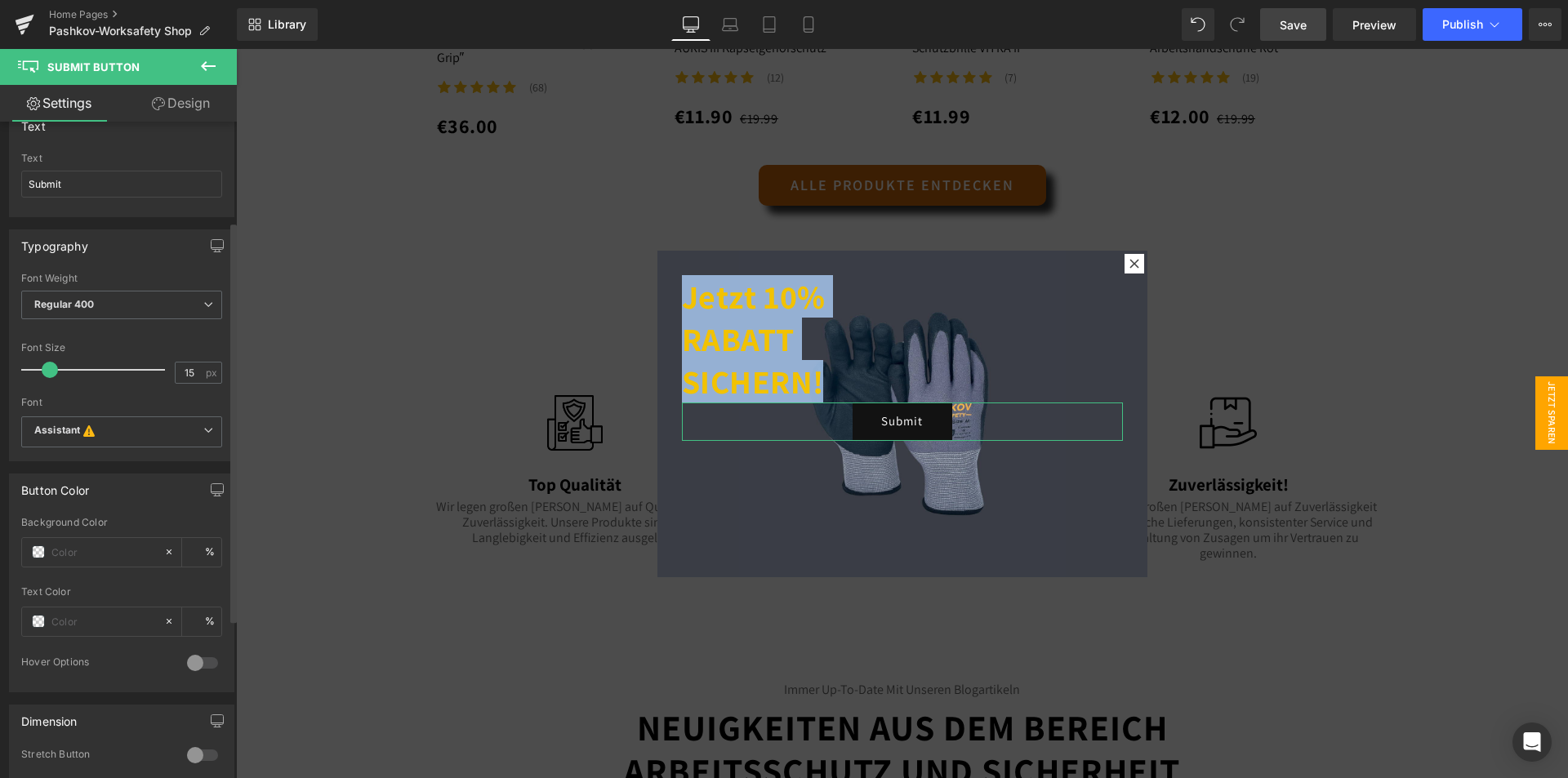
scroll to position [164, 0]
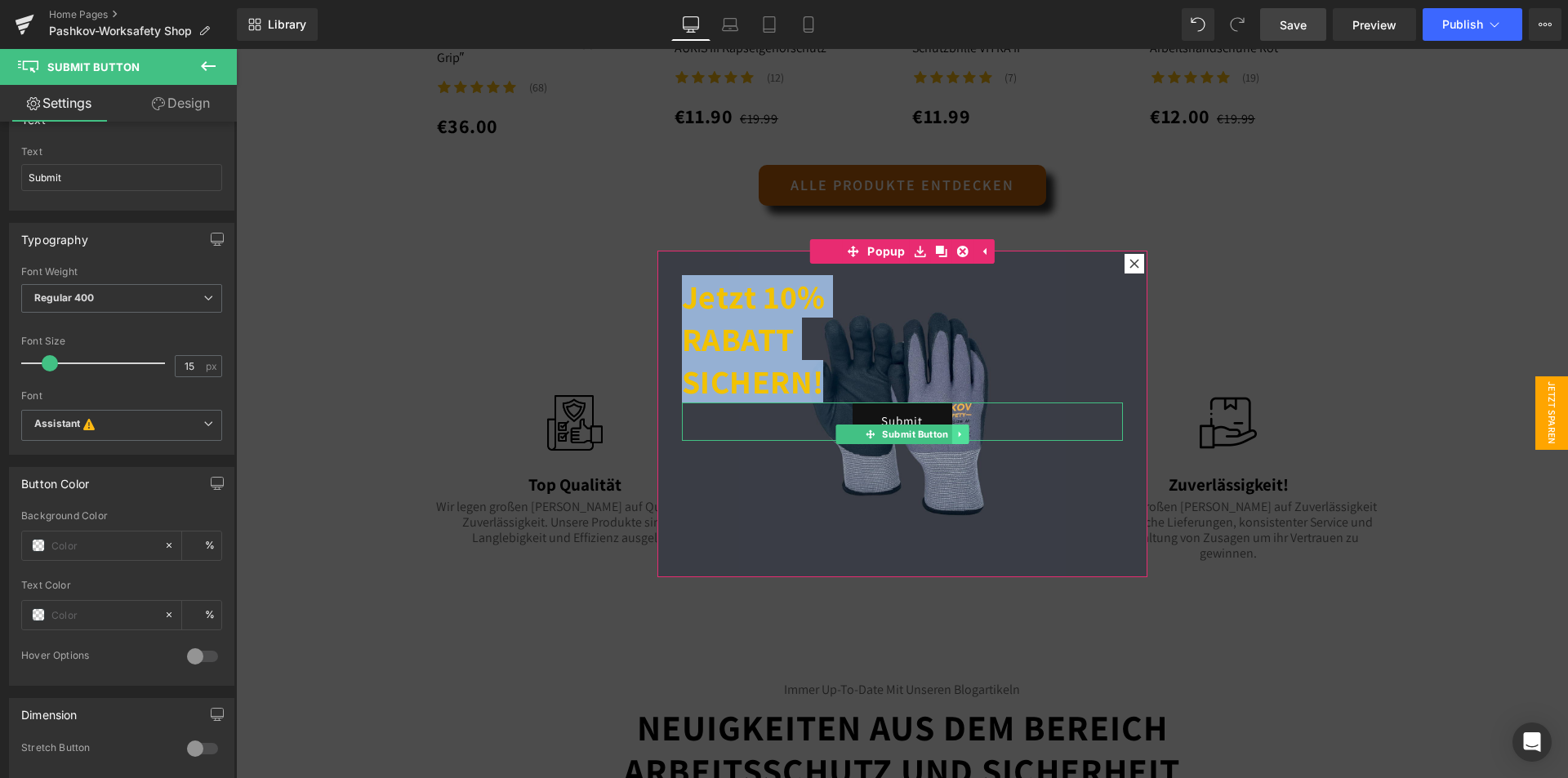
click at [951, 428] on link at bounding box center [959, 433] width 18 height 19
click at [964, 433] on icon at bounding box center [968, 434] width 9 height 10
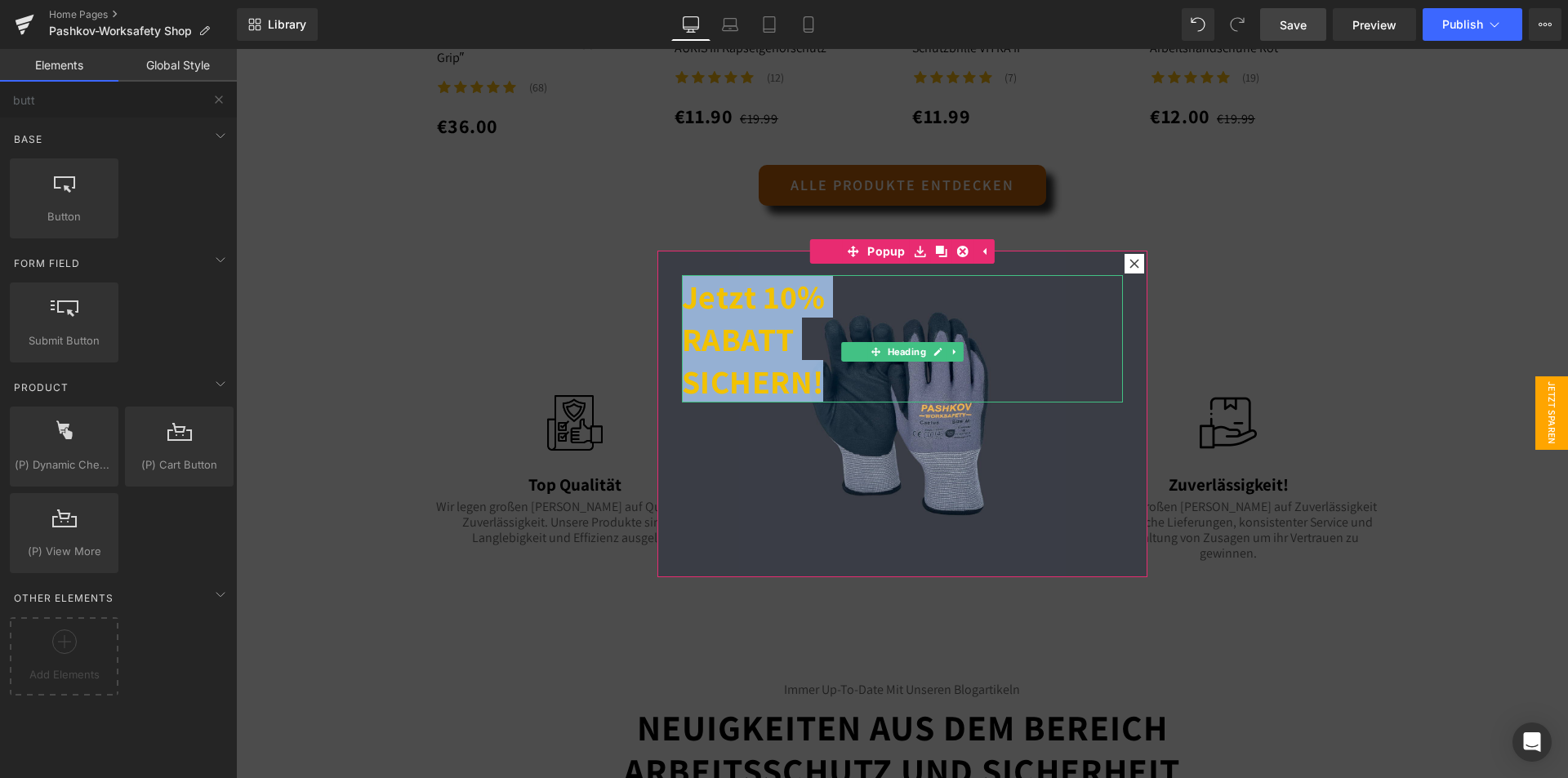
click at [772, 309] on strong "Jetzt 10% RABATT SICHERN!" at bounding box center [754, 339] width 144 height 128
click at [768, 488] on div "Jetzt 10% RABATT SICHERN! Heading" at bounding box center [902, 413] width 490 height 326
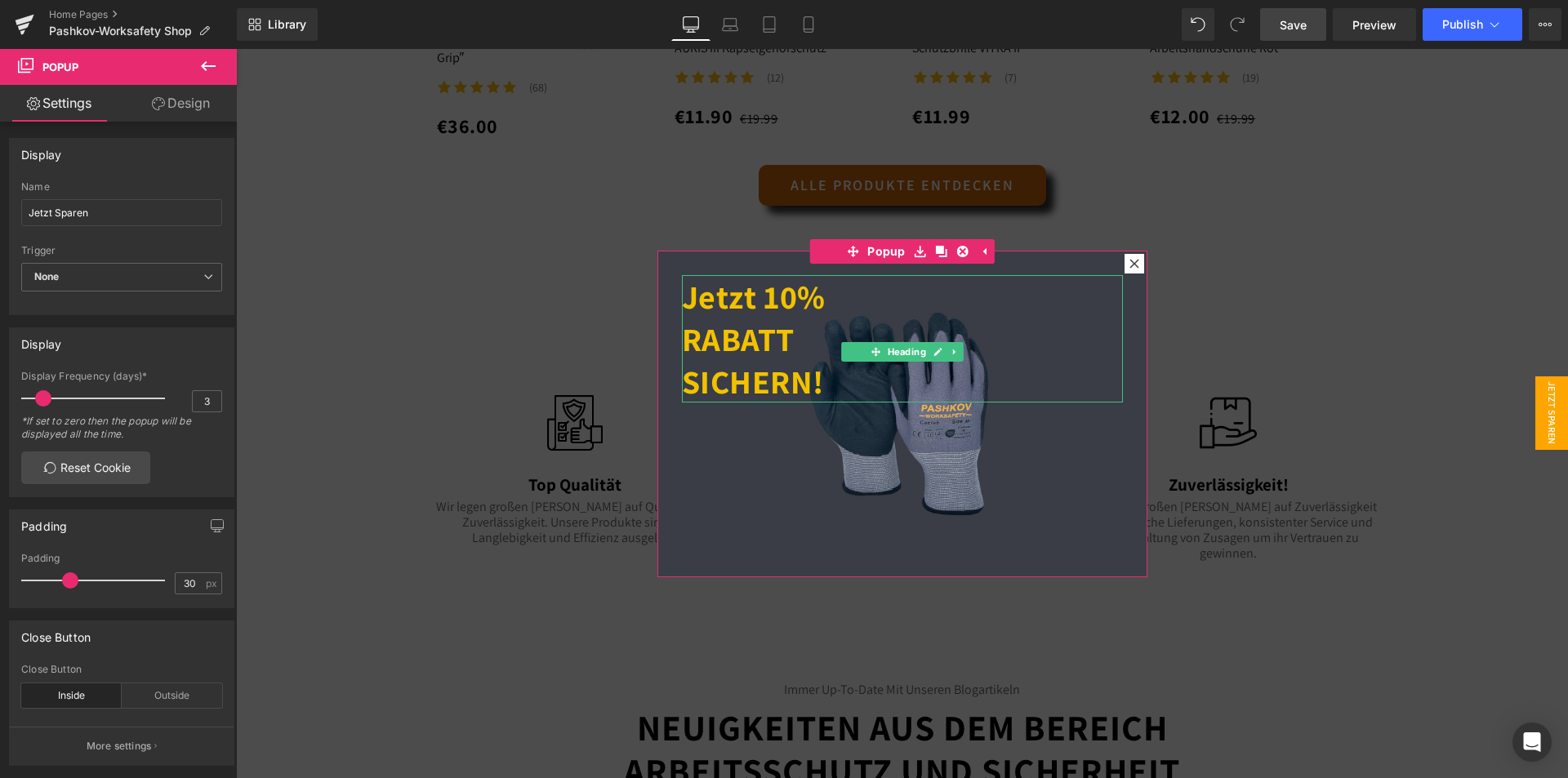
click at [797, 311] on strong "Jetzt 10% RABATT SICHERN!" at bounding box center [754, 339] width 144 height 128
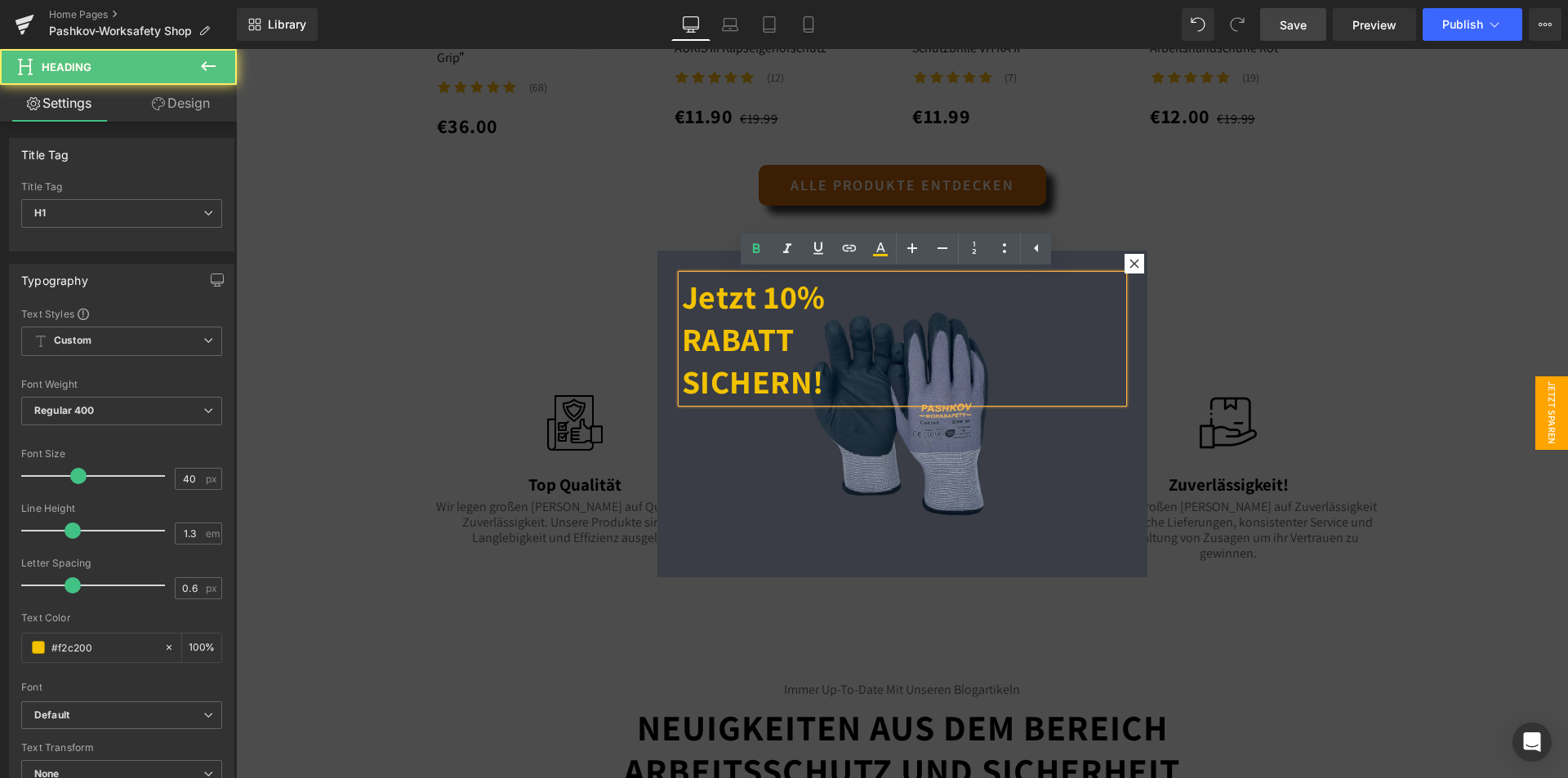
click at [683, 341] on strong "Jetzt 10% RABATT SICHERN!" at bounding box center [754, 339] width 144 height 128
click at [936, 258] on link at bounding box center [942, 249] width 31 height 31
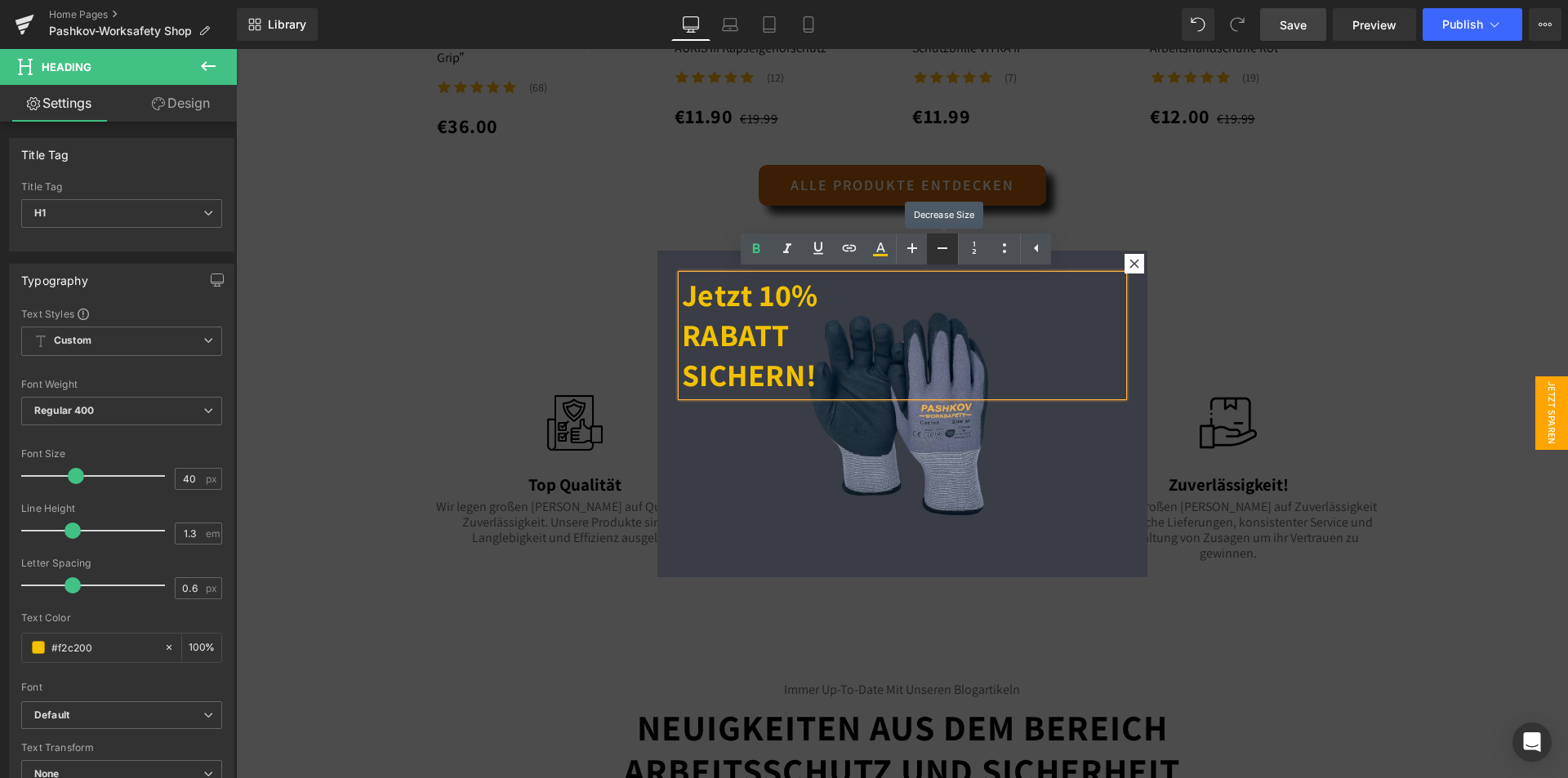
click at [941, 259] on link at bounding box center [942, 249] width 31 height 31
click at [943, 259] on link at bounding box center [942, 249] width 31 height 31
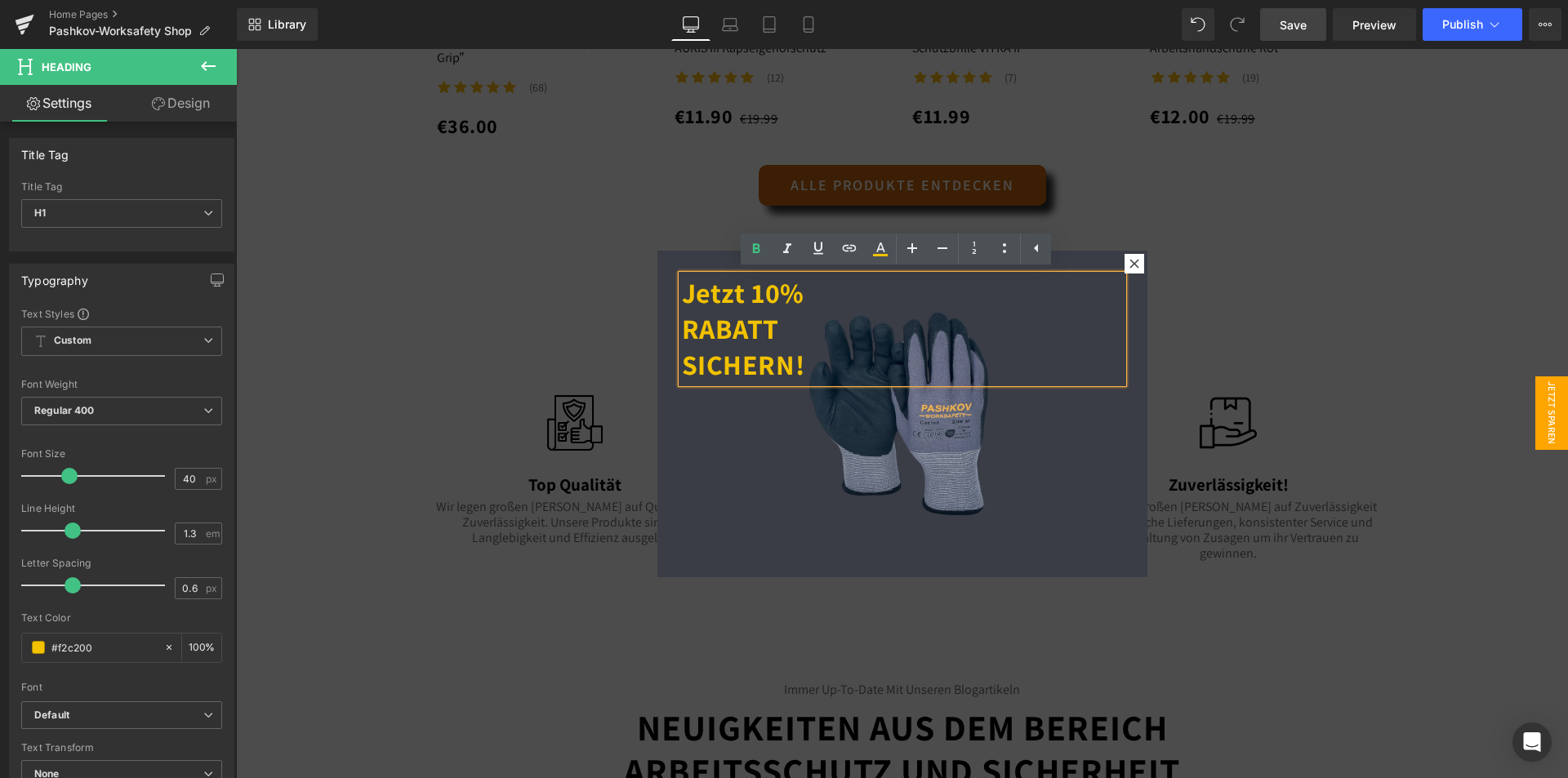
click at [832, 590] on div at bounding box center [902, 413] width 1332 height 729
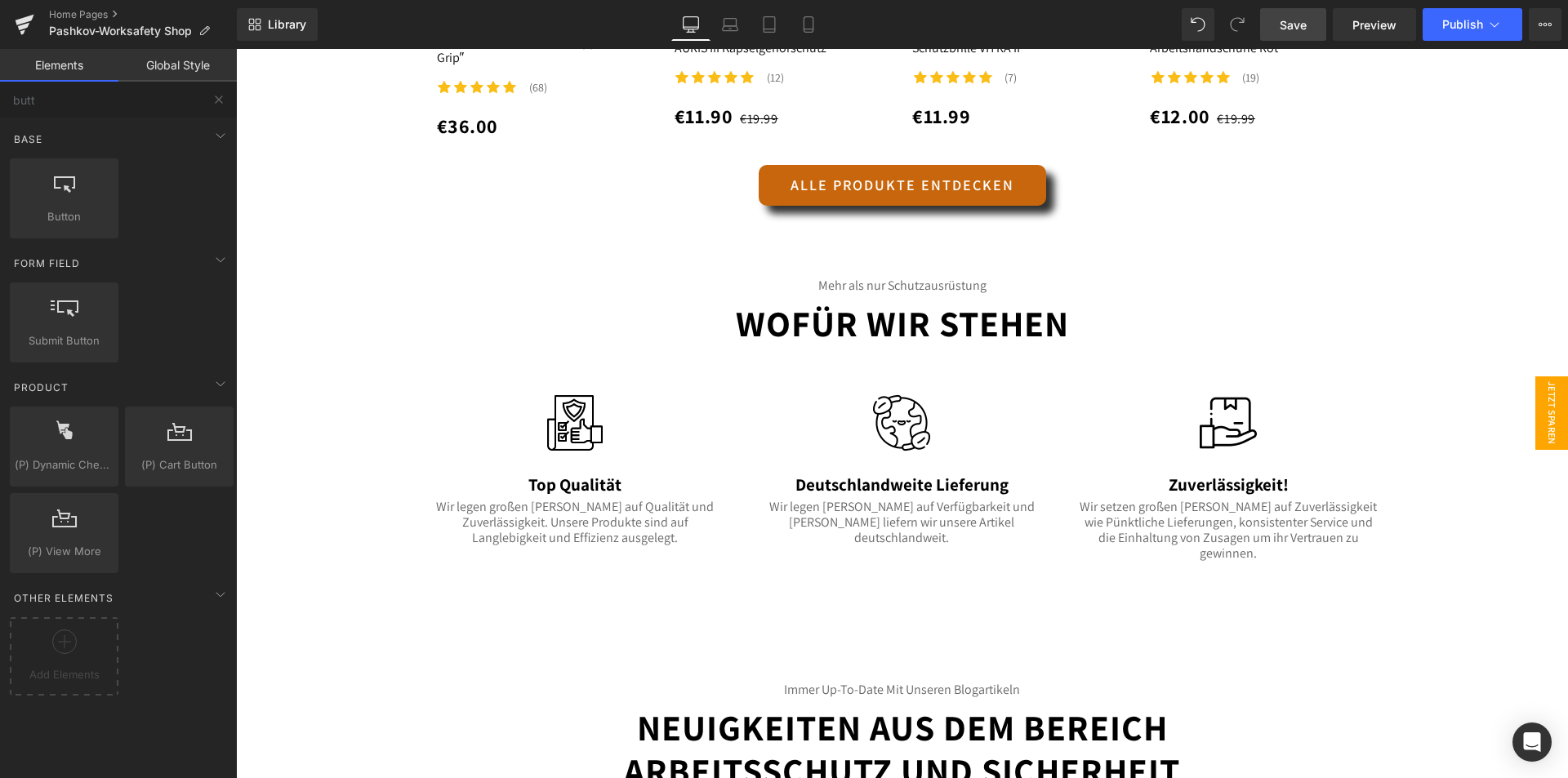
click at [1535, 391] on span "Jetzt Sparen" at bounding box center [1550, 413] width 33 height 73
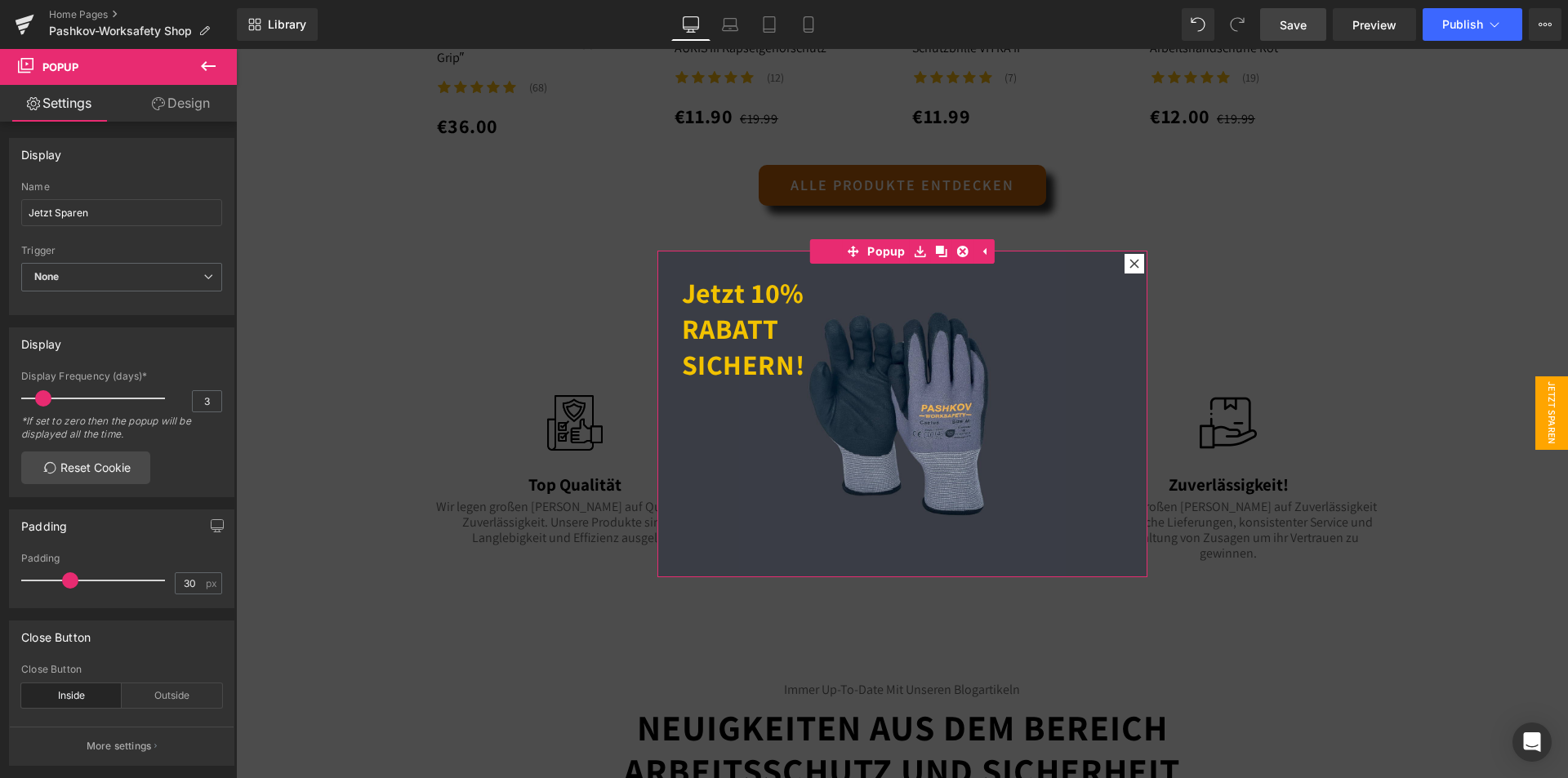
click at [174, 101] on link "Design" at bounding box center [181, 104] width 119 height 37
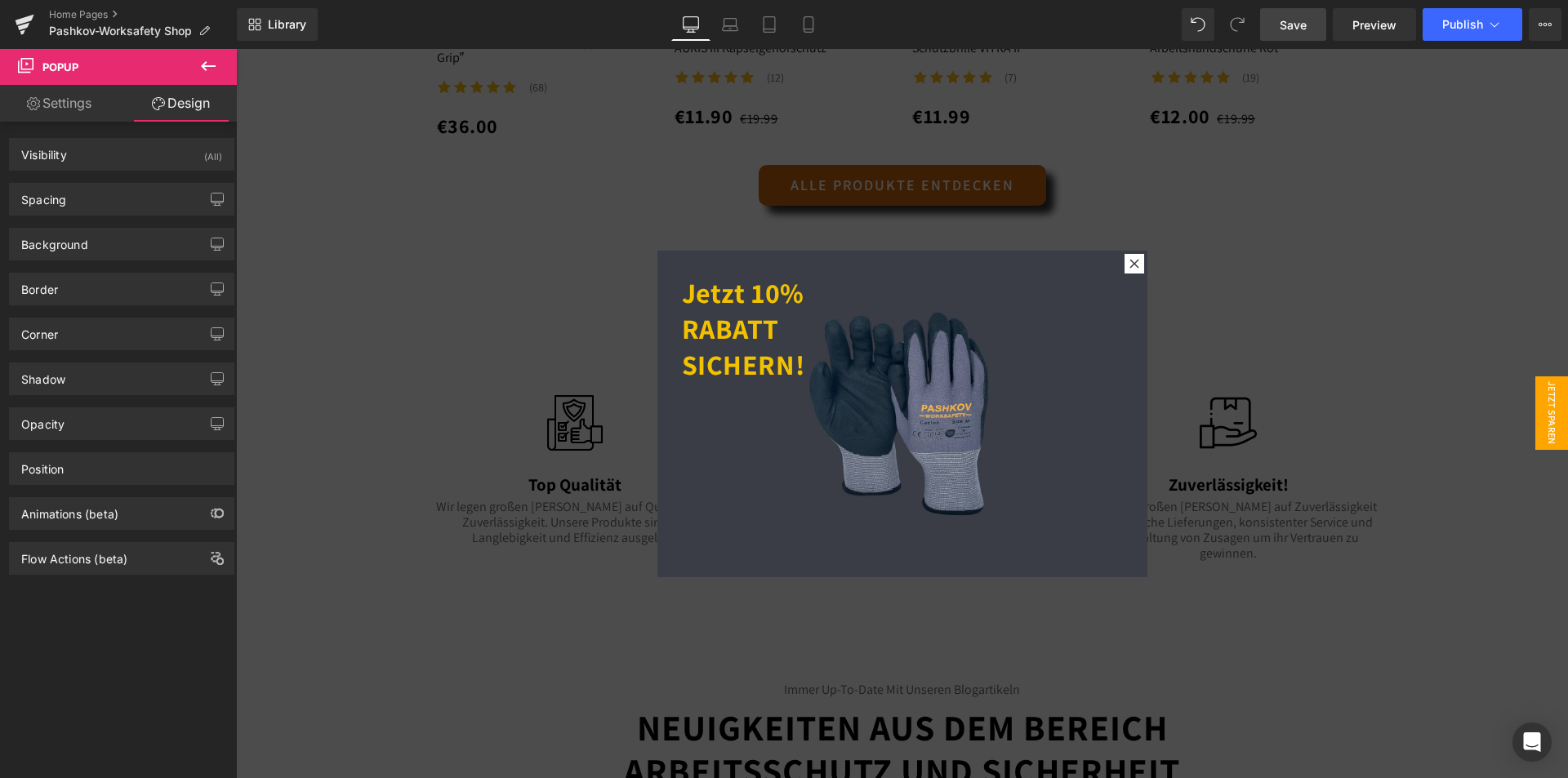
click at [217, 68] on icon at bounding box center [208, 65] width 19 height 19
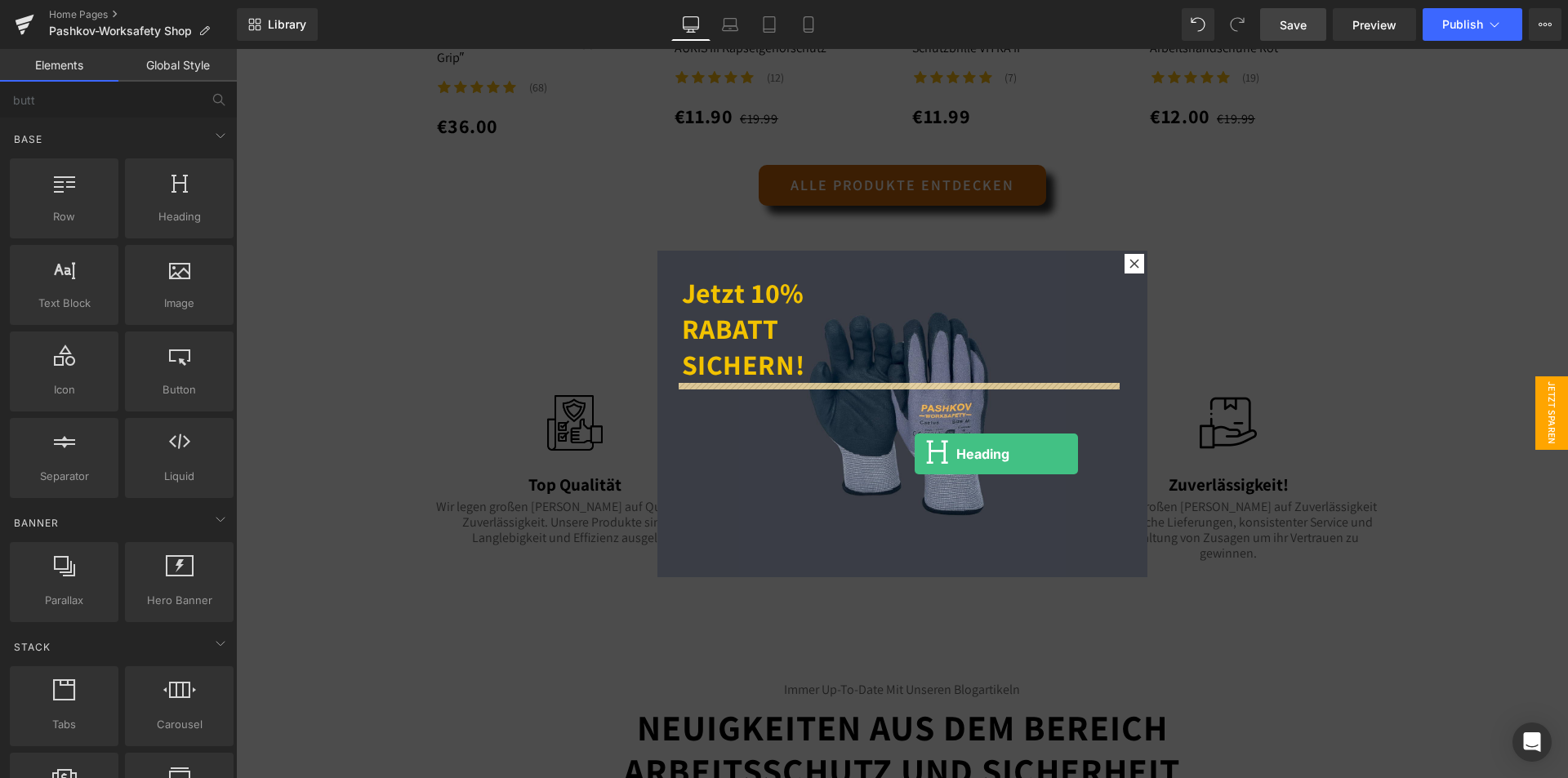
drag, startPoint x: 447, startPoint y: 289, endPoint x: 912, endPoint y: 451, distance: 492.4
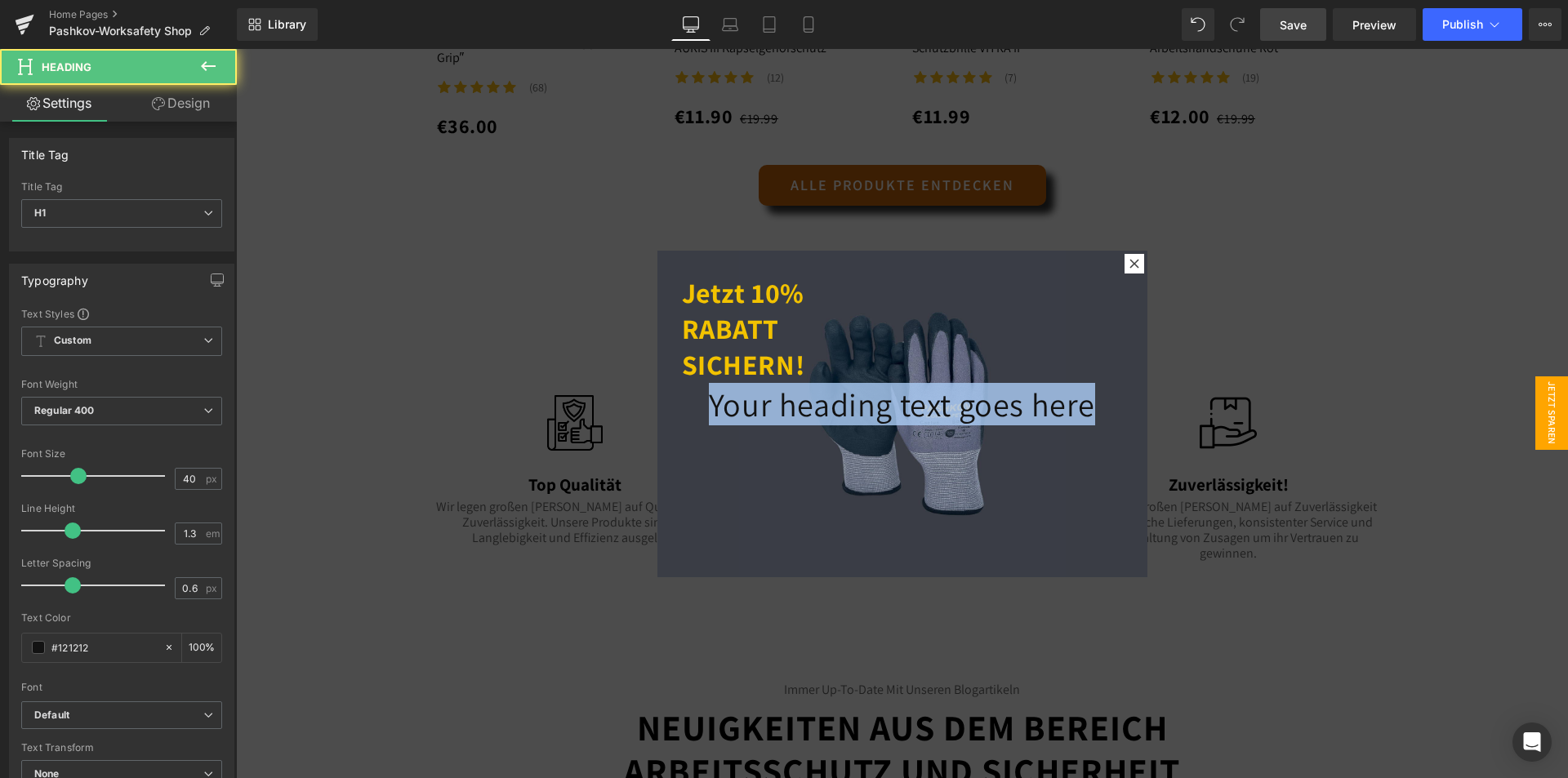
drag, startPoint x: 1103, startPoint y: 395, endPoint x: 580, endPoint y: 430, distance: 524.2
click at [580, 430] on body "Direkt zum Inhalt 🔥Kostenloser Versand ab 99€ 🔥 Home Pashkov-Worksafety Sale Pr…" at bounding box center [902, 88] width 1332 height 3832
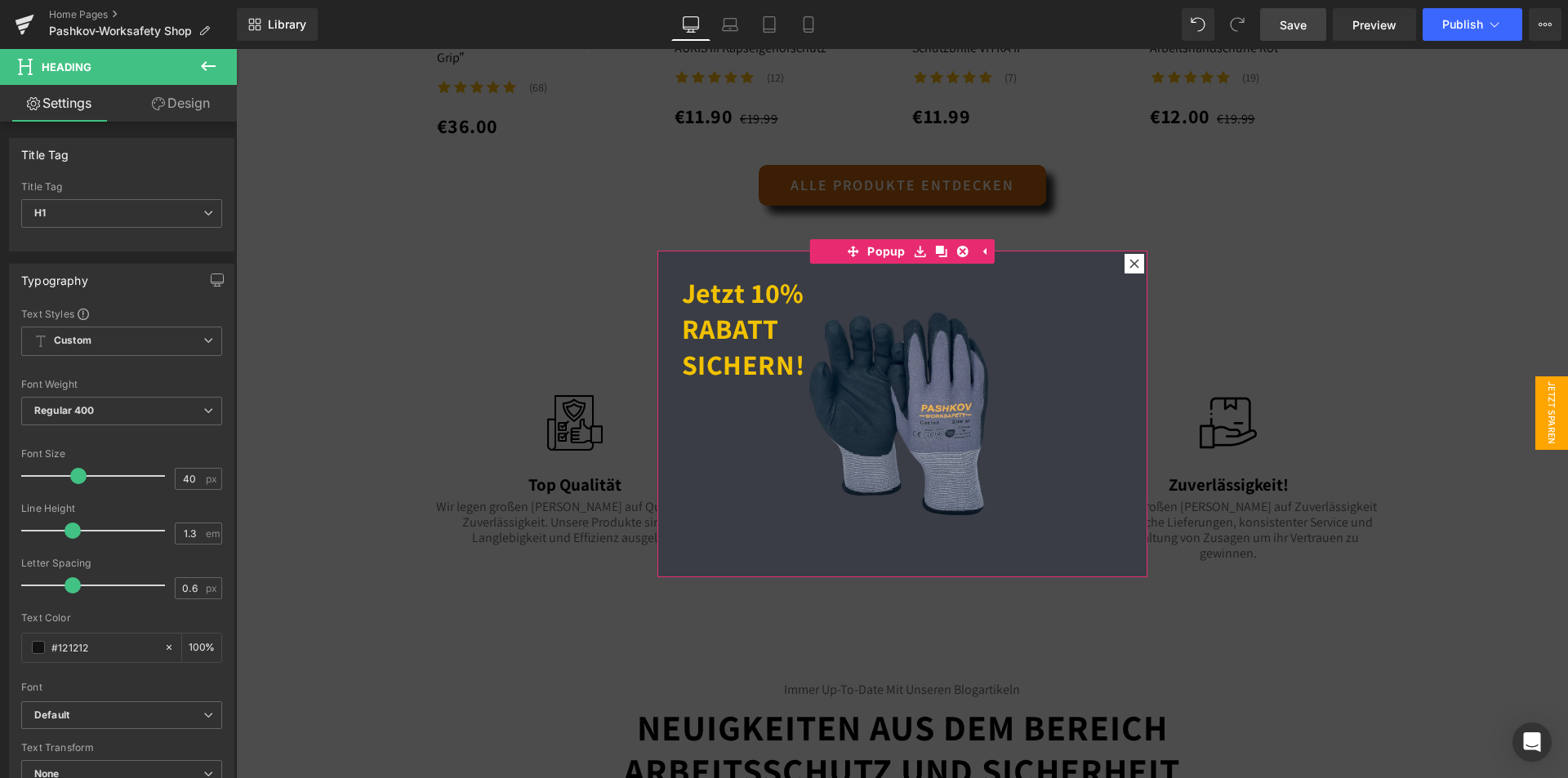
click at [905, 529] on div "Jetzt 10% RABATT SICHERN! Heading Heading" at bounding box center [902, 413] width 490 height 326
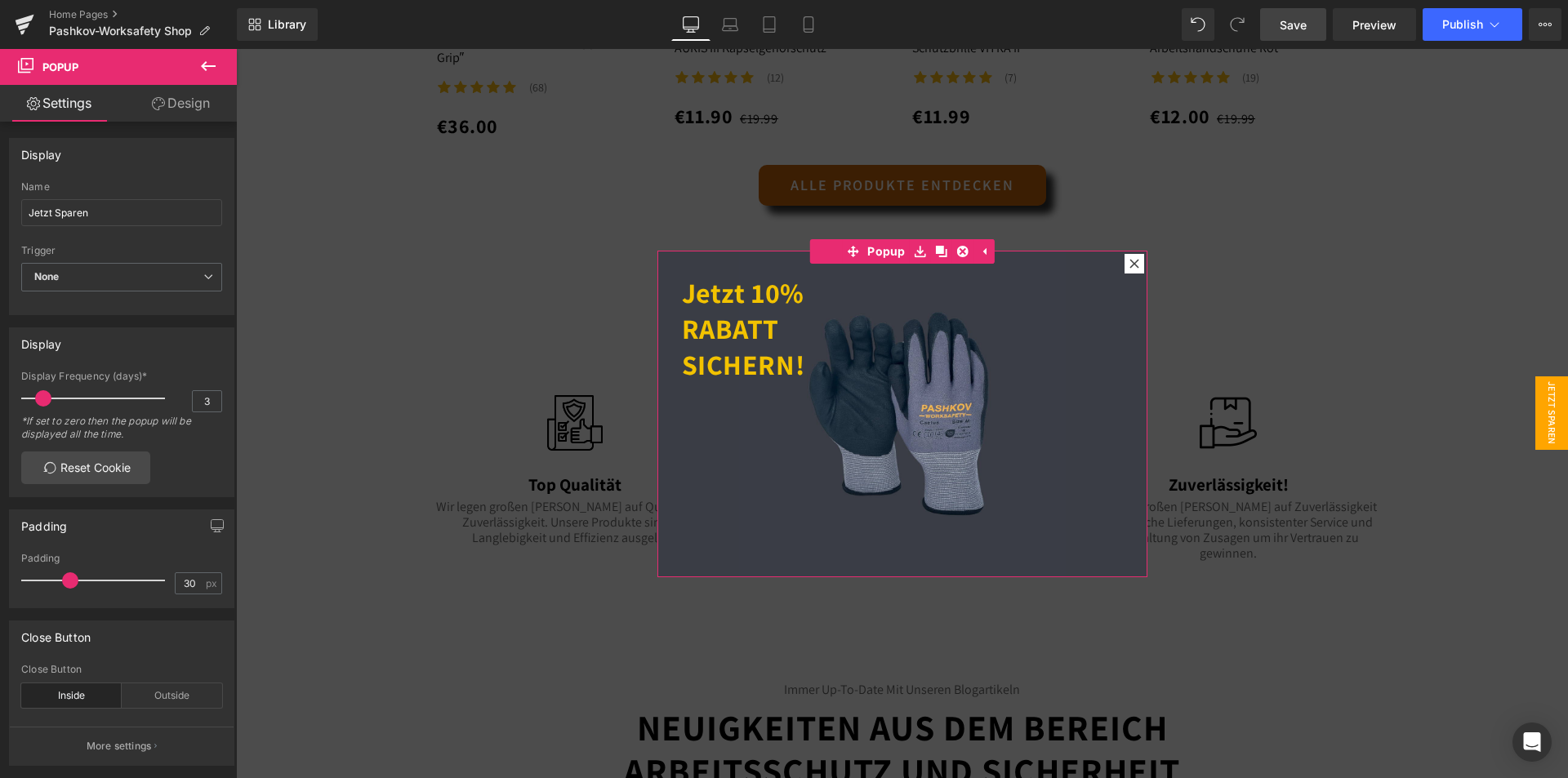
click at [189, 98] on link "Design" at bounding box center [181, 104] width 119 height 37
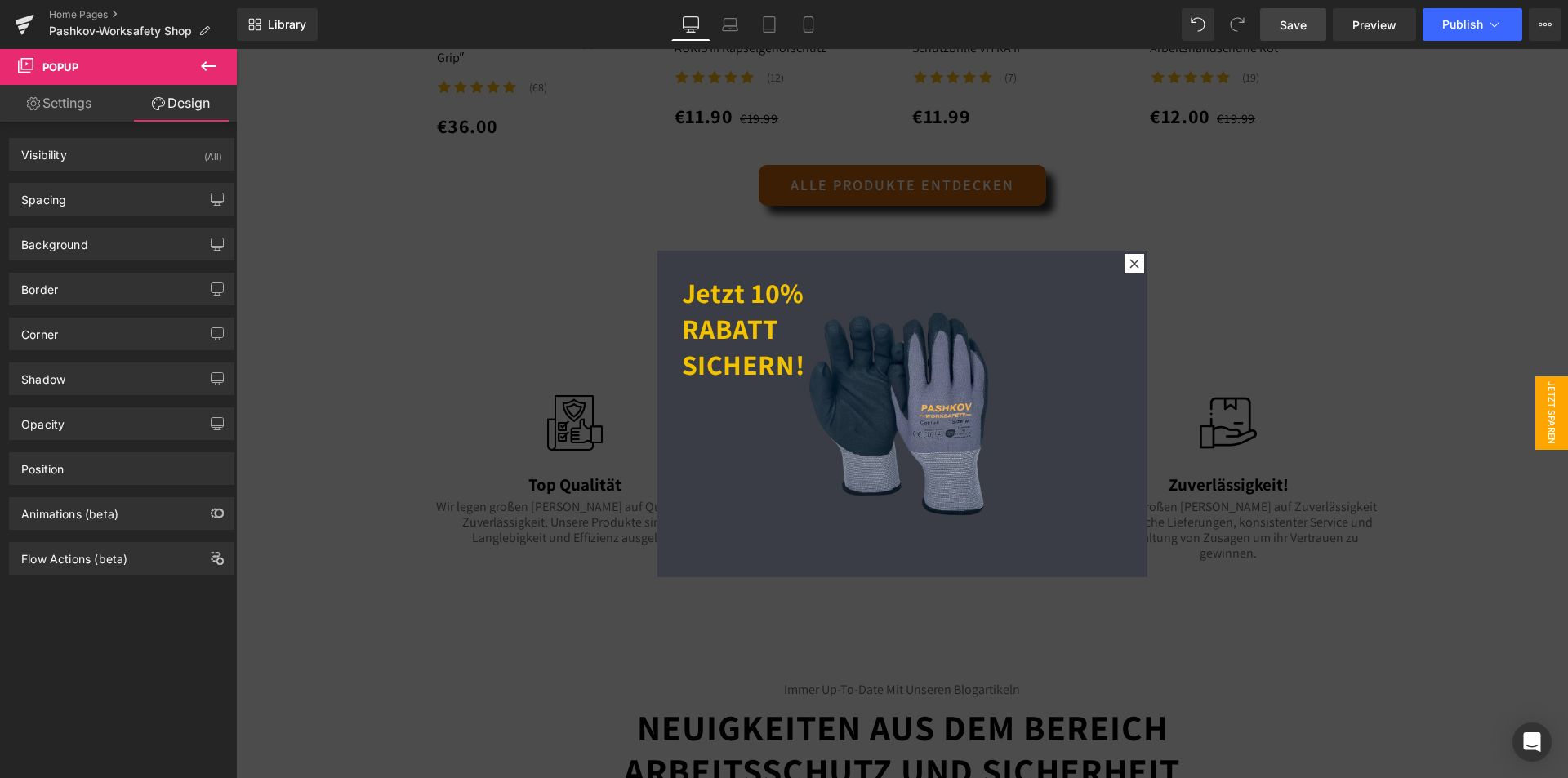
click at [212, 66] on icon at bounding box center [209, 66] width 15 height 10
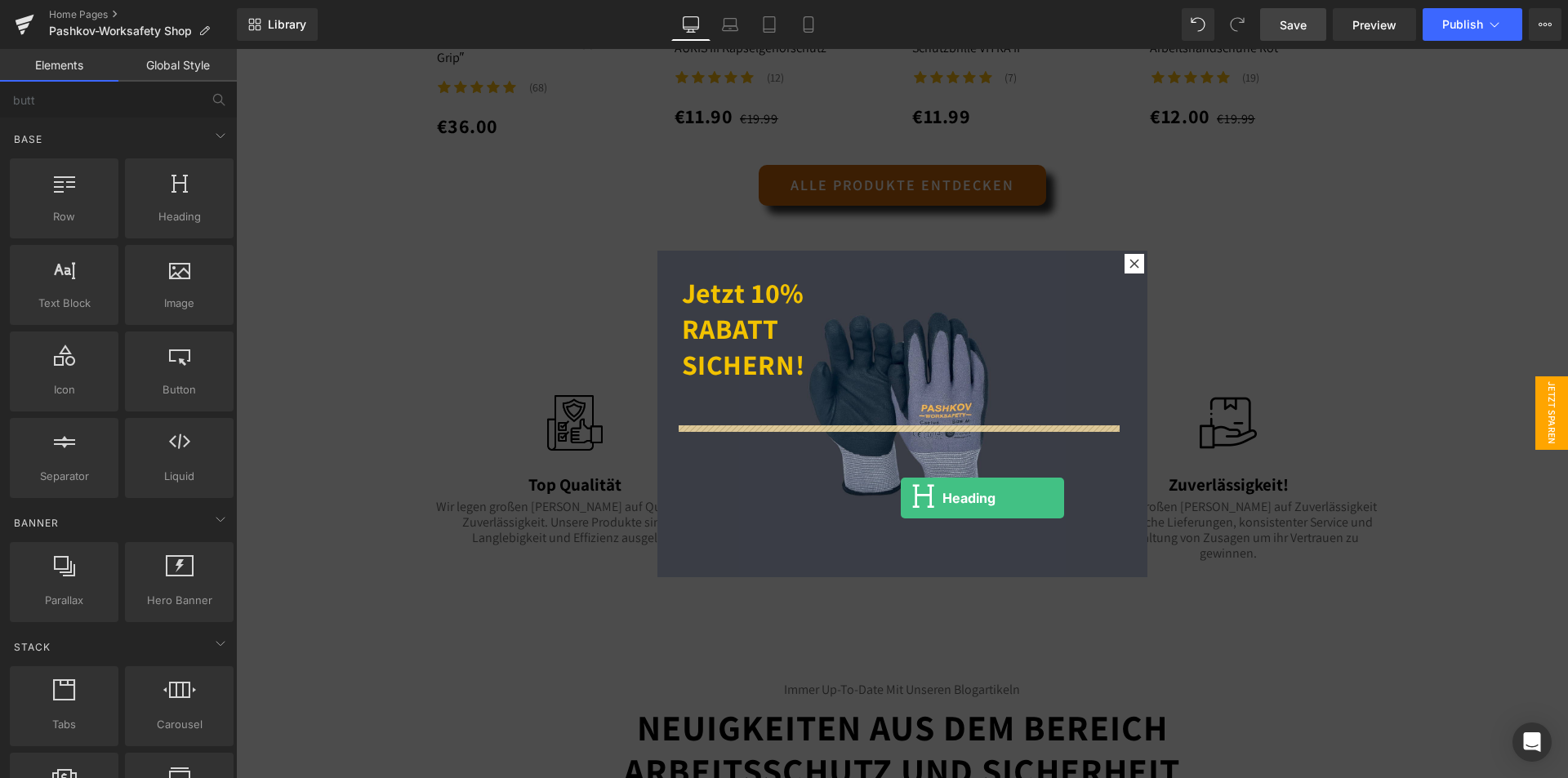
drag, startPoint x: 415, startPoint y: 236, endPoint x: 900, endPoint y: 486, distance: 545.6
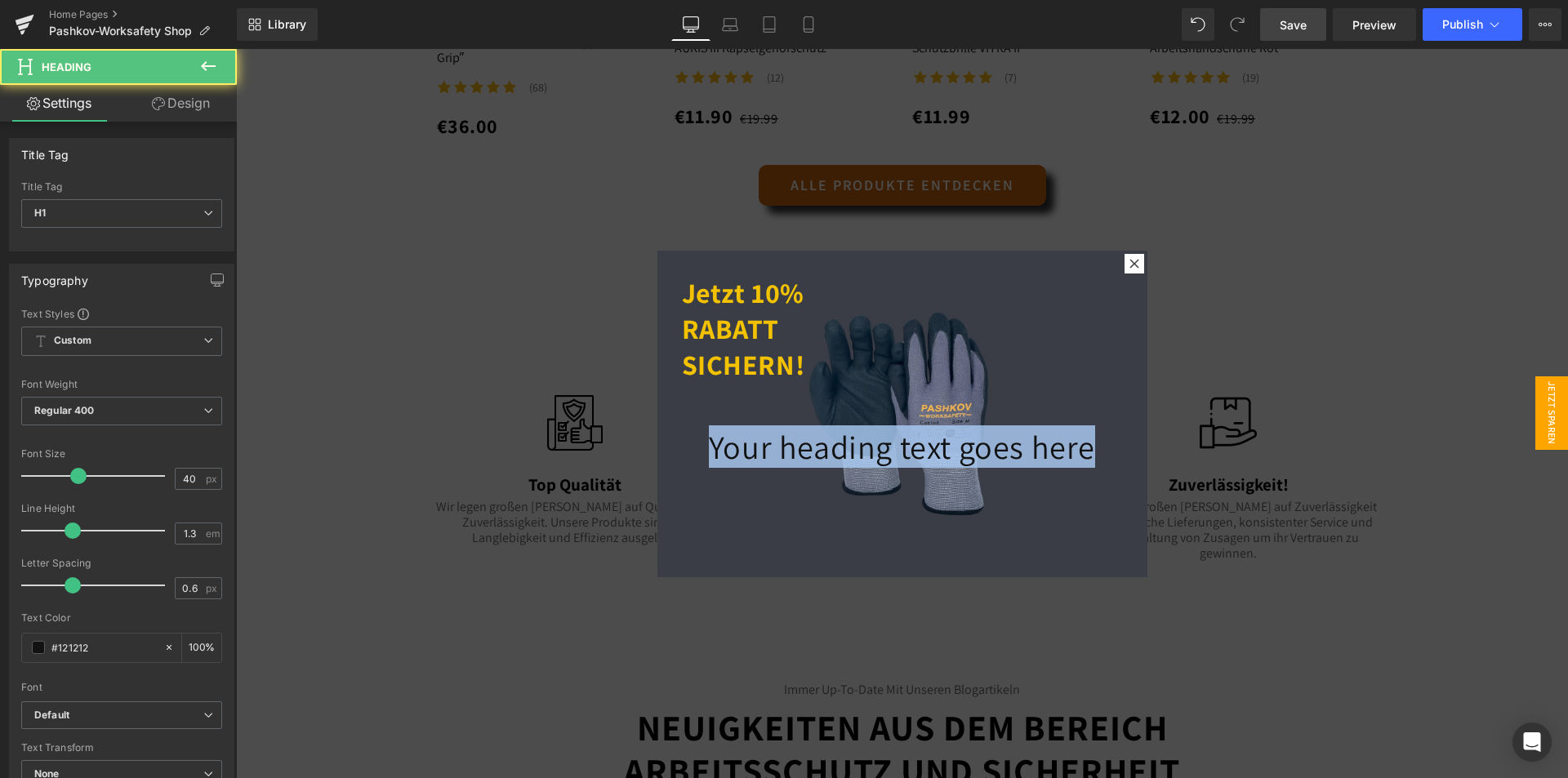
drag, startPoint x: 1104, startPoint y: 447, endPoint x: 535, endPoint y: 442, distance: 569.0
click at [535, 442] on body "Direkt zum Inhalt 🔥Kostenloser Versand ab 99€ 🔥 Home Pashkov-Worksafety Sale Pr…" at bounding box center [902, 88] width 1332 height 3832
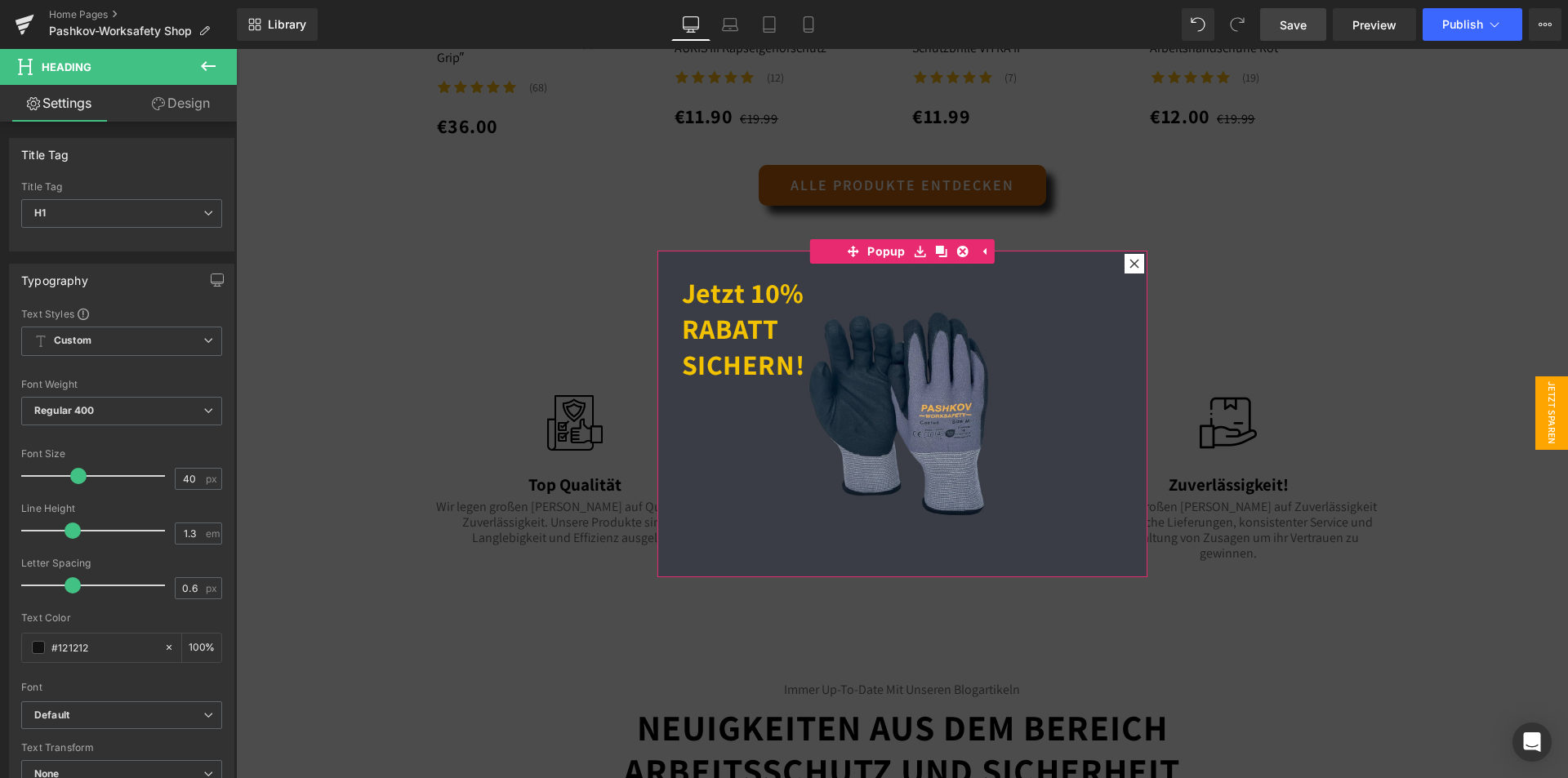
click at [812, 525] on div "Jetzt 10% RABATT SICHERN! Heading Heading Heading" at bounding box center [902, 413] width 490 height 326
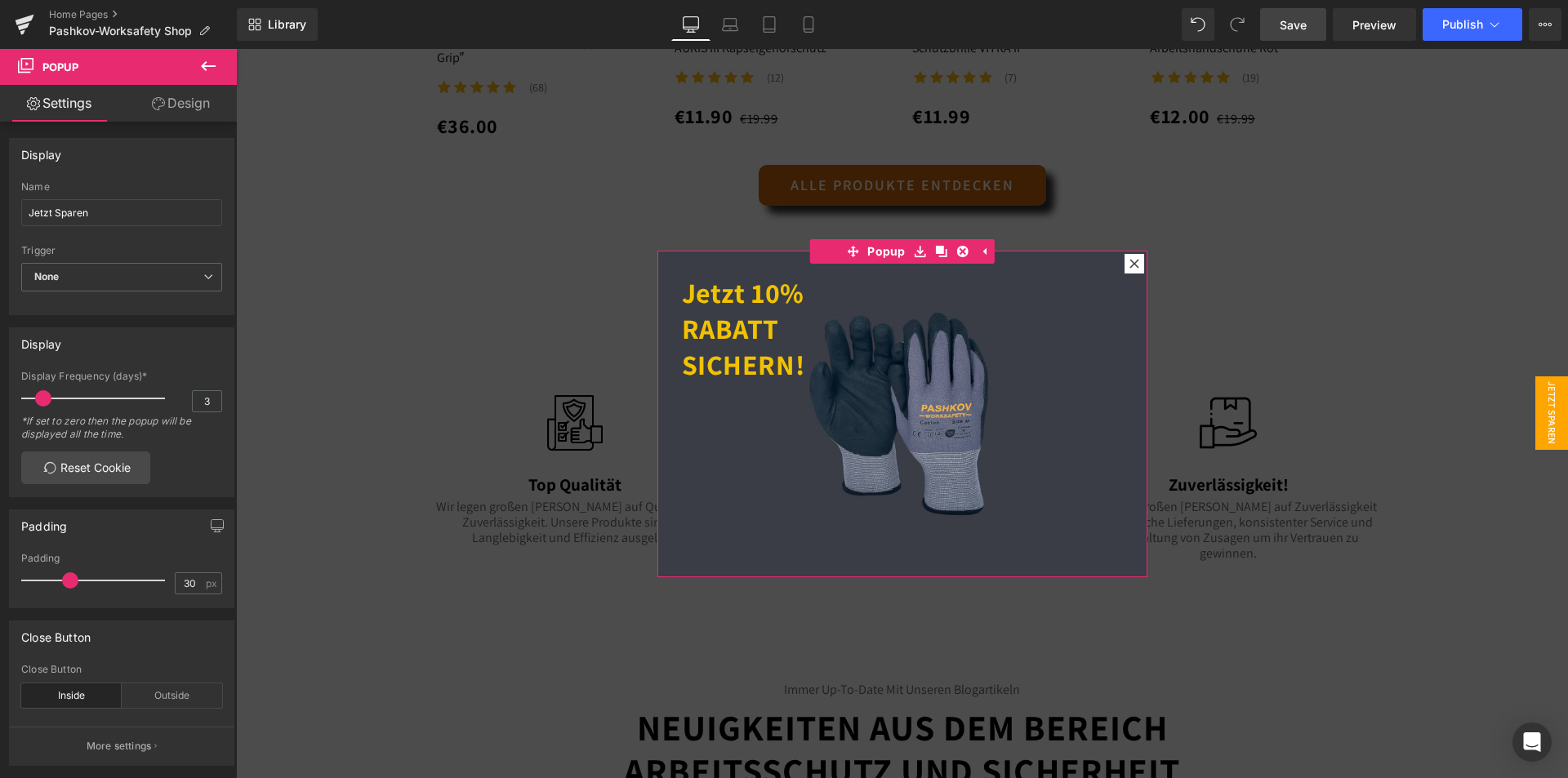
click at [193, 95] on link "Design" at bounding box center [181, 104] width 119 height 37
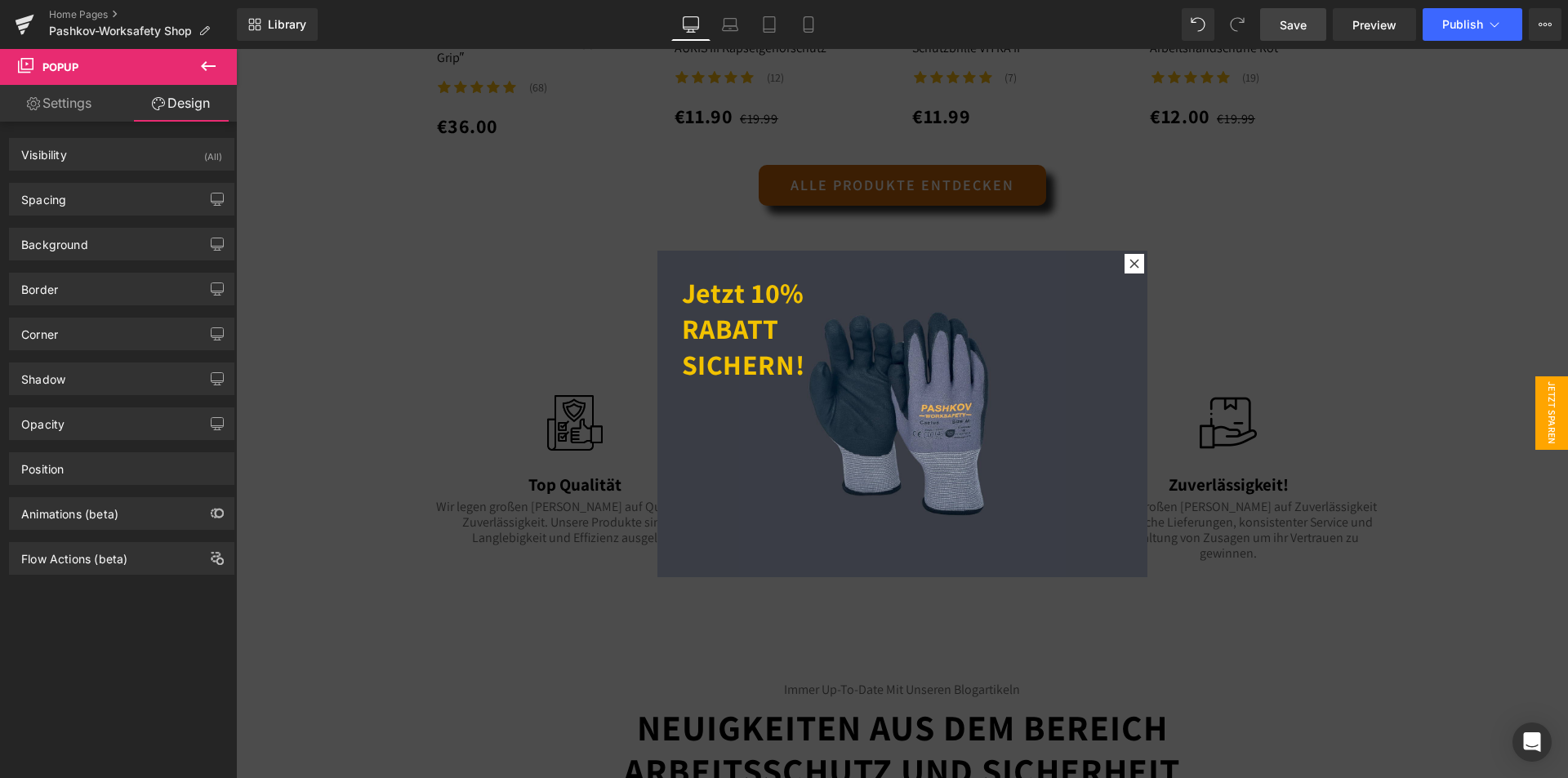
click at [208, 68] on icon at bounding box center [208, 65] width 19 height 19
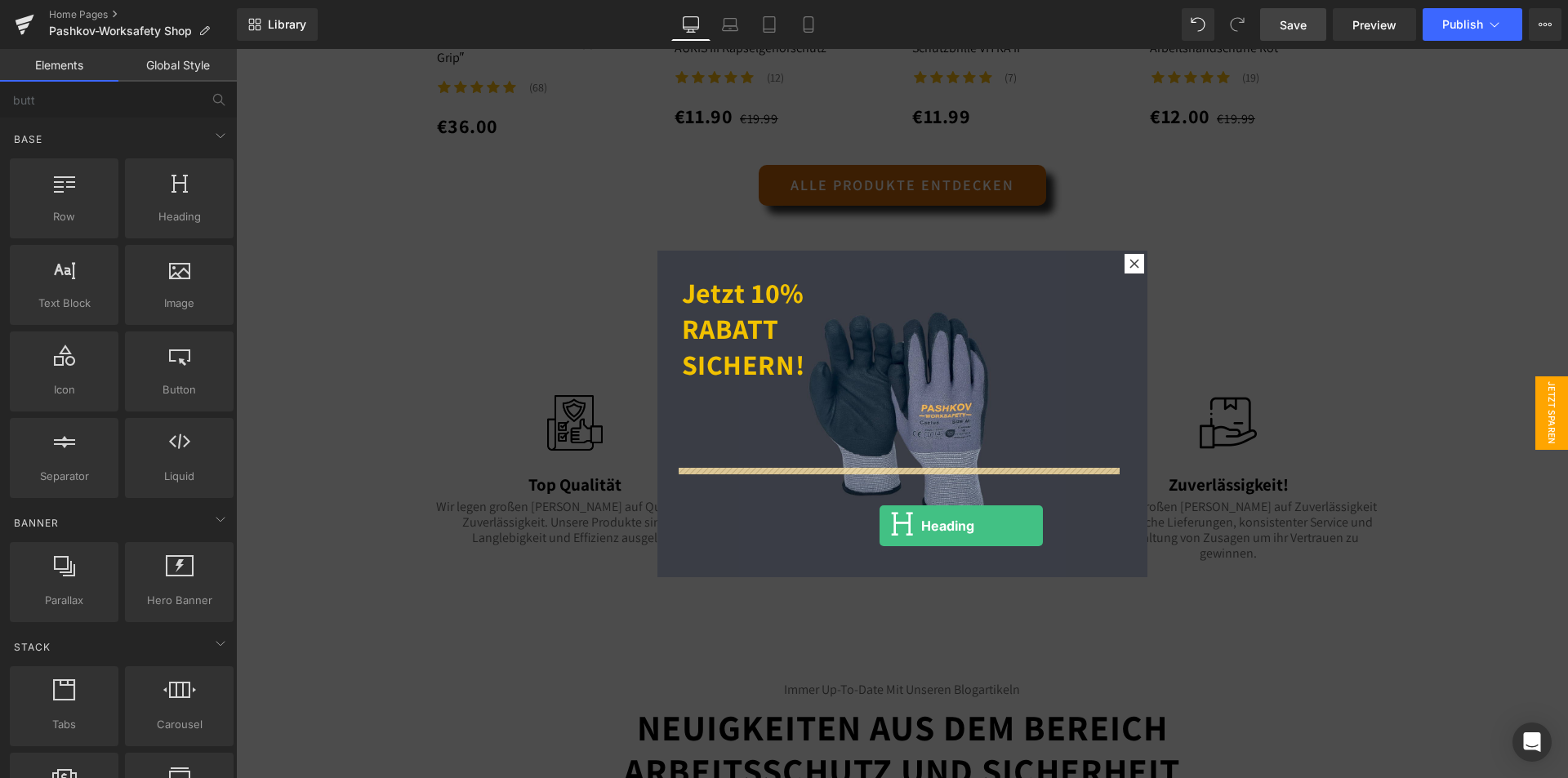
drag, startPoint x: 424, startPoint y: 257, endPoint x: 876, endPoint y: 519, distance: 522.4
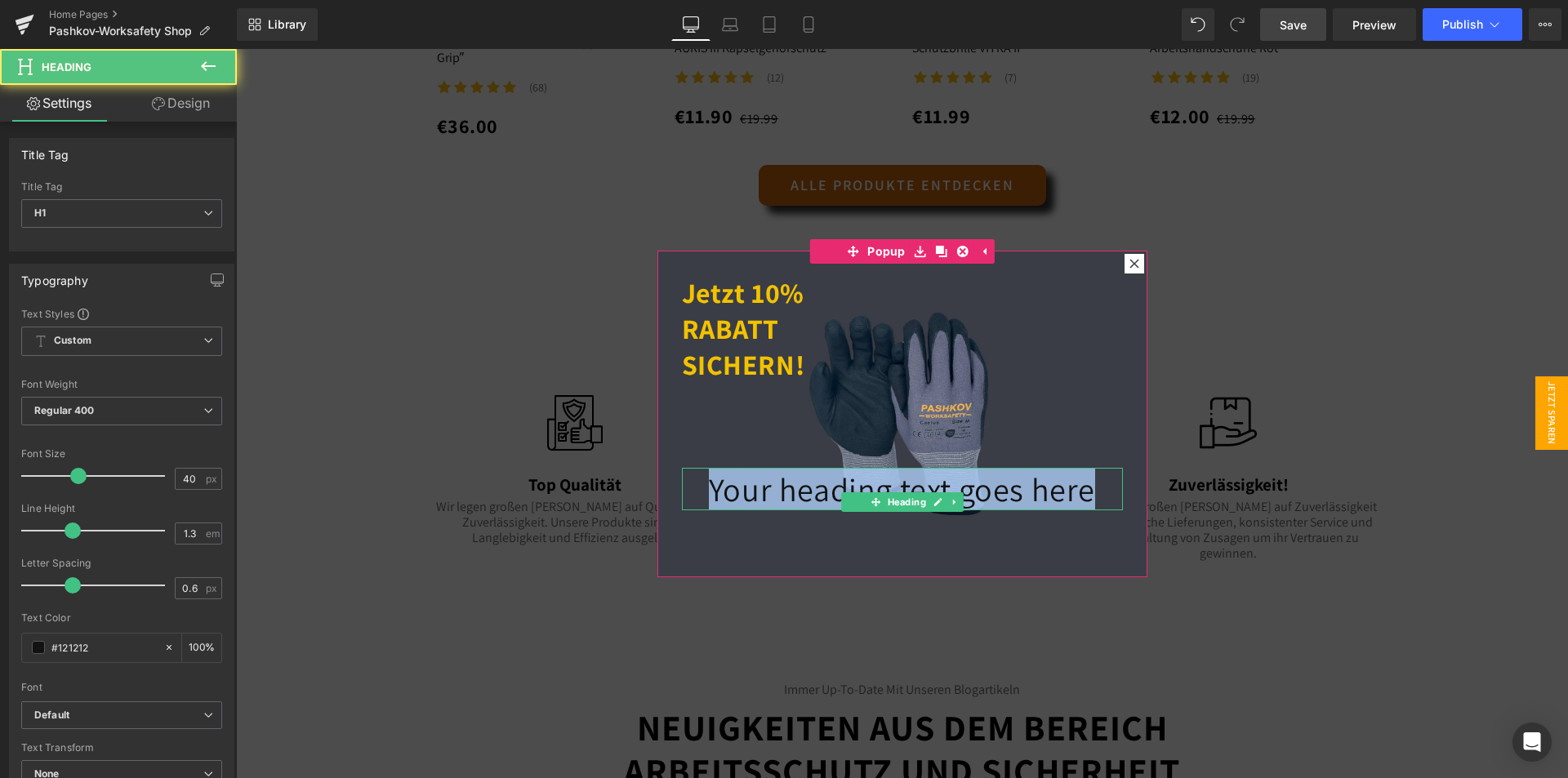
drag, startPoint x: 975, startPoint y: 488, endPoint x: 294, endPoint y: 469, distance: 681.3
click at [294, 469] on body "Direkt zum Inhalt 🔥Kostenloser Versand ab 99€ 🔥 Home Pashkov-Worksafety Sale Pr…" at bounding box center [902, 88] width 1332 height 3832
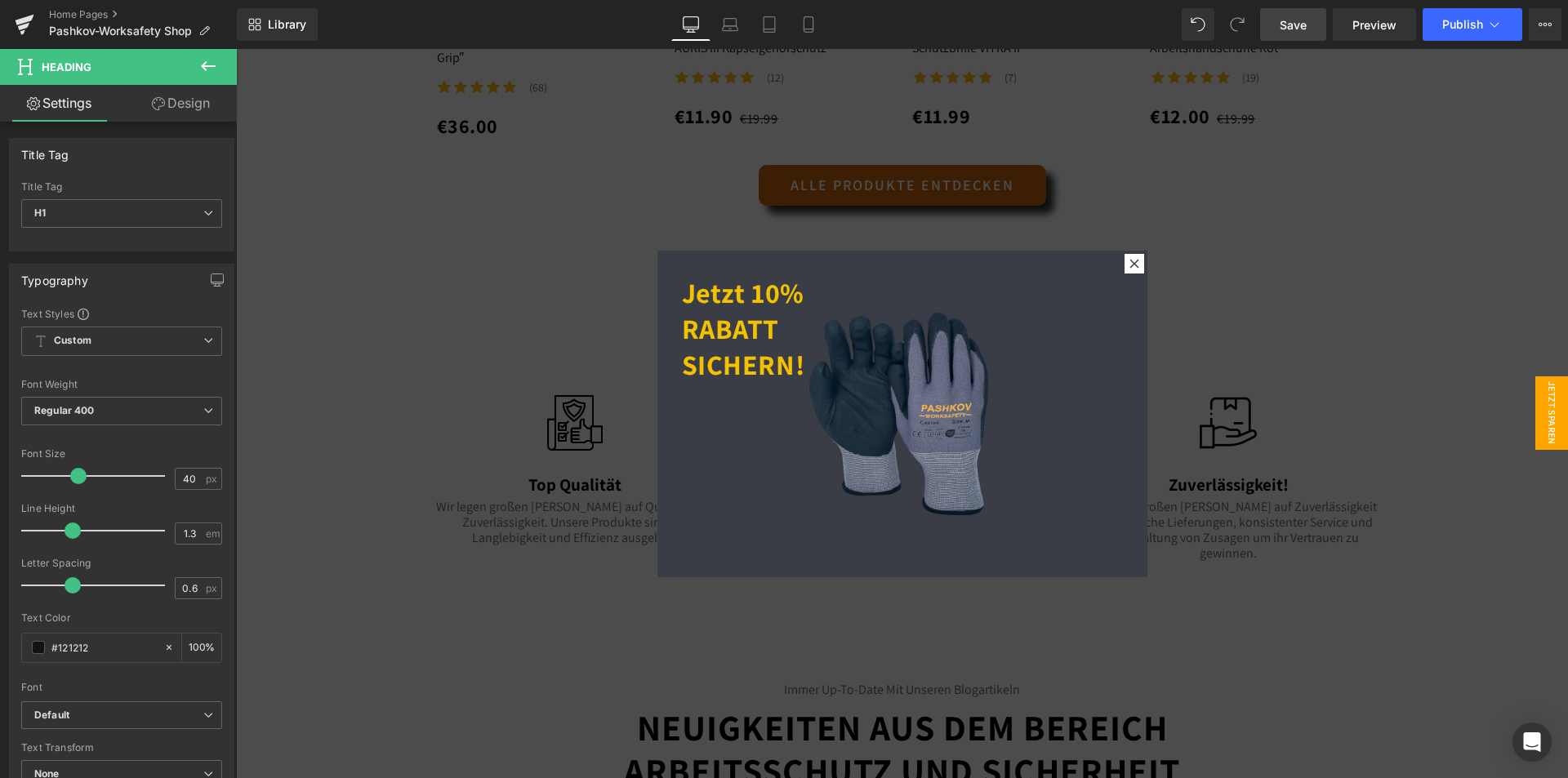
click at [205, 72] on icon at bounding box center [208, 65] width 19 height 19
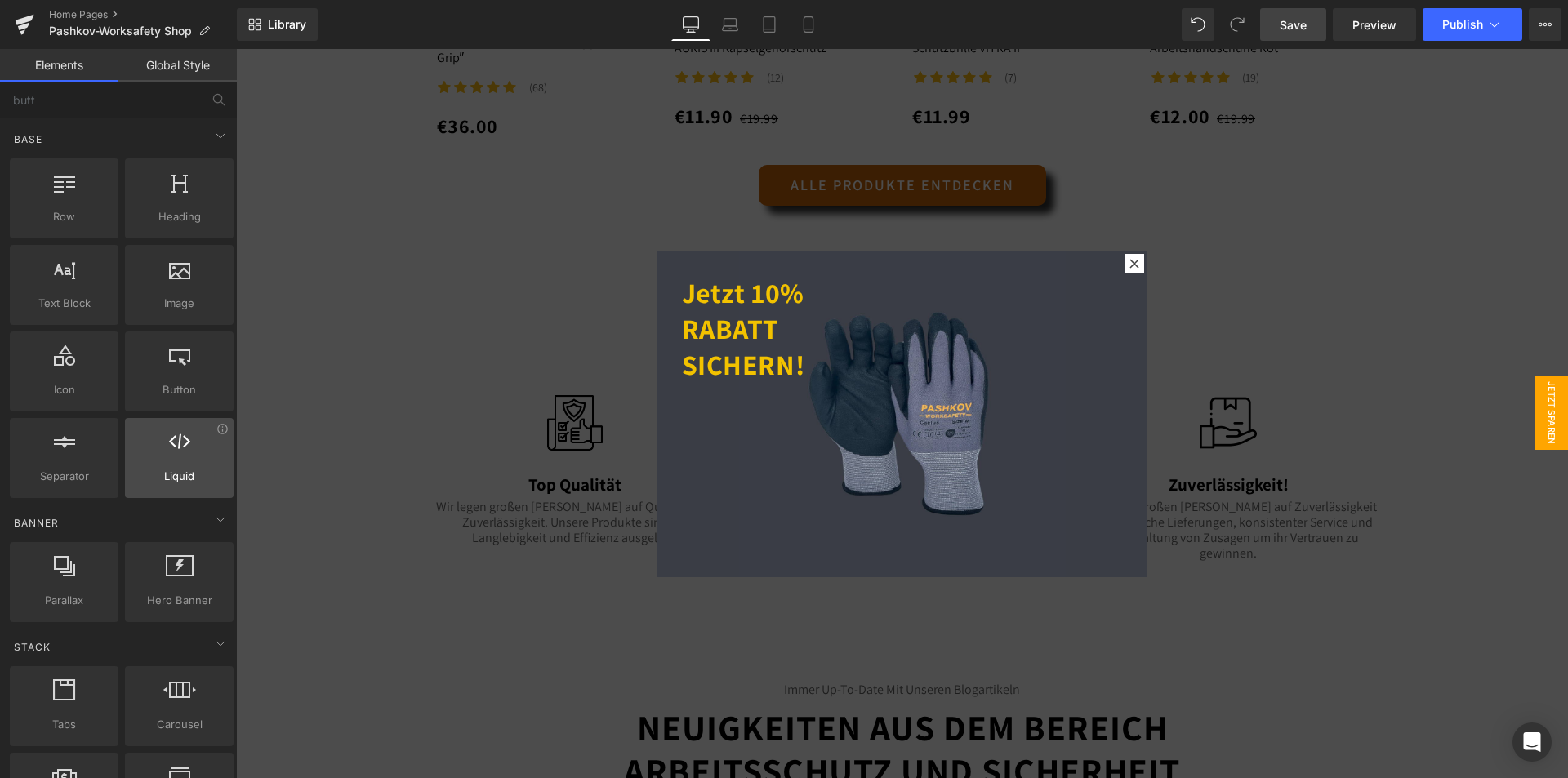
scroll to position [326, 0]
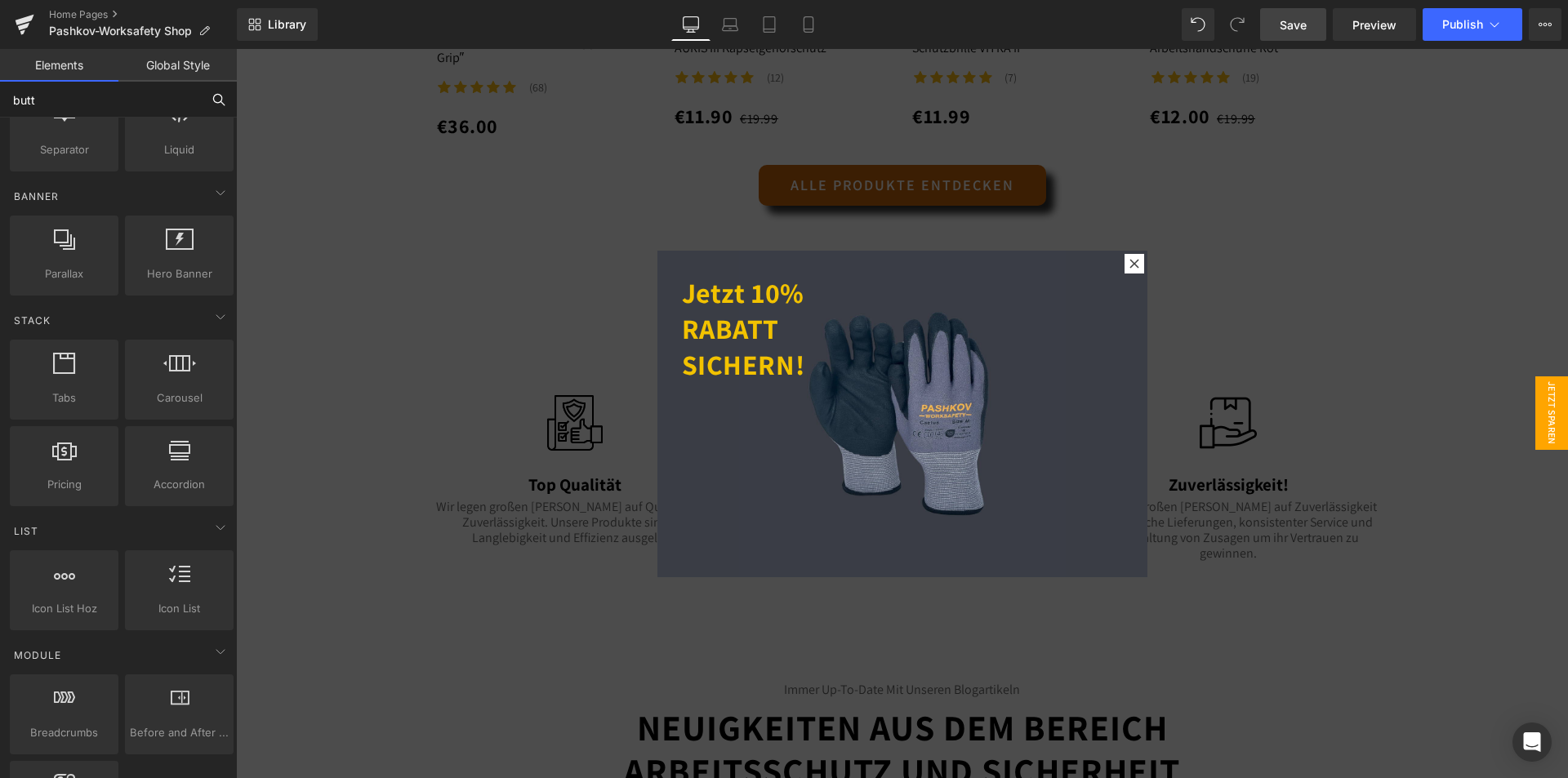
click at [94, 107] on input "butt" at bounding box center [100, 99] width 201 height 36
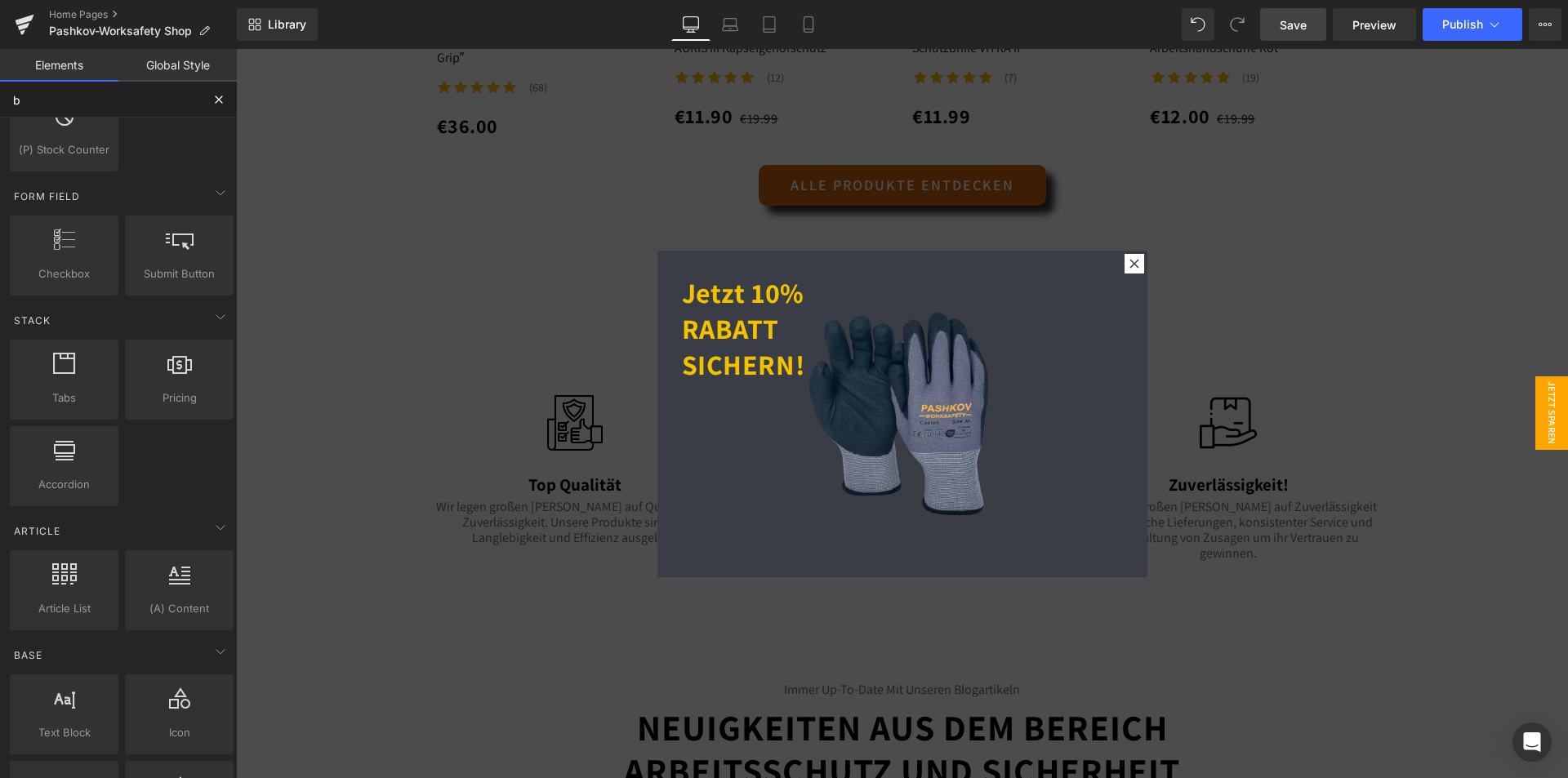
scroll to position [1083, 0]
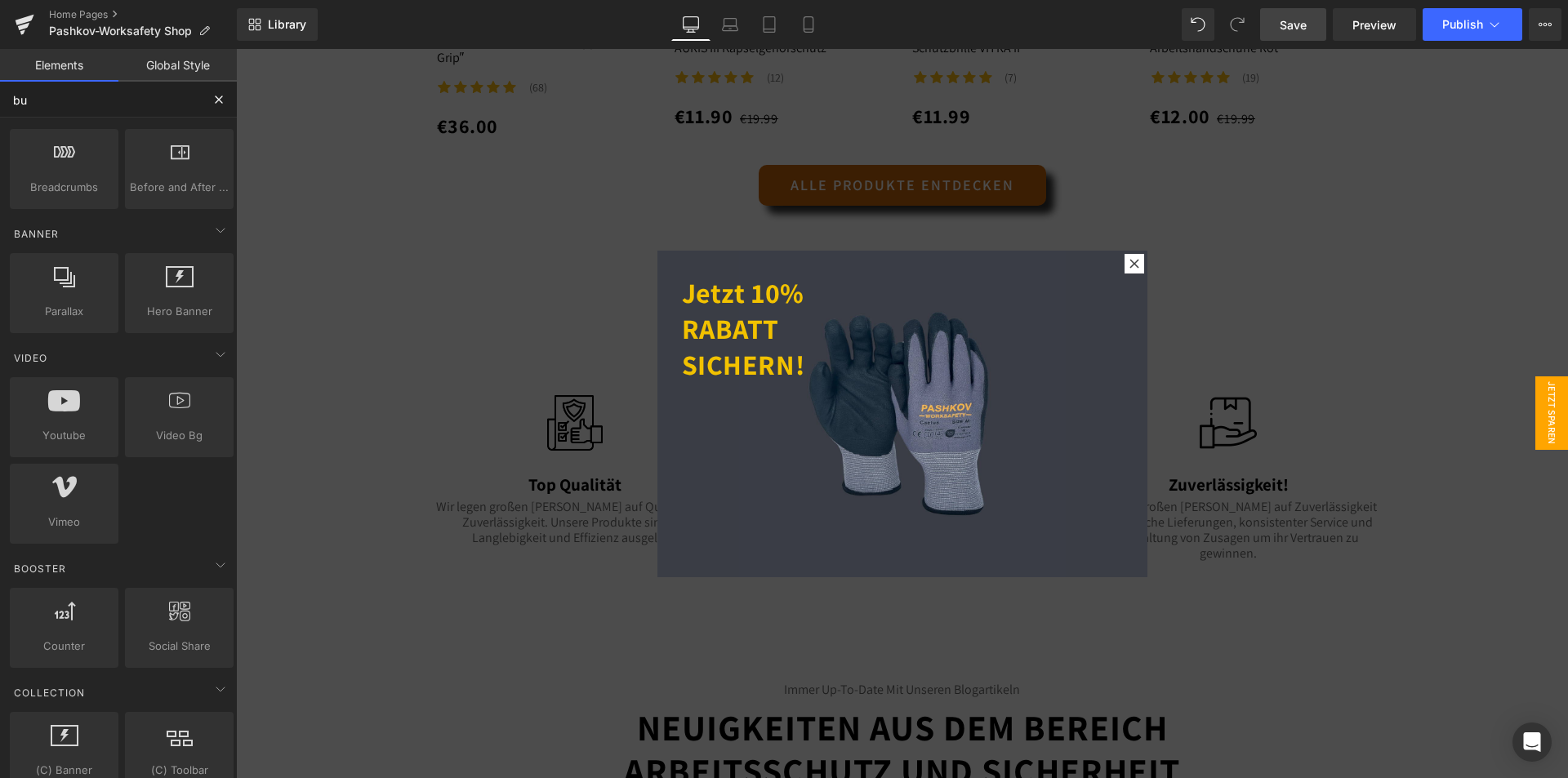
type input "but"
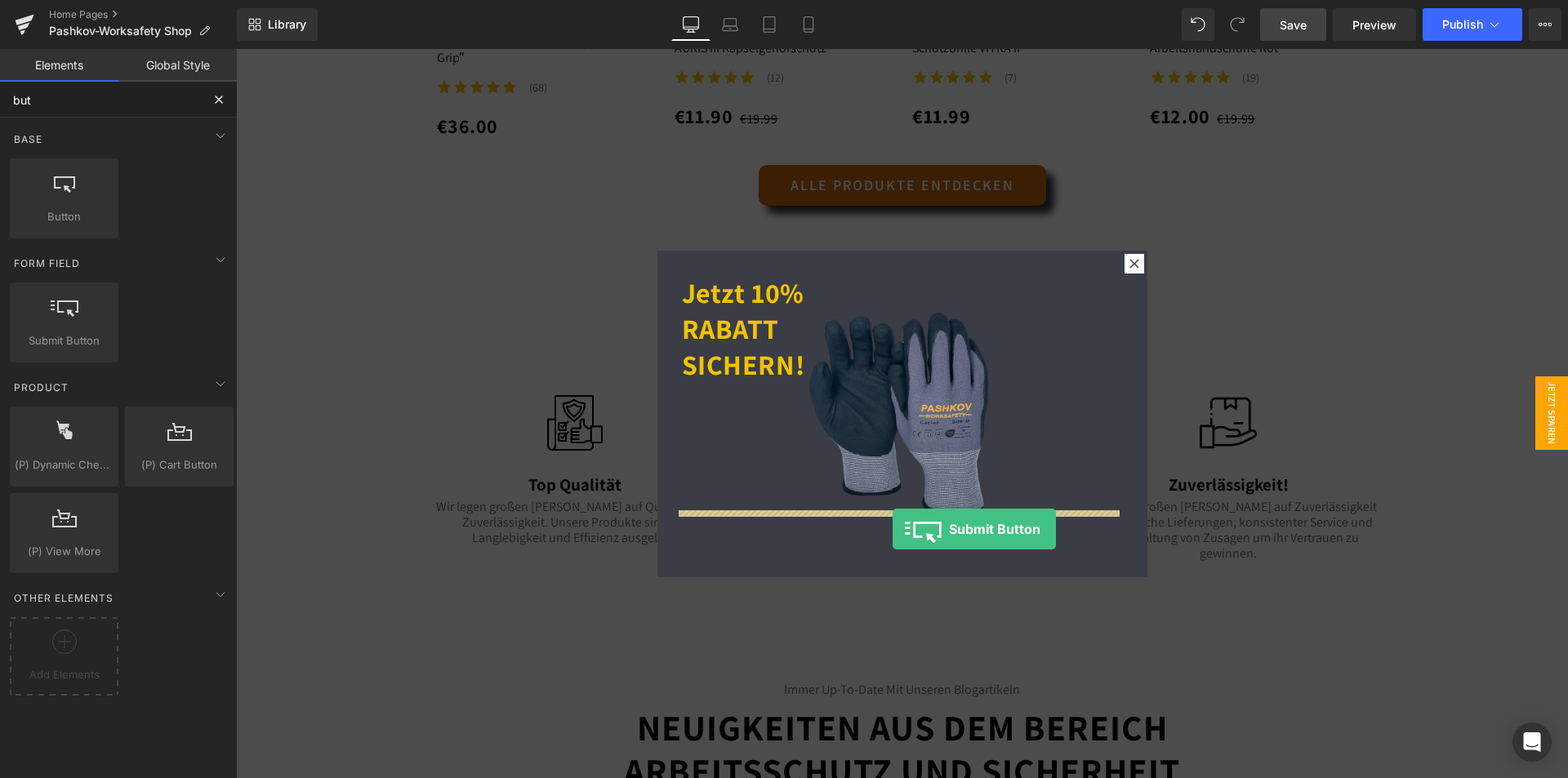
drag, startPoint x: 296, startPoint y: 381, endPoint x: 893, endPoint y: 529, distance: 615.1
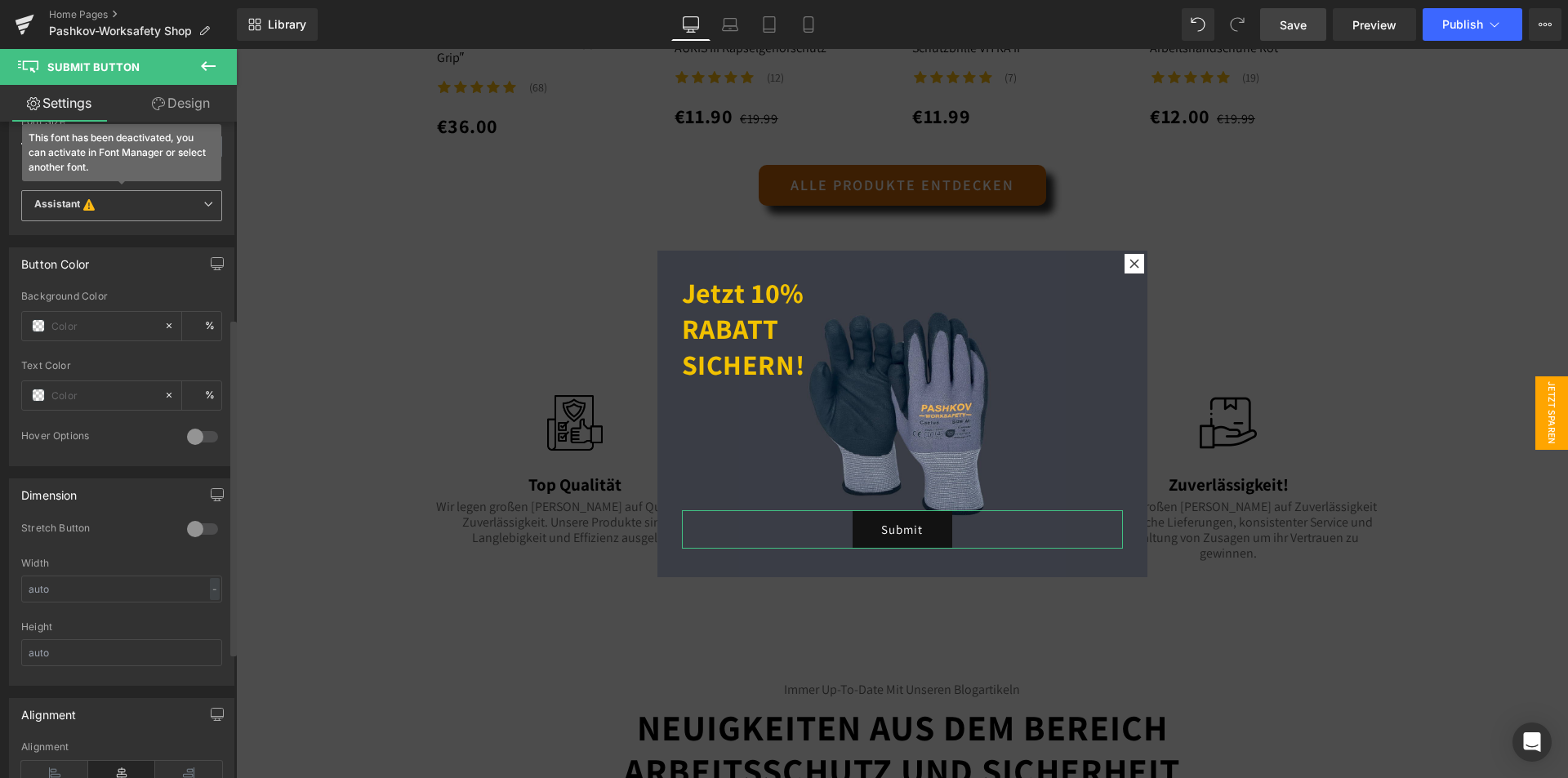
scroll to position [56, 0]
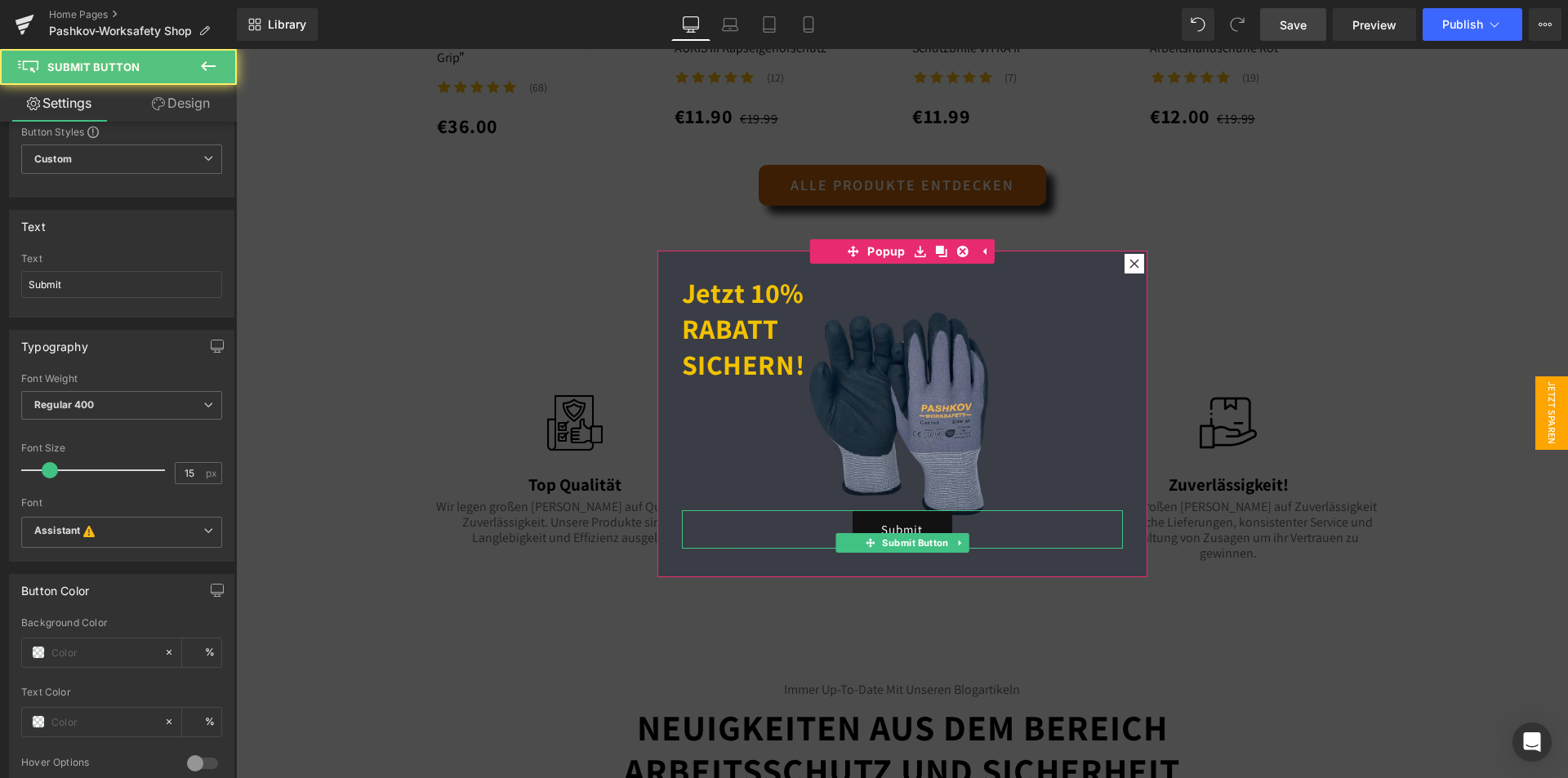
click at [902, 515] on button "Submit" at bounding box center [902, 529] width 99 height 38
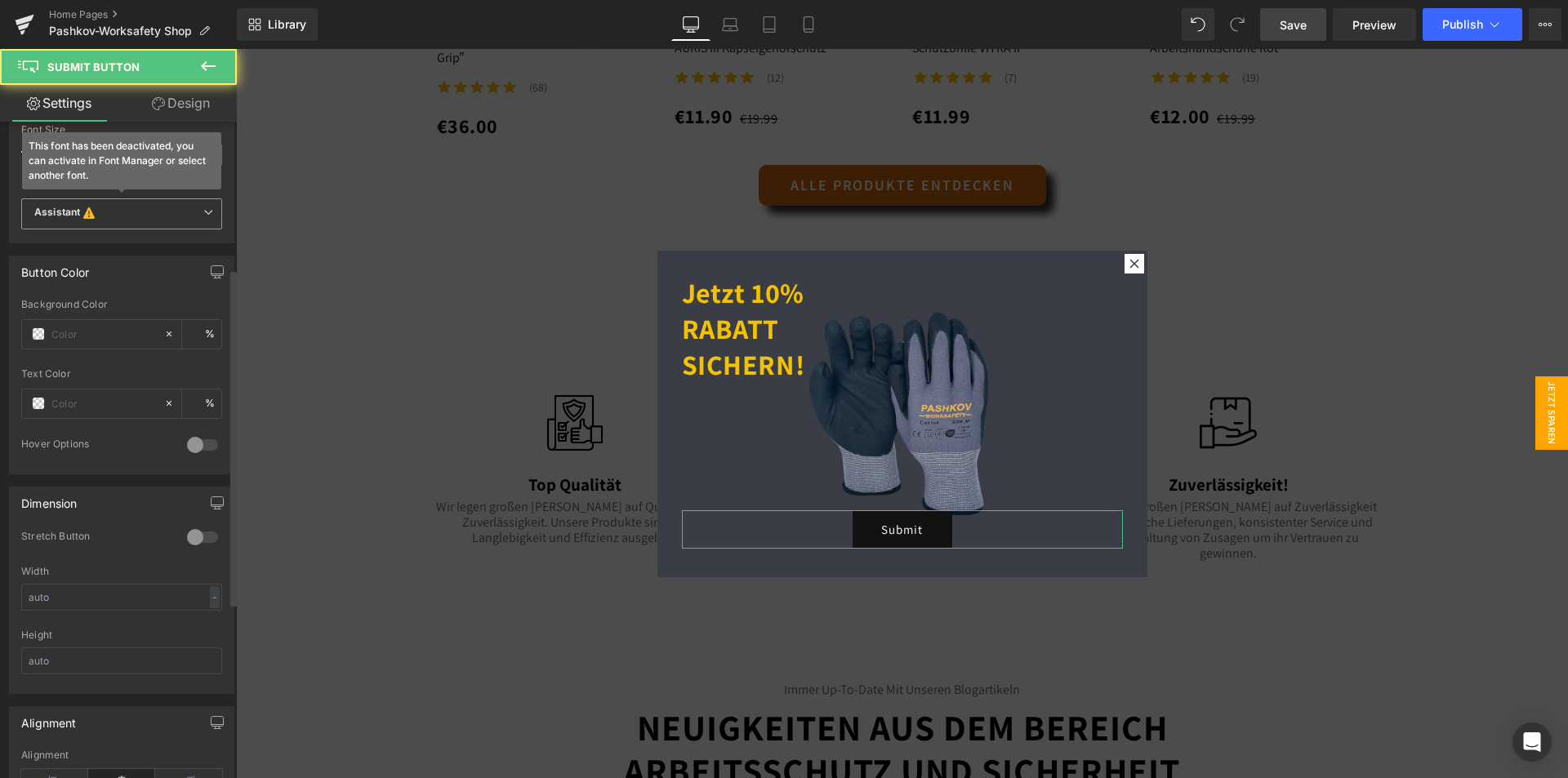
scroll to position [383, 0]
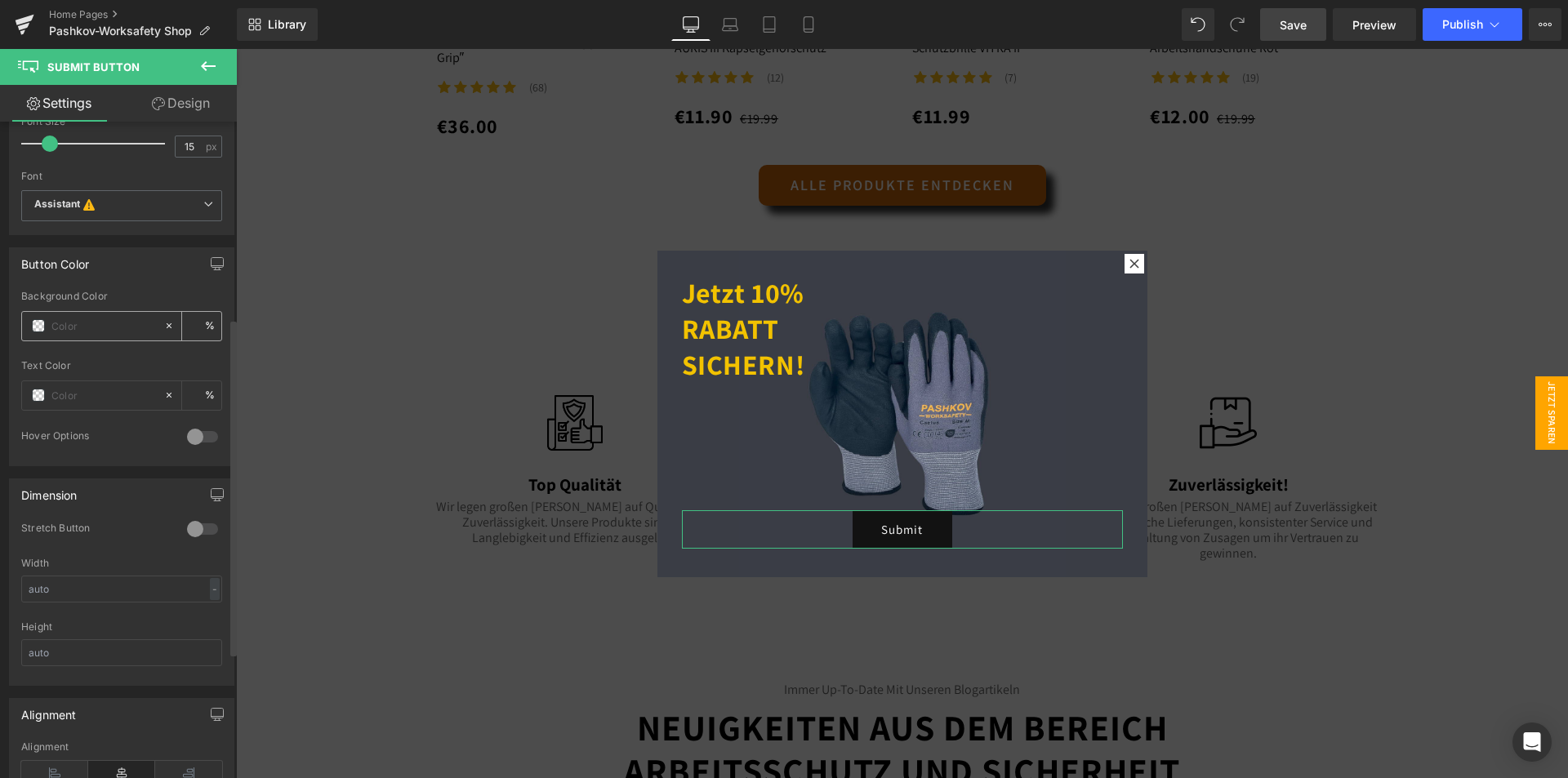
click at [93, 314] on div at bounding box center [92, 326] width 141 height 28
click at [112, 326] on input "text" at bounding box center [104, 326] width 104 height 18
click at [76, 333] on input "text" at bounding box center [104, 326] width 104 height 18
paste input "#F2C200"
type input "#F2C200"
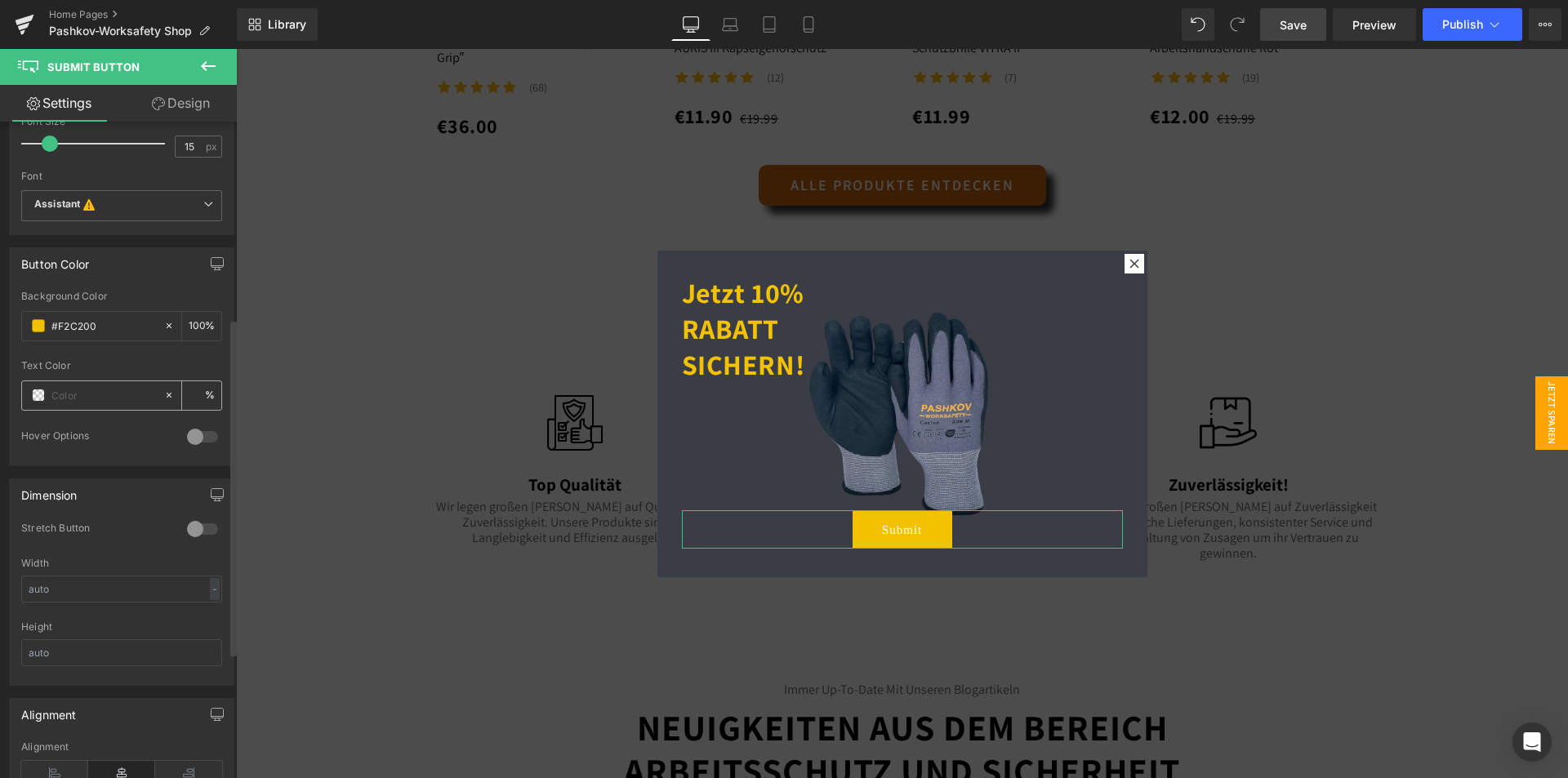
click at [105, 391] on input "text" at bounding box center [104, 396] width 104 height 18
click at [99, 385] on div at bounding box center [92, 396] width 141 height 28
click at [83, 399] on input "text" at bounding box center [104, 396] width 104 height 18
paste input "#121212"
type input "#121212"
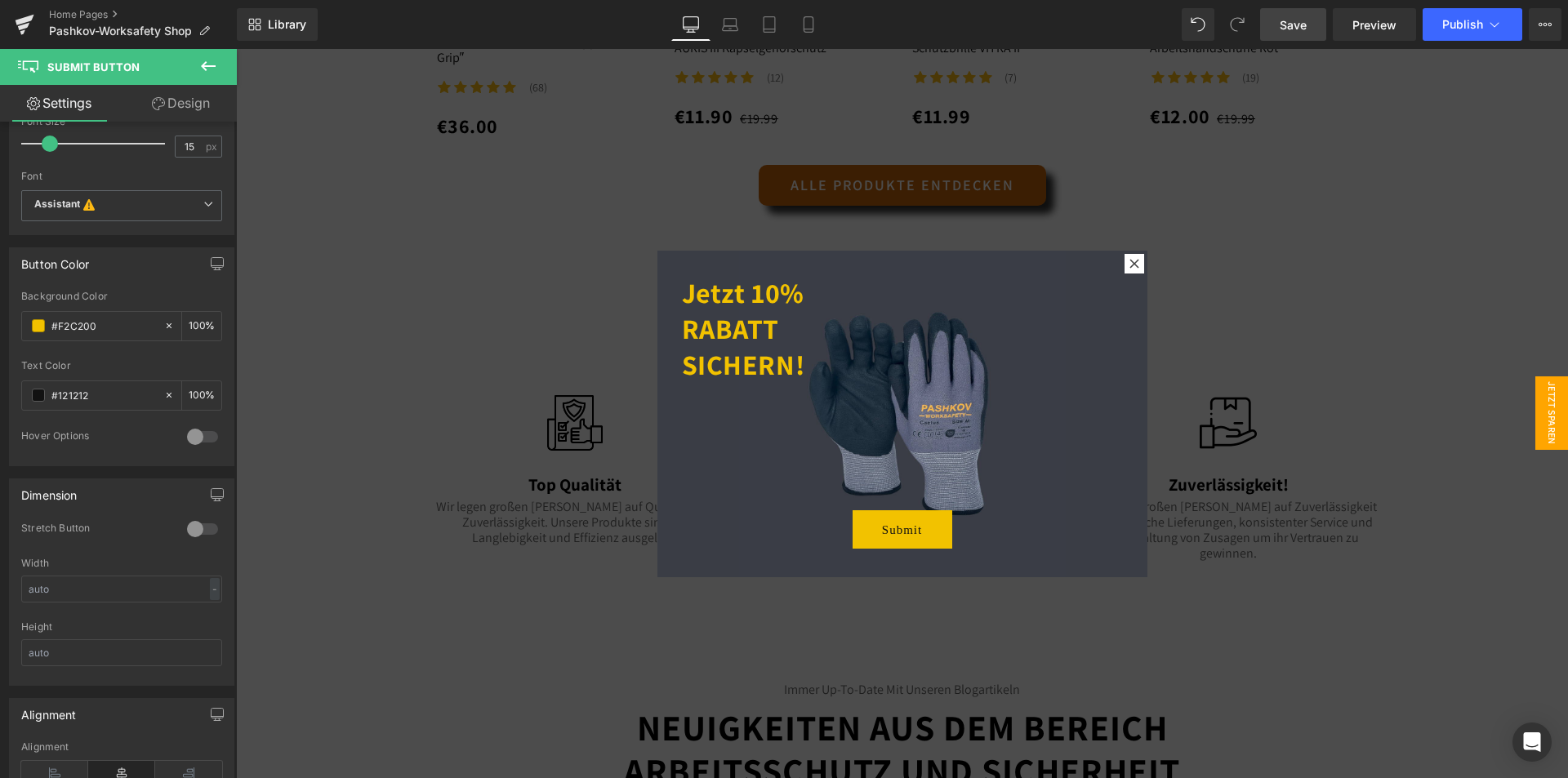
click at [904, 621] on div at bounding box center [902, 413] width 1332 height 729
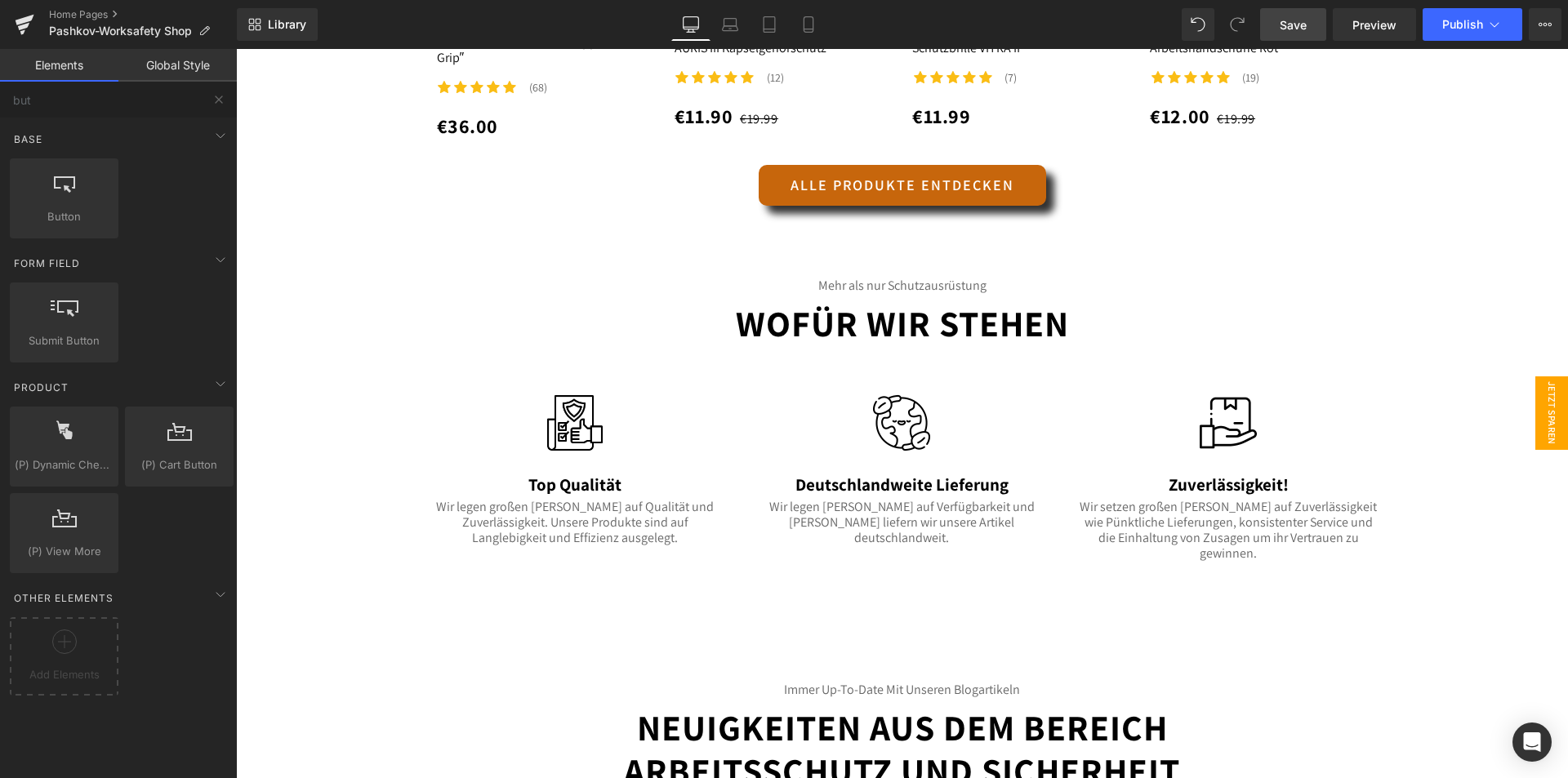
click at [1540, 403] on span "Jetzt Sparen" at bounding box center [1550, 413] width 33 height 73
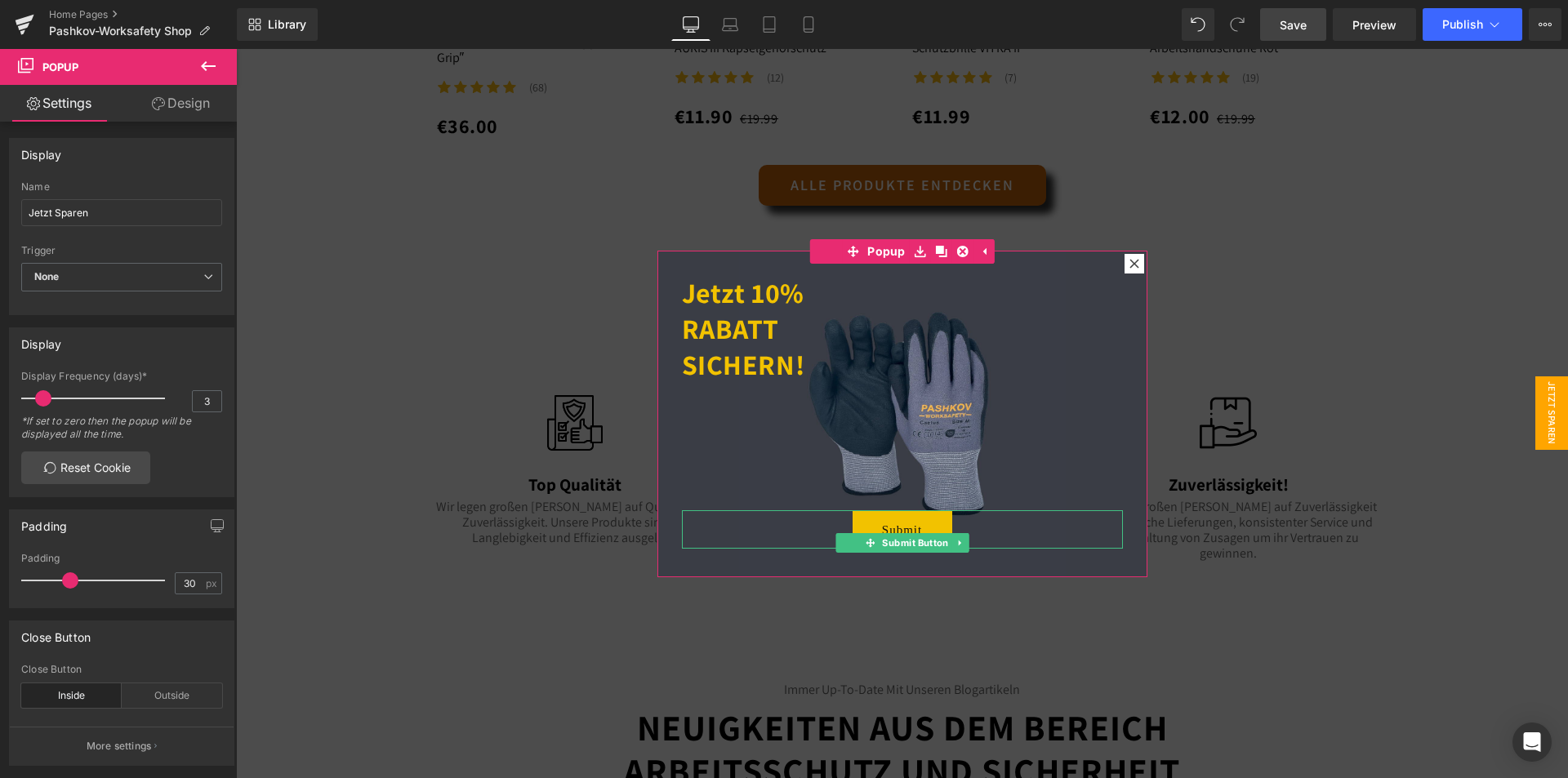
click at [901, 525] on button "Submit" at bounding box center [902, 529] width 99 height 38
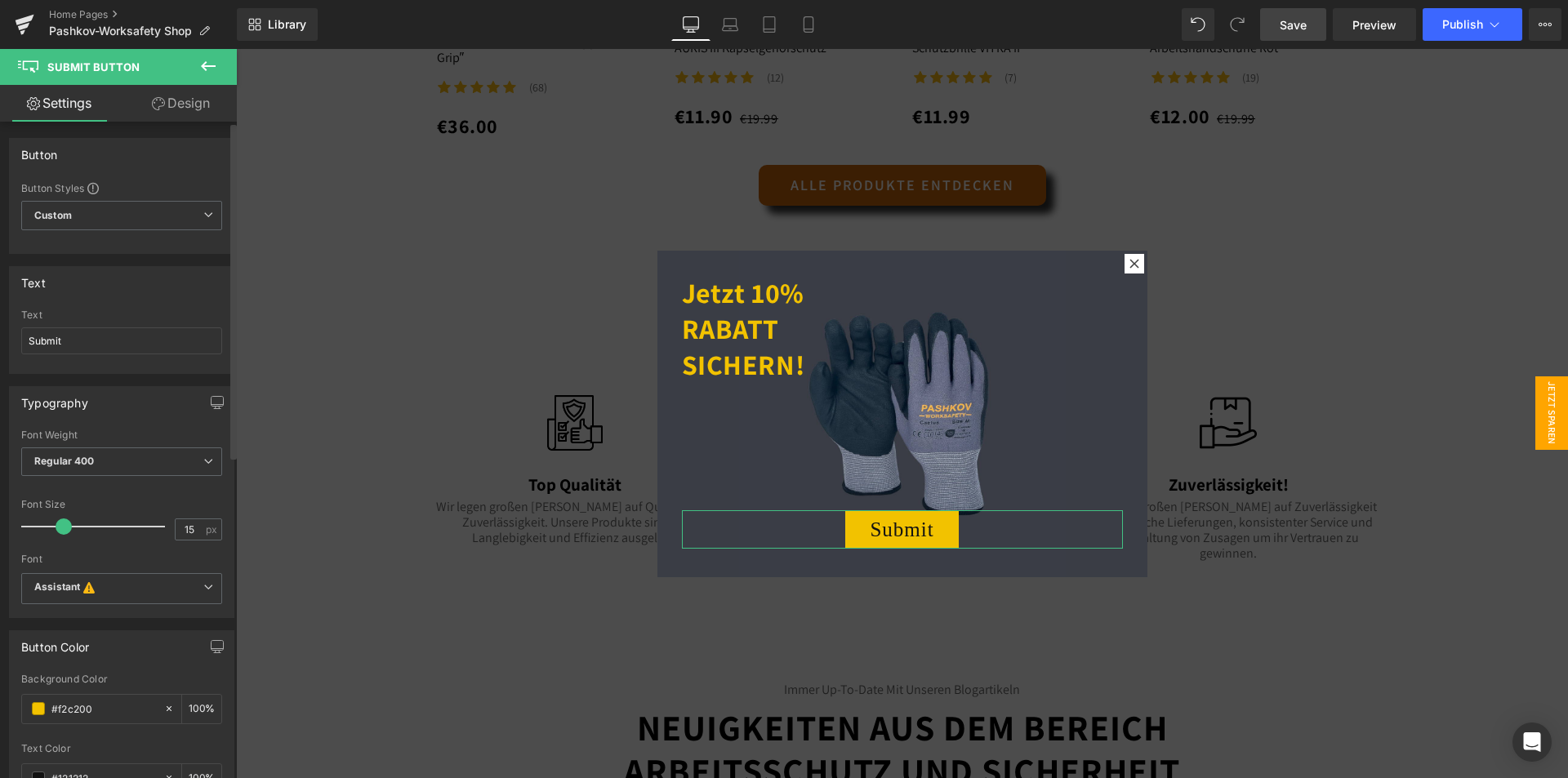
drag, startPoint x: 55, startPoint y: 525, endPoint x: 68, endPoint y: 530, distance: 13.9
click at [68, 530] on span at bounding box center [63, 527] width 17 height 17
click at [169, 444] on div "Font Weight Regular 400 Thin 100 Semi Thin 200 Light 300 Regular 400 Medium 500…" at bounding box center [121, 462] width 201 height 65
click at [161, 475] on span "Regular 400" at bounding box center [121, 462] width 201 height 28
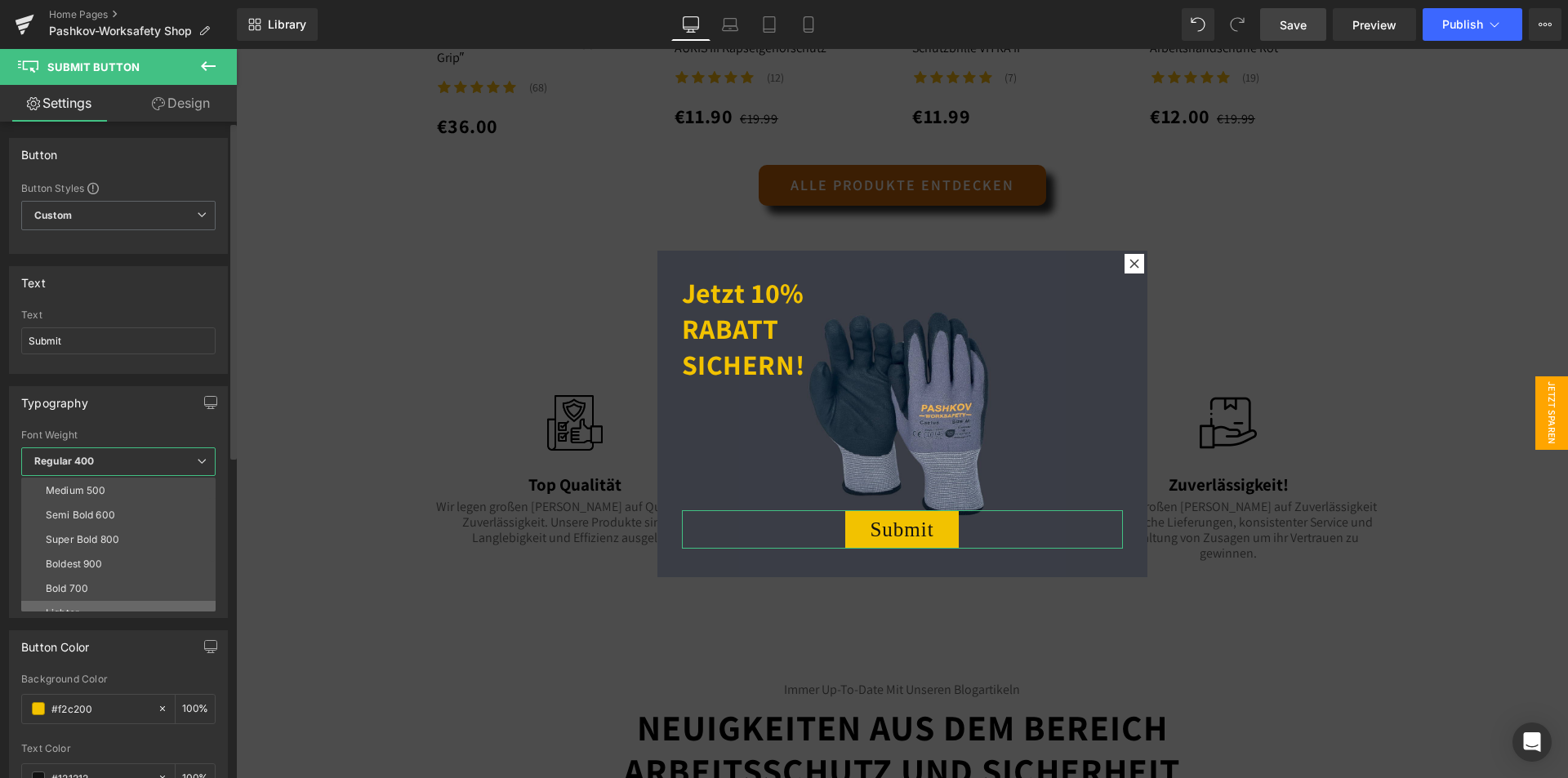
scroll to position [135, 0]
click at [98, 498] on div "Super Bold 800" at bounding box center [83, 502] width 73 height 12
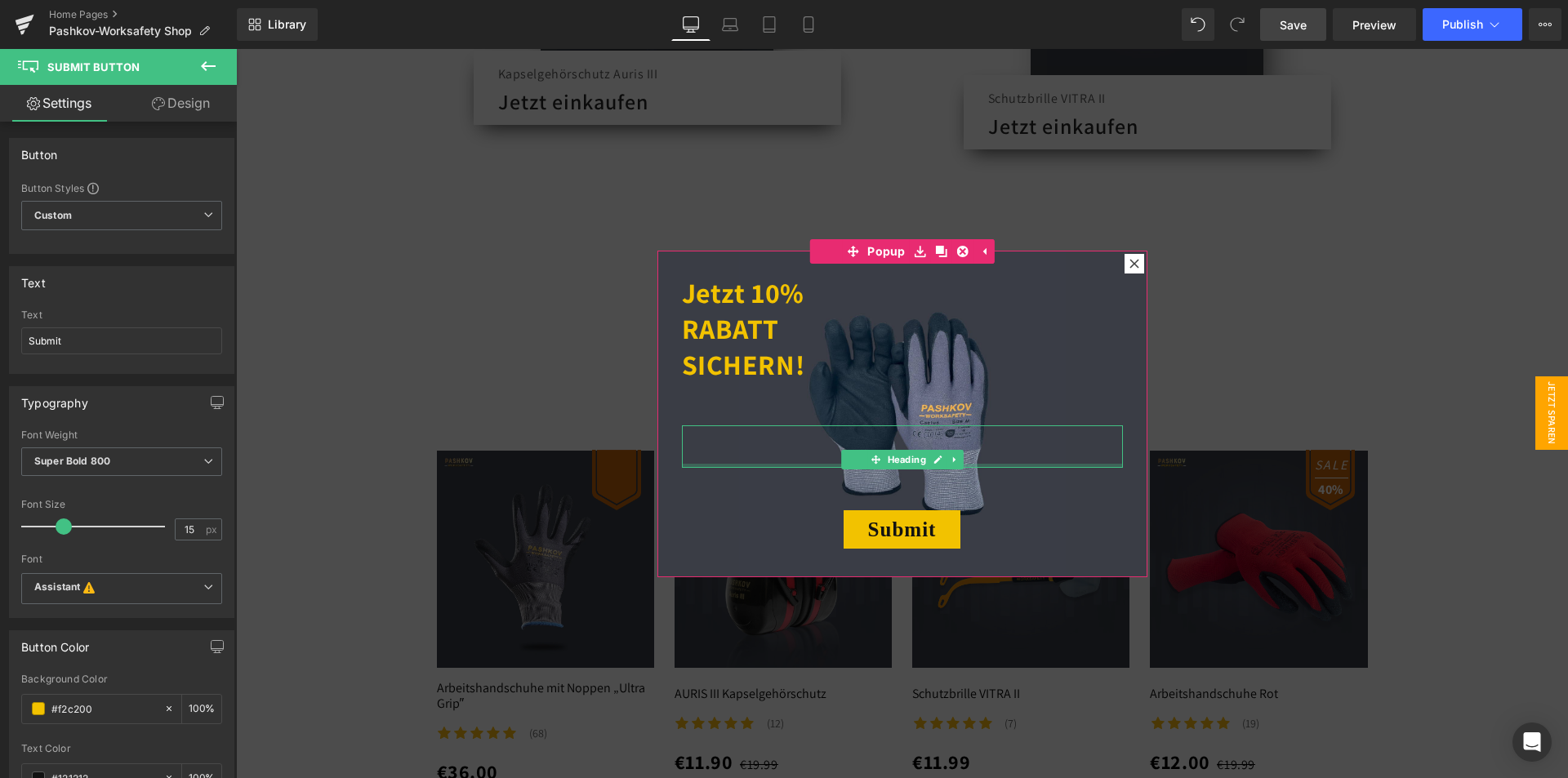
scroll to position [898, 0]
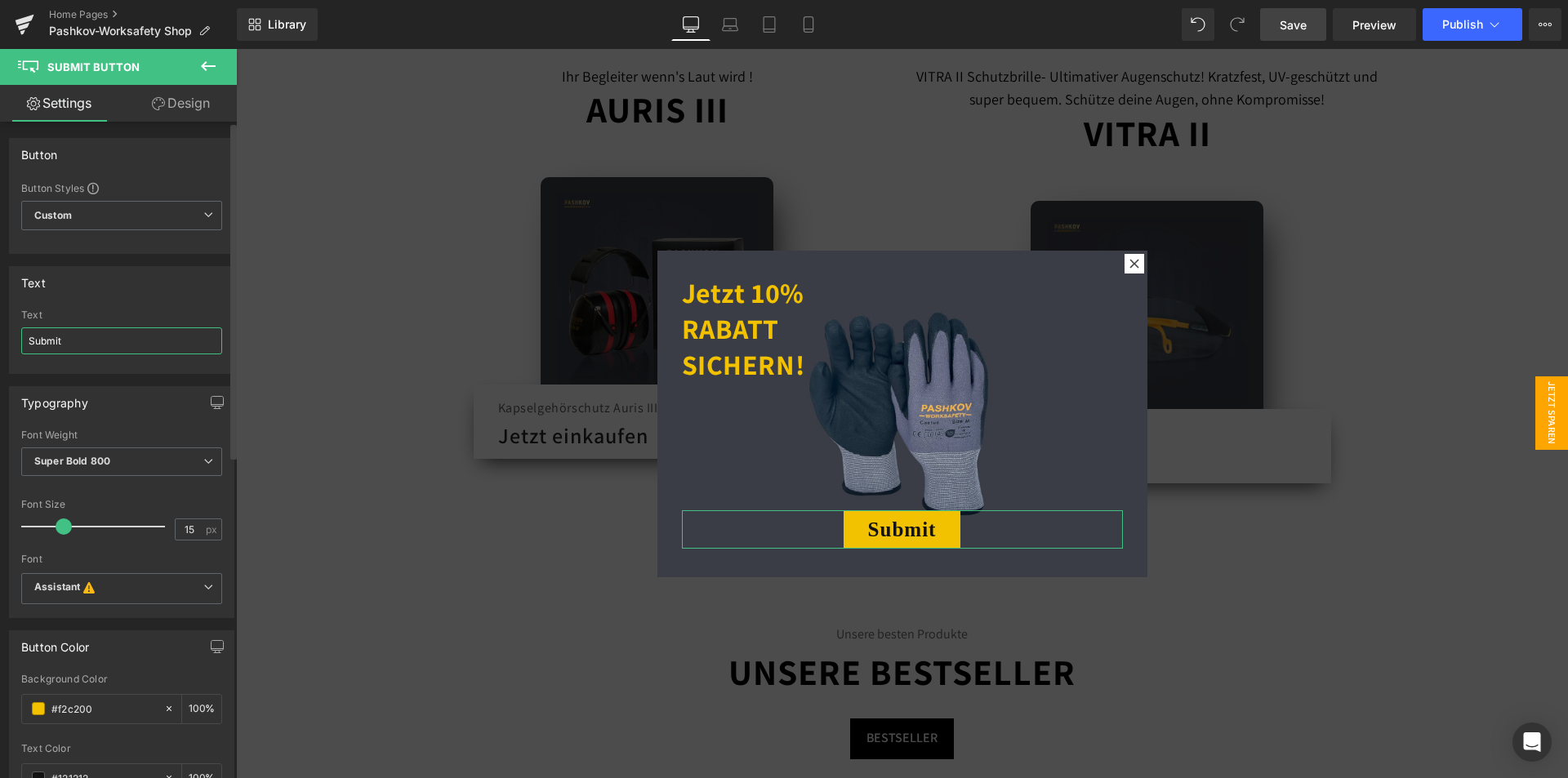
drag, startPoint x: 99, startPoint y: 343, endPoint x: 0, endPoint y: 336, distance: 99.2
click at [0, 336] on div "Text Submit Text Submit" at bounding box center [122, 314] width 244 height 120
type input "Jetzt anmelden"
click at [214, 63] on icon at bounding box center [208, 65] width 19 height 19
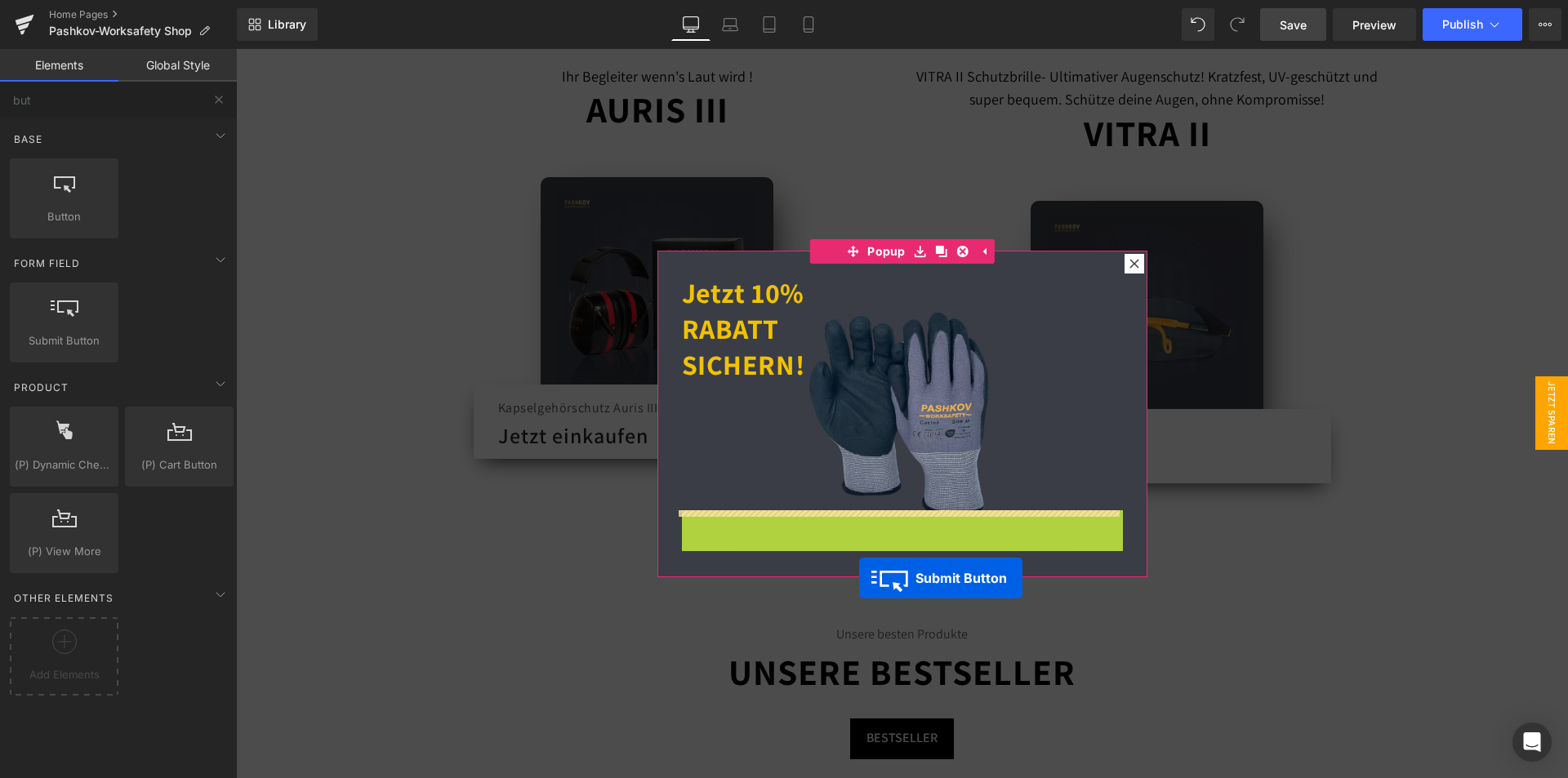
drag, startPoint x: 862, startPoint y: 549, endPoint x: 859, endPoint y: 579, distance: 30.1
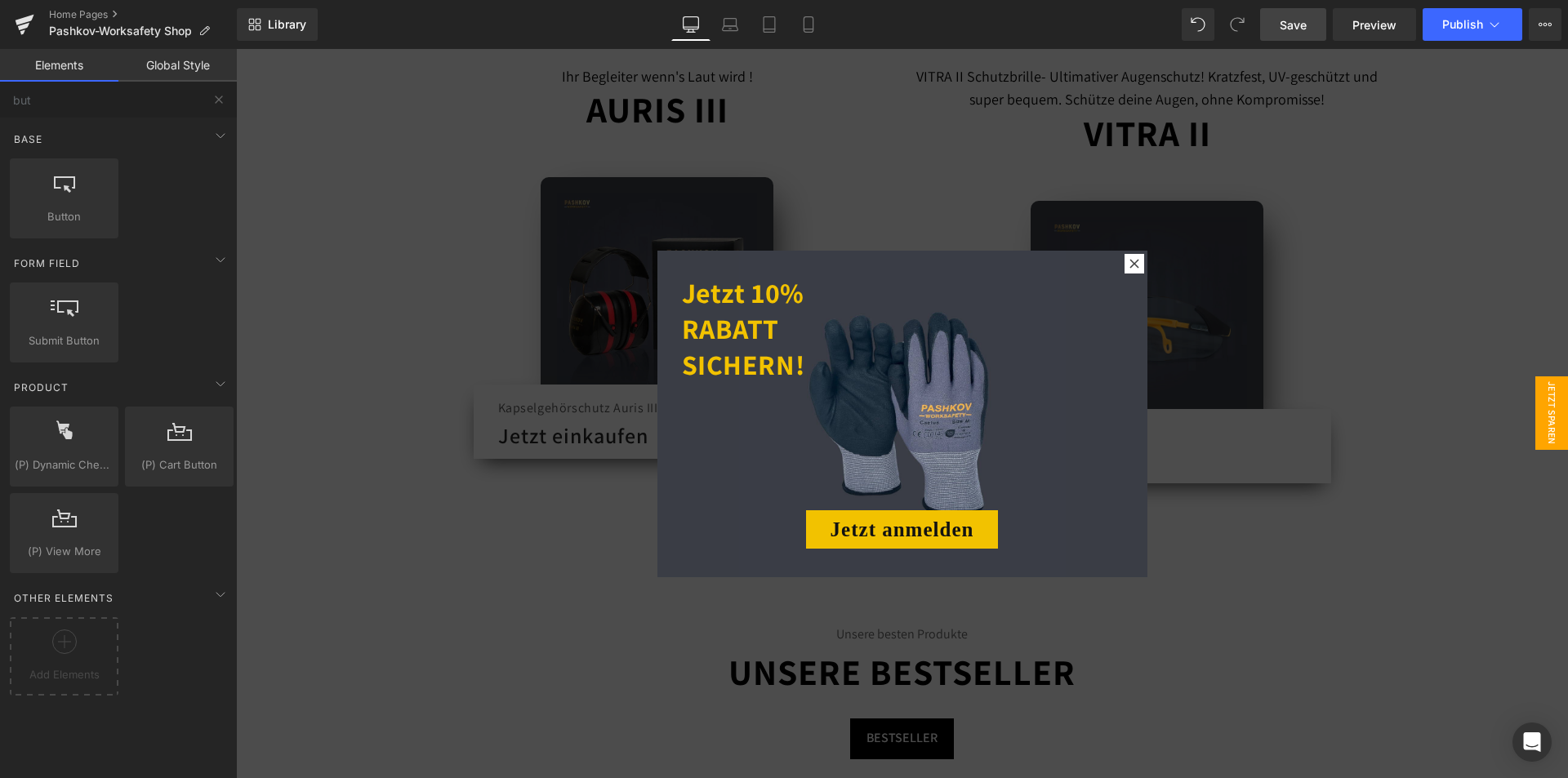
click at [1273, 599] on div at bounding box center [902, 413] width 1332 height 729
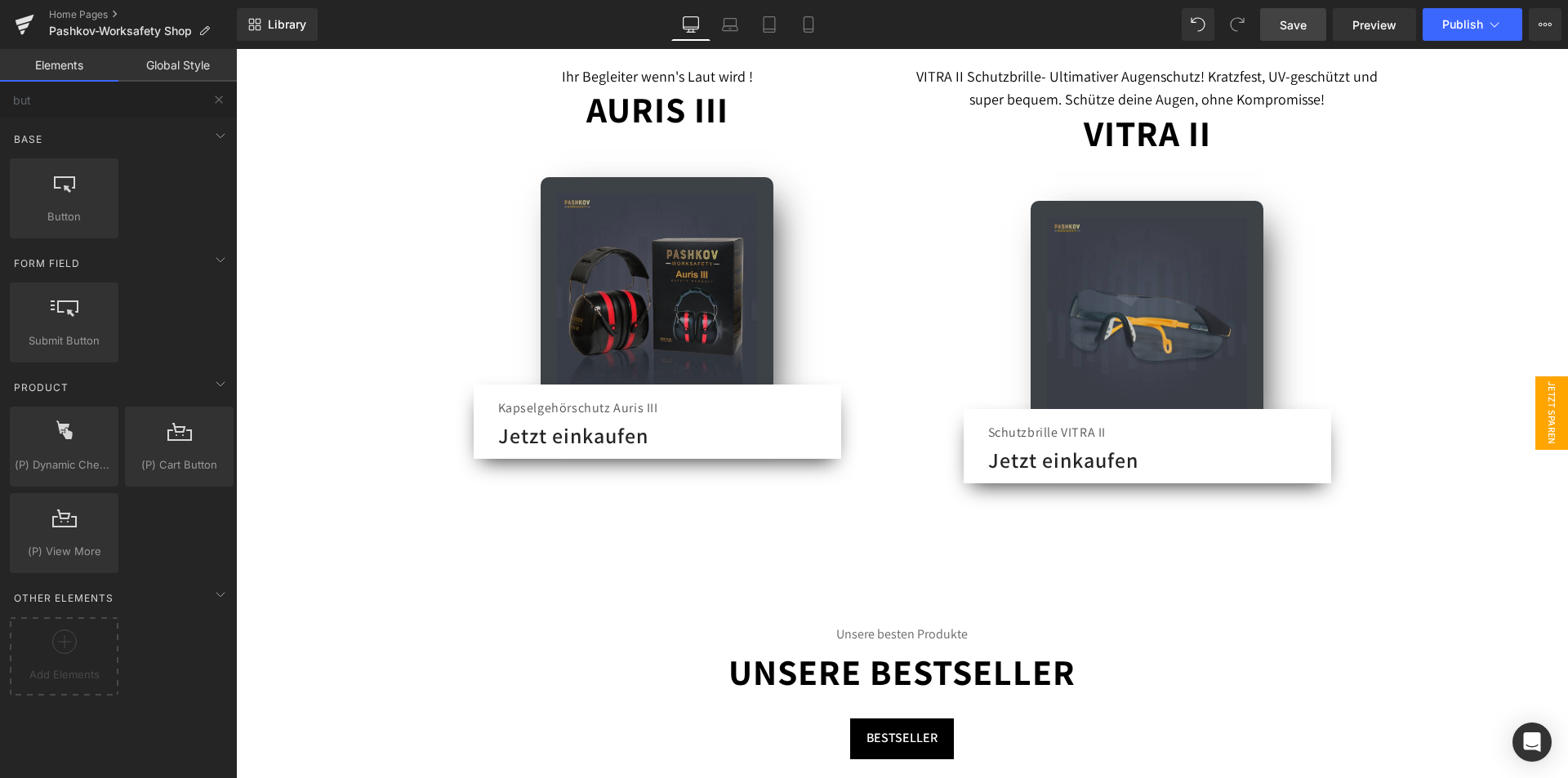
click at [1540, 397] on span "Jetzt Sparen" at bounding box center [1550, 413] width 33 height 73
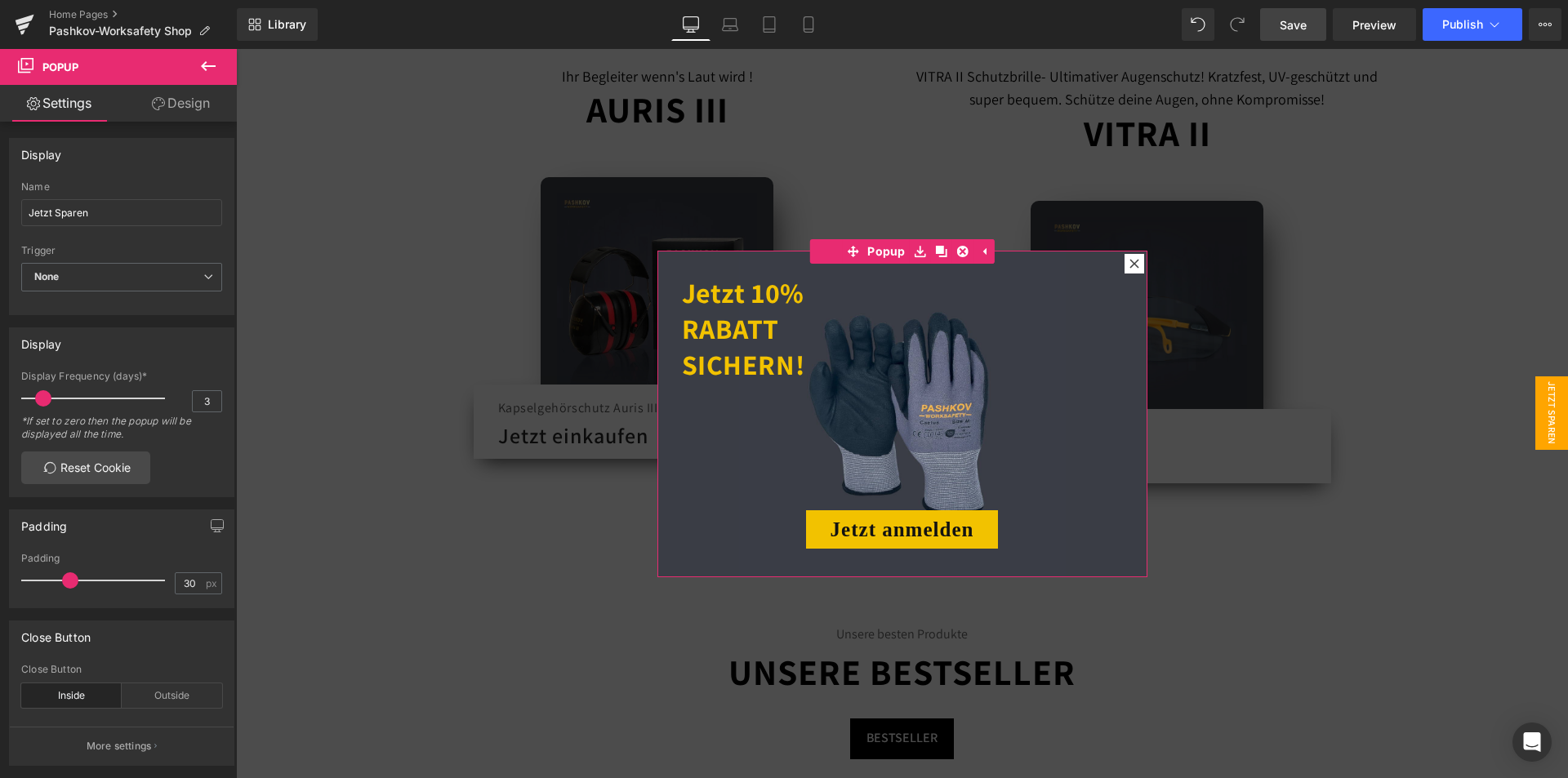
click at [916, 363] on h1 "Jetzt 10% RABATT SICHERN!" at bounding box center [903, 330] width 441 height 109
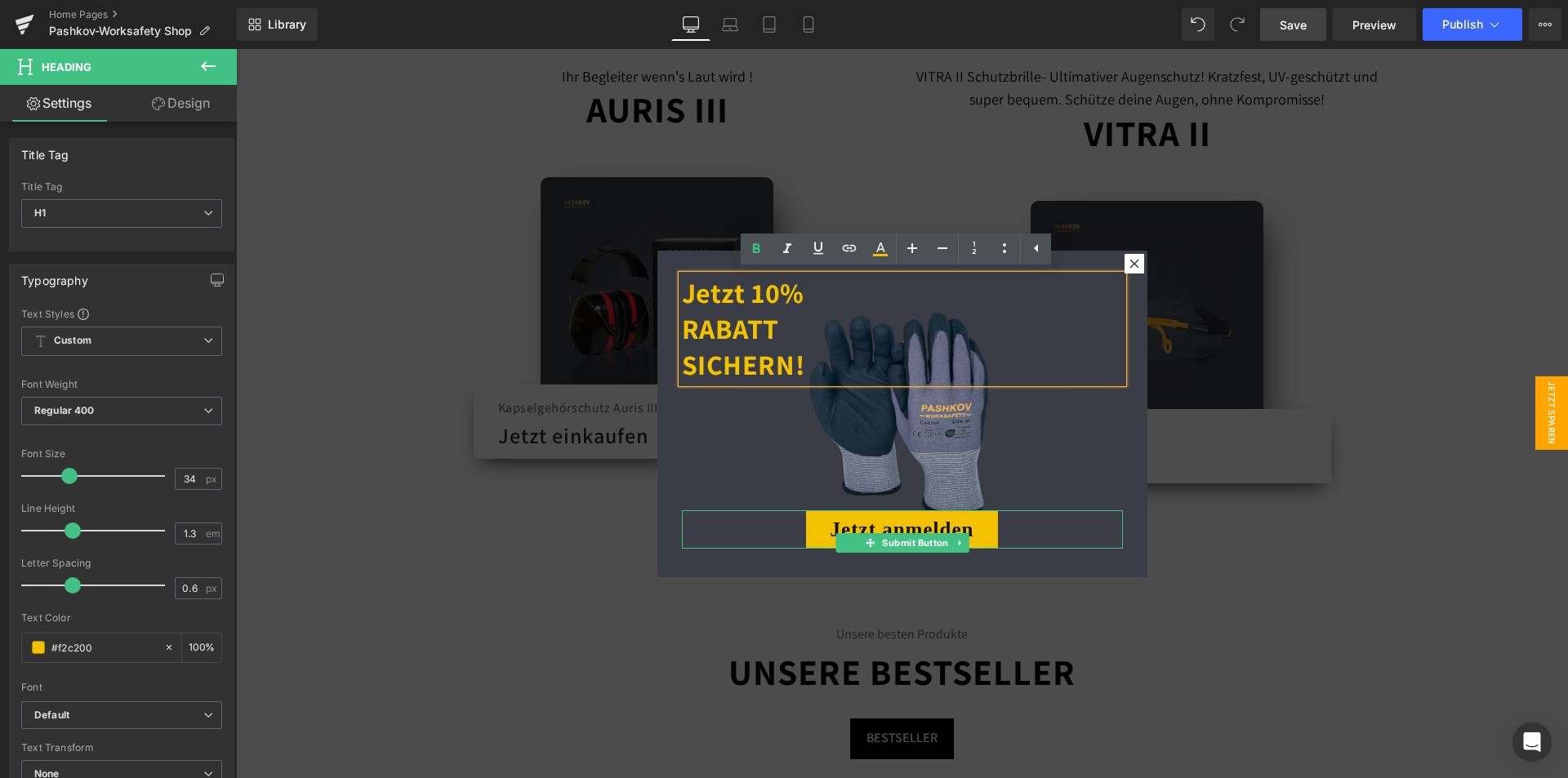
click at [682, 531] on div "Jetzt anmelden" at bounding box center [903, 529] width 441 height 38
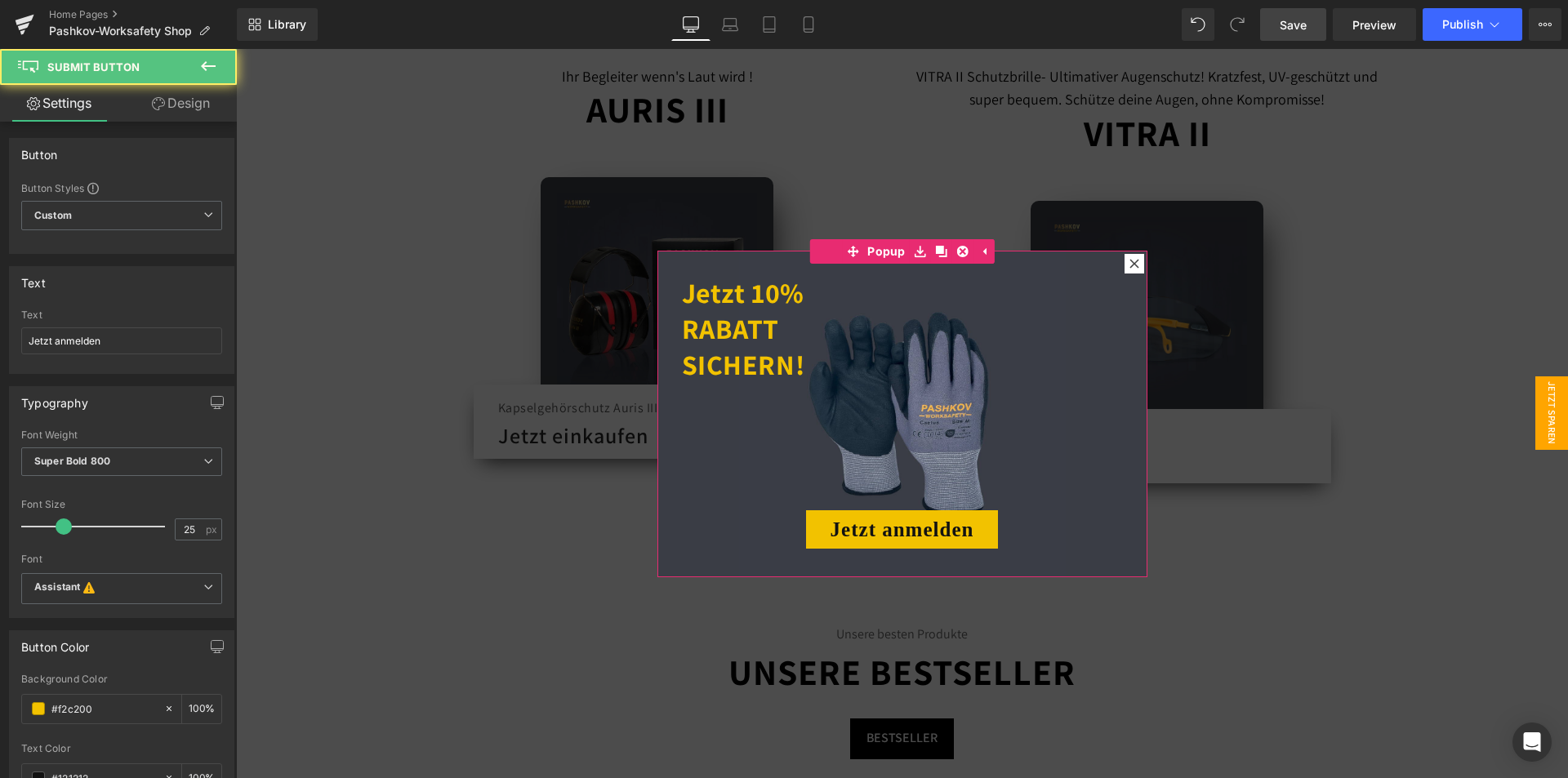
click at [664, 567] on div "Jetzt 10% RABATT SICHERN! Heading Heading Heading Heading Jetzt anmelden Submit…" at bounding box center [902, 413] width 490 height 326
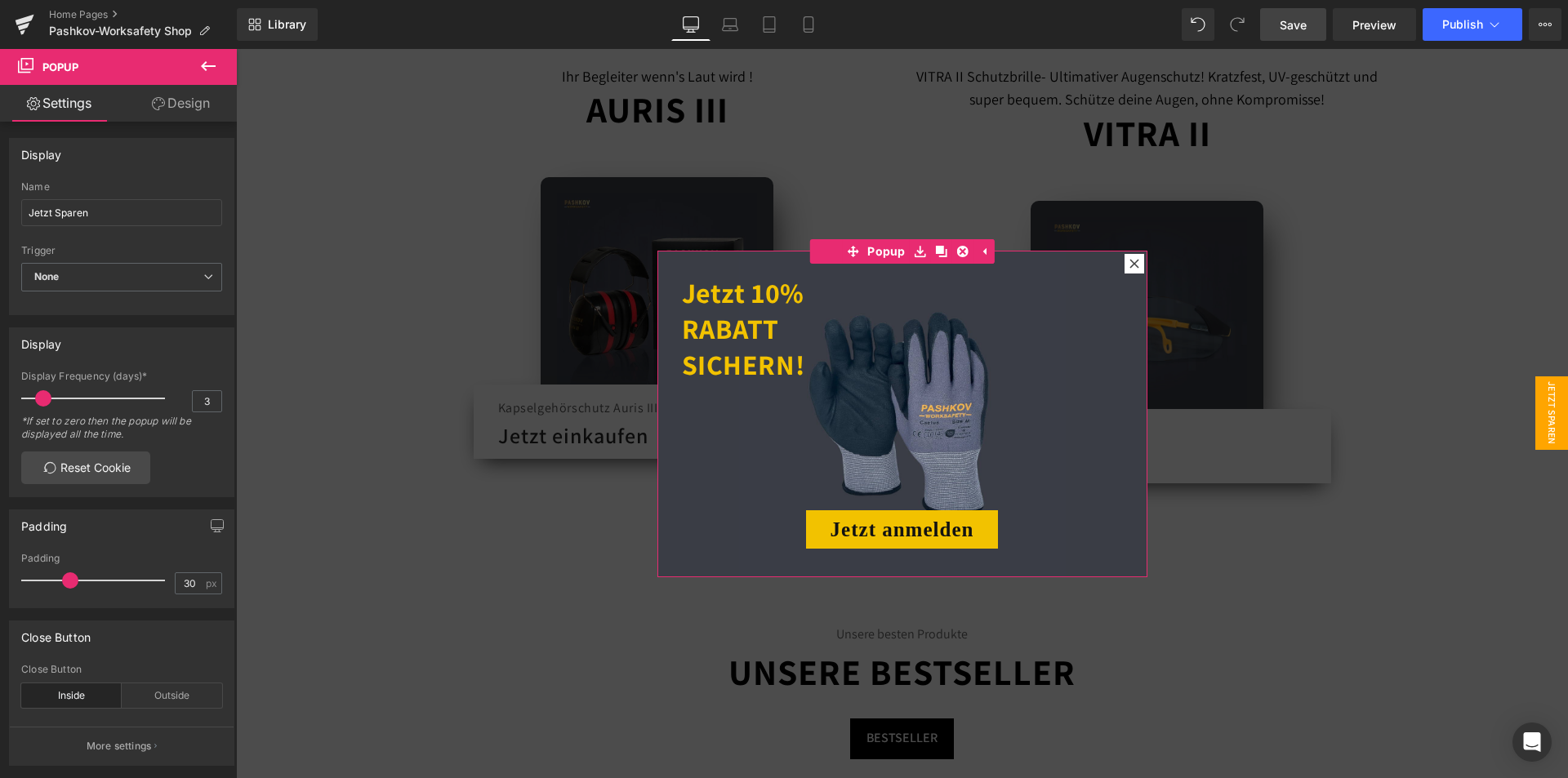
click at [180, 109] on link "Design" at bounding box center [181, 104] width 119 height 37
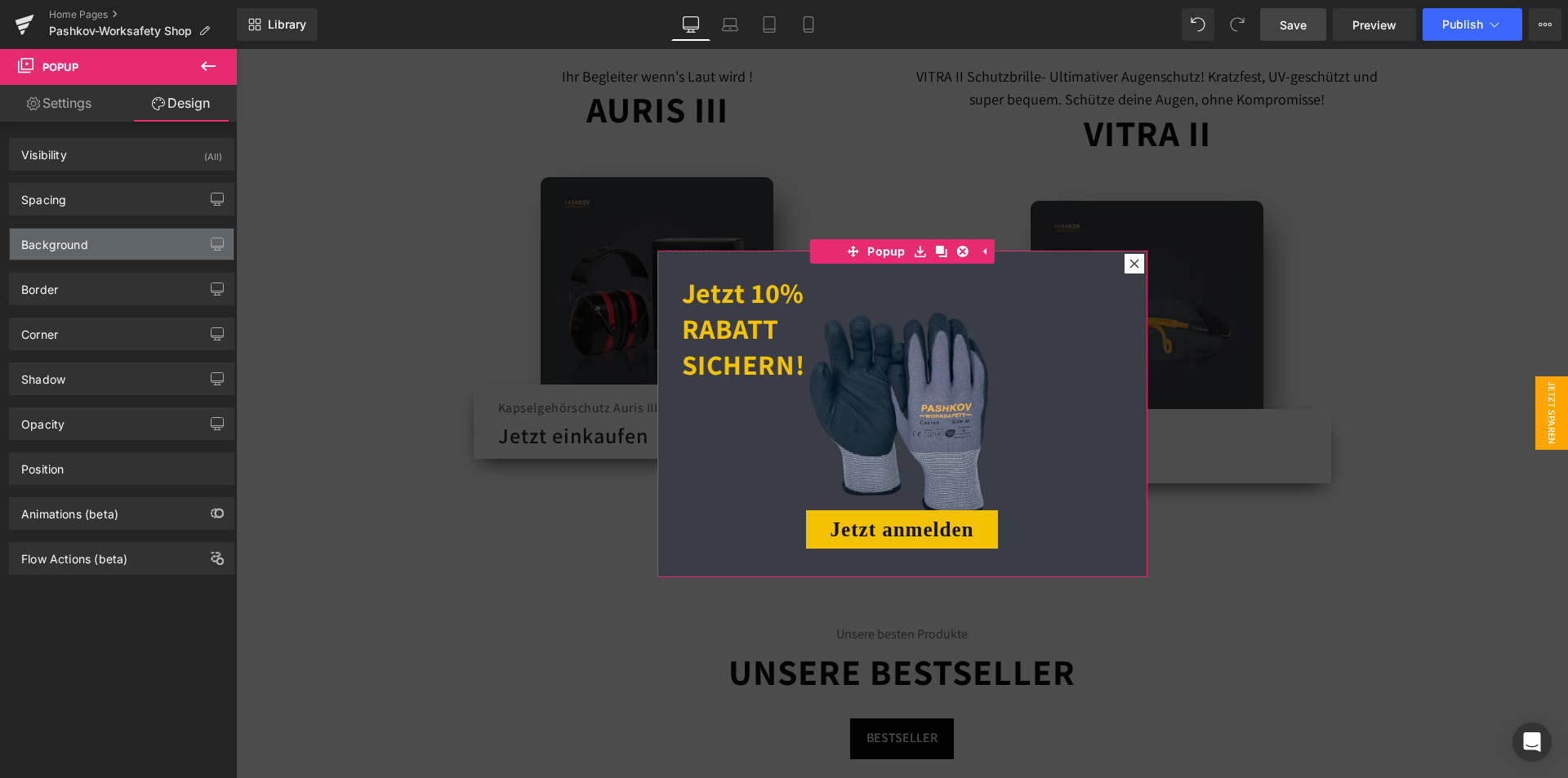
click at [119, 245] on div "Background" at bounding box center [122, 244] width 224 height 31
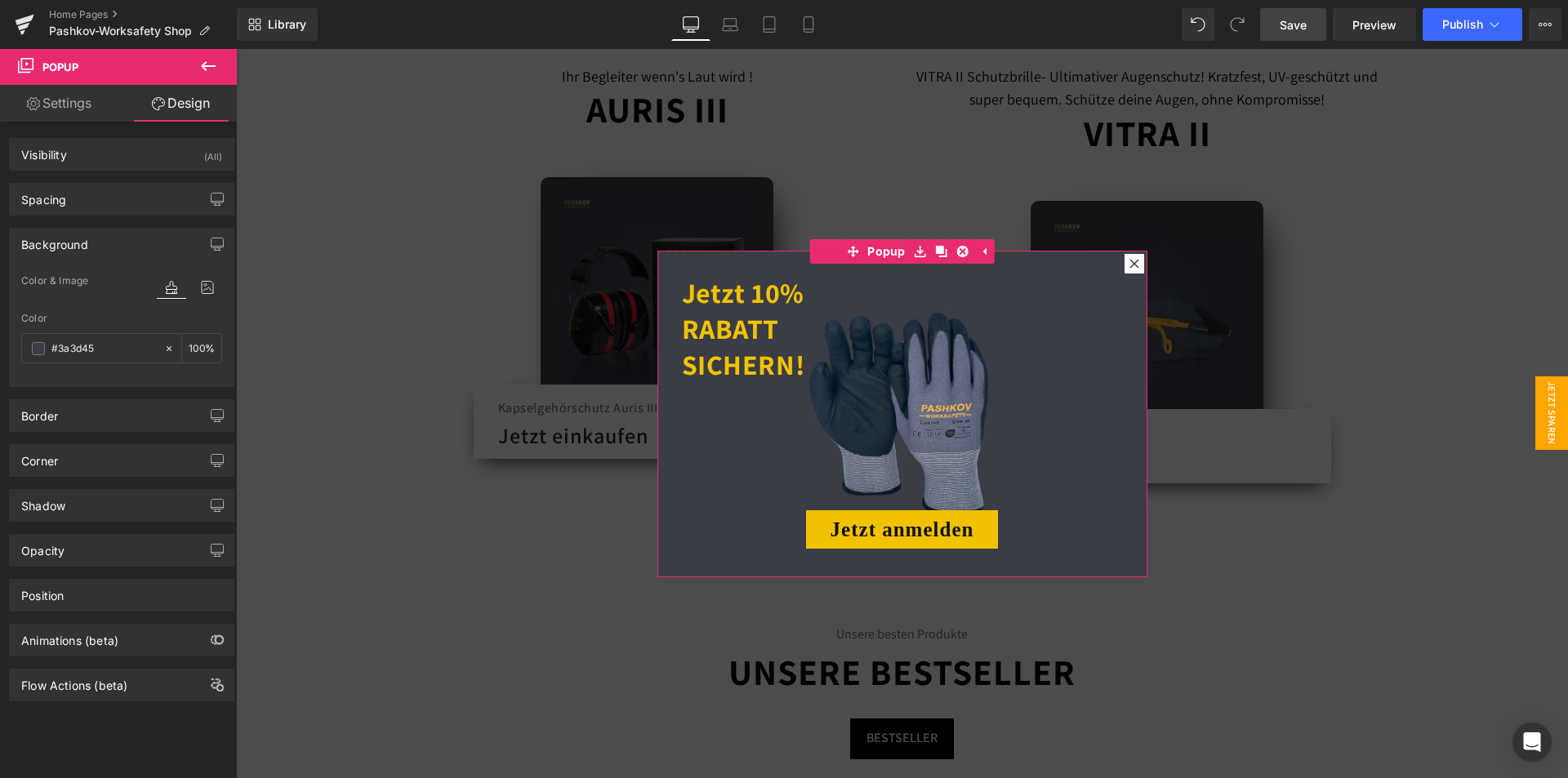
click at [192, 302] on div at bounding box center [190, 303] width 65 height 11
click at [203, 285] on icon at bounding box center [207, 287] width 29 height 21
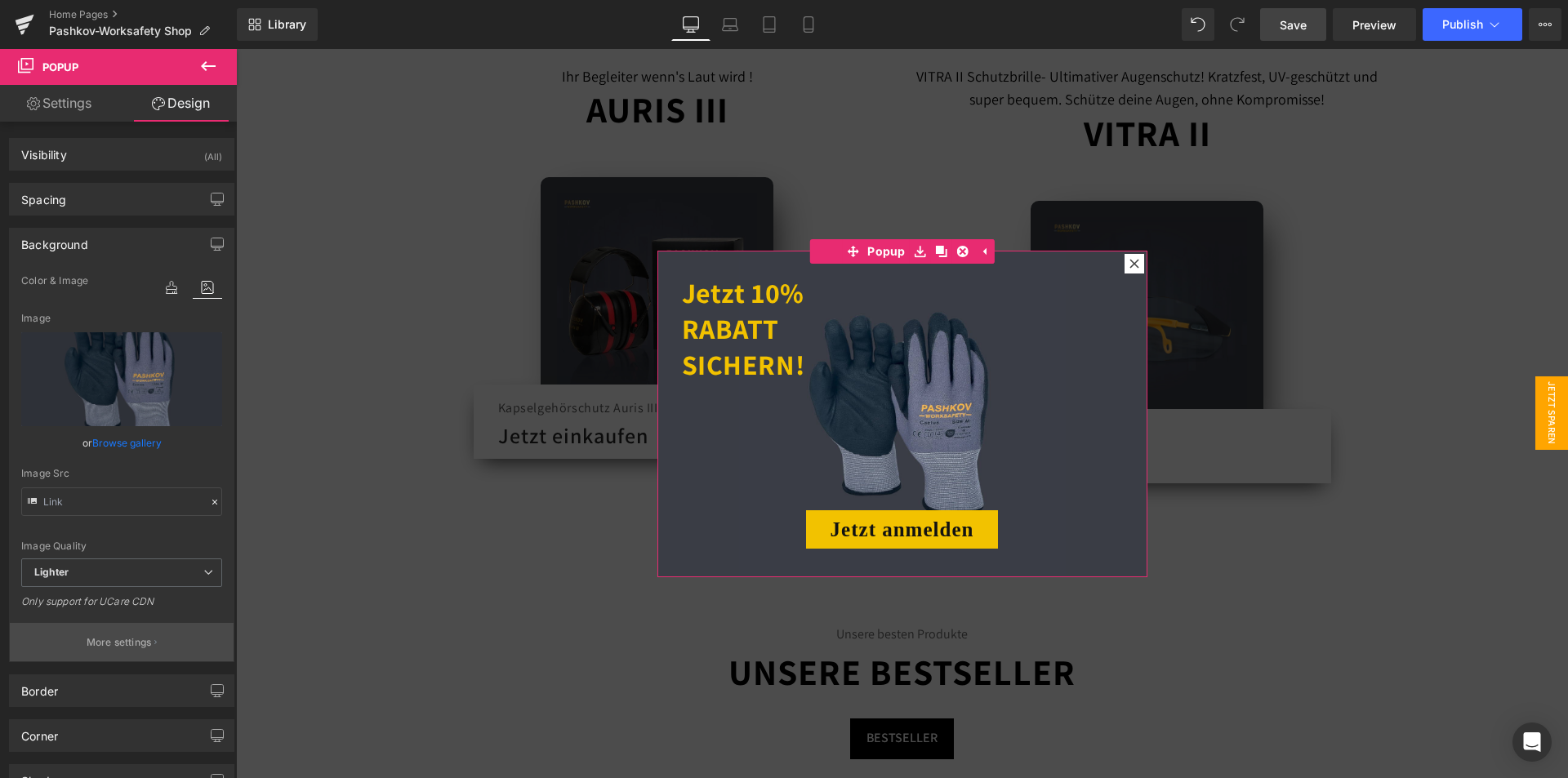
click at [134, 638] on p "More settings" at bounding box center [119, 643] width 65 height 15
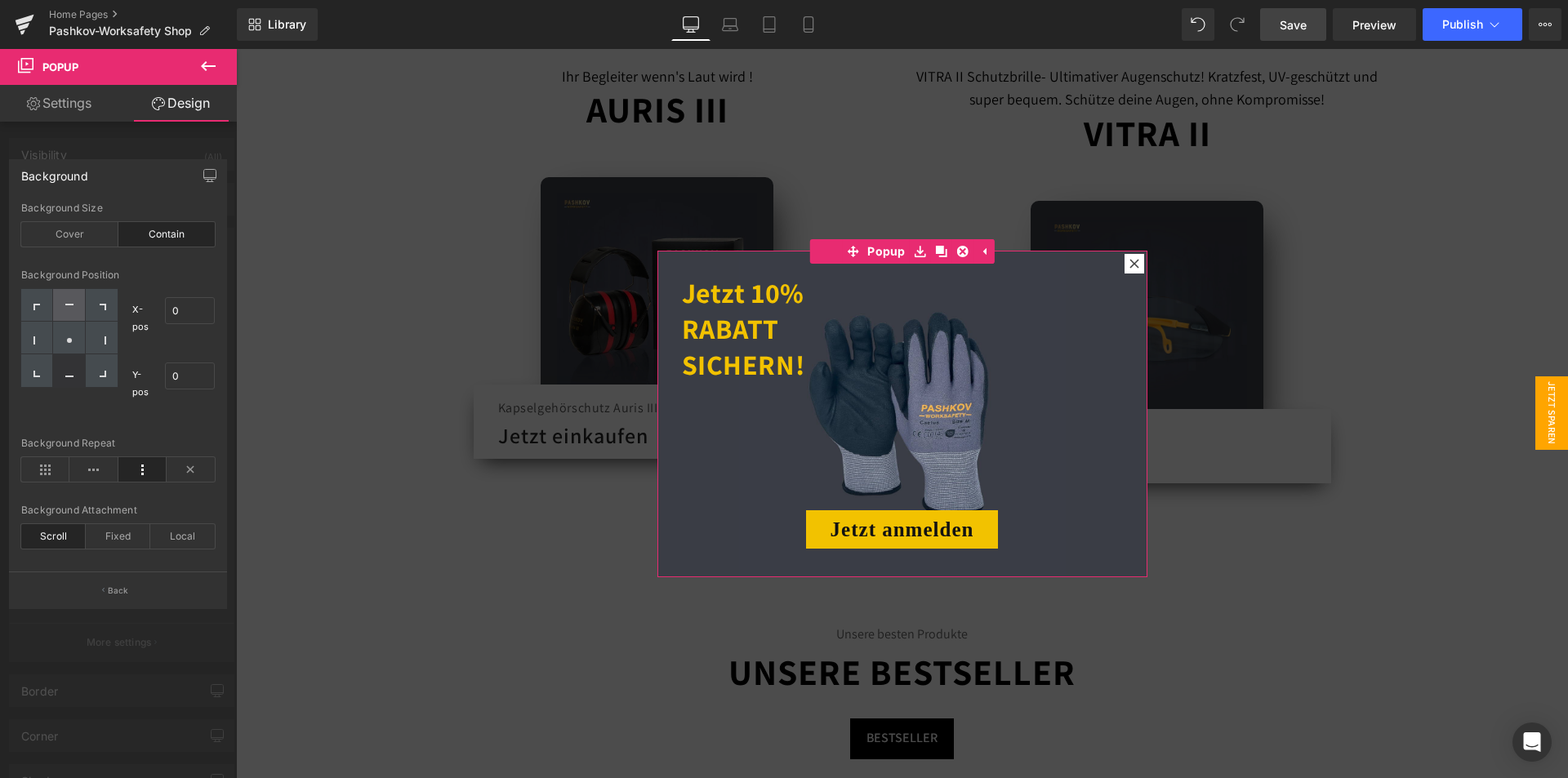
click at [68, 312] on div at bounding box center [69, 305] width 32 height 33
click at [124, 536] on div "Fixed" at bounding box center [118, 536] width 64 height 24
click at [58, 536] on div "Scroll" at bounding box center [53, 536] width 64 height 24
click at [68, 307] on icon at bounding box center [69, 308] width 8 height 8
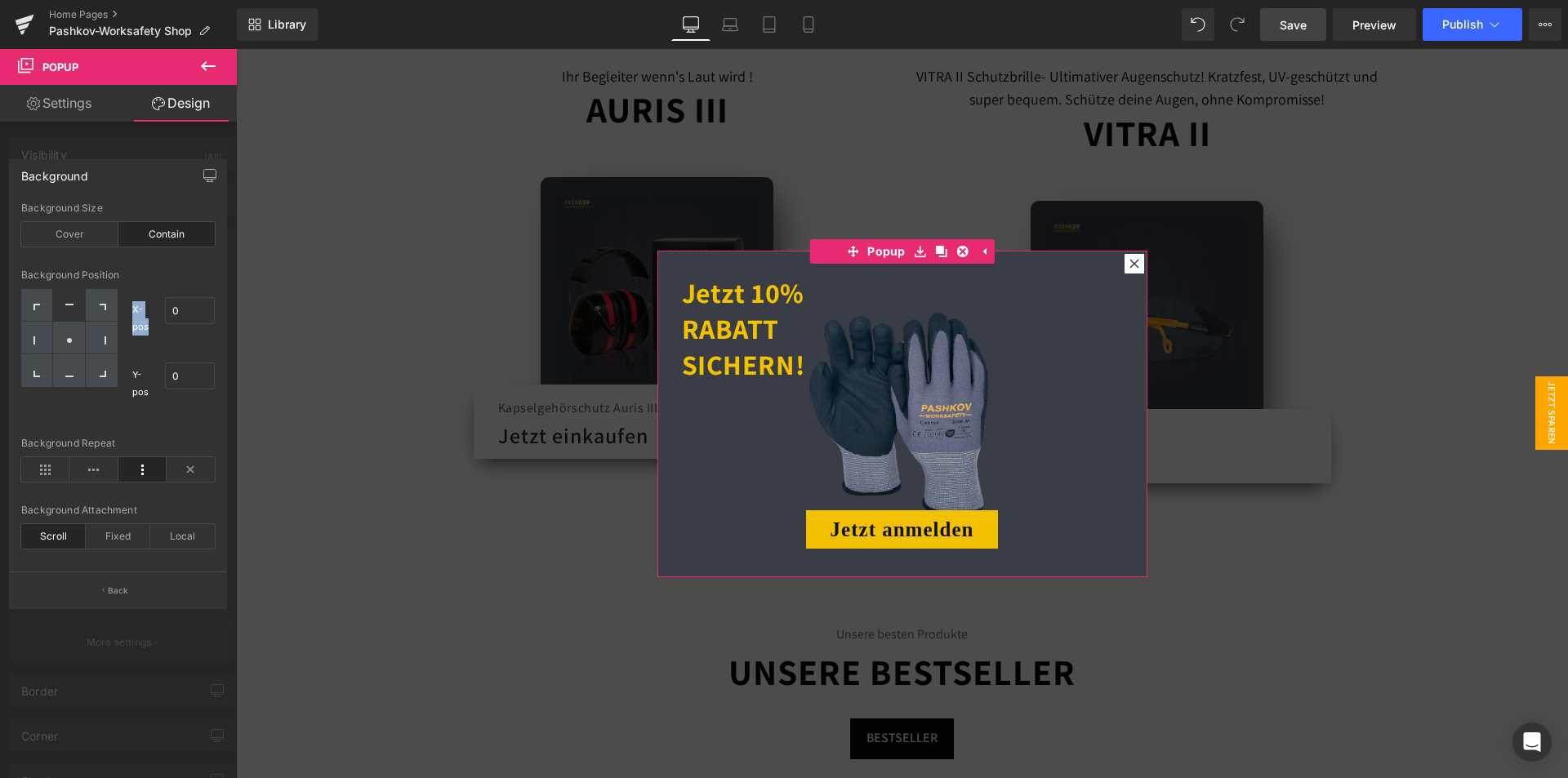
click at [68, 307] on icon at bounding box center [69, 308] width 8 height 8
click at [164, 242] on div "Contain" at bounding box center [167, 234] width 97 height 24
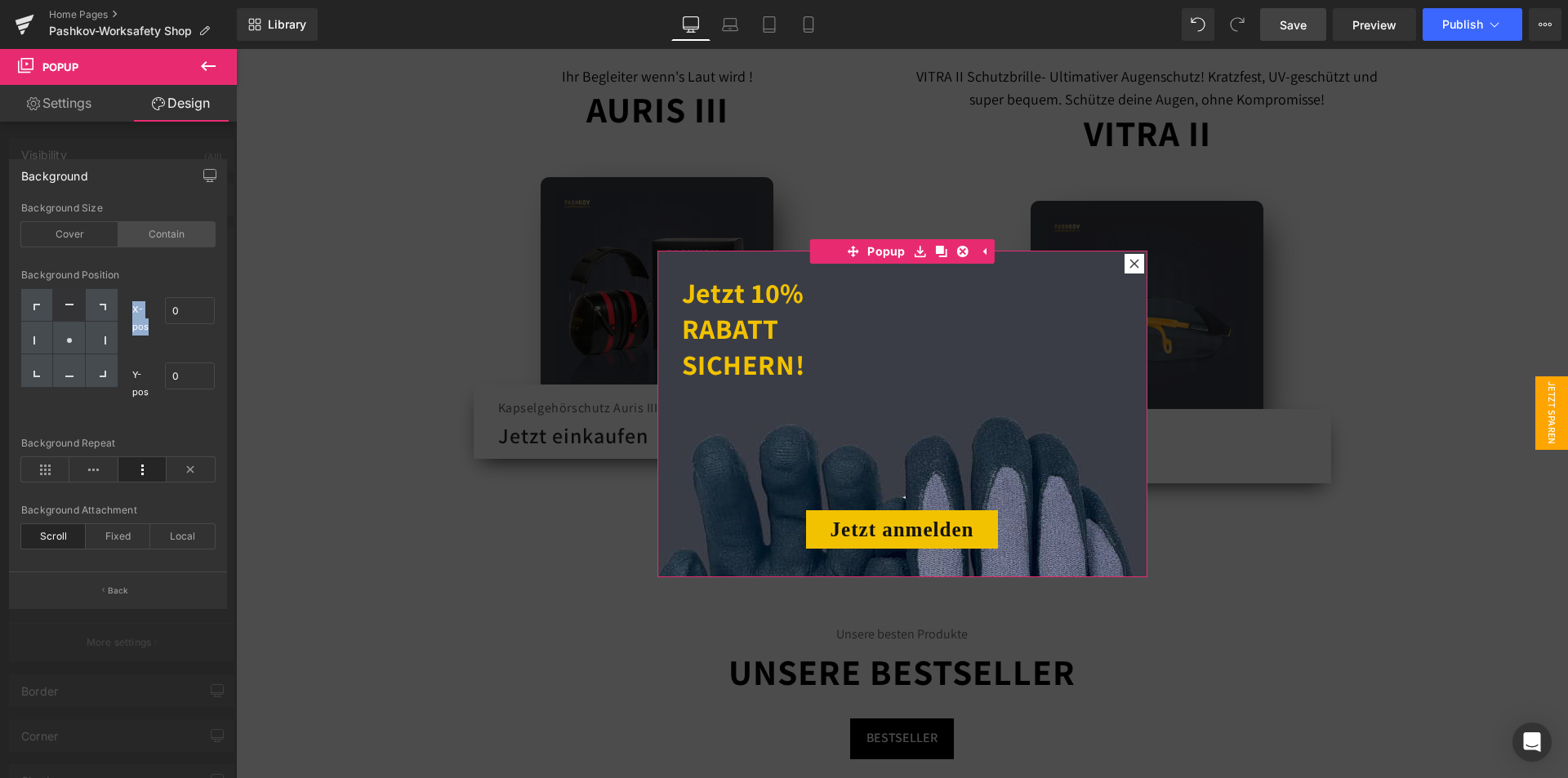
click at [164, 242] on div "Contain" at bounding box center [167, 234] width 97 height 24
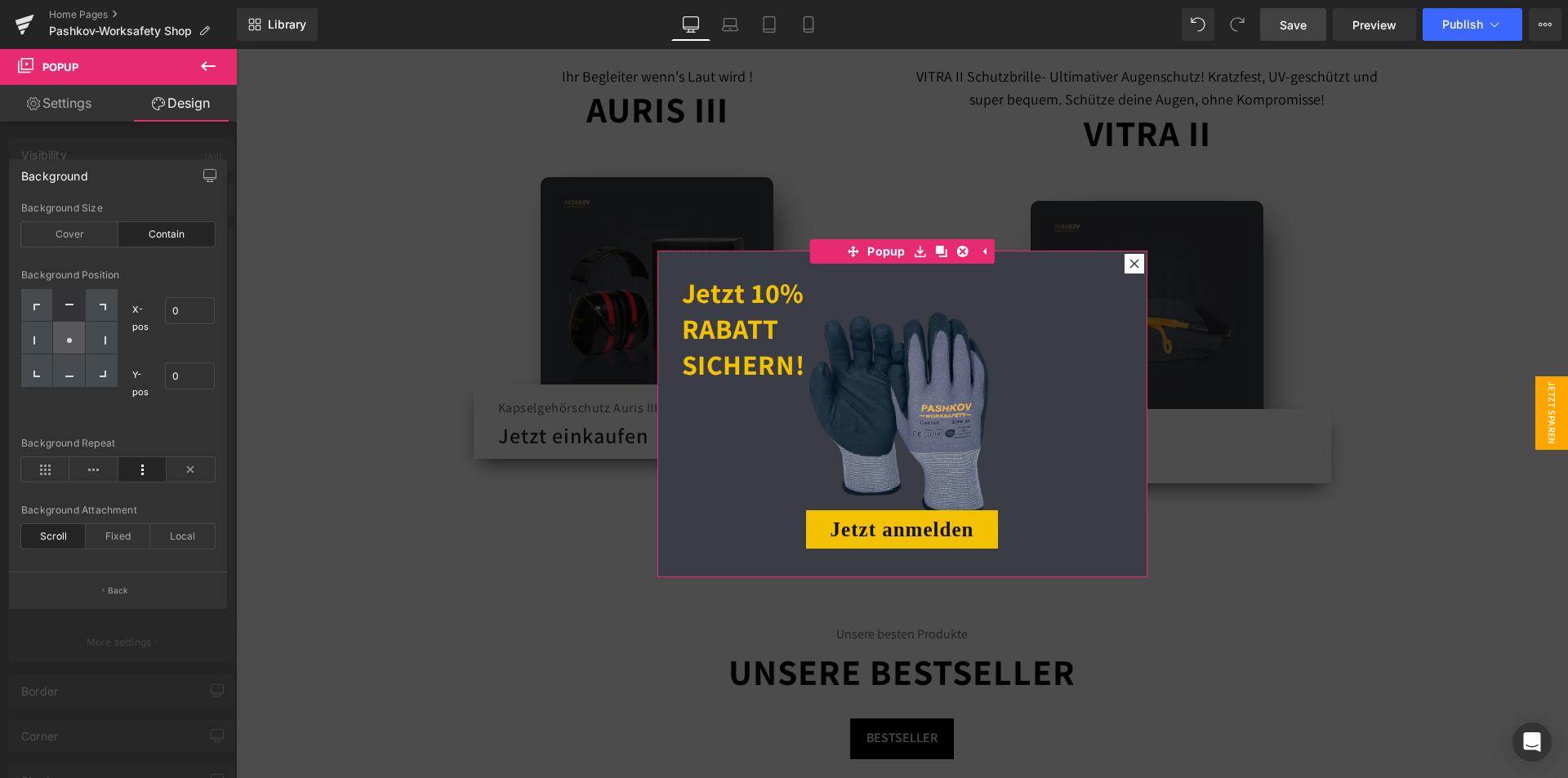
click at [75, 344] on div at bounding box center [69, 337] width 32 height 33
drag, startPoint x: 190, startPoint y: 306, endPoint x: 161, endPoint y: 306, distance: 29.0
click at [161, 306] on div "X-pos 0% 0" at bounding box center [174, 318] width 83 height 58
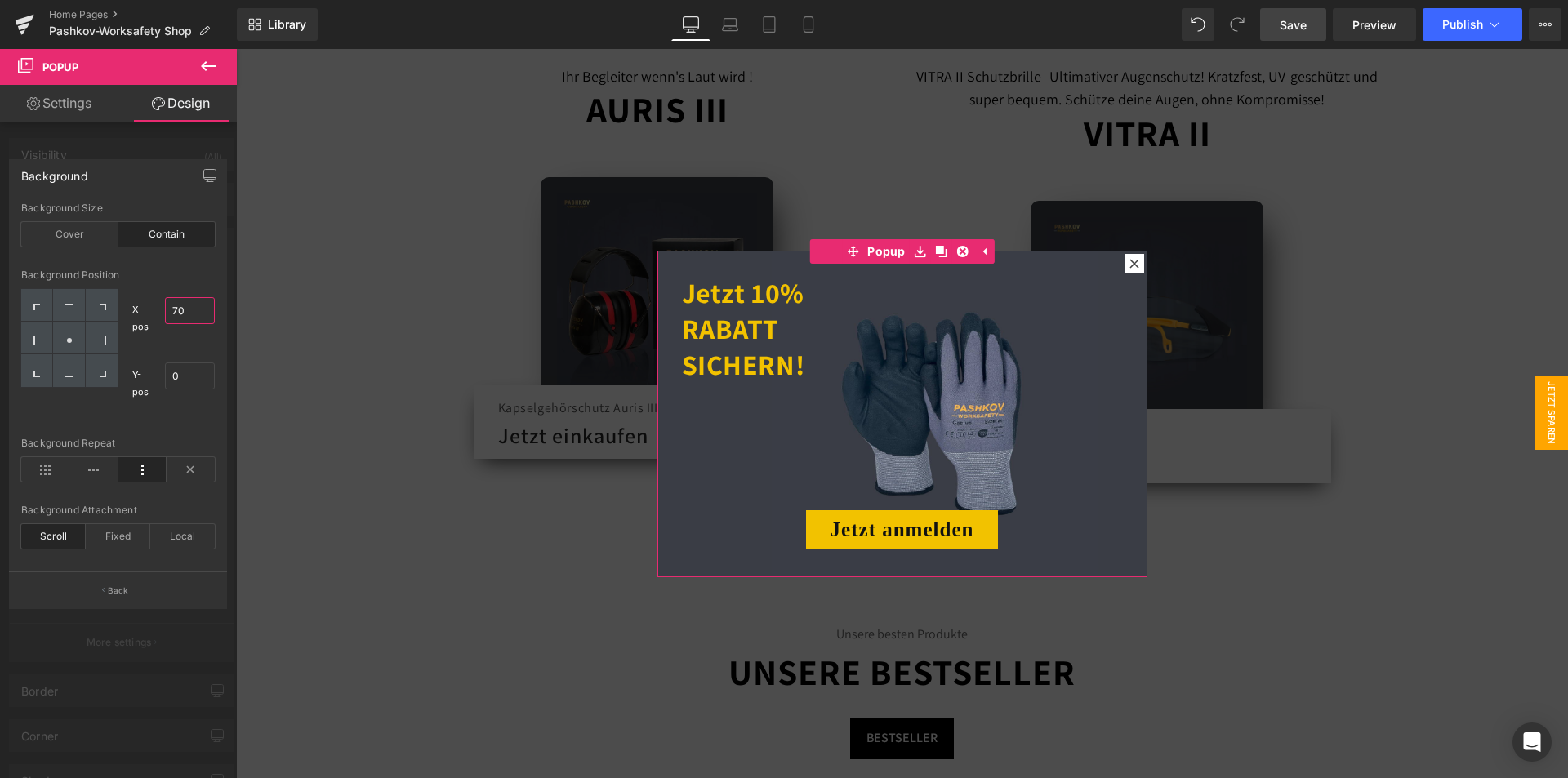
type input "7"
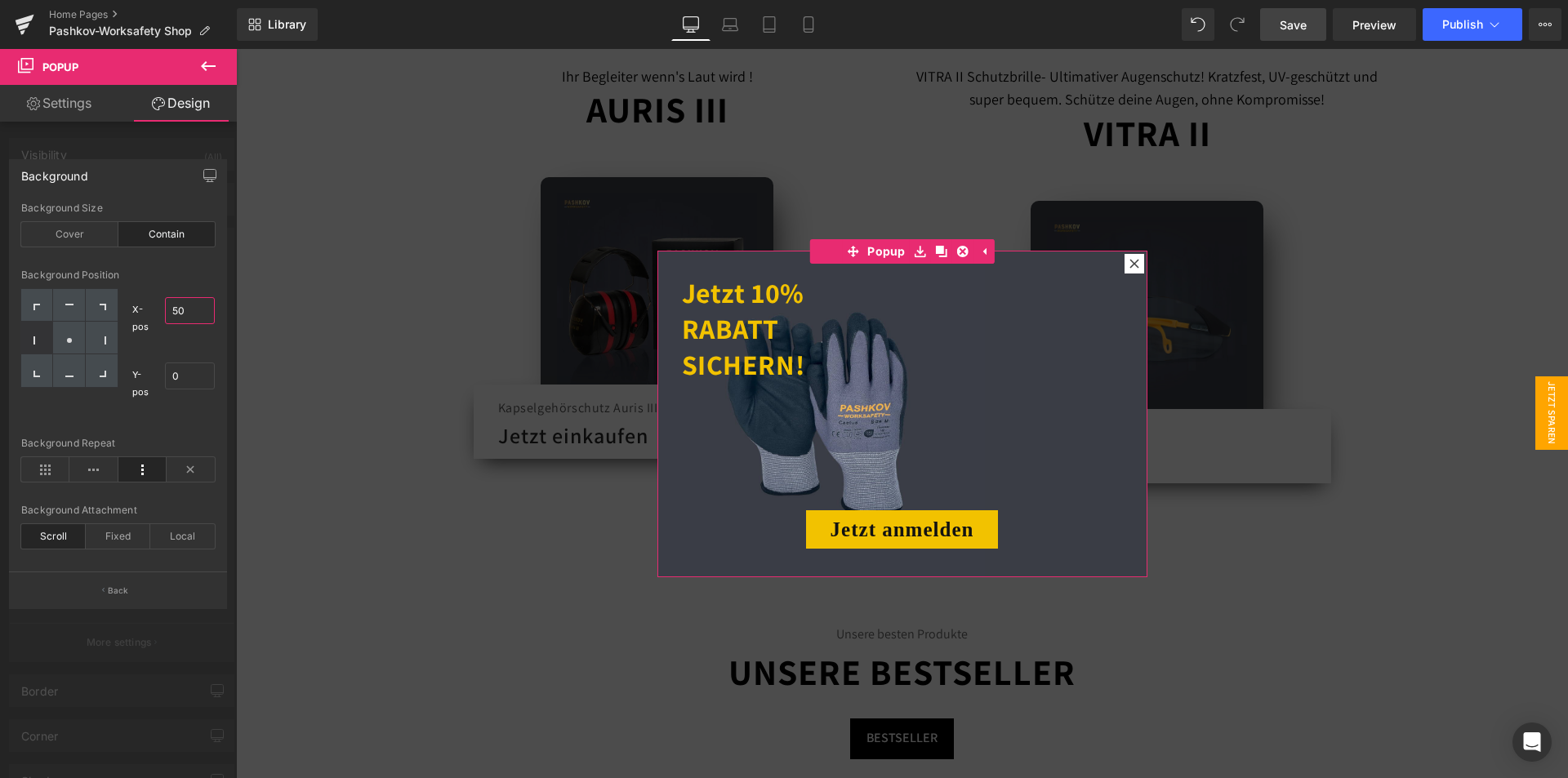
type input "50"
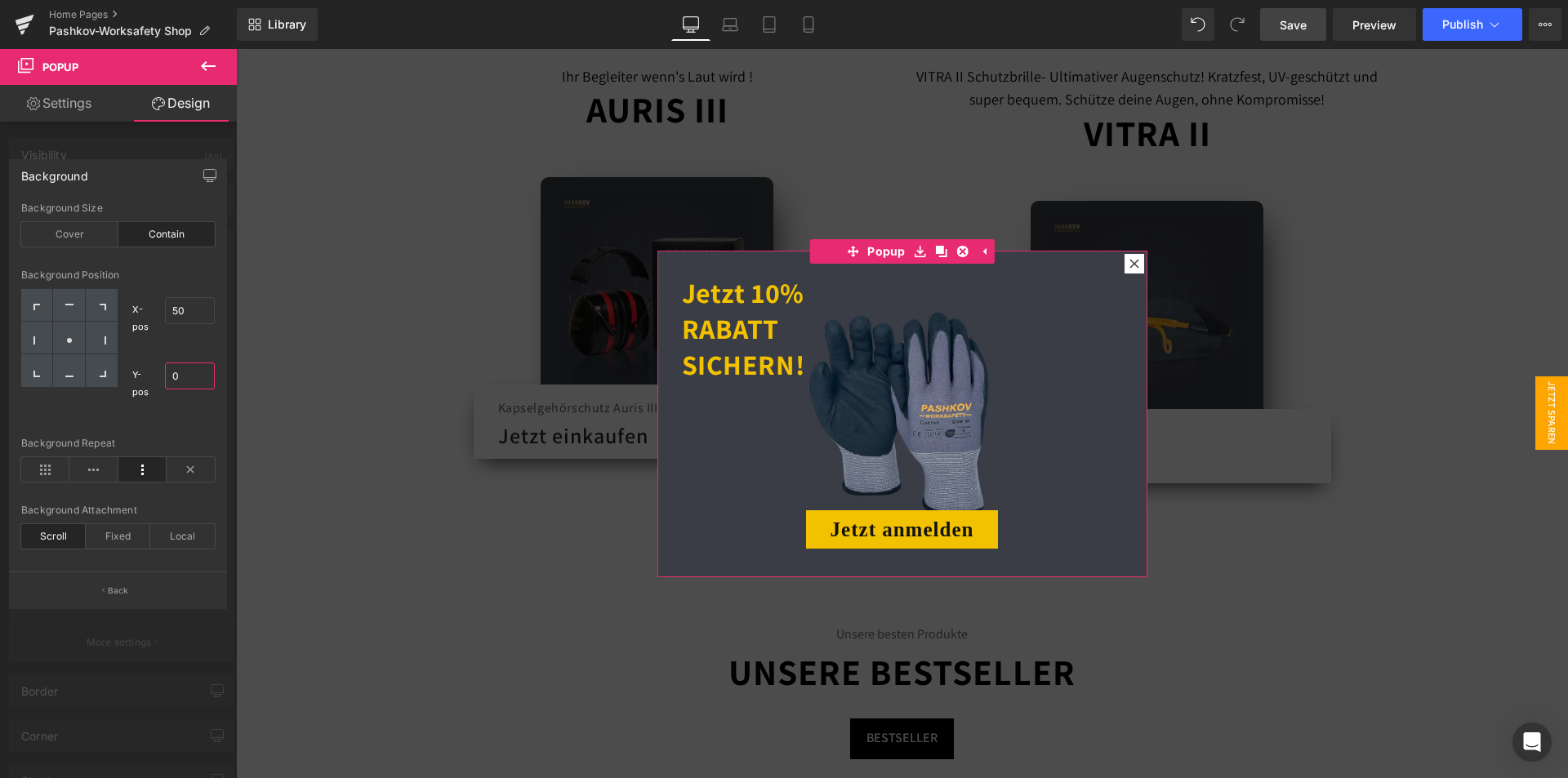
drag, startPoint x: 195, startPoint y: 377, endPoint x: 162, endPoint y: 376, distance: 33.0
click at [162, 376] on div "Y-pos 0% 0" at bounding box center [174, 383] width 83 height 58
click at [191, 410] on div "Y-pos 0% 70" at bounding box center [174, 383] width 83 height 58
click at [192, 375] on input "70" at bounding box center [190, 376] width 51 height 27
drag, startPoint x: 185, startPoint y: 379, endPoint x: 158, endPoint y: 379, distance: 27.0
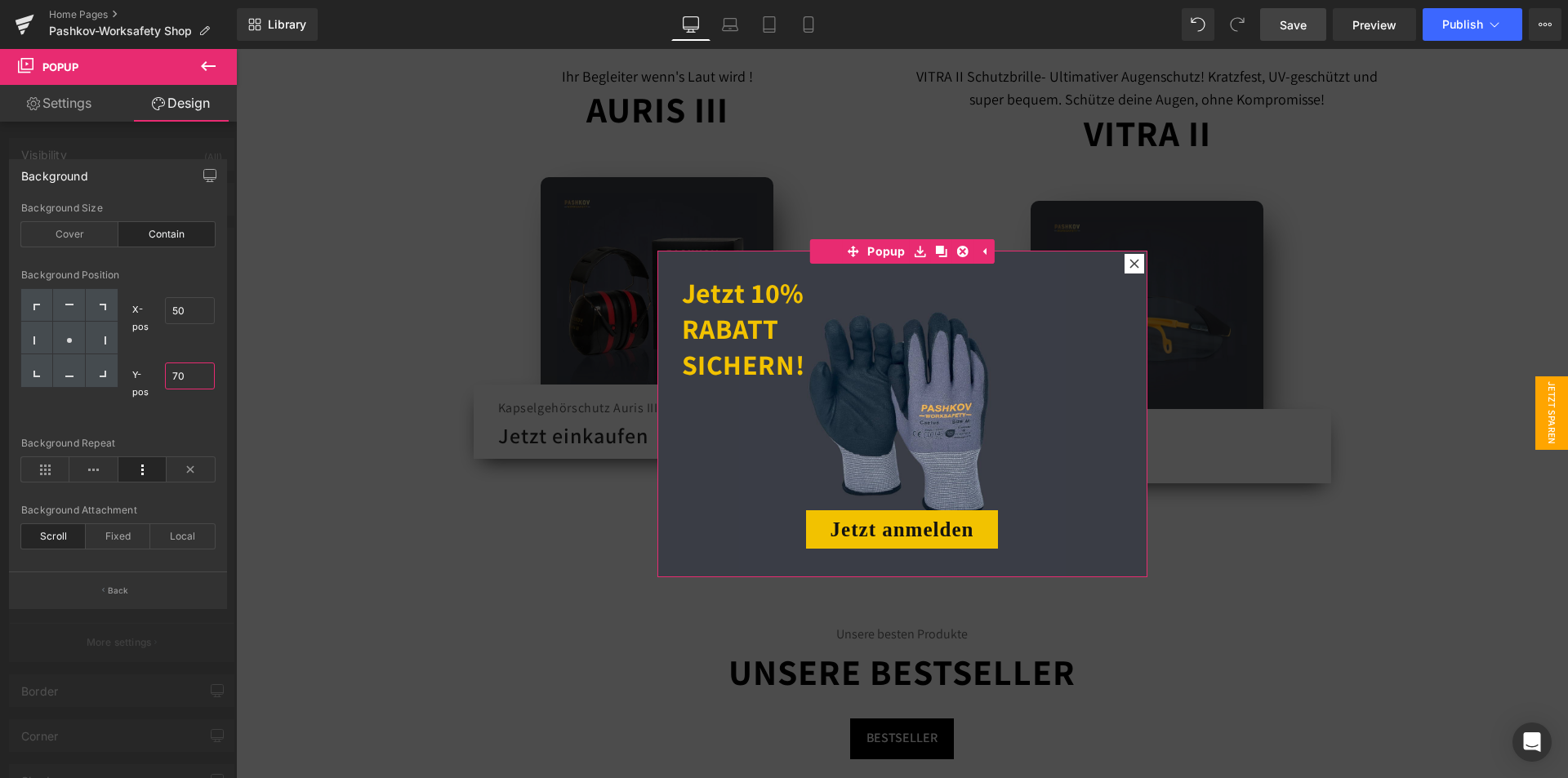
click at [158, 379] on div "Y-pos 0% 70" at bounding box center [174, 383] width 83 height 58
click at [169, 384] on input "60" at bounding box center [190, 376] width 51 height 27
type input "50"
click at [176, 440] on div "Background Repeat" at bounding box center [118, 443] width 194 height 12
click at [86, 470] on icon at bounding box center [94, 469] width 48 height 24
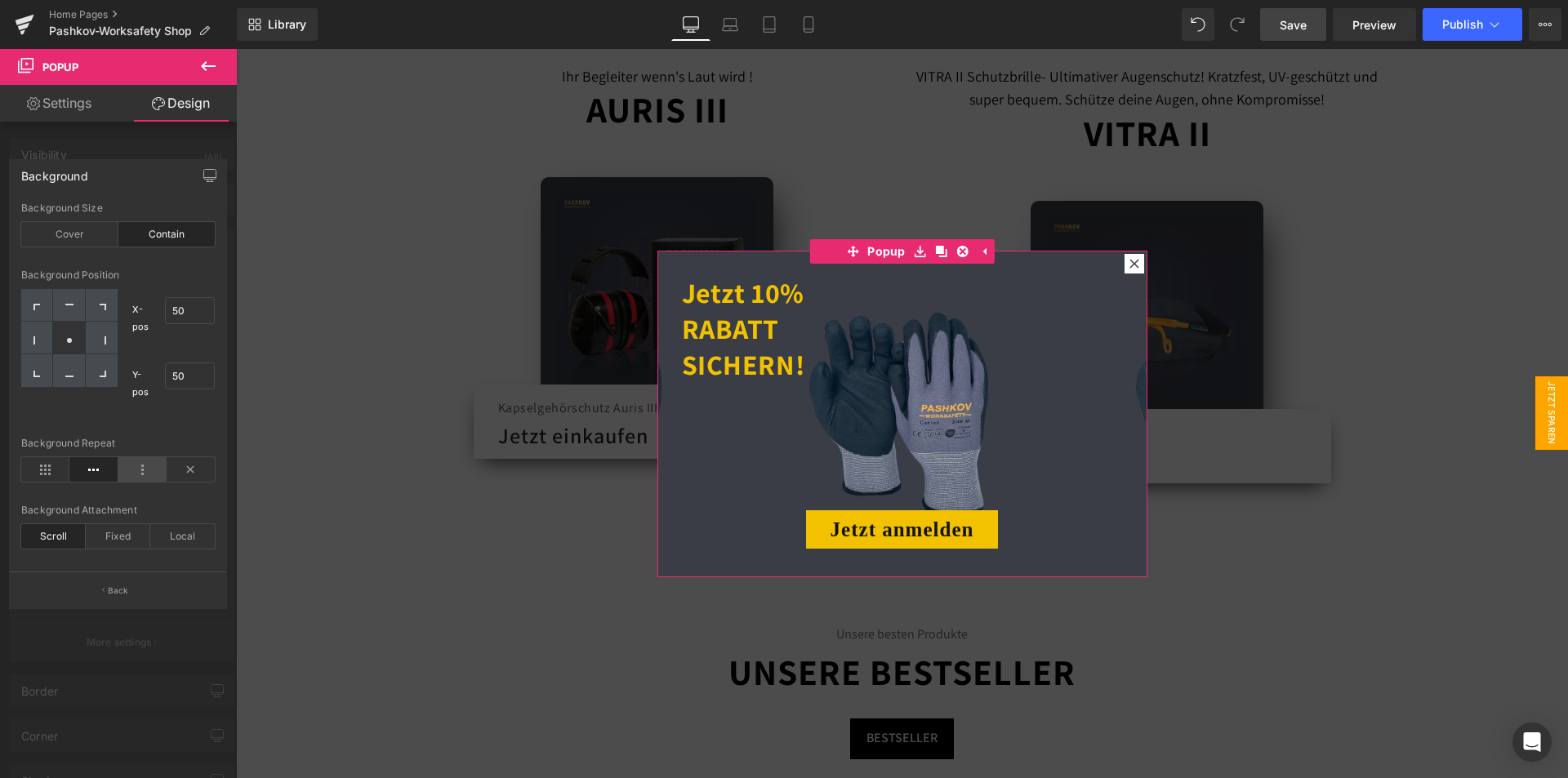
click at [155, 474] on icon at bounding box center [143, 469] width 48 height 24
click at [955, 546] on icon at bounding box center [959, 543] width 9 height 10
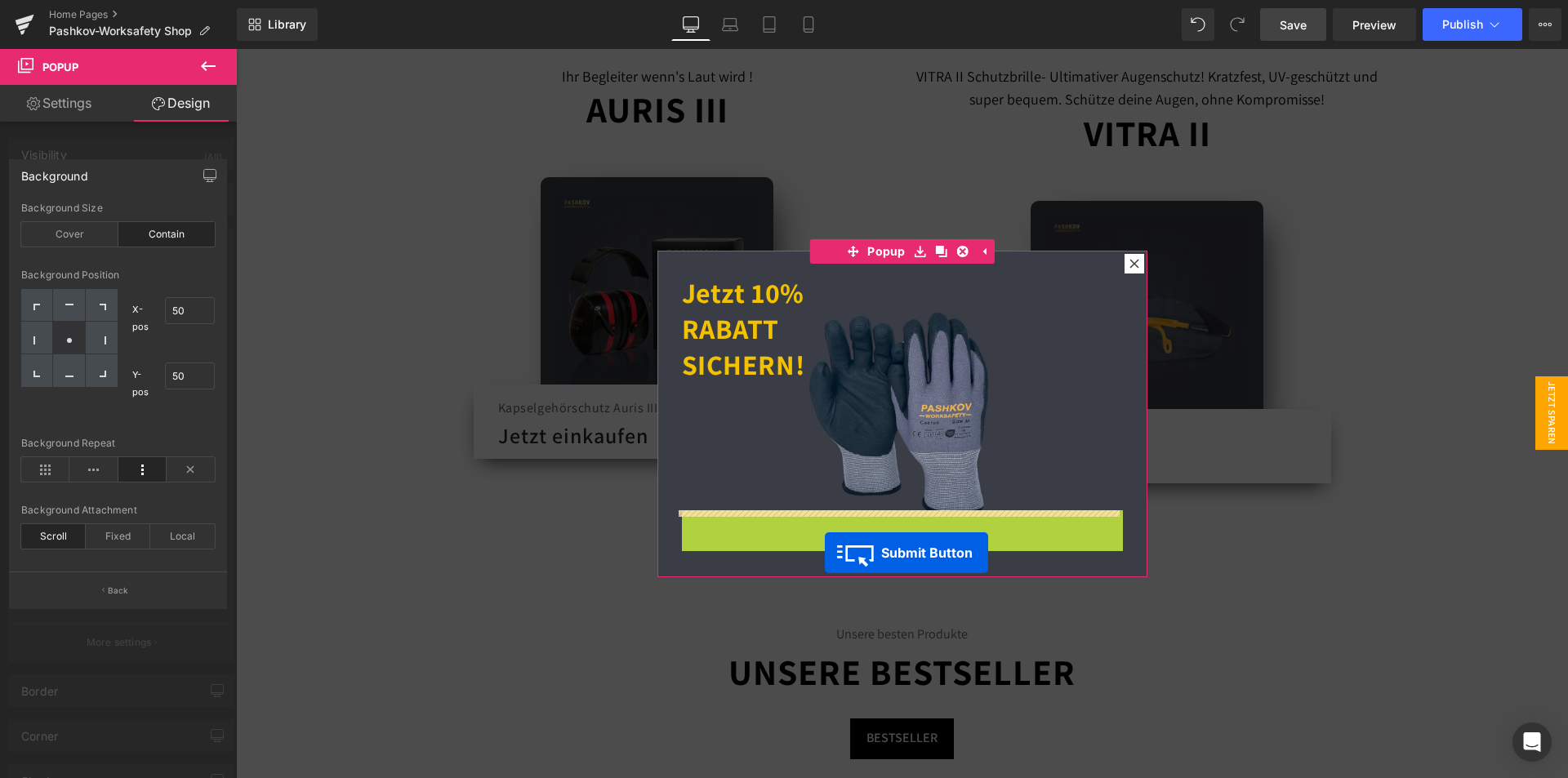
drag, startPoint x: 833, startPoint y: 548, endPoint x: 825, endPoint y: 553, distance: 9.4
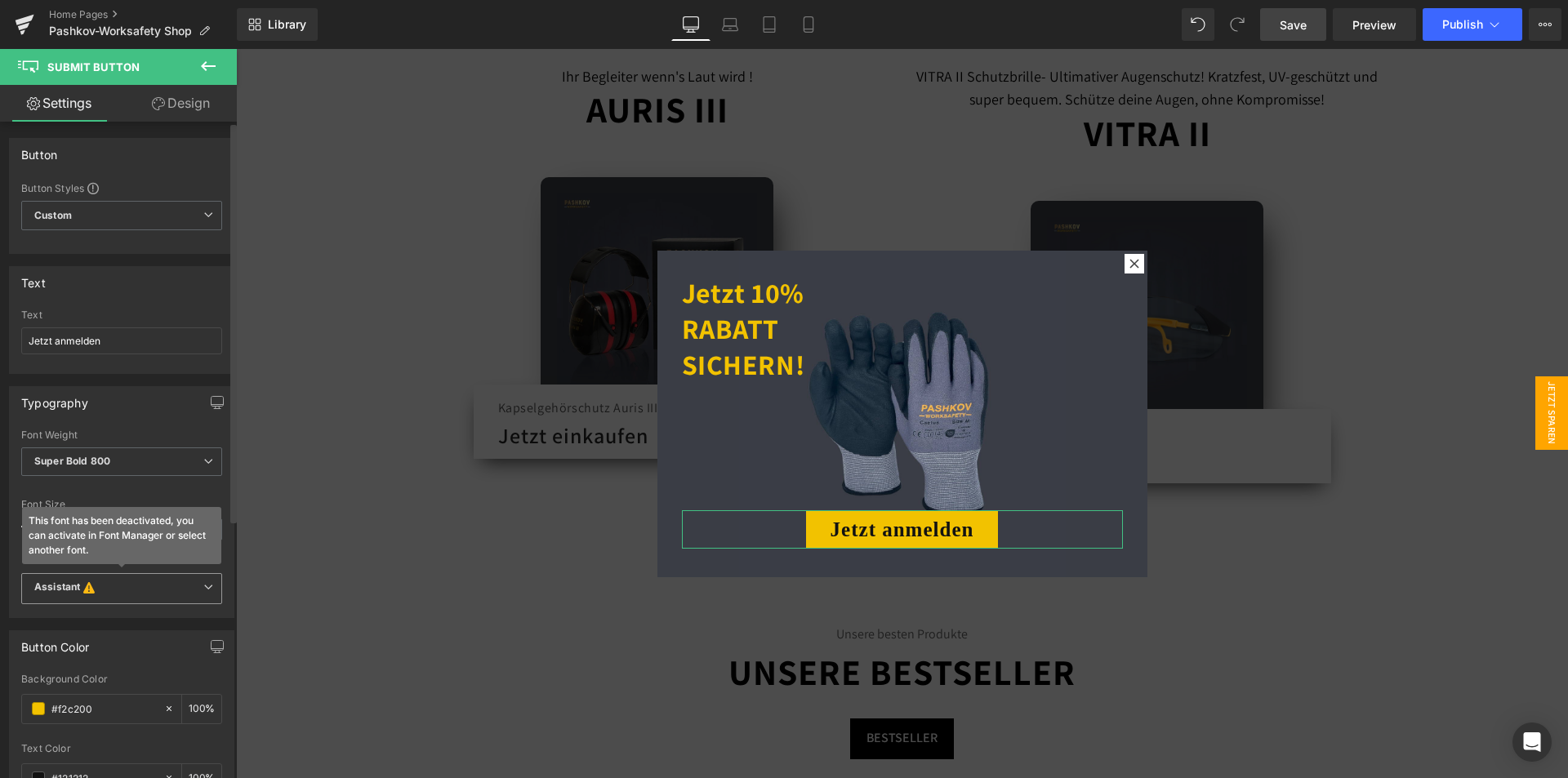
click at [119, 594] on b "Assistant This font has been deactivated, you can activate in Font Manager or s…" at bounding box center [119, 589] width 169 height 17
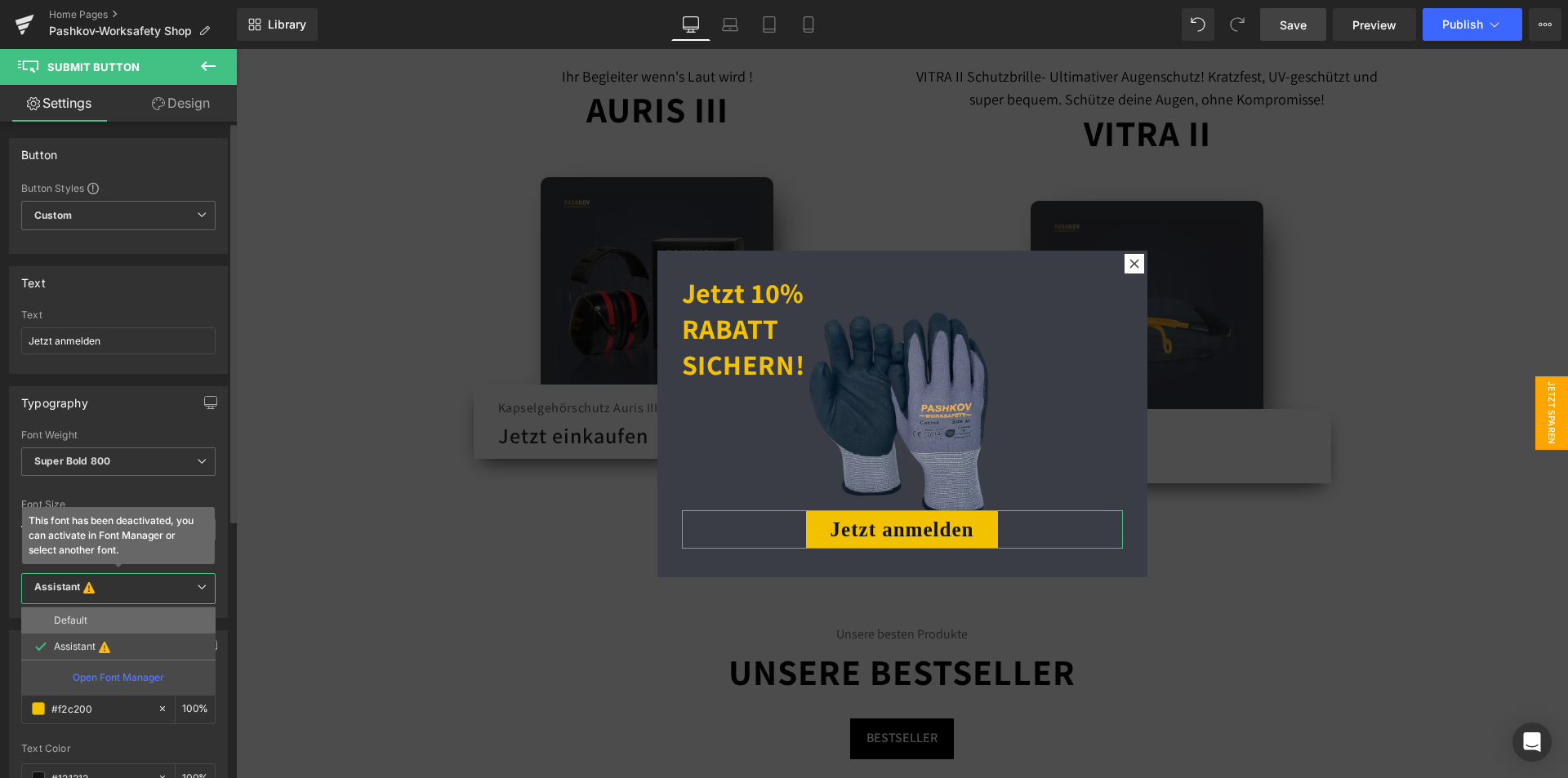
click at [114, 619] on li "Default" at bounding box center [118, 620] width 195 height 26
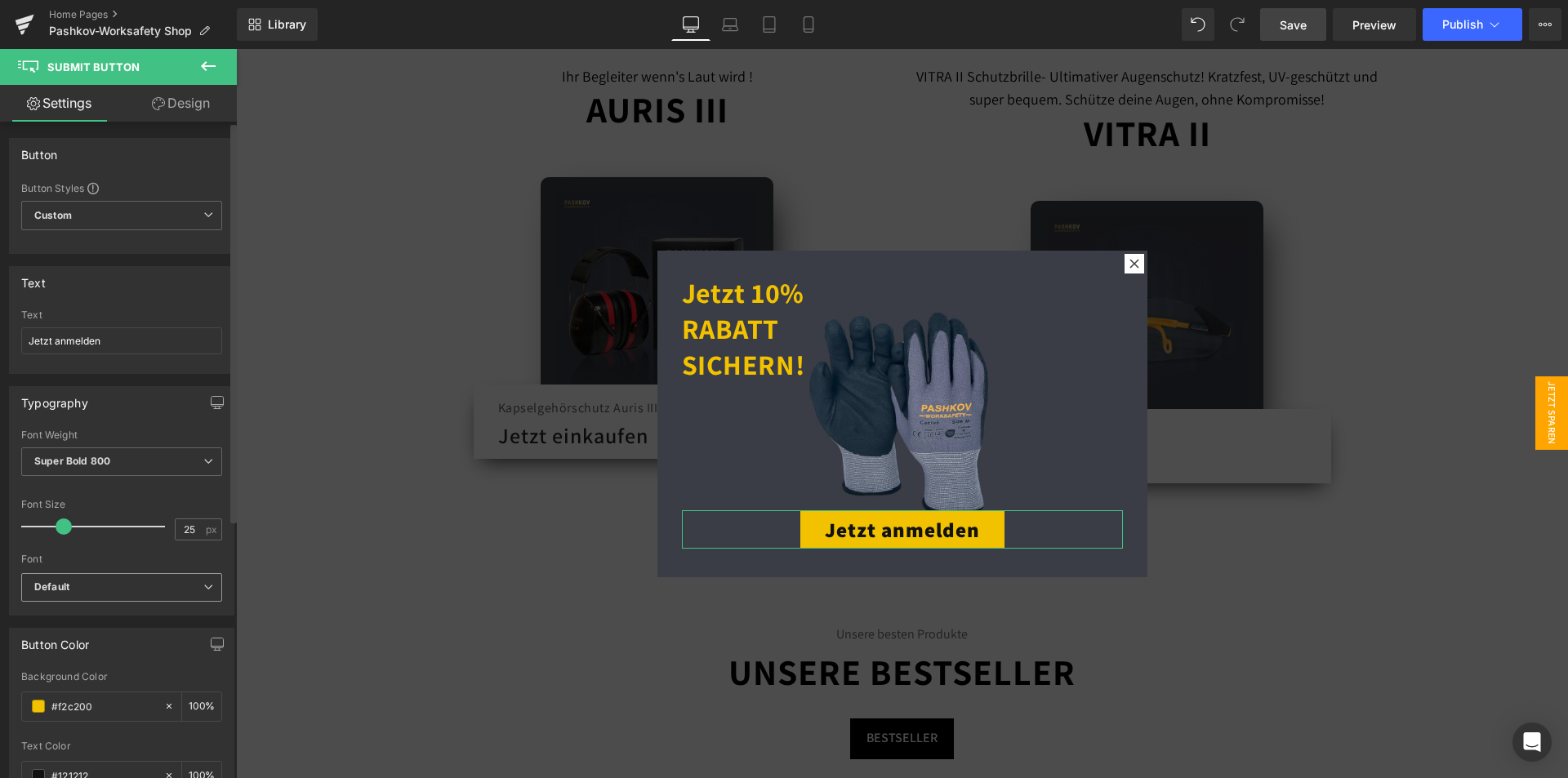
click at [129, 580] on b "Default" at bounding box center [119, 587] width 169 height 14
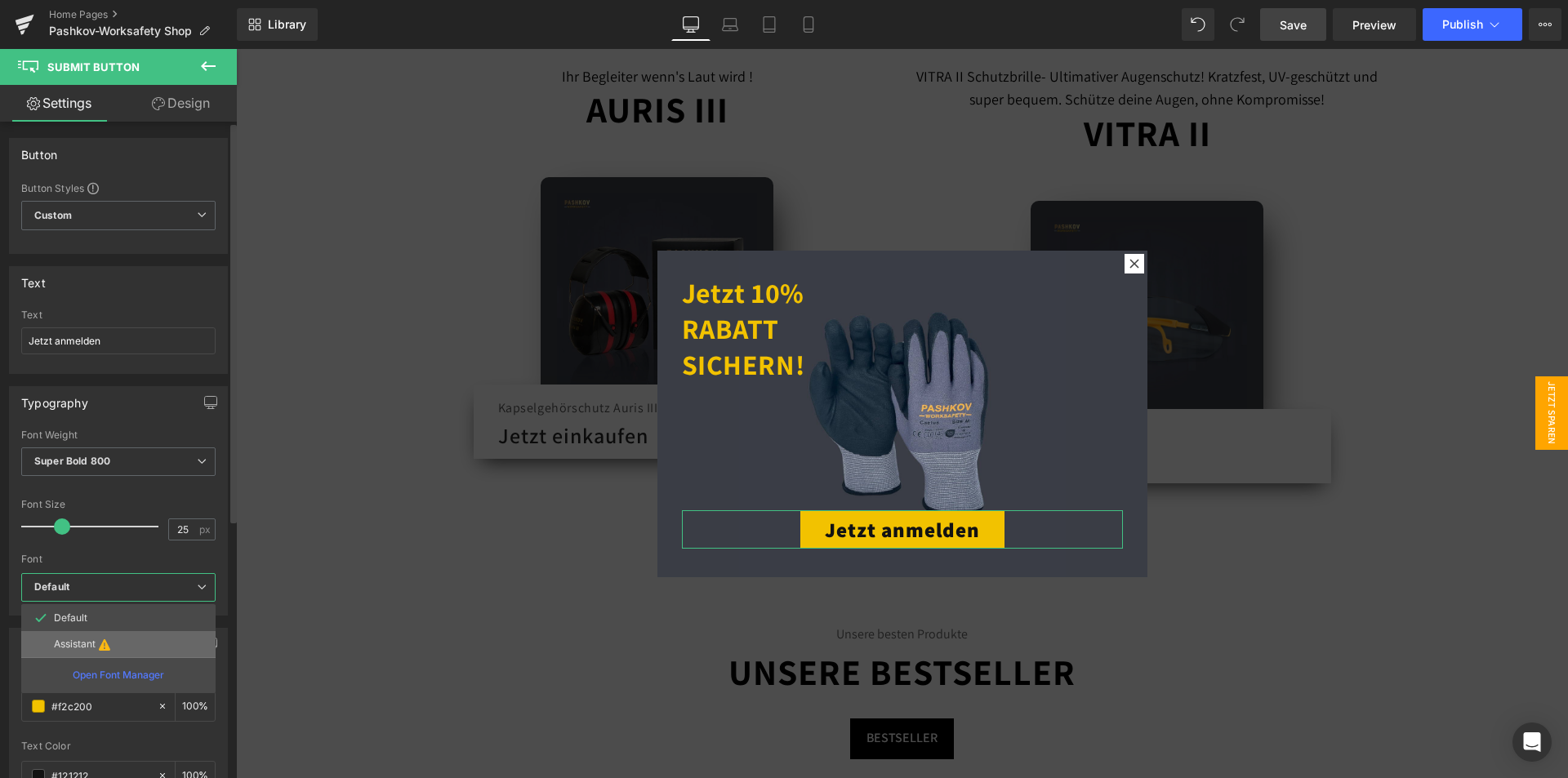
click at [102, 644] on icon at bounding box center [104, 644] width 12 height 13
click at [170, 649] on li "Assistant" at bounding box center [118, 644] width 195 height 26
click at [33, 635] on li "Assistant" at bounding box center [118, 644] width 195 height 26
click at [93, 624] on li "Default" at bounding box center [118, 618] width 195 height 26
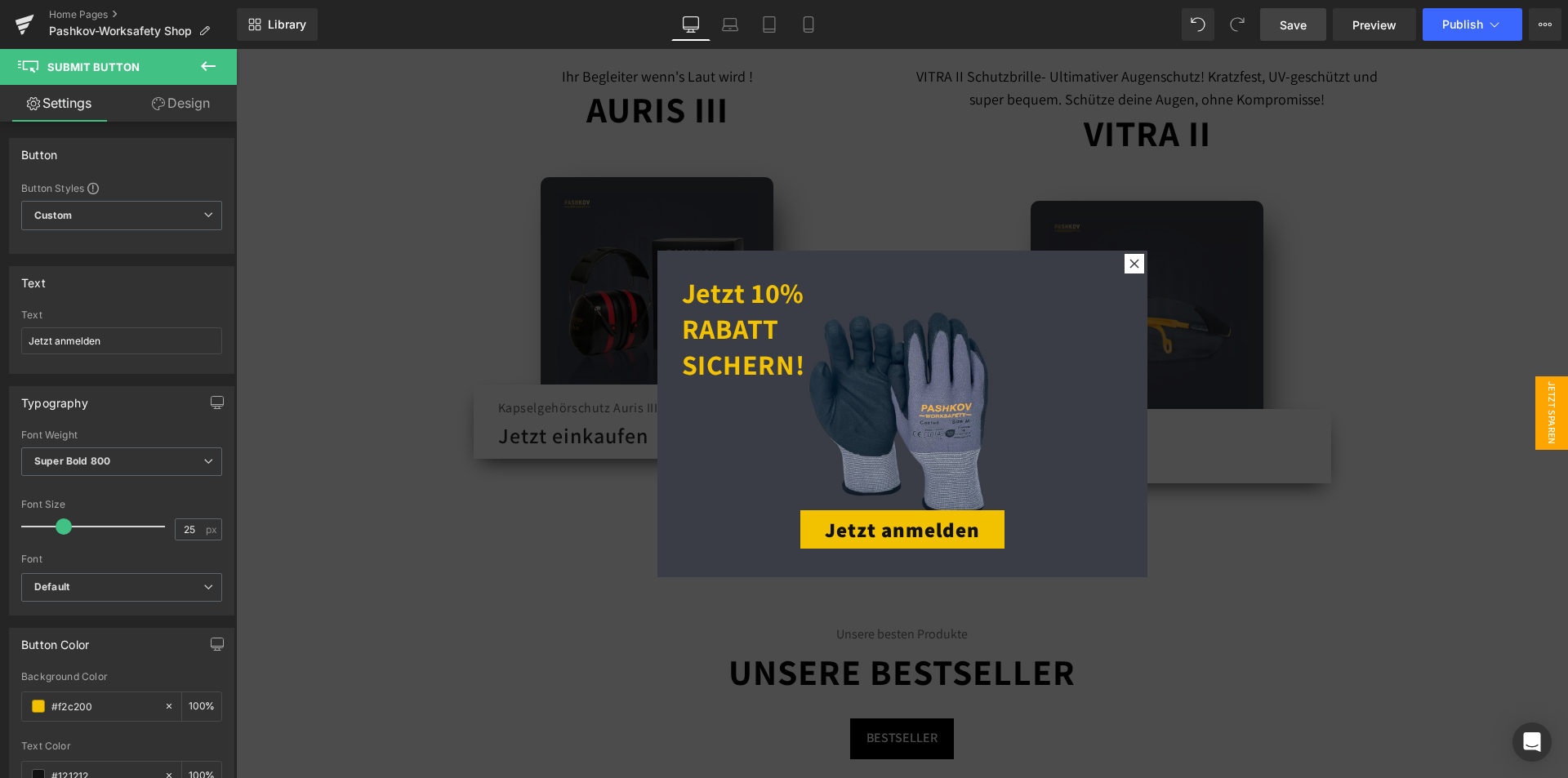
click at [635, 635] on div at bounding box center [902, 413] width 1332 height 729
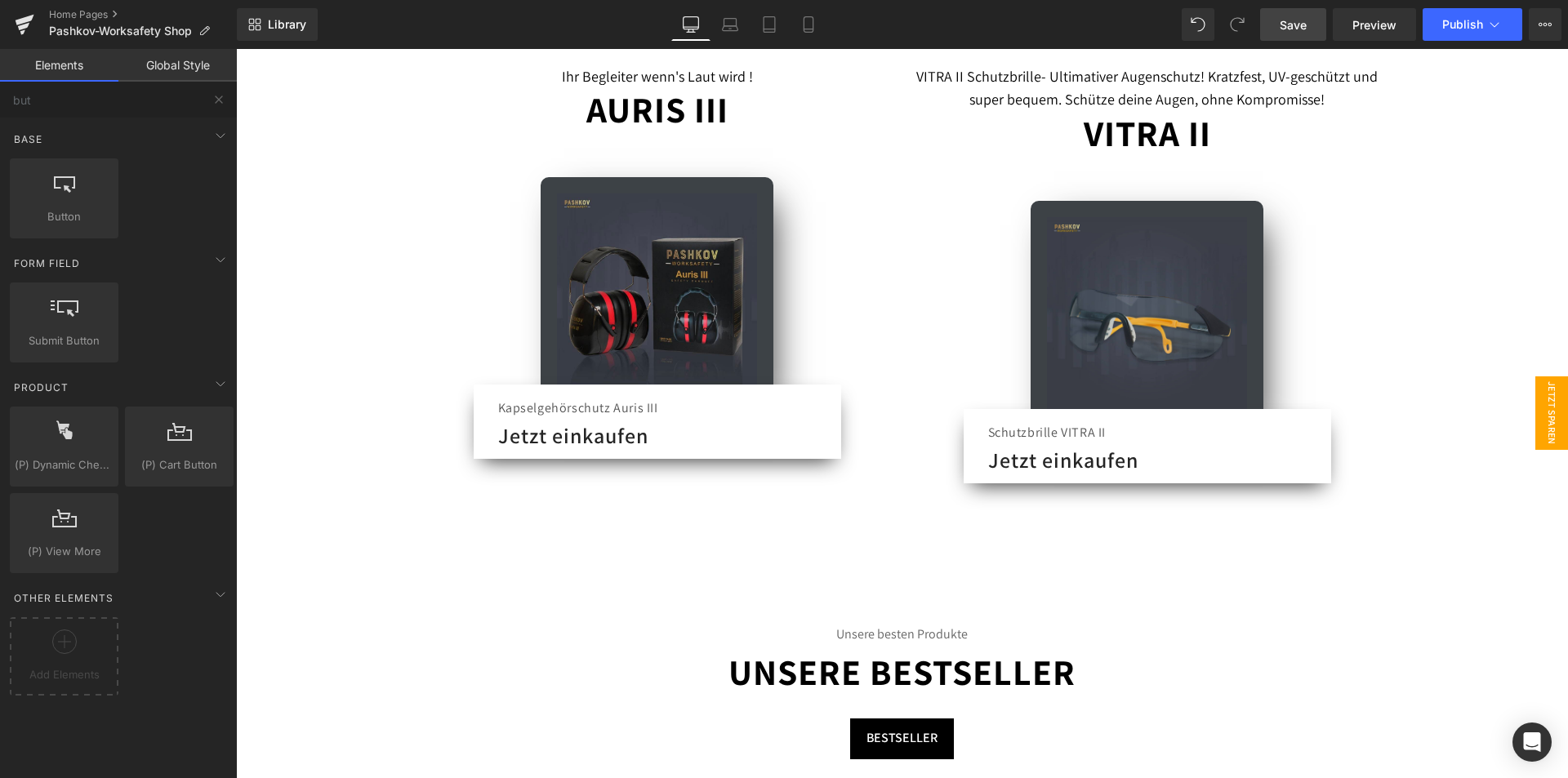
click at [1546, 393] on span "Jetzt Sparen" at bounding box center [1550, 413] width 33 height 73
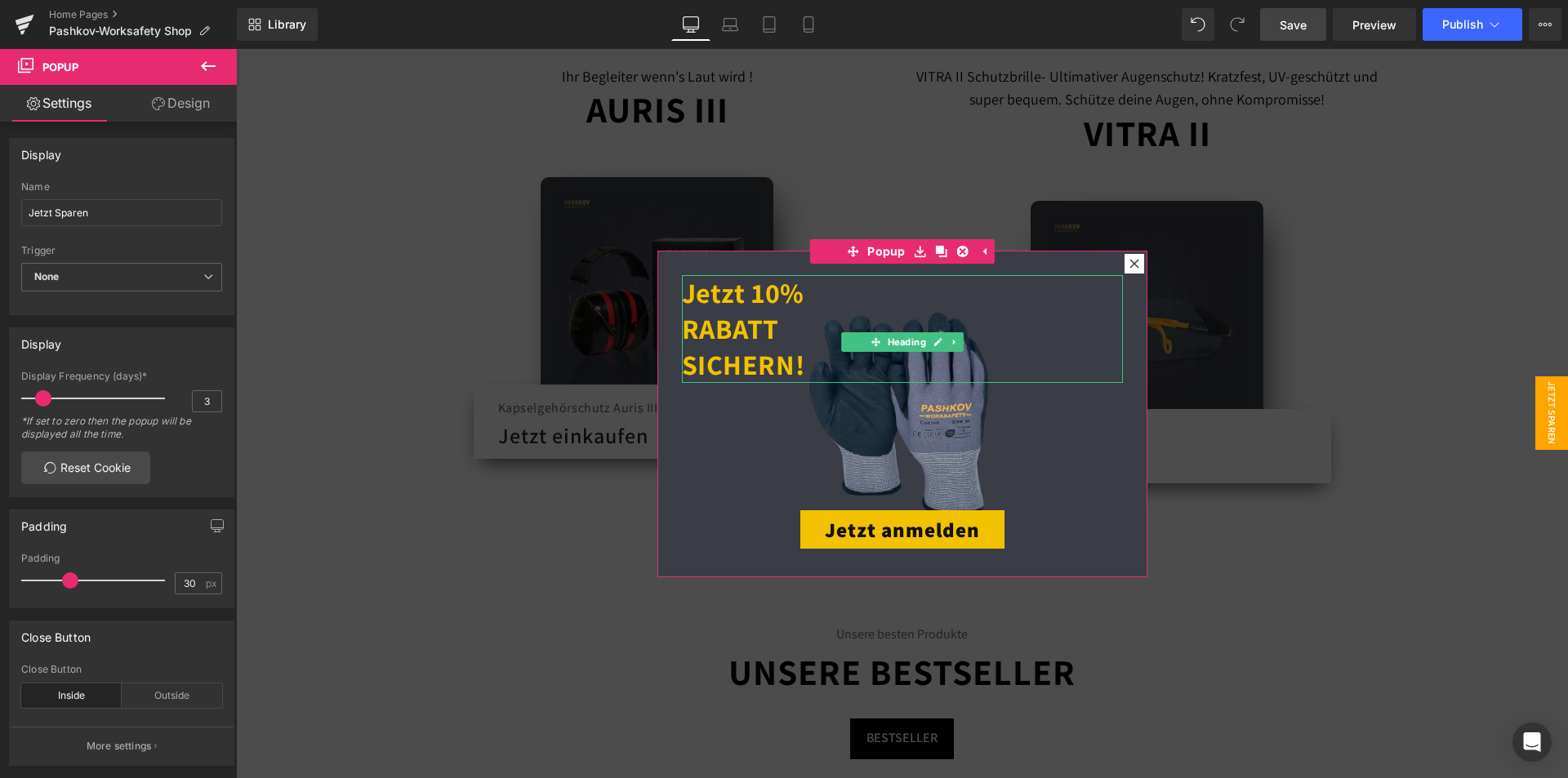
click at [768, 317] on strong "Jetzt 10% RABATT SICHERN!" at bounding box center [744, 329] width 124 height 109
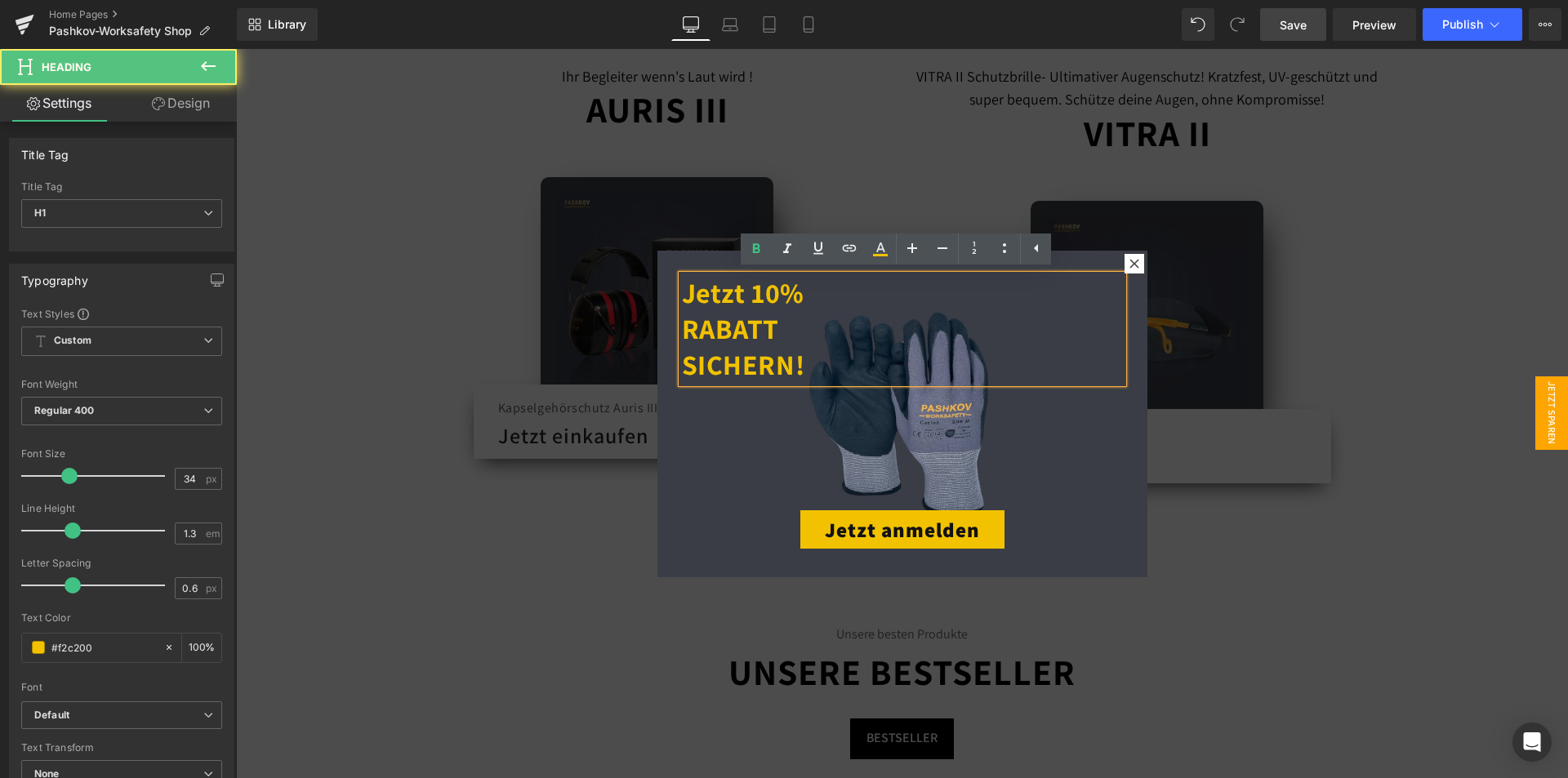
click at [682, 327] on div "Jetzt 10% RABATT SICHERN!" at bounding box center [903, 330] width 441 height 109
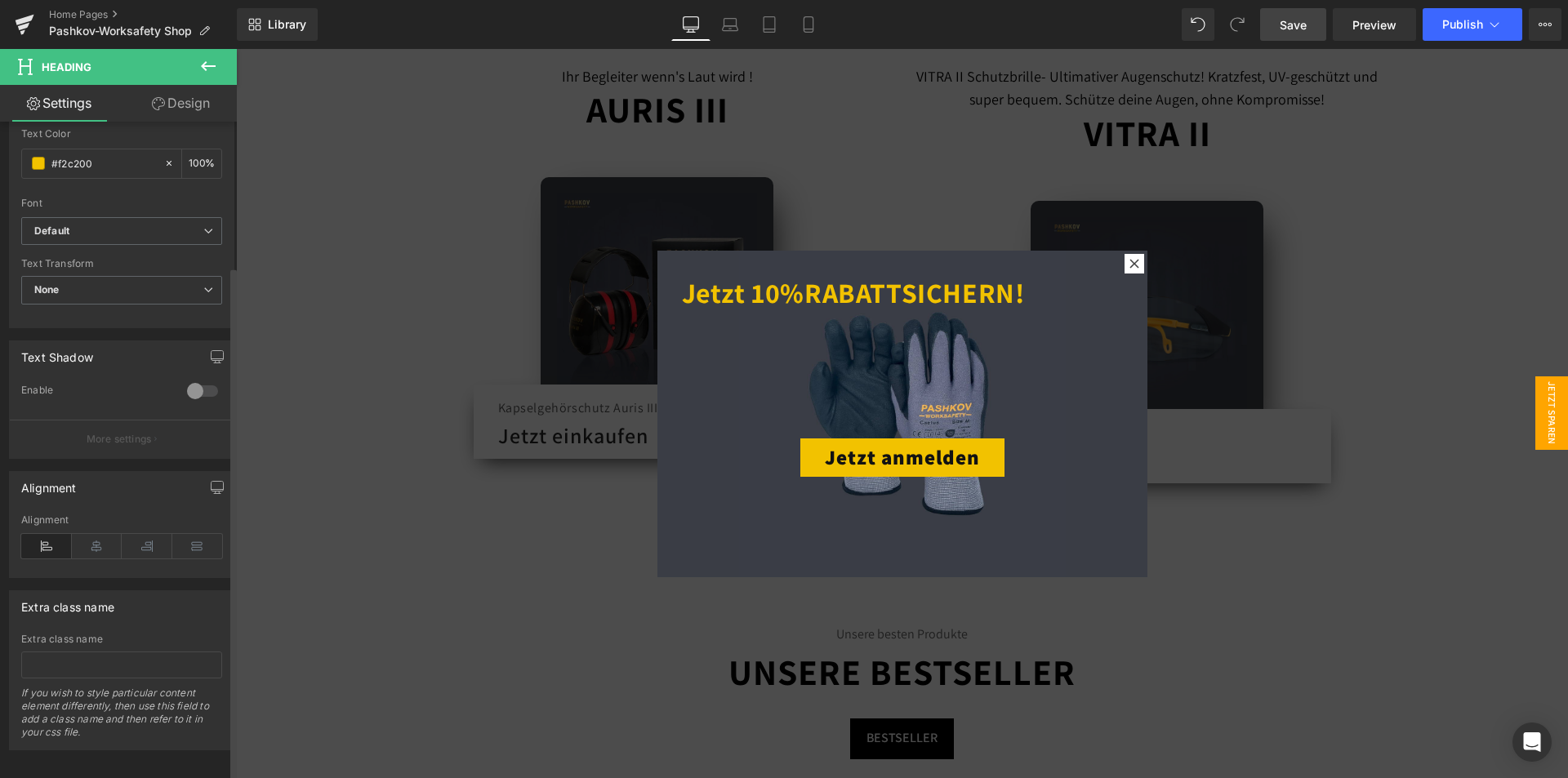
scroll to position [502, 0]
click at [93, 535] on icon at bounding box center [97, 540] width 51 height 24
click at [212, 66] on icon at bounding box center [209, 66] width 15 height 10
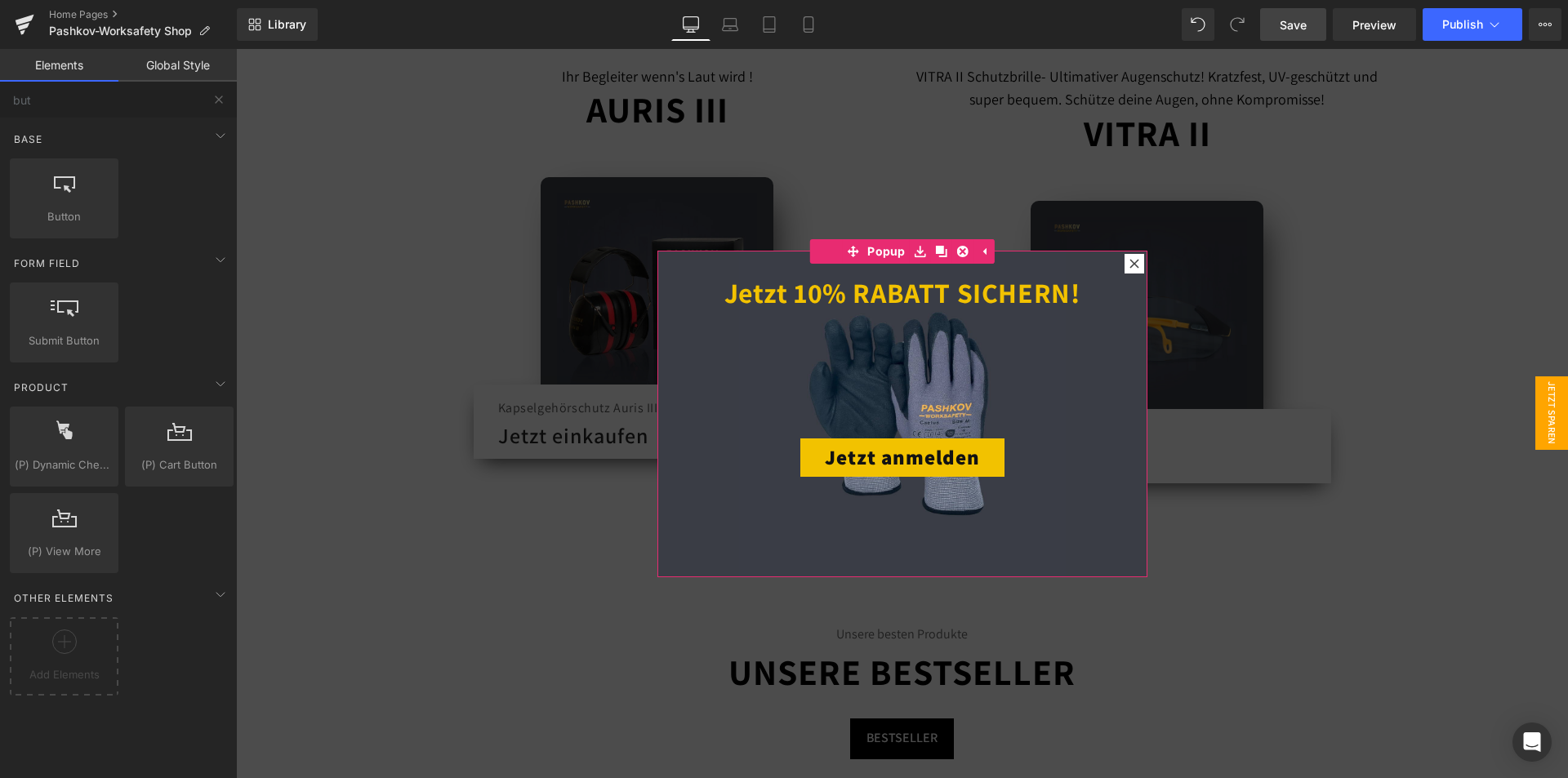
click at [979, 450] on button "Jetzt anmelden" at bounding box center [902, 457] width 204 height 38
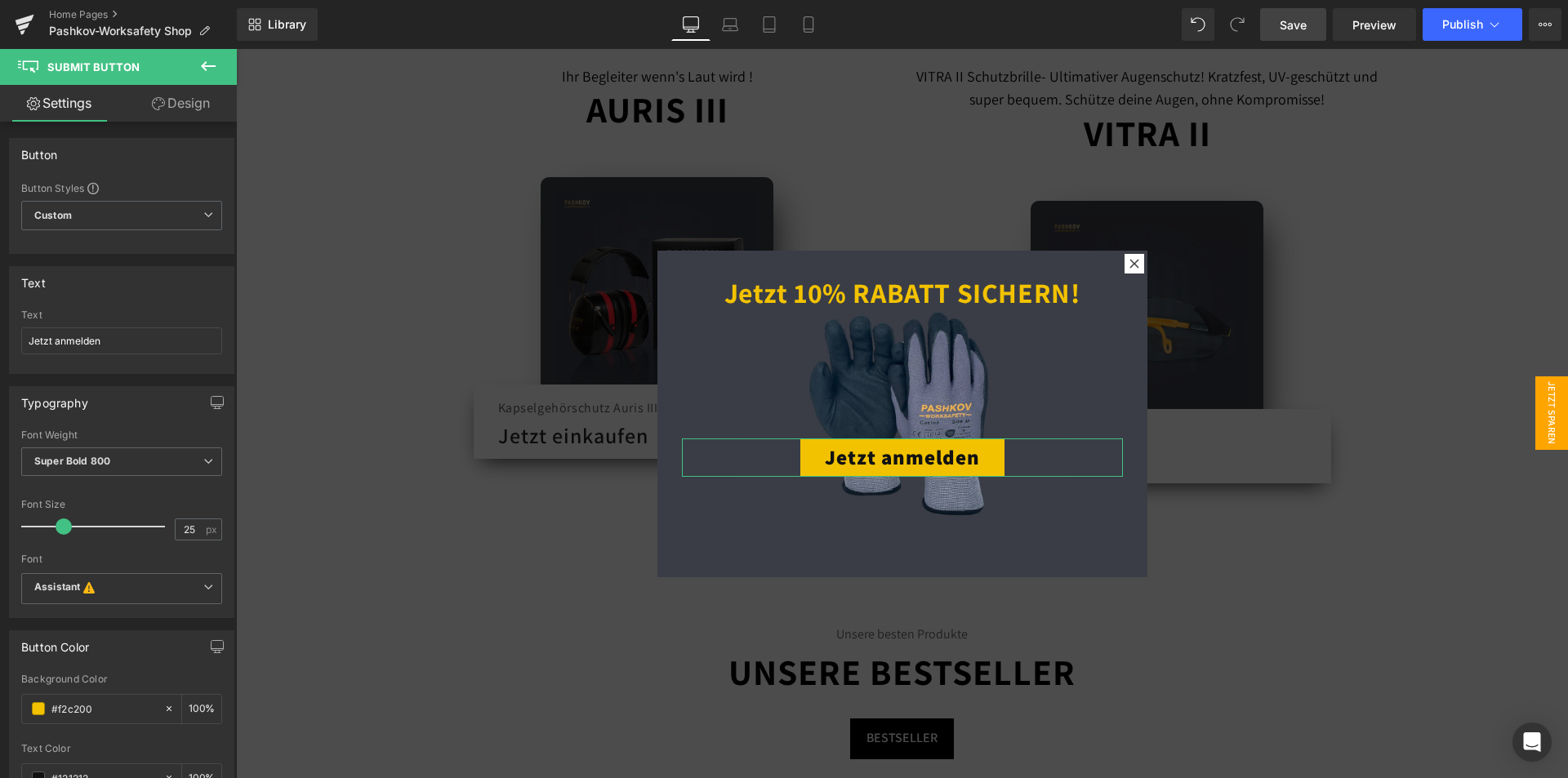
click at [186, 110] on link "Design" at bounding box center [181, 104] width 119 height 37
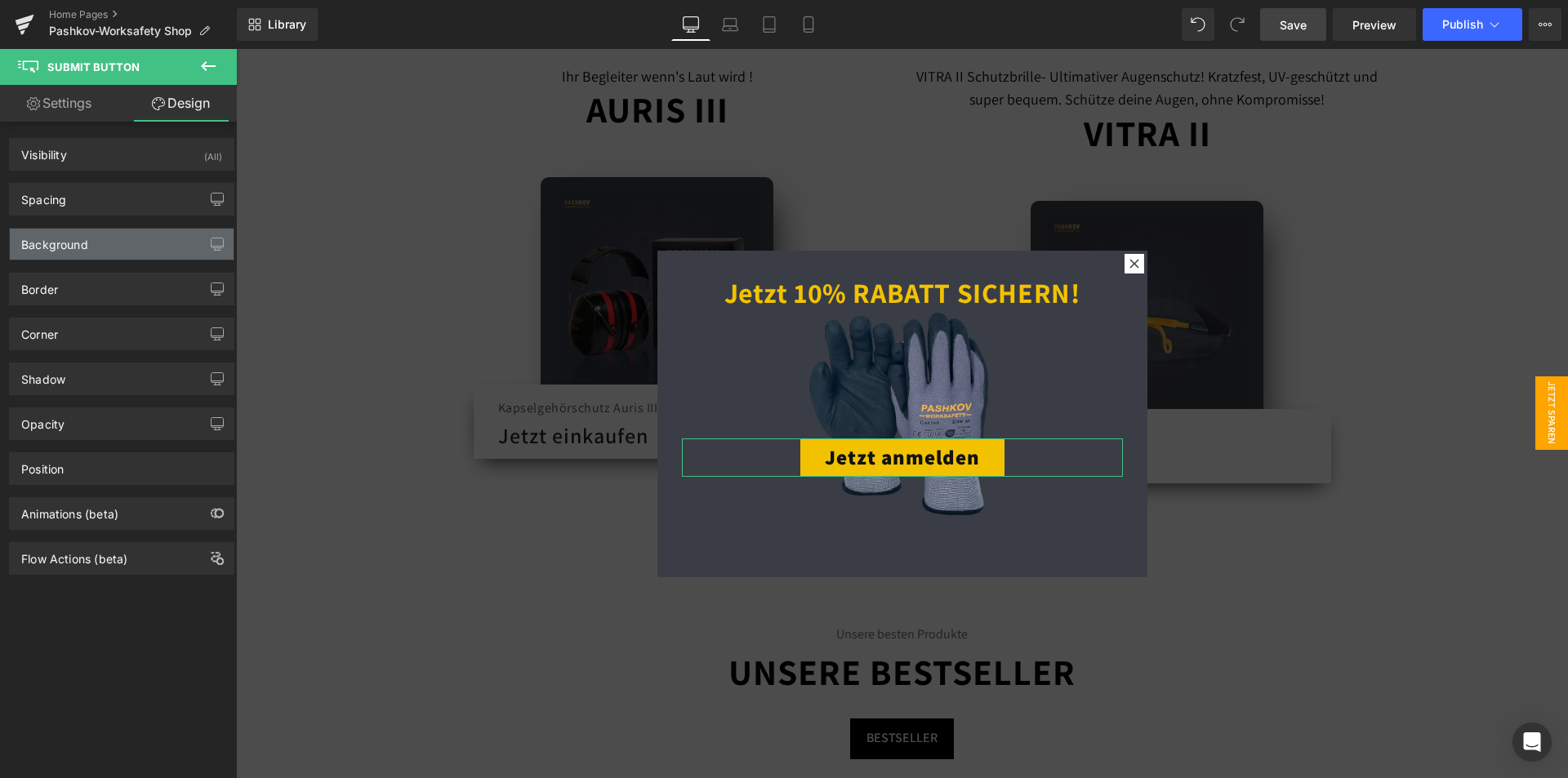
click at [68, 242] on div "Background" at bounding box center [54, 240] width 67 height 23
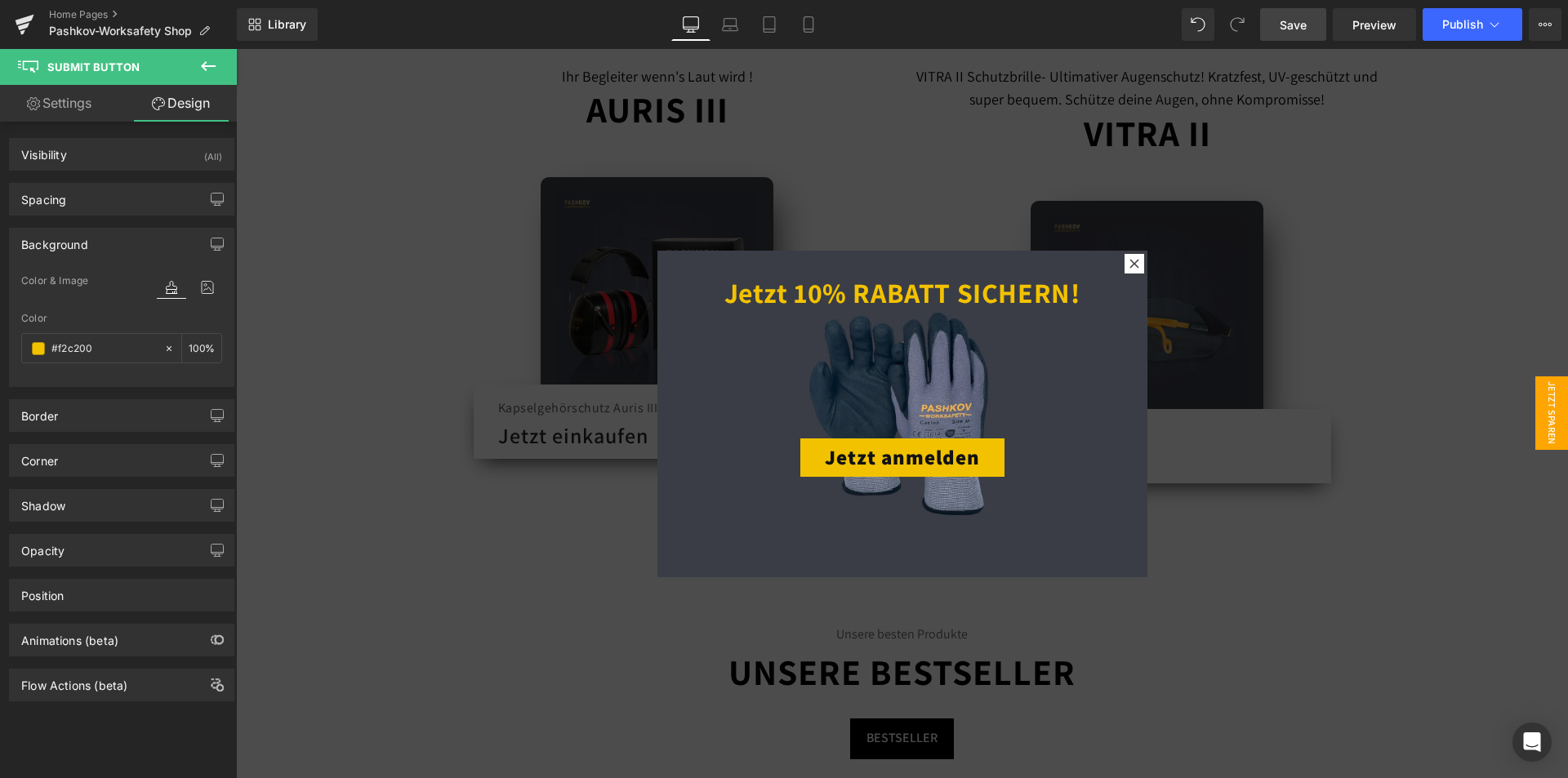
click at [197, 70] on button at bounding box center [208, 67] width 57 height 36
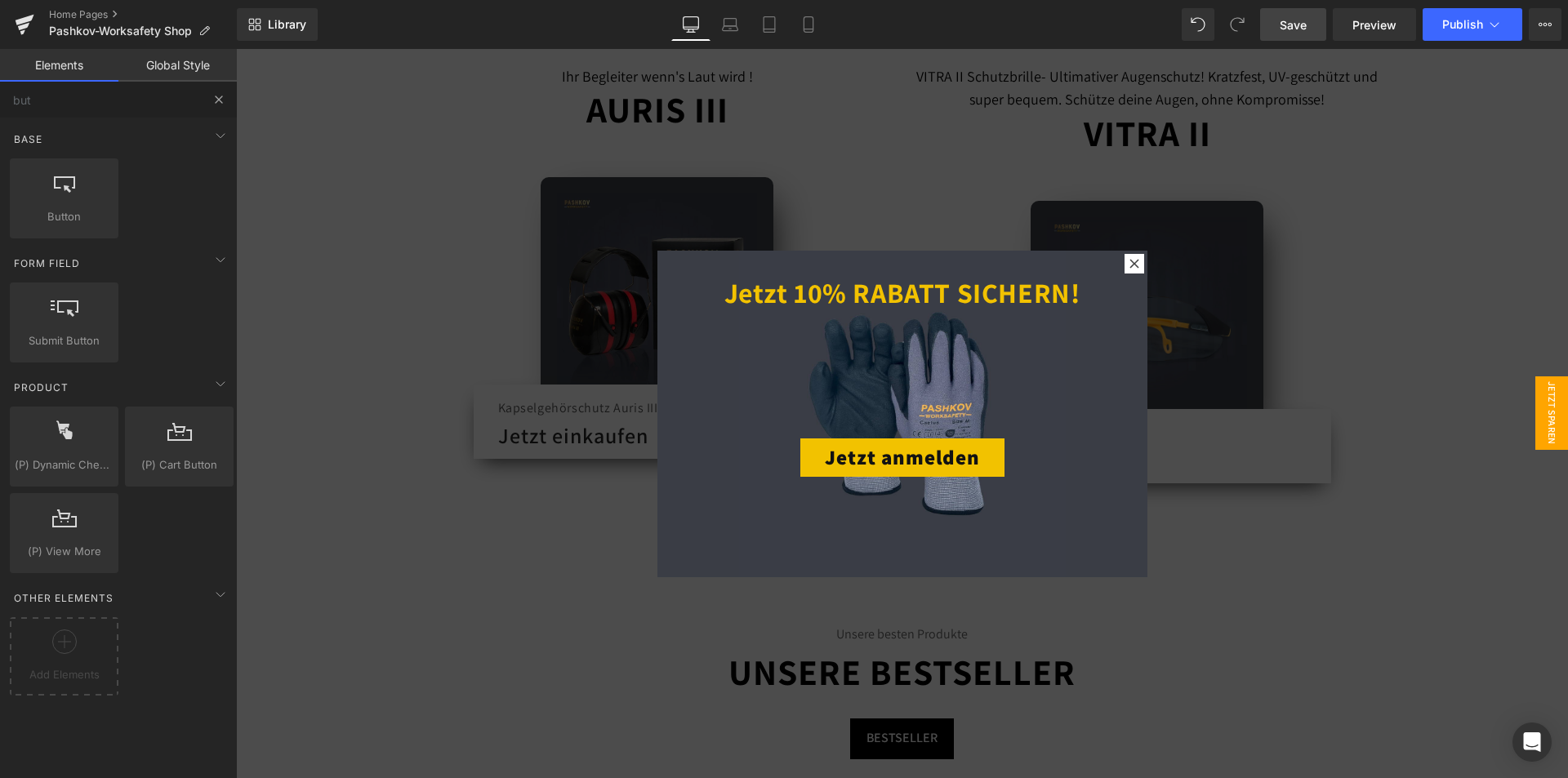
click at [209, 109] on button at bounding box center [219, 99] width 36 height 36
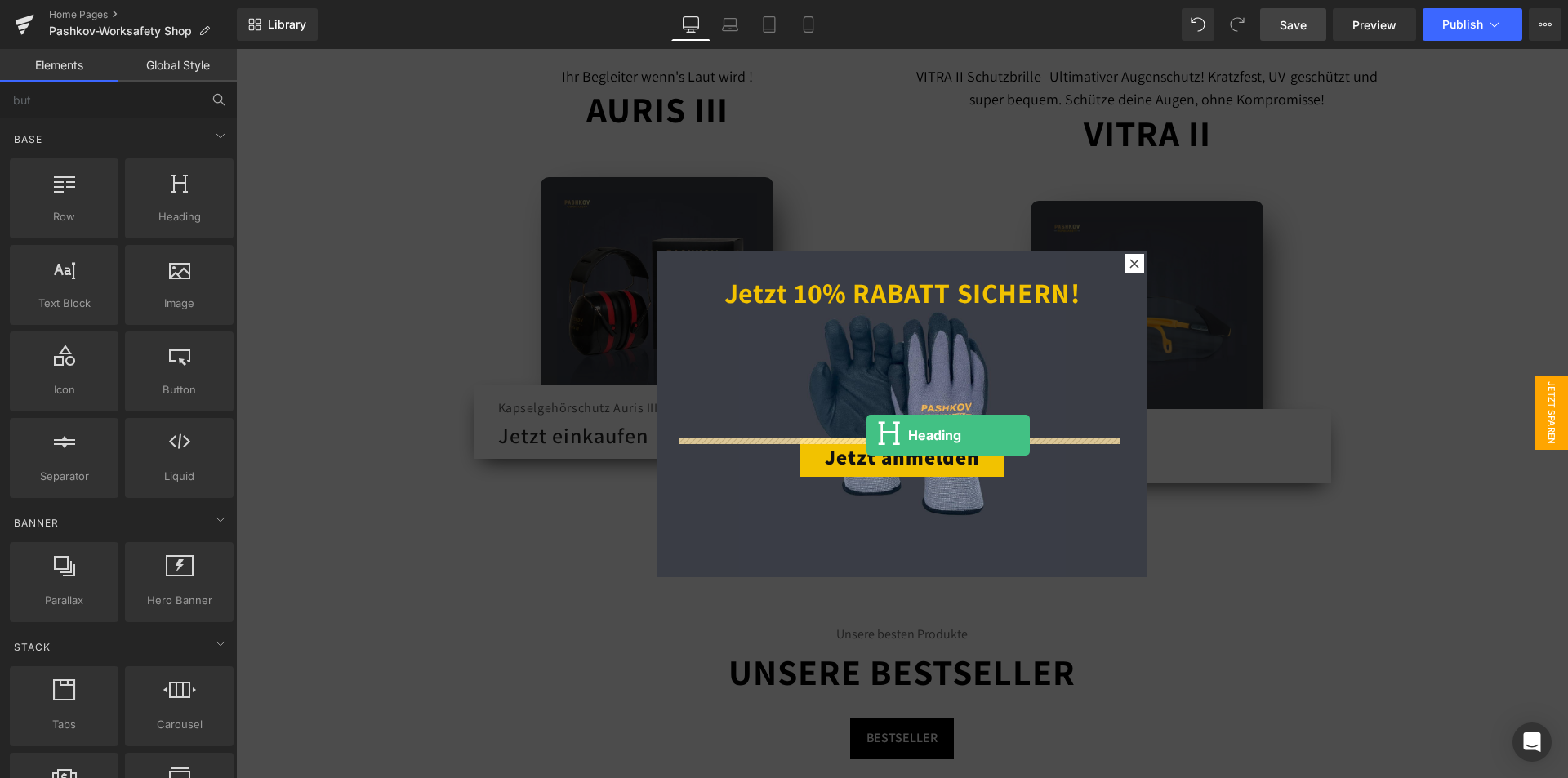
drag, startPoint x: 404, startPoint y: 265, endPoint x: 867, endPoint y: 435, distance: 493.2
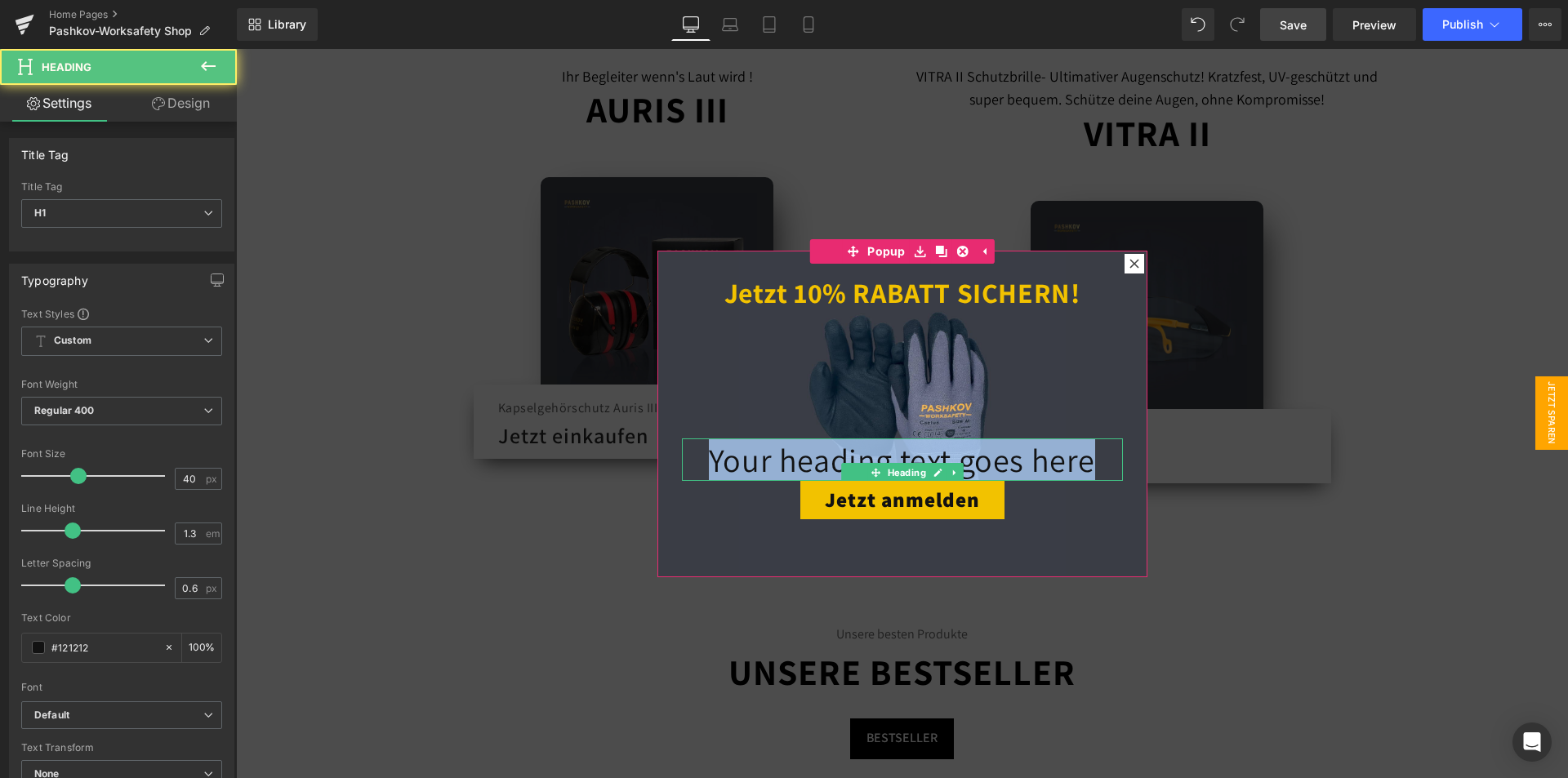
drag, startPoint x: 1090, startPoint y: 456, endPoint x: 530, endPoint y: 432, distance: 560.5
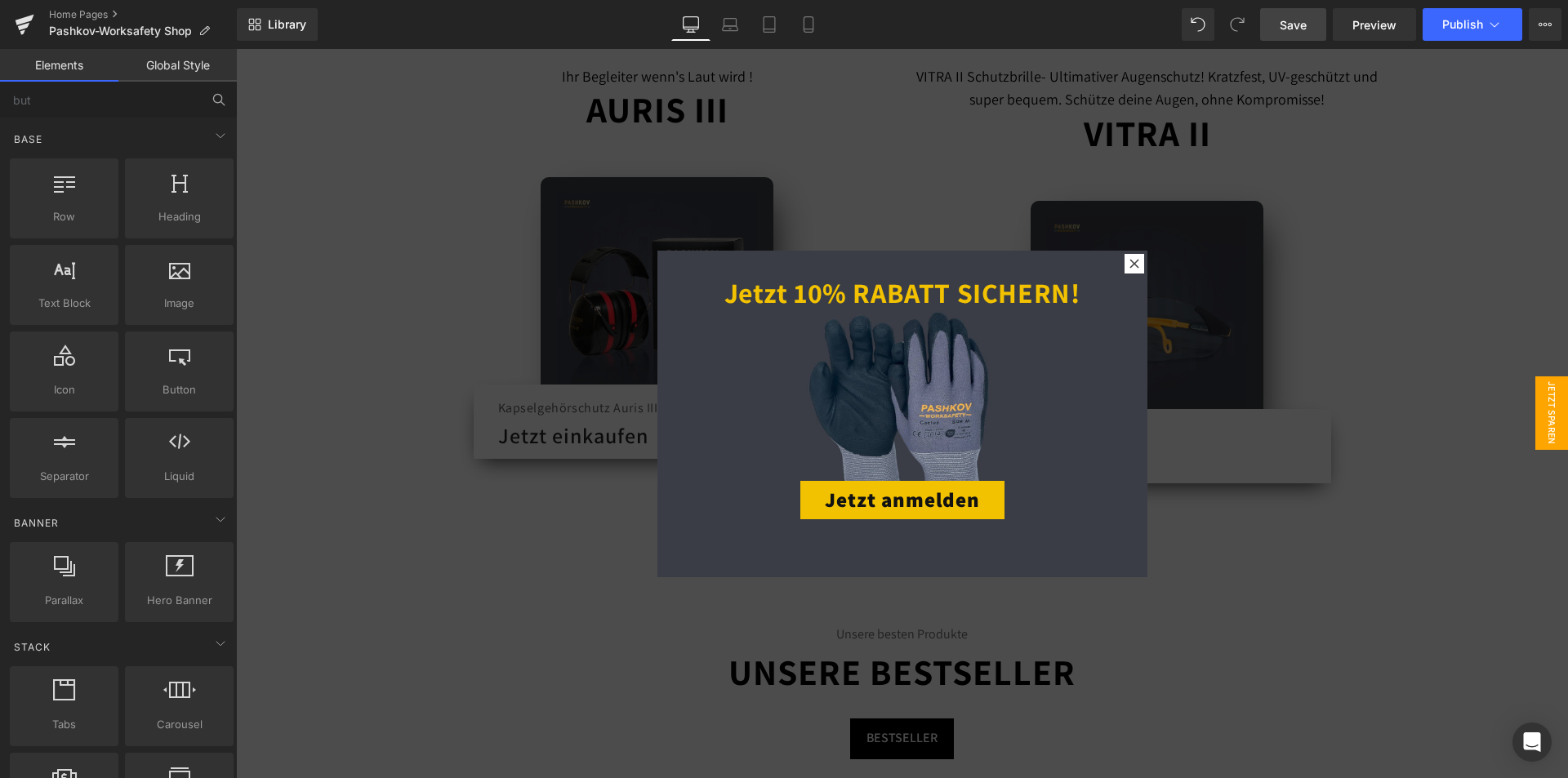
click at [529, 541] on div at bounding box center [902, 413] width 1332 height 729
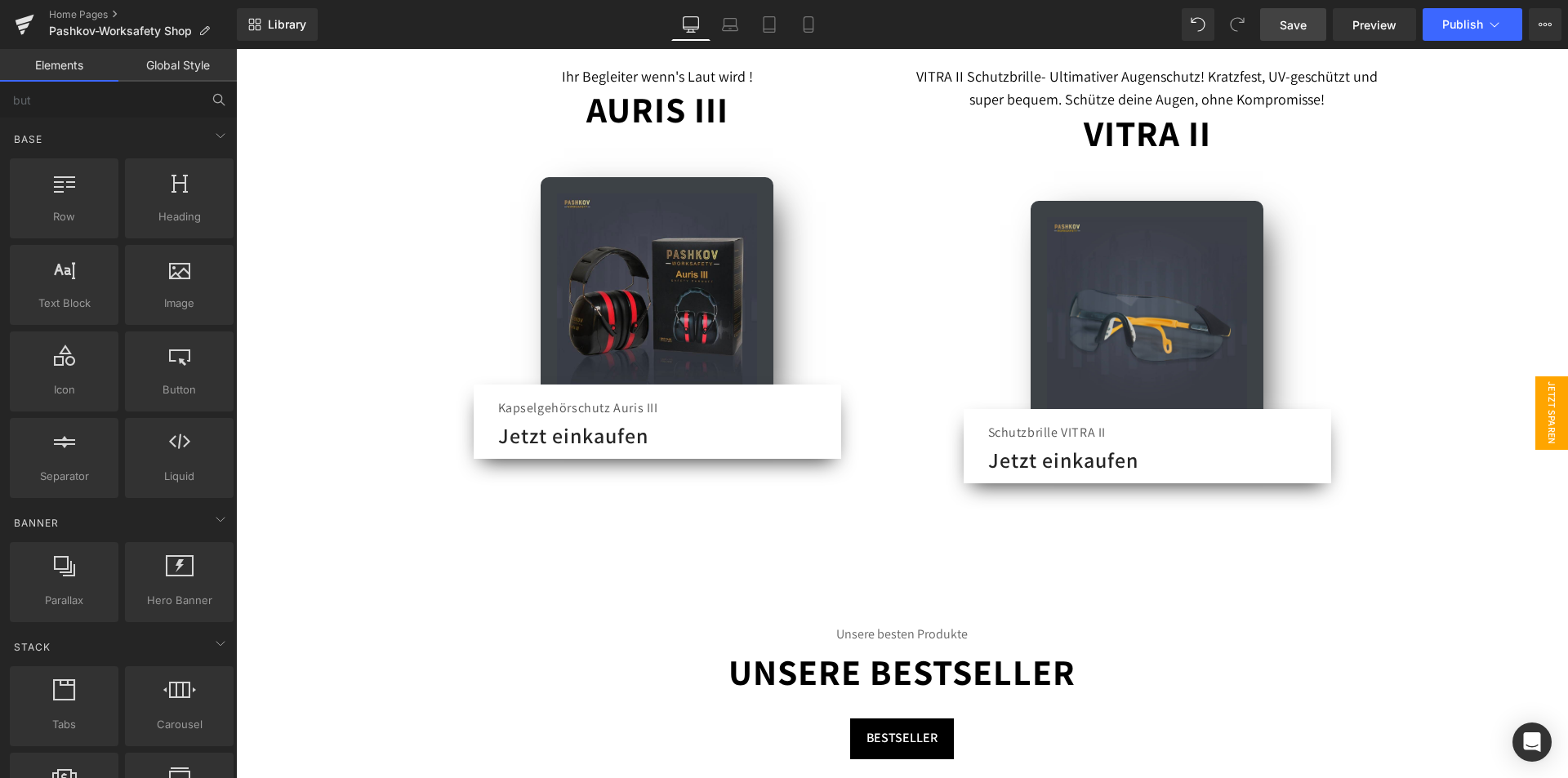
click at [1547, 390] on span "Jetzt Sparen" at bounding box center [1550, 413] width 33 height 73
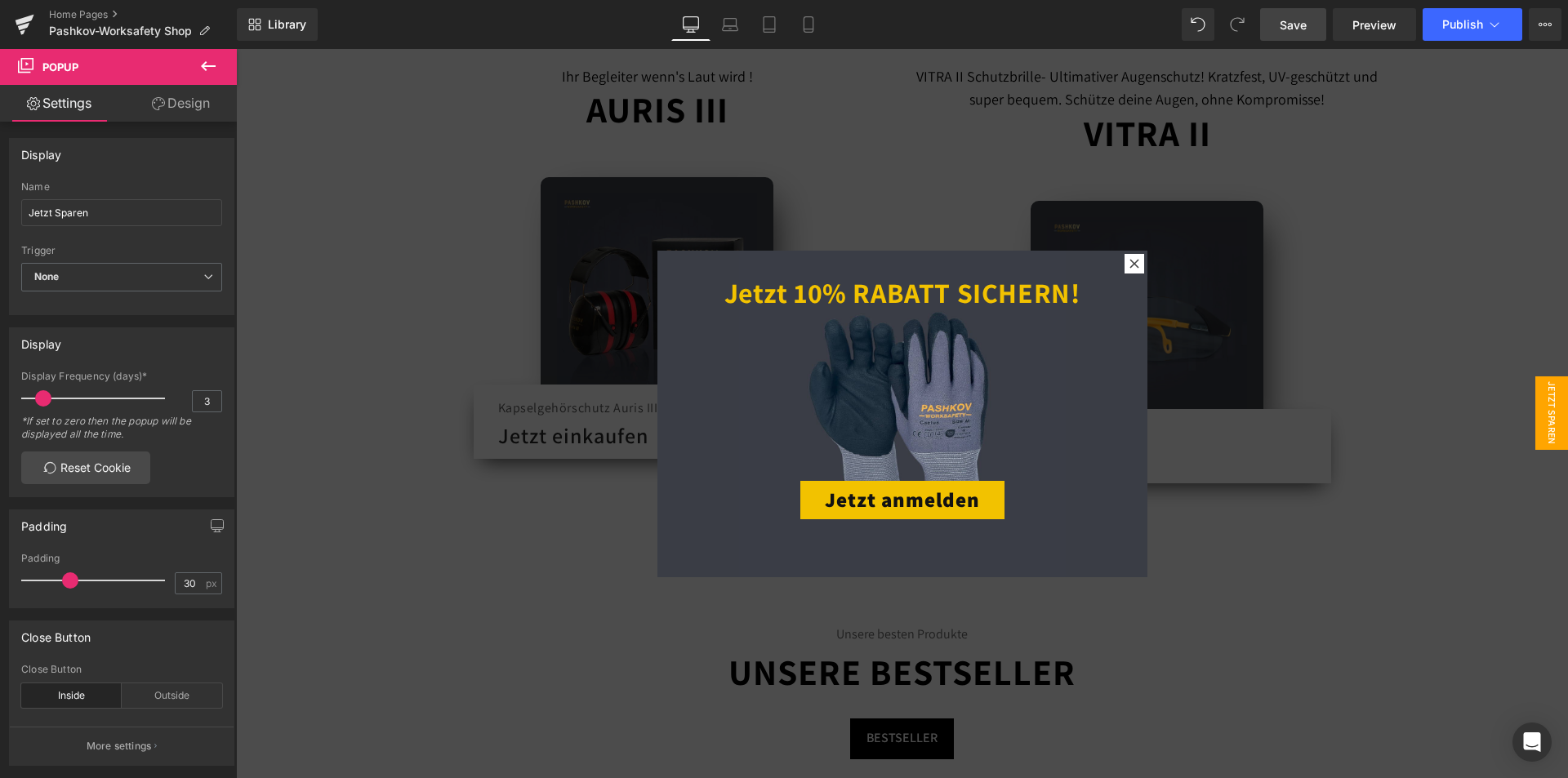
click at [210, 73] on icon at bounding box center [208, 65] width 19 height 19
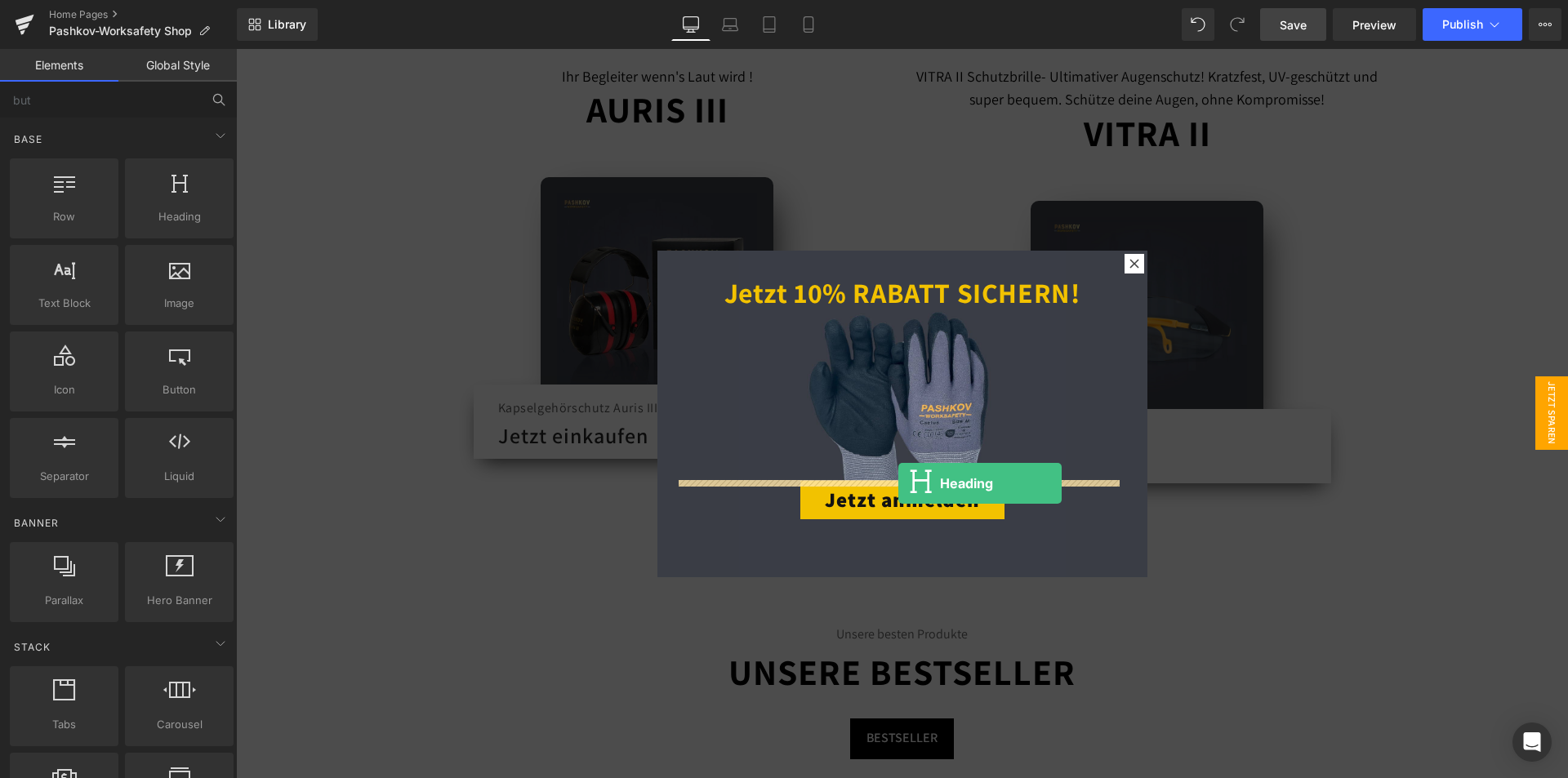
drag, startPoint x: 417, startPoint y: 249, endPoint x: 898, endPoint y: 483, distance: 534.9
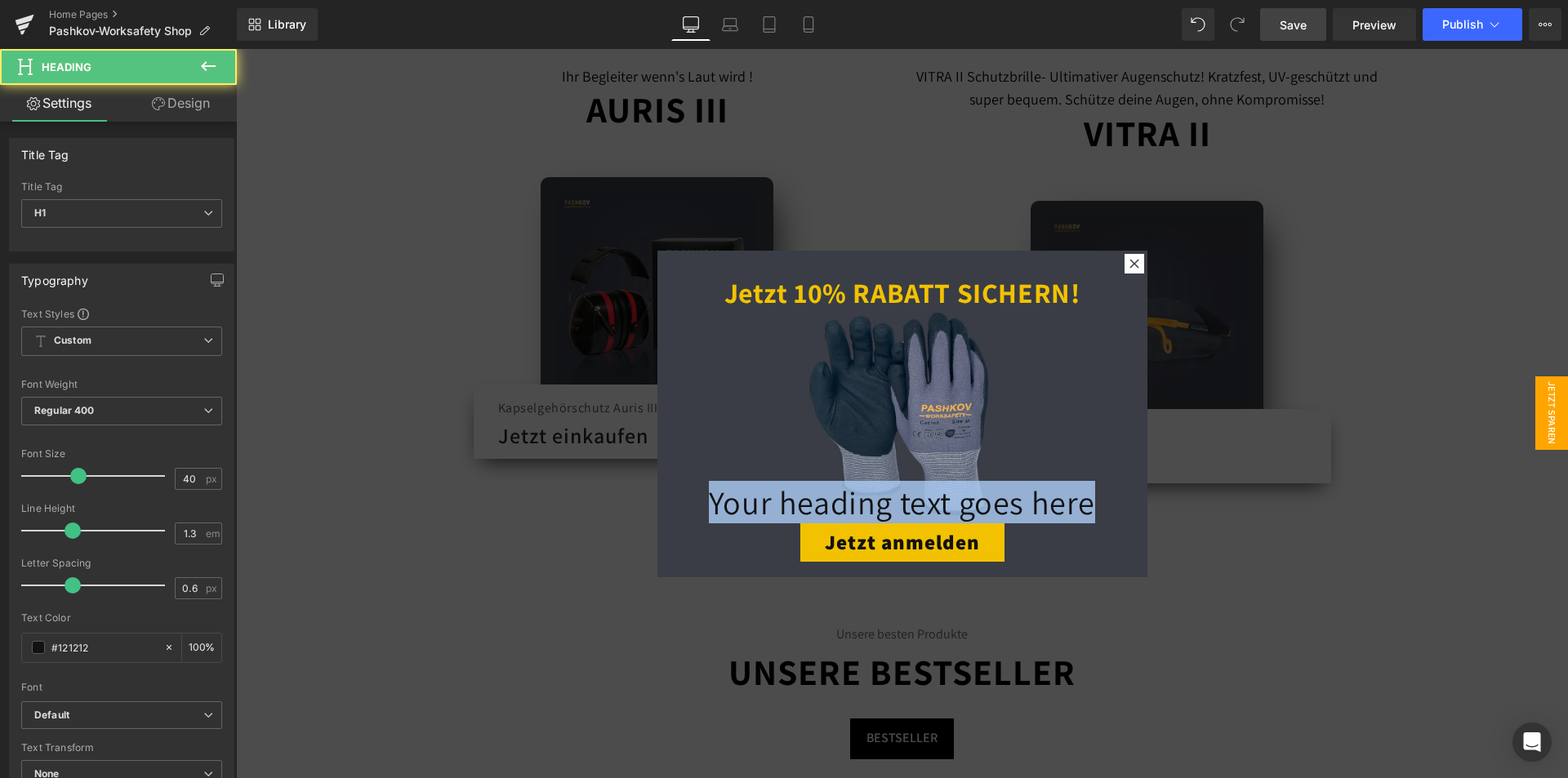
drag, startPoint x: 1086, startPoint y: 504, endPoint x: 638, endPoint y: 498, distance: 448.0
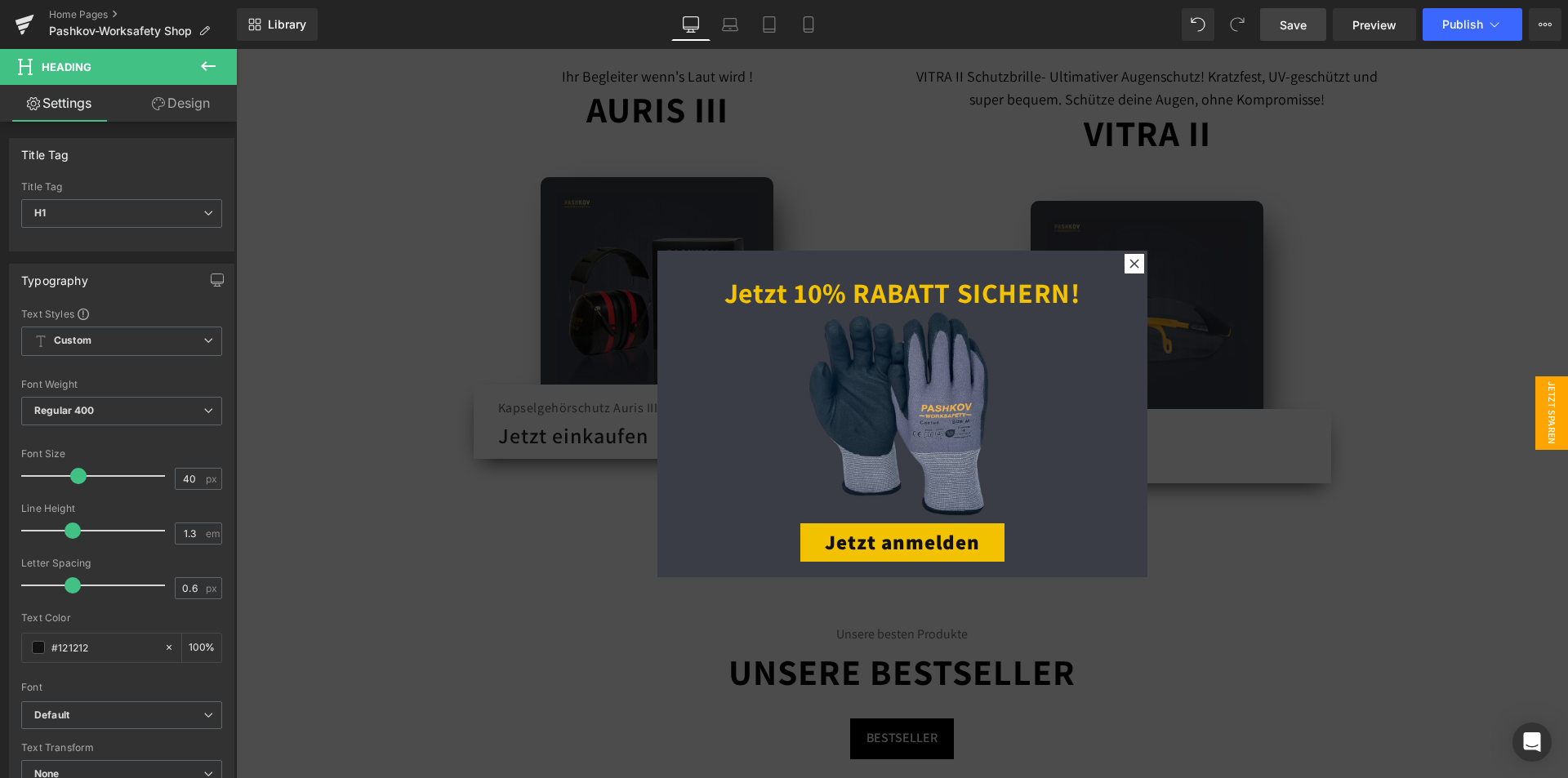
click at [1272, 605] on div at bounding box center [902, 413] width 1332 height 729
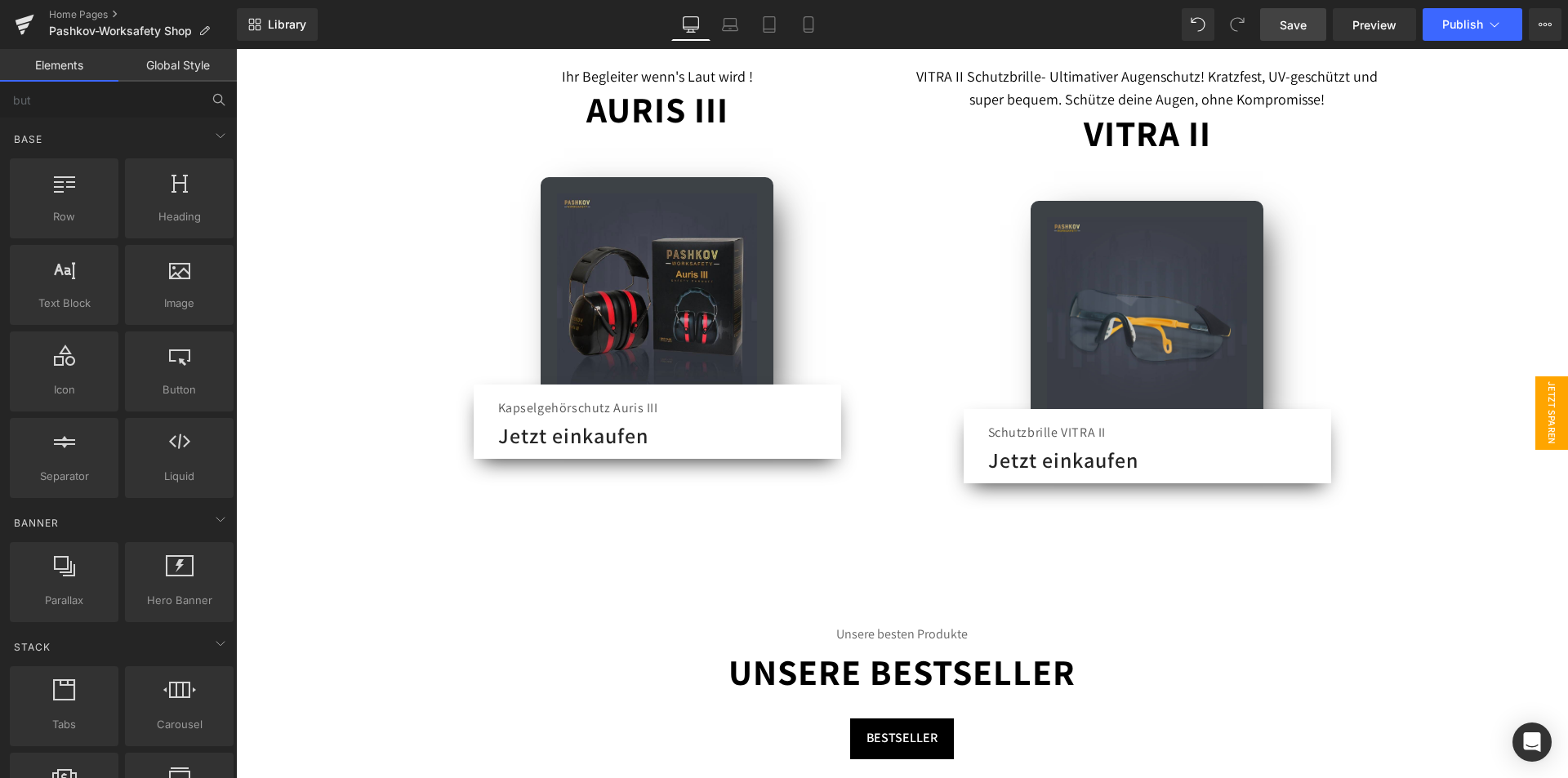
click at [1540, 407] on span "Jetzt Sparen" at bounding box center [1550, 413] width 33 height 73
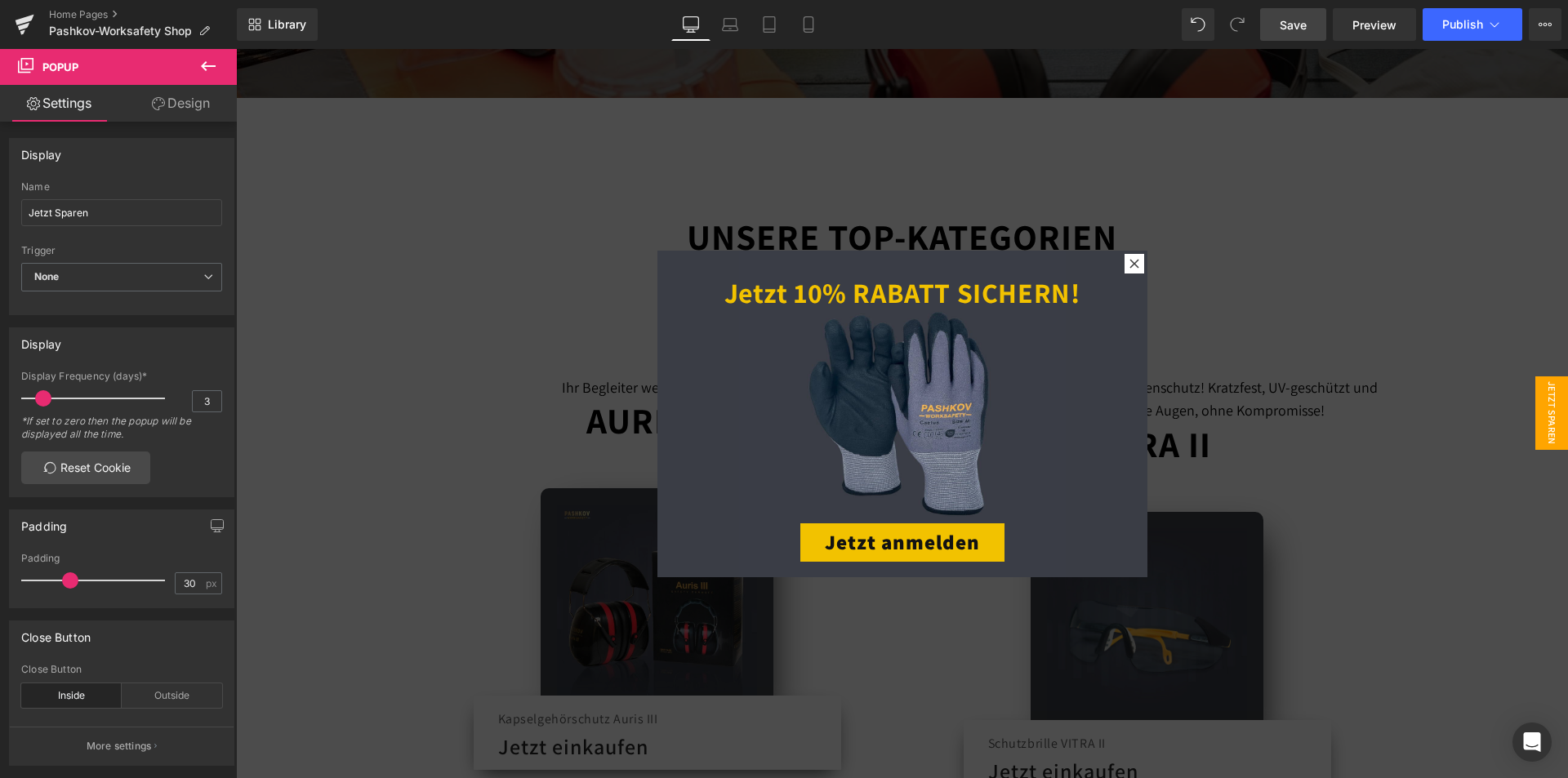
scroll to position [735, 0]
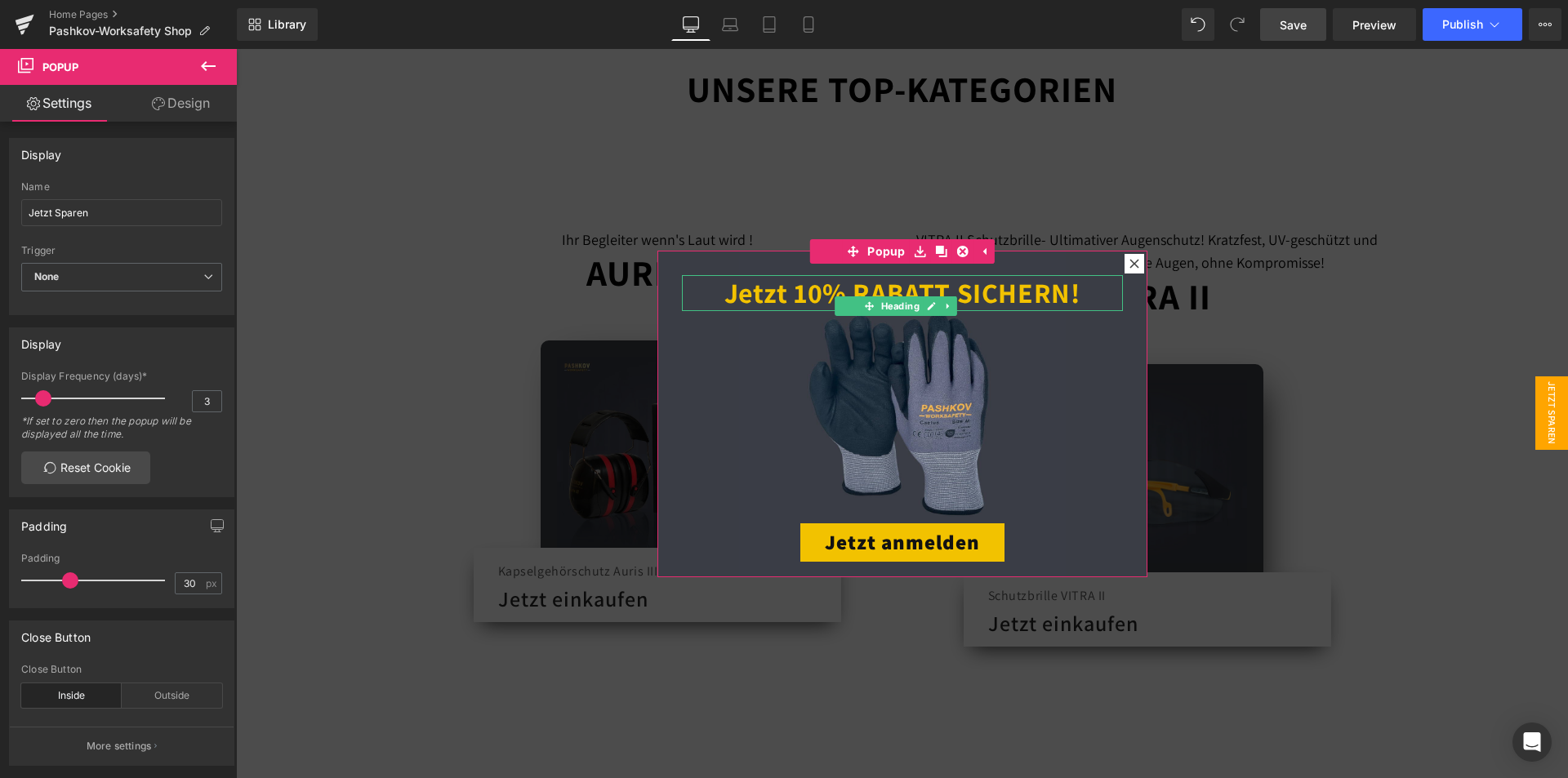
click at [1066, 296] on h1 "Jetzt 10% RABATT SICHERN!" at bounding box center [903, 293] width 441 height 36
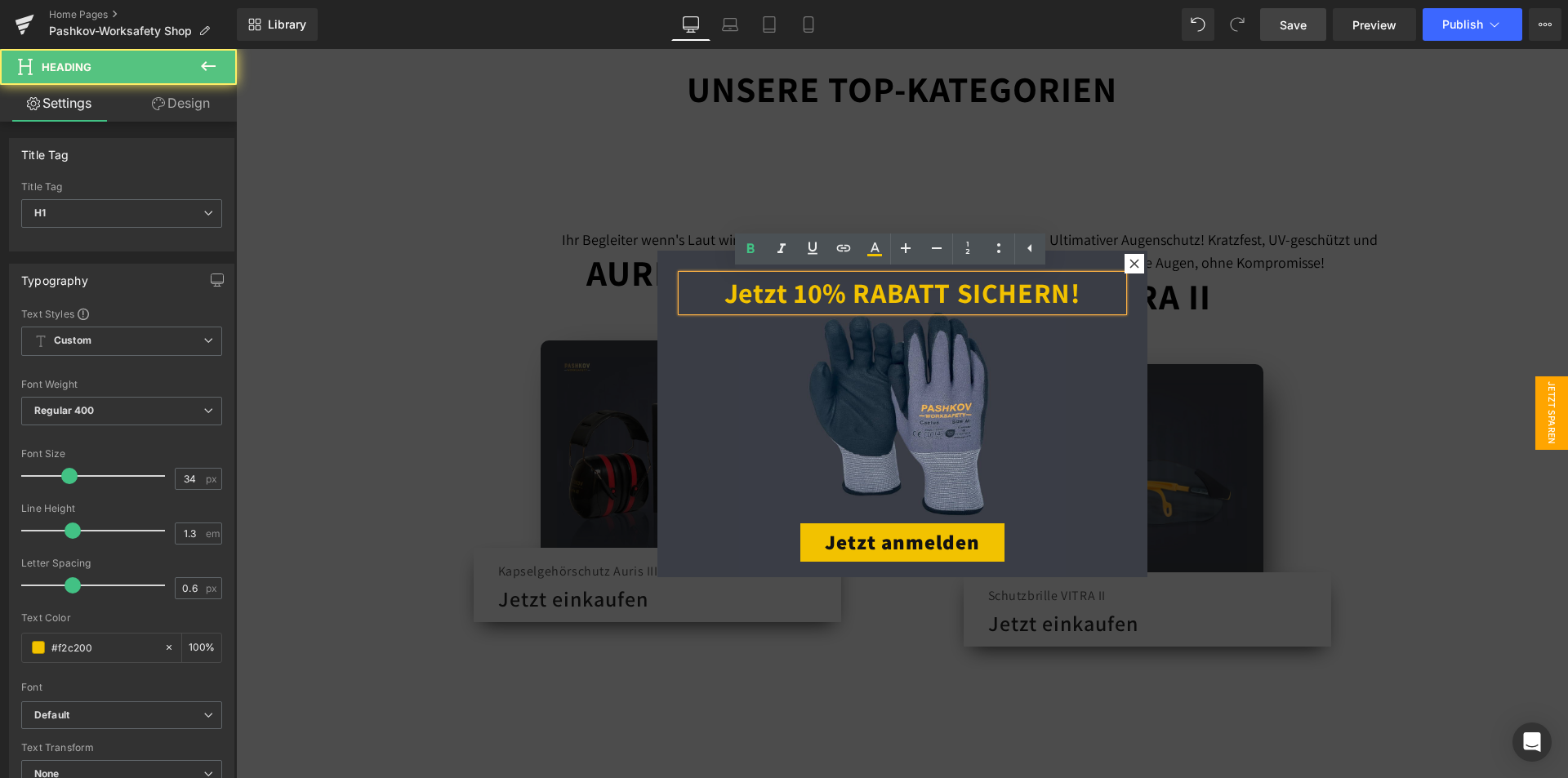
click at [878, 291] on strong "Jetzt 10% RABATT SICHERN!" at bounding box center [902, 293] width 356 height 37
click at [896, 295] on strong "Jetzt 10% RABATT SICHERN!" at bounding box center [902, 293] width 356 height 37
click at [916, 292] on strong "Jetzt 10% RABATT SICHERN!" at bounding box center [902, 293] width 356 height 37
click at [913, 292] on strong "Jetzt 10% RABATT SICHERN!" at bounding box center [902, 293] width 356 height 37
click at [939, 294] on strong "Jetzt 10% RABATT SICHERN!" at bounding box center [902, 293] width 356 height 37
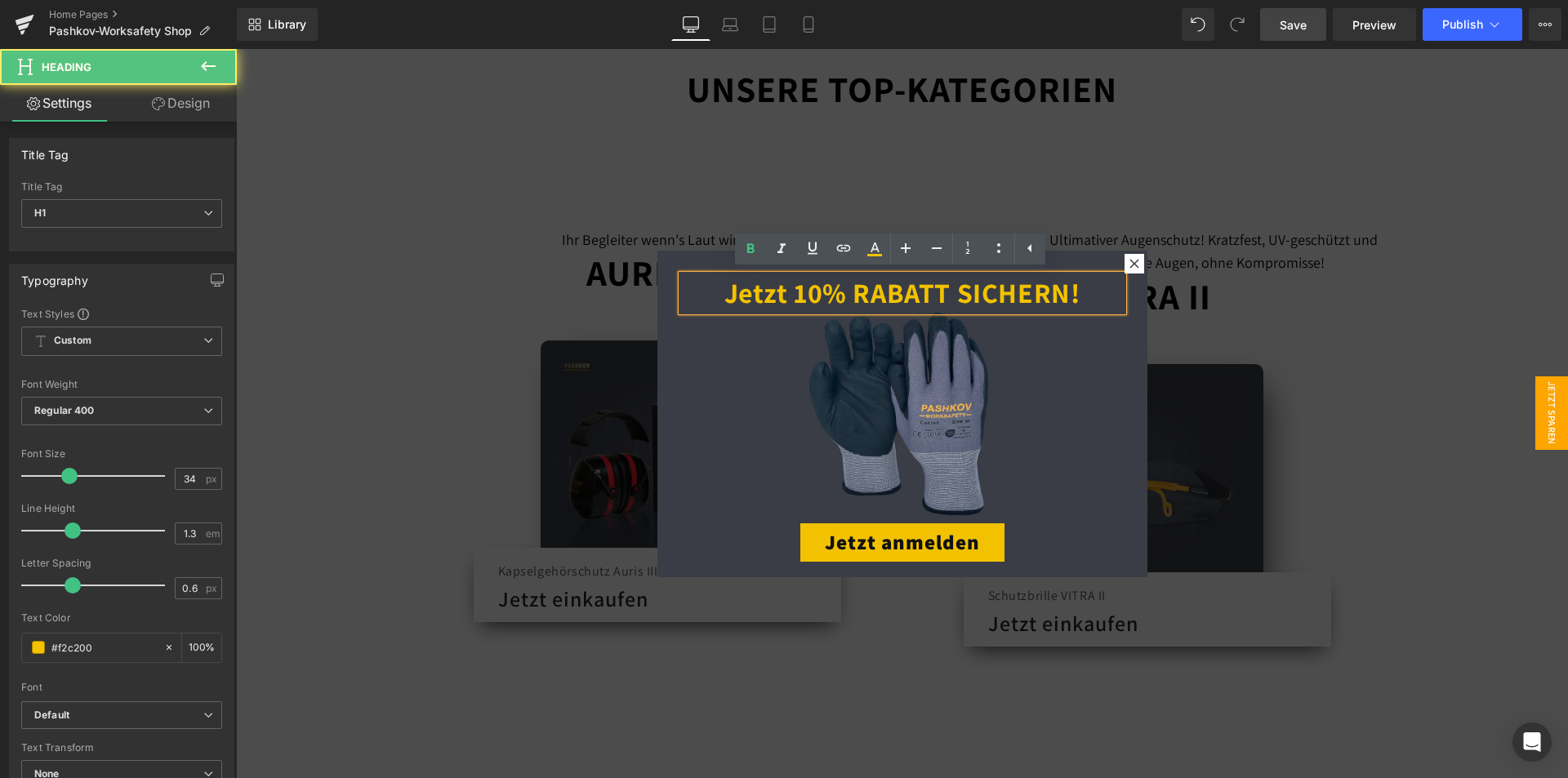
click at [734, 290] on strong "Jetzt 10% RABATT SICHERN!" at bounding box center [902, 293] width 356 height 37
click at [745, 294] on strong "Jetzt 10% RABATT SICHERN!" at bounding box center [902, 293] width 356 height 37
click at [761, 296] on strong "Jetzt 10% RABATT SICHERN!" at bounding box center [902, 293] width 356 height 37
click at [754, 296] on strong "Jetzt 10% RABATT SICHERN!" at bounding box center [902, 293] width 356 height 37
click at [773, 296] on strong "Jetzt 10% RABATT SICHERN!" at bounding box center [902, 293] width 356 height 37
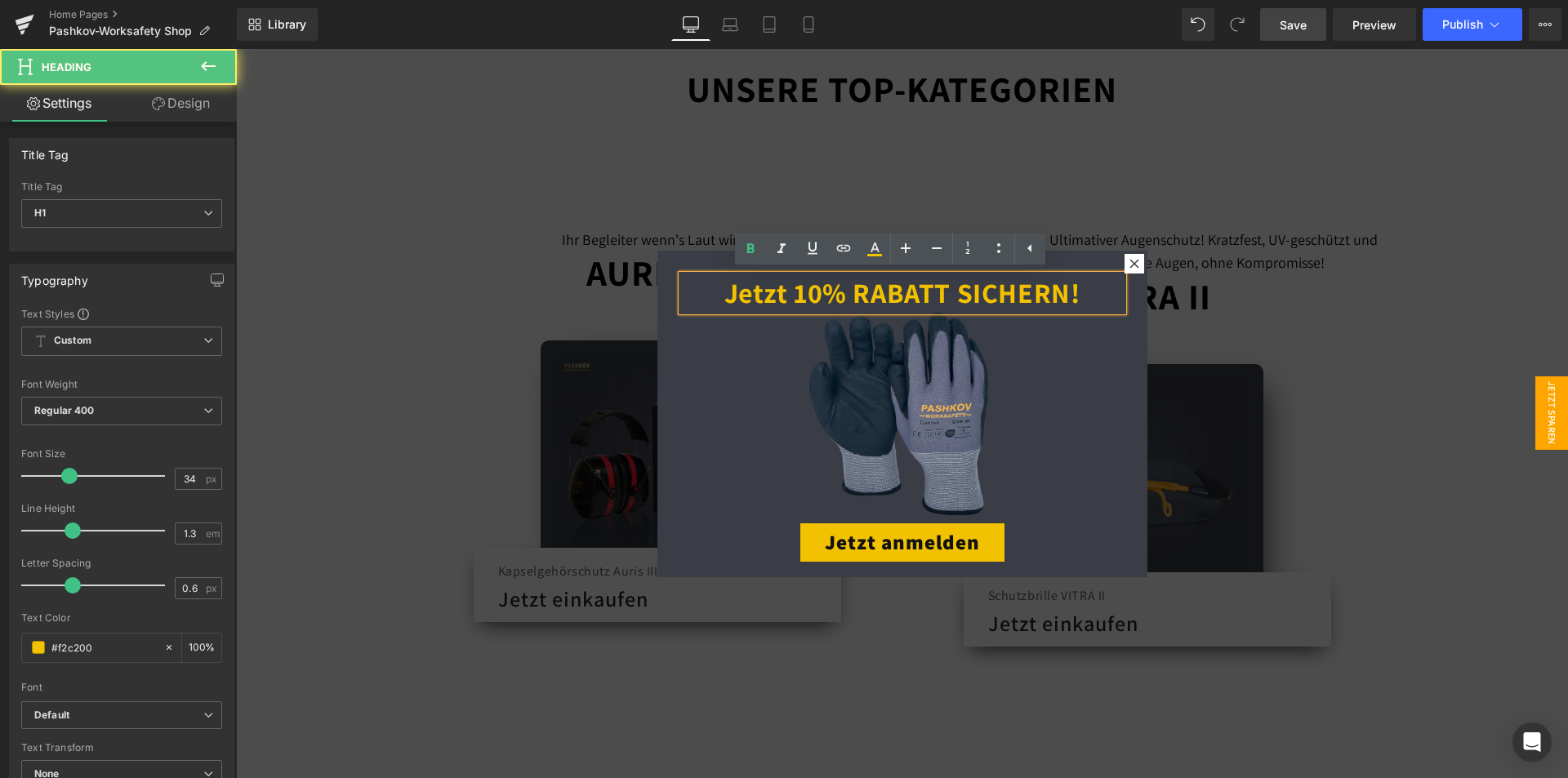
click at [789, 296] on strong "Jetzt 10% RABATT SICHERN!" at bounding box center [902, 293] width 356 height 37
click at [800, 296] on strong "Jetzt 10% RABATT SICHERN!" at bounding box center [902, 293] width 356 height 37
click at [814, 295] on strong "Jetzt 10% RABATT SICHERN!" at bounding box center [902, 293] width 356 height 37
click at [836, 292] on strong "Jetzt 10% RABATT SICHERN!" at bounding box center [902, 293] width 356 height 37
click at [860, 294] on strong "Jetzt 10% RABATT SICHERN!" at bounding box center [902, 293] width 356 height 37
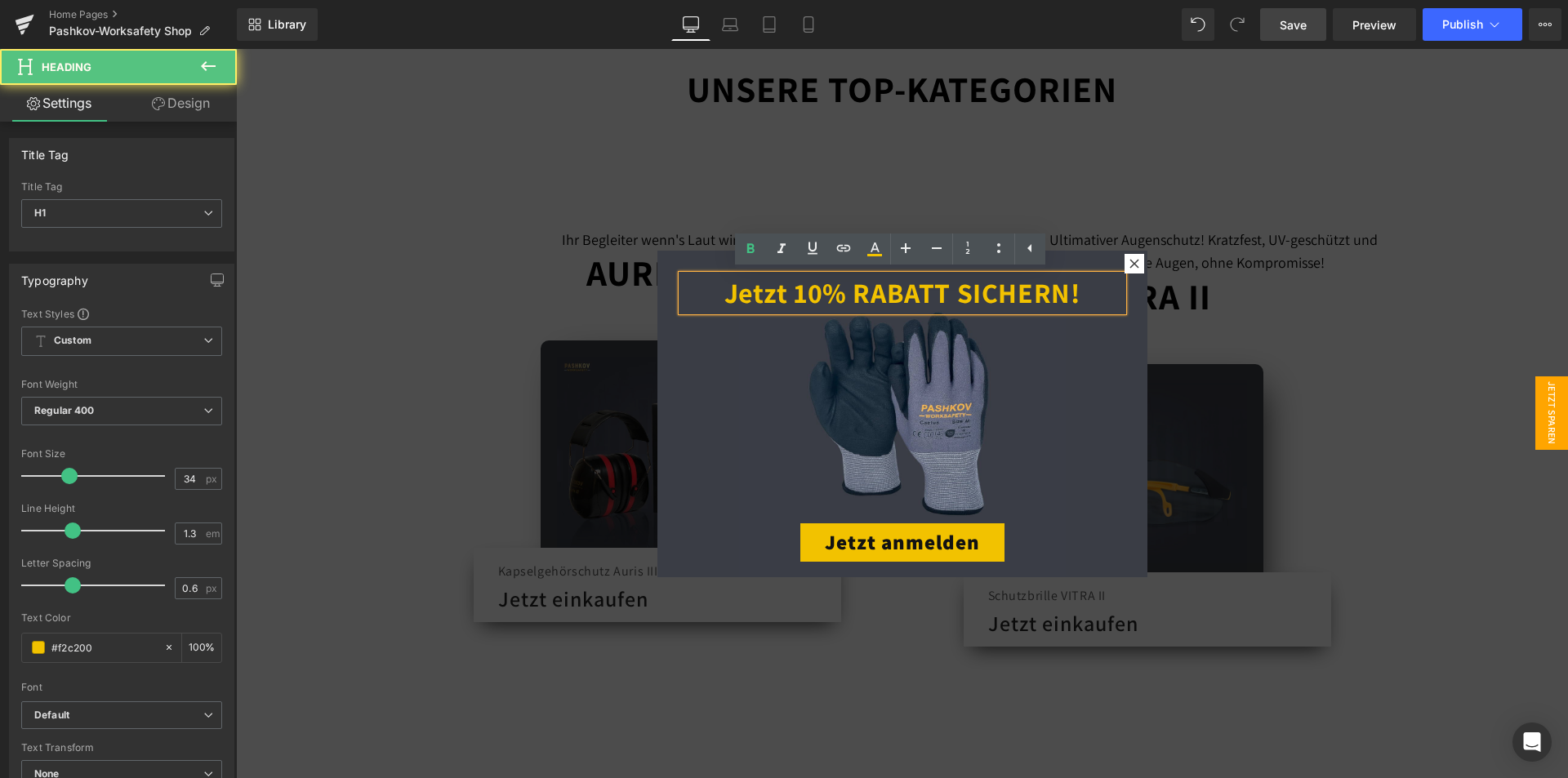
click at [879, 293] on strong "Jetzt 10% RABATT SICHERN!" at bounding box center [902, 293] width 356 height 37
click at [899, 290] on strong "Jetzt 10% RABATT SICHERN!" at bounding box center [902, 293] width 356 height 37
click at [911, 289] on strong "Jetzt 10% RABATT SICHERN!" at bounding box center [902, 293] width 356 height 37
click at [918, 288] on strong "Jetzt 10% RABATT SICHERN!" at bounding box center [902, 293] width 356 height 37
click at [943, 296] on strong "Jetzt 10% RABATT SICHERN!" at bounding box center [902, 293] width 356 height 37
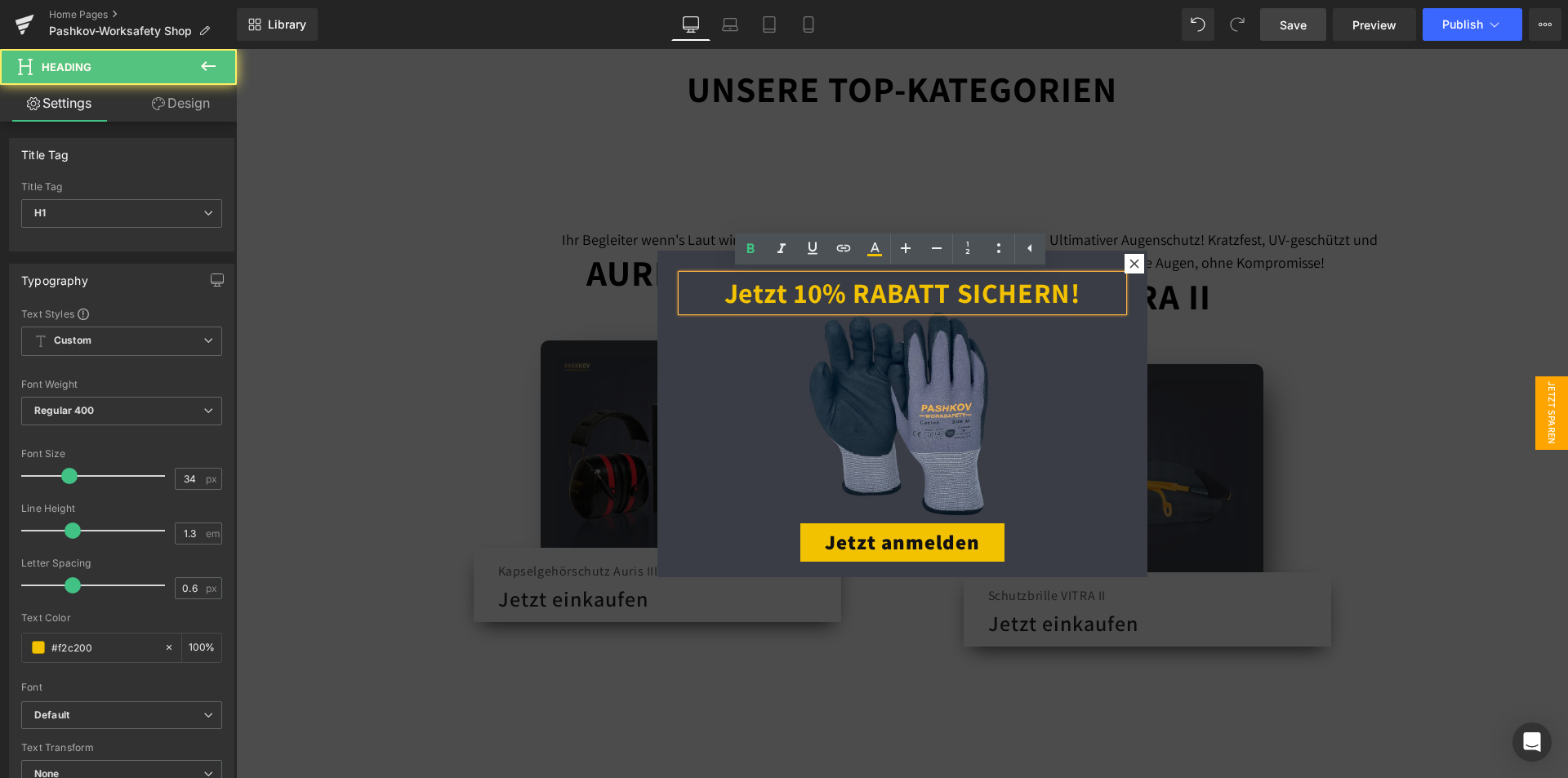
click at [965, 298] on strong "Jetzt 10% RABATT SICHERN!" at bounding box center [902, 293] width 356 height 37
click at [959, 298] on strong "Jetzt 10% RABATT SICHERN!" at bounding box center [902, 293] width 356 height 37
click at [965, 298] on strong "Jetzt 10% RABATT SICHERN!" at bounding box center [902, 293] width 356 height 37
click at [982, 299] on strong "Jetzt 10% RABATT SICHERN!" at bounding box center [902, 293] width 356 height 37
click at [1003, 300] on strong "Jetzt 10% RABATT SICHERN!" at bounding box center [902, 293] width 356 height 37
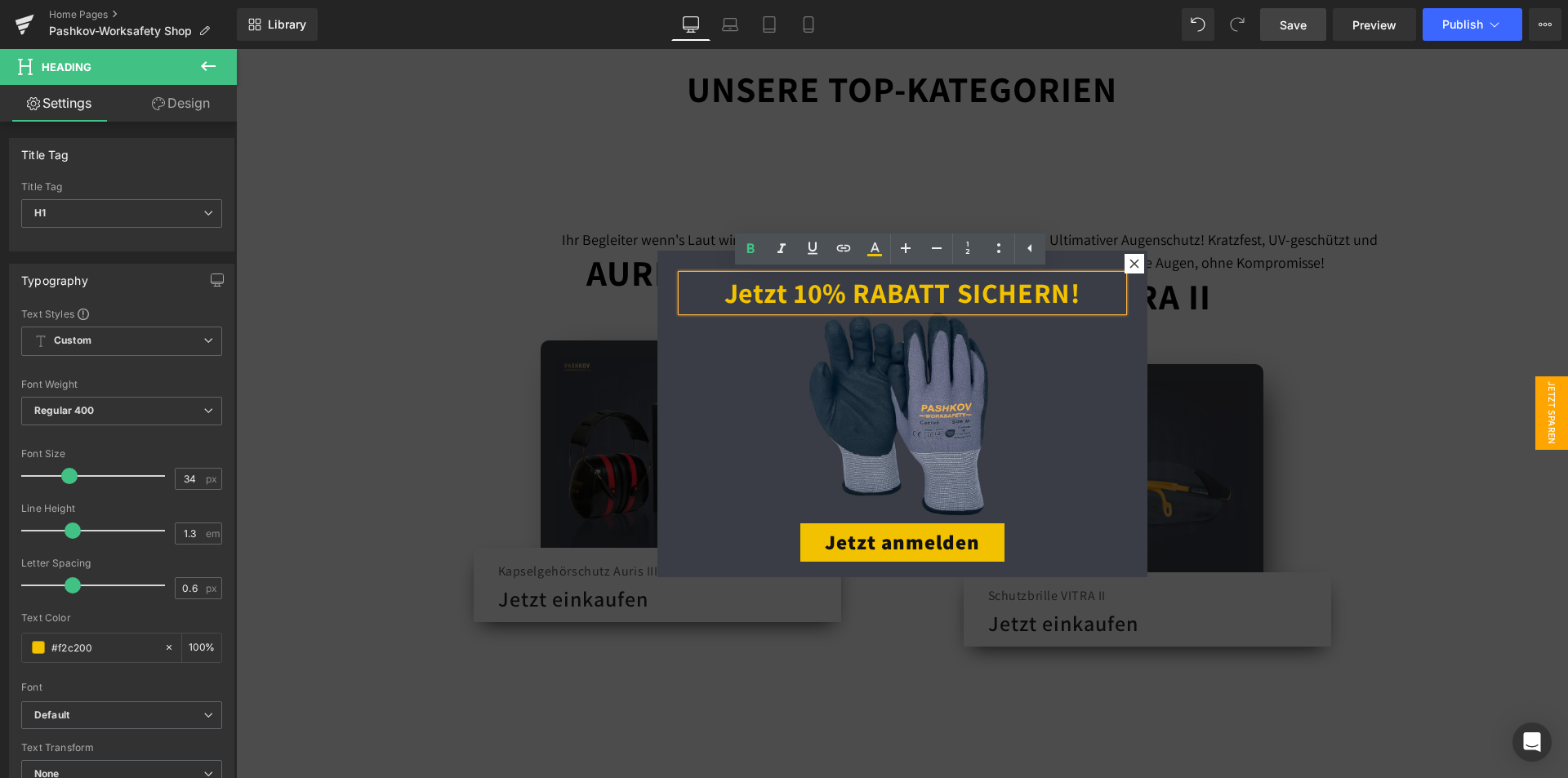
click at [1020, 300] on strong "Jetzt 10% RABATT SICHERN!" at bounding box center [902, 293] width 356 height 37
click at [1044, 300] on strong "Jetzt 10% RABATT SICHERN!" at bounding box center [902, 293] width 356 height 37
click at [1057, 301] on strong "Jetzt 10% RABATT SICHERN!" at bounding box center [902, 293] width 356 height 37
click at [1065, 301] on strong "Jetzt 10% RABATT SICHERN!" at bounding box center [902, 293] width 356 height 37
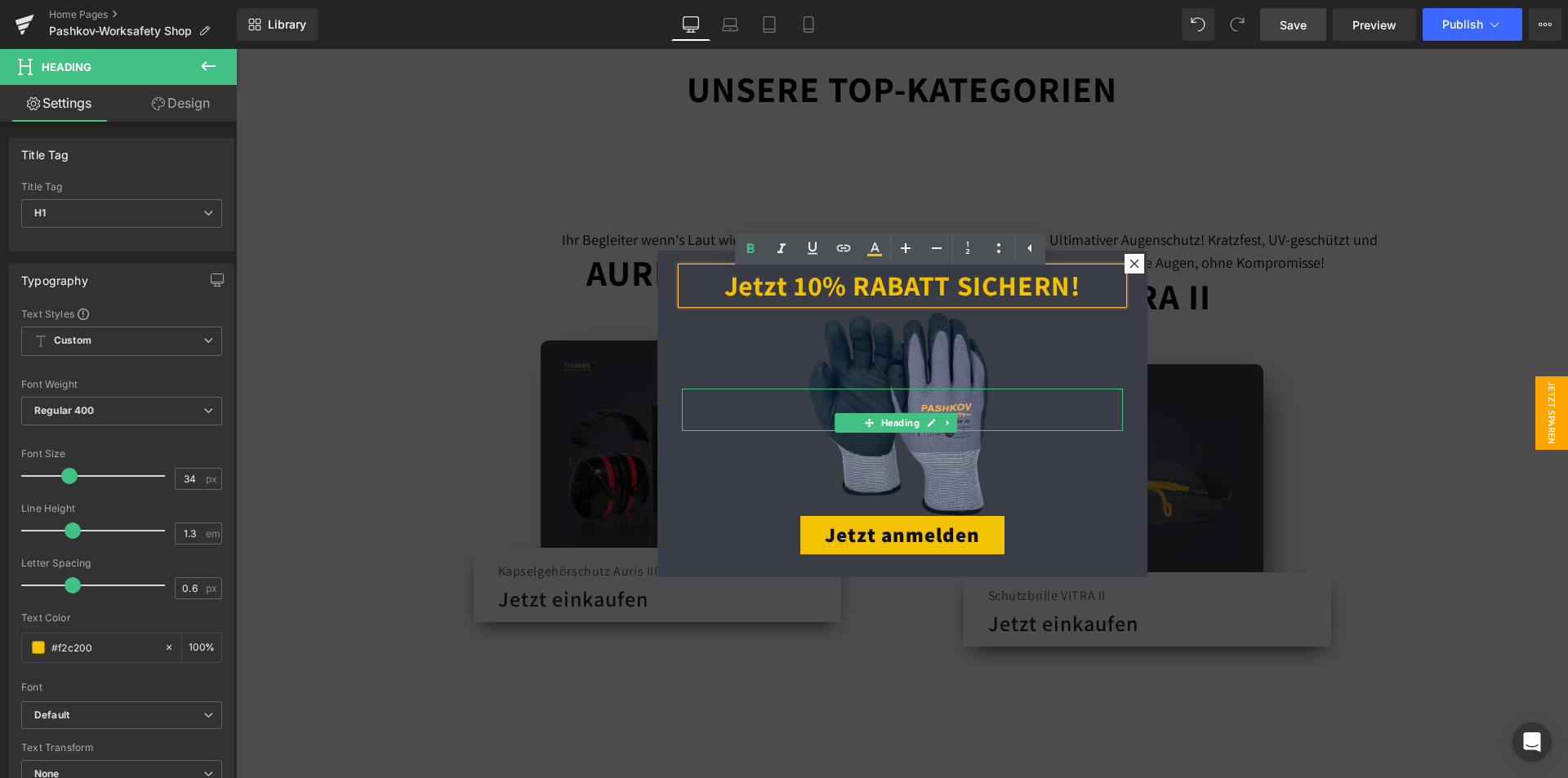
scroll to position [9, 0]
click at [690, 542] on div "Jetzt anmelden" at bounding box center [903, 533] width 441 height 38
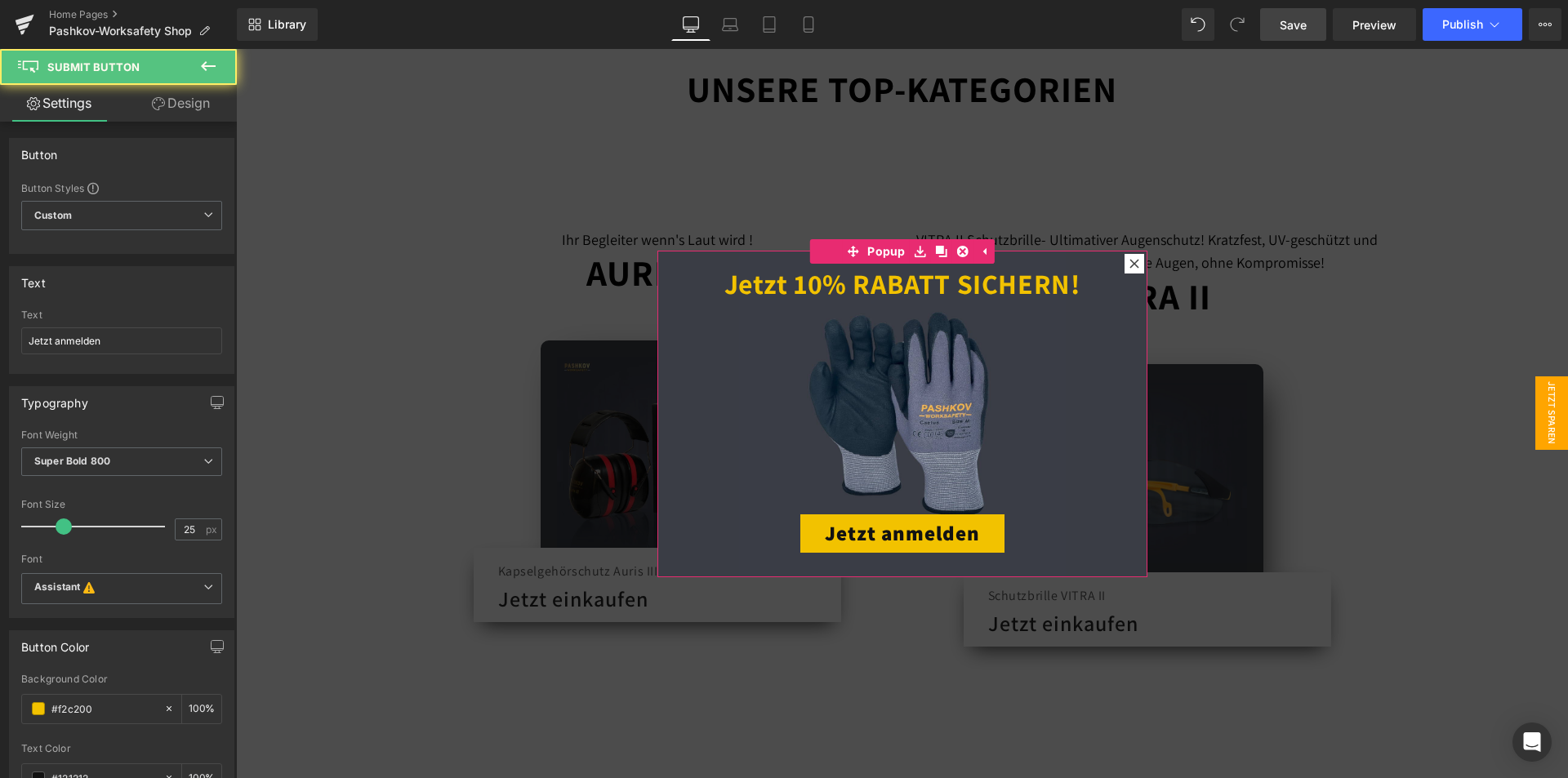
click at [675, 565] on div "Jetzt 10% RABATT SICHERN! Heading Heading Heading Heading Heading Heading Jetzt…" at bounding box center [902, 413] width 490 height 326
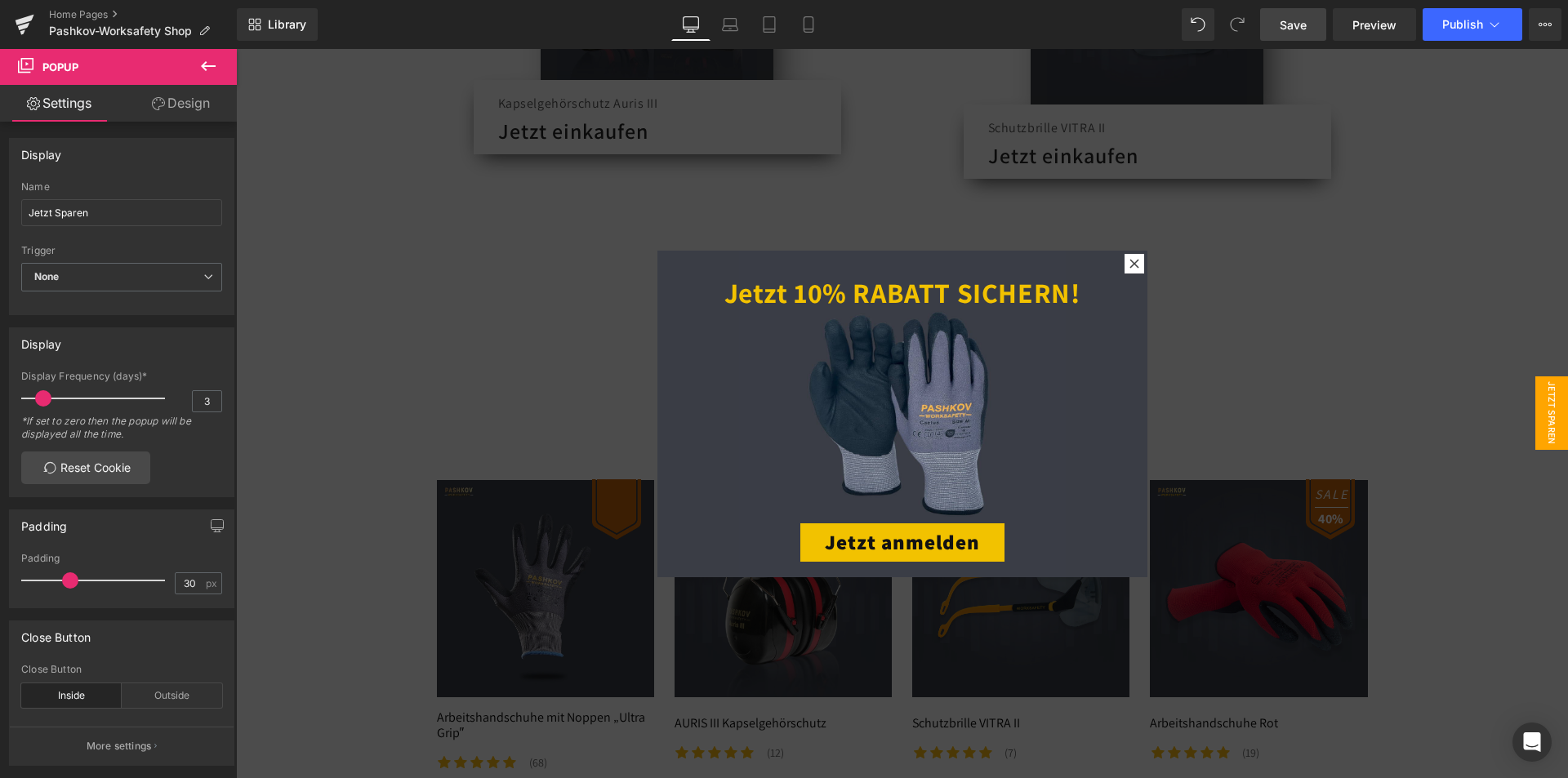
scroll to position [979, 0]
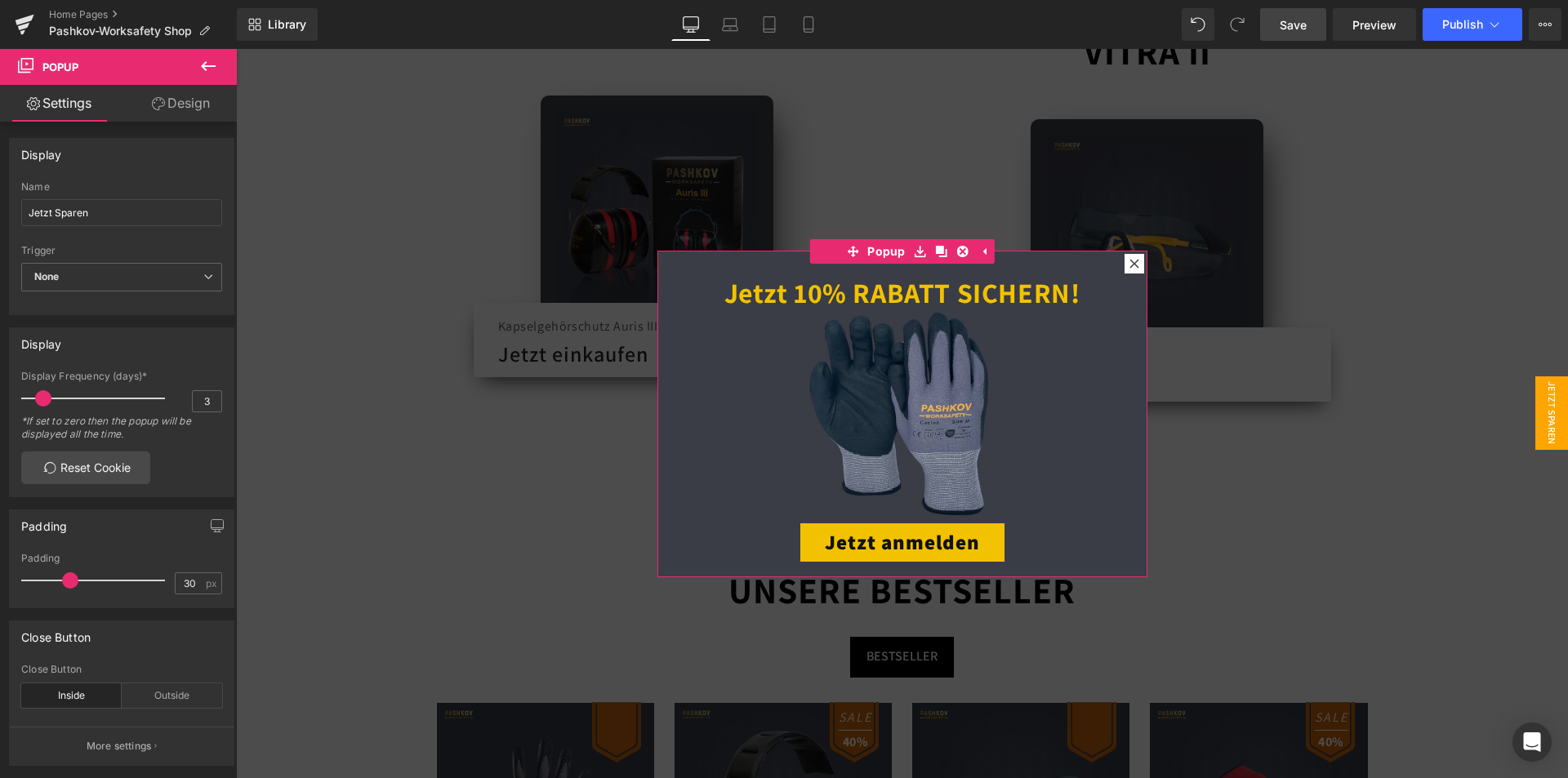
click at [172, 106] on link "Design" at bounding box center [181, 104] width 119 height 37
click at [213, 73] on icon at bounding box center [208, 65] width 19 height 19
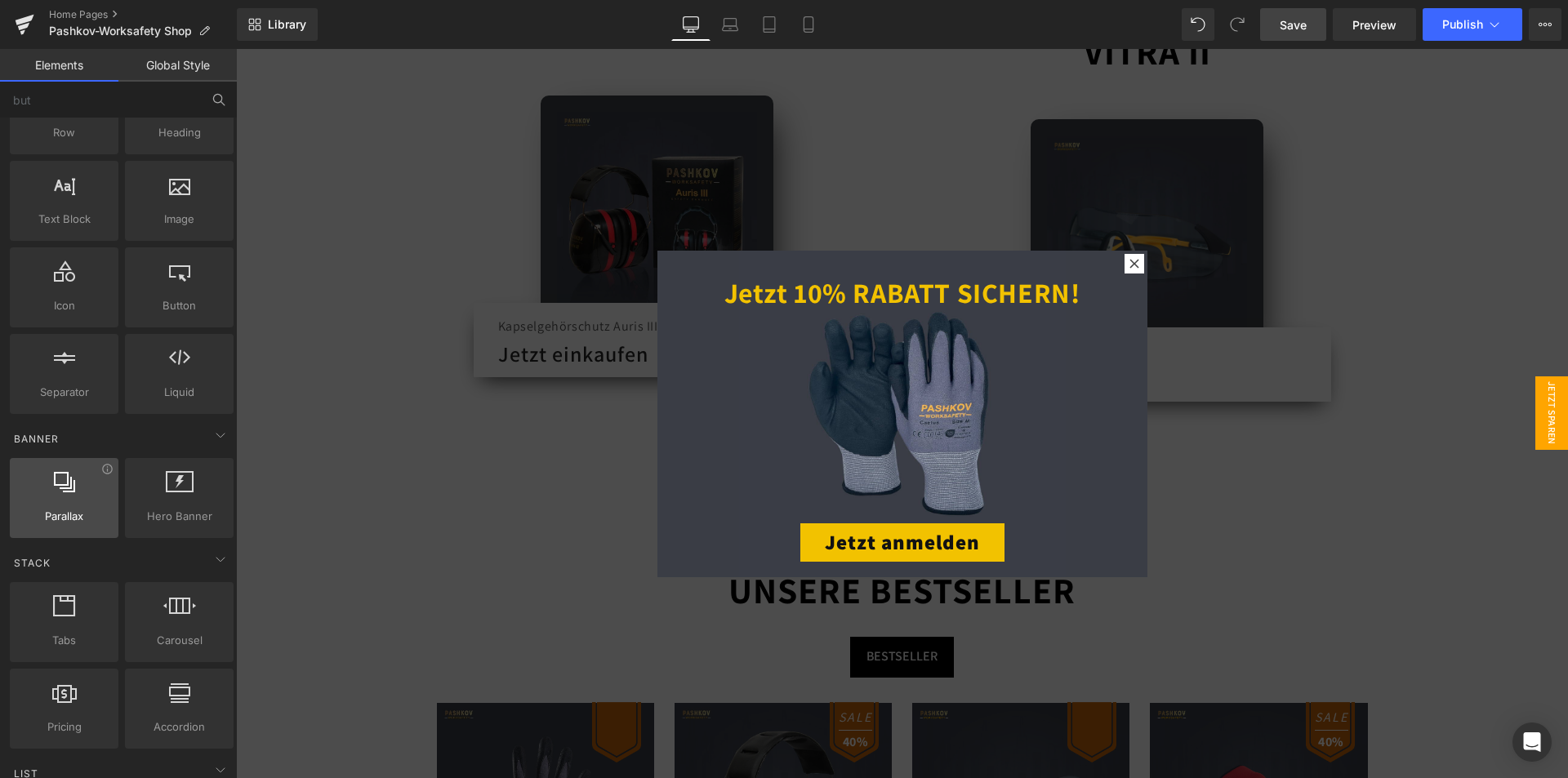
scroll to position [0, 0]
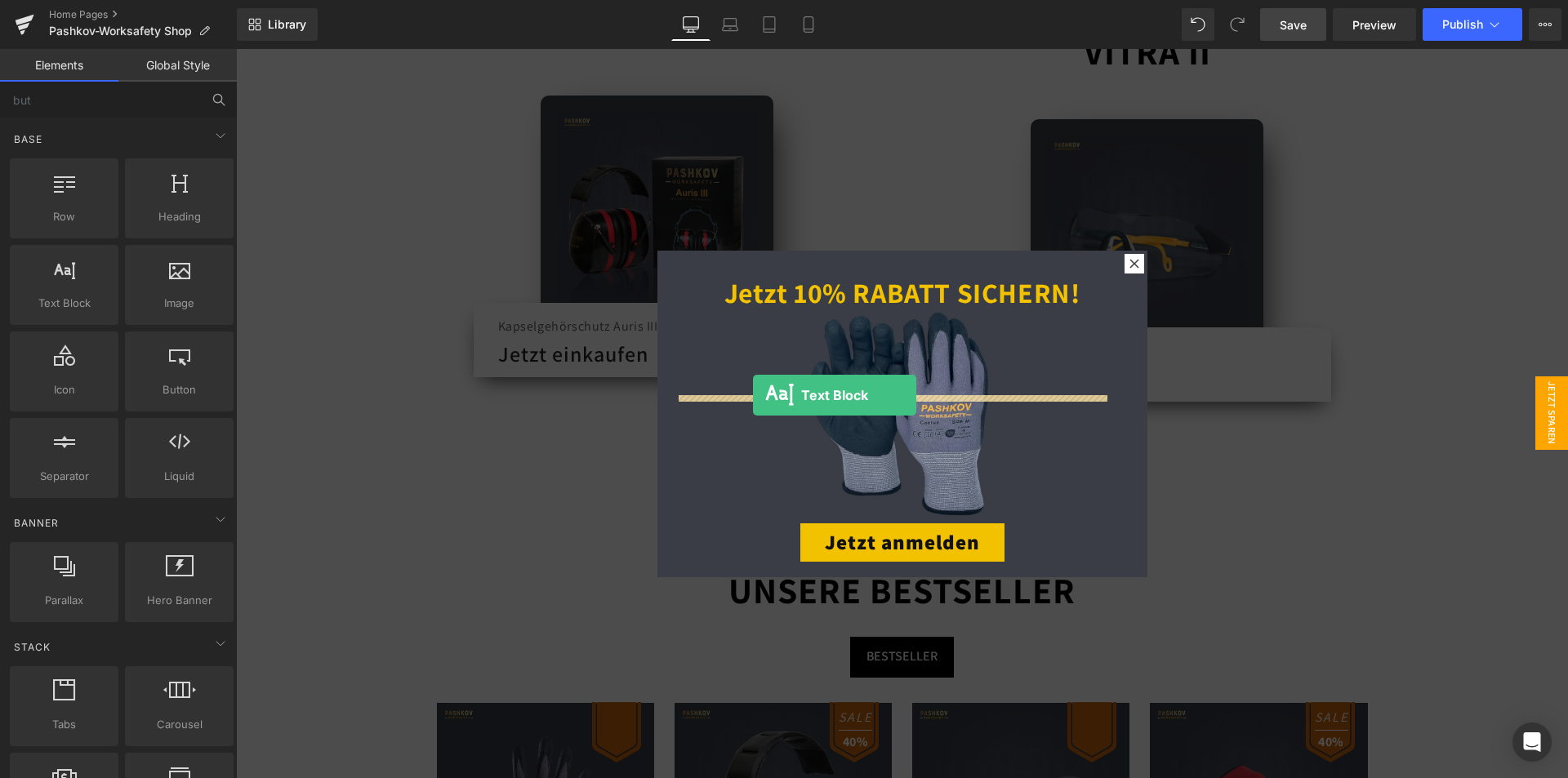
drag, startPoint x: 272, startPoint y: 340, endPoint x: 753, endPoint y: 395, distance: 484.1
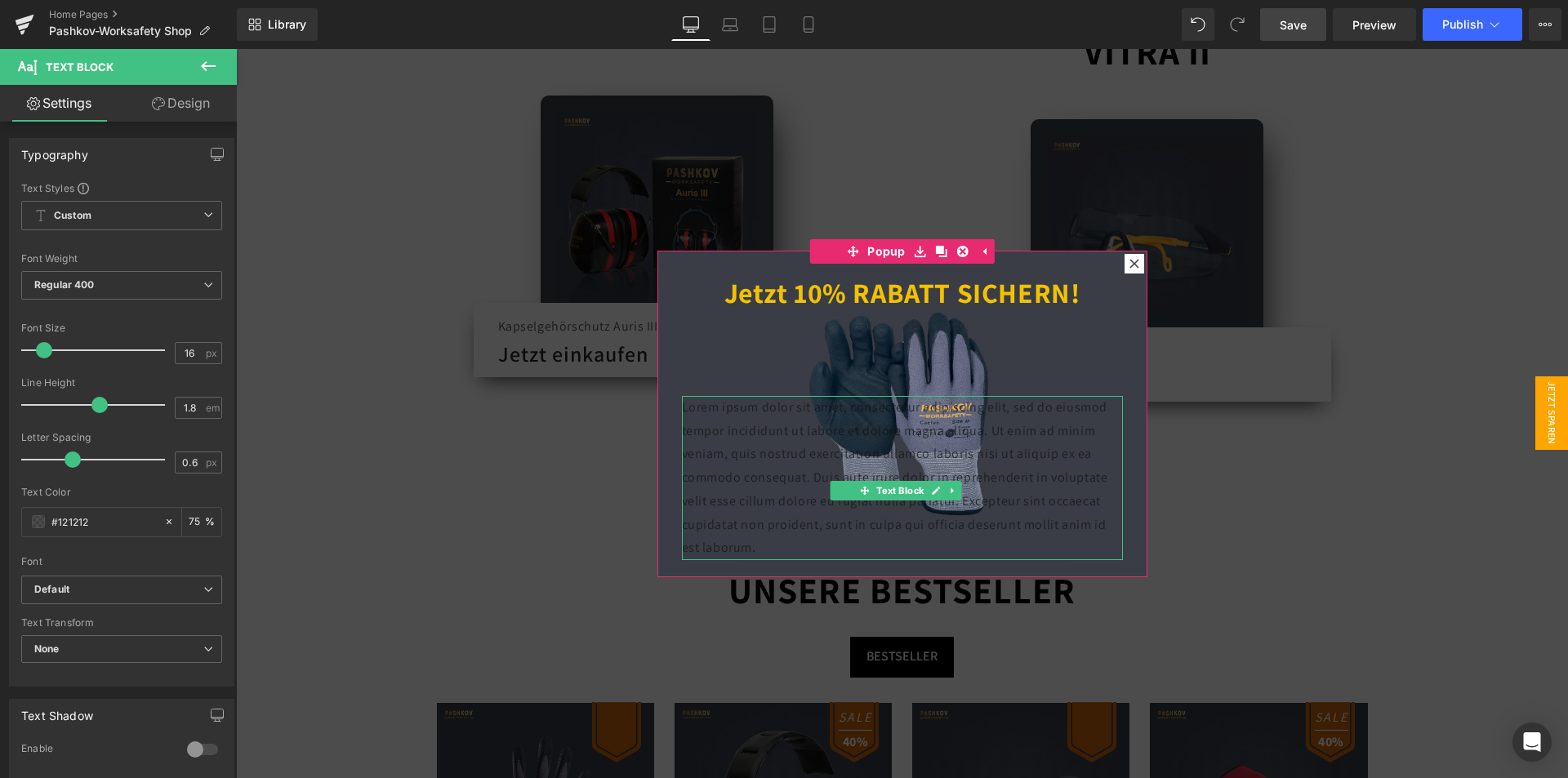
click at [738, 407] on p "Lorem ipsum dolor sit amet, consectetur adipiscing elit, sed do eiusmod tempor …" at bounding box center [903, 478] width 441 height 165
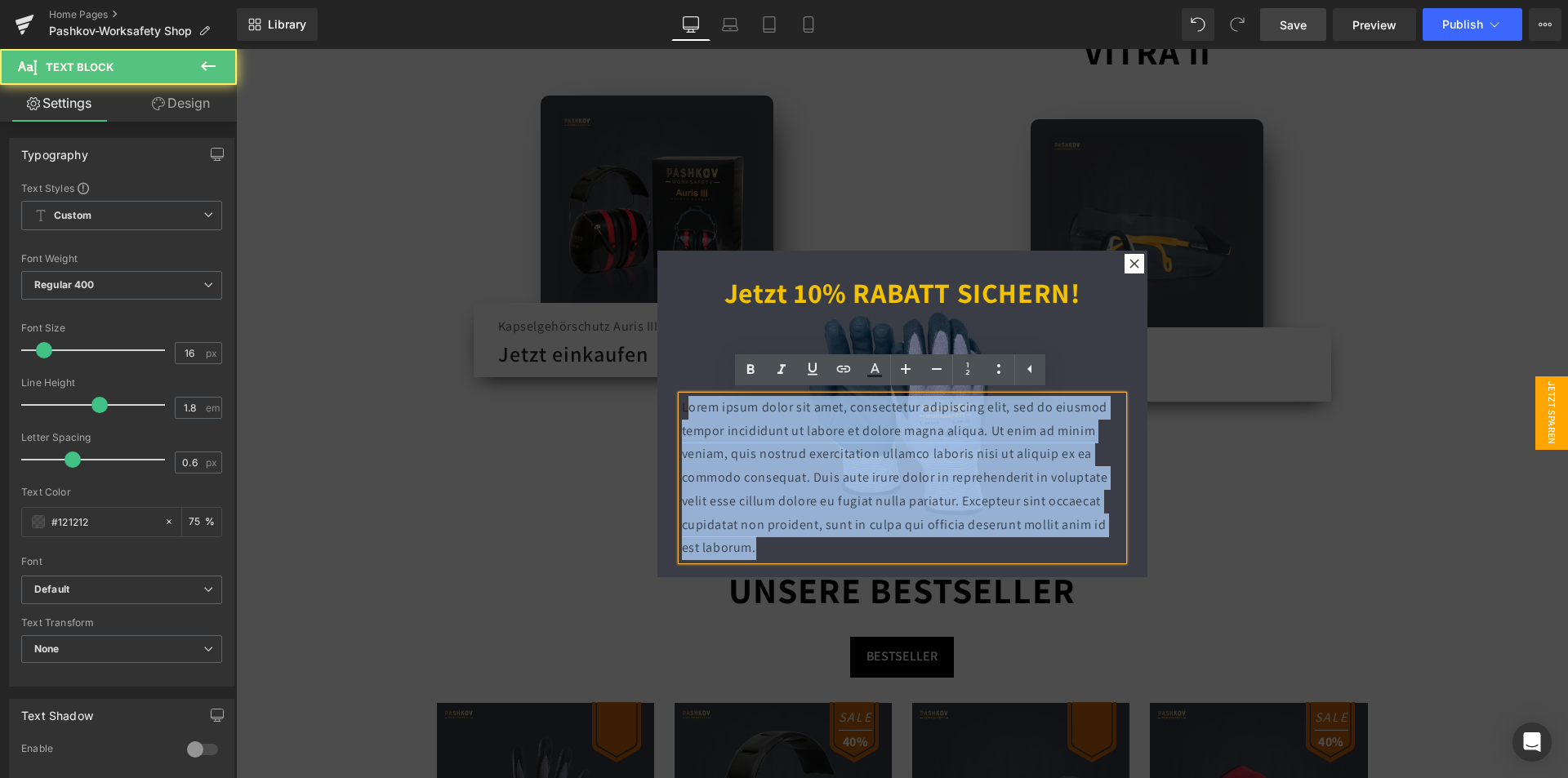
drag, startPoint x: 683, startPoint y: 405, endPoint x: 989, endPoint y: 538, distance: 333.7
click at [989, 538] on p "Lorem ipsum dolor sit amet, consectetur adipiscing elit, sed do eiusmod tempor …" at bounding box center [903, 478] width 441 height 165
